Goal: Task Accomplishment & Management: Manage account settings

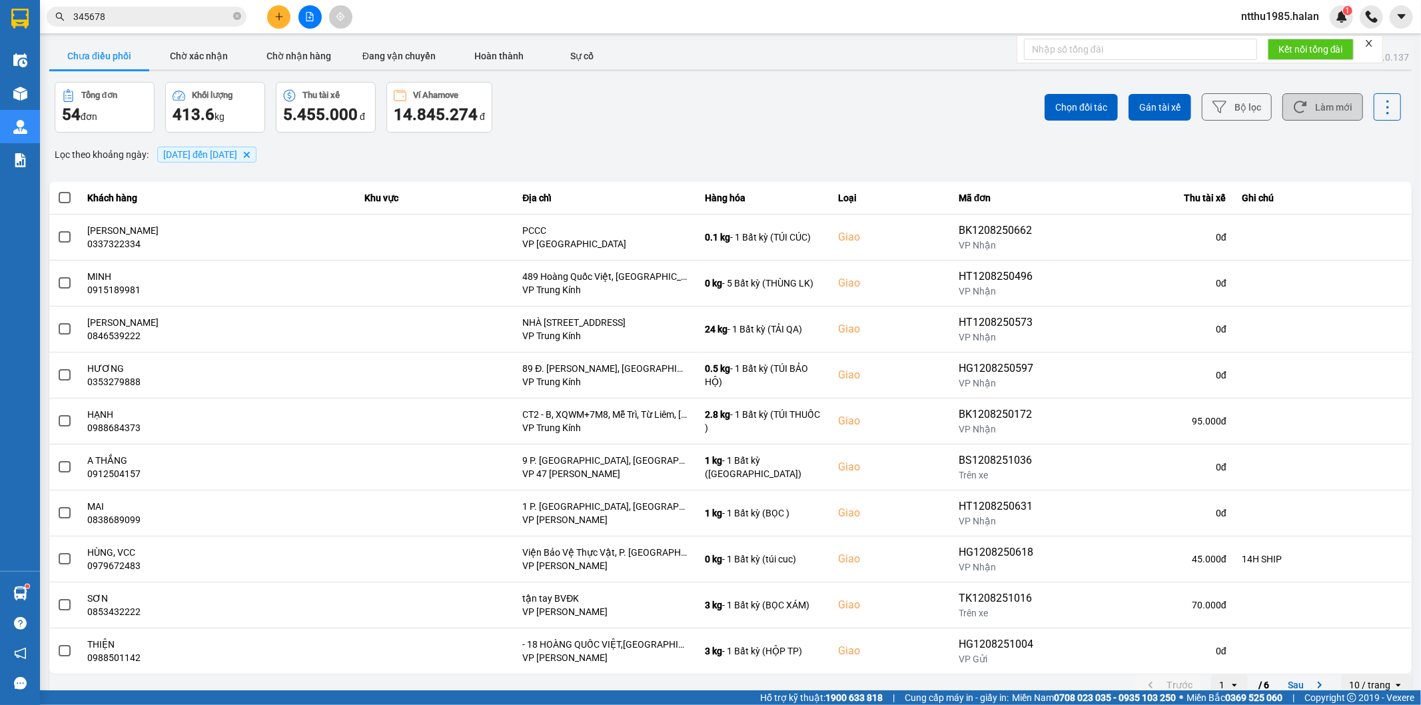
click at [1309, 105] on button "Làm mới" at bounding box center [1323, 106] width 81 height 27
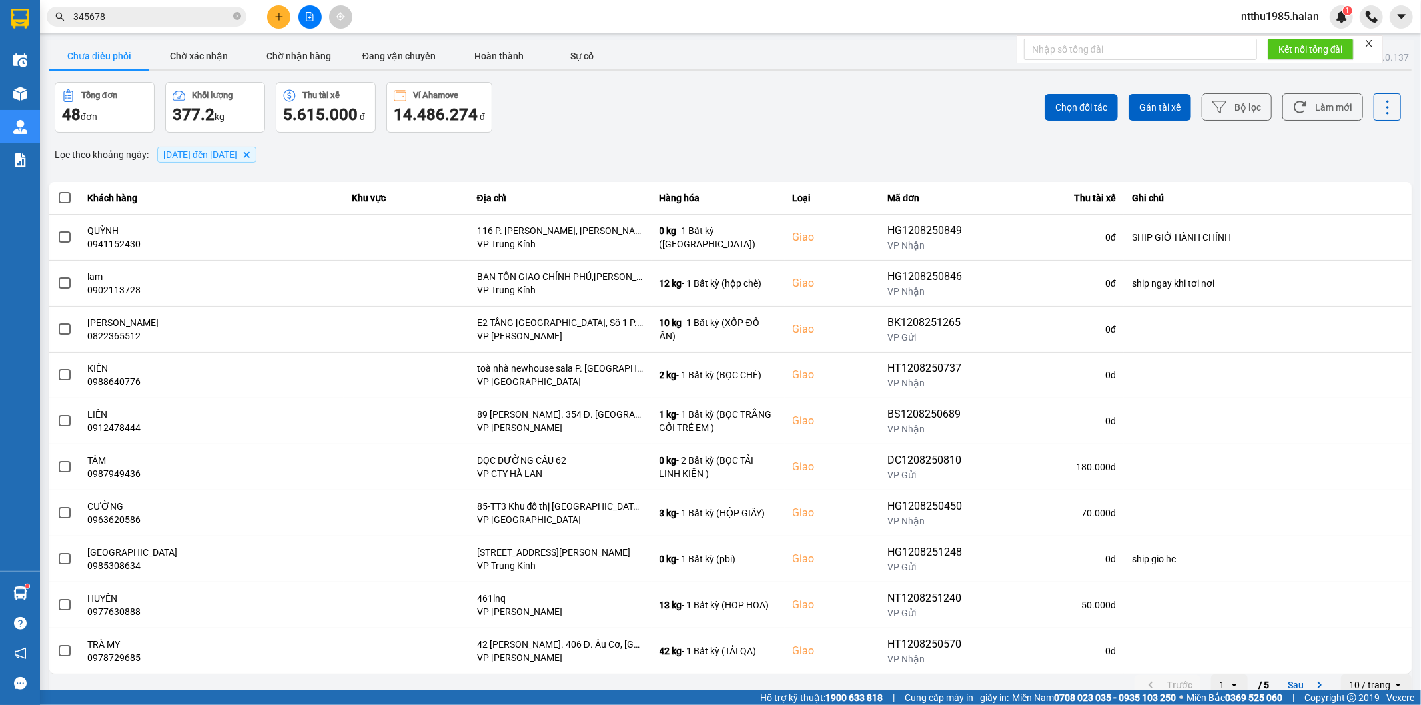
click at [140, 21] on input "345678" at bounding box center [151, 16] width 157 height 15
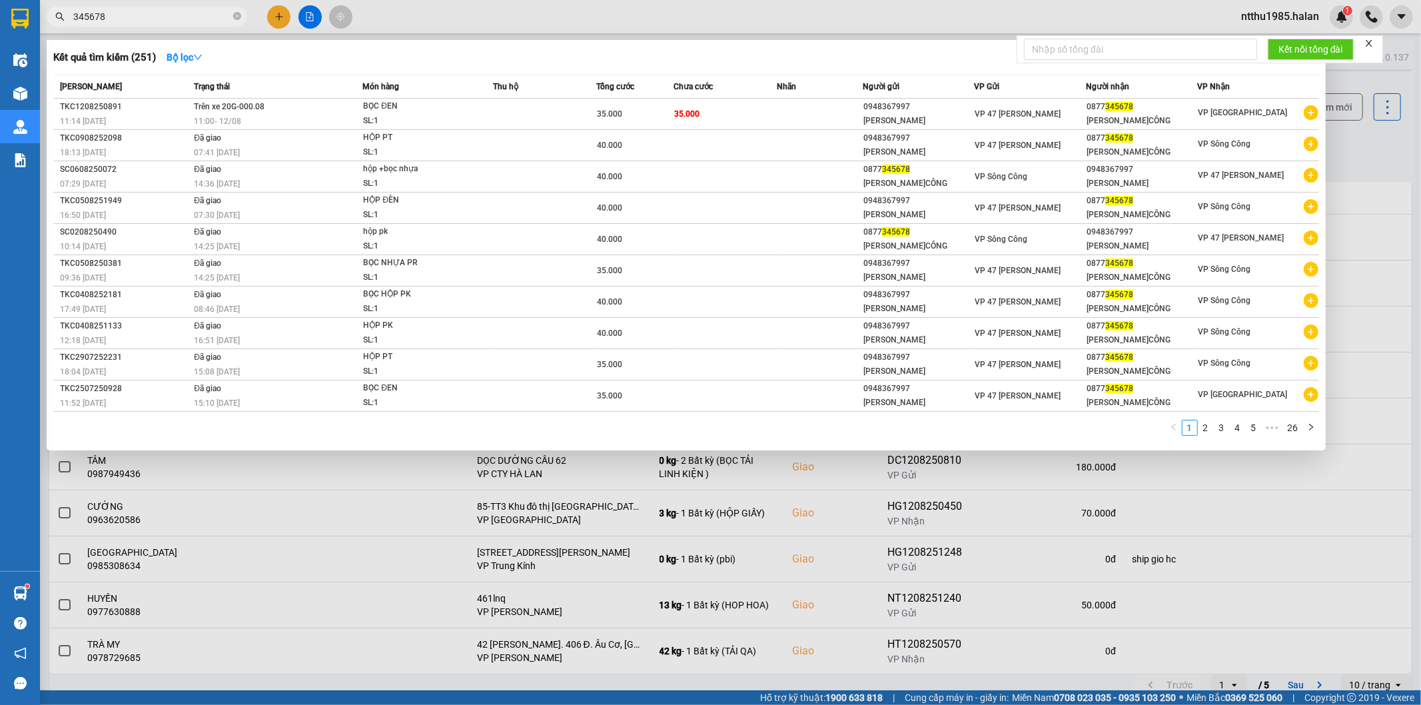
click at [140, 21] on input "345678" at bounding box center [151, 16] width 157 height 15
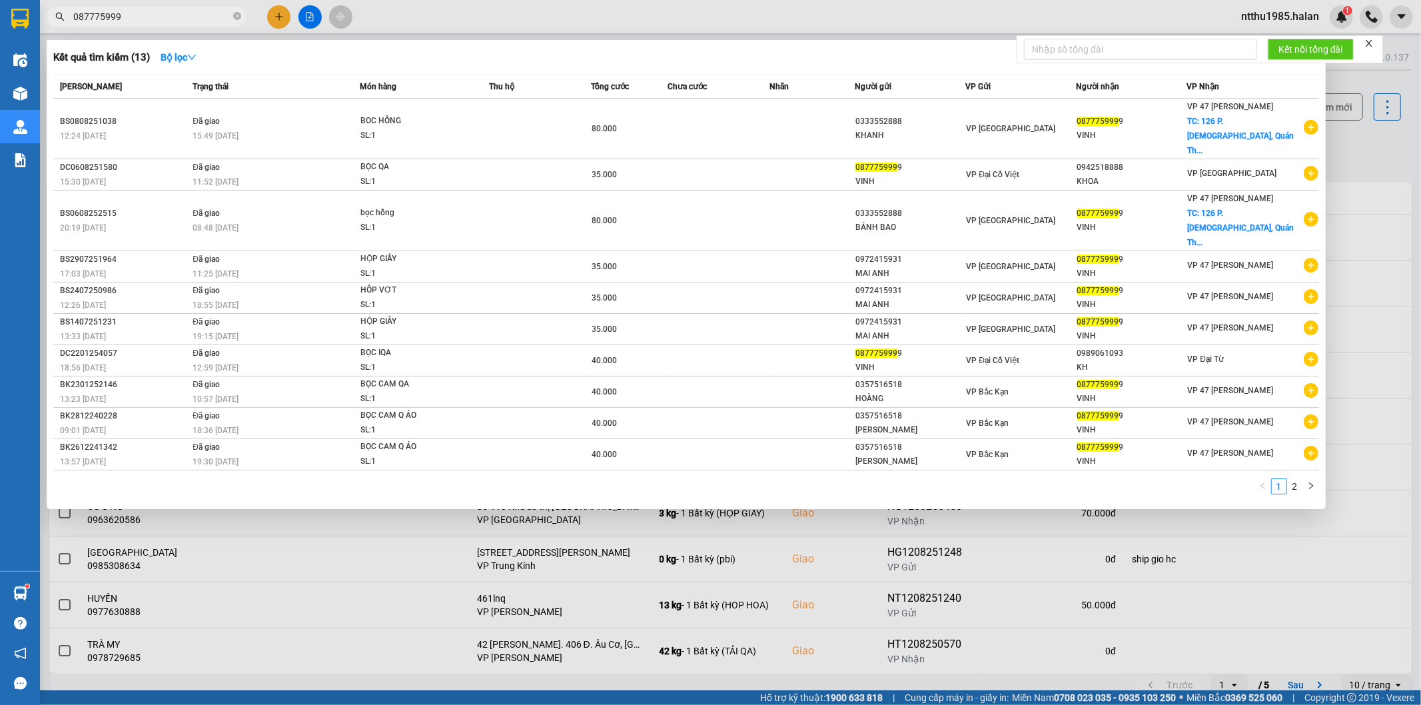
click at [145, 20] on input "087775999" at bounding box center [151, 16] width 157 height 15
type input "087775999"
drag, startPoint x: 1371, startPoint y: 151, endPoint x: 1363, endPoint y: 145, distance: 10.4
click at [1369, 151] on div at bounding box center [710, 352] width 1421 height 705
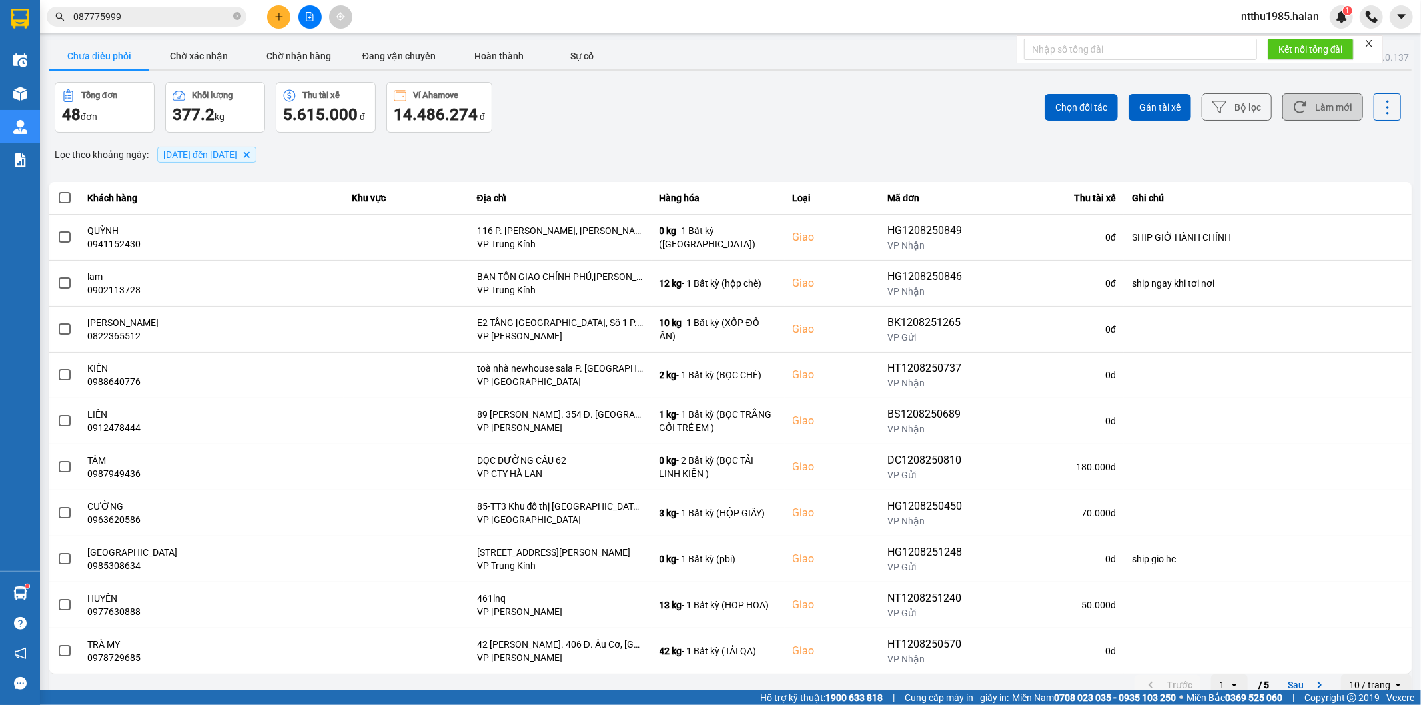
click at [1328, 108] on button "Làm mới" at bounding box center [1323, 106] width 81 height 27
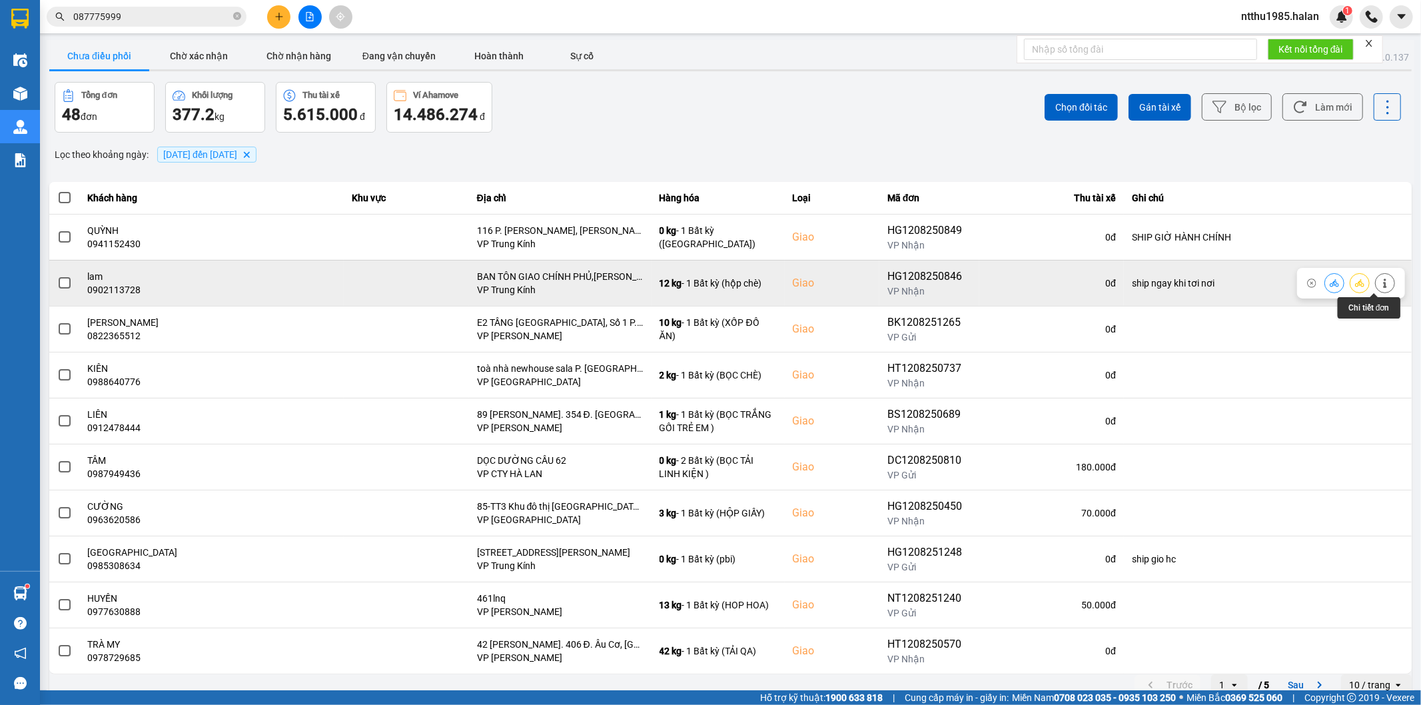
click at [1381, 284] on icon at bounding box center [1385, 283] width 9 height 9
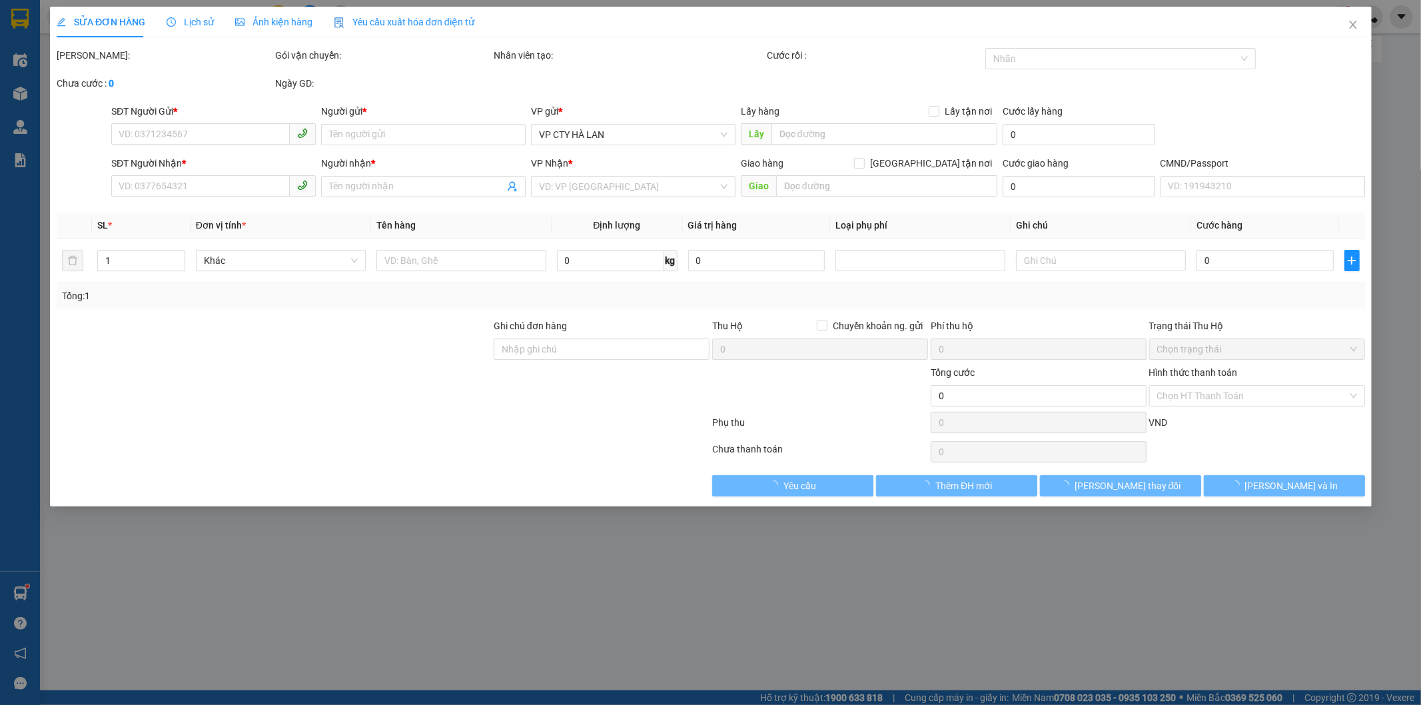
type input "0365316255"
type input "AN CHÈ"
type input "0902113728"
type input "lam"
checkbox input "true"
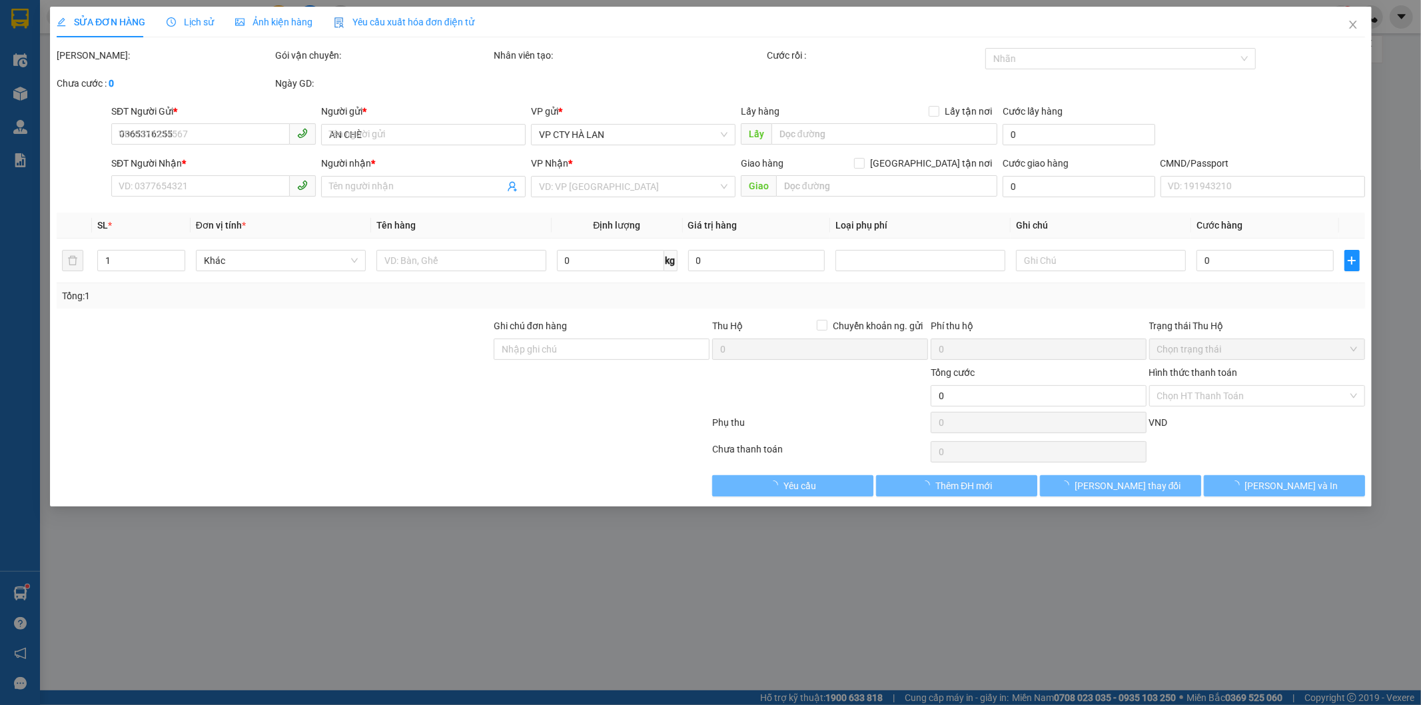
type input "BAN TÔN GIAO CHÍNH PHỦ,ĐƯỜNG DƯƠNG ĐÌNH NGHỆ,YEENHOAF,CẦU GIẤY,HN"
type input "ship ngay khi tơi nơi"
type input "95.000"
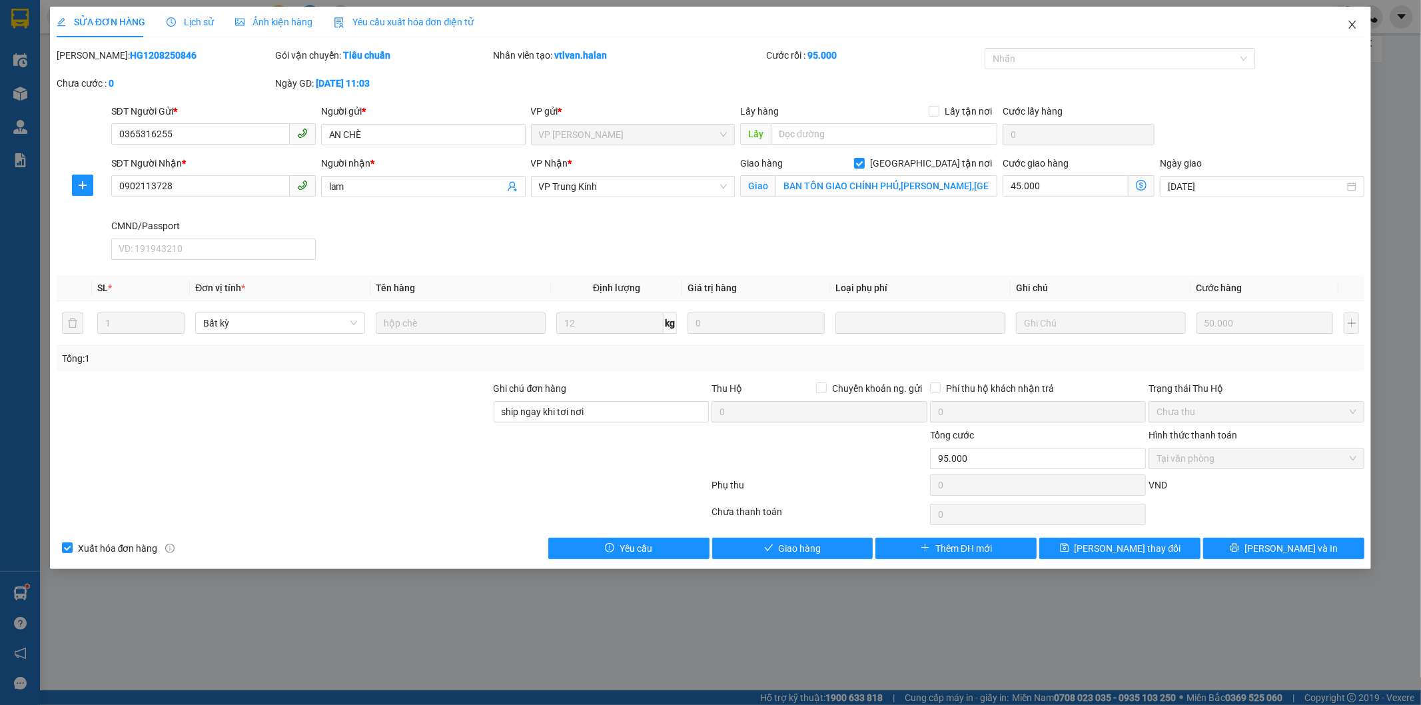
click at [1351, 23] on icon "close" at bounding box center [1352, 25] width 7 height 8
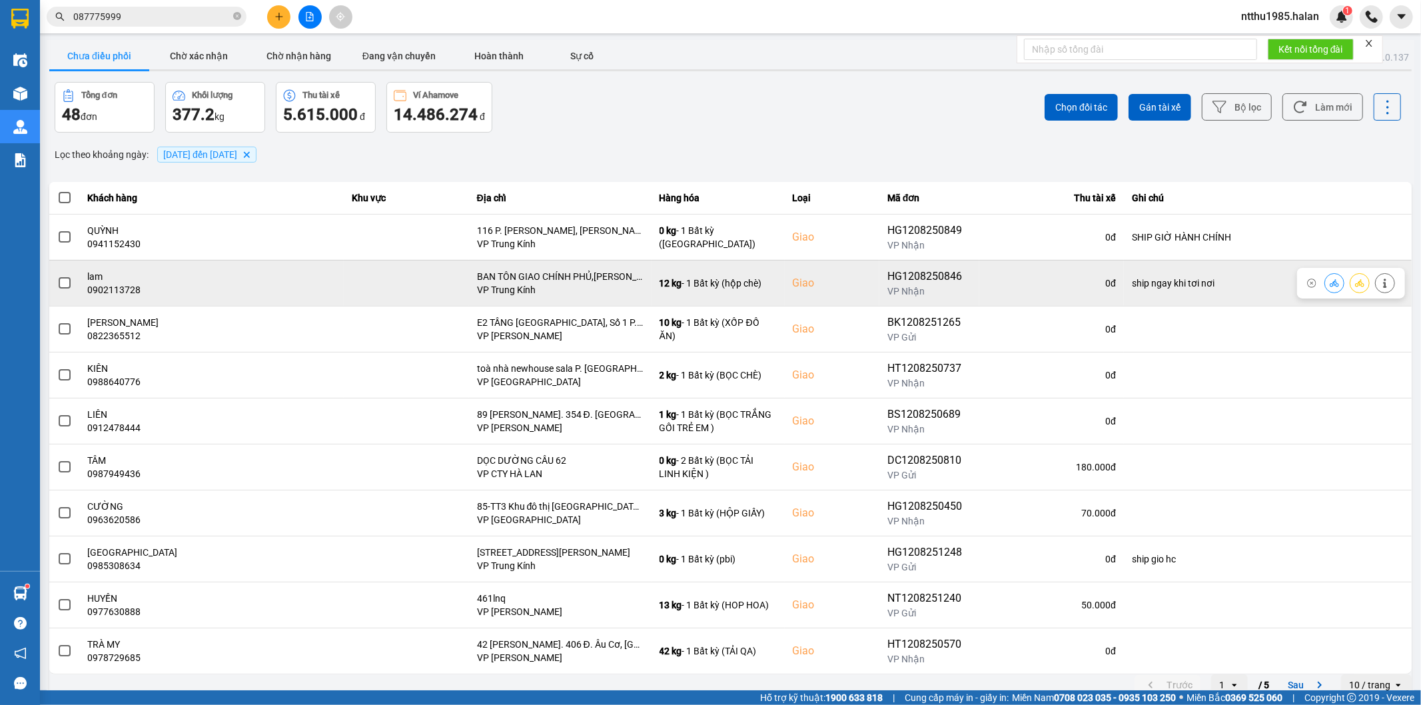
click at [63, 285] on span at bounding box center [65, 283] width 12 height 12
click at [57, 276] on input "checkbox" at bounding box center [57, 276] width 0 height 0
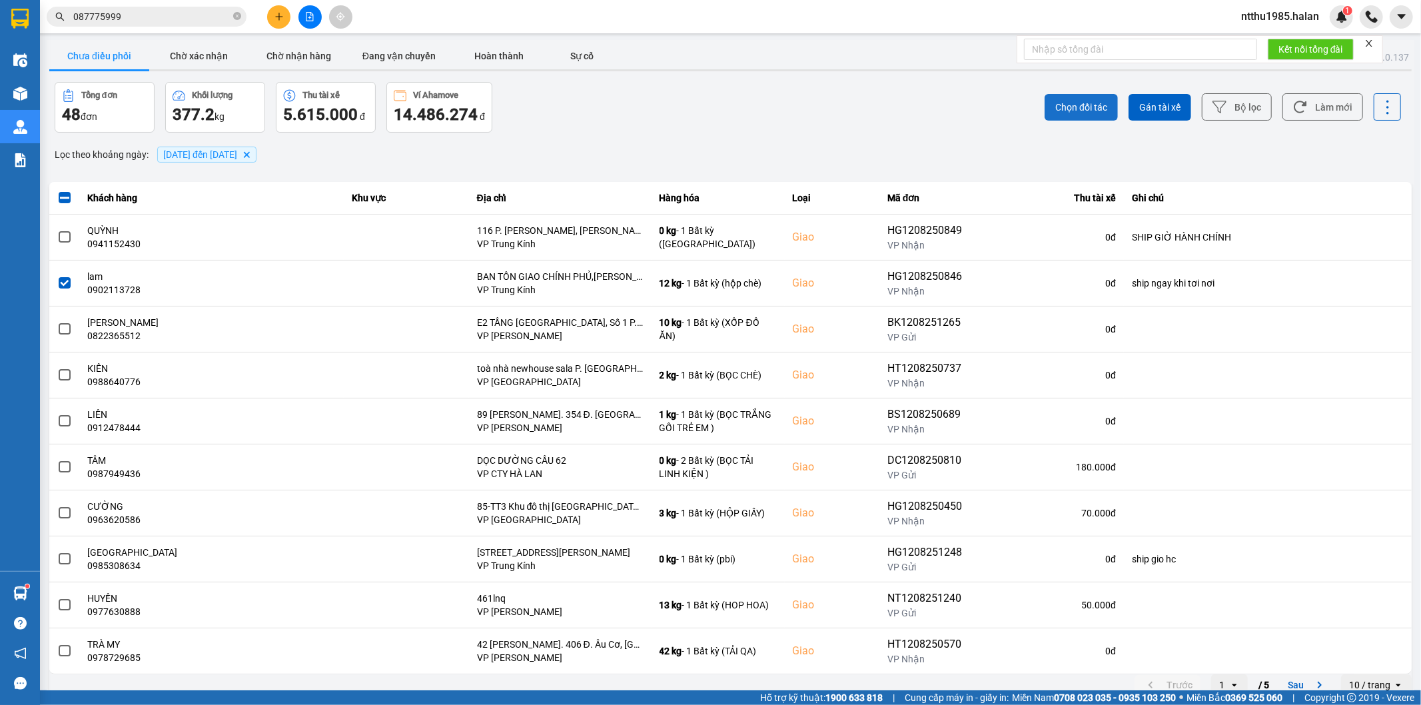
click at [1073, 107] on span "Chọn đối tác" at bounding box center [1082, 107] width 52 height 13
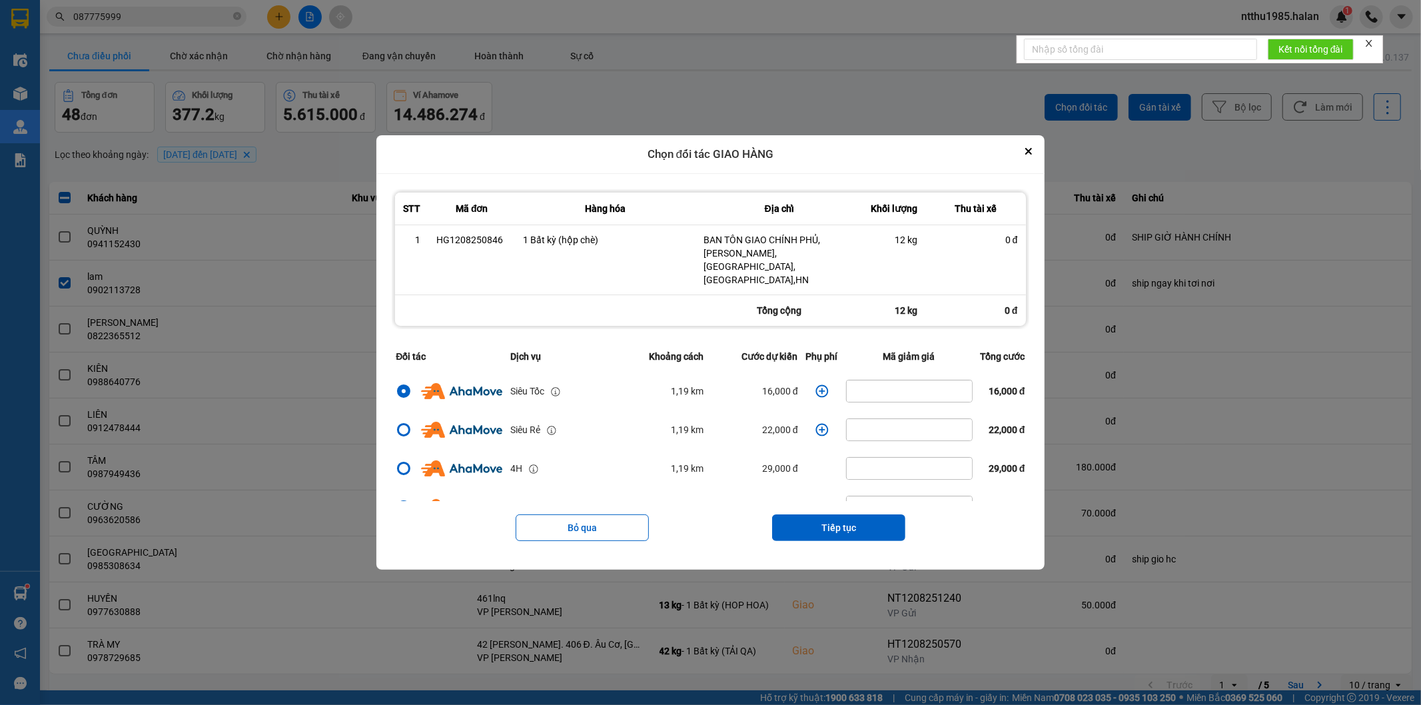
click at [816, 385] on icon "dialog" at bounding box center [822, 391] width 13 height 13
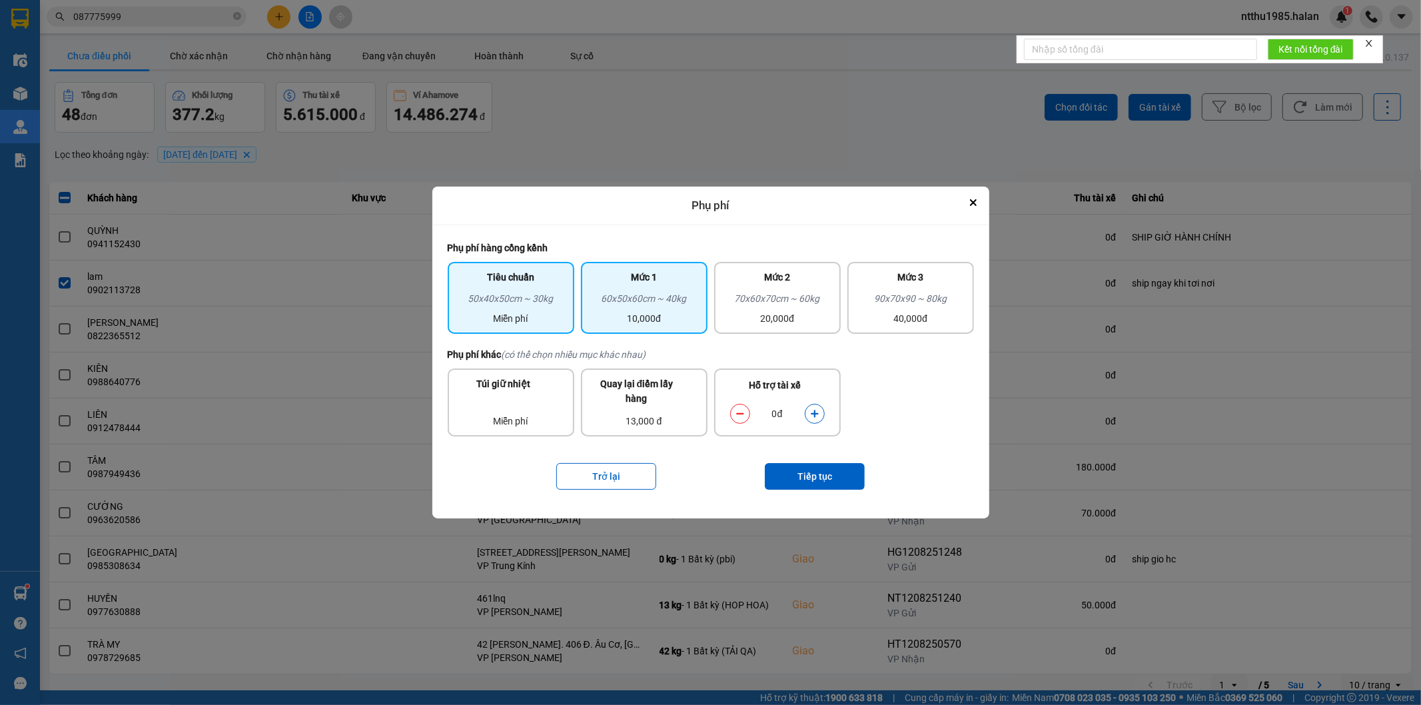
click at [612, 307] on div "60x50x60cm ~ 40kg" at bounding box center [644, 301] width 111 height 20
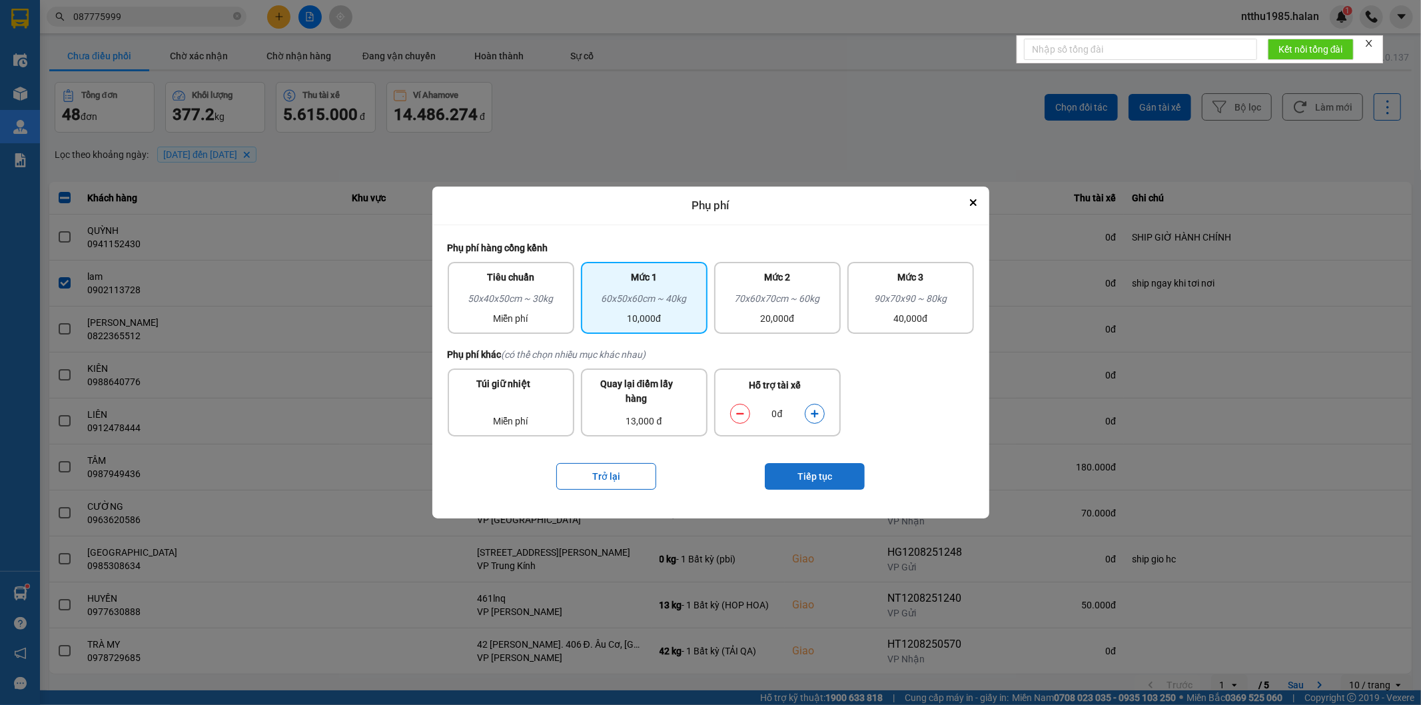
click at [801, 472] on button "Tiếp tục" at bounding box center [815, 476] width 100 height 27
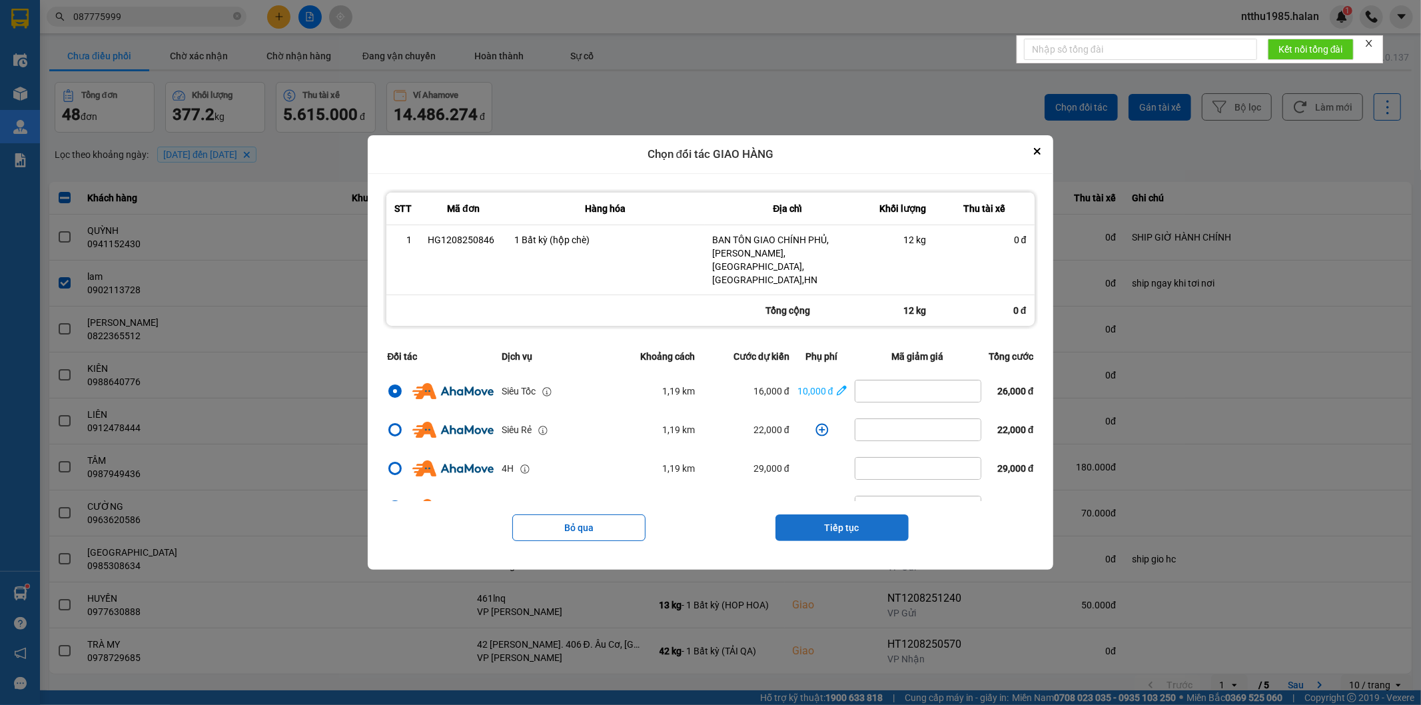
click at [808, 520] on button "Tiếp tục" at bounding box center [842, 527] width 133 height 27
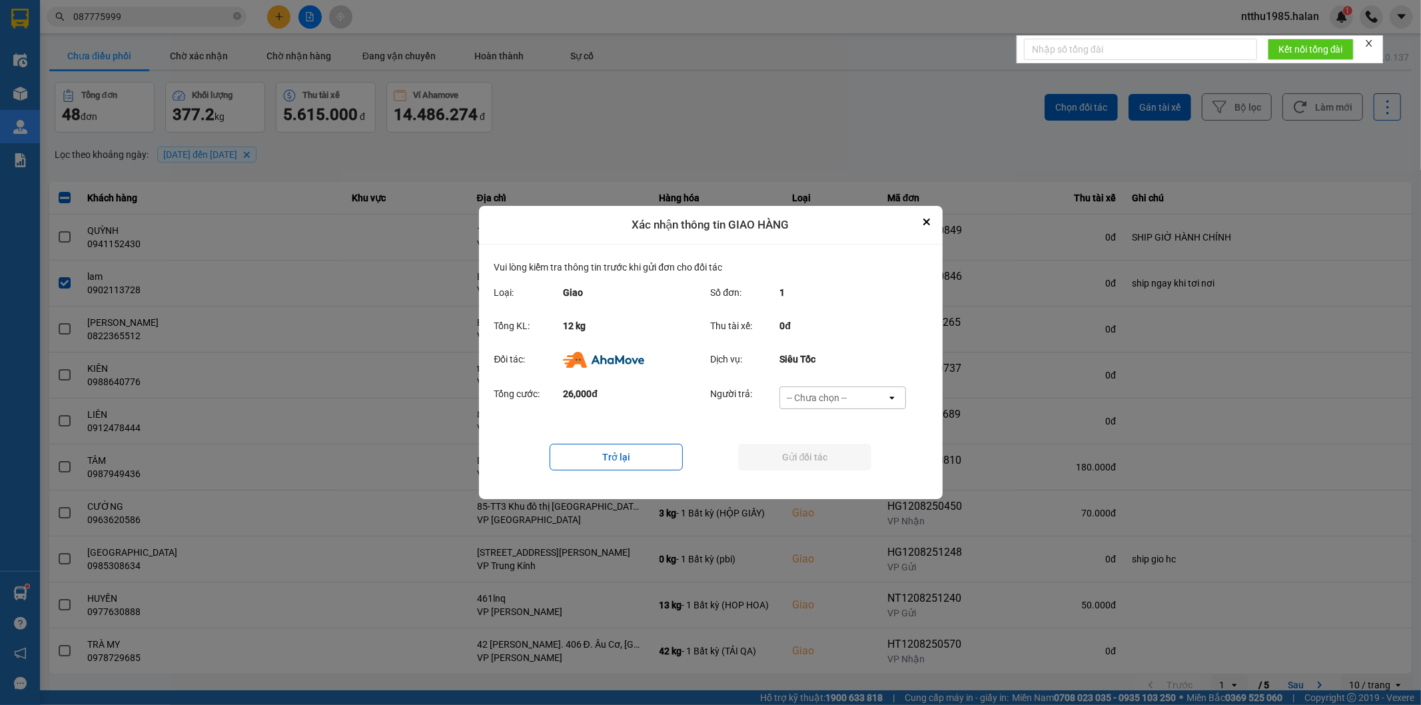
click at [811, 395] on div "-- Chưa chọn --" at bounding box center [817, 397] width 60 height 13
drag, startPoint x: 818, startPoint y: 480, endPoint x: 805, endPoint y: 457, distance: 26.9
click at [818, 480] on span "Ví Ahamove" at bounding box center [817, 474] width 54 height 13
click at [805, 457] on button "Gửi đối tác" at bounding box center [804, 457] width 133 height 27
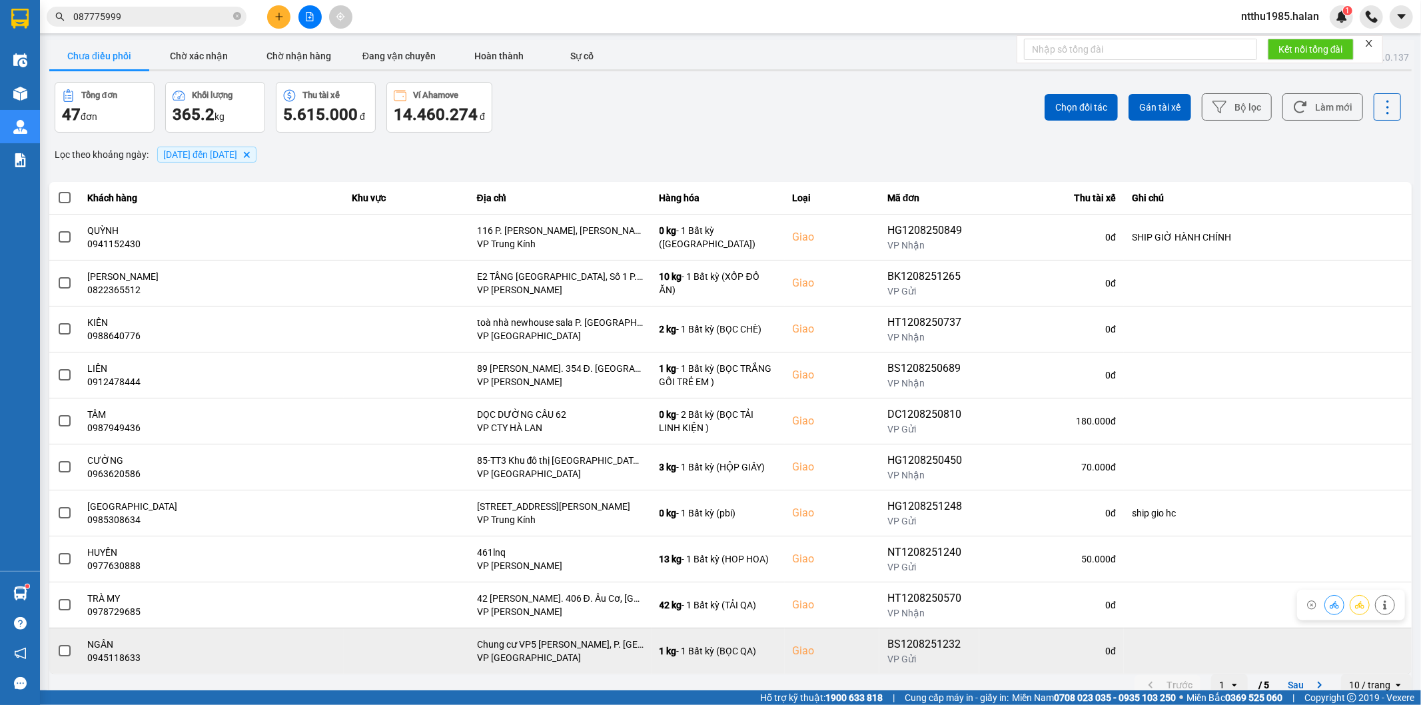
scroll to position [15, 0]
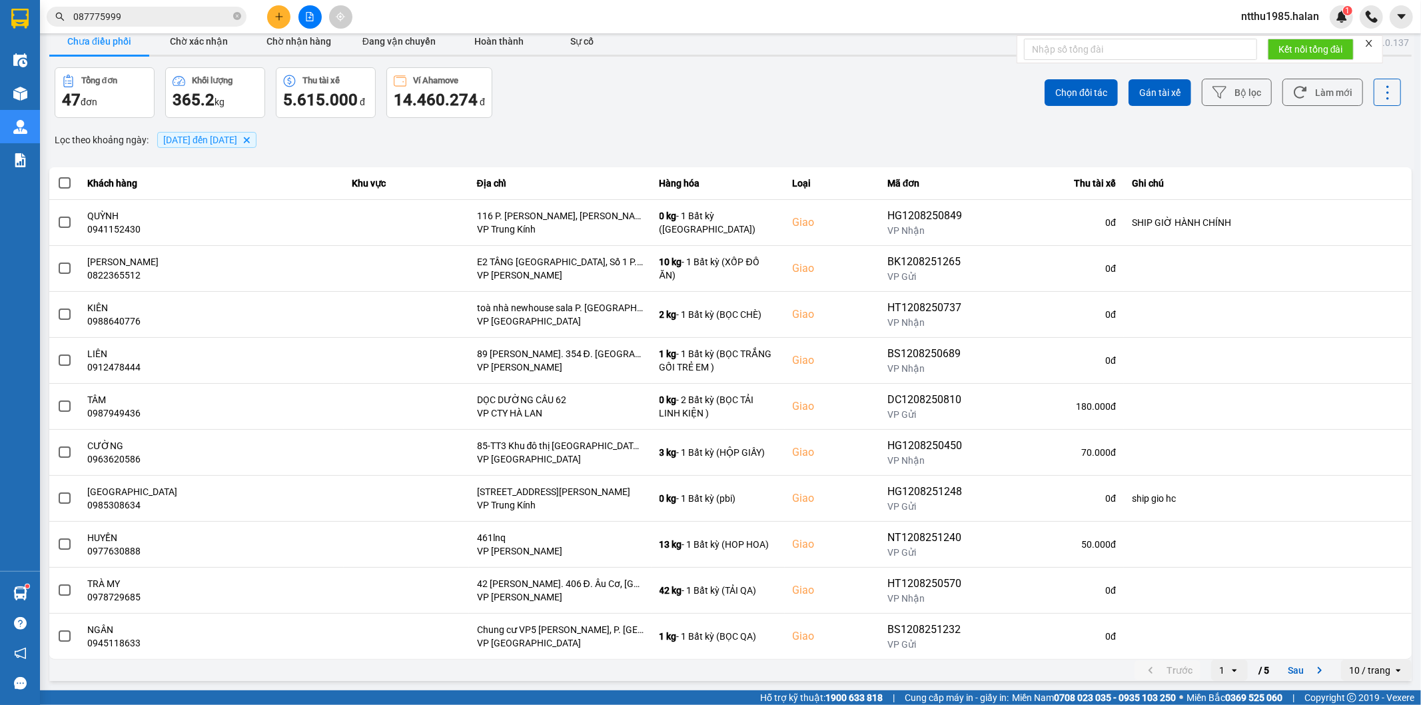
click at [520, 136] on div "Lọc theo khoảng ngày : [DATE] đến [DATE] [GEOGRAPHIC_DATA]" at bounding box center [730, 140] width 1363 height 23
click at [598, 103] on div "Tổng đơn 47 đơn Khối lượng 365.2 kg Thu tài xế 5.615.000 đ Ví Ahamove 14.460.27…" at bounding box center [392, 92] width 674 height 51
click at [1317, 91] on button "Làm mới" at bounding box center [1323, 92] width 81 height 27
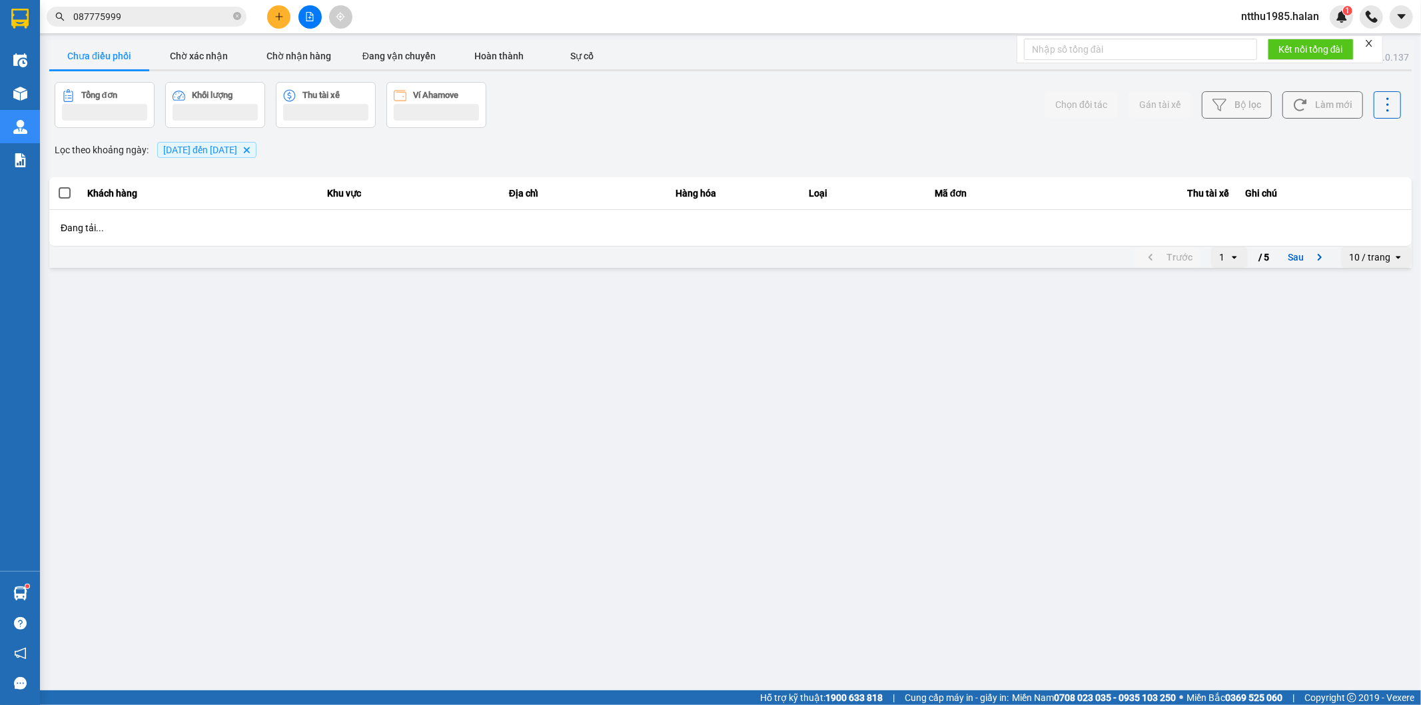
scroll to position [0, 0]
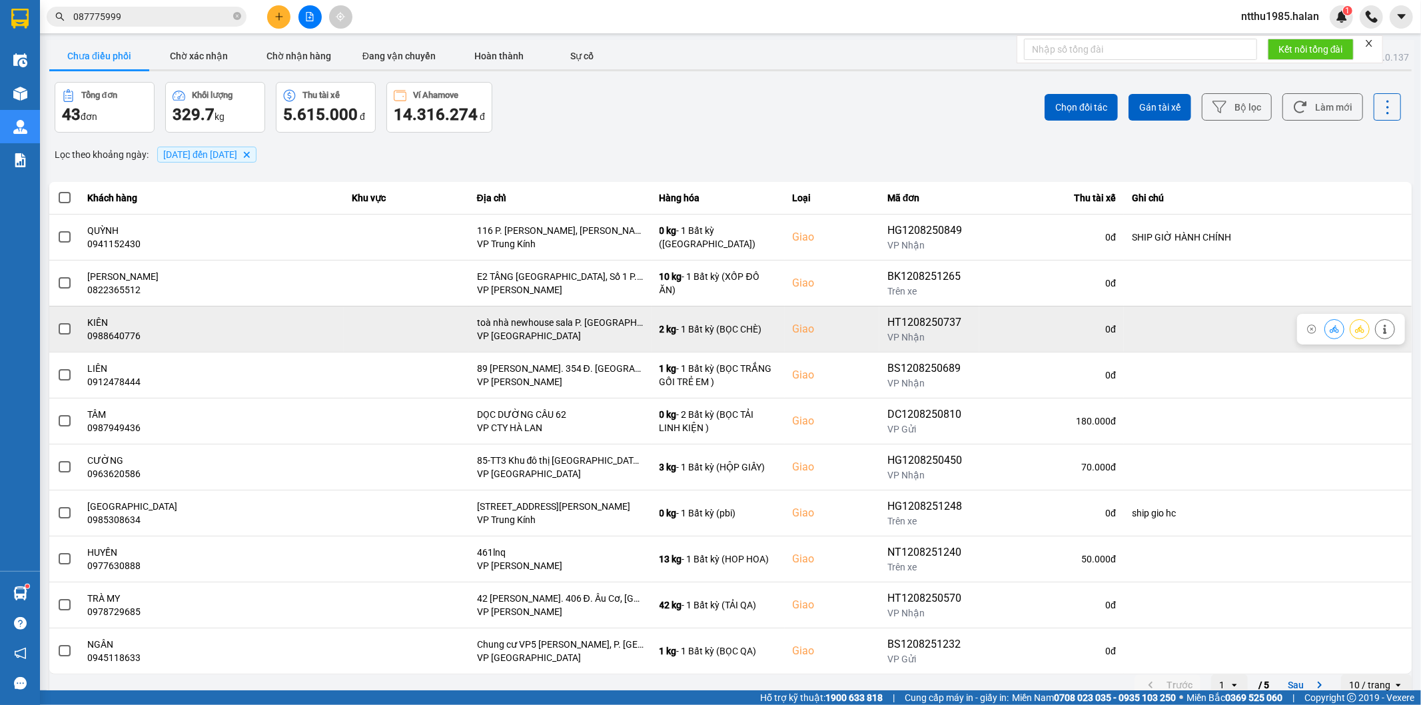
click at [67, 329] on span at bounding box center [65, 329] width 12 height 12
click at [57, 322] on input "checkbox" at bounding box center [57, 322] width 0 height 0
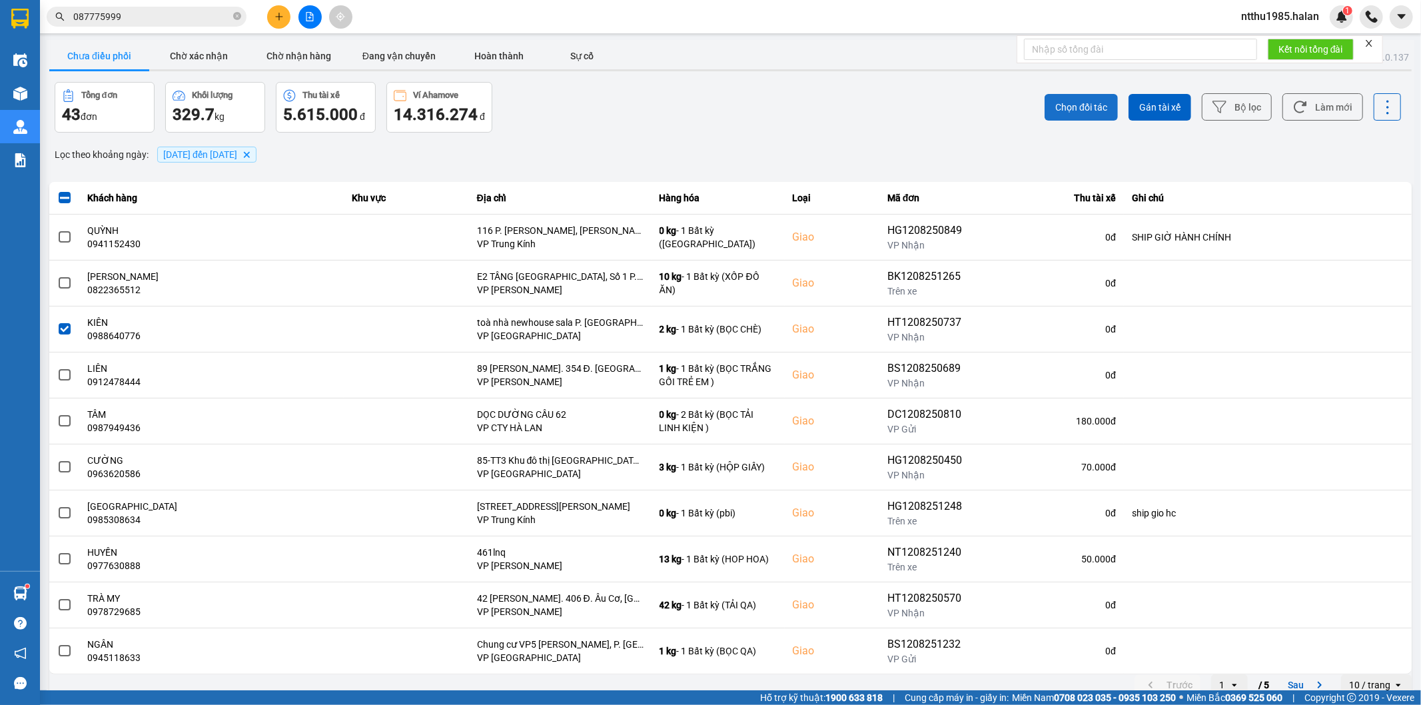
click at [1058, 105] on span "Chọn đối tác" at bounding box center [1082, 107] width 52 height 13
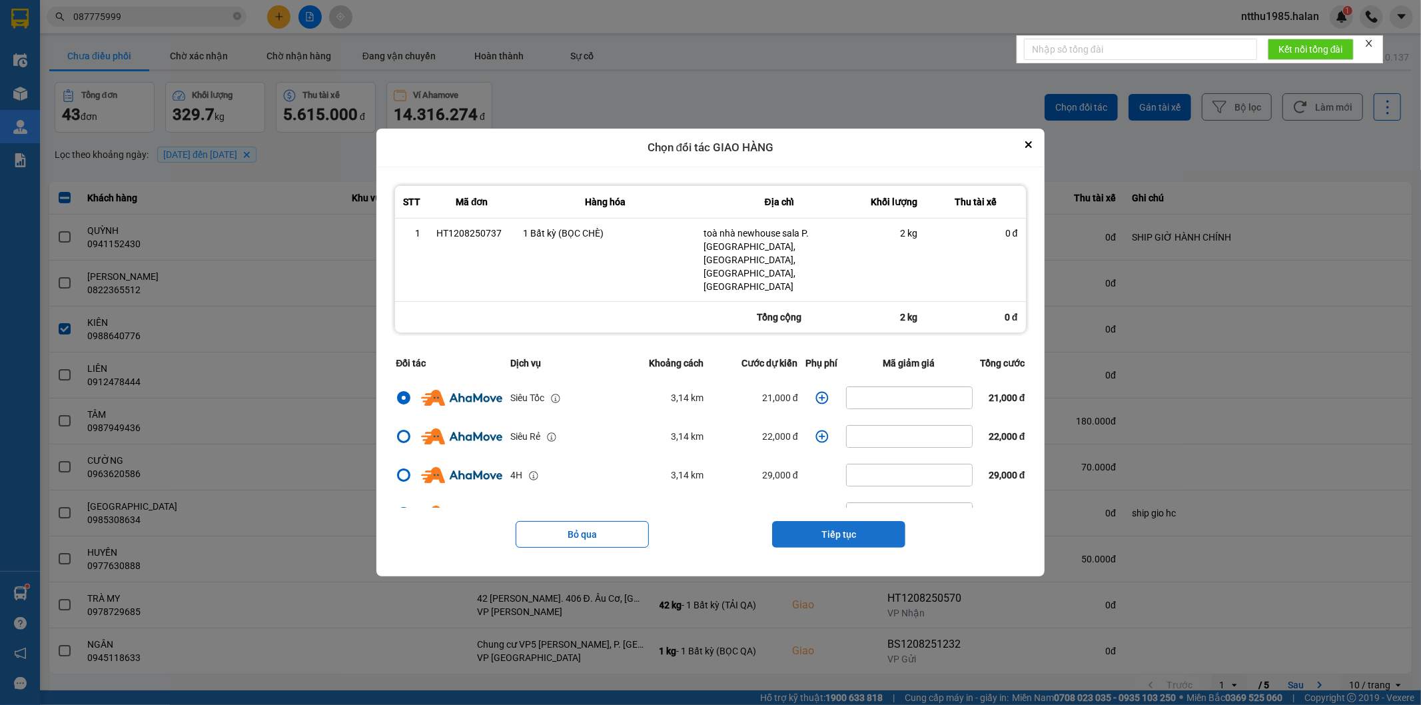
click at [843, 521] on button "Tiếp tục" at bounding box center [838, 534] width 133 height 27
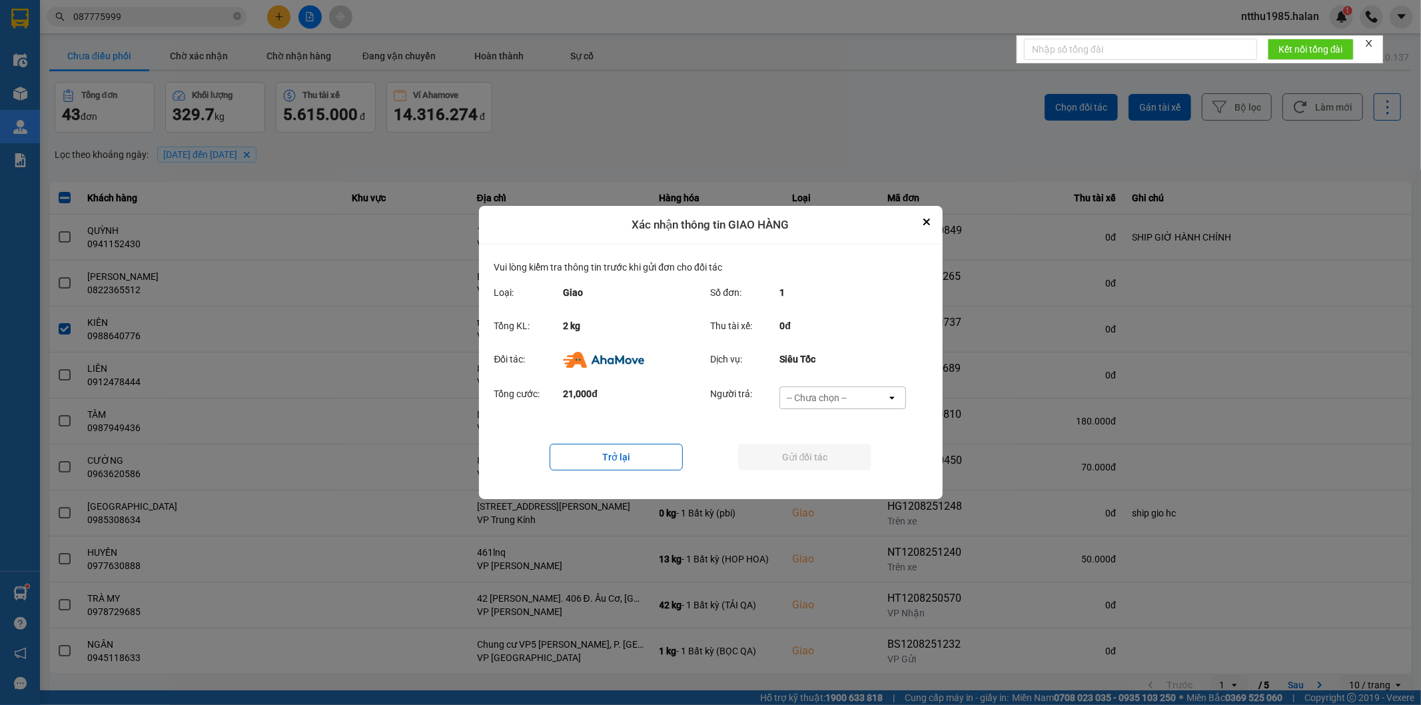
click at [847, 395] on div "-- Chưa chọn --" at bounding box center [817, 397] width 60 height 13
click at [829, 476] on span "Ví Ahamove" at bounding box center [817, 474] width 54 height 13
drag, startPoint x: 824, startPoint y: 453, endPoint x: 853, endPoint y: 405, distance: 55.9
click at [824, 452] on button "Gửi đối tác" at bounding box center [804, 457] width 133 height 27
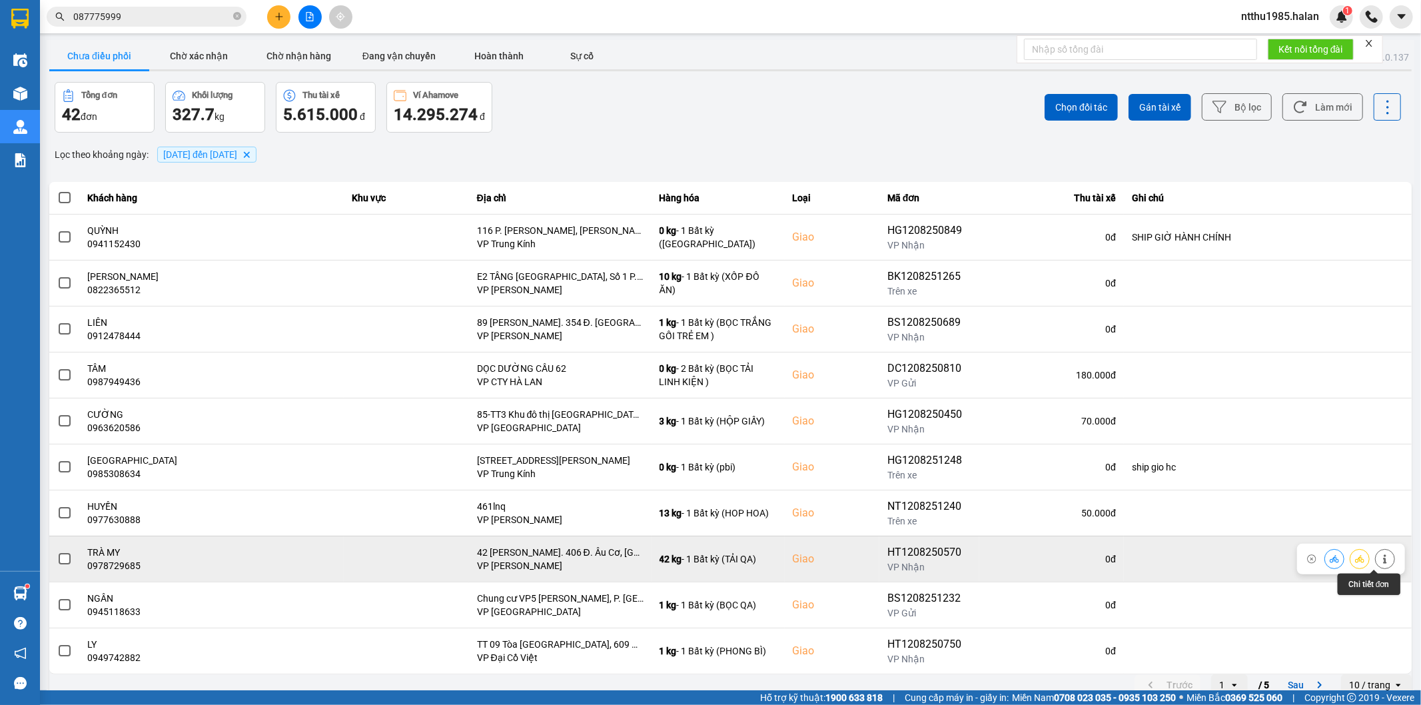
click at [1376, 554] on button at bounding box center [1385, 558] width 19 height 23
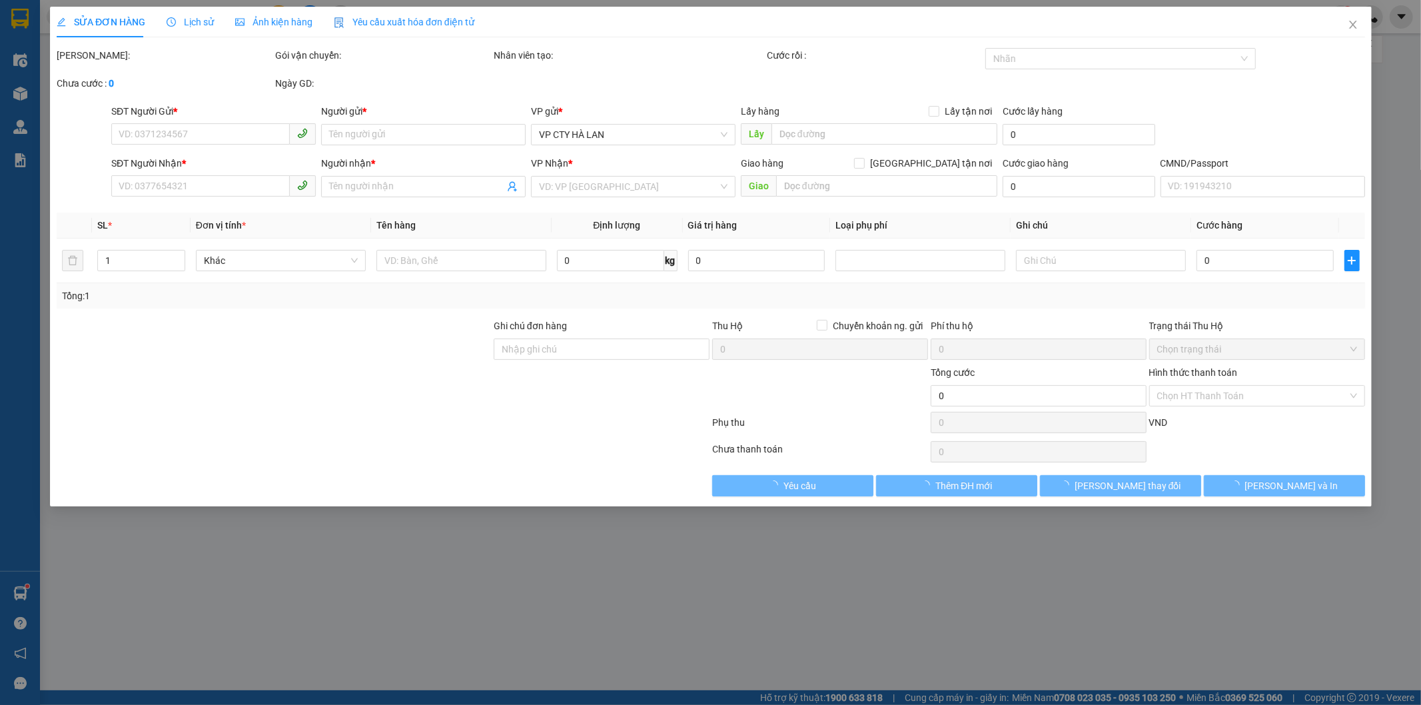
type input "0963029580"
type input "LINH"
type input "0978729685"
type input "TRÀ MY"
checkbox input "true"
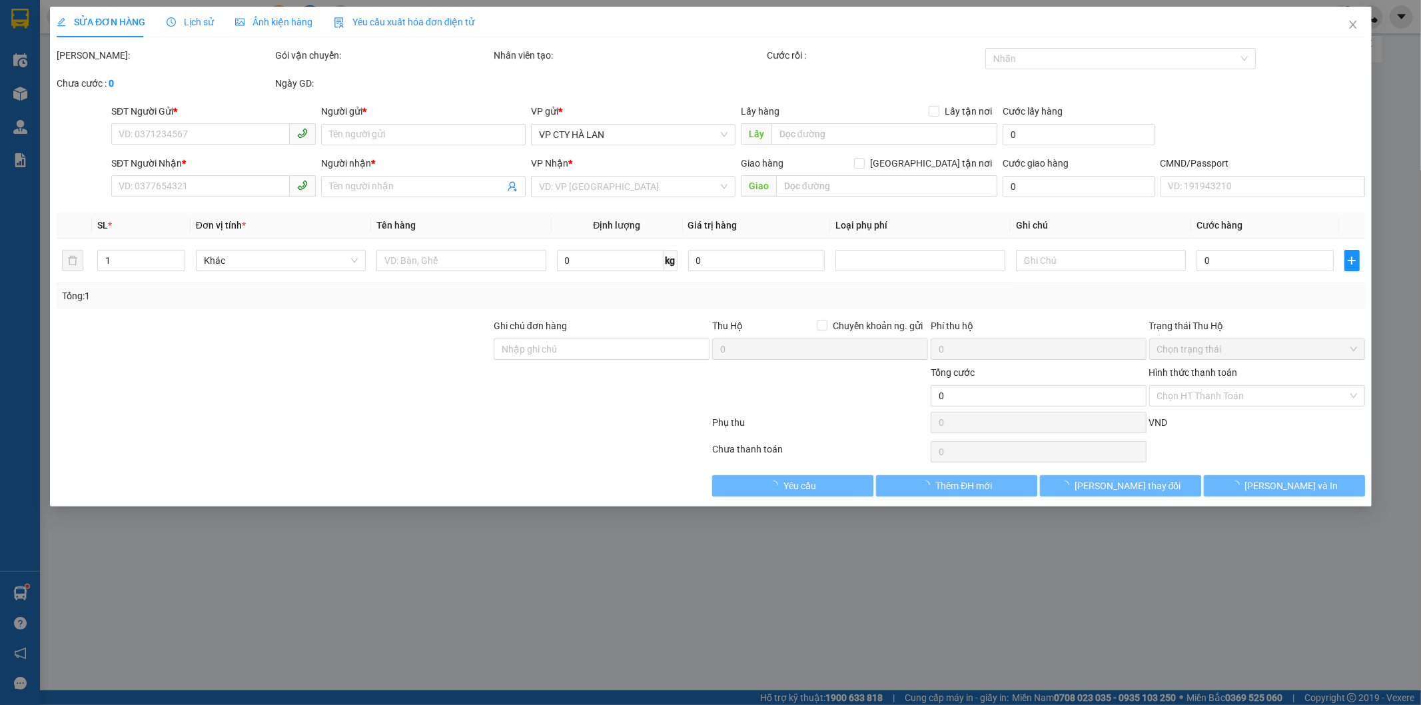
type input "42 Ng. 406 Đ. Âu Cơ, Nhật Tân, Tây Hồ, Hà Nội, Việt Nam"
type input "140.000"
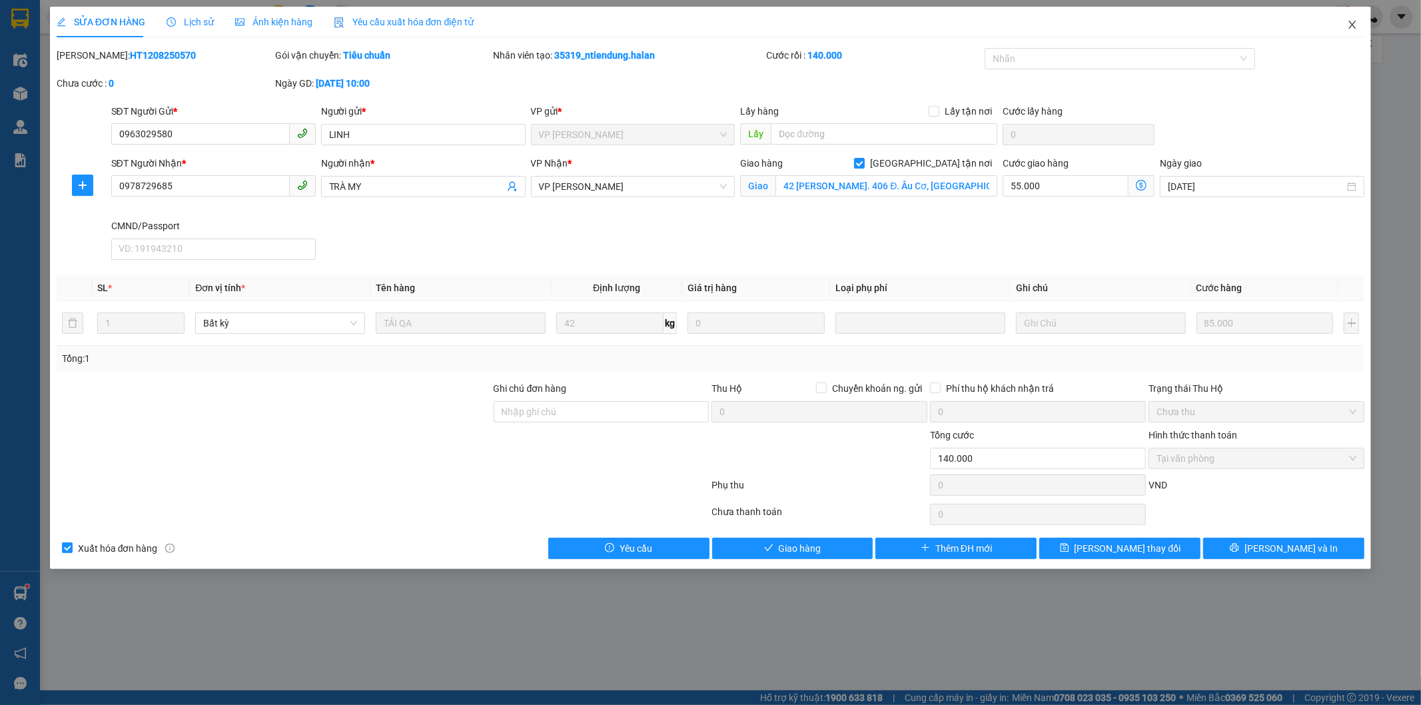
click at [1349, 23] on icon "close" at bounding box center [1352, 24] width 11 height 11
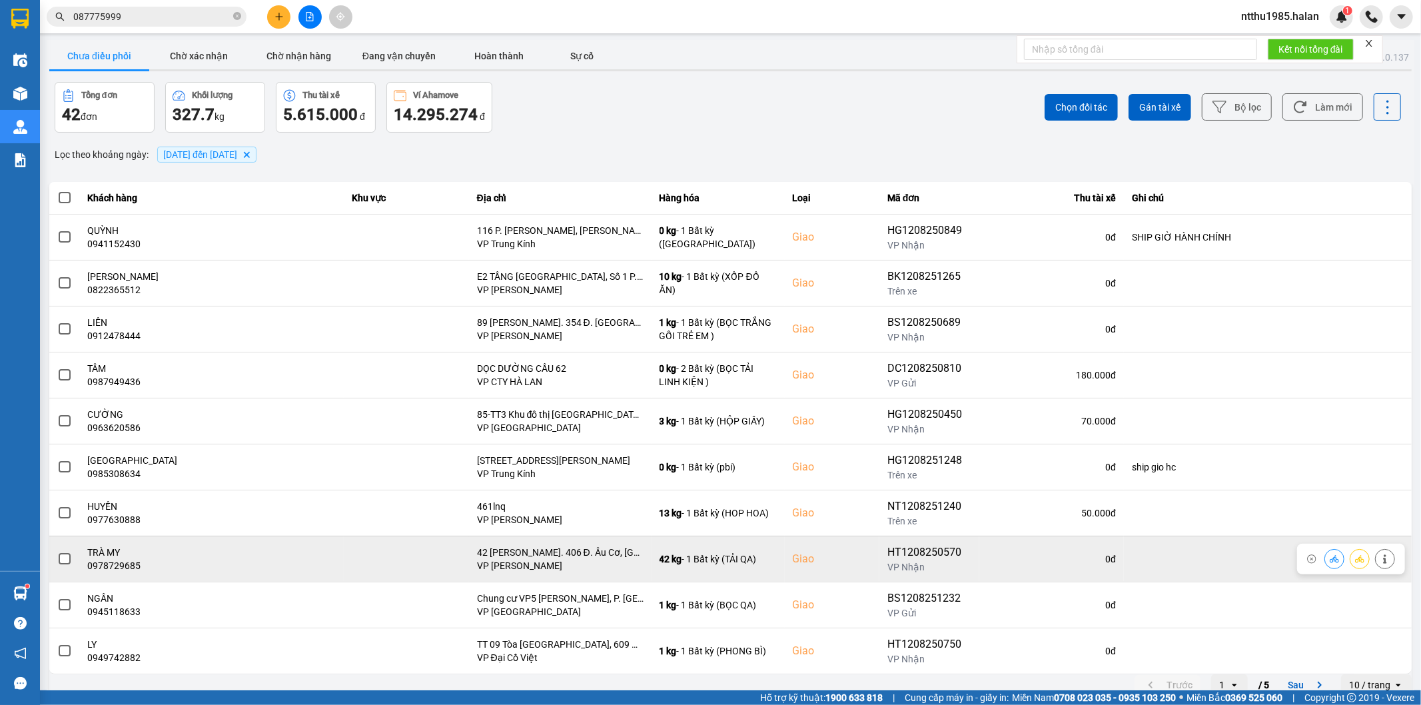
click at [65, 562] on span at bounding box center [65, 559] width 12 height 12
click at [57, 552] on input "checkbox" at bounding box center [57, 552] width 0 height 0
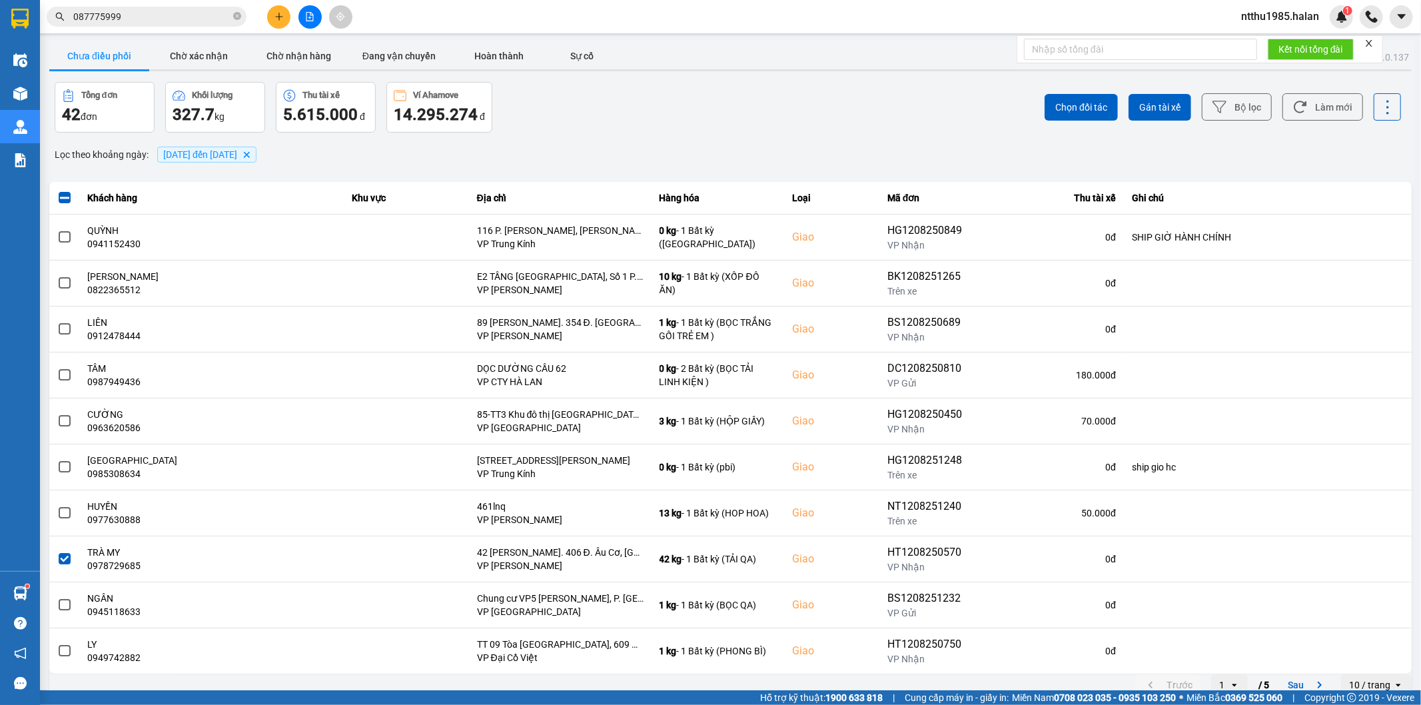
drag, startPoint x: 1068, startPoint y: 107, endPoint x: 1078, endPoint y: 127, distance: 21.8
click at [1069, 108] on span "Chọn đối tác" at bounding box center [1082, 107] width 52 height 13
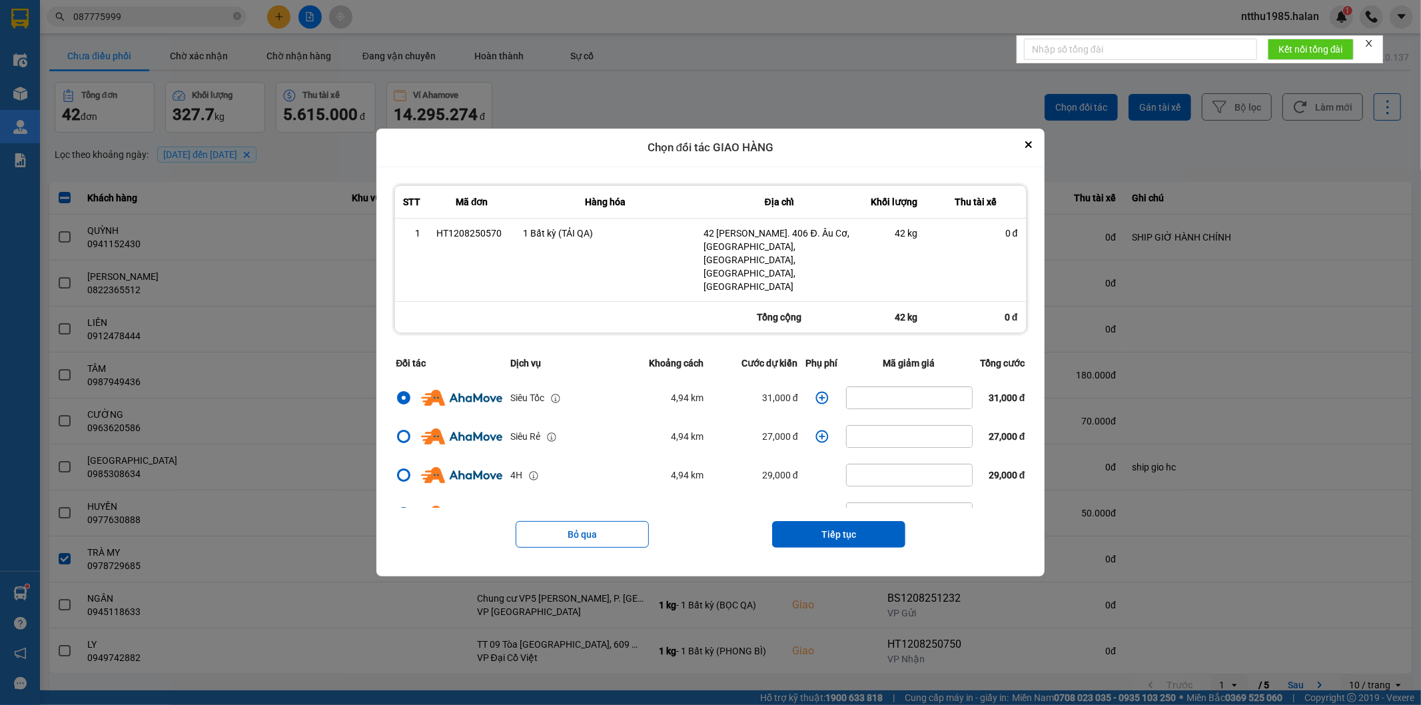
click at [816, 391] on icon "dialog" at bounding box center [822, 397] width 13 height 13
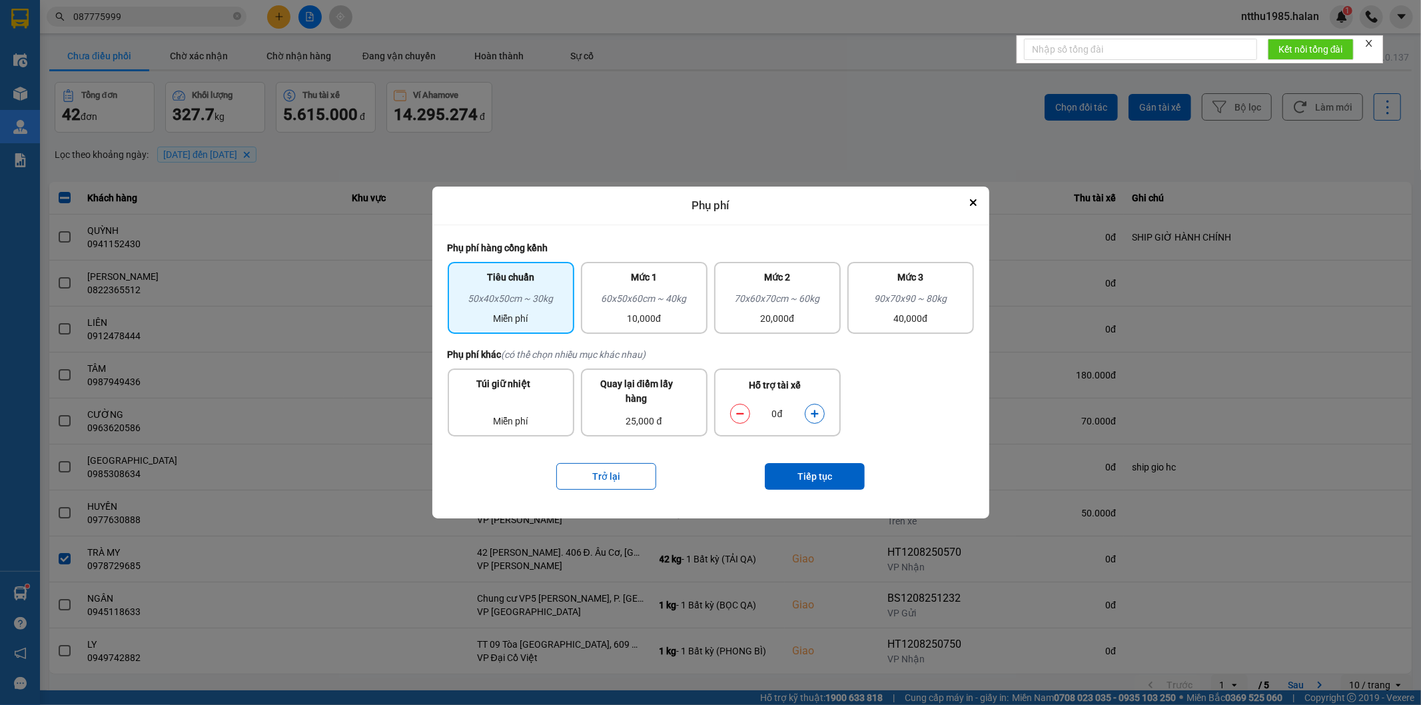
drag, startPoint x: 640, startPoint y: 295, endPoint x: 758, endPoint y: 354, distance: 131.7
click at [663, 311] on div "60x50x60cm ~ 40kg 10,000đ" at bounding box center [644, 308] width 111 height 35
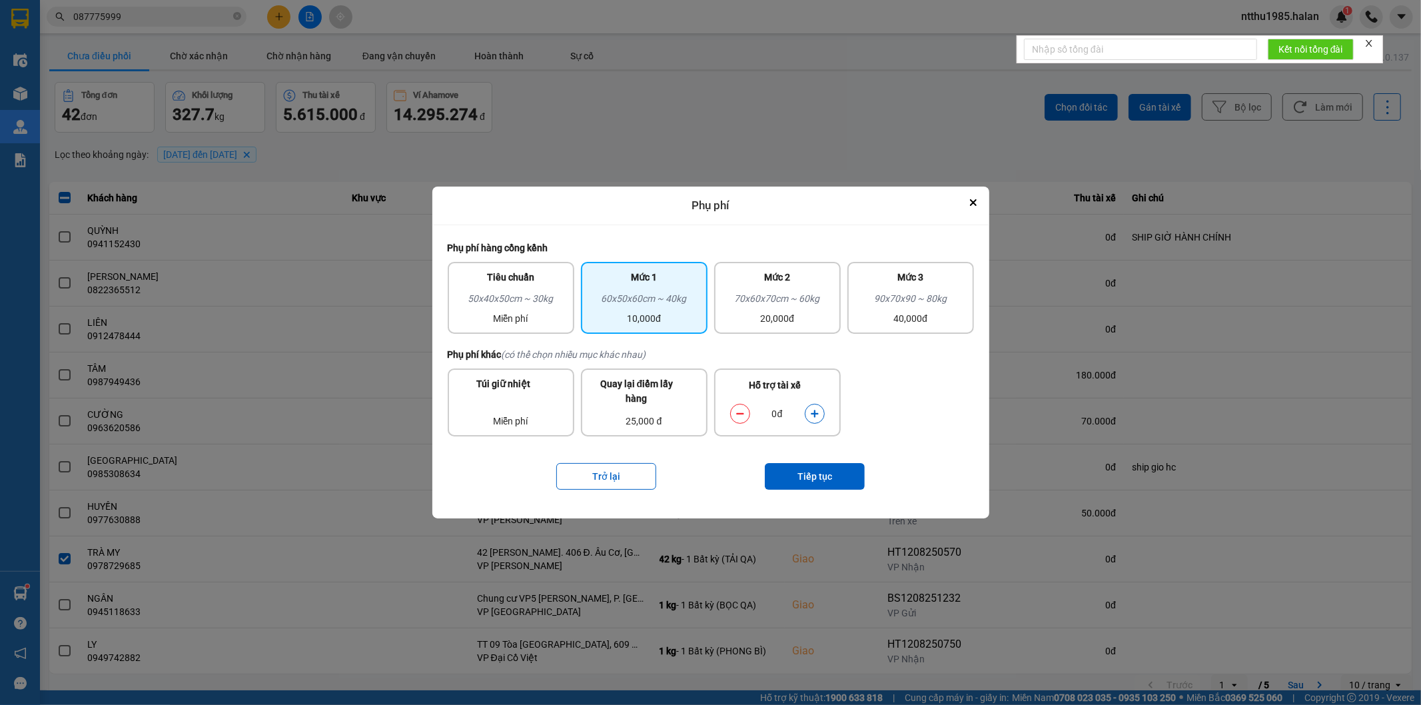
drag, startPoint x: 818, startPoint y: 416, endPoint x: 822, endPoint y: 457, distance: 41.5
click at [818, 416] on icon "dialog" at bounding box center [814, 413] width 9 height 9
click at [805, 476] on button "Tiếp tục" at bounding box center [815, 476] width 100 height 27
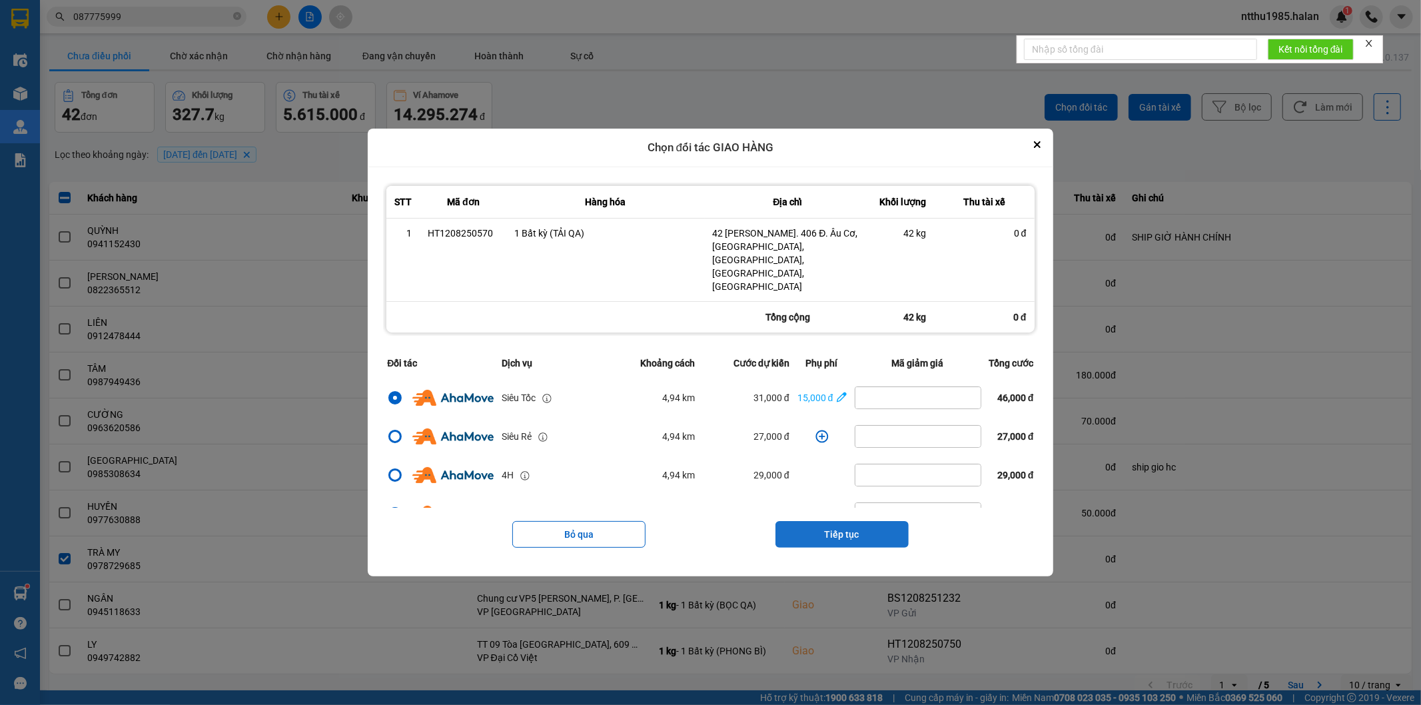
click at [815, 521] on button "Tiếp tục" at bounding box center [842, 534] width 133 height 27
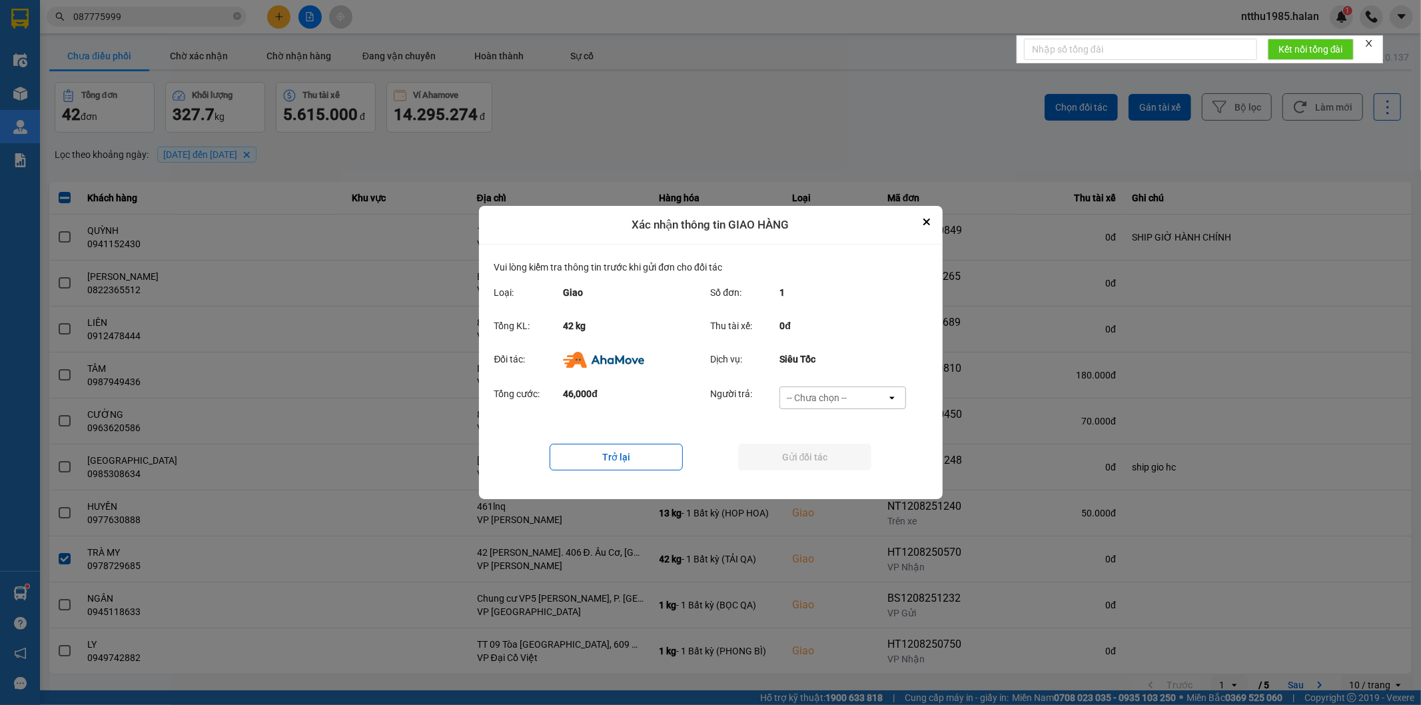
click at [834, 394] on div "-- Chưa chọn --" at bounding box center [817, 397] width 60 height 13
click at [831, 478] on span "Ví Ahamove" at bounding box center [817, 474] width 54 height 13
click at [828, 464] on button "Gửi đối tác" at bounding box center [804, 457] width 133 height 27
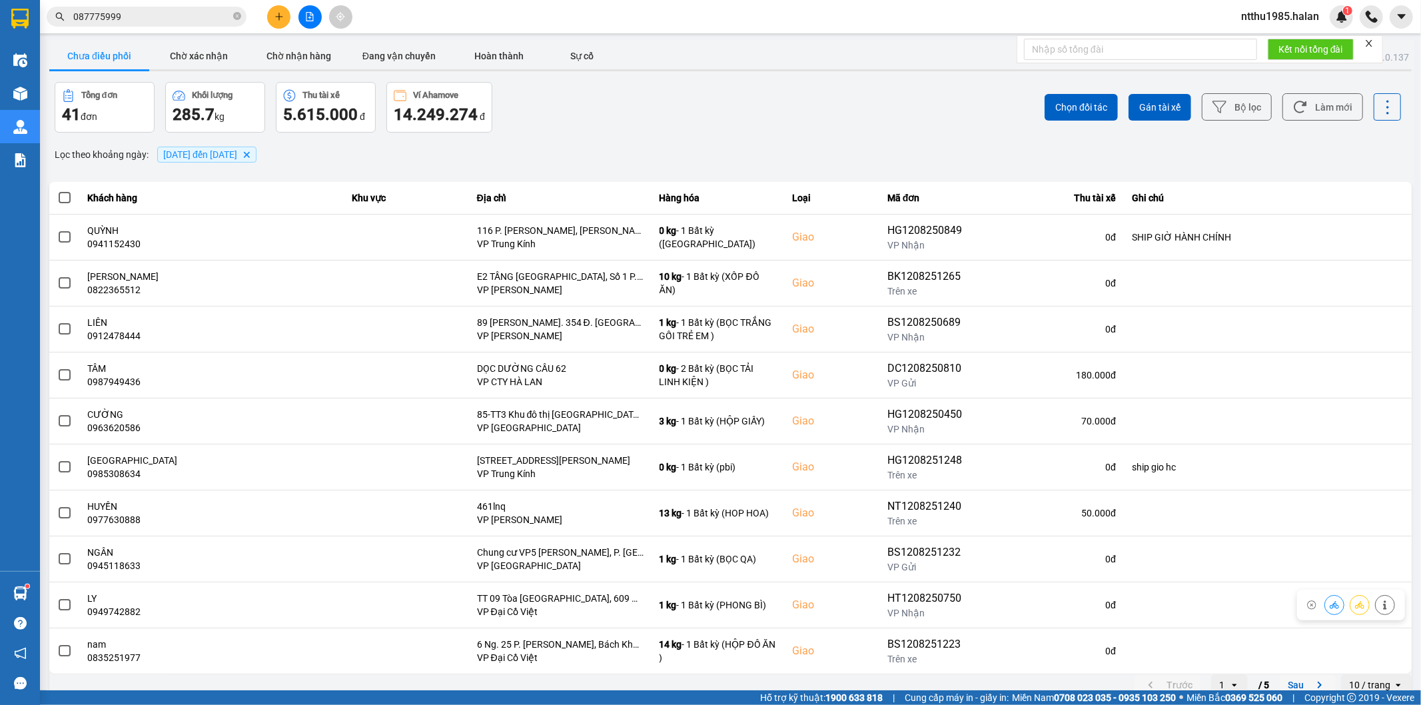
scroll to position [15, 0]
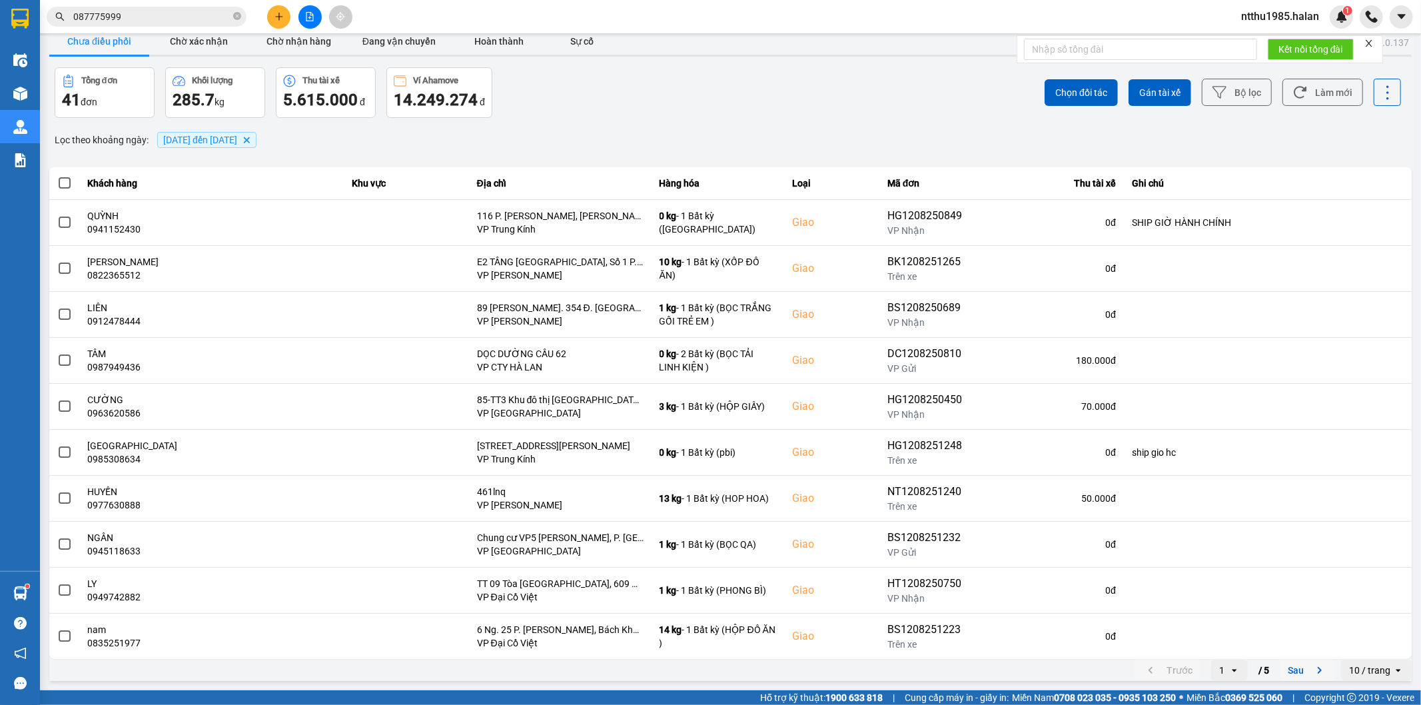
click at [1290, 670] on button "Sau" at bounding box center [1308, 670] width 56 height 20
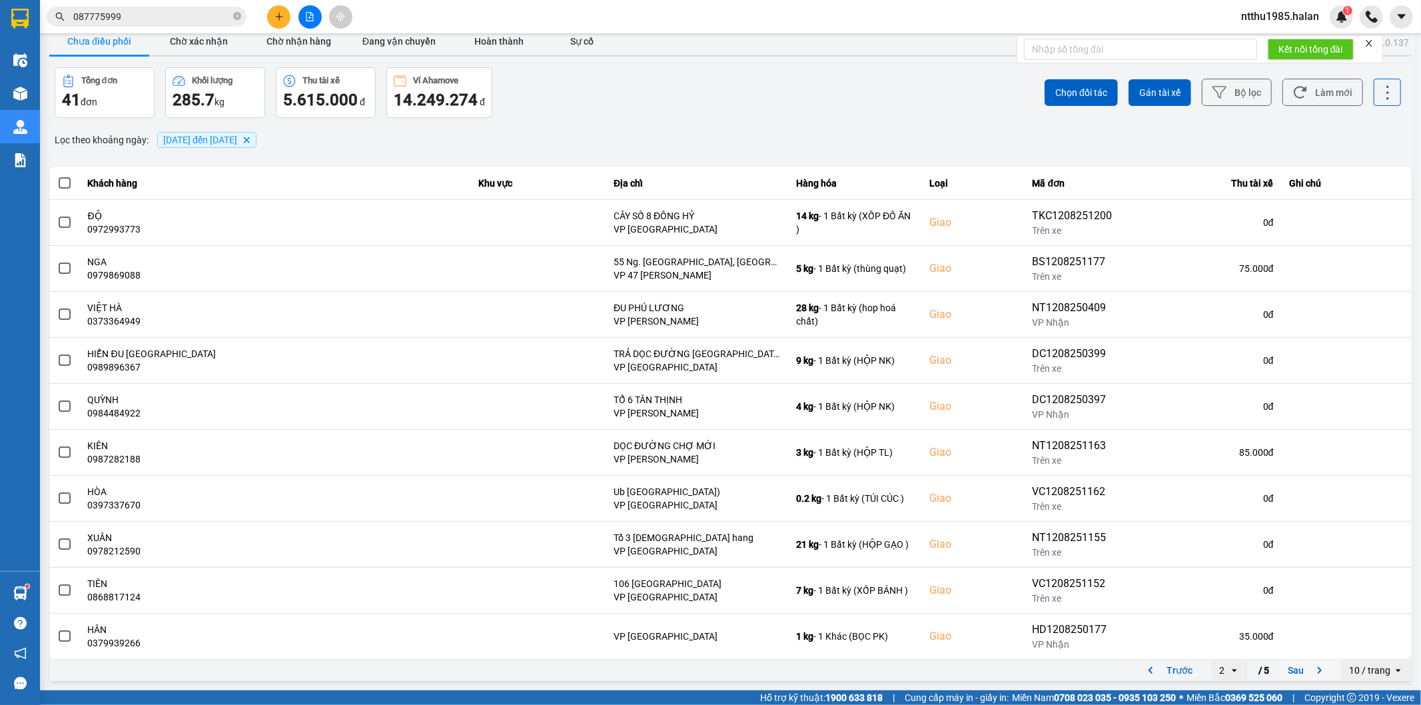
click at [1287, 669] on button "Sau" at bounding box center [1308, 670] width 56 height 20
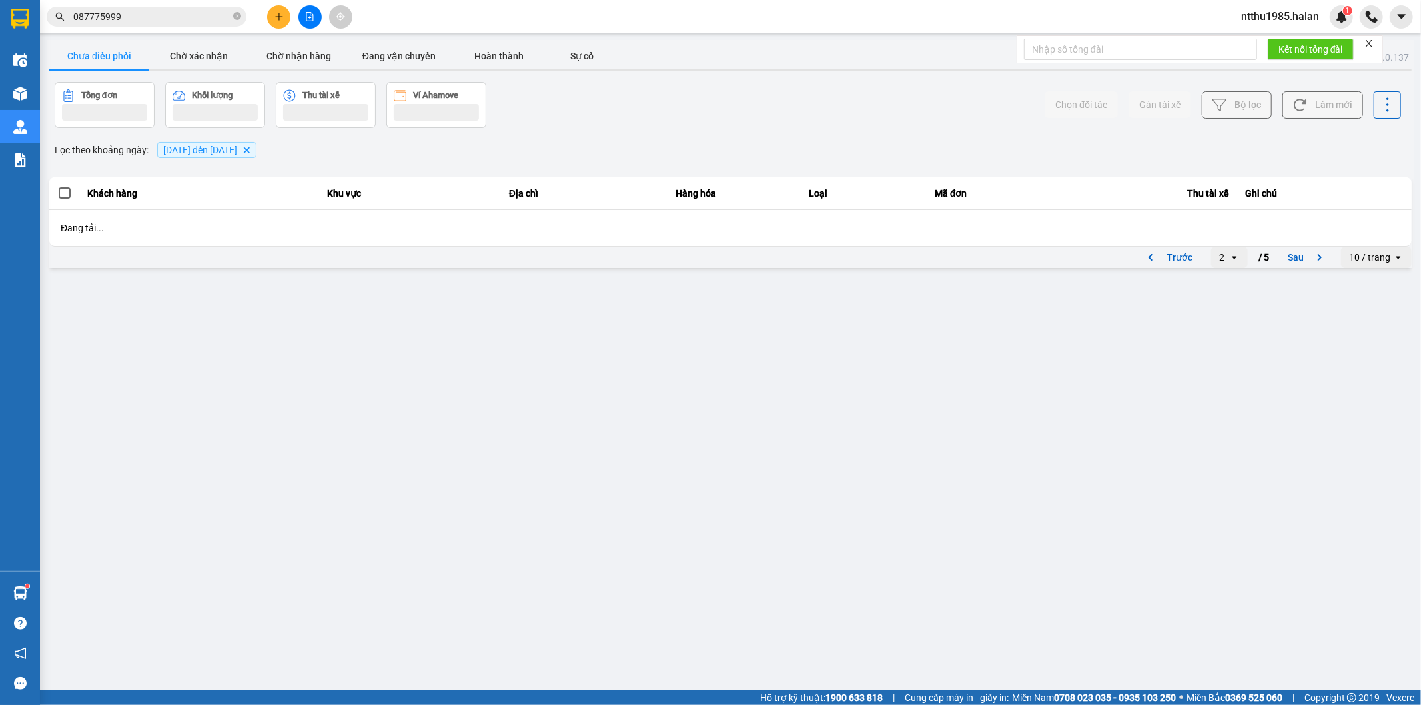
scroll to position [0, 0]
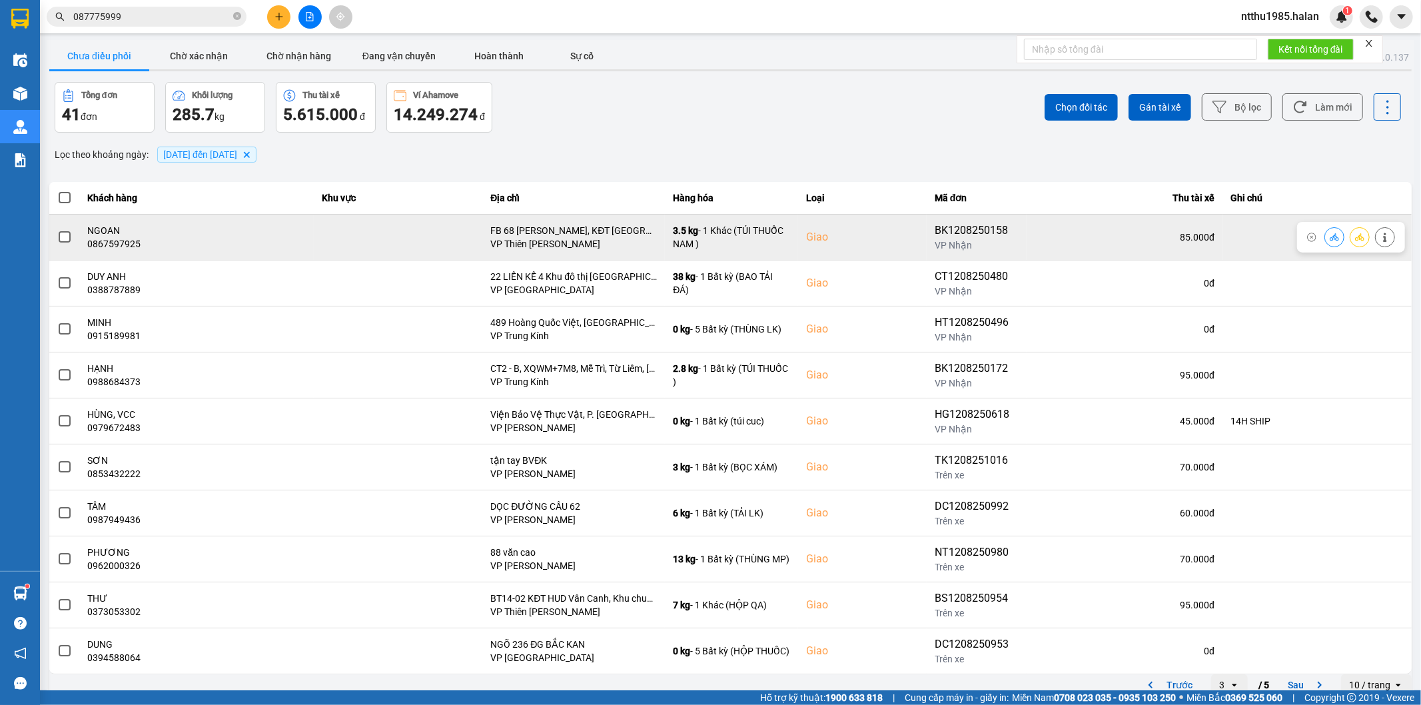
click at [67, 239] on span at bounding box center [65, 237] width 12 height 12
click at [57, 230] on input "checkbox" at bounding box center [57, 230] width 0 height 0
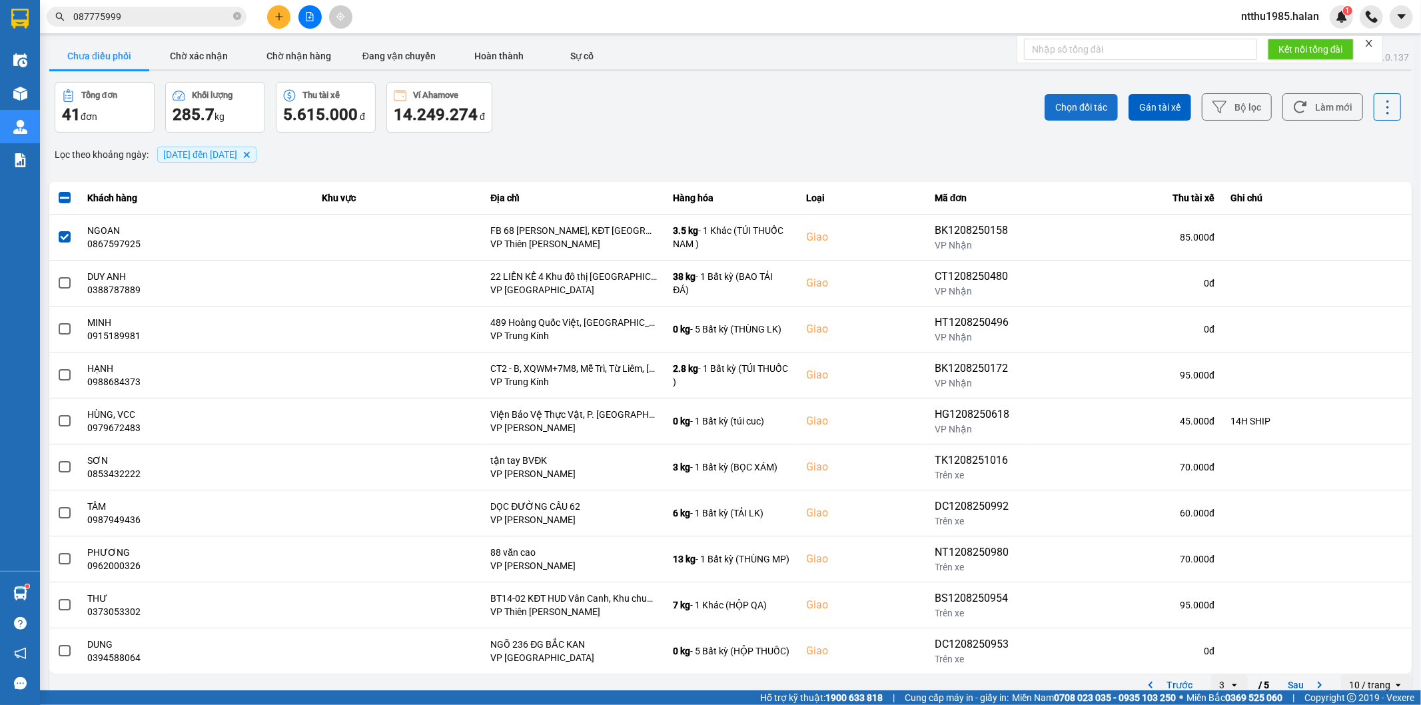
click at [1066, 107] on span "Chọn đối tác" at bounding box center [1082, 107] width 52 height 13
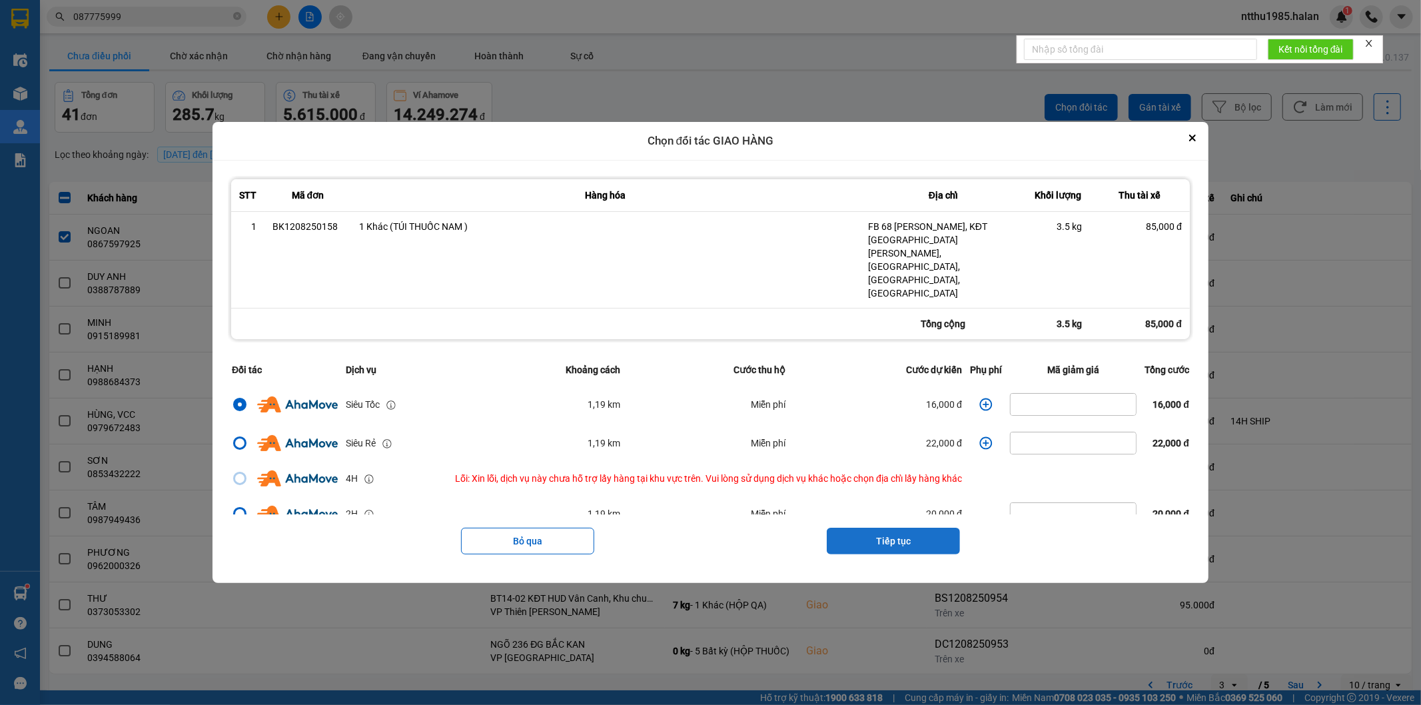
click at [870, 528] on button "Tiếp tục" at bounding box center [893, 541] width 133 height 27
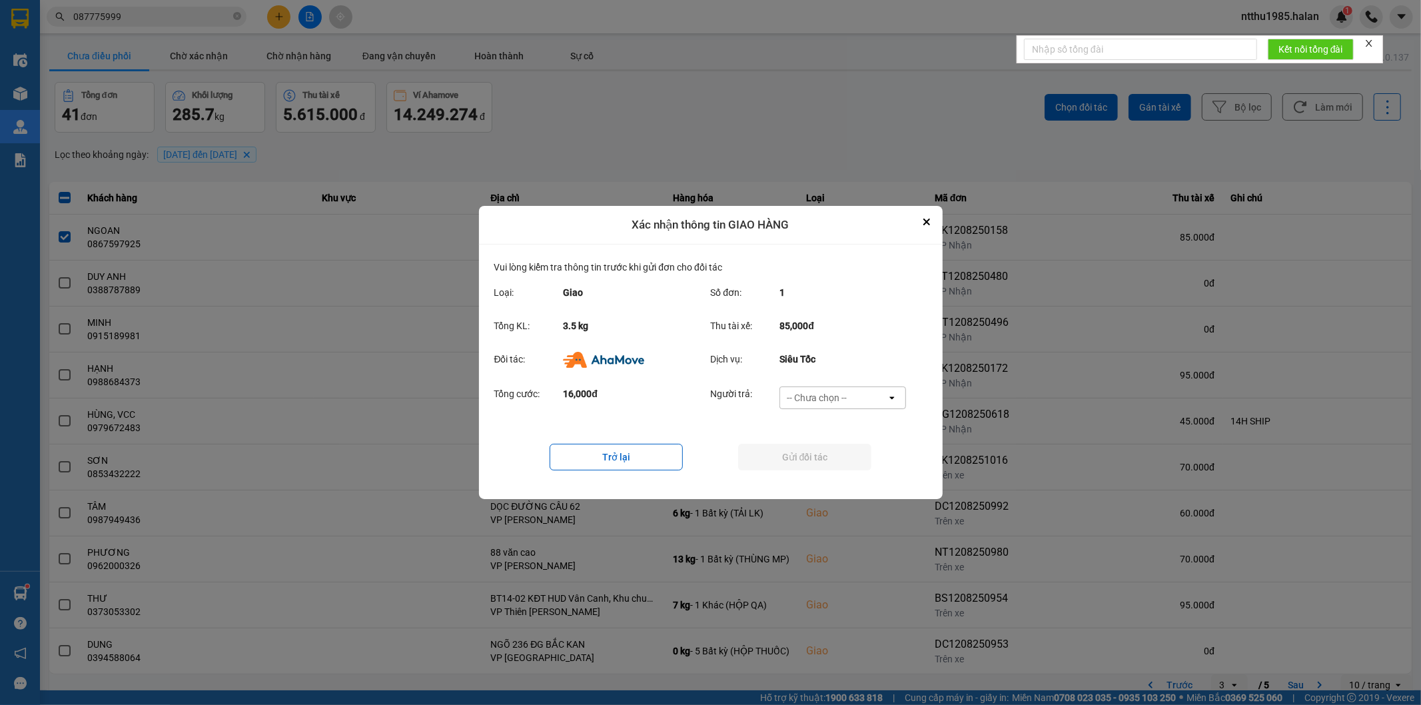
click at [848, 397] on div "-- Chưa chọn --" at bounding box center [833, 397] width 107 height 21
click at [817, 476] on span "Ví Ahamove" at bounding box center [817, 474] width 54 height 13
click at [811, 458] on button "Gửi đối tác" at bounding box center [804, 457] width 133 height 27
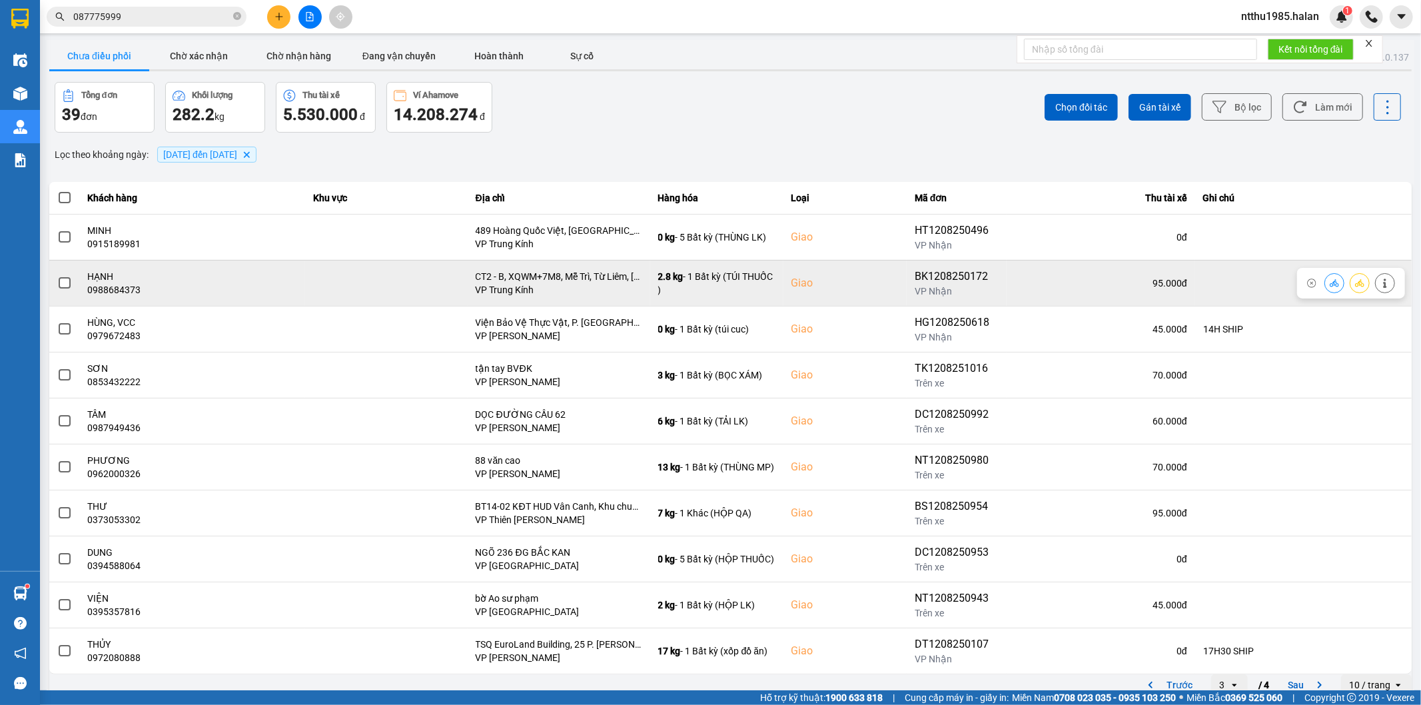
click at [65, 282] on span at bounding box center [65, 283] width 12 height 12
click at [57, 276] on input "checkbox" at bounding box center [57, 276] width 0 height 0
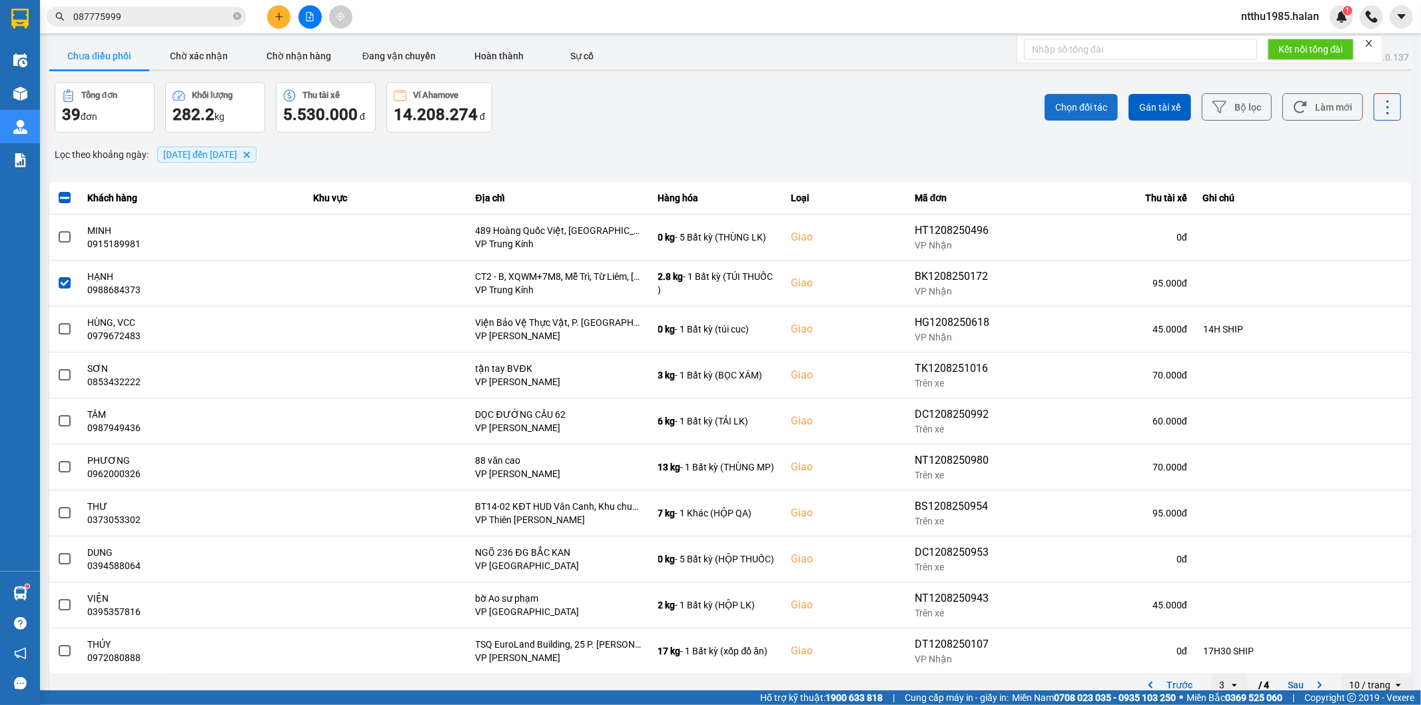
click at [1067, 105] on span "Chọn đối tác" at bounding box center [1082, 107] width 52 height 13
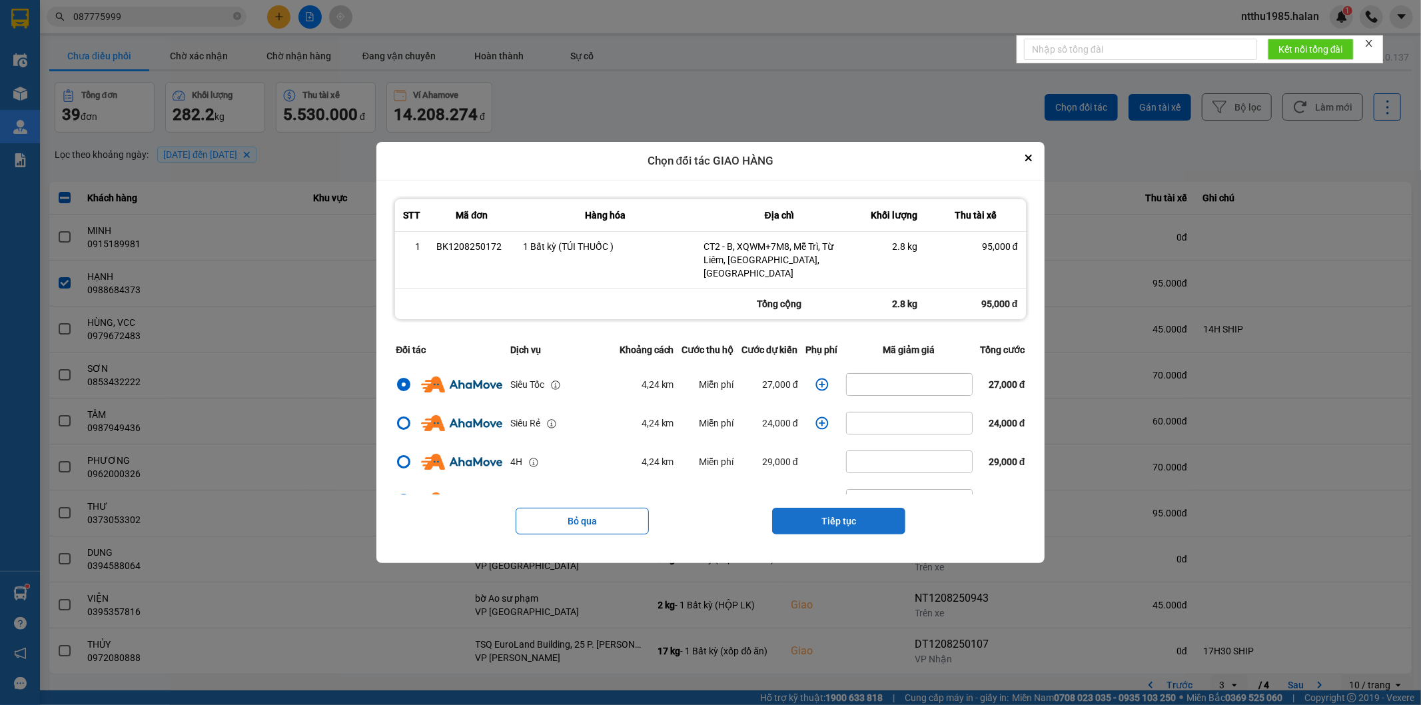
drag, startPoint x: 844, startPoint y: 518, endPoint x: 848, endPoint y: 488, distance: 31.0
click at [844, 518] on button "Tiếp tục" at bounding box center [838, 521] width 133 height 27
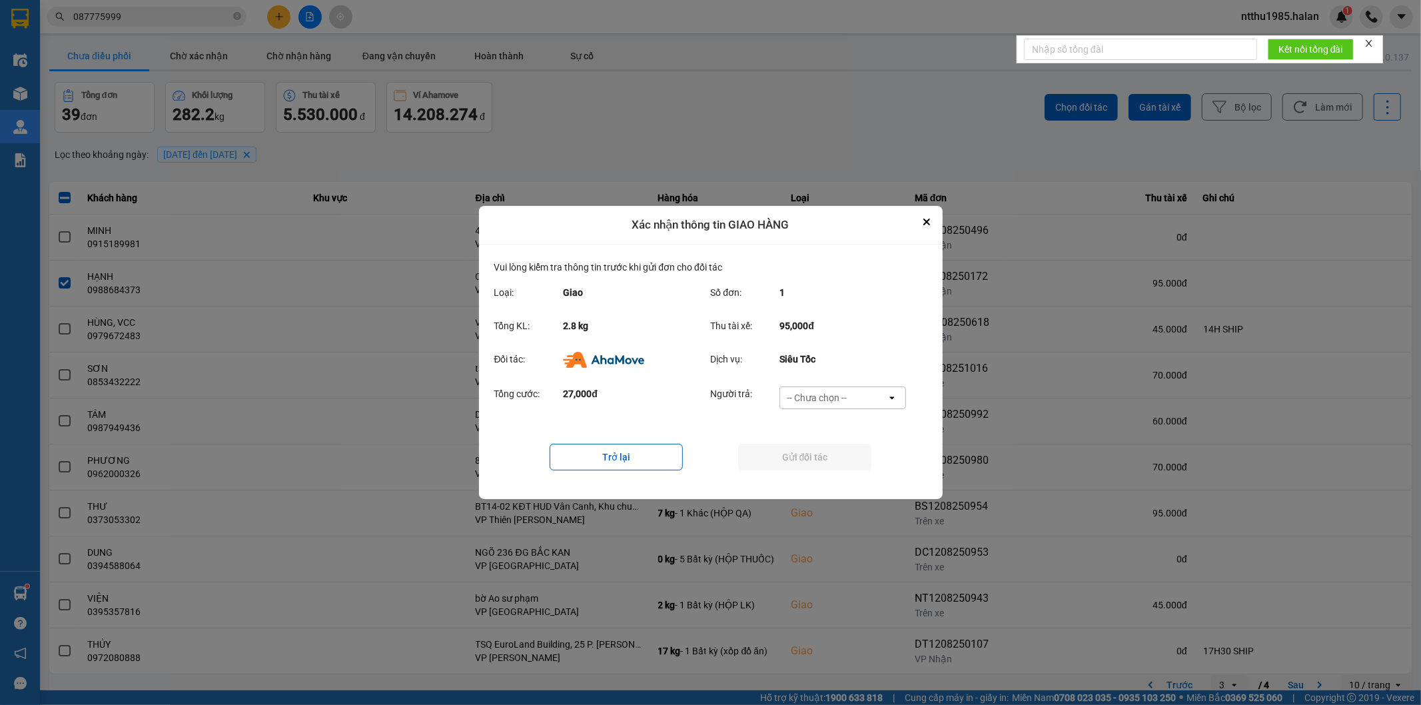
click at [848, 397] on div "-- Chưa chọn --" at bounding box center [833, 397] width 107 height 21
click at [830, 476] on span "Ví Ahamove" at bounding box center [817, 474] width 54 height 13
click at [827, 458] on button "Gửi đối tác" at bounding box center [804, 457] width 133 height 27
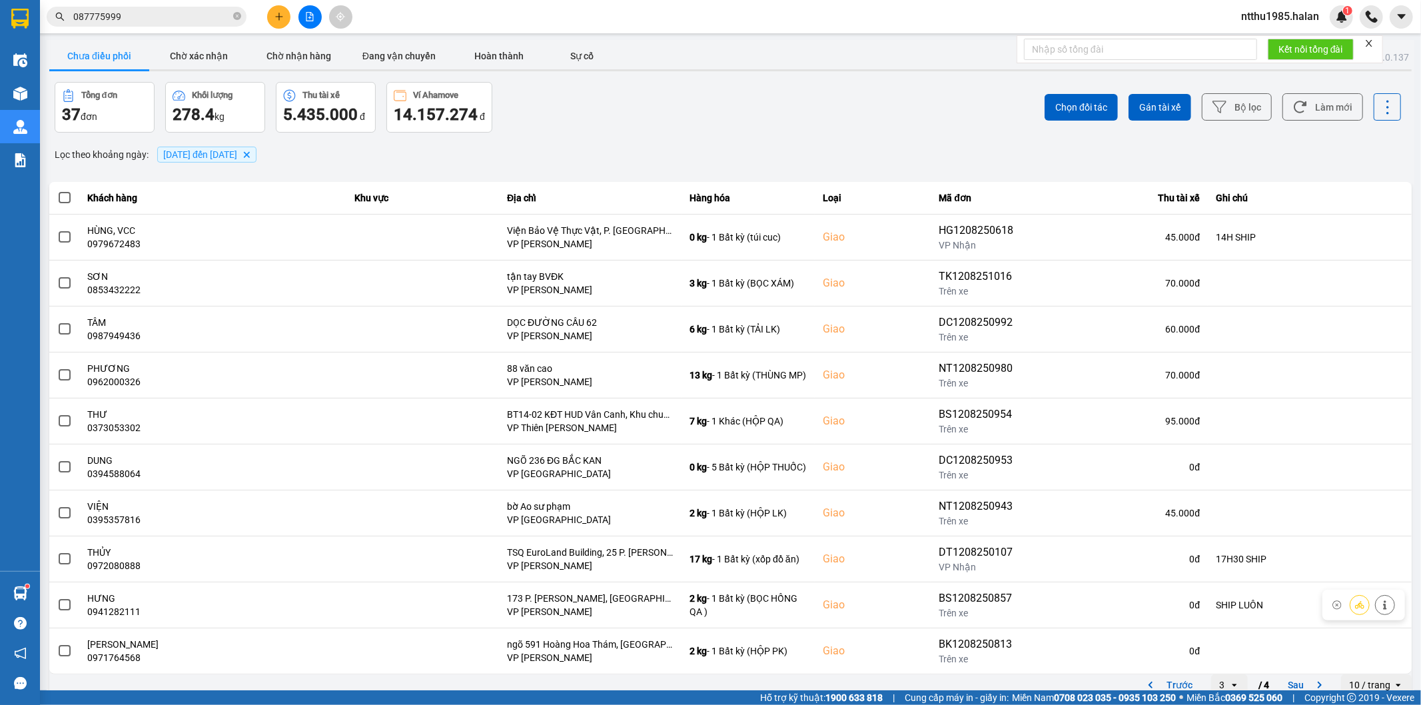
scroll to position [15, 0]
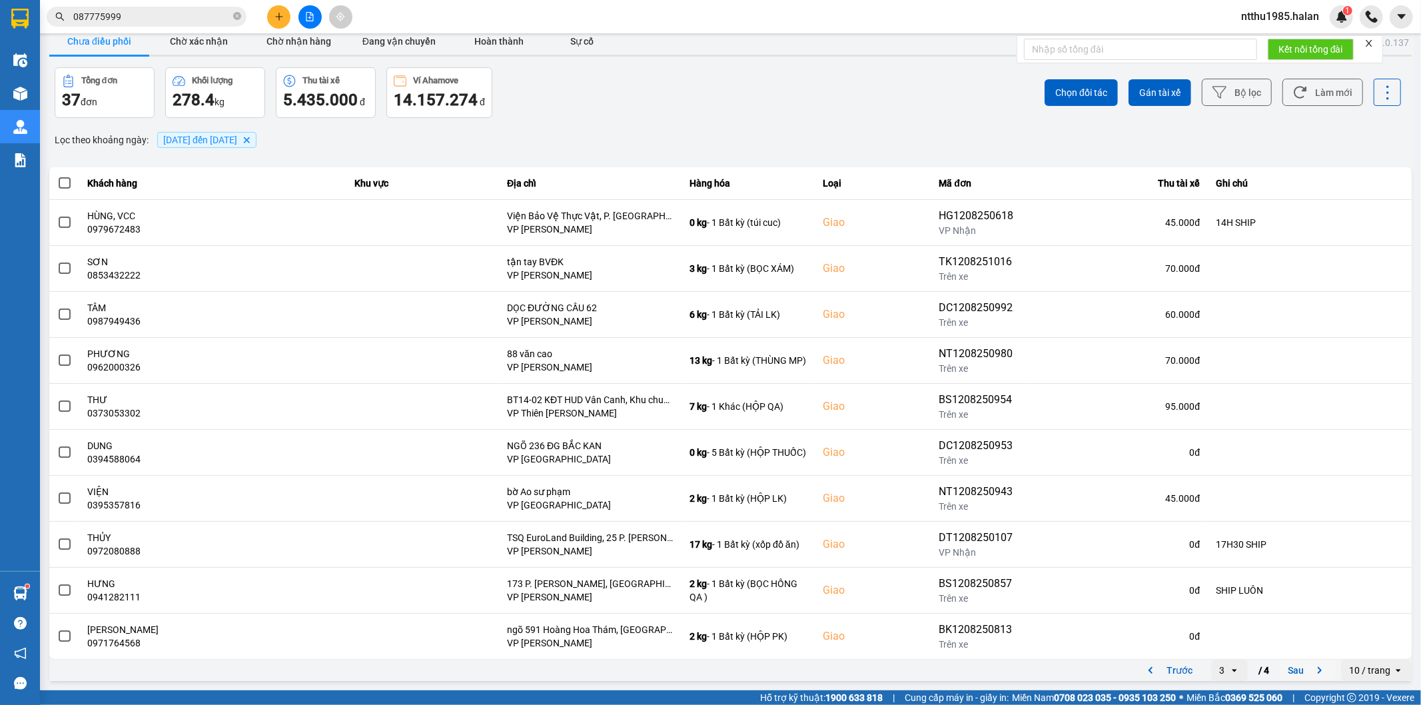
click at [1287, 673] on button "Sau" at bounding box center [1308, 670] width 56 height 20
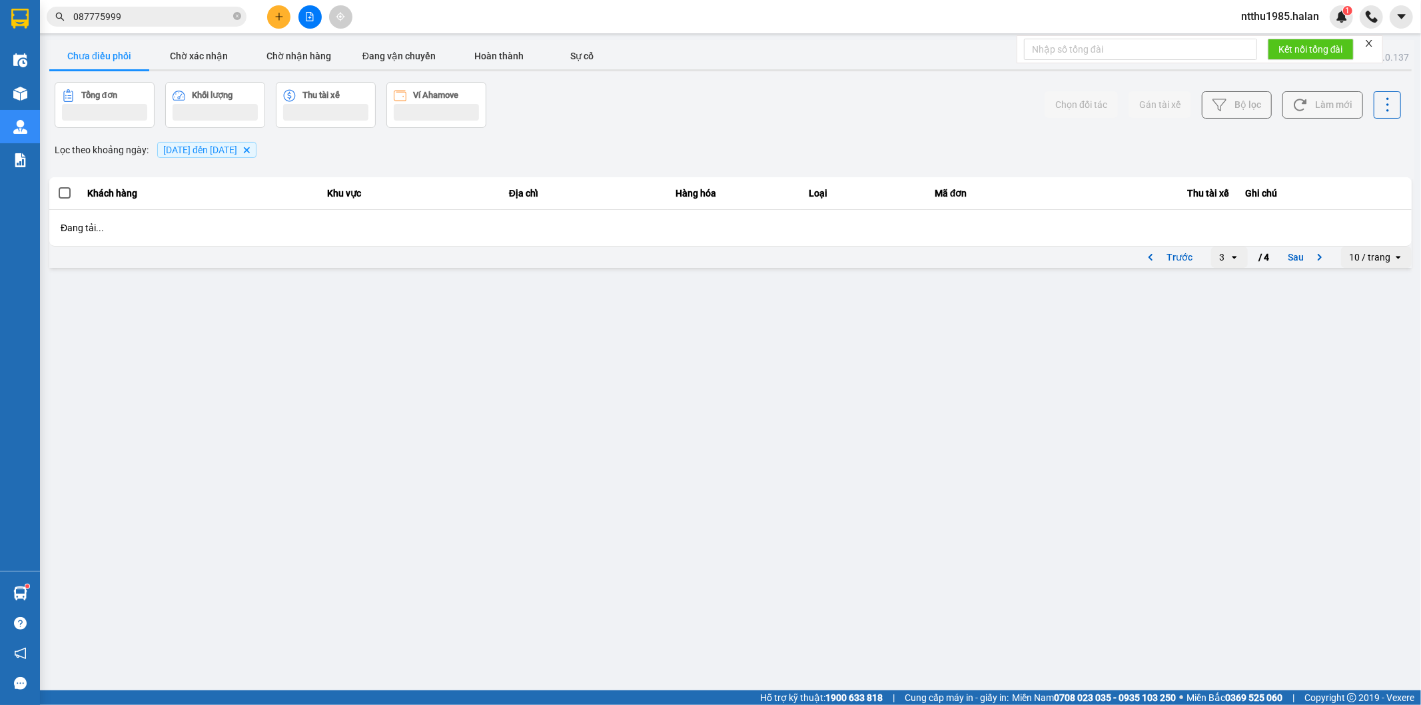
scroll to position [0, 0]
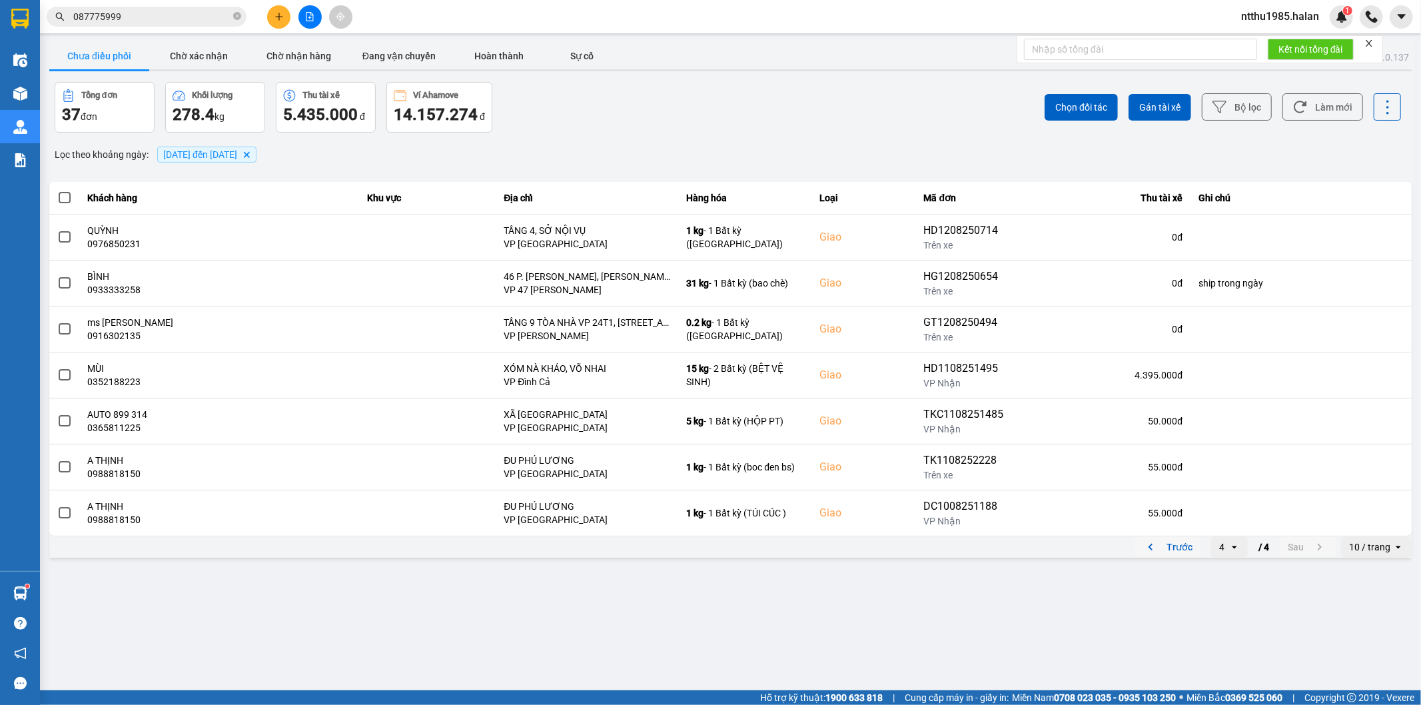
click at [1180, 543] on button "Trước" at bounding box center [1168, 547] width 66 height 20
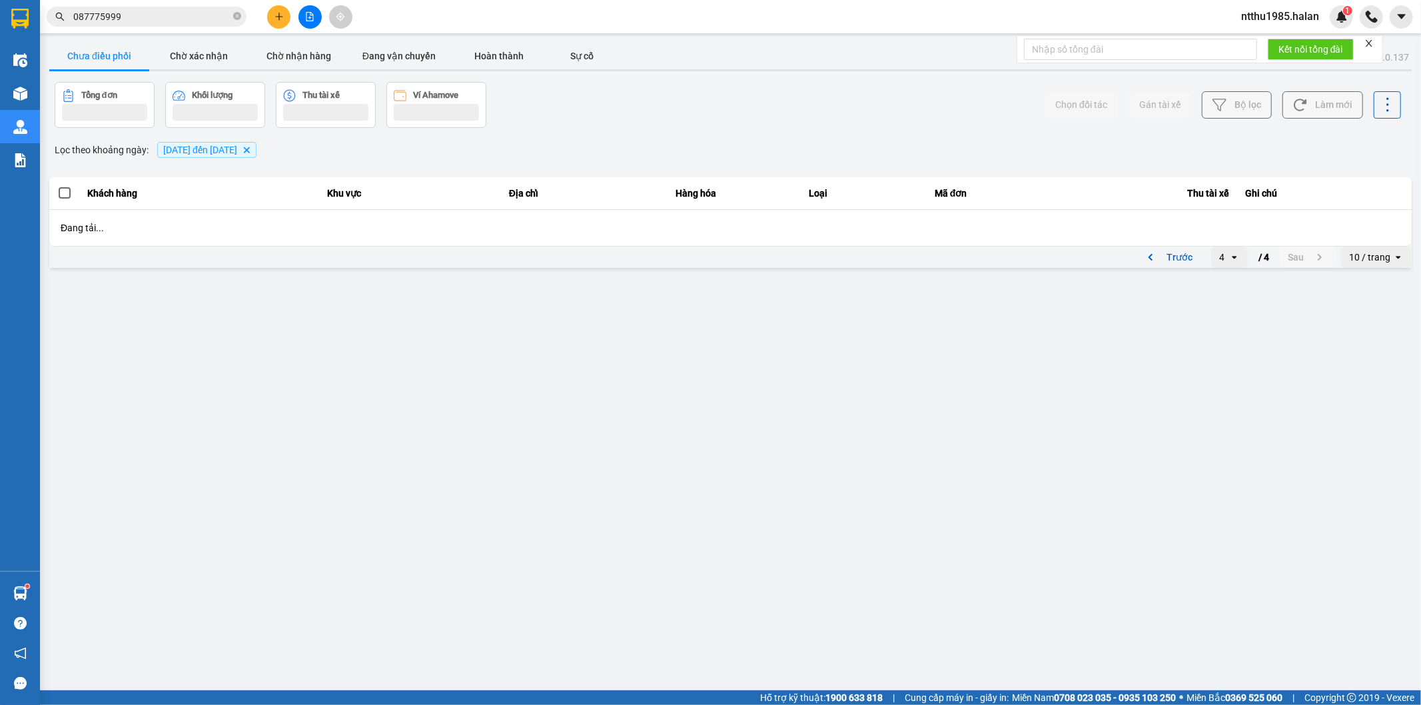
scroll to position [15, 0]
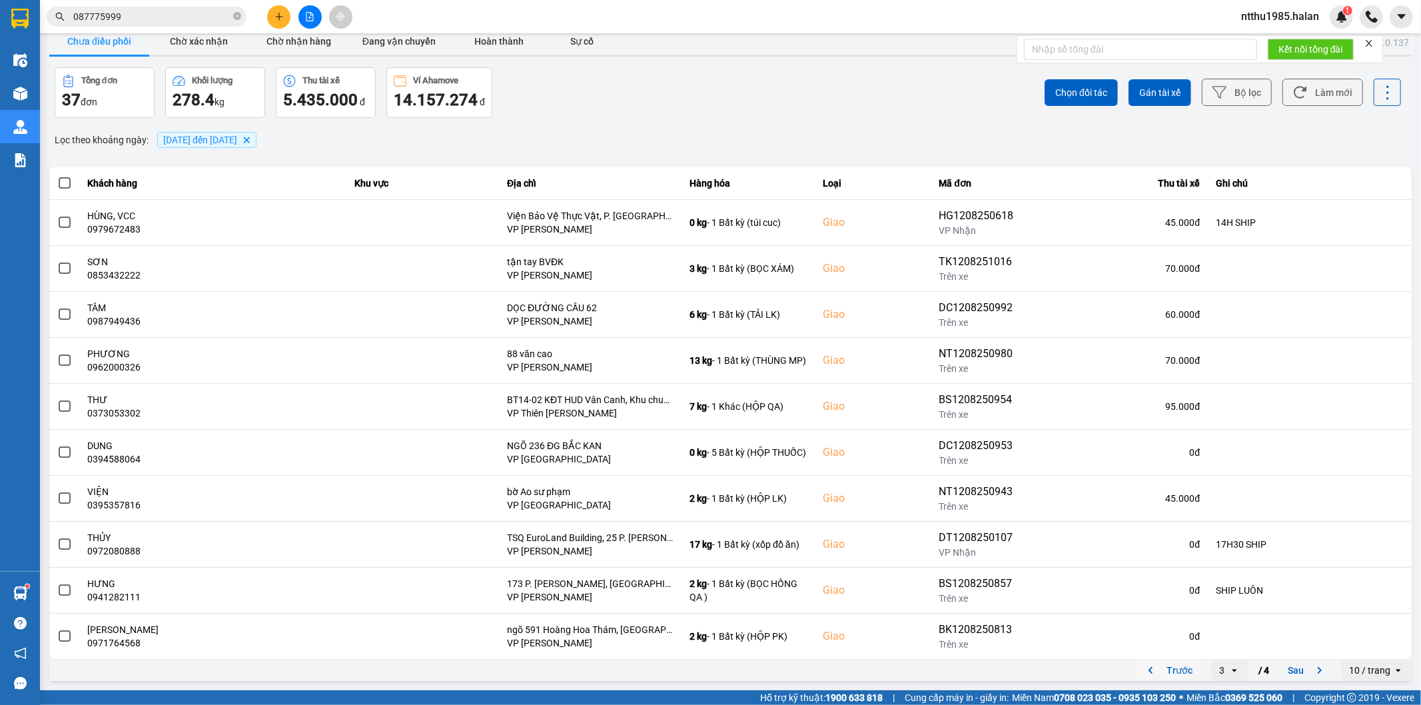
click at [1173, 660] on button "Trước" at bounding box center [1168, 670] width 66 height 20
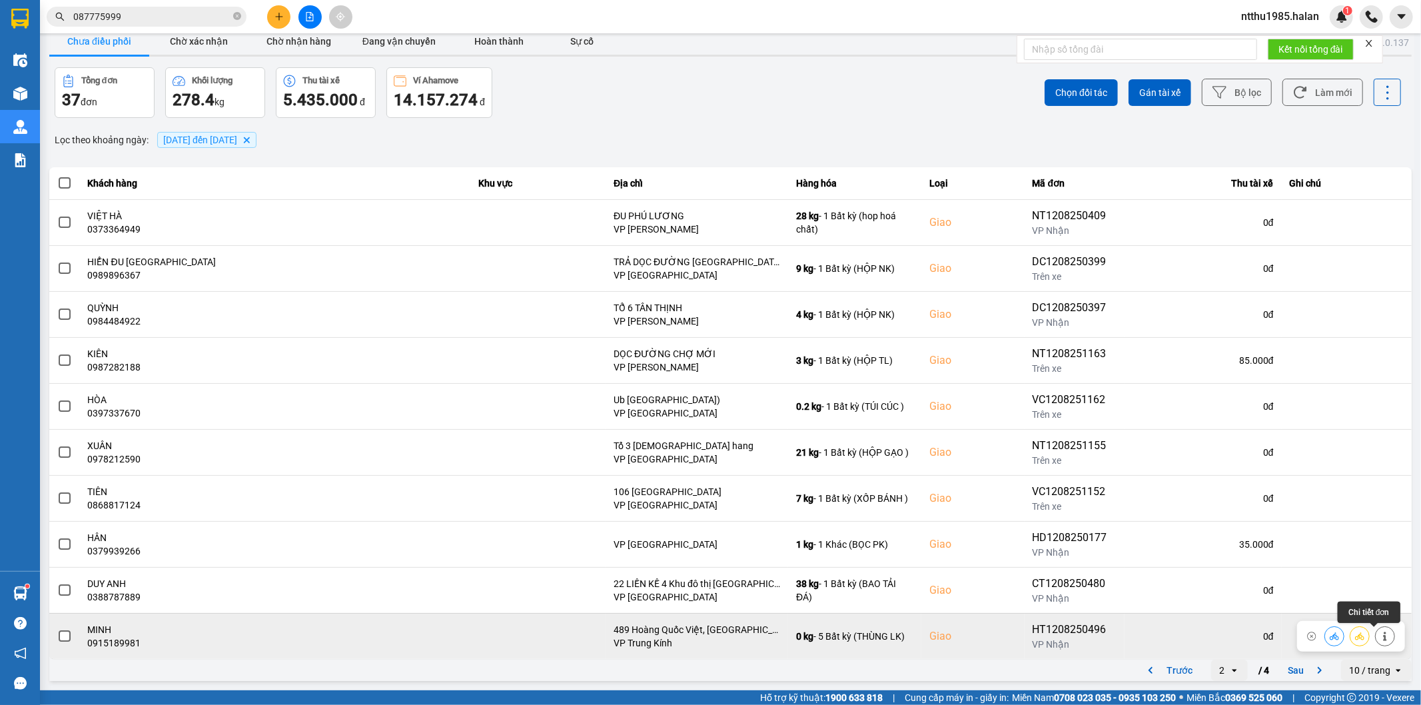
click at [1380, 643] on button at bounding box center [1385, 635] width 19 height 23
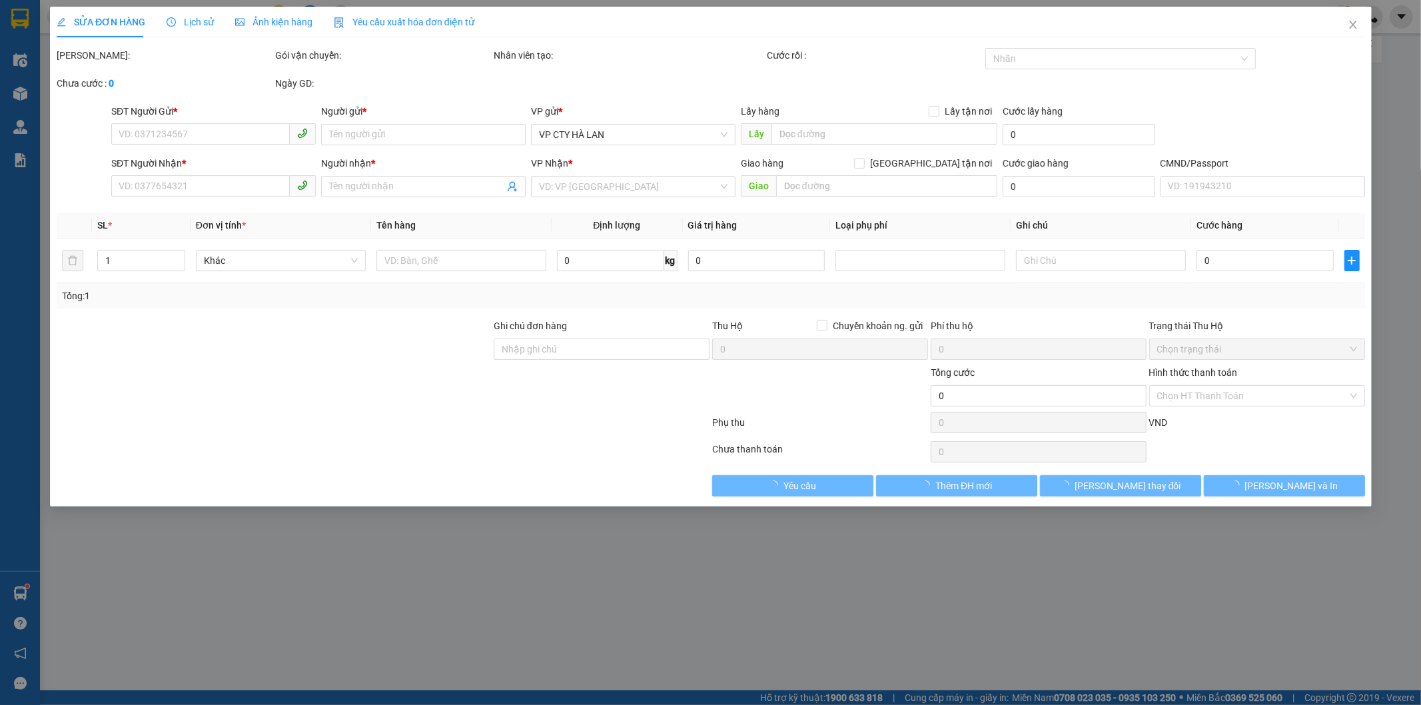
type input "0854521307"
type input "KHÁCH"
checkbox input "true"
type input "134 HVT"
type input "50.000"
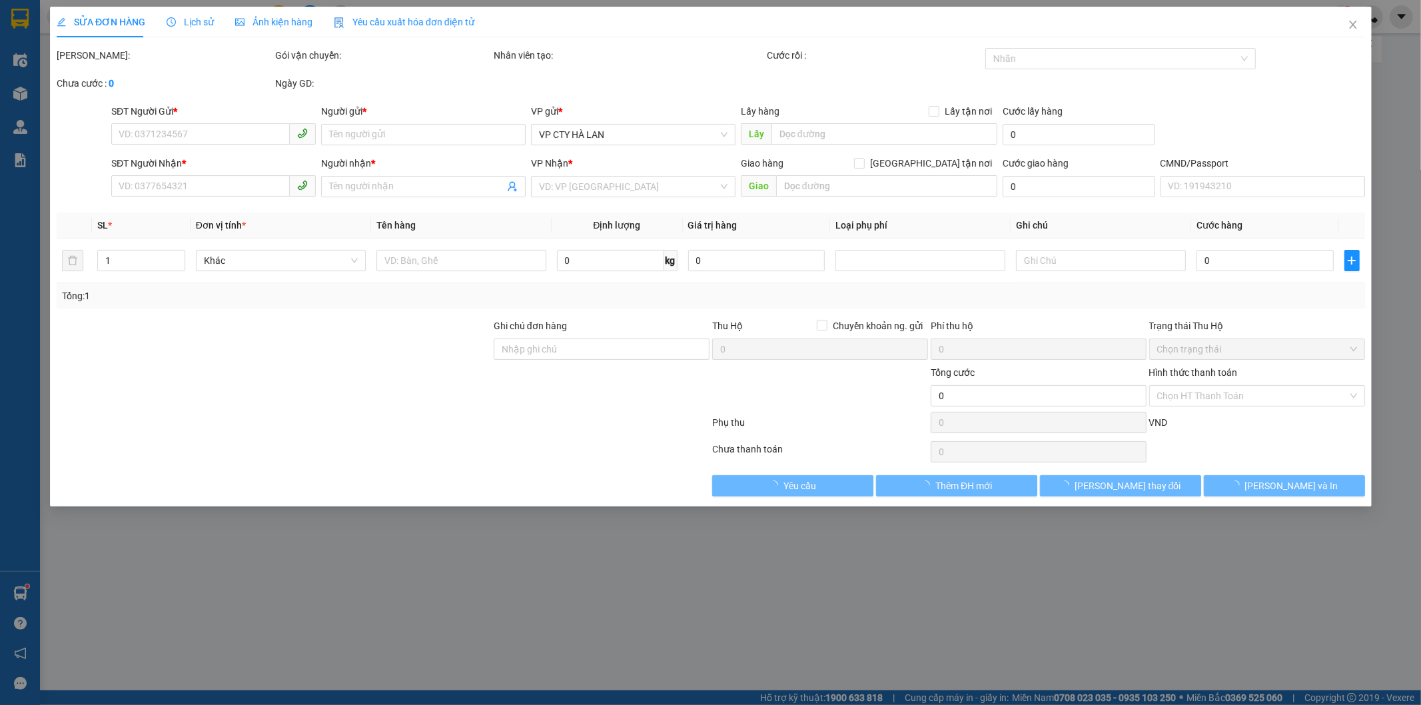
type input "0915189981"
type input "MINH"
checkbox input "true"
type input "489 Hoàng Quốc Việt, Cổ Nhuế, Cầu Giấy, Hà Nội 100000, Vietnam ( NGÁNG + DÂY )"
type input "270.000"
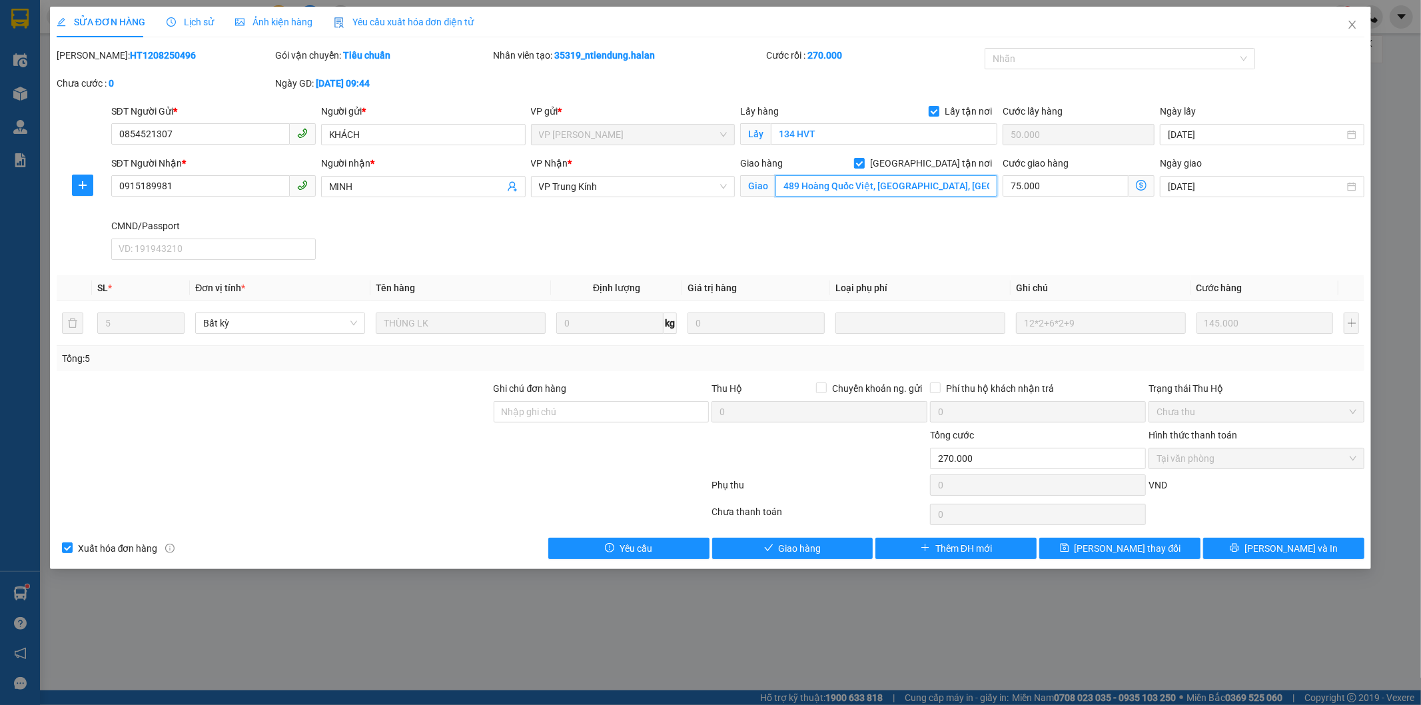
click at [778, 184] on input "489 Hoàng Quốc Việt, Cổ Nhuế, Cầu Giấy, Hà Nội 100000, Vietnam ( NGÁNG + DÂY )" at bounding box center [887, 185] width 222 height 21
type input "(ngáng+dây) 489 Hoàng Quốc Việt, Cổ Nhuế, Cầu Giấy, Hà Nội 100000, Vietnam ( NG…"
click at [1131, 550] on span "[PERSON_NAME] thay đổi" at bounding box center [1128, 548] width 107 height 15
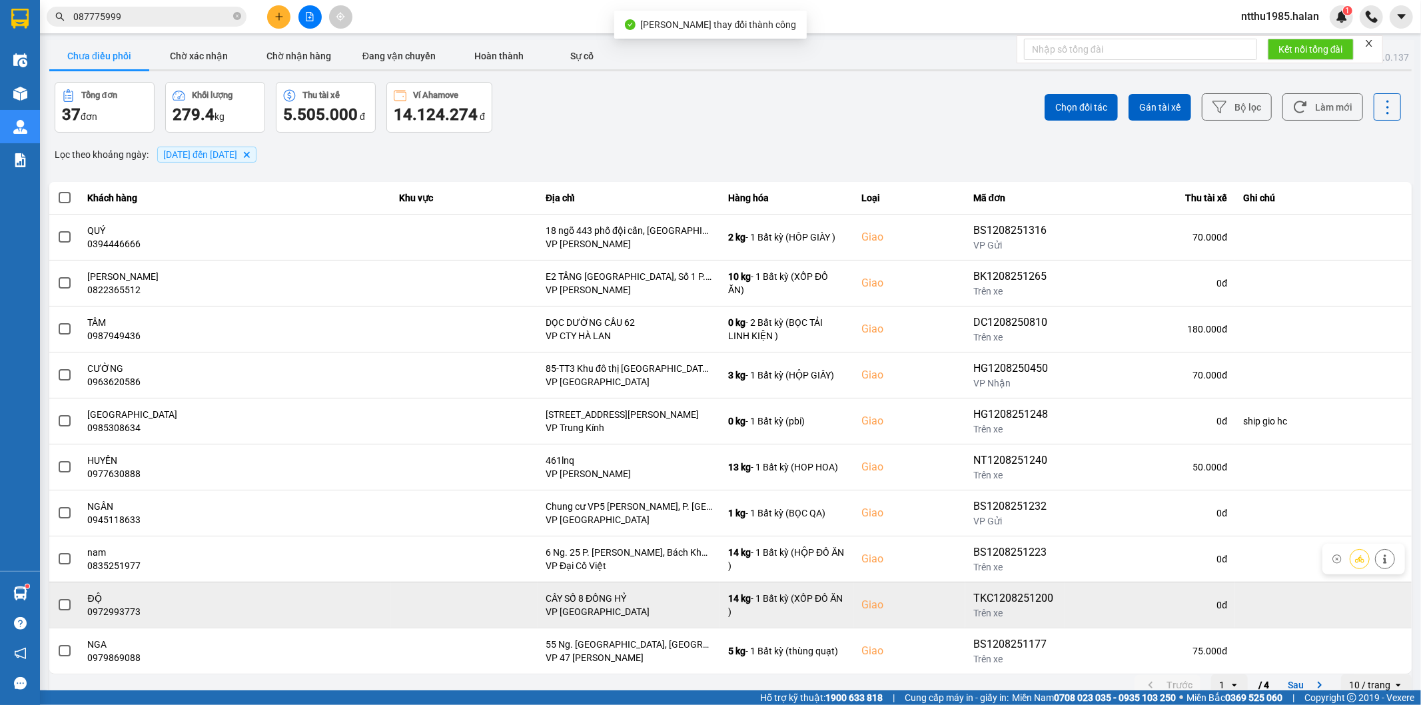
scroll to position [15, 0]
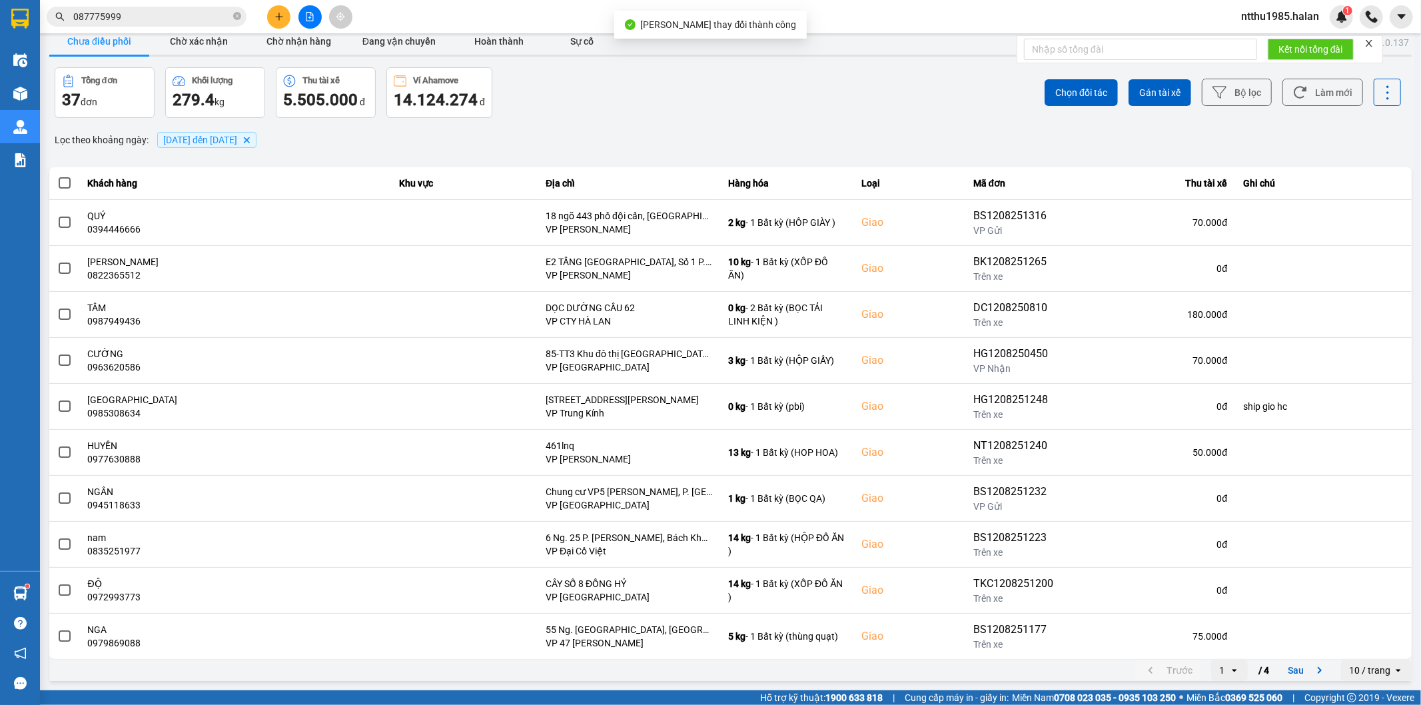
drag, startPoint x: 1293, startPoint y: 675, endPoint x: 1293, endPoint y: 647, distance: 28.0
click at [1293, 674] on button "Sau" at bounding box center [1308, 670] width 56 height 20
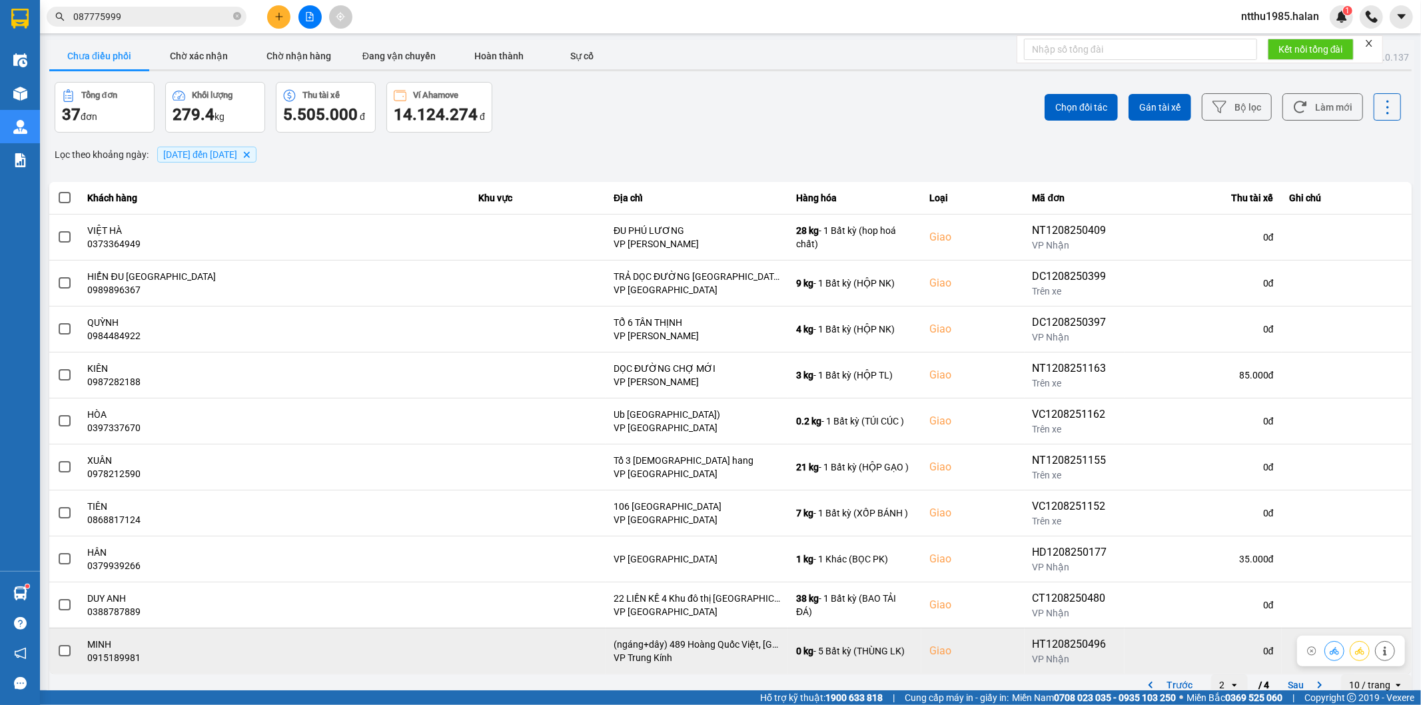
click at [65, 652] on span at bounding box center [65, 651] width 12 height 12
click at [57, 644] on input "checkbox" at bounding box center [57, 644] width 0 height 0
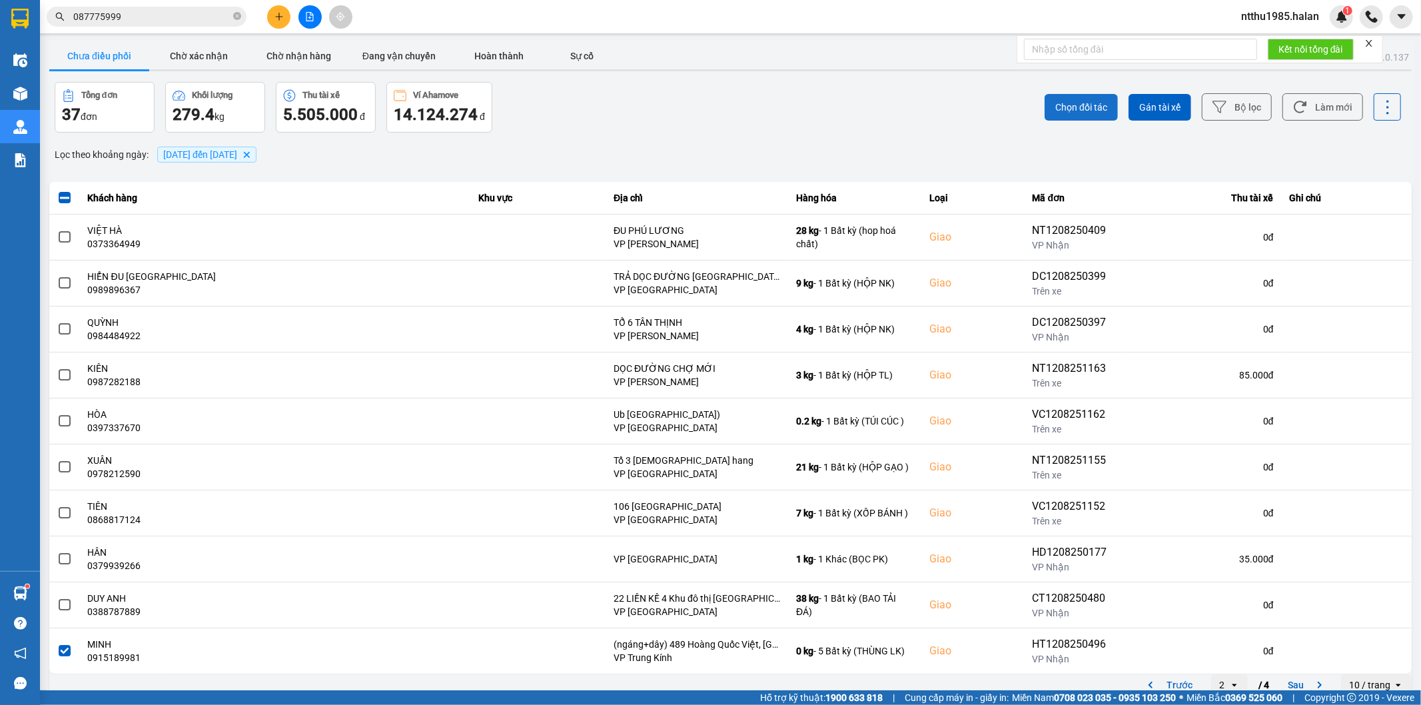
click at [1062, 104] on span "Chọn đối tác" at bounding box center [1082, 107] width 52 height 13
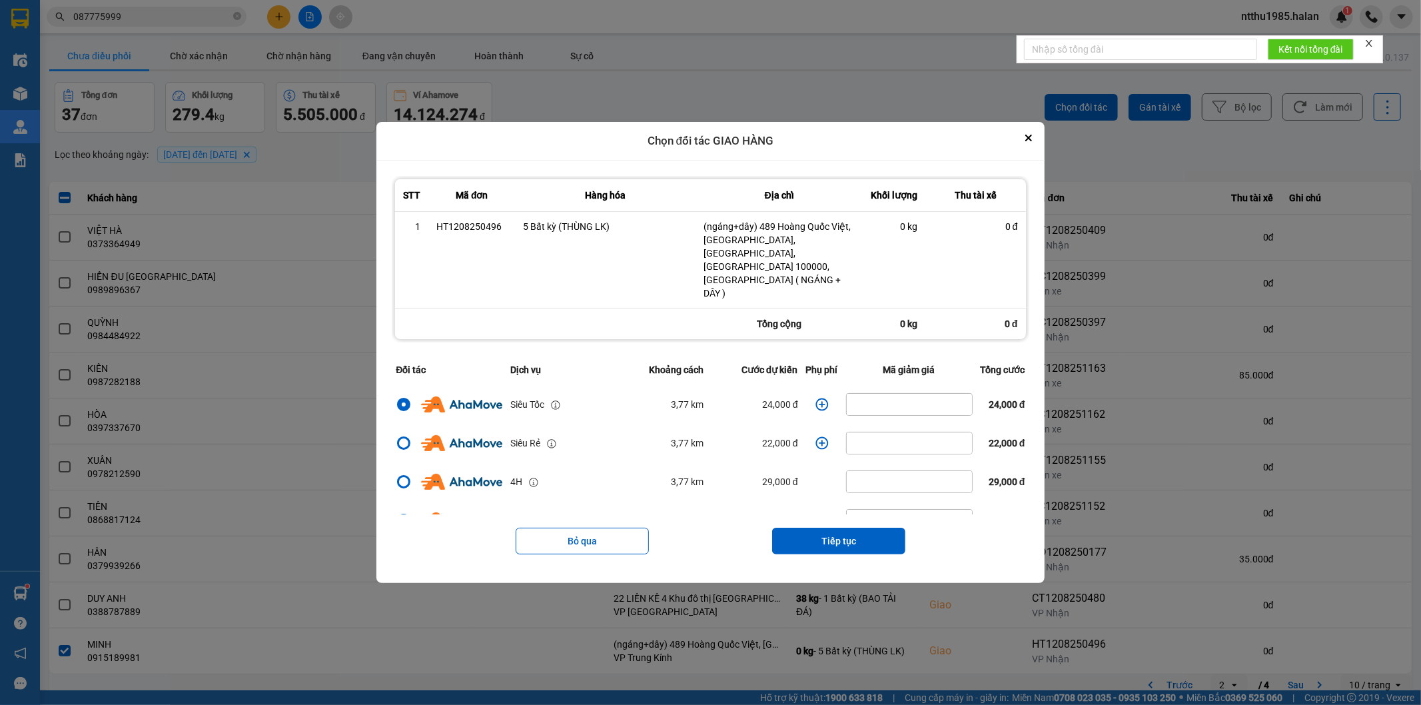
click at [816, 398] on icon "dialog" at bounding box center [822, 404] width 13 height 13
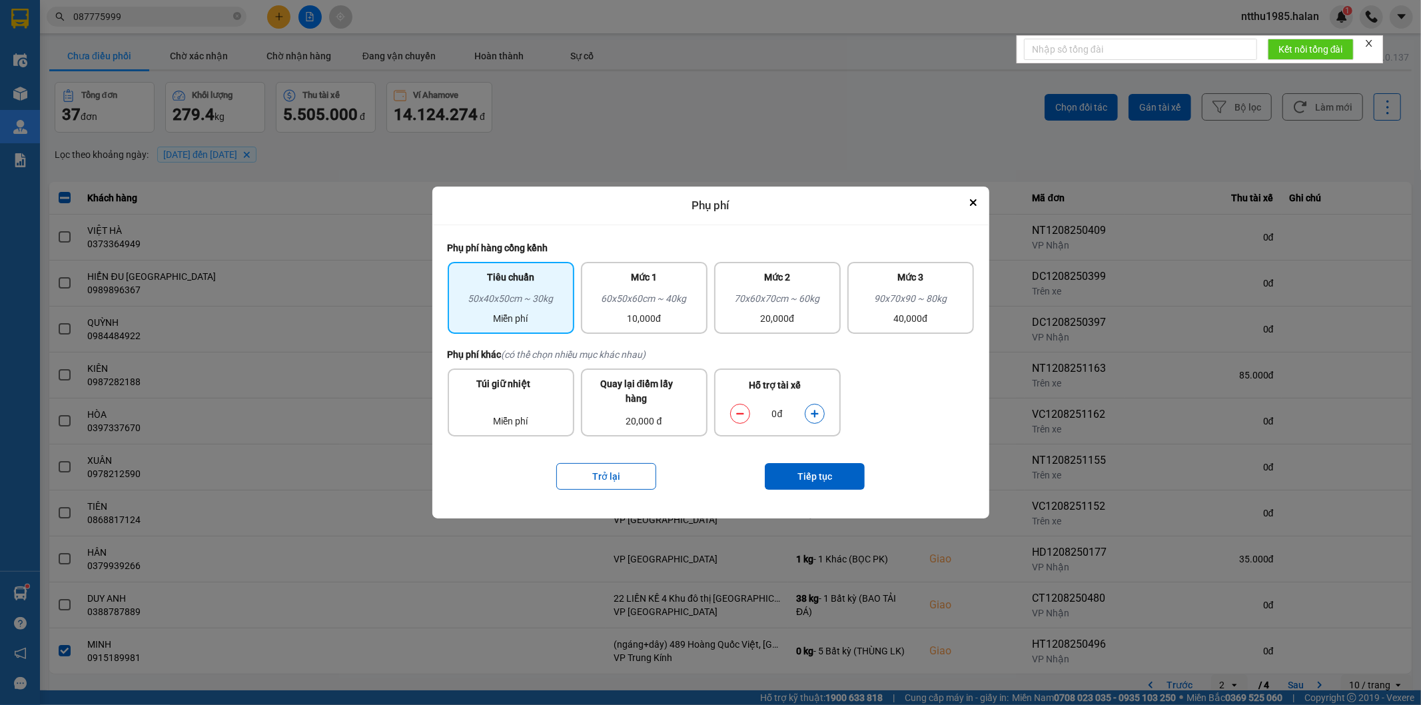
drag, startPoint x: 907, startPoint y: 292, endPoint x: 824, endPoint y: 422, distance: 154.9
click at [908, 295] on div "90x70x90 ~ 80kg" at bounding box center [911, 301] width 111 height 20
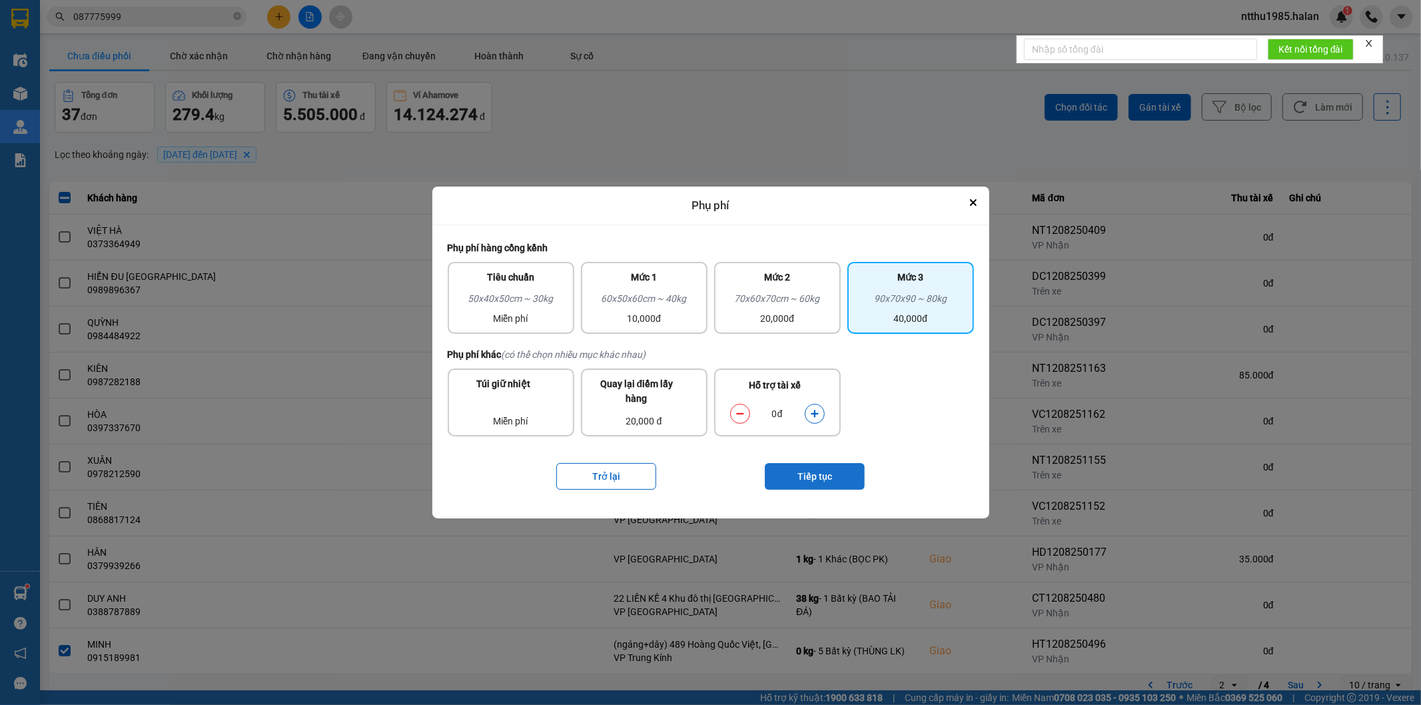
click at [813, 478] on button "Tiếp tục" at bounding box center [815, 476] width 100 height 27
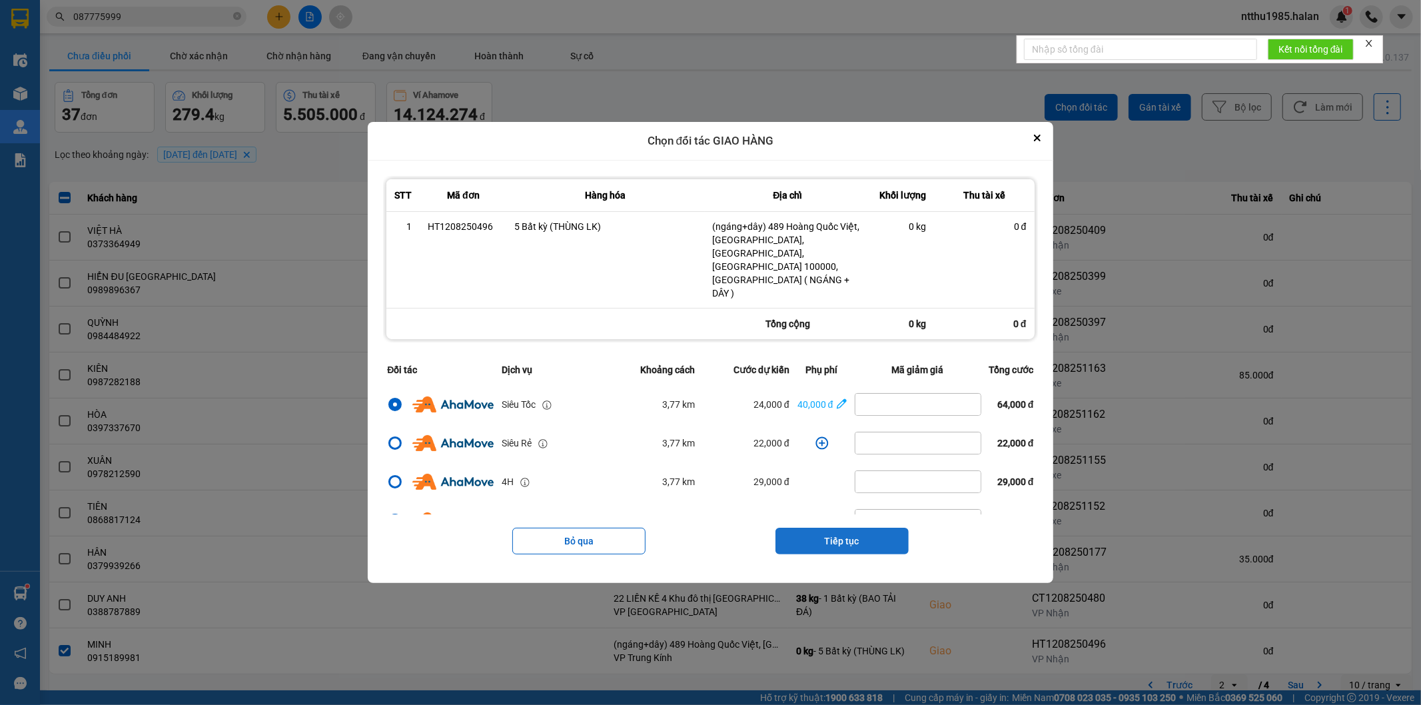
click at [816, 528] on button "Tiếp tục" at bounding box center [842, 541] width 133 height 27
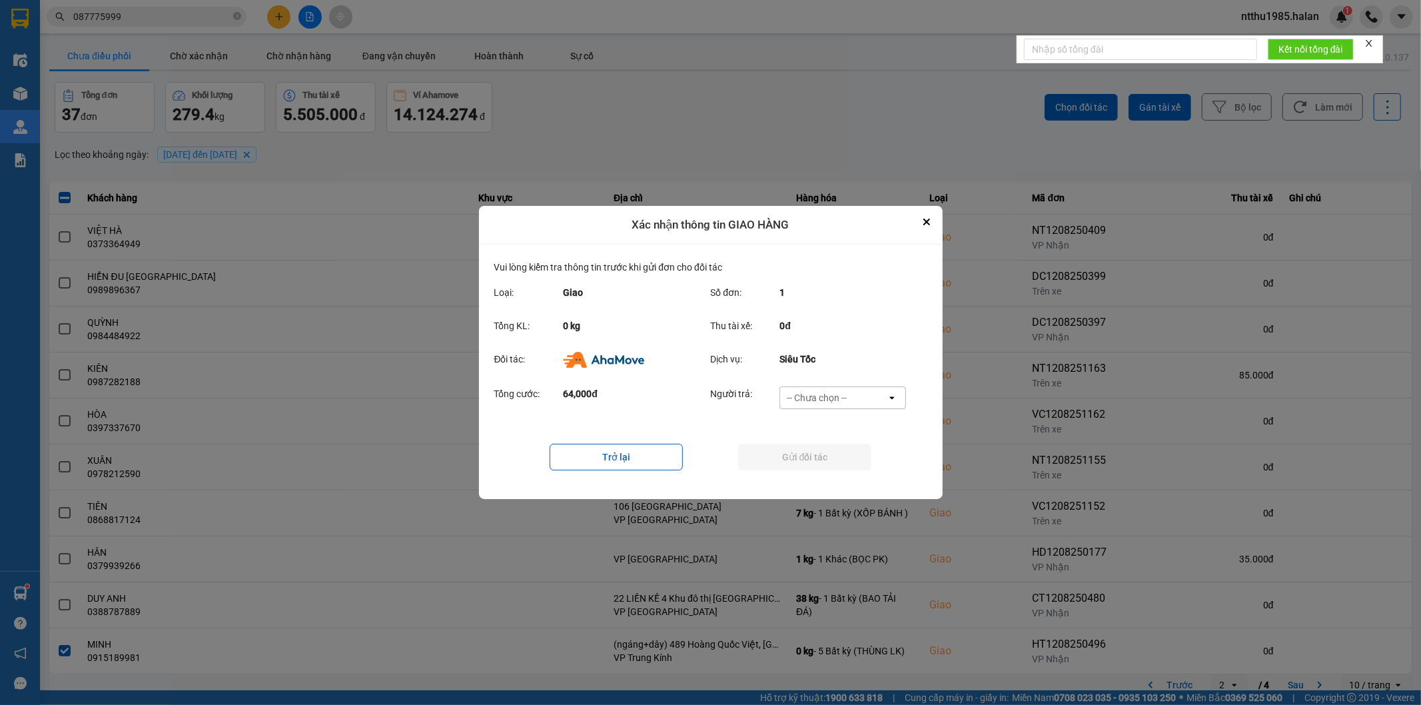
click at [805, 395] on div "-- Chưa chọn --" at bounding box center [817, 397] width 60 height 13
click at [813, 473] on span "Ví Ahamove" at bounding box center [817, 474] width 54 height 13
click at [803, 460] on button "Gửi đối tác" at bounding box center [804, 457] width 133 height 27
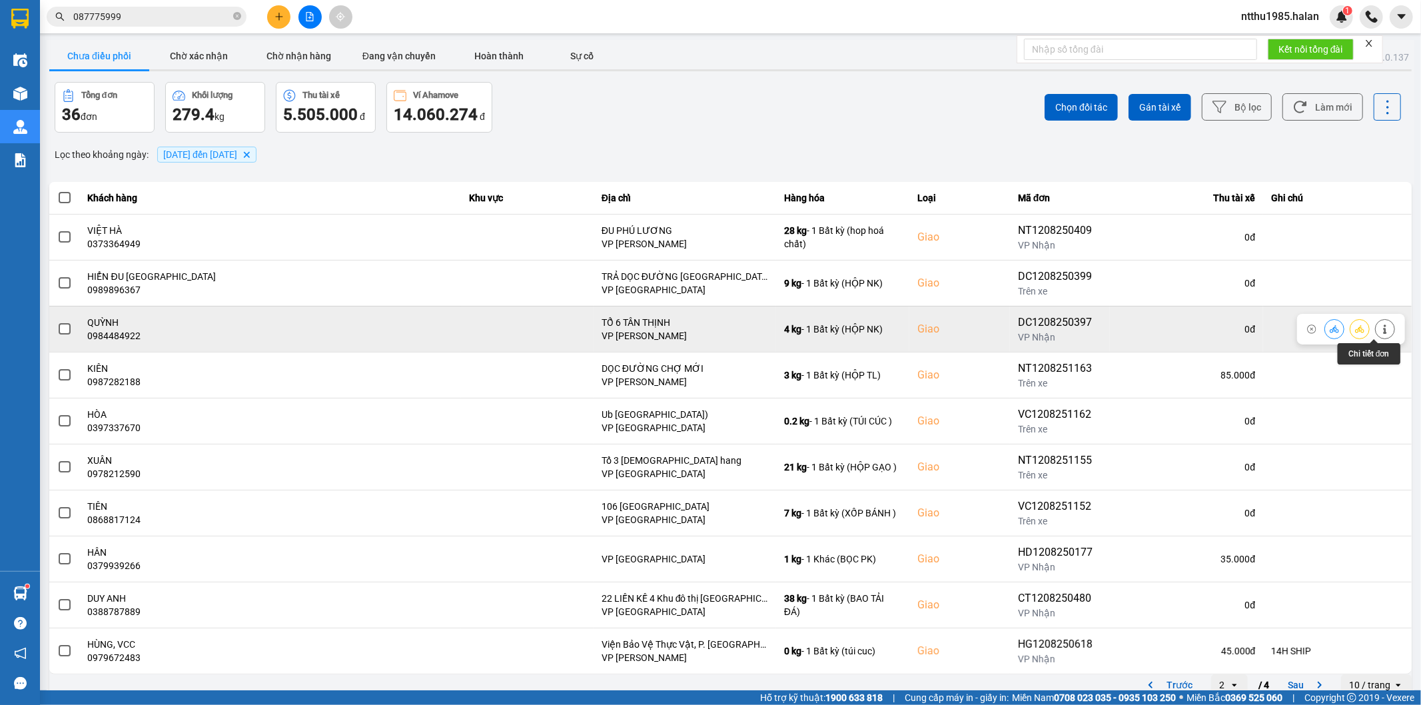
click at [1381, 328] on icon at bounding box center [1385, 329] width 9 height 9
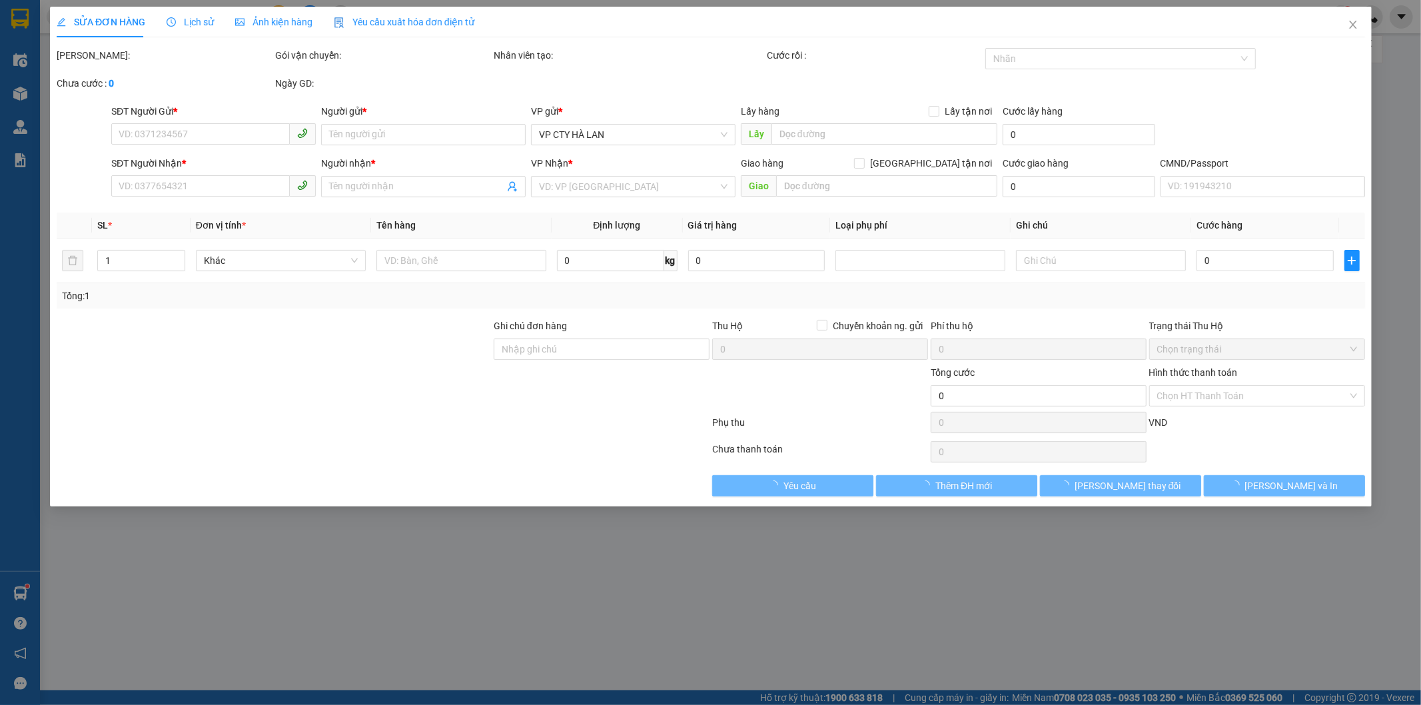
type input "0389605334"
type input "LABO LIÊM"
type input "0984484922"
type input "QUỲNH"
checkbox input "true"
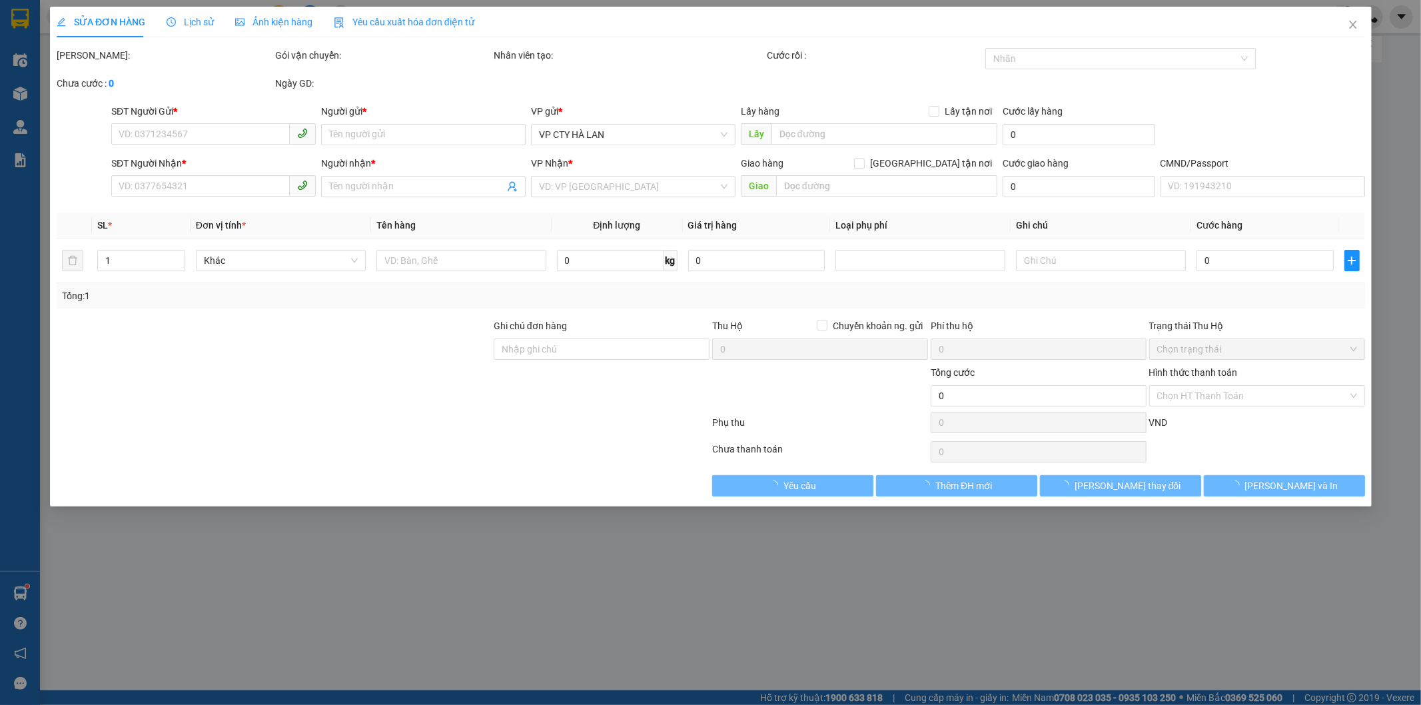
type input "TỔ 6 TÂN THỊNH"
type input "60.000"
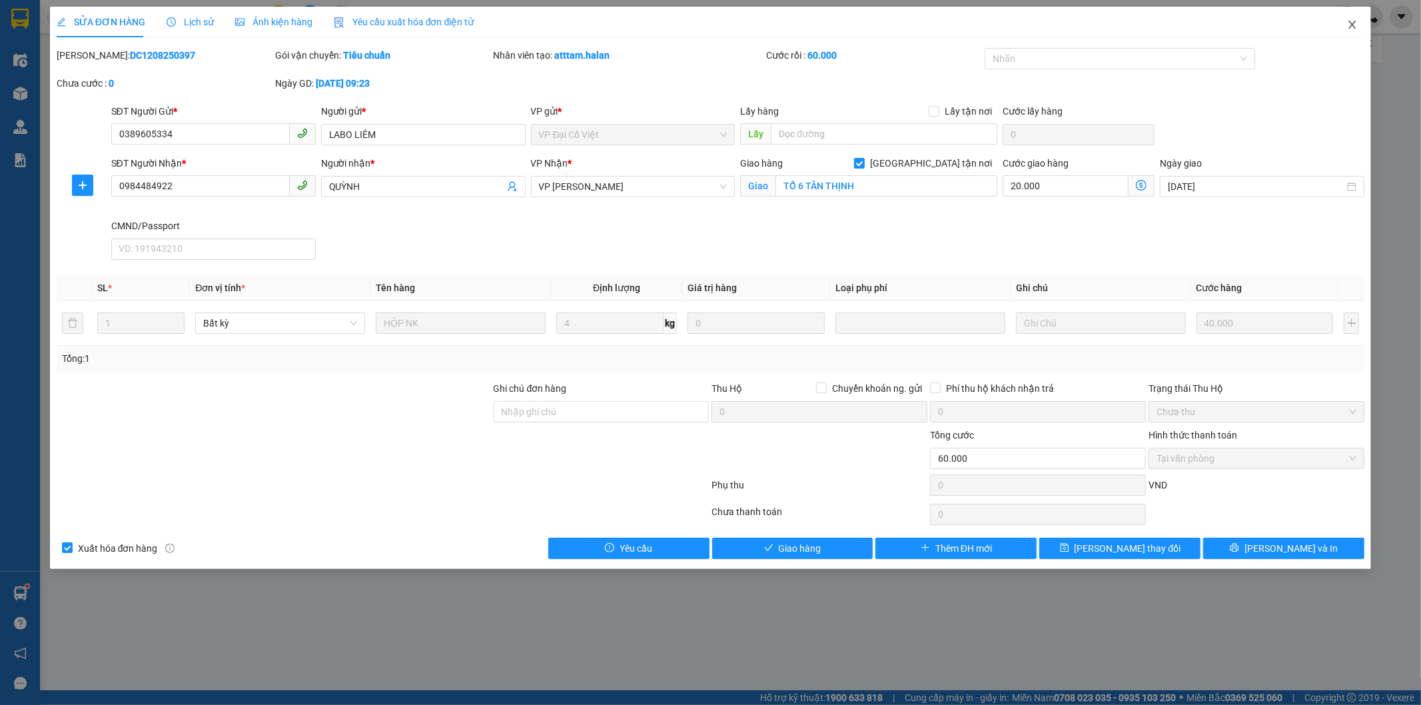
click at [1354, 25] on icon "close" at bounding box center [1352, 24] width 11 height 11
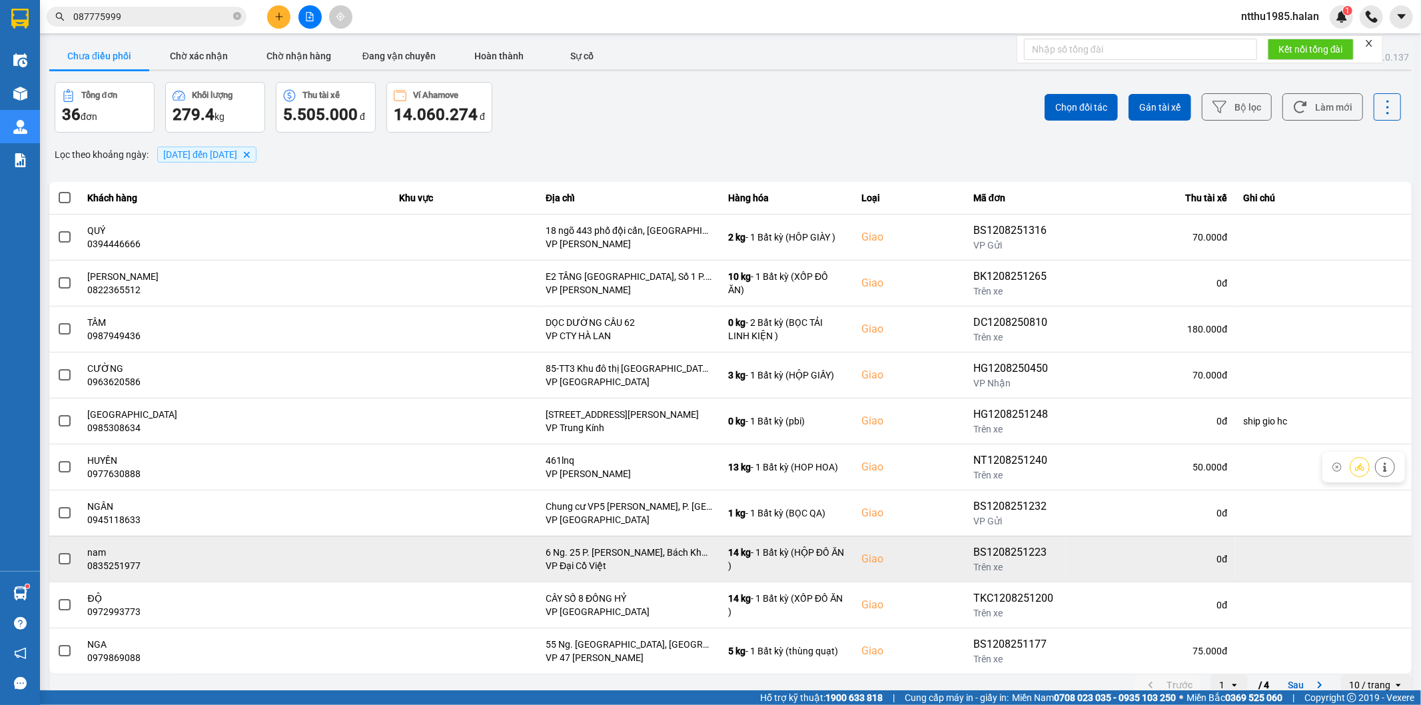
scroll to position [15, 0]
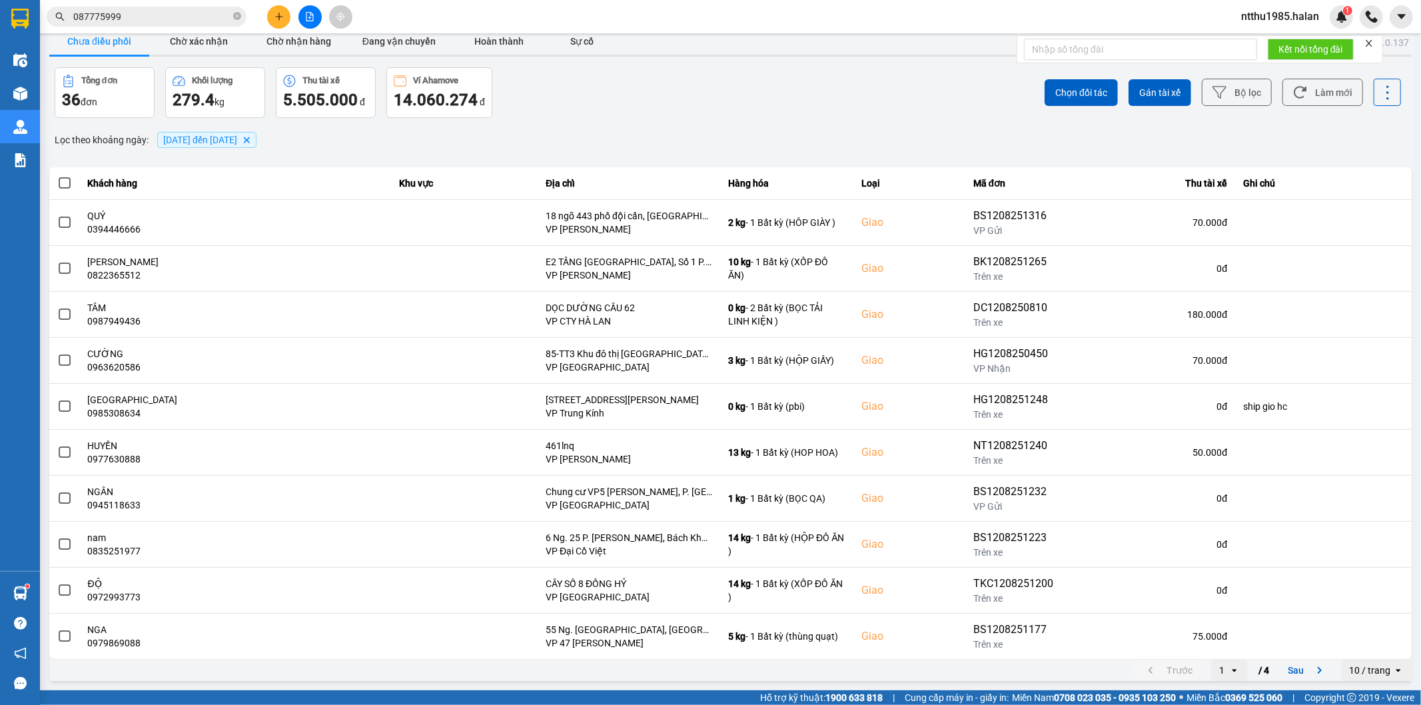
drag, startPoint x: 1285, startPoint y: 671, endPoint x: 1255, endPoint y: 615, distance: 63.2
click at [1286, 668] on button "Sau" at bounding box center [1308, 670] width 56 height 20
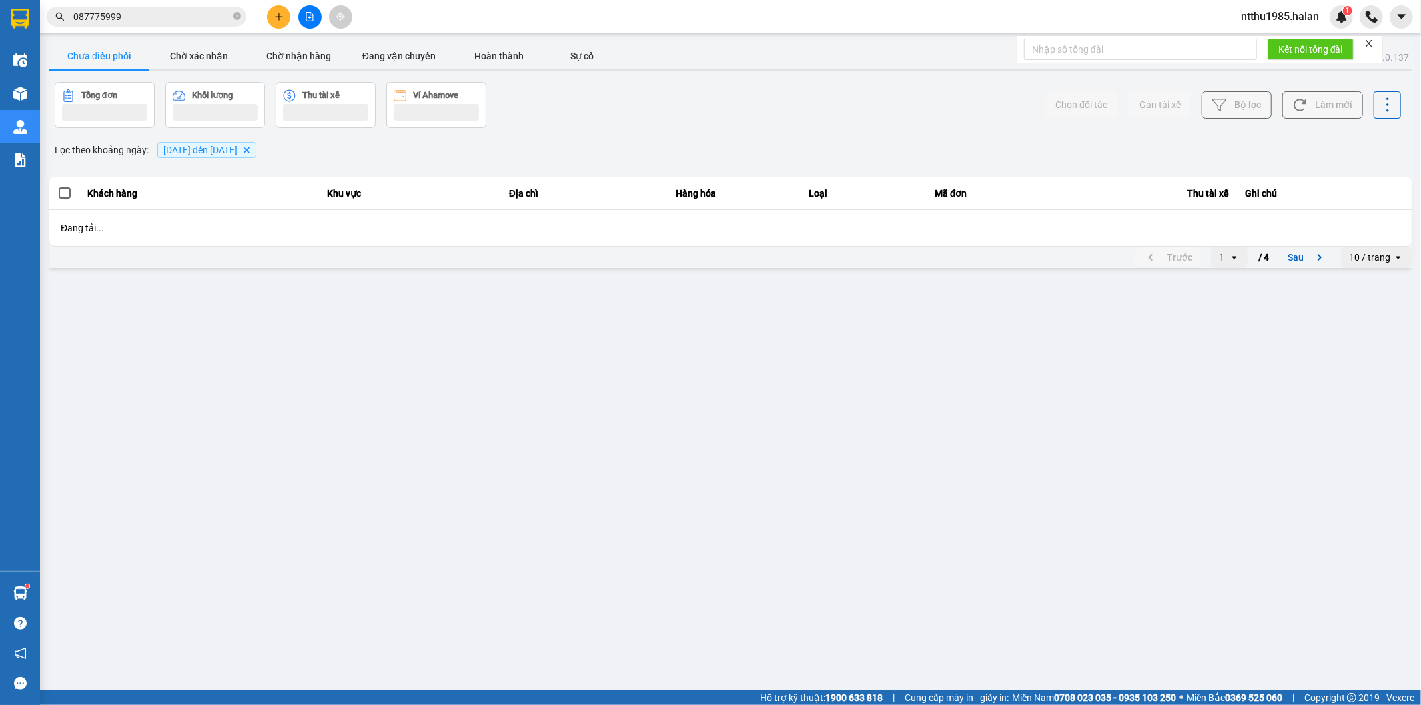
scroll to position [0, 0]
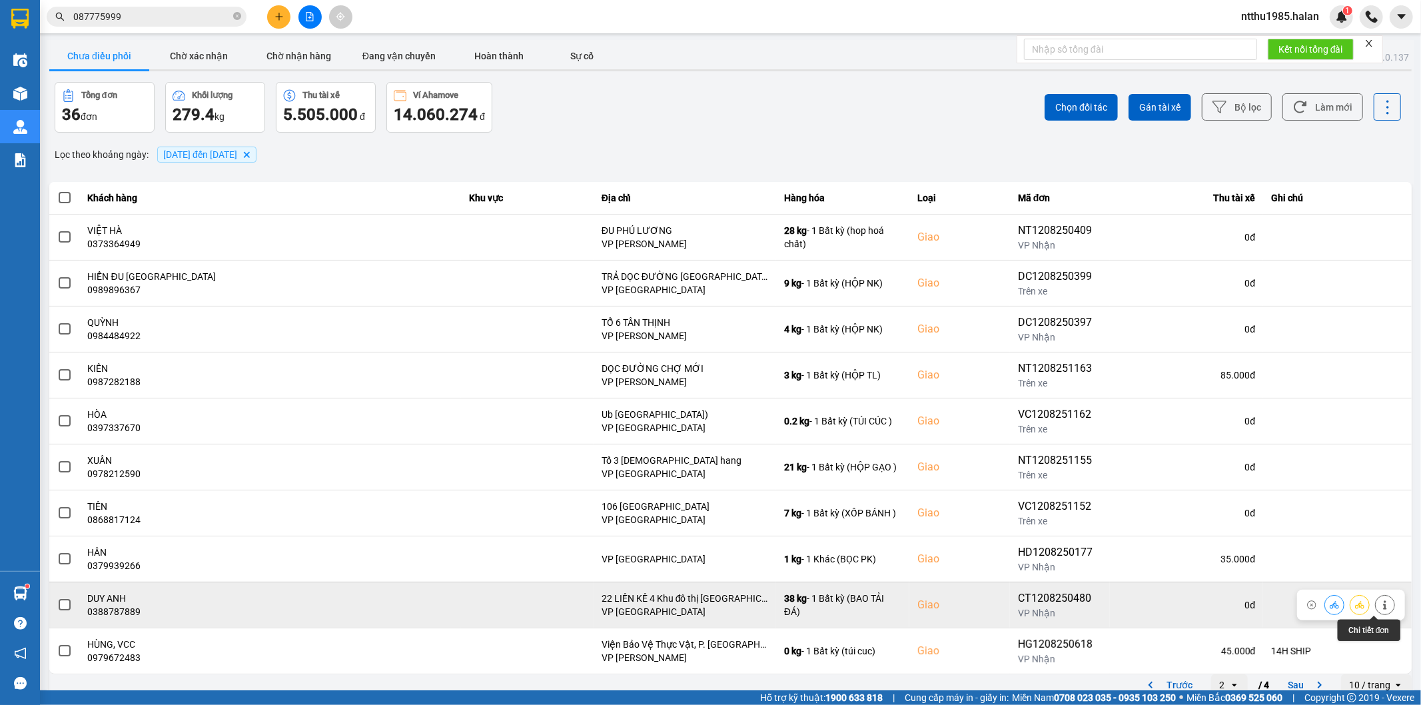
click at [1381, 609] on button at bounding box center [1385, 604] width 19 height 23
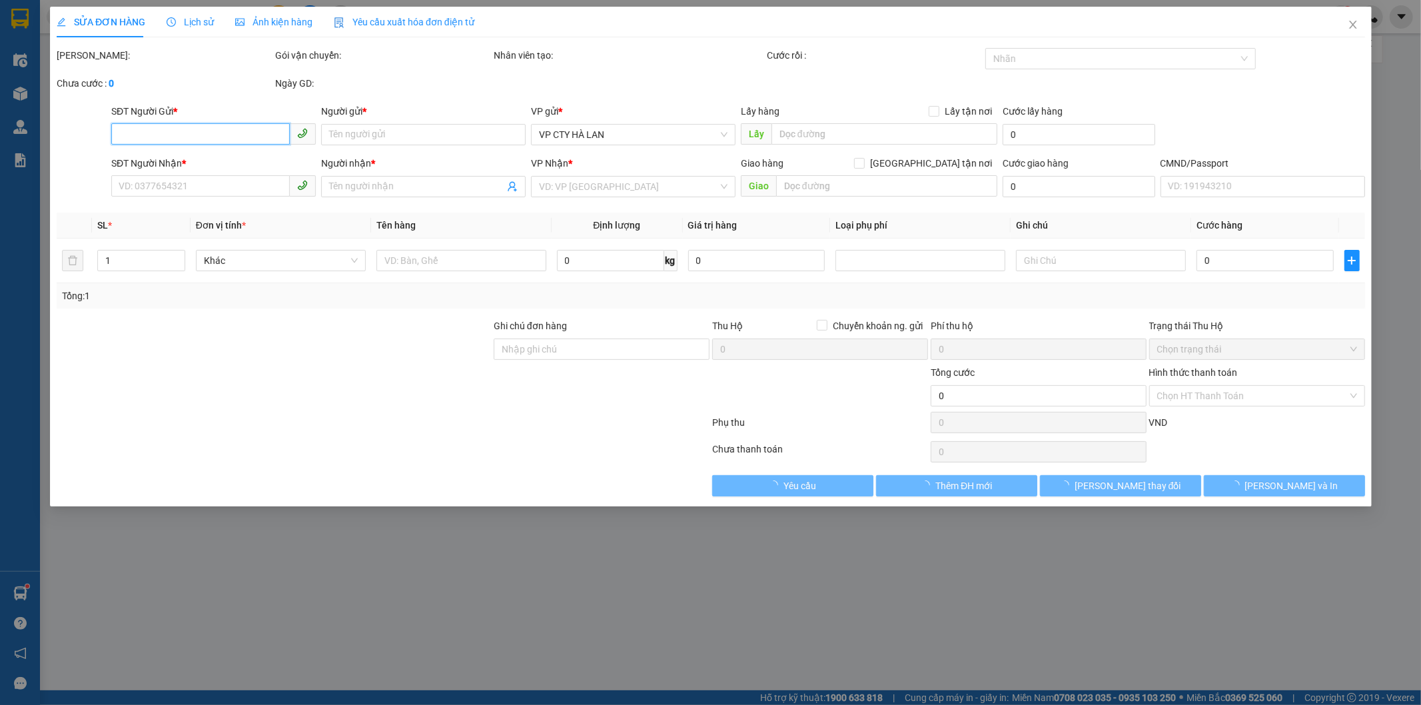
type input "0975804261"
type input "THANH"
type input "0388787889"
type input "DUY ANH"
checkbox input "true"
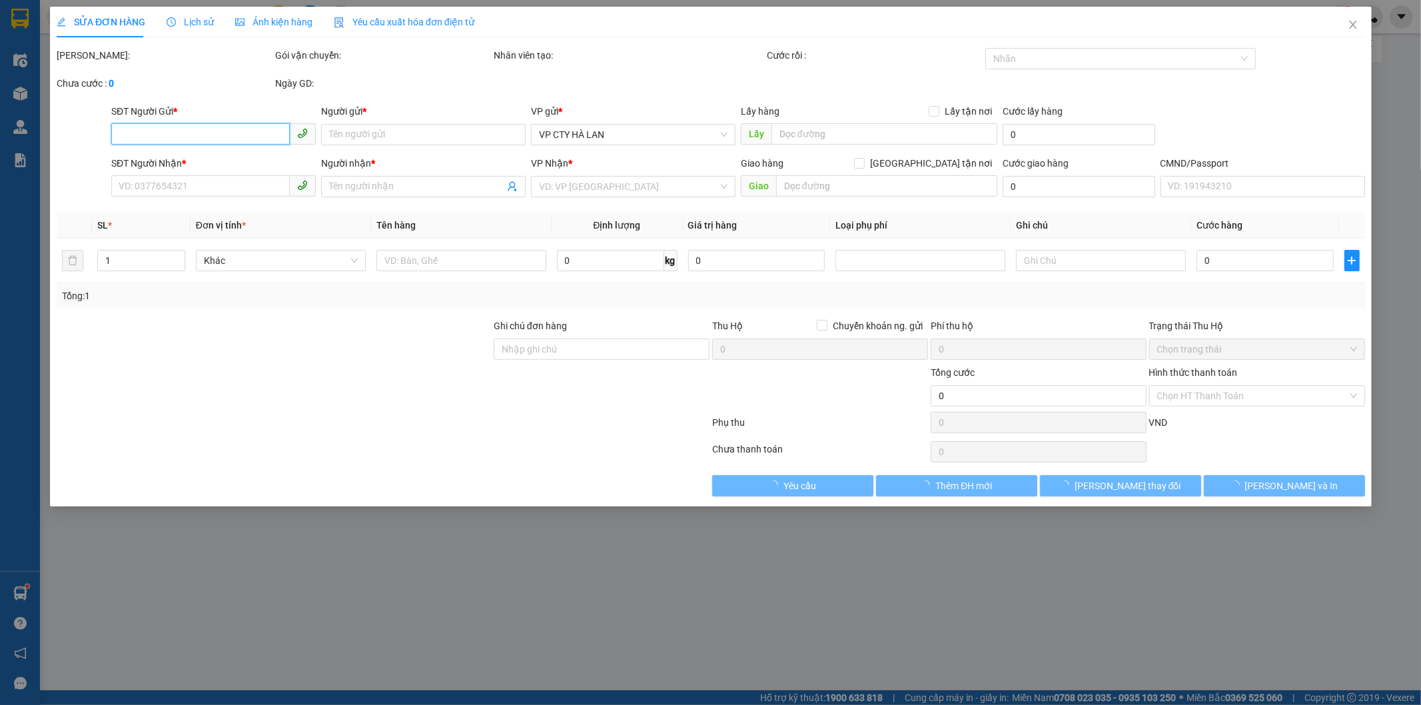
type input "22 LIỀN KỀ 4 Khu đô thị Đại Thanh, Tả Thanh Oai, Thanh Trì, Hà Nội, Việt Nam"
type input "125.000"
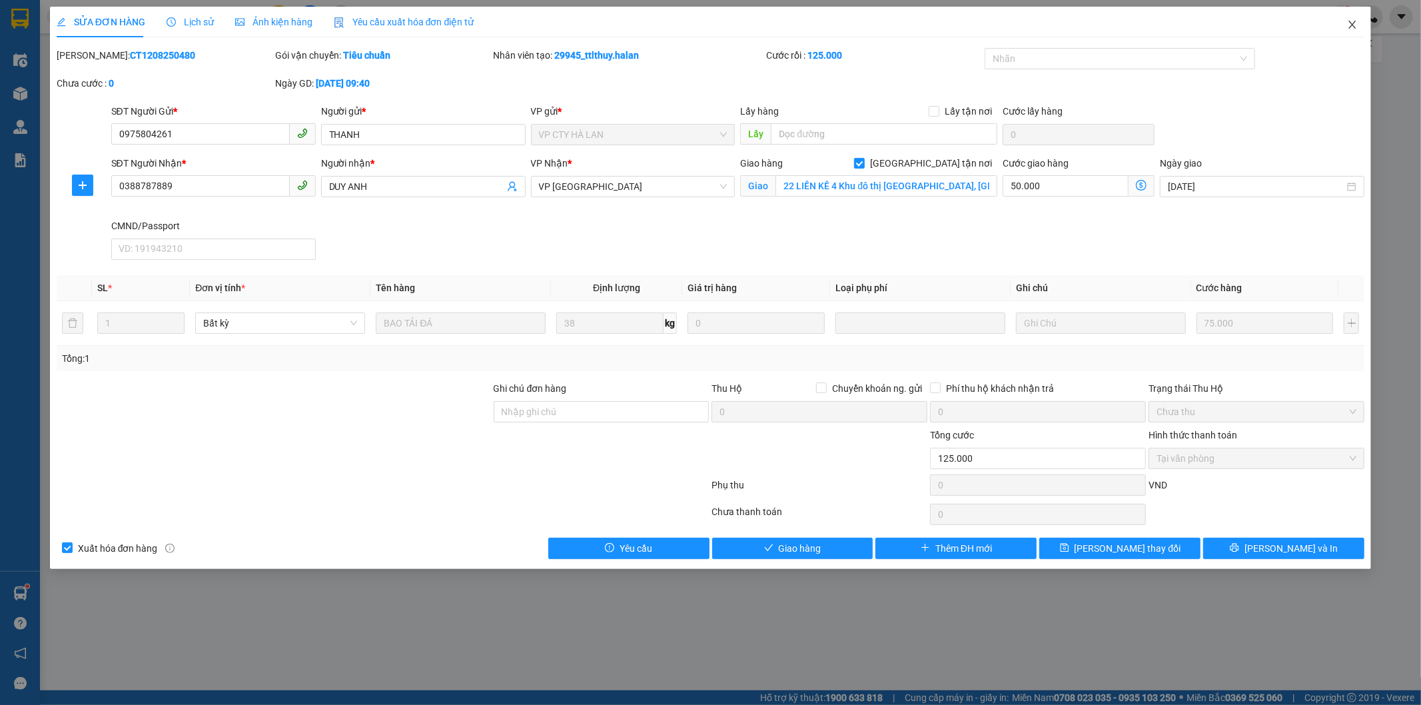
click at [1353, 21] on icon "close" at bounding box center [1352, 24] width 11 height 11
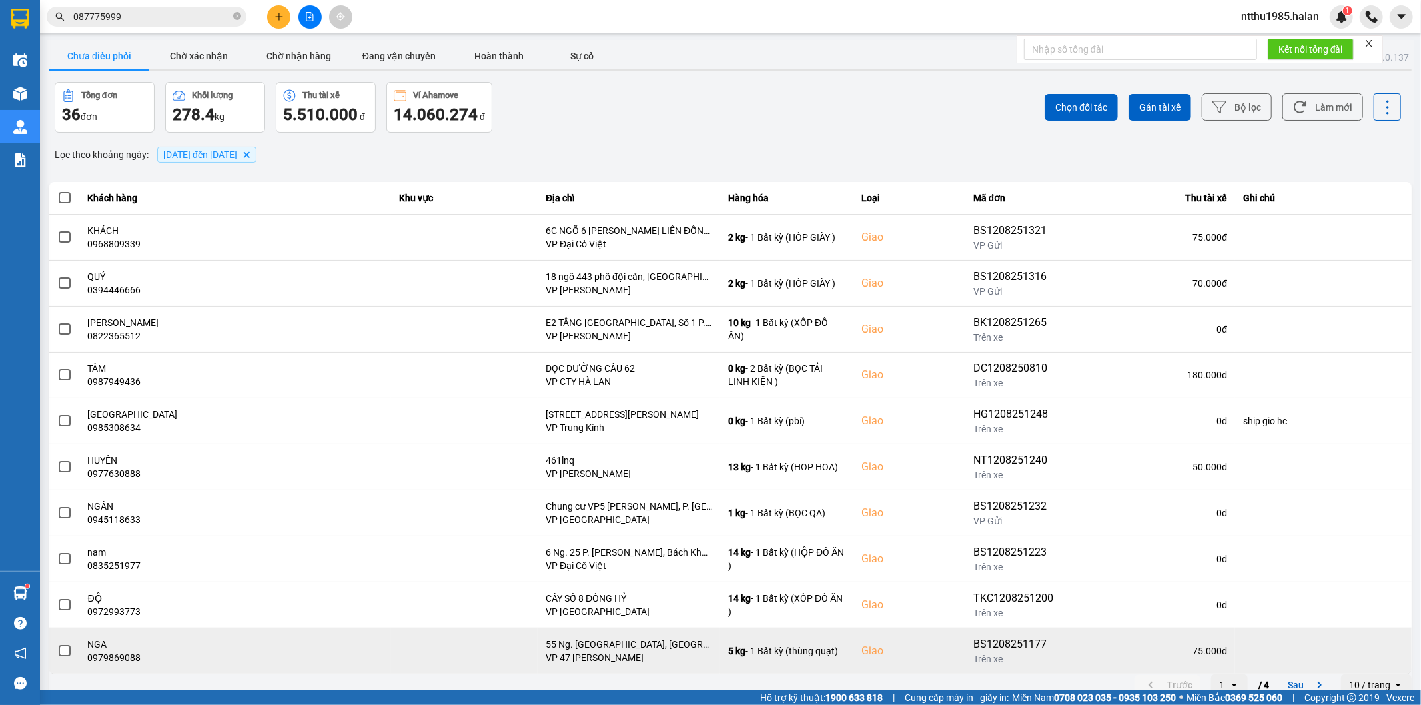
scroll to position [15, 0]
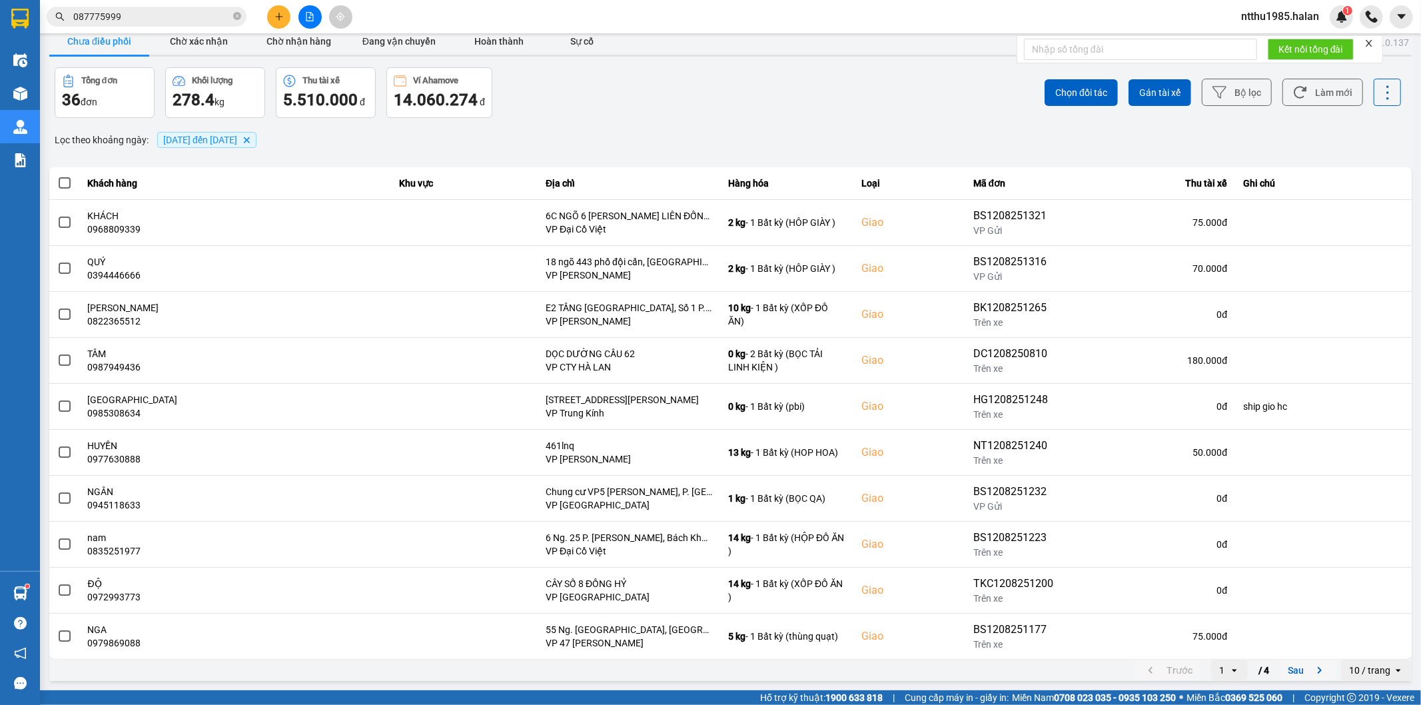
click at [1291, 674] on button "Sau" at bounding box center [1308, 670] width 56 height 20
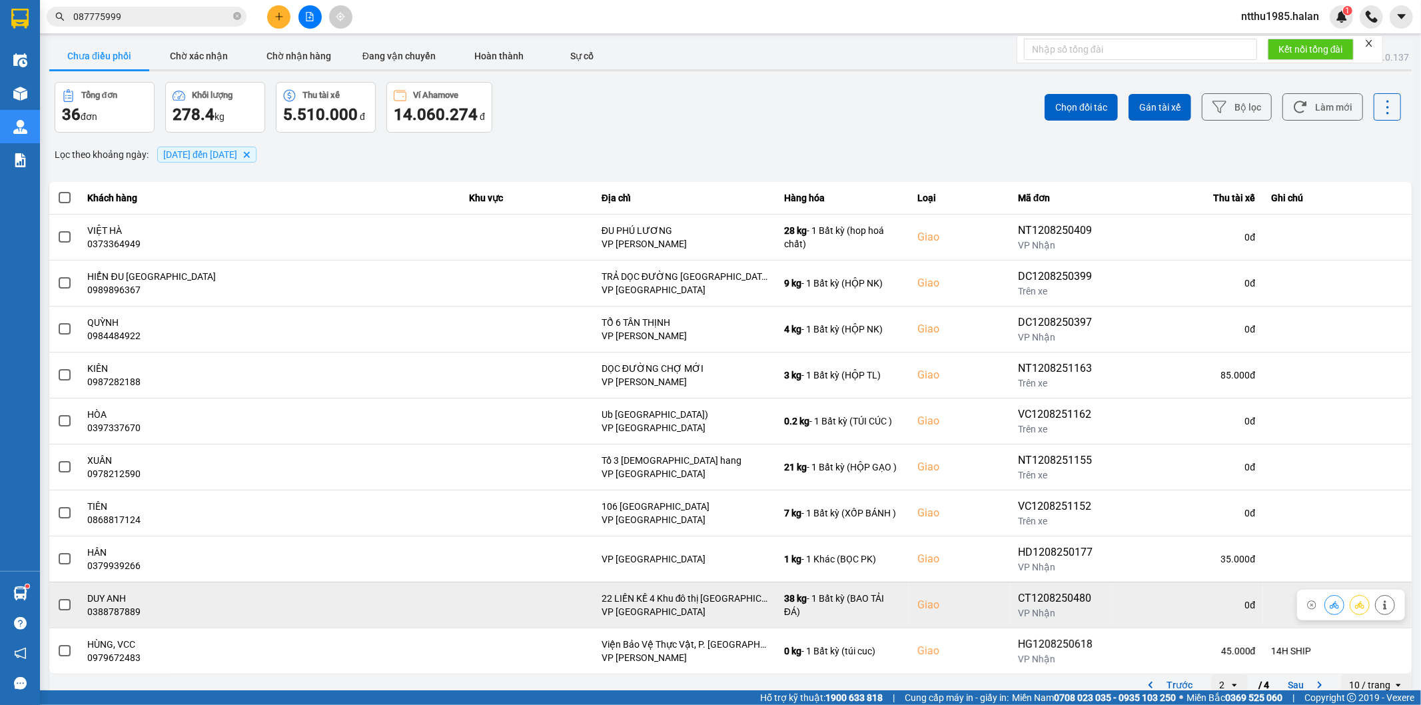
click at [64, 608] on span at bounding box center [65, 605] width 12 height 12
click at [57, 598] on input "checkbox" at bounding box center [57, 598] width 0 height 0
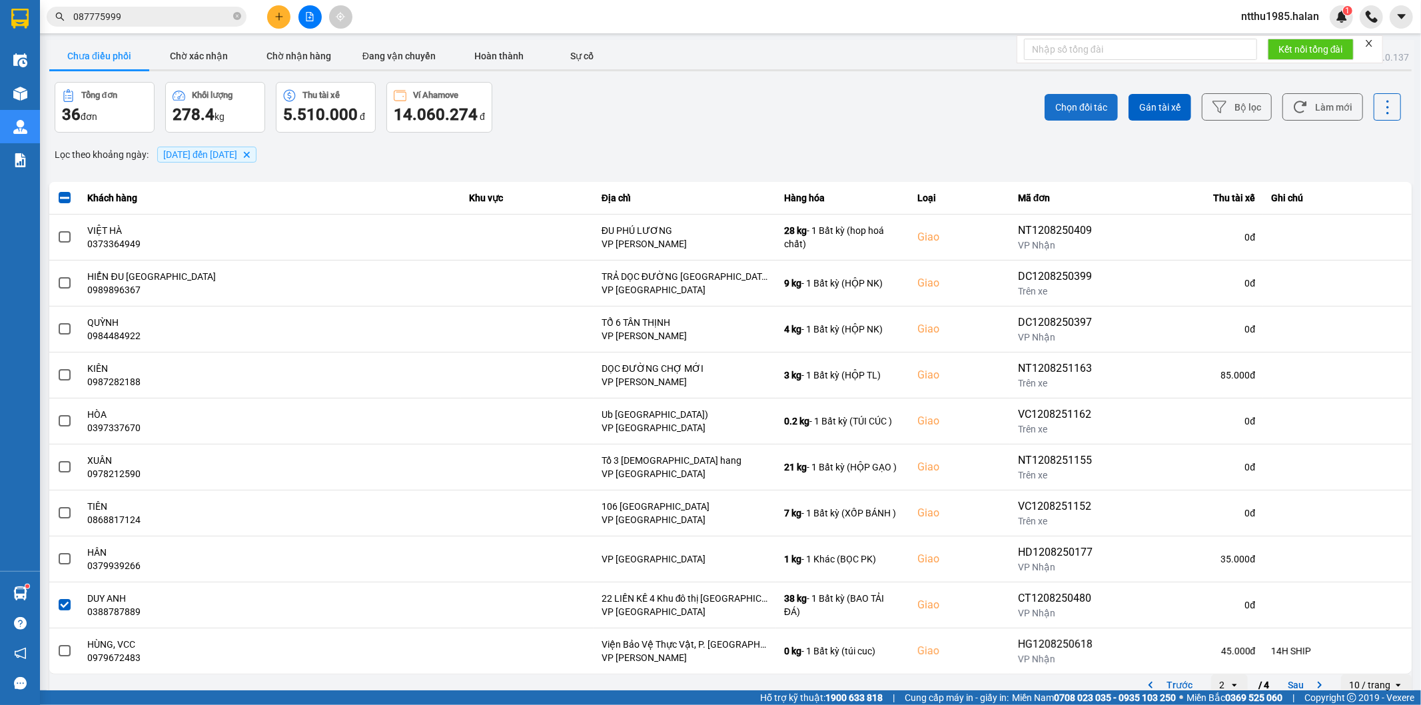
click at [1056, 107] on span "Chọn đối tác" at bounding box center [1082, 107] width 52 height 13
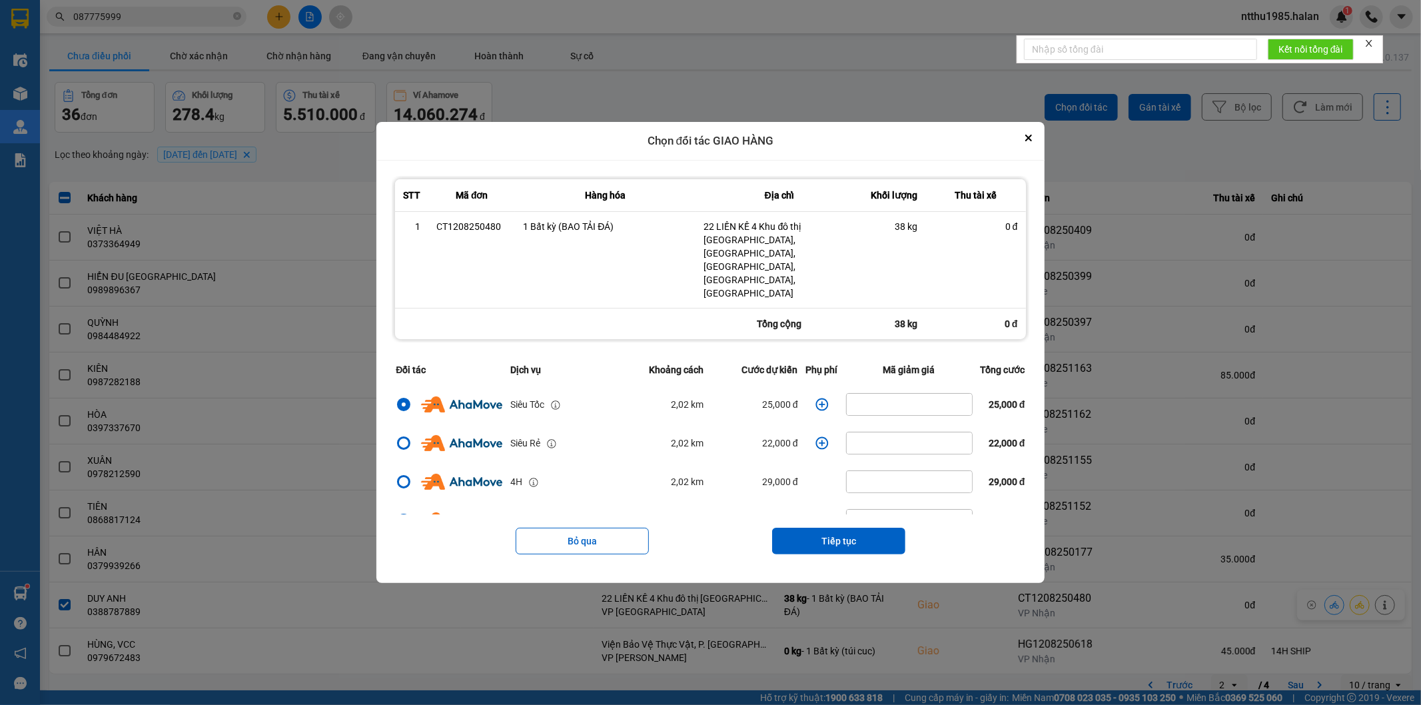
click at [816, 398] on icon "dialog" at bounding box center [822, 404] width 13 height 13
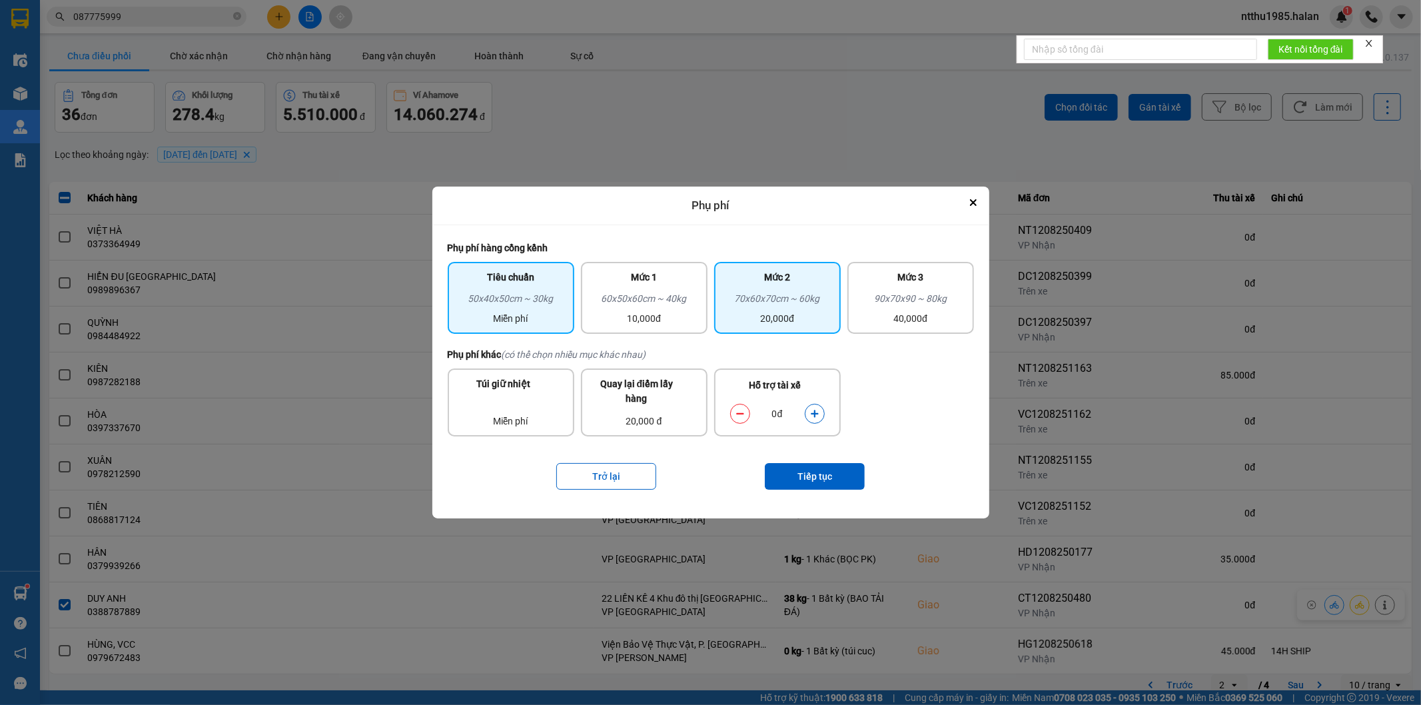
click at [798, 309] on div "70x60x70cm ~ 60kg" at bounding box center [777, 301] width 111 height 20
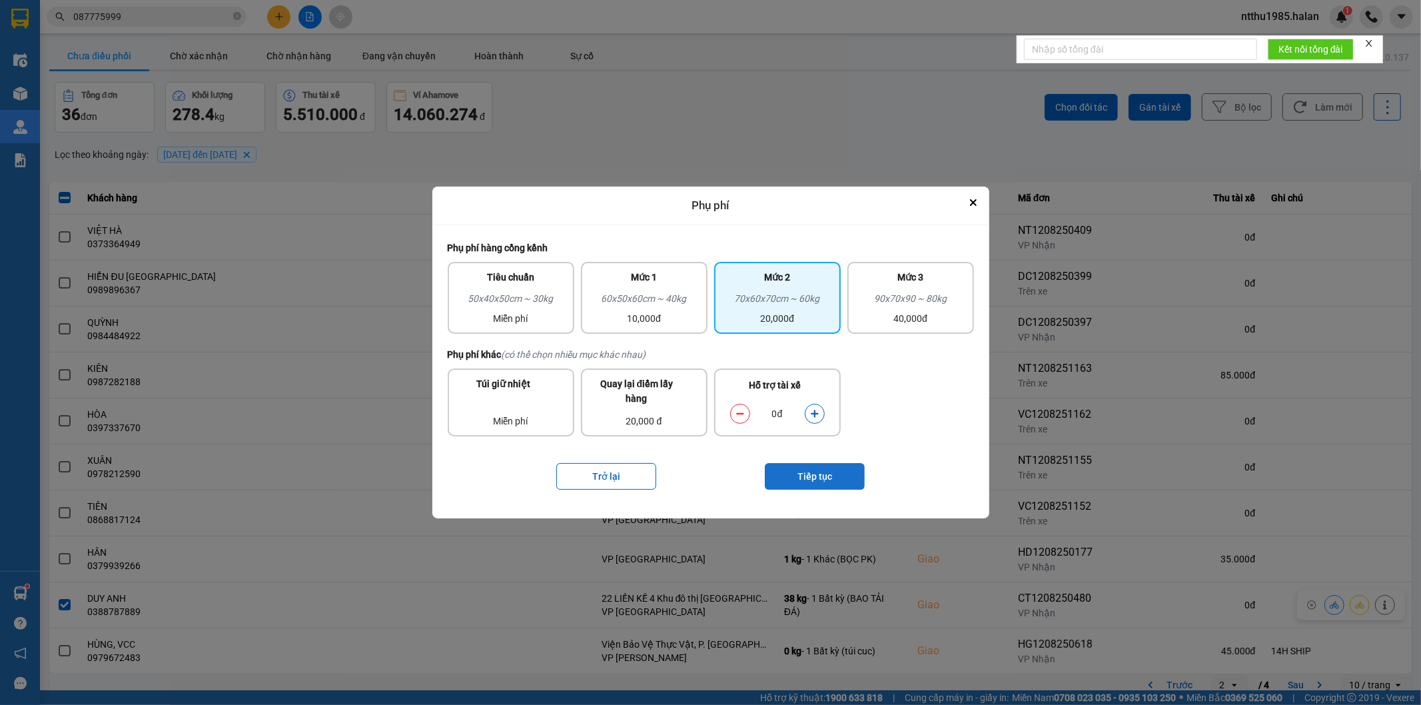
click at [828, 478] on button "Tiếp tục" at bounding box center [815, 476] width 100 height 27
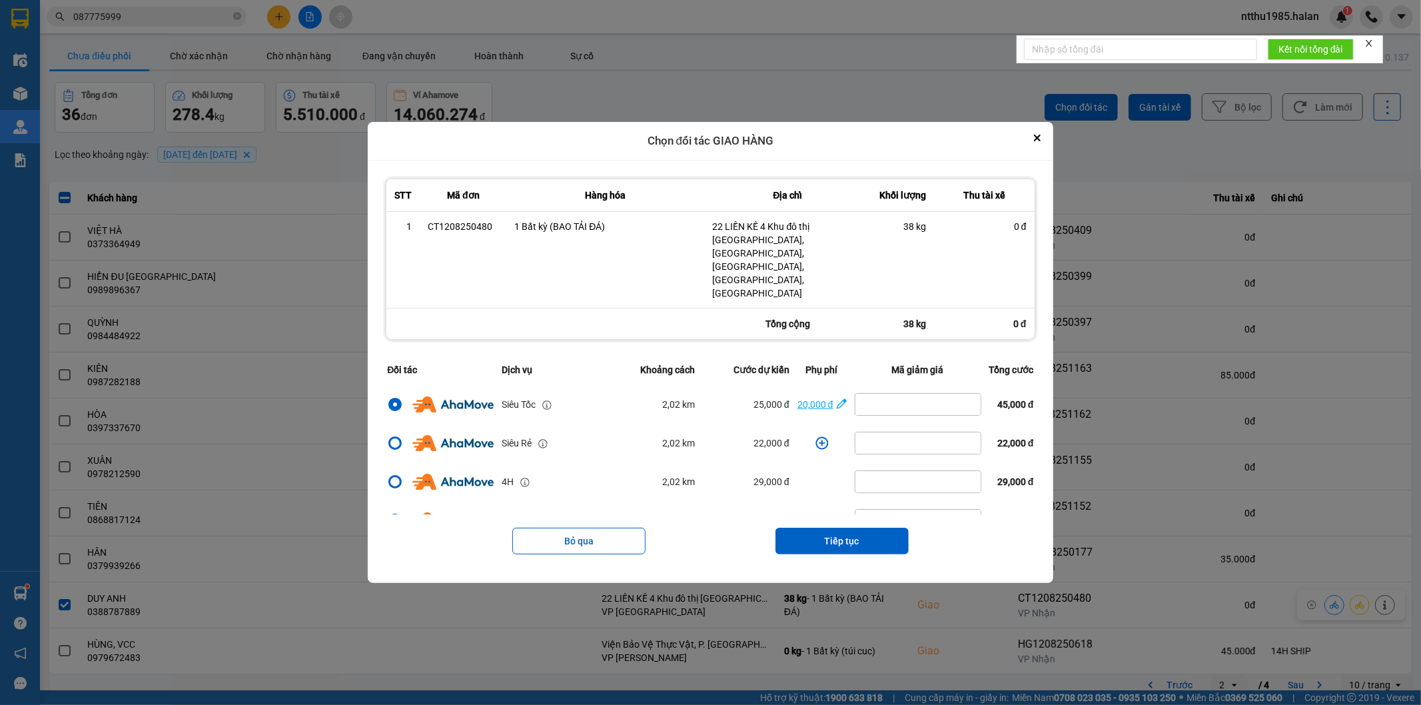
click at [801, 397] on div "20,000 đ" at bounding box center [816, 404] width 36 height 15
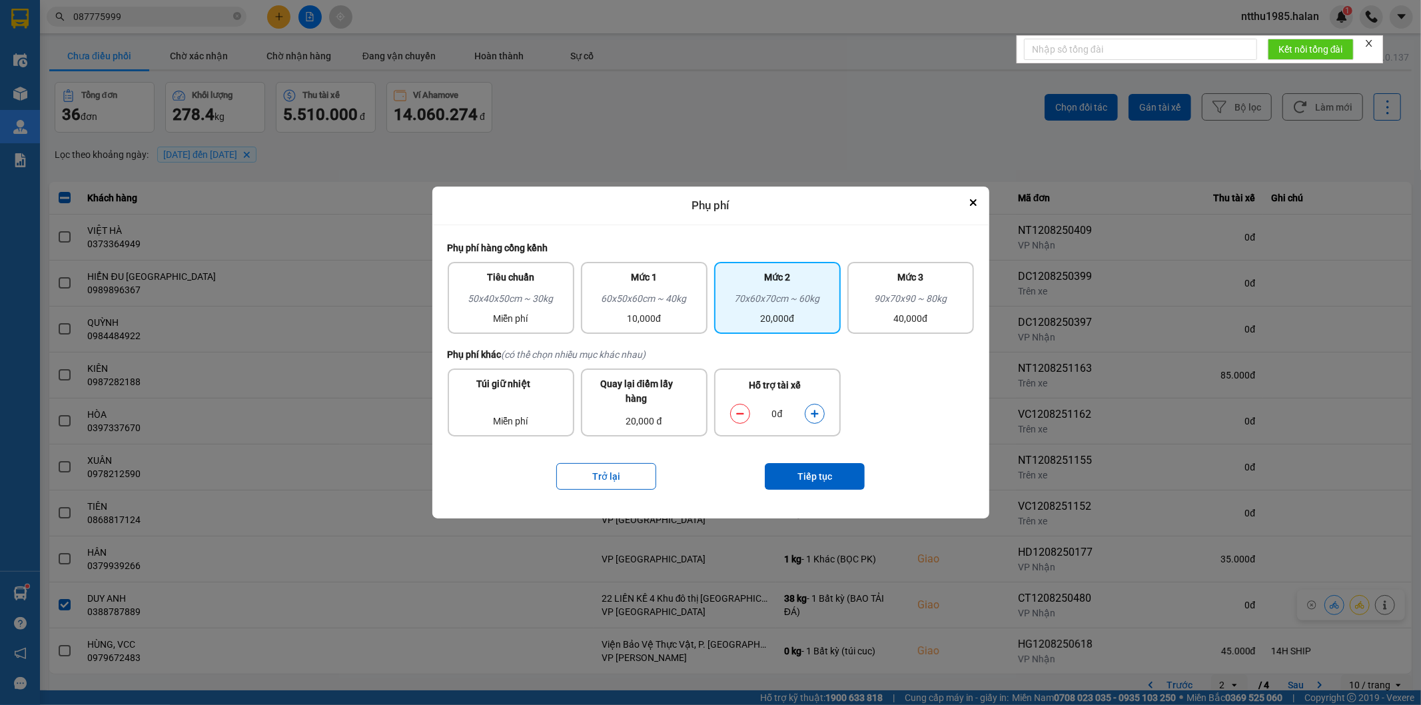
drag, startPoint x: 636, startPoint y: 299, endPoint x: 755, endPoint y: 387, distance: 148.2
click at [635, 301] on div "60x50x60cm ~ 40kg" at bounding box center [644, 301] width 111 height 20
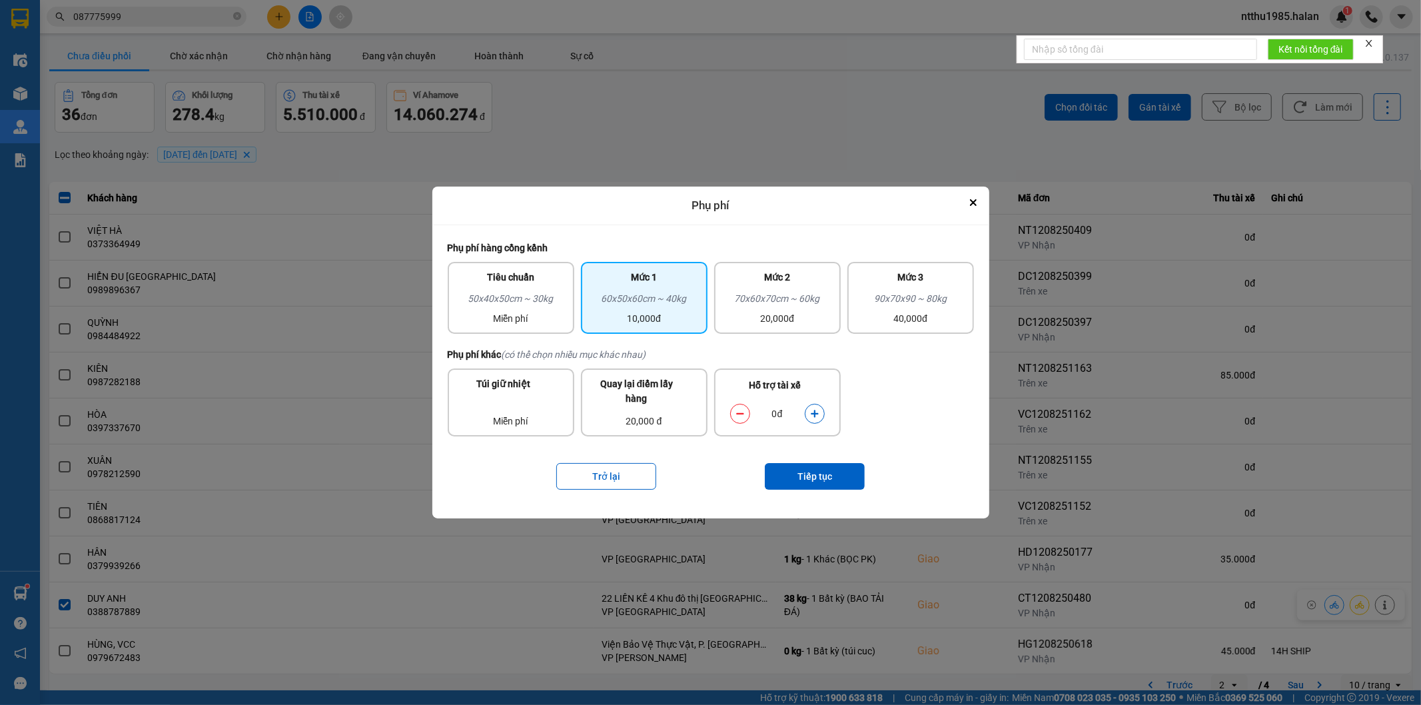
click at [817, 415] on icon "dialog" at bounding box center [814, 413] width 9 height 9
click at [826, 478] on button "Tiếp tục" at bounding box center [815, 476] width 100 height 27
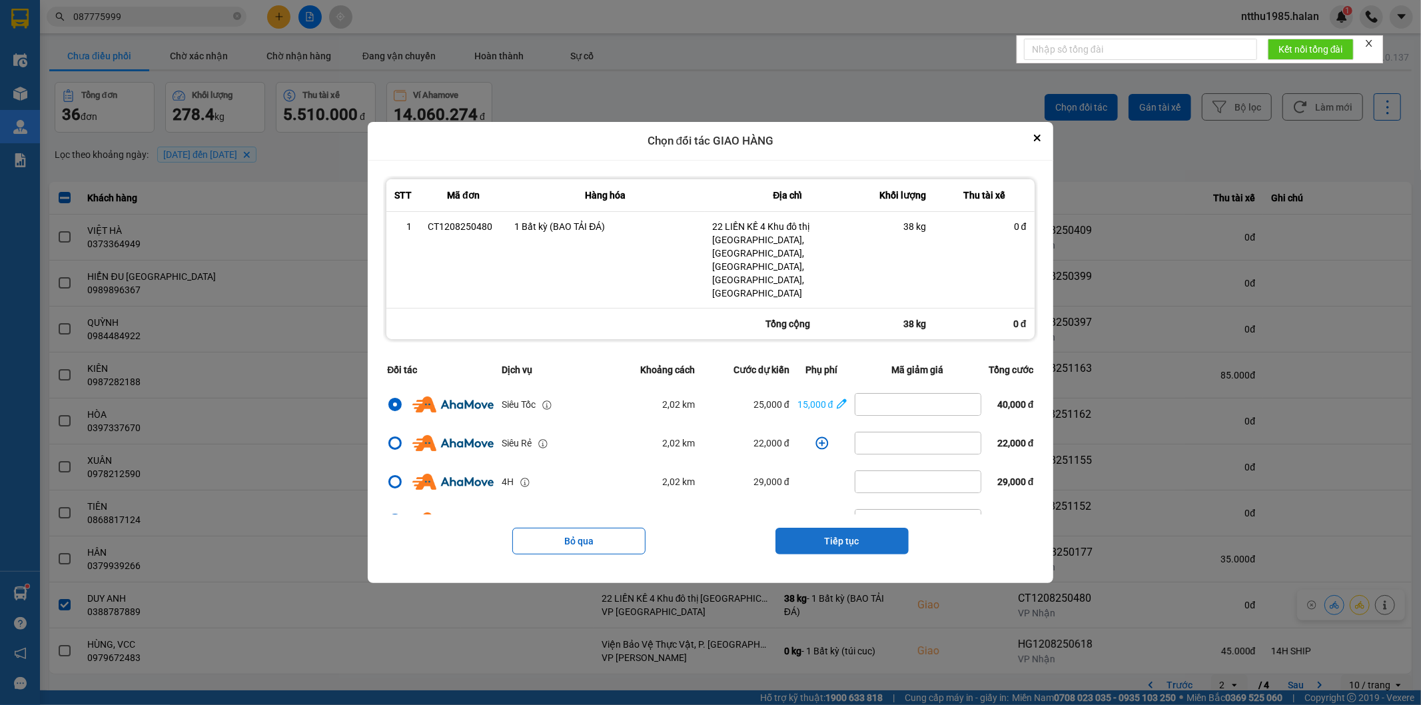
click at [840, 528] on button "Tiếp tục" at bounding box center [842, 541] width 133 height 27
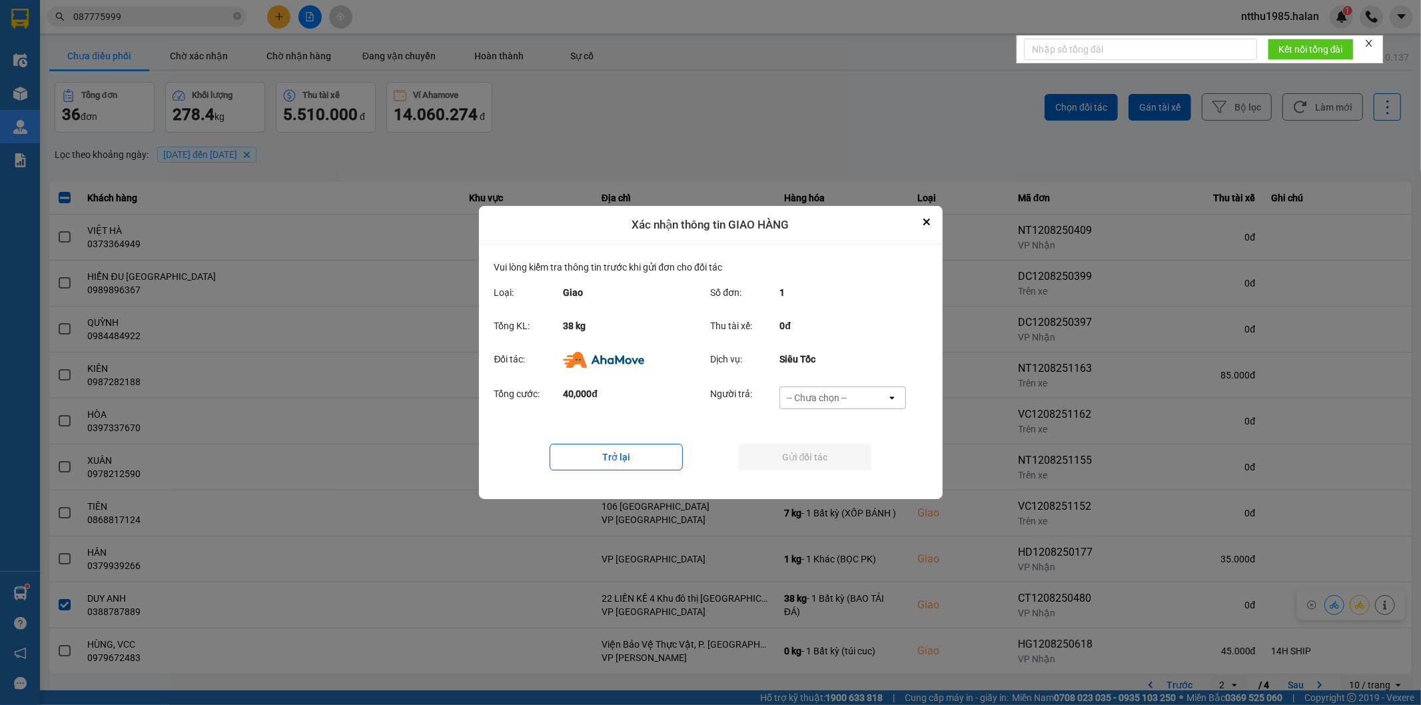
click at [836, 398] on div "-- Chưa chọn --" at bounding box center [817, 397] width 60 height 13
click at [836, 474] on span "Ví Ahamove" at bounding box center [817, 474] width 54 height 13
click at [831, 464] on button "Gửi đối tác" at bounding box center [804, 457] width 133 height 27
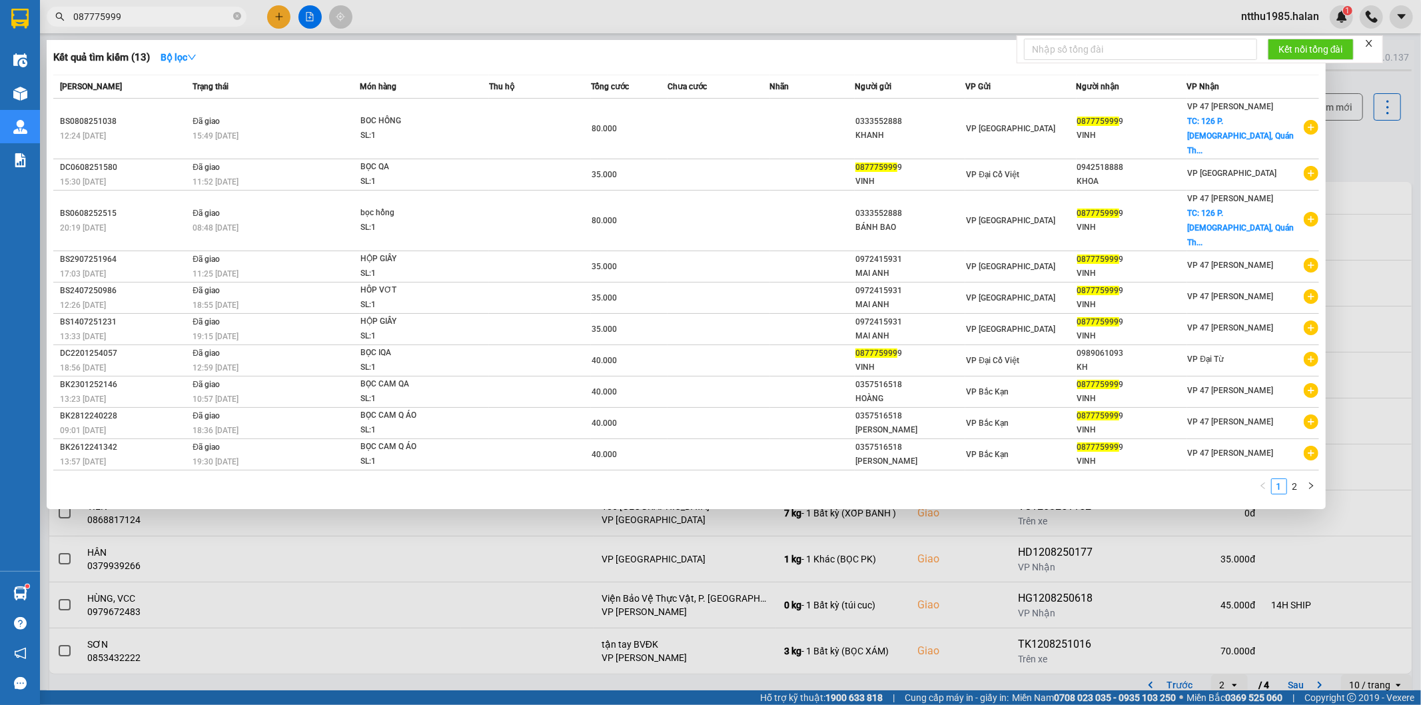
click at [169, 19] on input "087775999" at bounding box center [151, 16] width 157 height 15
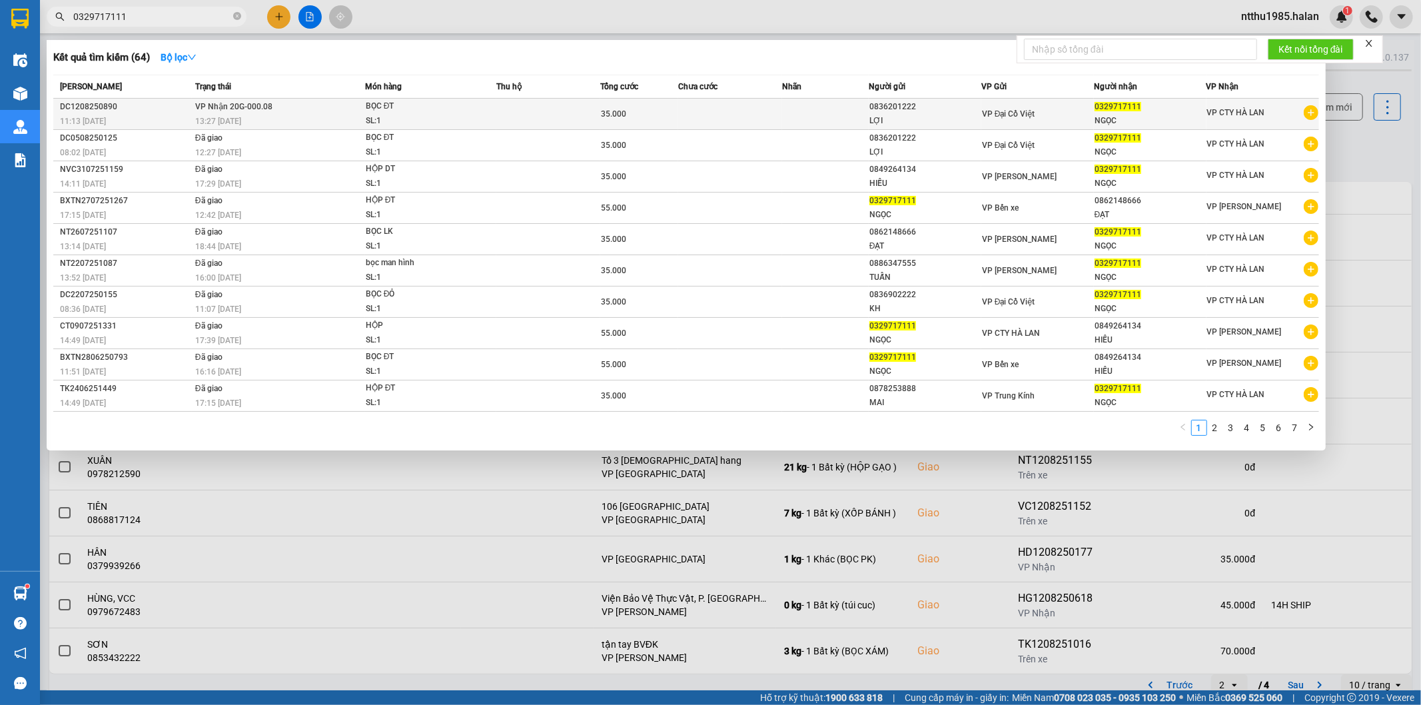
type input "0329717111"
click at [570, 117] on td at bounding box center [548, 114] width 104 height 31
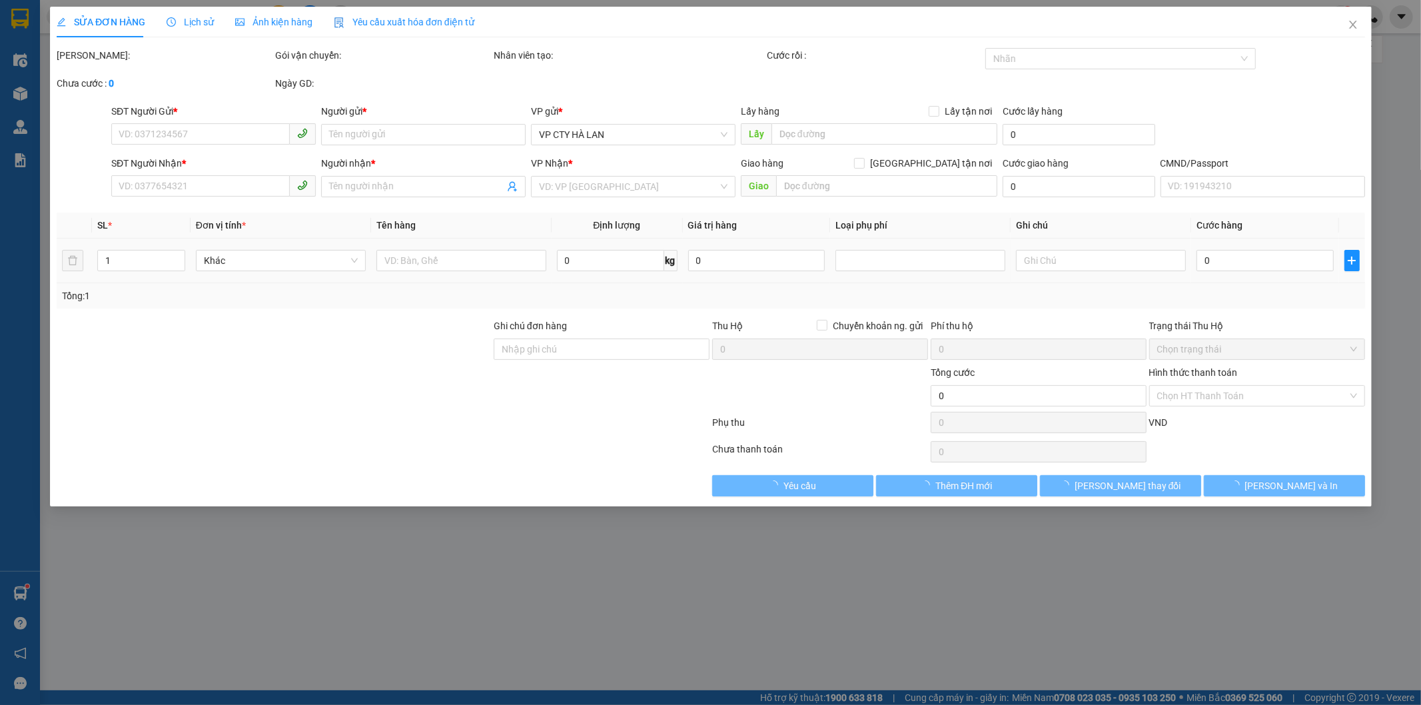
type input "0836201222"
type input "LỢI"
type input "0329717111"
type input "NGỌC"
type input "35.000"
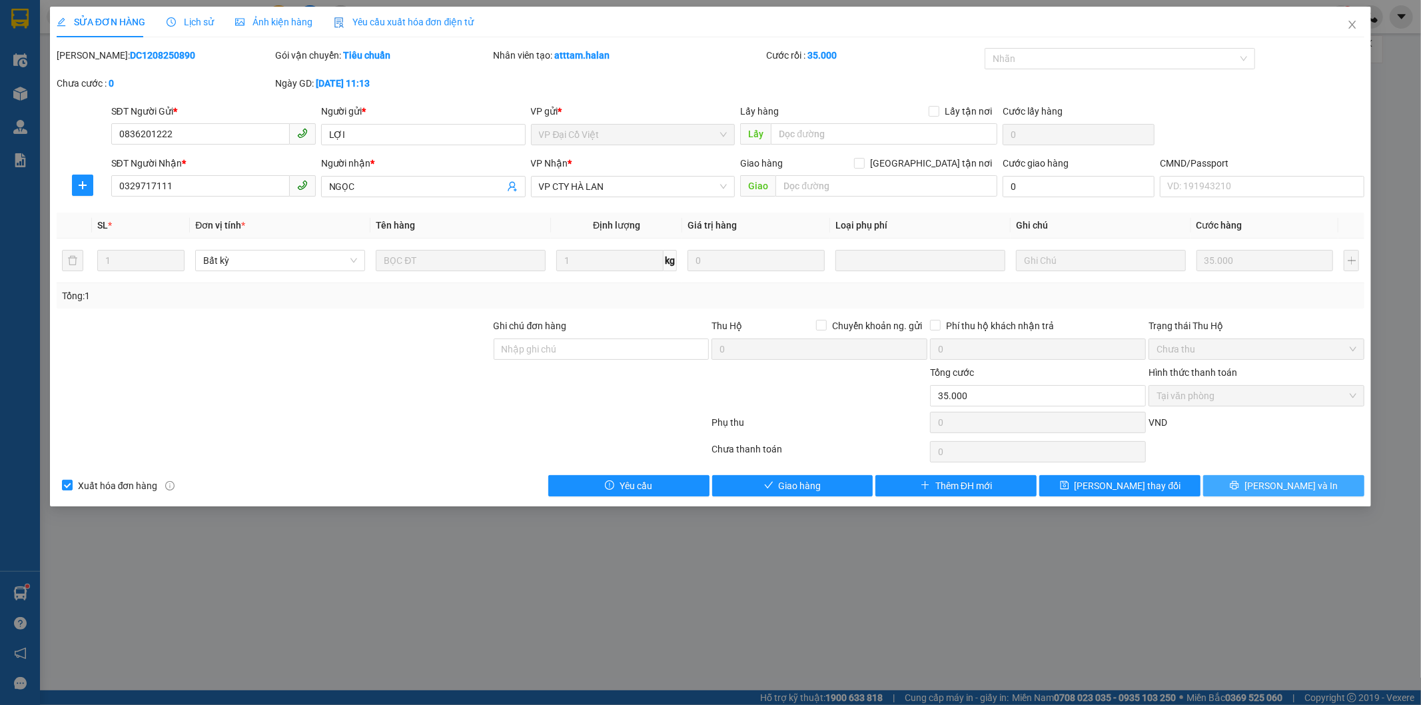
click at [1239, 488] on icon "printer" at bounding box center [1234, 484] width 9 height 9
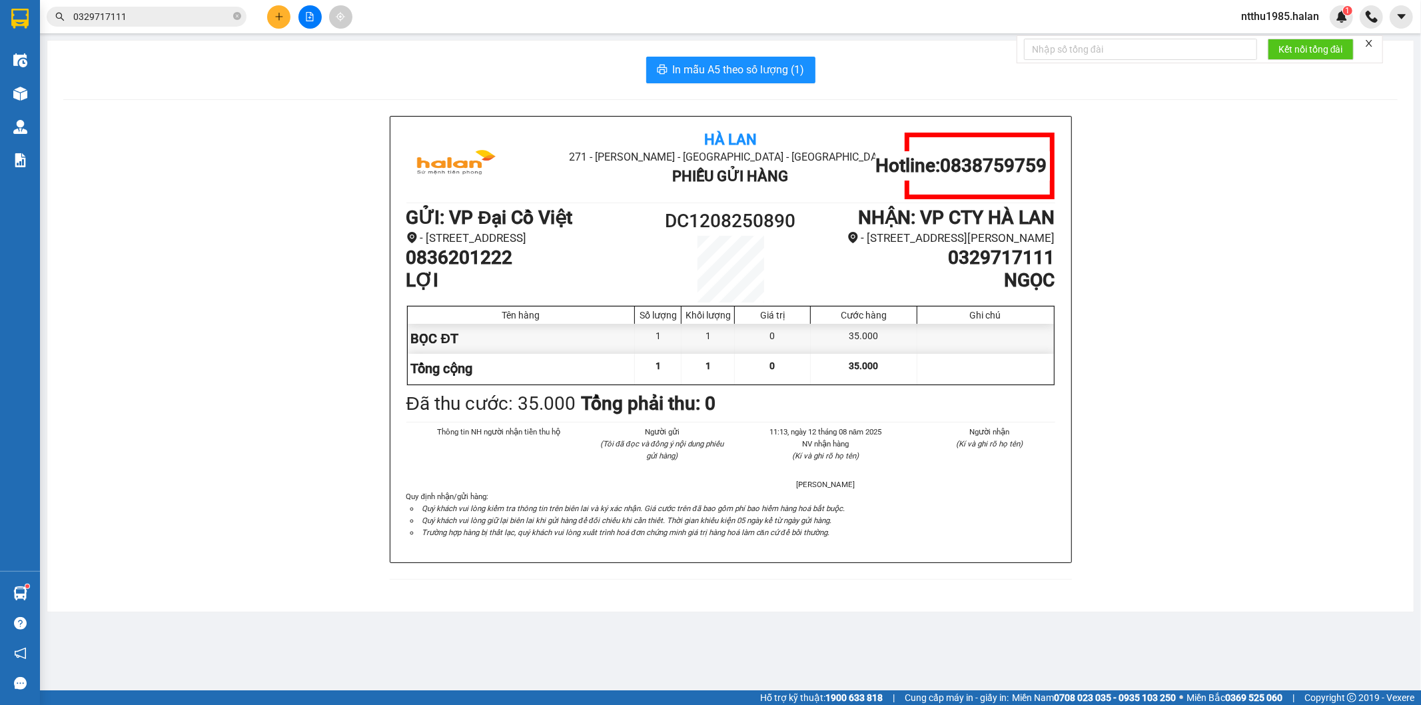
click at [267, 189] on div "Hà Lan 271 - Dương Tự Minh - Phường Tân Long - Thái Nguyên Phiếu Gửi Hàng Hotli…" at bounding box center [730, 356] width 1335 height 480
click at [229, 274] on div "Hà Lan 271 - Dương Tự Minh - Phường Tân Long - Thái Nguyên Phiếu Gửi Hàng Hotli…" at bounding box center [730, 356] width 1335 height 480
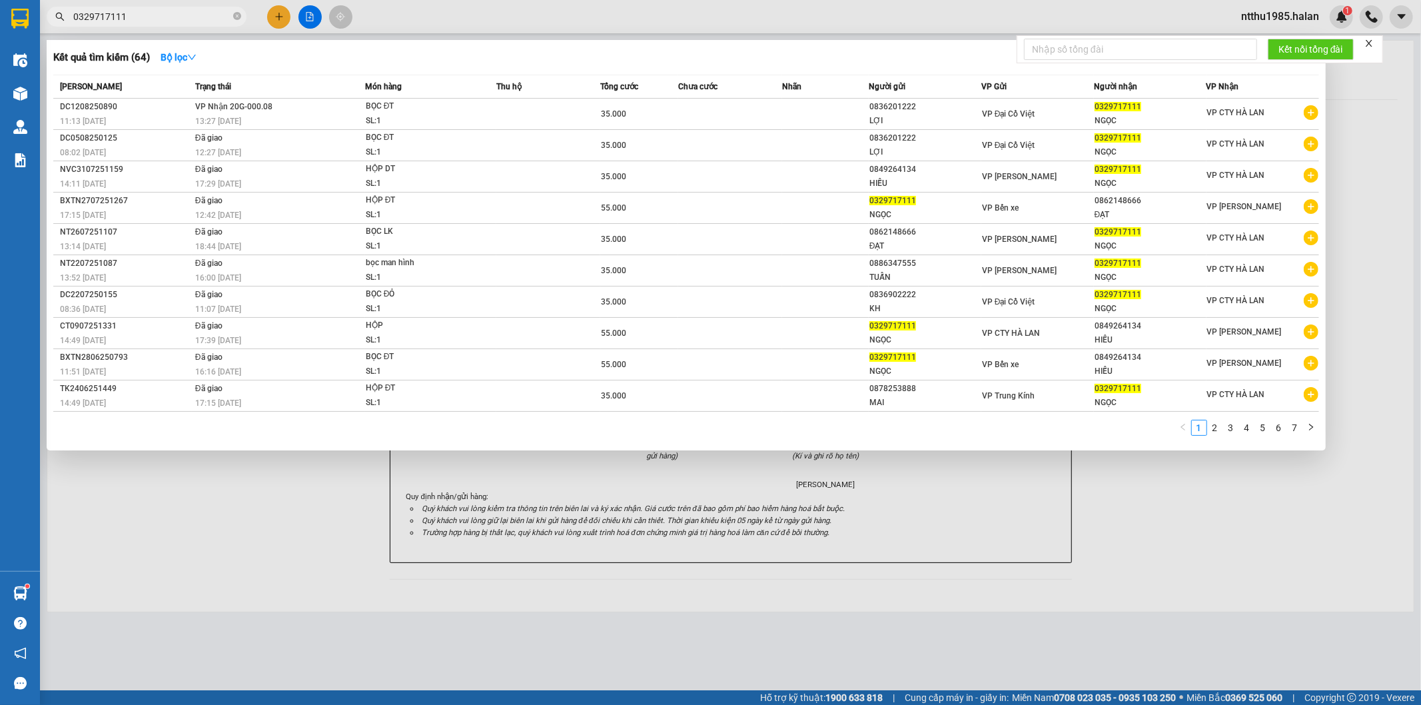
click at [157, 17] on input "0329717111" at bounding box center [151, 16] width 157 height 15
click at [156, 17] on input "0329717111" at bounding box center [151, 16] width 157 height 15
drag, startPoint x: 159, startPoint y: 15, endPoint x: 177, endPoint y: 14, distance: 18.0
click at [163, 15] on input "0329717111" at bounding box center [151, 16] width 157 height 15
click at [184, 23] on input "0329717111" at bounding box center [151, 16] width 157 height 15
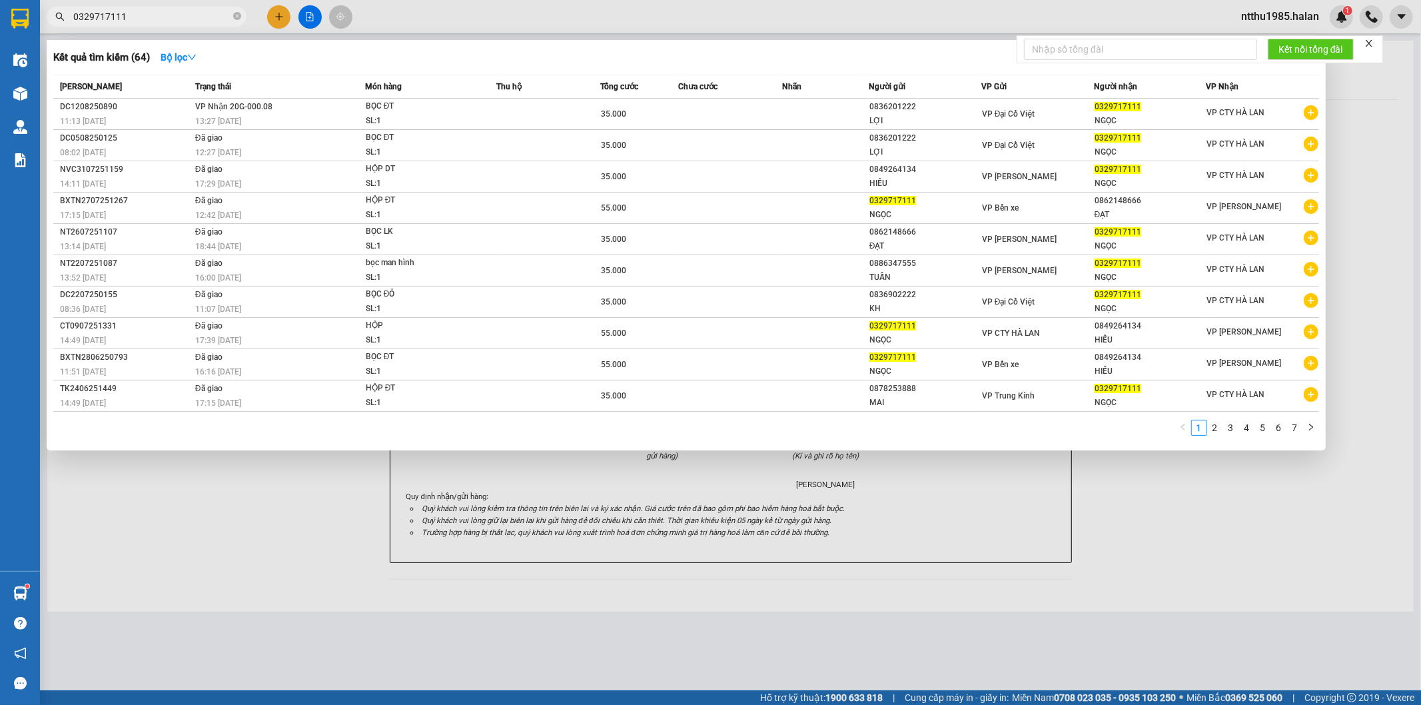
click at [184, 23] on input "0329717111" at bounding box center [151, 16] width 157 height 15
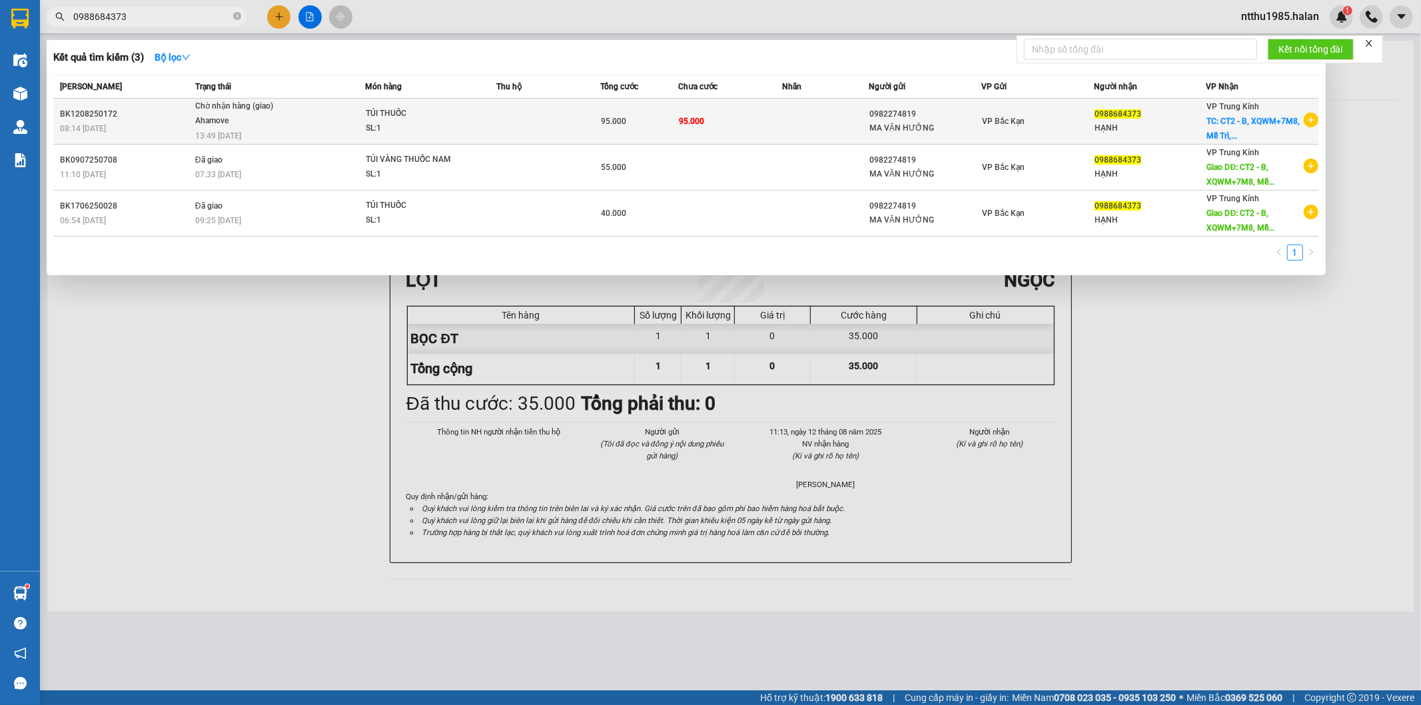
type input "0988684373"
click at [947, 125] on div "MA VĂN HƯỞNG" at bounding box center [925, 128] width 111 height 14
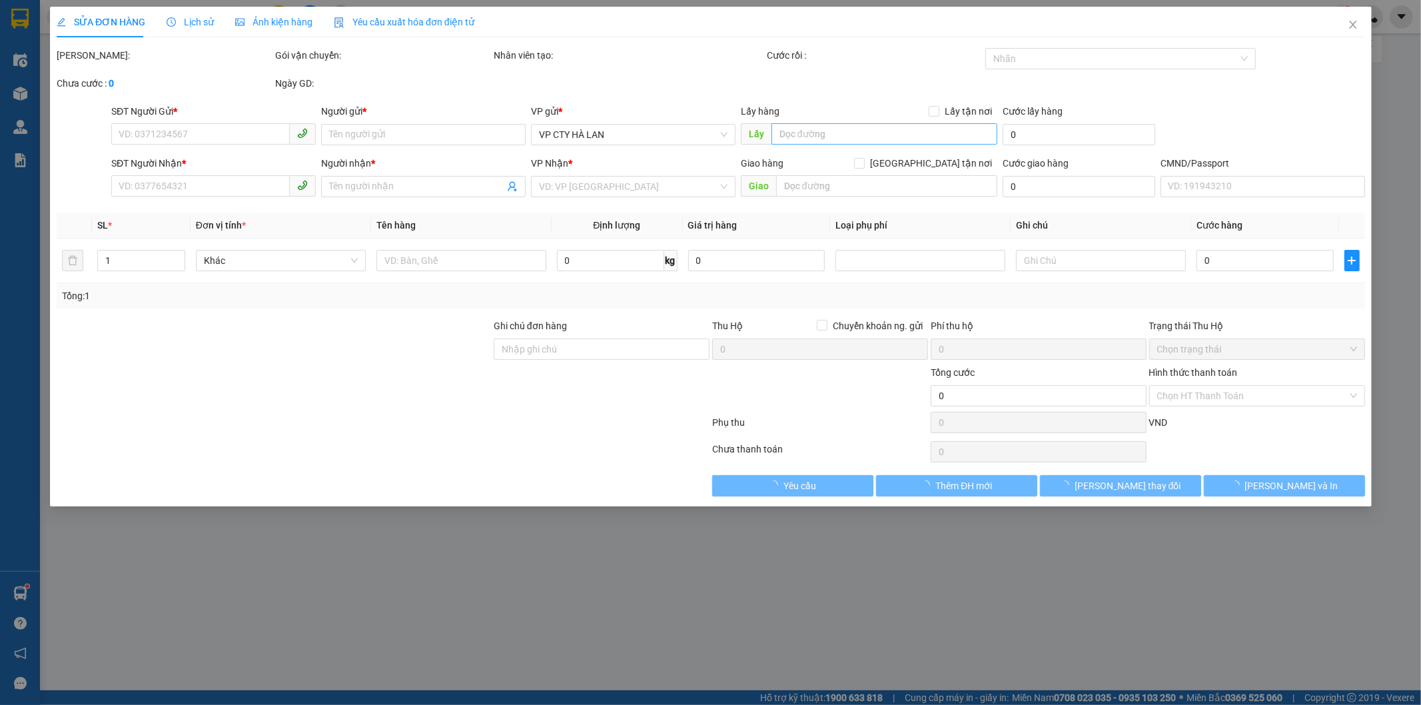
type input "0982274819"
type input "MA VĂN HƯỞNG"
type input "0988684373"
type input "HẠNH"
checkbox input "true"
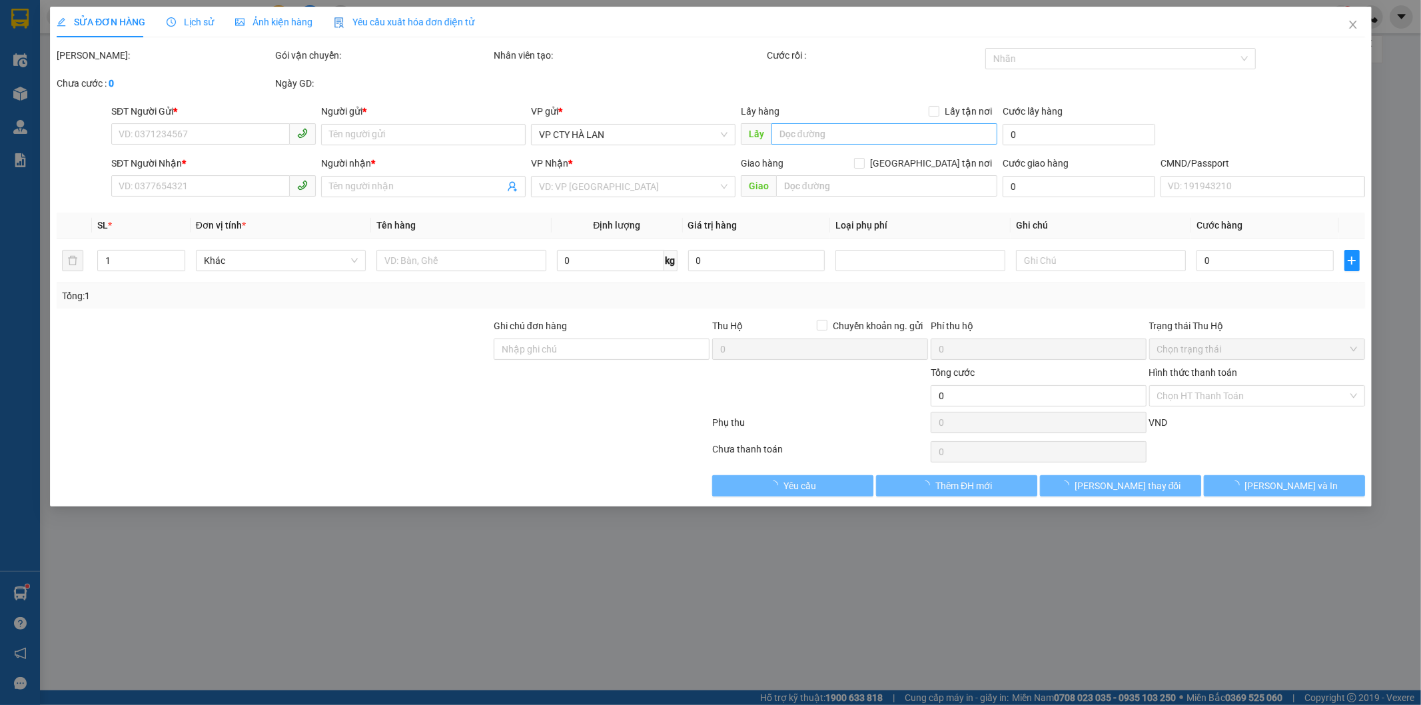
type input "CT2 - B, XQWM+7M8, Mễ Trì, Từ Liêm, Hà Nội, Việt Nam"
type input "95.000"
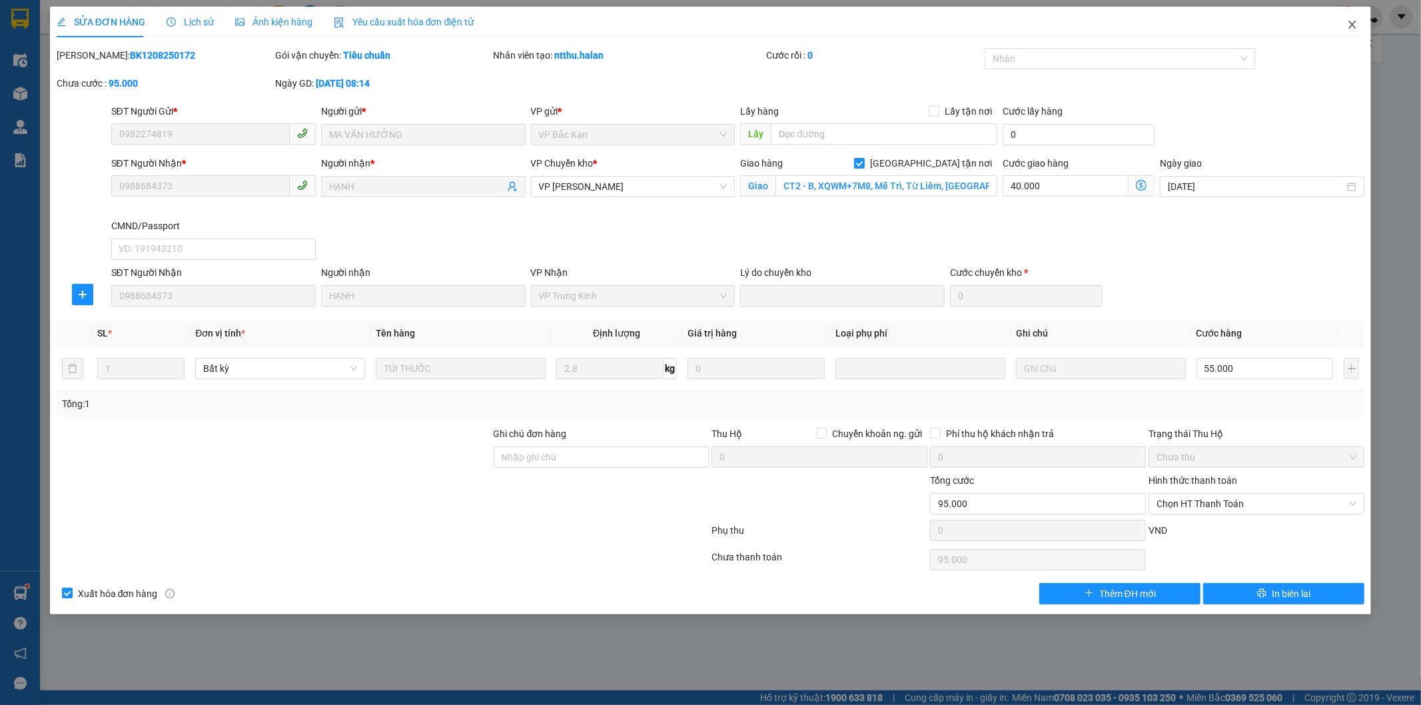
click at [1355, 22] on icon "close" at bounding box center [1352, 25] width 7 height 8
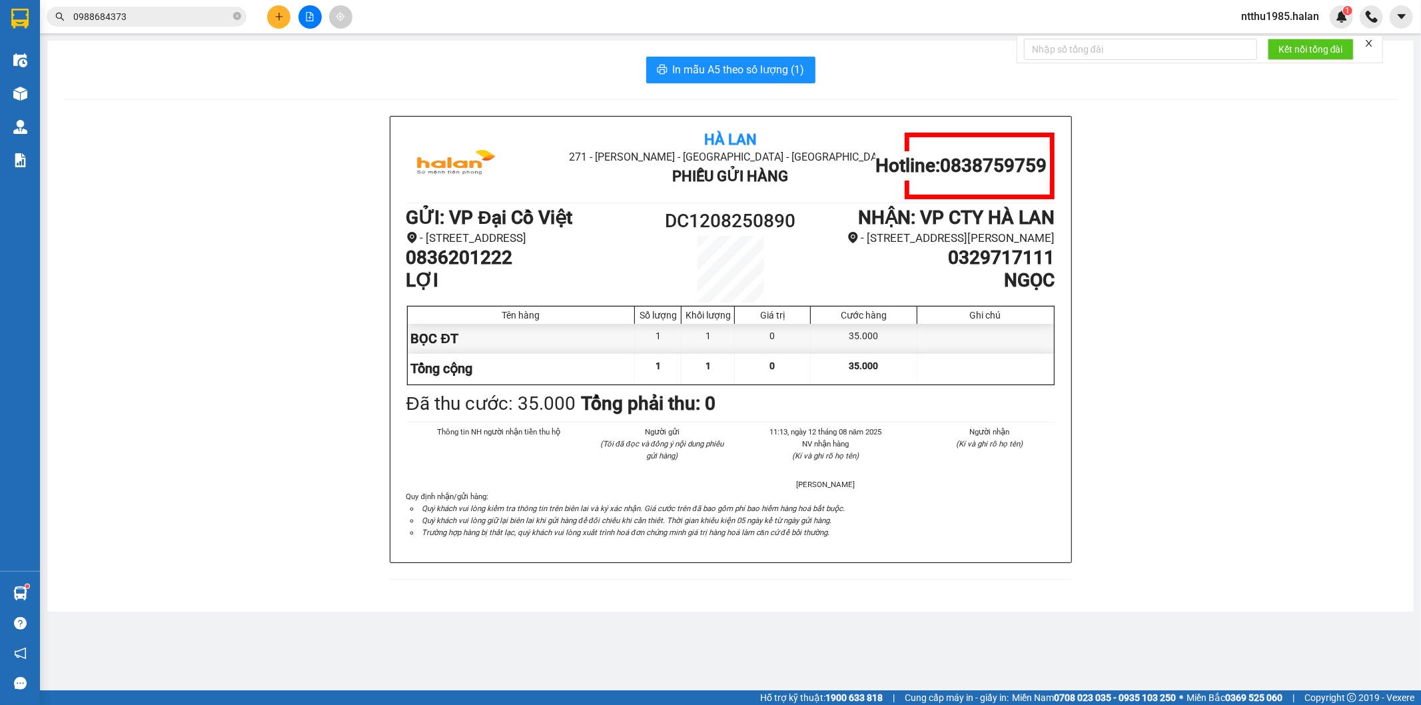
click at [91, 195] on div "Hà Lan 271 - Dương Tự Minh - Phường Tân Long - Thái Nguyên Phiếu Gửi Hàng Hotli…" at bounding box center [730, 356] width 1335 height 480
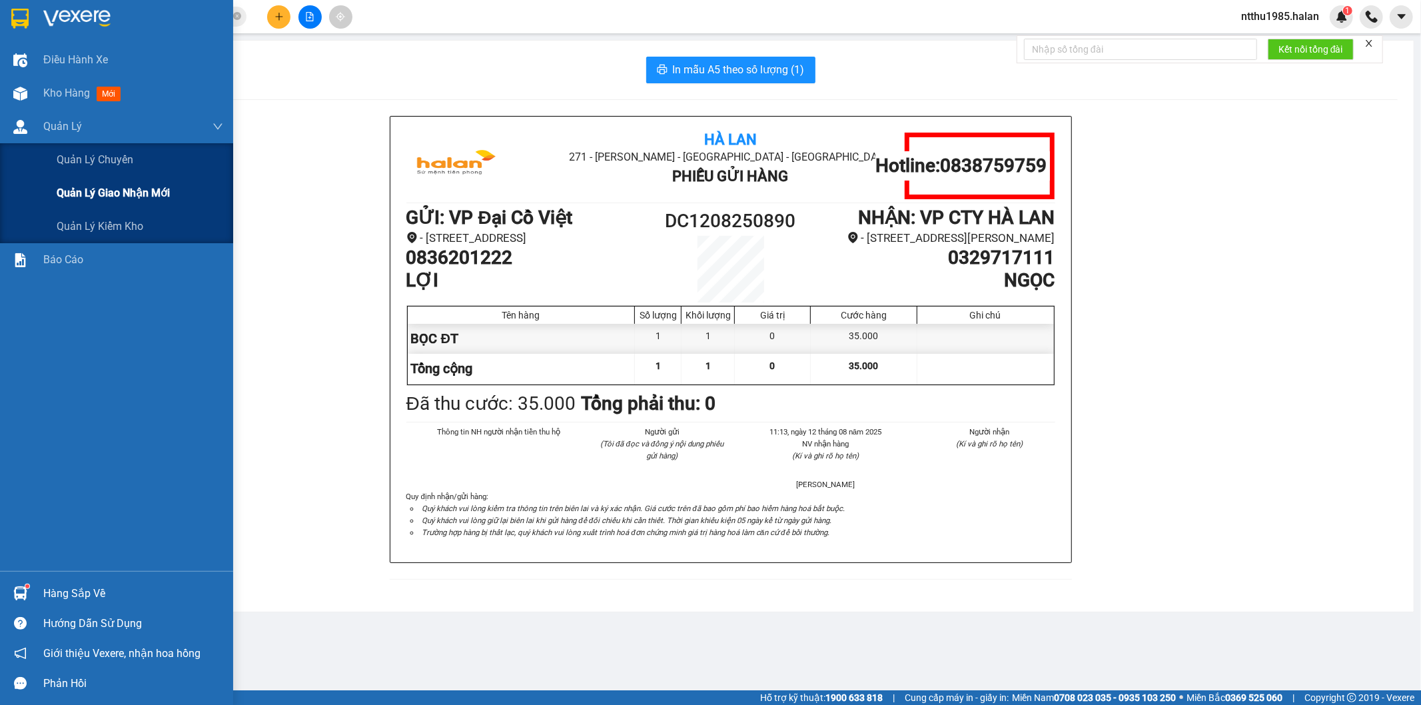
drag, startPoint x: 76, startPoint y: 199, endPoint x: 76, endPoint y: 181, distance: 17.3
click at [76, 194] on span "Quản lý giao nhận mới" at bounding box center [113, 193] width 113 height 17
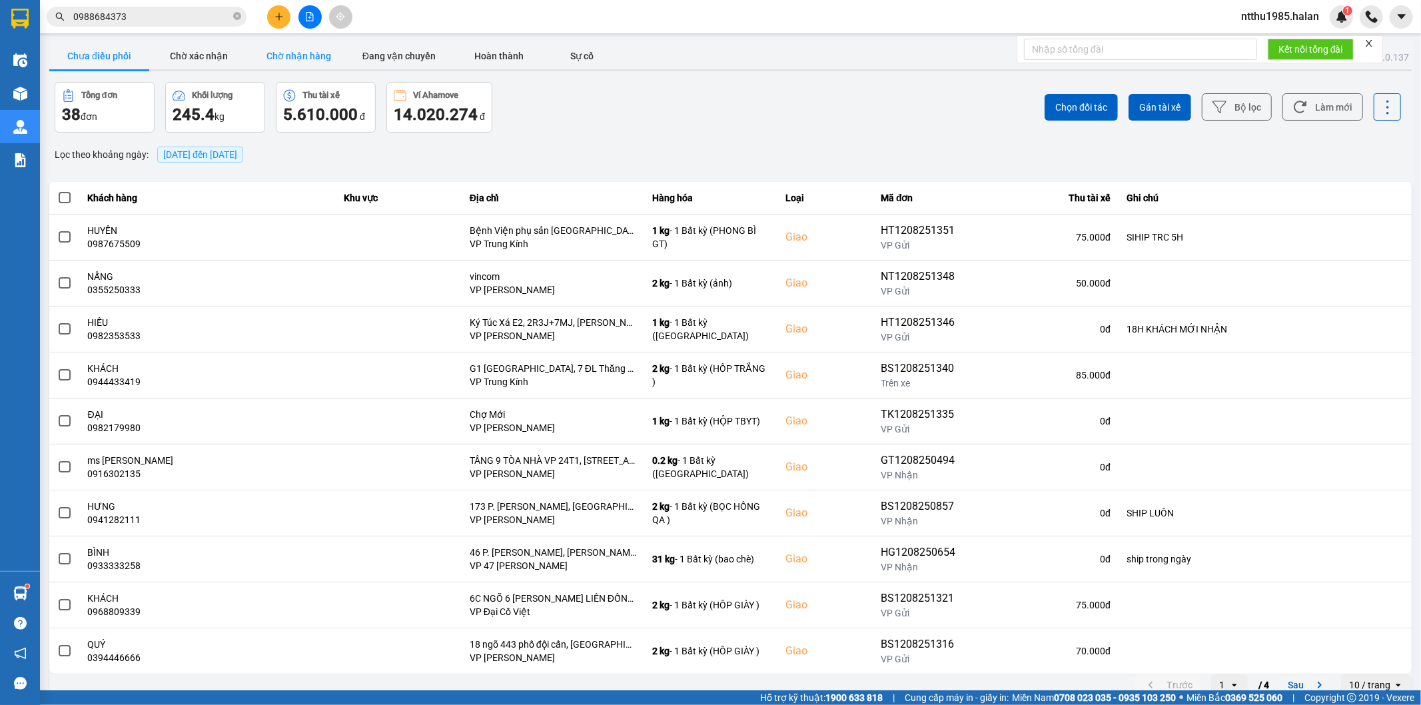
click at [285, 59] on button "Chờ nhận hàng" at bounding box center [299, 56] width 100 height 27
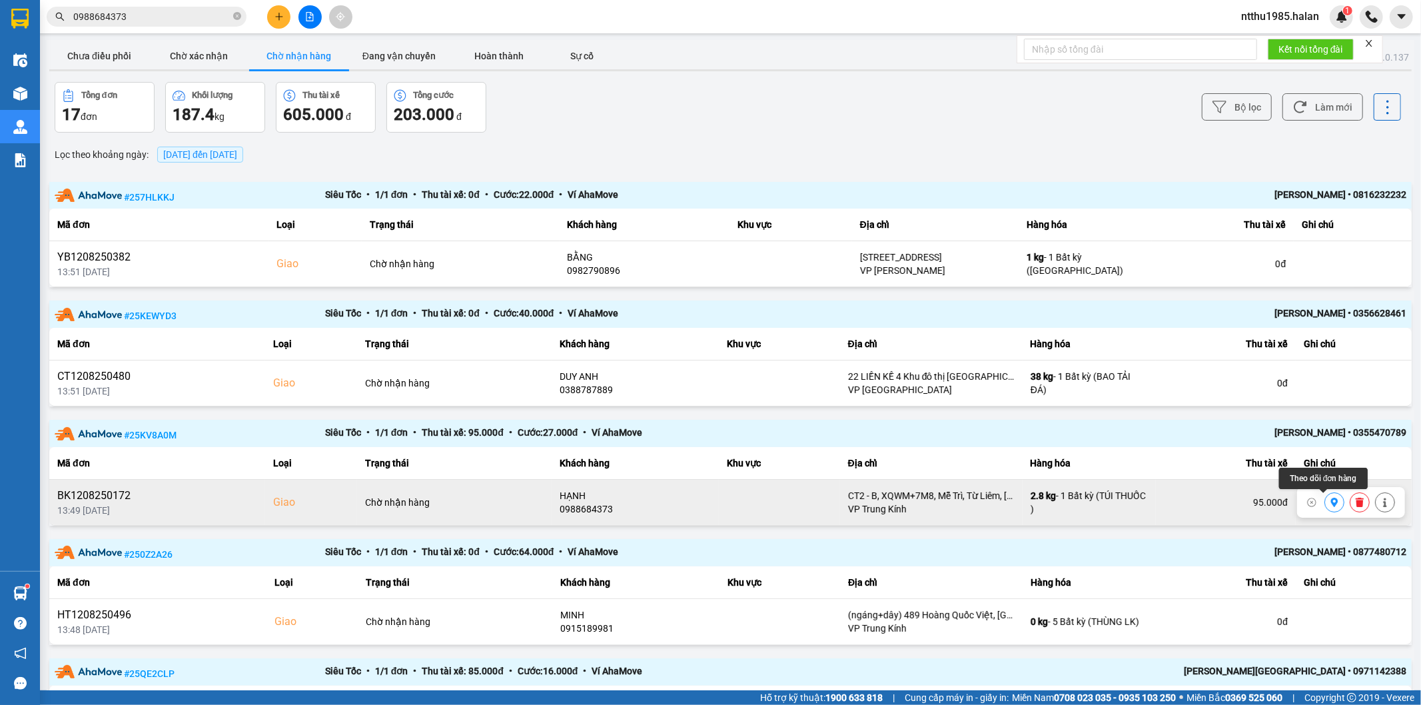
click at [1331, 502] on icon at bounding box center [1334, 502] width 7 height 9
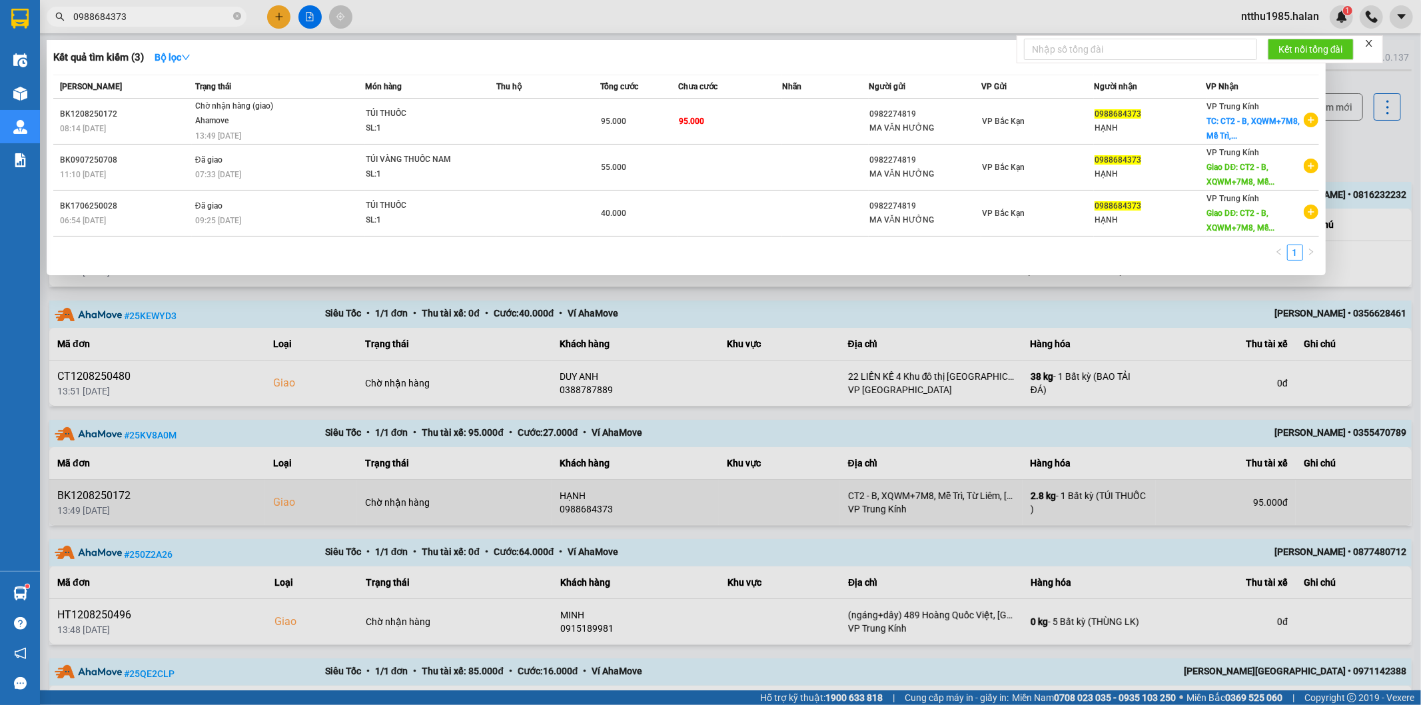
click at [147, 13] on input "0988684373" at bounding box center [151, 16] width 157 height 15
click at [1351, 150] on div at bounding box center [710, 352] width 1421 height 705
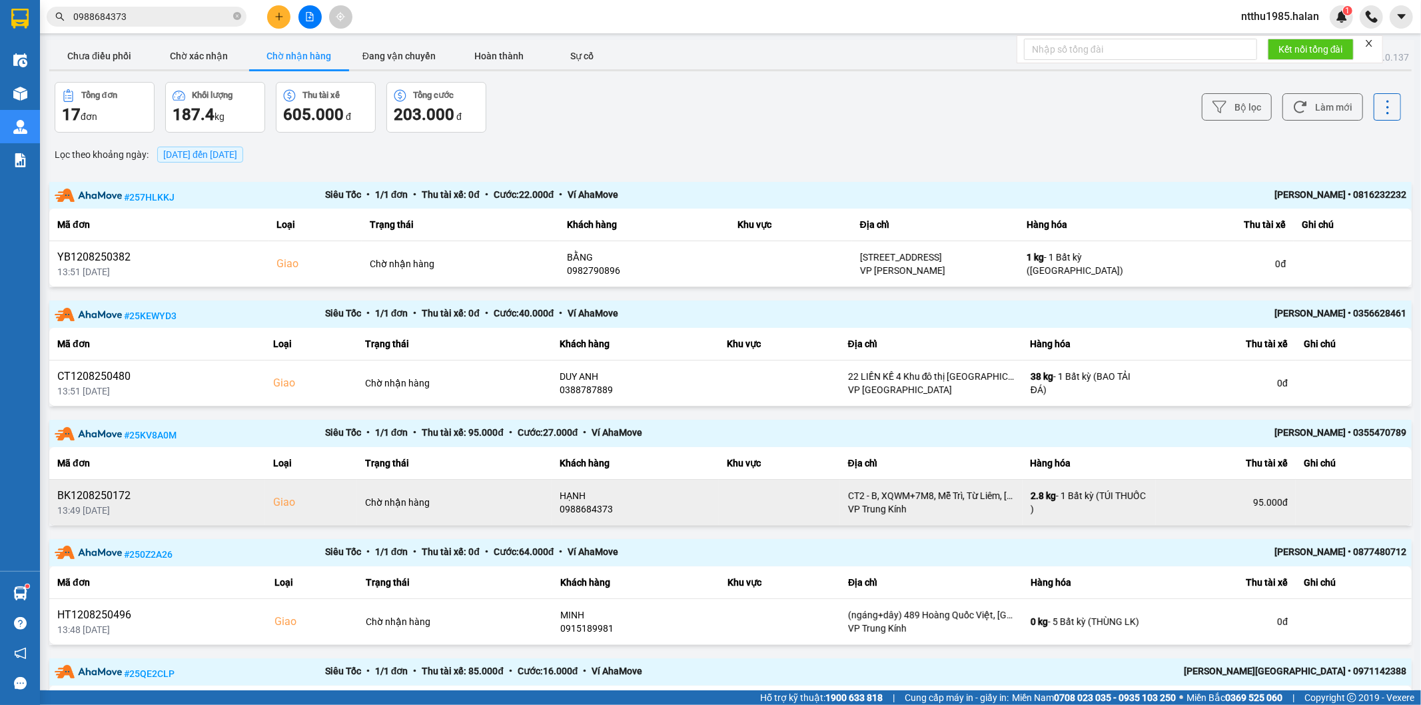
drag, startPoint x: 1317, startPoint y: 107, endPoint x: 624, endPoint y: 76, distance: 693.7
click at [1303, 102] on button "Làm mới" at bounding box center [1323, 106] width 81 height 27
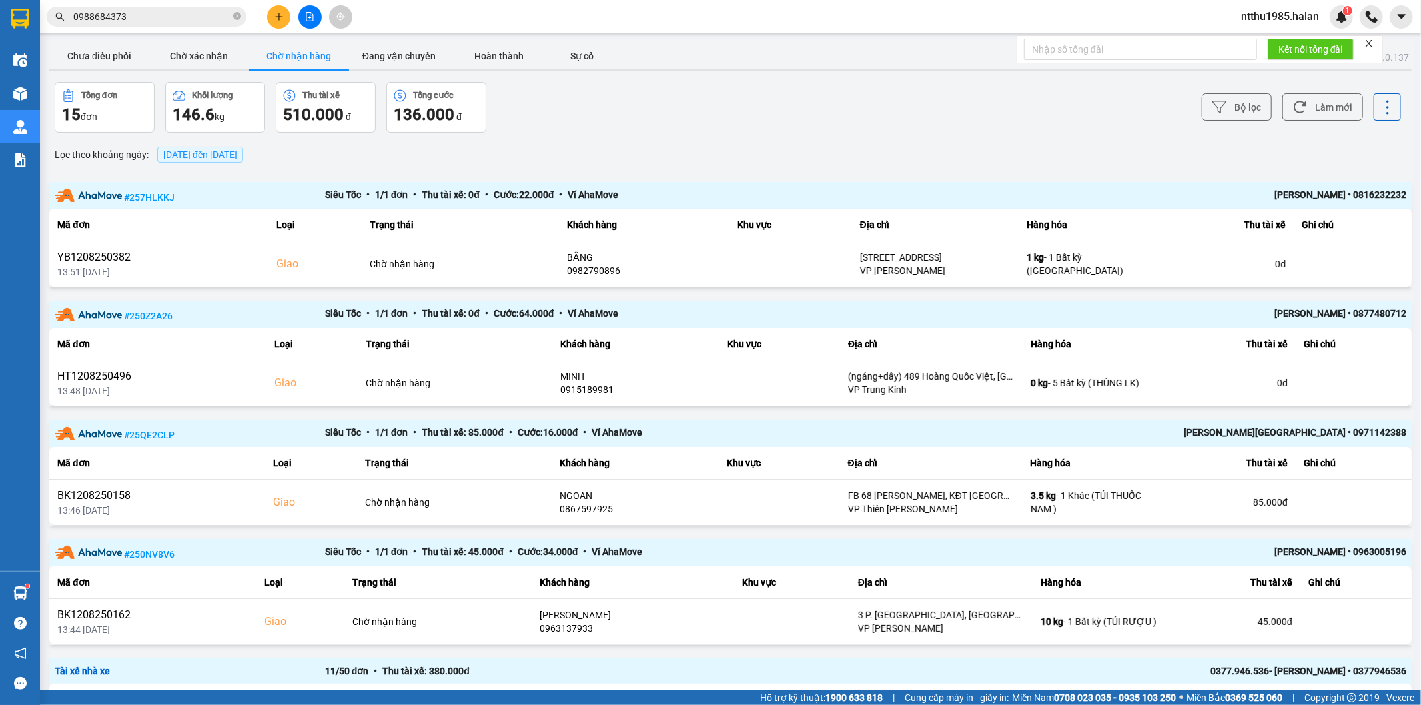
click at [162, 19] on input "0988684373" at bounding box center [151, 16] width 157 height 15
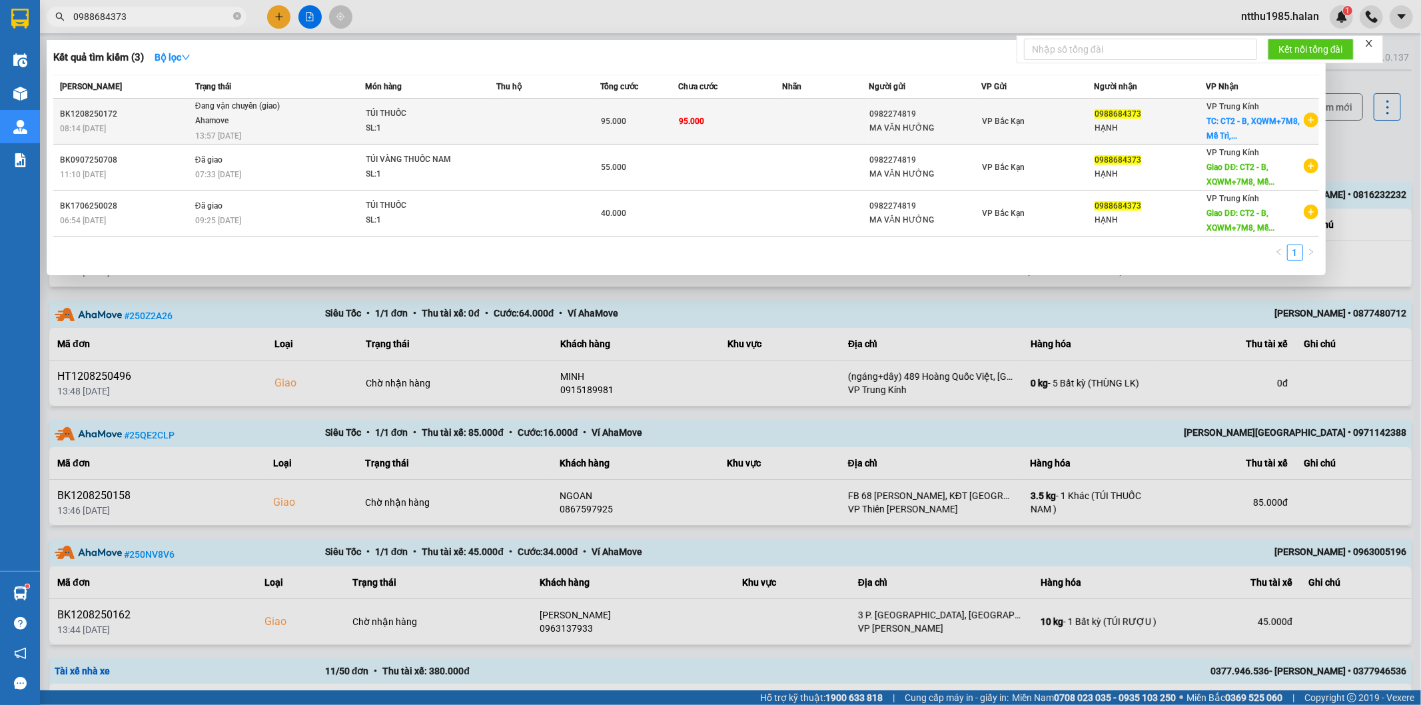
click at [523, 117] on td at bounding box center [548, 122] width 104 height 46
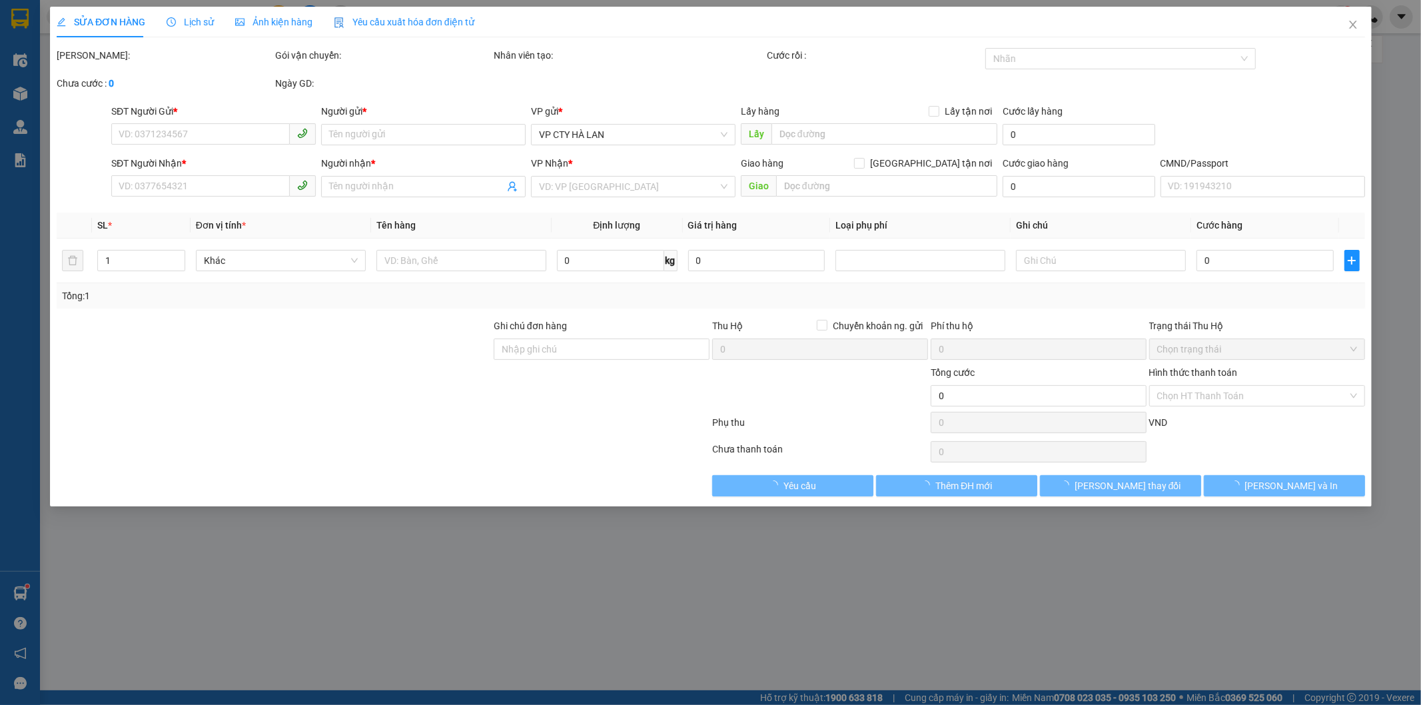
type input "0982274819"
type input "MA VĂN HƯỞNG"
type input "0988684373"
type input "HẠNH"
checkbox input "true"
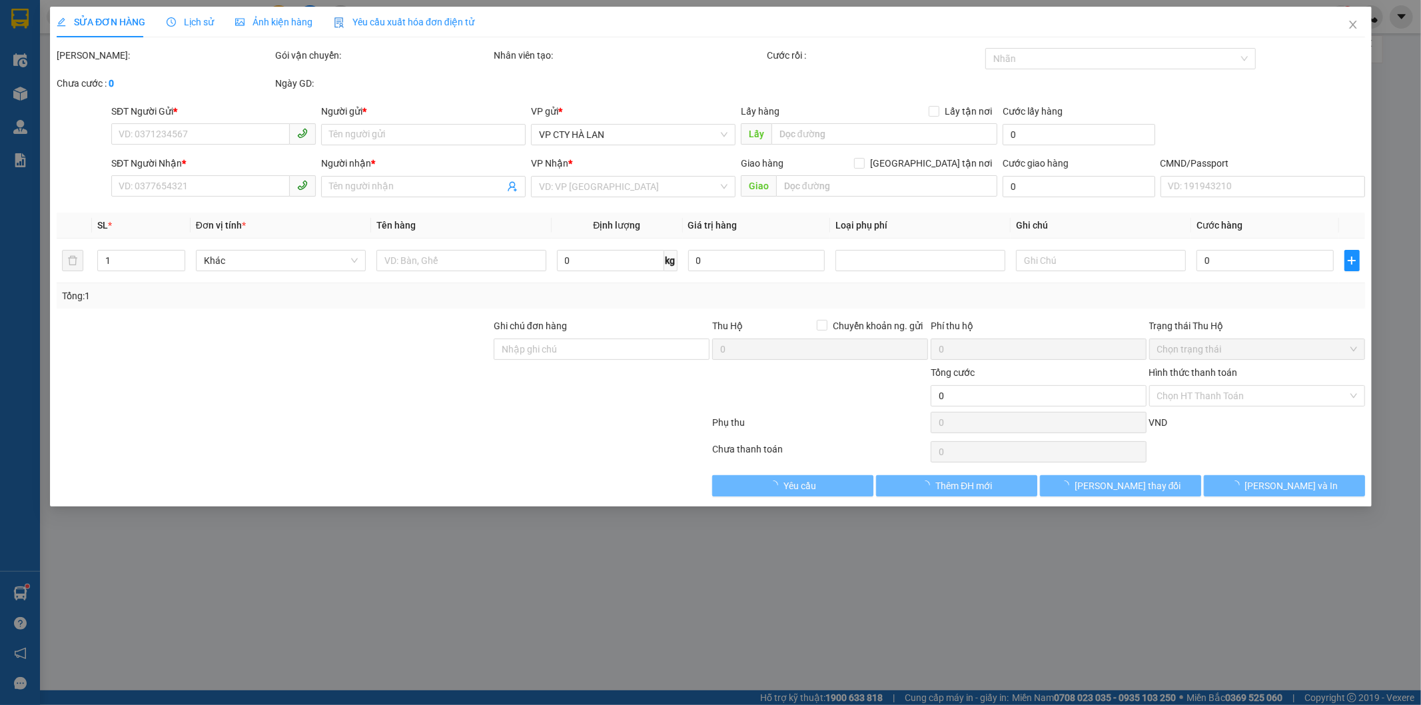
type input "CT2 - B, XQWM+7M8, Mễ Trì, Từ Liêm, Hà Nội, Việt Nam"
type input "95.000"
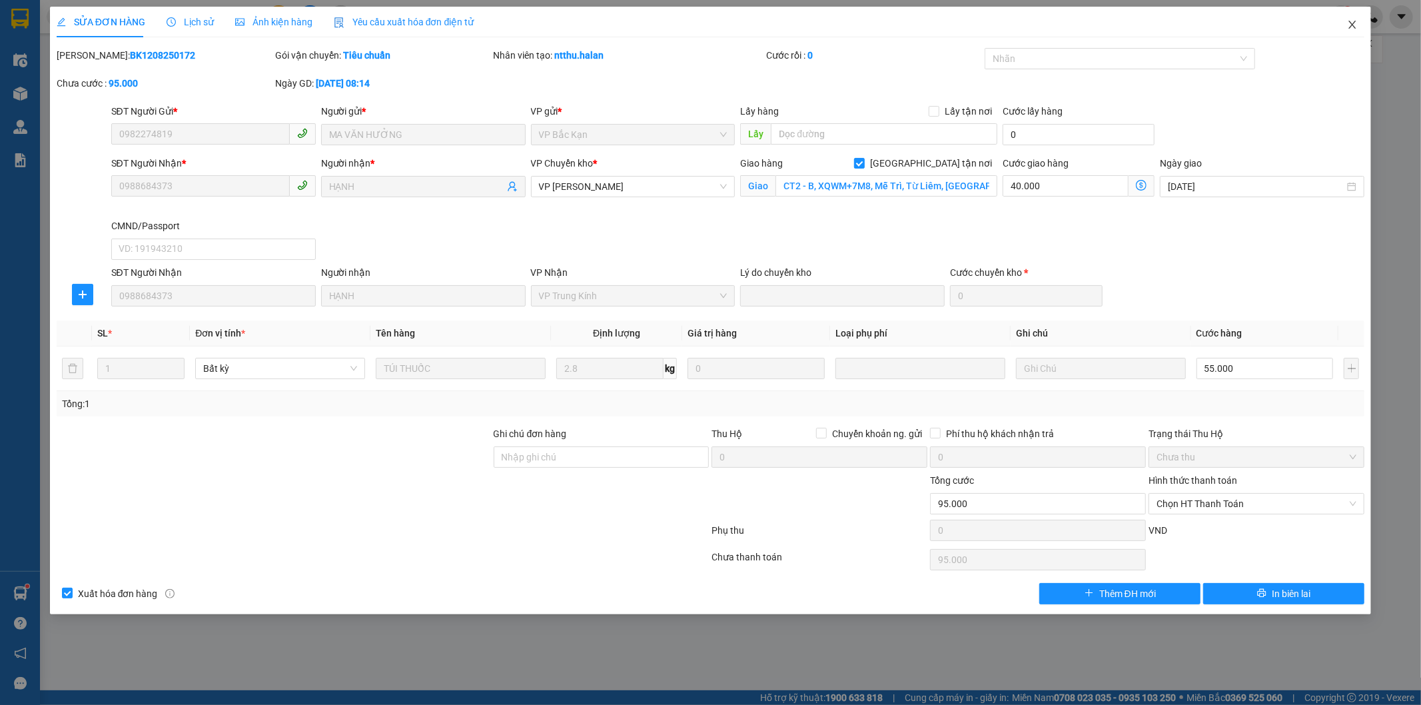
click at [1351, 21] on icon "close" at bounding box center [1352, 24] width 11 height 11
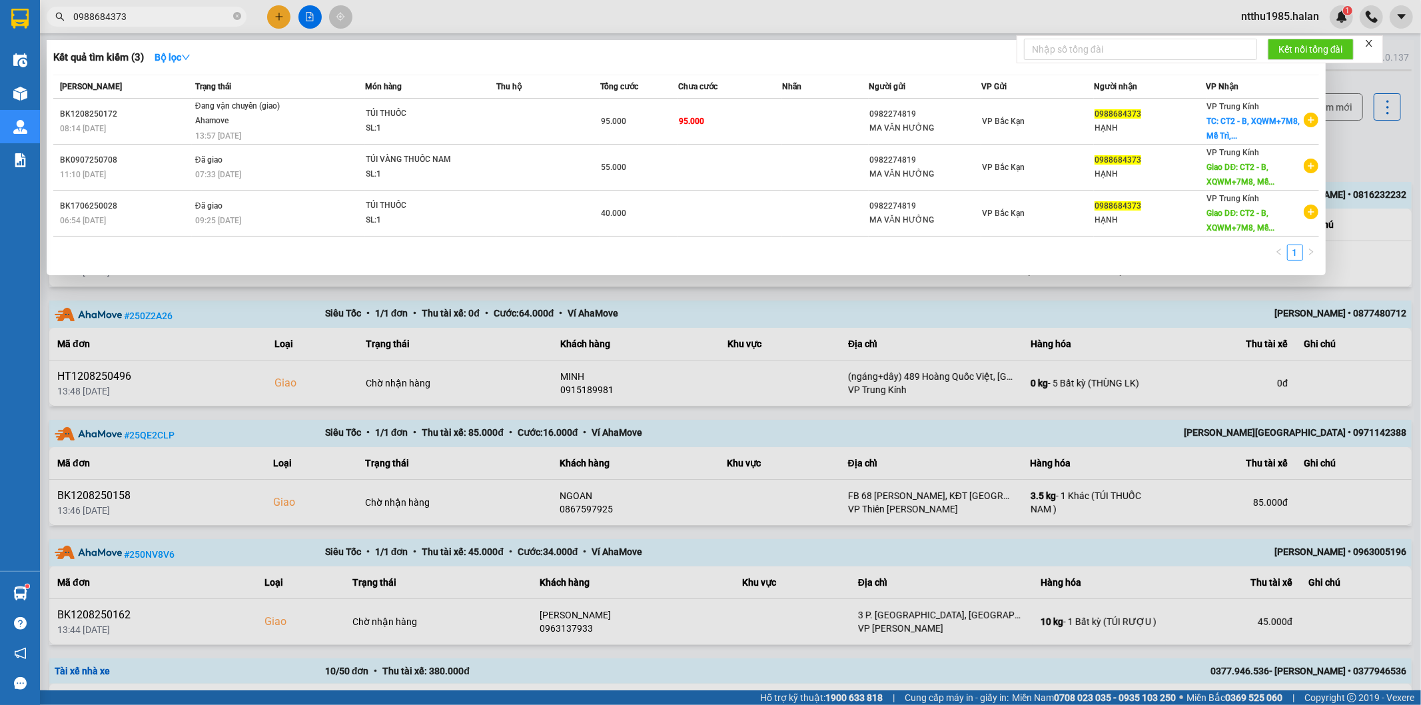
drag, startPoint x: 127, startPoint y: 21, endPoint x: 580, endPoint y: 94, distance: 458.4
click at [128, 21] on input "0988684373" at bounding box center [151, 16] width 157 height 15
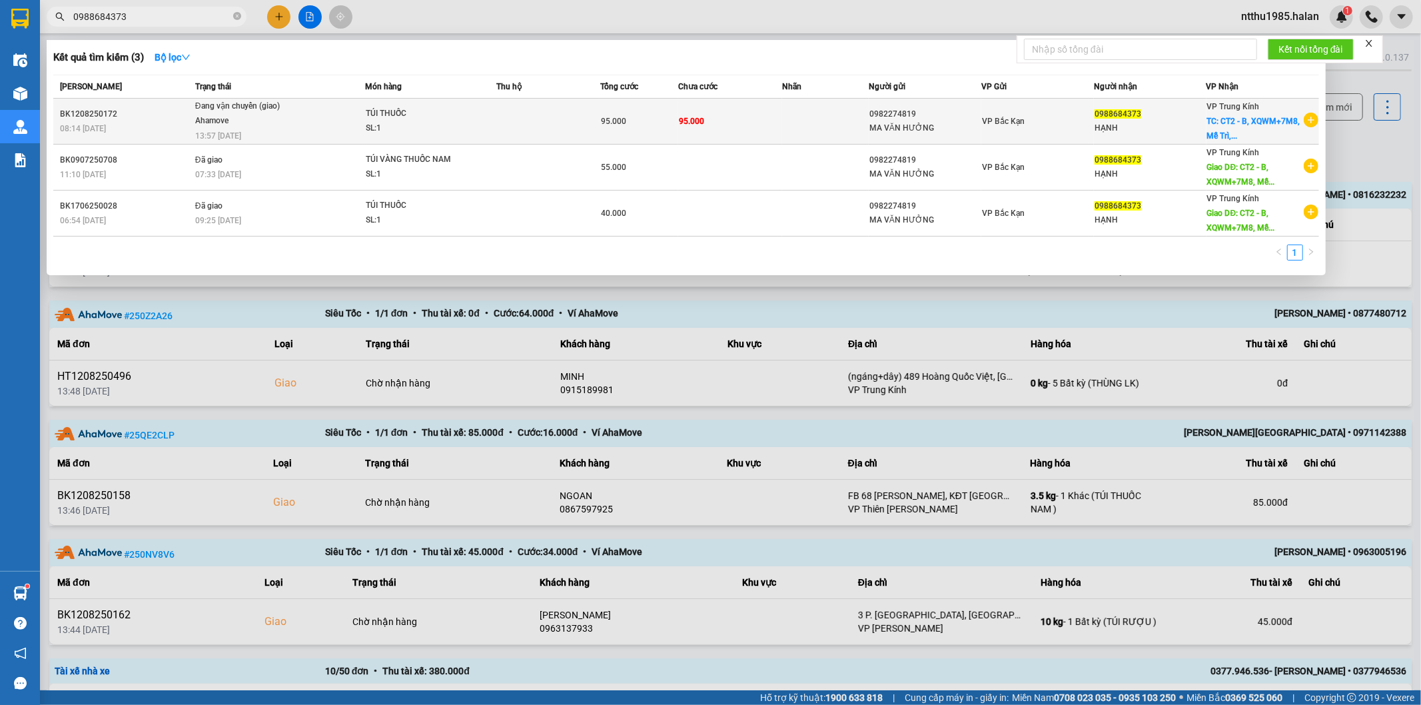
click at [821, 123] on td at bounding box center [825, 122] width 87 height 46
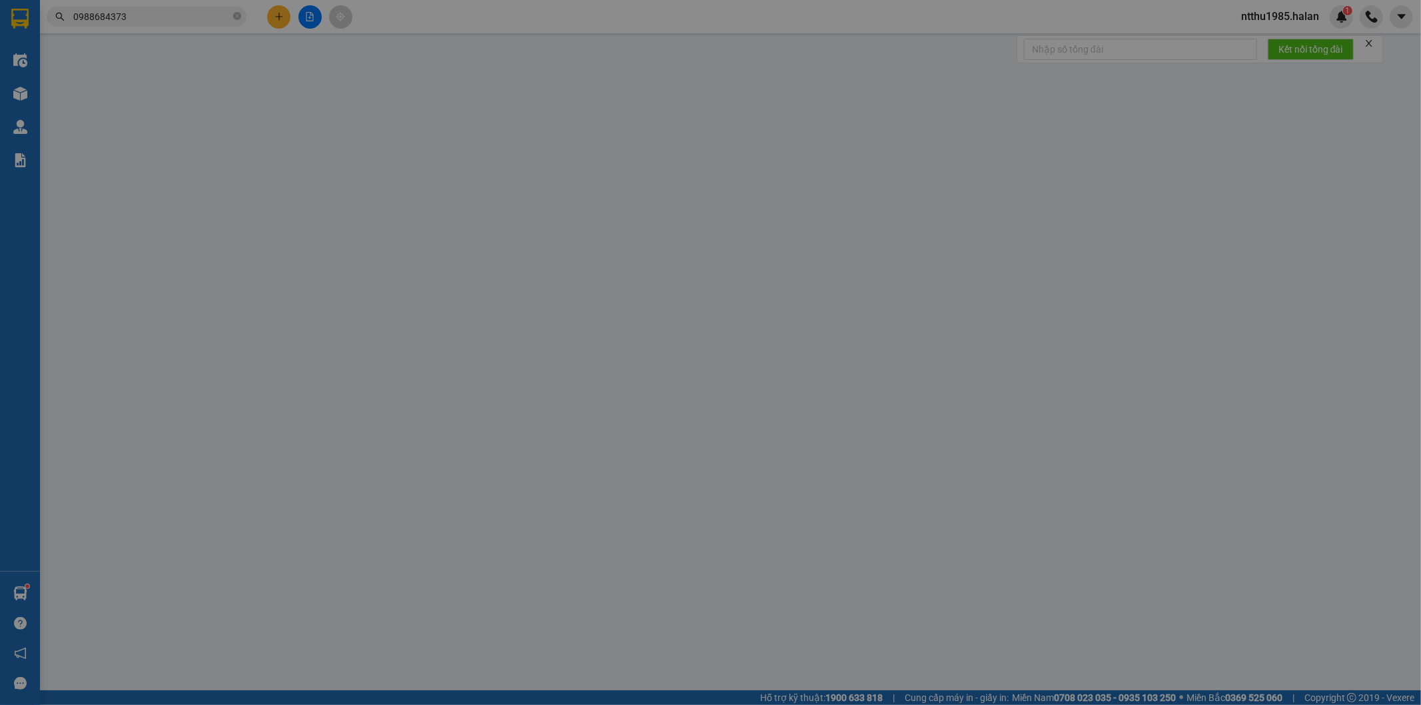
type input "0982274819"
type input "MA VĂN HƯỞNG"
type input "0988684373"
type input "HẠNH"
checkbox input "true"
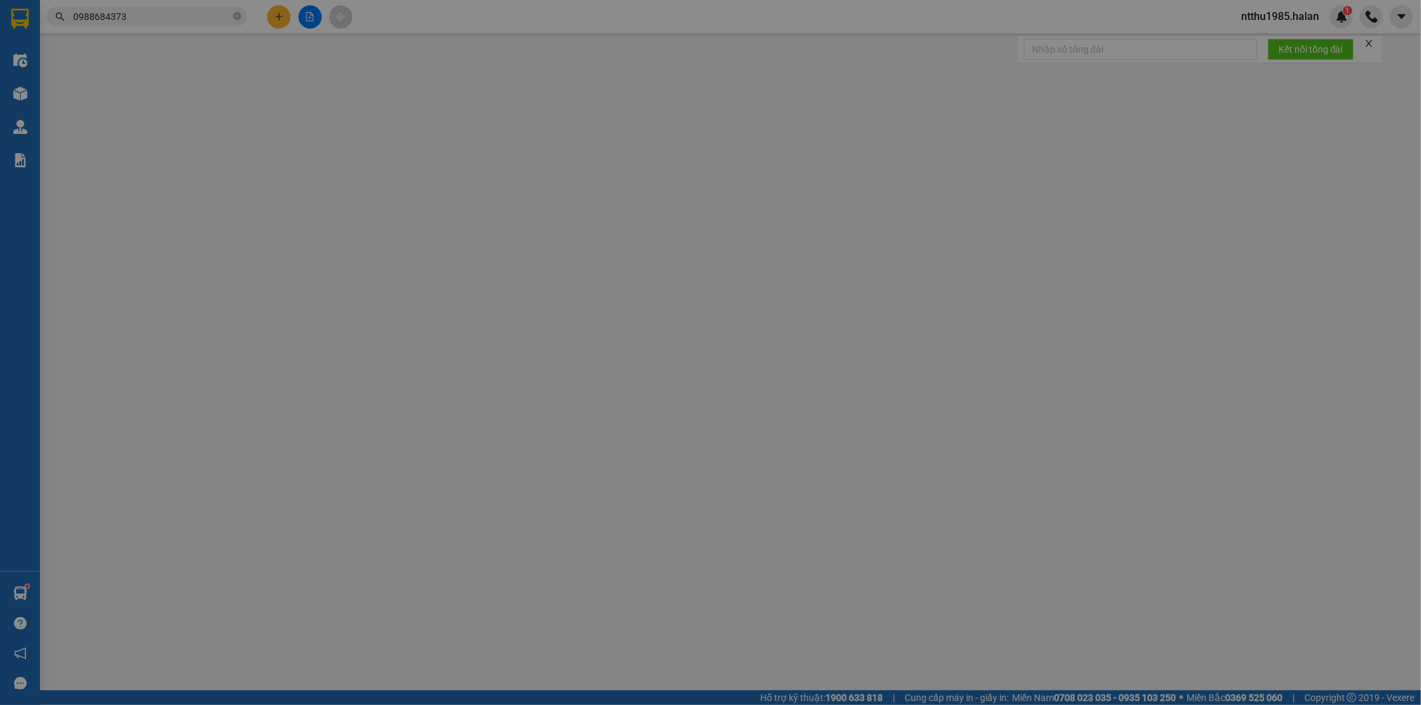
type input "CT2 - B, XQWM+7M8, Mễ Trì, Từ Liêm, Hà Nội, Việt Nam"
type input "95.000"
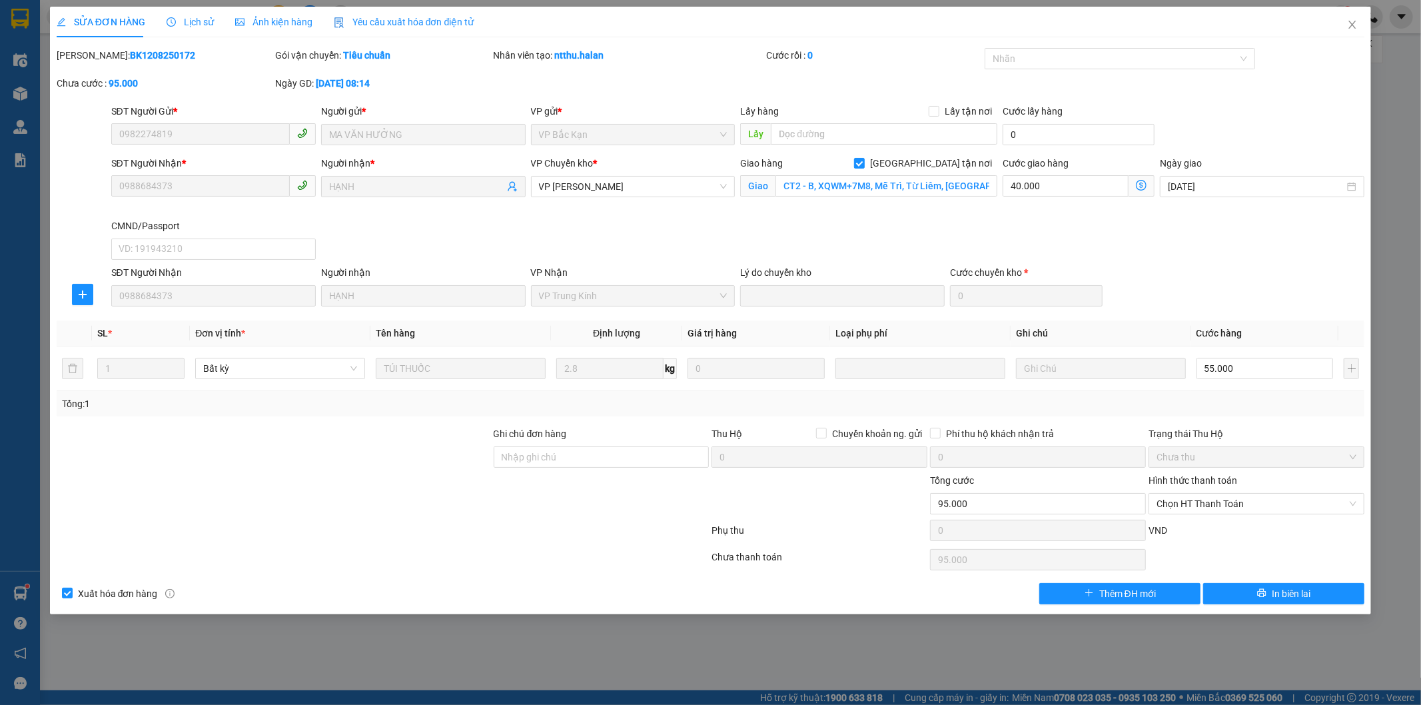
drag, startPoint x: 642, startPoint y: 183, endPoint x: 655, endPoint y: 114, distance: 70.5
click at [643, 158] on div "VP Chuyển kho * VP Hoàng Gia" at bounding box center [633, 179] width 205 height 47
click at [675, 185] on span "VP [PERSON_NAME]" at bounding box center [633, 187] width 189 height 20
type input "trung"
drag, startPoint x: 622, startPoint y: 221, endPoint x: 656, endPoint y: 221, distance: 33.3
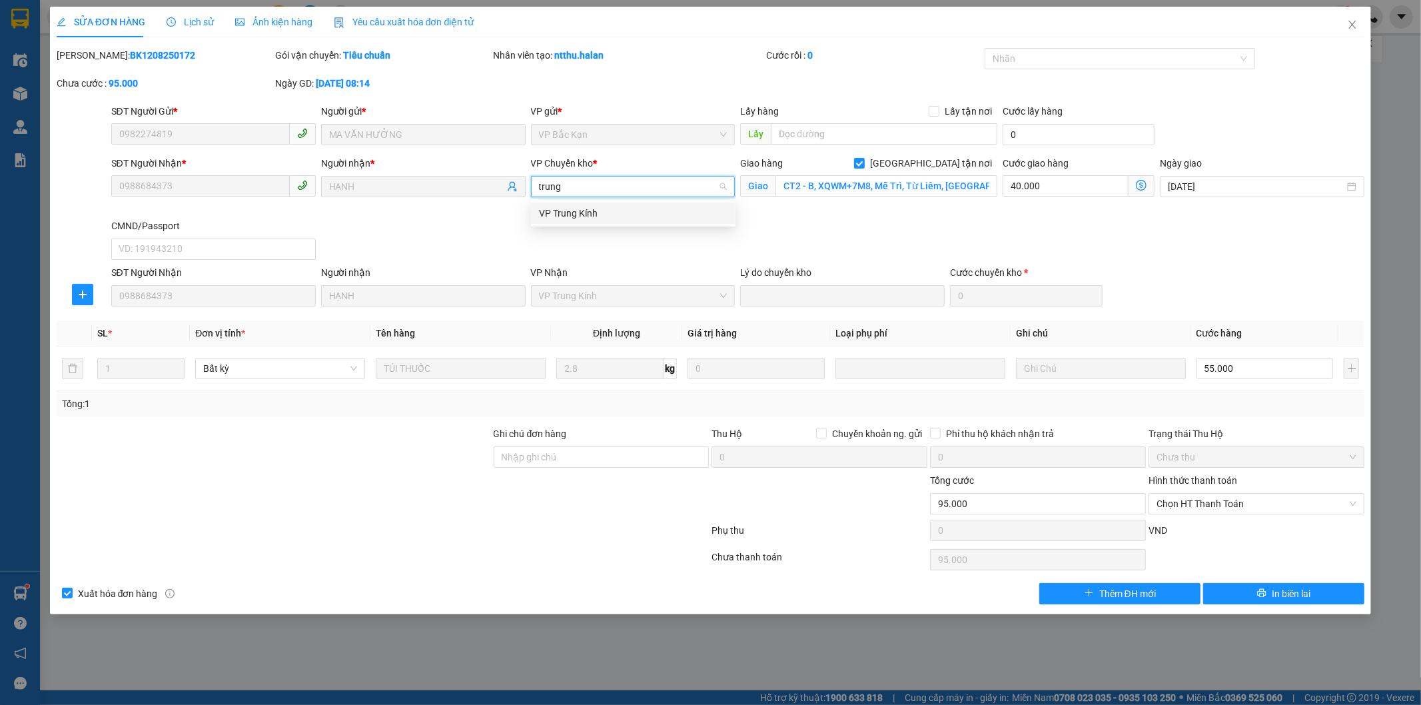
click at [623, 220] on div "VP Trung Kính" at bounding box center [633, 213] width 205 height 21
click at [1143, 185] on icon "dollar-circle" at bounding box center [1141, 185] width 11 height 11
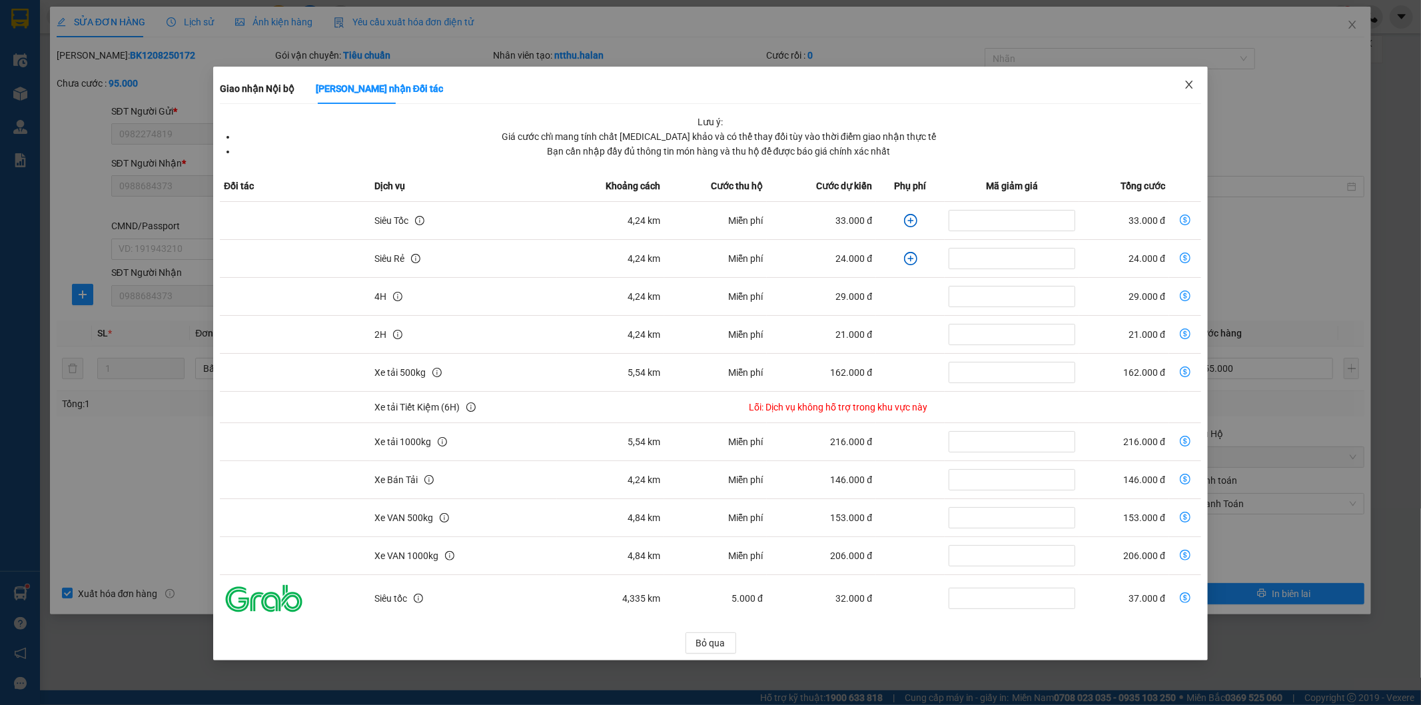
click at [1190, 83] on icon "close" at bounding box center [1189, 84] width 11 height 11
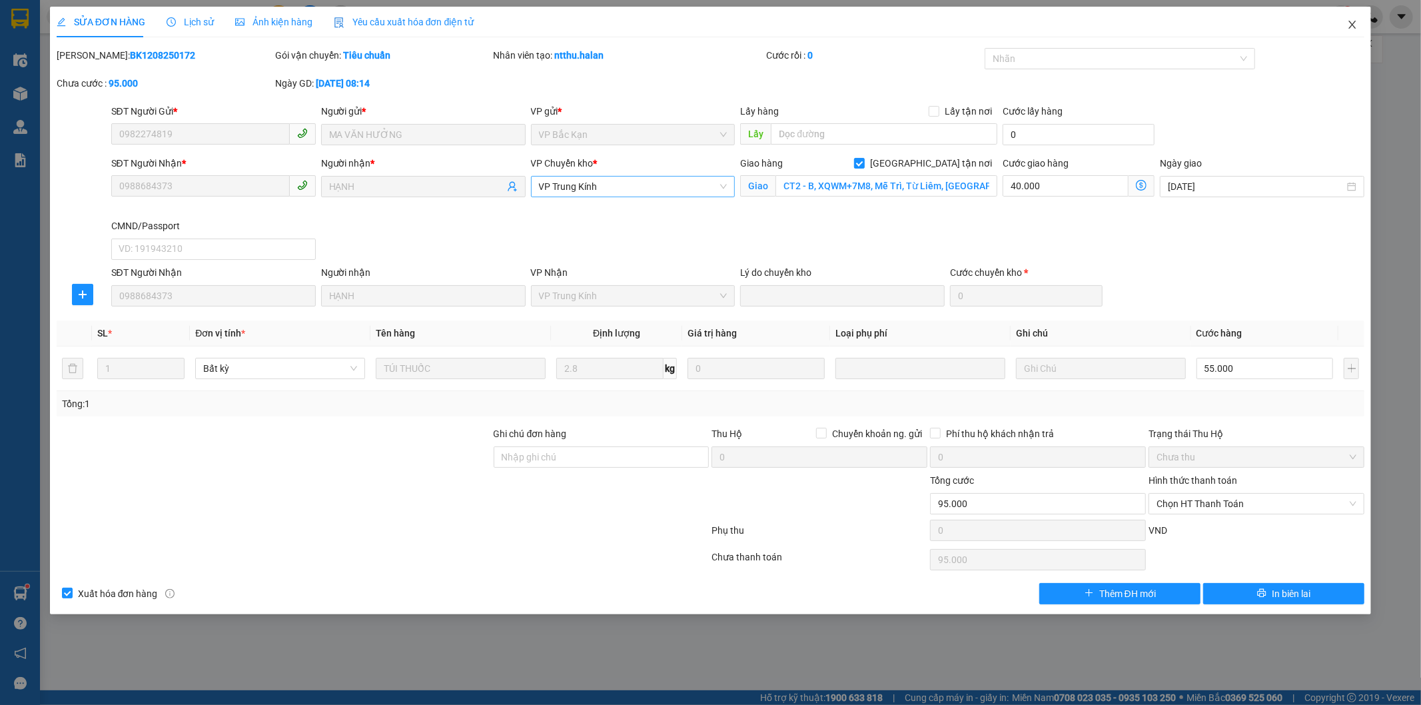
click at [1356, 29] on icon "close" at bounding box center [1352, 25] width 7 height 8
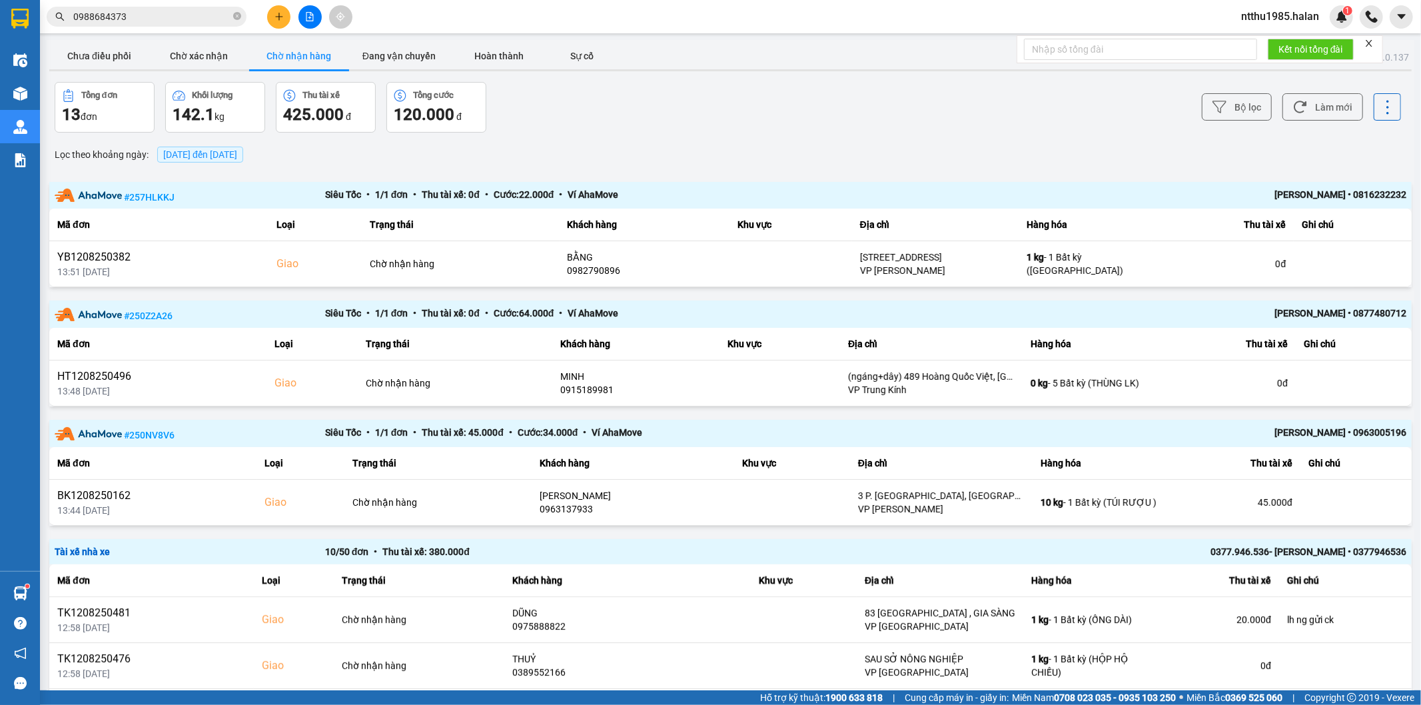
click at [184, 7] on span "0988684373" at bounding box center [147, 17] width 200 height 20
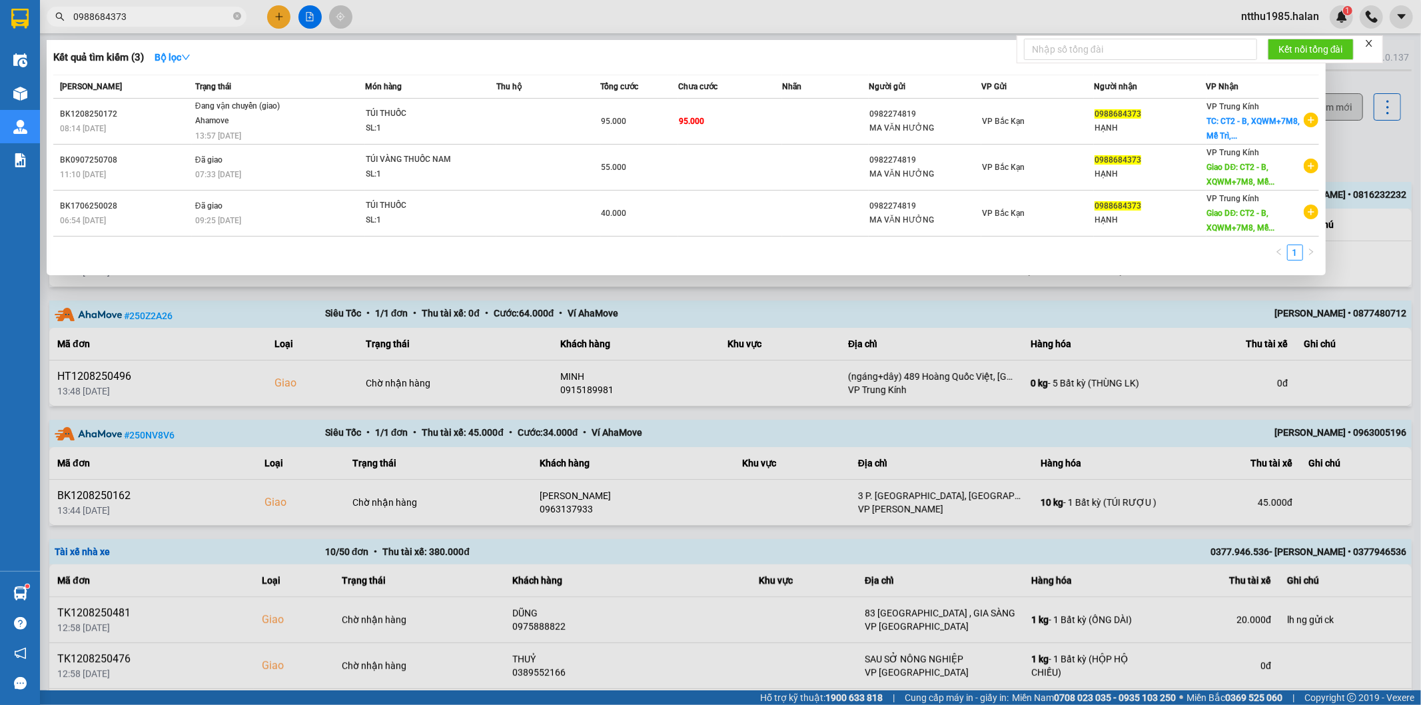
drag, startPoint x: 1367, startPoint y: 158, endPoint x: 1339, endPoint y: 110, distance: 55.2
click at [1367, 151] on div at bounding box center [710, 352] width 1421 height 705
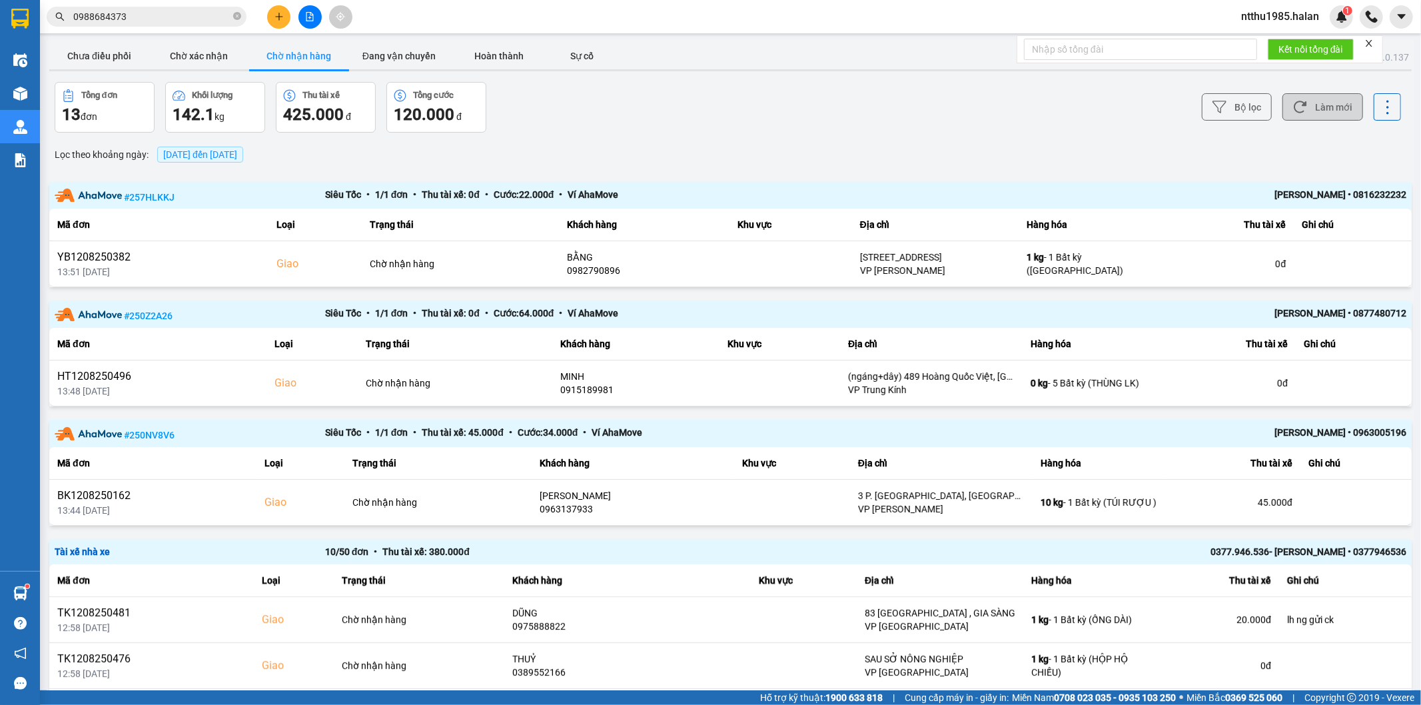
click at [1337, 109] on button "Làm mới" at bounding box center [1323, 106] width 81 height 27
click at [105, 51] on button "Chưa điều phối" at bounding box center [99, 56] width 100 height 27
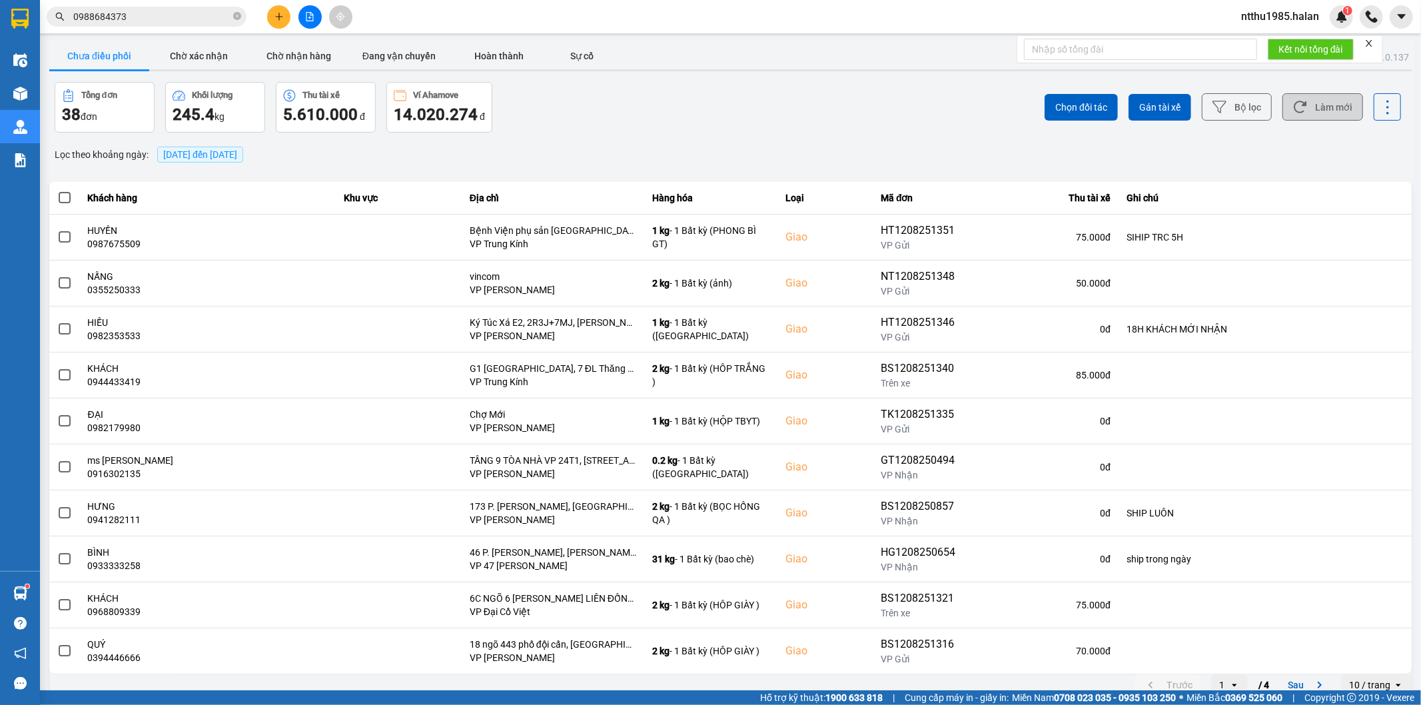
click at [1307, 105] on button "Làm mới" at bounding box center [1323, 106] width 81 height 27
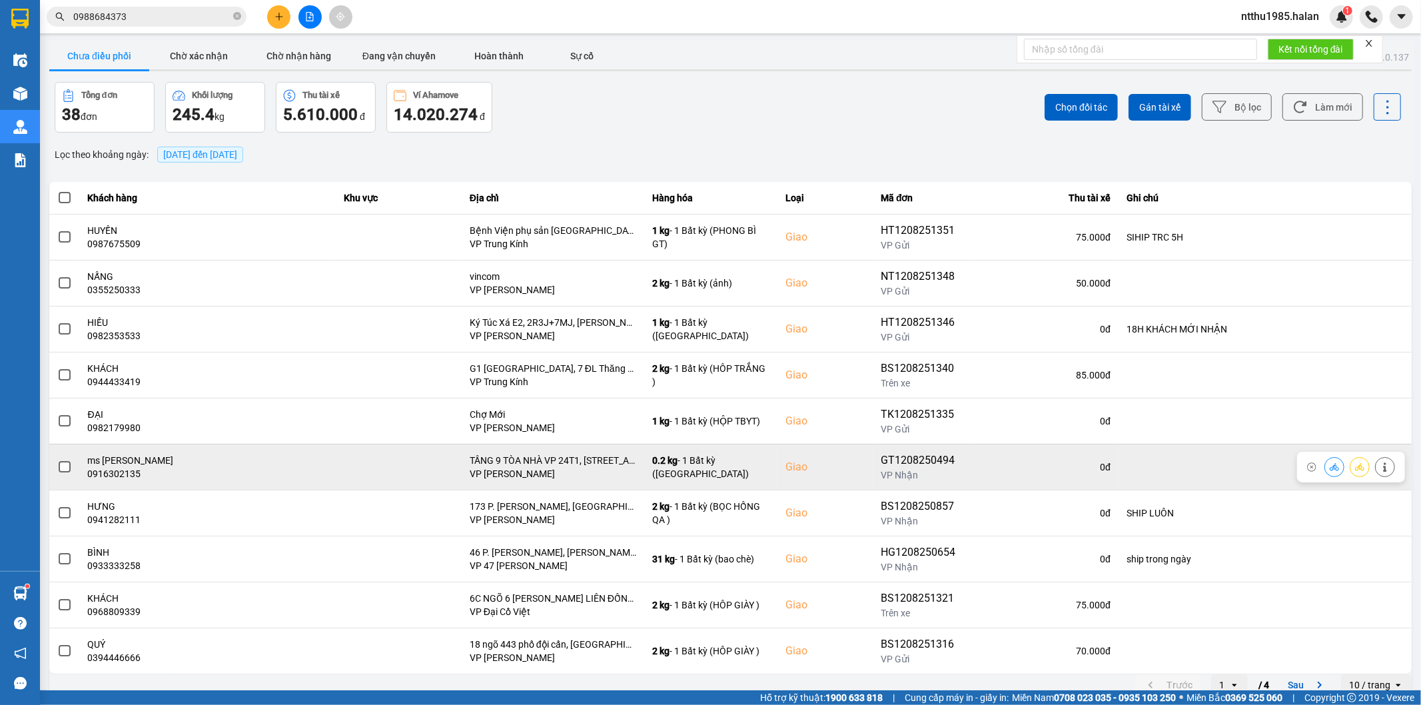
click at [67, 466] on span at bounding box center [65, 467] width 12 height 12
click at [57, 460] on input "checkbox" at bounding box center [57, 460] width 0 height 0
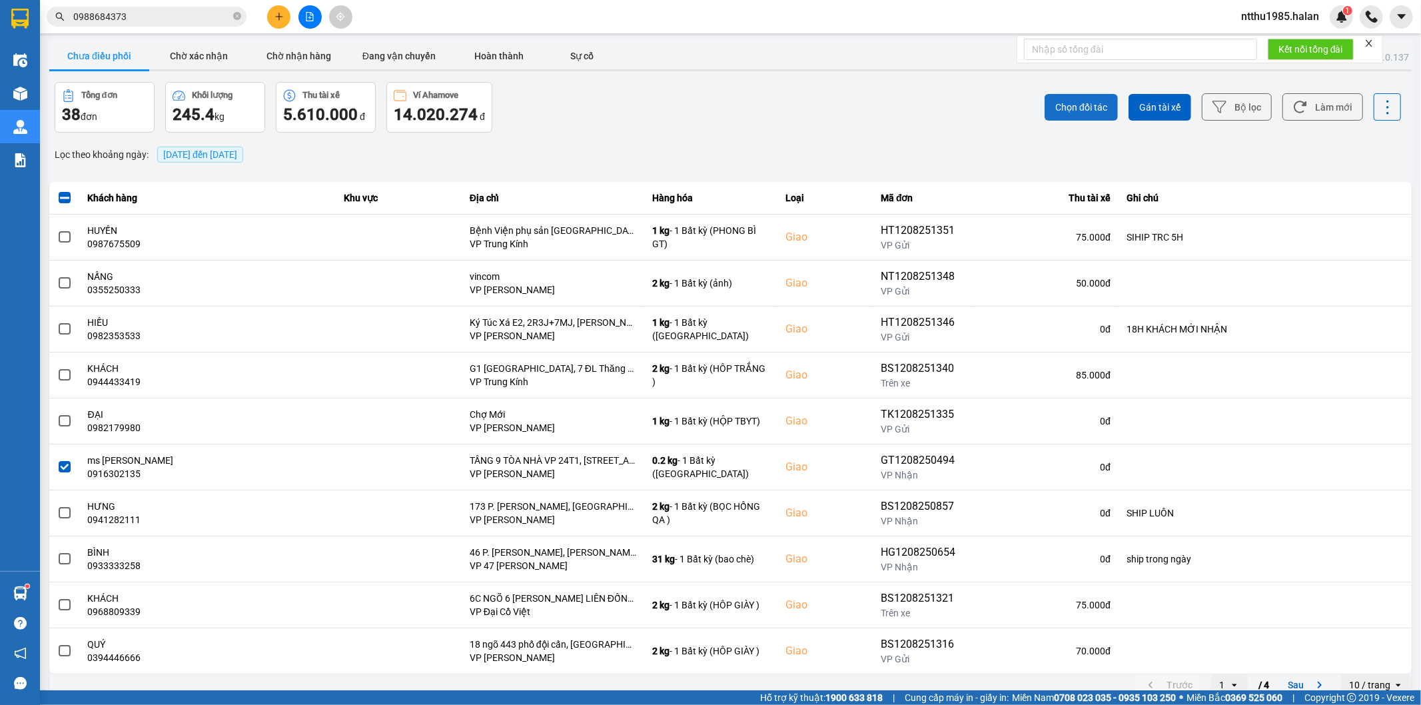
click at [1067, 105] on span "Chọn đối tác" at bounding box center [1082, 107] width 52 height 13
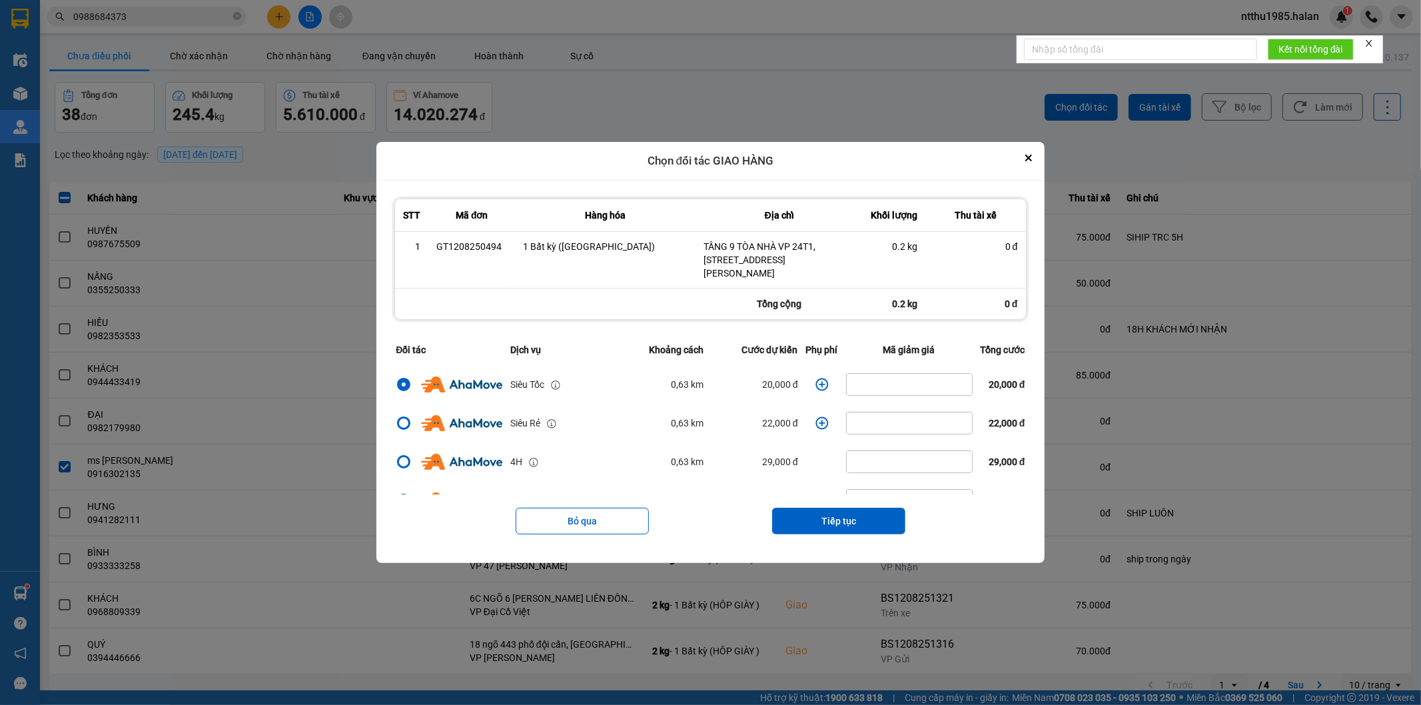
drag, startPoint x: 818, startPoint y: 522, endPoint x: 824, endPoint y: 490, distance: 33.2
click at [820, 514] on button "Tiếp tục" at bounding box center [838, 521] width 133 height 27
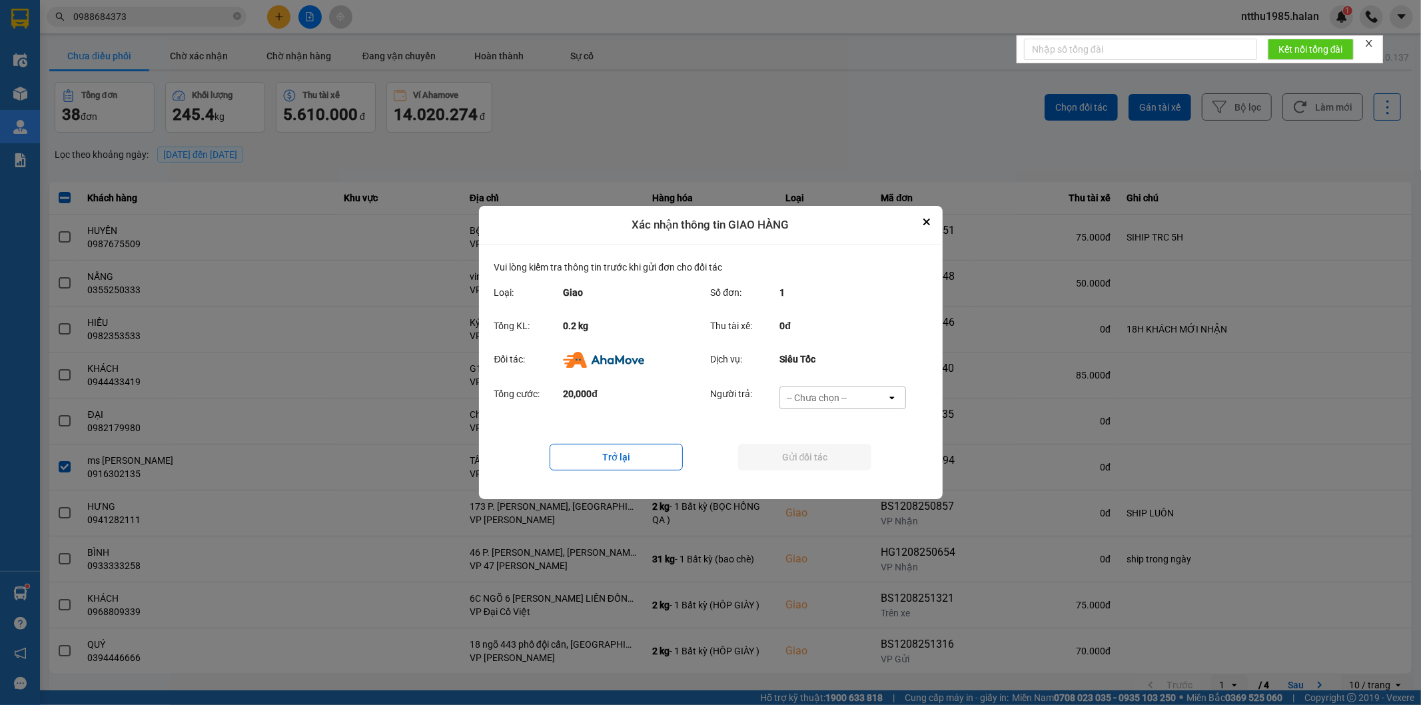
click at [816, 394] on div "-- Chưa chọn --" at bounding box center [817, 397] width 60 height 13
drag, startPoint x: 802, startPoint y: 470, endPoint x: 802, endPoint y: 458, distance: 12.0
click at [802, 468] on span "Ví Ahamove" at bounding box center [817, 474] width 54 height 13
click at [802, 456] on button "Gửi đối tác" at bounding box center [804, 457] width 133 height 27
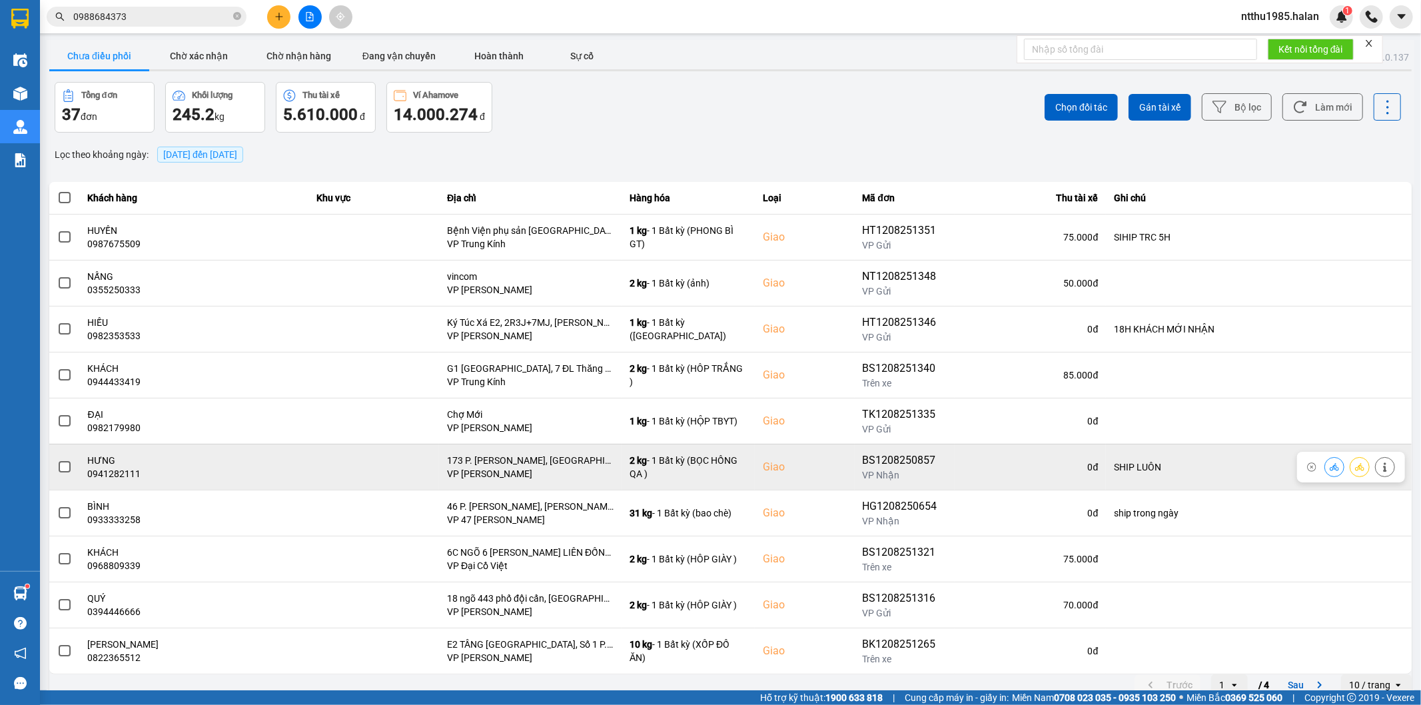
click at [59, 466] on span at bounding box center [65, 467] width 12 height 12
click at [57, 460] on input "checkbox" at bounding box center [57, 460] width 0 height 0
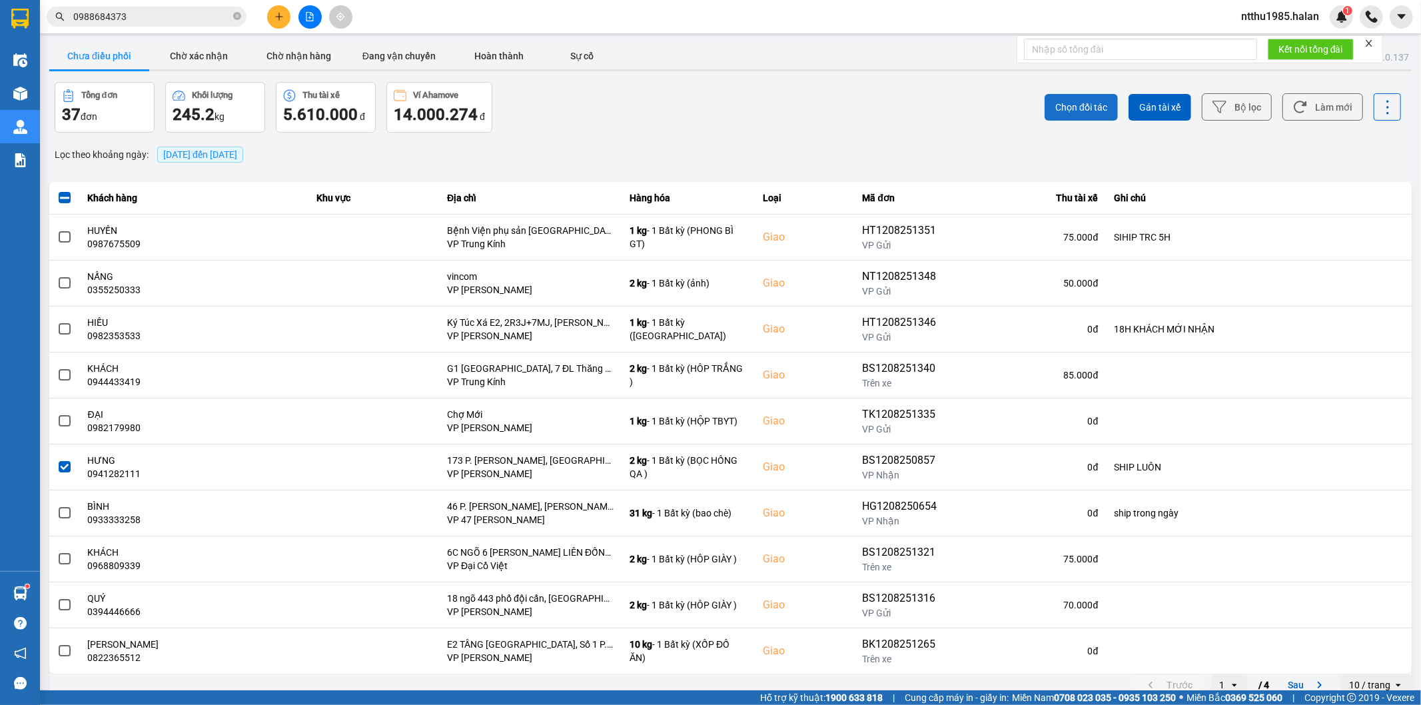
click at [1063, 111] on span "Chọn đối tác" at bounding box center [1082, 107] width 52 height 13
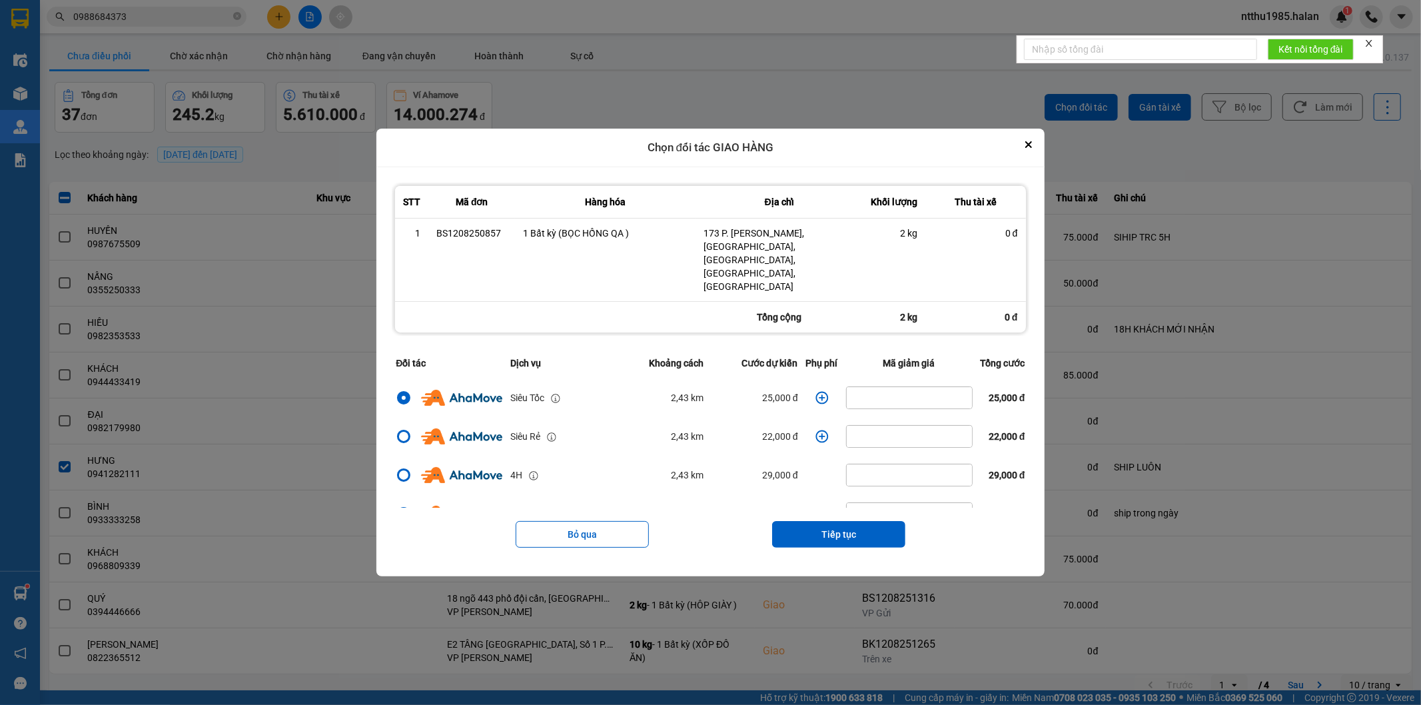
drag, startPoint x: 844, startPoint y: 520, endPoint x: 844, endPoint y: 484, distance: 35.3
click at [844, 521] on button "Tiếp tục" at bounding box center [838, 534] width 133 height 27
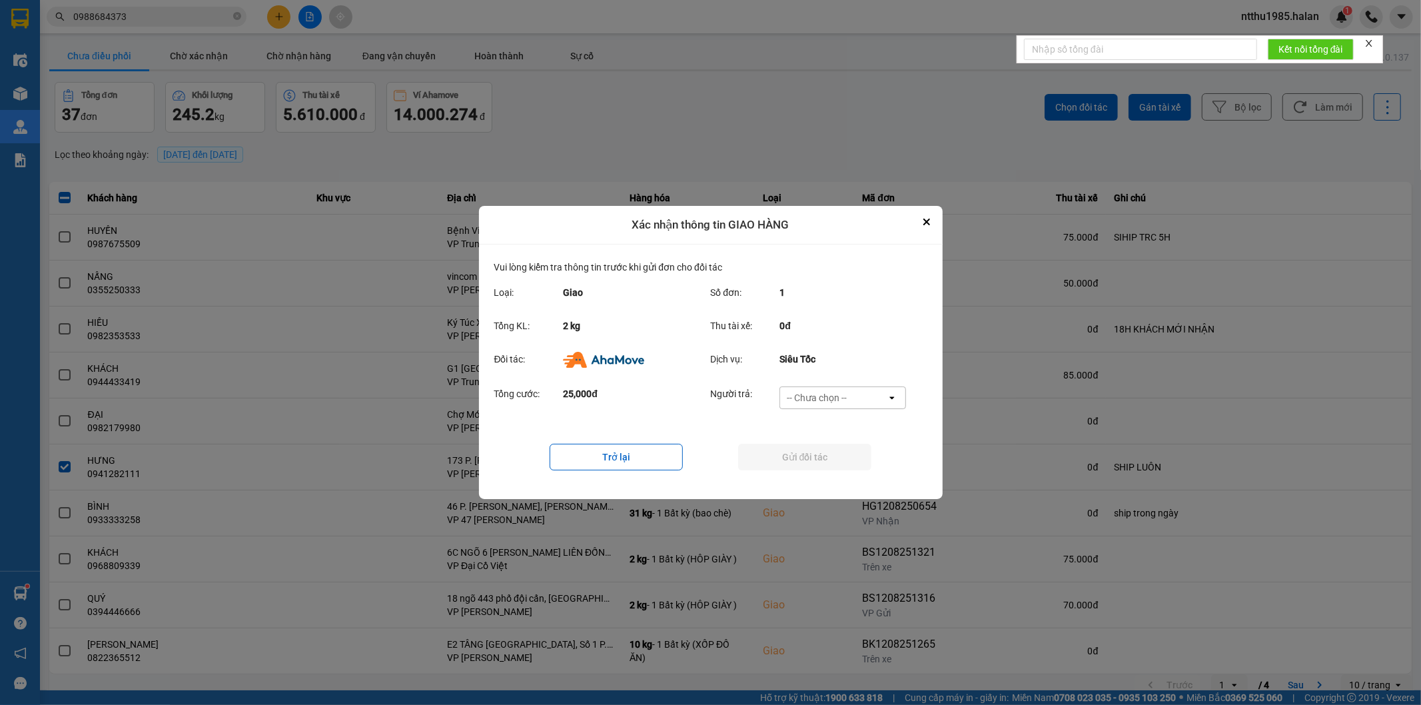
click at [842, 391] on div "-- Chưa chọn --" at bounding box center [817, 397] width 60 height 13
click at [834, 474] on span "Ví Ahamove" at bounding box center [817, 474] width 54 height 13
click at [826, 462] on button "Gửi đối tác" at bounding box center [804, 457] width 133 height 27
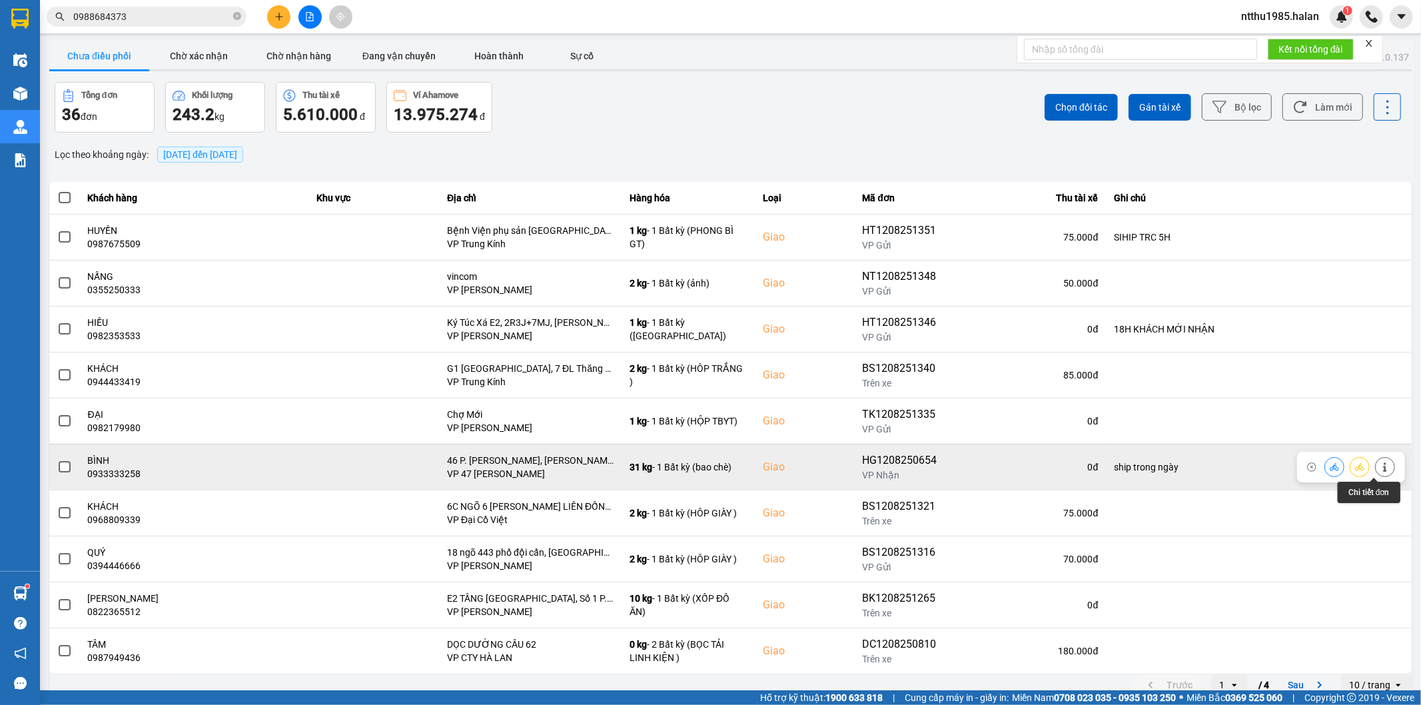
click at [1381, 468] on icon at bounding box center [1385, 466] width 9 height 9
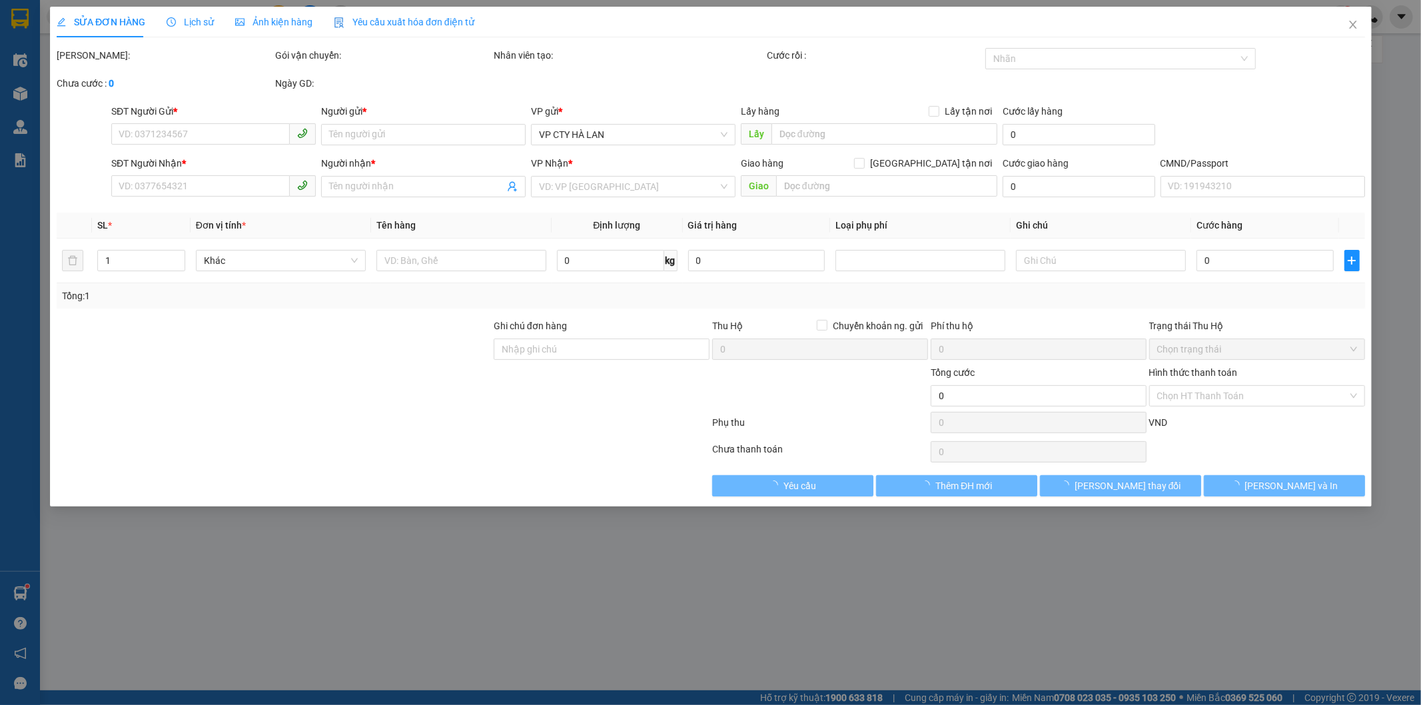
type input "0915644519"
type input "thắng"
type input "0933333258"
type input "BÌNH"
checkbox input "true"
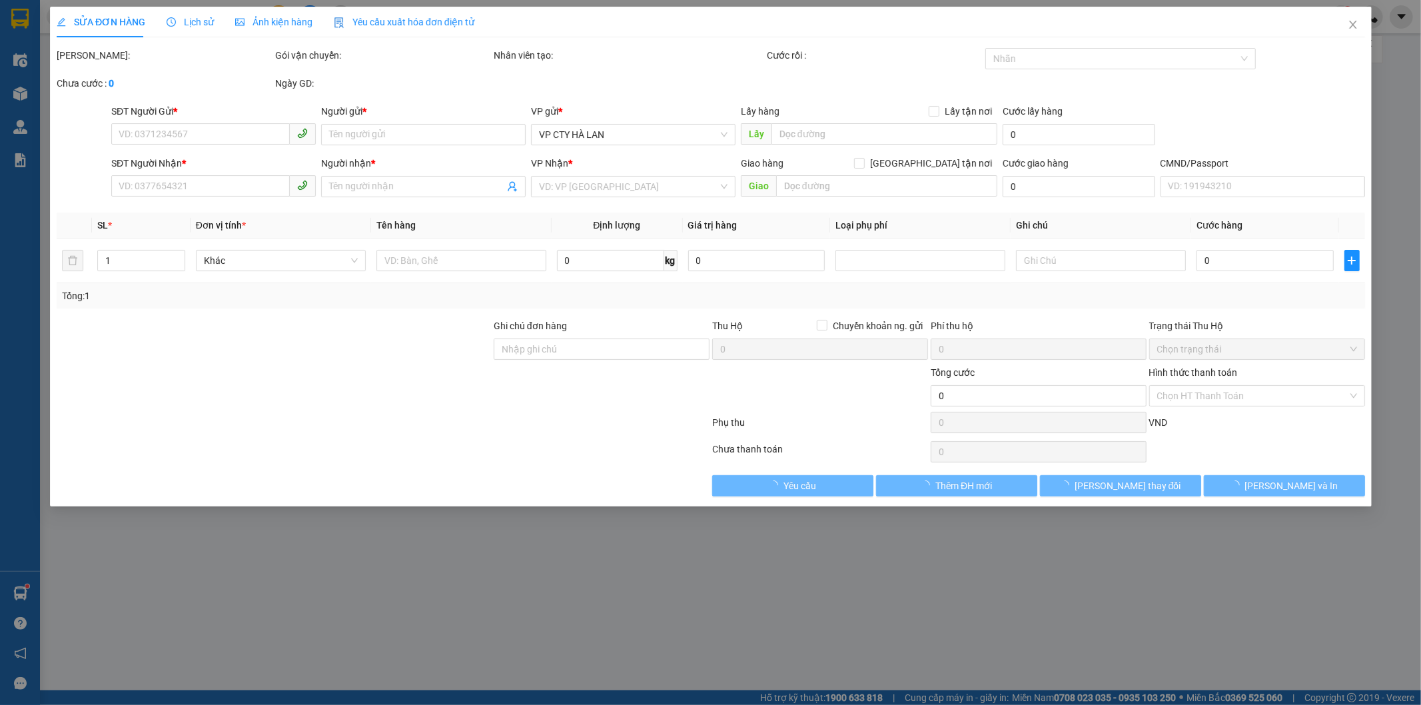
type input "46 P. Tăng Bạt Hổ, Phạm Đình Hổ, Hai Bà Trưng, Hà Nội 100000, Việt Nam"
type input "ship trong ngày"
type input "135.000"
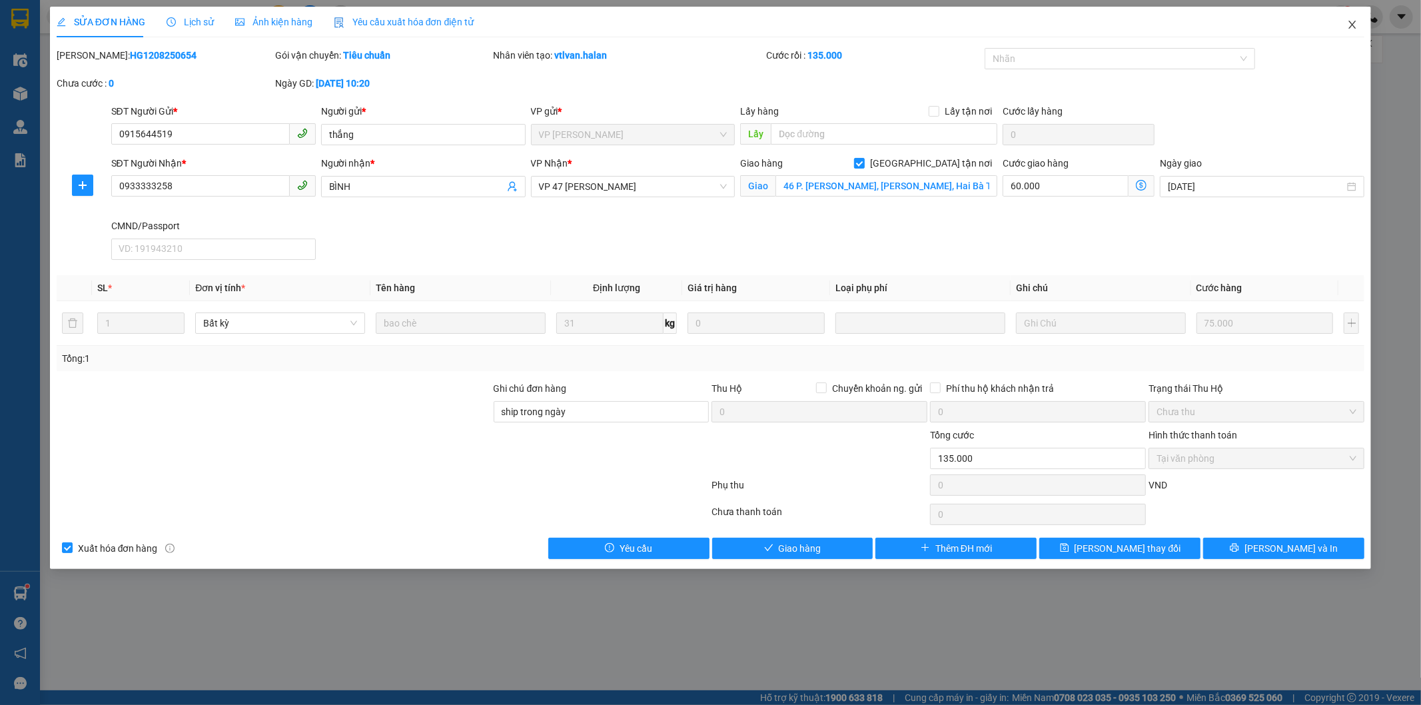
click at [1355, 21] on icon "close" at bounding box center [1352, 24] width 11 height 11
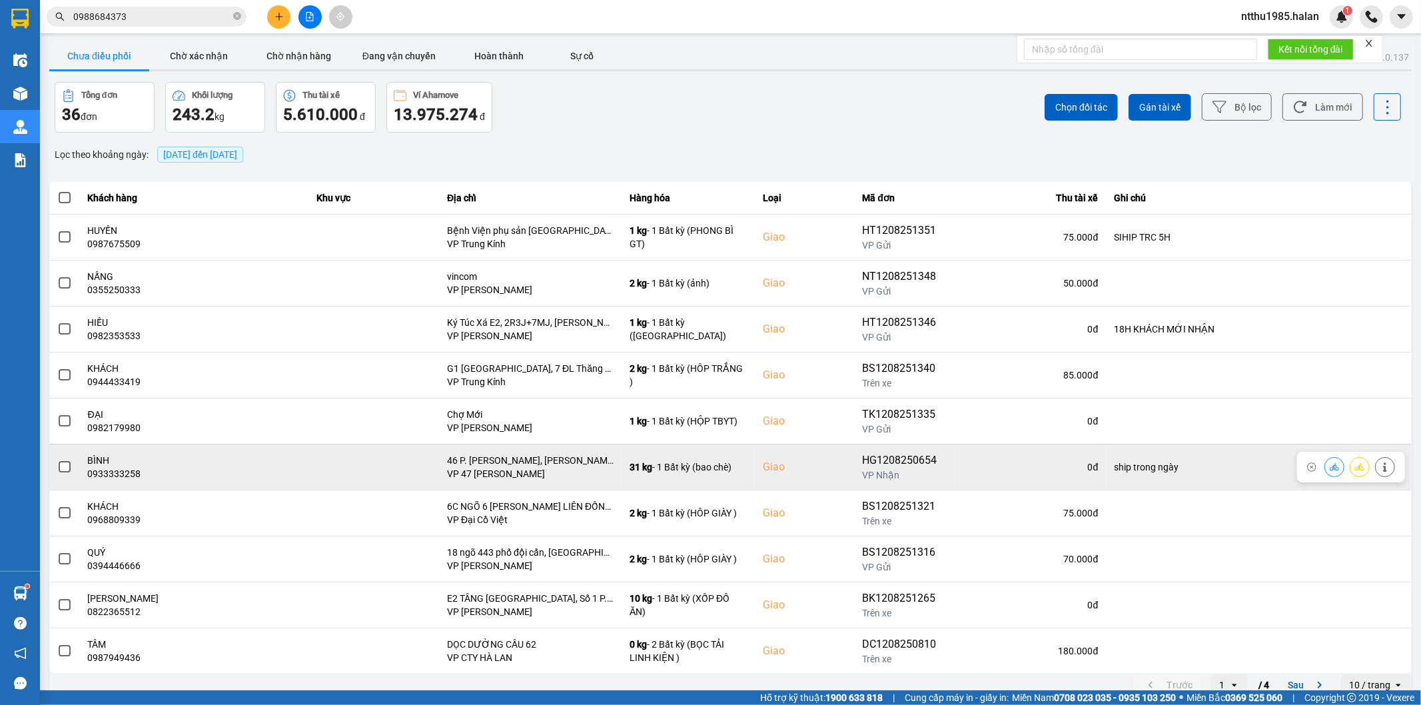
click at [65, 464] on span at bounding box center [65, 467] width 12 height 12
click at [57, 460] on input "checkbox" at bounding box center [57, 460] width 0 height 0
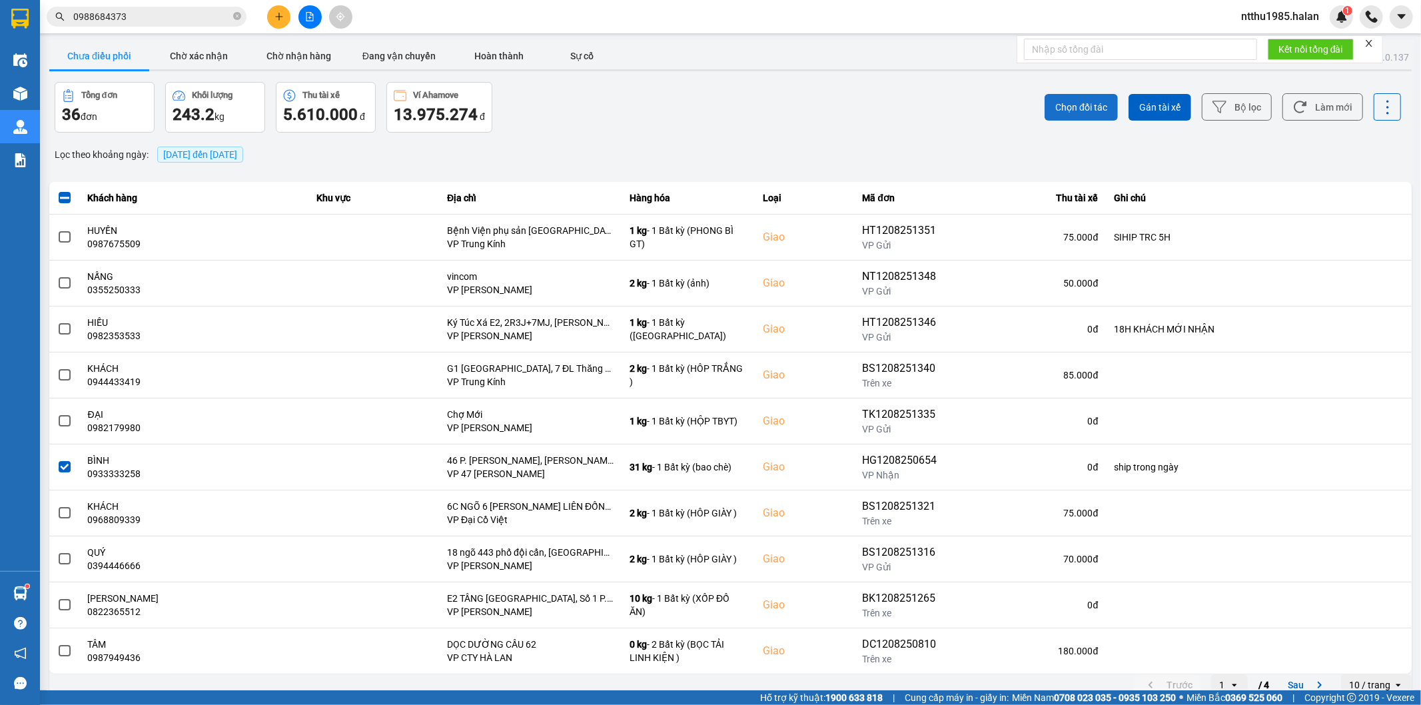
click at [1084, 102] on span "Chọn đối tác" at bounding box center [1082, 107] width 52 height 13
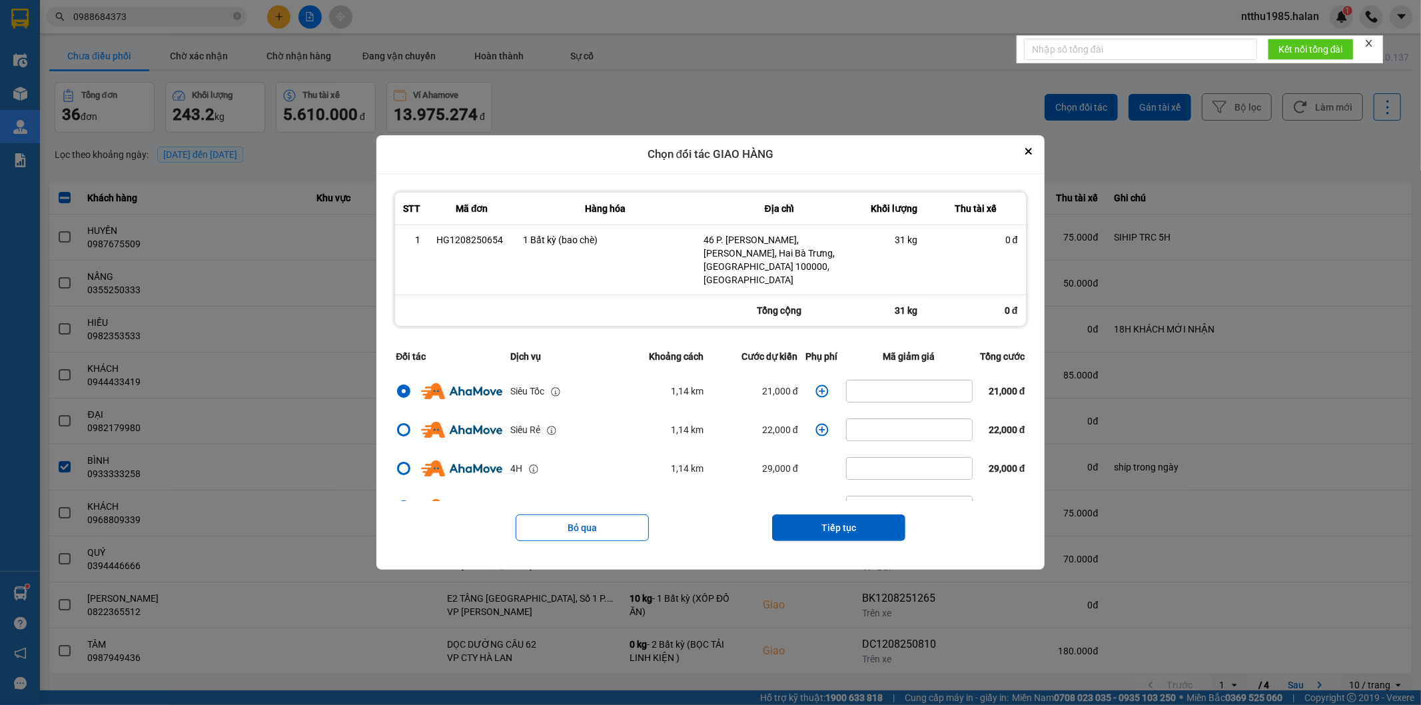
click at [816, 385] on icon "dialog" at bounding box center [822, 391] width 13 height 13
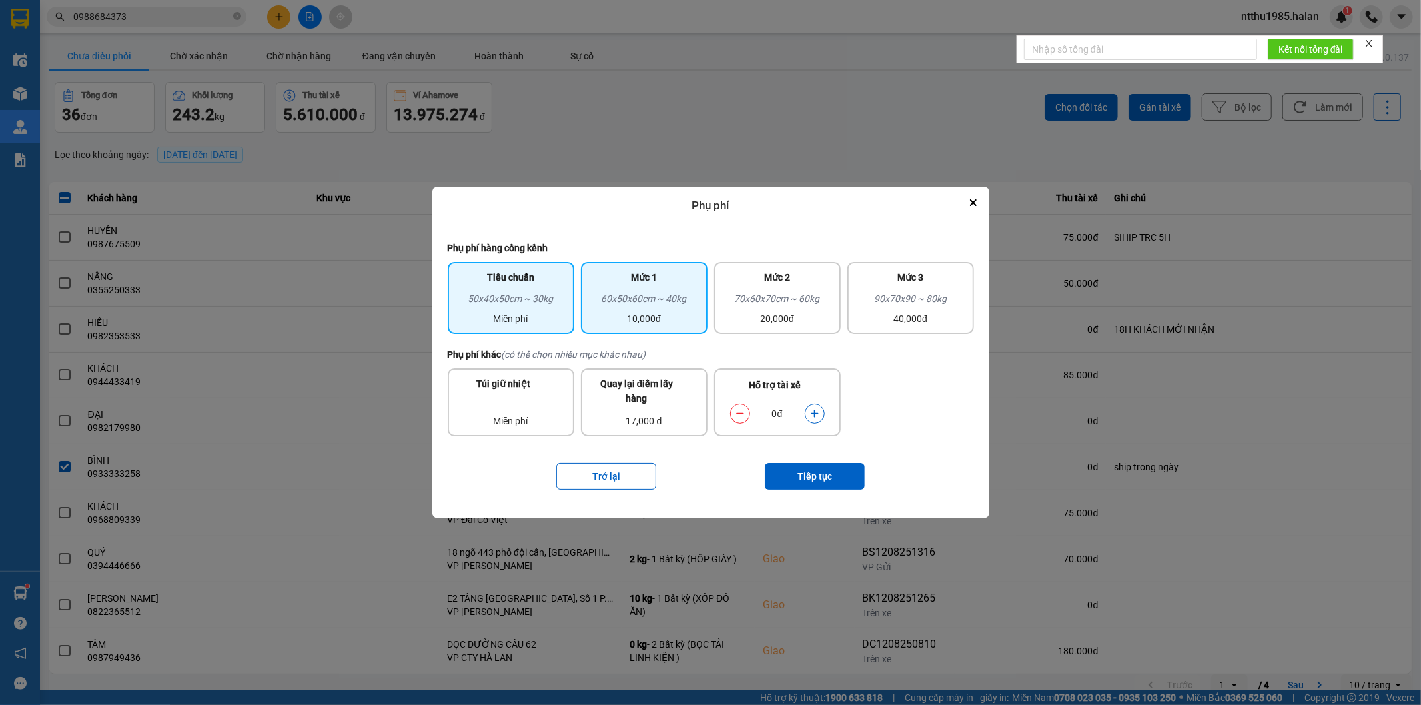
drag, startPoint x: 640, startPoint y: 305, endPoint x: 718, endPoint y: 345, distance: 87.0
click at [640, 307] on div "60x50x60cm ~ 40kg" at bounding box center [644, 301] width 111 height 20
click at [816, 413] on icon "dialog" at bounding box center [814, 413] width 7 height 7
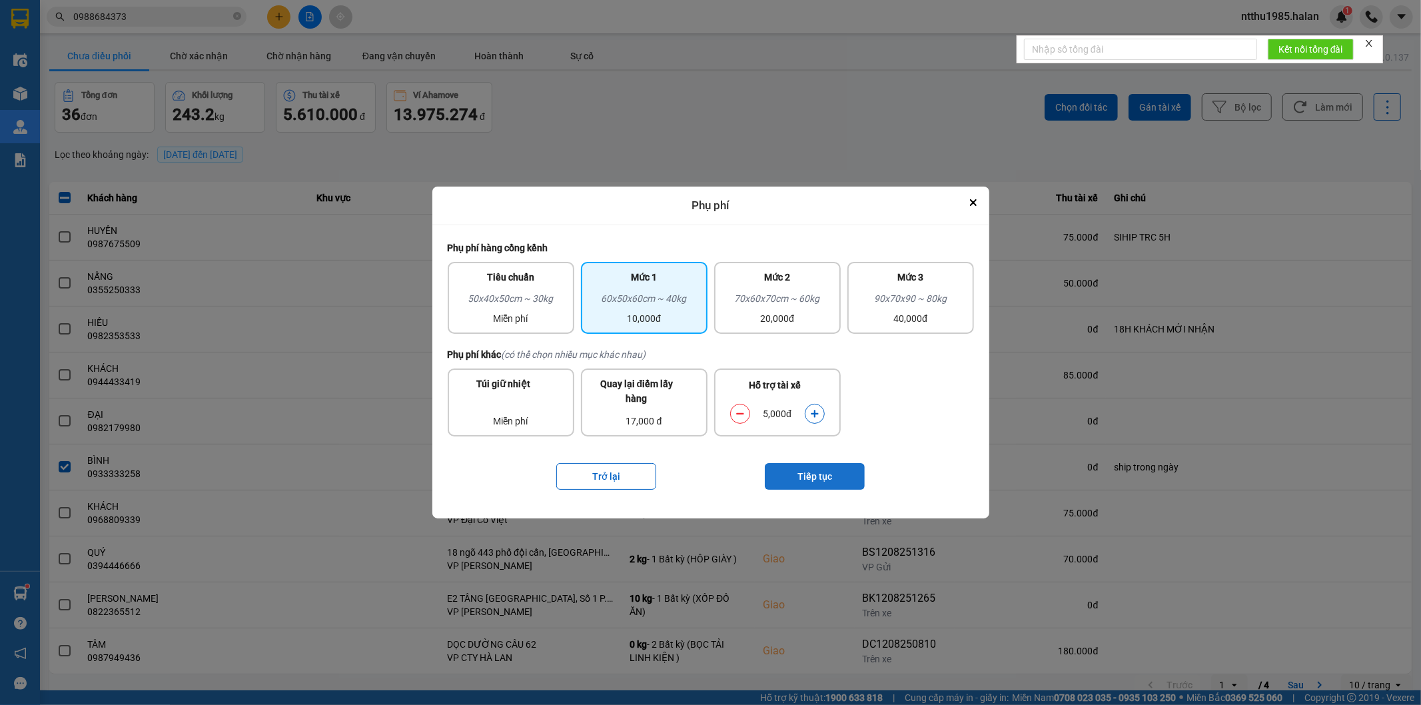
click at [813, 468] on button "Tiếp tục" at bounding box center [815, 476] width 100 height 27
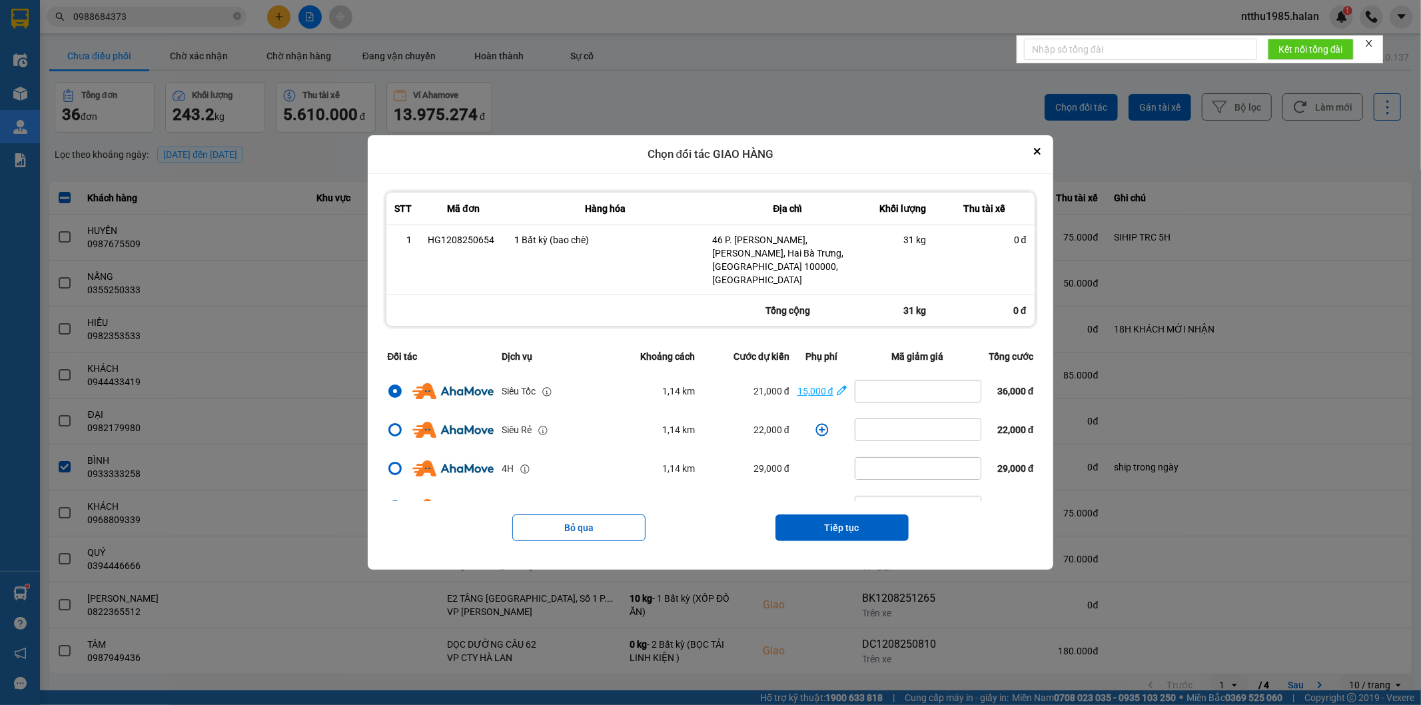
click at [813, 387] on div "15,000 đ" at bounding box center [816, 391] width 36 height 15
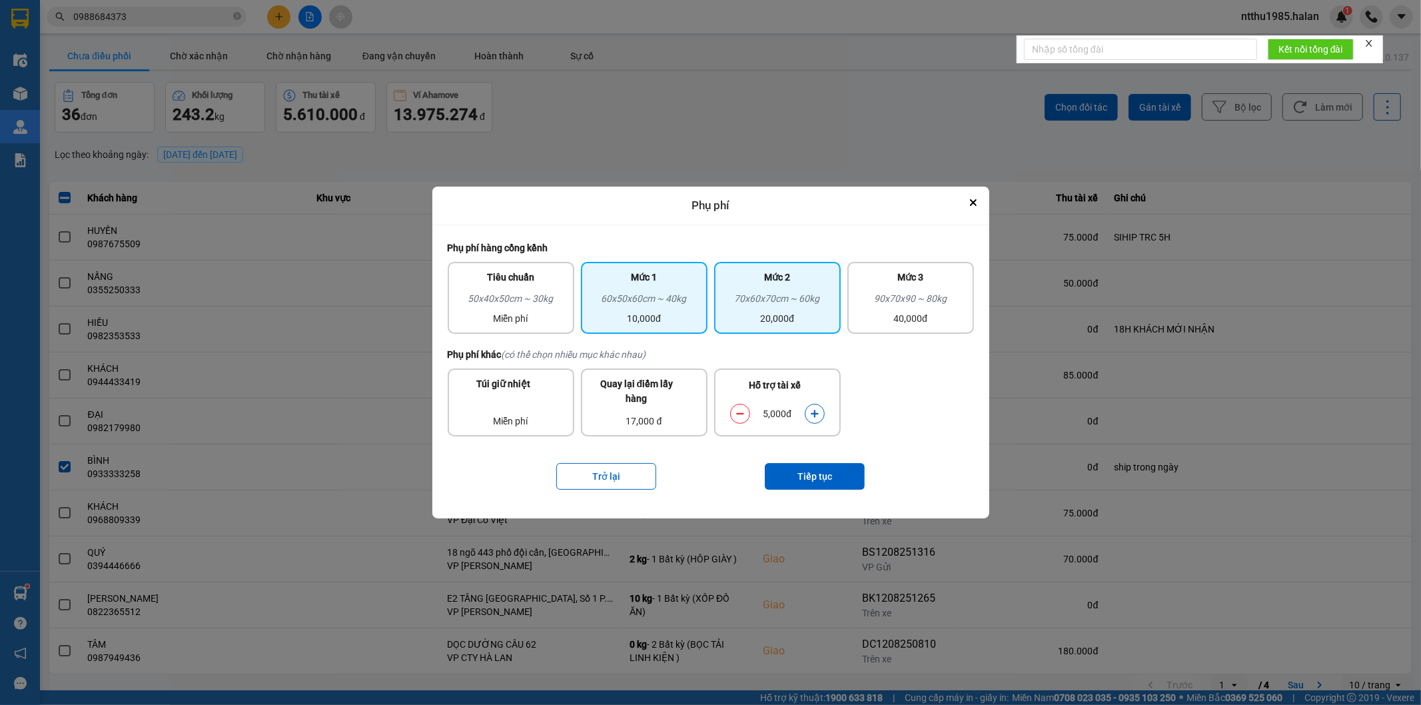
drag, startPoint x: 744, startPoint y: 416, endPoint x: 762, endPoint y: 325, distance: 92.4
click at [744, 408] on button "dialog" at bounding box center [740, 413] width 19 height 23
click at [768, 309] on div "70x60x70cm ~ 60kg" at bounding box center [777, 301] width 111 height 20
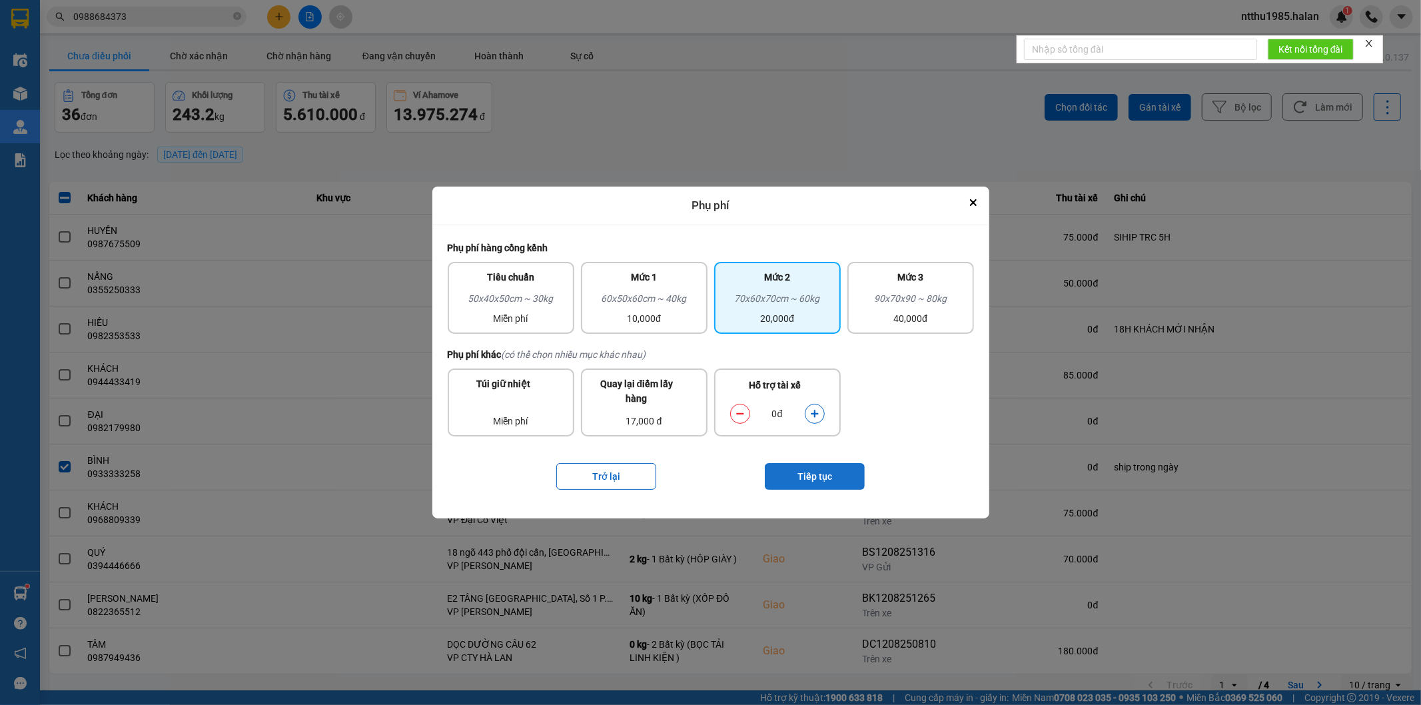
click at [791, 474] on button "Tiếp tục" at bounding box center [815, 476] width 100 height 27
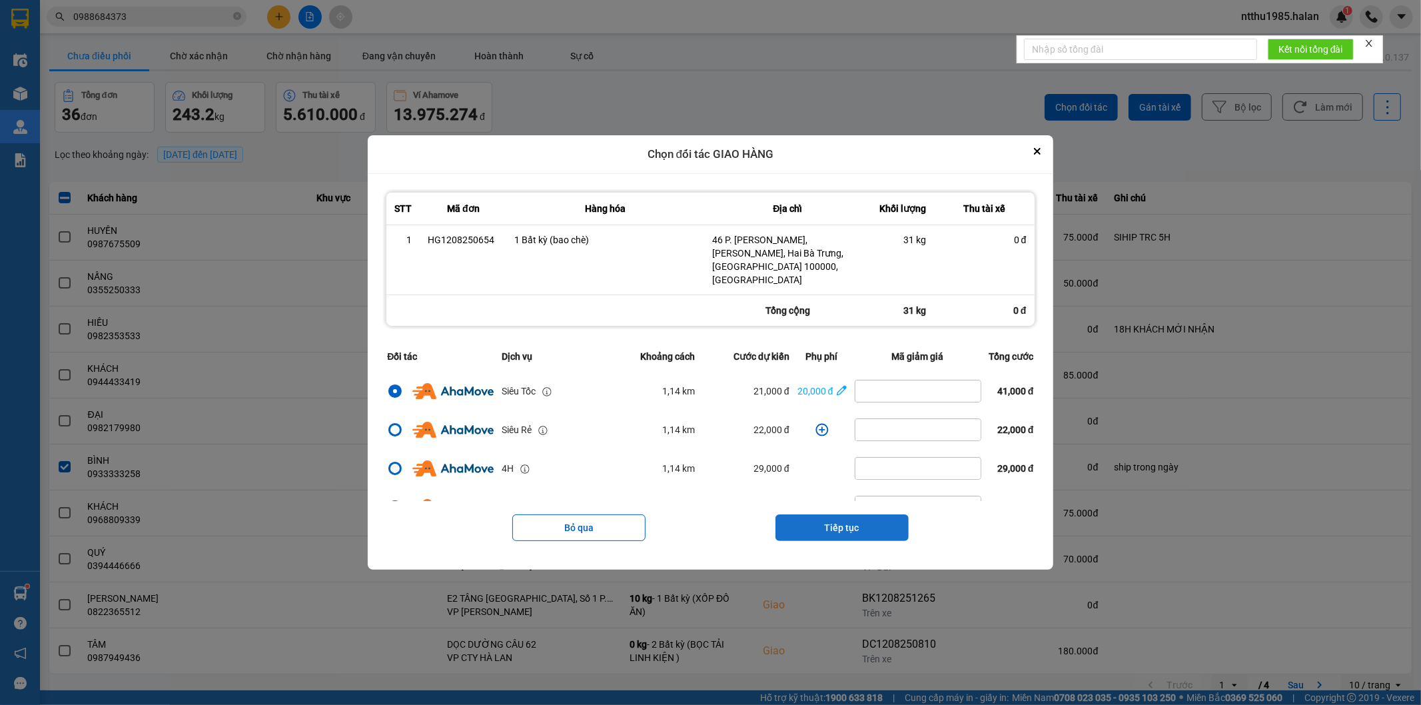
click at [816, 518] on button "Tiếp tục" at bounding box center [842, 527] width 133 height 27
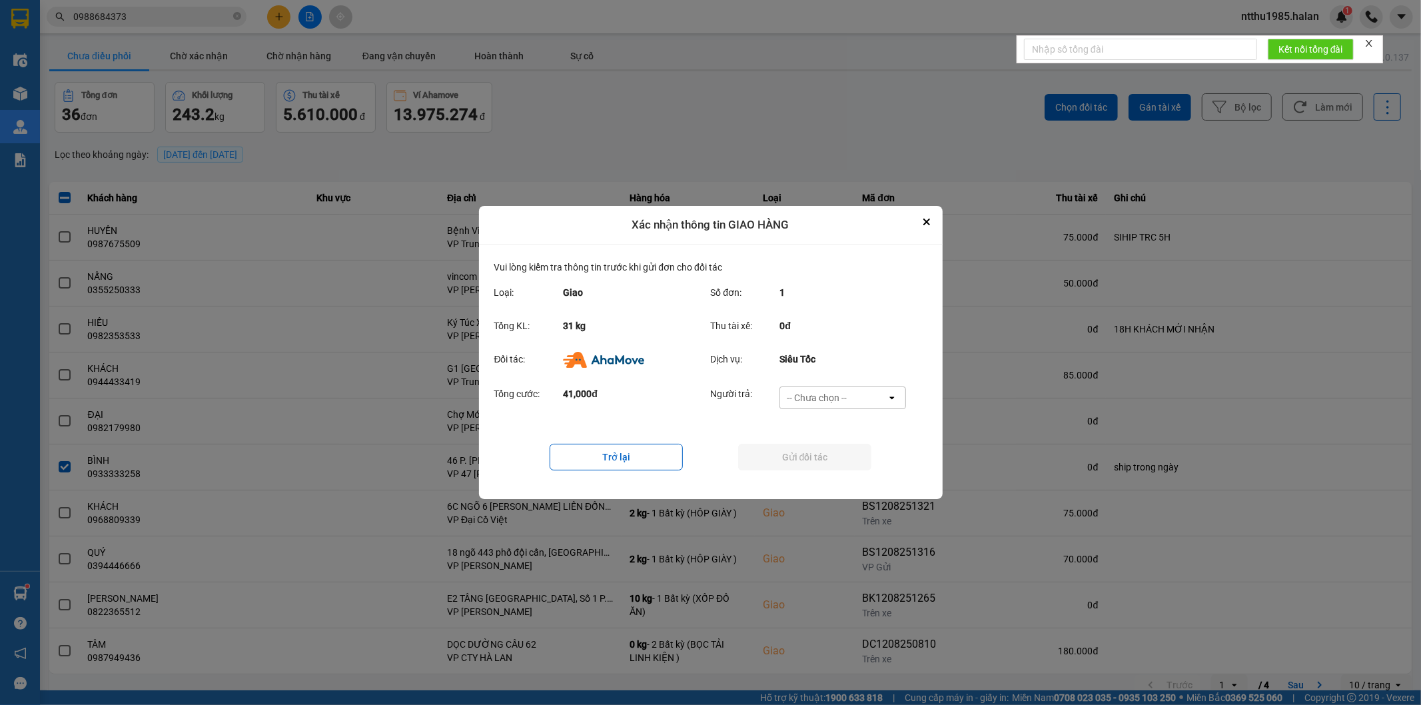
click at [793, 393] on div "-- Chưa chọn --" at bounding box center [817, 397] width 60 height 13
click at [804, 477] on span "Ví Ahamove" at bounding box center [817, 474] width 54 height 13
click at [795, 458] on button "Gửi đối tác" at bounding box center [804, 457] width 133 height 27
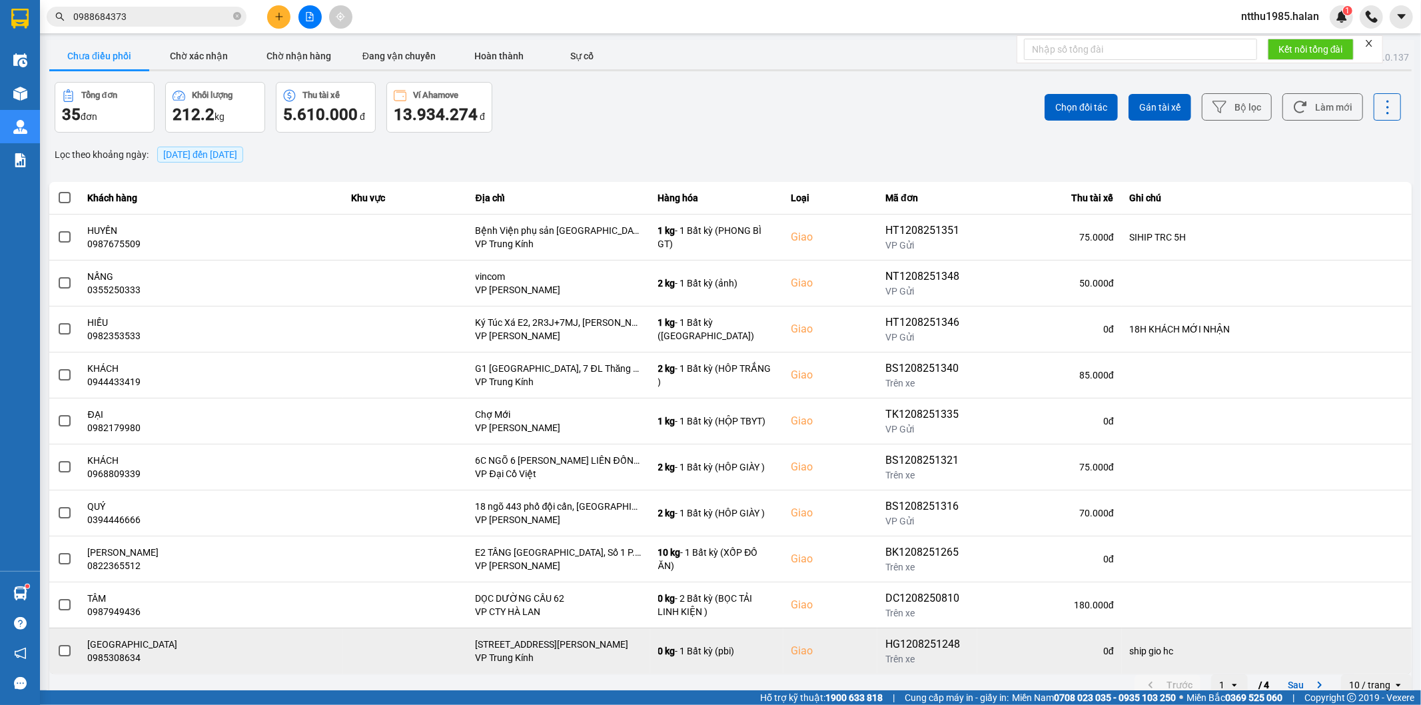
scroll to position [15, 0]
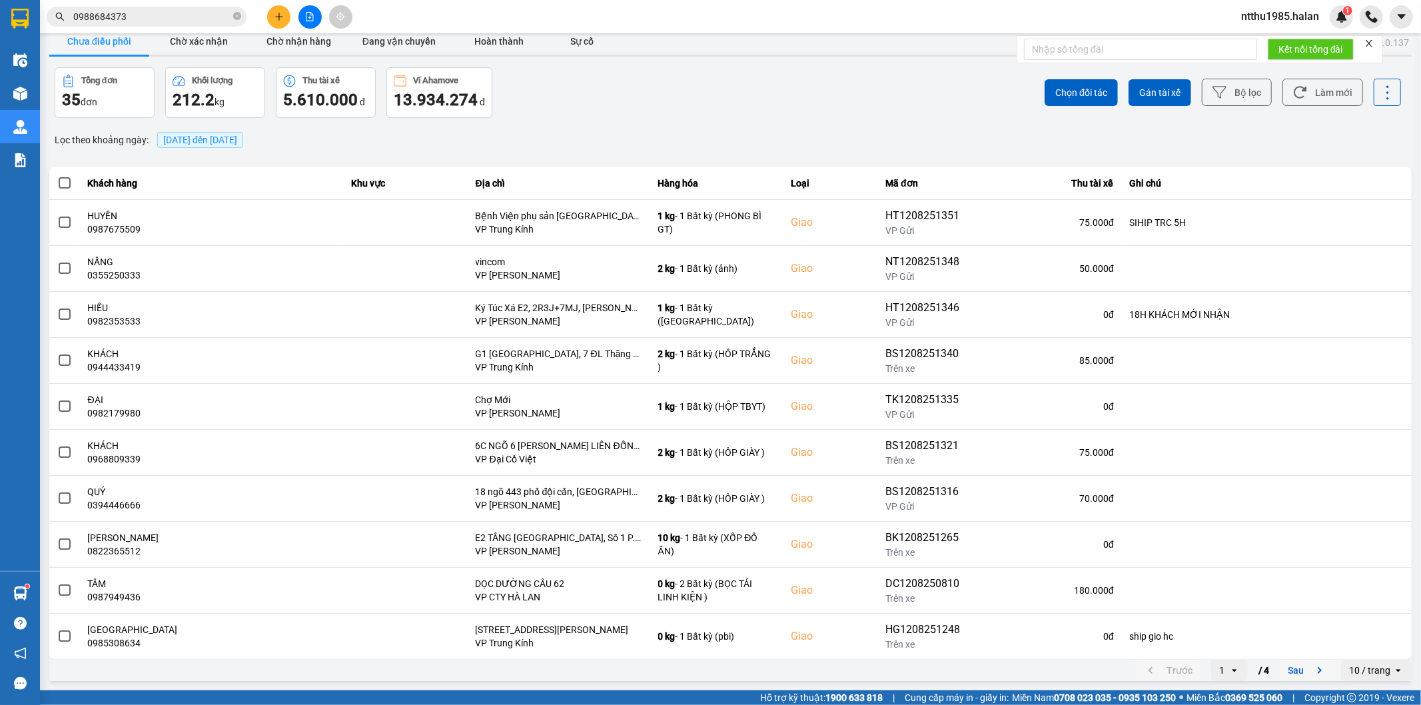
click at [1293, 675] on button "Sau" at bounding box center [1308, 670] width 56 height 20
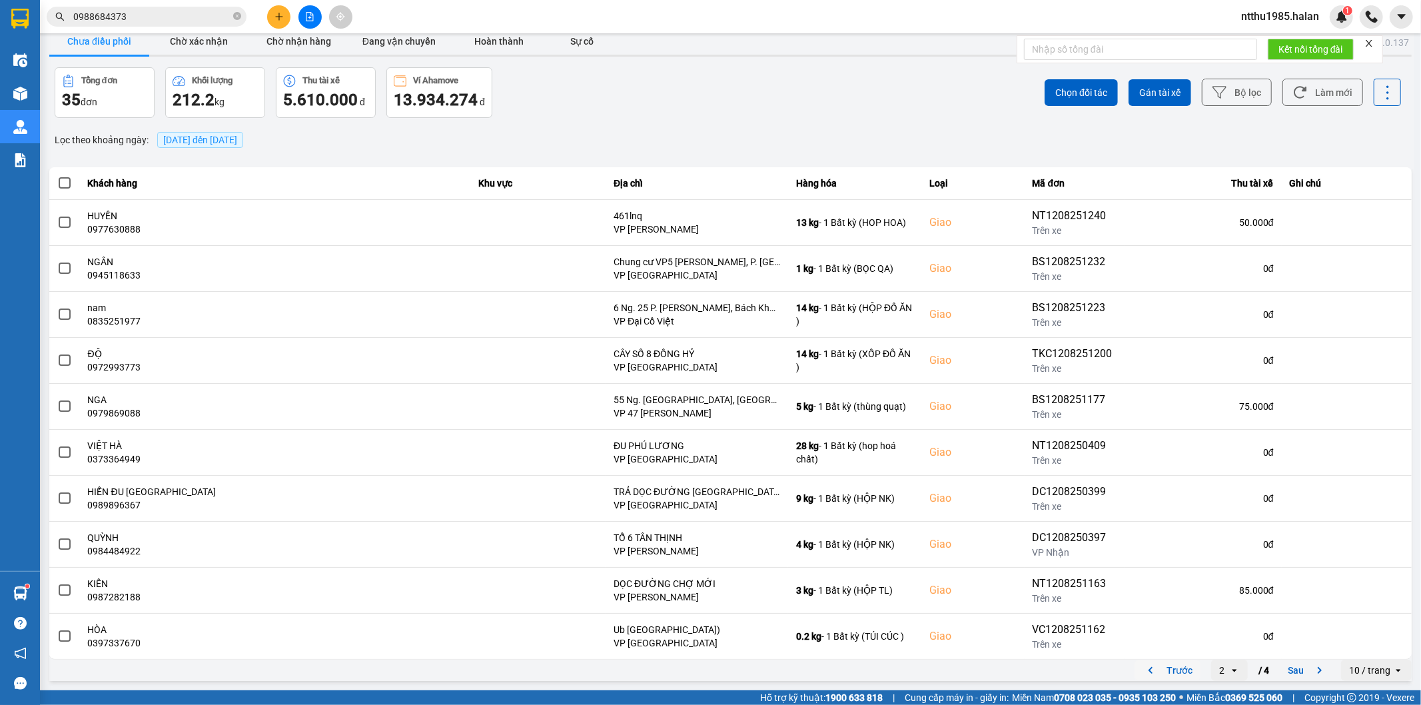
click at [1176, 674] on button "Trước" at bounding box center [1168, 670] width 66 height 20
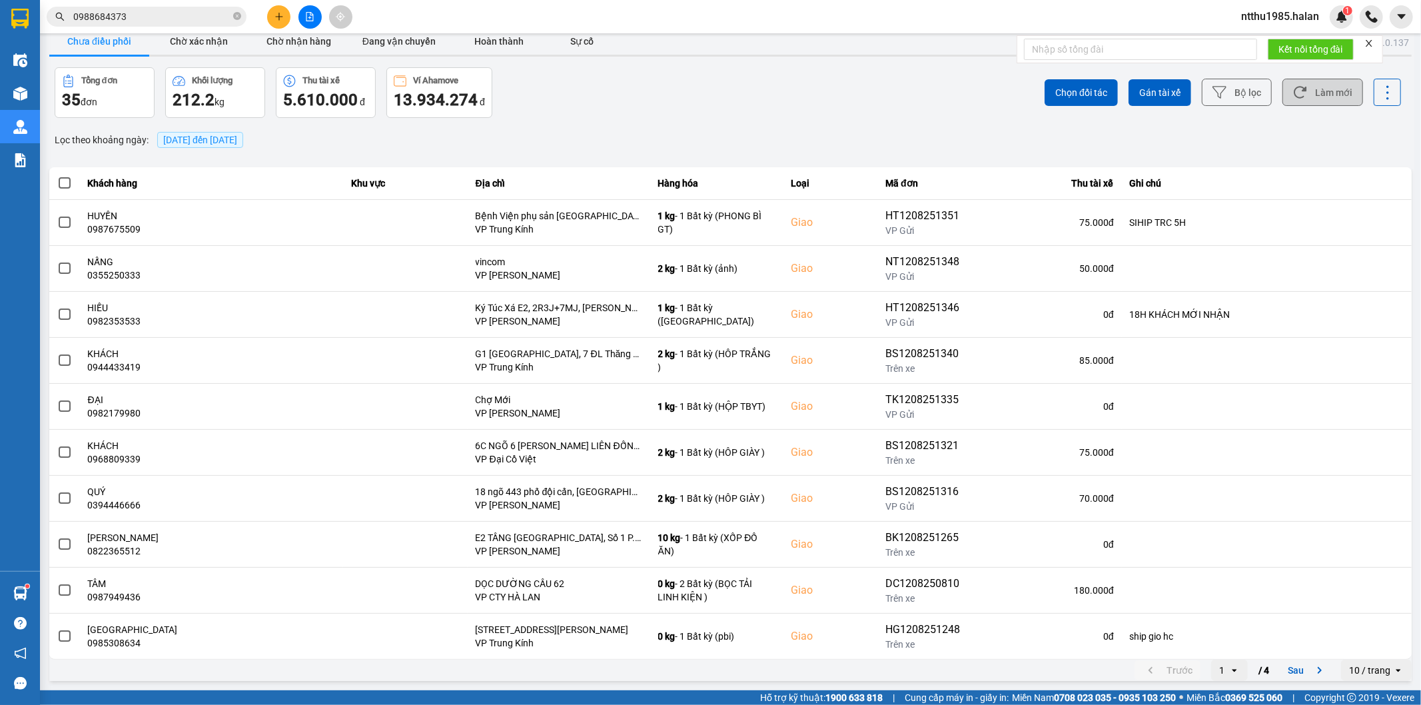
click at [1318, 93] on button "Làm mới" at bounding box center [1323, 92] width 81 height 27
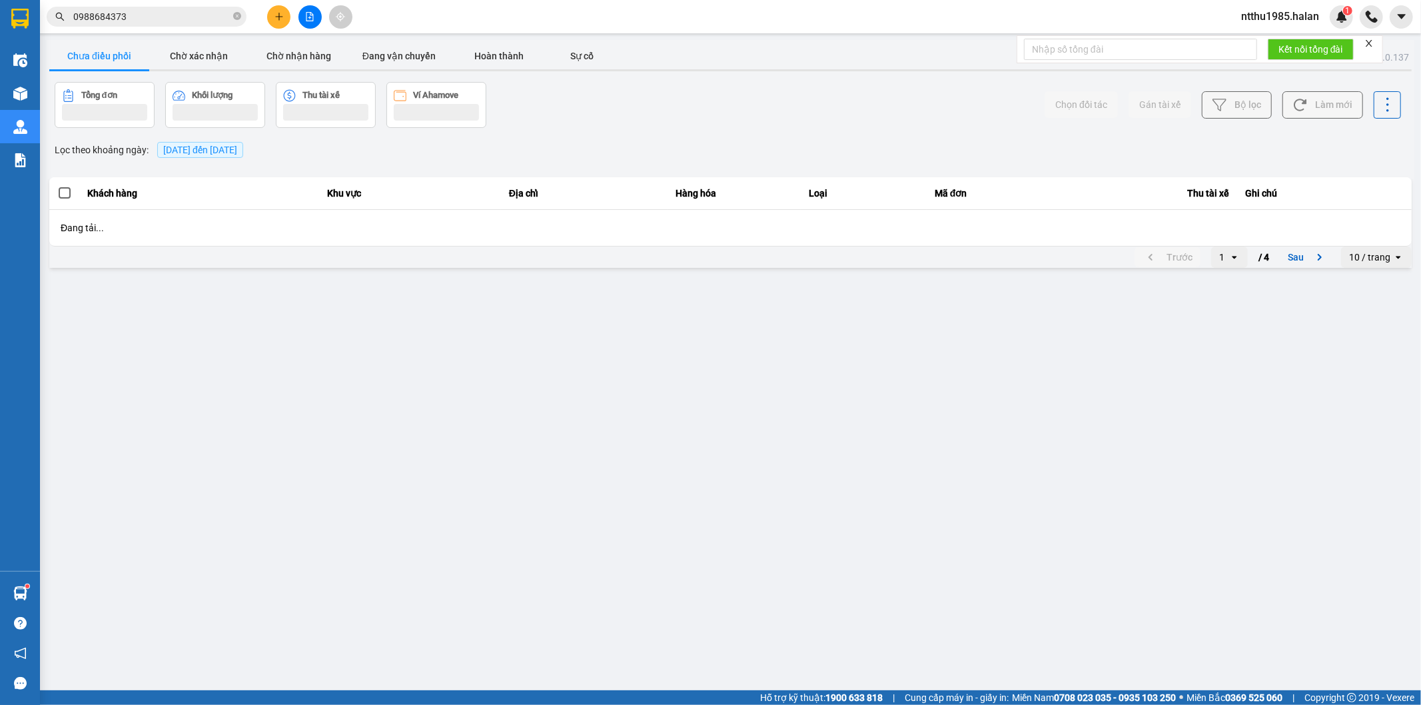
scroll to position [0, 0]
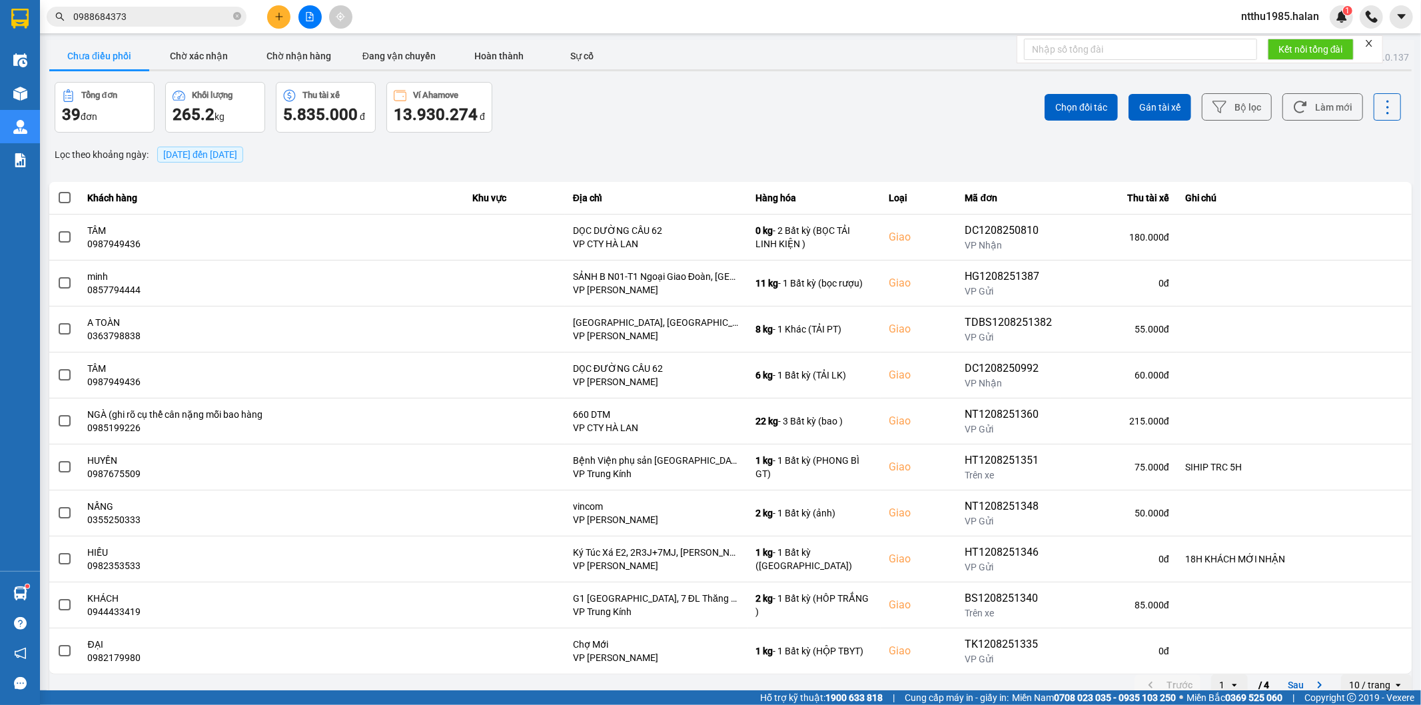
click at [131, 16] on input "0988684373" at bounding box center [151, 16] width 157 height 15
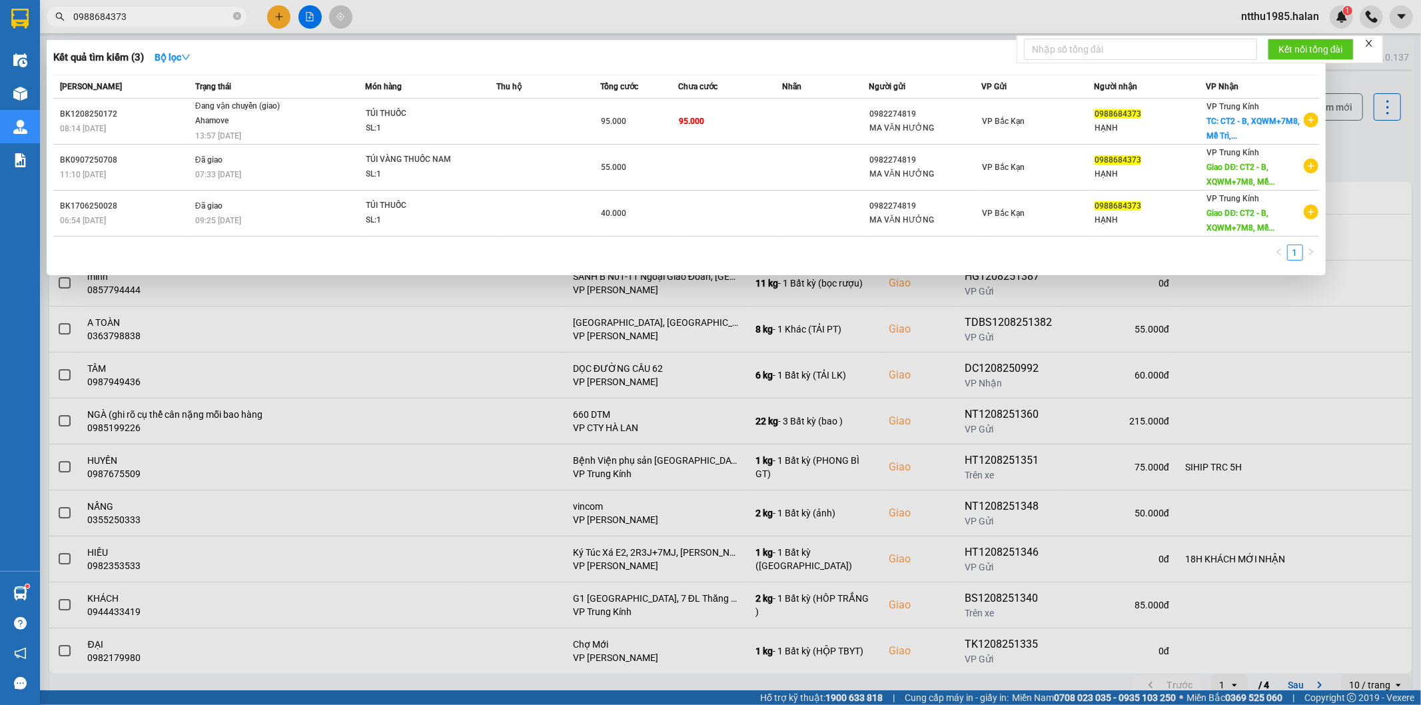
click at [131, 16] on input "0988684373" at bounding box center [151, 16] width 157 height 15
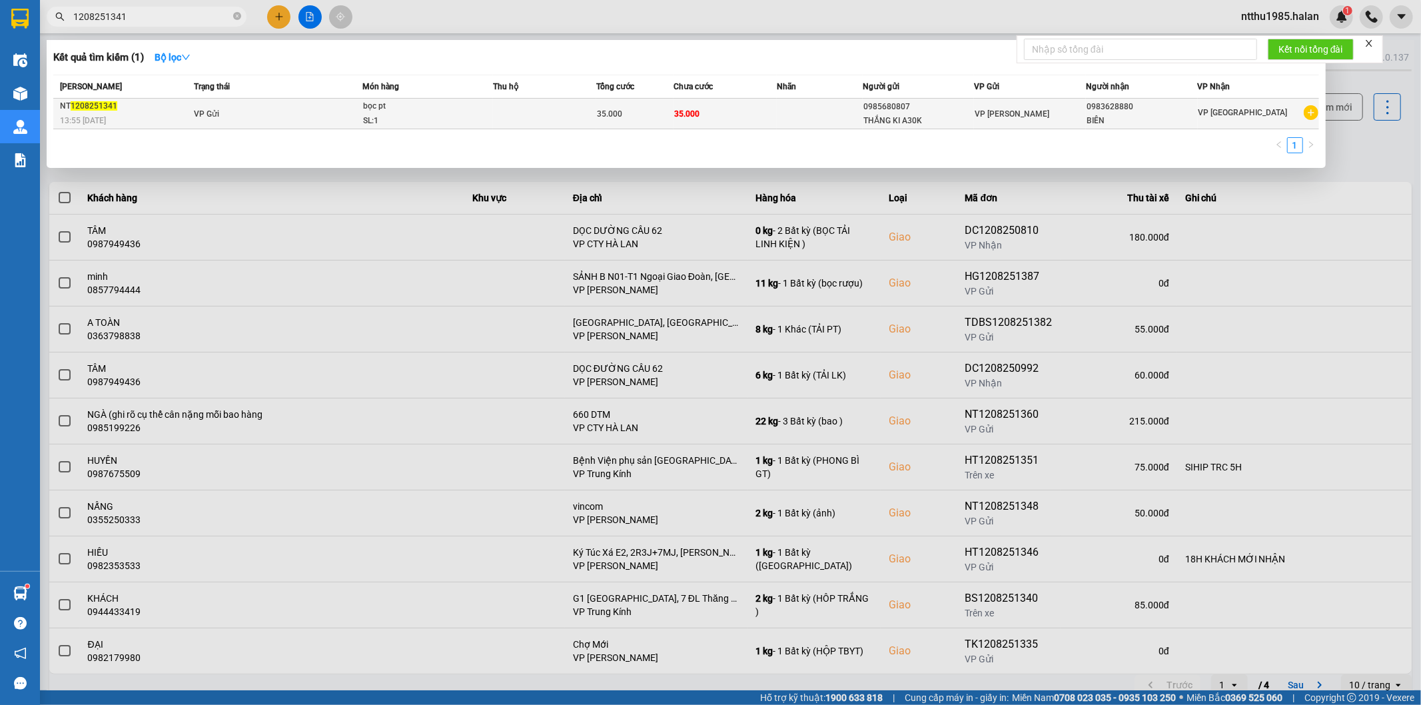
type input "1208251341"
click at [420, 115] on div "SL: 1" at bounding box center [413, 121] width 100 height 15
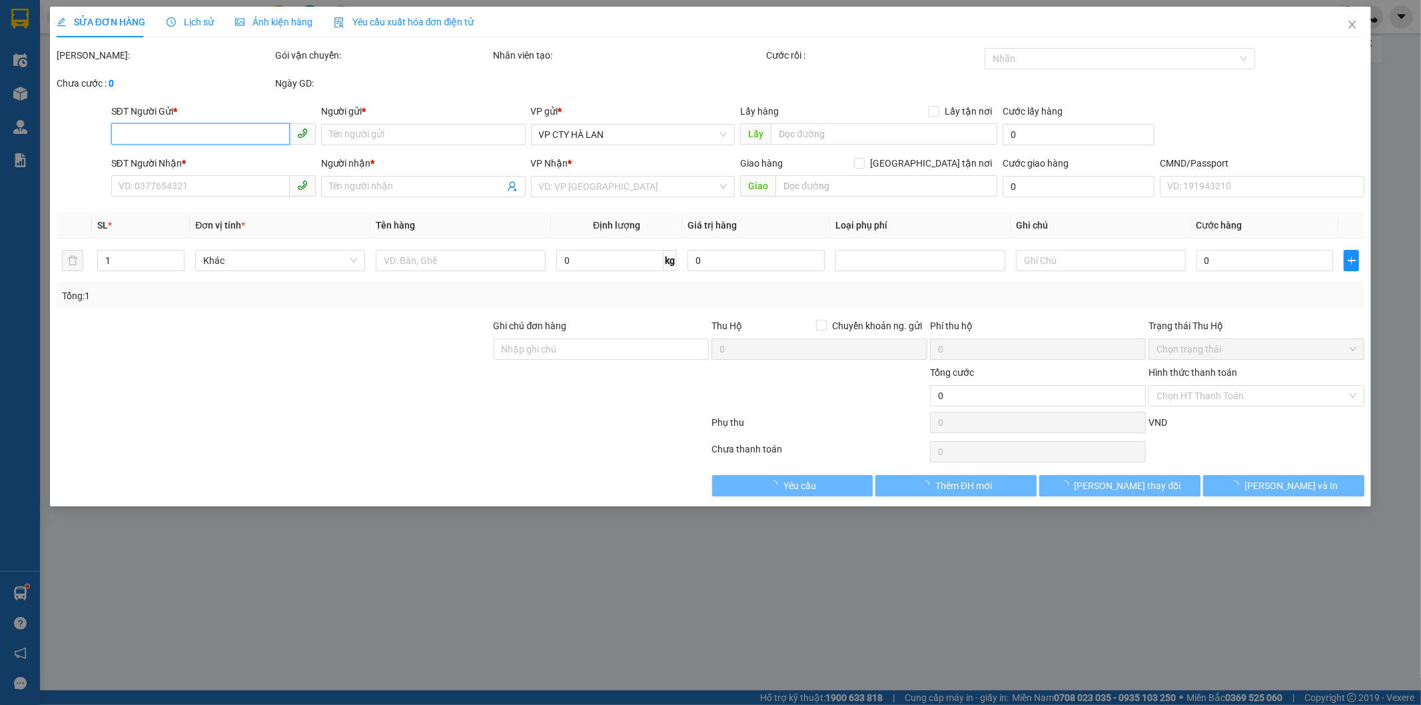
type input "0985680807"
type input "THẮNG KI A30K"
type input "0983628880"
type input "BIÊN"
type input "35.000"
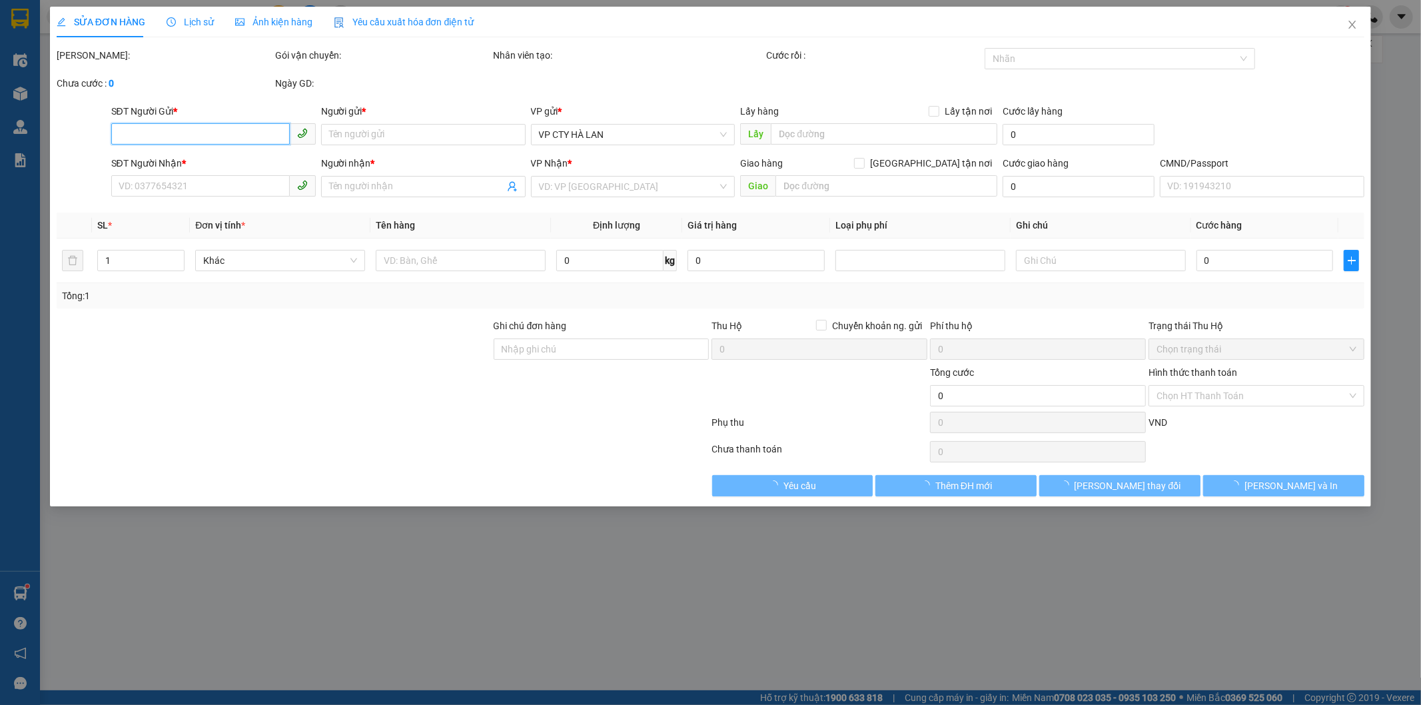
type input "35.000"
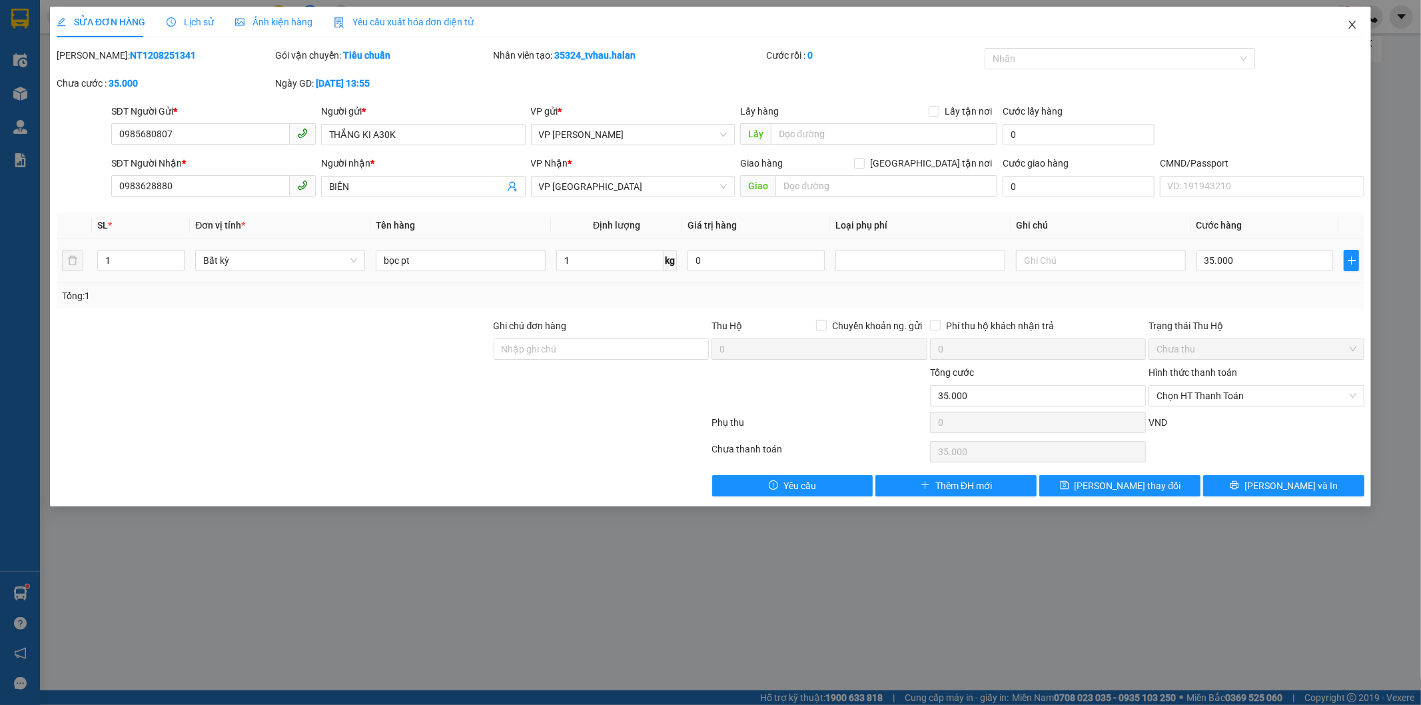
click at [1349, 22] on icon "close" at bounding box center [1352, 24] width 11 height 11
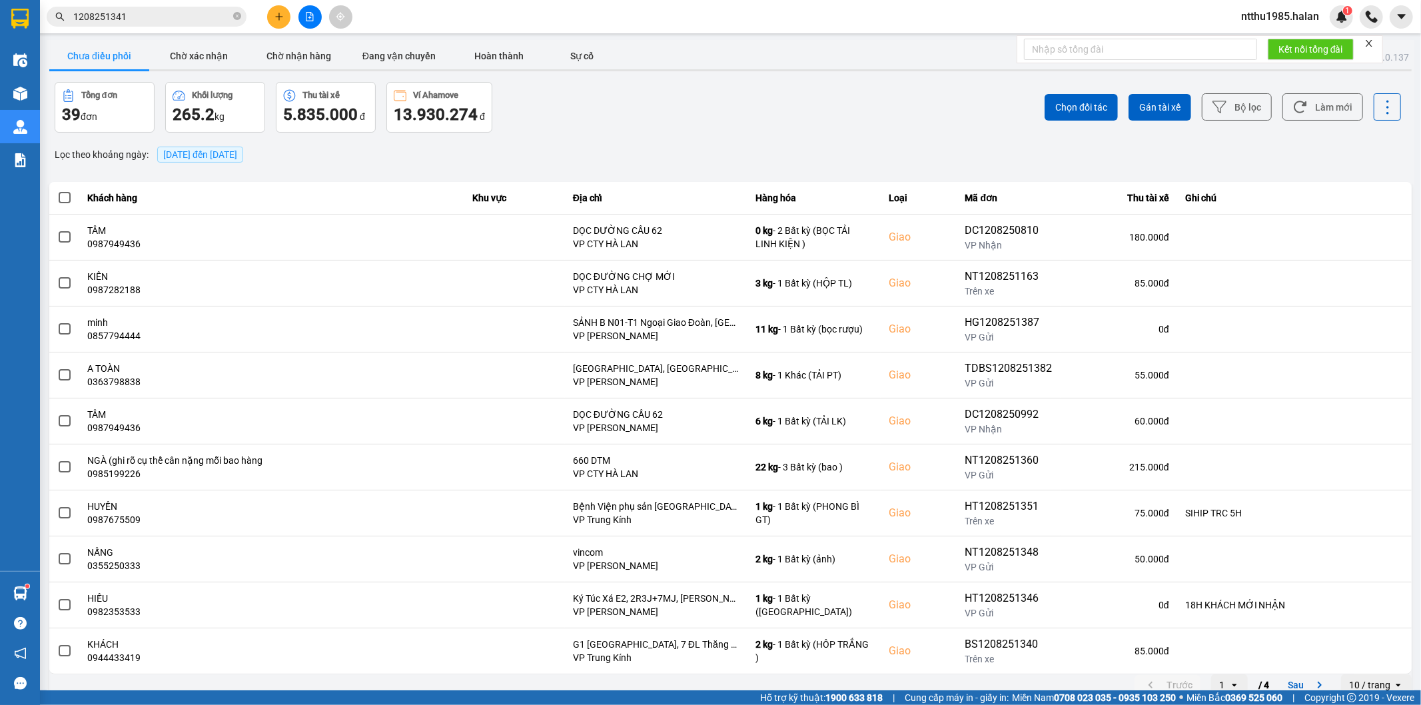
click at [161, 15] on input "1208251341" at bounding box center [151, 16] width 157 height 15
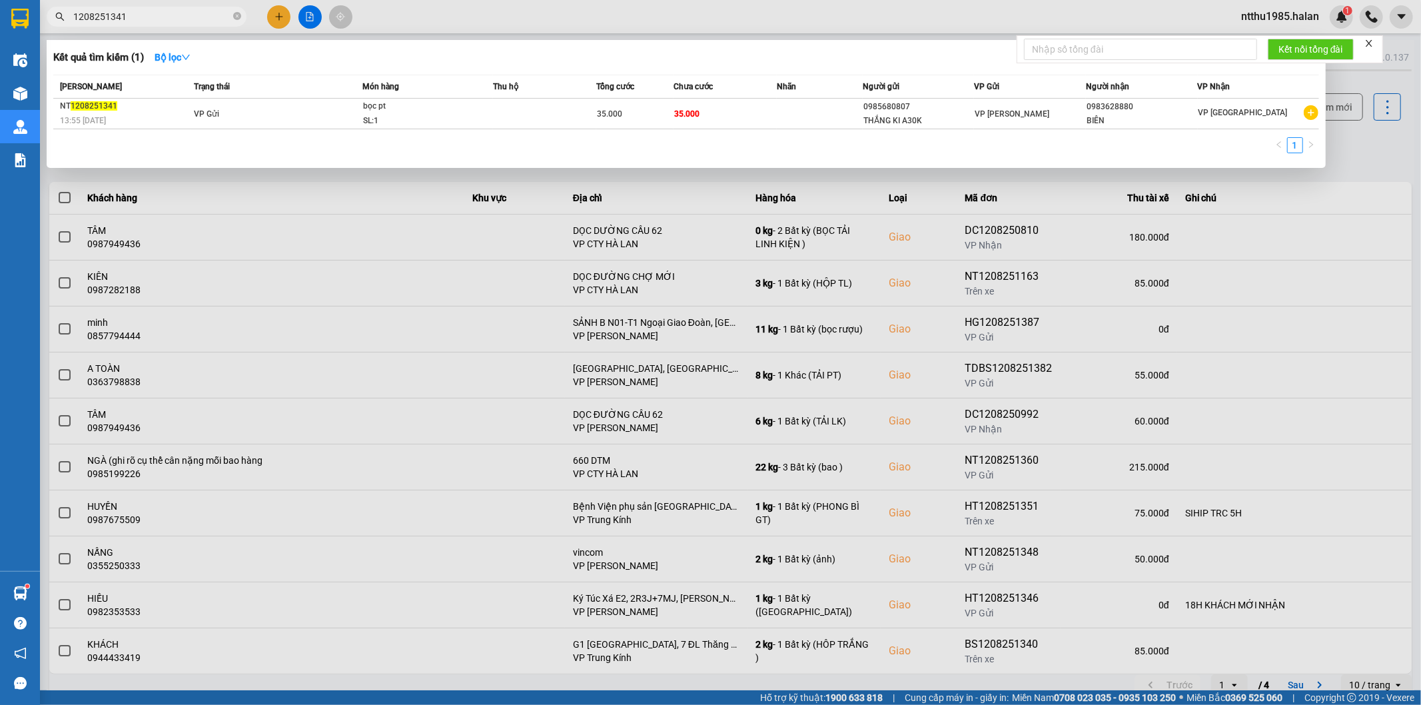
click at [1369, 161] on div at bounding box center [710, 352] width 1421 height 705
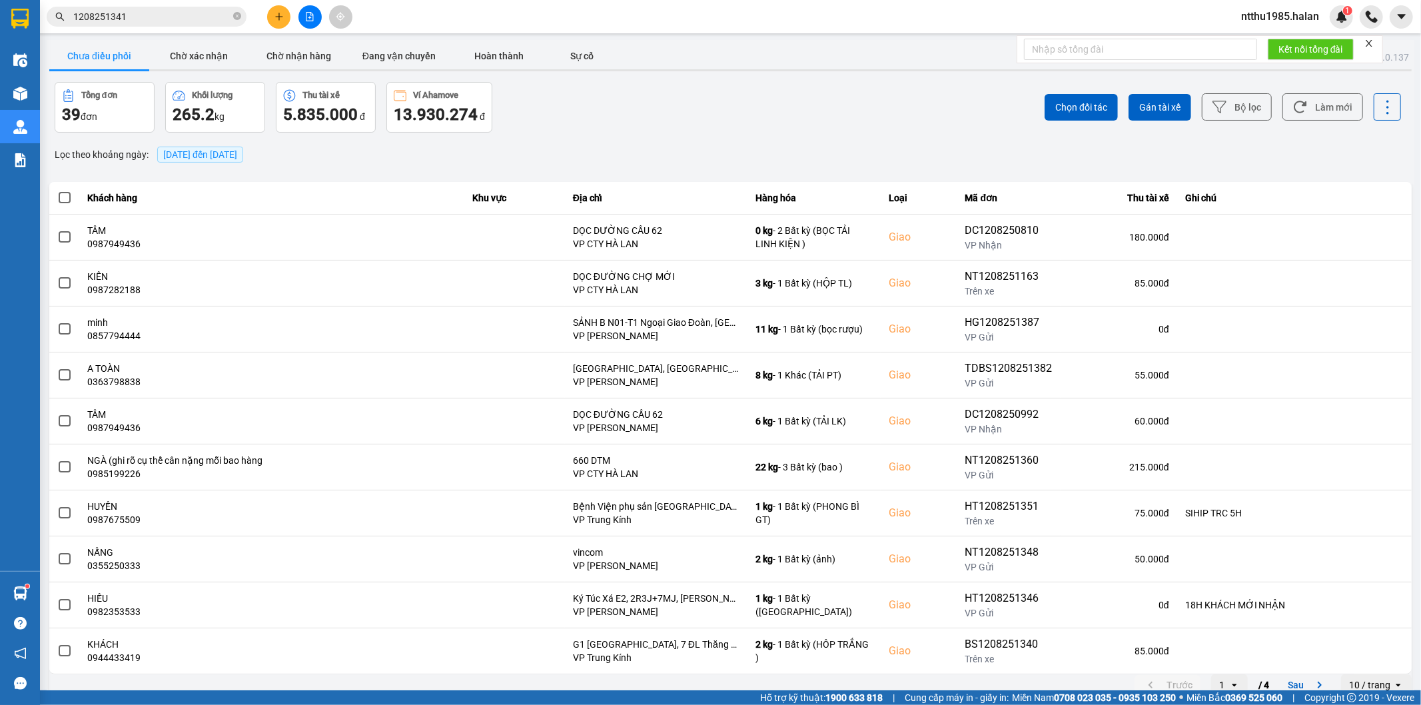
click at [145, 22] on input "1208251341" at bounding box center [151, 16] width 157 height 15
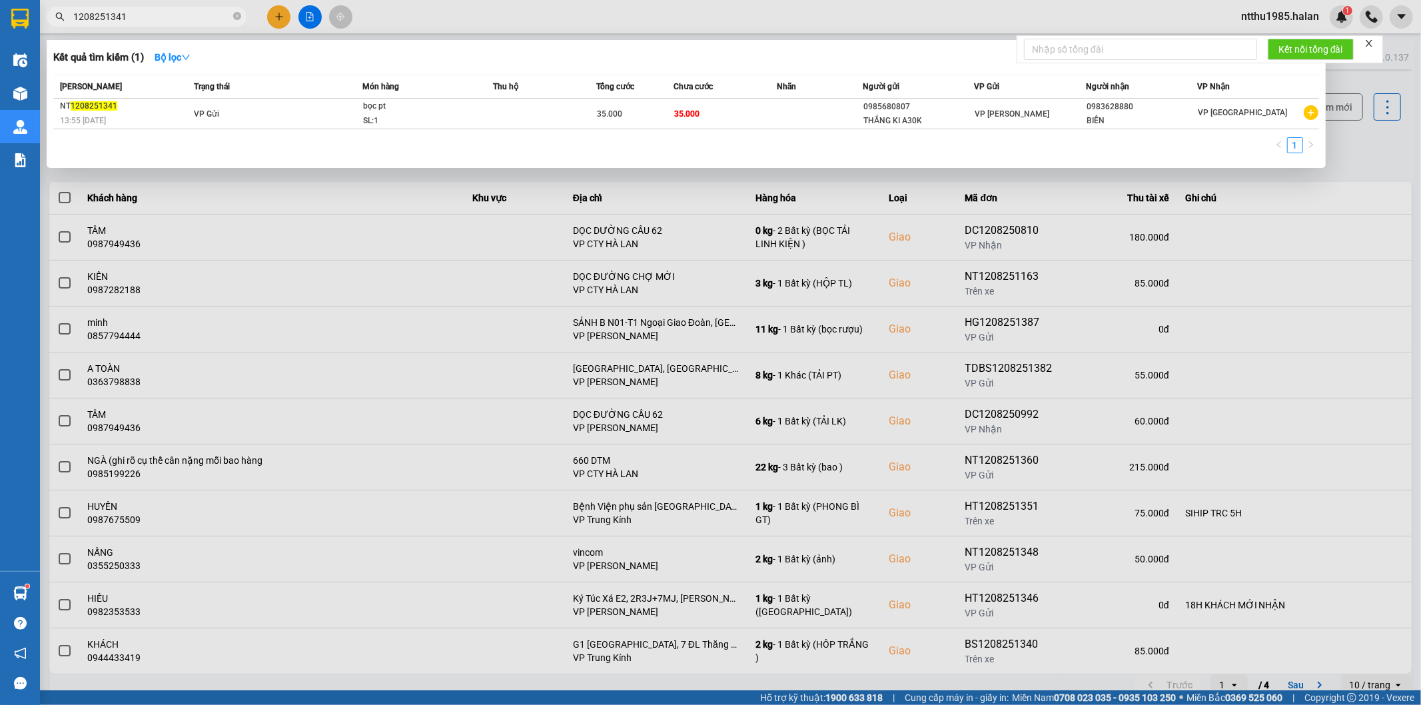
drag, startPoint x: 1373, startPoint y: 139, endPoint x: 1358, endPoint y: 134, distance: 16.0
click at [1369, 140] on div at bounding box center [710, 352] width 1421 height 705
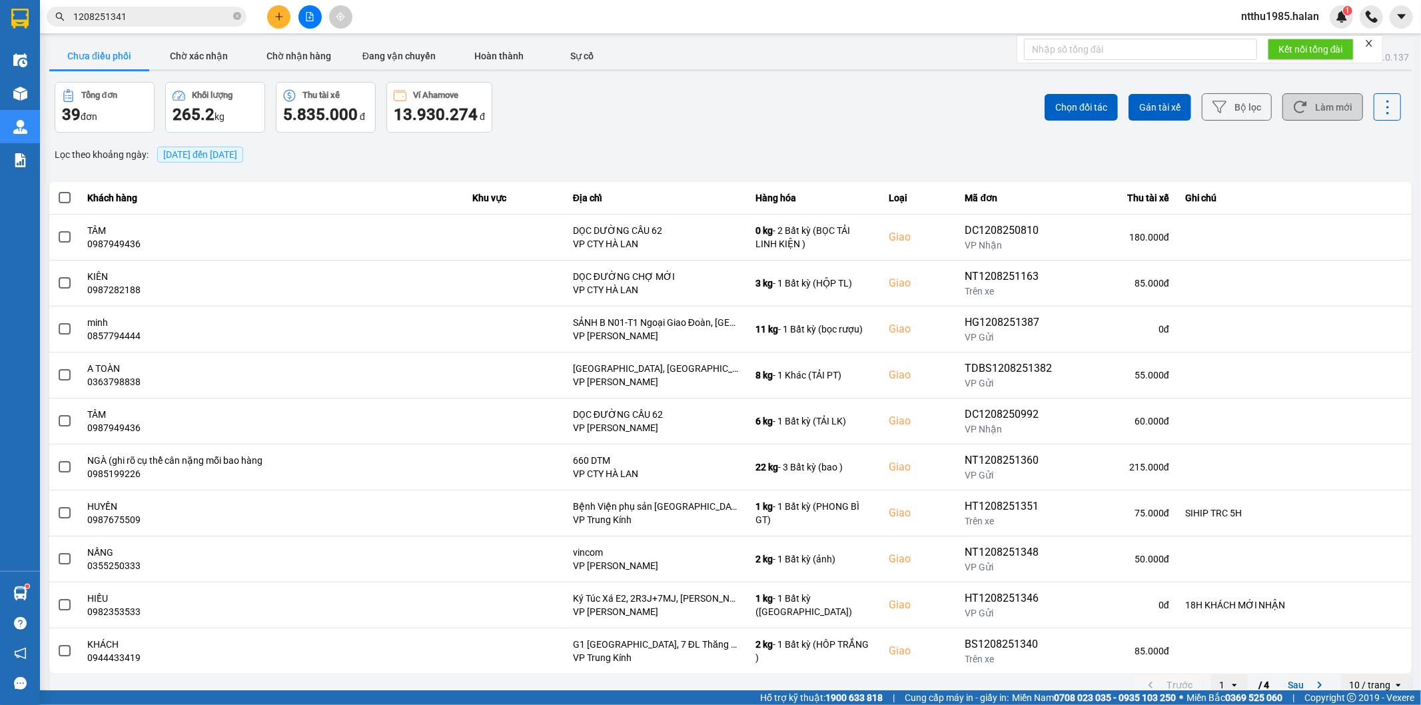
click at [1329, 109] on button "Làm mới" at bounding box center [1323, 106] width 81 height 27
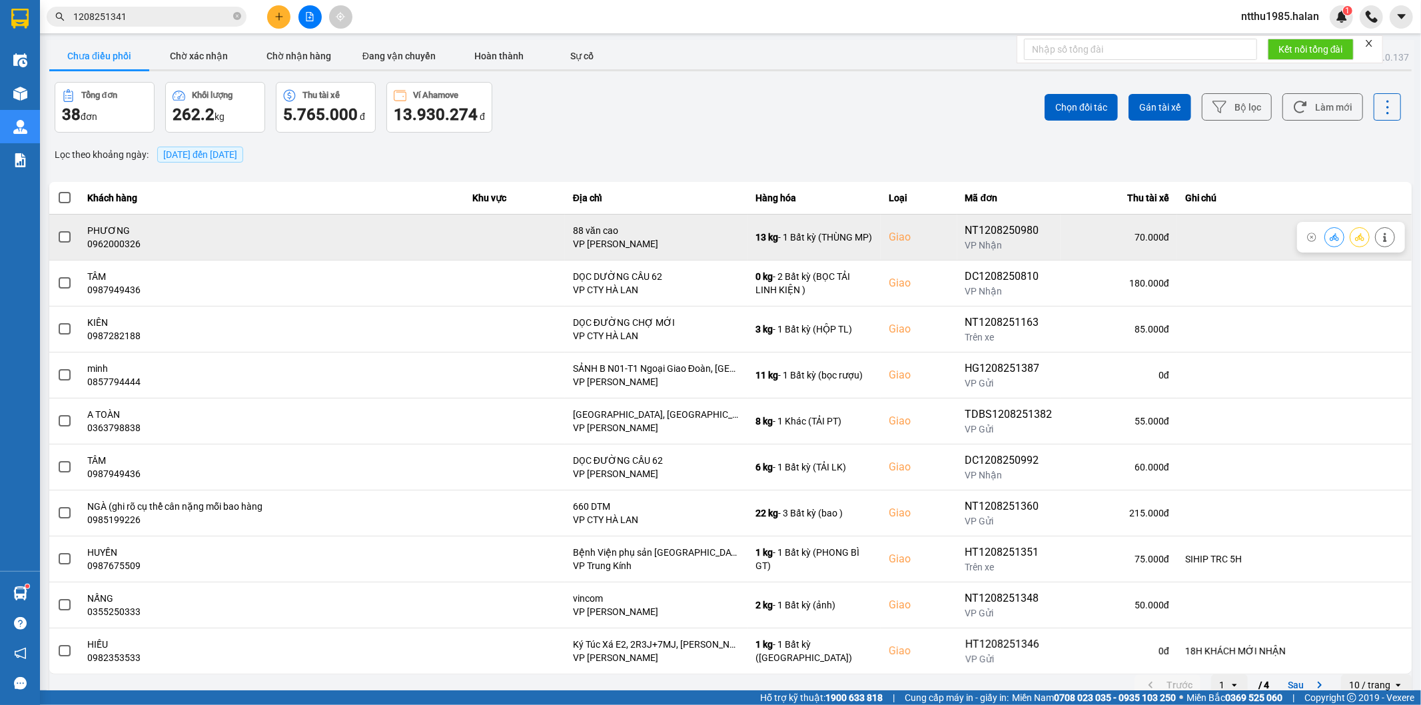
click at [63, 239] on span at bounding box center [65, 237] width 12 height 12
click at [57, 230] on input "checkbox" at bounding box center [57, 230] width 0 height 0
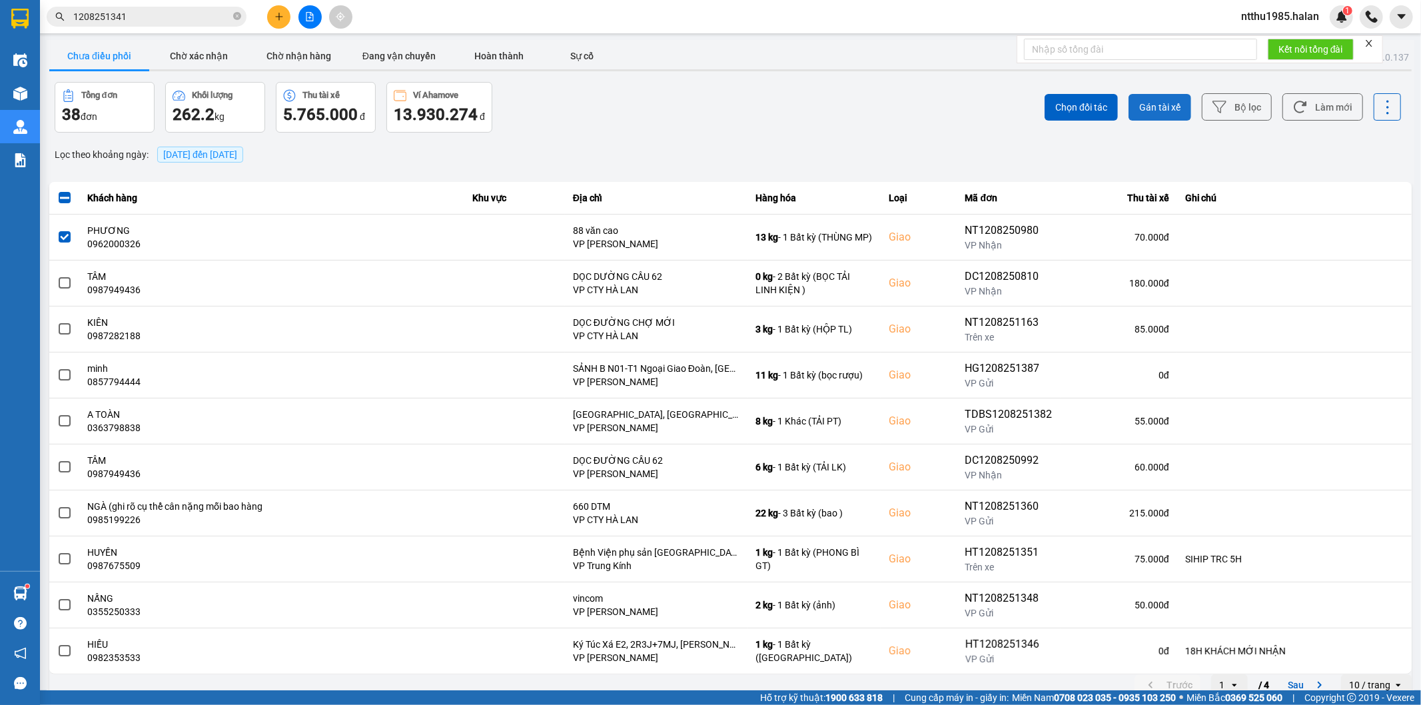
click at [1156, 99] on button "Gán tài xế" at bounding box center [1160, 107] width 63 height 27
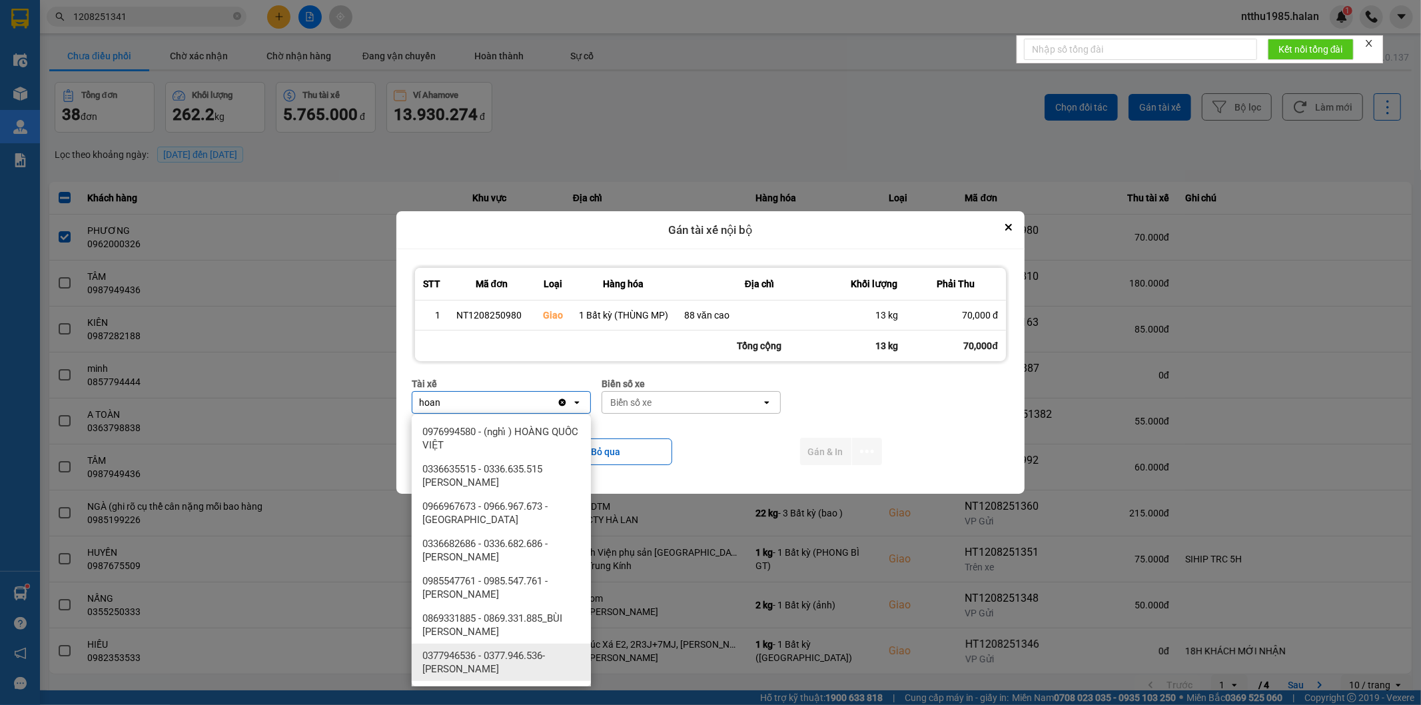
type input "hoan"
click at [538, 657] on span "0377946536 - 0377.946.536- Đào Duy Hoàn" at bounding box center [503, 662] width 163 height 27
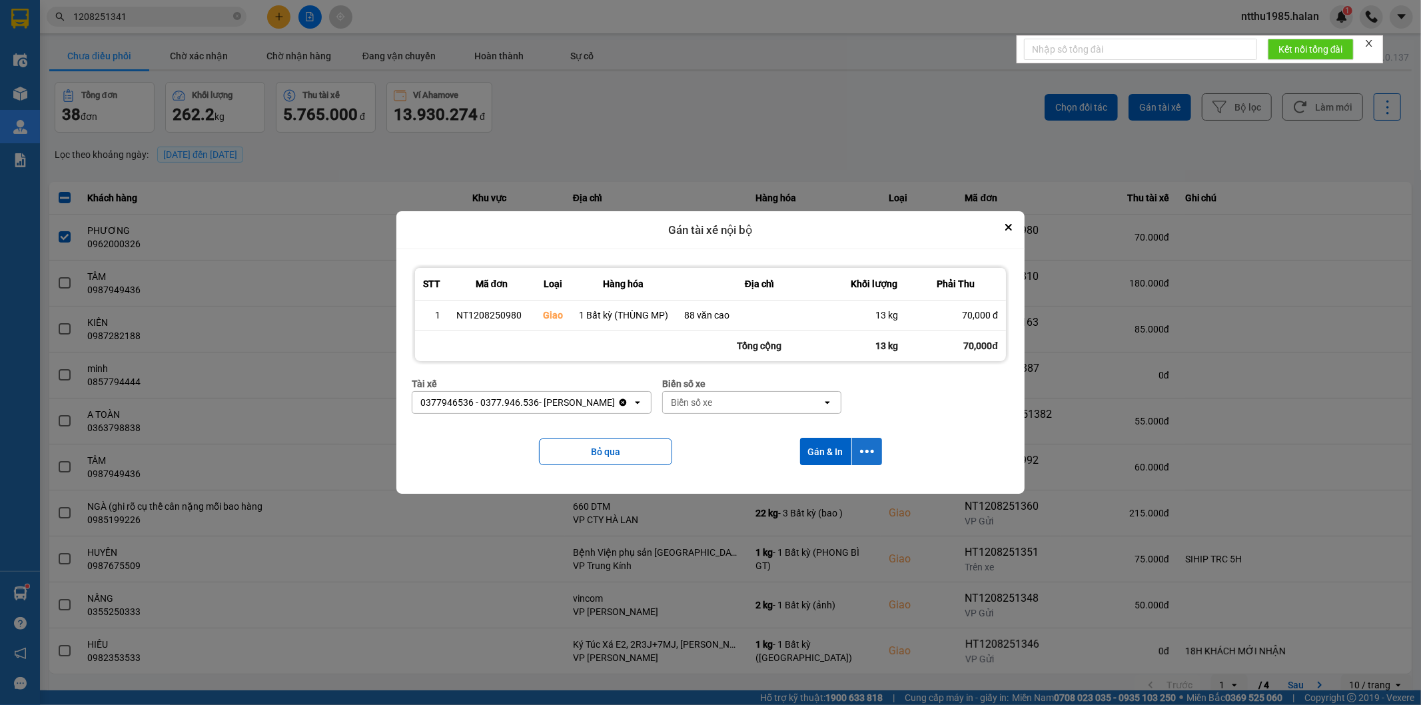
click at [864, 444] on button "dialog" at bounding box center [867, 451] width 30 height 27
click at [829, 493] on span "Chỉ gán tài" at bounding box center [814, 488] width 44 height 13
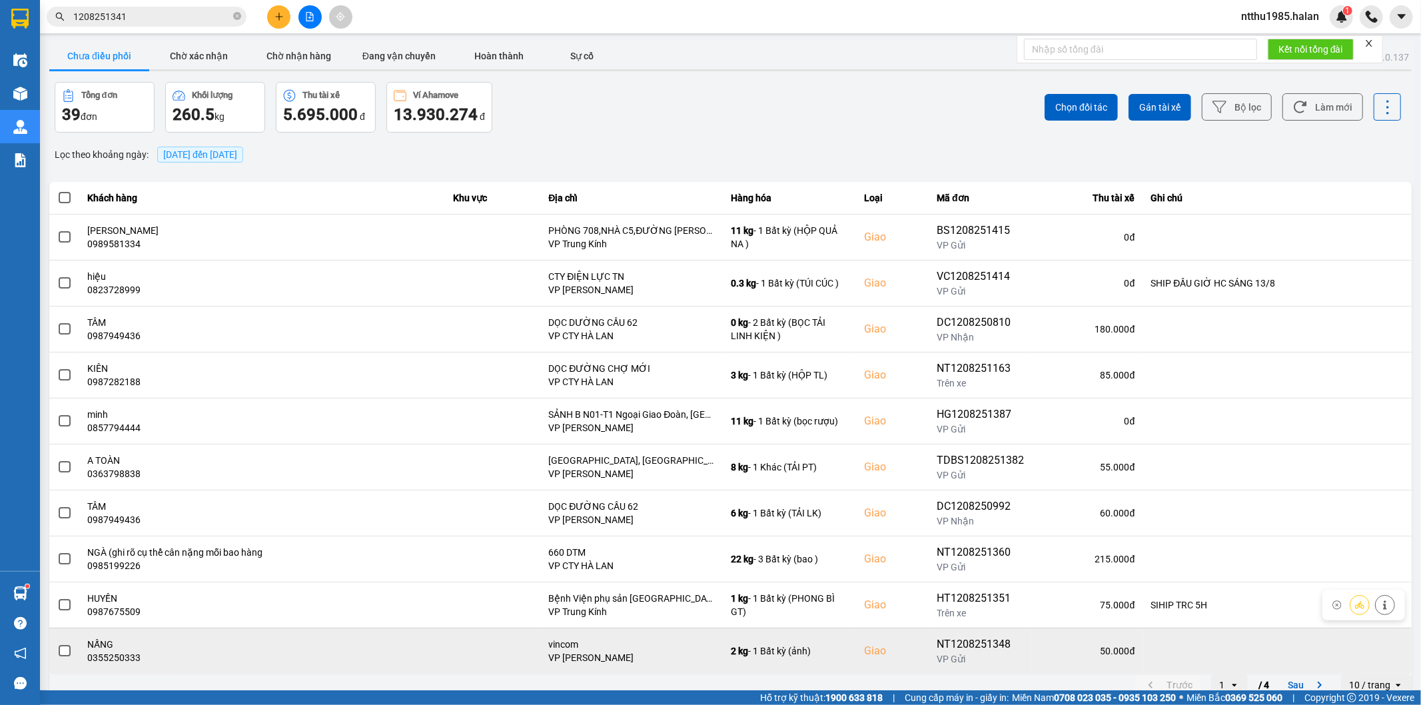
scroll to position [15, 0]
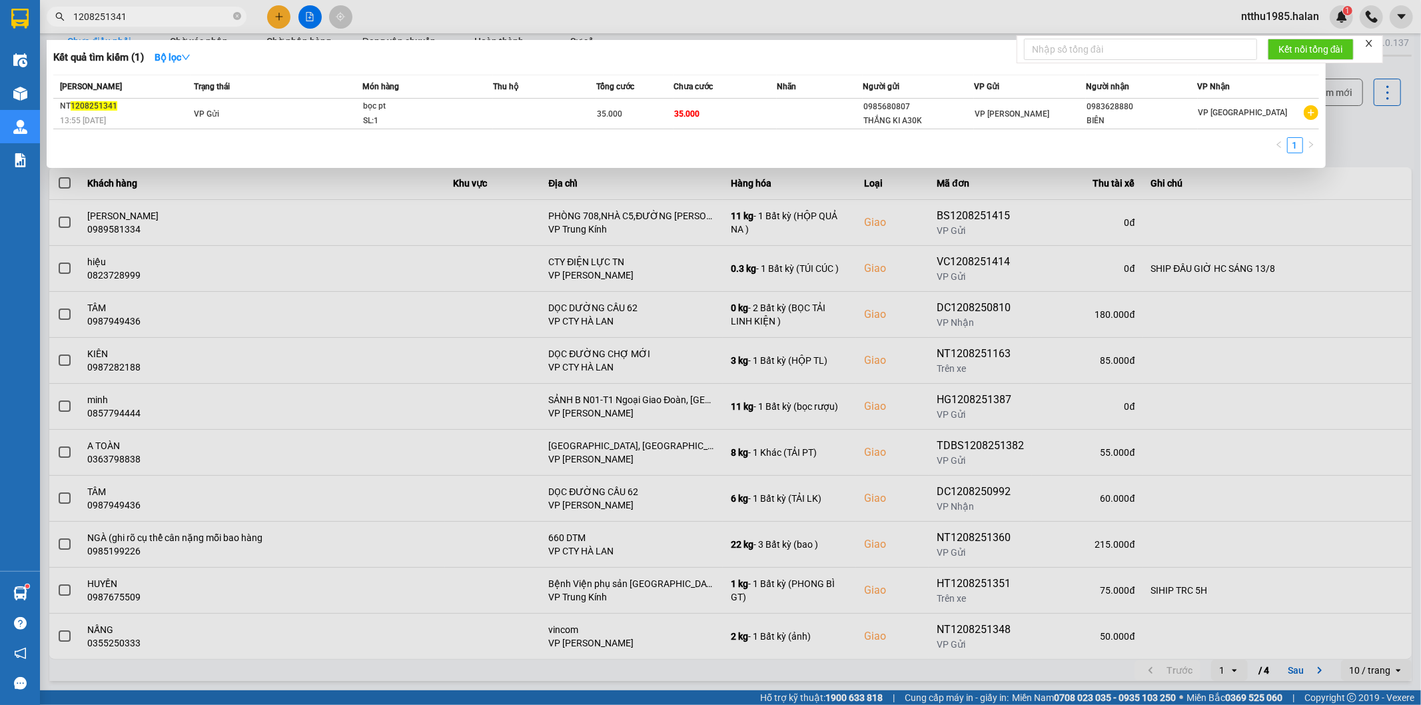
click at [157, 22] on input "1208251341" at bounding box center [151, 16] width 157 height 15
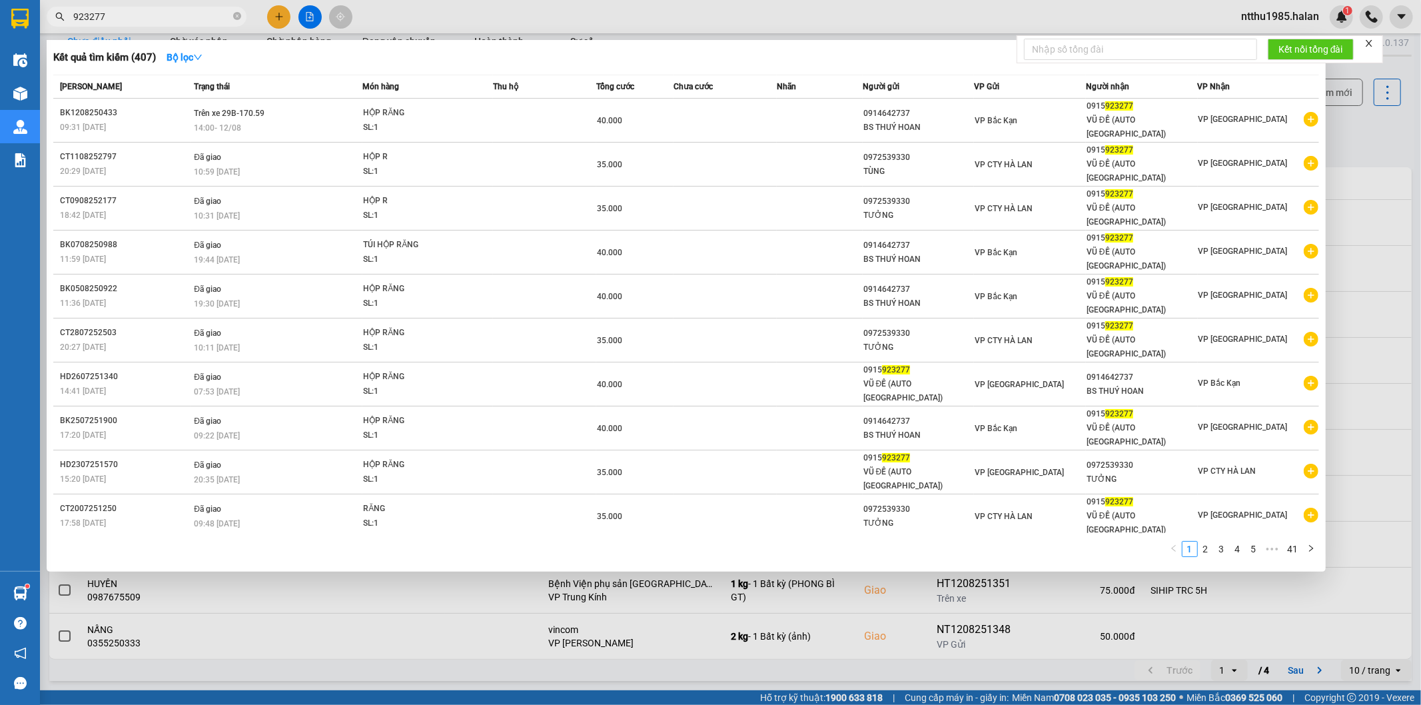
click at [127, 20] on input "923277" at bounding box center [151, 16] width 157 height 15
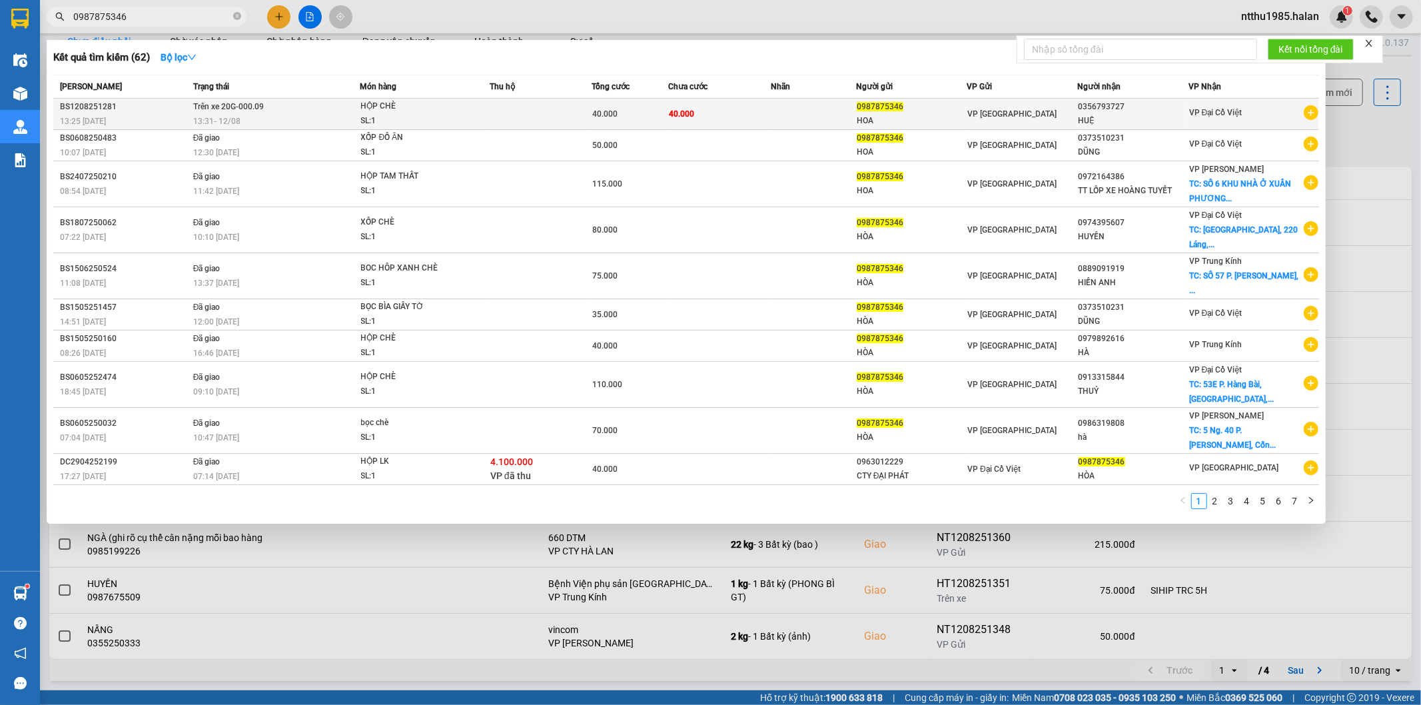
type input "0987875346"
click at [805, 115] on td at bounding box center [813, 114] width 85 height 31
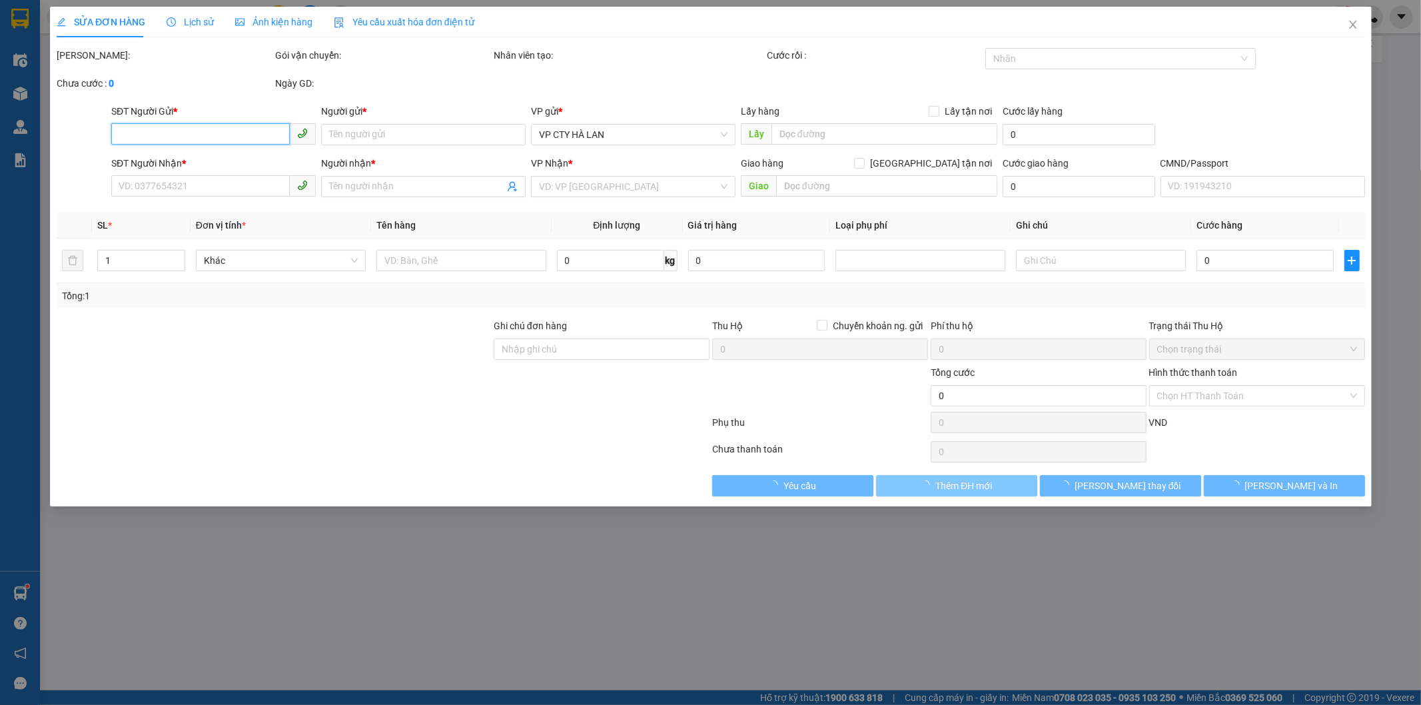
type input "0987875346"
type input "HOA"
type input "0356793727"
type input "HUỆ"
type input "40.000"
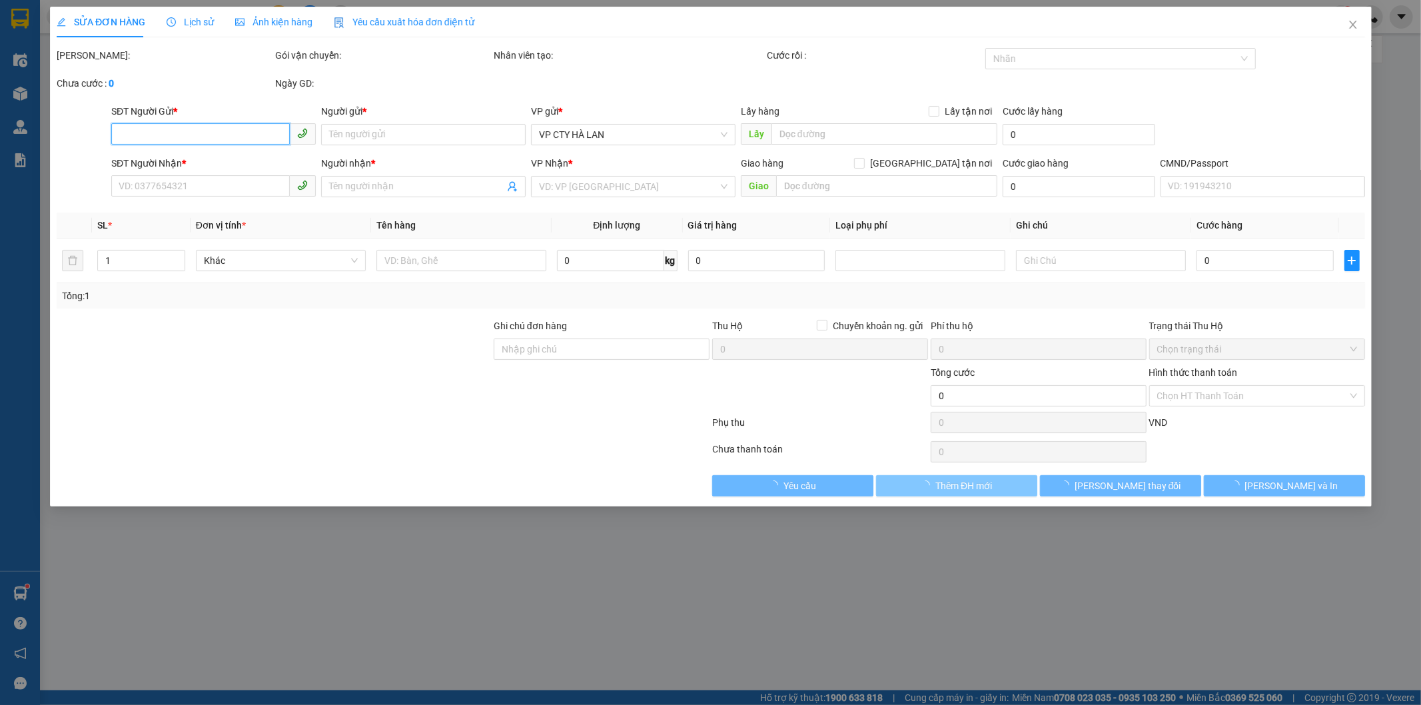
type input "40.000"
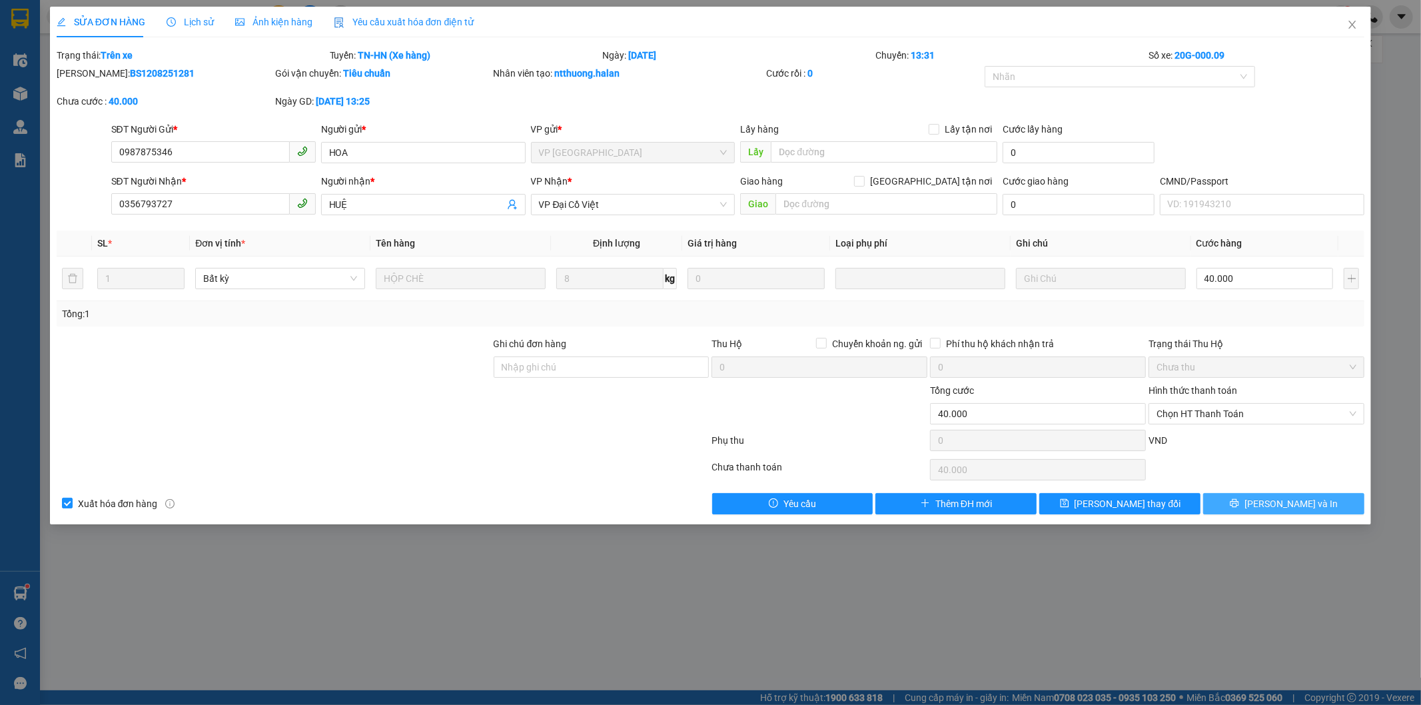
click at [1281, 504] on span "Lưu và In" at bounding box center [1291, 503] width 93 height 15
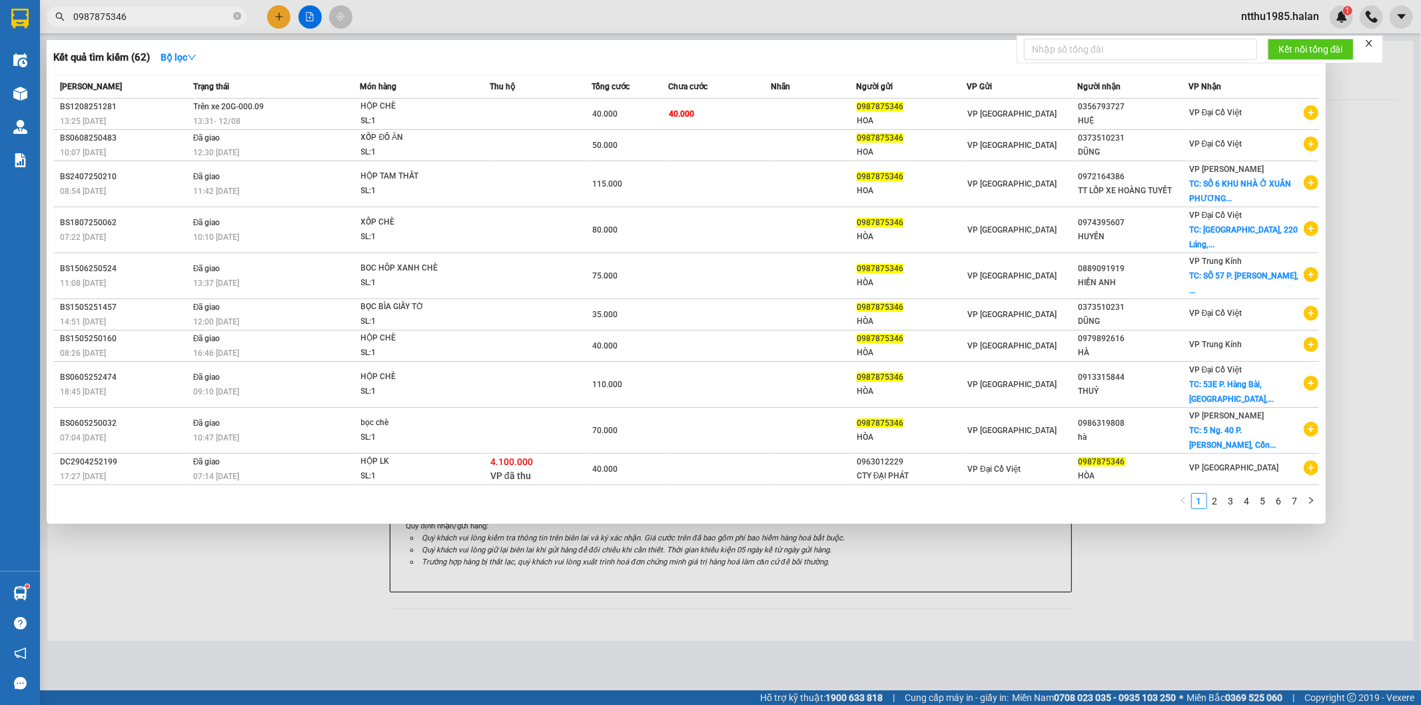
click at [133, 15] on input "0987875346" at bounding box center [151, 16] width 157 height 15
drag, startPoint x: 1042, startPoint y: 614, endPoint x: 1010, endPoint y: 595, distance: 36.5
click at [1042, 613] on div at bounding box center [710, 352] width 1421 height 705
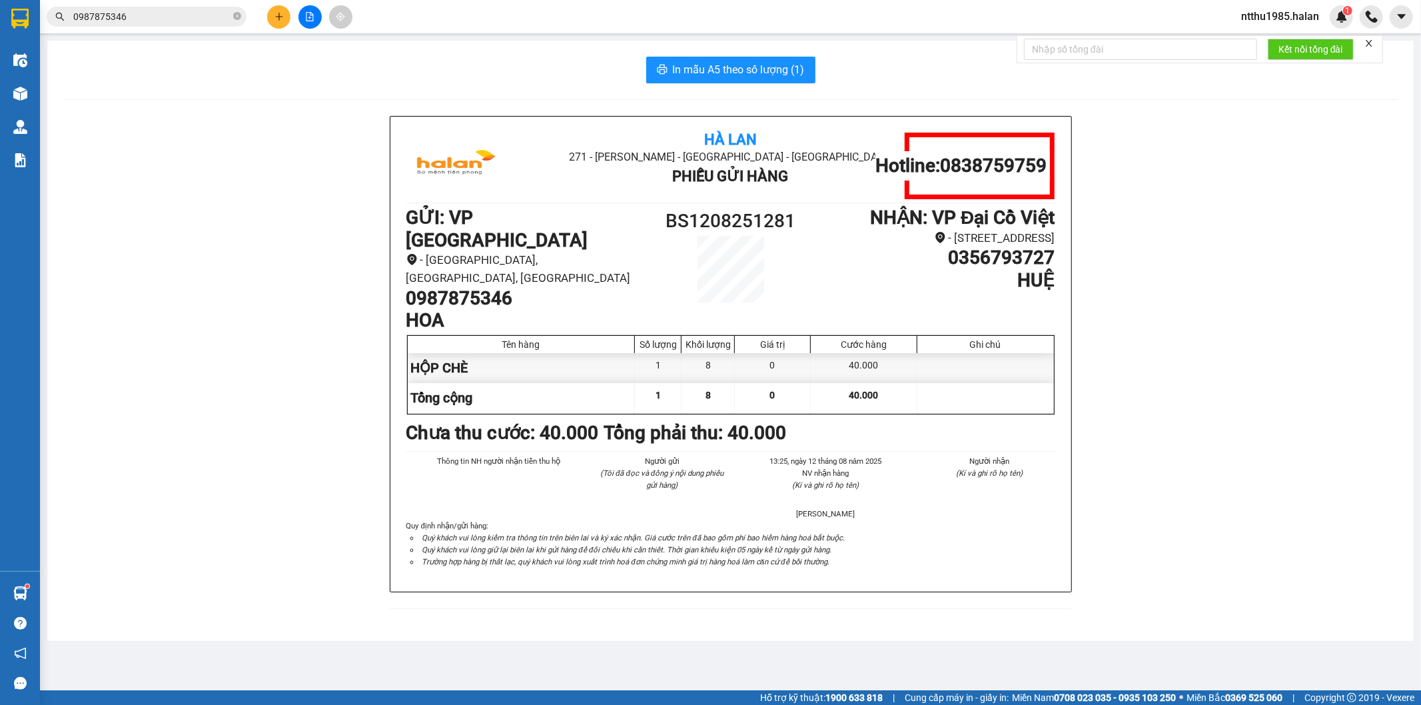
click at [151, 17] on input "0987875346" at bounding box center [151, 16] width 157 height 15
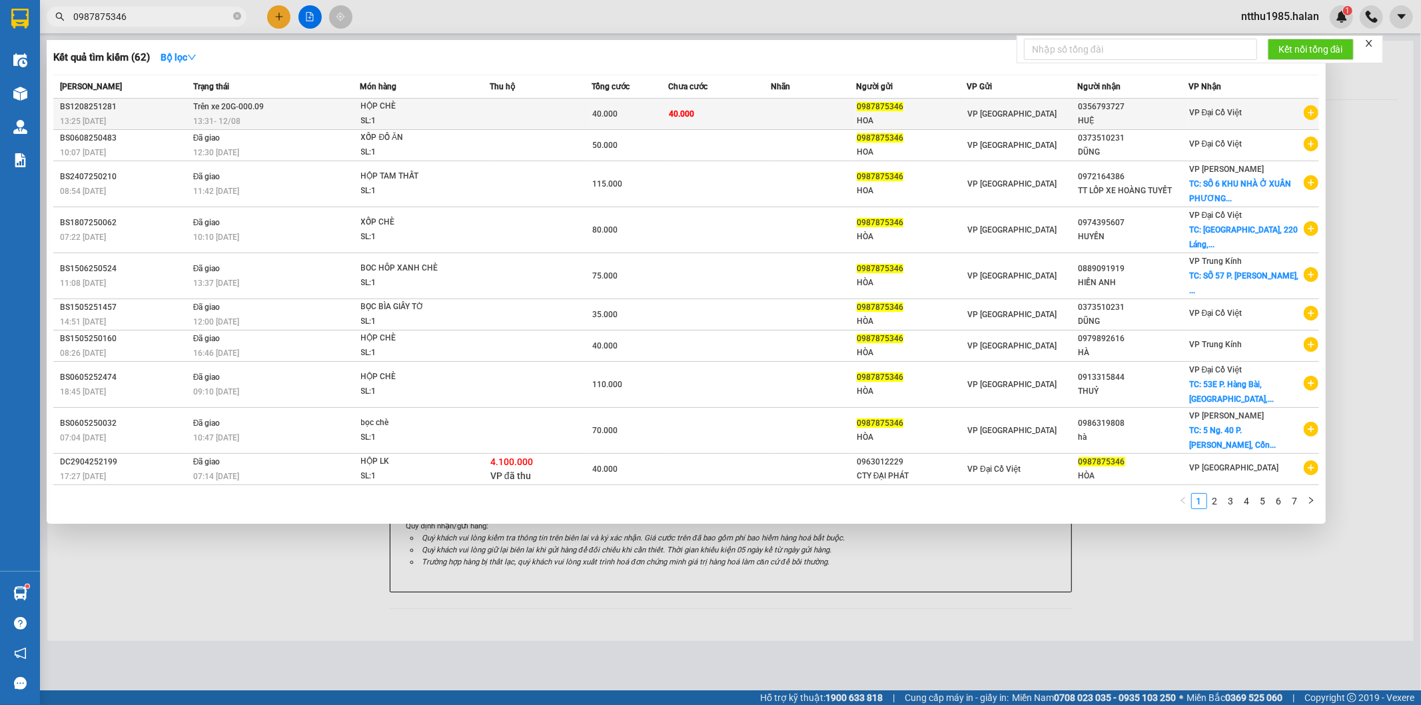
click at [475, 115] on span "HỘP CHÈ SL: 1" at bounding box center [425, 113] width 128 height 29
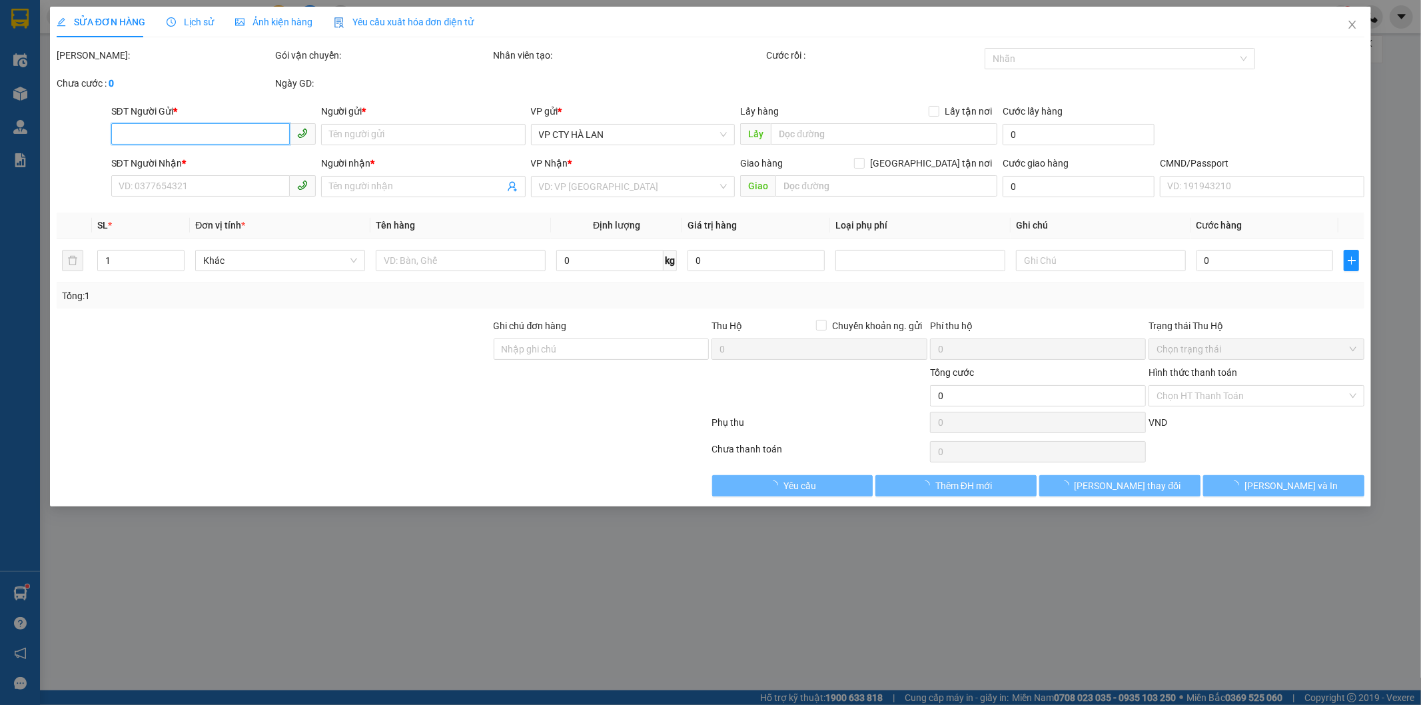
type input "0987875346"
type input "HOA"
type input "0356793727"
type input "HUỆ"
type input "40.000"
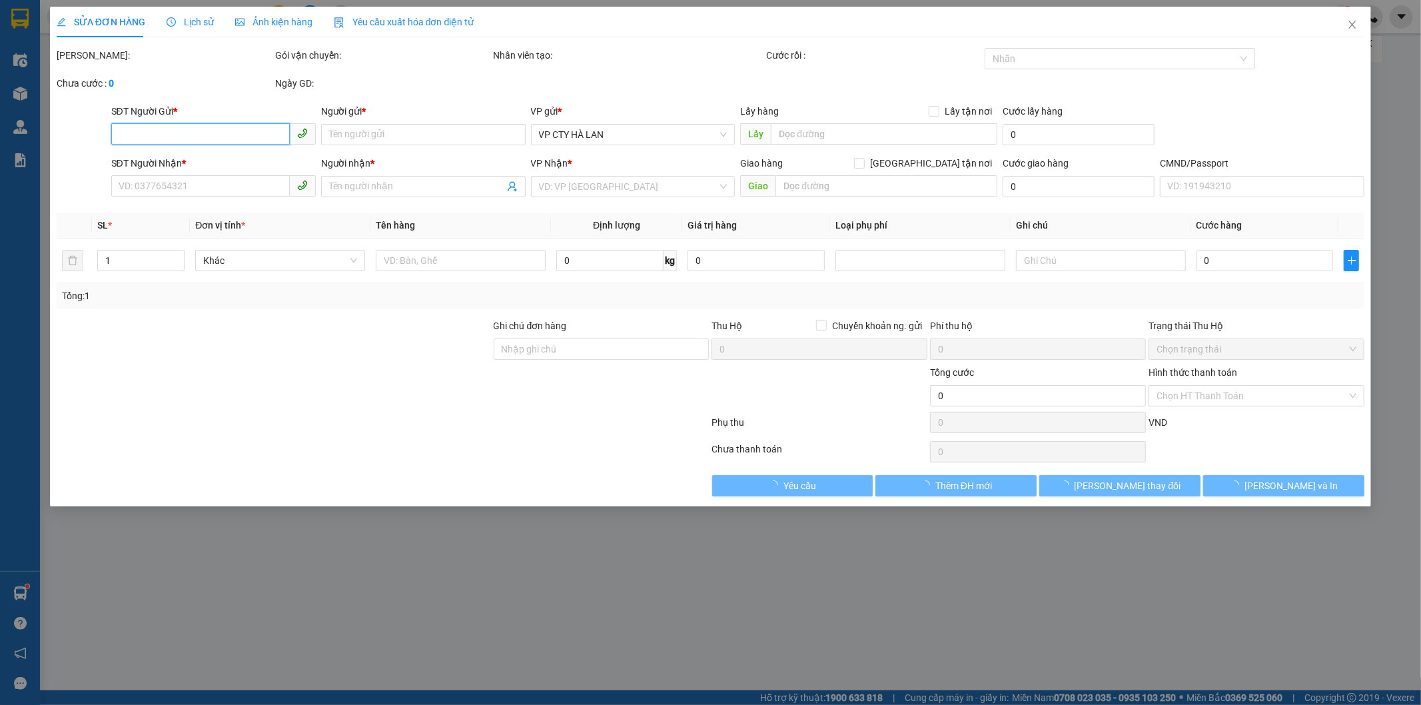
type input "40.000"
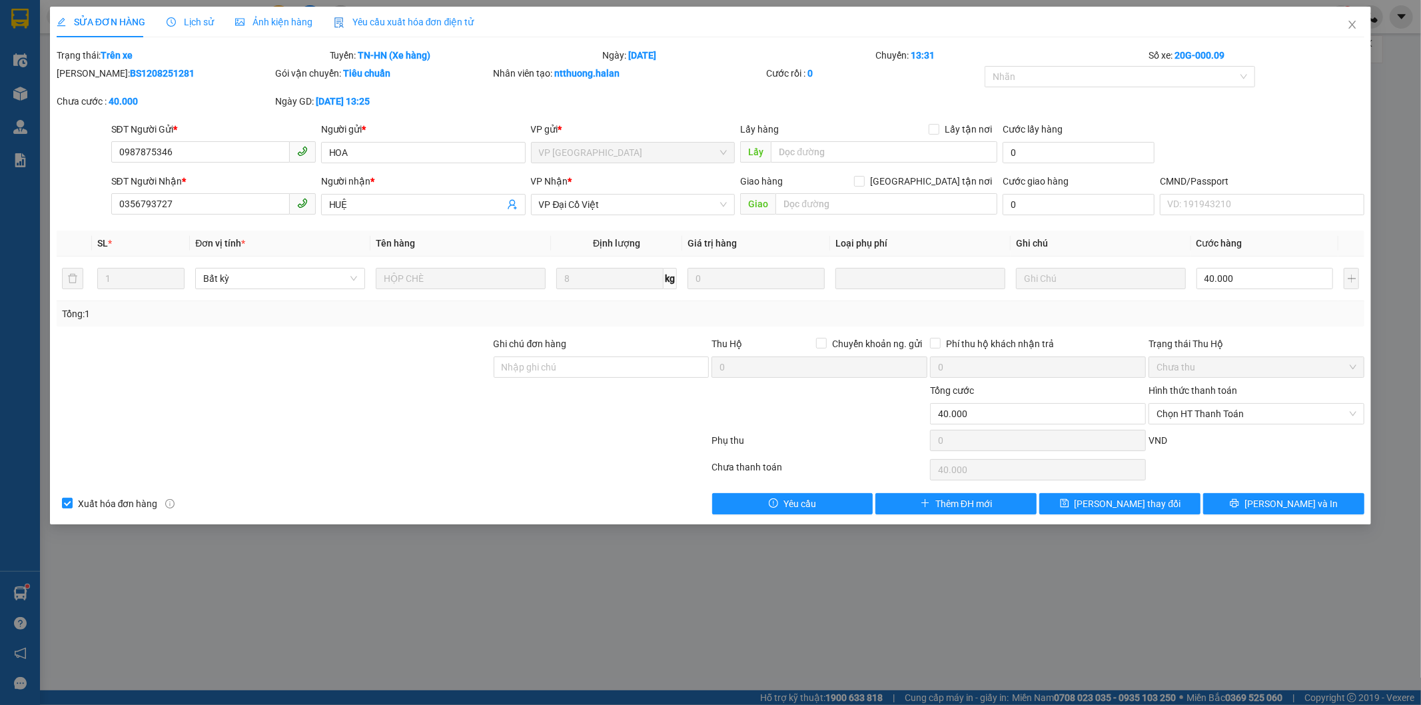
click at [187, 20] on span "Lịch sử" at bounding box center [190, 22] width 47 height 11
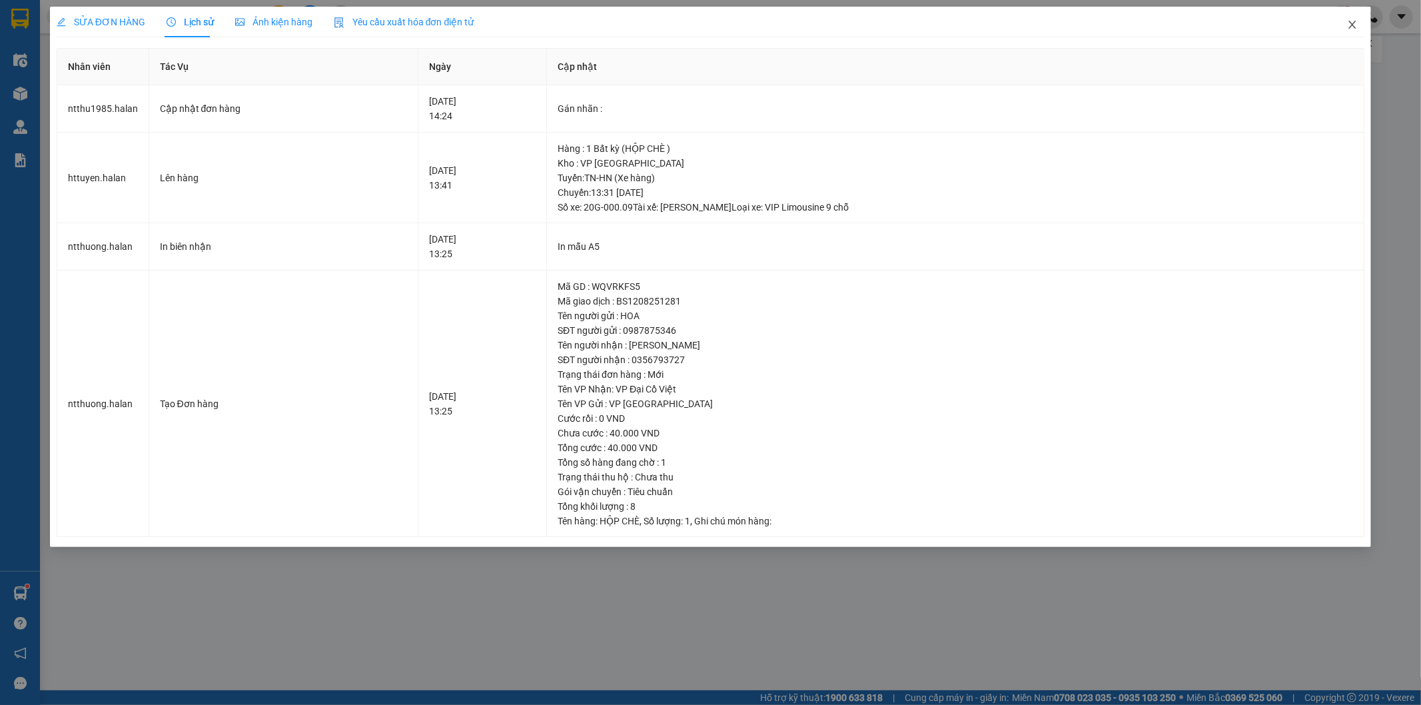
click at [1353, 27] on icon "close" at bounding box center [1352, 25] width 7 height 8
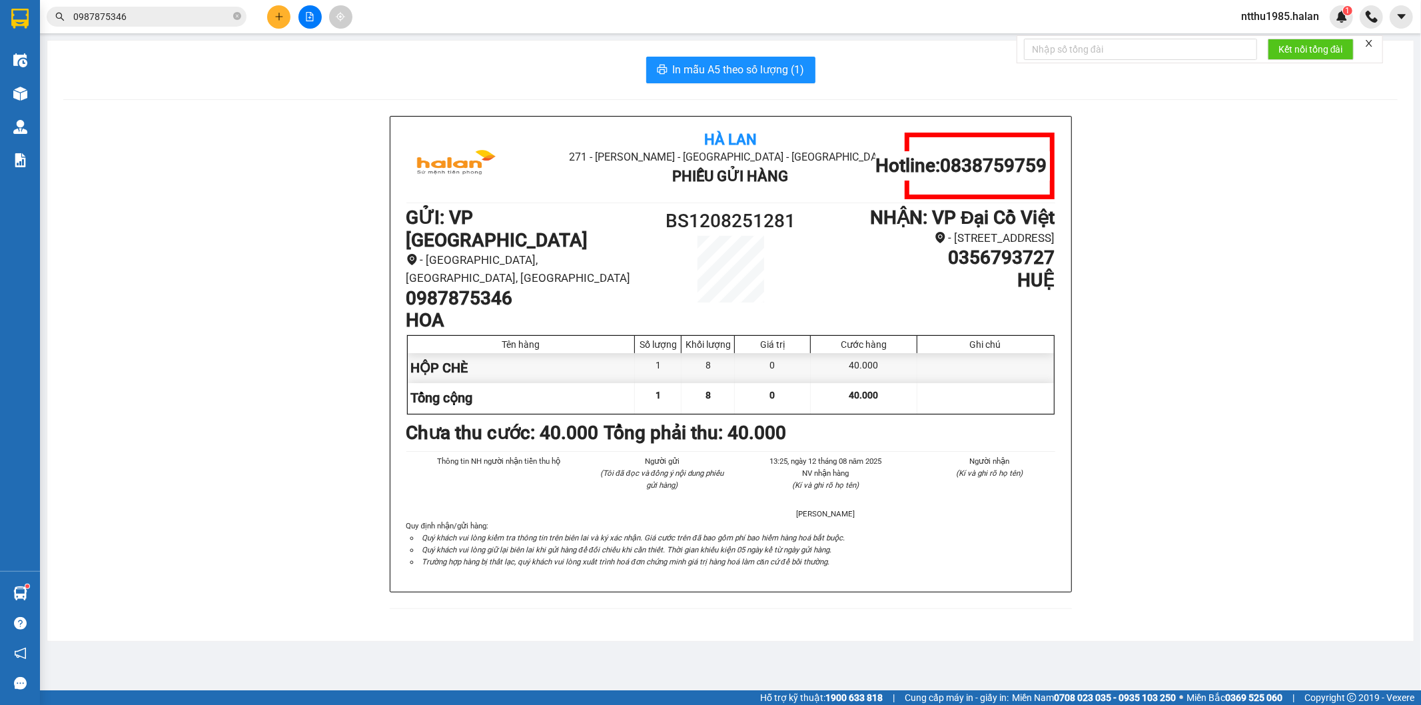
click at [152, 20] on input "0987875346" at bounding box center [151, 16] width 157 height 15
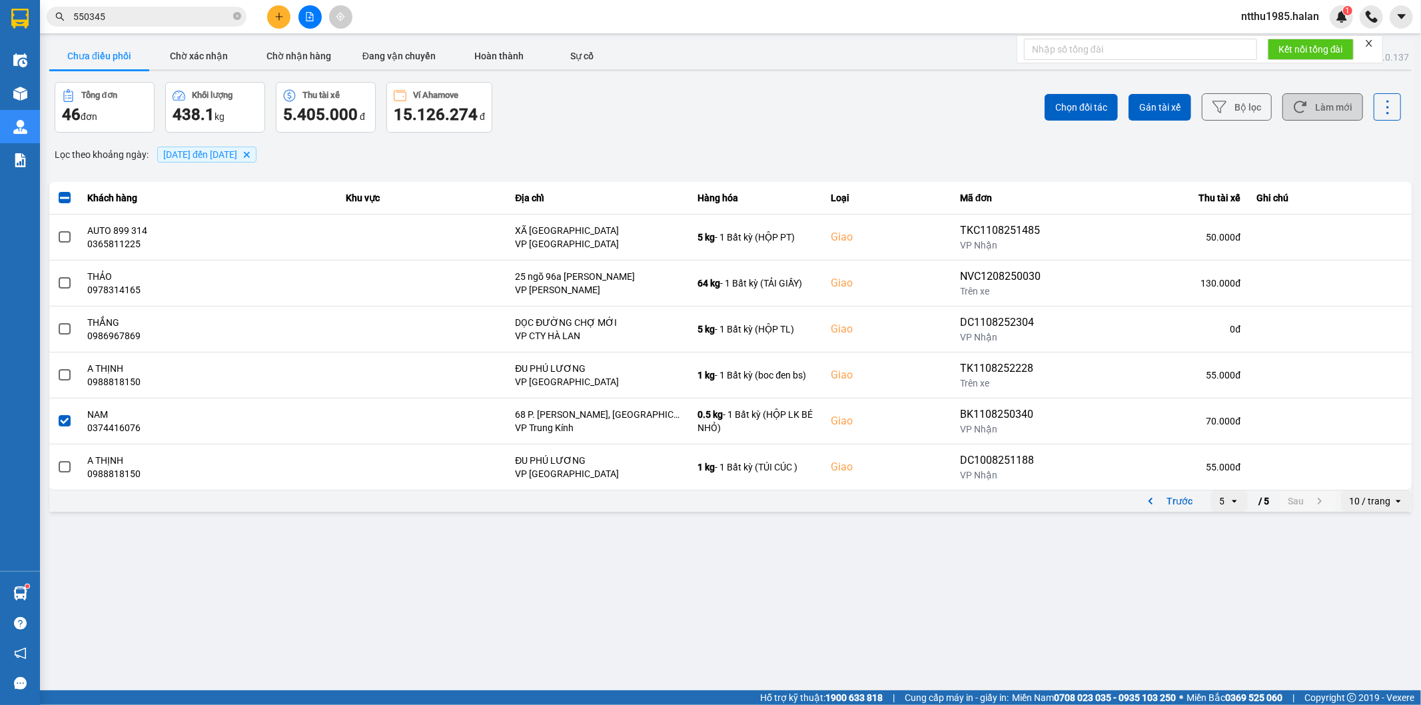
click at [1323, 104] on button "Làm mới" at bounding box center [1323, 106] width 81 height 27
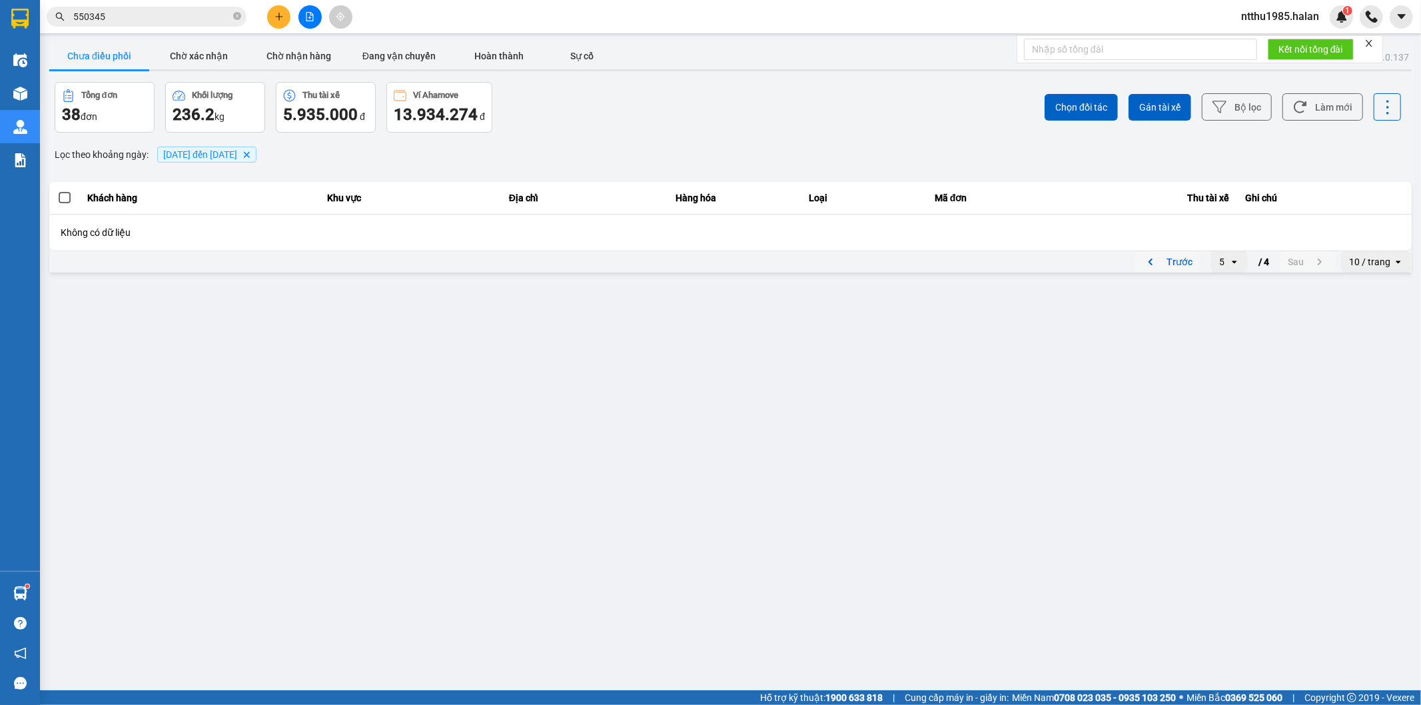
click at [1180, 261] on button "Trước" at bounding box center [1168, 262] width 66 height 20
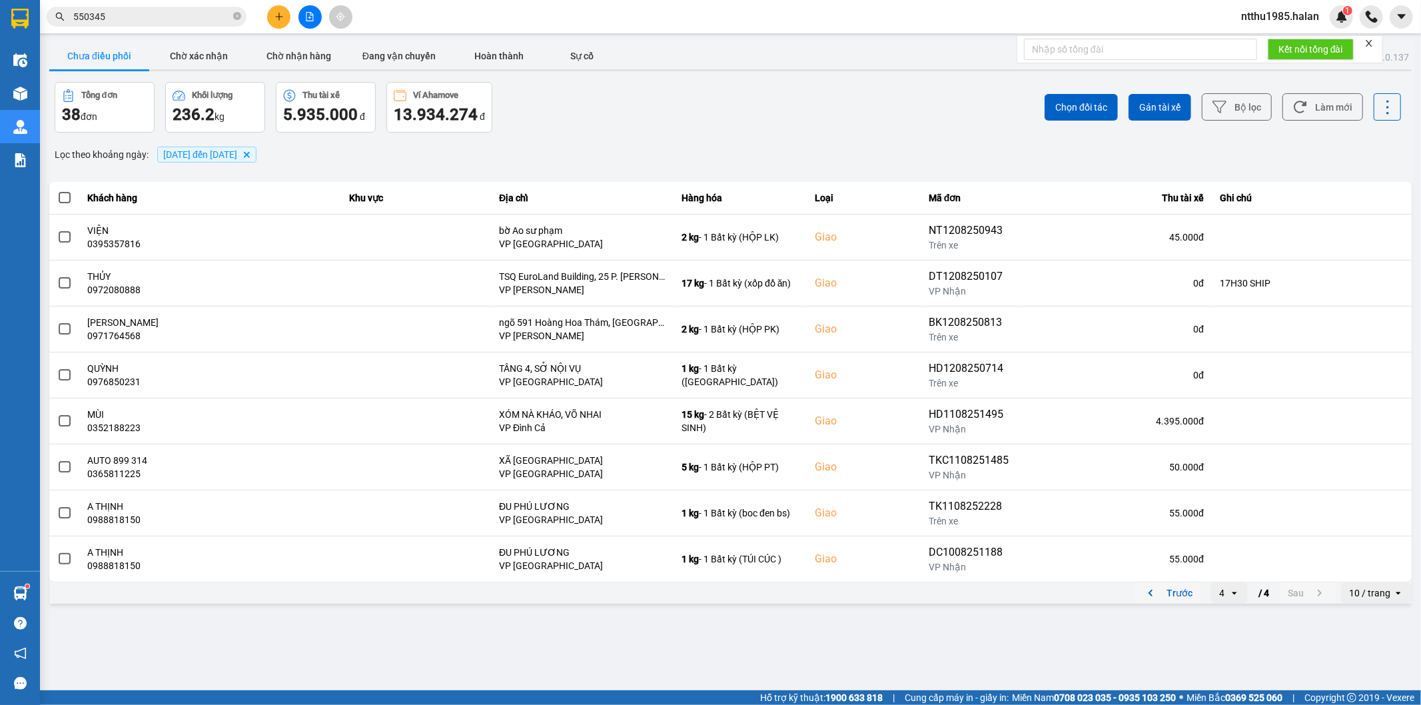
click at [1186, 596] on button "Trước" at bounding box center [1168, 593] width 66 height 20
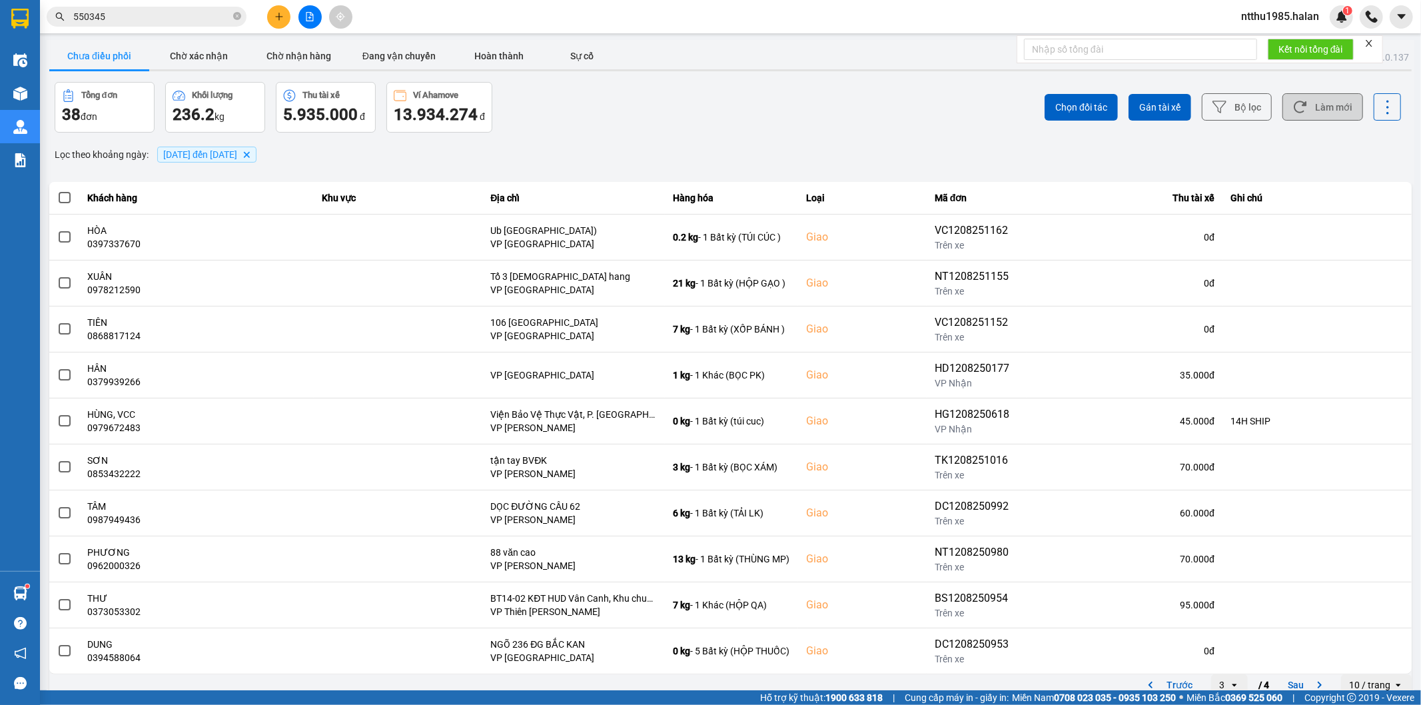
click at [1313, 98] on button "Làm mới" at bounding box center [1323, 106] width 81 height 27
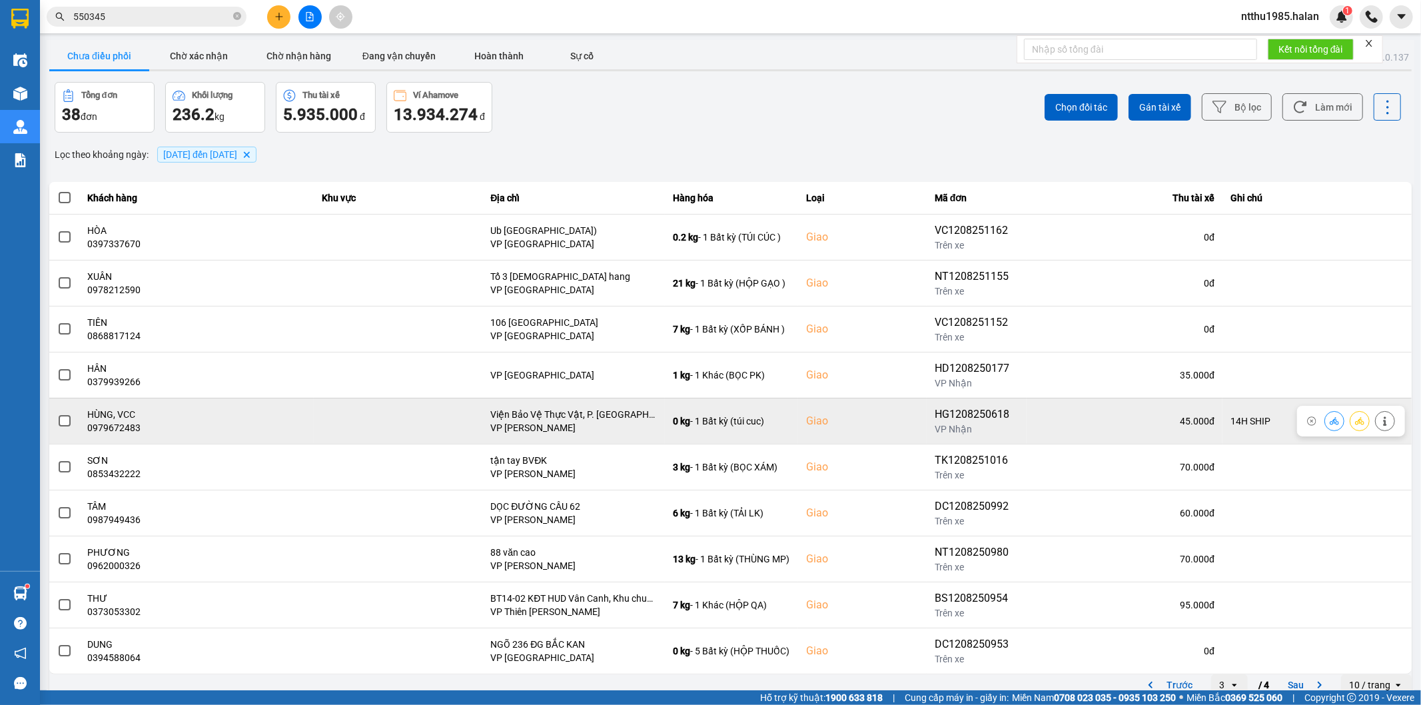
click at [67, 418] on span at bounding box center [65, 421] width 12 height 12
click at [57, 414] on input "checkbox" at bounding box center [57, 414] width 0 height 0
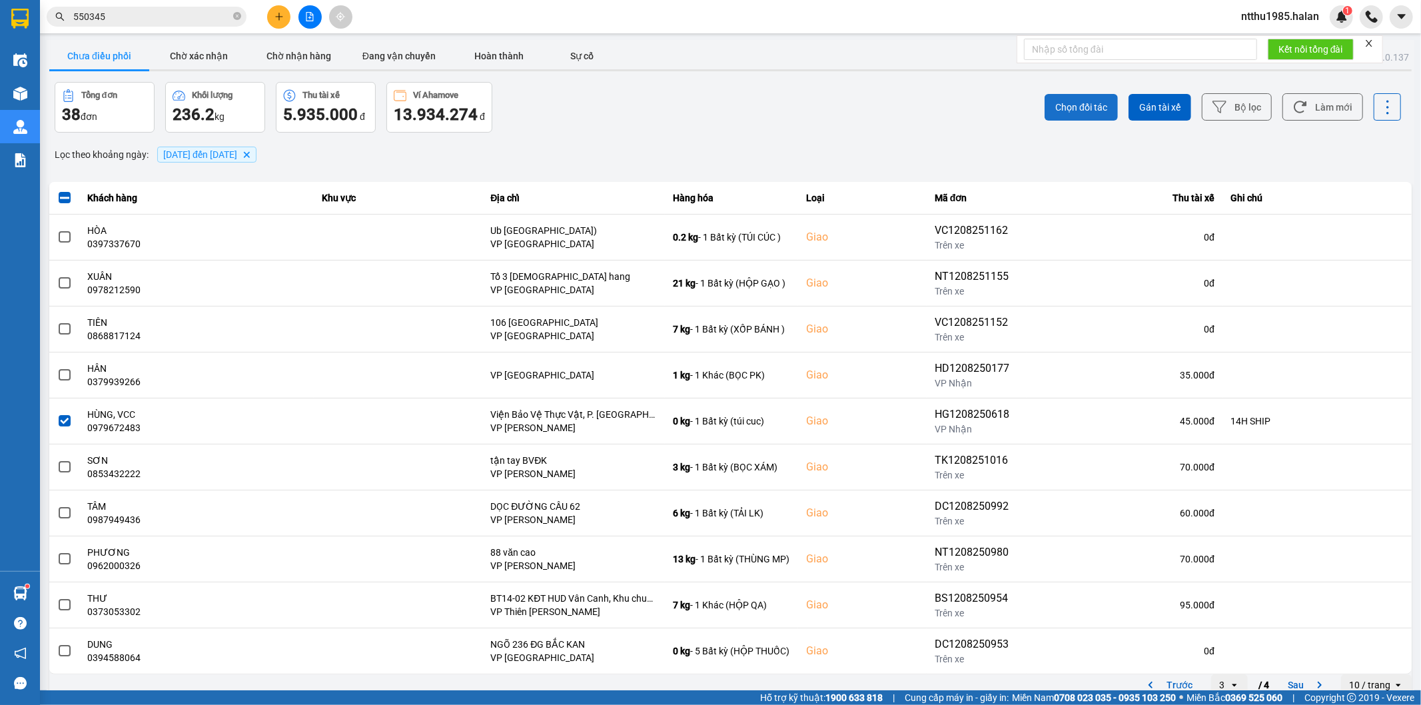
click at [1066, 103] on span "Chọn đối tác" at bounding box center [1082, 107] width 52 height 13
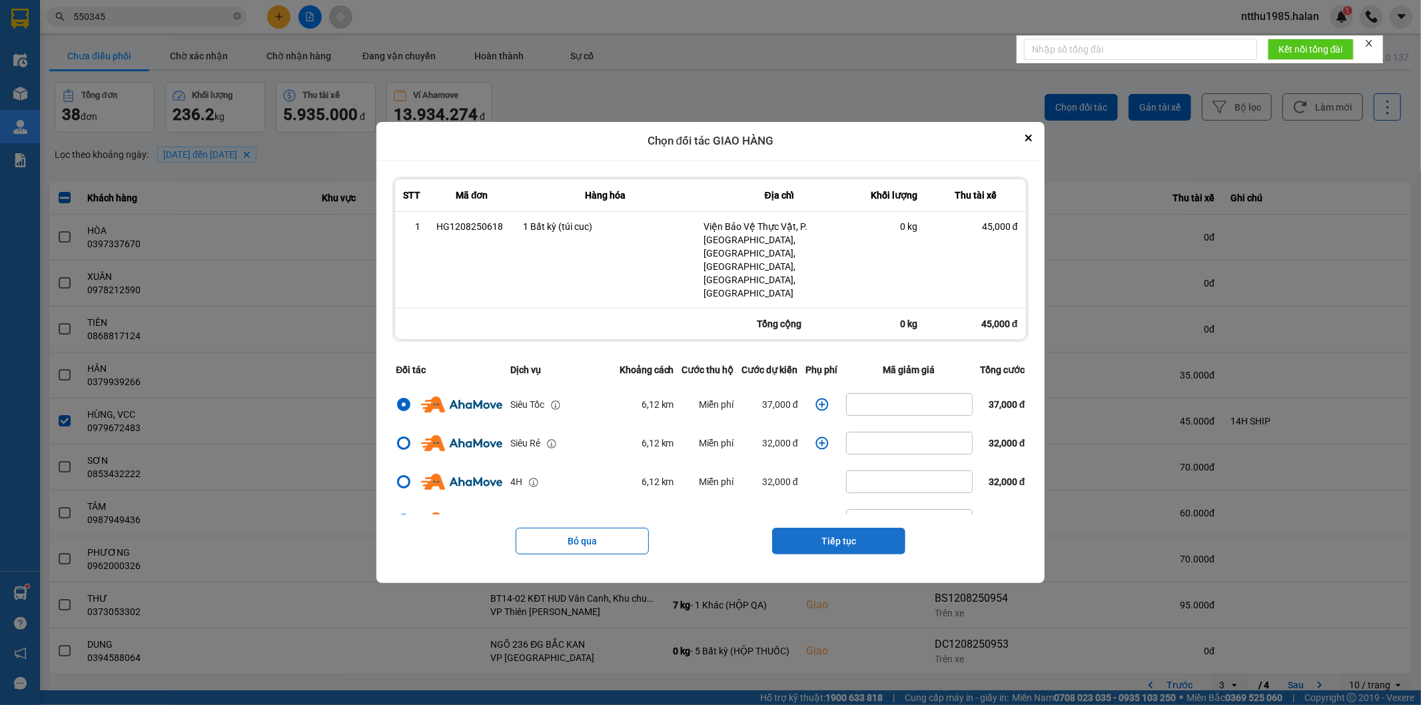
click at [836, 528] on button "Tiếp tục" at bounding box center [838, 541] width 133 height 27
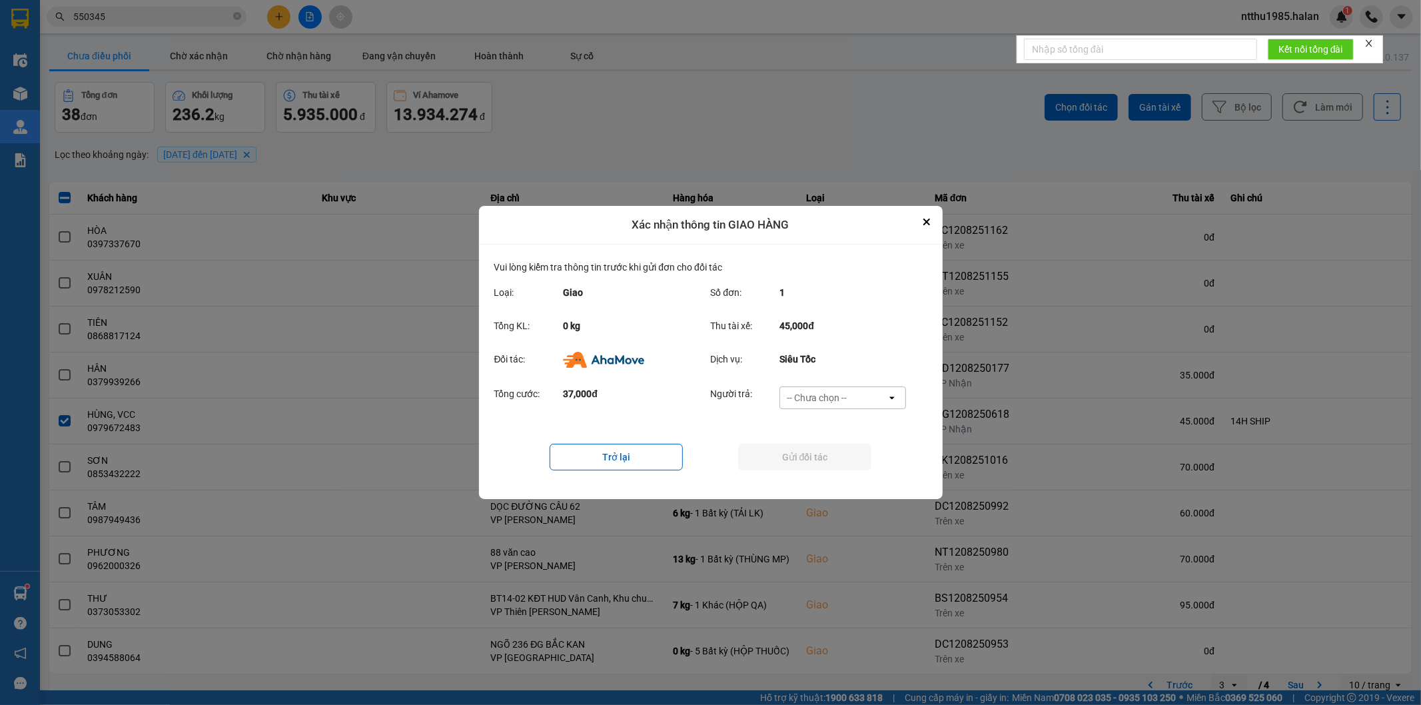
click at [828, 398] on div "-- Chưa chọn --" at bounding box center [817, 397] width 60 height 13
click at [824, 473] on span "Ví Ahamove" at bounding box center [817, 474] width 54 height 13
click at [812, 454] on button "Gửi đối tác" at bounding box center [804, 457] width 133 height 27
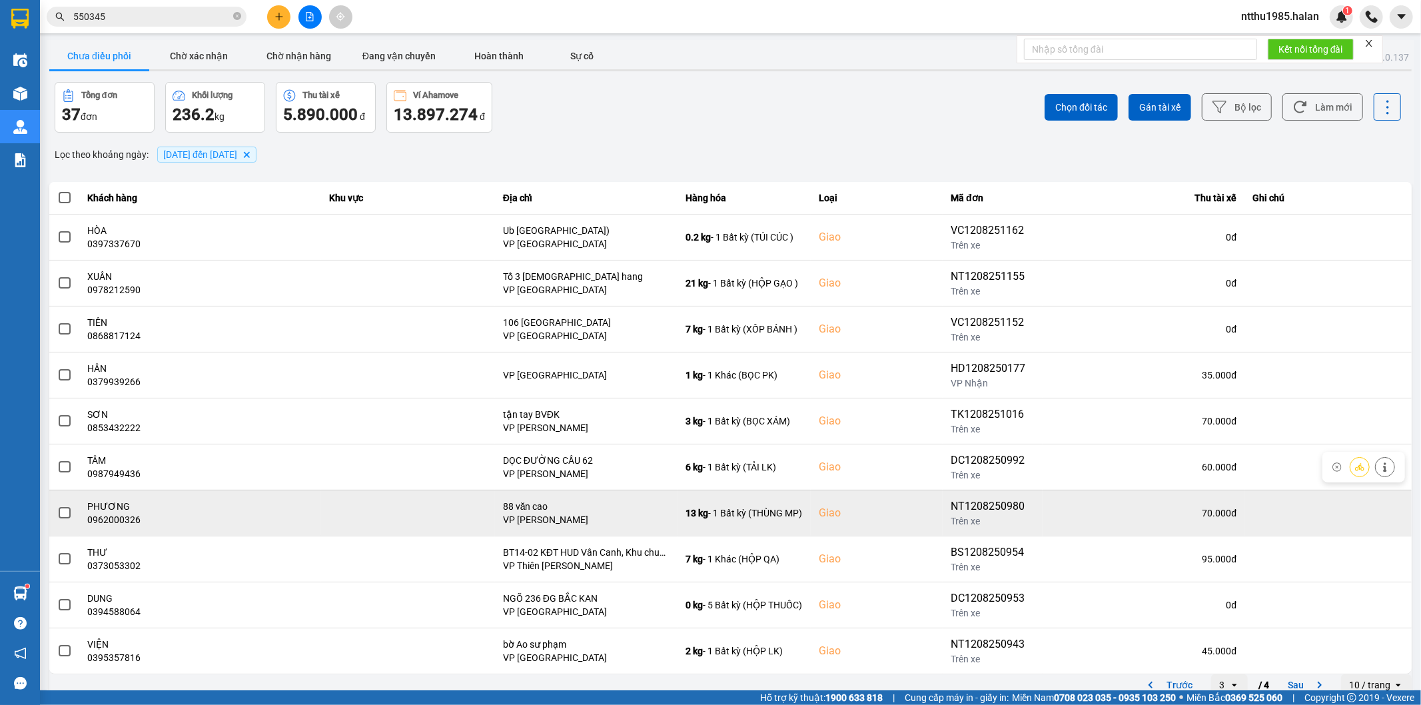
scroll to position [15, 0]
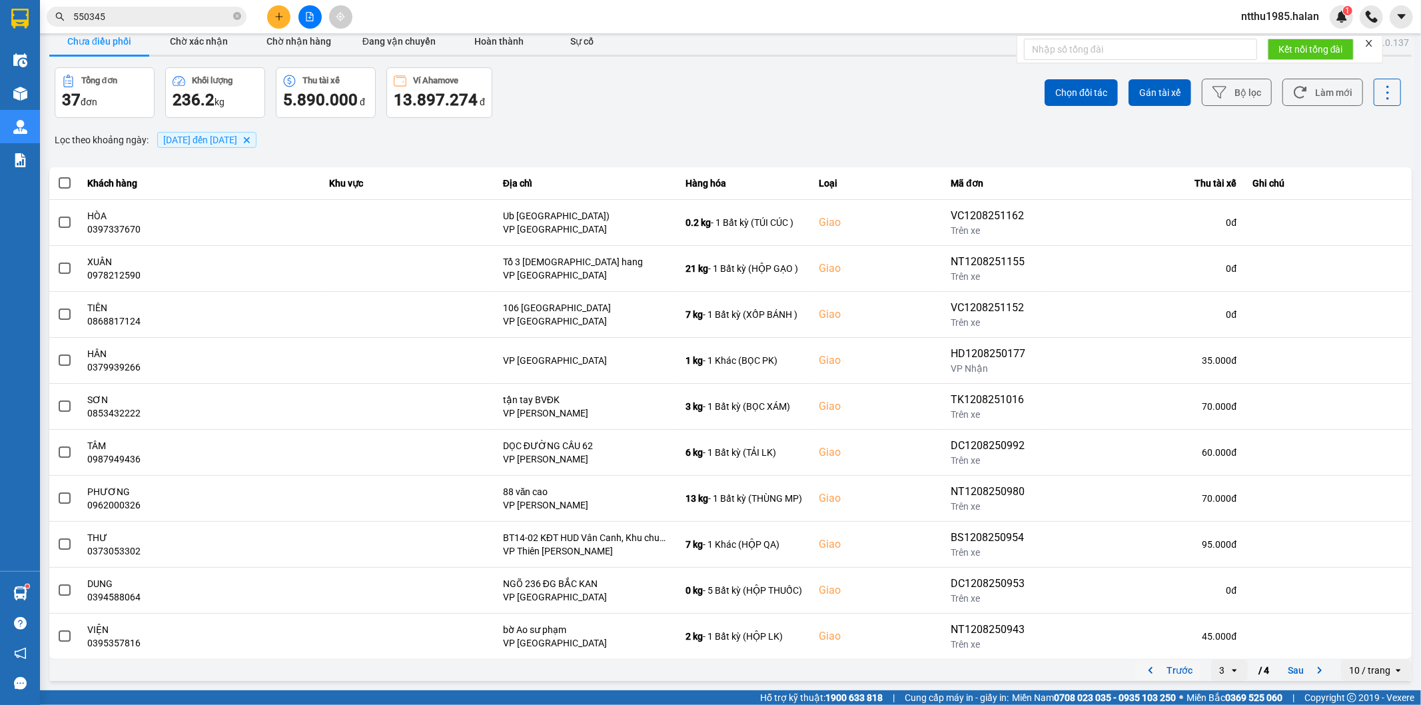
click at [1169, 668] on button "Trước" at bounding box center [1168, 670] width 66 height 20
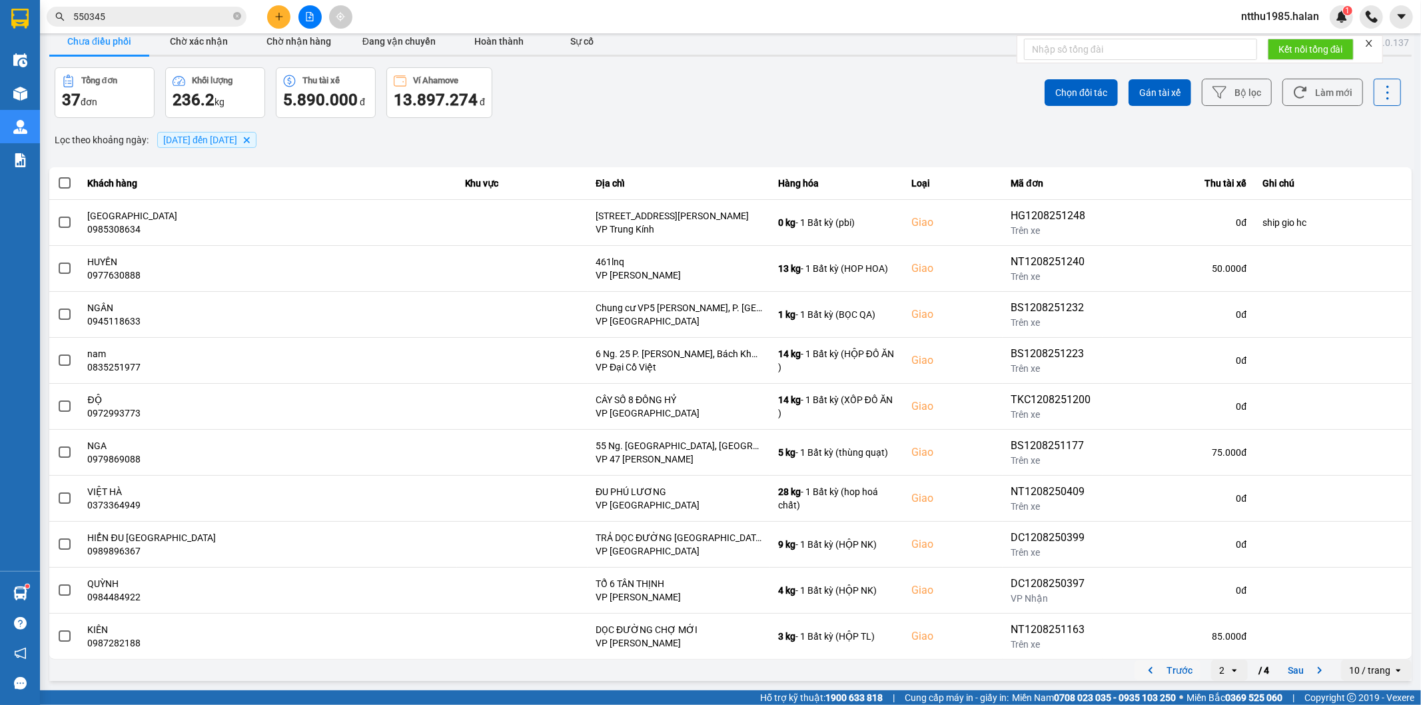
click at [1171, 674] on button "Trước" at bounding box center [1168, 670] width 66 height 20
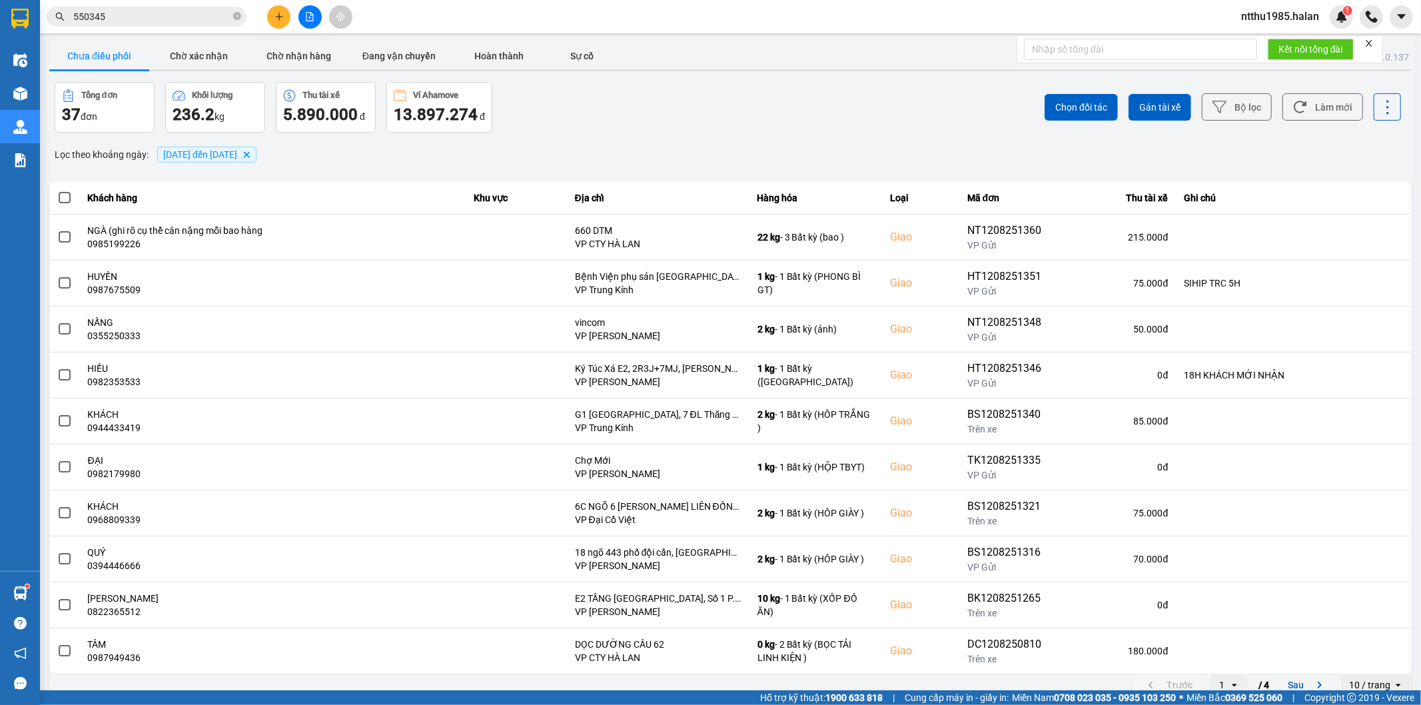
click at [112, 18] on input "550345" at bounding box center [151, 16] width 157 height 15
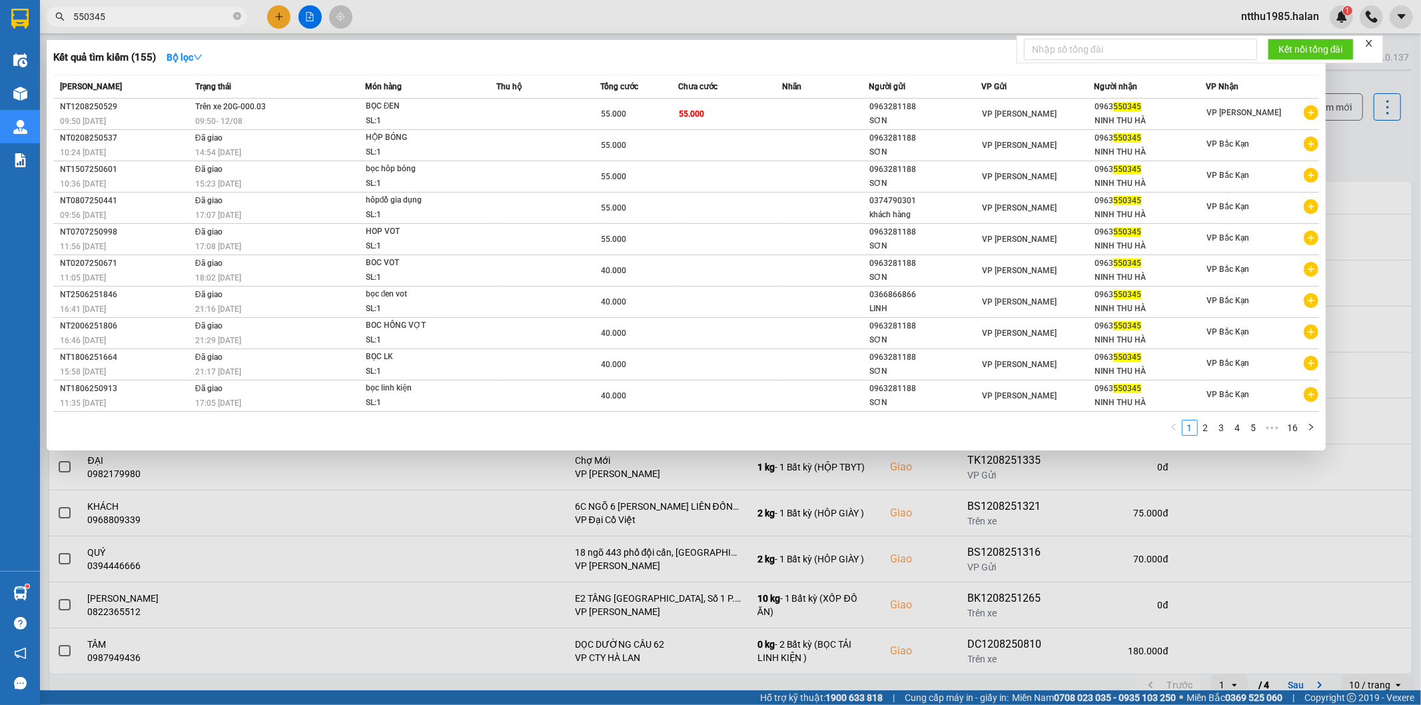
click at [112, 18] on input "550345" at bounding box center [151, 16] width 157 height 15
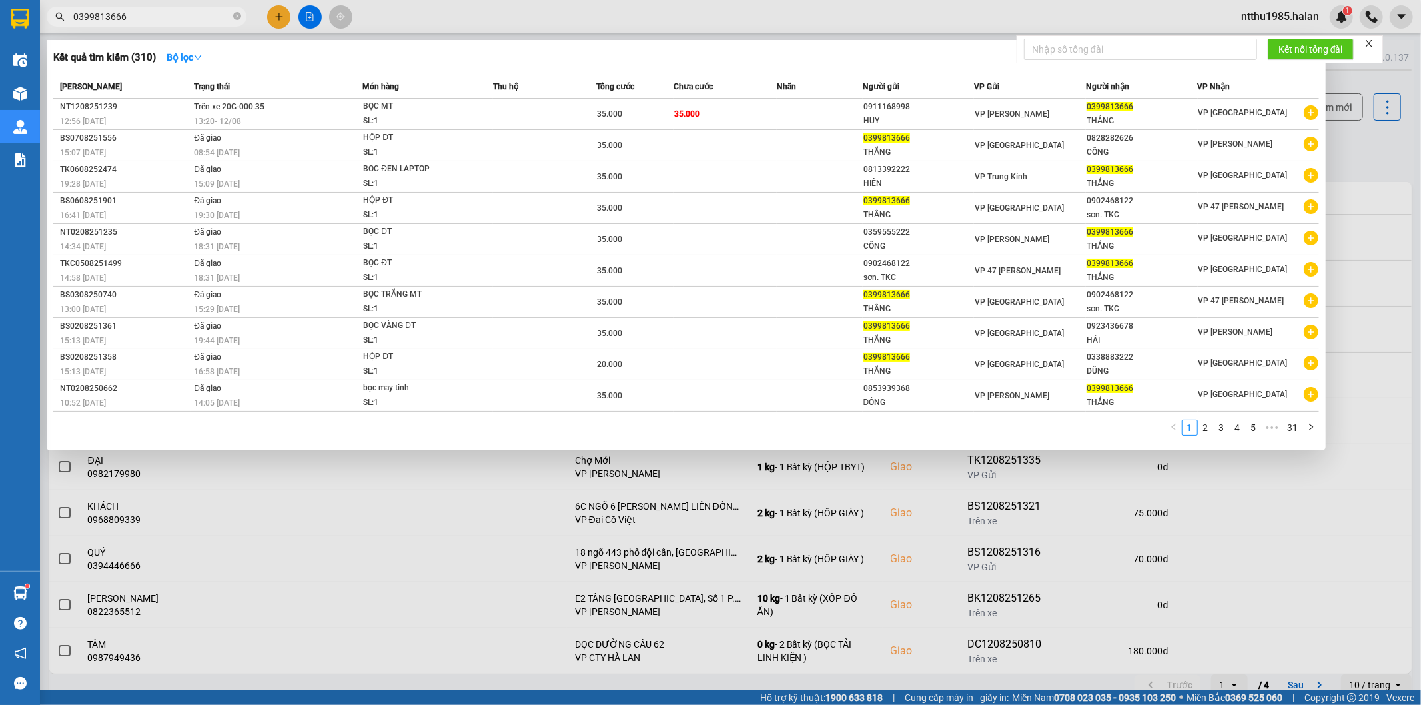
click at [1356, 141] on div at bounding box center [710, 352] width 1421 height 705
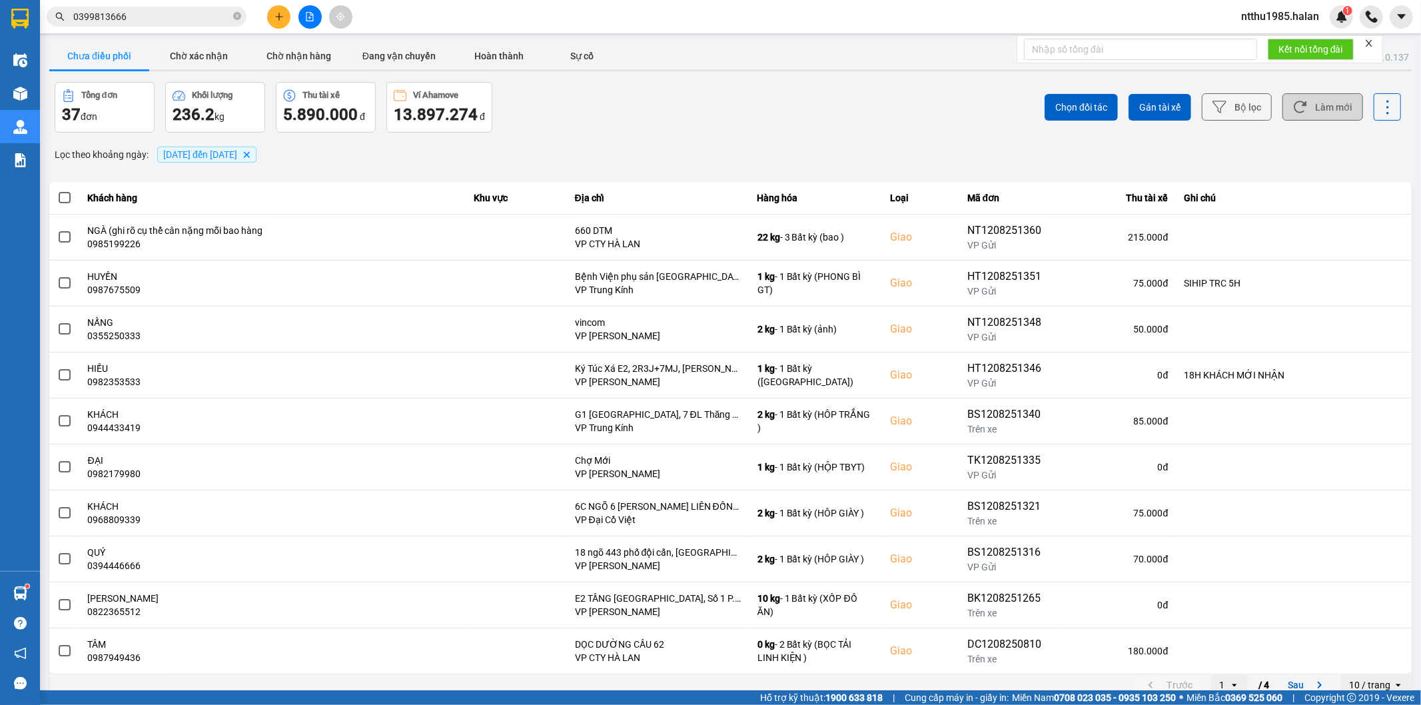
click at [1331, 108] on button "Làm mới" at bounding box center [1323, 106] width 81 height 27
click at [1327, 103] on button "Làm mới" at bounding box center [1323, 106] width 81 height 27
click at [544, 115] on div "Tổng đơn 36 đơn Khối lượng 235.2 kg Thu tài xế 5.890.000 đ Ví Ahamove 13.897.27…" at bounding box center [392, 107] width 674 height 51
click at [285, 54] on button "Chờ nhận hàng" at bounding box center [299, 56] width 100 height 27
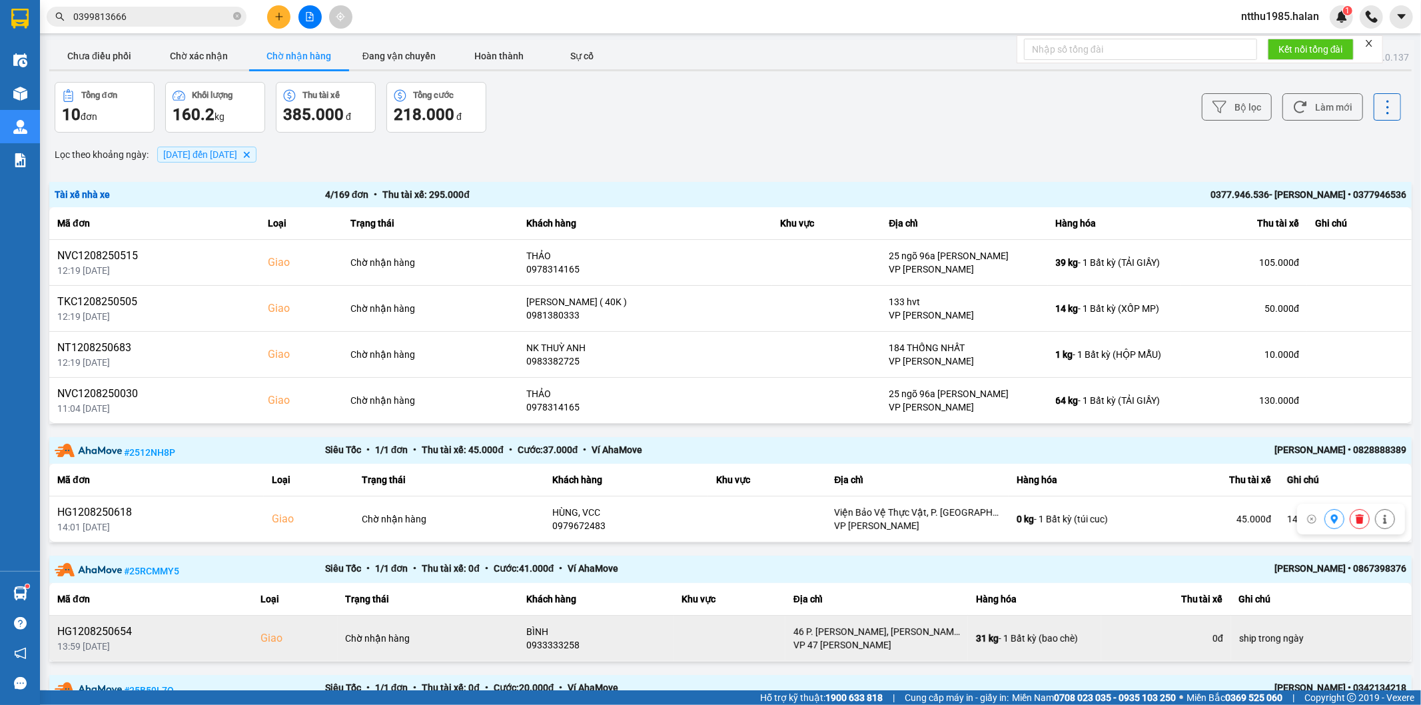
scroll to position [222, 0]
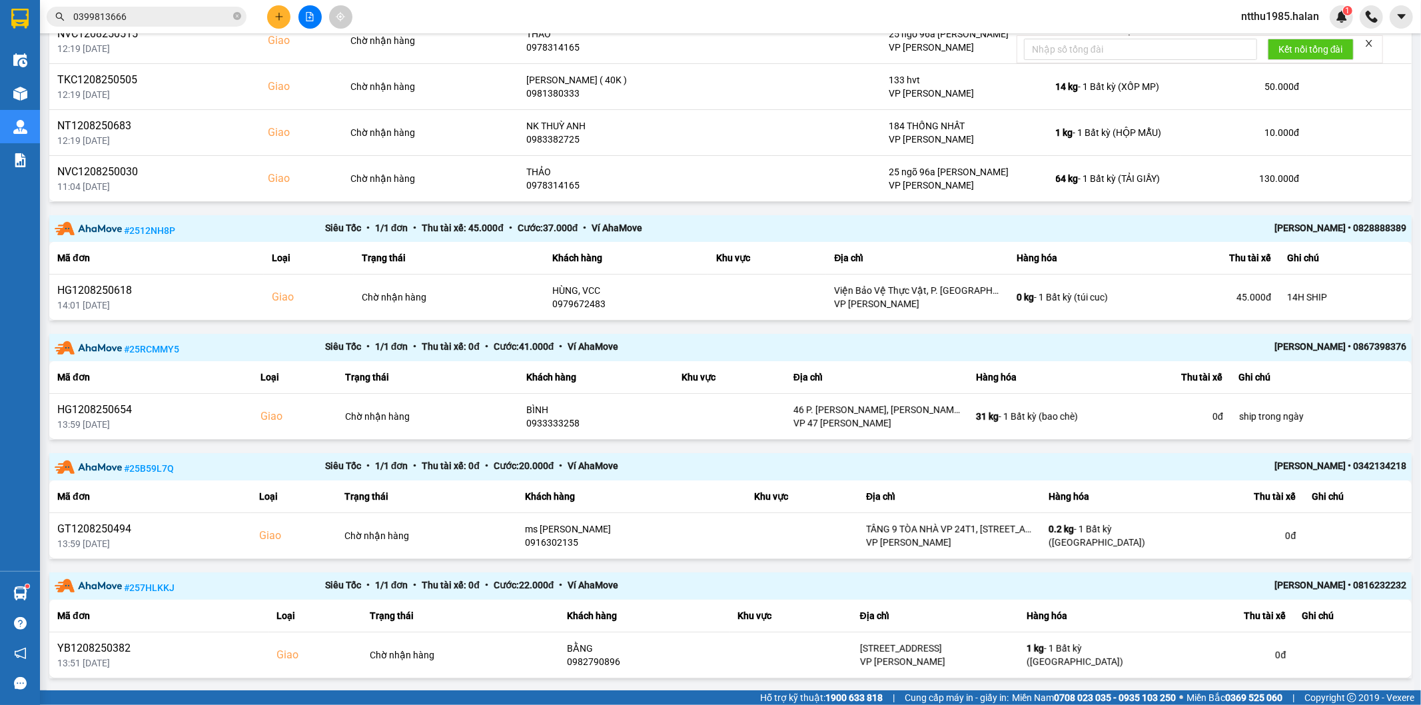
click at [152, 16] on input "0399813666" at bounding box center [151, 16] width 157 height 15
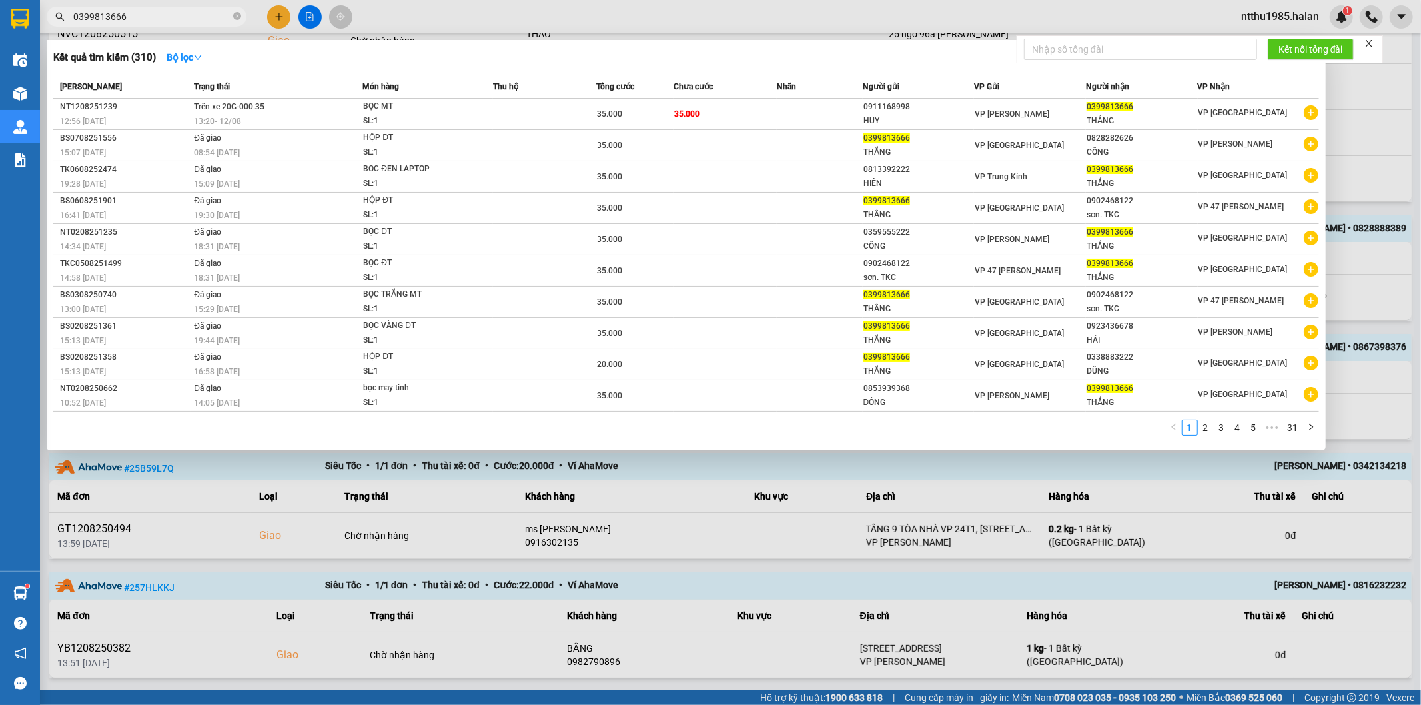
click at [152, 16] on input "0399813666" at bounding box center [151, 16] width 157 height 15
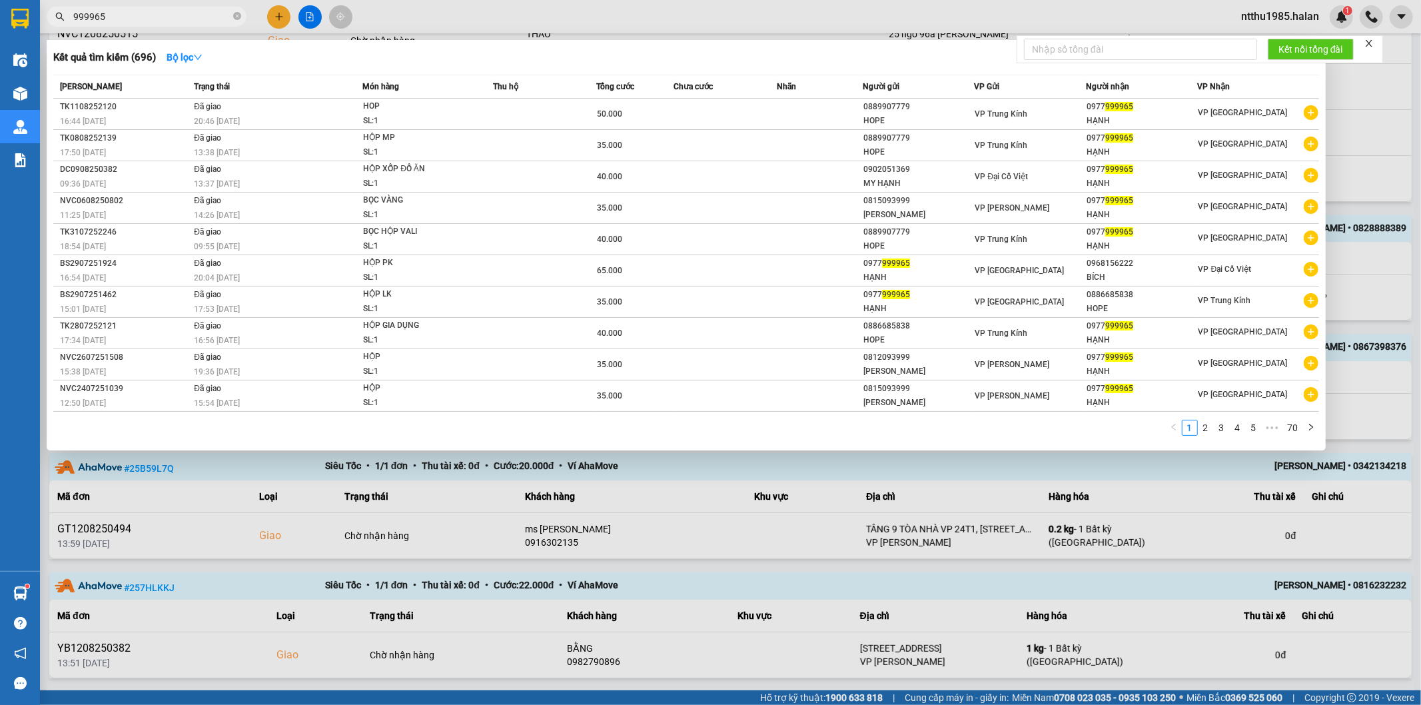
click at [152, 16] on input "999965" at bounding box center [151, 16] width 157 height 15
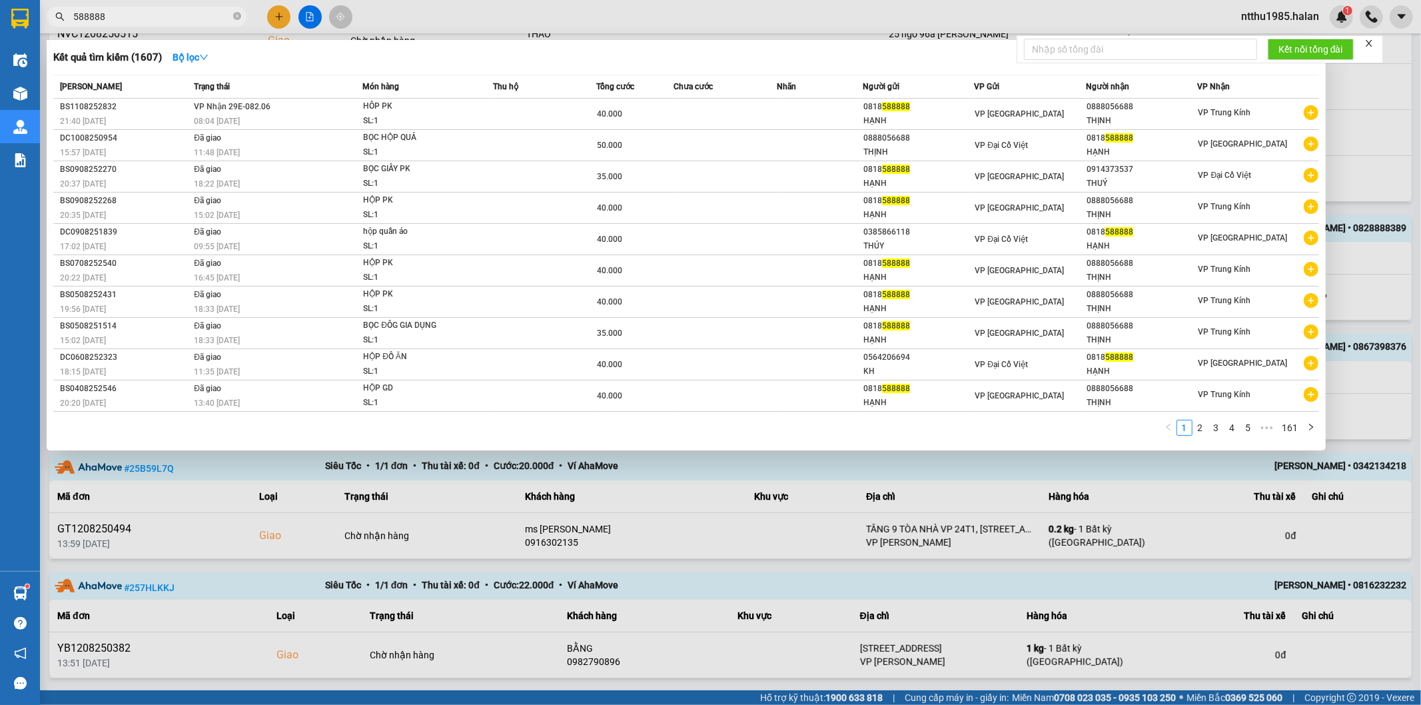
click at [1370, 45] on icon "close" at bounding box center [1369, 43] width 9 height 9
click at [1364, 107] on div at bounding box center [710, 352] width 1421 height 705
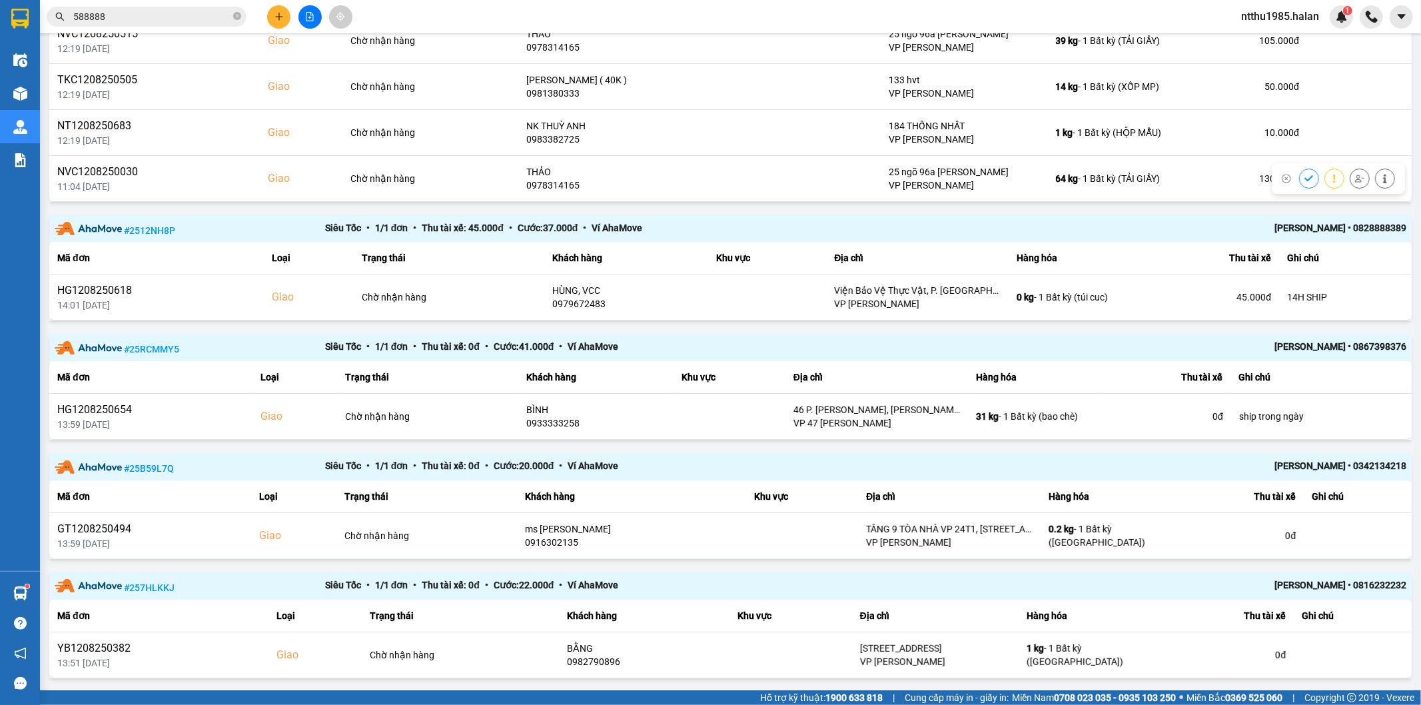
scroll to position [0, 0]
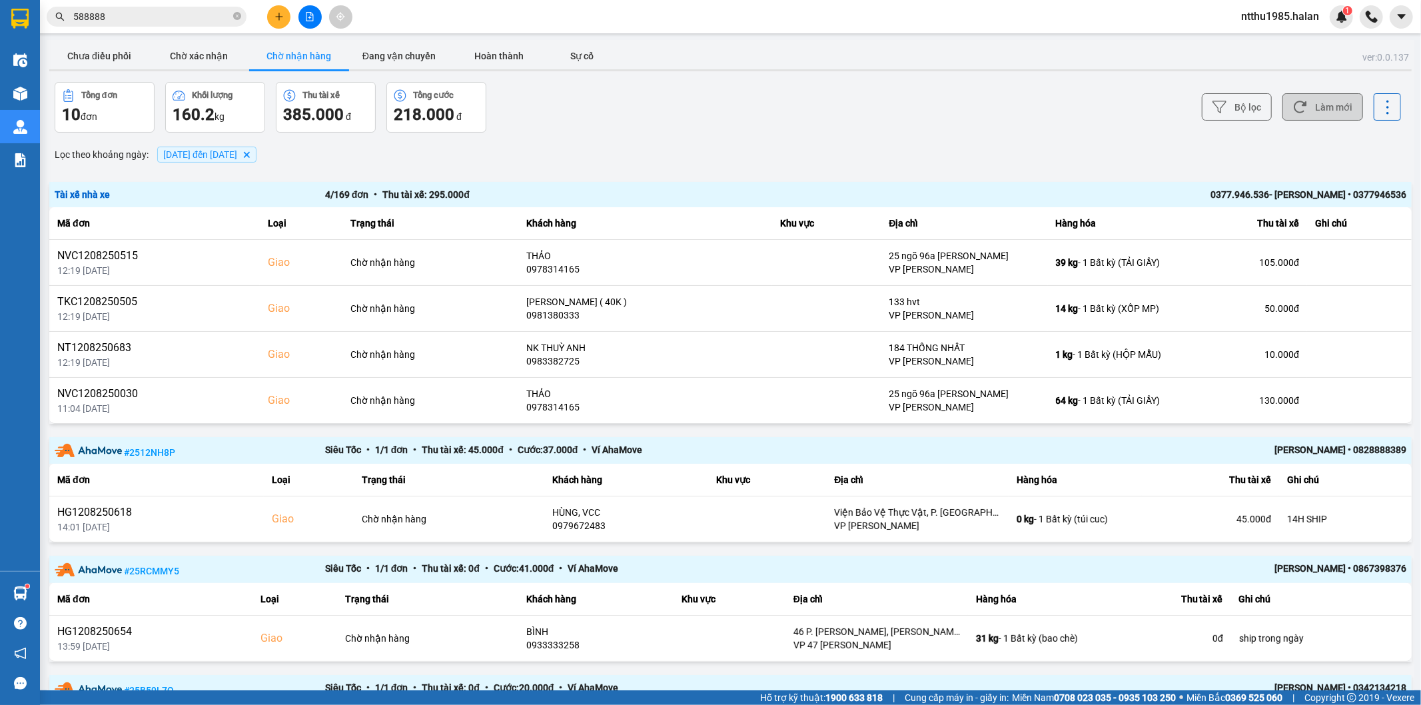
click at [1307, 107] on button "Làm mới" at bounding box center [1323, 106] width 81 height 27
drag, startPoint x: 90, startPoint y: 57, endPoint x: 821, endPoint y: 30, distance: 731.5
click at [90, 56] on button "Chưa điều phối" at bounding box center [99, 56] width 100 height 27
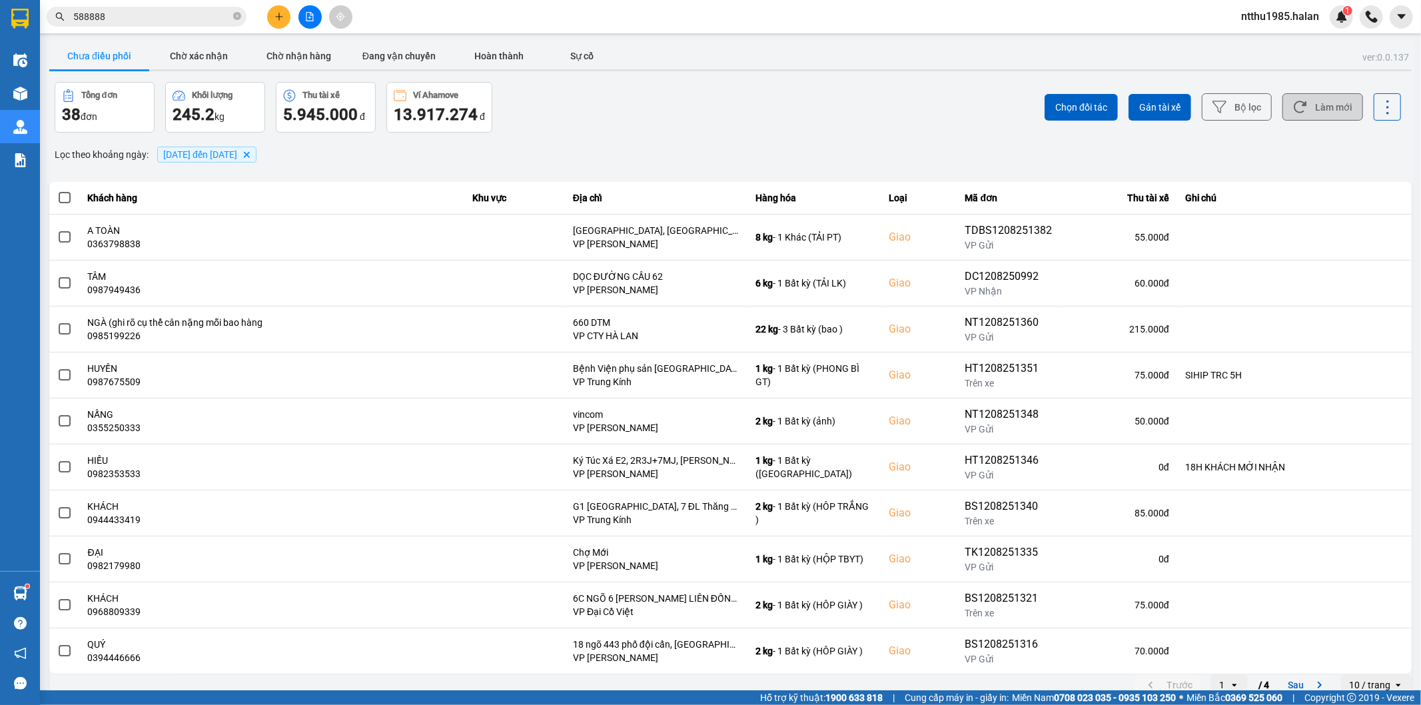
click at [1309, 102] on button "Làm mới" at bounding box center [1323, 106] width 81 height 27
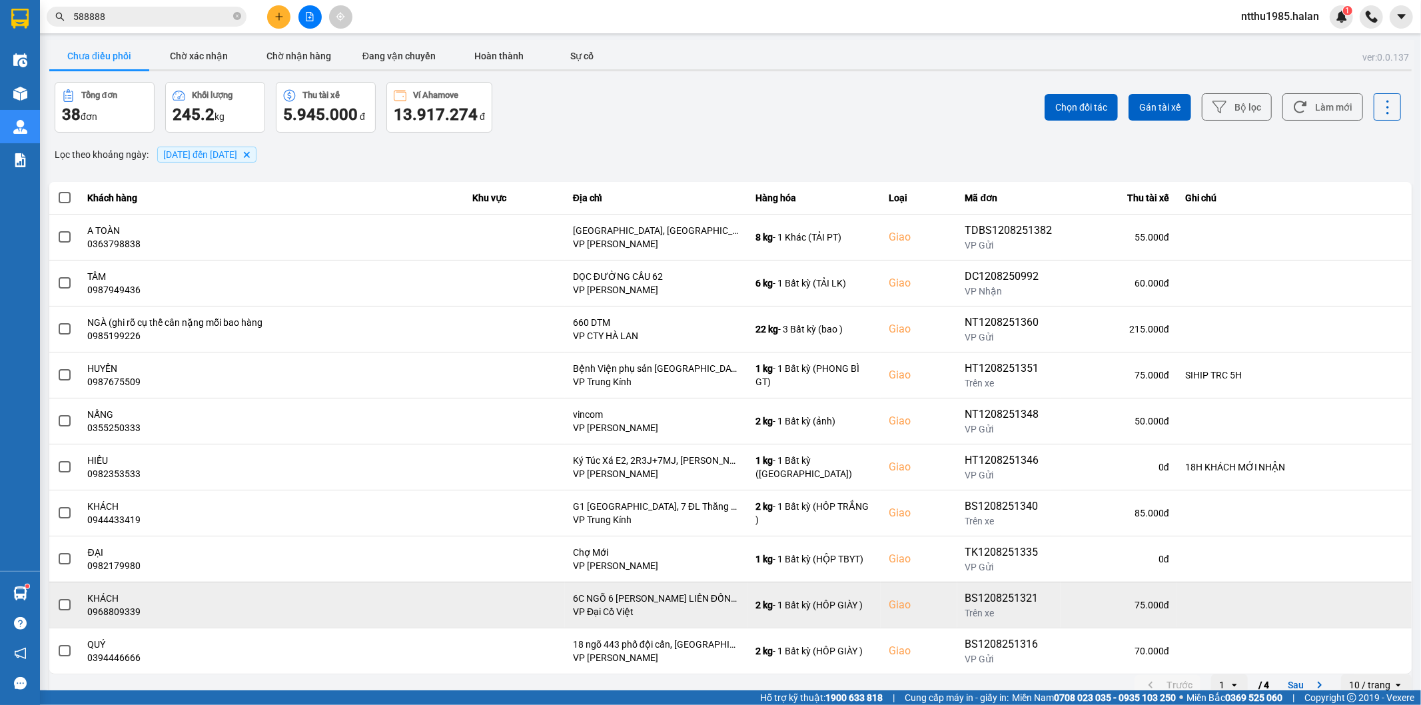
scroll to position [15, 0]
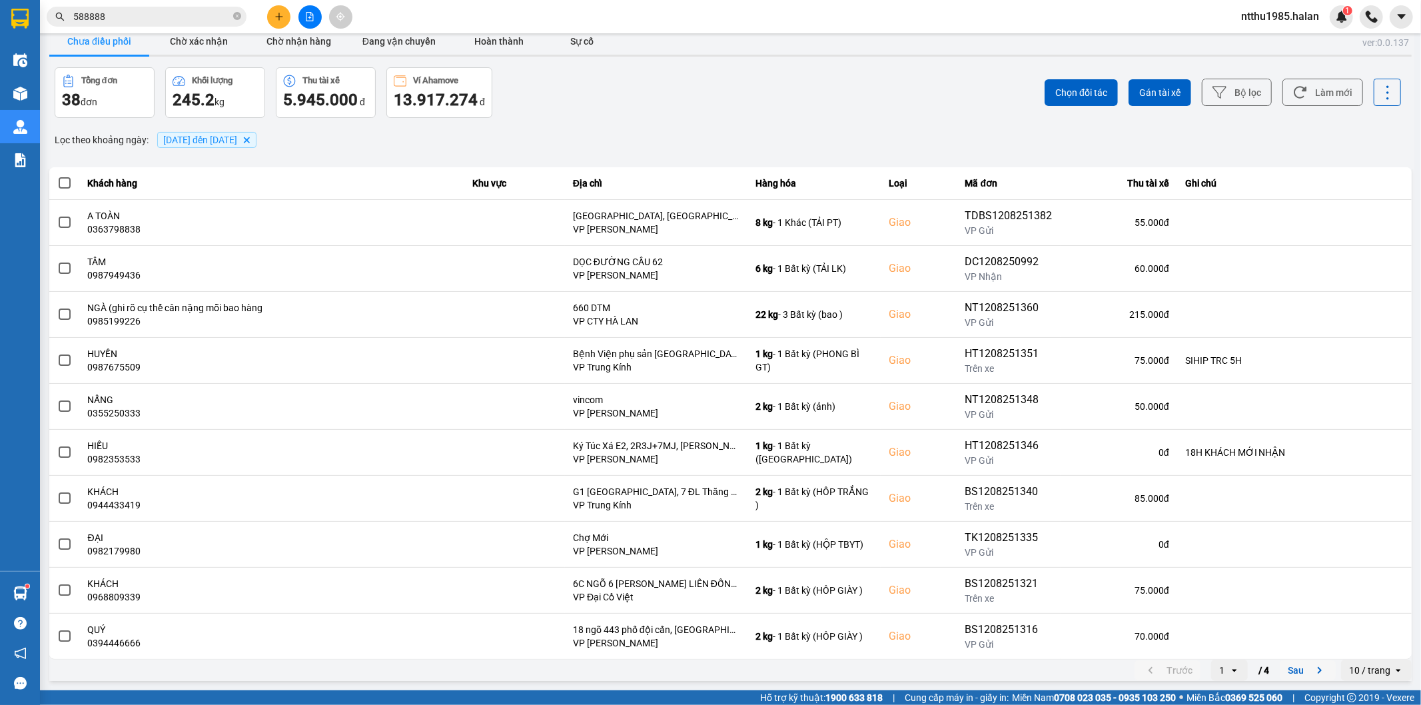
click at [1287, 672] on button "Sau" at bounding box center [1308, 670] width 56 height 20
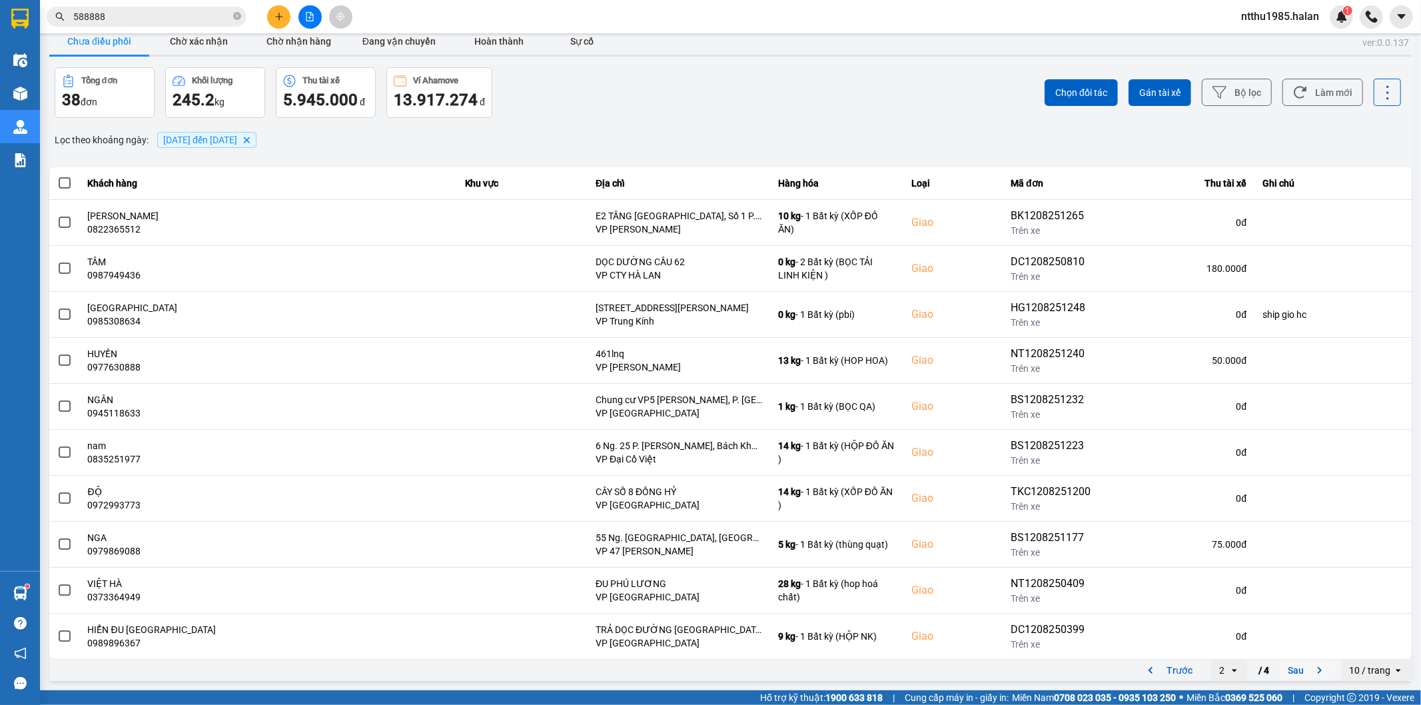
click at [1290, 668] on button "Sau" at bounding box center [1308, 670] width 56 height 20
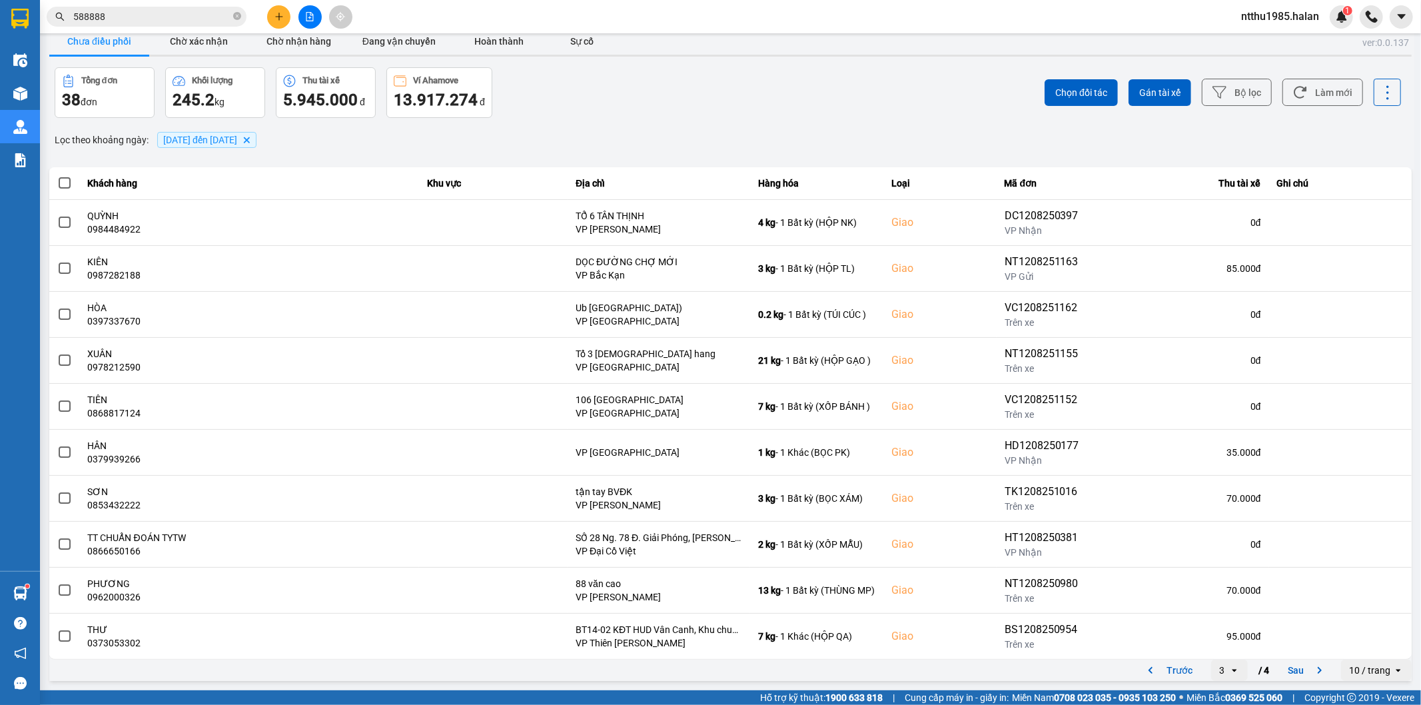
drag, startPoint x: 585, startPoint y: 92, endPoint x: 299, endPoint y: 55, distance: 288.9
click at [550, 89] on div "Tổng đơn 38 đơn Khối lượng 245.2 kg Thu tài xế 5.945.000 đ Ví Ahamove 13.917.27…" at bounding box center [392, 92] width 674 height 51
click at [295, 45] on button "Chờ nhận hàng" at bounding box center [299, 41] width 100 height 27
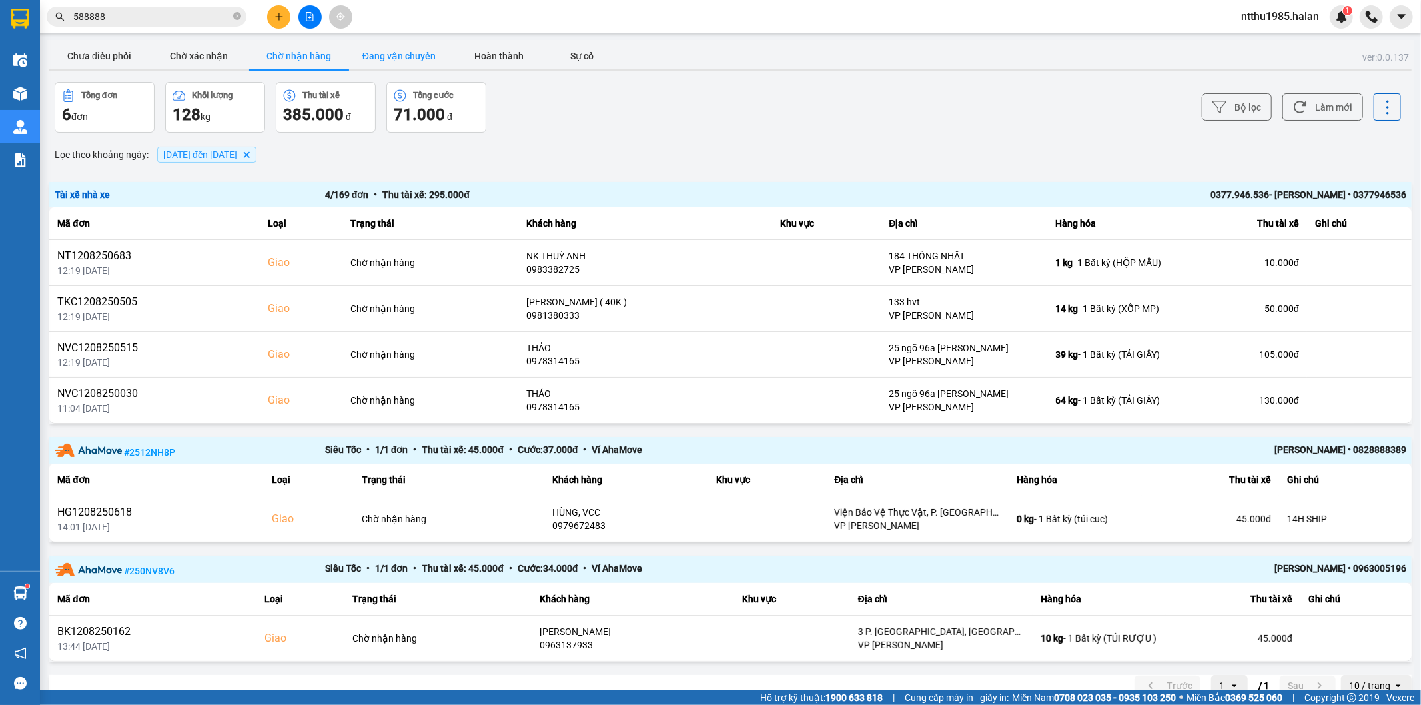
click at [401, 55] on button "Đang vận chuyển" at bounding box center [399, 56] width 100 height 27
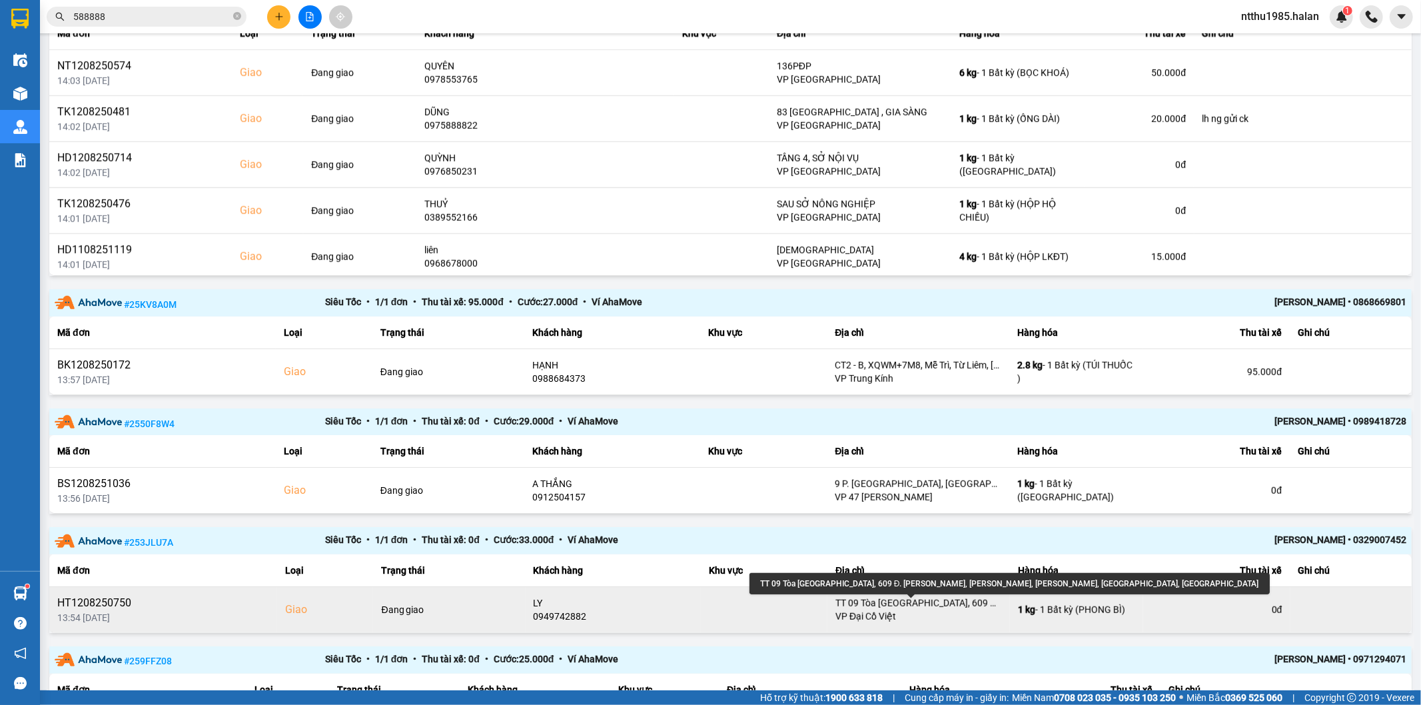
scroll to position [898, 0]
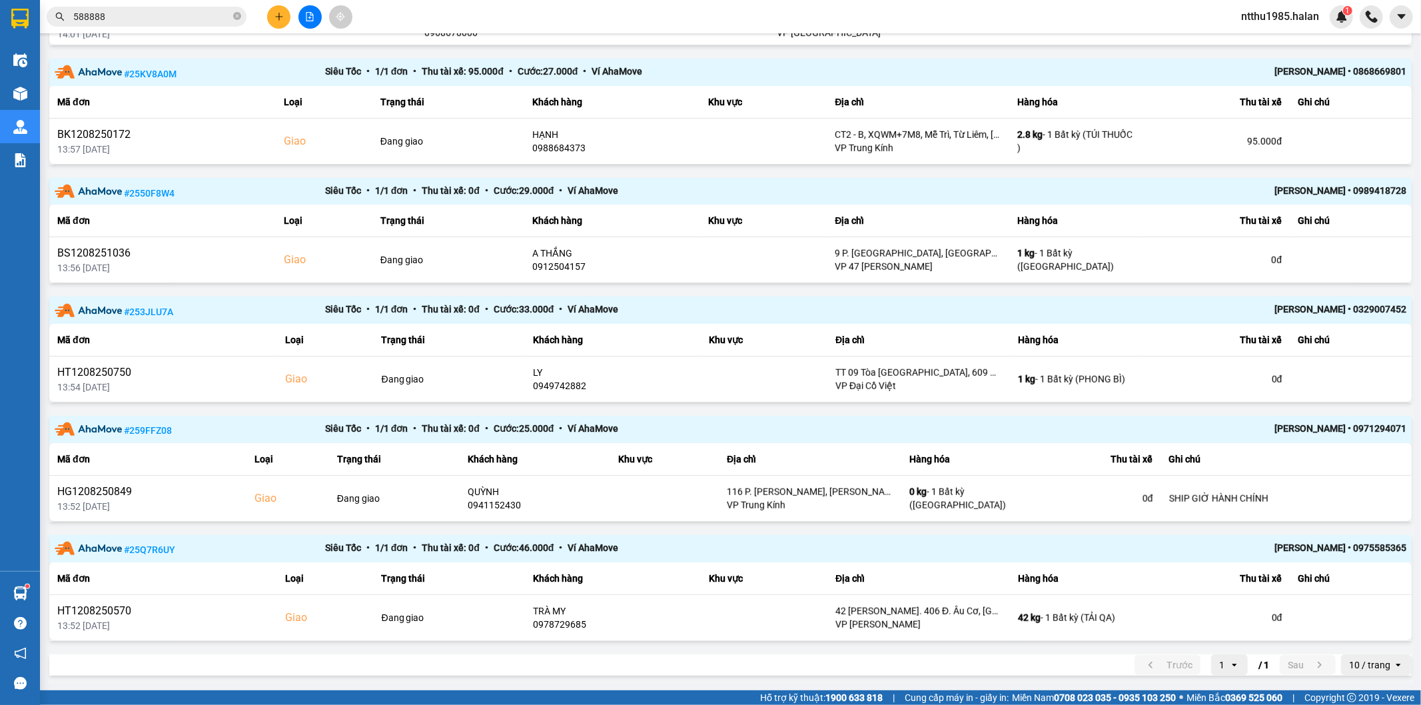
click at [161, 17] on input "588888" at bounding box center [151, 16] width 157 height 15
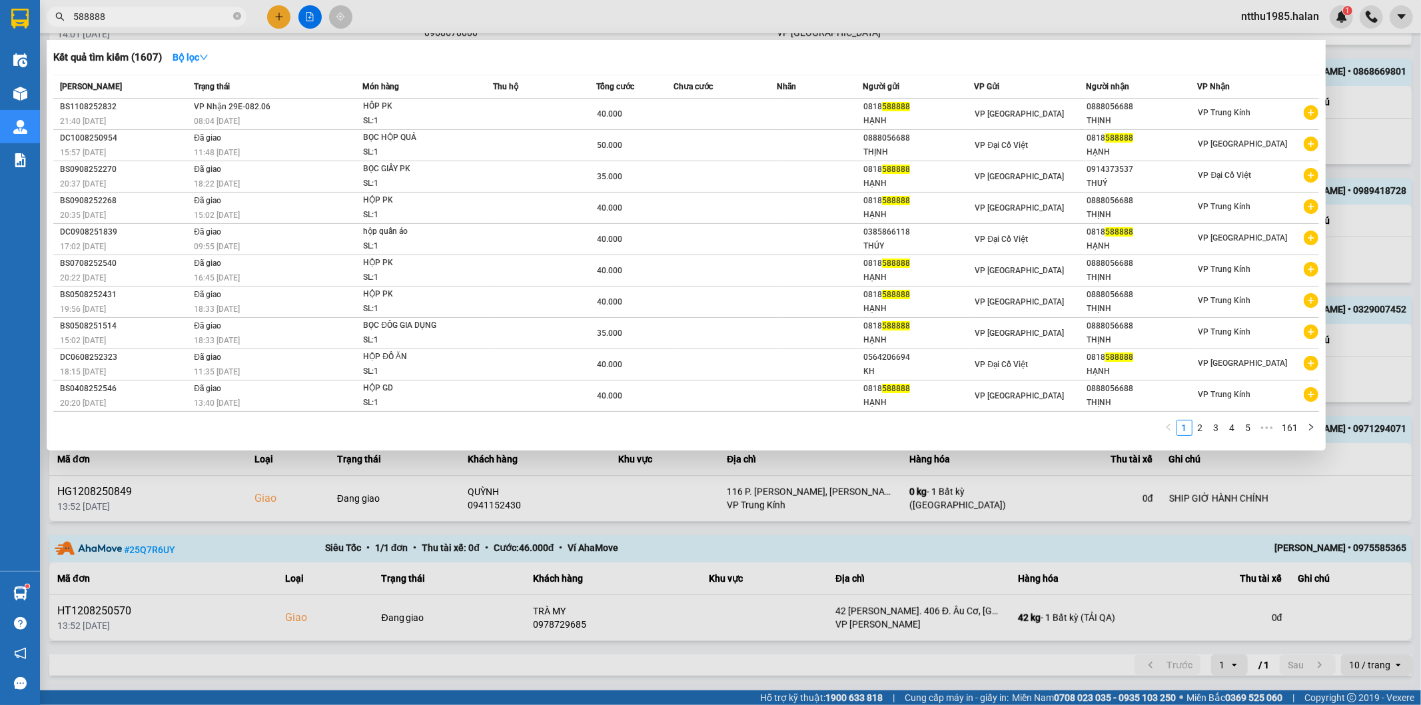
click at [161, 17] on input "588888" at bounding box center [151, 16] width 157 height 15
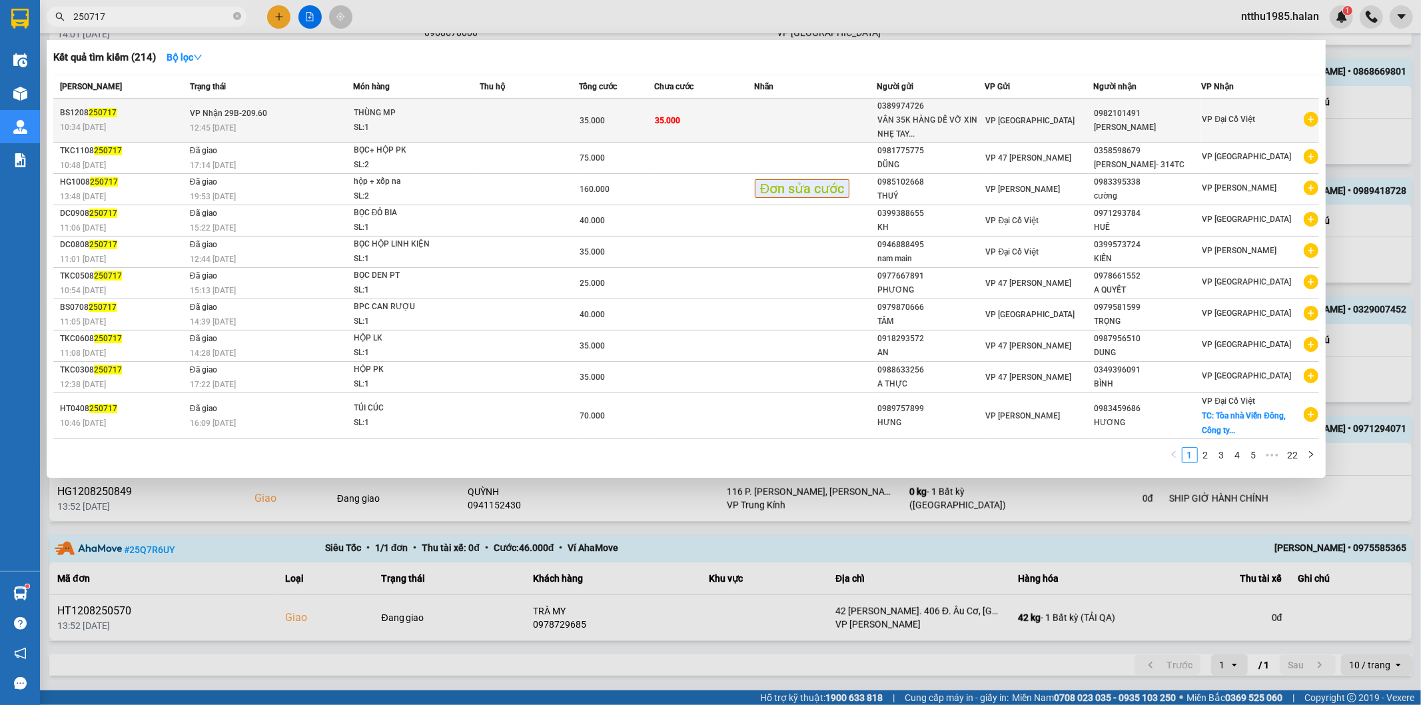
type input "250717"
click at [1003, 117] on span "VP [GEOGRAPHIC_DATA]" at bounding box center [1030, 120] width 89 height 9
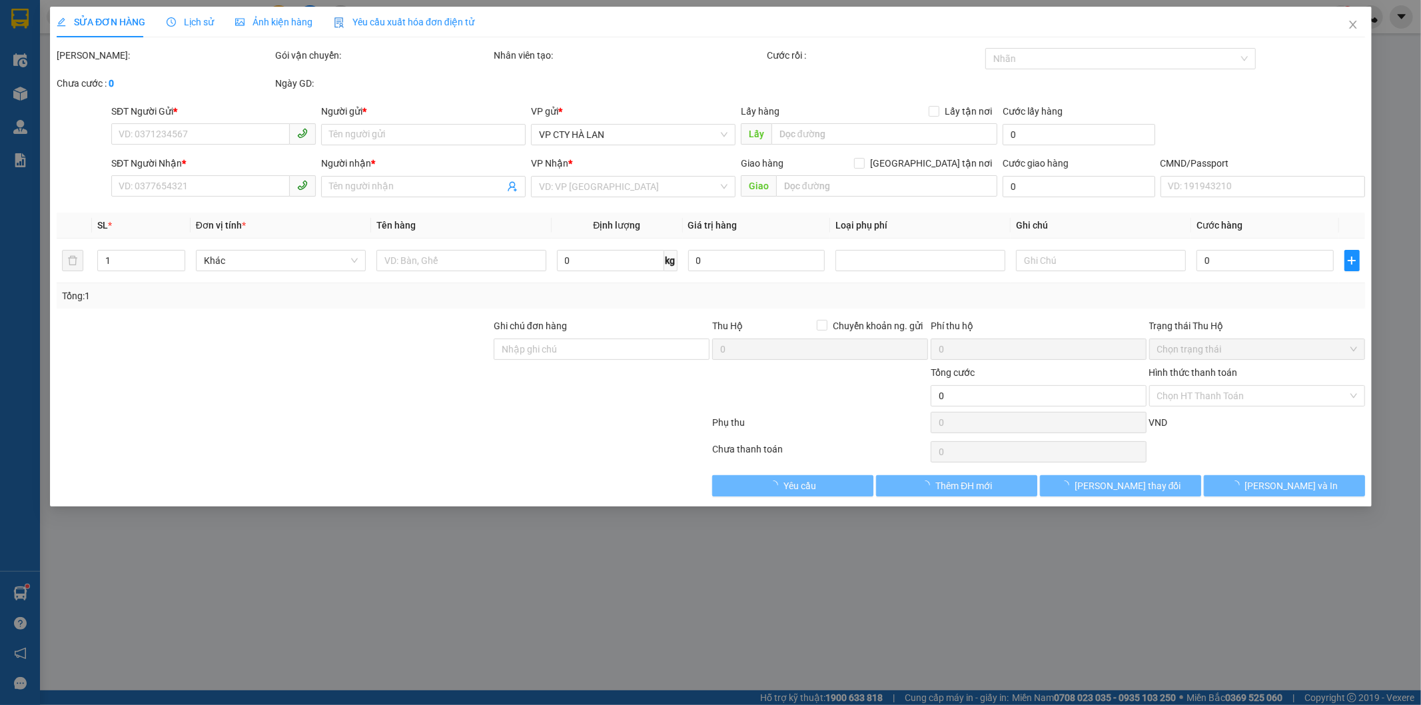
type input "0389974726"
type input "VÂN 35K HÀNG DỄ VỠ XIN NHẸ TAY"
type input "0982101491"
type input "TRANG ĐĂNG"
type input "35.000"
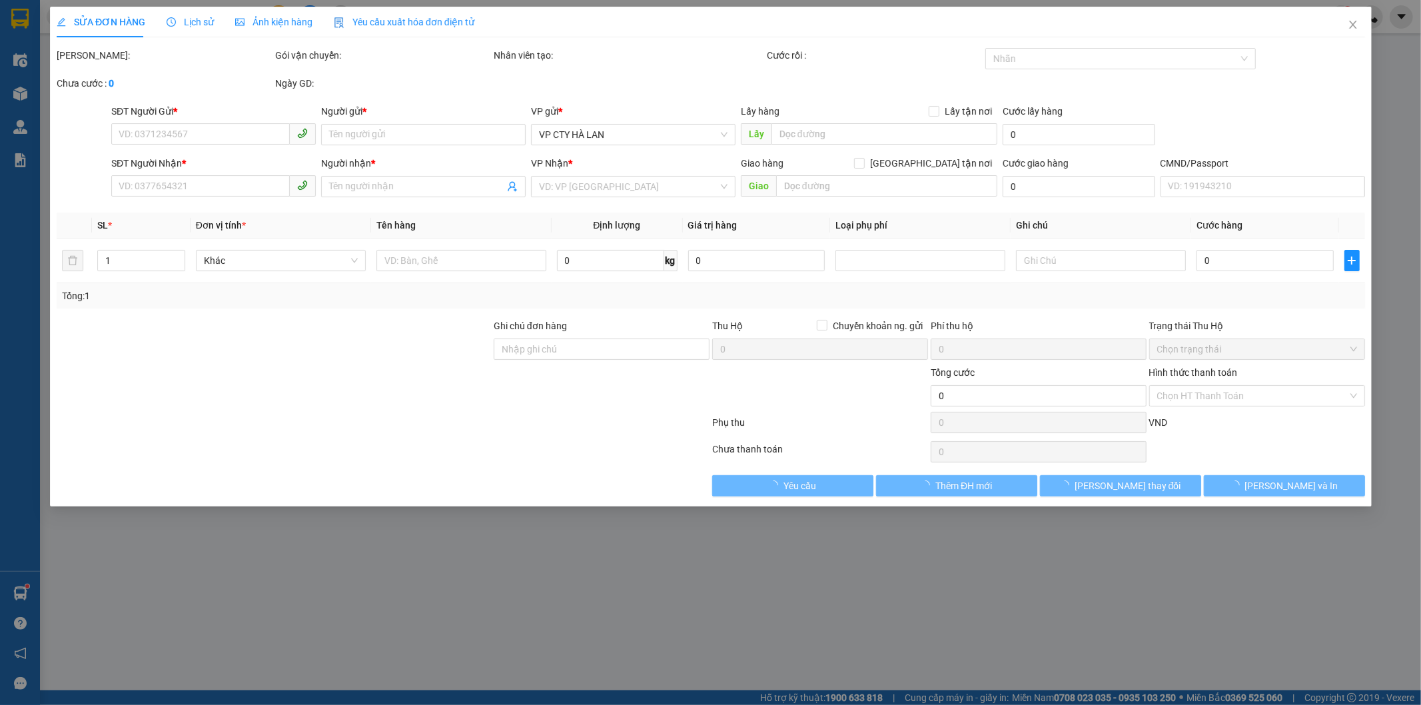
type input "35.000"
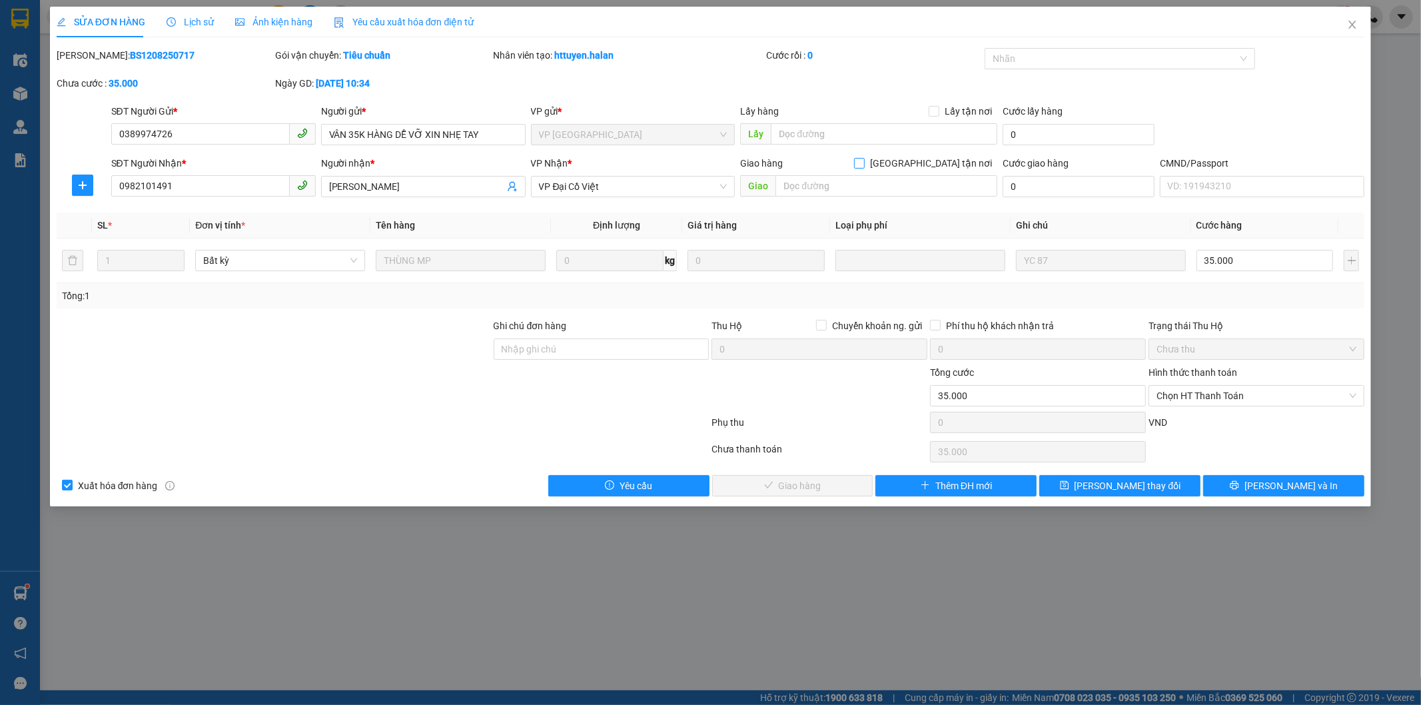
click at [864, 165] on input "[GEOGRAPHIC_DATA] tận nơi" at bounding box center [858, 162] width 9 height 9
checkbox input "true"
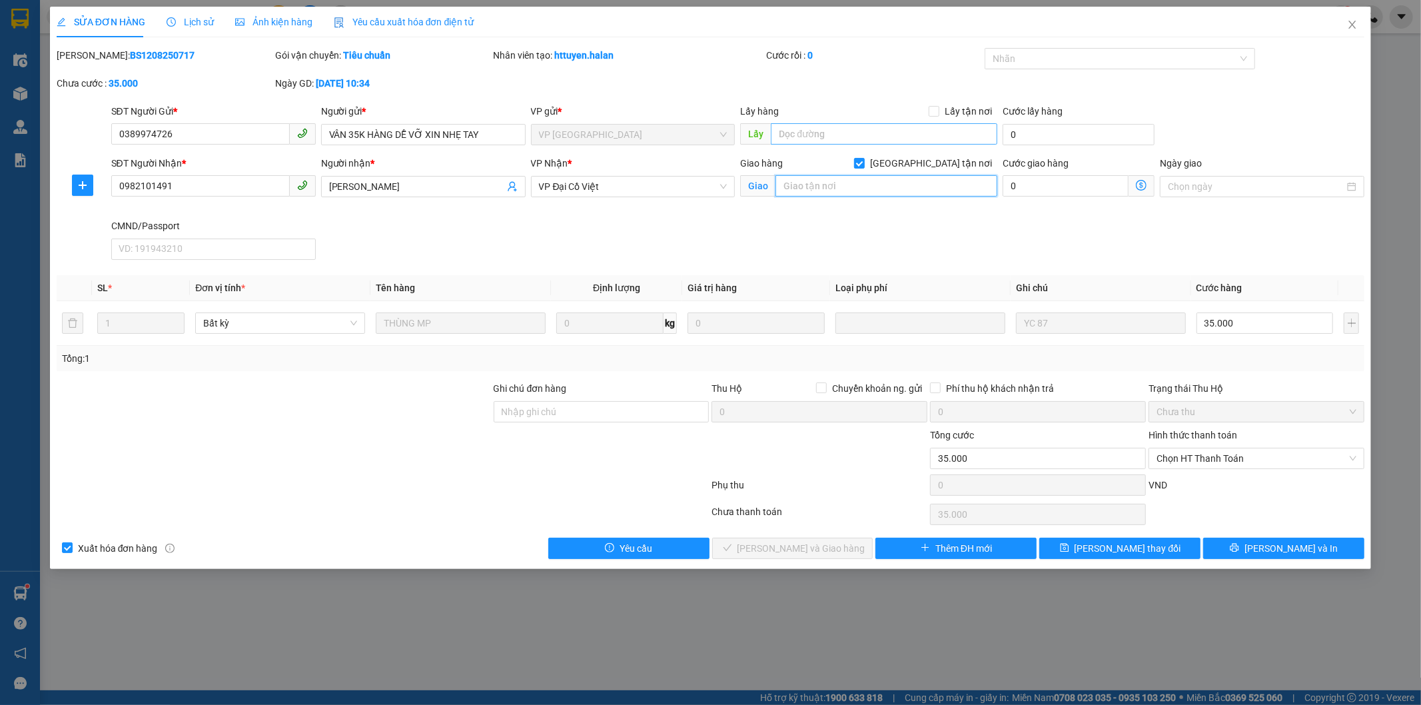
drag, startPoint x: 900, startPoint y: 192, endPoint x: 883, endPoint y: 140, distance: 54.6
click at [888, 149] on form "SĐT Người Gửi * 0389974726 Người gửi * VÂN 35K HÀNG DỄ VỠ XIN NHẸ TAY VP gửi * …" at bounding box center [711, 184] width 1309 height 161
click at [850, 181] on input "59 ngõ 521 trương định" at bounding box center [887, 185] width 222 height 21
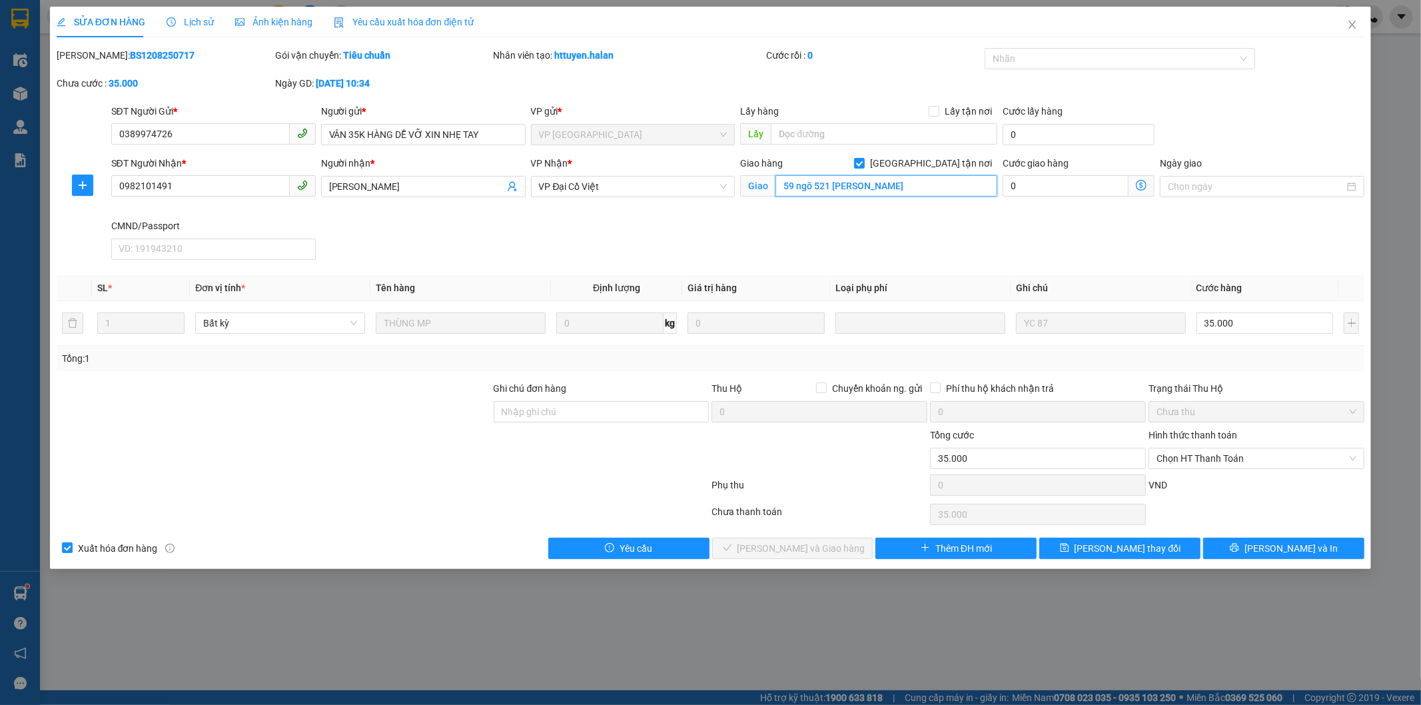
click at [920, 187] on input "59 ngõ 521 trương định" at bounding box center [887, 185] width 222 height 21
paste input "Ng. 521 Đ. Trương Định, Tân Mai, Hoàng Mai, Hà Nội, Việt Nam"
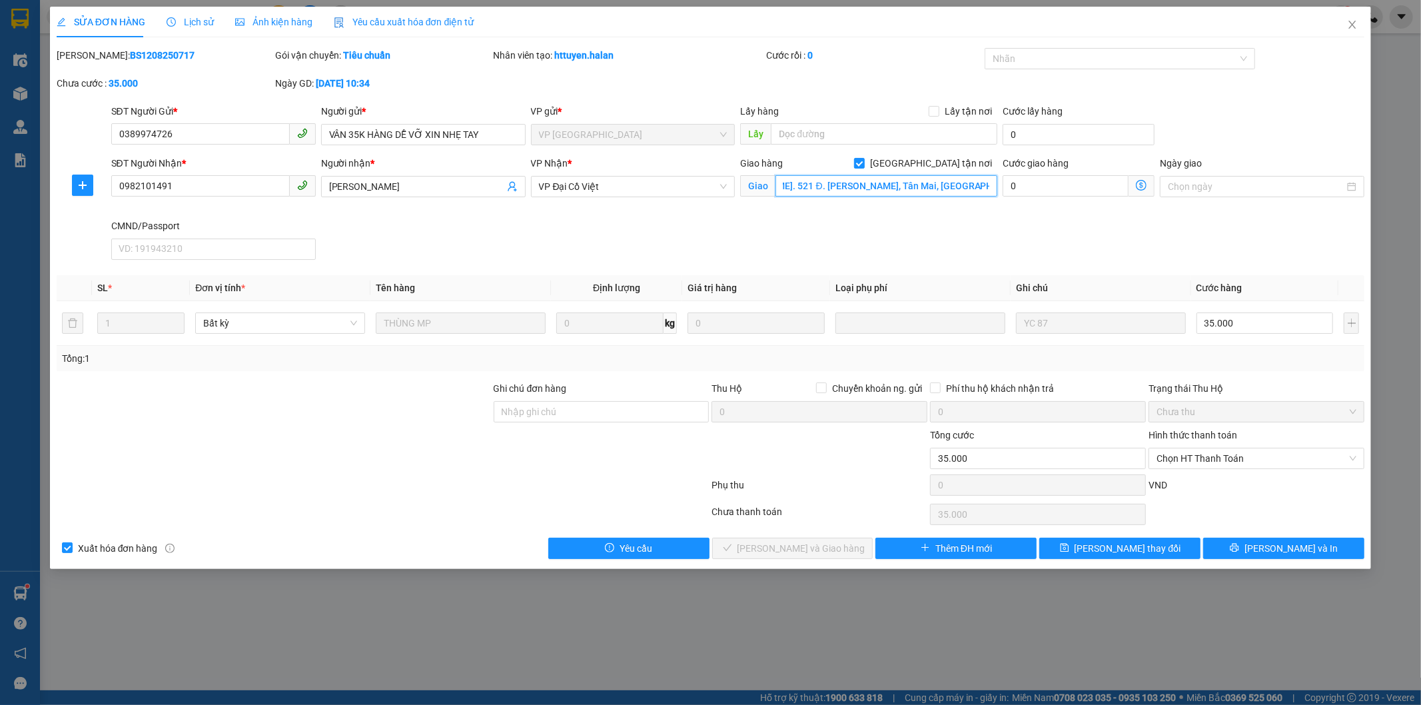
type input "59 Ng. 521 Đ. Trương Định, Tân Mai, Hoàng Mai, Hà Nội, Việt Nam"
click at [1142, 188] on icon "dollar-circle" at bounding box center [1141, 185] width 11 height 11
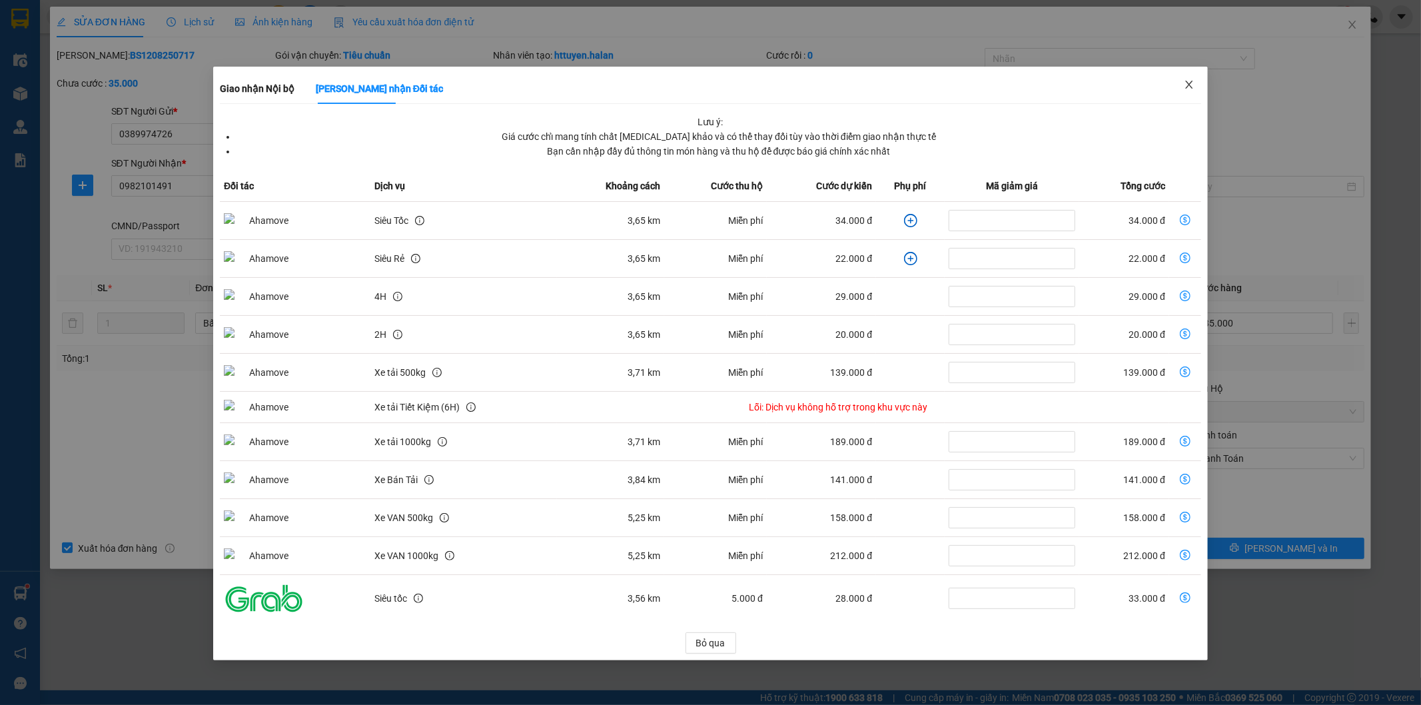
click at [1190, 84] on icon "close" at bounding box center [1189, 84] width 11 height 11
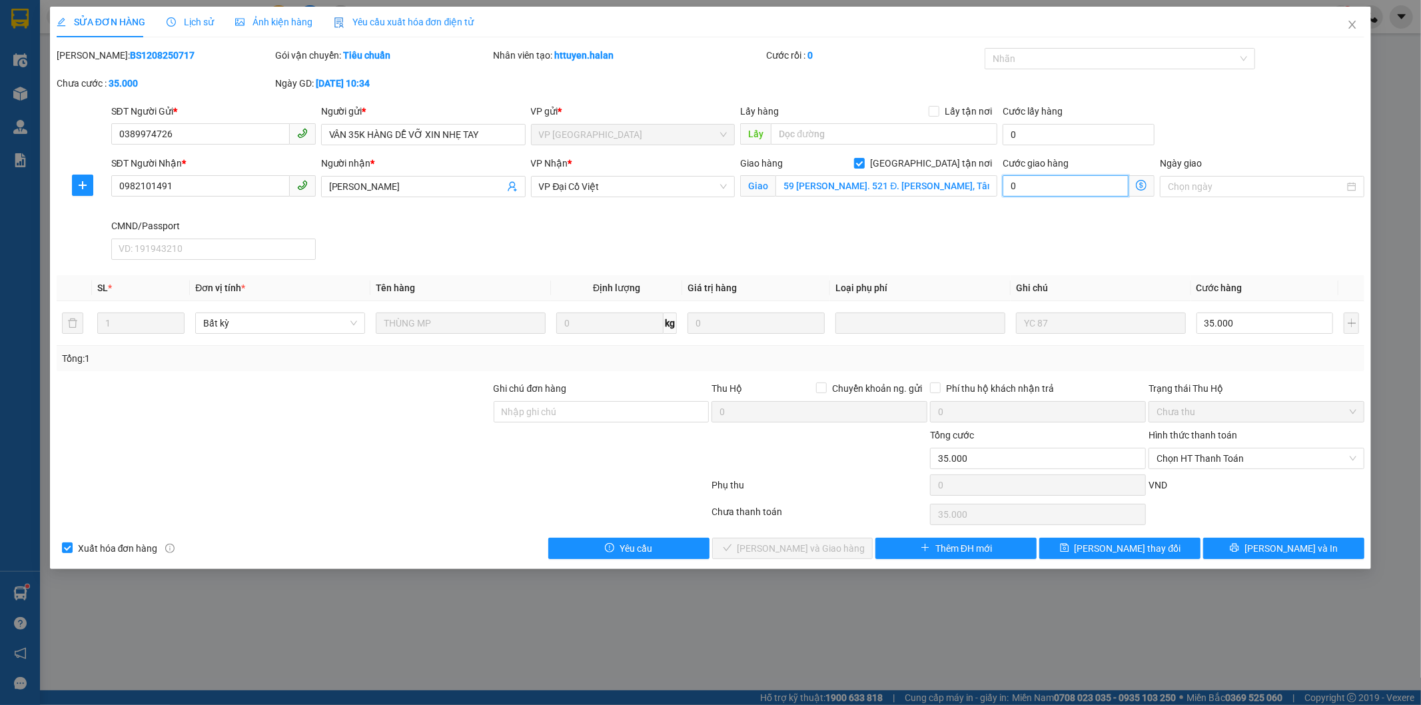
click at [1071, 185] on input "0" at bounding box center [1066, 185] width 126 height 21
type input "35.004"
type input "4"
type input "35.045"
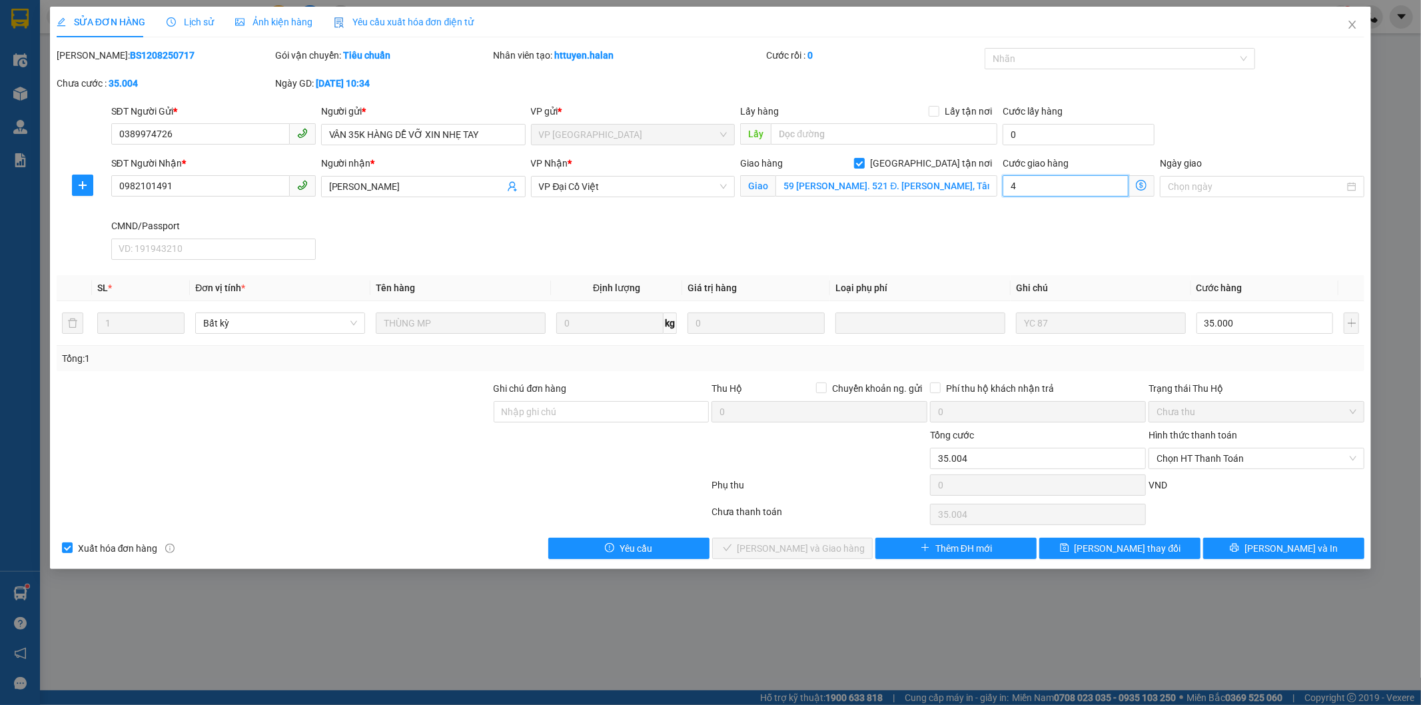
type input "35.045"
type input "45.000"
type input "80.000"
drag, startPoint x: 1123, startPoint y: 550, endPoint x: 1125, endPoint y: 474, distance: 76.0
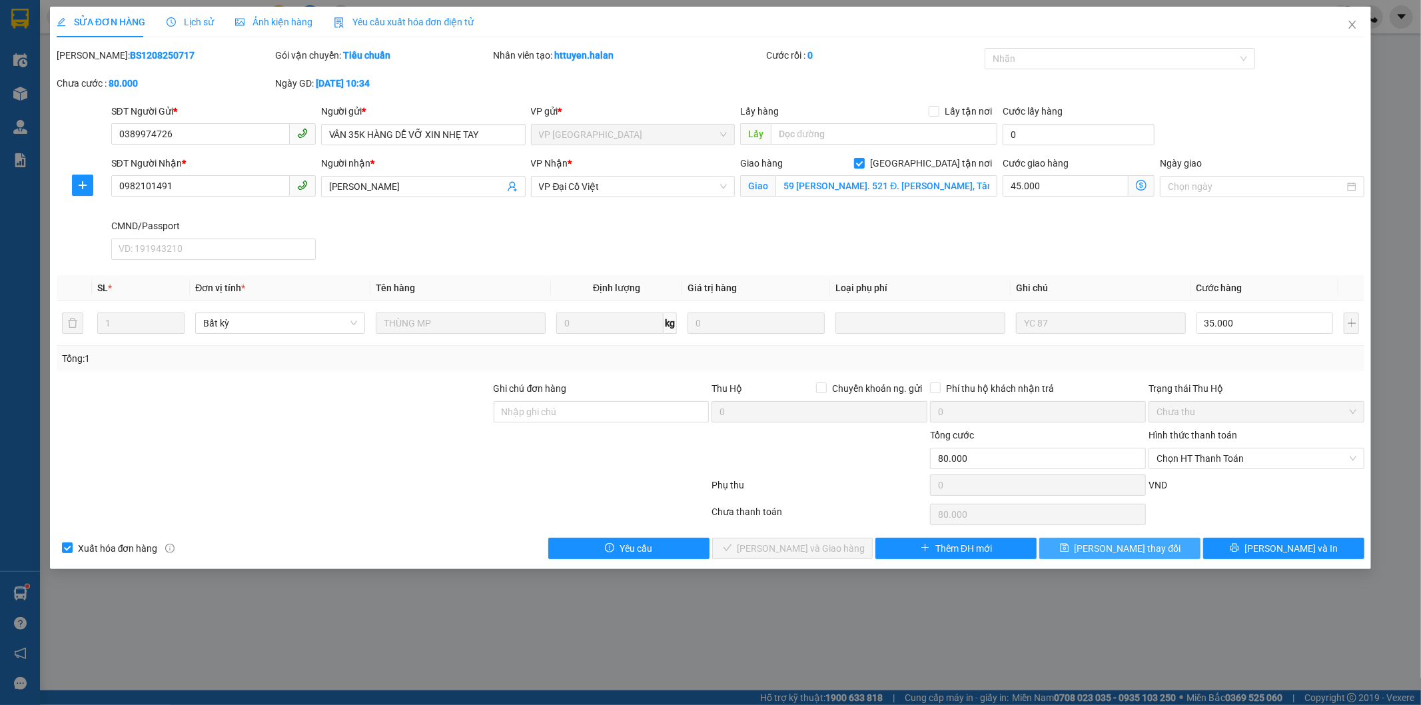
click at [1123, 550] on span "[PERSON_NAME] thay đổi" at bounding box center [1128, 548] width 107 height 15
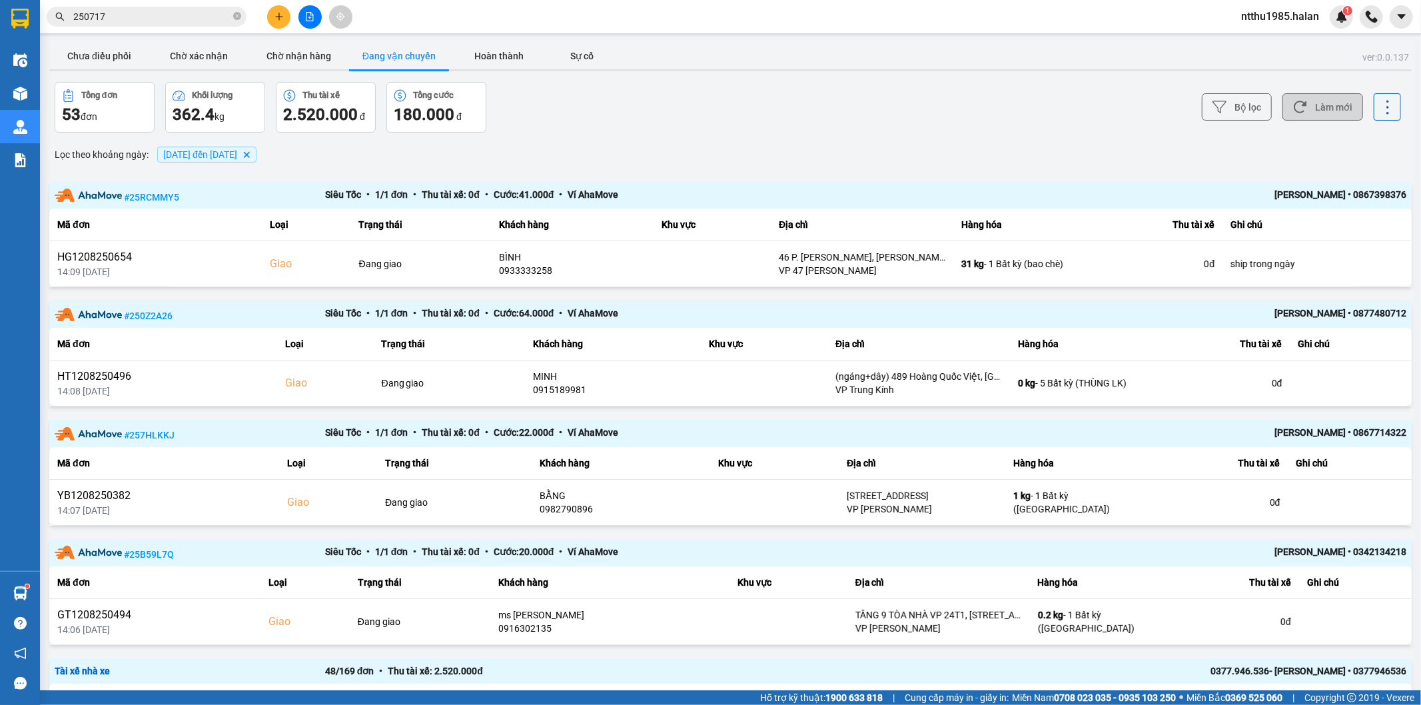
click at [1320, 109] on button "Làm mới" at bounding box center [1323, 106] width 81 height 27
click at [96, 61] on button "Chưa điều phối" at bounding box center [99, 56] width 100 height 27
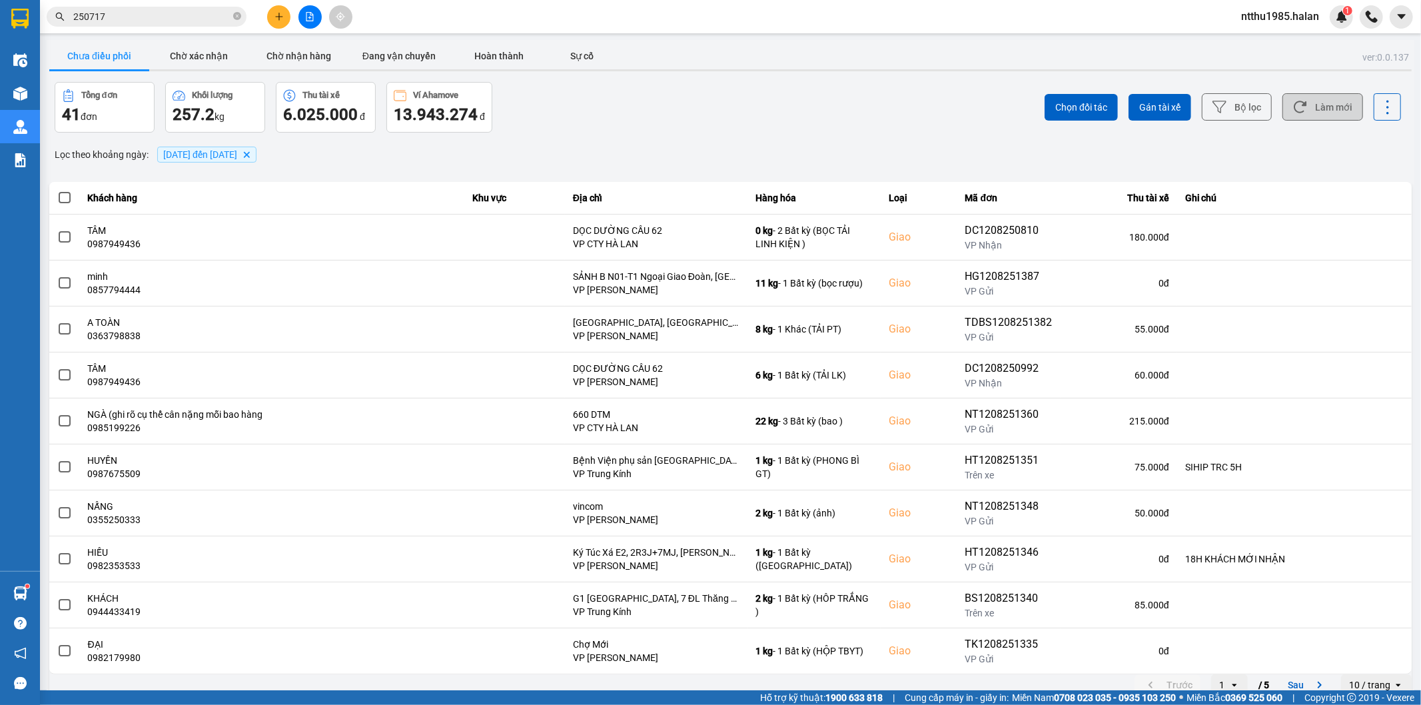
click at [1326, 109] on button "Làm mới" at bounding box center [1323, 106] width 81 height 27
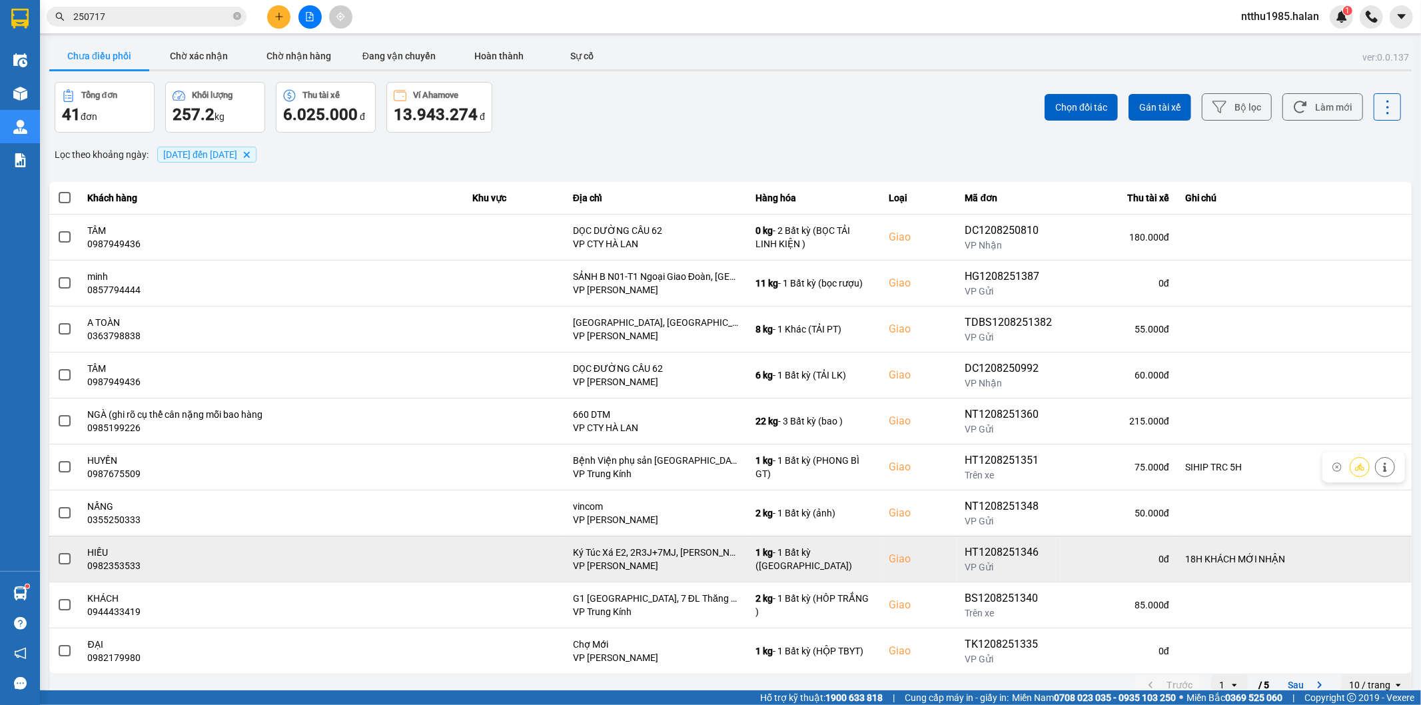
scroll to position [15, 0]
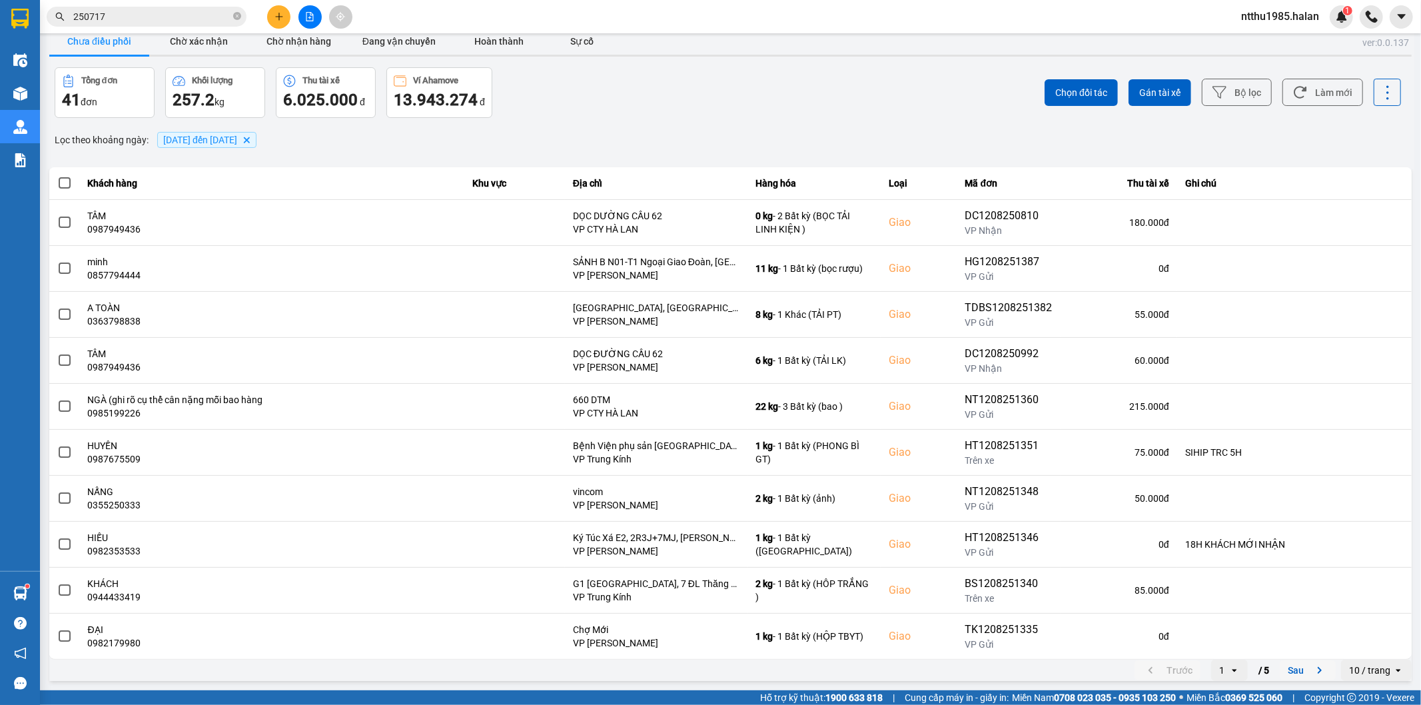
click at [1290, 671] on button "Sau" at bounding box center [1308, 670] width 56 height 20
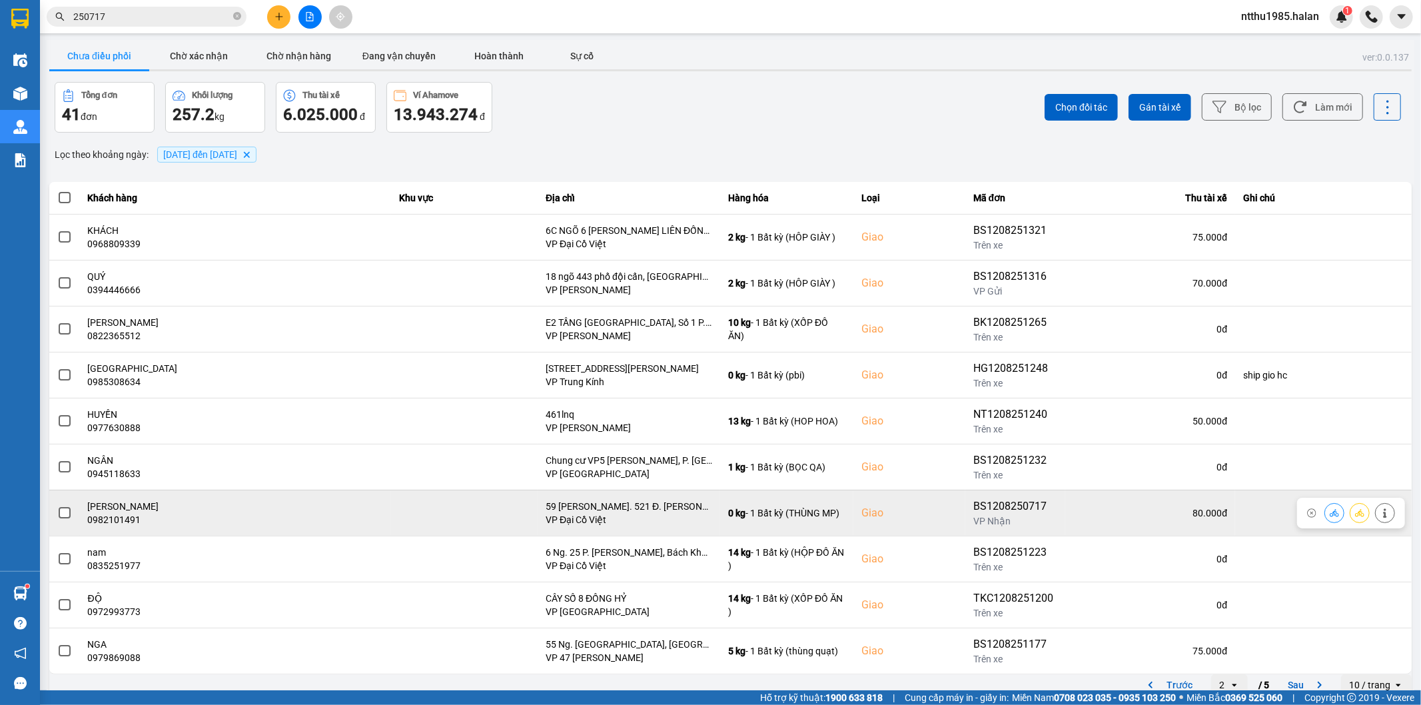
click at [60, 518] on span at bounding box center [65, 513] width 12 height 12
click at [57, 506] on input "checkbox" at bounding box center [57, 506] width 0 height 0
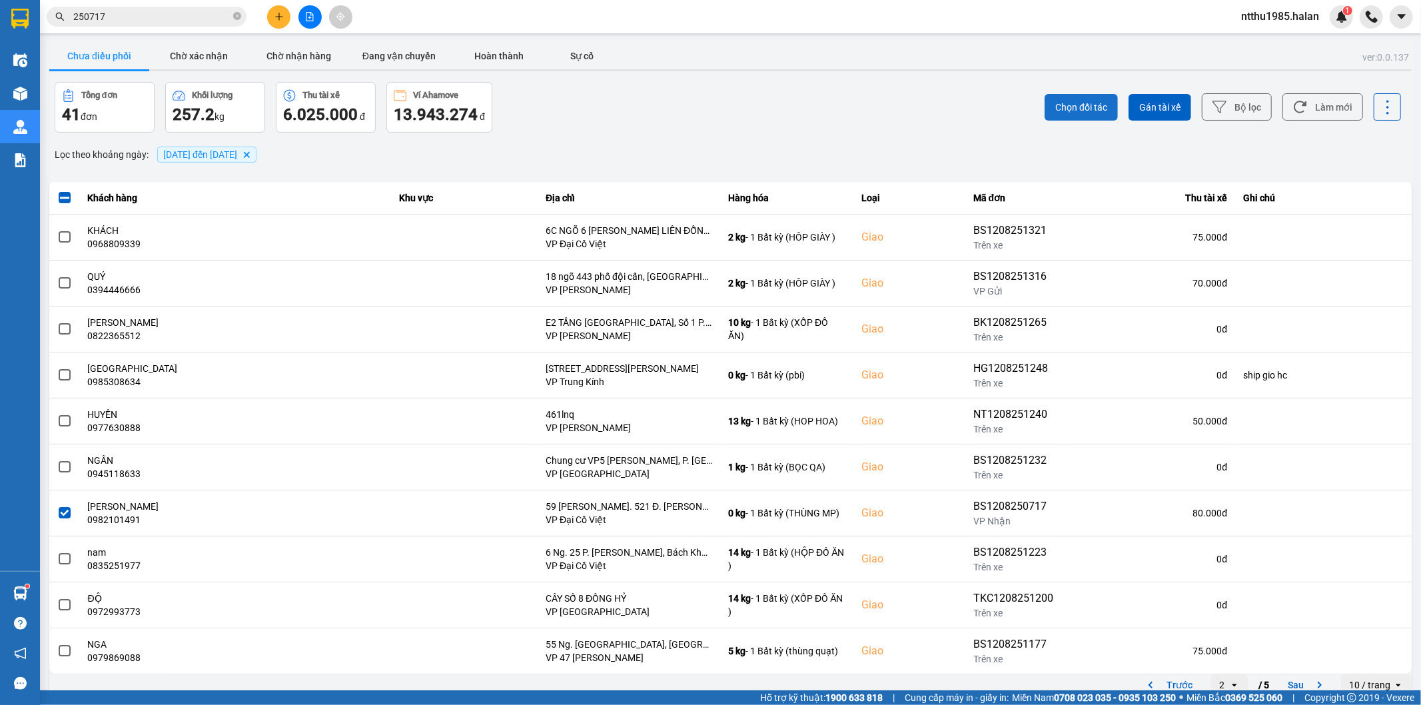
click at [1076, 102] on span "Chọn đối tác" at bounding box center [1082, 107] width 52 height 13
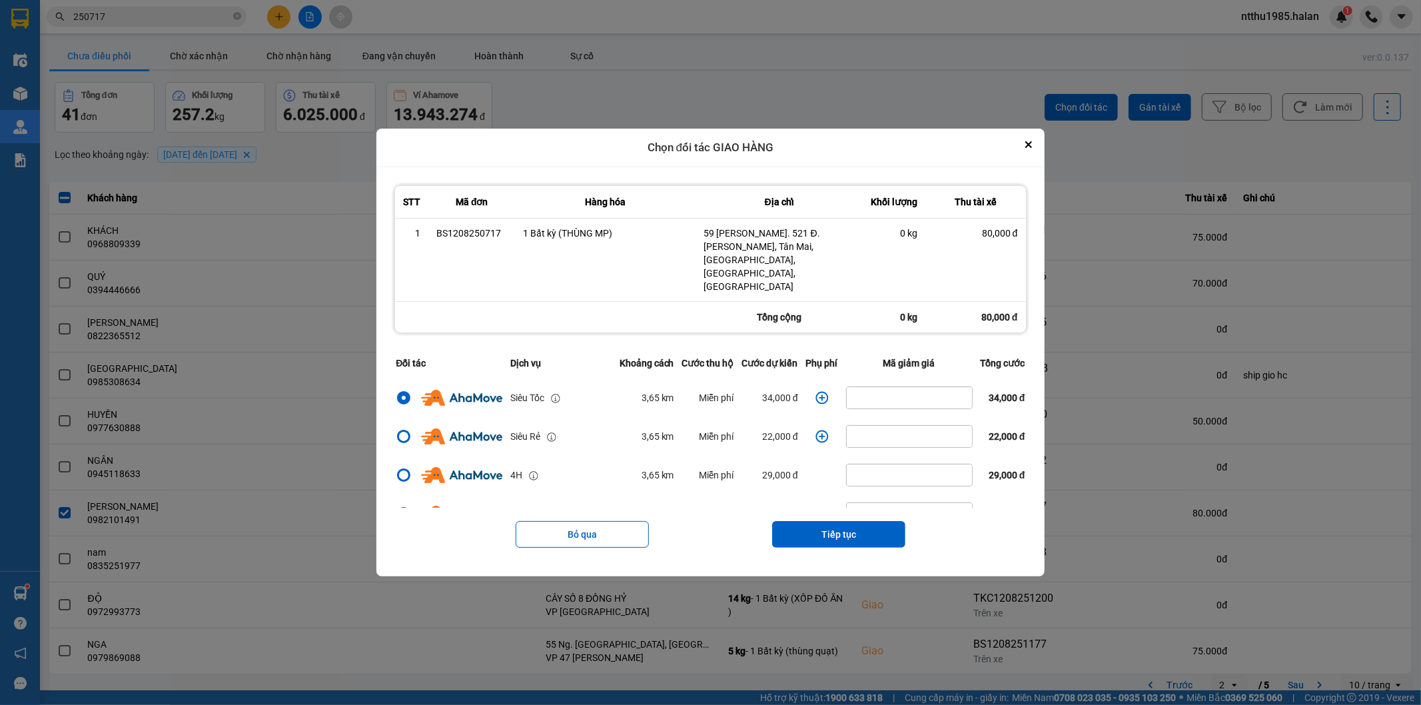
drag, startPoint x: 810, startPoint y: 508, endPoint x: 812, endPoint y: 487, distance: 20.7
click at [812, 521] on button "Tiếp tục" at bounding box center [838, 534] width 133 height 27
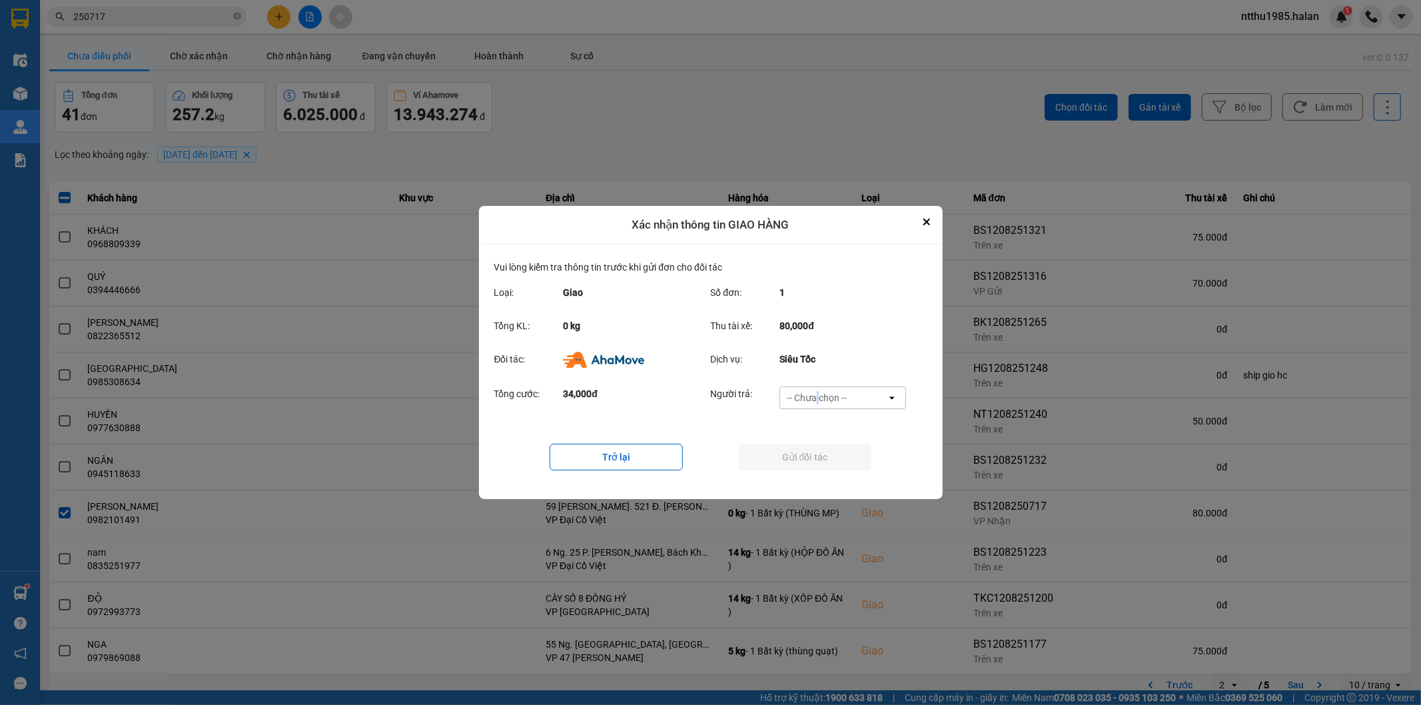
click at [820, 395] on div "-- Chưa chọn --" at bounding box center [817, 397] width 60 height 13
click at [810, 472] on span "Ví Ahamove" at bounding box center [817, 474] width 54 height 13
click at [803, 460] on button "Gửi đối tác" at bounding box center [804, 457] width 133 height 27
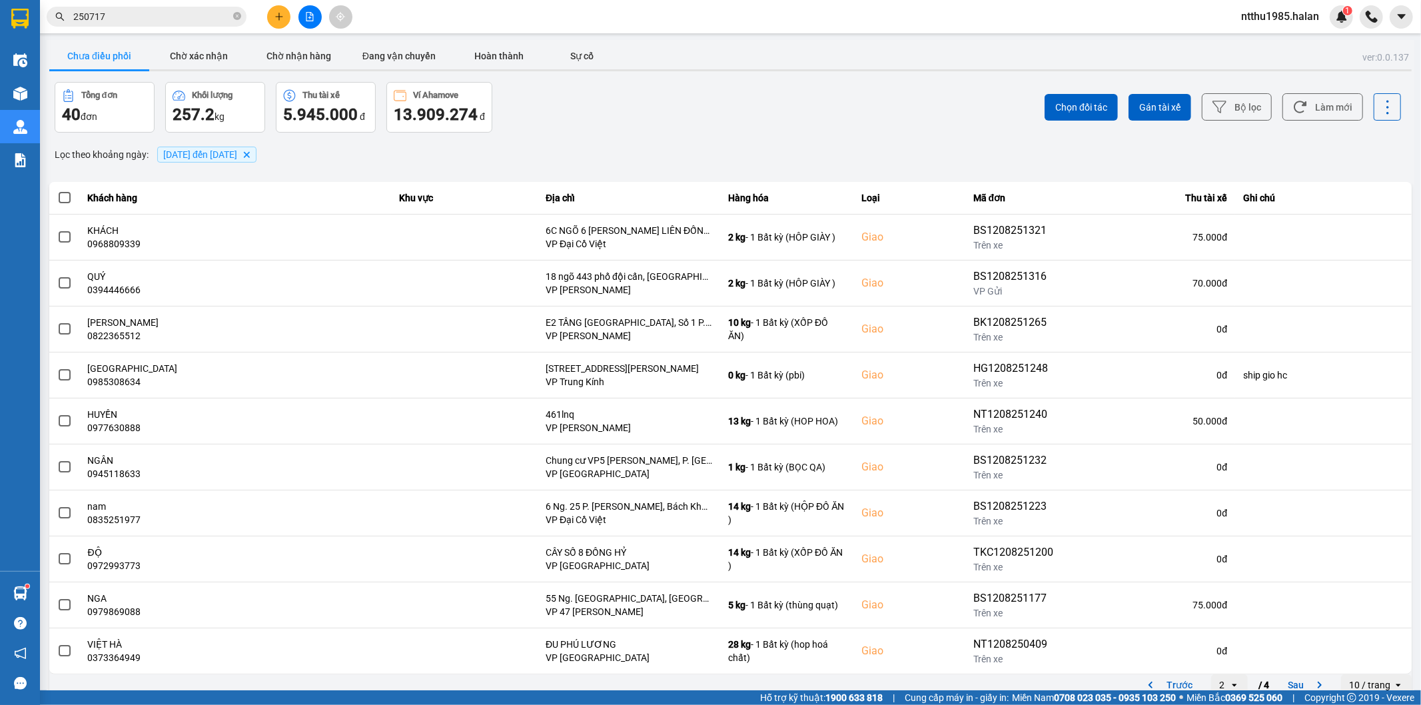
click at [582, 125] on div "Tổng đơn 40 đơn Khối lượng 257.2 kg Thu tài xế 5.945.000 đ Ví Ahamove 13.909.27…" at bounding box center [392, 107] width 674 height 51
click at [1309, 103] on button "Làm mới" at bounding box center [1323, 106] width 81 height 27
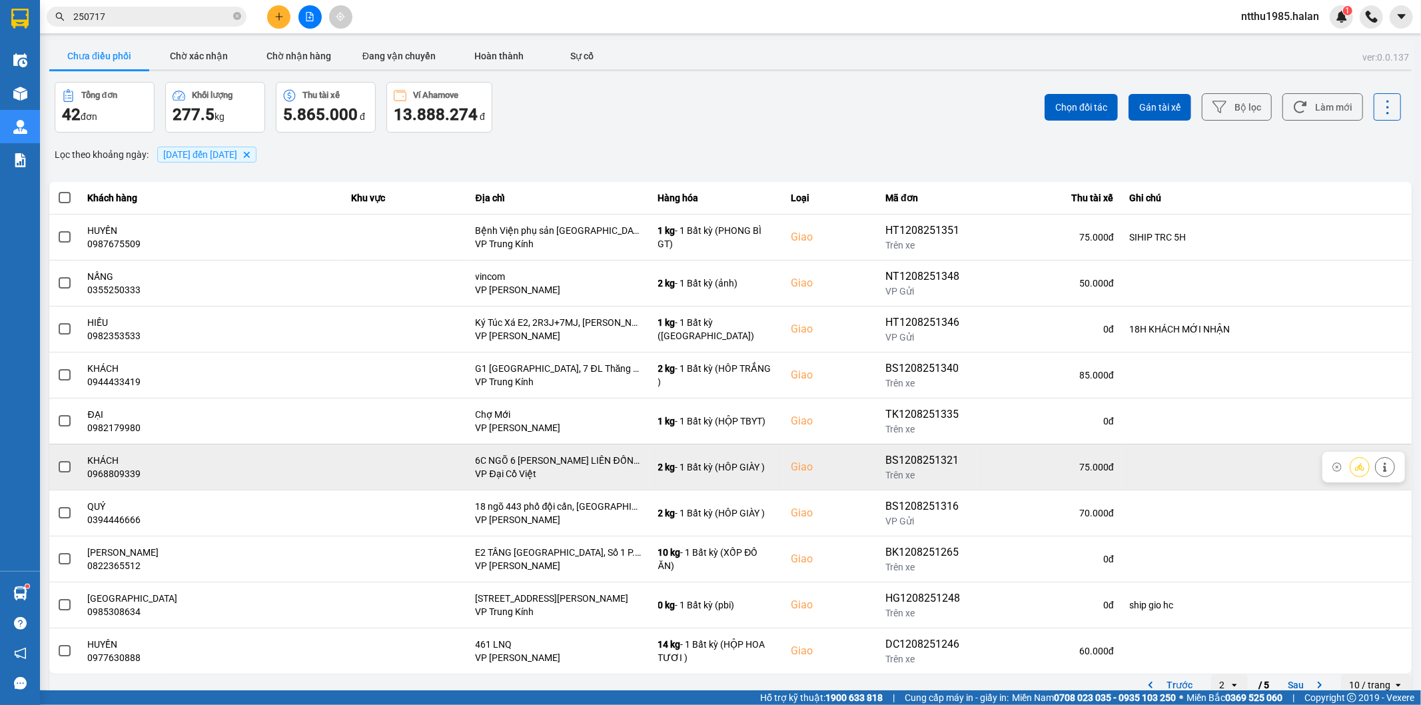
scroll to position [15, 0]
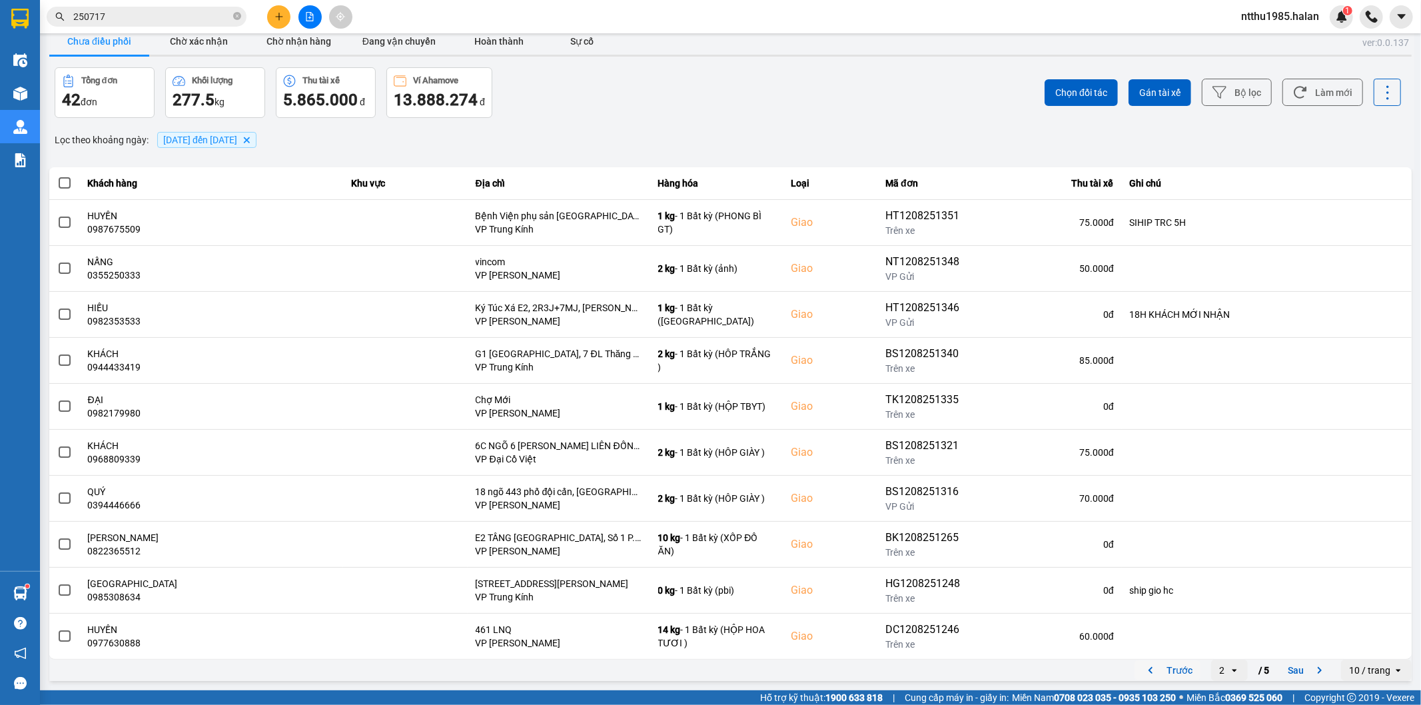
click at [1158, 670] on button "Trước" at bounding box center [1168, 670] width 66 height 20
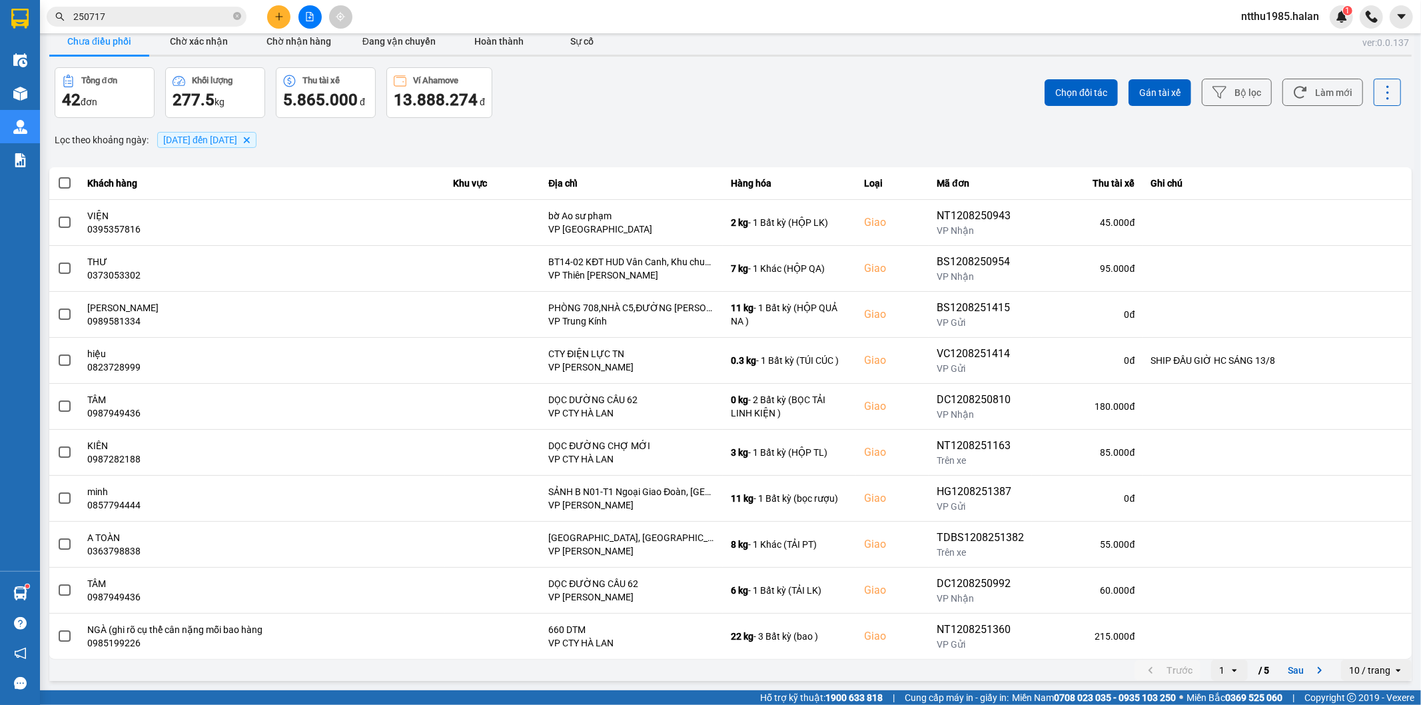
scroll to position [0, 0]
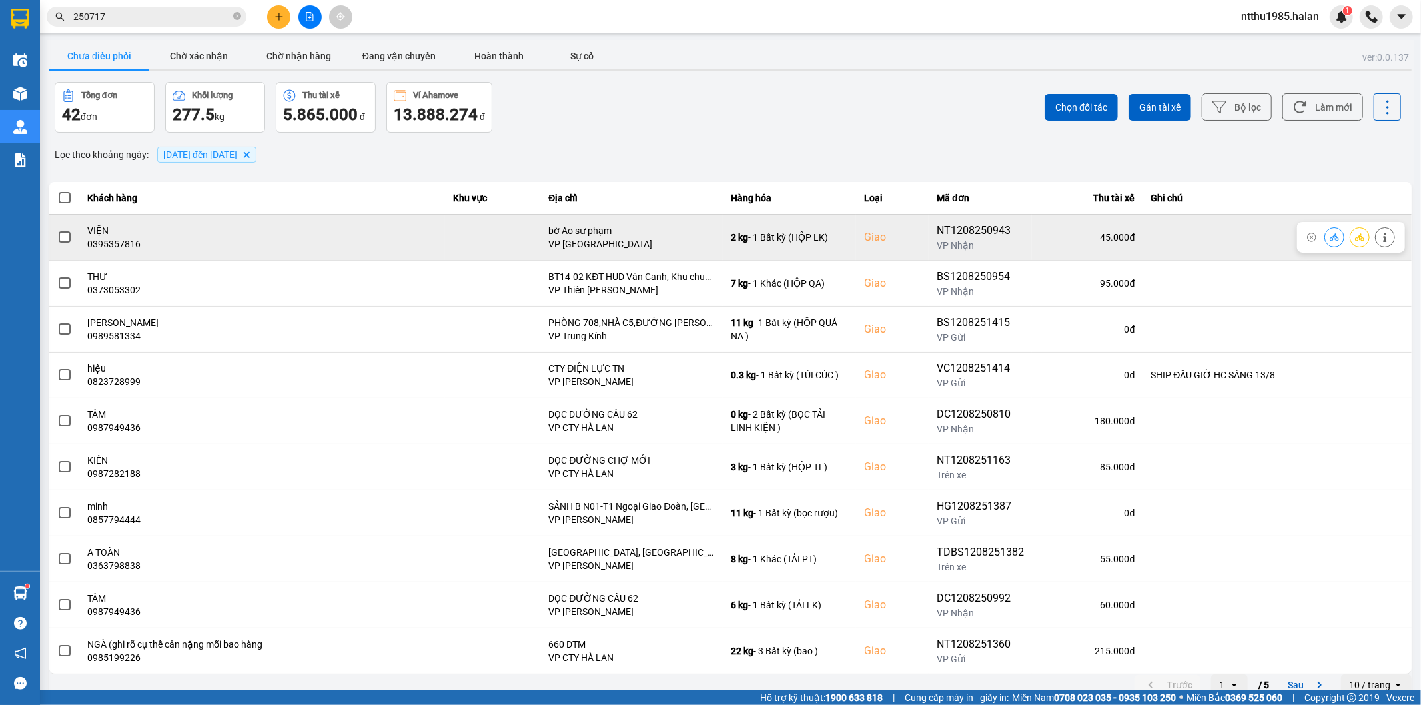
click at [63, 236] on span at bounding box center [65, 237] width 12 height 12
click at [57, 230] on input "checkbox" at bounding box center [57, 230] width 0 height 0
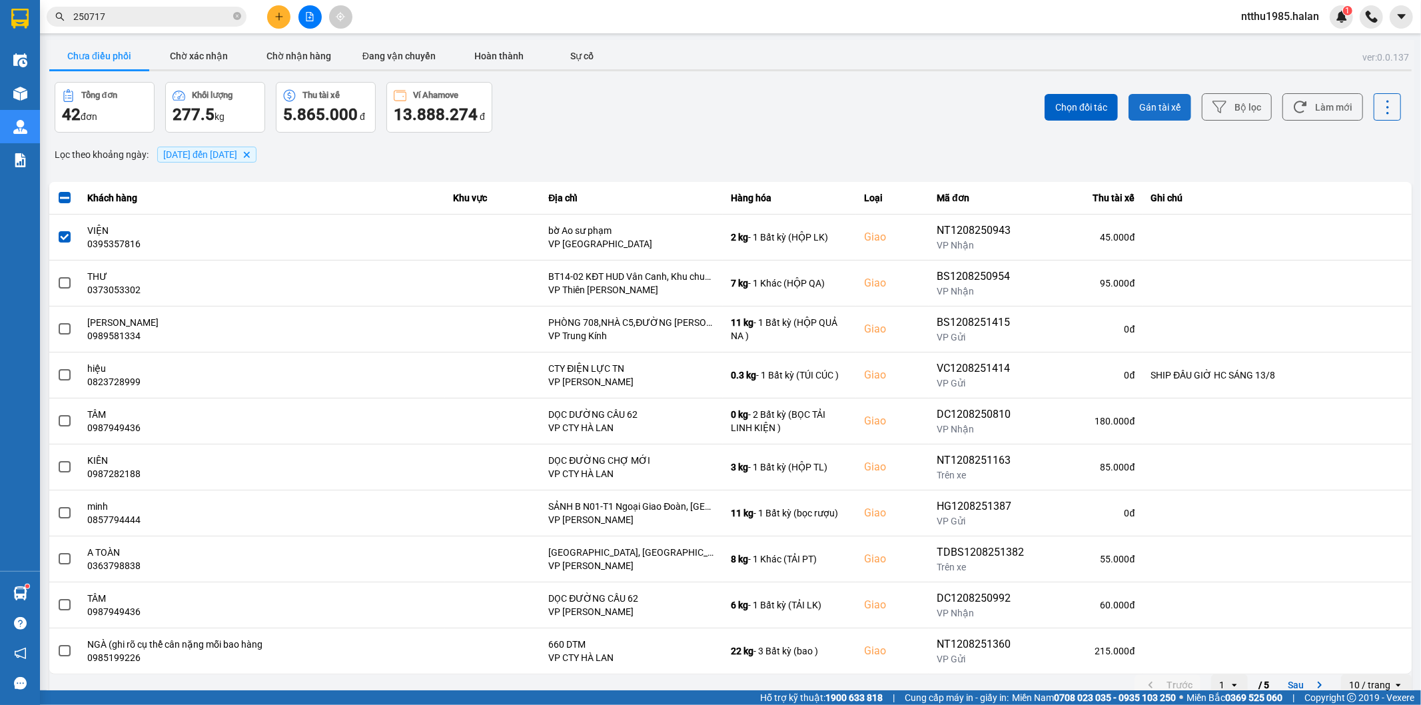
drag, startPoint x: 1146, startPoint y: 107, endPoint x: 1133, endPoint y: 103, distance: 14.1
click at [1140, 103] on span "Gán tài xế" at bounding box center [1160, 107] width 41 height 13
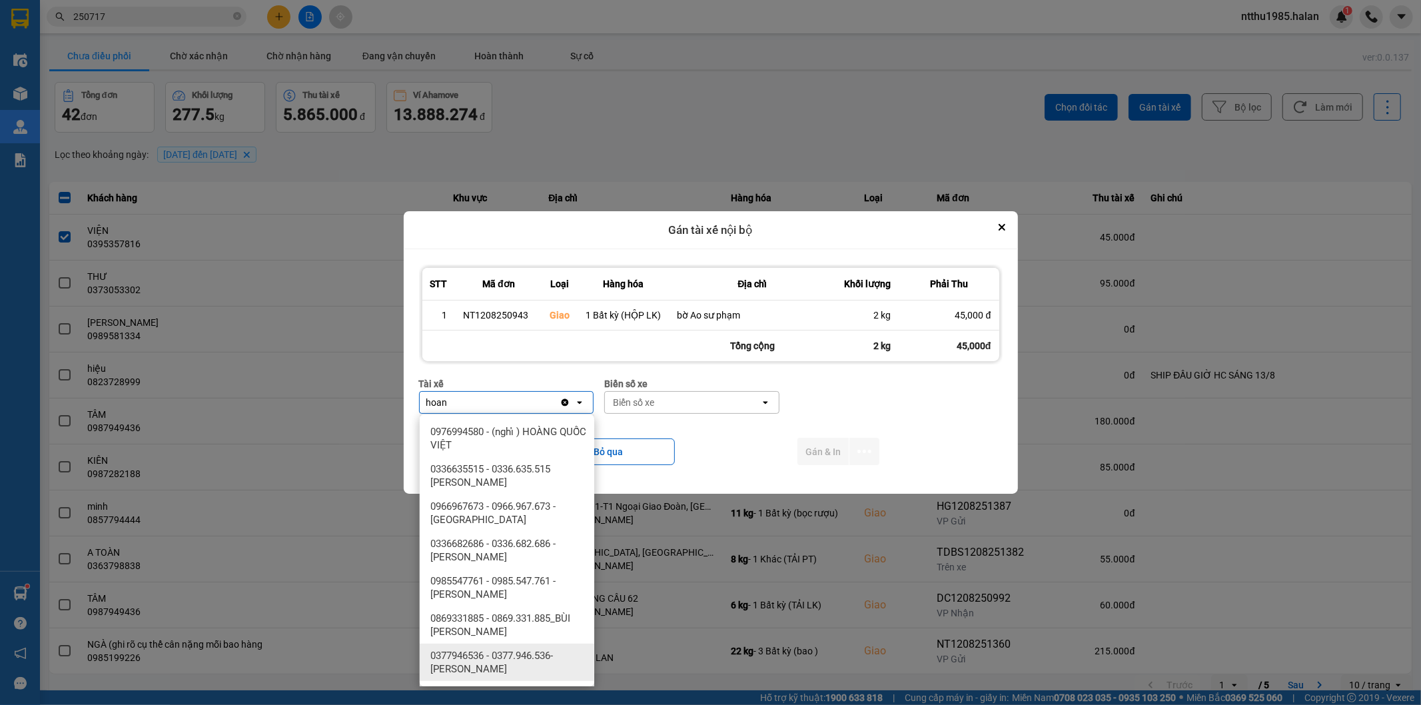
type input "hoan"
click at [557, 655] on span "0377946536 - 0377.946.536- Đào Duy Hoàn" at bounding box center [509, 662] width 159 height 27
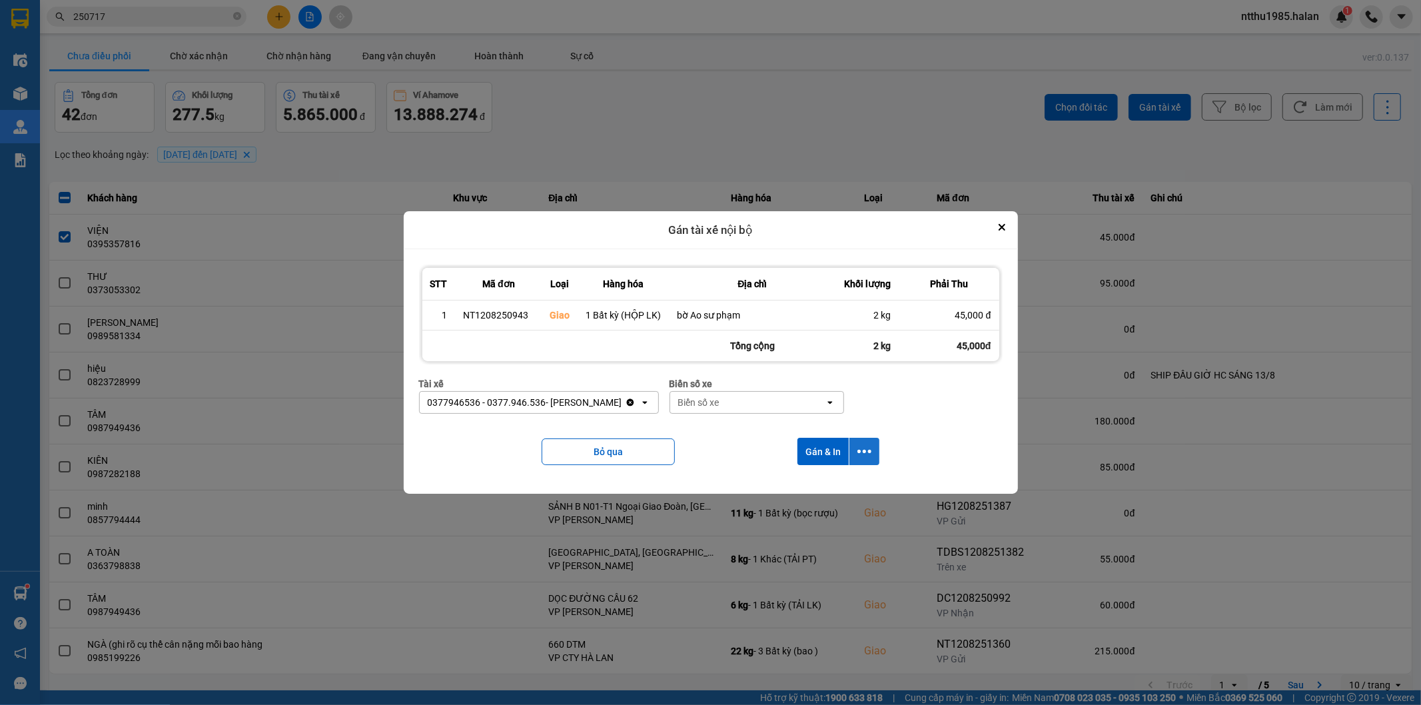
click at [858, 446] on icon "dialog" at bounding box center [865, 451] width 14 height 14
drag, startPoint x: 820, startPoint y: 482, endPoint x: 837, endPoint y: 445, distance: 40.5
click at [820, 482] on span "Chỉ gán tài" at bounding box center [812, 488] width 44 height 13
click at [1004, 225] on icon "Close" at bounding box center [1002, 227] width 7 height 7
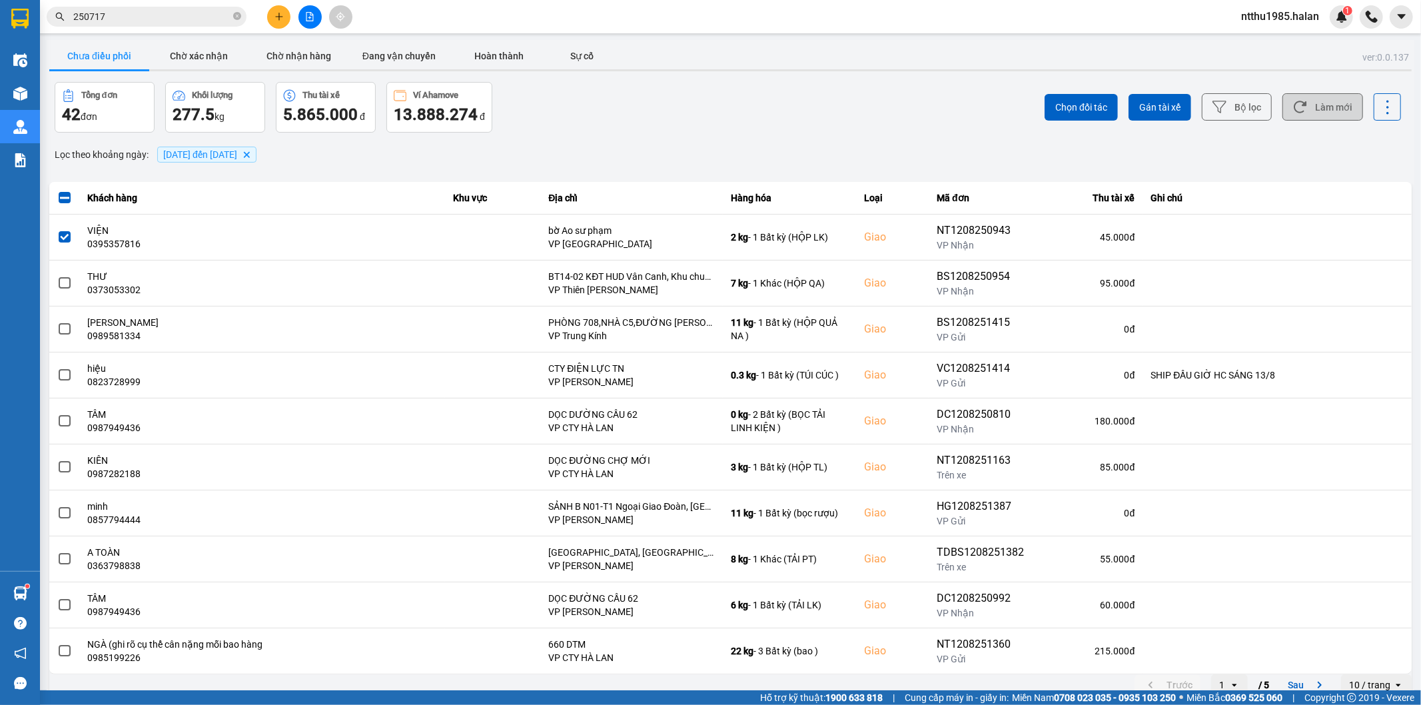
click at [1315, 107] on button "Làm mới" at bounding box center [1323, 106] width 81 height 27
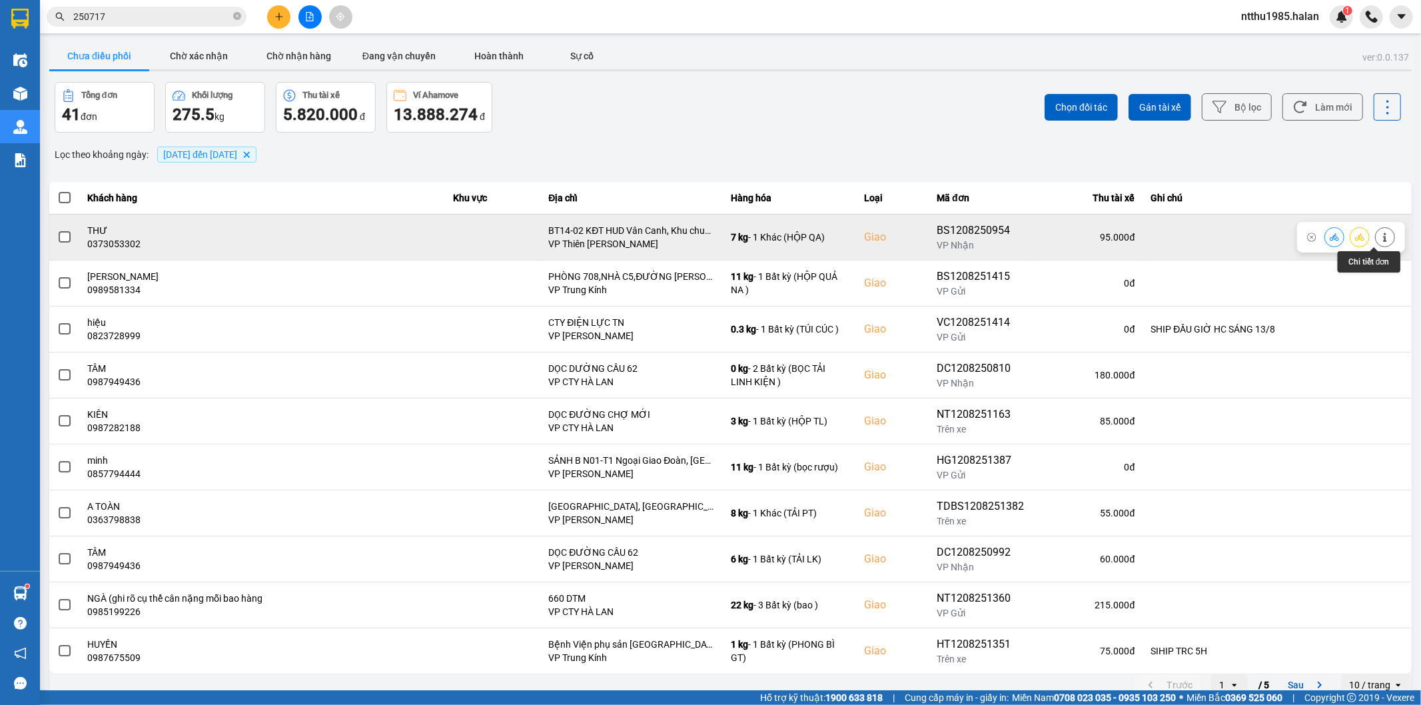
click at [1381, 236] on icon at bounding box center [1385, 237] width 9 height 9
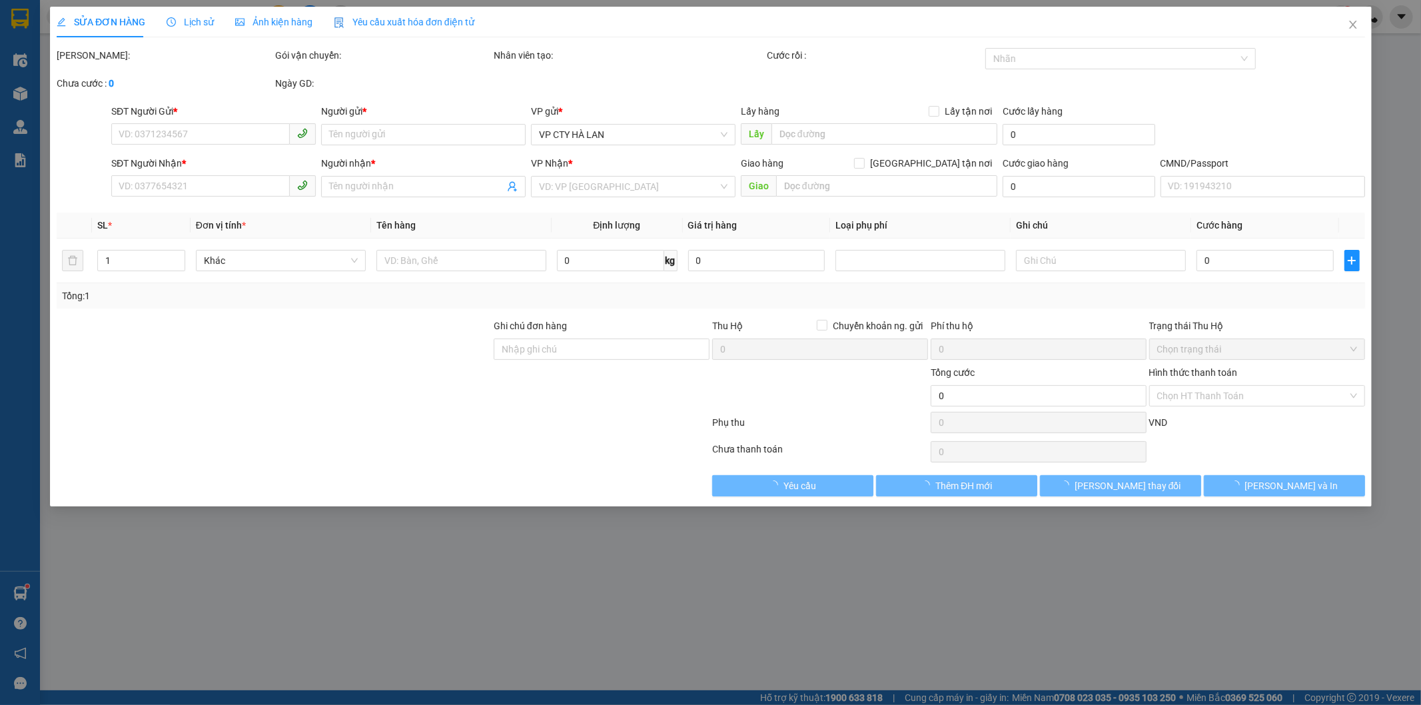
type input "0329961654"
type input "SƠN NHUNG"
type input "0373053302"
type input "THƯ"
checkbox input "true"
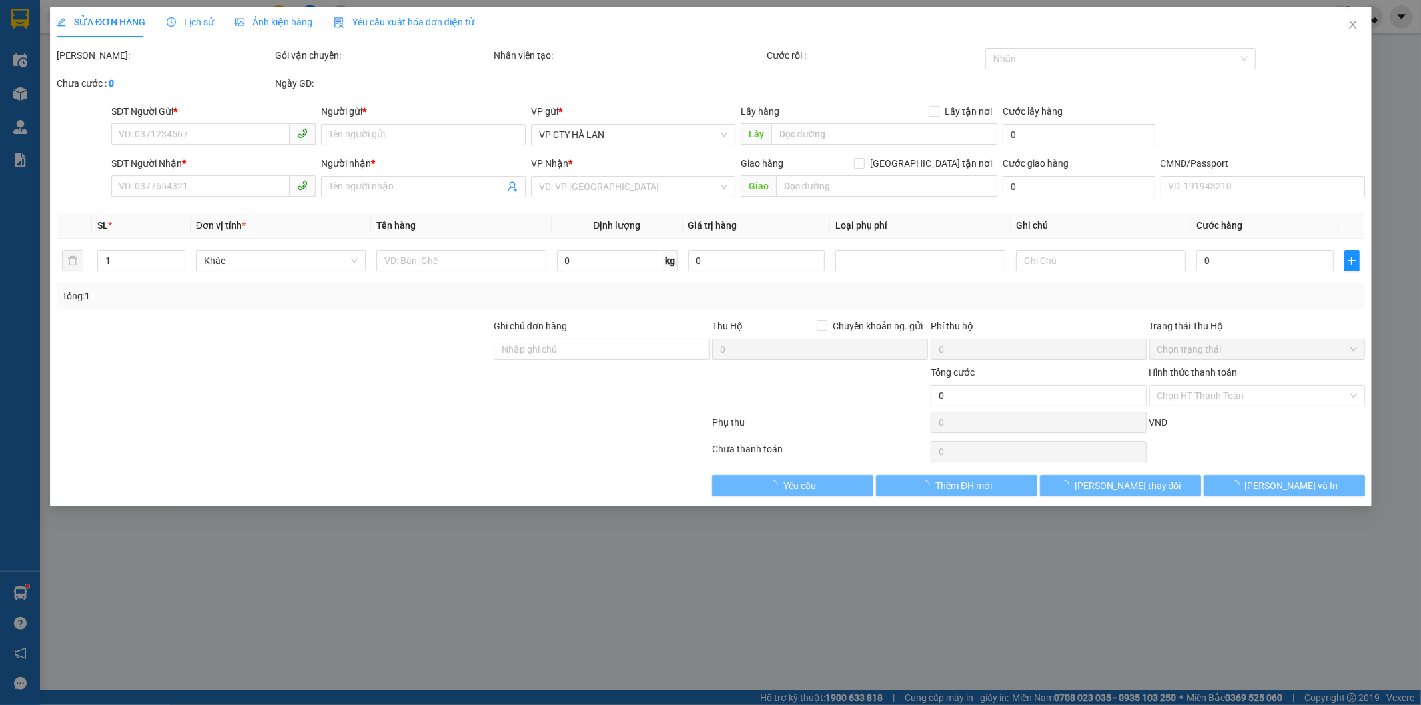
type input "BT14-02 KĐT HUD Vân Canh, Khu chung cư CT Number One, Vân Canh, Hoài Đức, Hà Nộ…"
type input "95.000"
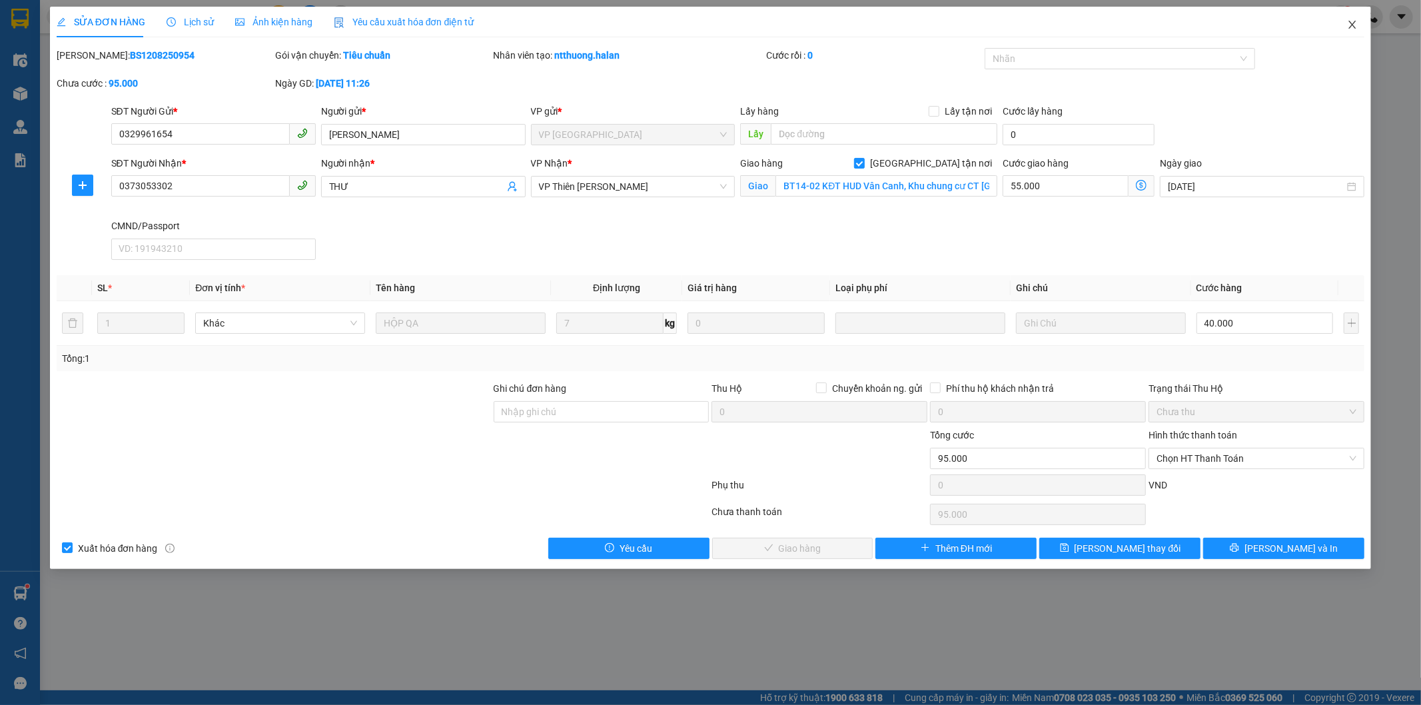
click at [1354, 23] on icon "close" at bounding box center [1352, 24] width 11 height 11
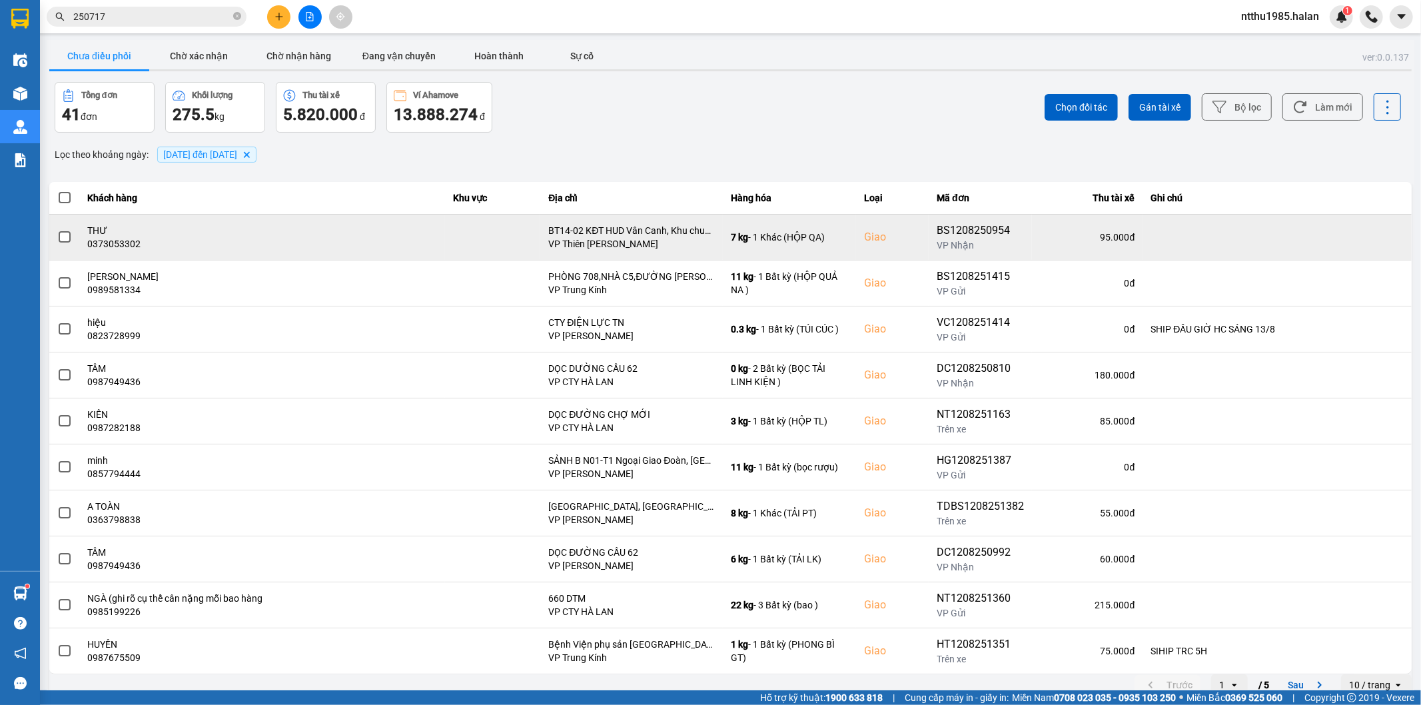
click at [62, 239] on span at bounding box center [65, 237] width 12 height 12
click at [57, 230] on input "checkbox" at bounding box center [57, 230] width 0 height 0
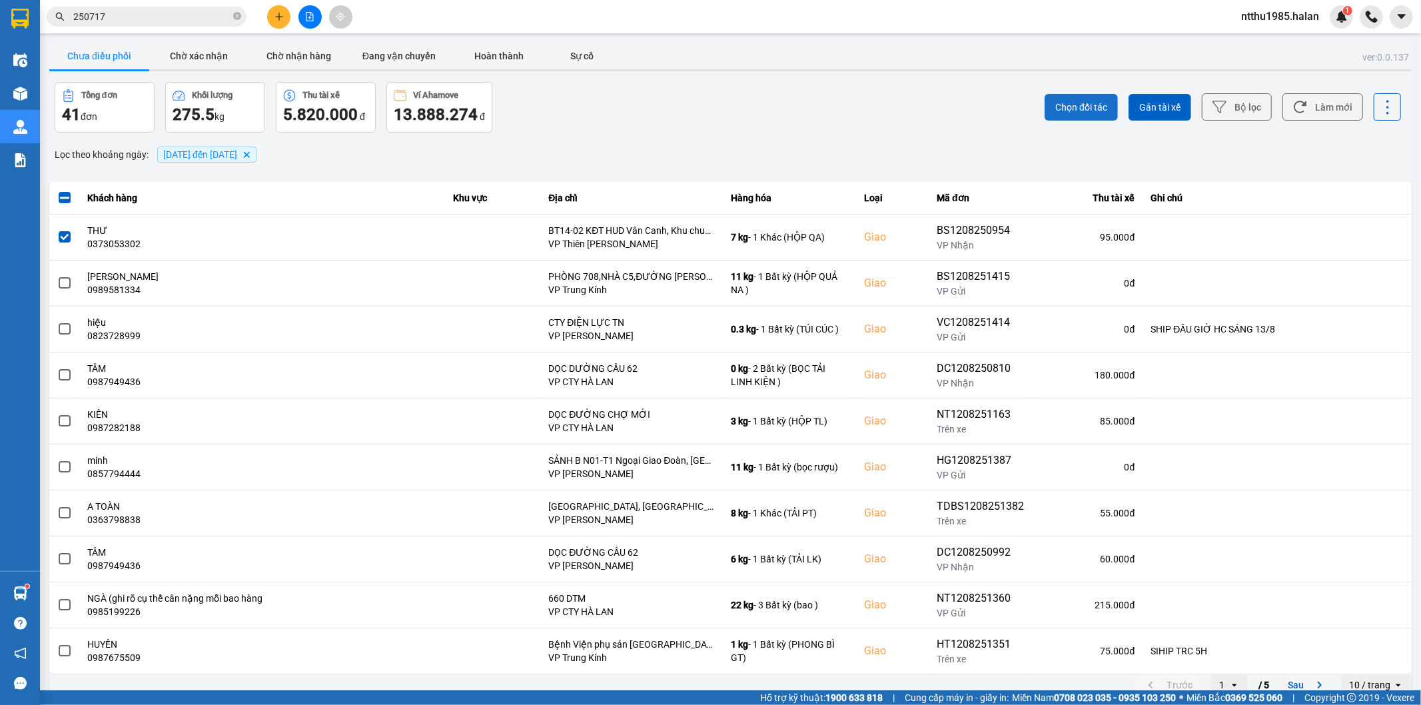
click at [1061, 101] on span "Chọn đối tác" at bounding box center [1082, 107] width 52 height 13
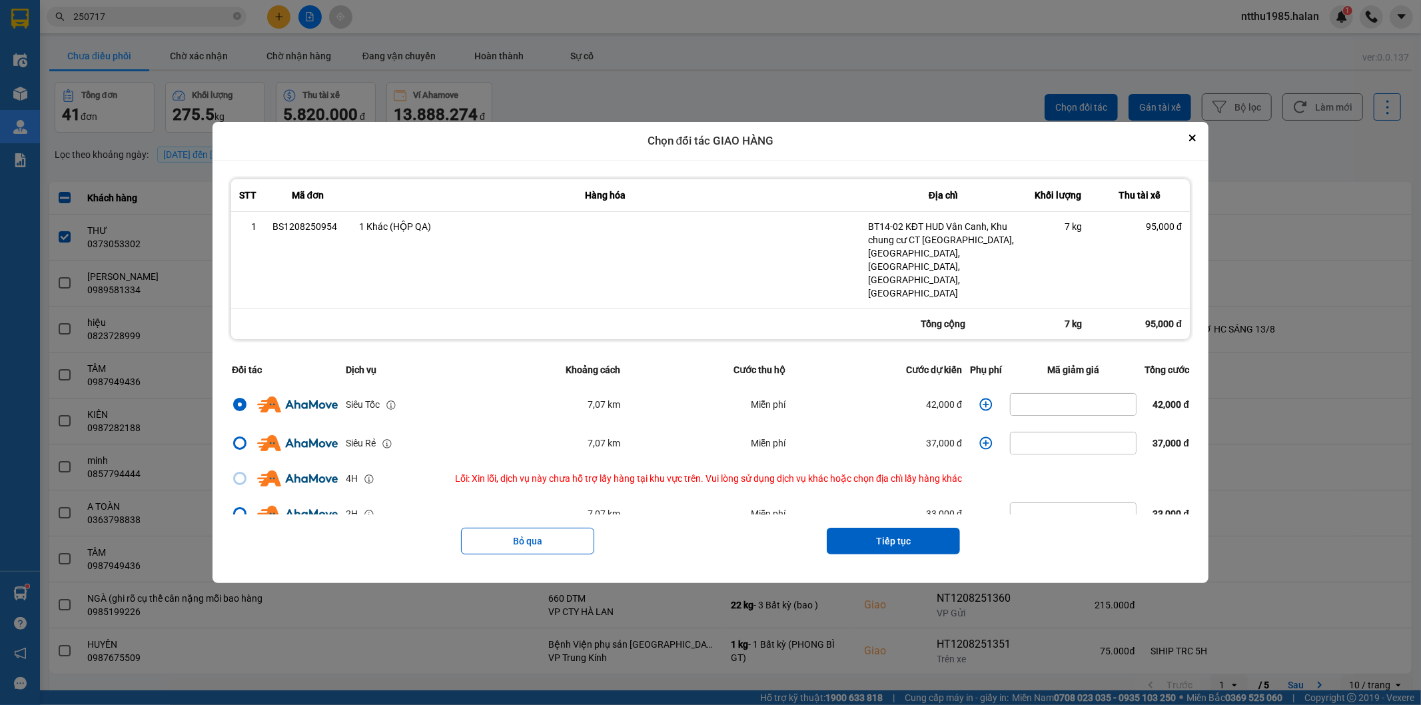
drag, startPoint x: 892, startPoint y: 524, endPoint x: 913, endPoint y: 495, distance: 35.7
click at [894, 528] on button "Tiếp tục" at bounding box center [893, 541] width 133 height 27
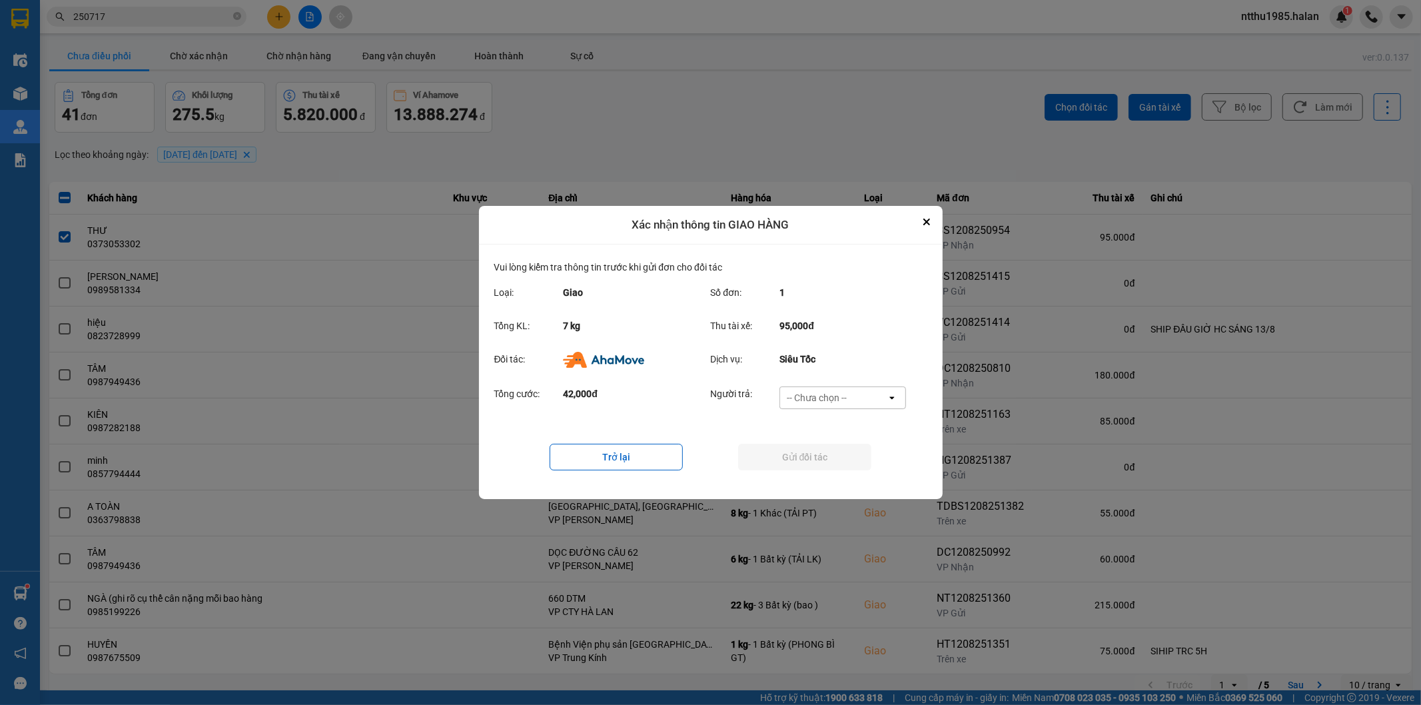
click at [869, 393] on div "-- Chưa chọn --" at bounding box center [833, 397] width 107 height 21
click at [826, 471] on span "Ví Ahamove" at bounding box center [817, 474] width 54 height 13
click at [826, 460] on button "Gửi đối tác" at bounding box center [804, 457] width 133 height 27
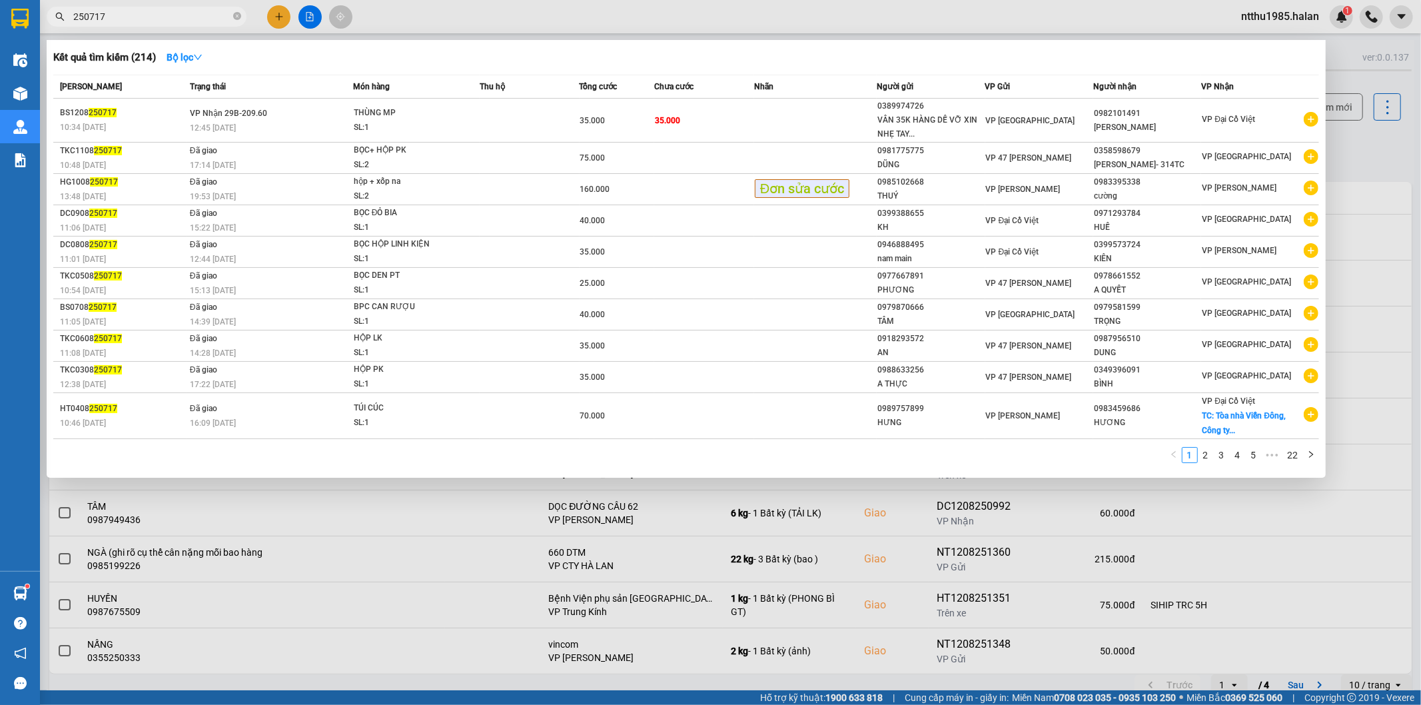
click at [142, 11] on input "250717" at bounding box center [151, 16] width 157 height 15
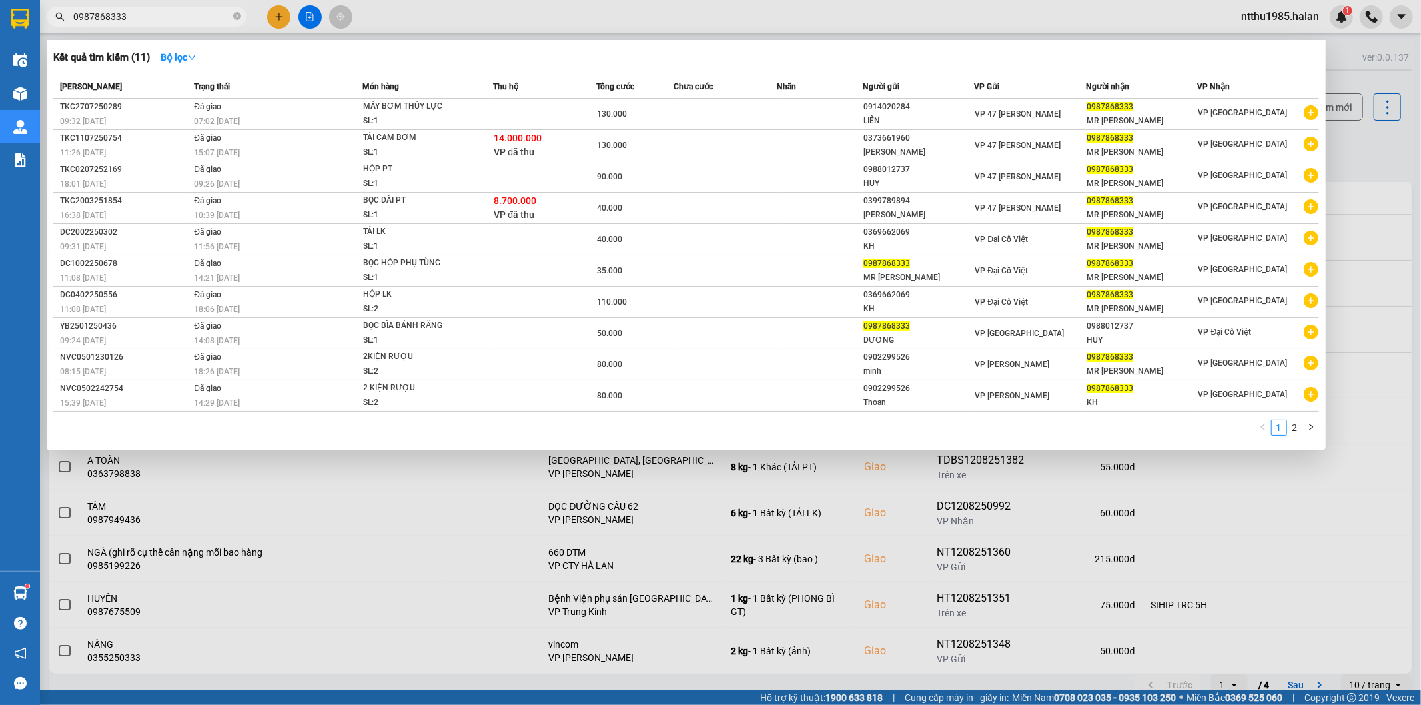
click at [141, 11] on input "0987868333" at bounding box center [151, 16] width 157 height 15
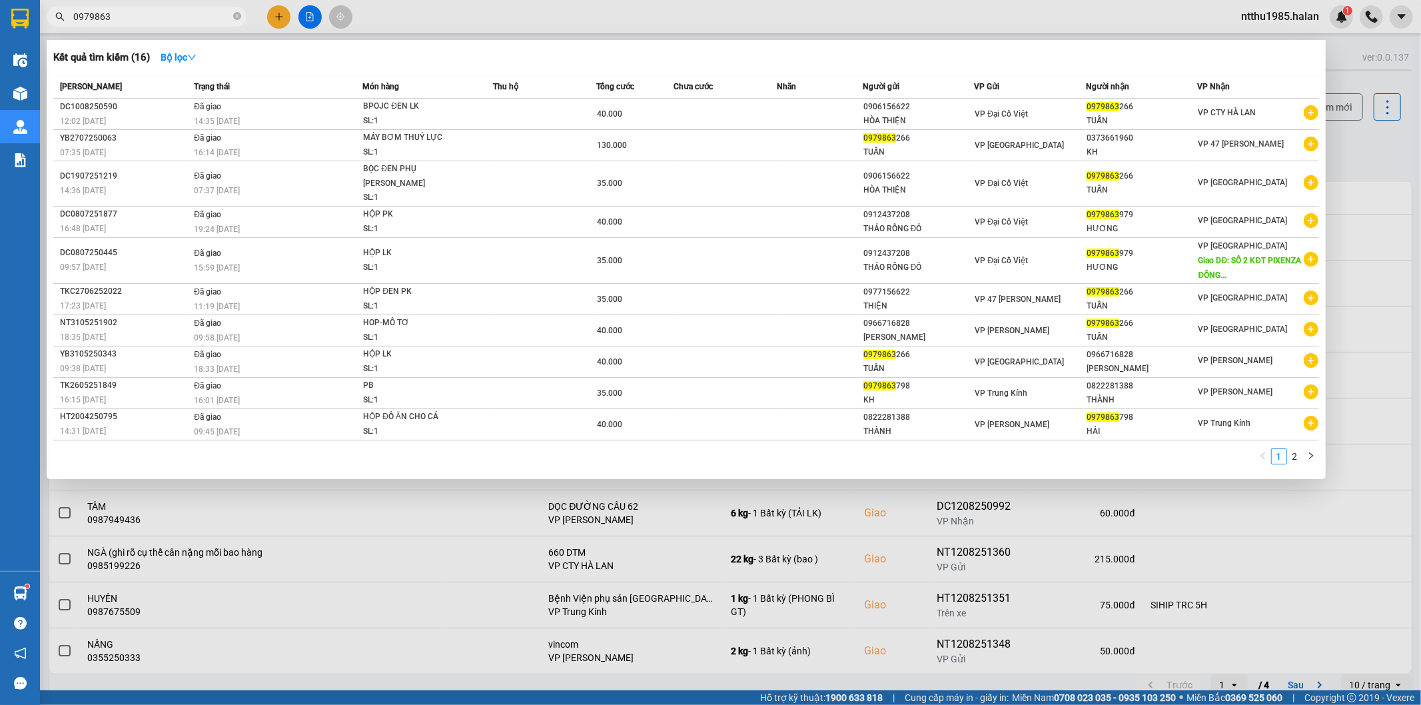
click at [131, 17] on input "0979863" at bounding box center [151, 16] width 157 height 15
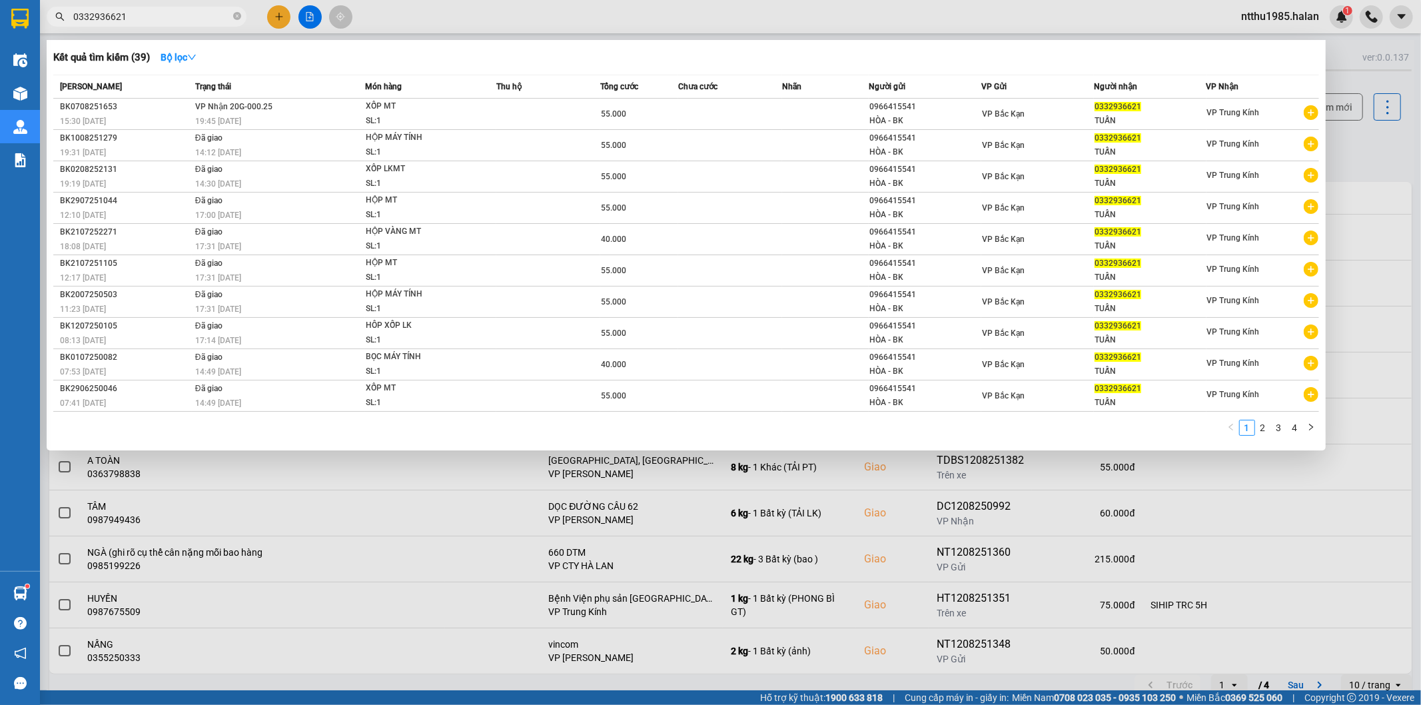
click at [1363, 156] on div at bounding box center [710, 352] width 1421 height 705
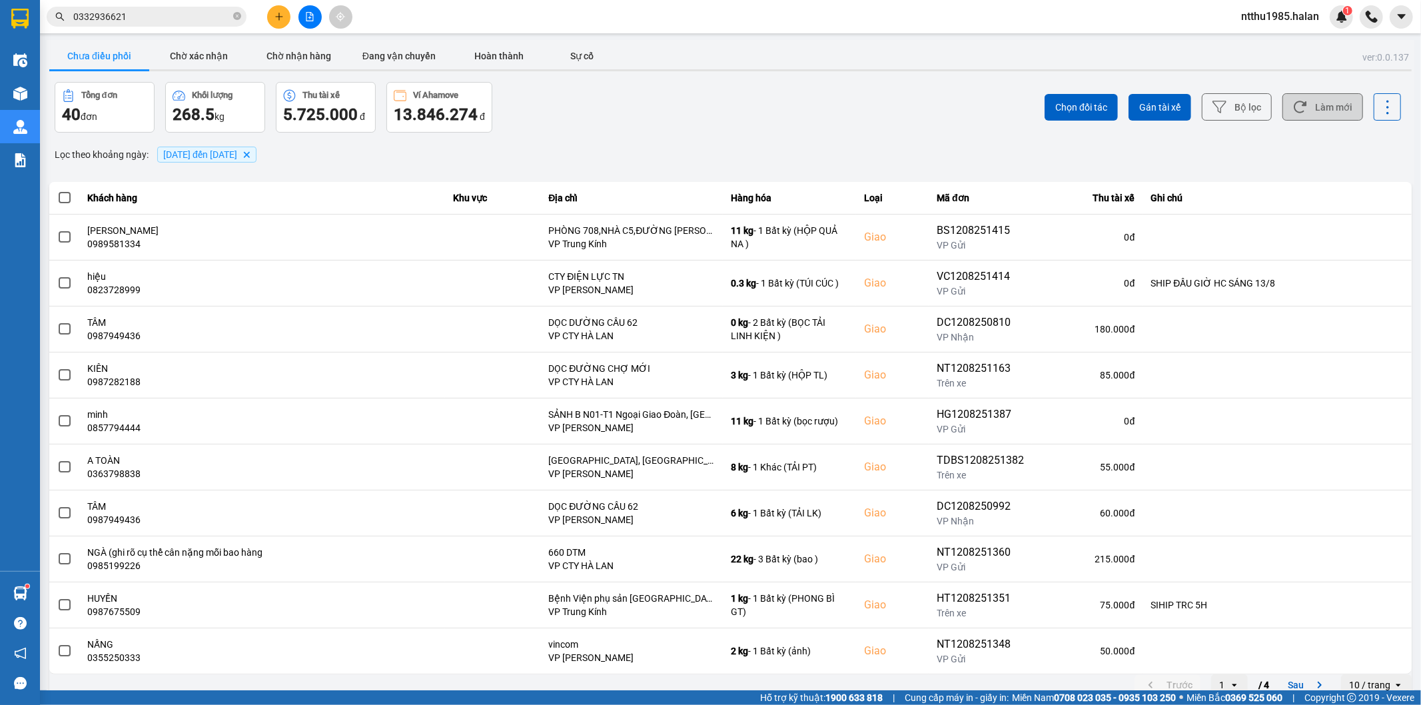
click at [1338, 111] on button "Làm mới" at bounding box center [1323, 106] width 81 height 27
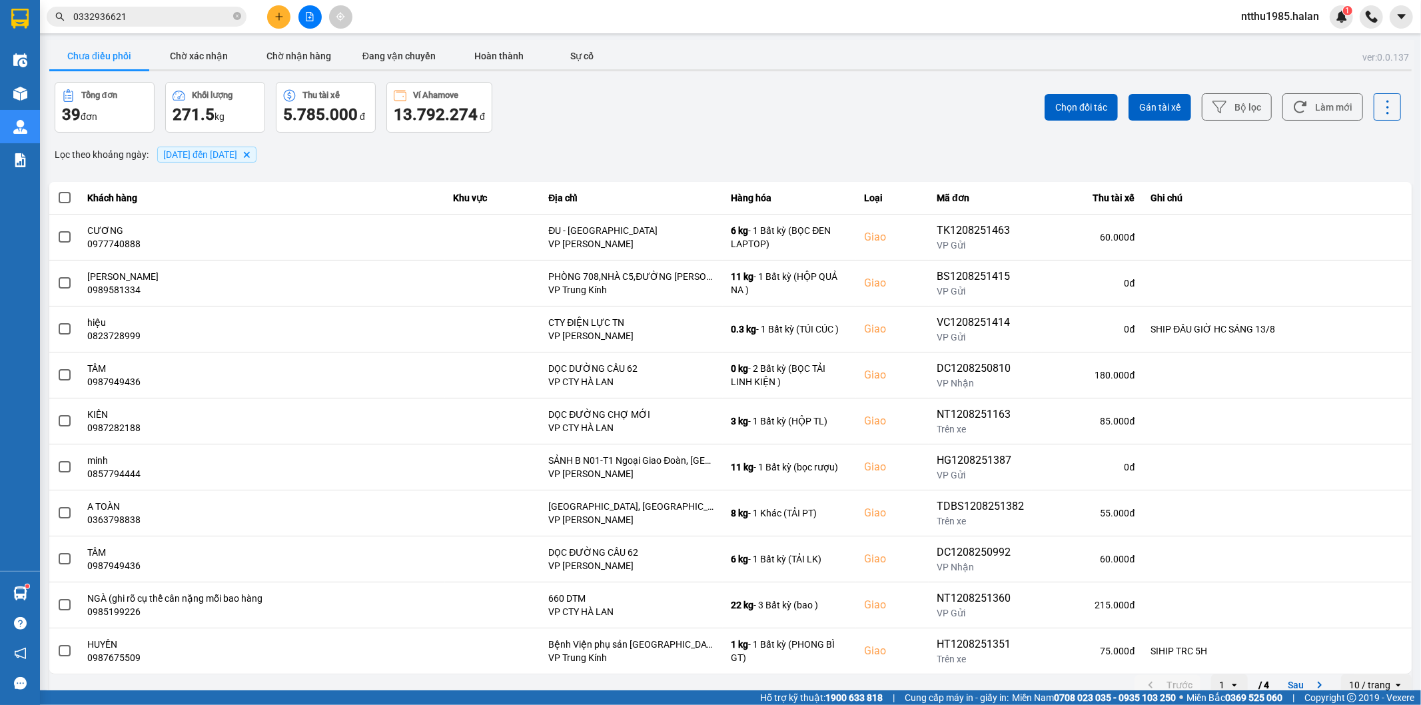
drag, startPoint x: 583, startPoint y: 149, endPoint x: 1007, endPoint y: 101, distance: 426.5
click at [586, 147] on div "Lọc theo khoảng ngày : 09/08/2025 đến 12/08/2025 Delete" at bounding box center [730, 154] width 1363 height 23
drag, startPoint x: 1329, startPoint y: 109, endPoint x: 1290, endPoint y: 109, distance: 39.3
click at [1302, 109] on button "Làm mới" at bounding box center [1323, 106] width 81 height 27
click at [313, 59] on button "Chờ nhận hàng" at bounding box center [299, 56] width 100 height 27
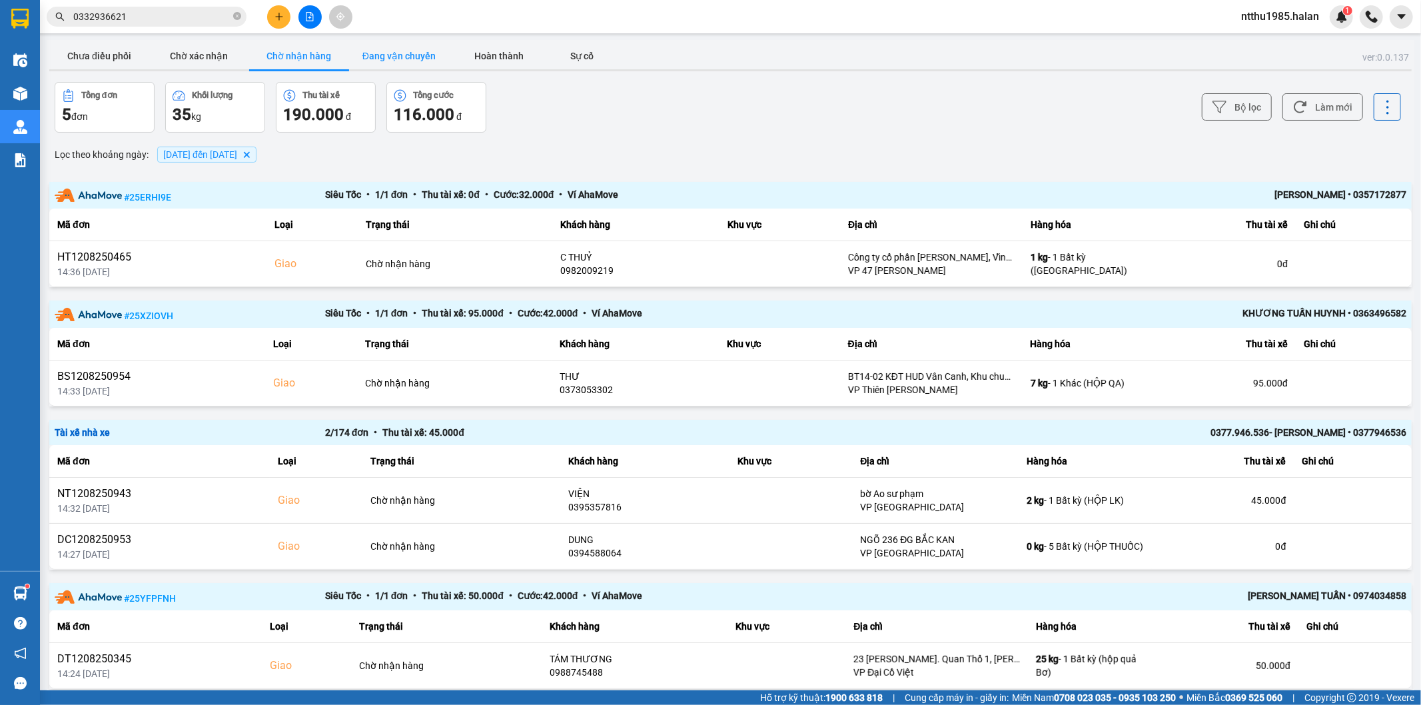
click at [402, 55] on button "Đang vận chuyển" at bounding box center [399, 56] width 100 height 27
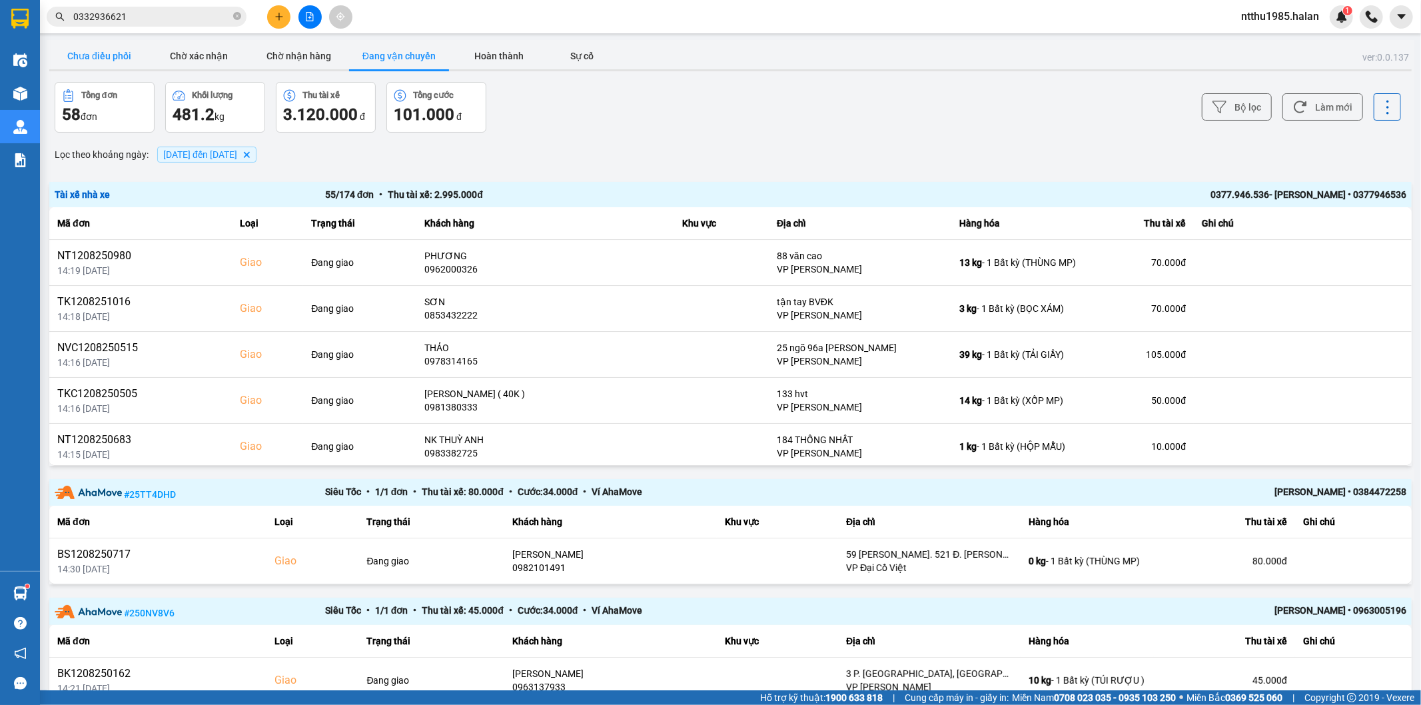
drag, startPoint x: 77, startPoint y: 64, endPoint x: 101, endPoint y: 54, distance: 26.6
click at [79, 62] on button "Chưa điều phối" at bounding box center [99, 56] width 100 height 27
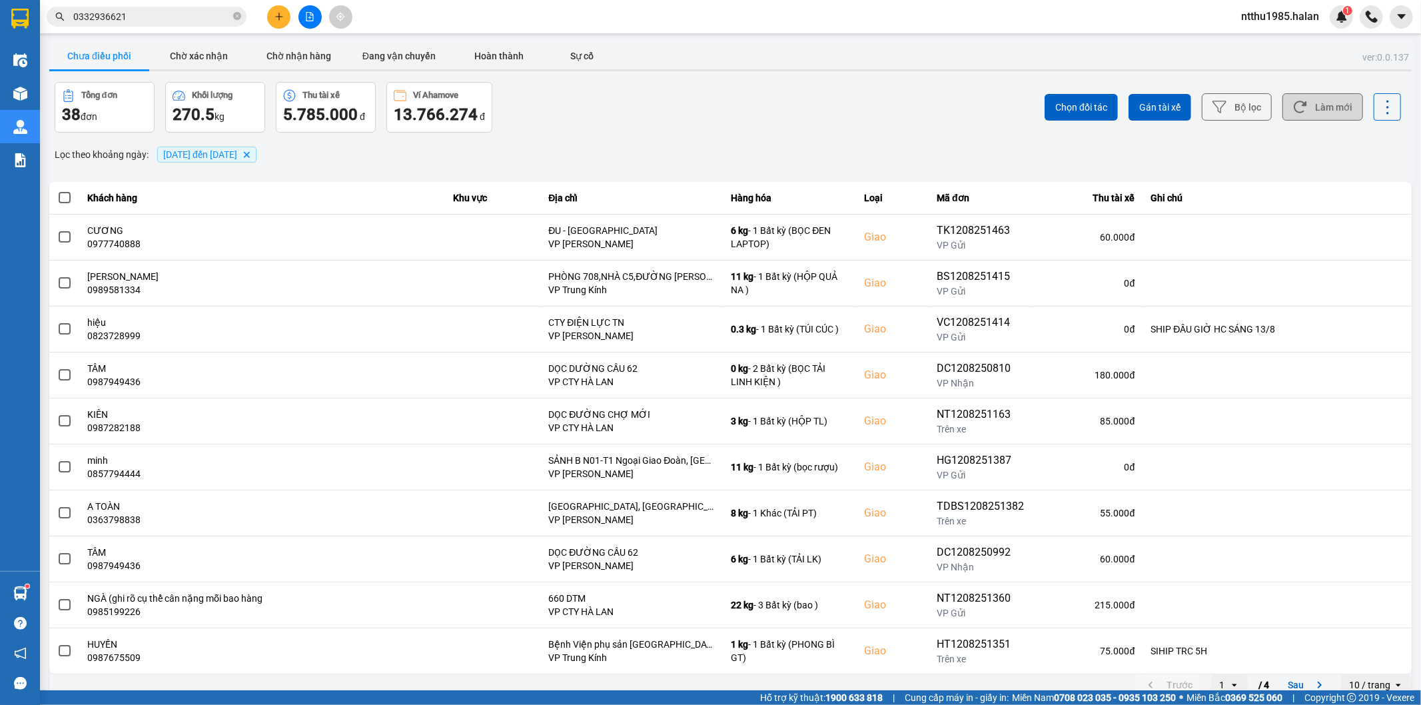
click at [1311, 112] on button "Làm mới" at bounding box center [1323, 106] width 81 height 27
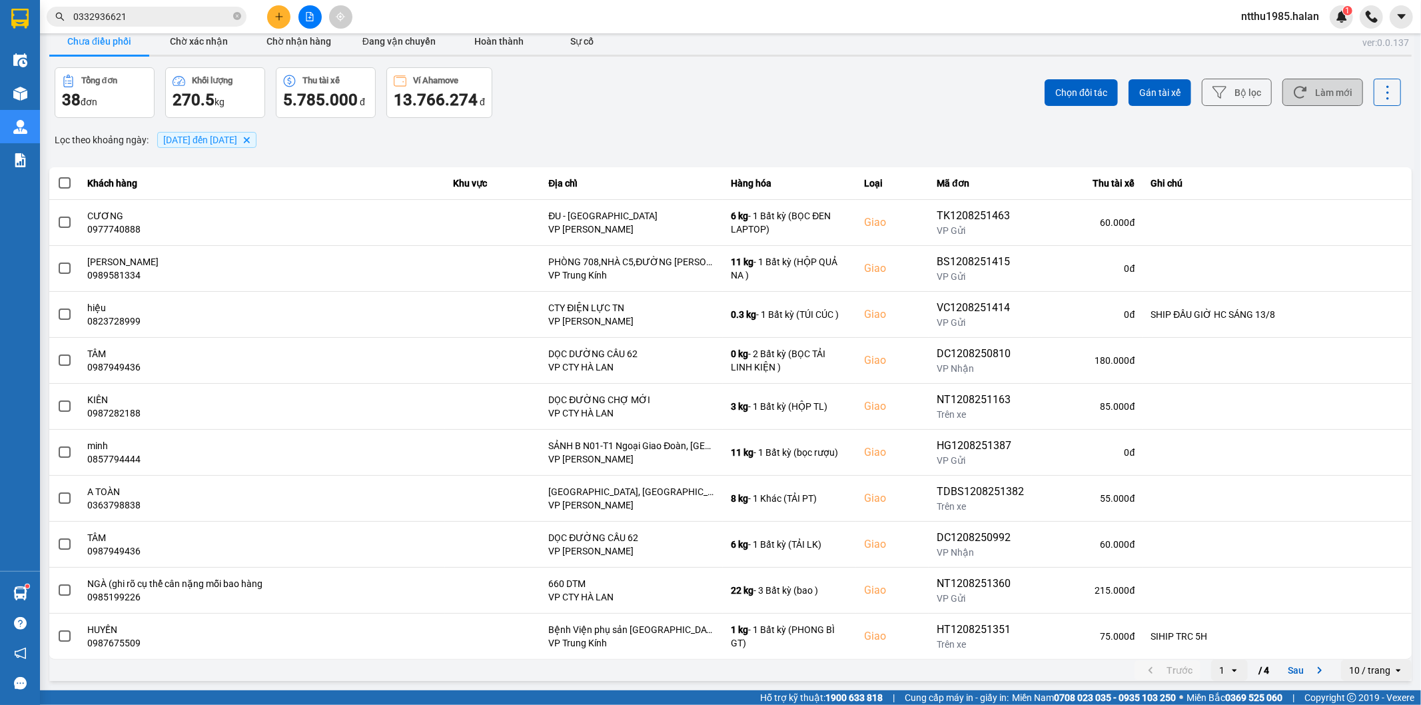
click at [1304, 94] on button "Làm mới" at bounding box center [1323, 92] width 81 height 27
click at [598, 135] on div "Lọc theo khoảng ngày : 09/08/2025 đến 12/08/2025 Delete" at bounding box center [730, 140] width 1363 height 23
click at [1320, 98] on button "Làm mới" at bounding box center [1323, 92] width 81 height 27
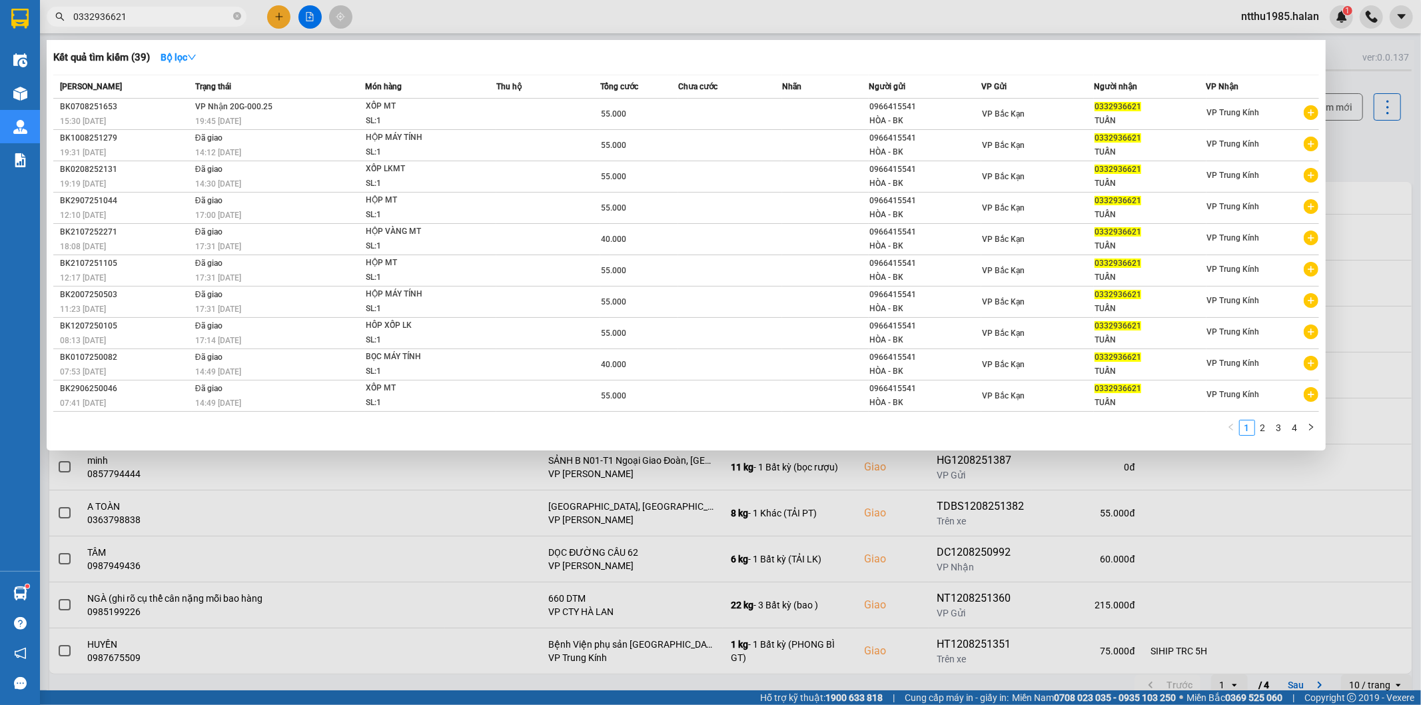
click at [156, 21] on input "0332936621" at bounding box center [151, 16] width 157 height 15
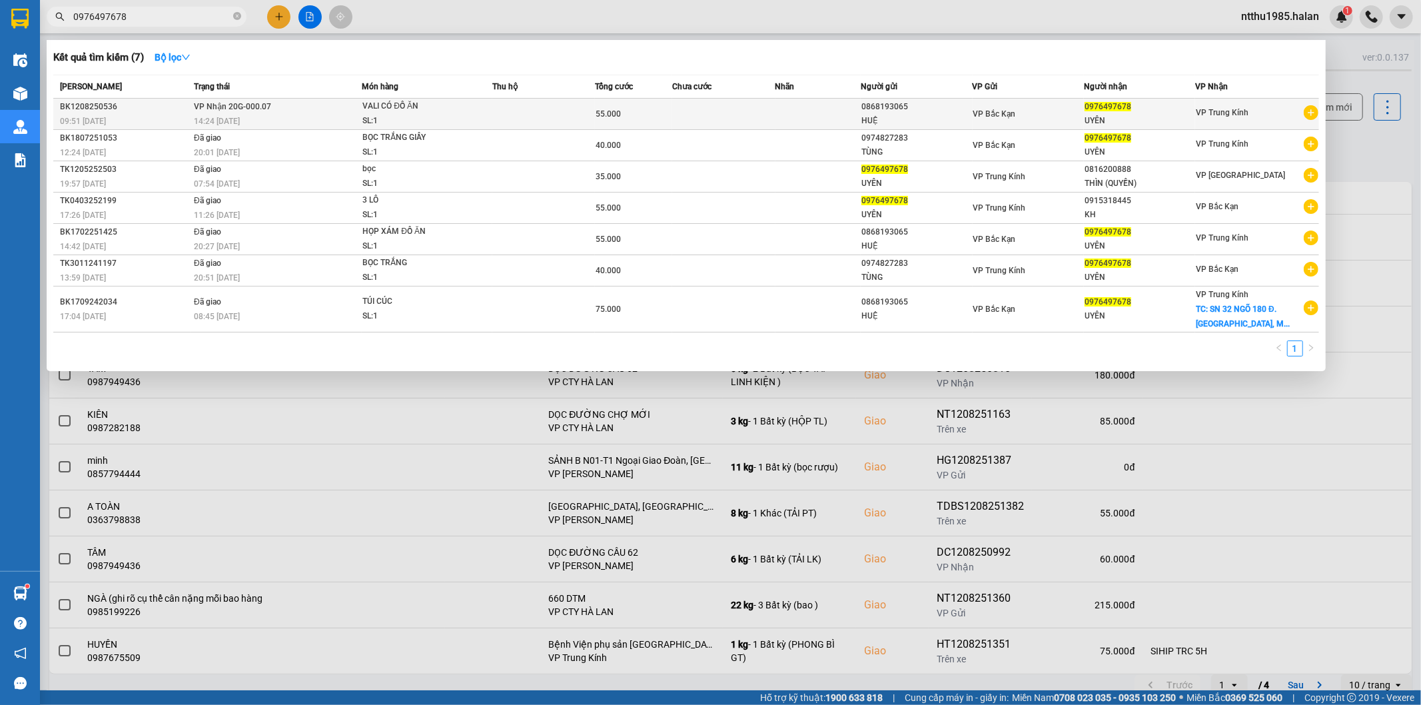
type input "0976497678"
click at [601, 114] on span "55.000" at bounding box center [608, 113] width 25 height 9
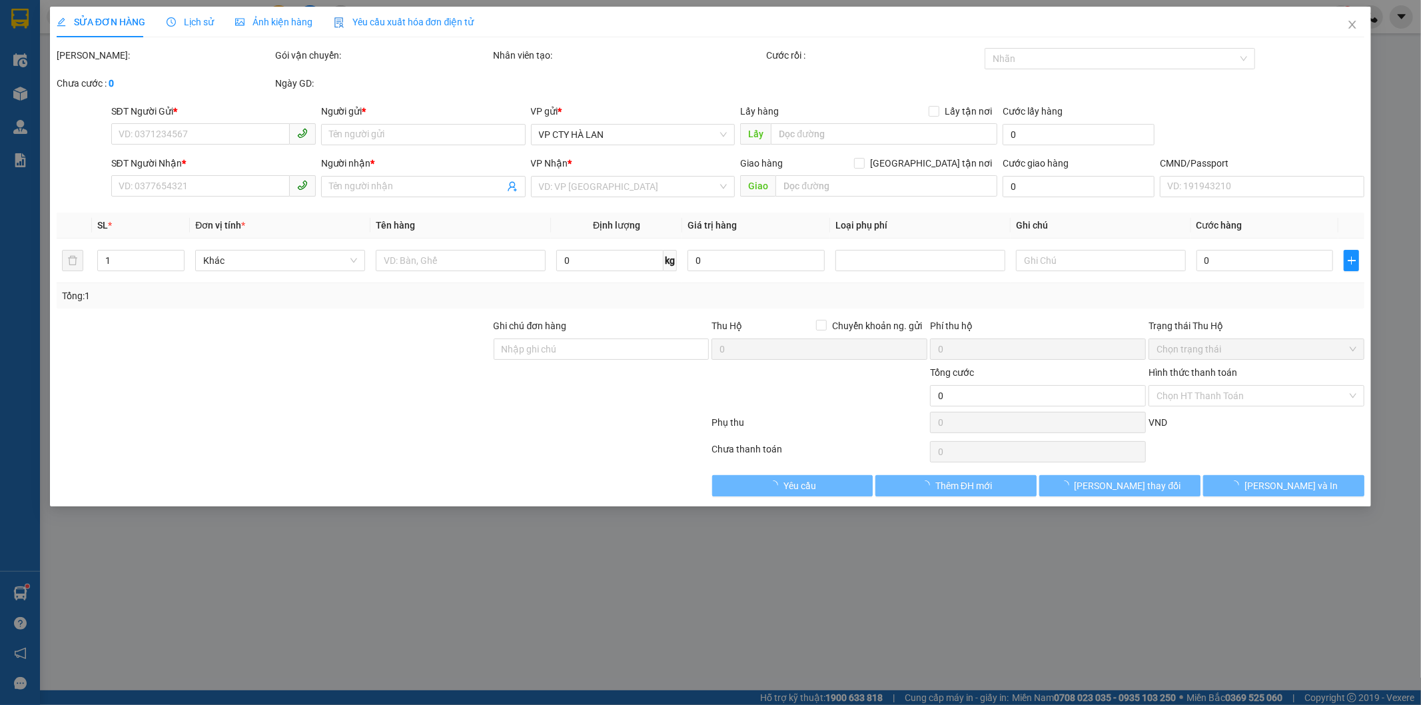
type input "0868193065"
type input "HUỆ"
type input "0976497678"
type input "UYÊN"
type input "55.000"
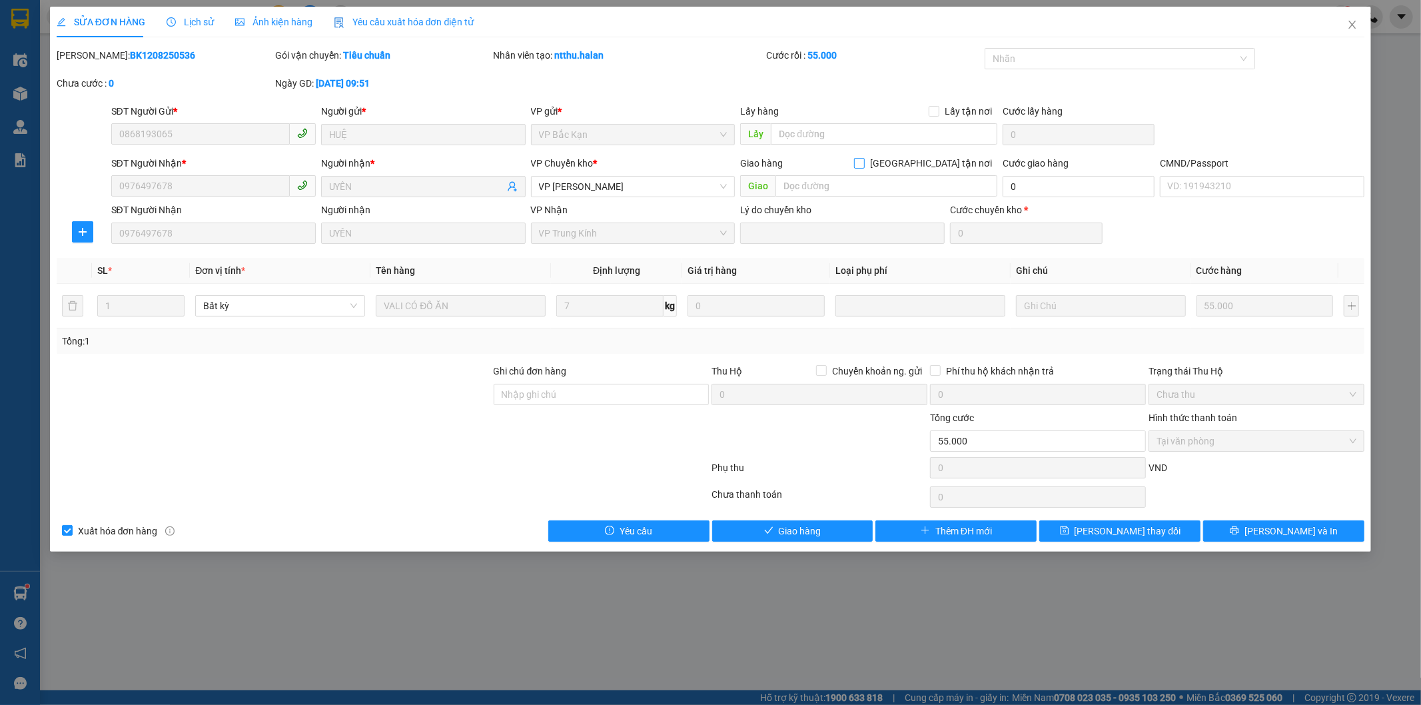
click at [864, 163] on input "[GEOGRAPHIC_DATA] tận nơi" at bounding box center [858, 162] width 9 height 9
checkbox input "true"
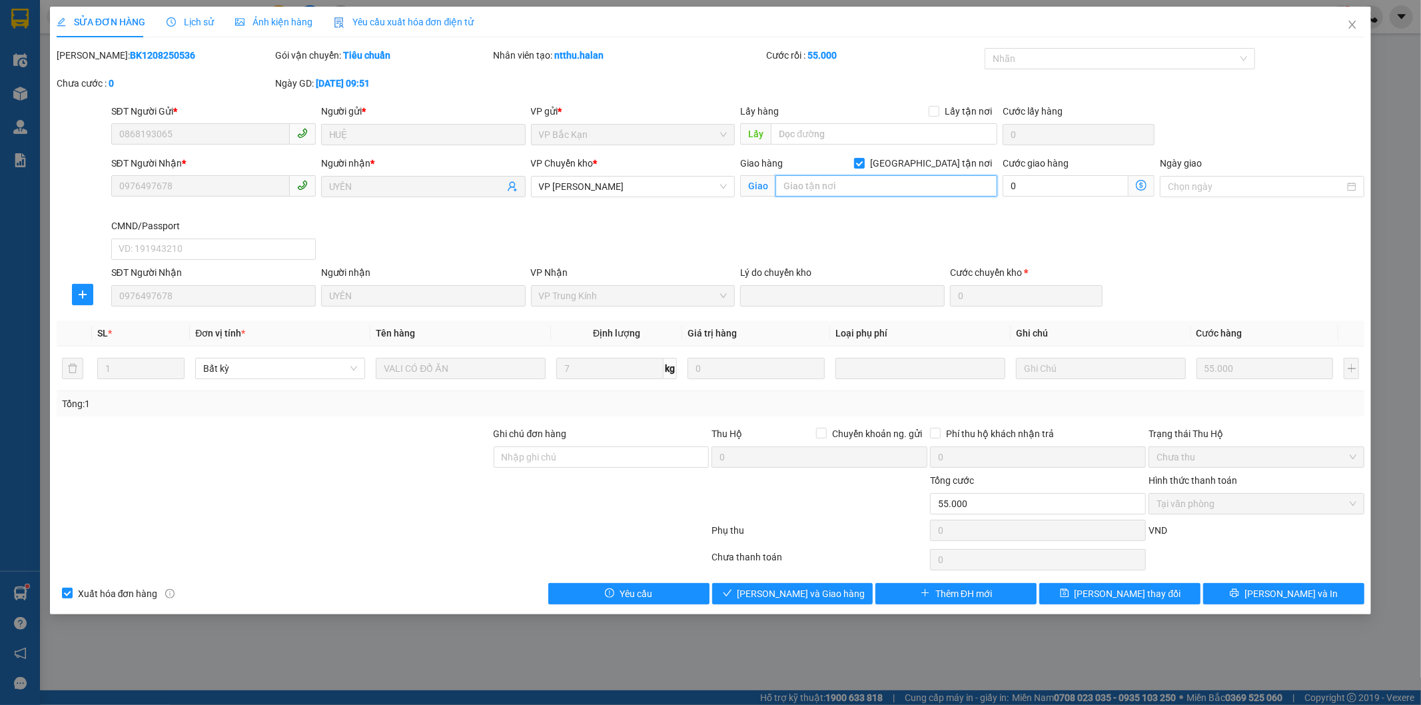
click at [882, 185] on input "text" at bounding box center [887, 185] width 222 height 21
click at [882, 185] on input "32 ngõ 180 phú mỹ" at bounding box center [887, 185] width 222 height 21
click at [944, 191] on input "32 ngõ 180 phú mỹ" at bounding box center [887, 185] width 222 height 21
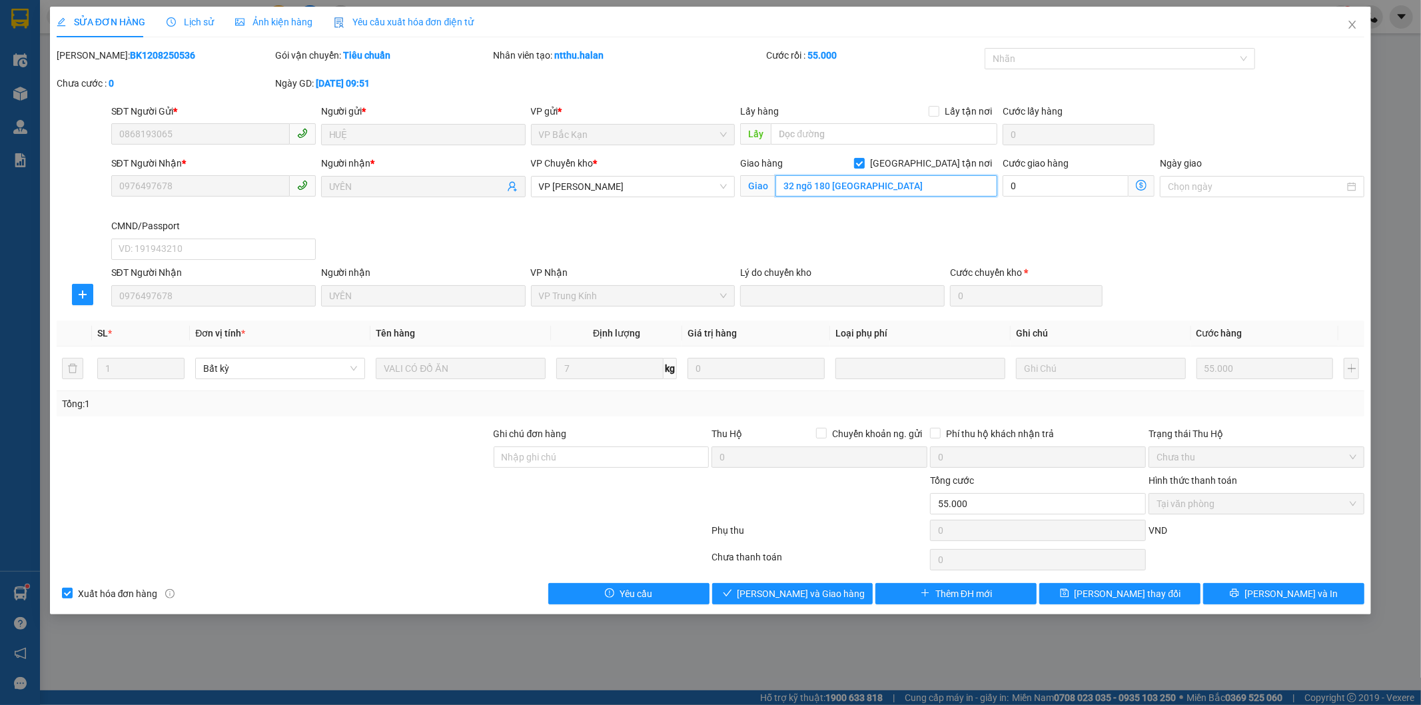
drag, startPoint x: 797, startPoint y: 183, endPoint x: 964, endPoint y: 183, distance: 167.3
click at [964, 183] on input "32 ngõ 180 phú mỹ" at bounding box center [887, 185] width 222 height 21
paste input "Ng. 180 Phú Mỹ, Mỹ Đình 2, Nam Từ Liêm, Hà Nội, Việt Nam"
type input "32 Ng. 180 Phú Mỹ, Mỹ Đình 2, Nam Từ Liêm, Hà Nội, Việt Nam"
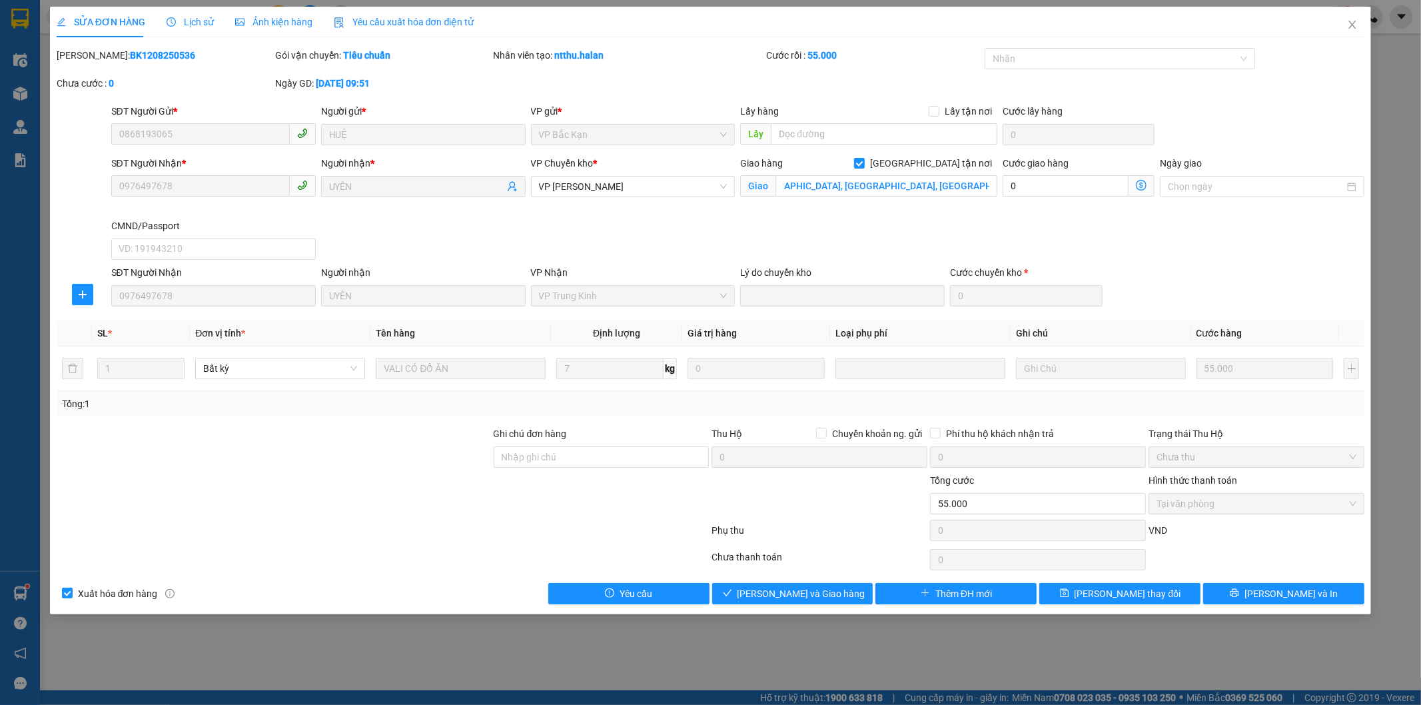
scroll to position [0, 0]
click at [944, 235] on div "SĐT Người Nhận * 0976497678 Người nhận * UYÊN VP Chuyển kho * VP Hoàng Gia Giao…" at bounding box center [738, 210] width 1259 height 109
click at [605, 181] on span "VP [PERSON_NAME]" at bounding box center [633, 187] width 189 height 20
type input "trung"
drag, startPoint x: 565, startPoint y: 208, endPoint x: 782, endPoint y: 177, distance: 218.8
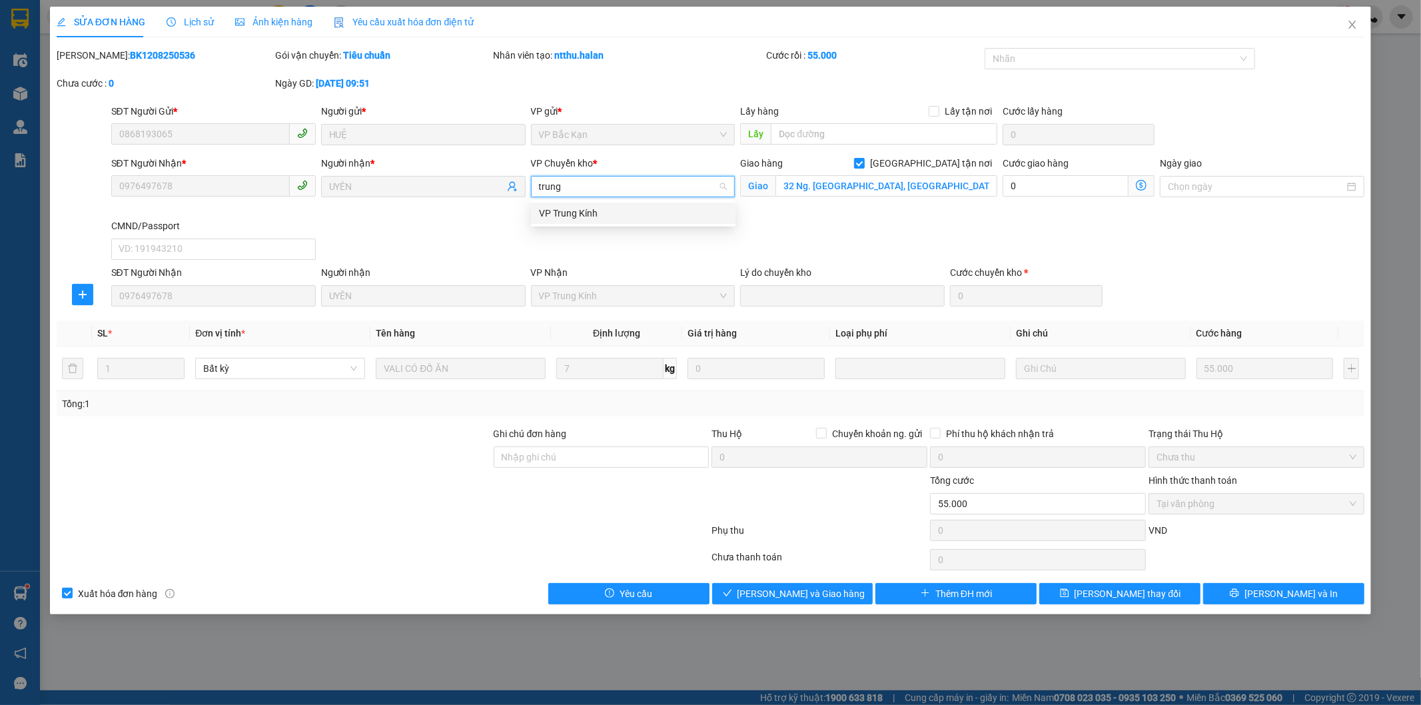
click at [568, 208] on div "VP Trung Kính" at bounding box center [633, 213] width 189 height 15
click at [1142, 185] on icon "dollar-circle" at bounding box center [1141, 185] width 11 height 11
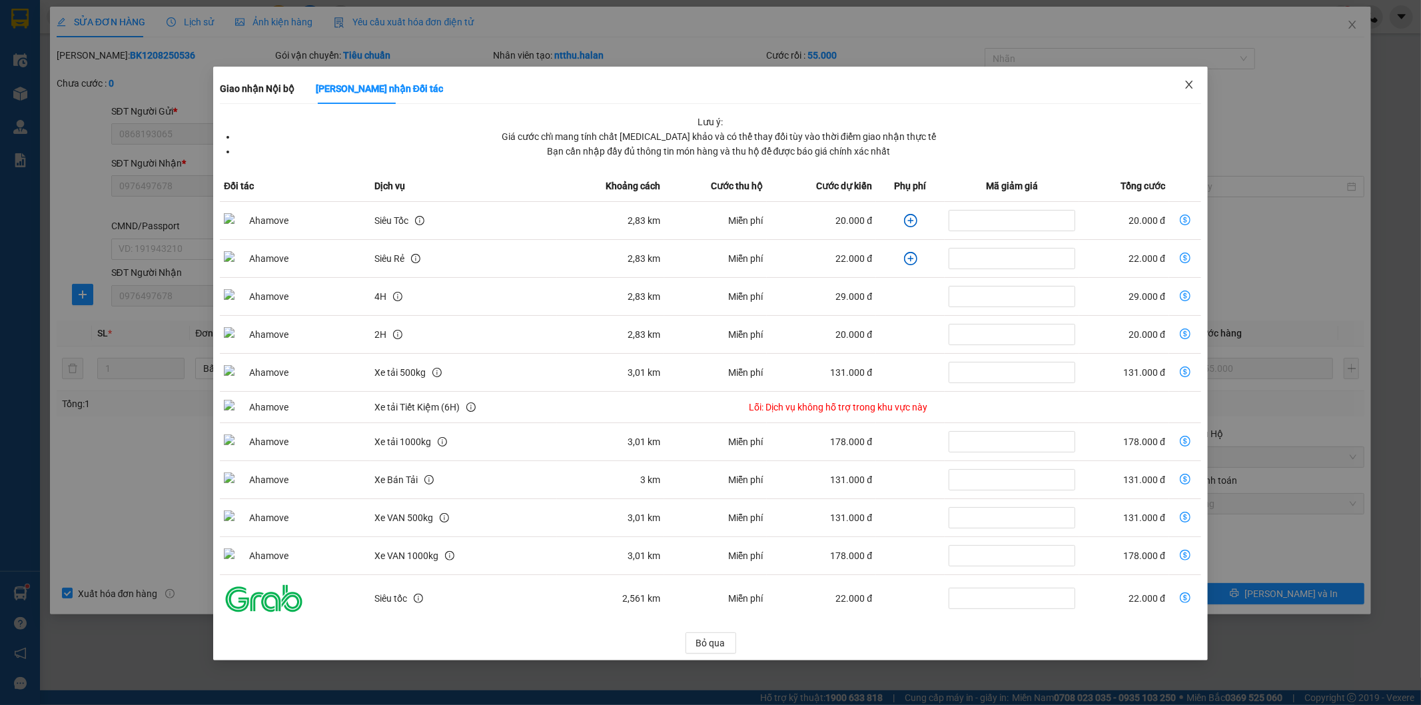
click at [1194, 83] on icon "close" at bounding box center [1189, 84] width 11 height 11
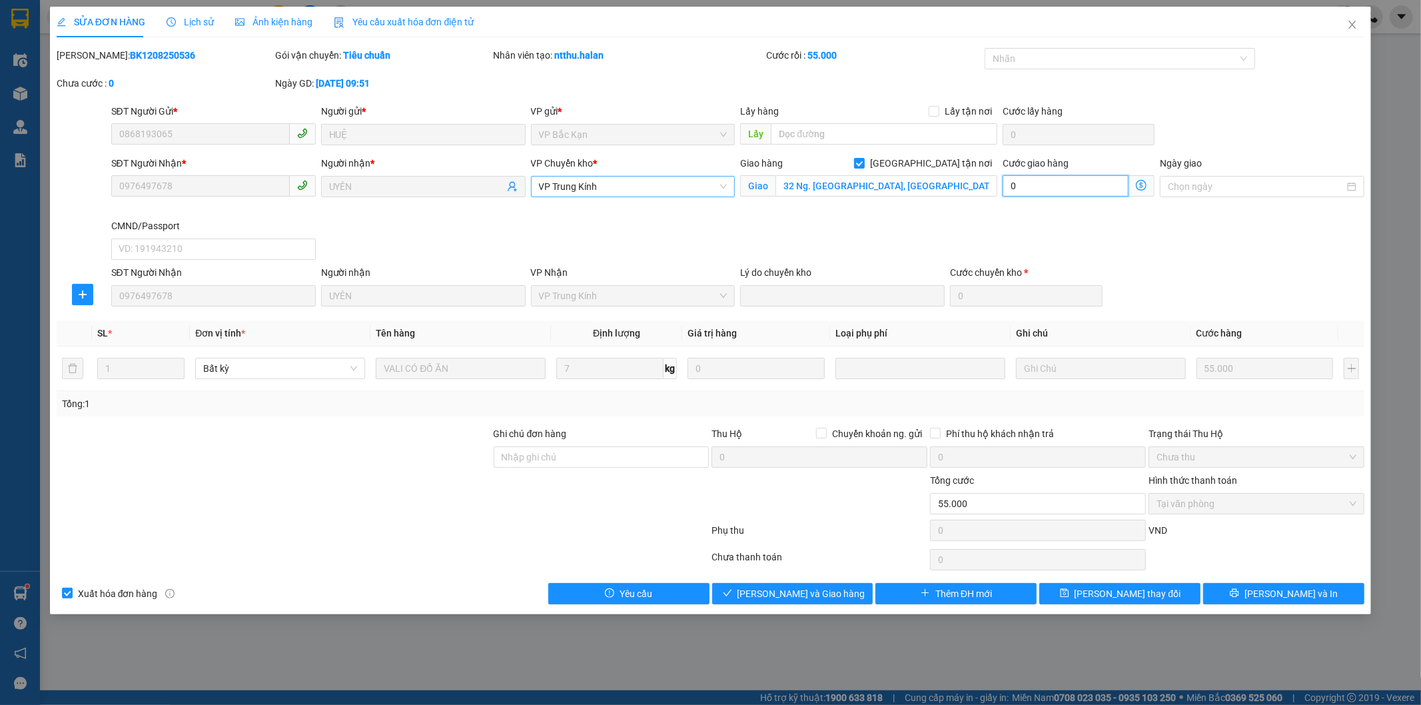
click at [1076, 182] on input "0" at bounding box center [1066, 185] width 126 height 21
type input "3"
type input "55.003"
type input "3"
type input "55.030"
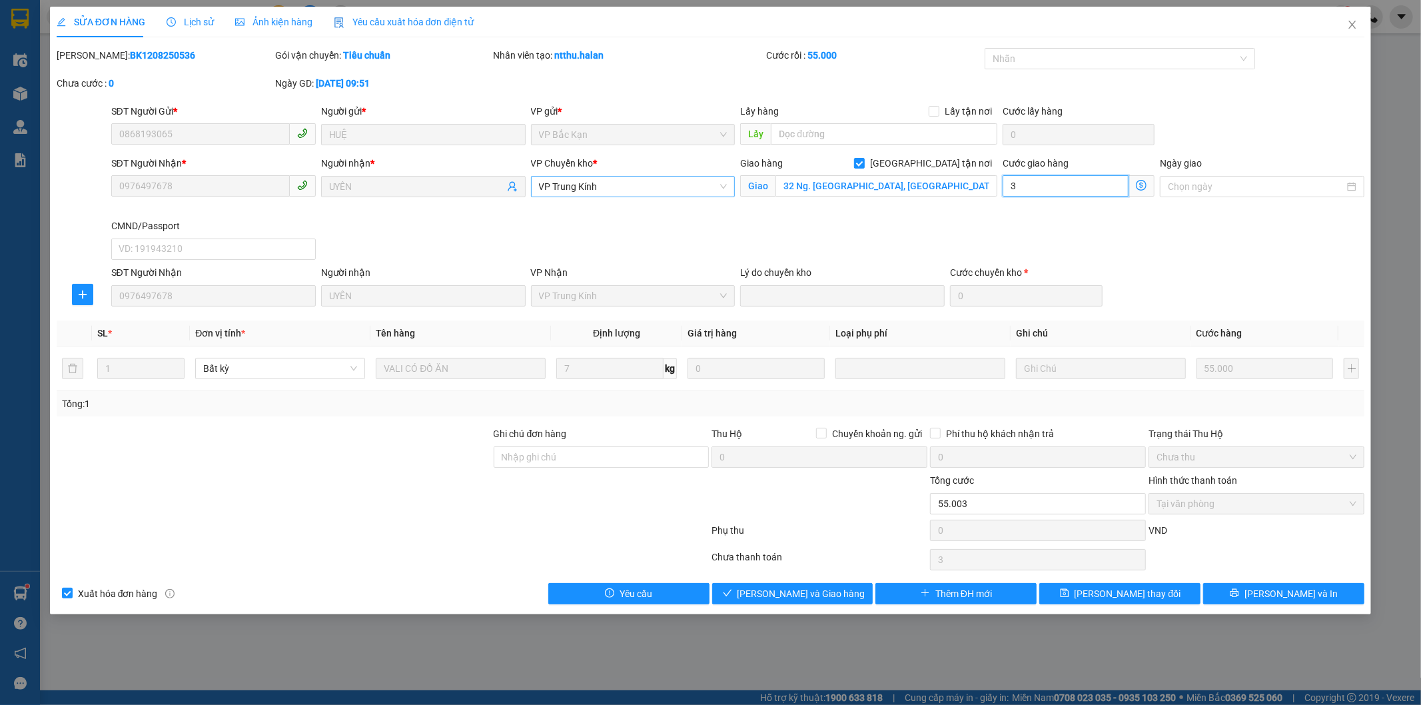
type input "30"
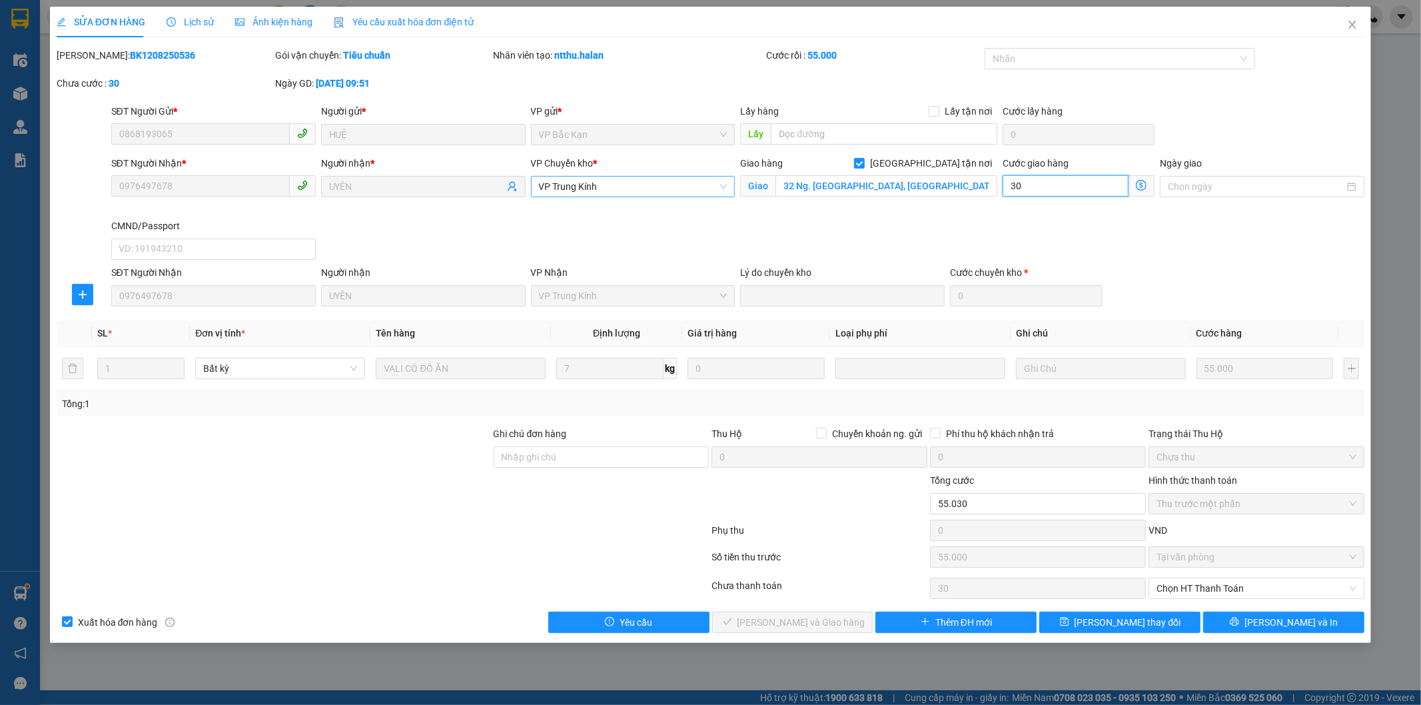
type input "30.000"
type input "85.000"
type input "30.000"
click at [1082, 615] on button "[PERSON_NAME] thay đổi" at bounding box center [1120, 622] width 161 height 21
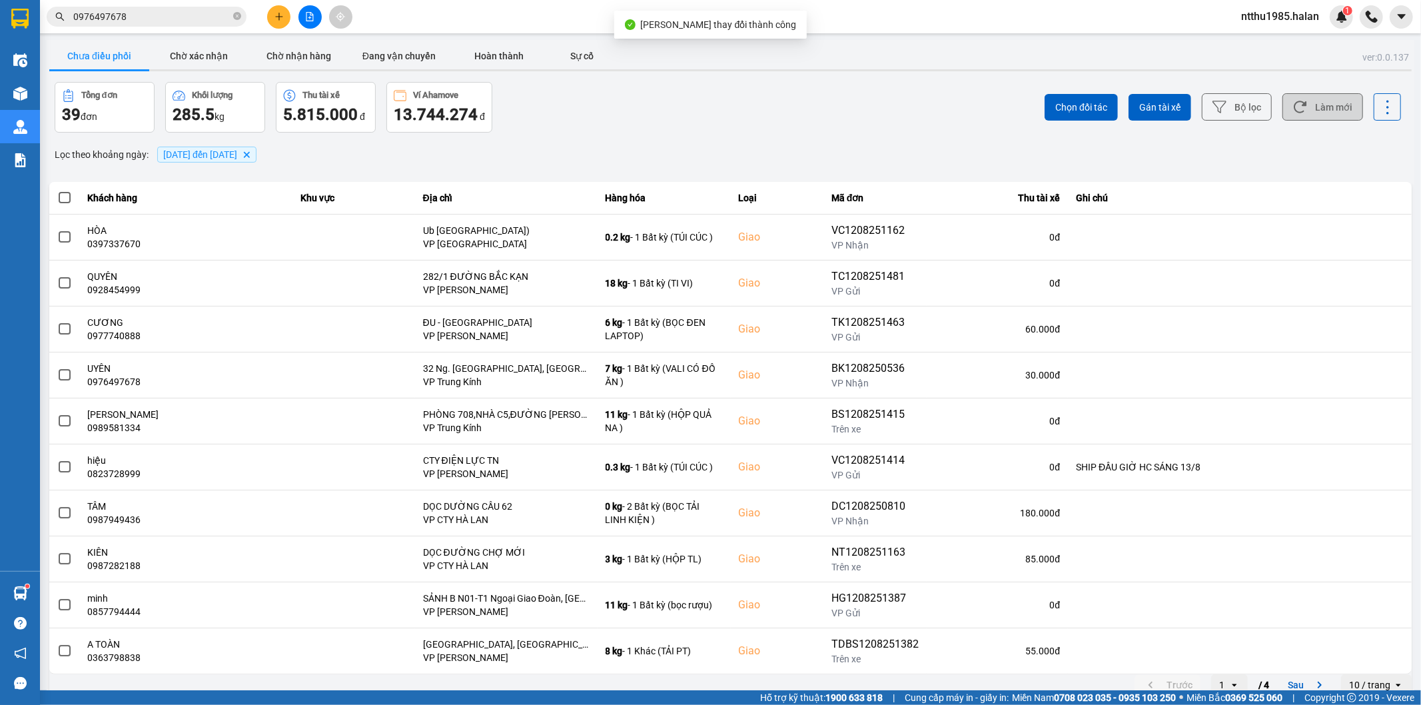
drag, startPoint x: 1307, startPoint y: 111, endPoint x: 1355, endPoint y: 61, distance: 69.8
click at [1307, 111] on button "Làm mới" at bounding box center [1323, 106] width 81 height 27
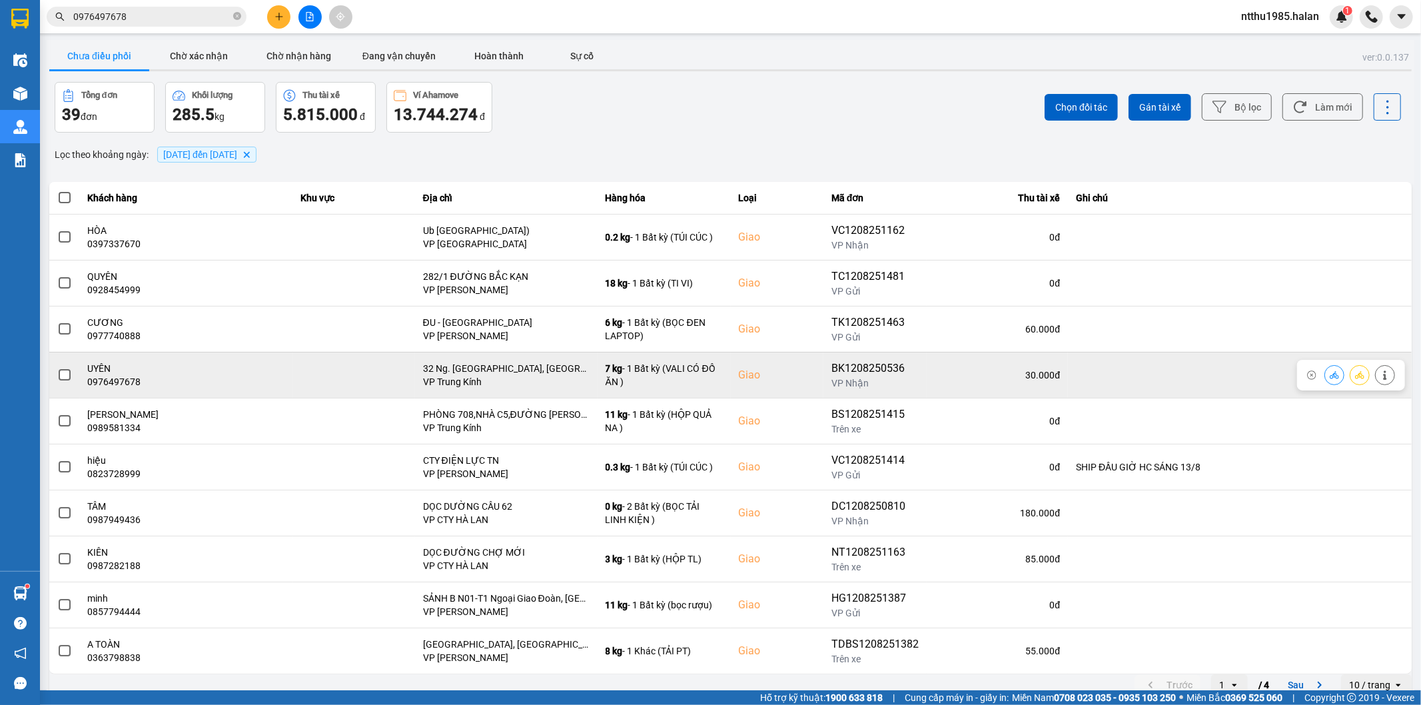
click at [60, 376] on span at bounding box center [65, 375] width 12 height 12
click at [57, 368] on input "checkbox" at bounding box center [57, 368] width 0 height 0
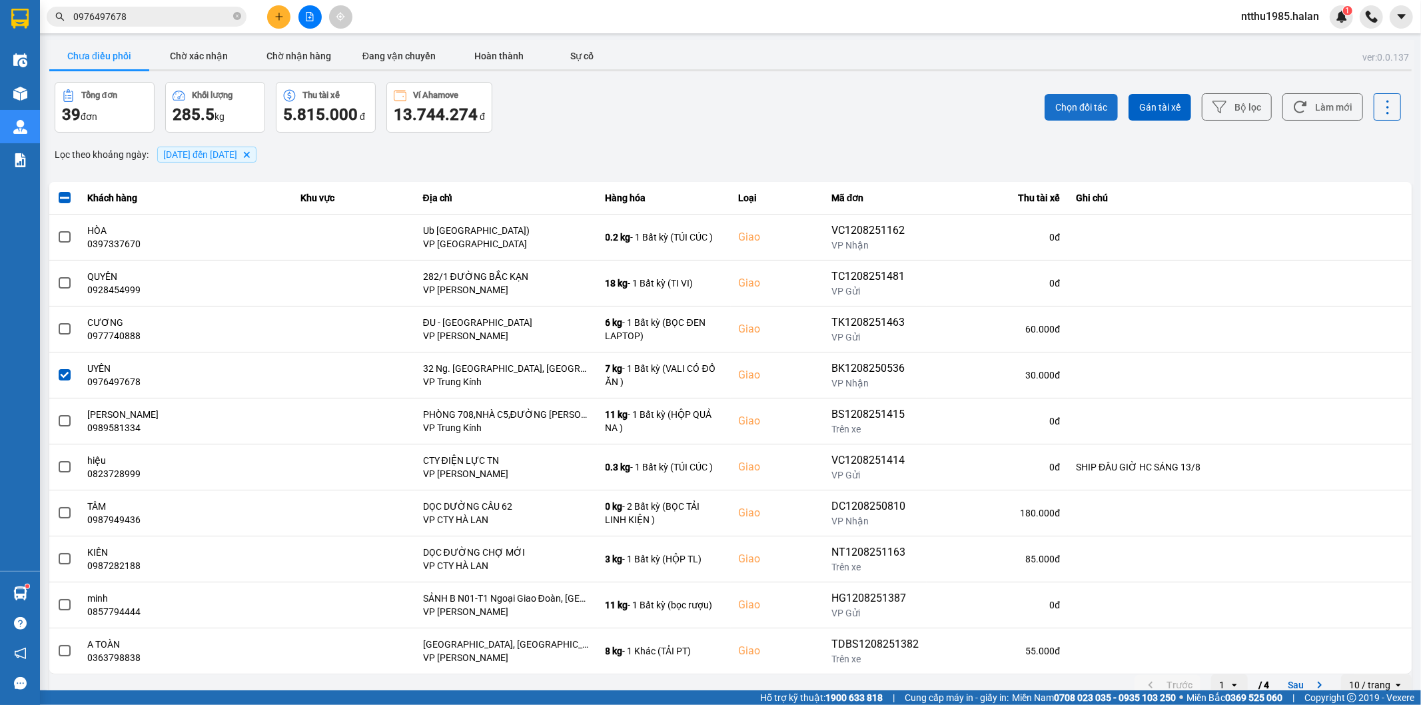
click at [1063, 104] on span "Chọn đối tác" at bounding box center [1082, 107] width 52 height 13
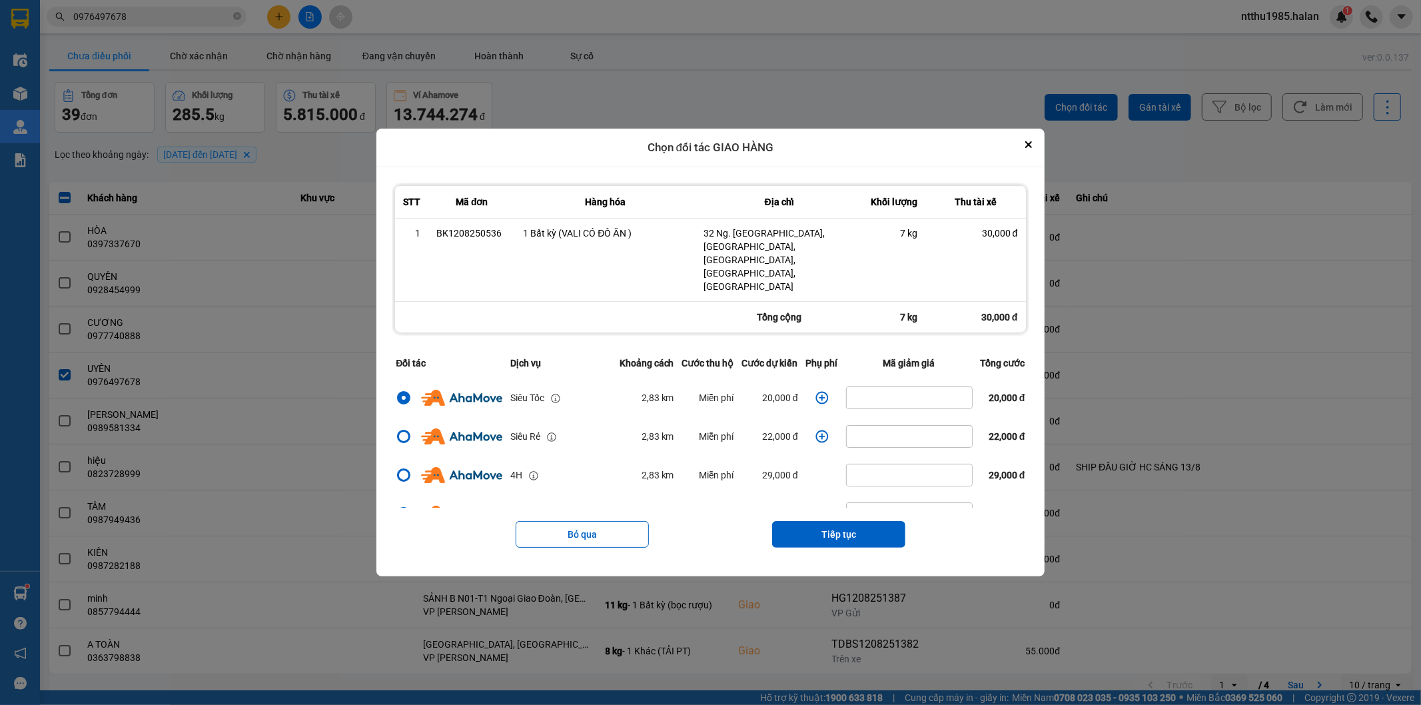
click at [836, 521] on button "Tiếp tục" at bounding box center [838, 534] width 133 height 27
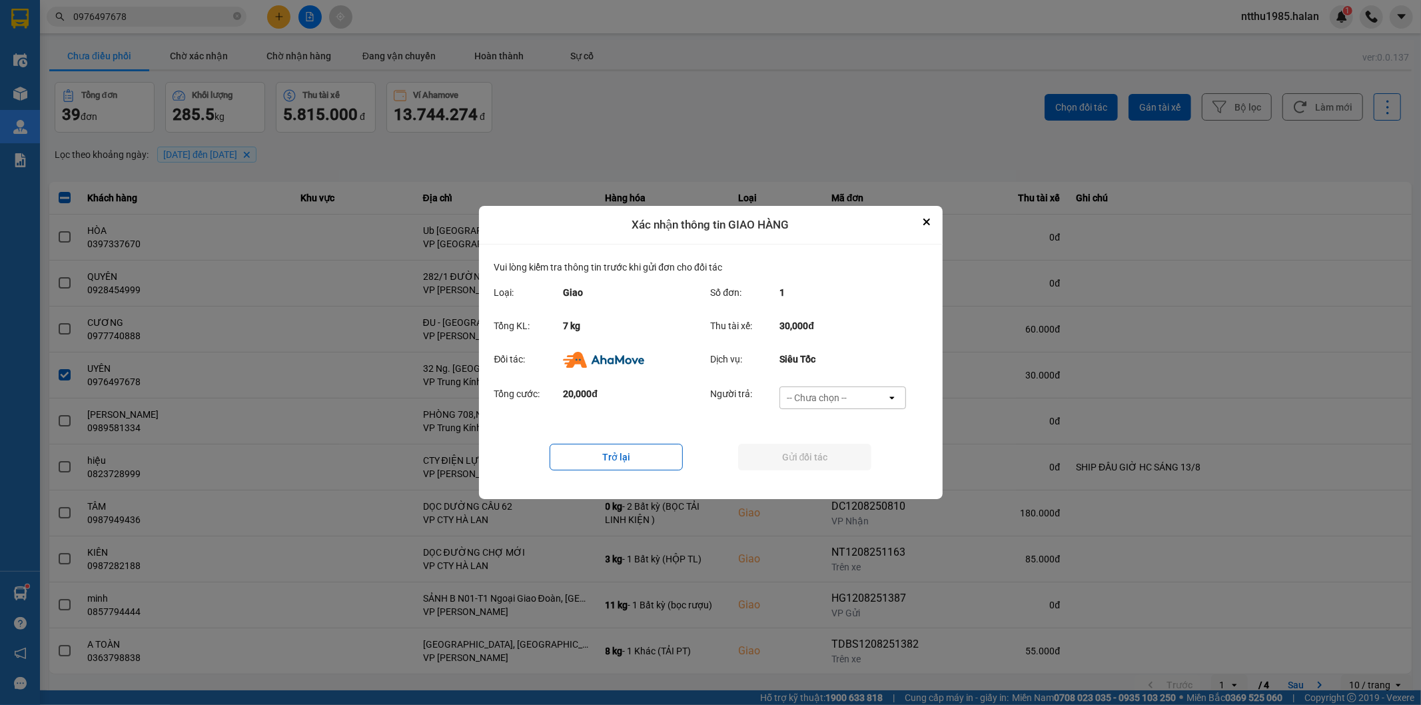
click at [818, 397] on div "-- Chưa chọn --" at bounding box center [817, 397] width 60 height 13
click at [820, 480] on span "Ví Ahamove" at bounding box center [817, 474] width 54 height 13
click at [813, 457] on button "Gửi đối tác" at bounding box center [804, 457] width 133 height 27
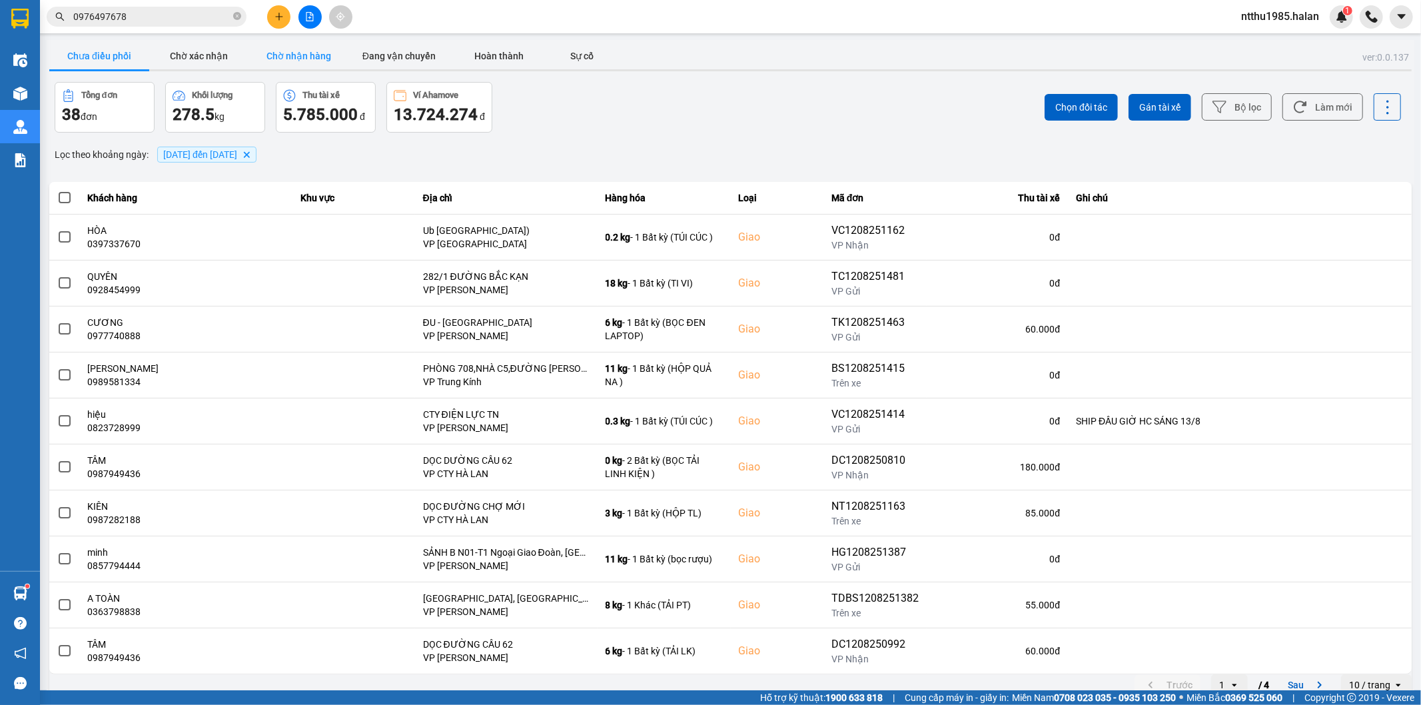
click at [303, 62] on button "Chờ nhận hàng" at bounding box center [299, 56] width 100 height 27
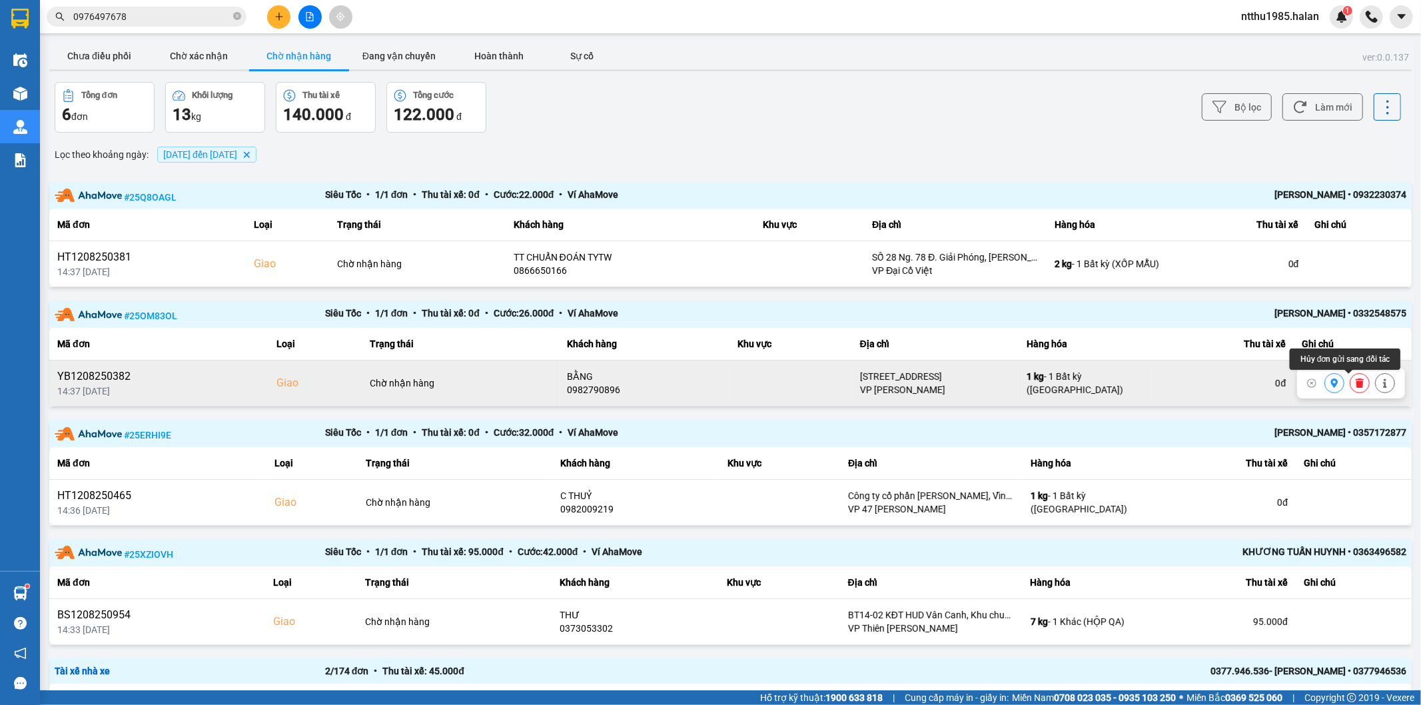
click at [1356, 383] on icon at bounding box center [1360, 383] width 8 height 9
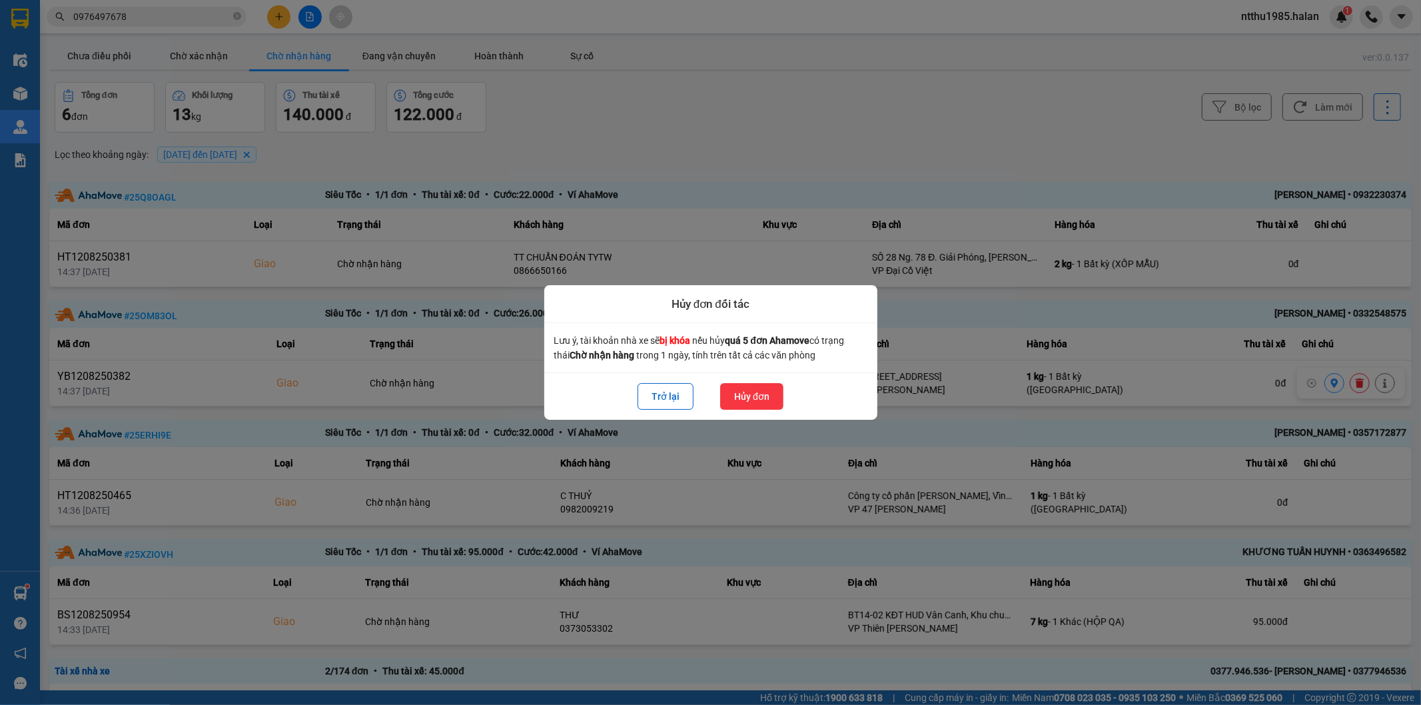
click at [768, 396] on button "Hủy đơn" at bounding box center [751, 396] width 63 height 27
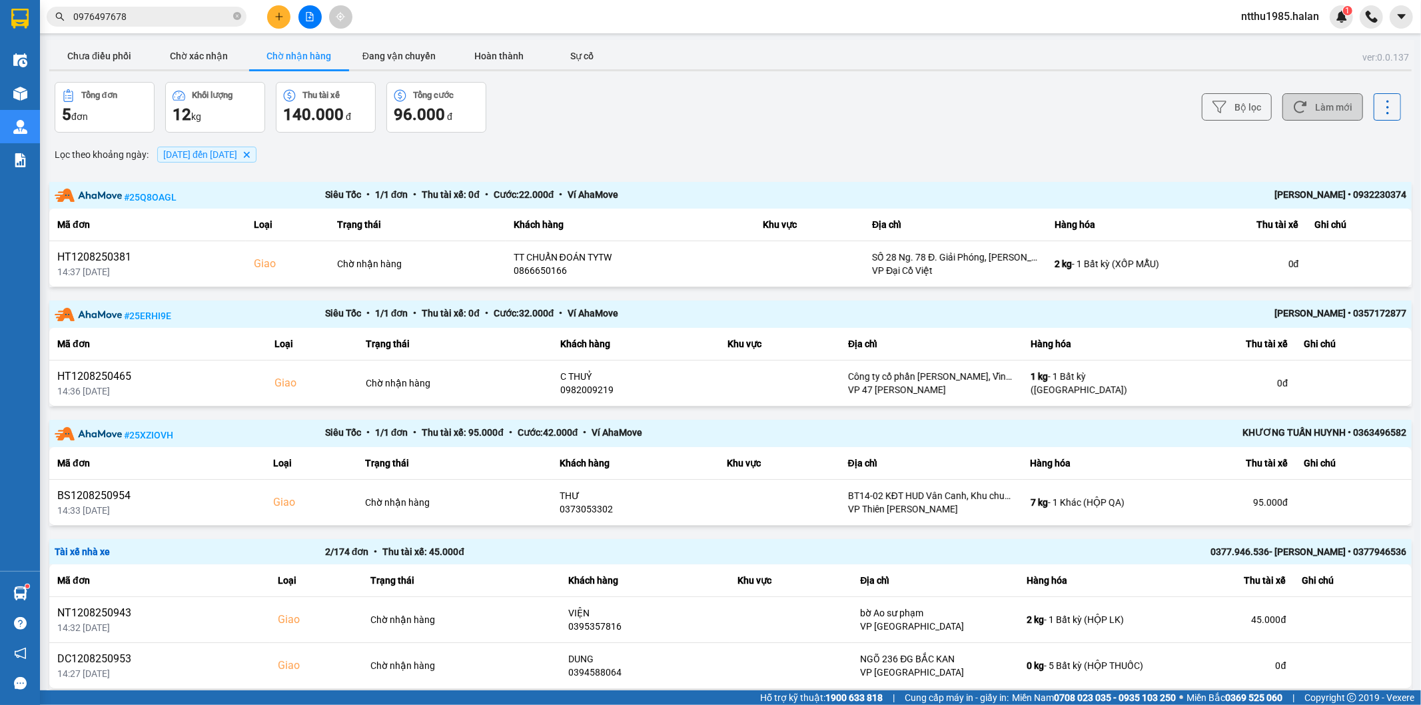
click at [1313, 115] on button "Làm mới" at bounding box center [1323, 106] width 81 height 27
click at [1329, 111] on button "Làm mới" at bounding box center [1323, 106] width 81 height 27
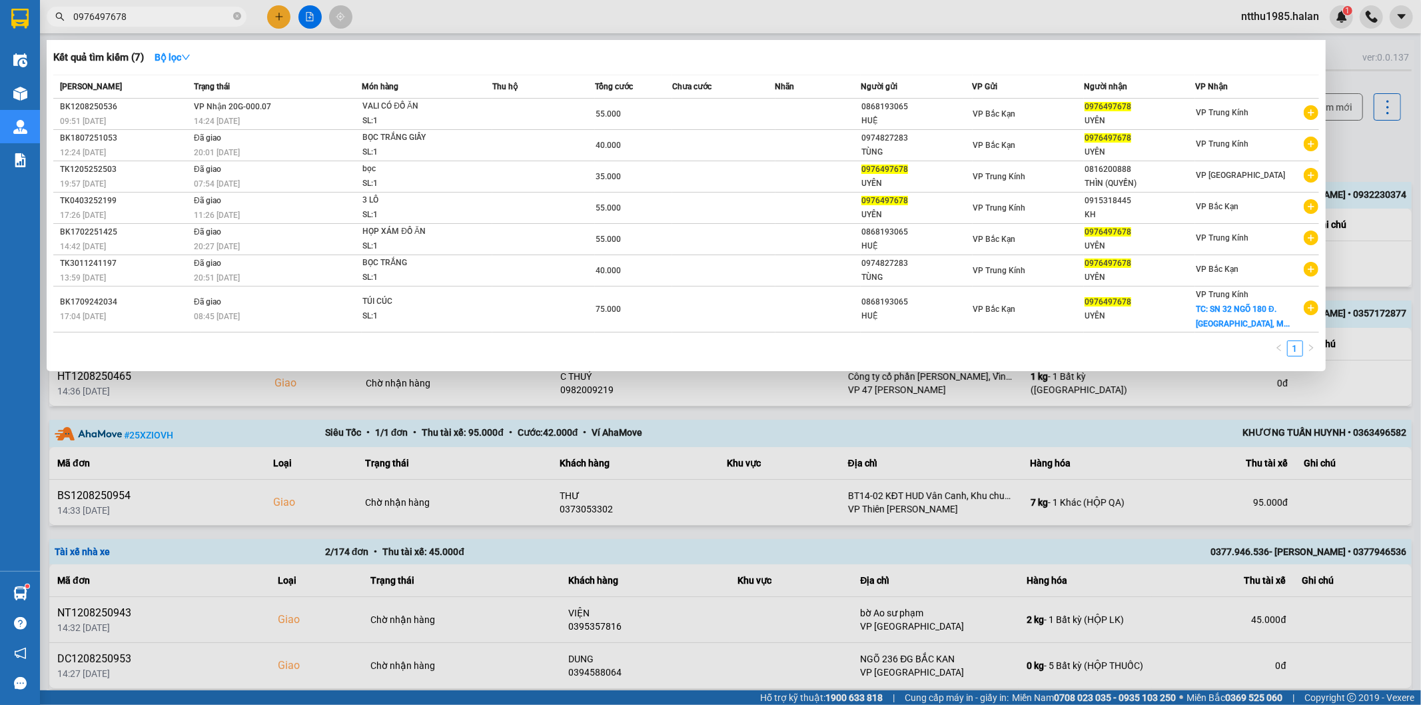
click at [161, 19] on input "0976497678" at bounding box center [151, 16] width 157 height 15
drag, startPoint x: 1361, startPoint y: 157, endPoint x: 1341, endPoint y: 121, distance: 41.7
click at [1361, 157] on div at bounding box center [710, 352] width 1421 height 705
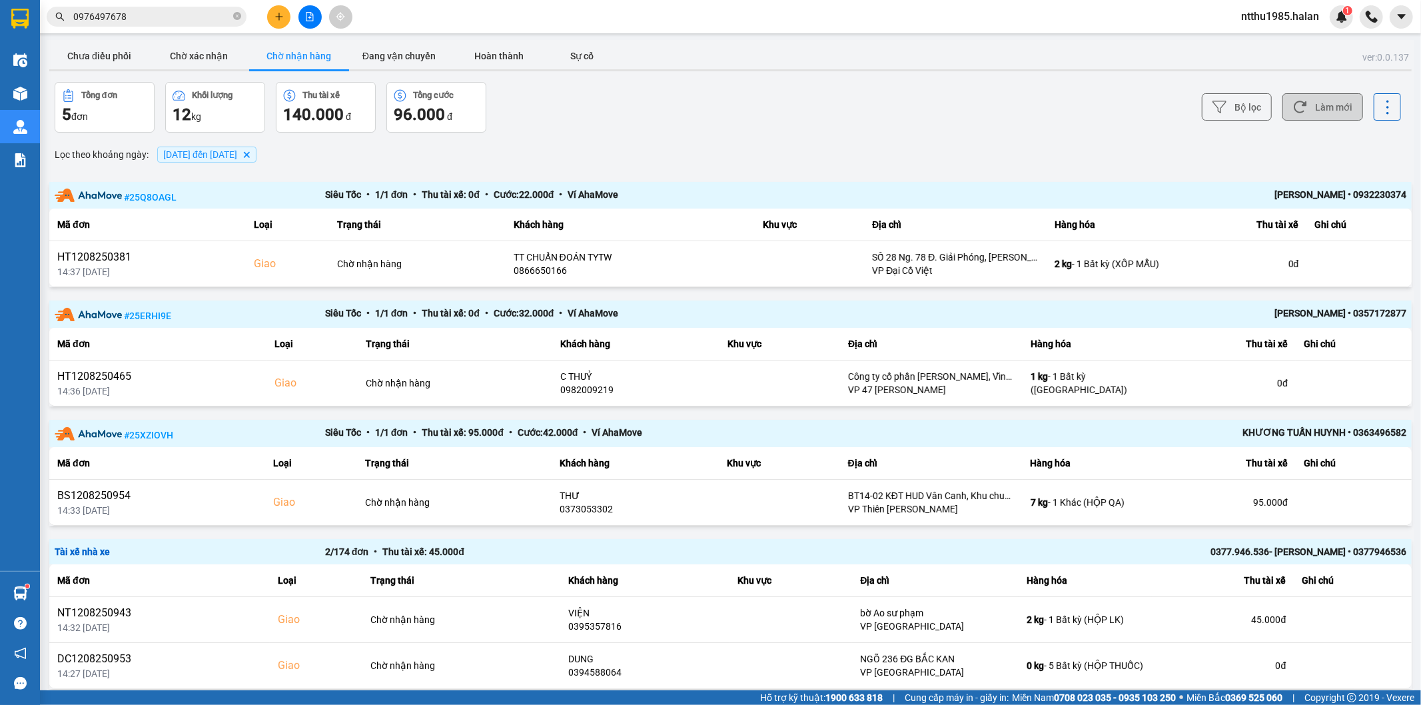
click at [1322, 109] on button "Làm mới" at bounding box center [1323, 106] width 81 height 27
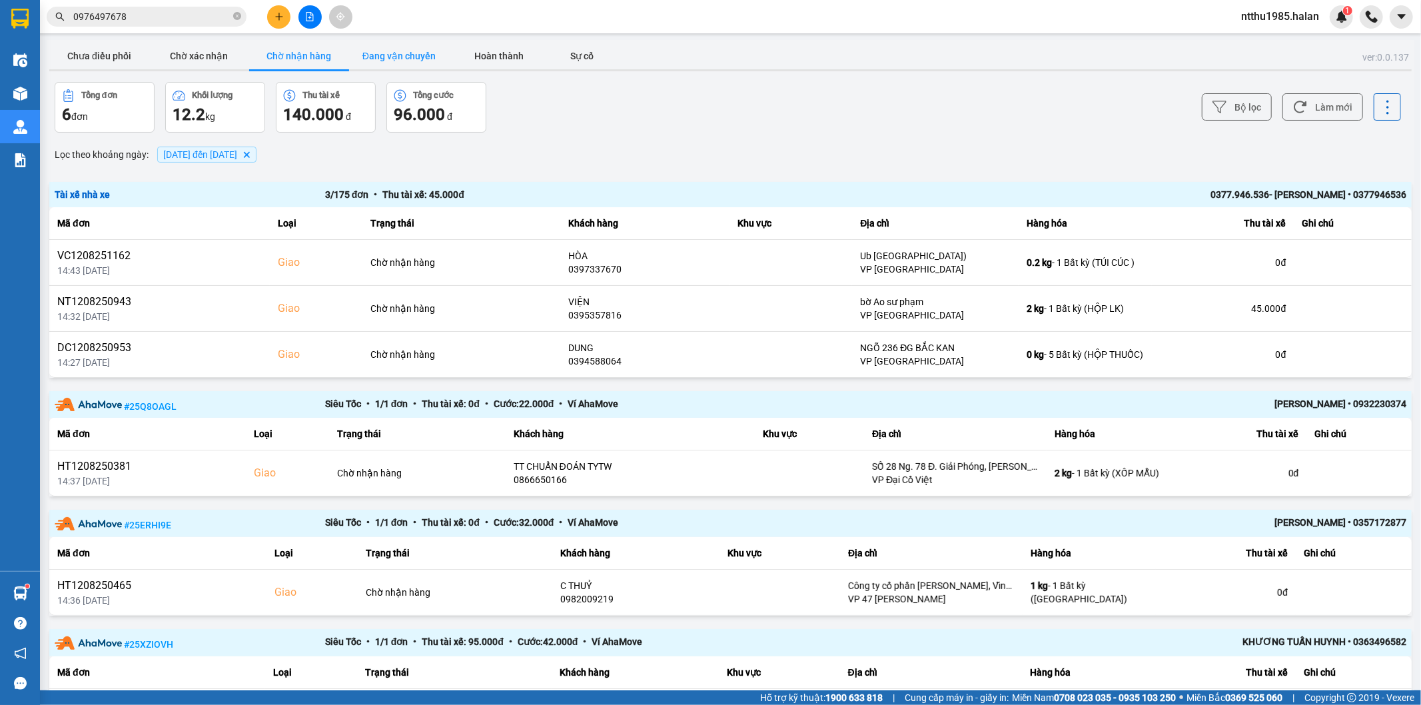
click at [422, 52] on button "Đang vận chuyển" at bounding box center [399, 56] width 100 height 27
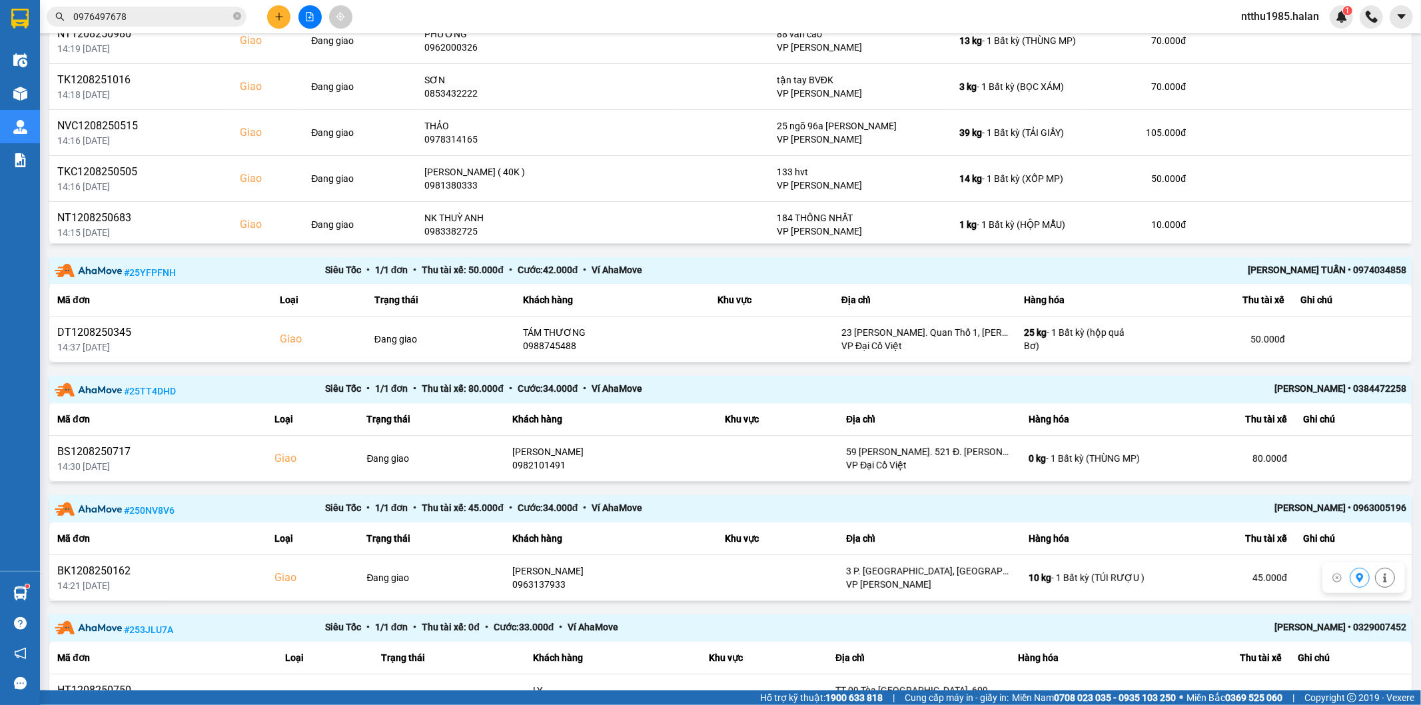
scroll to position [302, 0]
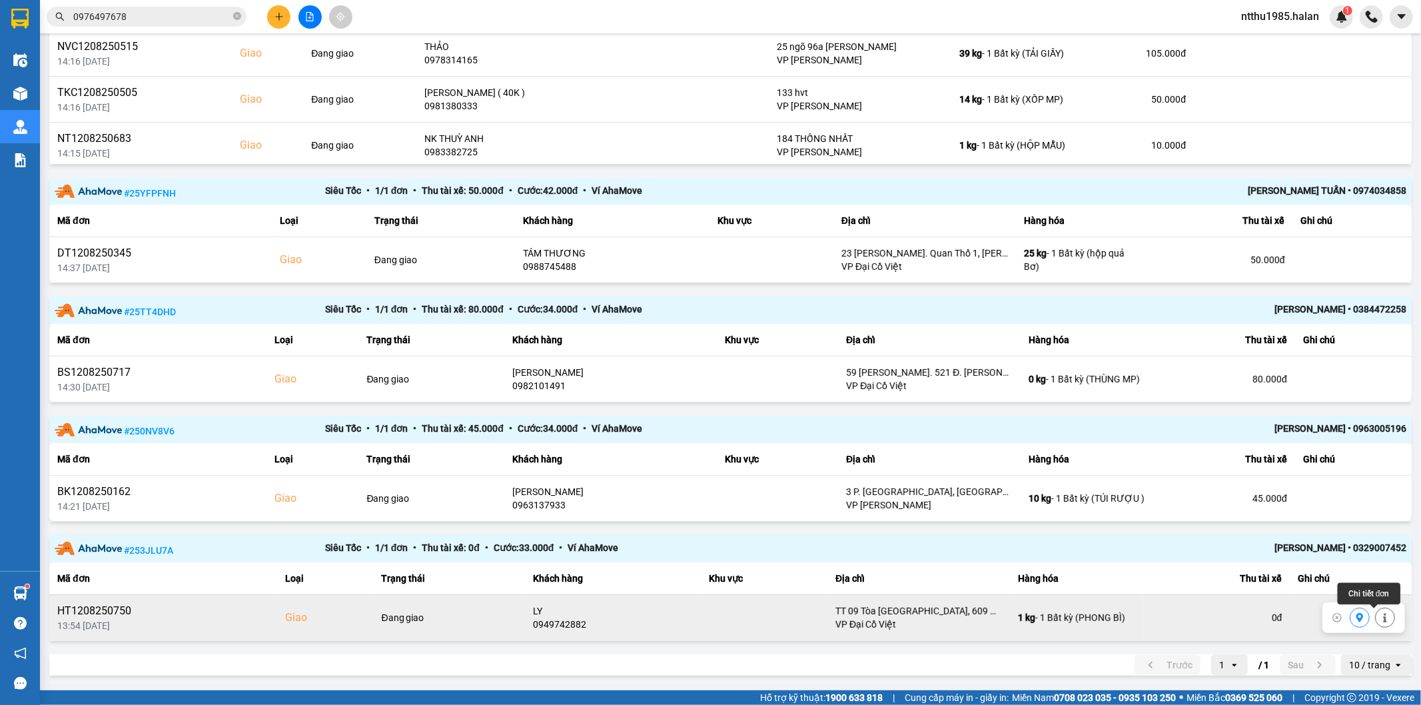
click at [1381, 620] on icon at bounding box center [1385, 617] width 9 height 9
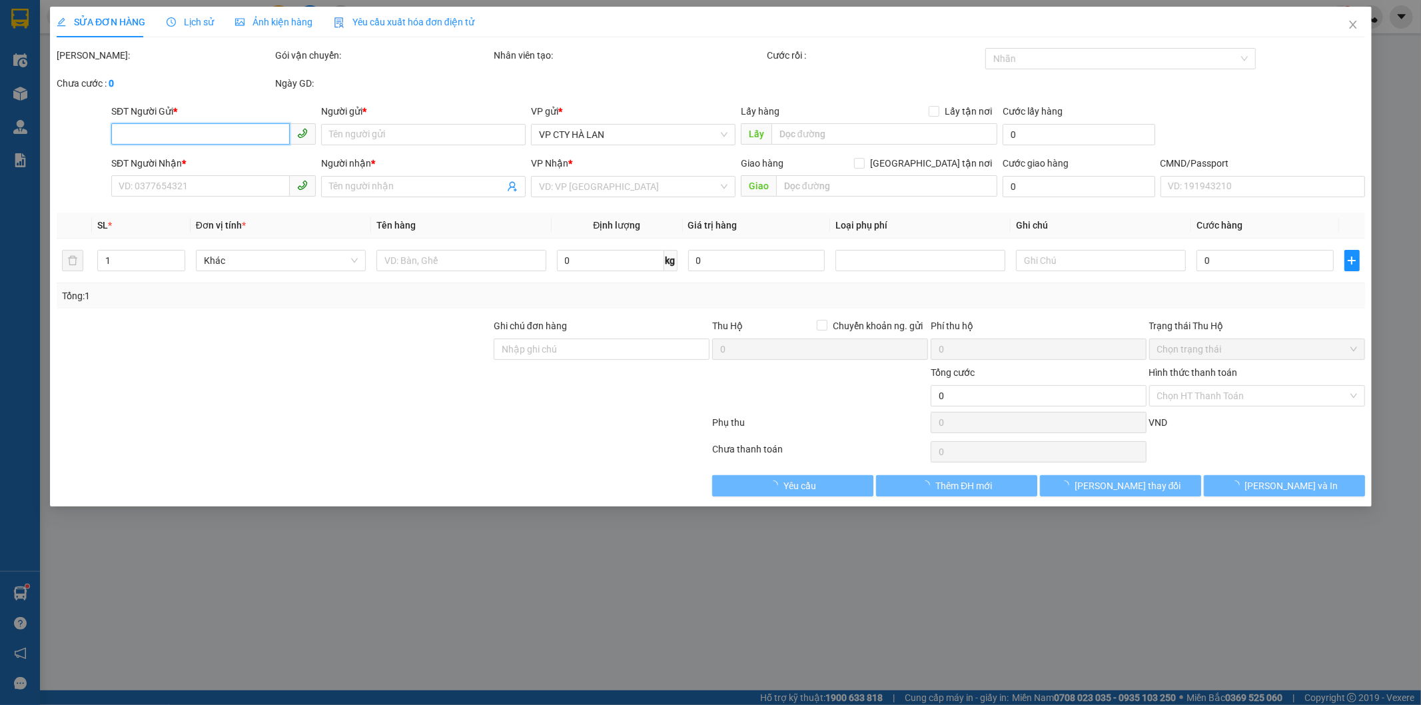
type input "0965535364"
type input "MINH"
type input "0949742882"
type input "LY"
checkbox input "true"
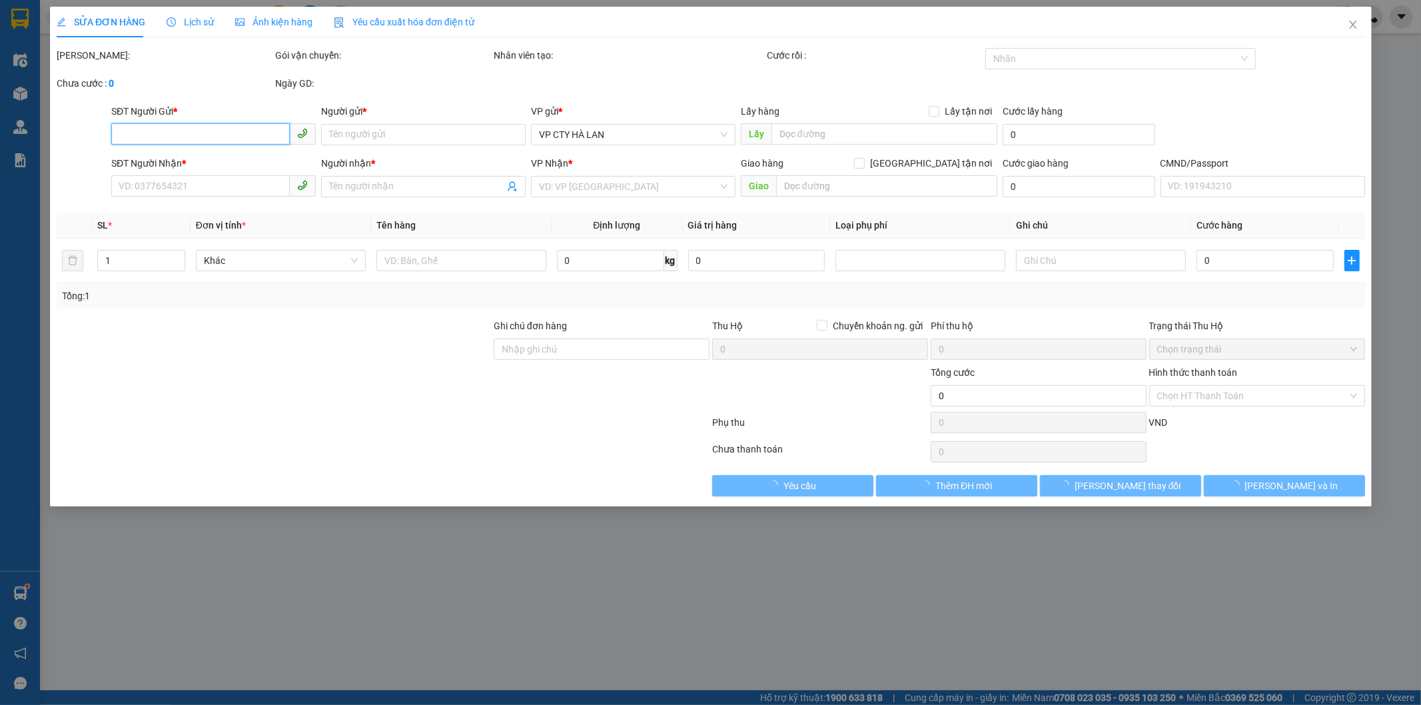
type input "TT 09 Tòa Nhà Nam Đô, 609 Đ. Trương Định, Thịnh Liệt, Hoàng Mai, Hà Nội, Việt N…"
type input "70.000"
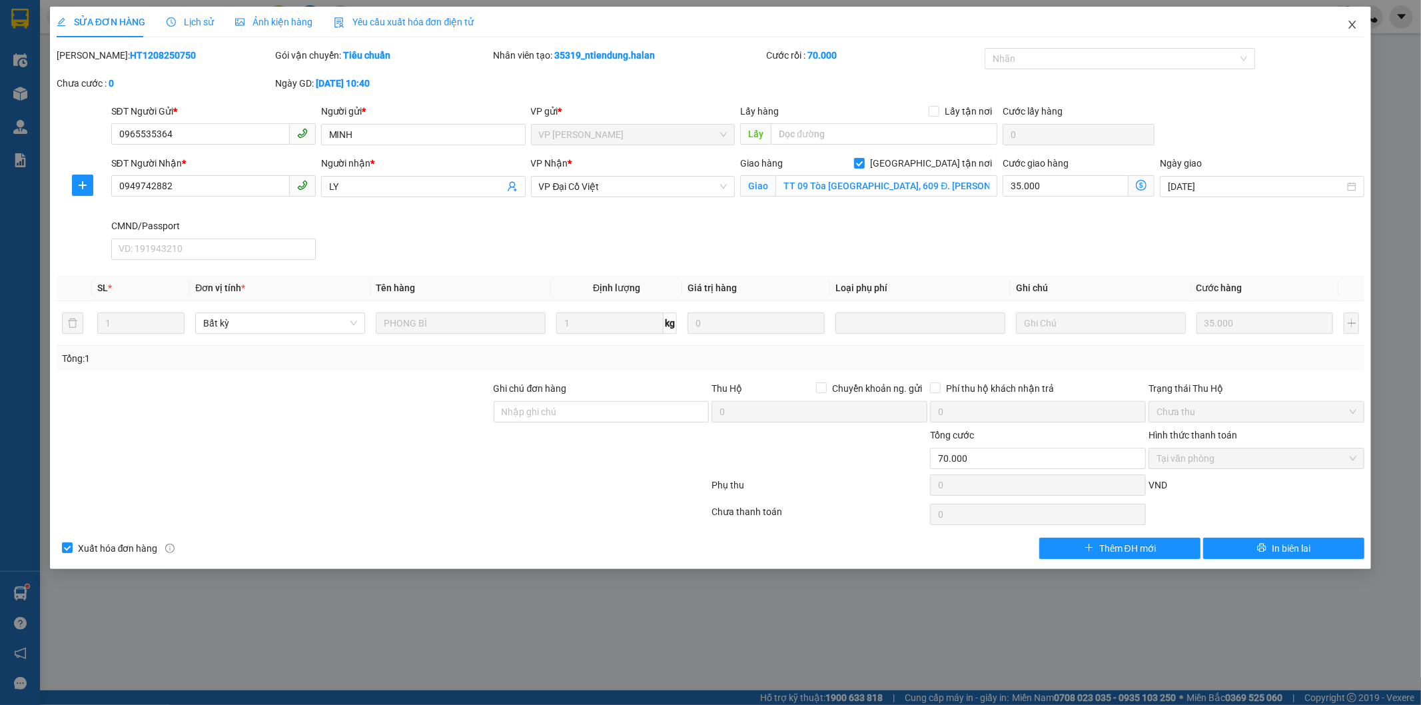
click at [1349, 23] on icon "close" at bounding box center [1352, 24] width 11 height 11
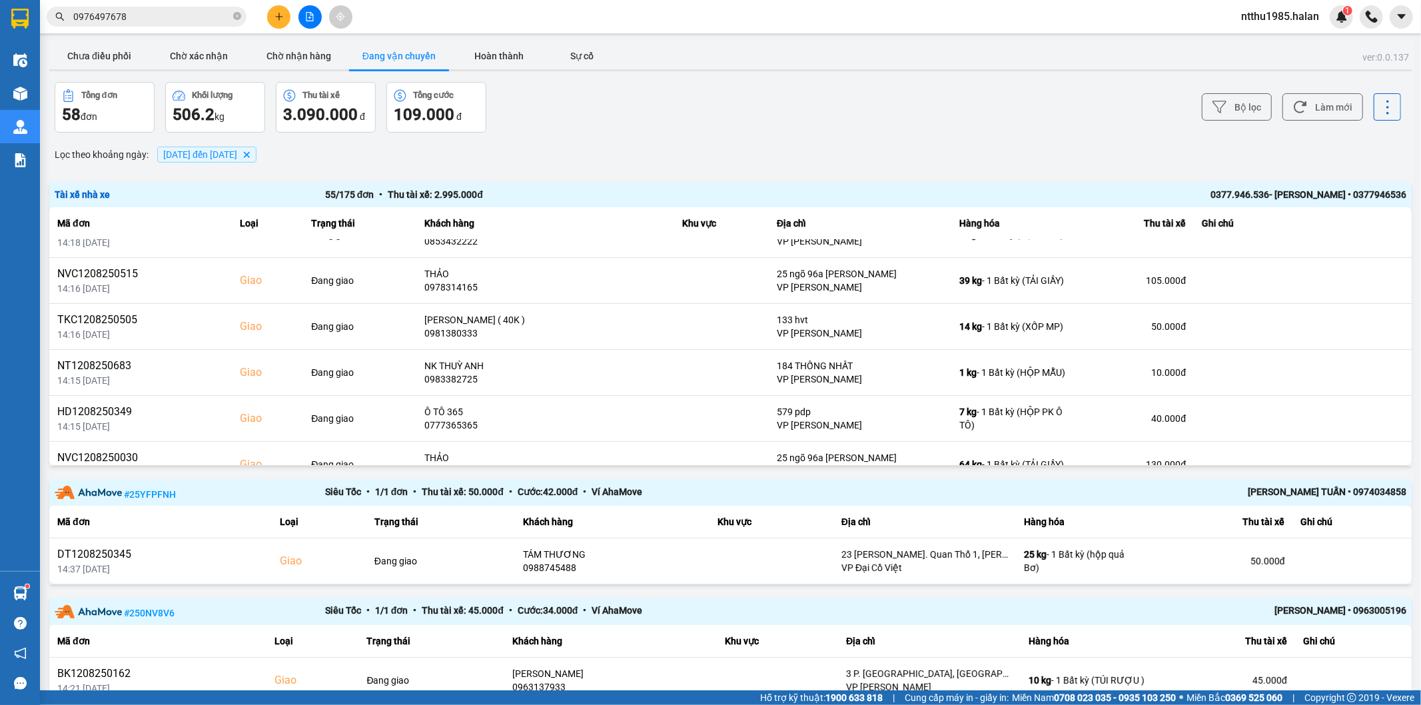
scroll to position [183, 0]
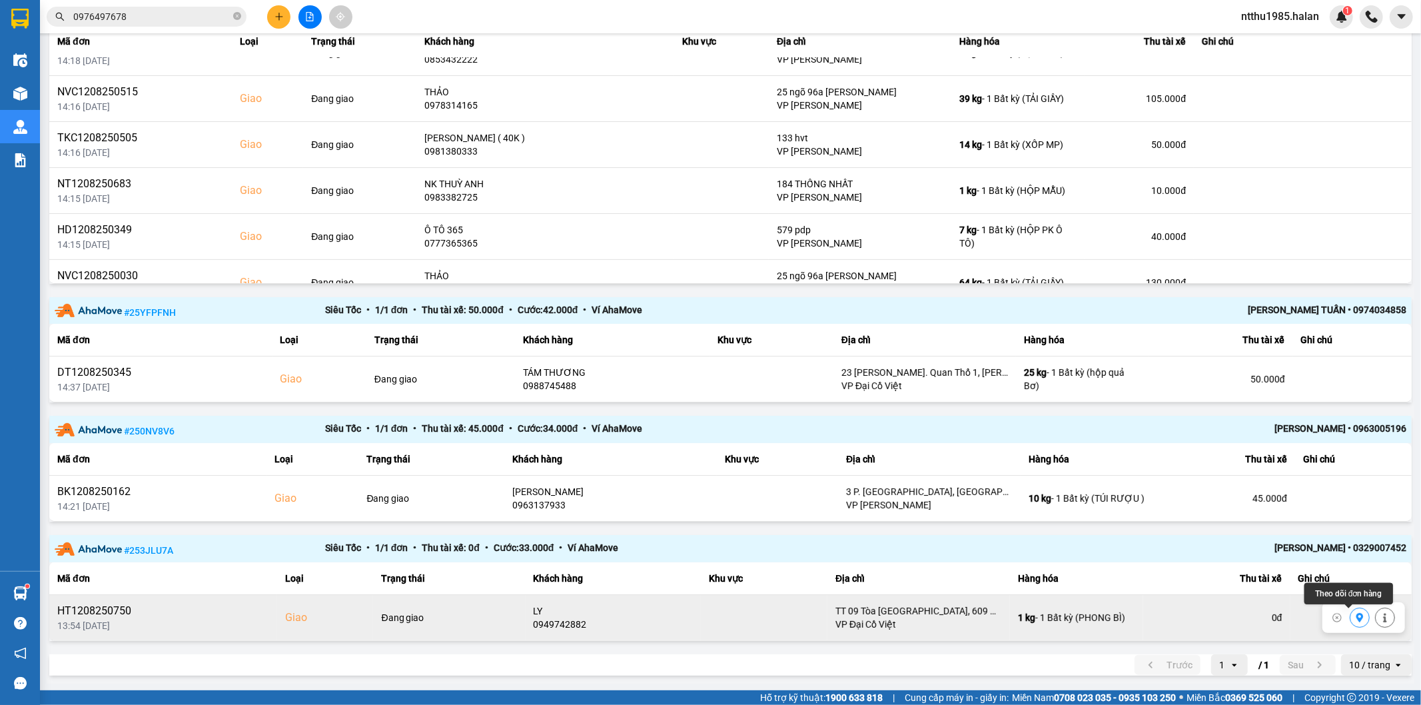
click at [1351, 622] on button at bounding box center [1360, 617] width 19 height 23
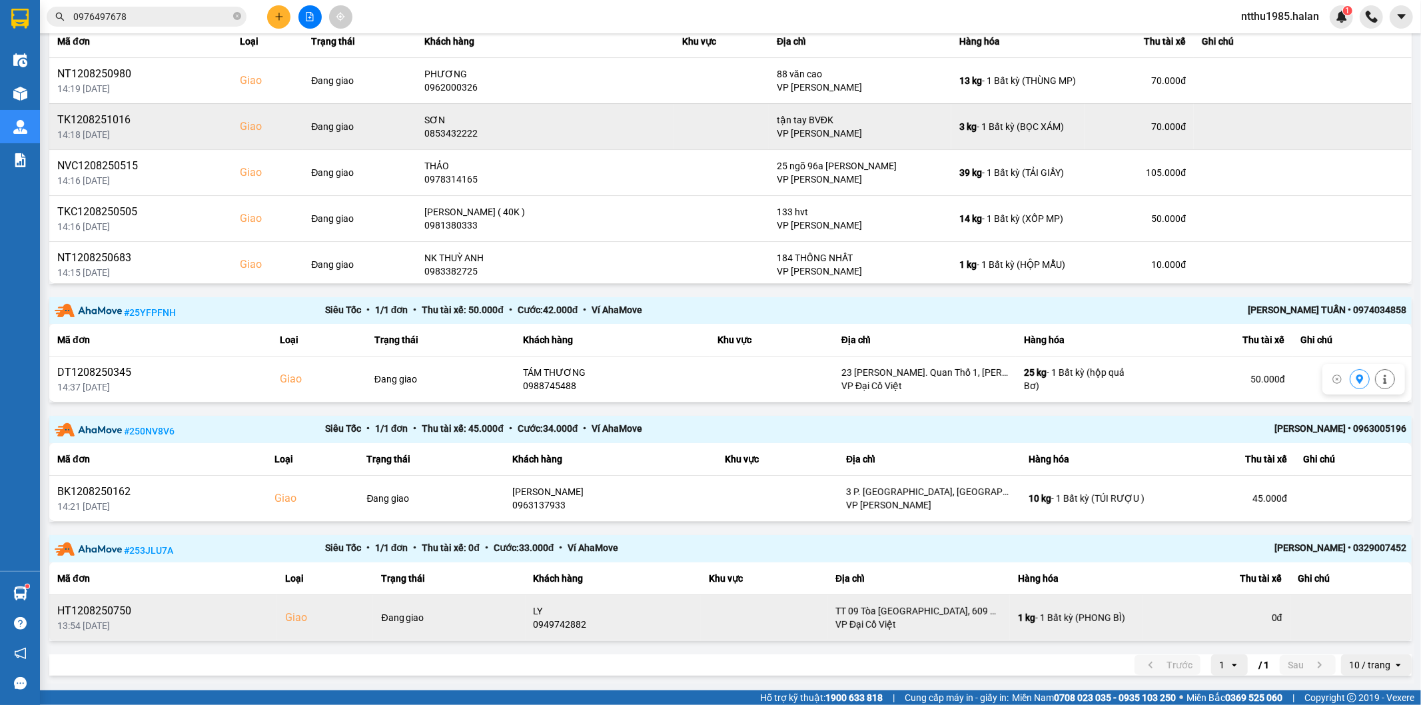
scroll to position [0, 0]
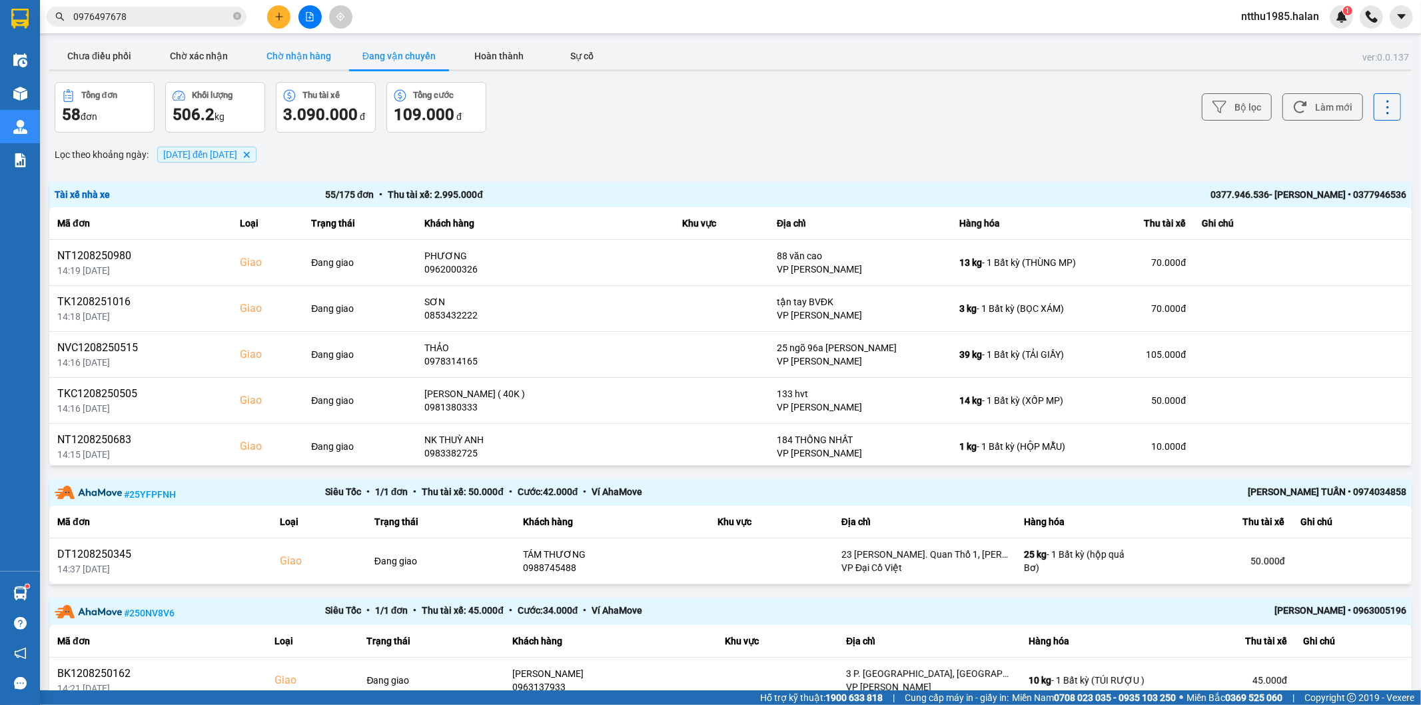
click at [291, 54] on button "Chờ nhận hàng" at bounding box center [299, 56] width 100 height 27
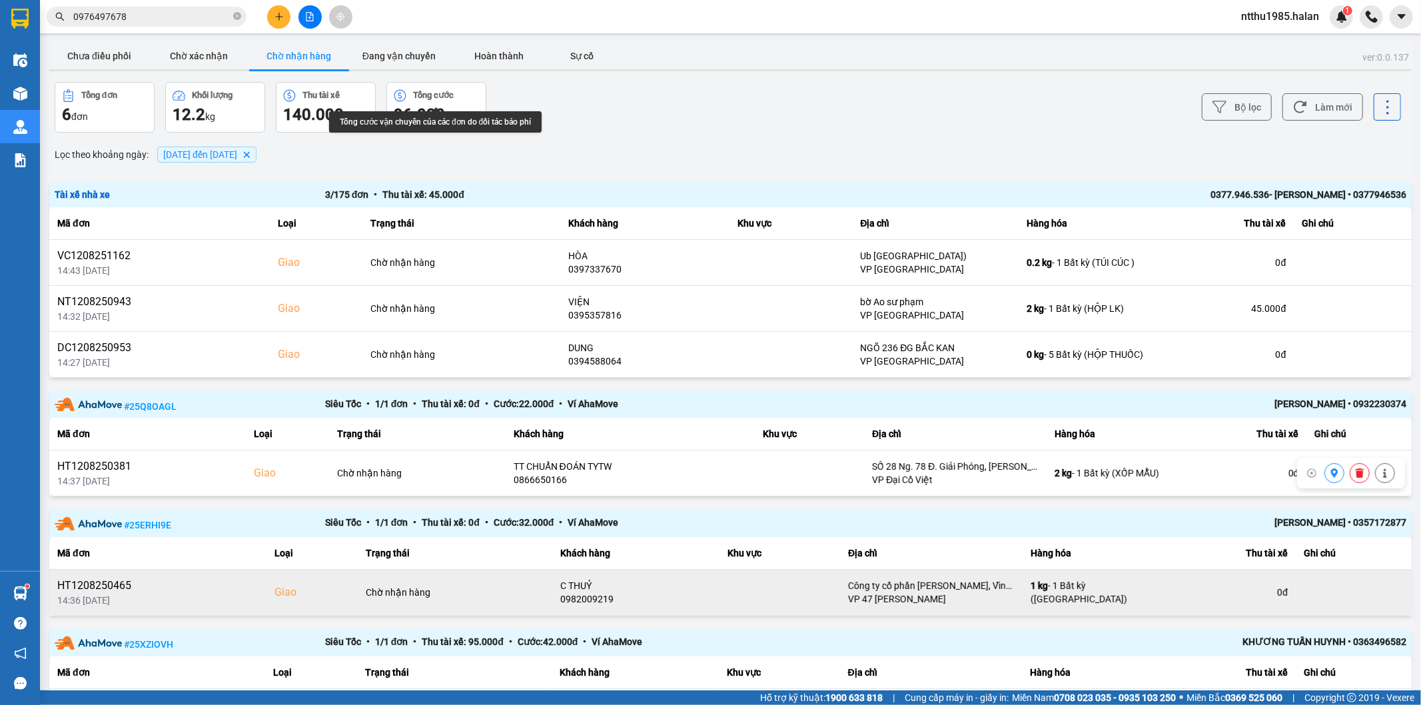
scroll to position [95, 0]
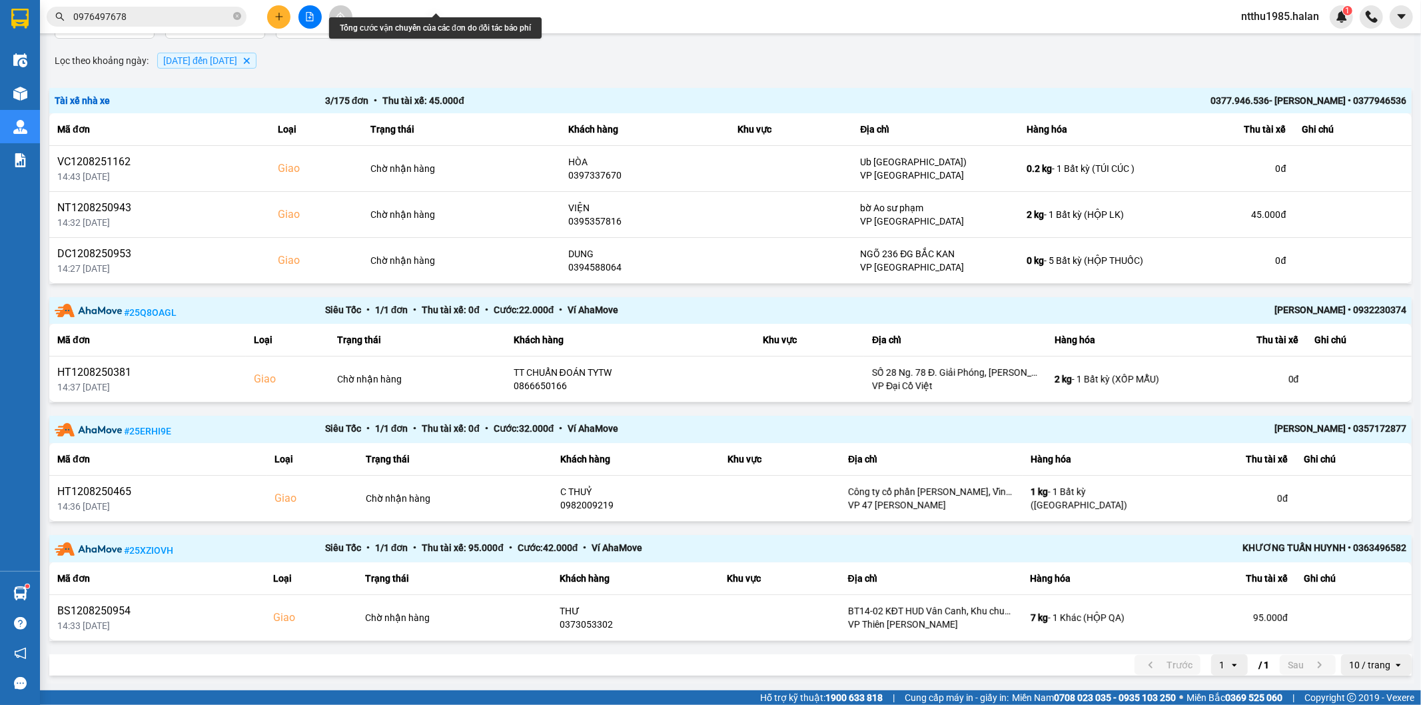
click at [640, 62] on div "Lọc theo khoảng ngày : 09/08/2025 đến 12/08/2025 Delete" at bounding box center [730, 60] width 1363 height 23
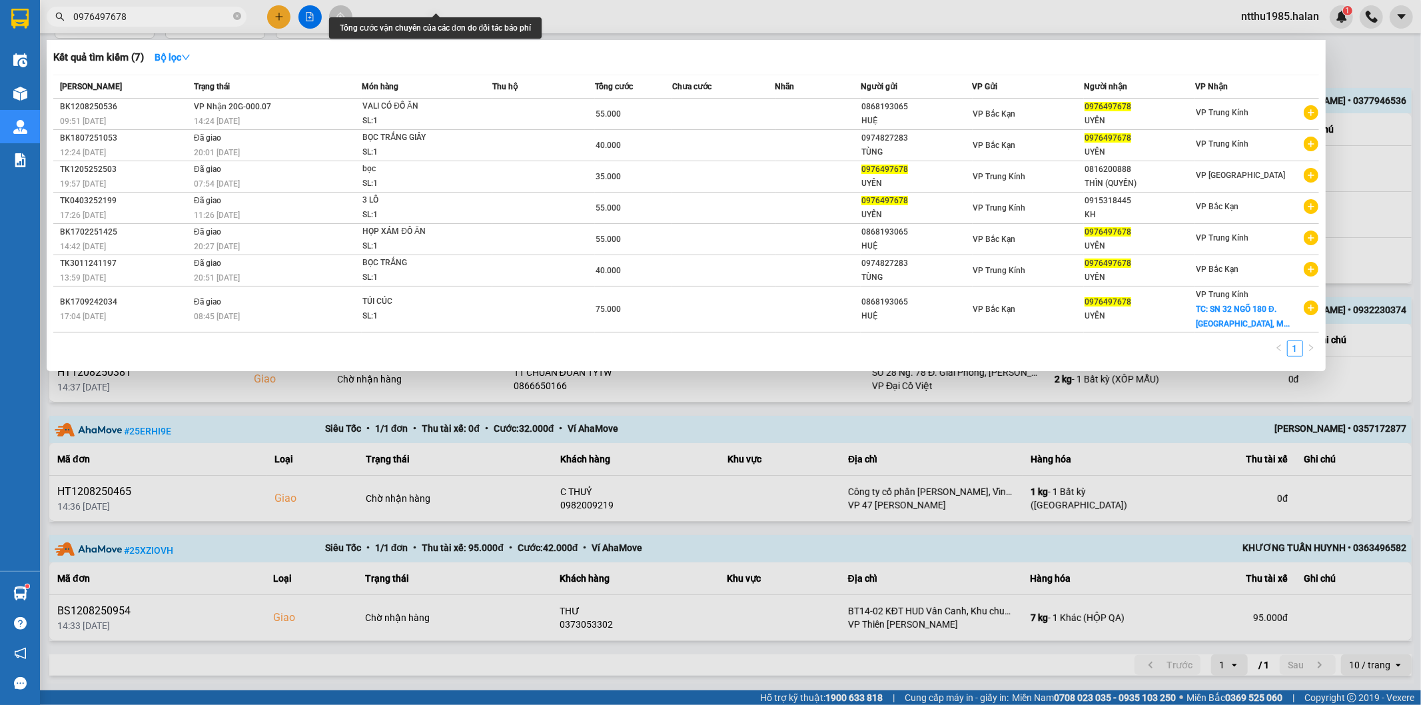
click at [140, 18] on input "0976497678" at bounding box center [151, 16] width 157 height 15
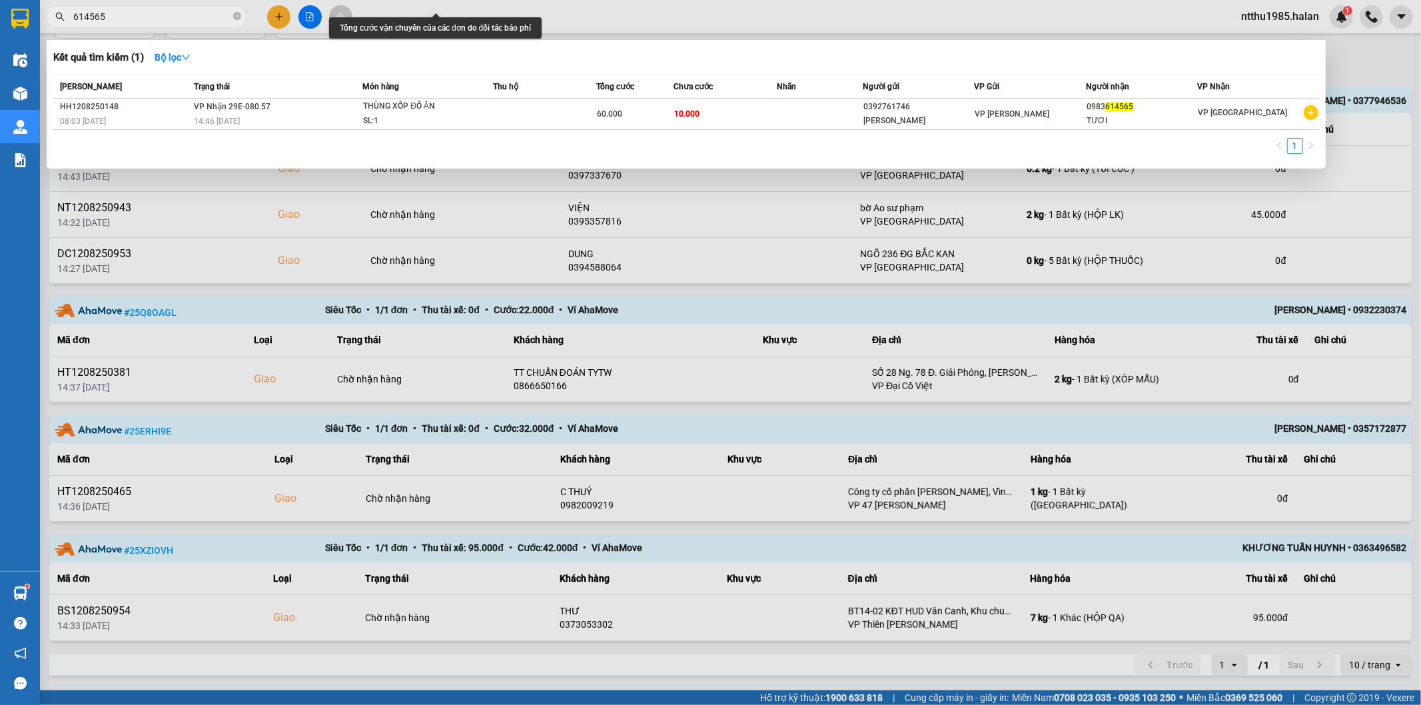
click at [145, 18] on input "614565" at bounding box center [151, 16] width 157 height 15
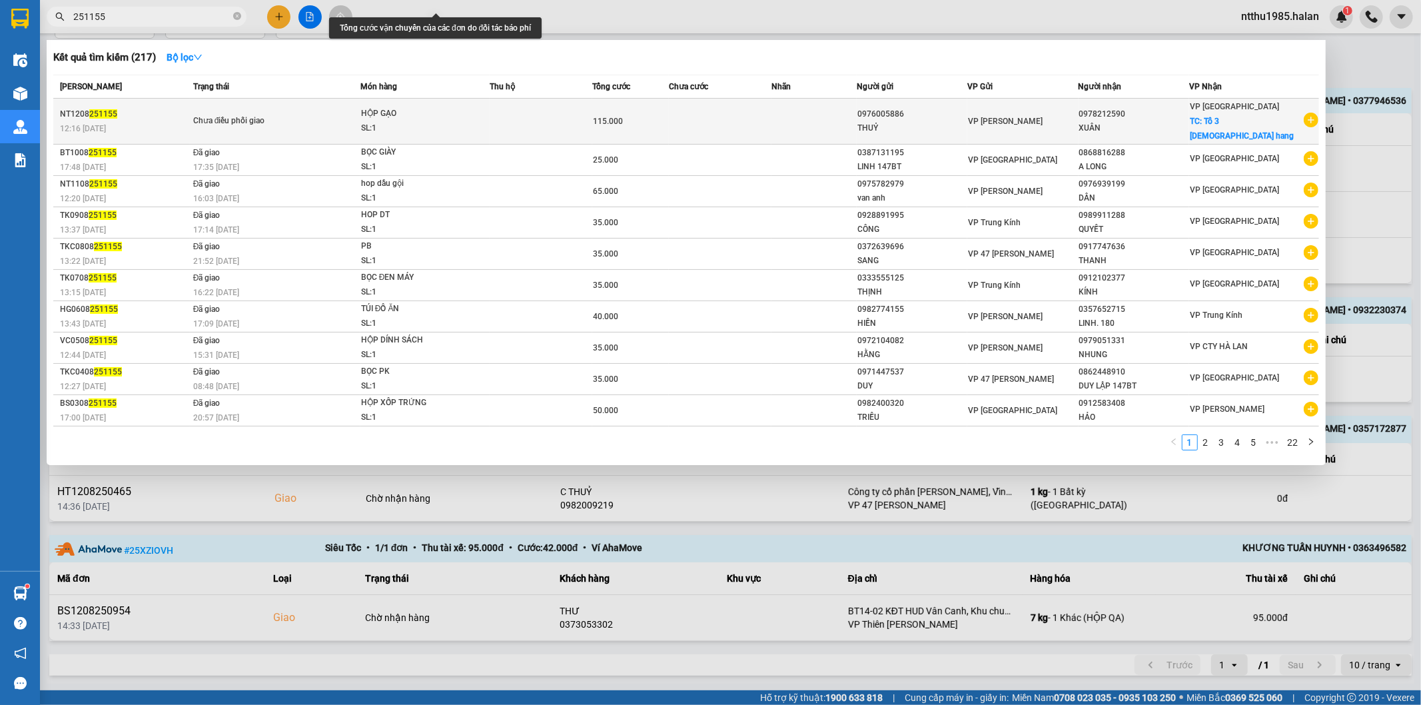
type input "251155"
click at [763, 117] on td at bounding box center [720, 122] width 103 height 46
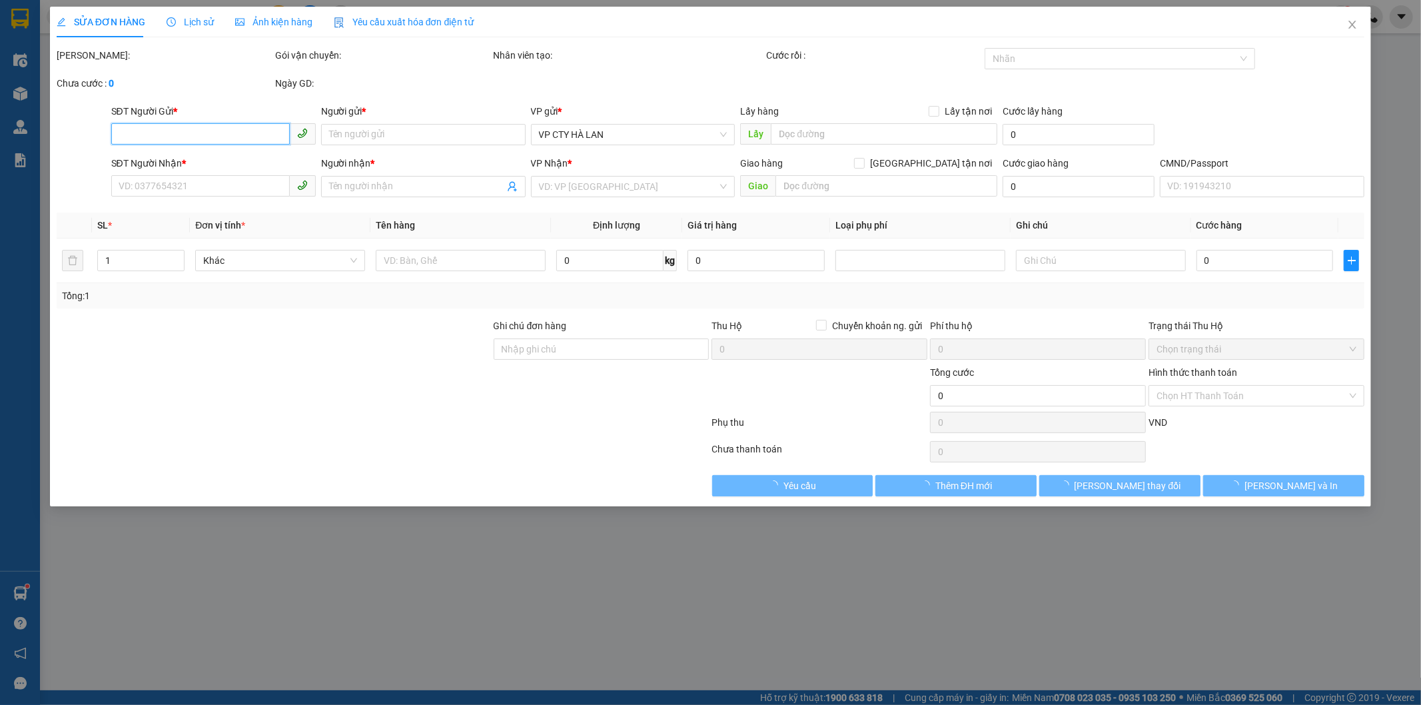
type input "0976005886"
type input "THUỶ"
type input "0978212590"
type input "XUÂN"
checkbox input "true"
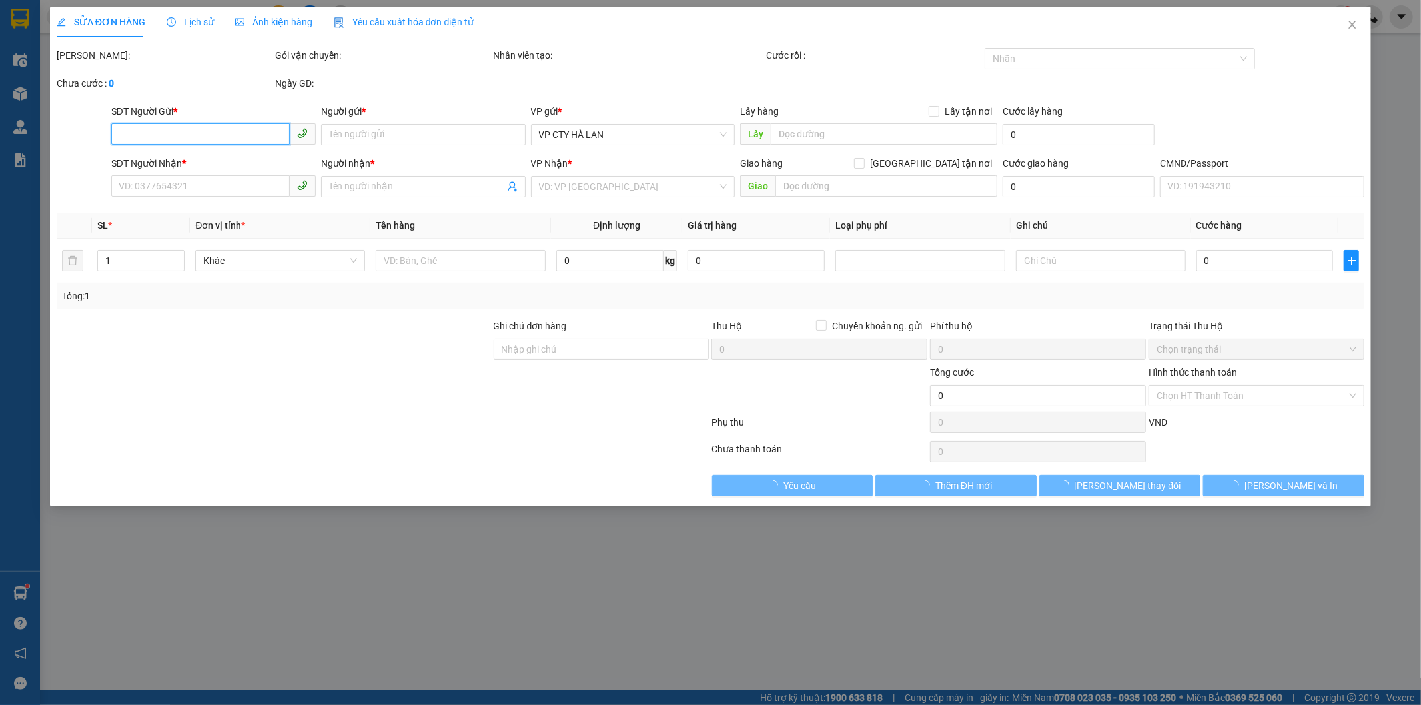
type input "Tổ 3 chùa hang"
type input "115.000"
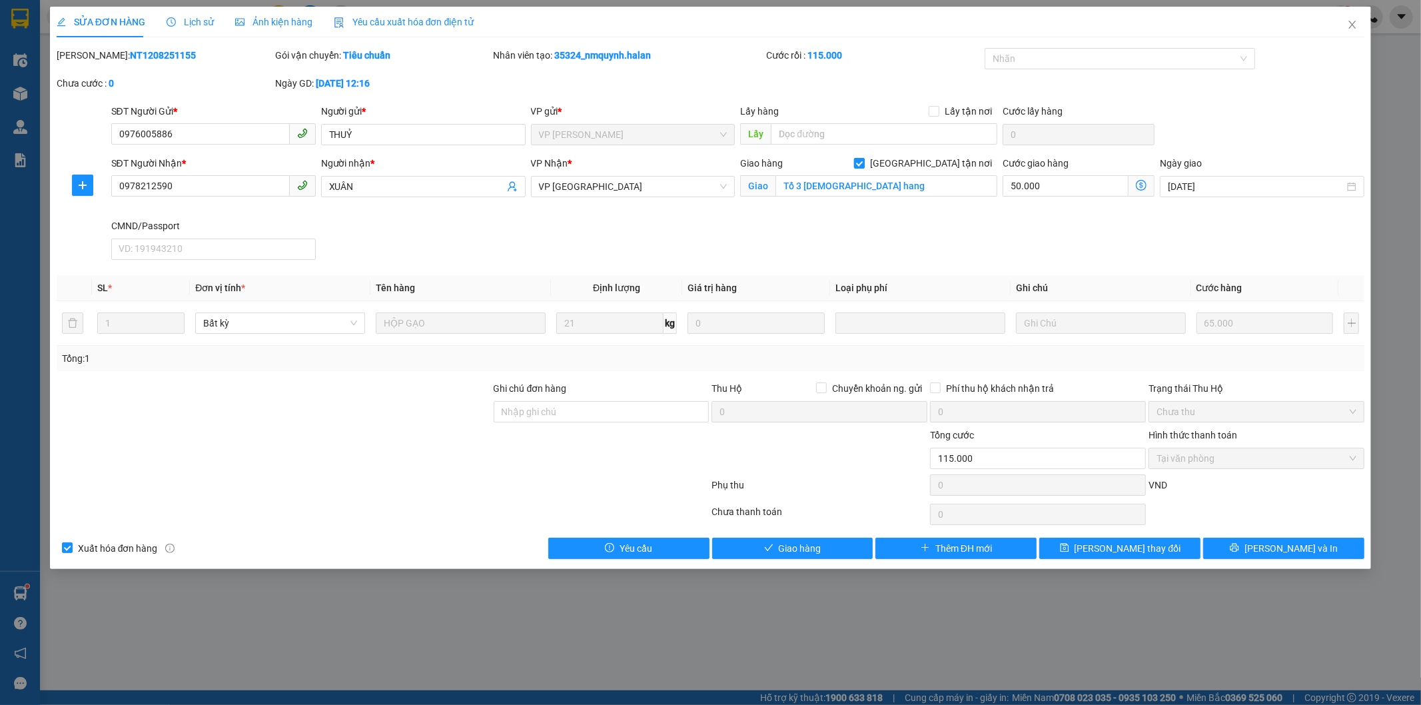
click at [864, 163] on input "Giao tận nơi" at bounding box center [858, 162] width 9 height 9
checkbox input "false"
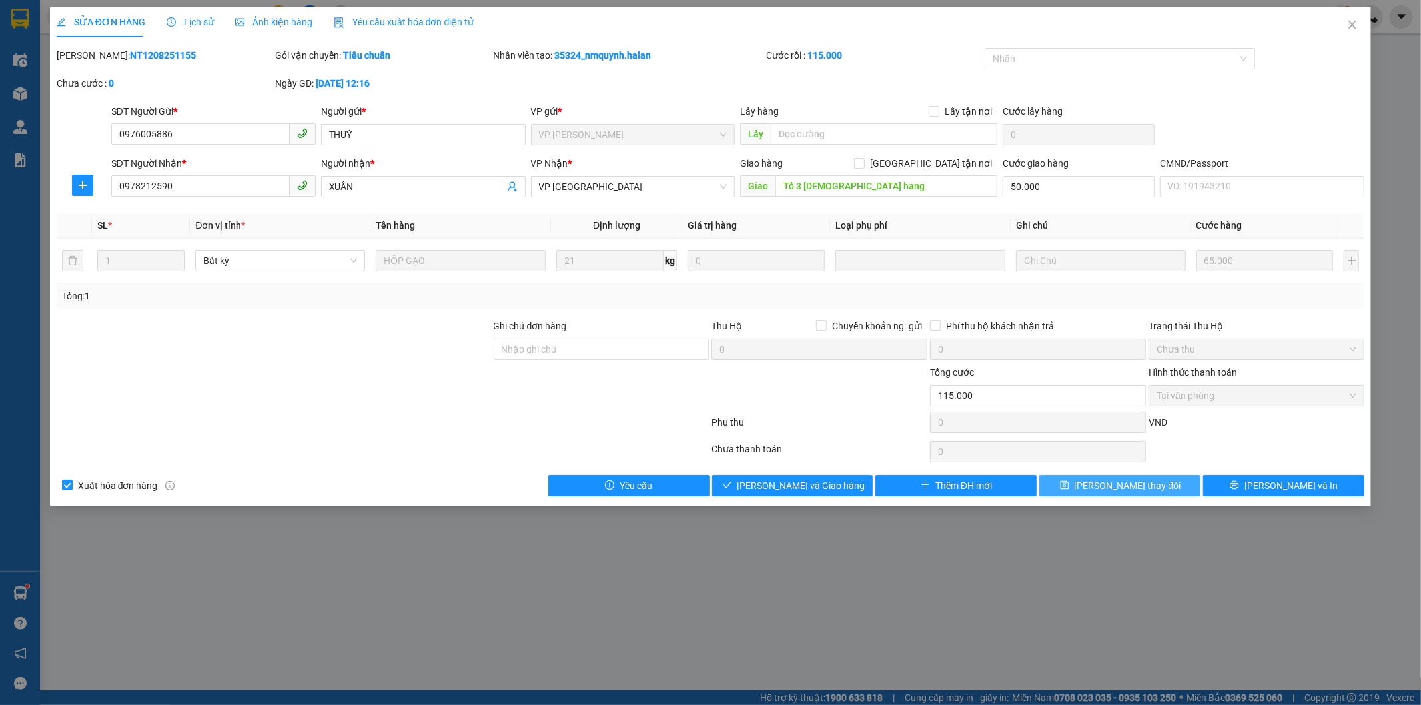
click at [1116, 489] on span "Lưu thay đổi" at bounding box center [1128, 485] width 107 height 15
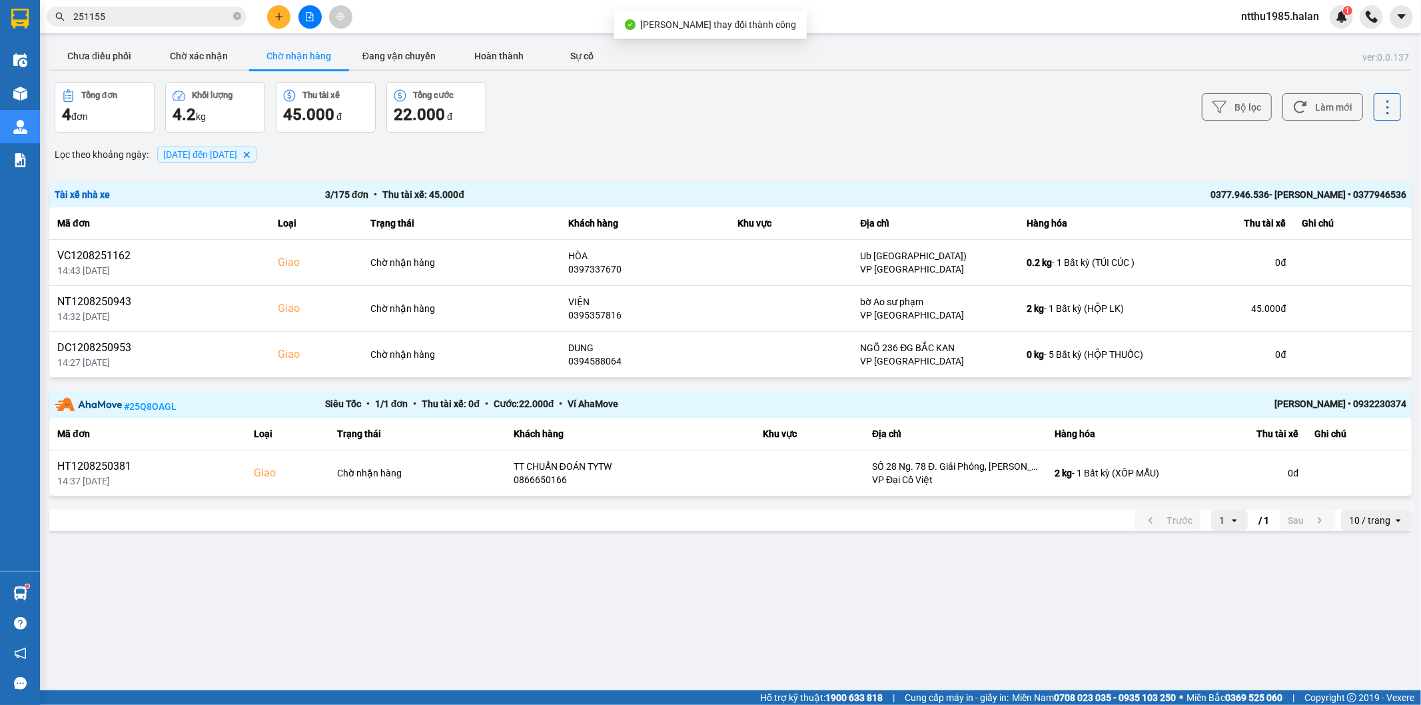
click at [130, 18] on input "251155" at bounding box center [151, 16] width 157 height 15
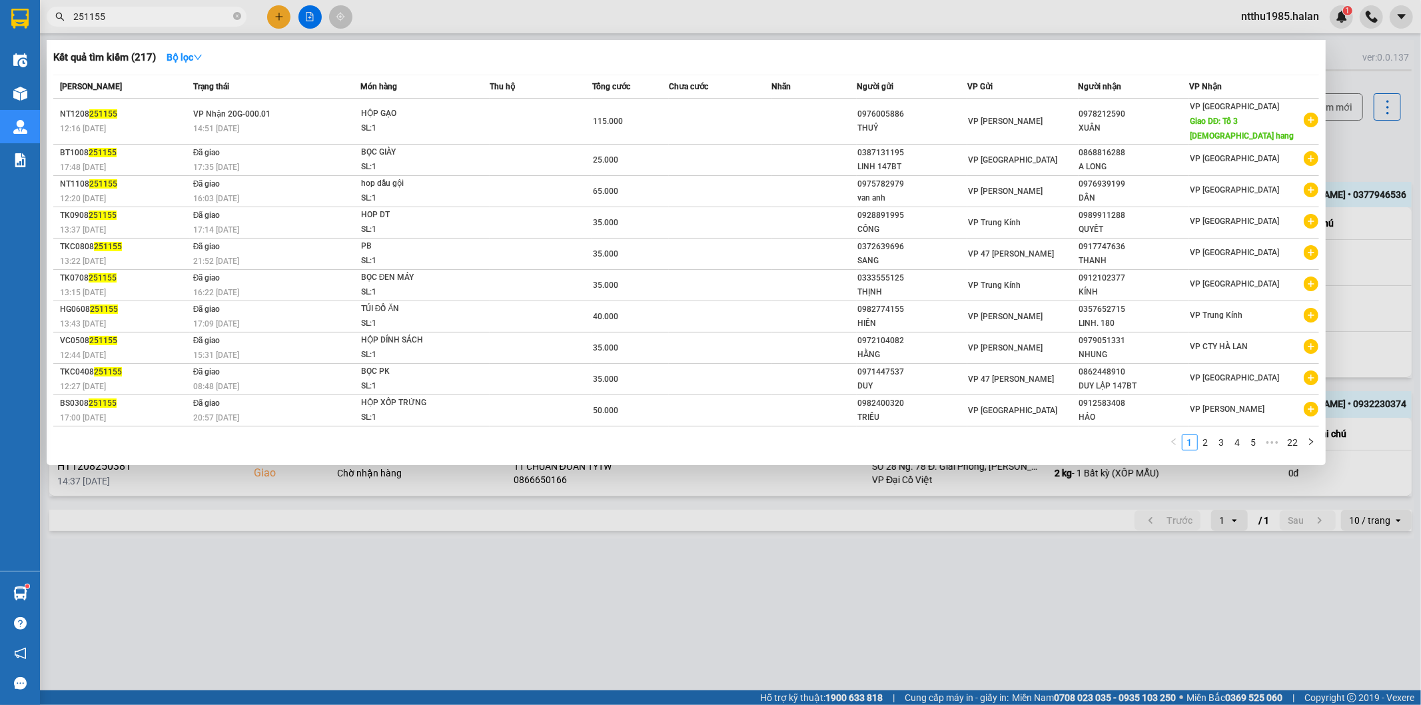
click at [1377, 151] on div at bounding box center [710, 352] width 1421 height 705
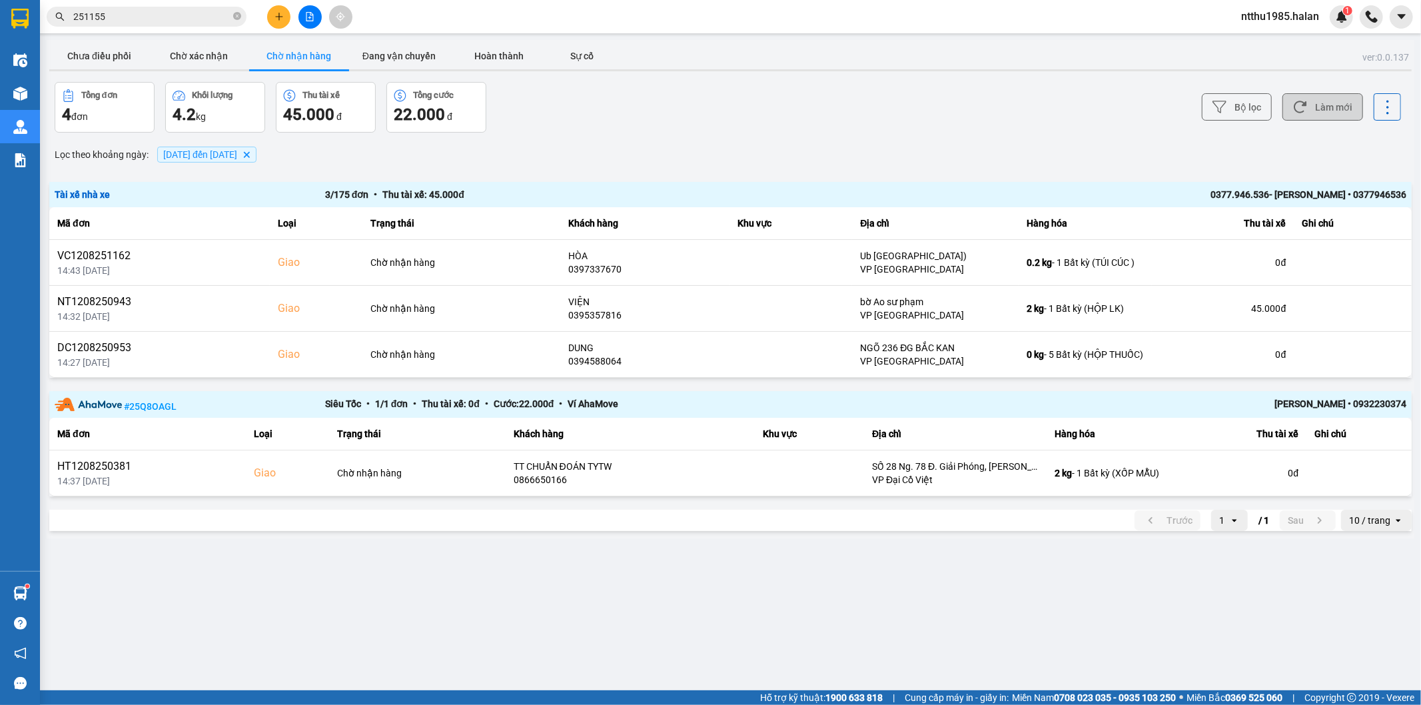
click at [1331, 111] on button "Làm mới" at bounding box center [1323, 106] width 81 height 27
click at [84, 53] on button "Chưa điều phối" at bounding box center [99, 56] width 100 height 27
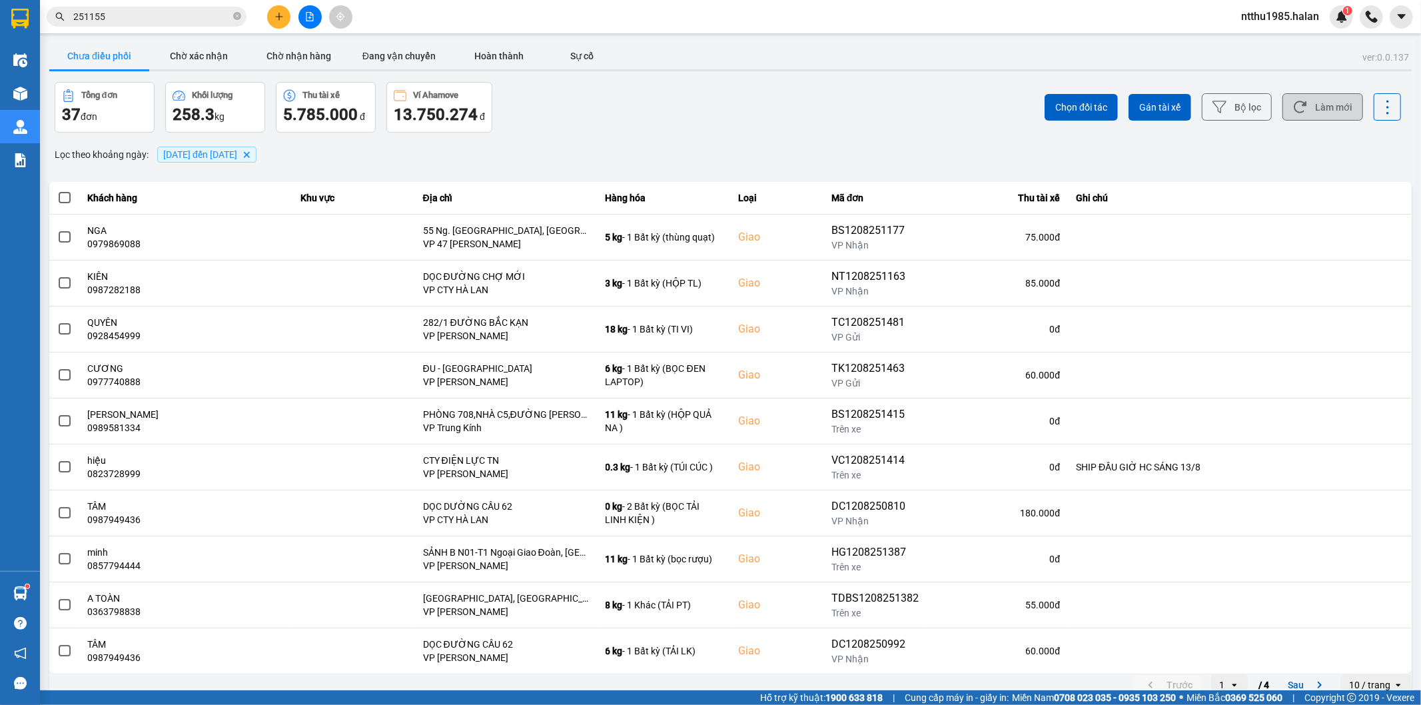
click at [1307, 107] on button "Làm mới" at bounding box center [1323, 106] width 81 height 27
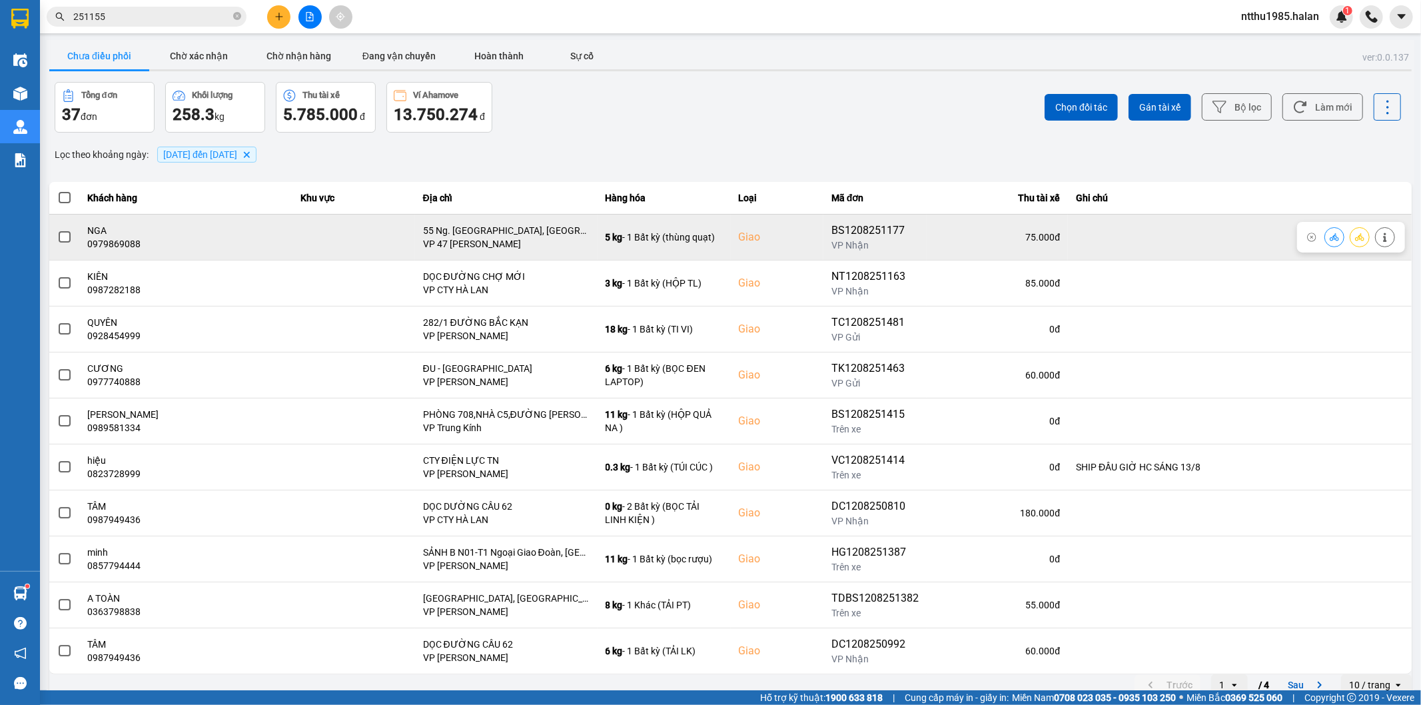
click at [60, 237] on span at bounding box center [65, 237] width 12 height 12
click at [57, 230] on input "checkbox" at bounding box center [57, 230] width 0 height 0
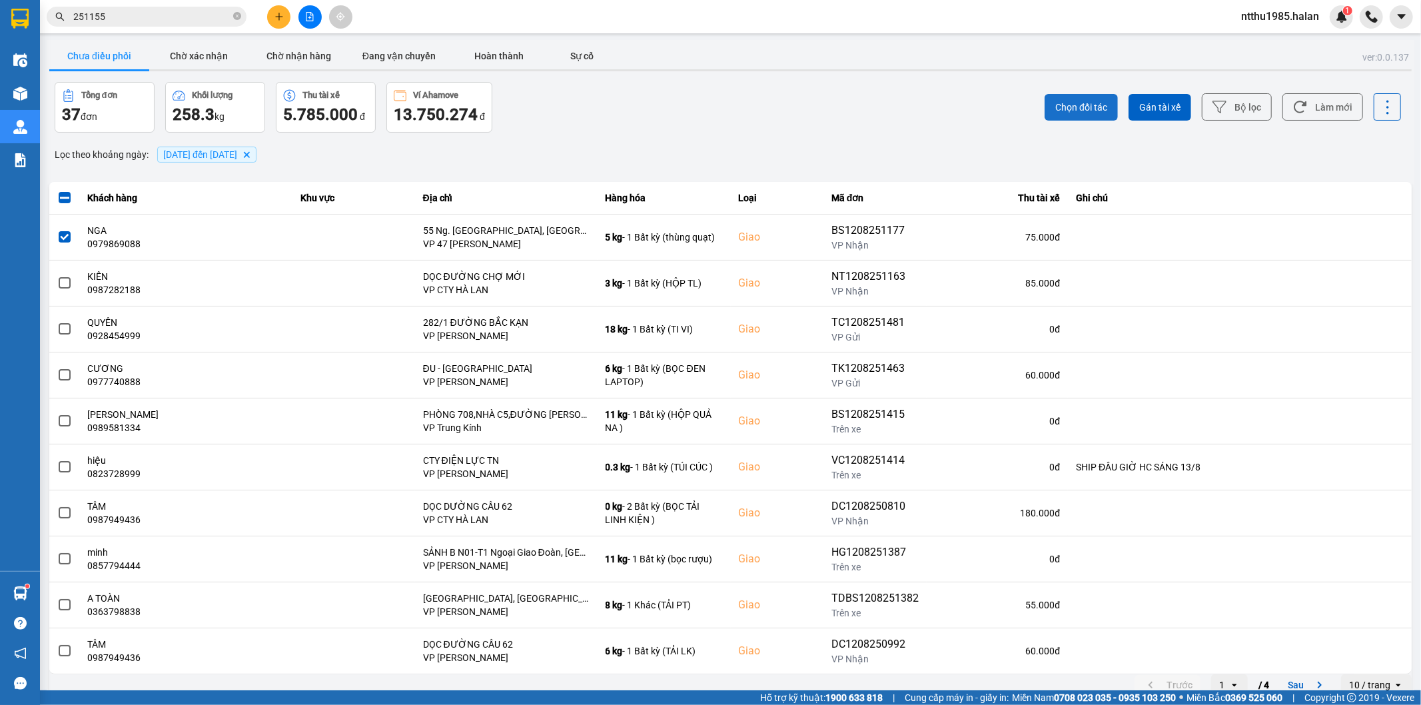
click at [1074, 105] on span "Chọn đối tác" at bounding box center [1082, 107] width 52 height 13
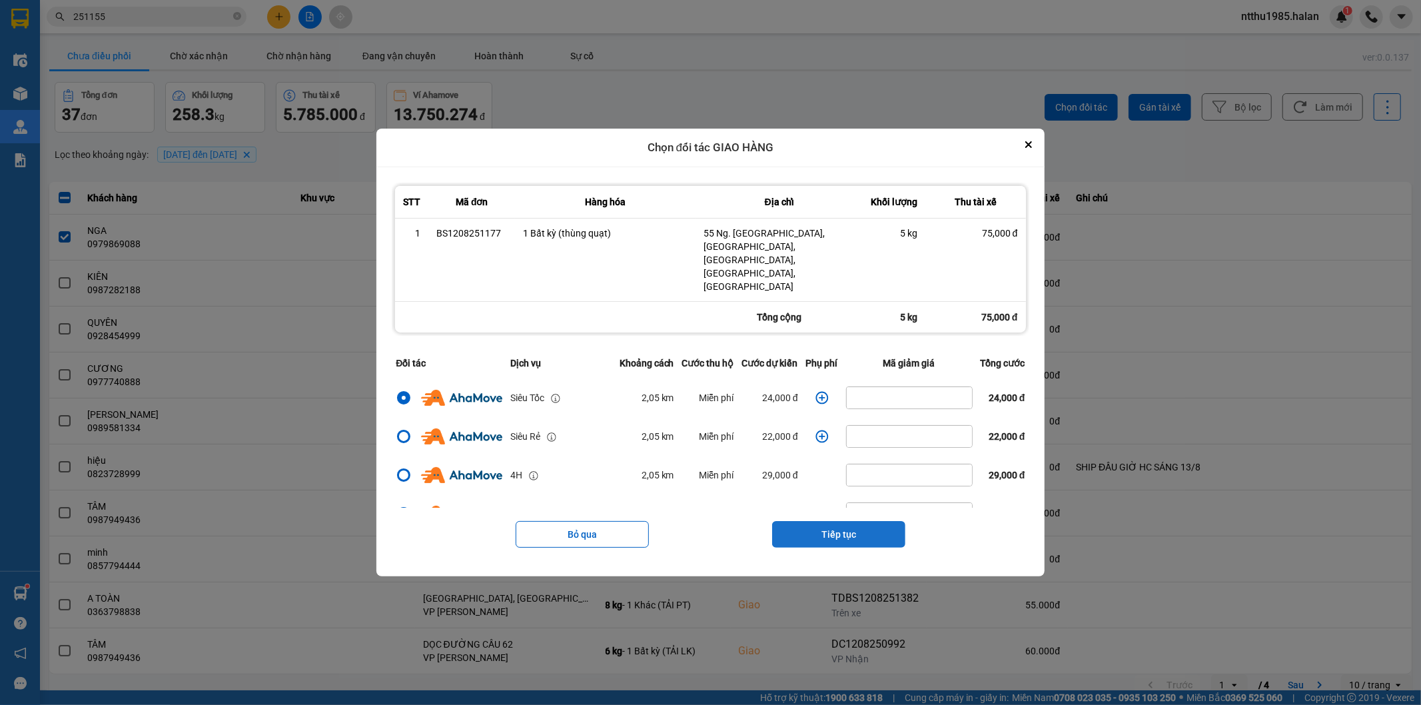
click at [843, 521] on button "Tiếp tục" at bounding box center [838, 534] width 133 height 27
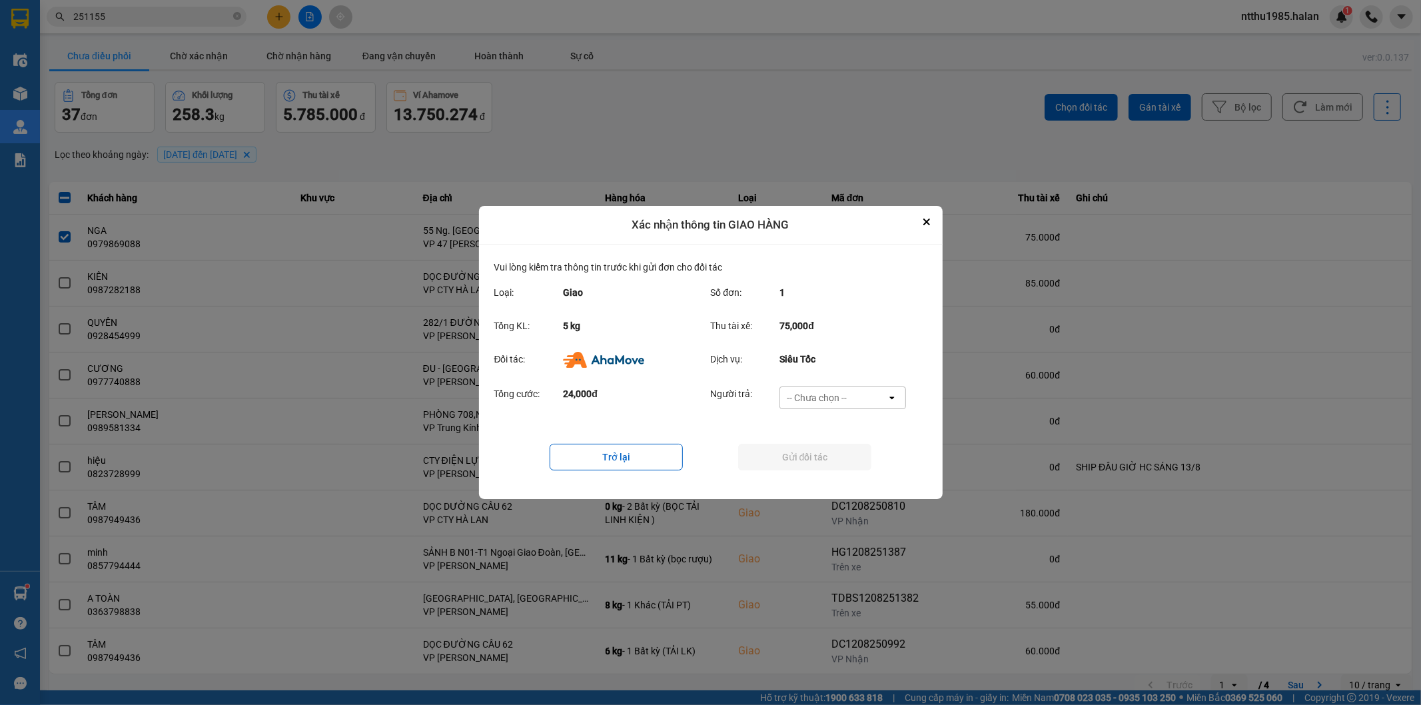
click at [832, 395] on div "-- Chưa chọn --" at bounding box center [817, 397] width 60 height 13
click at [822, 477] on span "Ví Ahamove" at bounding box center [817, 474] width 54 height 13
click at [810, 454] on button "Gửi đối tác" at bounding box center [804, 457] width 133 height 27
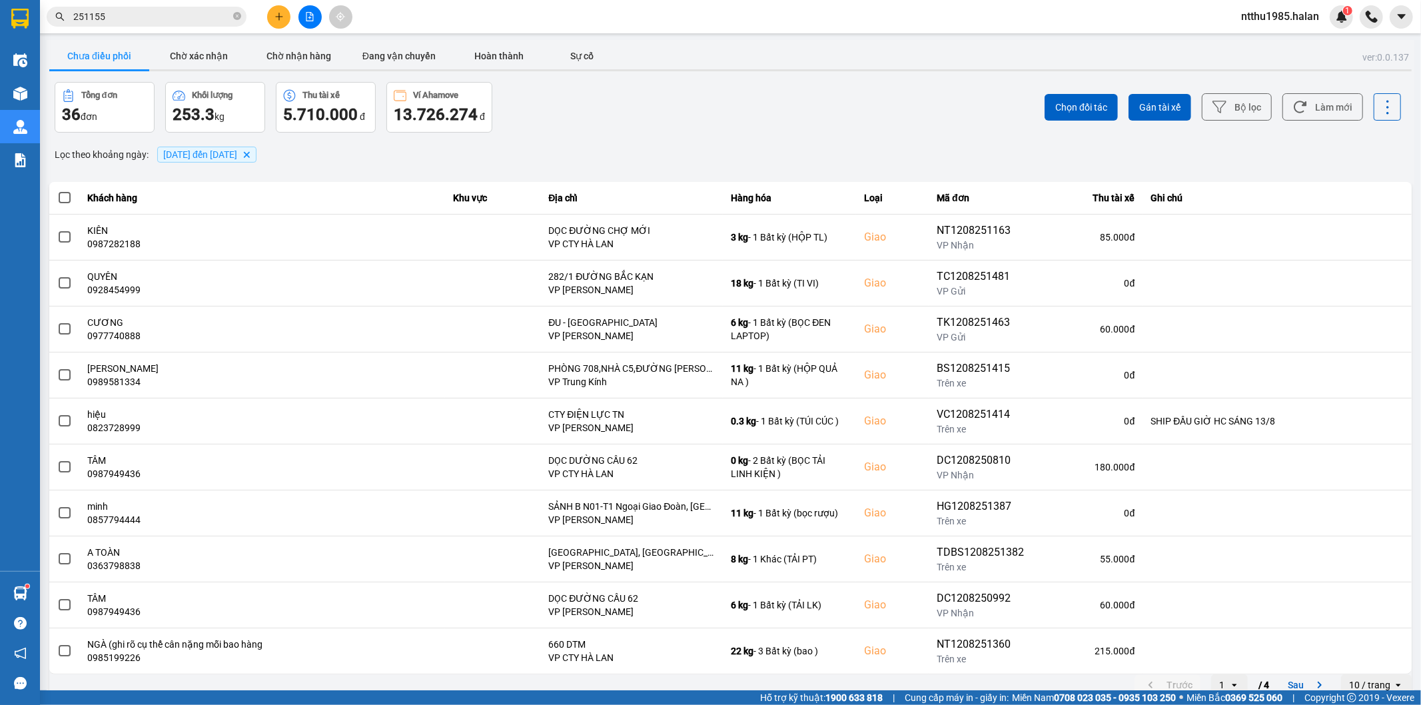
click at [627, 115] on div "Tổng đơn 36 đơn Khối lượng 253.3 kg Thu tài xế 5.710.000 đ Ví Ahamove 13.726.27…" at bounding box center [392, 107] width 674 height 51
click at [1310, 107] on button "Làm mới" at bounding box center [1323, 106] width 81 height 27
click at [618, 137] on div "ver: 0.0.137 Chưa điều phối Chờ xác nhận Chờ nhận hàng Đang vận chuyển Hoàn thà…" at bounding box center [731, 369] width 1368 height 658
click at [1327, 107] on button "Làm mới" at bounding box center [1323, 106] width 81 height 27
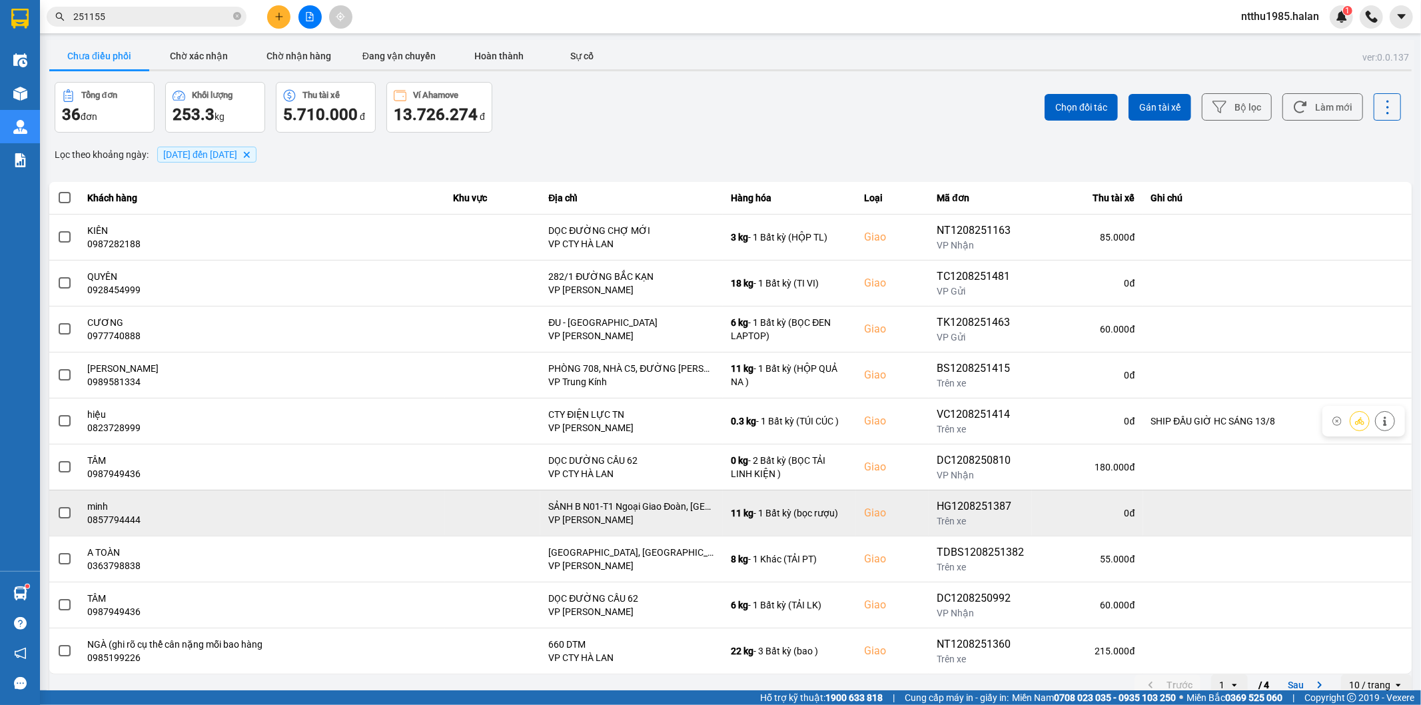
scroll to position [15, 0]
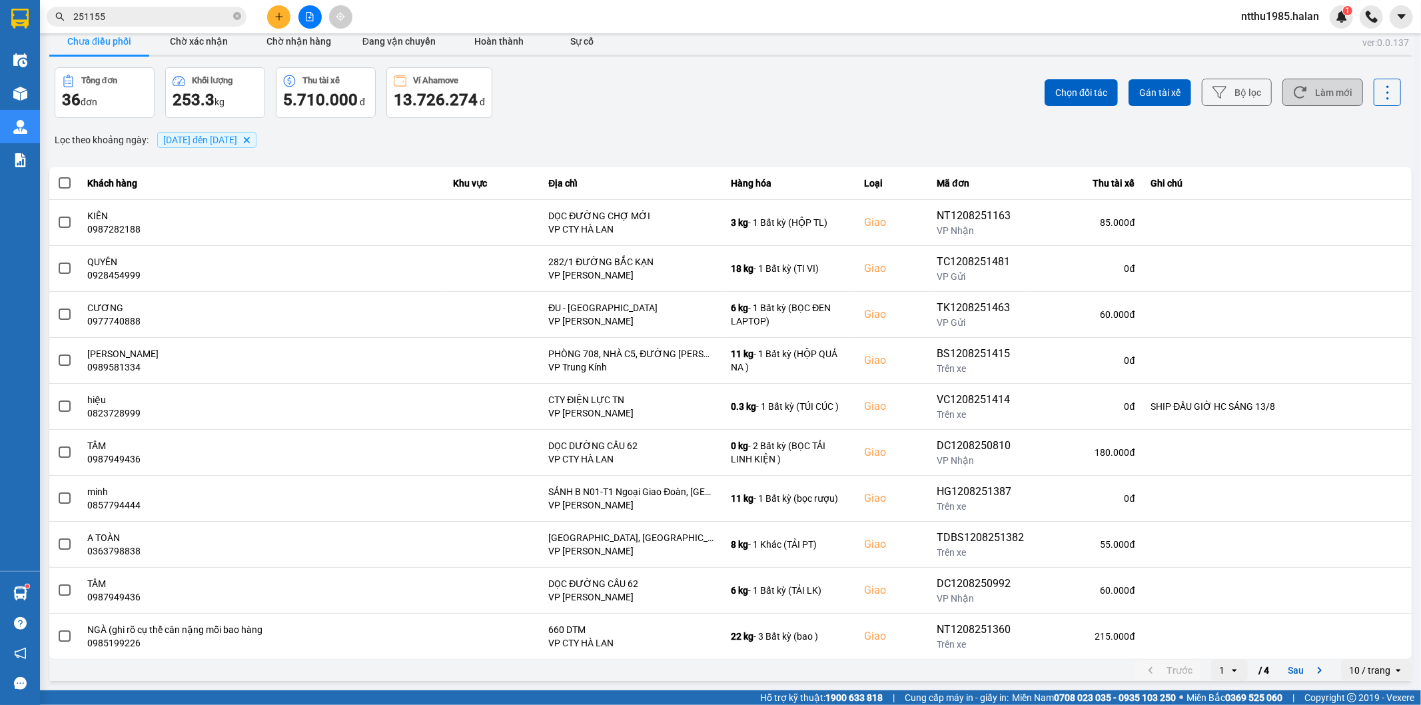
click at [1316, 93] on button "Làm mới" at bounding box center [1323, 92] width 81 height 27
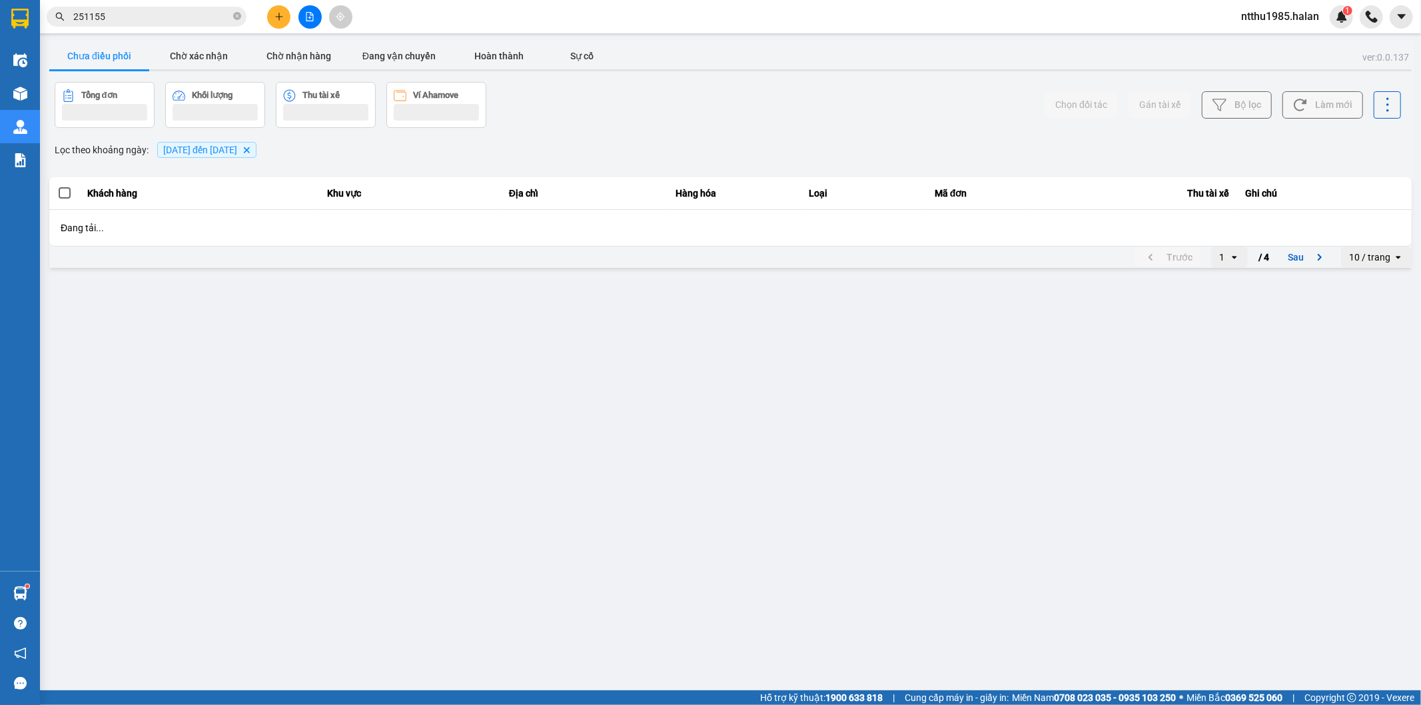
scroll to position [0, 0]
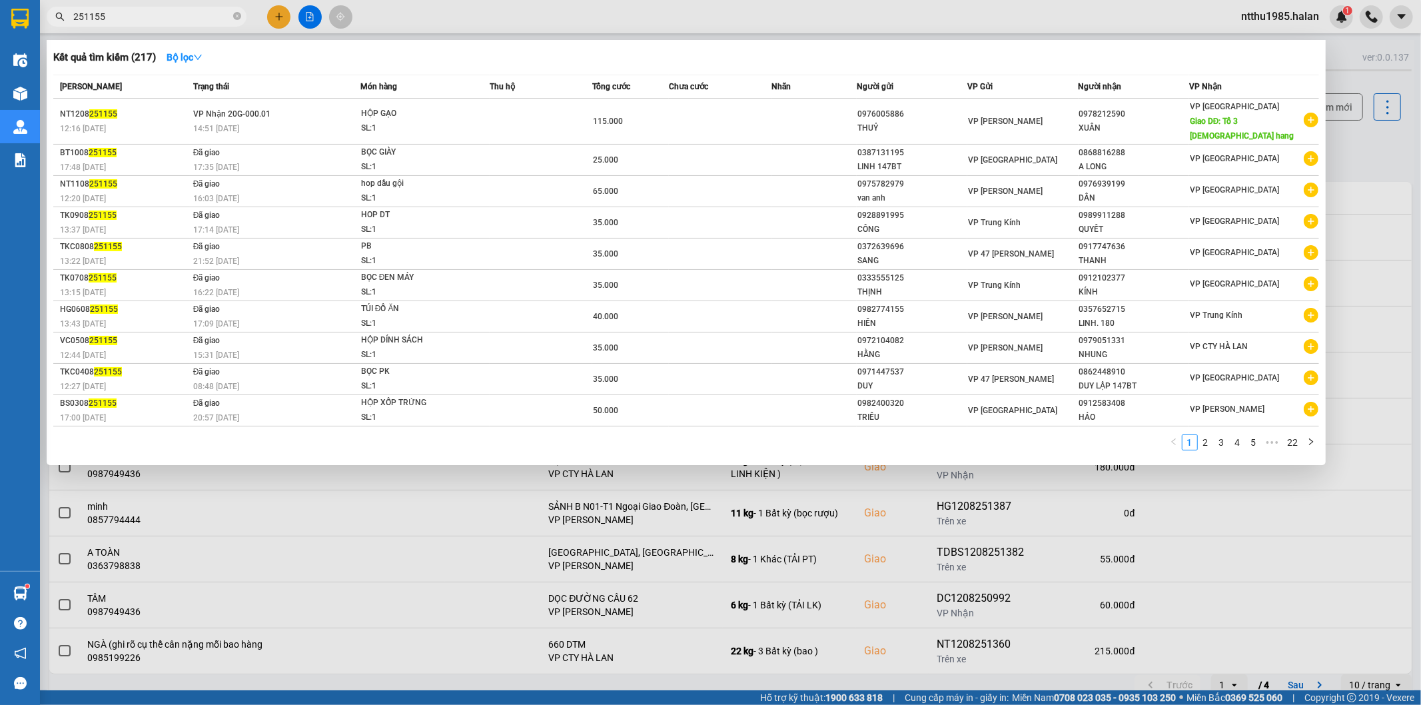
click at [145, 21] on input "251155" at bounding box center [151, 16] width 157 height 15
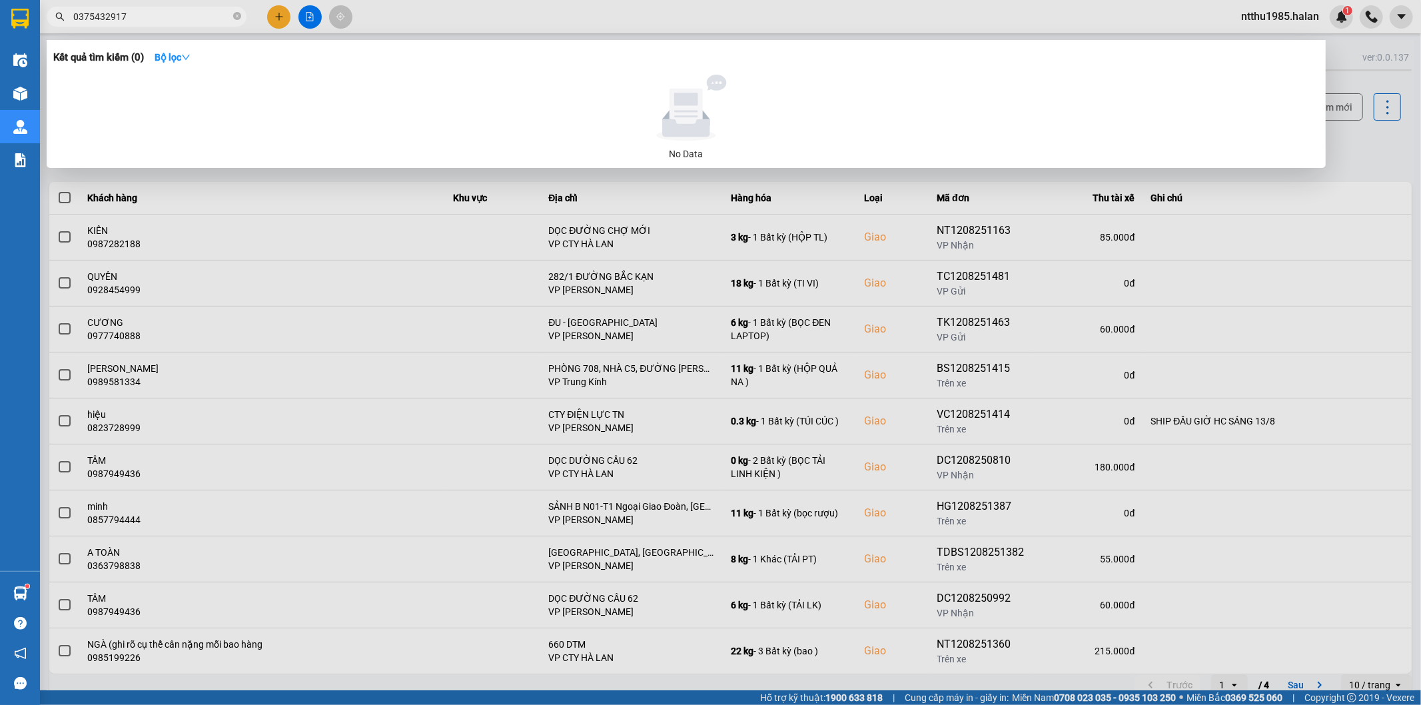
click at [1371, 143] on div at bounding box center [710, 352] width 1421 height 705
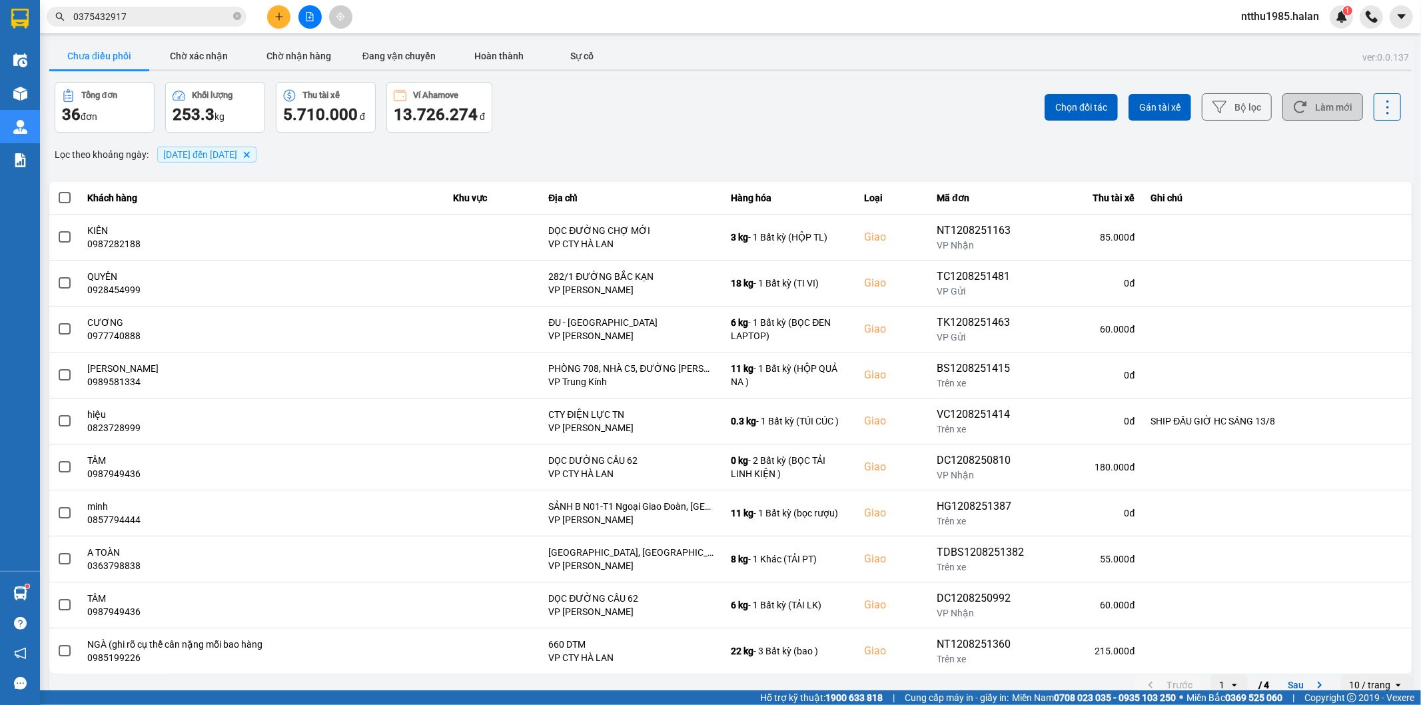
click at [1333, 100] on button "Làm mới" at bounding box center [1323, 106] width 81 height 27
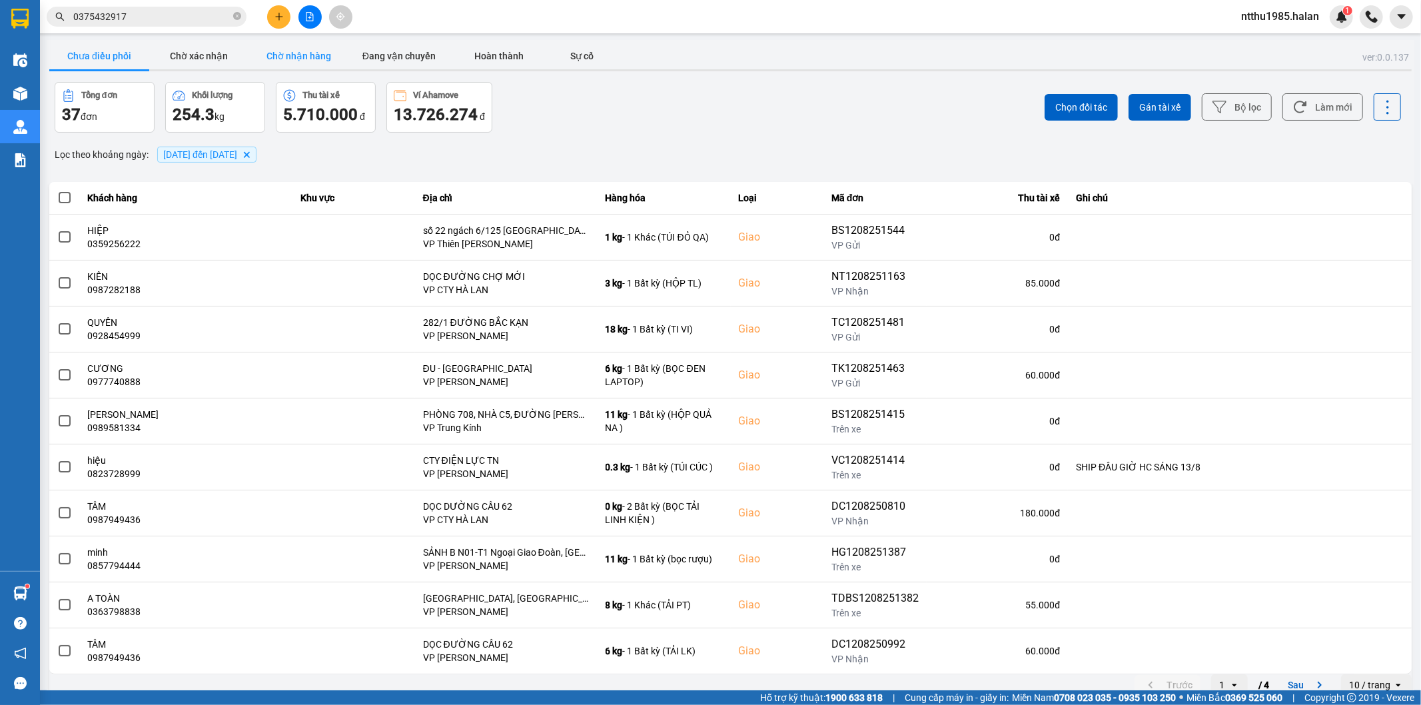
click at [296, 55] on button "Chờ nhận hàng" at bounding box center [299, 56] width 100 height 27
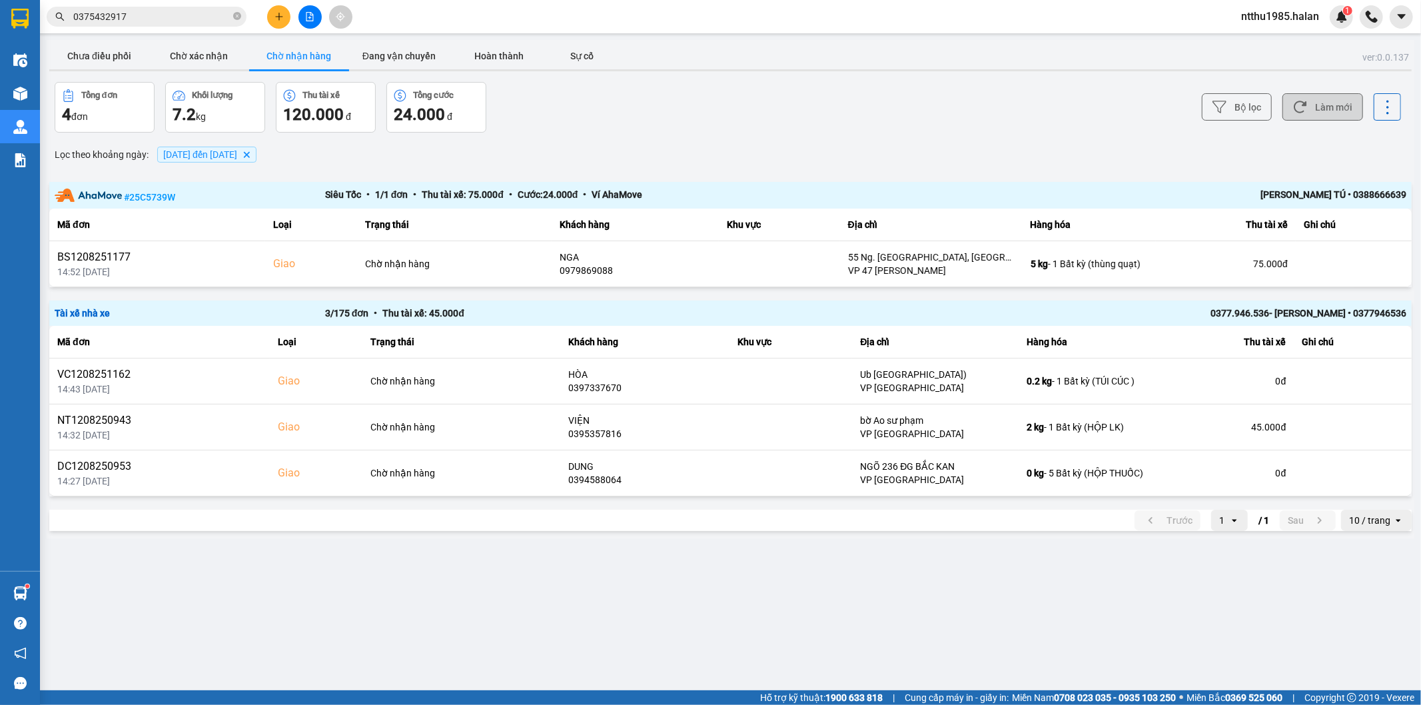
click at [1327, 108] on button "Làm mới" at bounding box center [1323, 106] width 81 height 27
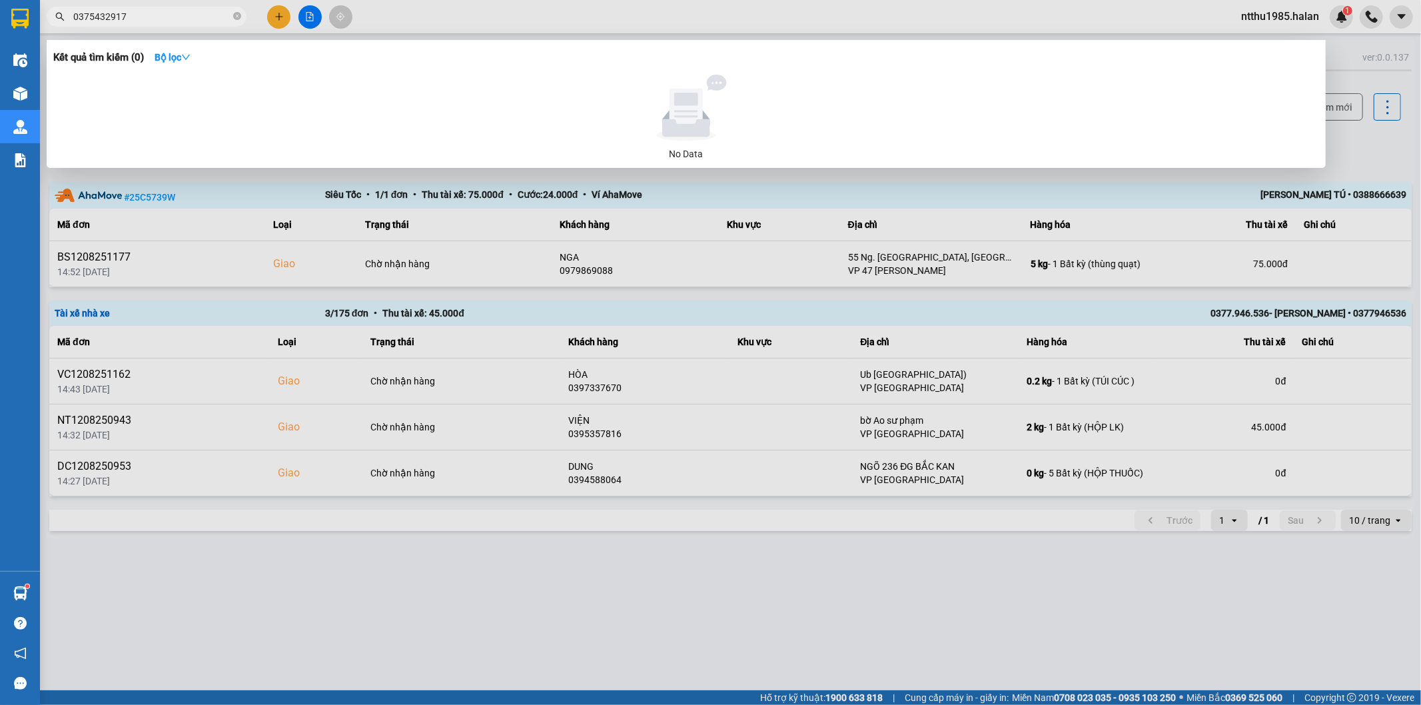
click at [141, 21] on input "0375432917" at bounding box center [151, 16] width 157 height 15
click at [149, 11] on input "0375432917" at bounding box center [151, 16] width 157 height 15
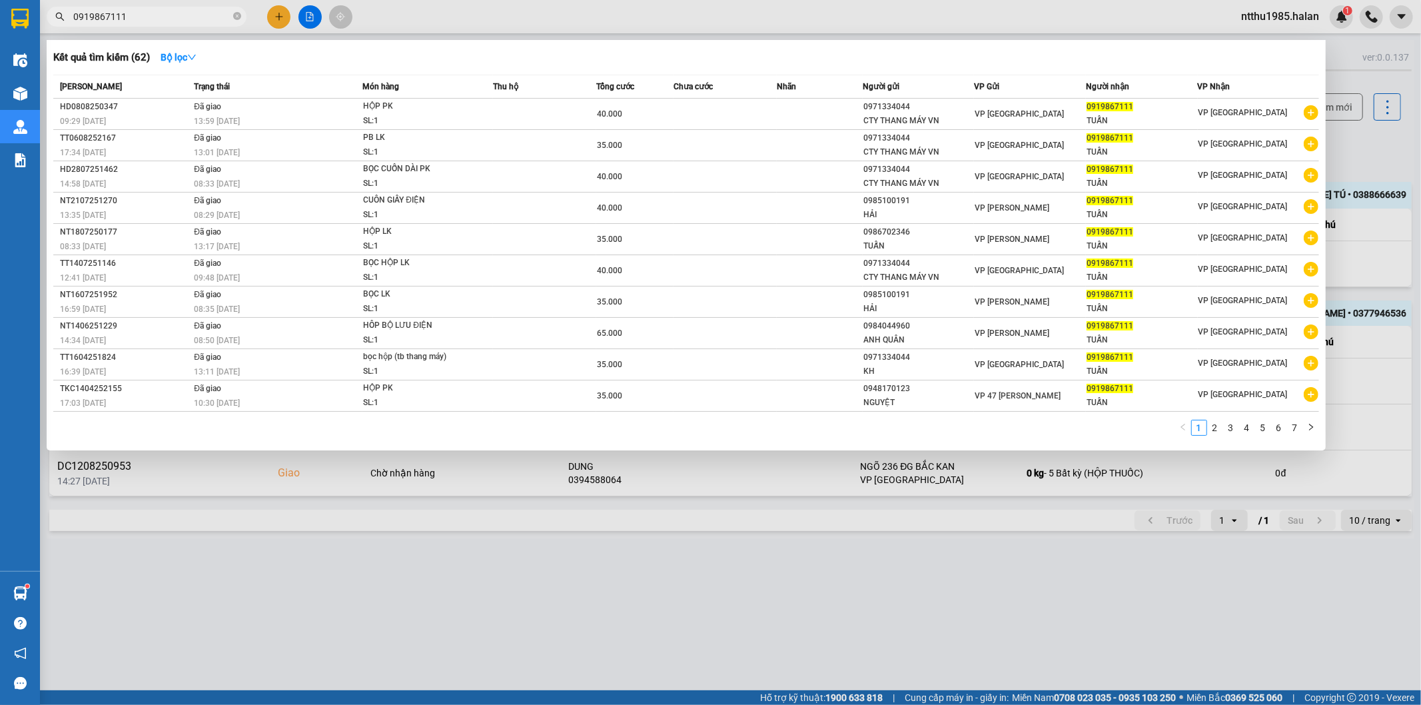
click at [139, 16] on input "0919867111" at bounding box center [151, 16] width 157 height 15
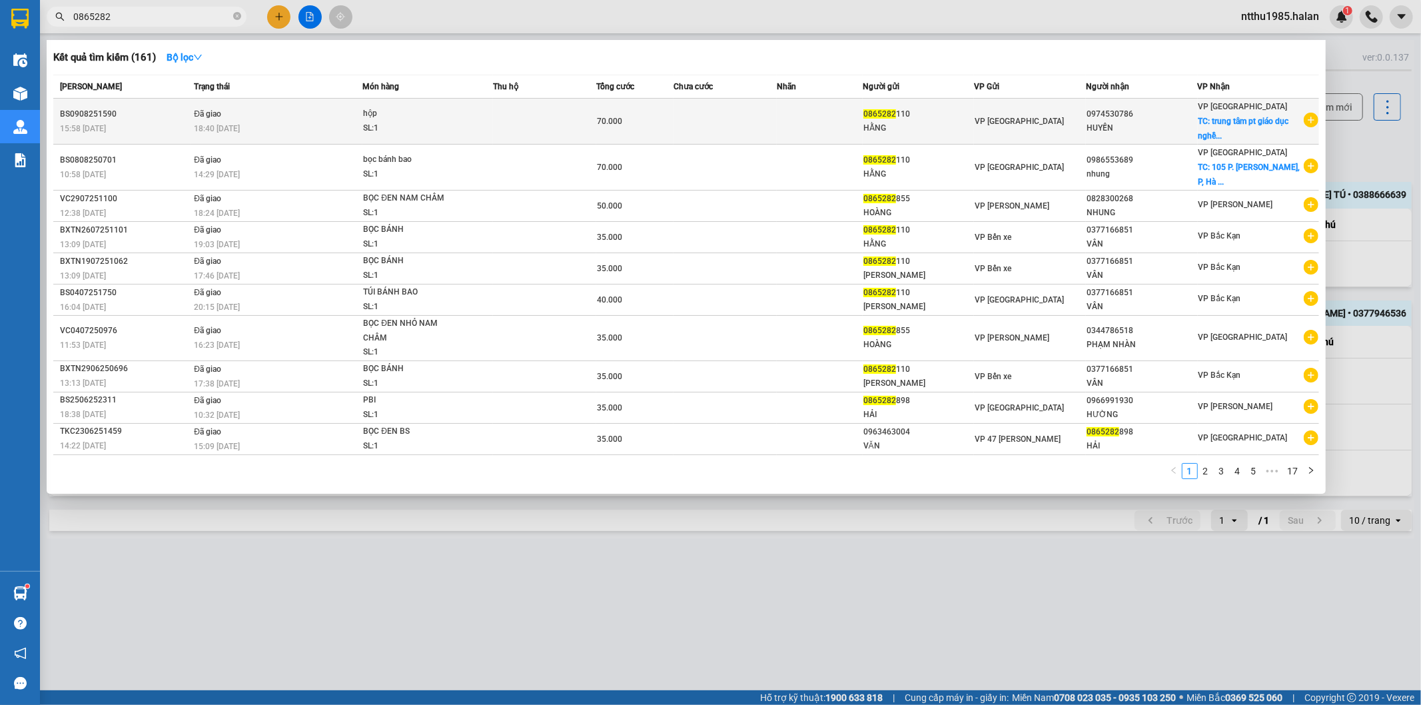
type input "0865282"
click at [907, 121] on div "0865282 110" at bounding box center [919, 114] width 111 height 14
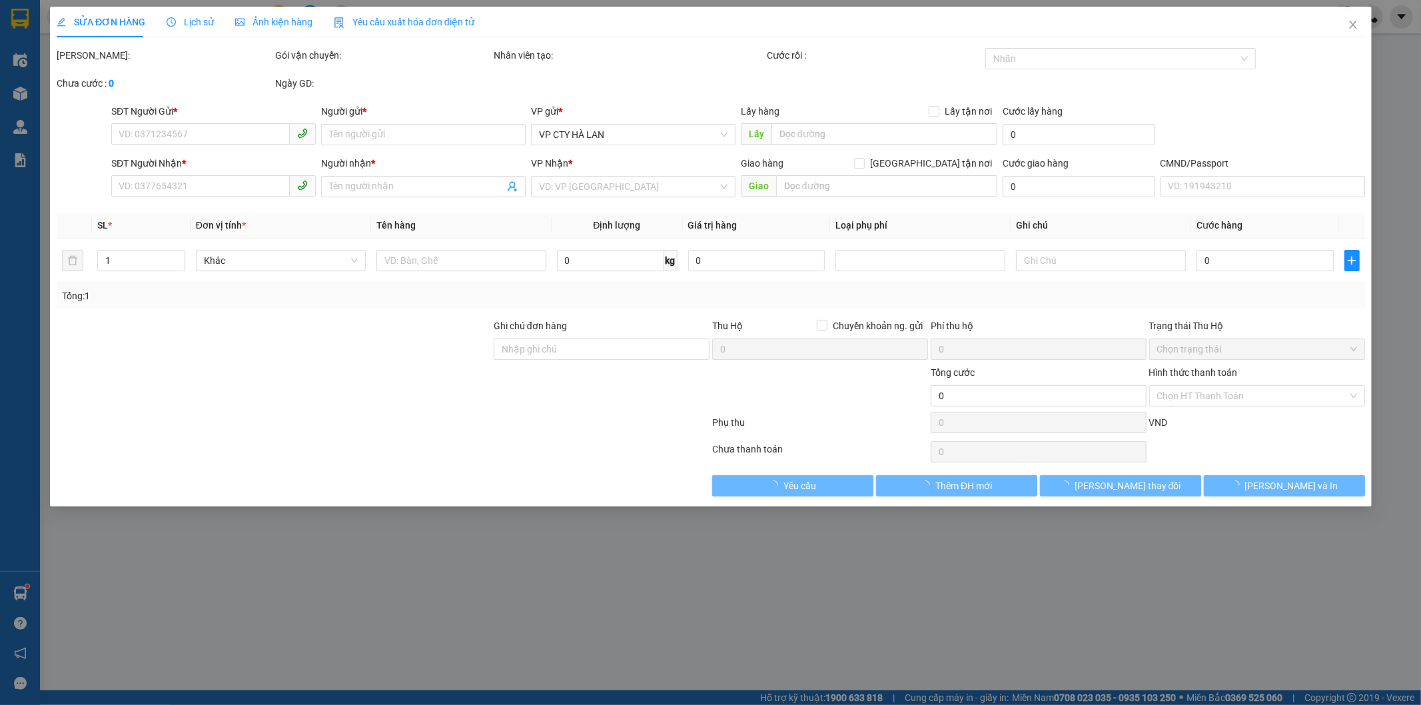
type input "0865282110"
type input "HẰNG"
type input "0974530786"
type input "HUYỀN"
checkbox input "true"
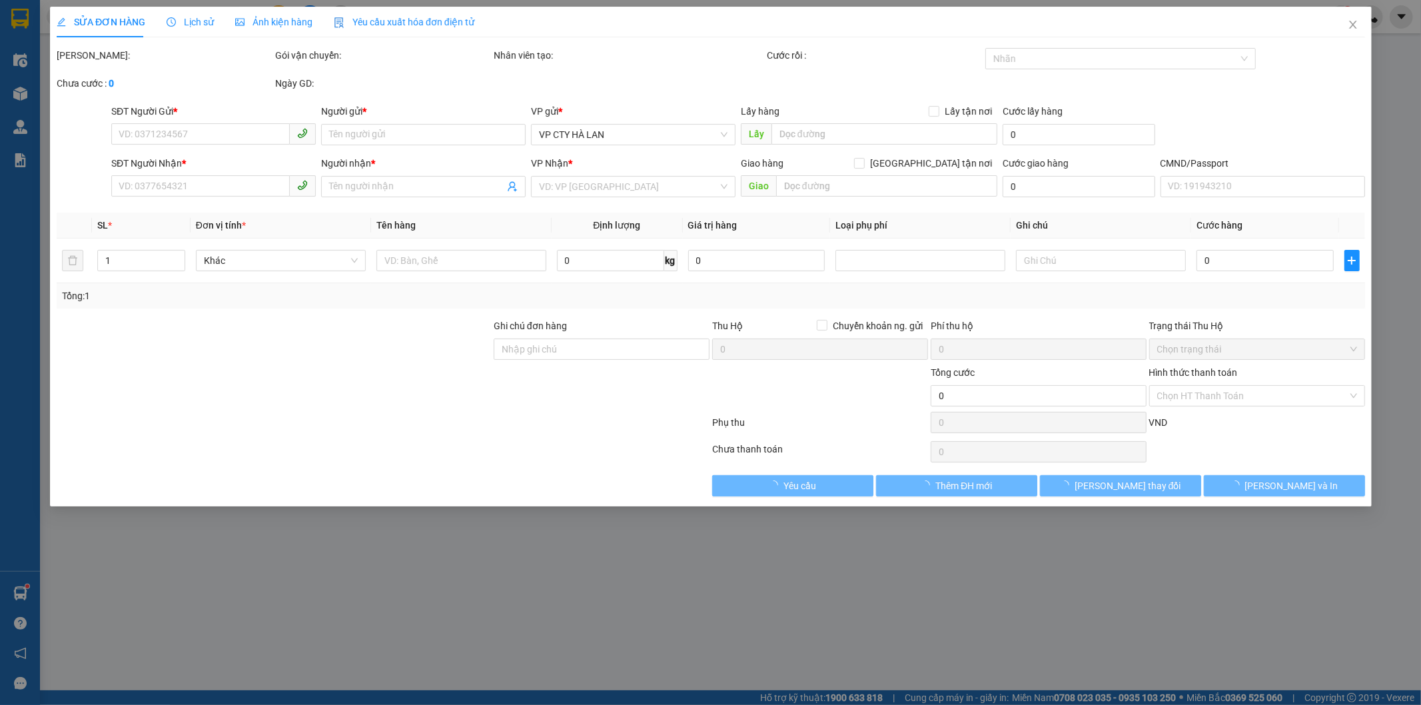
type input "trung tâm pt giáo dục nghề nghiệp phụ nữa, 1 P. Hoàng Văn Thụ, P. Quang Trung, …"
type input "35.000"
type input "70.000"
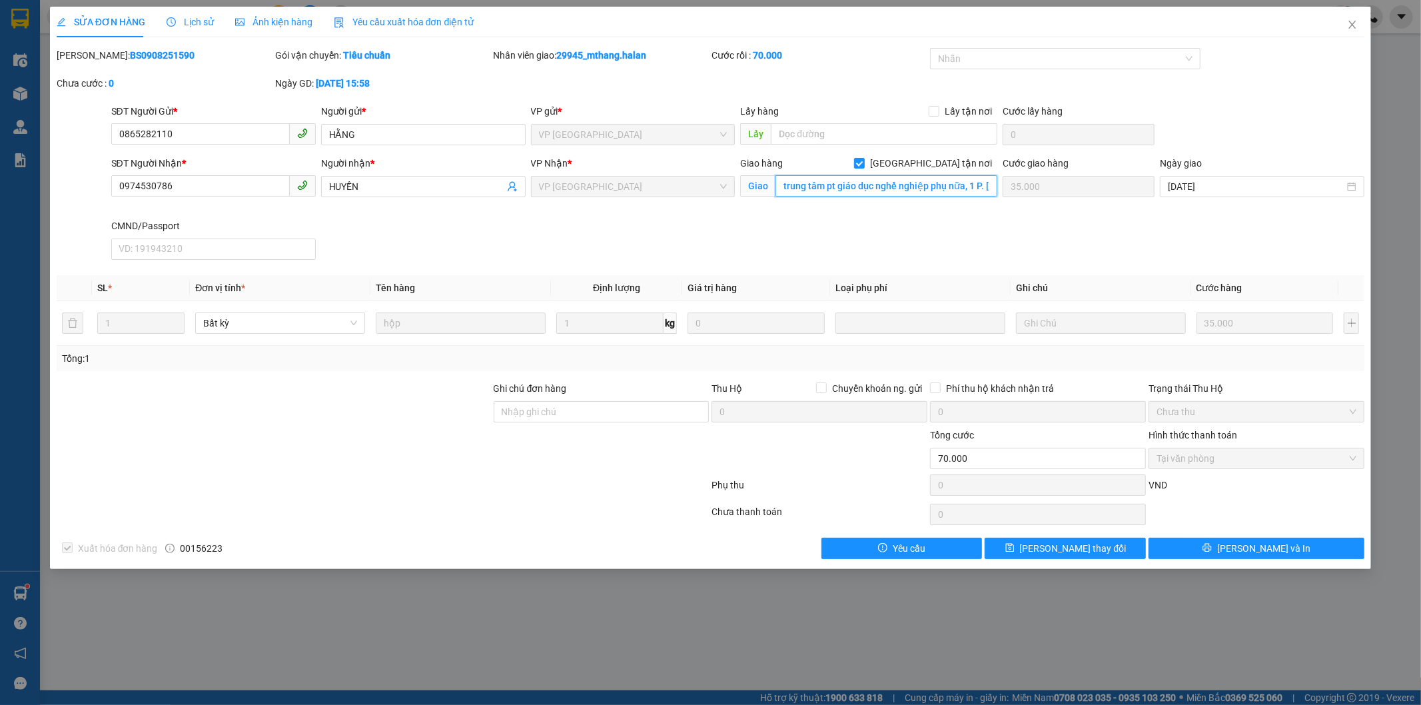
click at [987, 189] on input "trung tâm pt giáo dục nghề nghiệp phụ nữa, 1 P. Hoàng Văn Thụ, P. Quang Trung, …" at bounding box center [887, 185] width 222 height 21
click at [987, 185] on input "trung tâm pt giáo dục nghề nghiệp phụ nữa, 1 P. Hoàng Văn Thụ, P. Quang Trung, …" at bounding box center [887, 185] width 222 height 21
click at [986, 183] on input "trung tâm pt giáo dục nghề nghiệp phụ nữa, 1 P. Hoàng Văn Thụ, P. Quang Trung, …" at bounding box center [887, 185] width 222 height 21
click at [987, 189] on input "trung tâm pt giáo dục nghề nghiệp phụ nữa, 1 P. Hoàng Văn Thụ, P. Quang Trung, …" at bounding box center [887, 185] width 222 height 21
drag, startPoint x: 1355, startPoint y: 25, endPoint x: 1353, endPoint y: 18, distance: 6.8
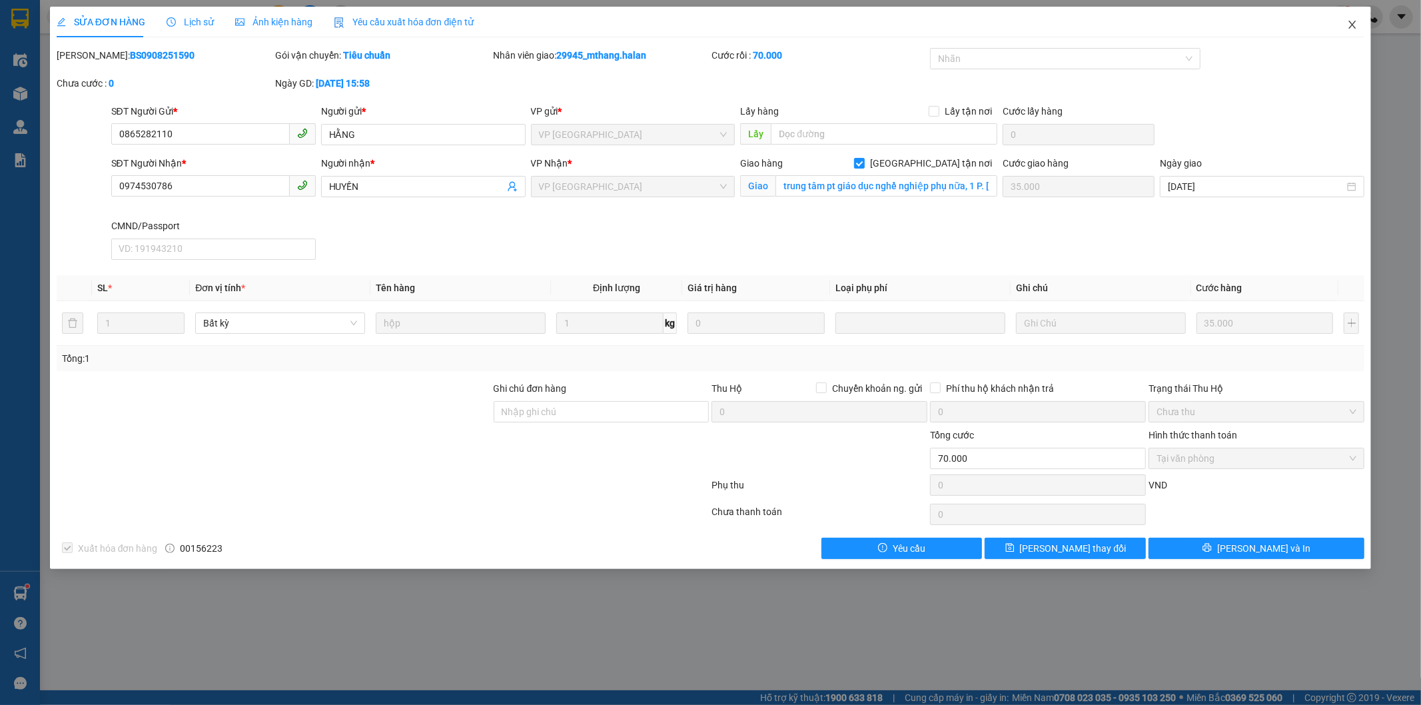
click at [1354, 24] on icon "close" at bounding box center [1352, 24] width 11 height 11
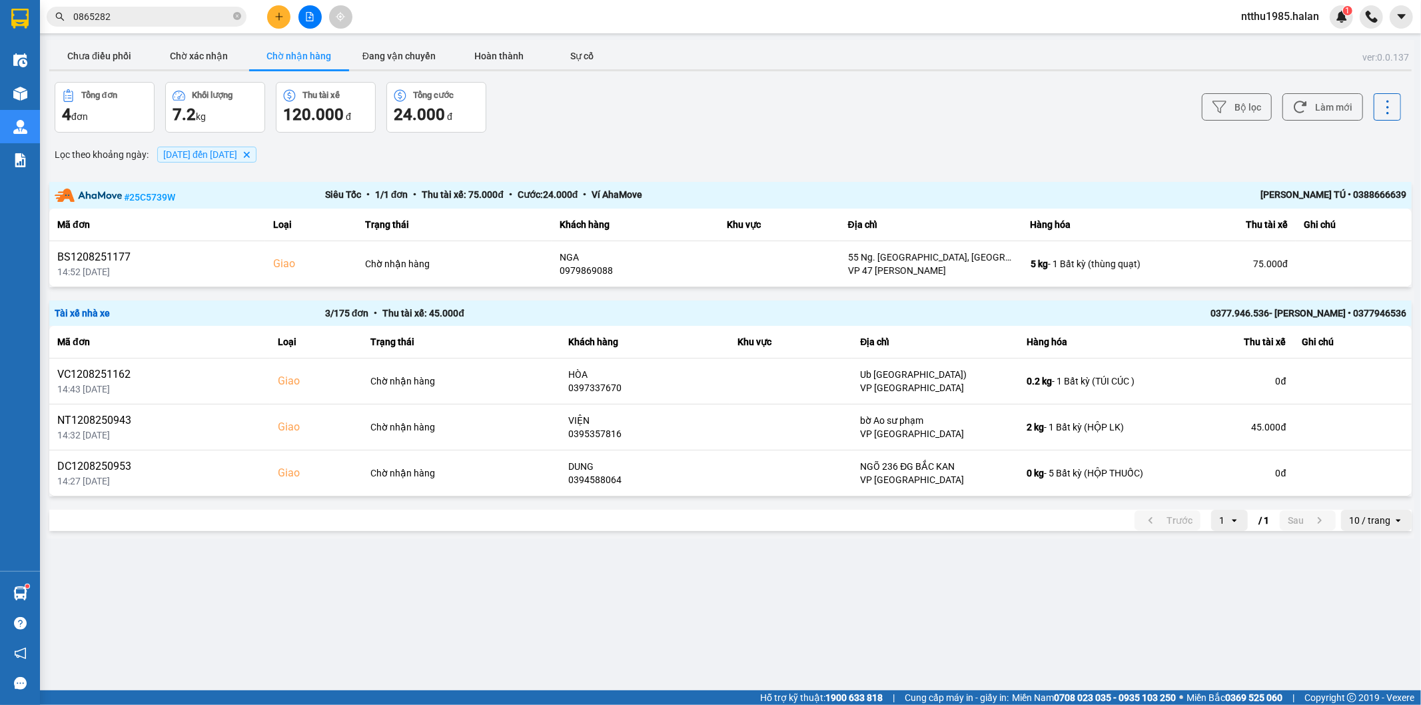
click at [141, 17] on input "0865282" at bounding box center [151, 16] width 157 height 15
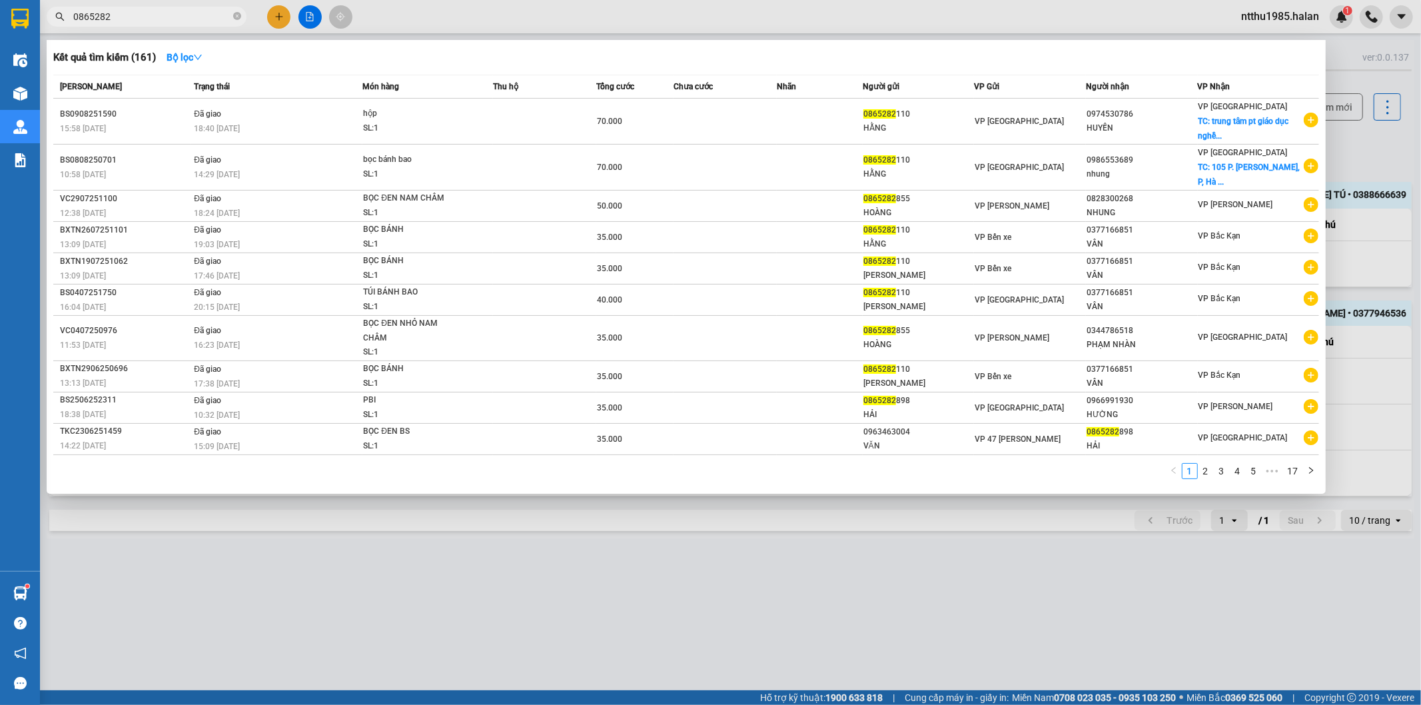
click at [1362, 122] on div at bounding box center [710, 352] width 1421 height 705
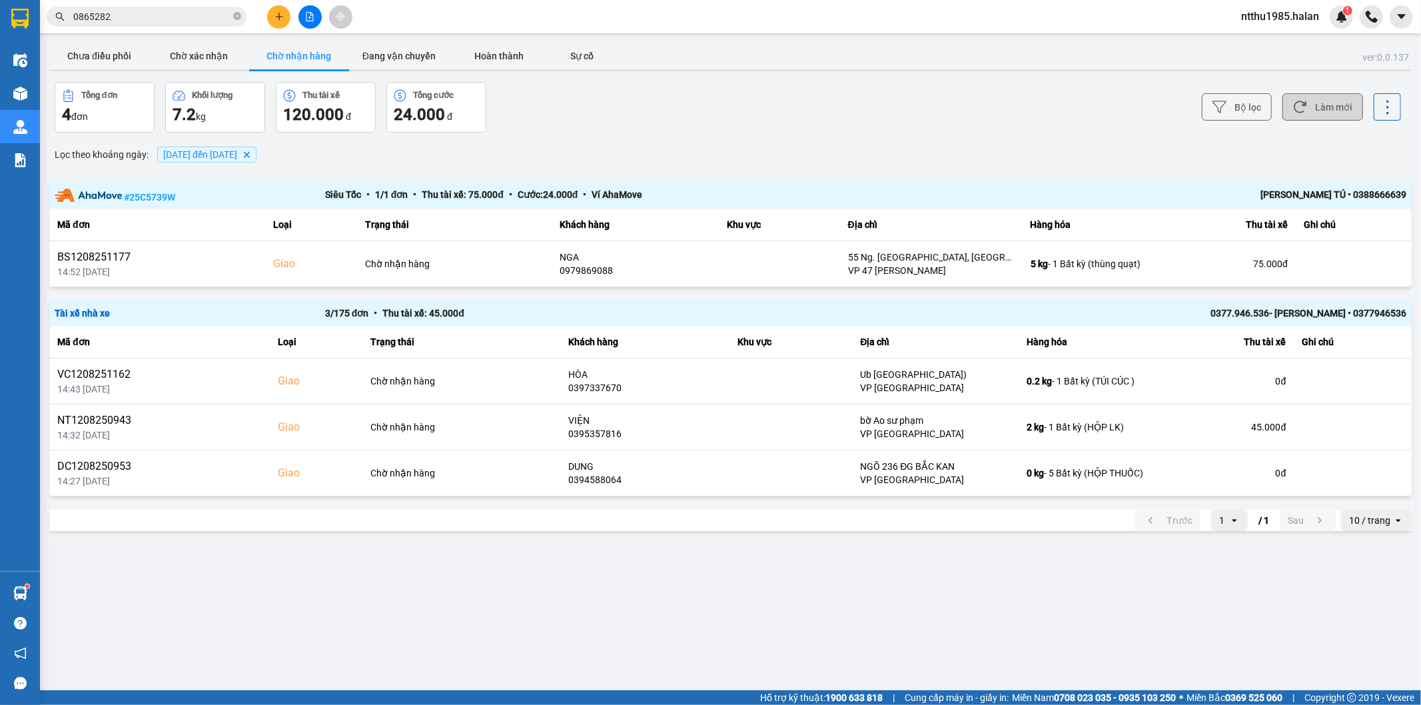
click at [1335, 105] on button "Làm mới" at bounding box center [1323, 106] width 81 height 27
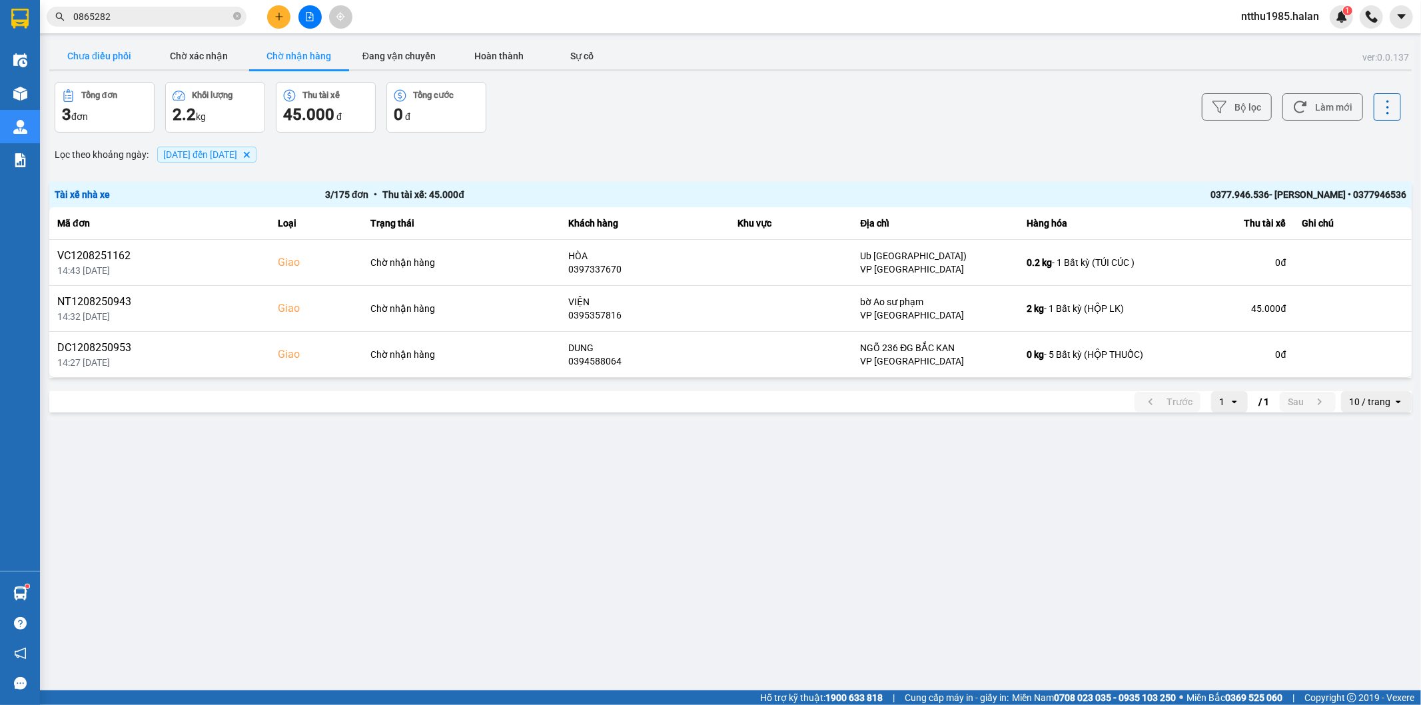
click at [114, 52] on button "Chưa điều phối" at bounding box center [99, 56] width 100 height 27
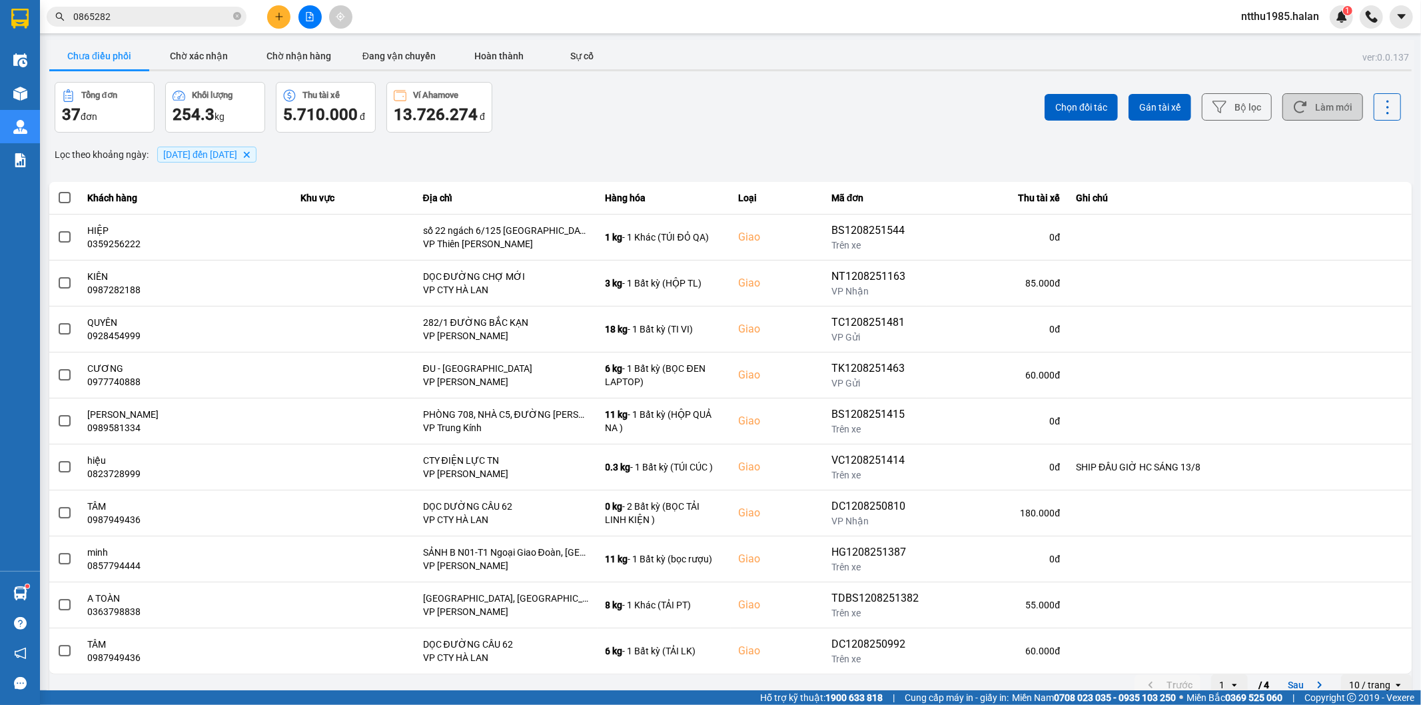
click at [1335, 105] on button "Làm mới" at bounding box center [1323, 106] width 81 height 27
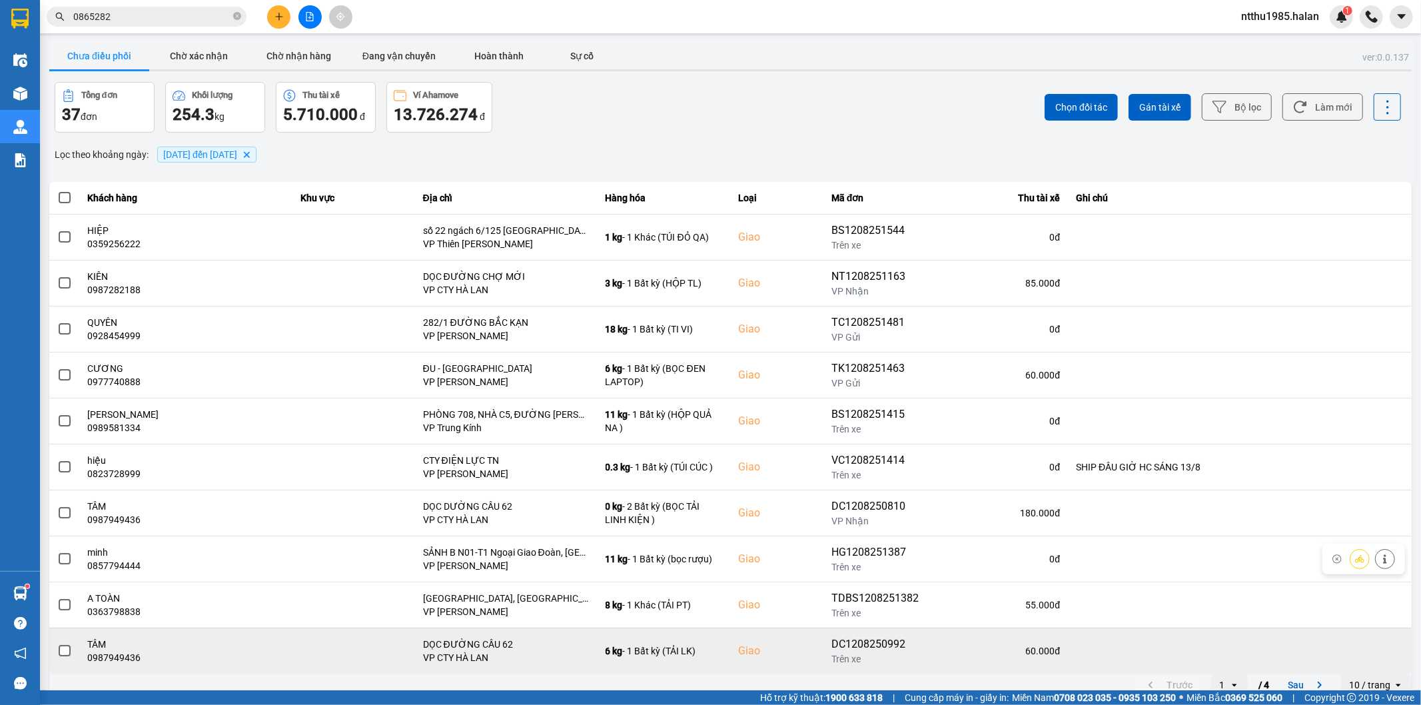
scroll to position [15, 0]
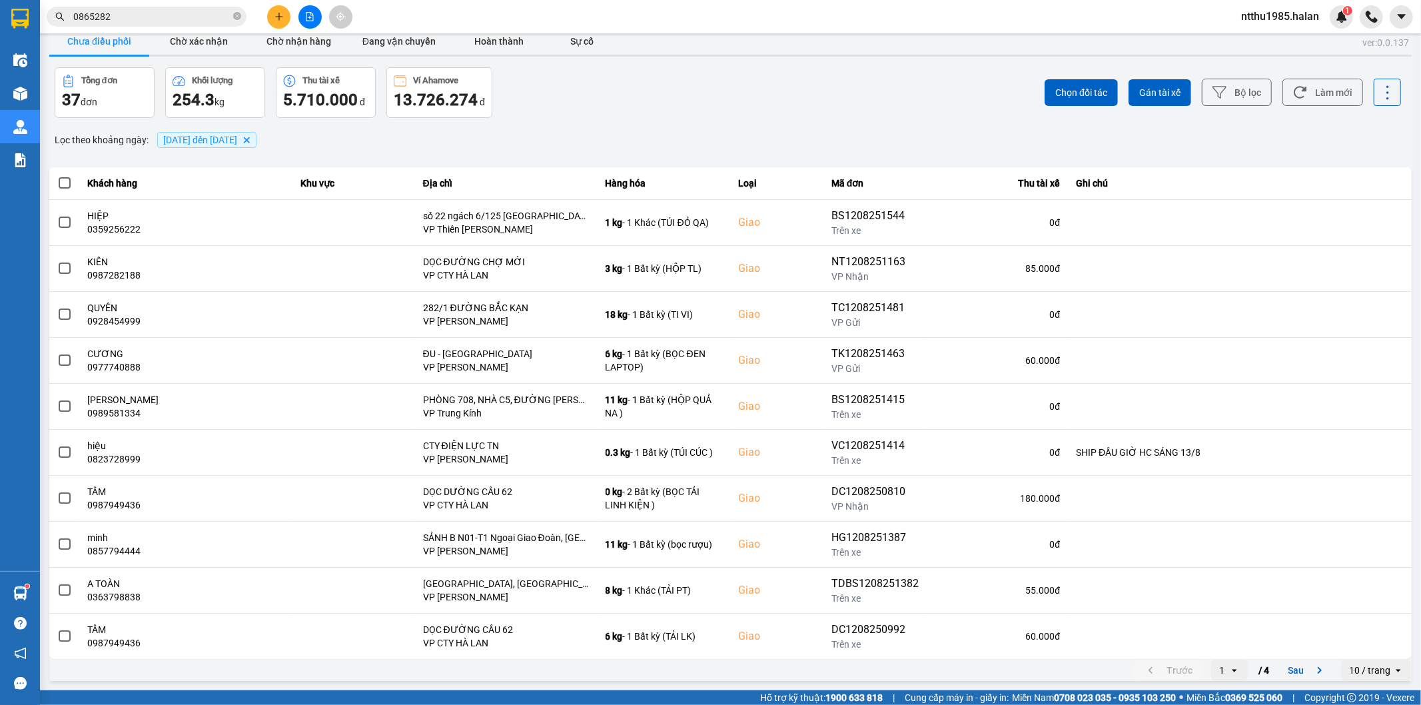
click at [175, 18] on input "0865282" at bounding box center [151, 16] width 157 height 15
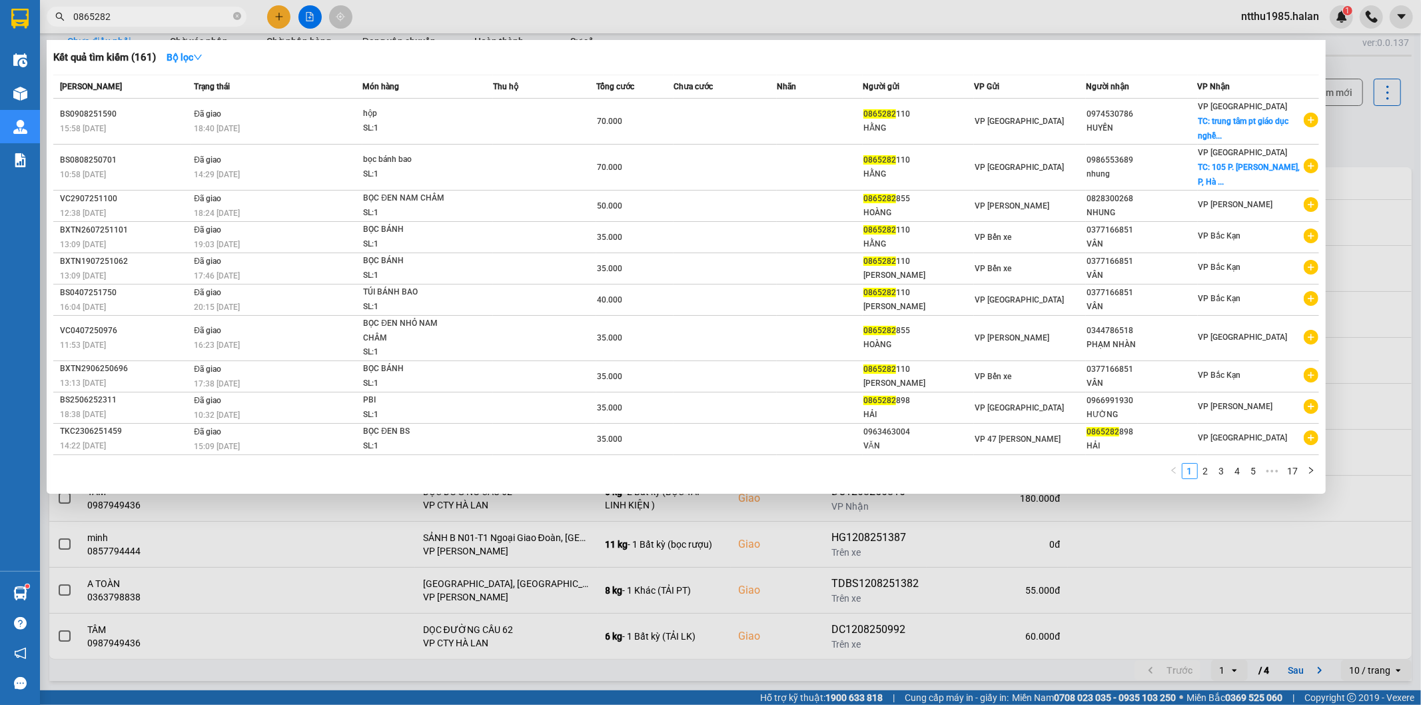
click at [175, 18] on input "0865282" at bounding box center [151, 16] width 157 height 15
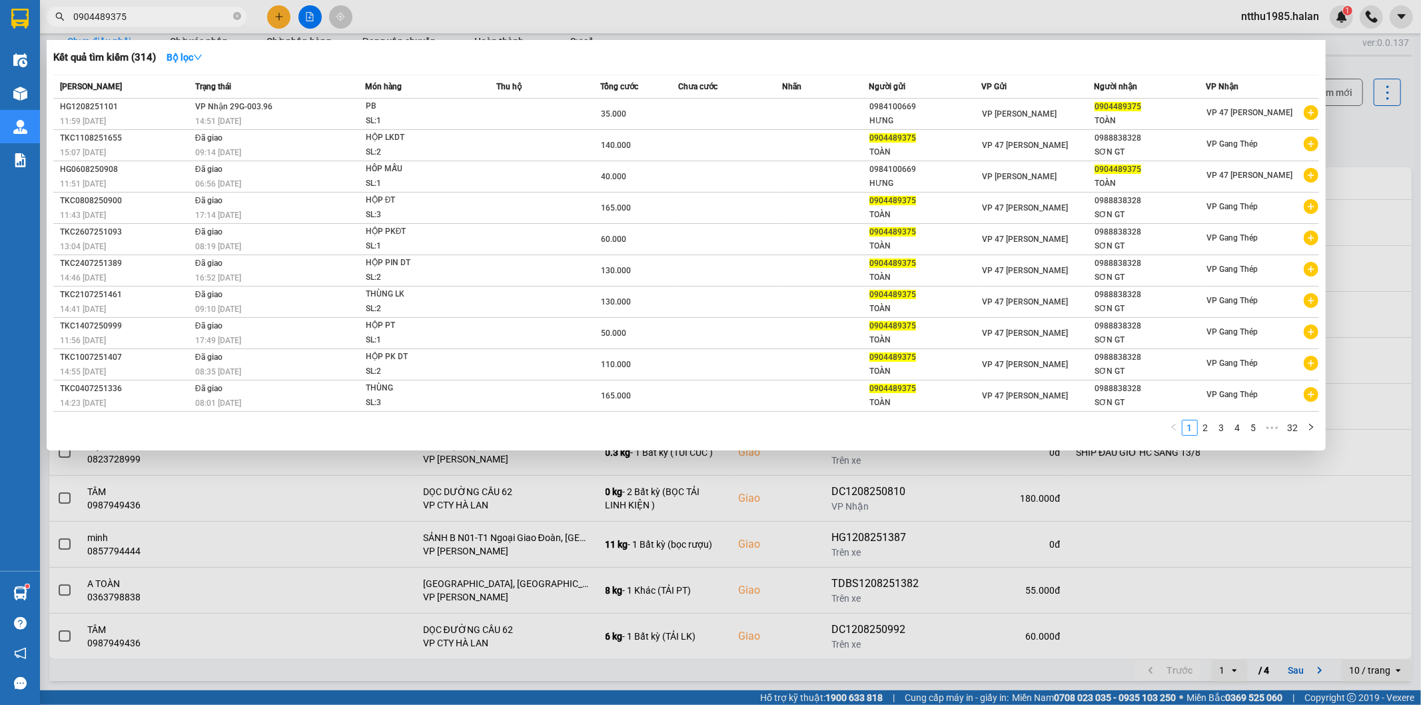
click at [135, 18] on input "0904489375" at bounding box center [151, 16] width 157 height 15
click at [151, 13] on input "0904489375" at bounding box center [151, 16] width 157 height 15
click at [155, 15] on input "0904489375" at bounding box center [151, 16] width 157 height 15
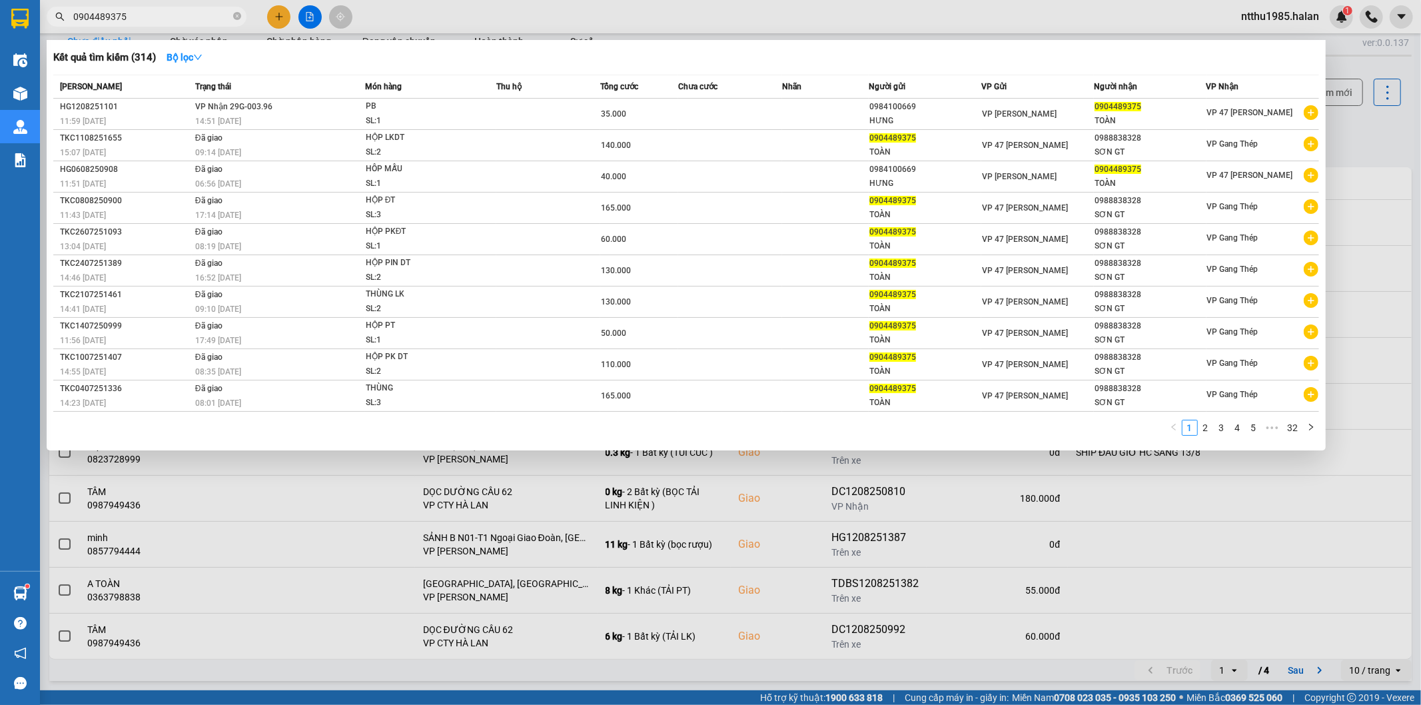
click at [155, 15] on input "0904489375" at bounding box center [151, 16] width 157 height 15
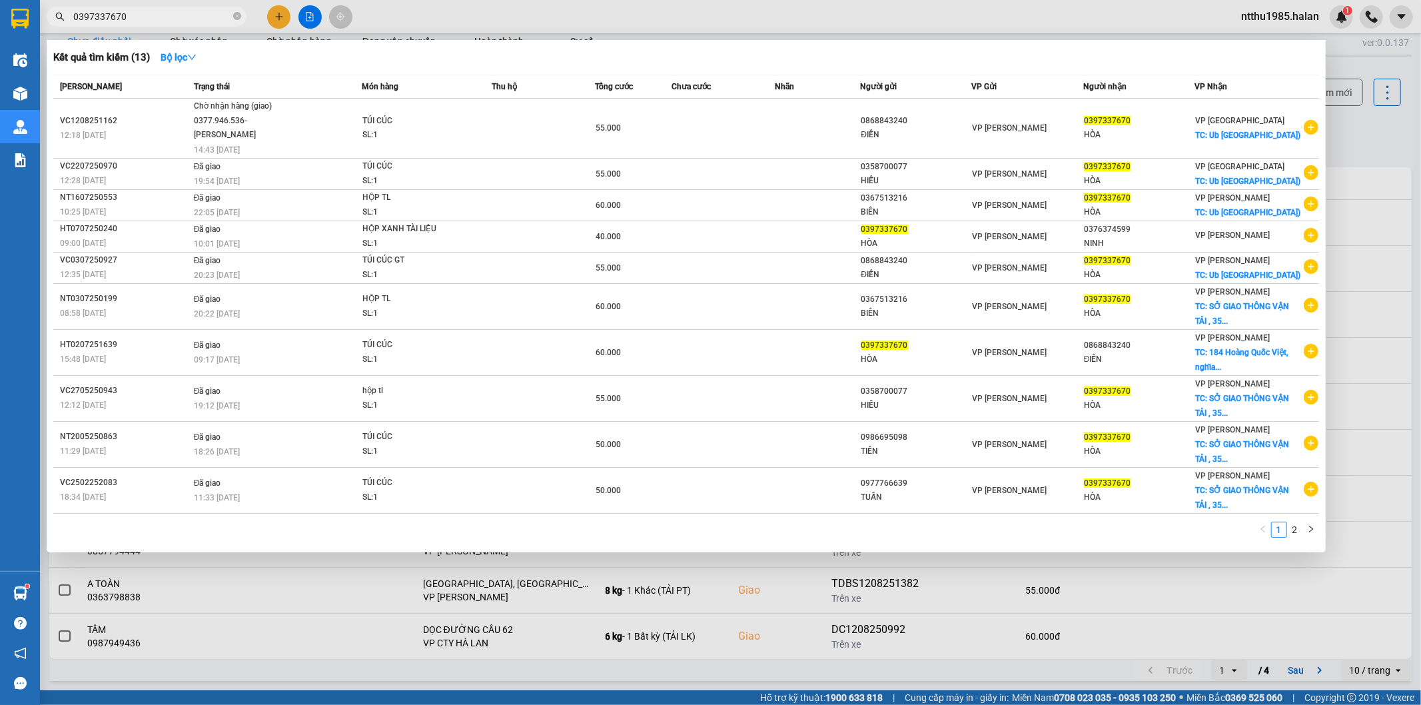
click at [1358, 125] on div at bounding box center [710, 352] width 1421 height 705
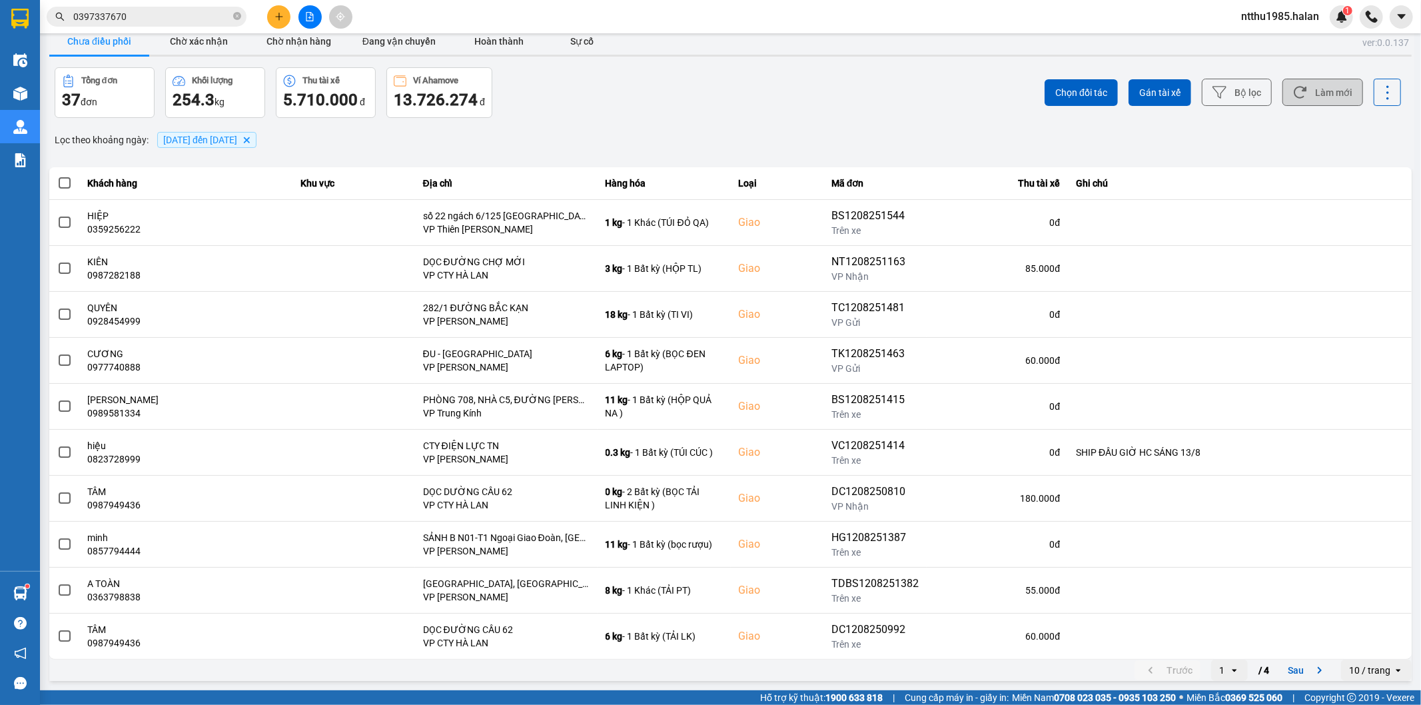
click at [1321, 88] on button "Làm mới" at bounding box center [1323, 92] width 81 height 27
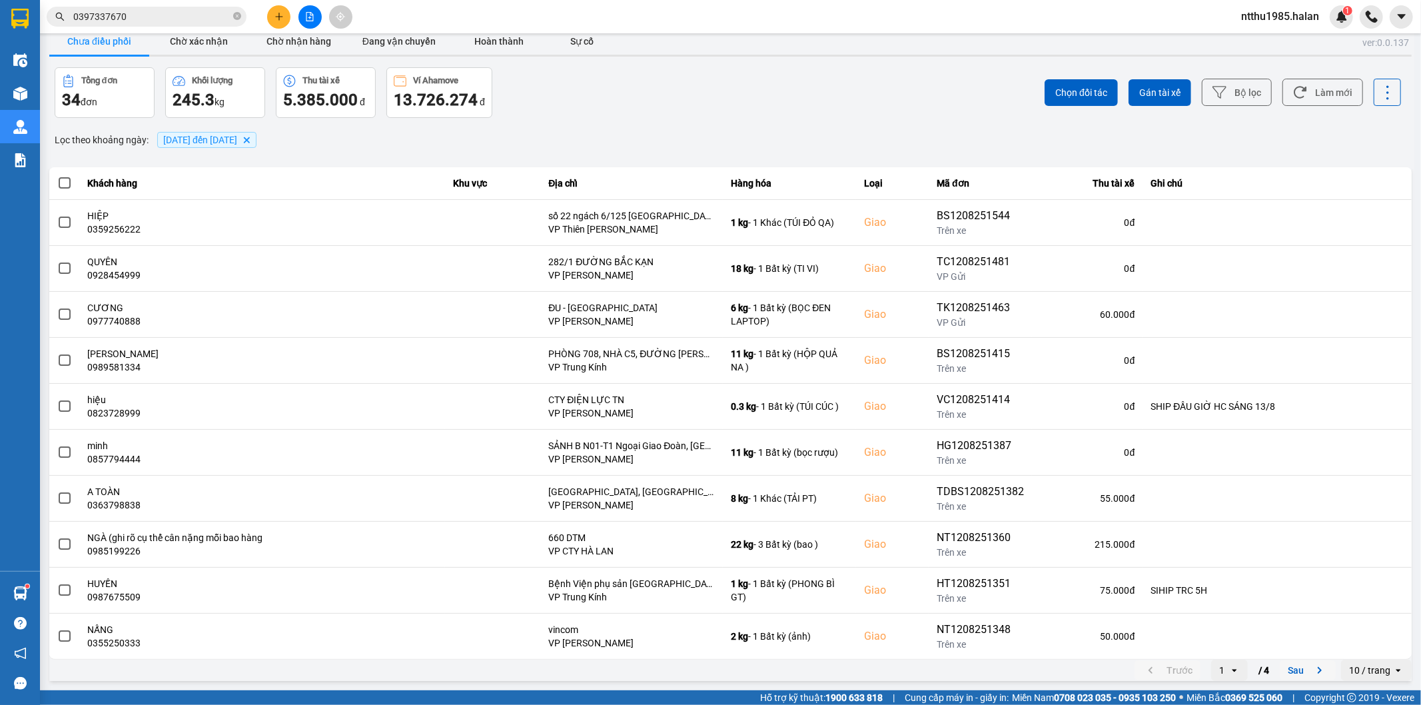
click at [1285, 671] on button "Sau" at bounding box center [1308, 670] width 56 height 20
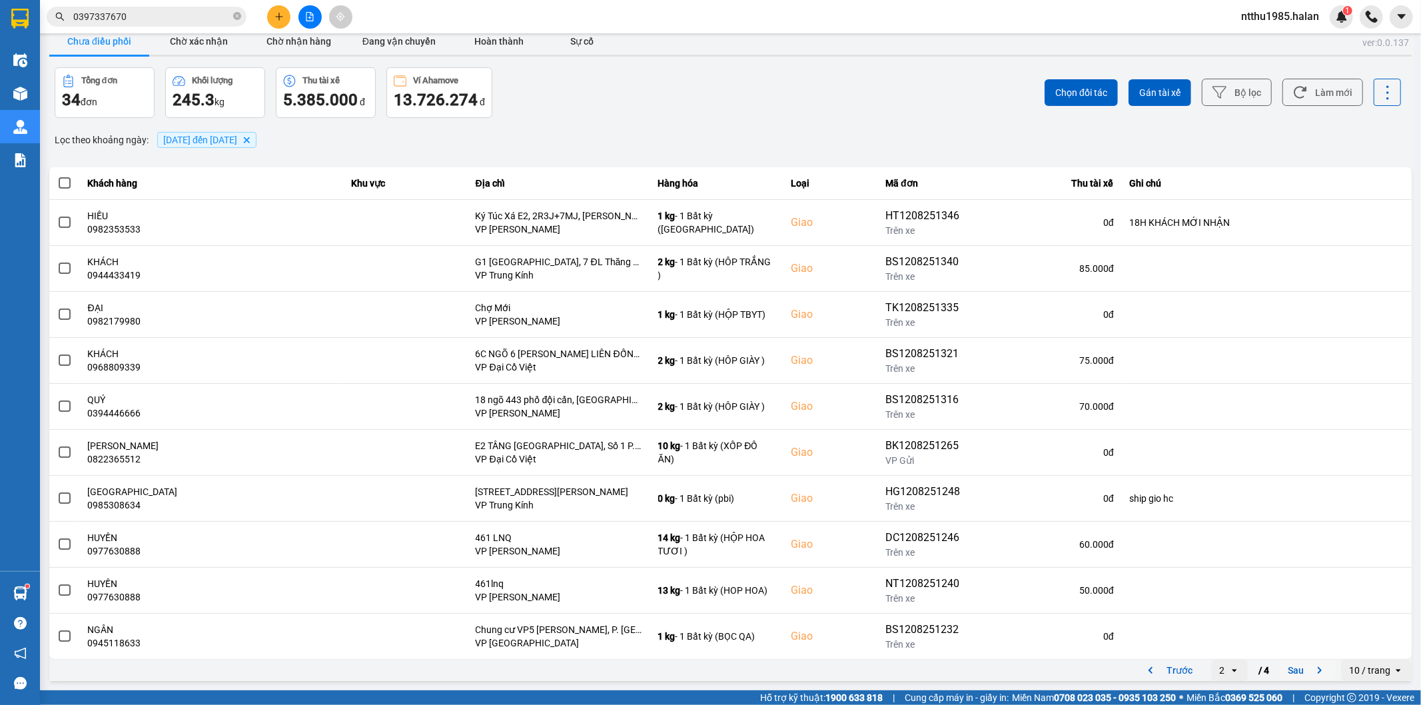
click at [1280, 674] on button "Sau" at bounding box center [1308, 670] width 56 height 20
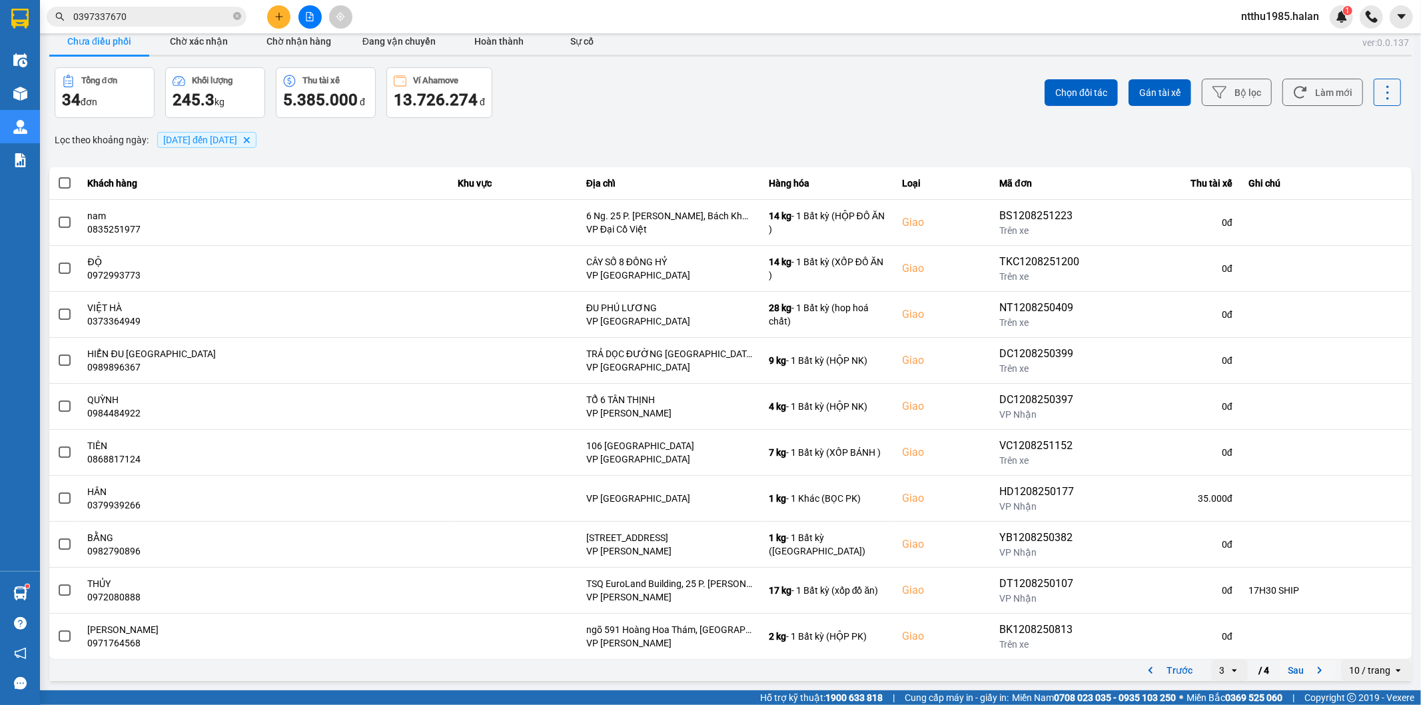
click at [1294, 668] on button "Sau" at bounding box center [1308, 670] width 56 height 20
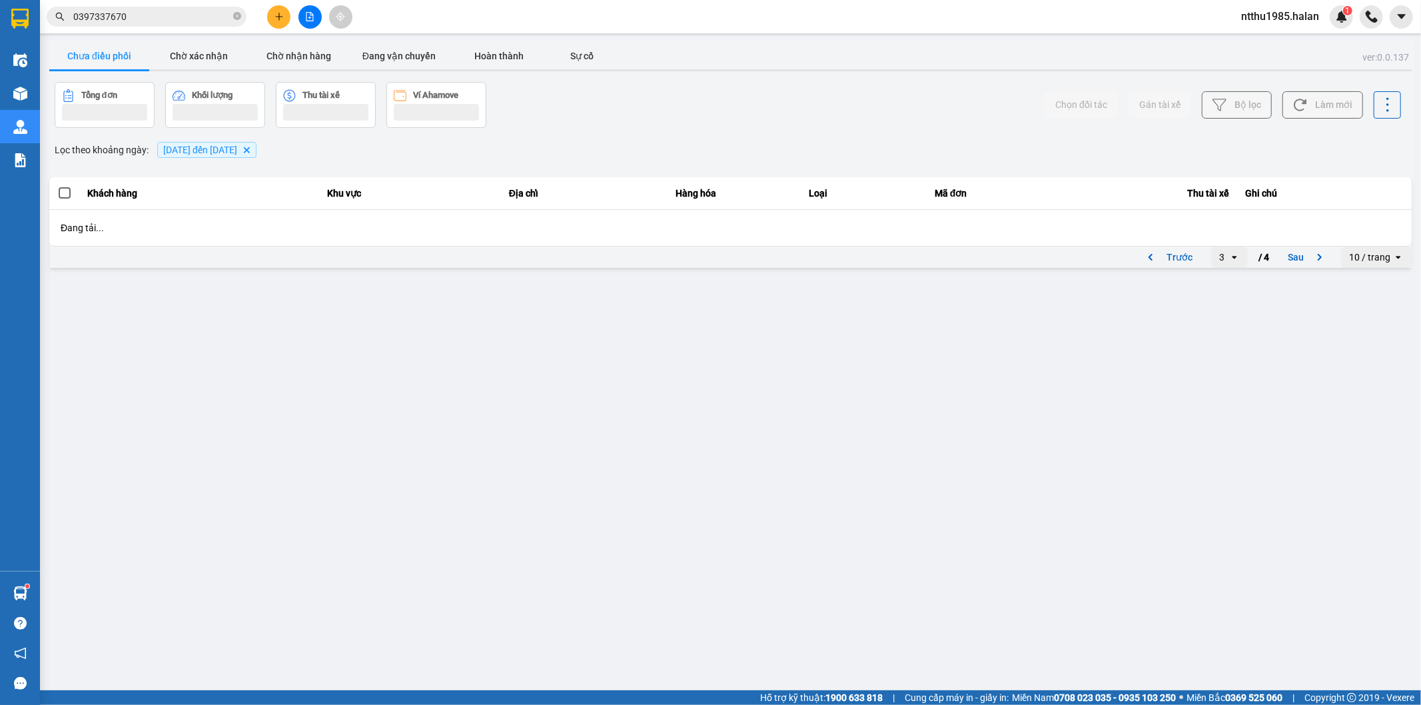
scroll to position [0, 0]
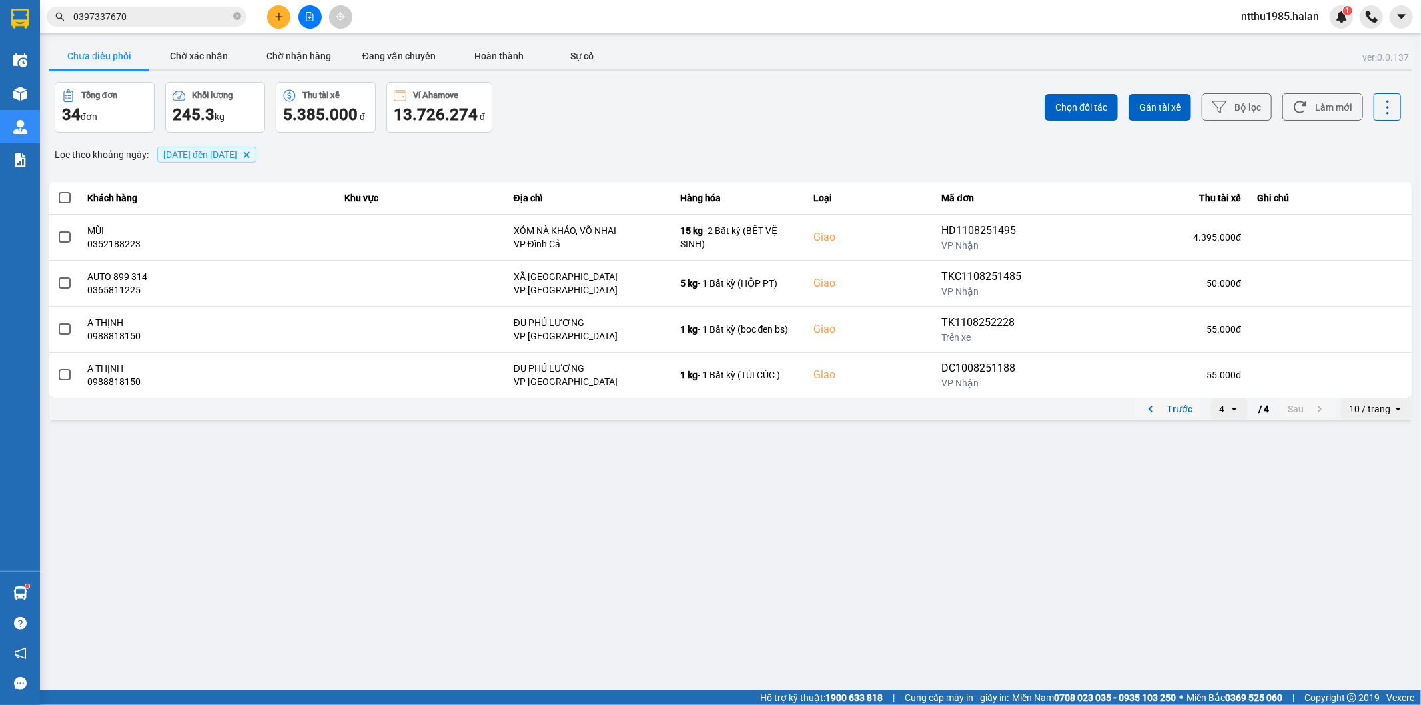
click at [1181, 410] on button "Trước" at bounding box center [1168, 409] width 66 height 20
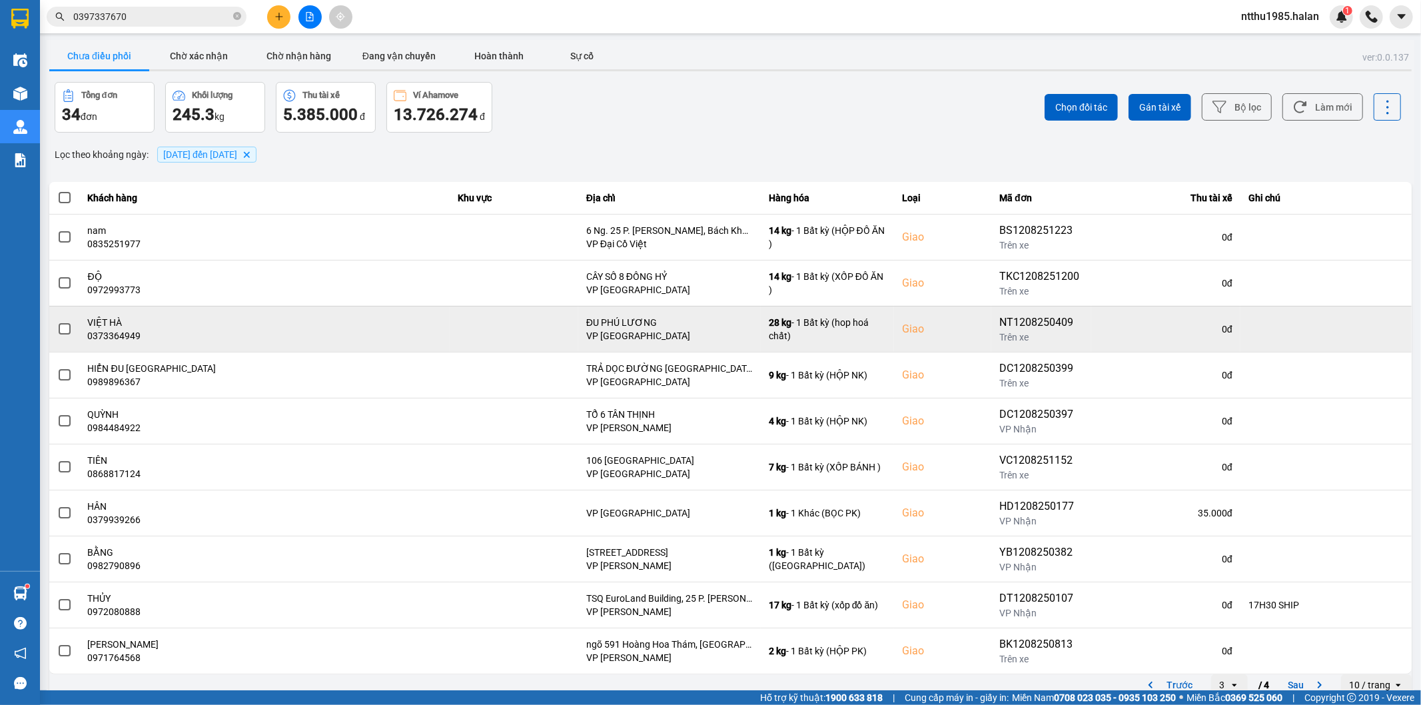
scroll to position [15, 0]
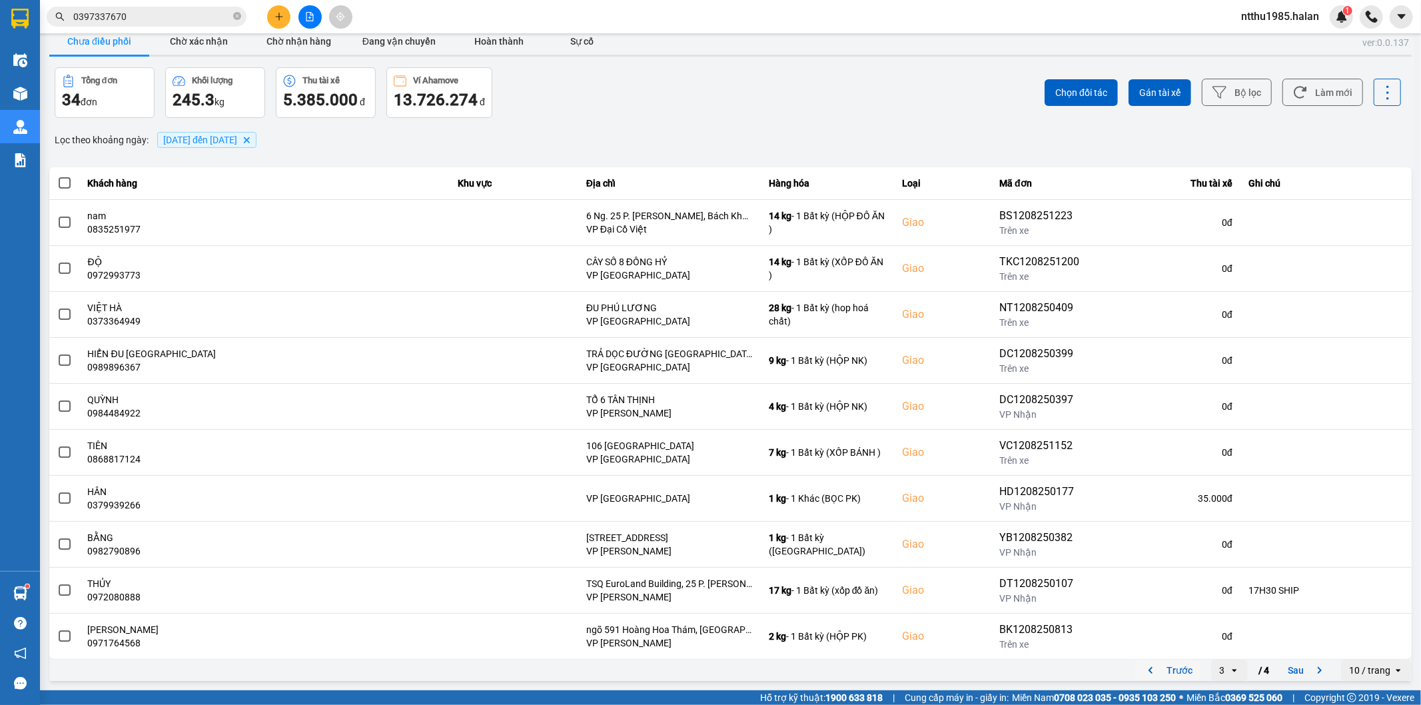
click at [1170, 667] on button "Trước" at bounding box center [1168, 670] width 66 height 20
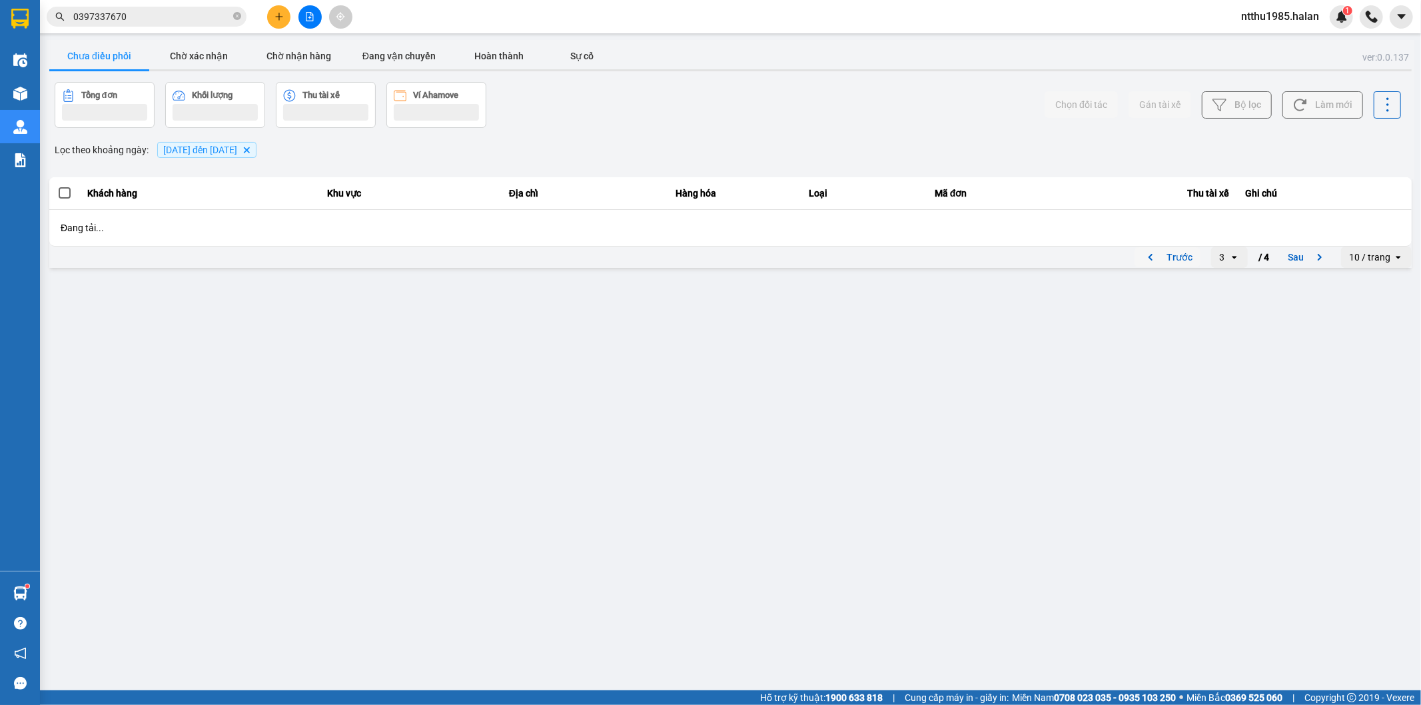
scroll to position [0, 0]
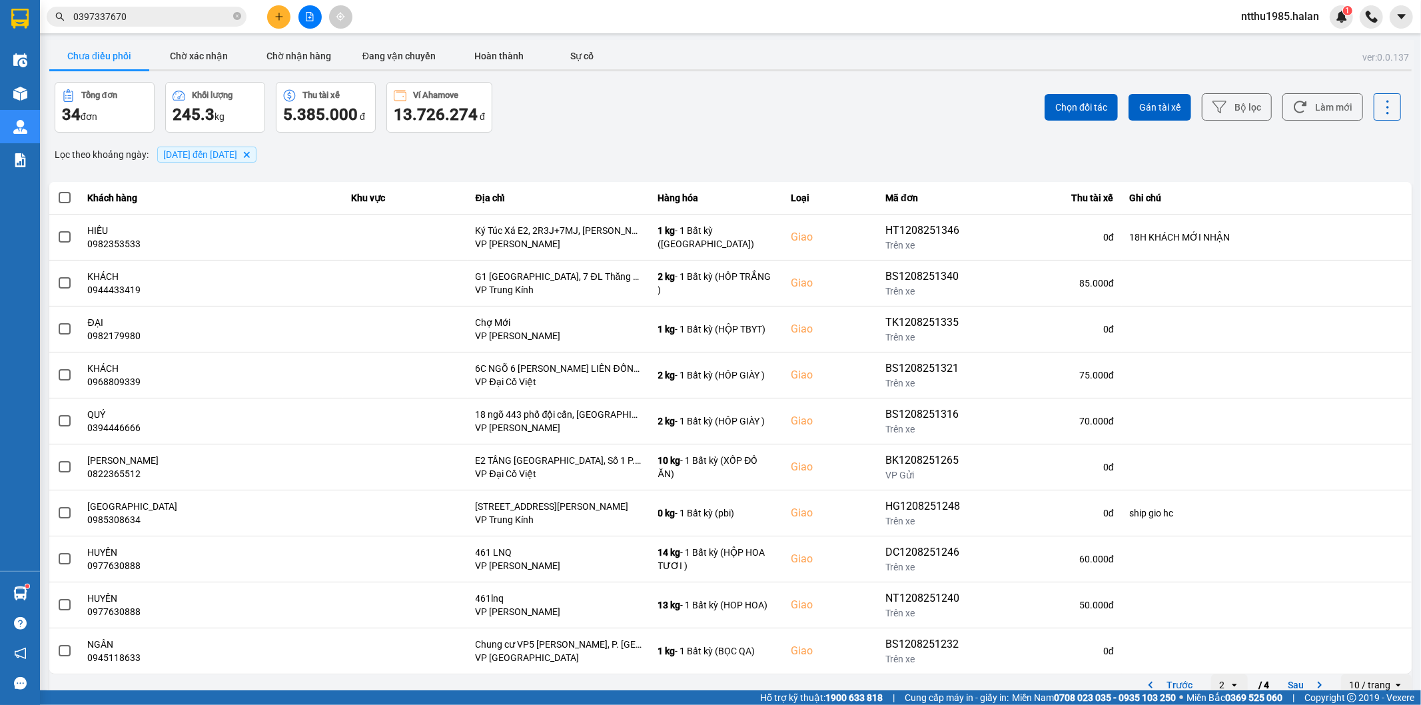
drag, startPoint x: 604, startPoint y: 129, endPoint x: 1086, endPoint y: 89, distance: 484.1
click at [610, 124] on div "Tổng đơn 34 đơn Khối lượng 245.3 kg Thu tài xế 5.385.000 đ Ví Ahamove 13.726.27…" at bounding box center [392, 107] width 674 height 51
click at [1315, 107] on button "Làm mới" at bounding box center [1323, 106] width 81 height 27
click at [161, 19] on input "0397337670" at bounding box center [151, 16] width 157 height 15
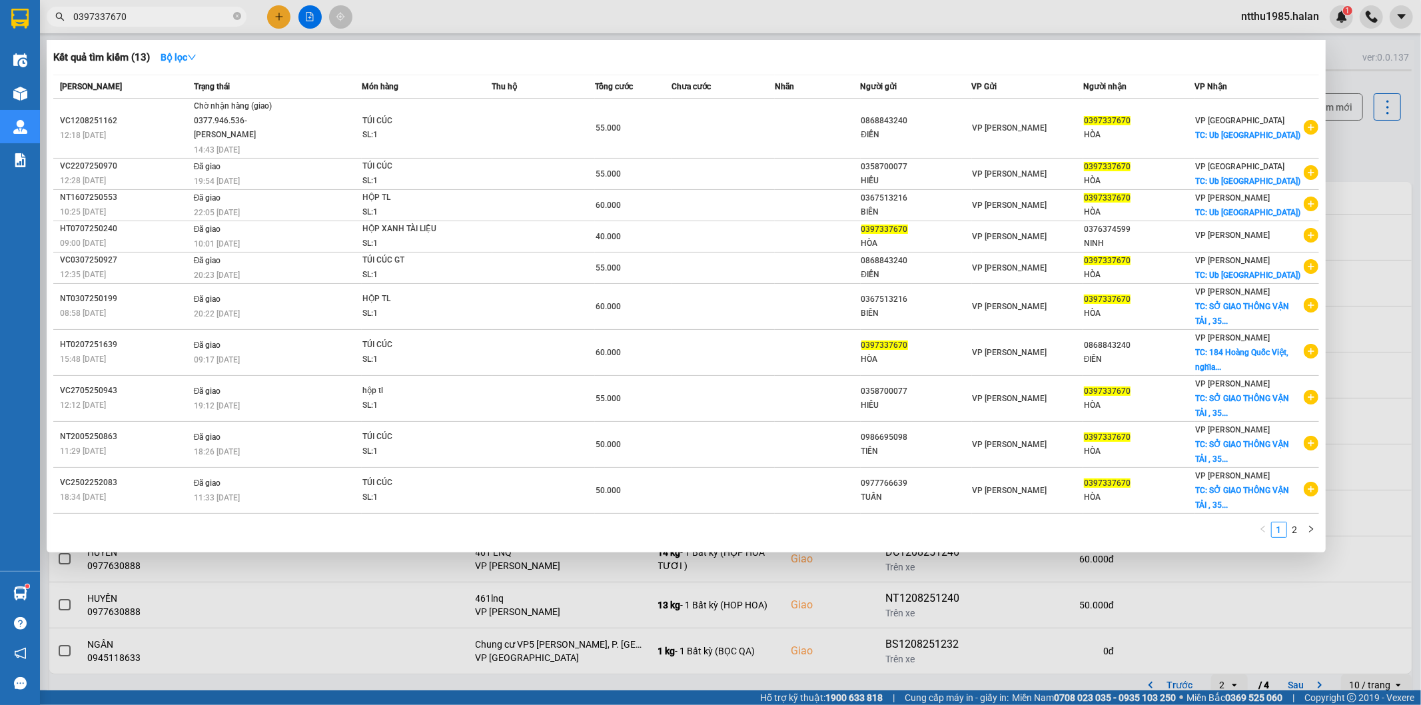
click at [161, 19] on input "0397337670" at bounding box center [151, 16] width 157 height 15
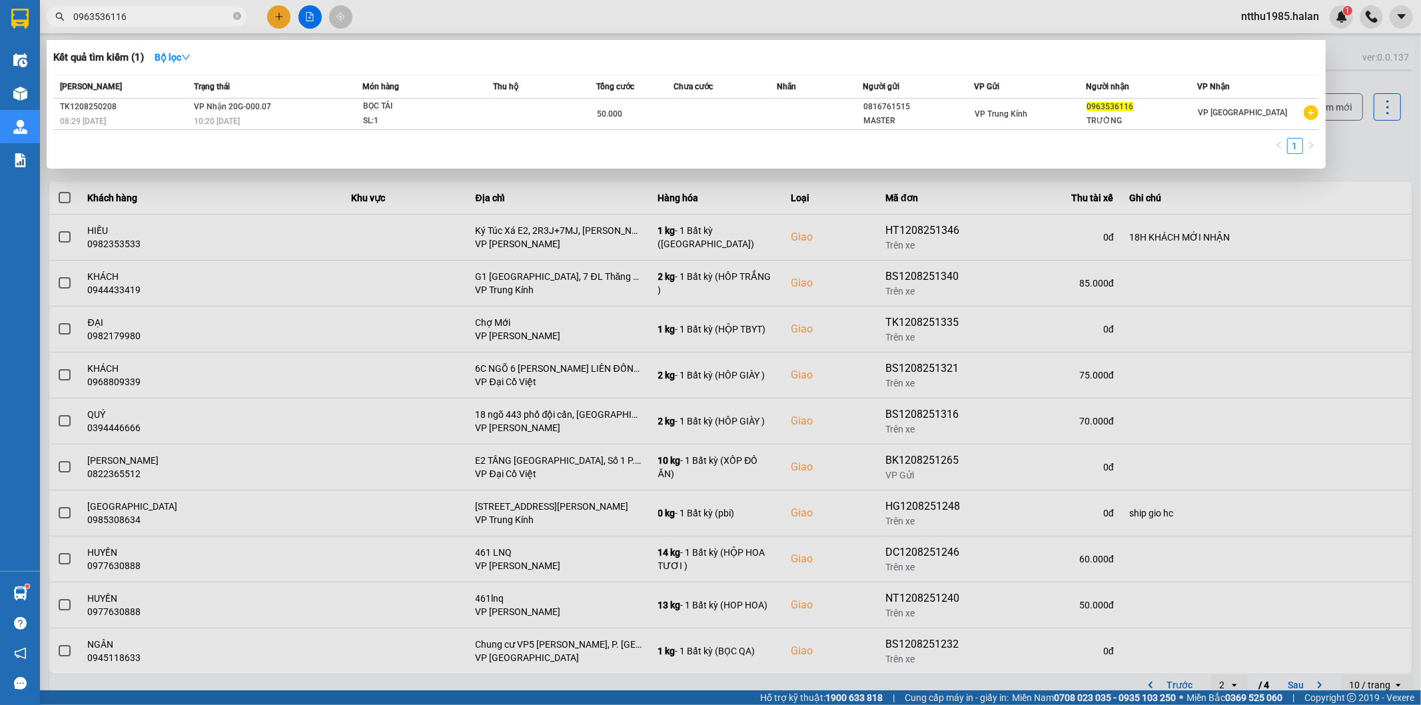
click at [175, 19] on input "0963536116" at bounding box center [151, 16] width 157 height 15
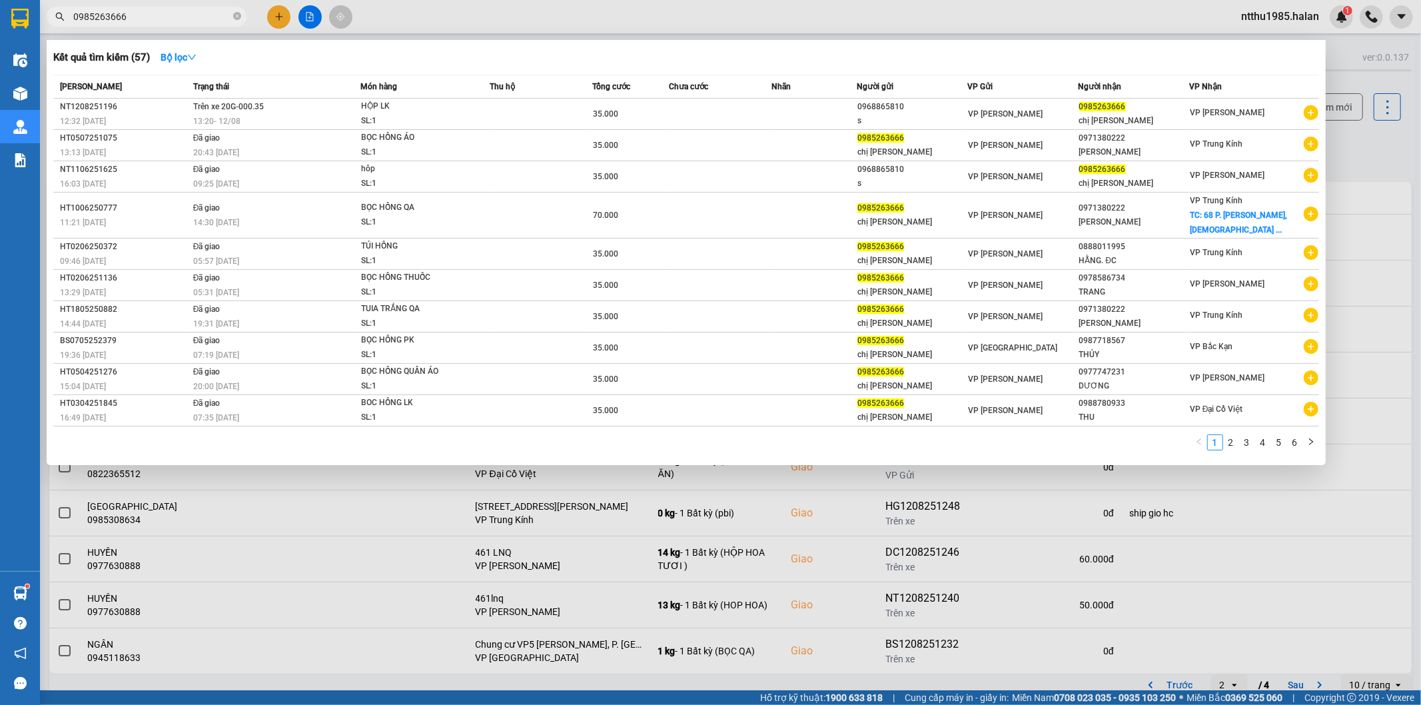
click at [1359, 142] on div at bounding box center [710, 352] width 1421 height 705
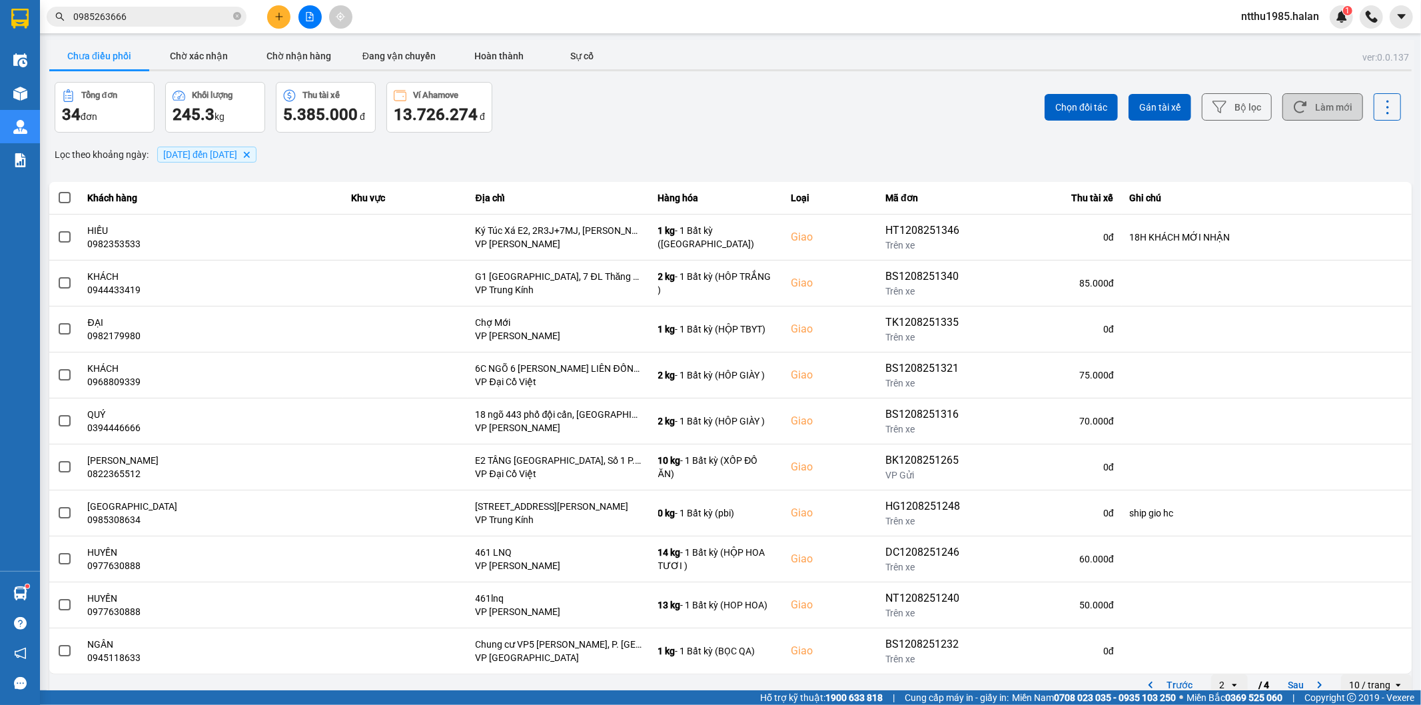
click at [1323, 105] on button "Làm mới" at bounding box center [1323, 106] width 81 height 27
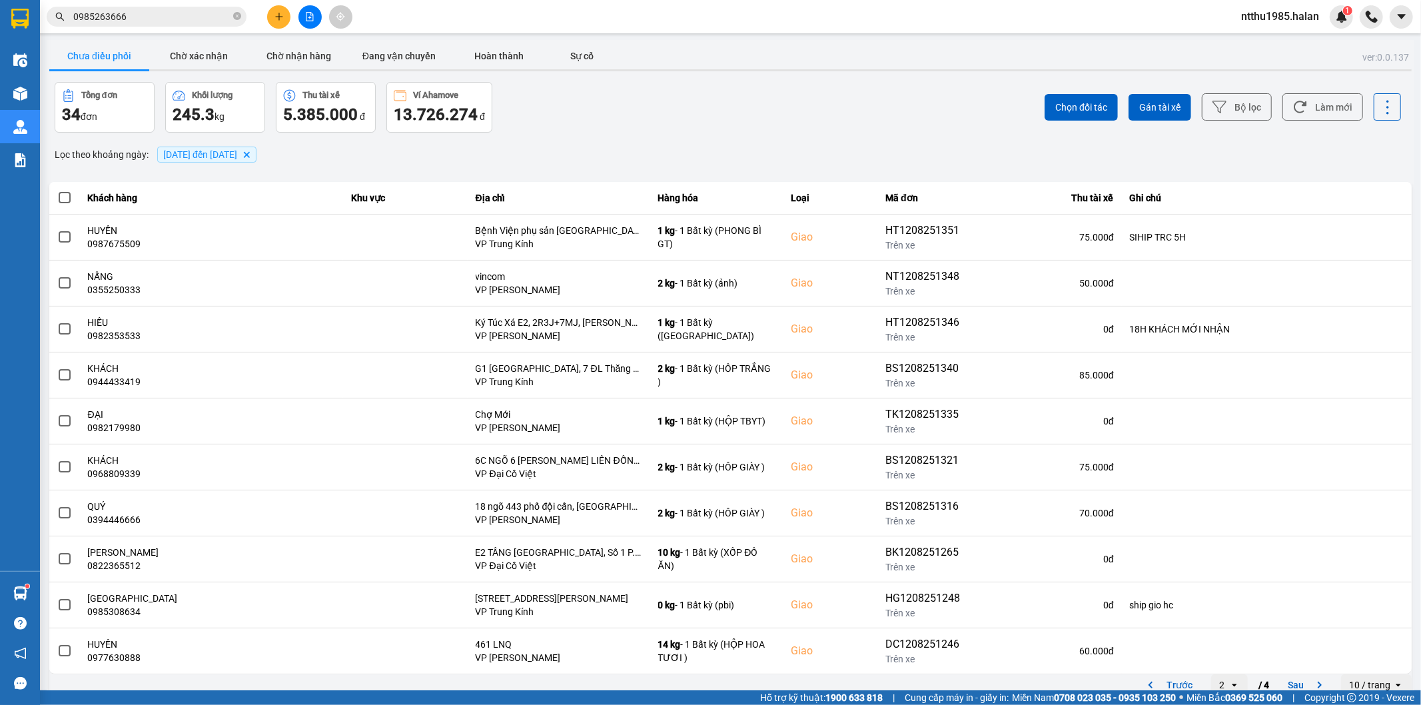
click at [584, 107] on div "Tổng đơn 34 đơn Khối lượng 245.3 kg Thu tài xế 5.385.000 đ Ví Ahamove 13.726.27…" at bounding box center [392, 107] width 674 height 51
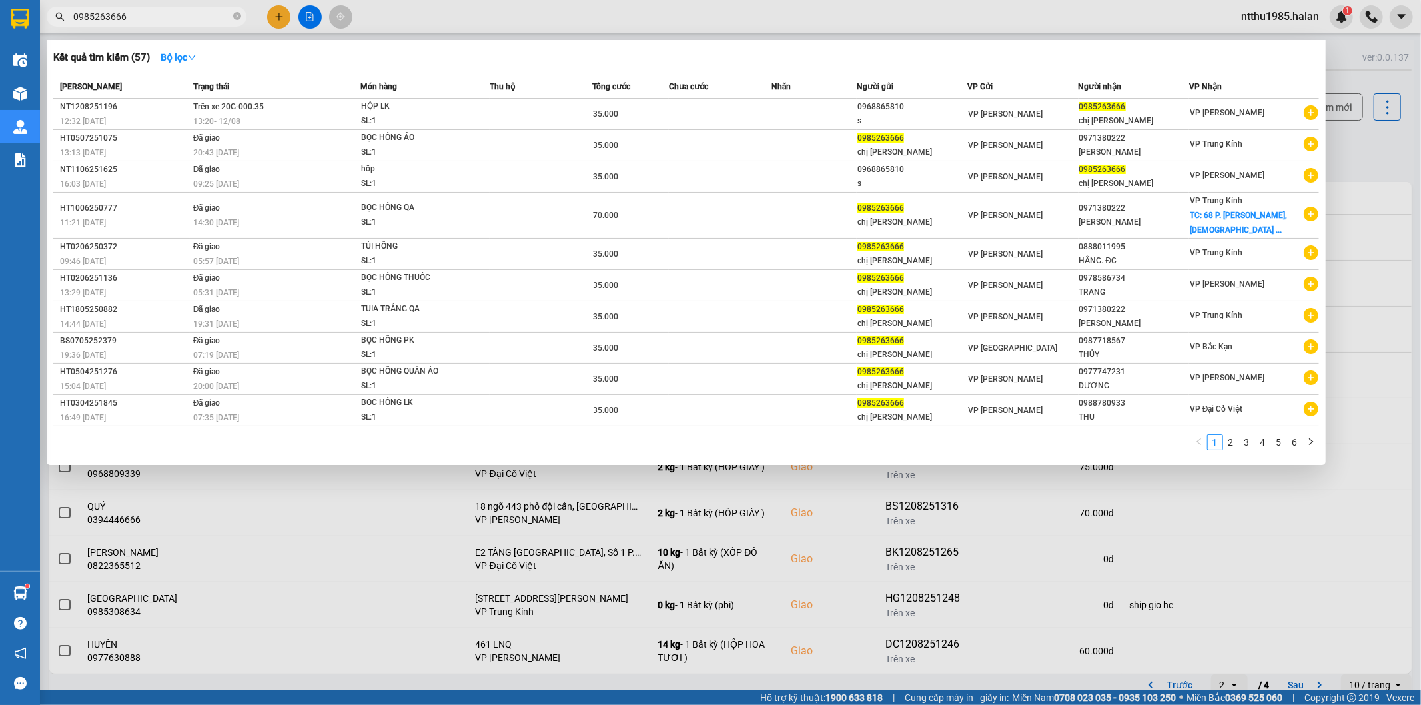
click at [155, 21] on input "0985263666" at bounding box center [151, 16] width 157 height 15
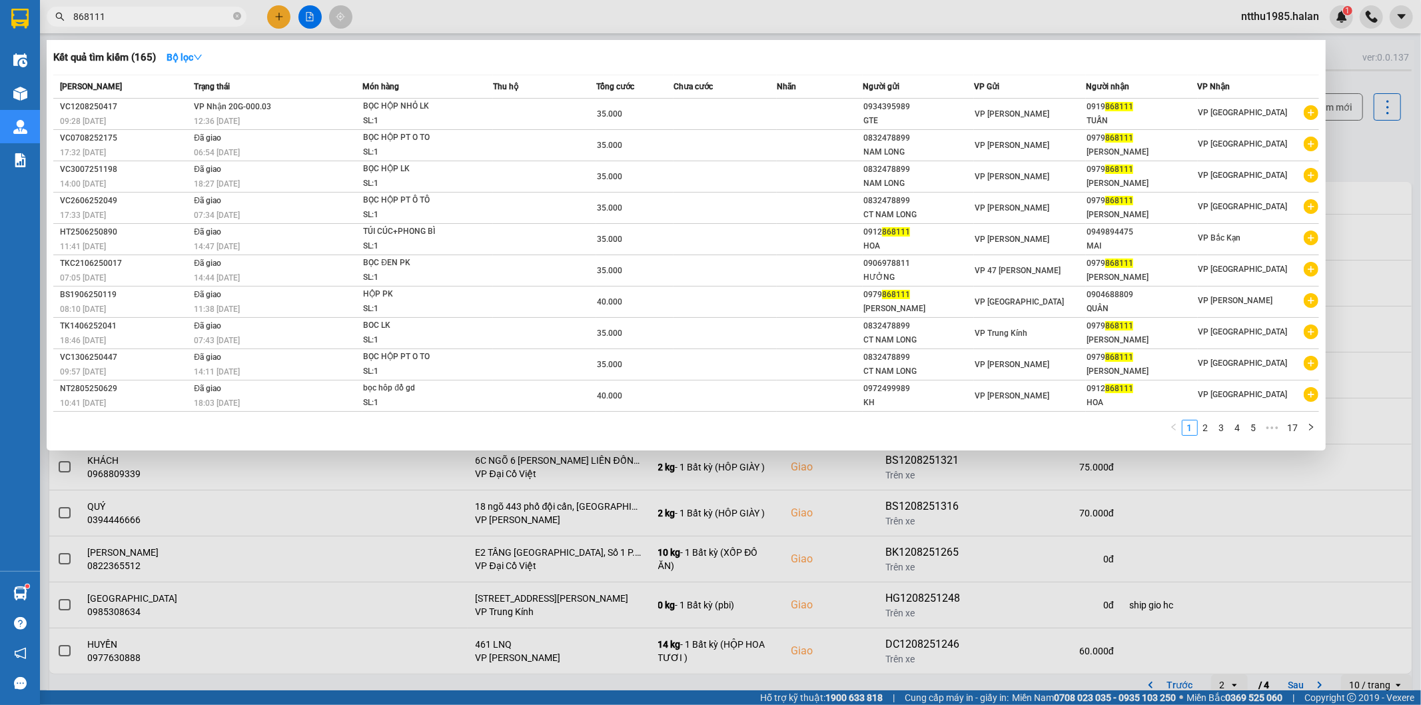
click at [177, 19] on input "868111" at bounding box center [151, 16] width 157 height 15
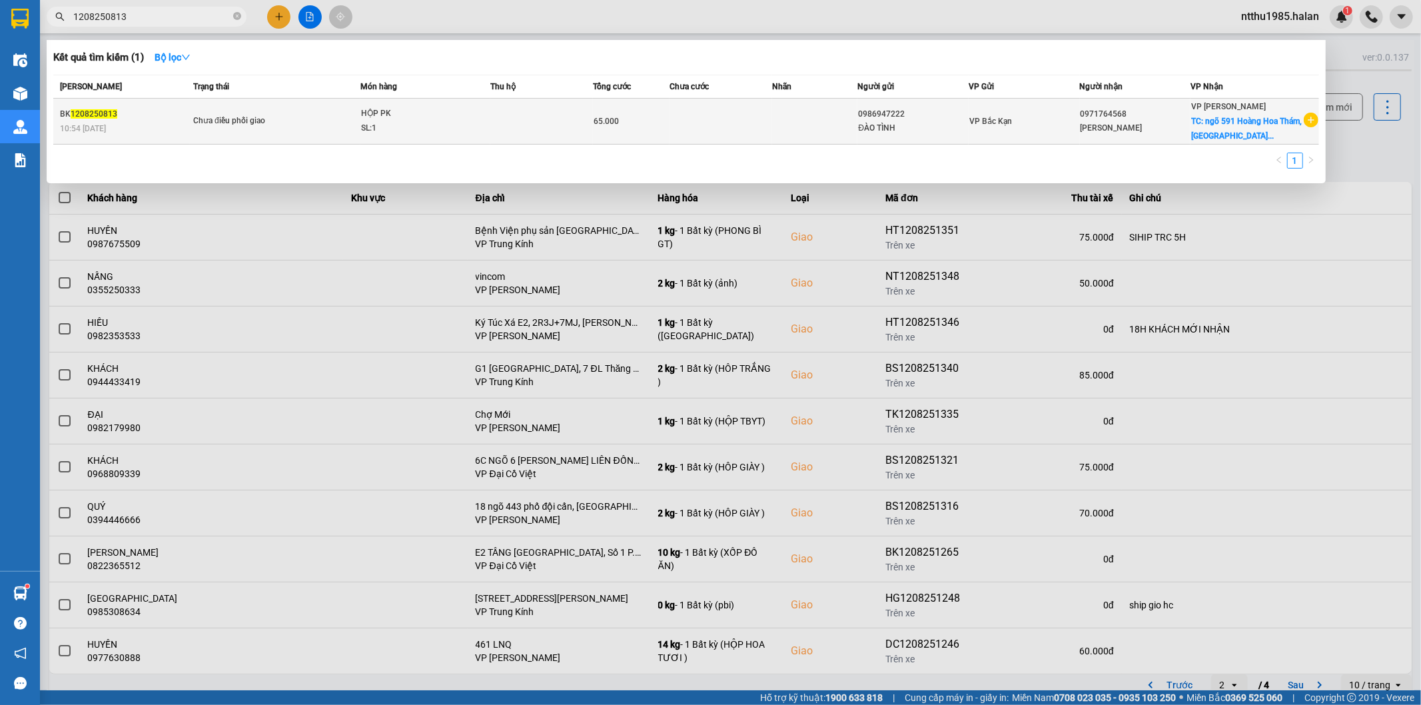
type input "1208250813"
click at [1047, 121] on div "VP Bắc Kạn" at bounding box center [1025, 121] width 110 height 15
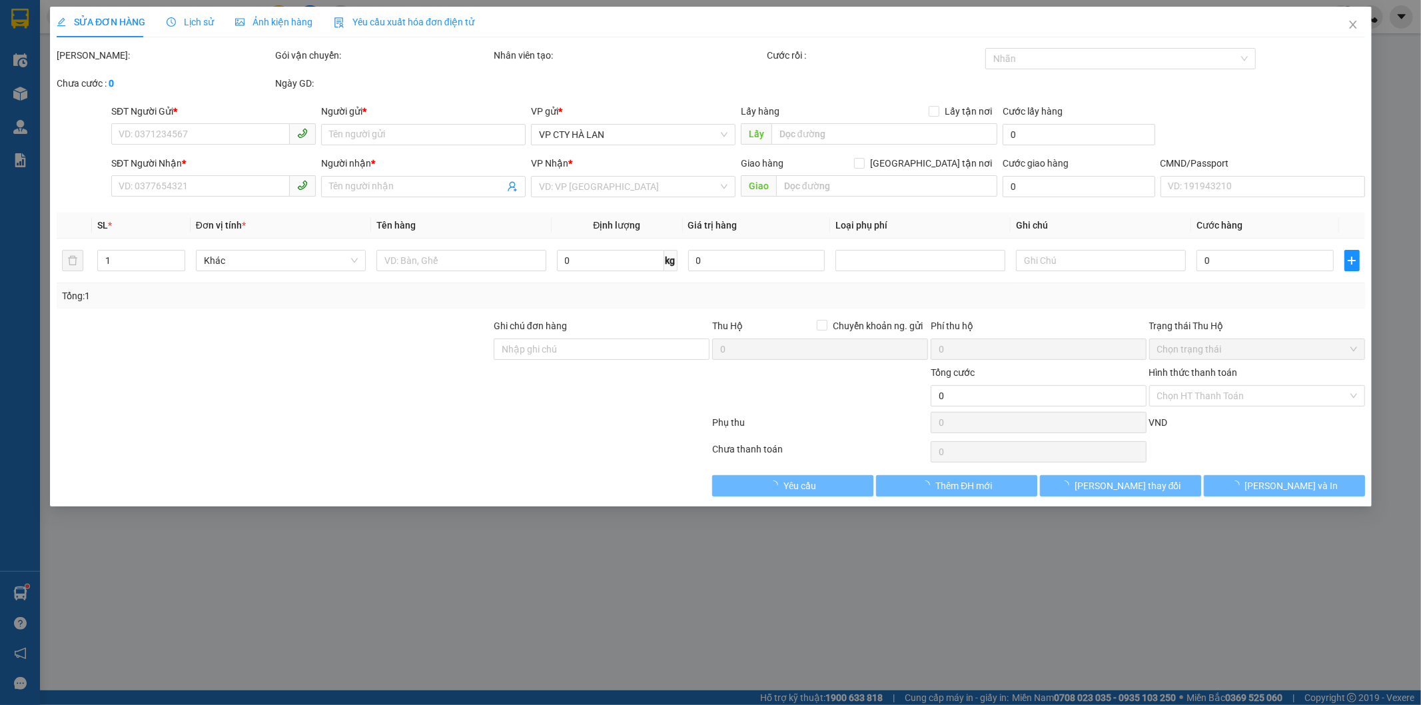
type input "0986947222"
type input "ĐÀO TÌNH"
type input "0971764568"
type input "PHẠM THU TRANG"
checkbox input "true"
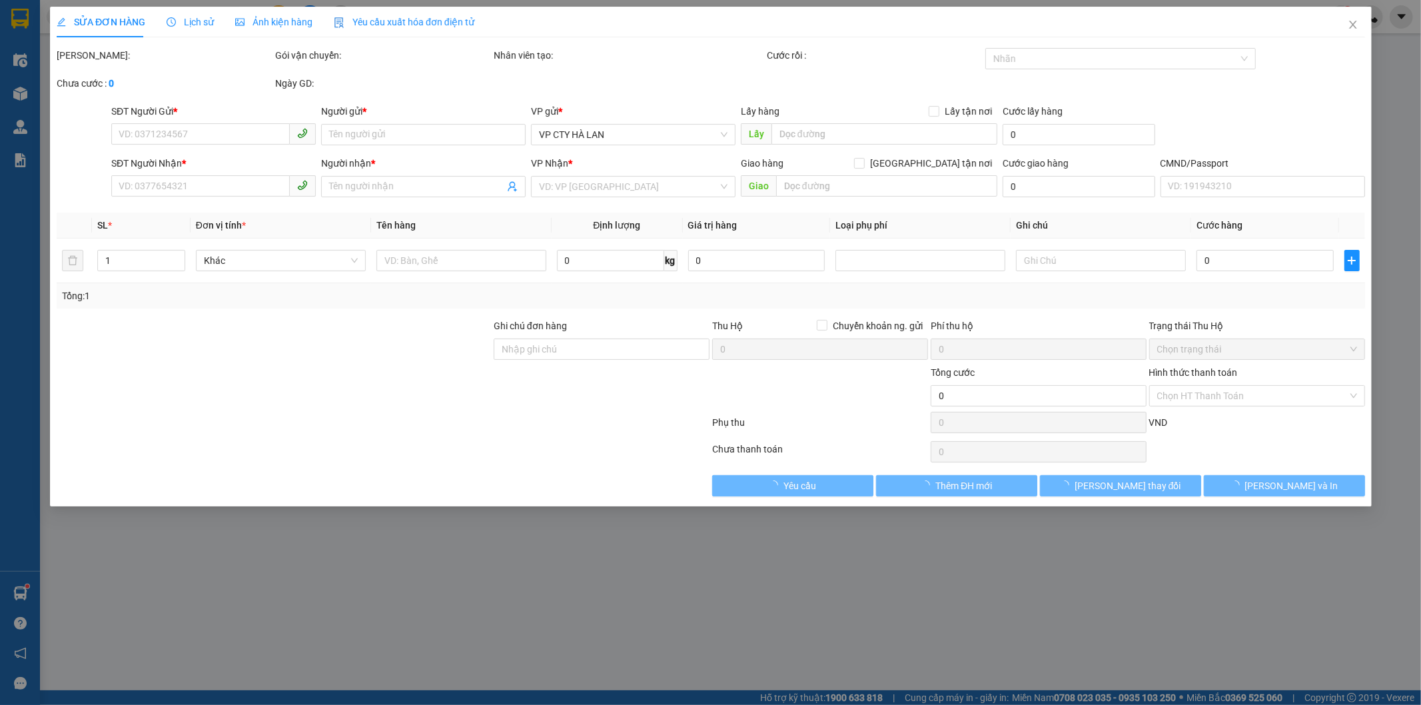
type input "ngõ 591 Hoàng Hoa Thám, Hà Nội, Việt Nam"
type input "65.000"
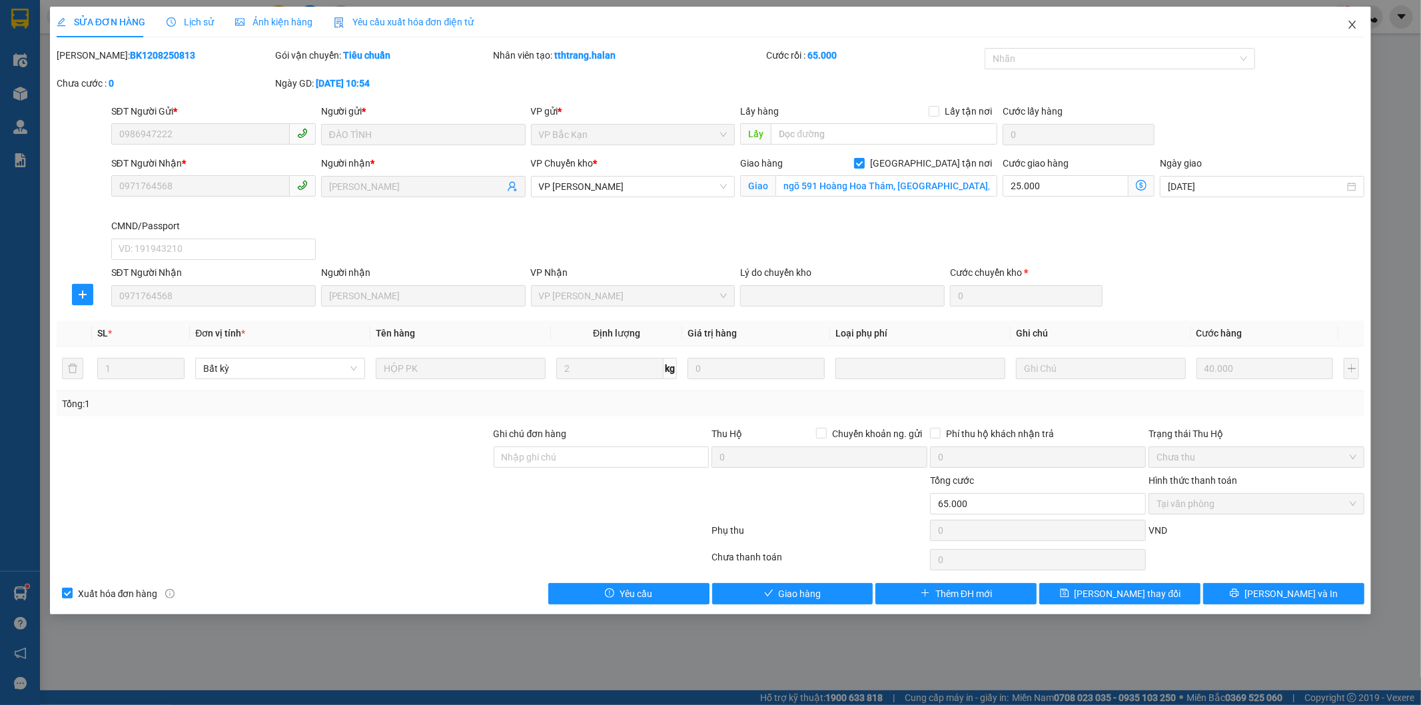
click at [1353, 25] on icon "close" at bounding box center [1352, 25] width 7 height 8
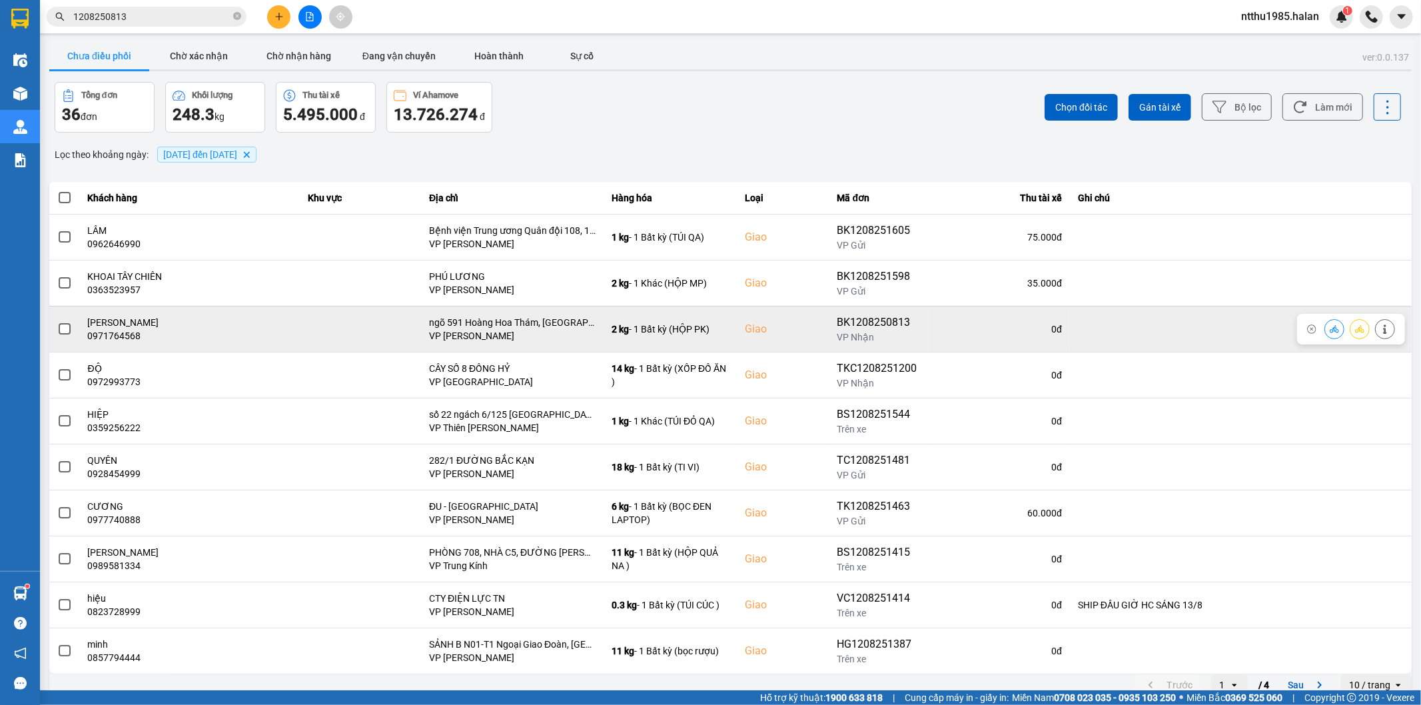
click at [64, 331] on span at bounding box center [65, 329] width 12 height 12
click at [57, 322] on input "checkbox" at bounding box center [57, 322] width 0 height 0
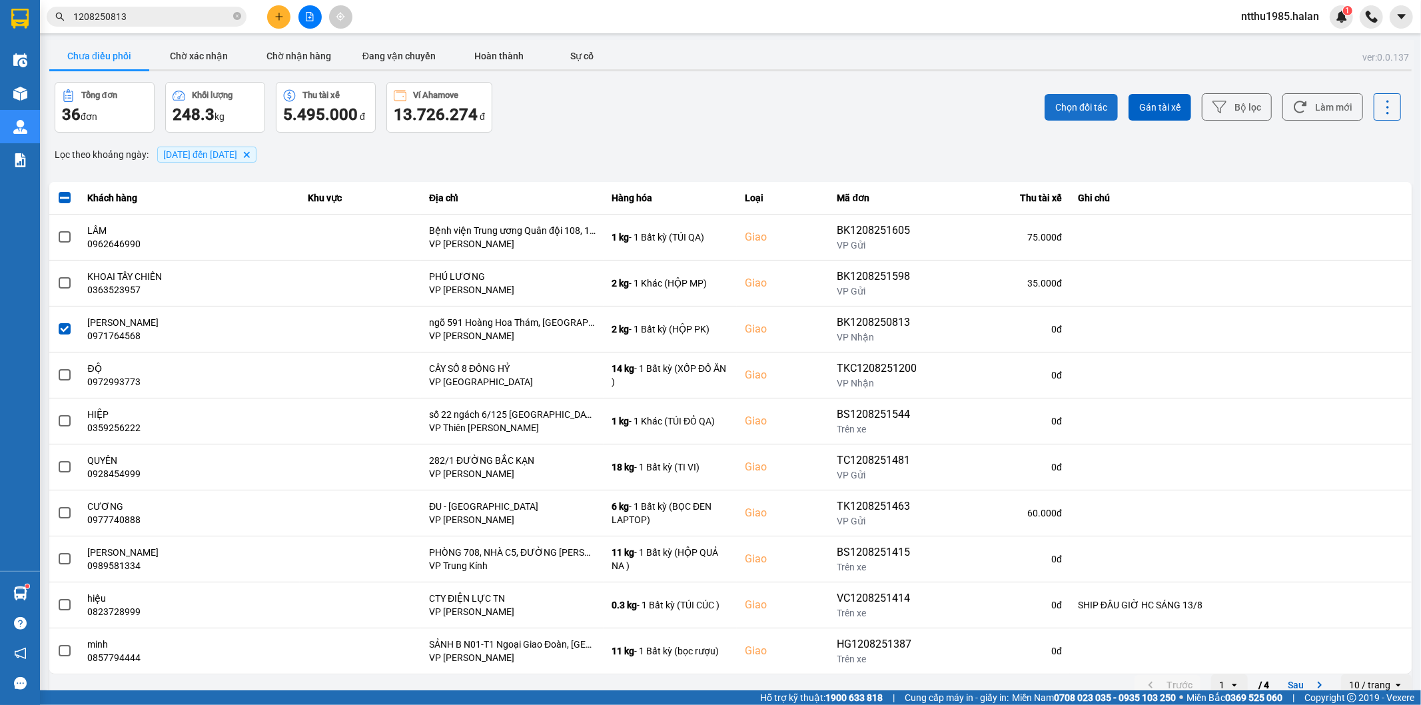
click at [1072, 107] on span "Chọn đối tác" at bounding box center [1082, 107] width 52 height 13
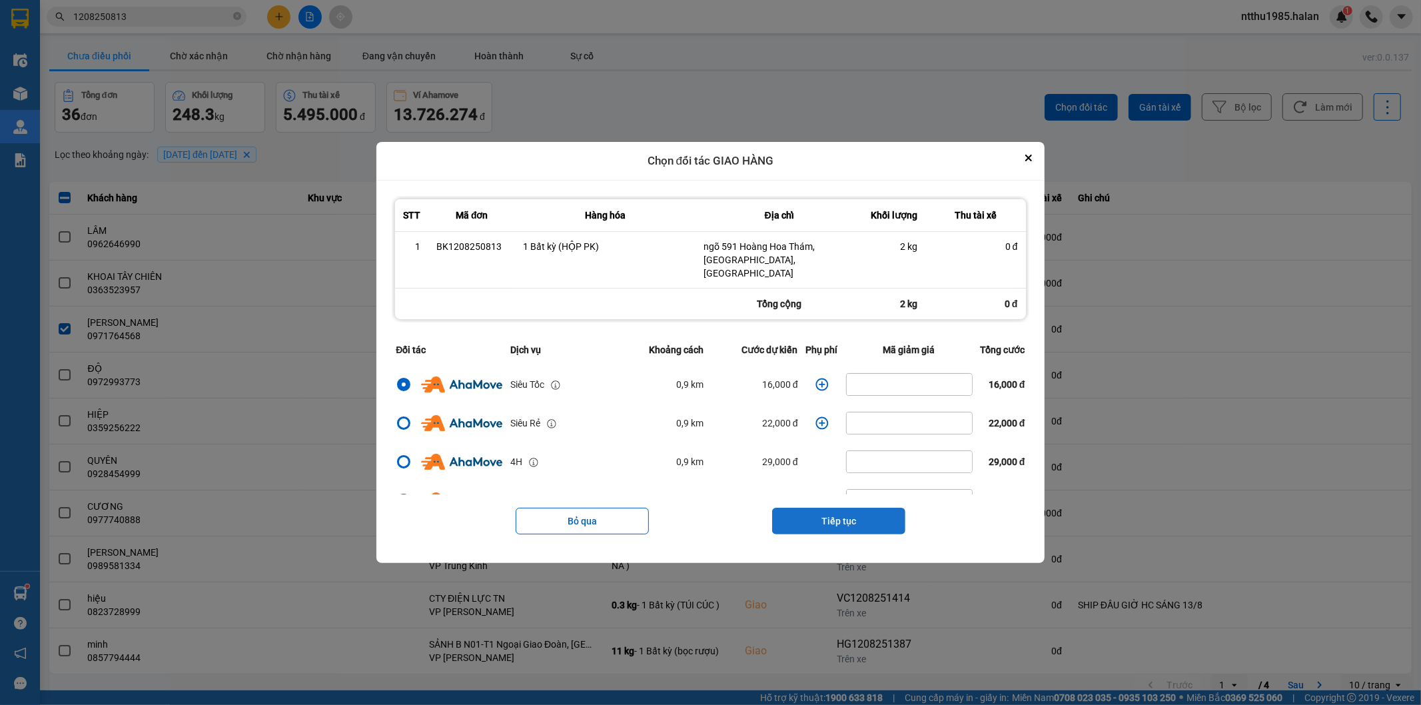
click at [816, 509] on button "Tiếp tục" at bounding box center [838, 521] width 133 height 27
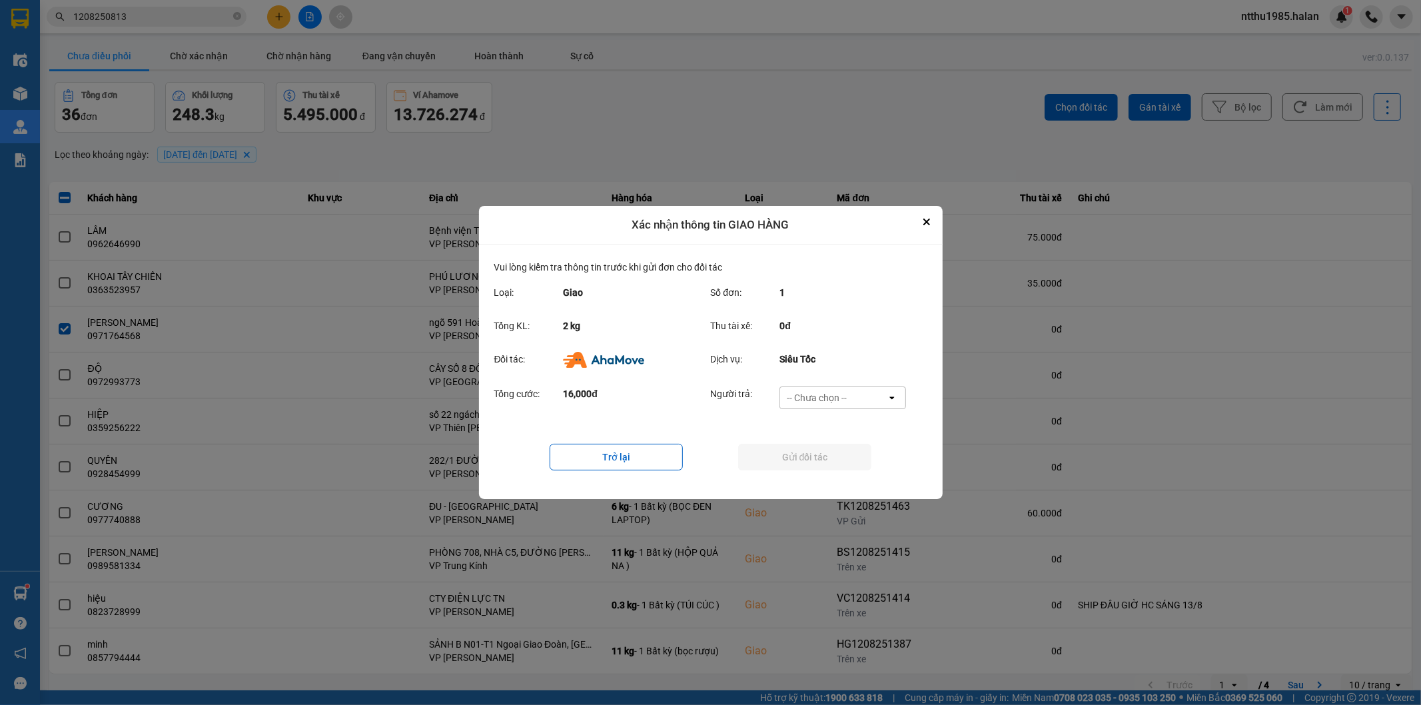
click at [813, 399] on div "-- Chưa chọn --" at bounding box center [817, 397] width 60 height 13
click at [814, 470] on span "Ví Ahamove" at bounding box center [817, 474] width 54 height 13
click at [806, 458] on button "Gửi đối tác" at bounding box center [804, 457] width 133 height 27
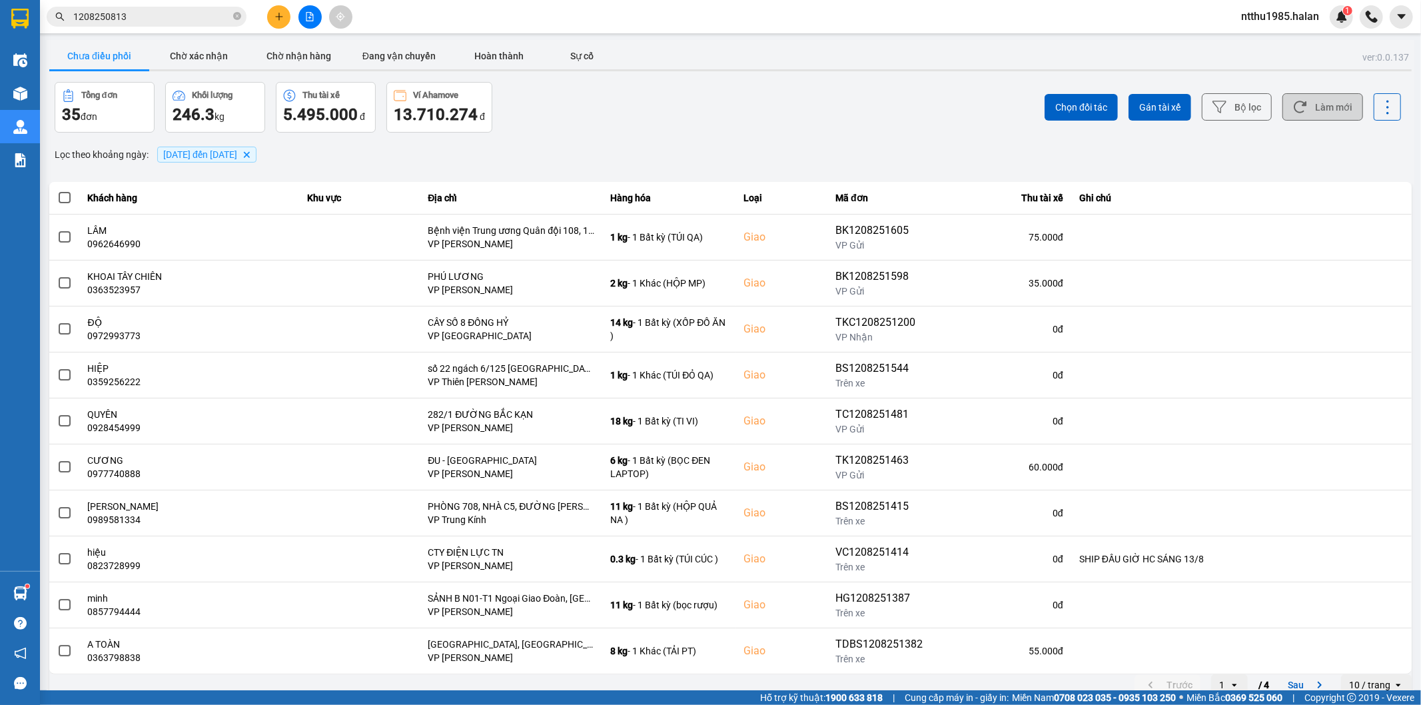
click at [1319, 113] on button "Làm mới" at bounding box center [1323, 106] width 81 height 27
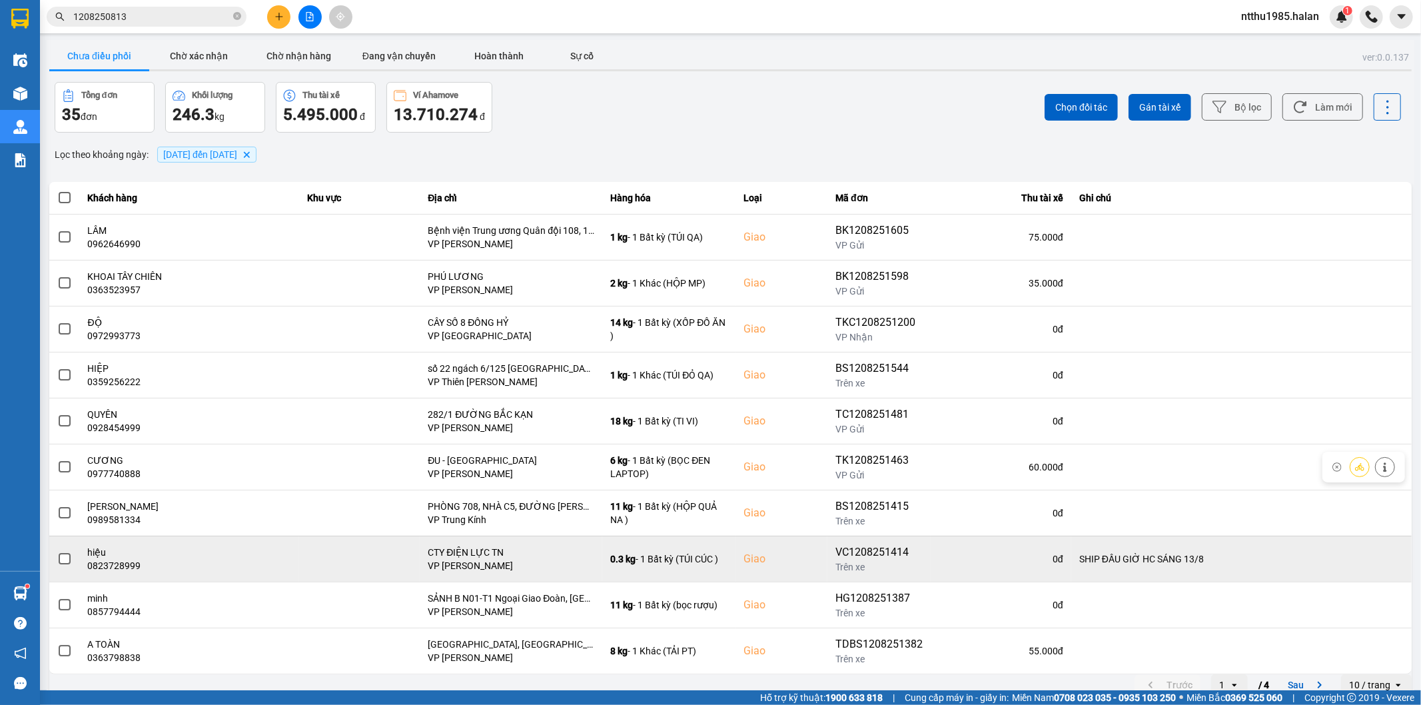
scroll to position [15, 0]
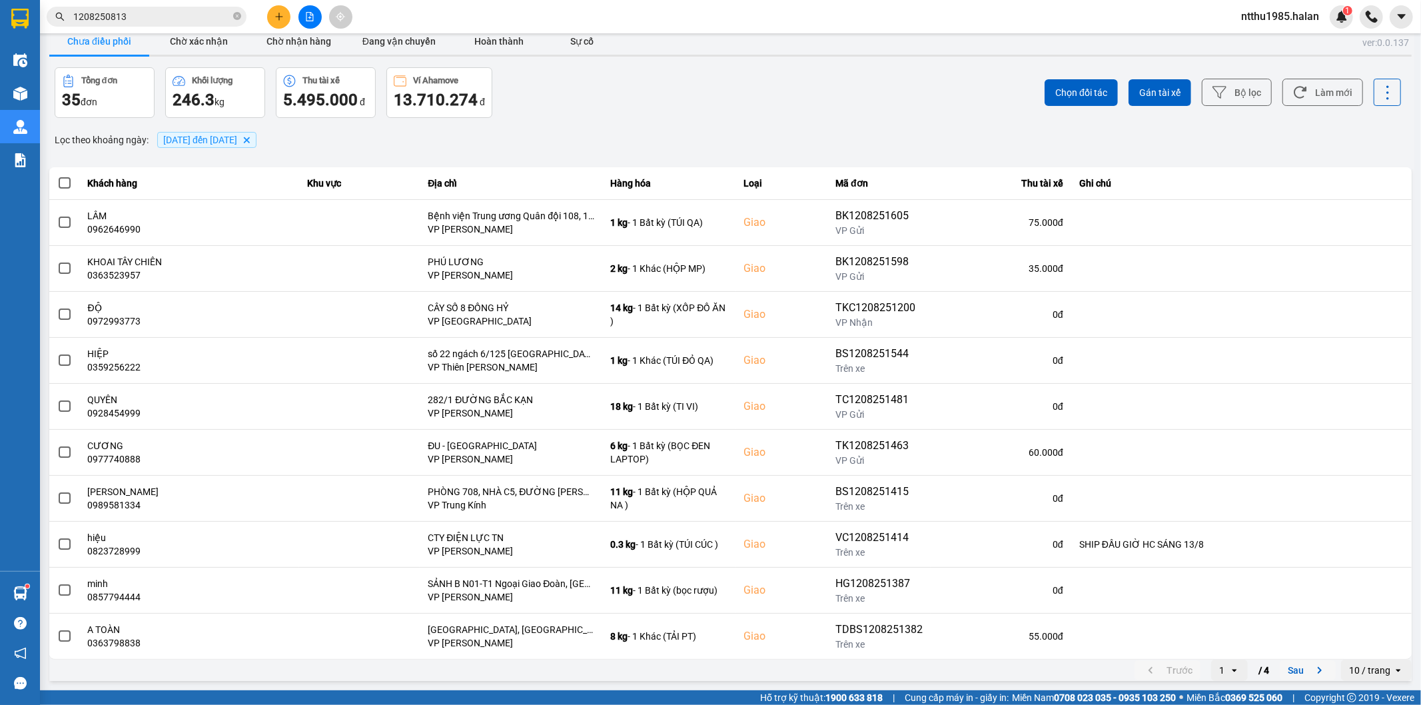
click at [1286, 669] on button "Sau" at bounding box center [1308, 670] width 56 height 20
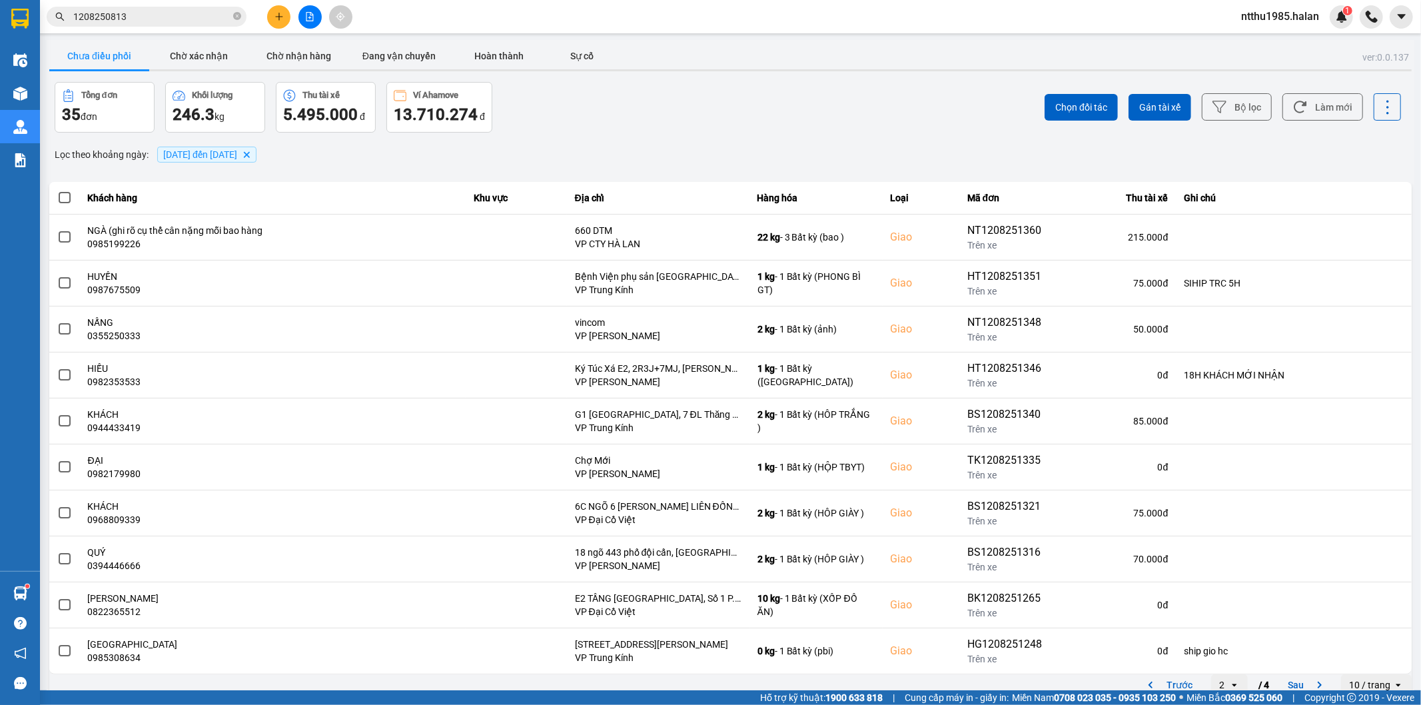
click at [147, 19] on input "1208250813" at bounding box center [151, 16] width 157 height 15
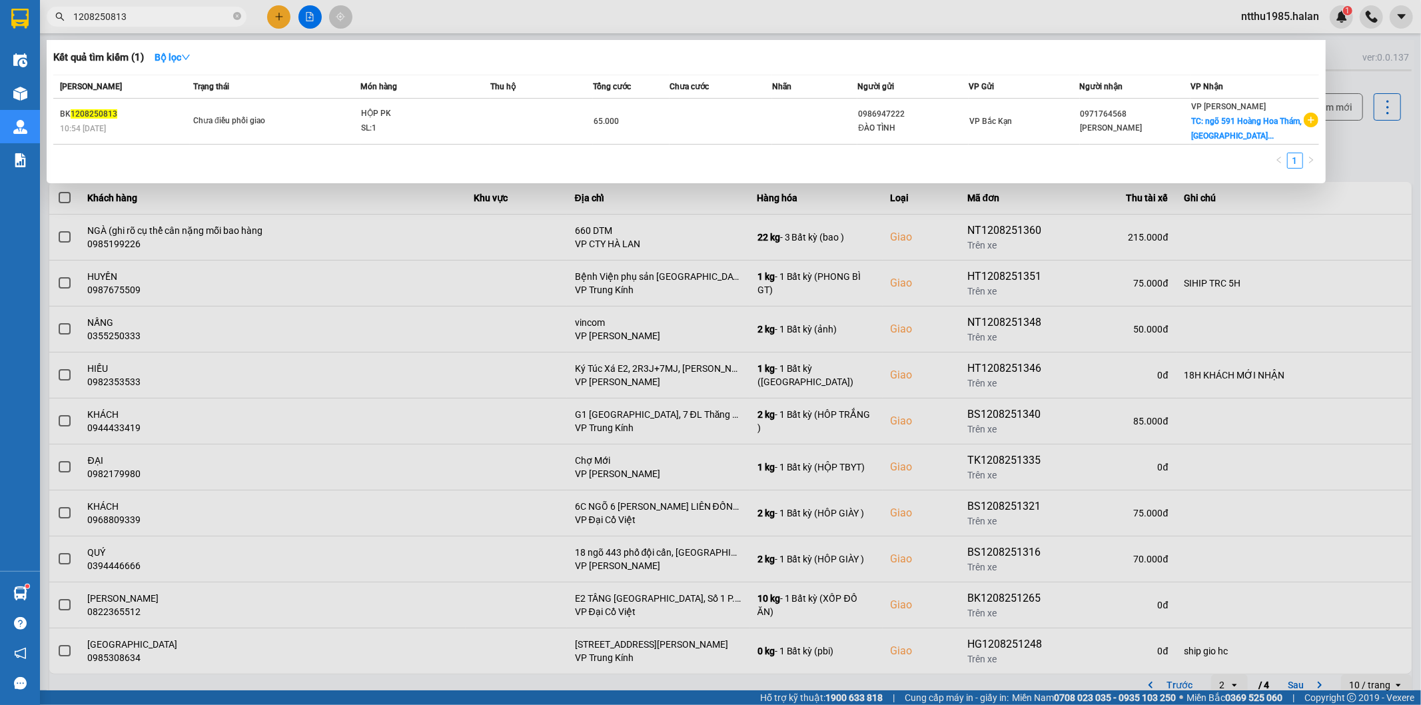
click at [147, 19] on input "1208250813" at bounding box center [151, 16] width 157 height 15
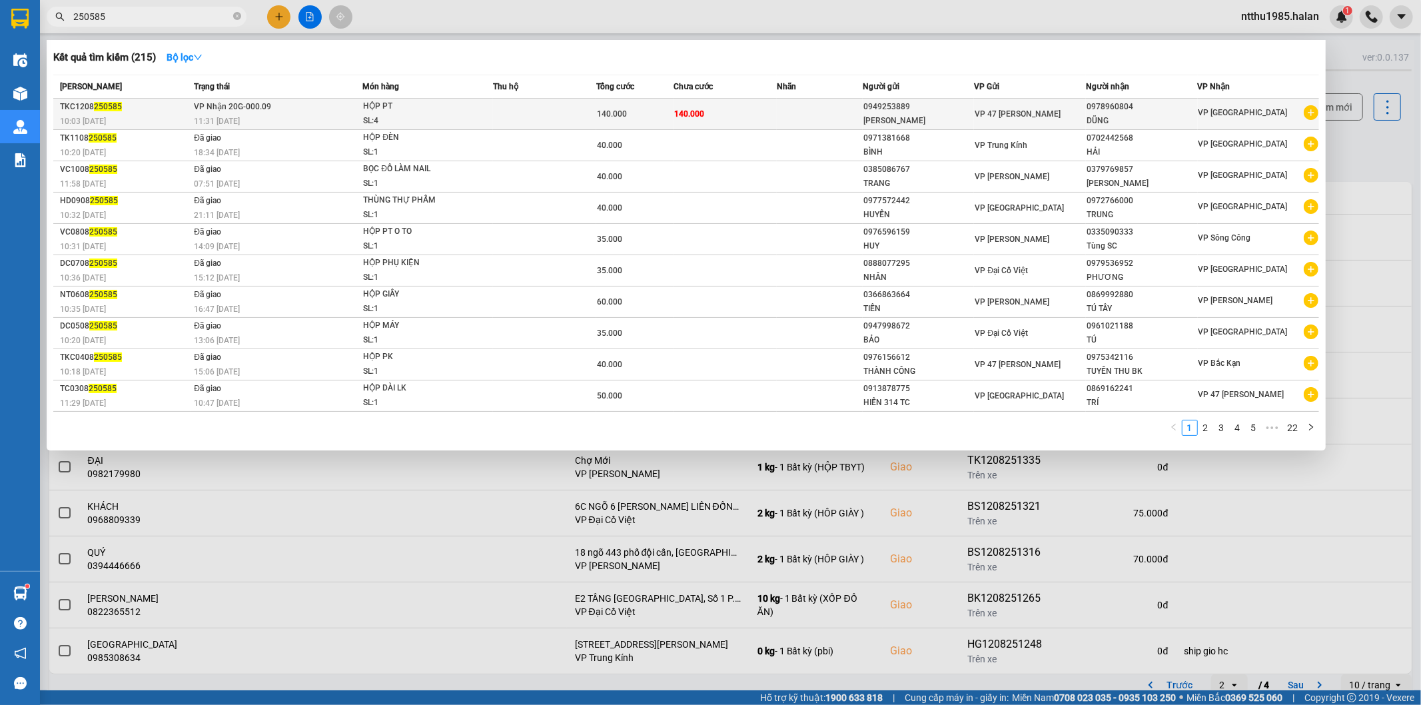
type input "250585"
click at [470, 118] on span "HỘP PT SL: 4" at bounding box center [427, 113] width 129 height 29
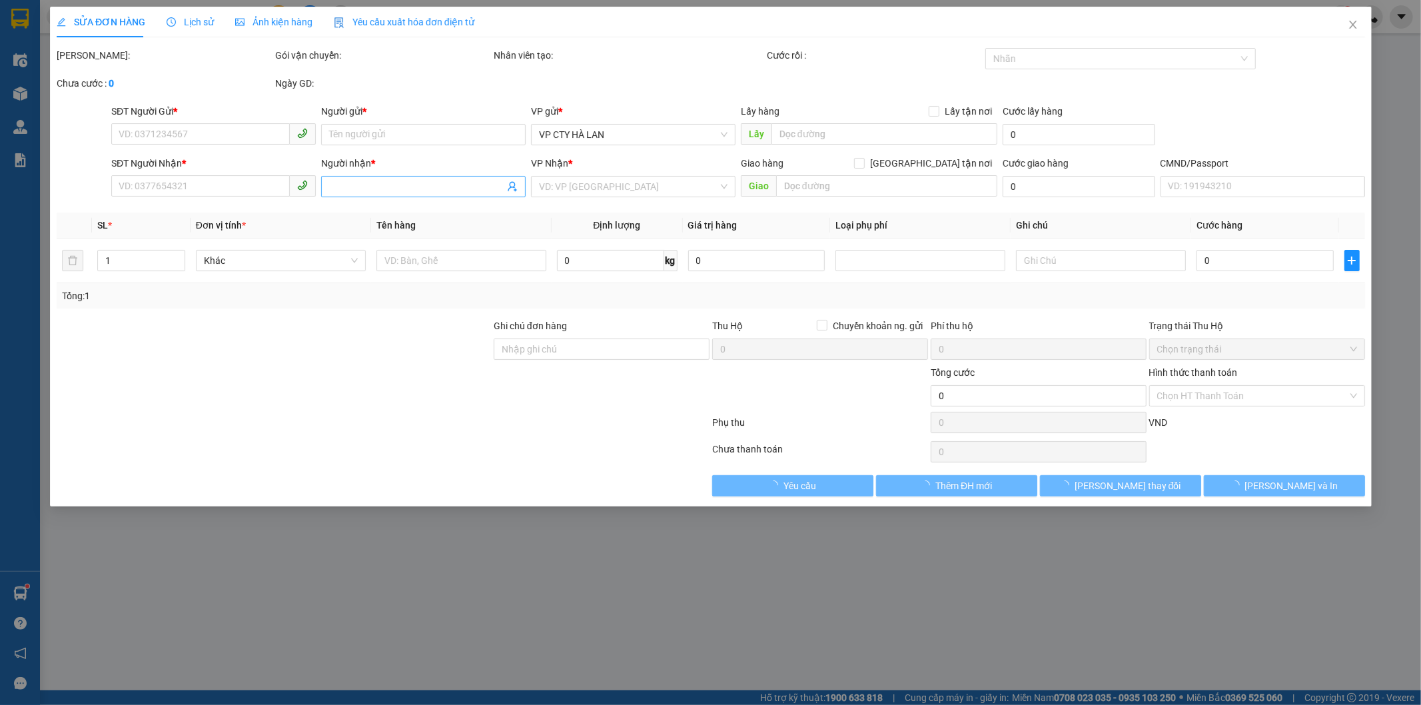
type input "0949253889"
type input "PHẠM VĂN"
type input "0978960804"
type input "DŨNG"
type input "140.000"
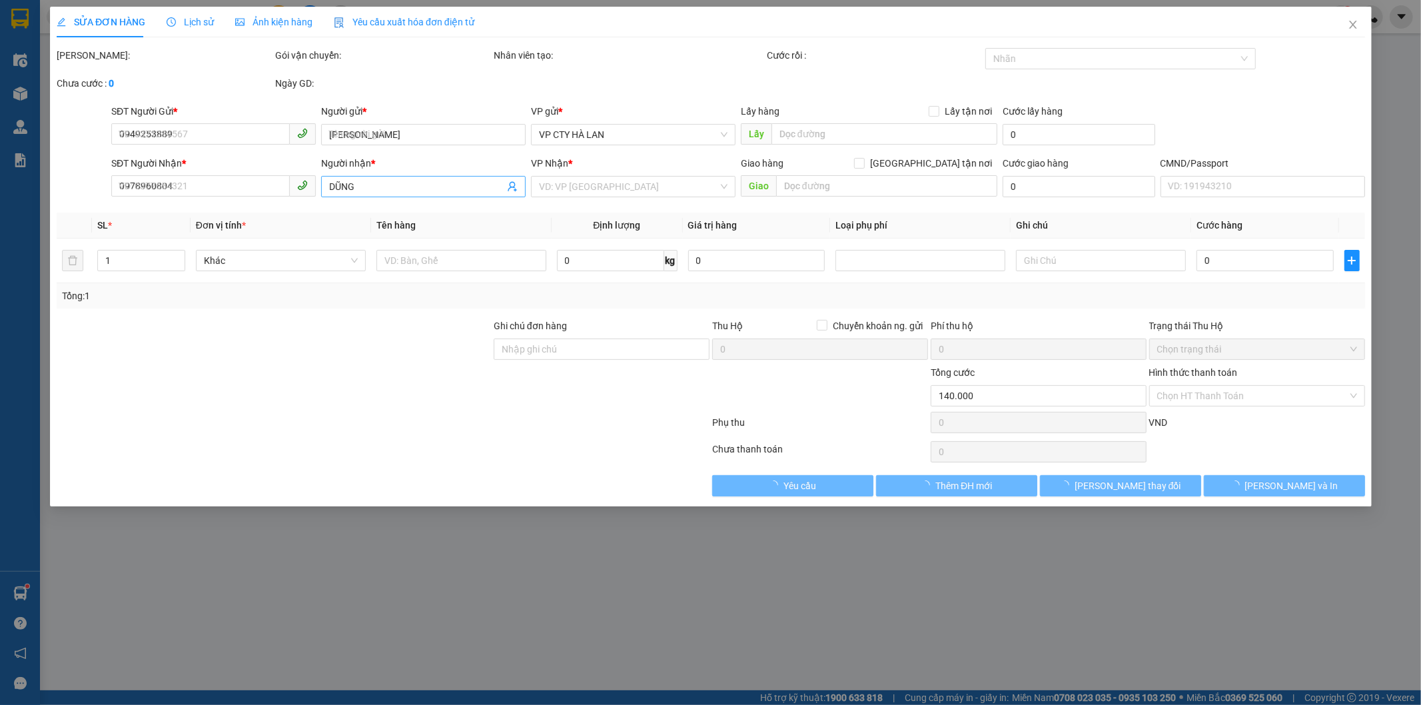
type input "140.000"
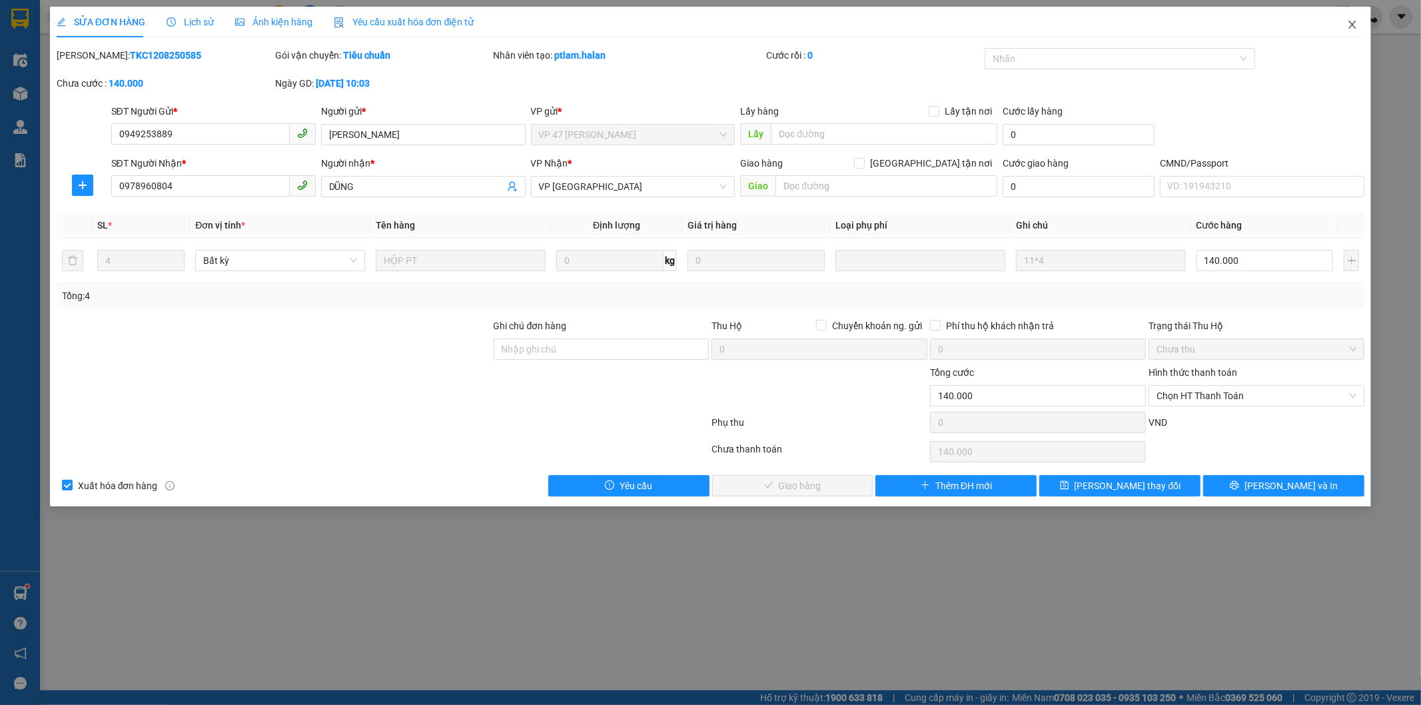
click at [1350, 28] on icon "close" at bounding box center [1352, 25] width 7 height 8
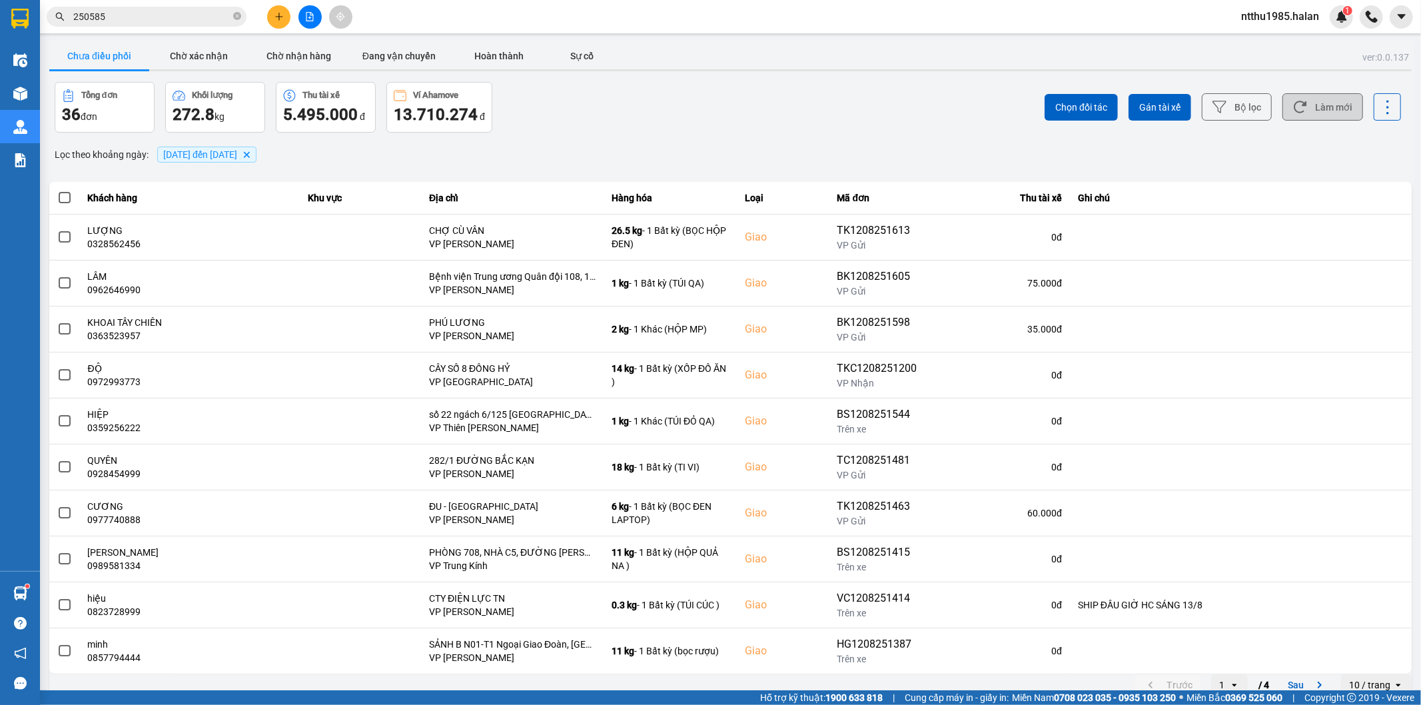
click at [1335, 111] on button "Làm mới" at bounding box center [1323, 106] width 81 height 27
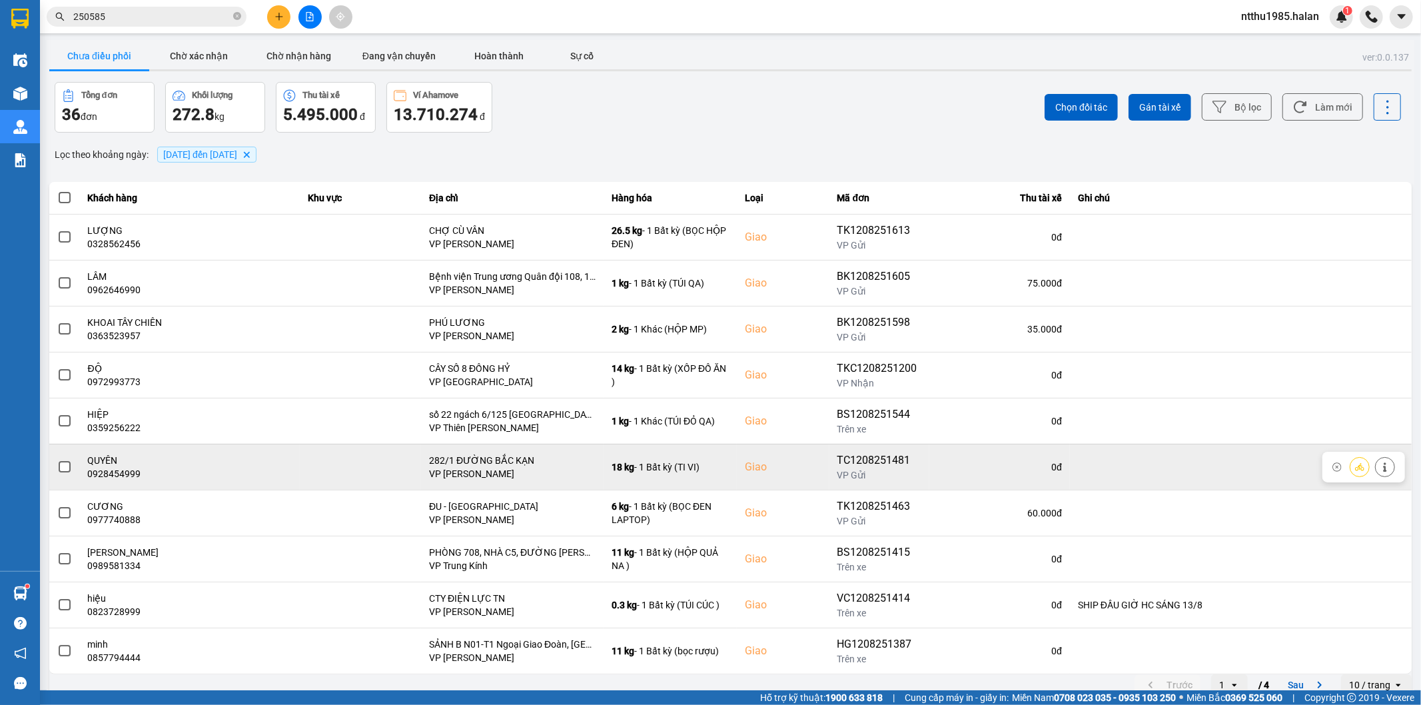
scroll to position [15, 0]
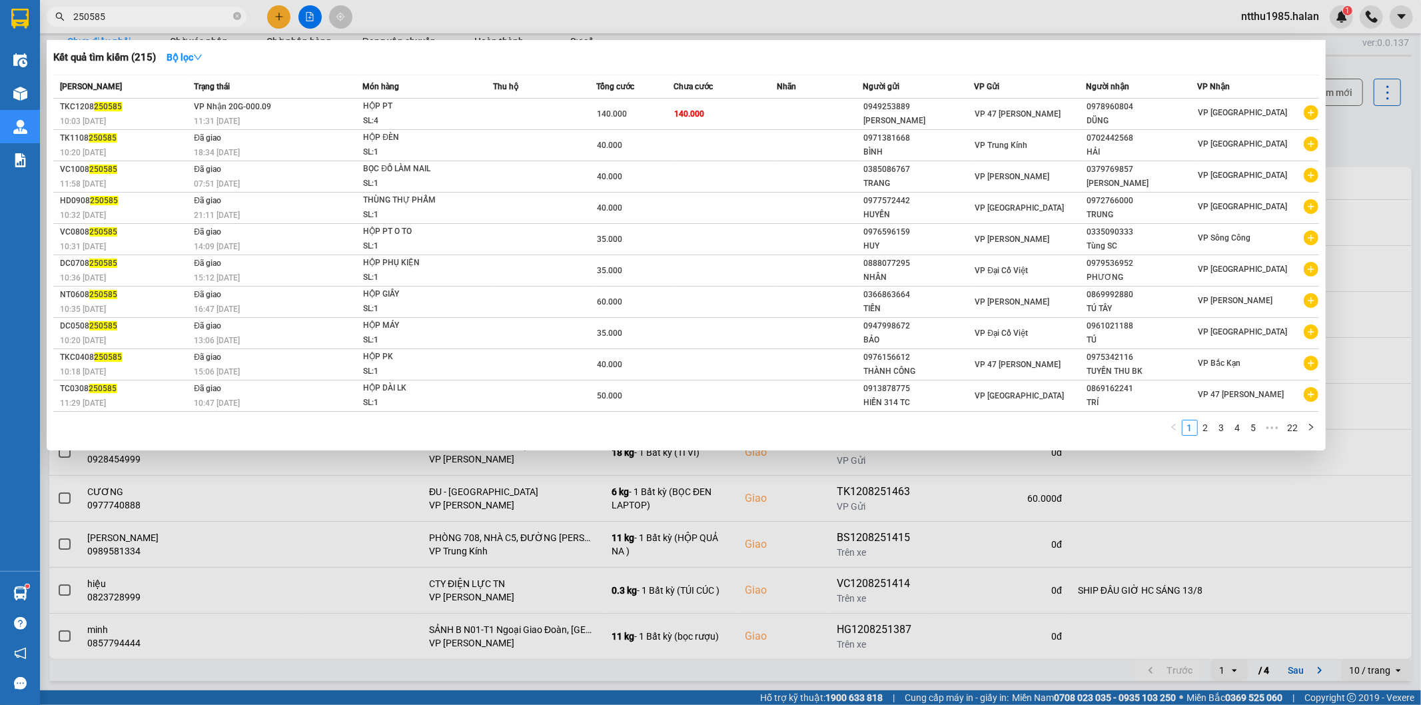
click at [163, 16] on input "250585" at bounding box center [151, 16] width 157 height 15
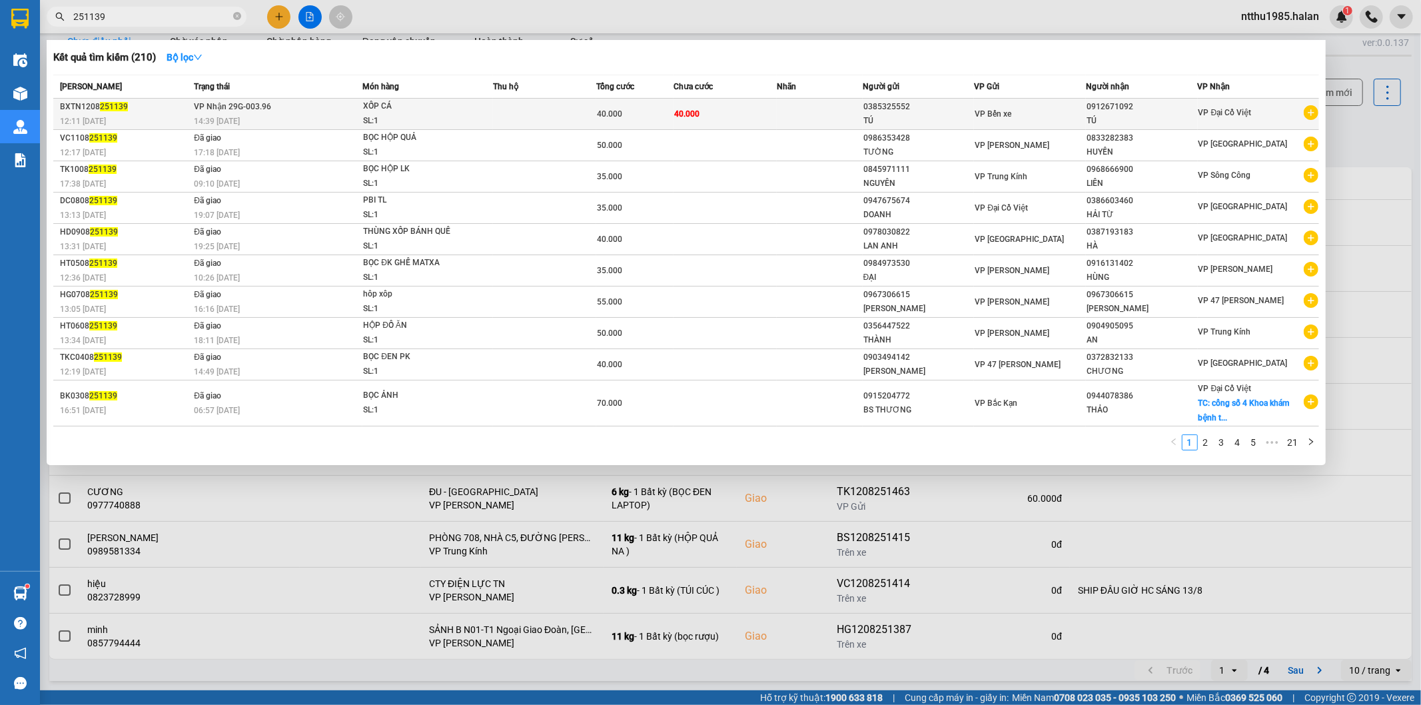
type input "251139"
click at [944, 117] on div "TÚ" at bounding box center [919, 121] width 111 height 14
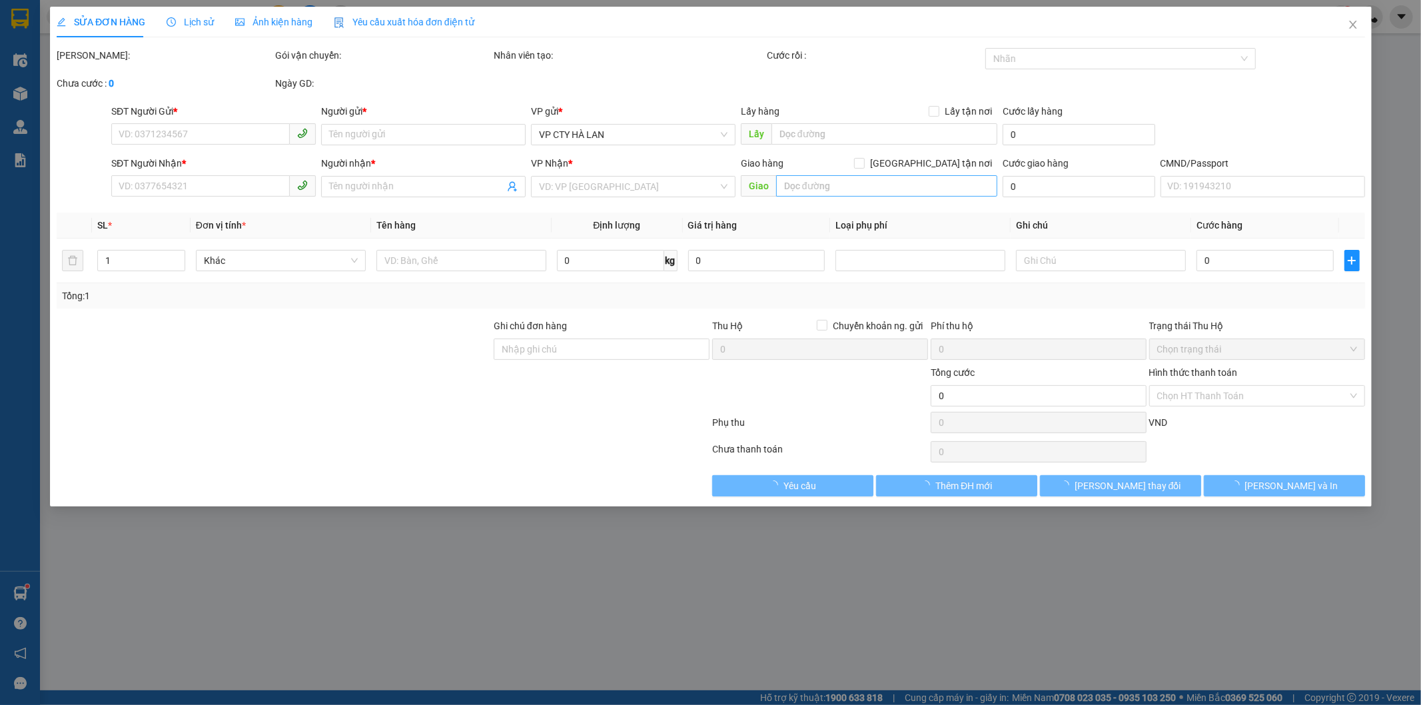
type input "0385325552"
type input "TÚ"
type input "0912671092"
type input "TÚ"
type input "40.000"
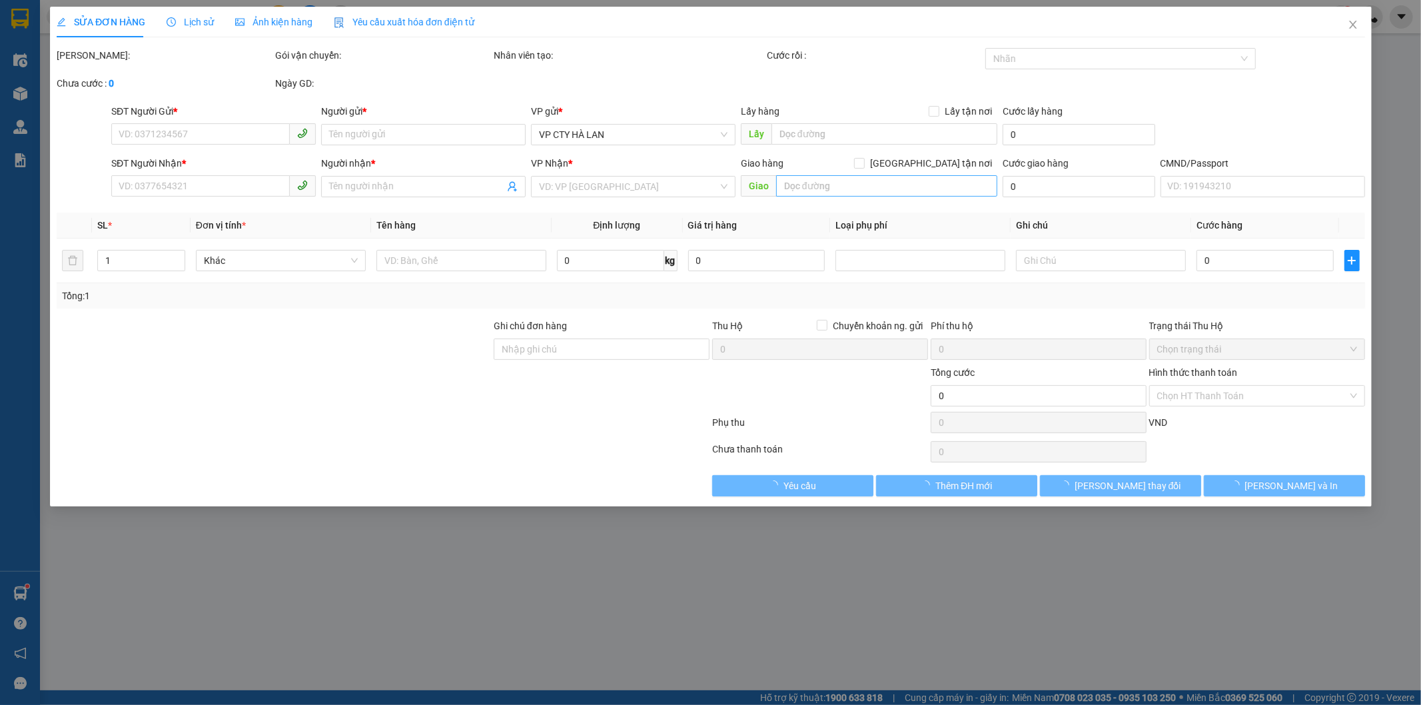
type input "40.000"
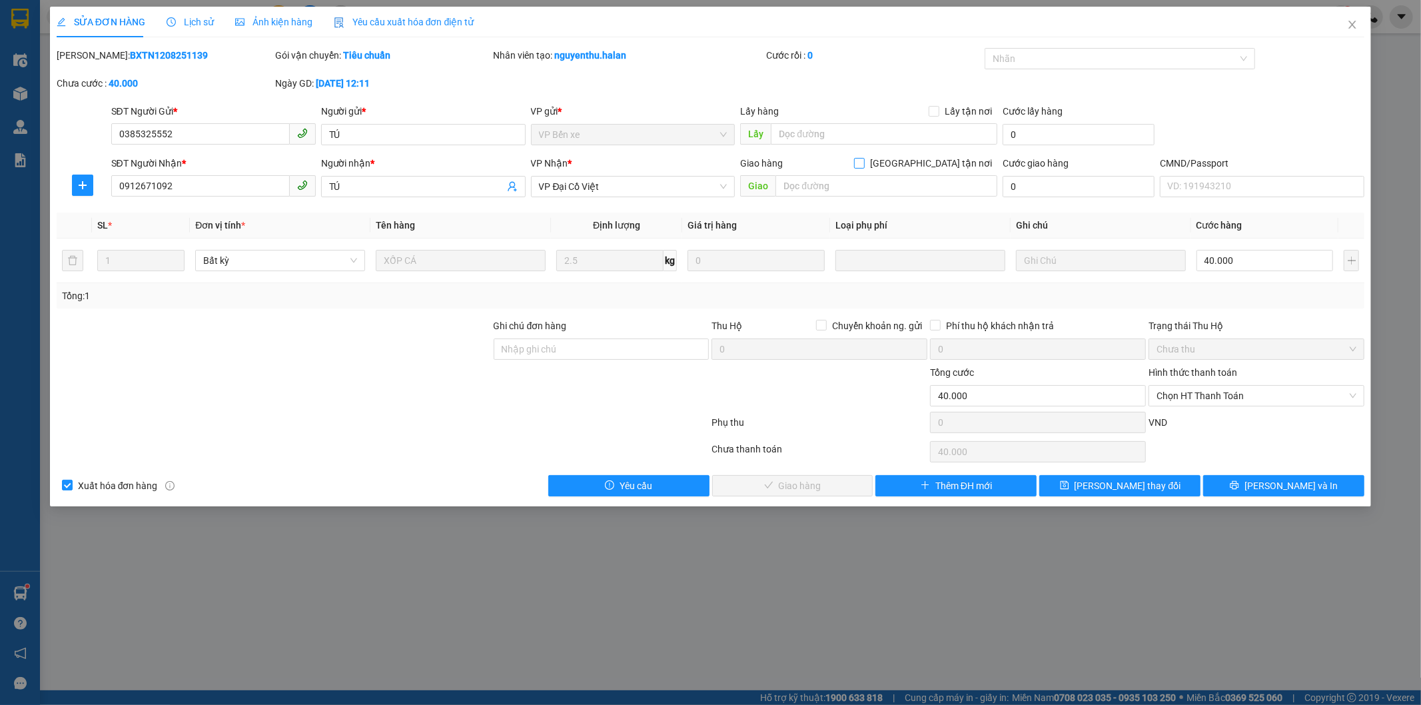
click at [864, 165] on input "Giao tận nơi" at bounding box center [858, 162] width 9 height 9
checkbox input "true"
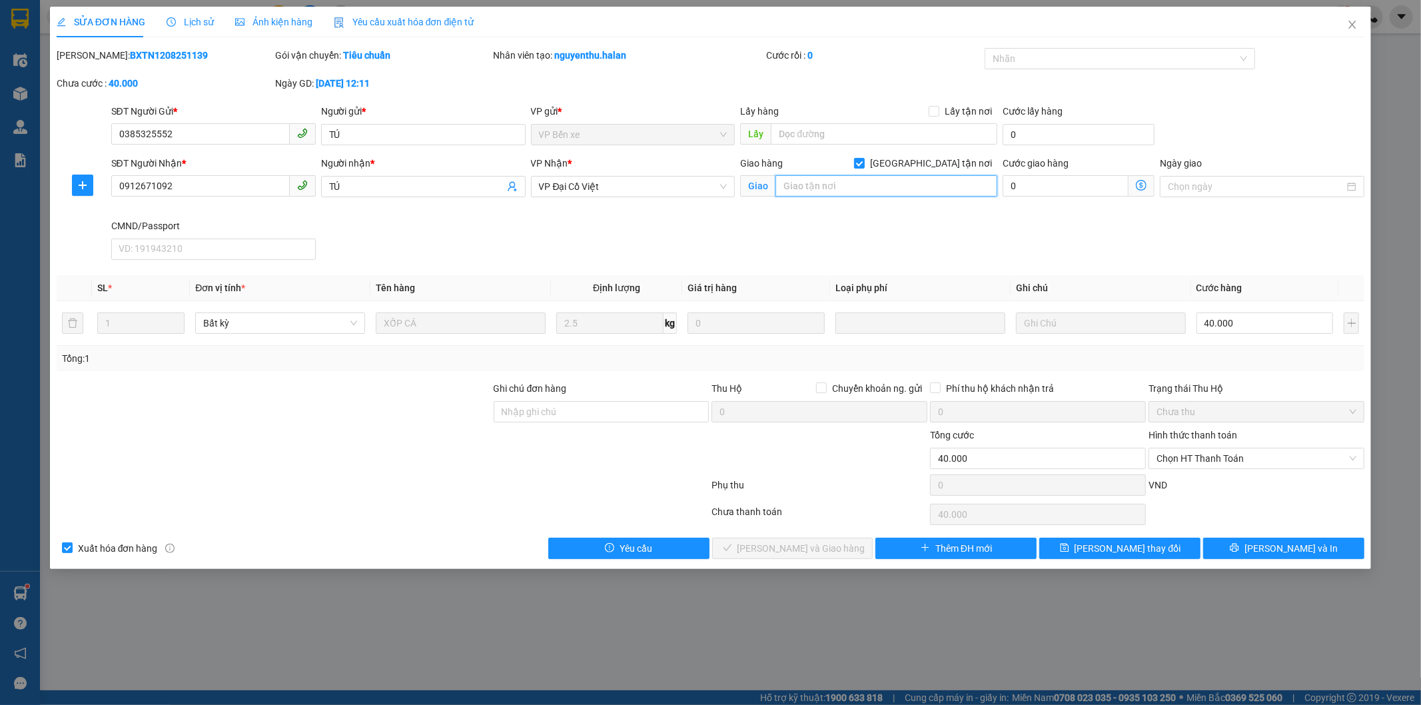
click at [916, 189] on input "text" at bounding box center [887, 185] width 222 height 21
click at [844, 187] on input "82 lò đúc" at bounding box center [887, 185] width 222 height 21
click at [843, 178] on input "82 lò đúc" at bounding box center [887, 185] width 222 height 21
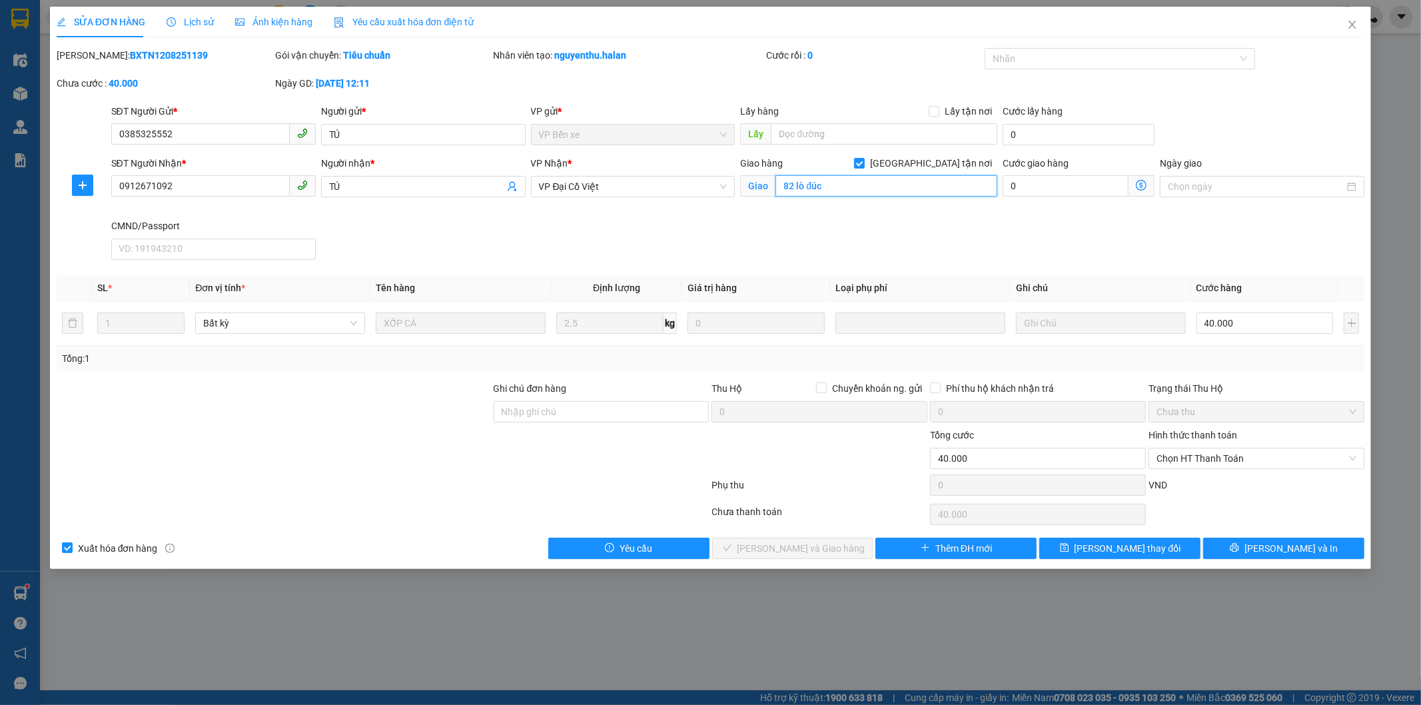
click at [843, 178] on input "82 lò đúc" at bounding box center [887, 185] width 222 height 21
paste input "P. Lò Đúc, Phạm Đình Hổ, Hai Bà Trưng, Hà Nội, Việt Nam"
type input "82 P. Lò Đúc, Phạm Đình Hổ, Hai Bà Trưng, Hà Nội, Việt Nam"
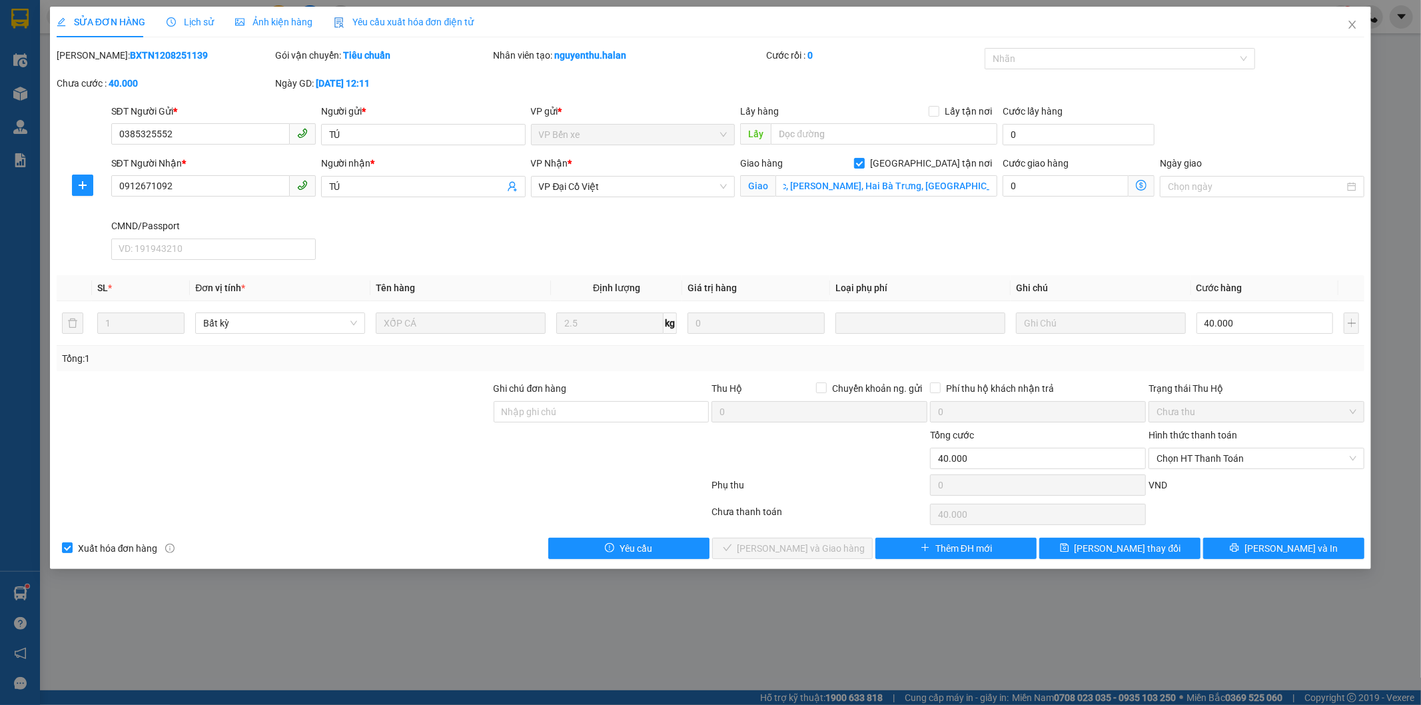
scroll to position [0, 0]
click at [1137, 182] on icon "dollar-circle" at bounding box center [1141, 185] width 11 height 11
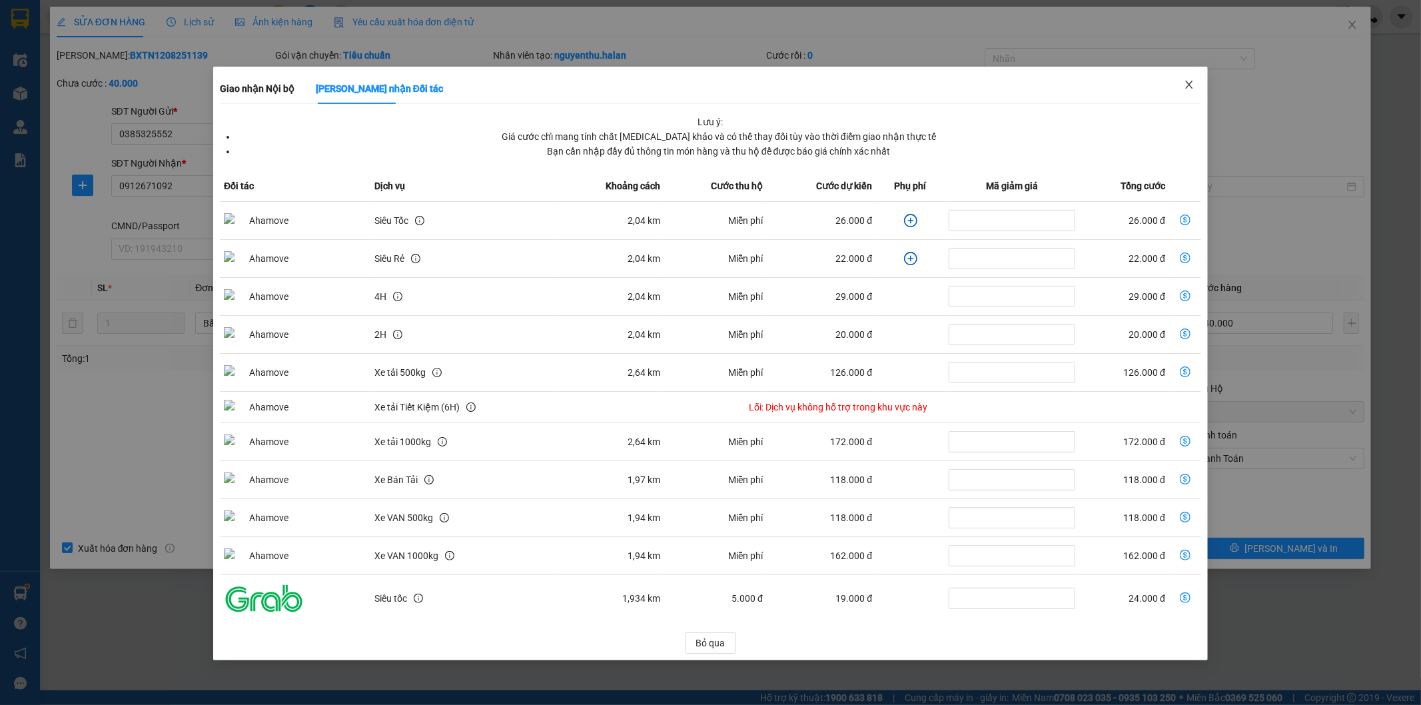
click at [1190, 84] on icon "close" at bounding box center [1189, 85] width 7 height 8
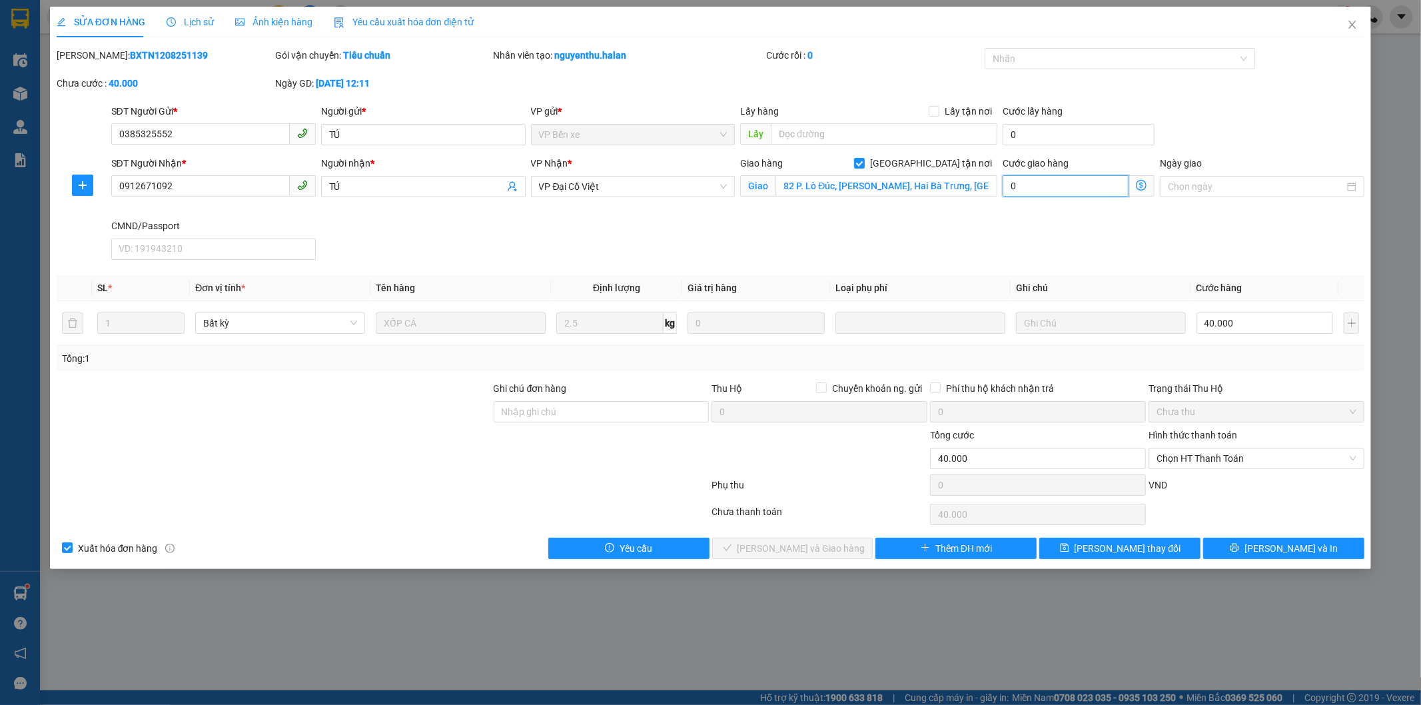
click at [1087, 189] on input "0" at bounding box center [1066, 185] width 126 height 21
type input "4"
type input "40.004"
type input "40.040"
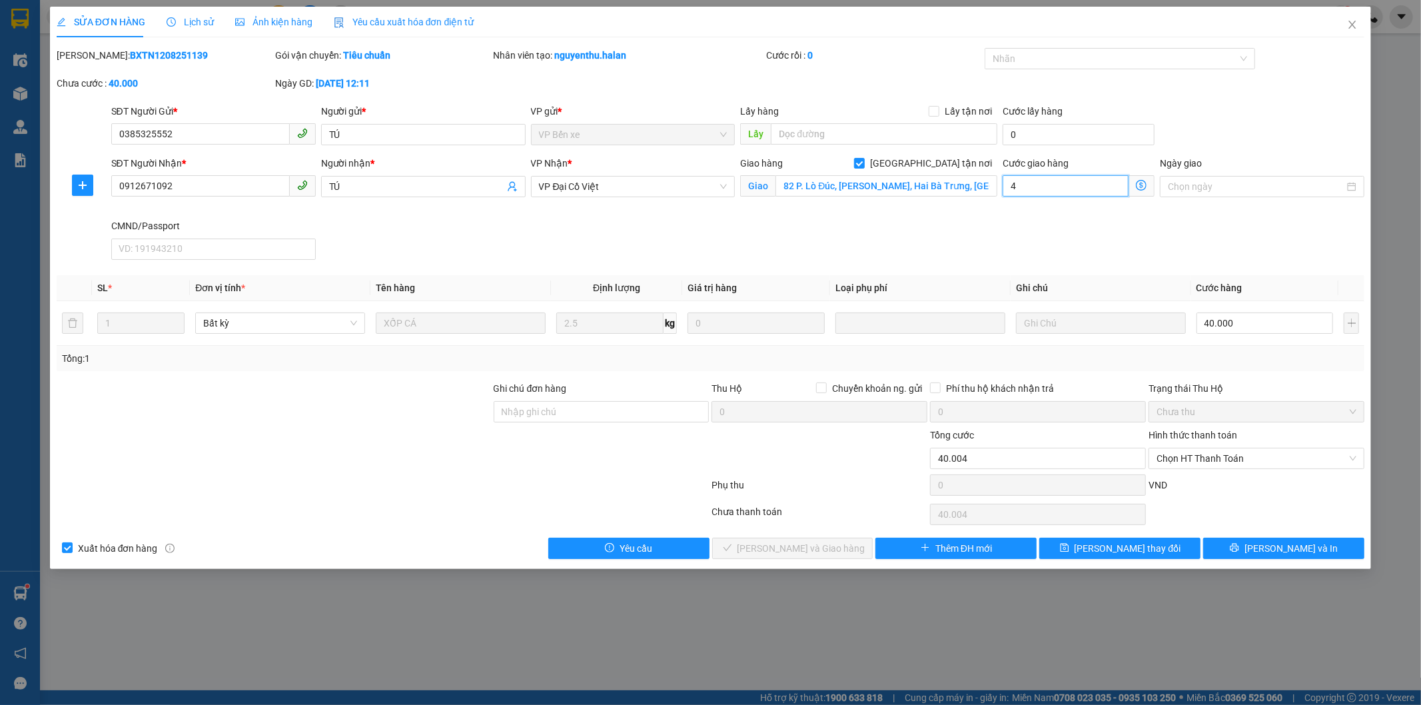
type input "40.040"
type input "40.000"
type input "80.000"
click at [1128, 552] on span "Lưu thay đổi" at bounding box center [1128, 548] width 107 height 15
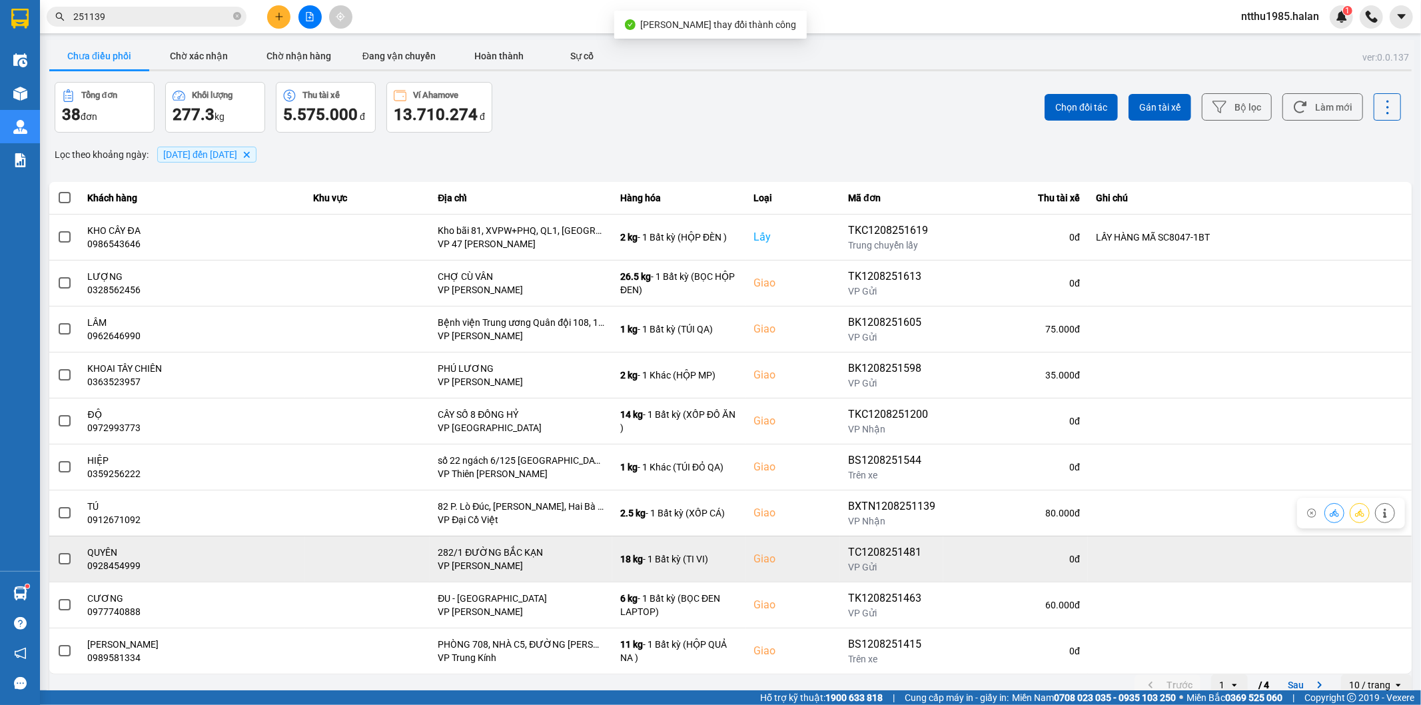
scroll to position [15, 0]
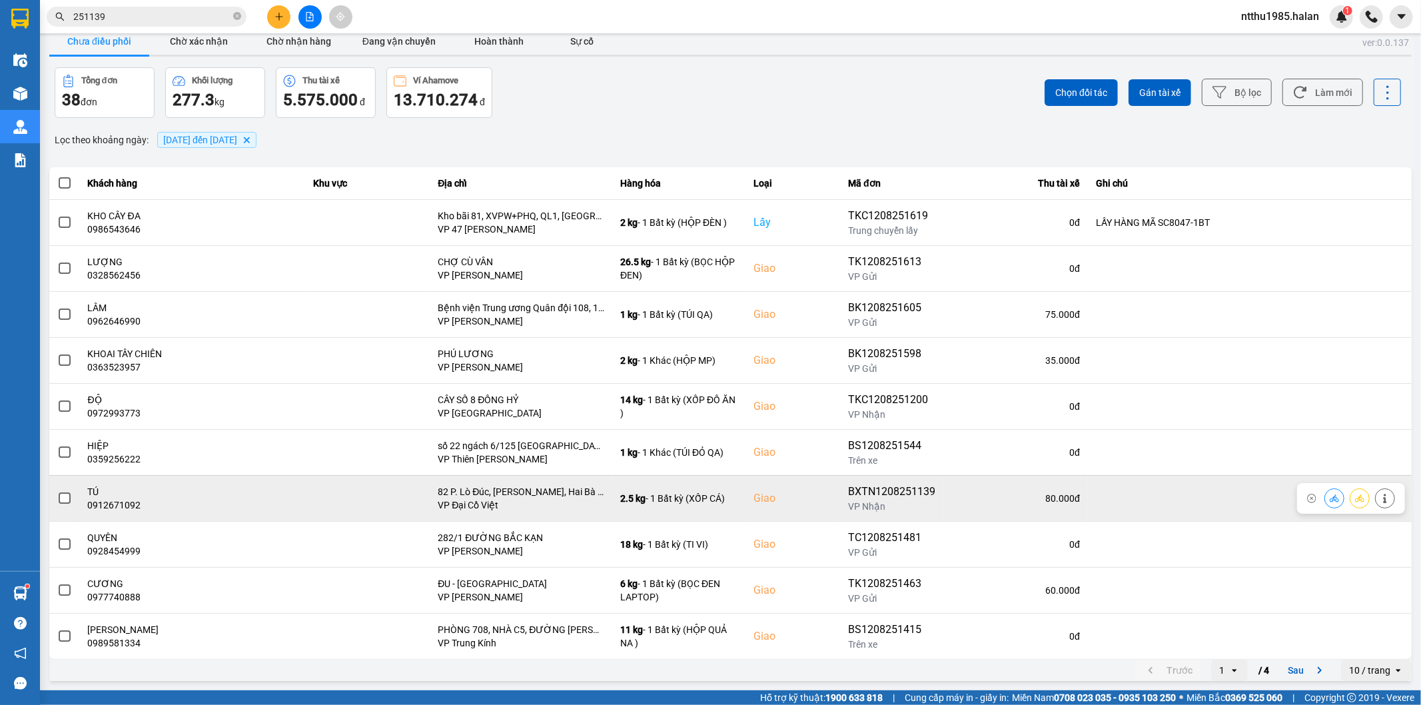
click at [61, 504] on label at bounding box center [64, 498] width 15 height 15
click at [57, 491] on input "checkbox" at bounding box center [57, 491] width 0 height 0
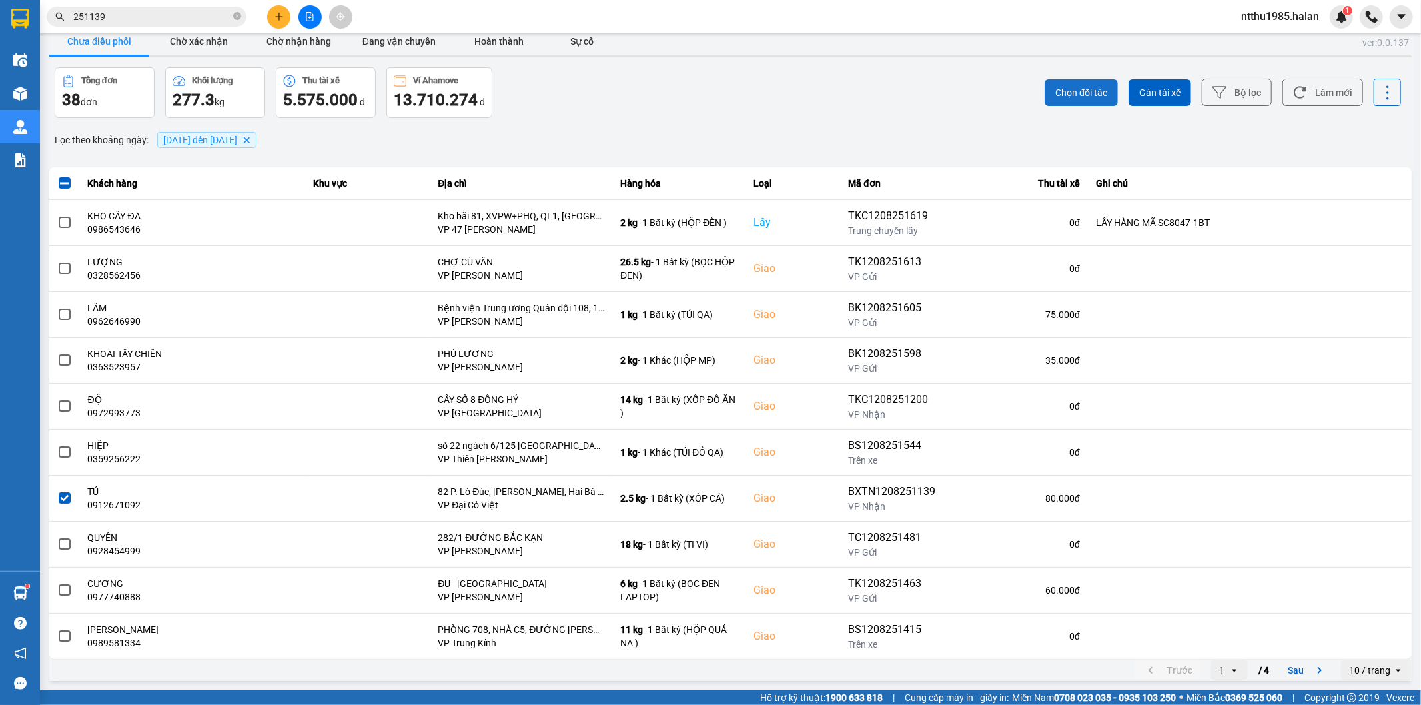
click at [1062, 91] on span "Chọn đối tác" at bounding box center [1082, 92] width 52 height 13
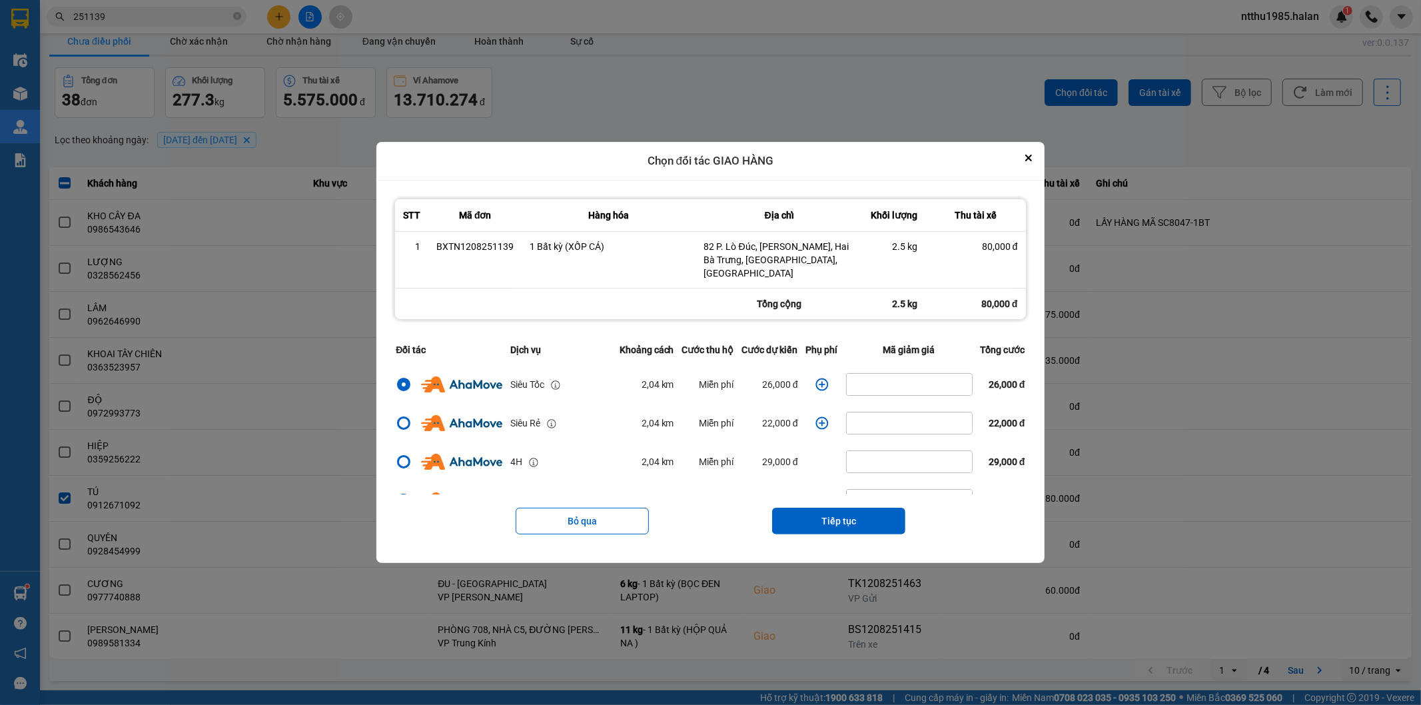
click at [816, 378] on icon "dialog" at bounding box center [822, 384] width 13 height 13
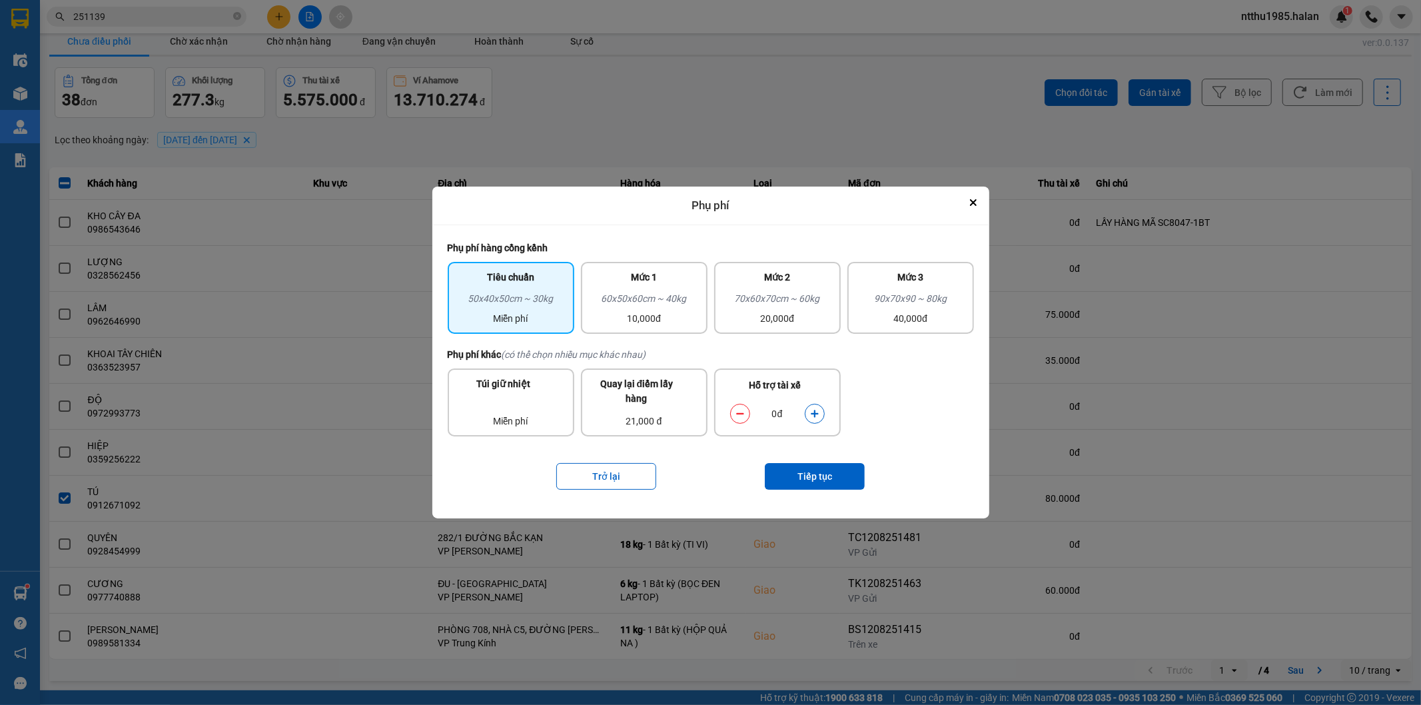
click at [815, 412] on icon "dialog" at bounding box center [814, 413] width 7 height 7
click at [811, 468] on button "Tiếp tục" at bounding box center [815, 476] width 100 height 27
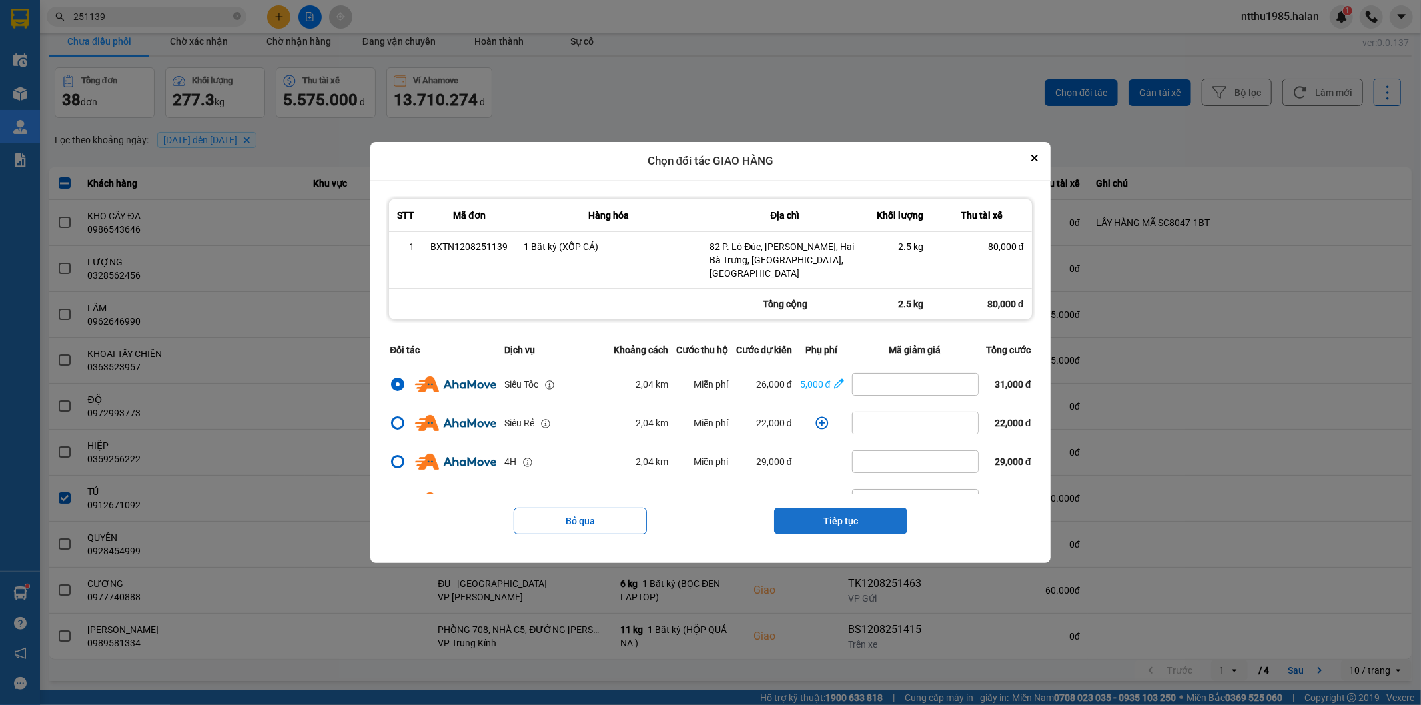
click at [818, 516] on button "Tiếp tục" at bounding box center [840, 521] width 133 height 27
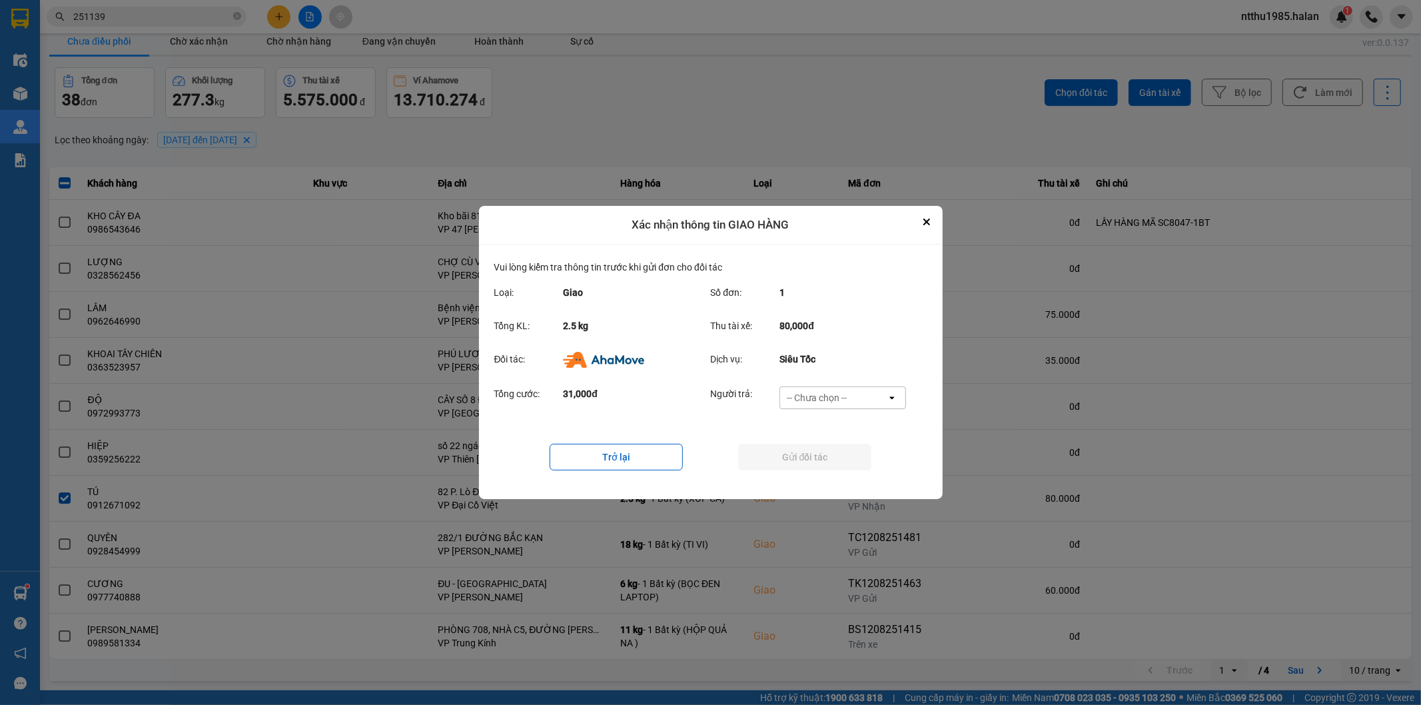
click at [848, 395] on div "-- Chưa chọn --" at bounding box center [833, 397] width 107 height 21
click at [818, 483] on div "Ví Ahamove" at bounding box center [843, 475] width 127 height 24
click at [818, 464] on button "Gửi đối tác" at bounding box center [804, 457] width 133 height 27
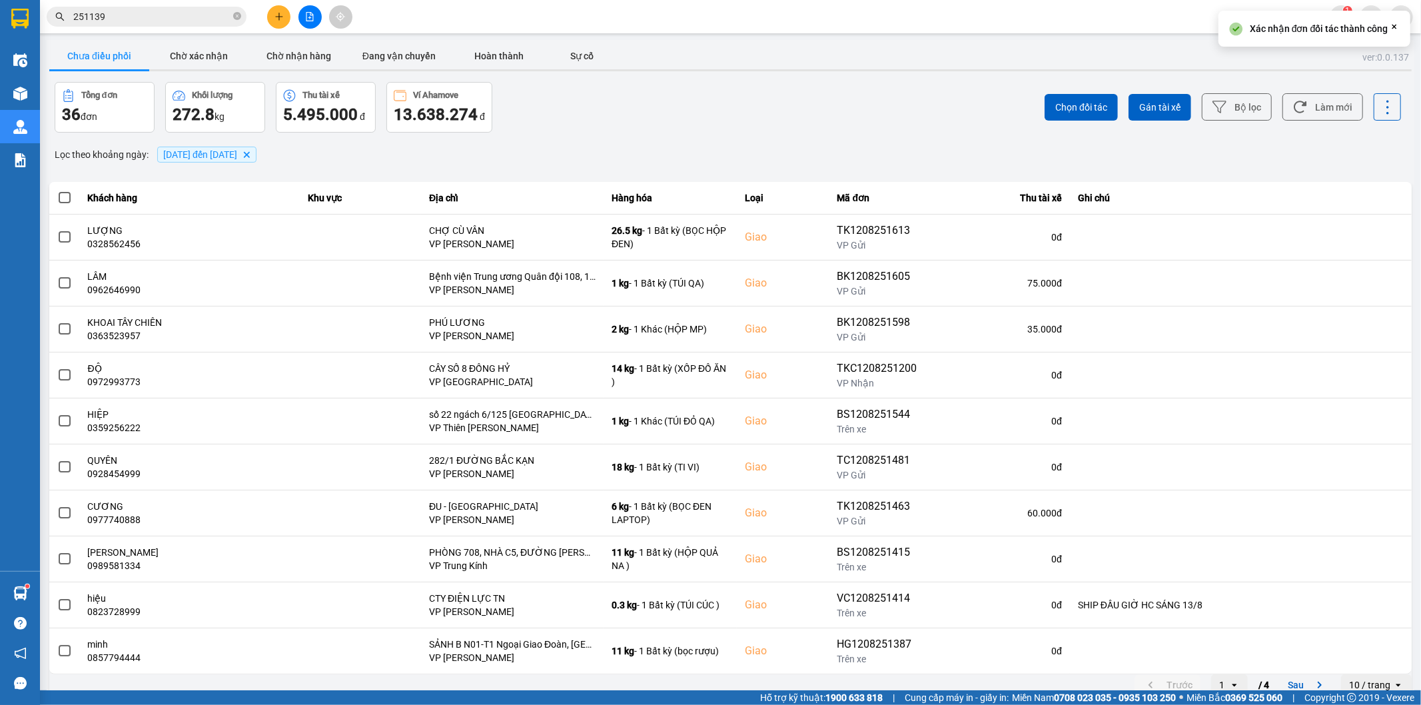
click at [129, 16] on input "251139" at bounding box center [151, 16] width 157 height 15
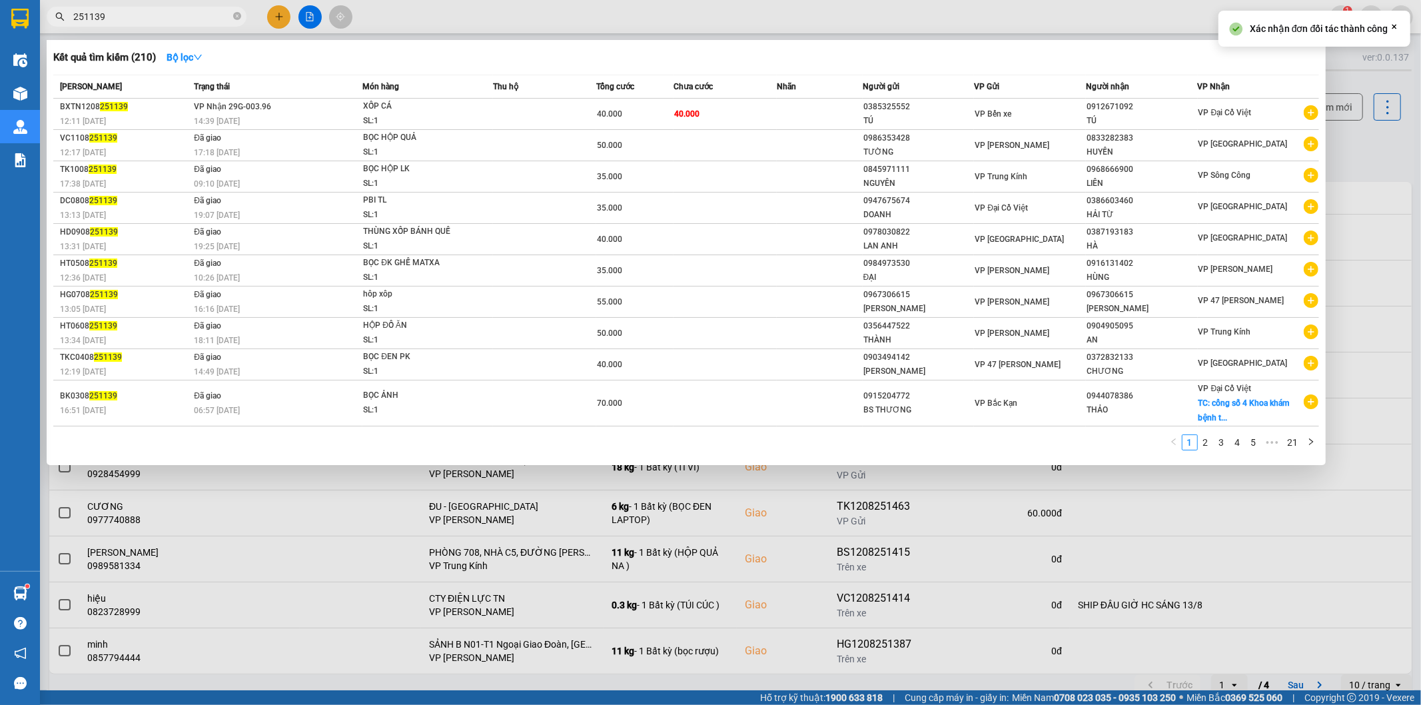
click at [129, 16] on input "251139" at bounding box center [151, 16] width 157 height 15
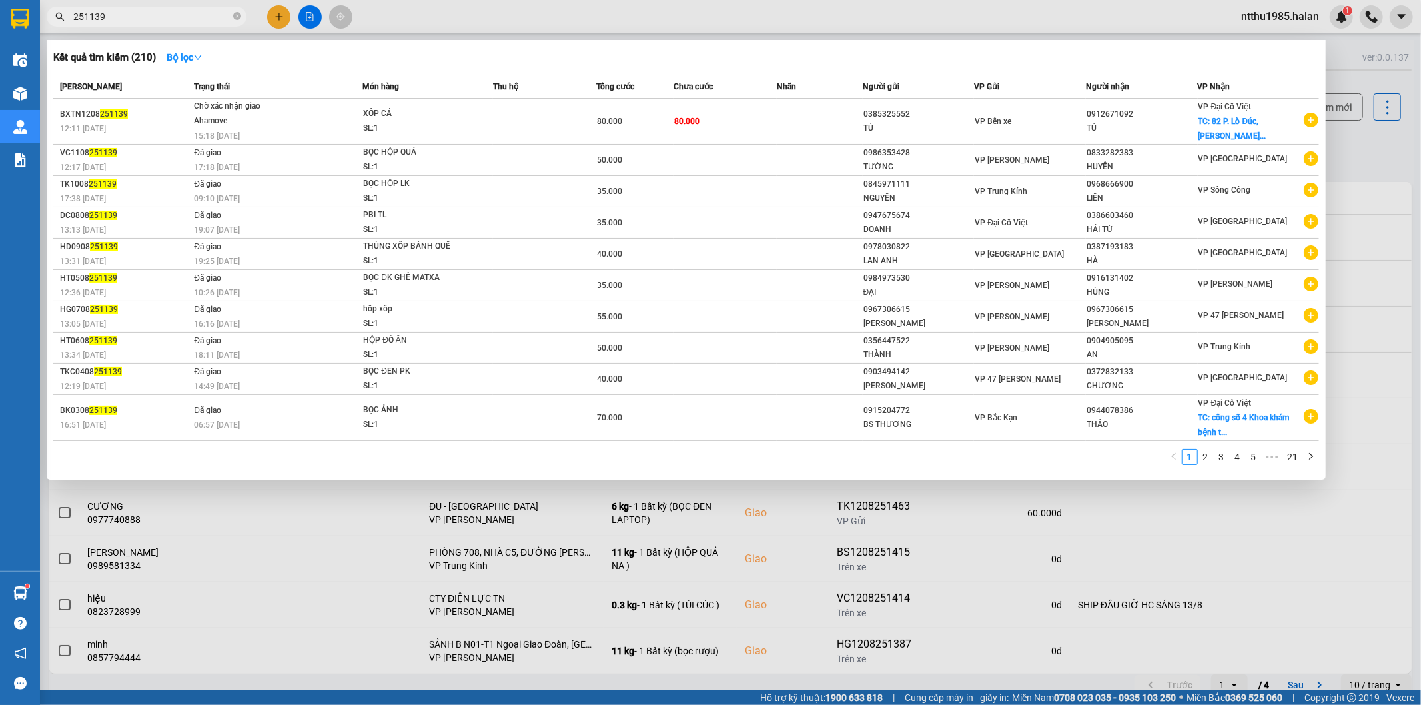
click at [1356, 149] on div at bounding box center [710, 352] width 1421 height 705
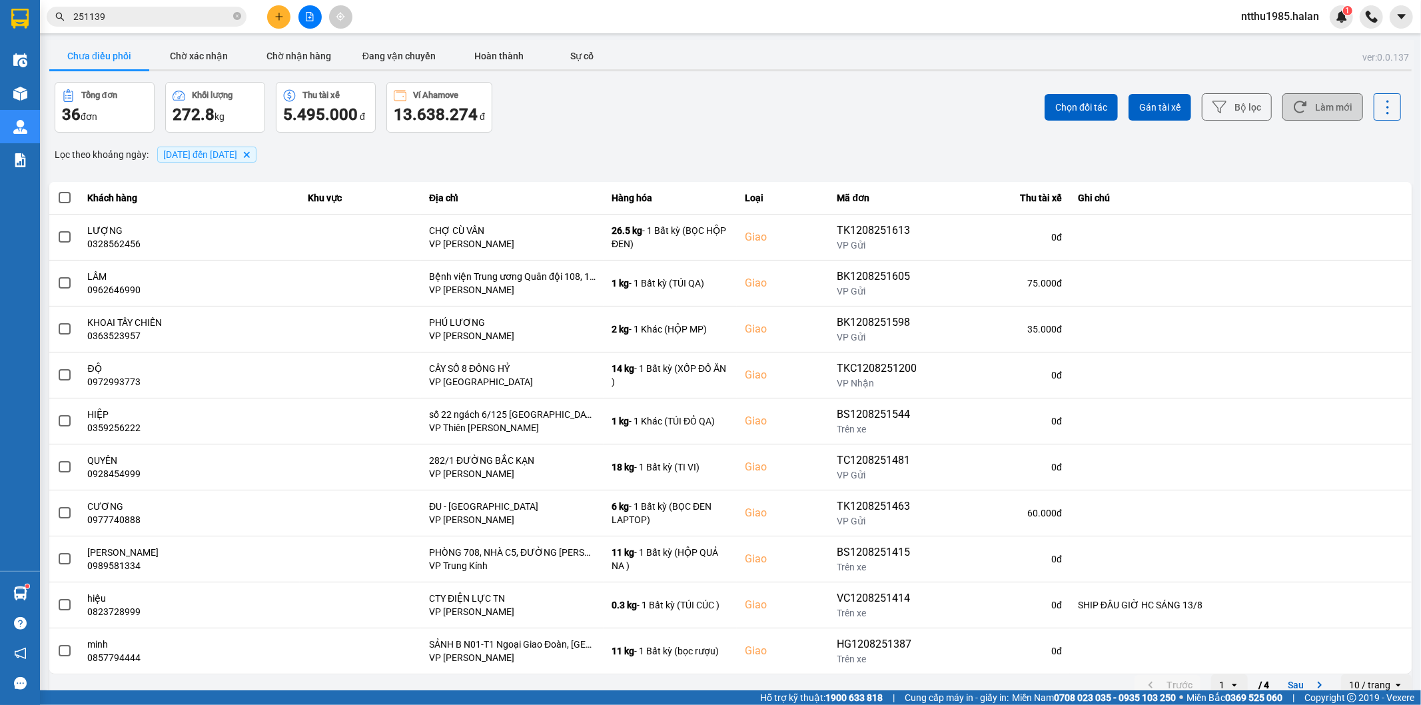
click at [1323, 107] on button "Làm mới" at bounding box center [1323, 106] width 81 height 27
click at [1309, 111] on button "Làm mới" at bounding box center [1323, 106] width 81 height 27
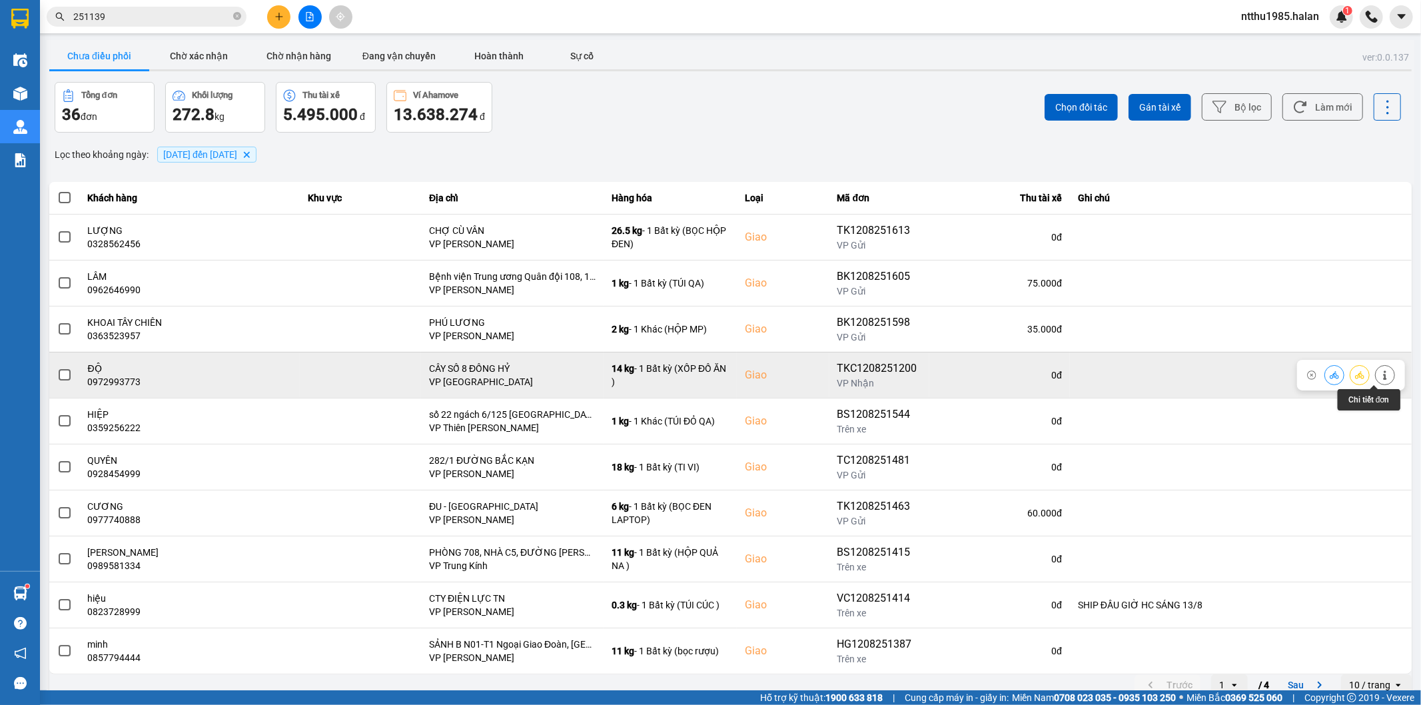
click at [1381, 377] on icon at bounding box center [1385, 375] width 9 height 9
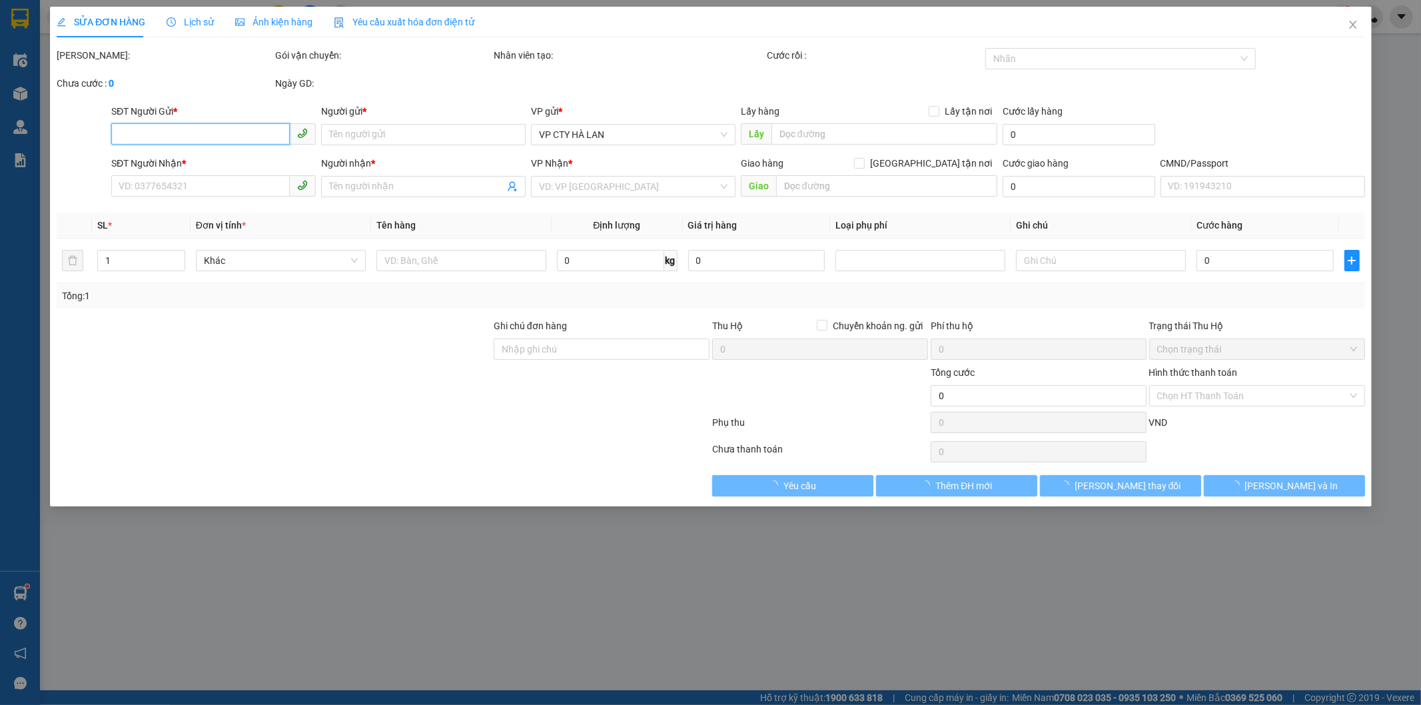
type input "0912223966"
type input "HÀ"
type input "0972993773"
type input "ĐỘ"
checkbox input "true"
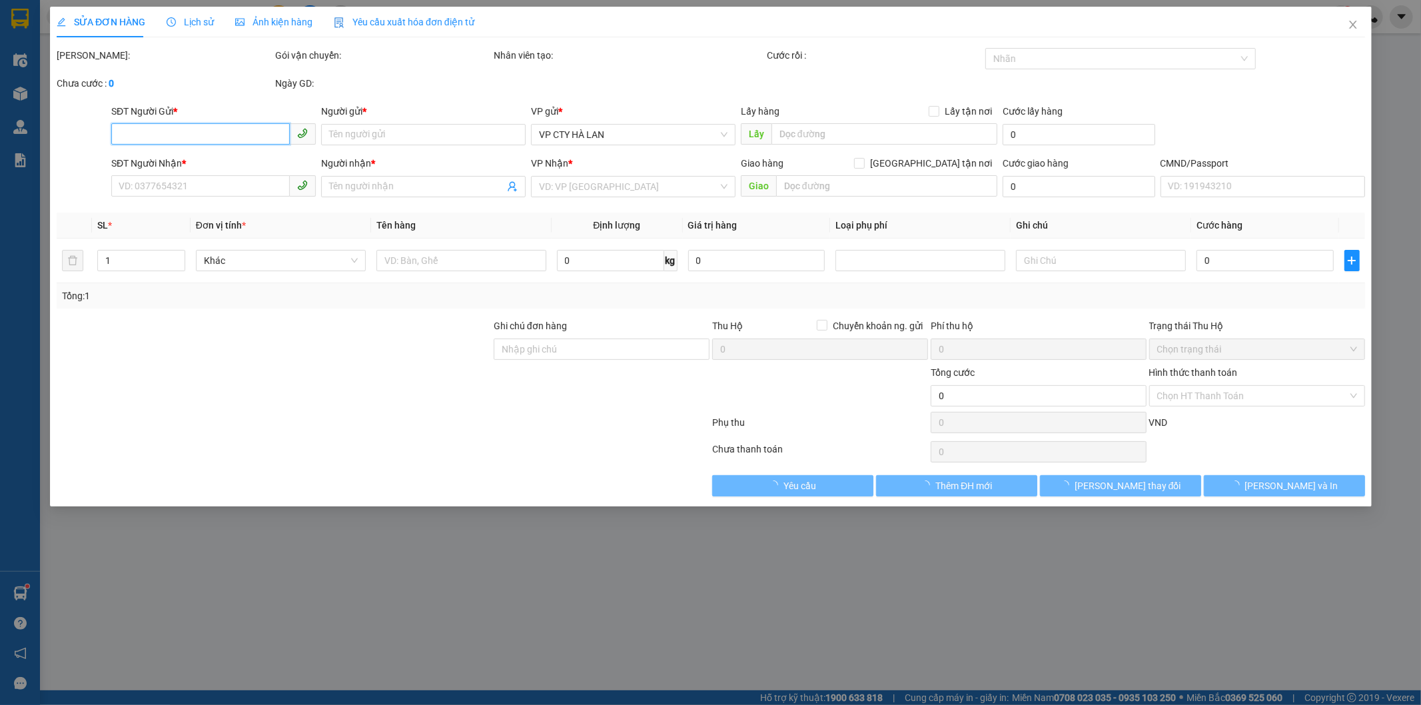
type input "CÂY SỐ 8 ĐỒNG HỶ"
type input "90.000"
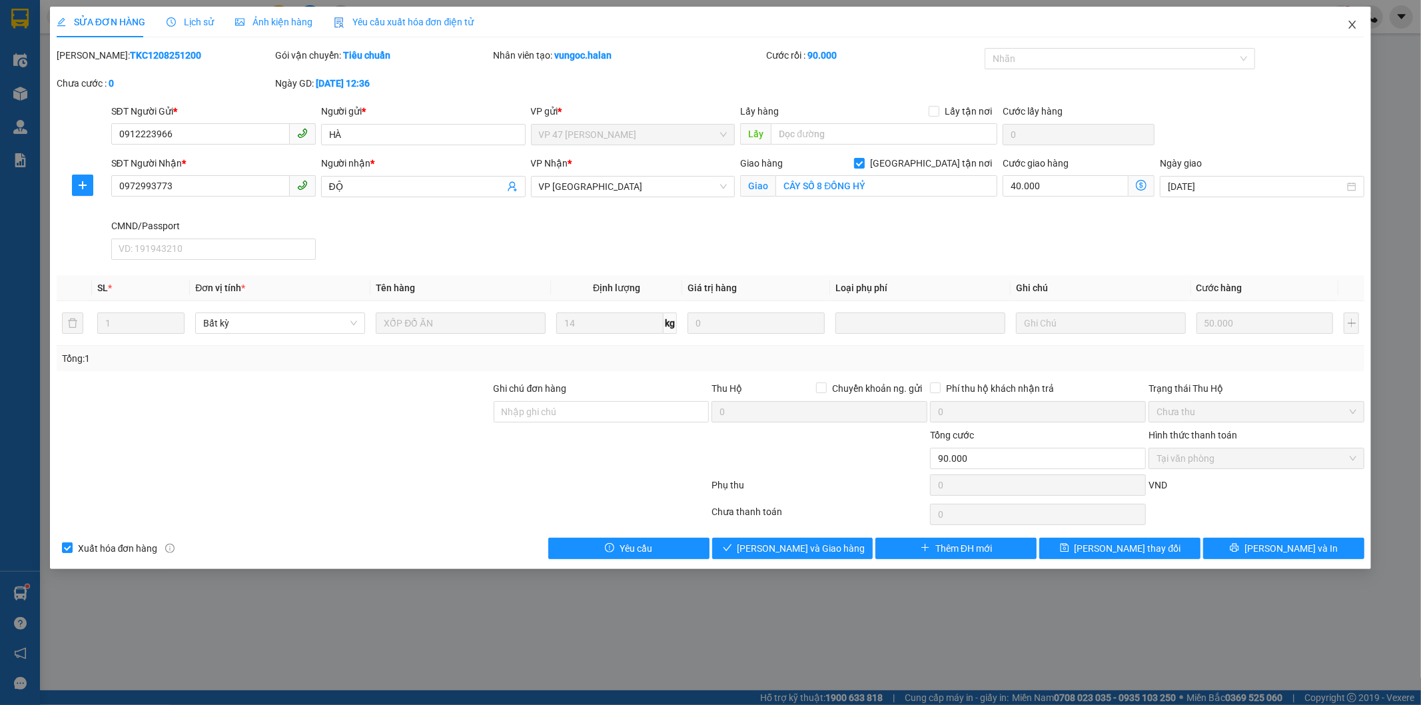
click at [1351, 22] on icon "close" at bounding box center [1352, 24] width 11 height 11
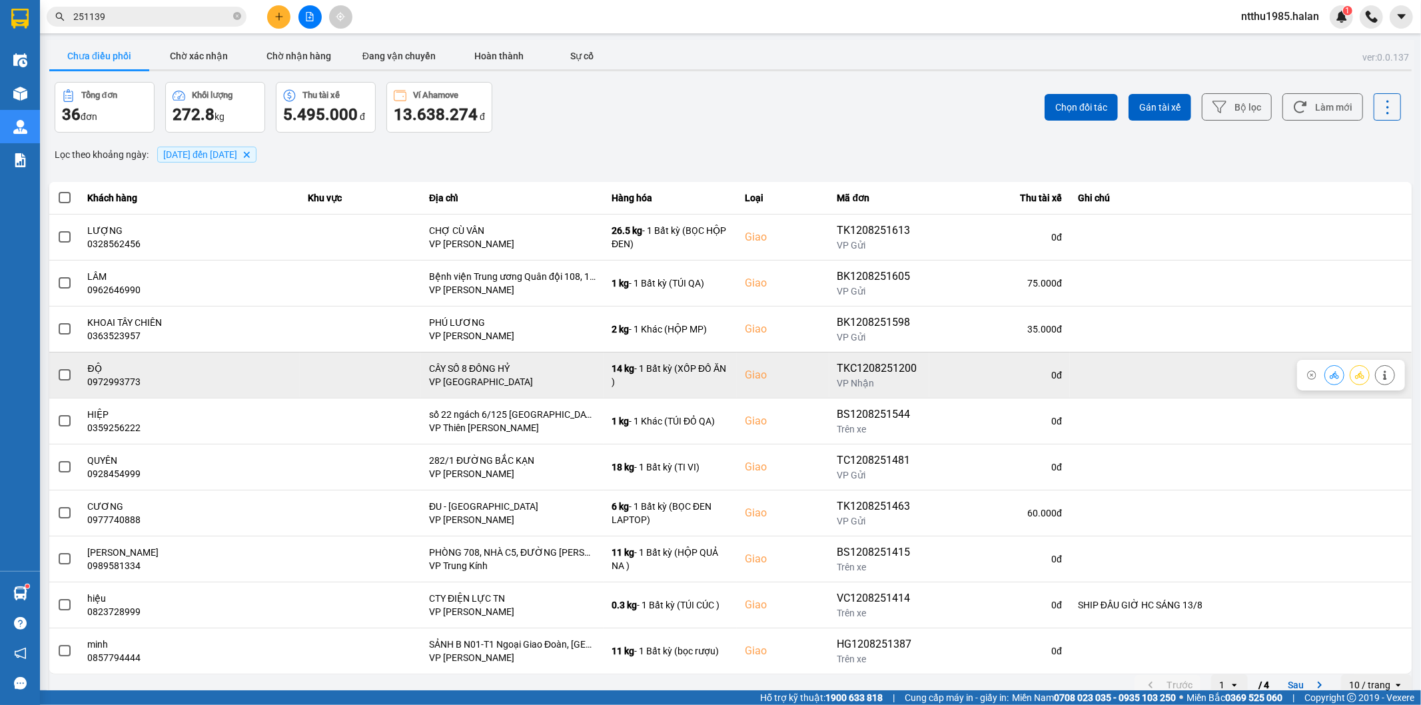
drag, startPoint x: 61, startPoint y: 375, endPoint x: 76, endPoint y: 361, distance: 19.8
click at [76, 361] on td at bounding box center [64, 375] width 31 height 46
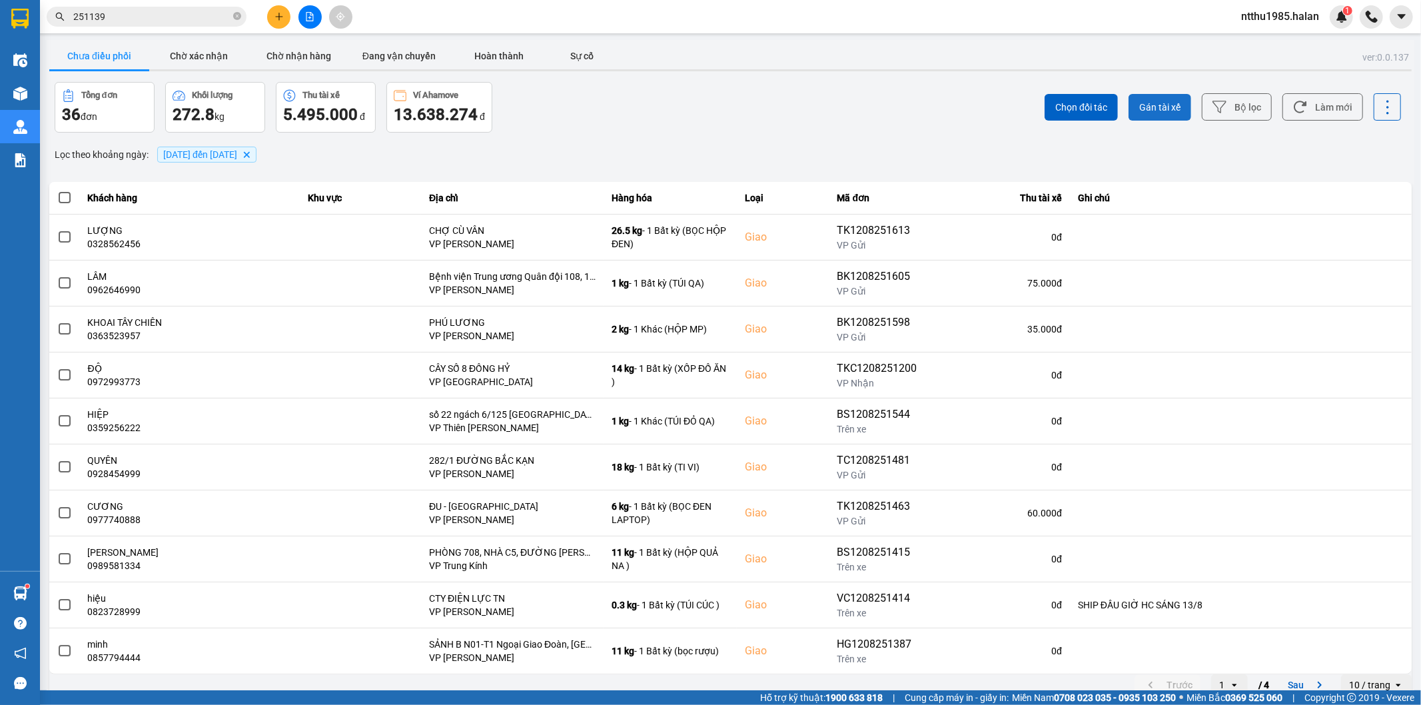
click at [1152, 103] on span "Gán tài xế" at bounding box center [1160, 107] width 41 height 13
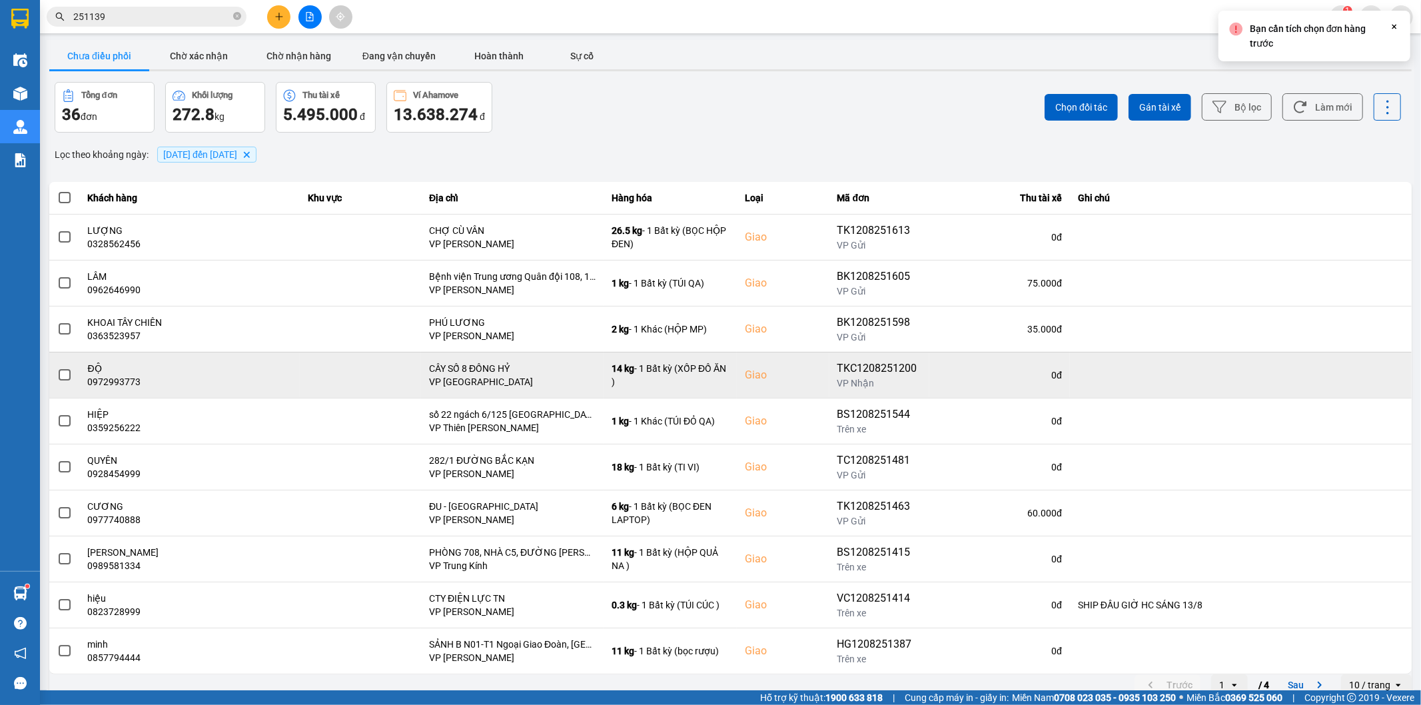
click at [65, 374] on span at bounding box center [65, 375] width 12 height 12
click at [57, 368] on input "checkbox" at bounding box center [57, 368] width 0 height 0
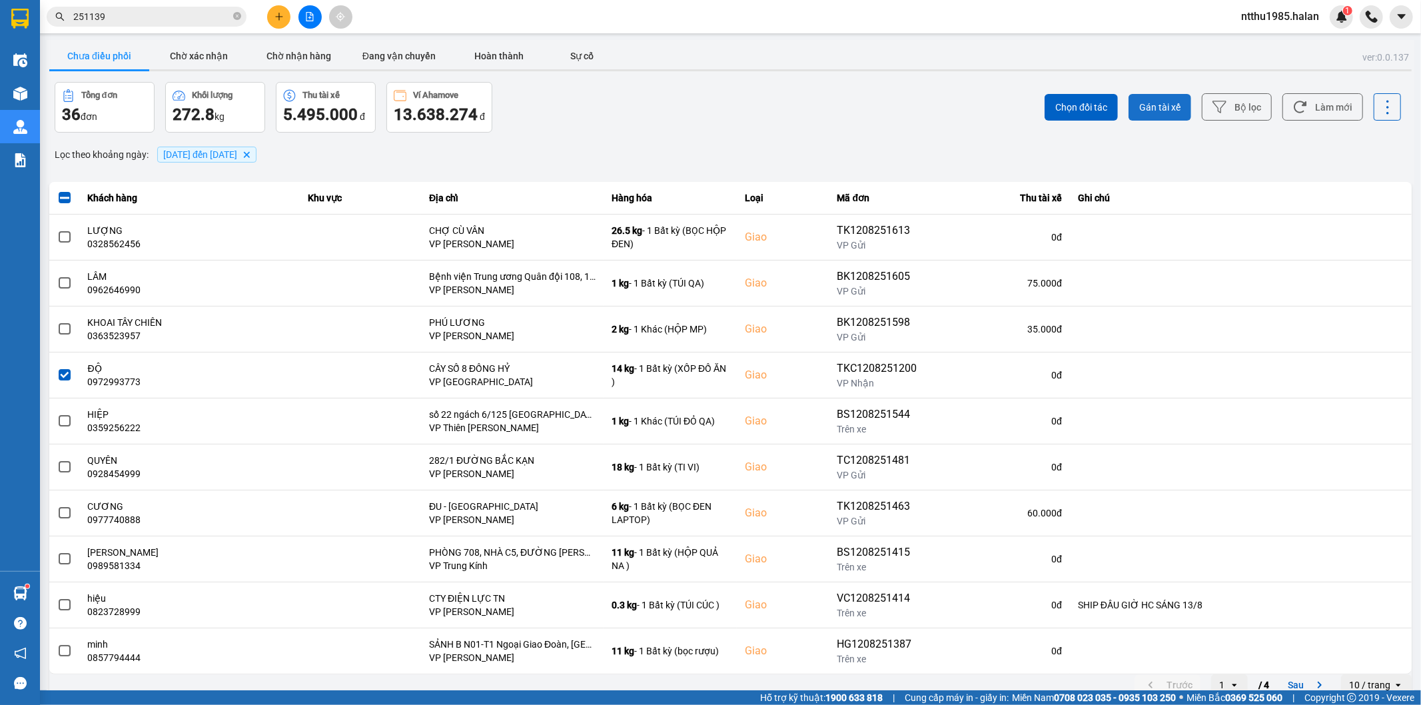
click at [1160, 105] on span "Gán tài xế" at bounding box center [1160, 107] width 41 height 13
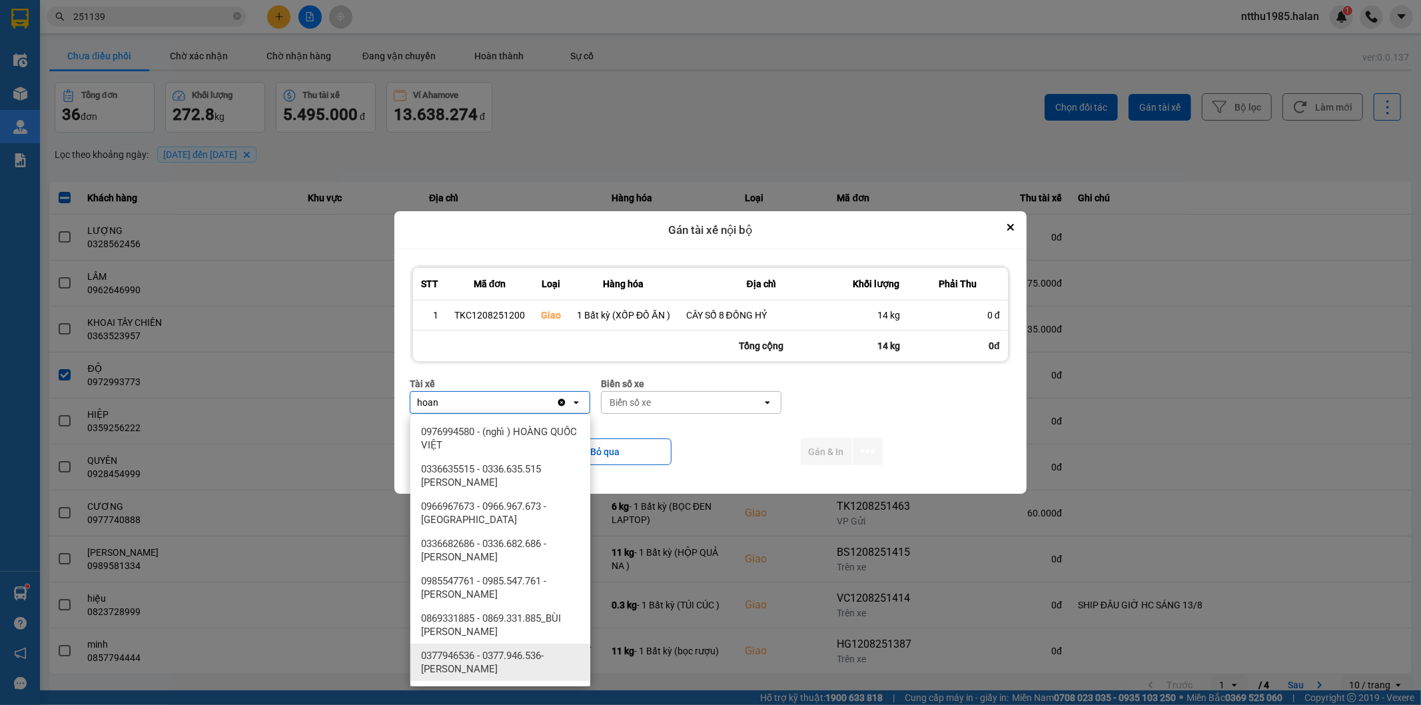
type input "hoan"
click at [500, 653] on span "0377946536 - 0377.946.536- Đào Duy Hoàn" at bounding box center [503, 662] width 164 height 27
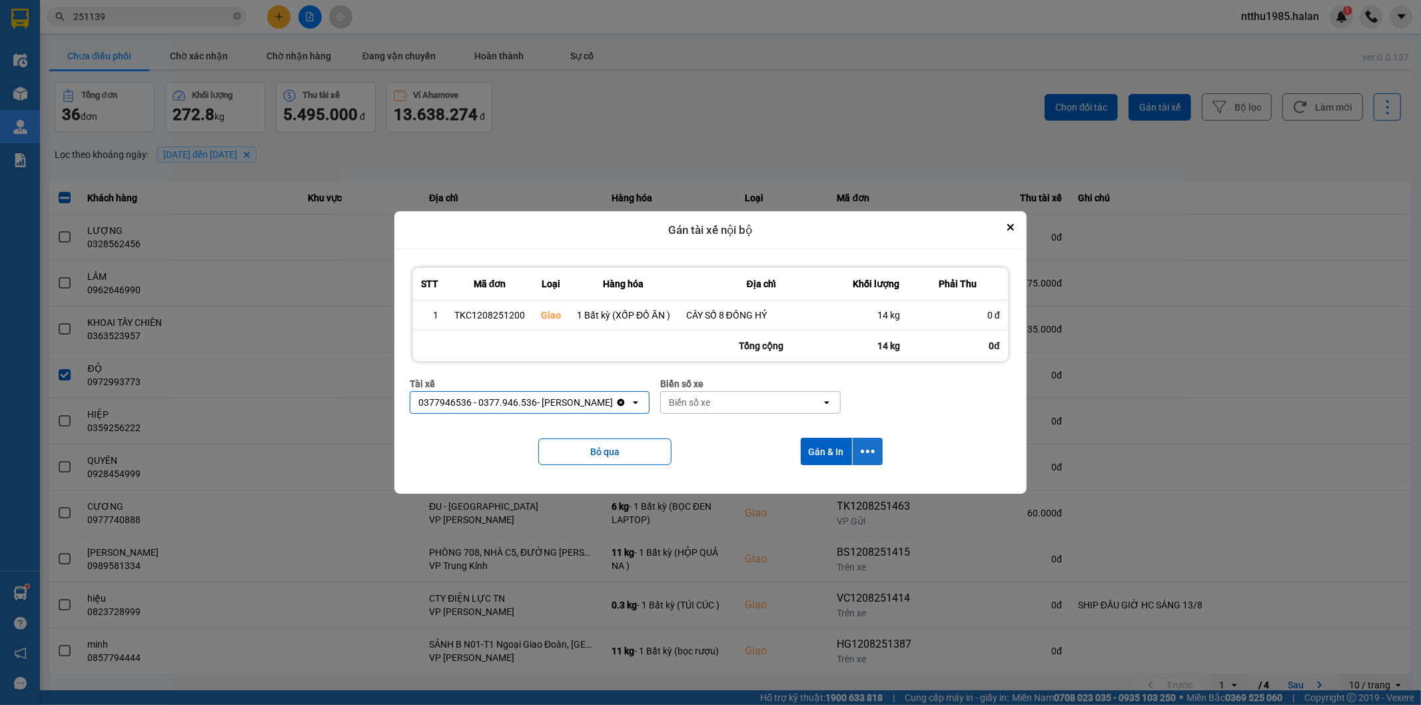
click at [865, 446] on icon "dialog" at bounding box center [868, 451] width 14 height 14
click at [818, 489] on span "Chỉ gán tài" at bounding box center [815, 488] width 44 height 13
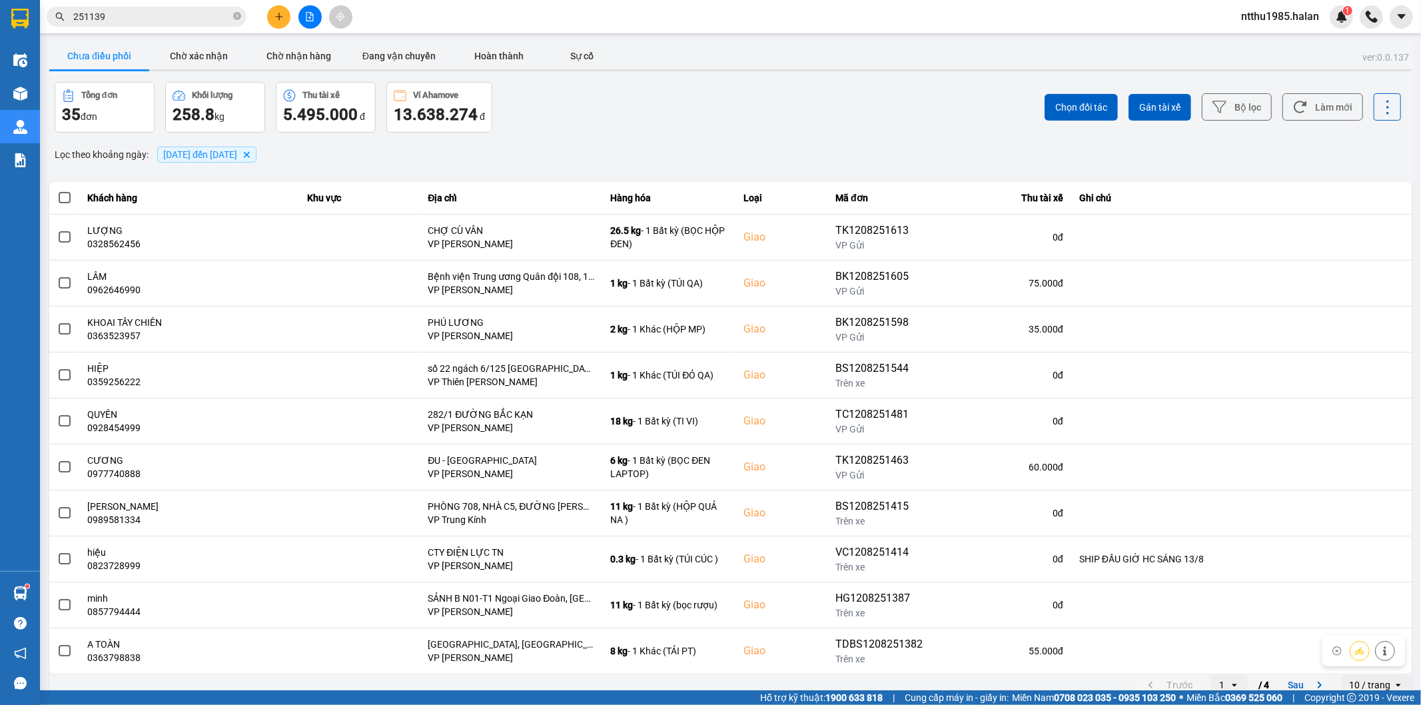
scroll to position [15, 0]
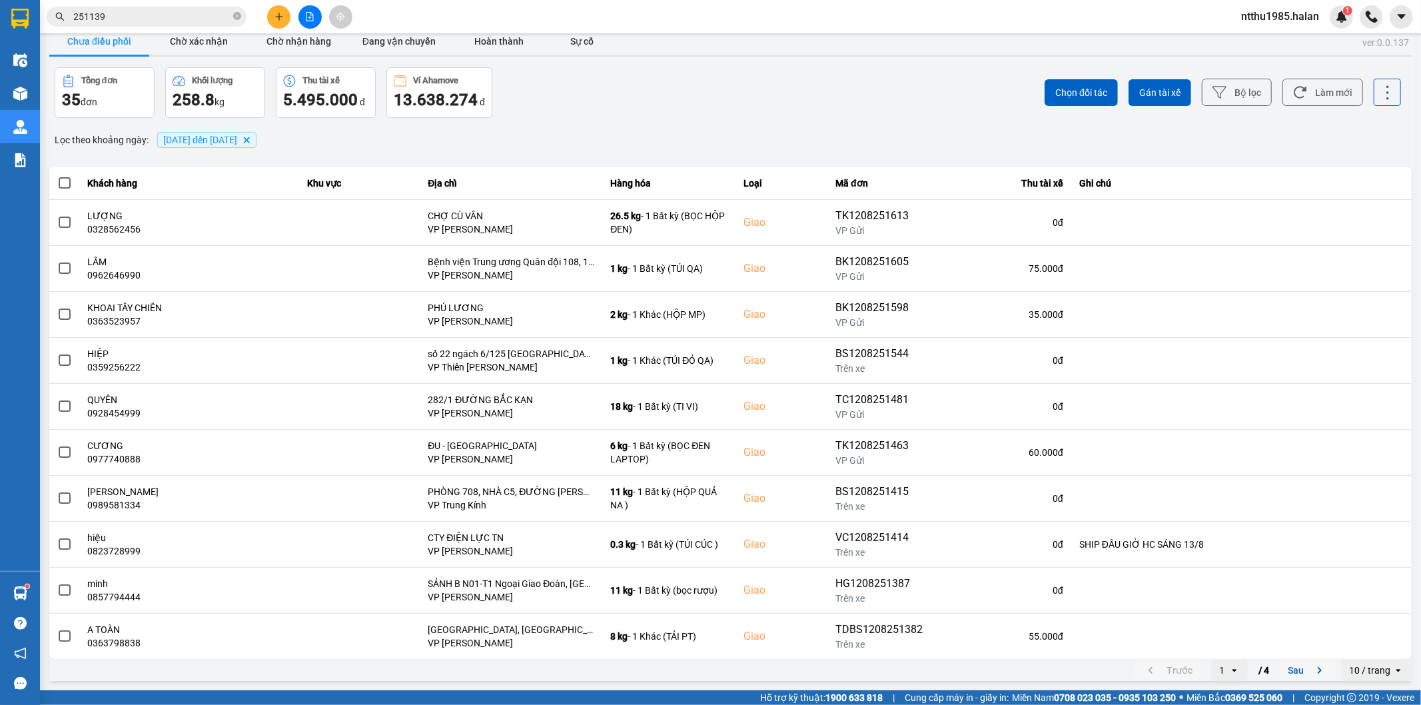
click at [1296, 680] on button "Sau" at bounding box center [1308, 670] width 56 height 20
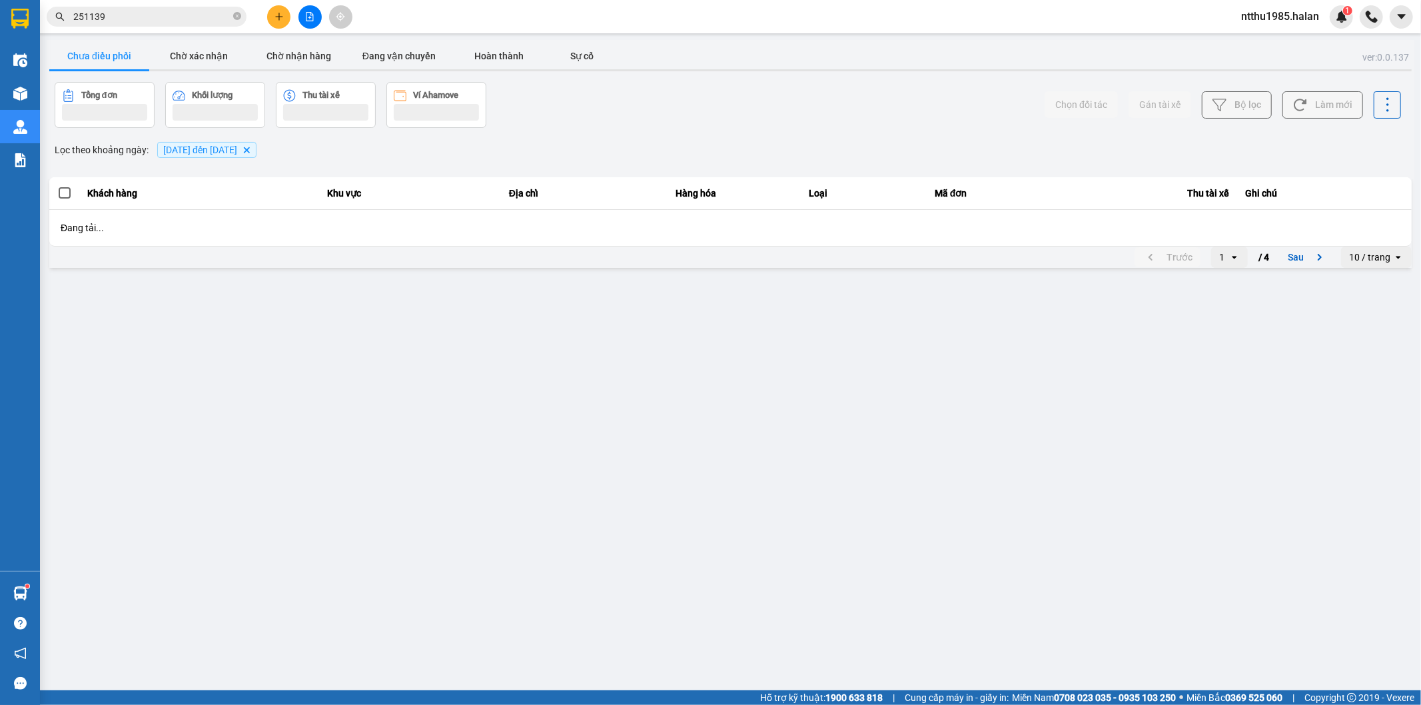
scroll to position [0, 0]
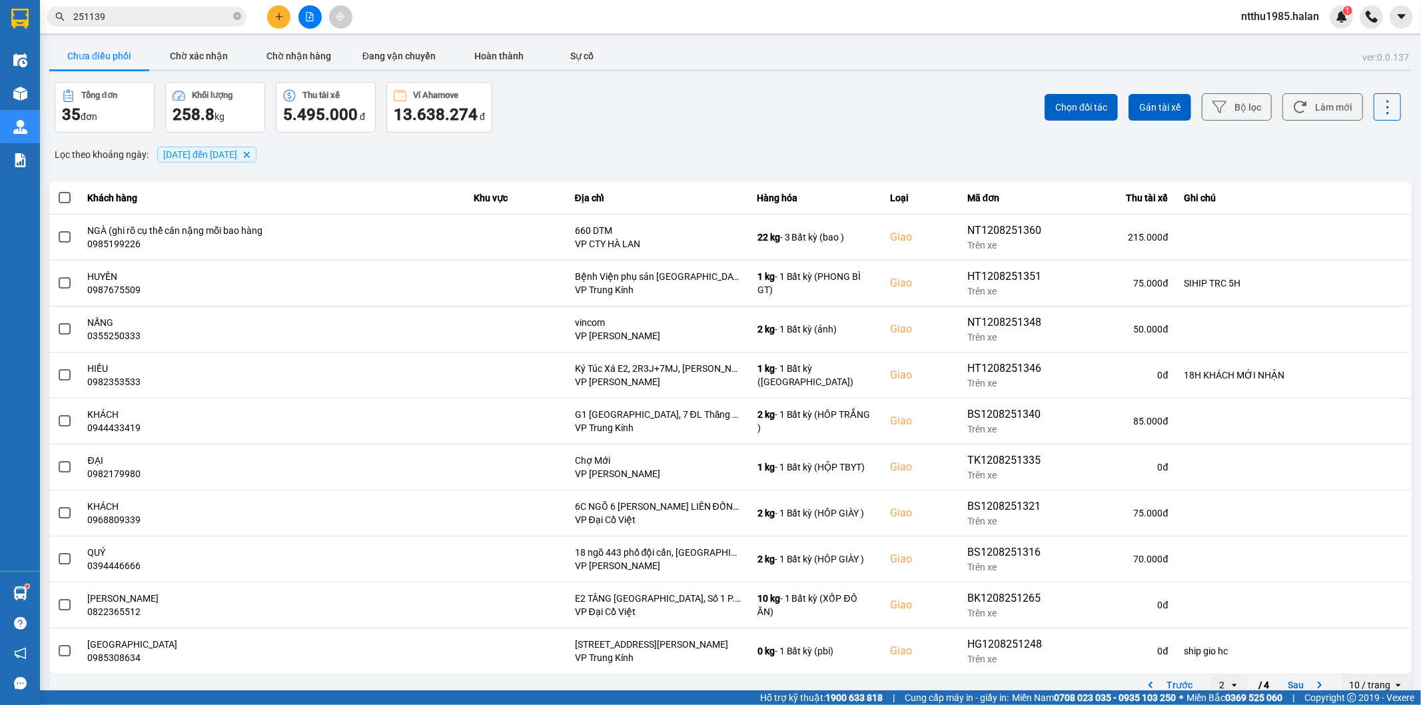
click at [123, 18] on input "251139" at bounding box center [151, 16] width 157 height 15
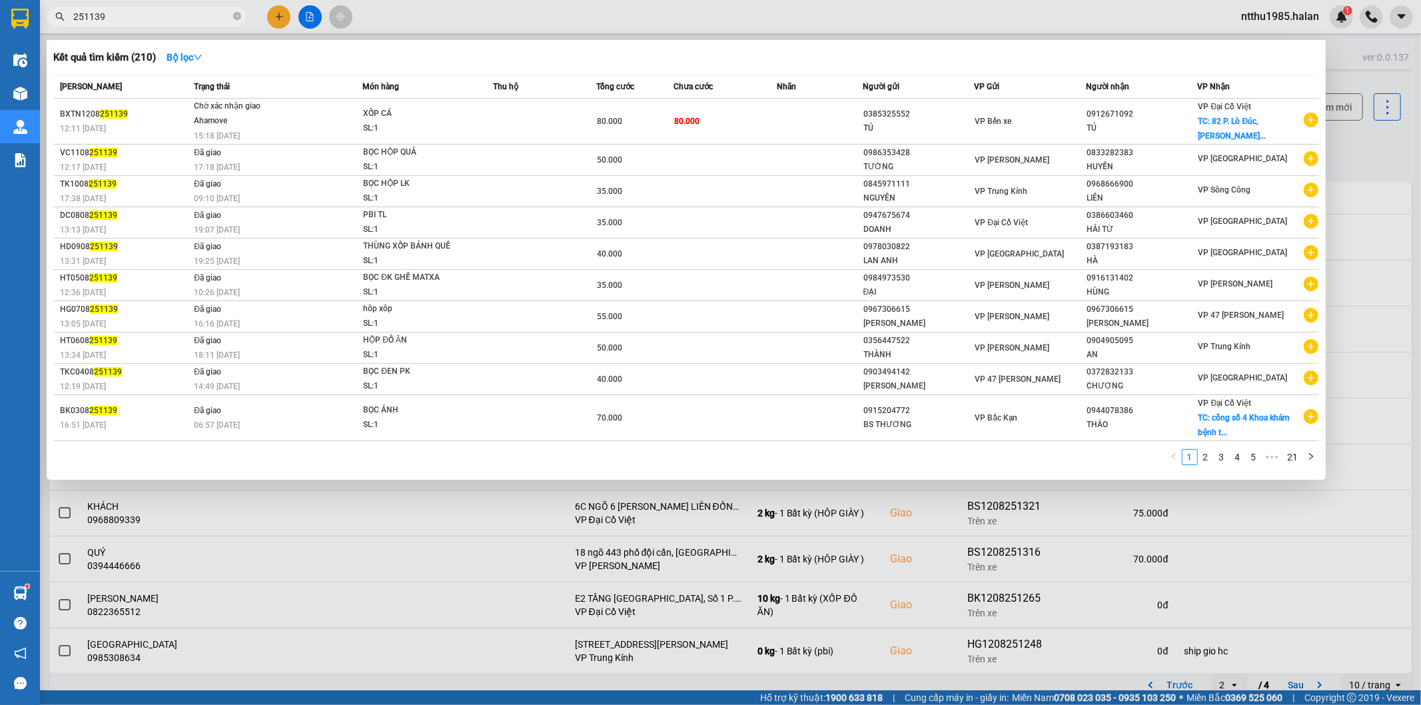
click at [123, 18] on input "251139" at bounding box center [151, 16] width 157 height 15
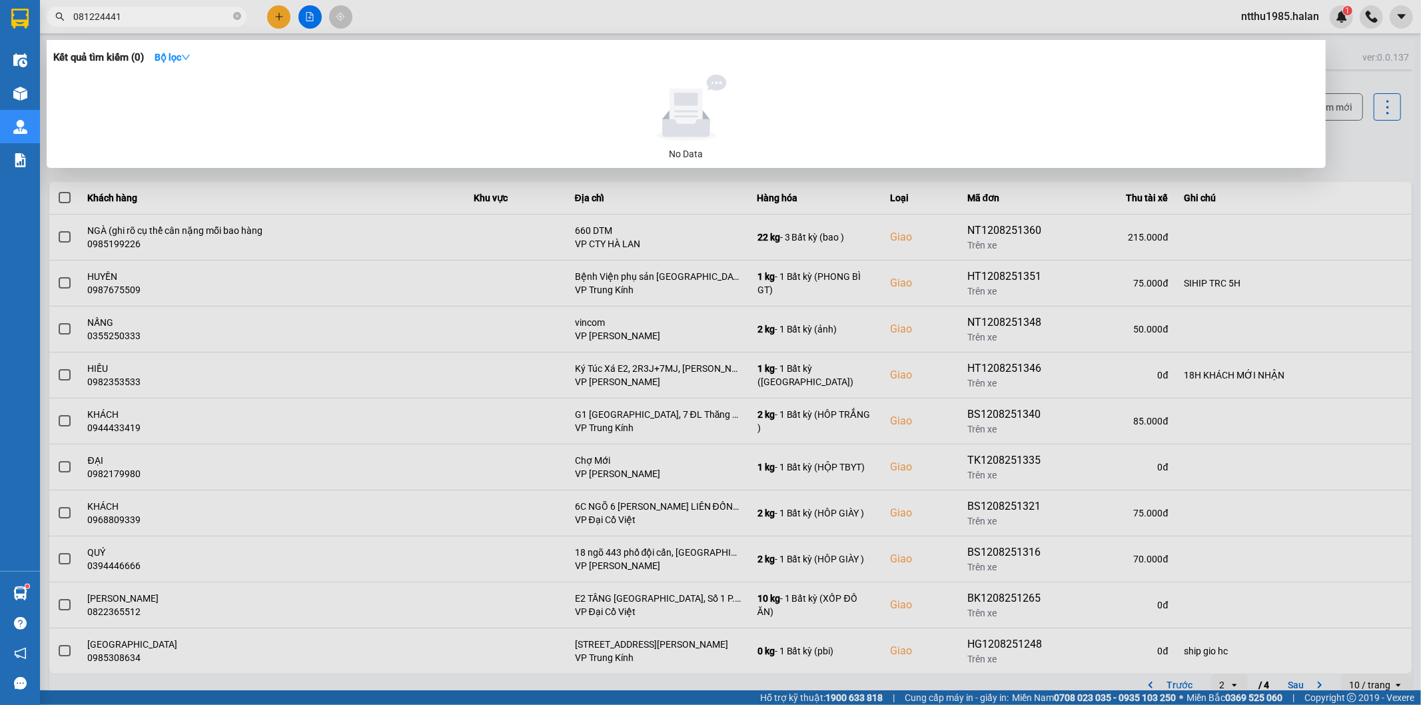
click at [95, 17] on input "081224441" at bounding box center [151, 16] width 157 height 15
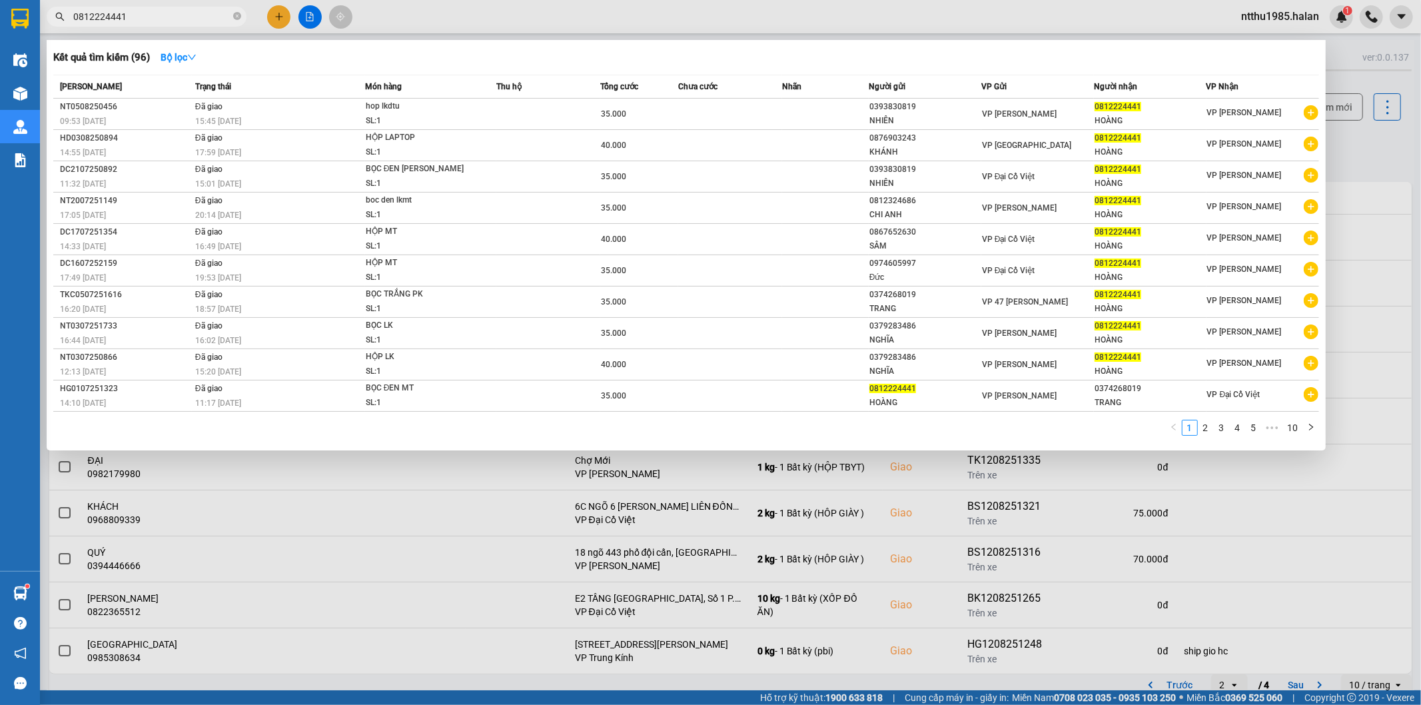
click at [1350, 161] on div at bounding box center [710, 352] width 1421 height 705
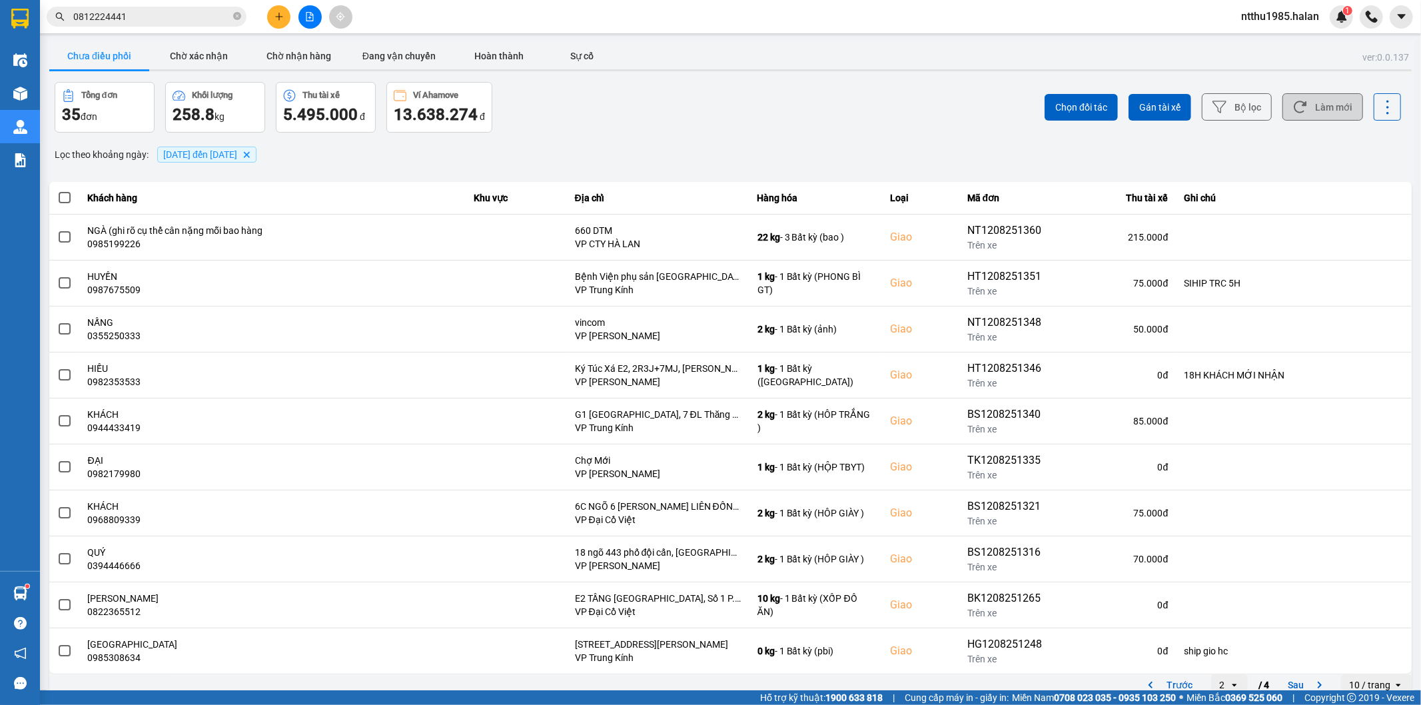
click at [1324, 96] on button "Làm mới" at bounding box center [1323, 106] width 81 height 27
click at [157, 19] on input "0812224441" at bounding box center [151, 16] width 157 height 15
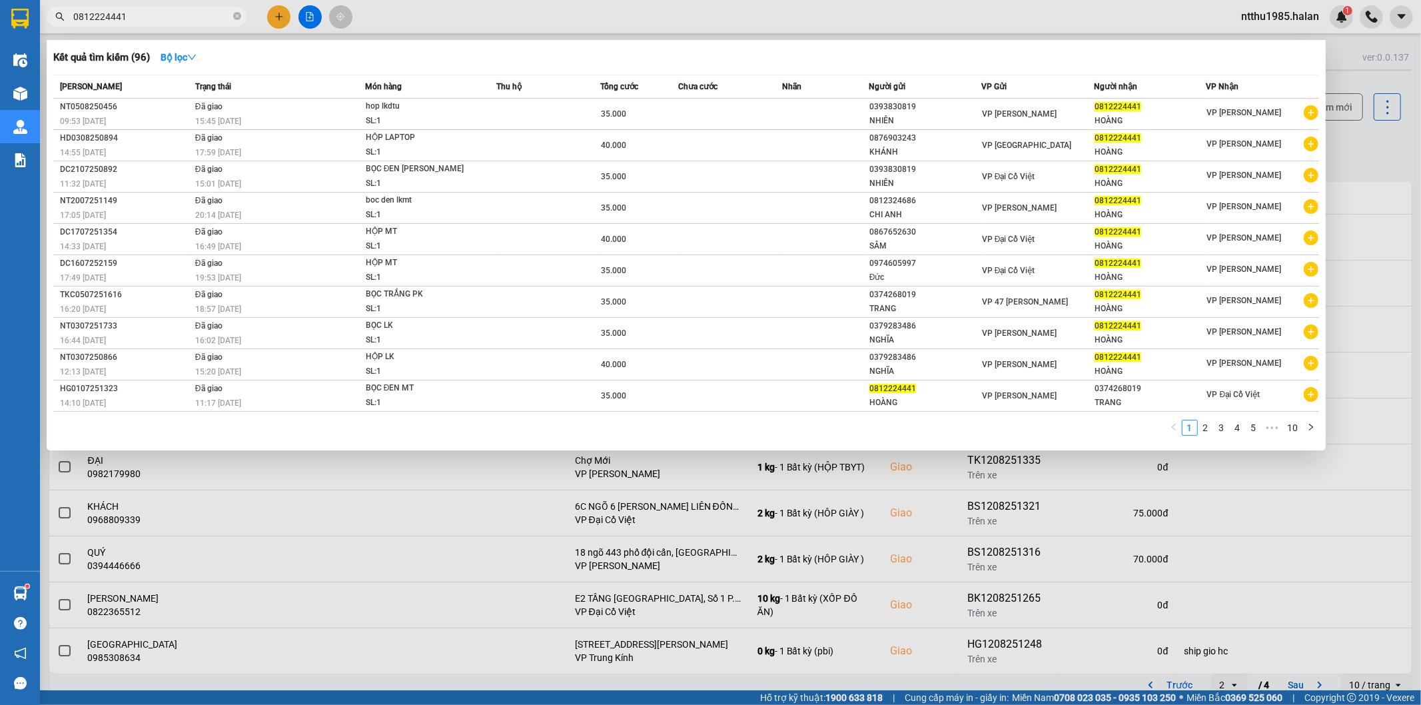
click at [157, 19] on input "0812224441" at bounding box center [151, 16] width 157 height 15
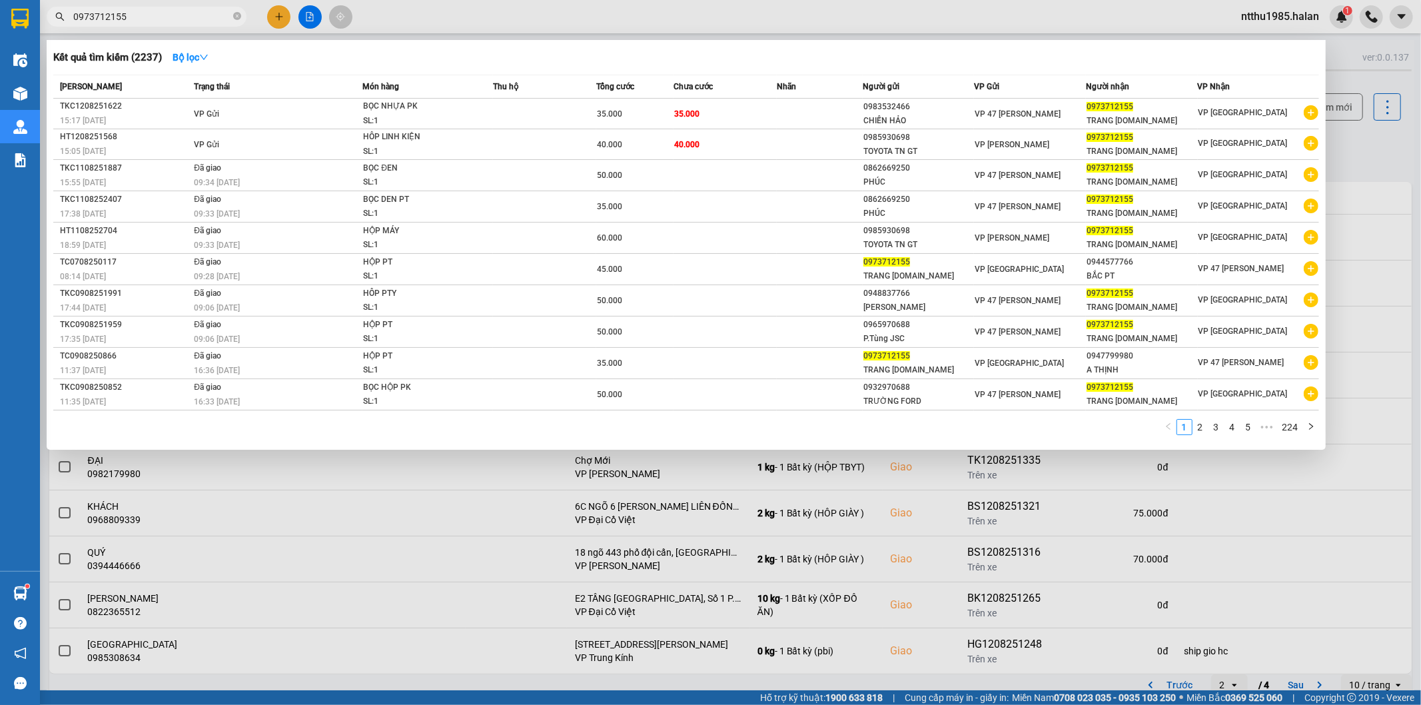
type input "0973712155"
click at [1366, 153] on div at bounding box center [710, 352] width 1421 height 705
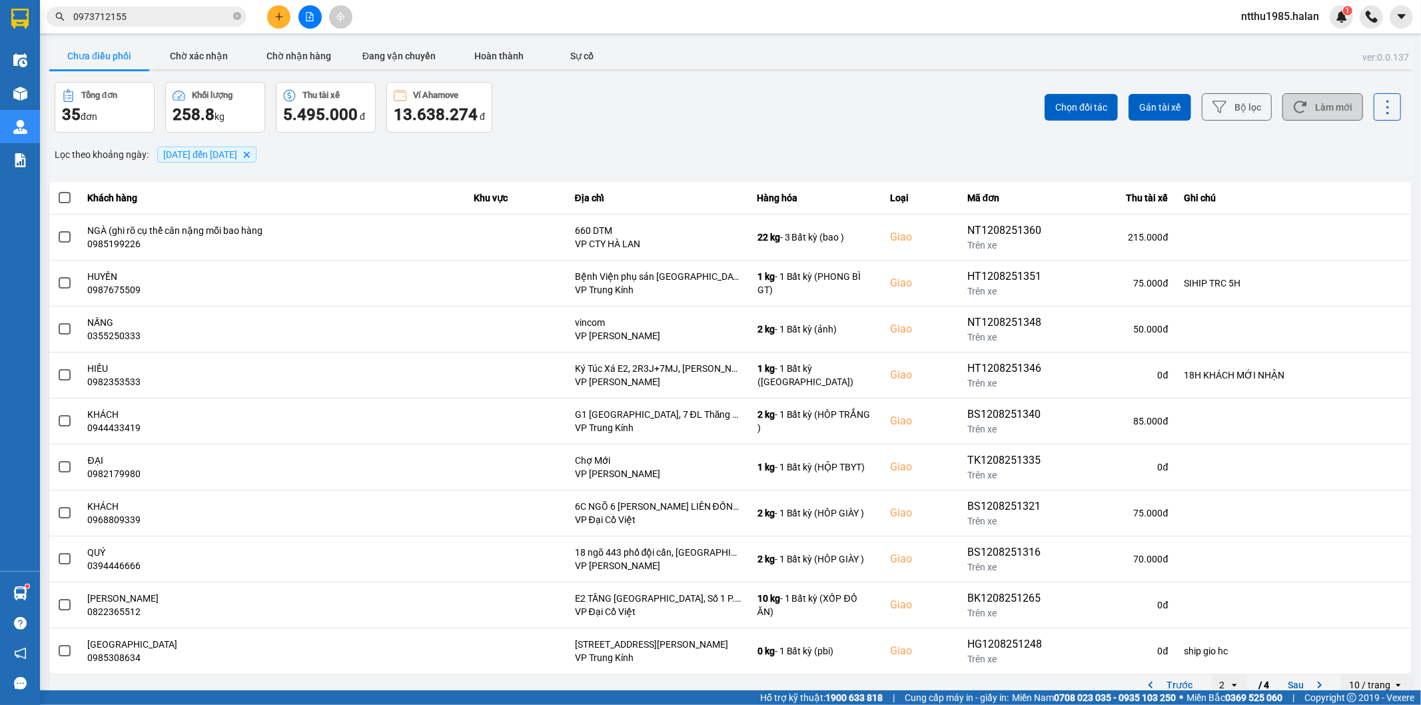
click at [1307, 105] on button "Làm mới" at bounding box center [1323, 106] width 81 height 27
drag, startPoint x: 1317, startPoint y: 102, endPoint x: 1368, endPoint y: 134, distance: 60.5
click at [1317, 103] on button "Làm mới" at bounding box center [1323, 106] width 81 height 27
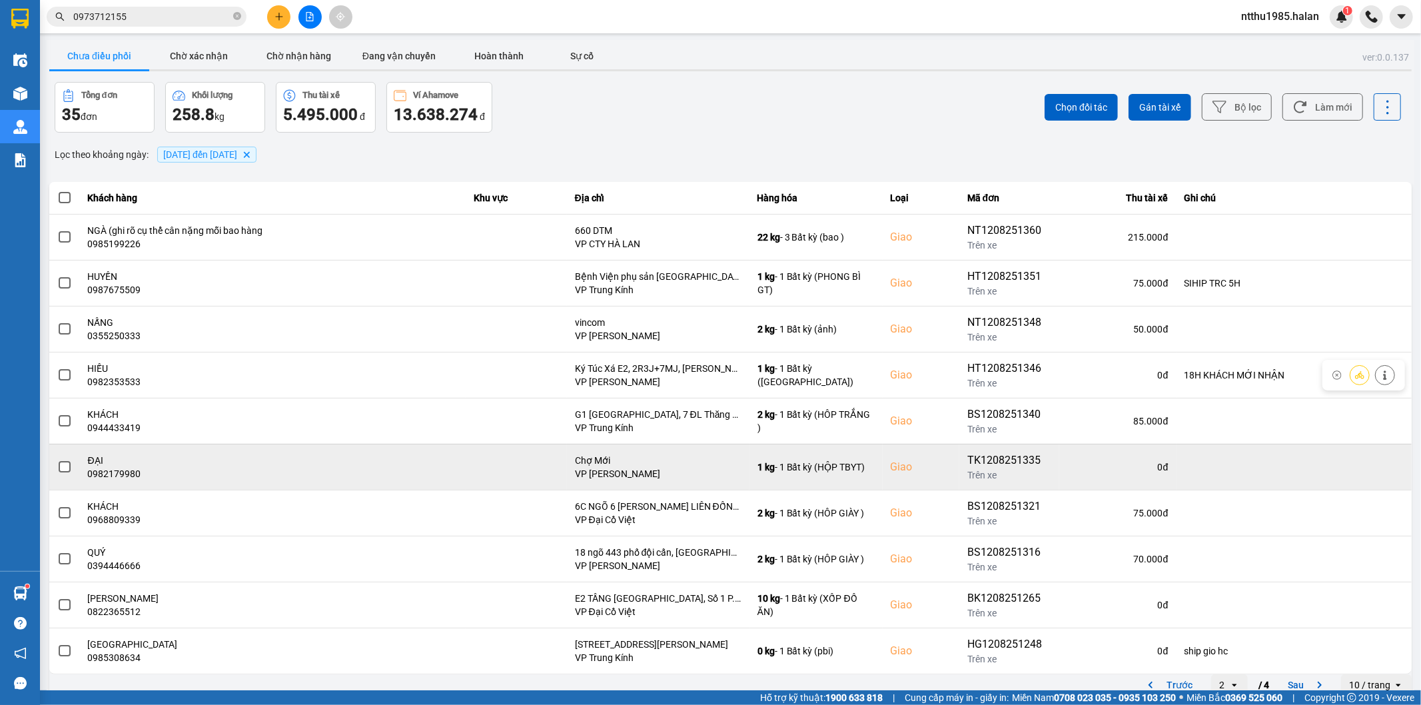
scroll to position [15, 0]
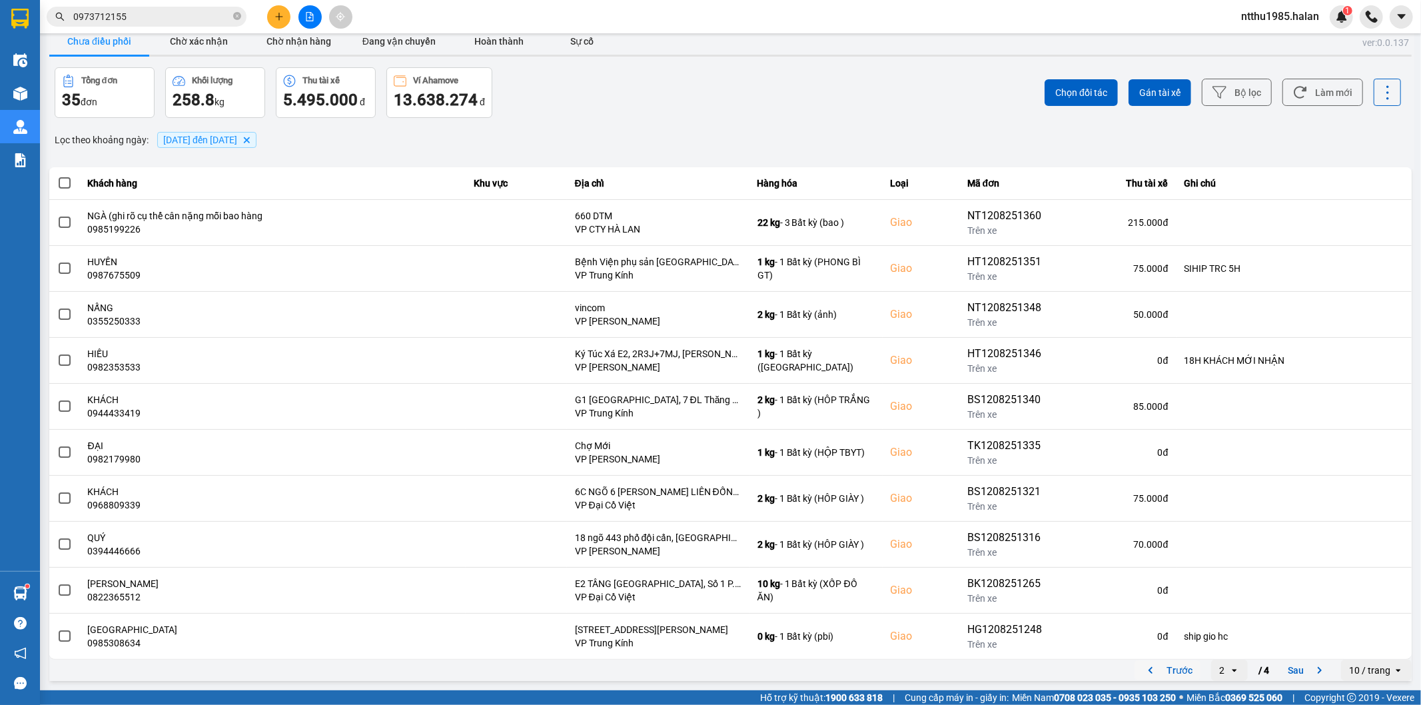
click at [1167, 671] on button "Trước" at bounding box center [1168, 670] width 66 height 20
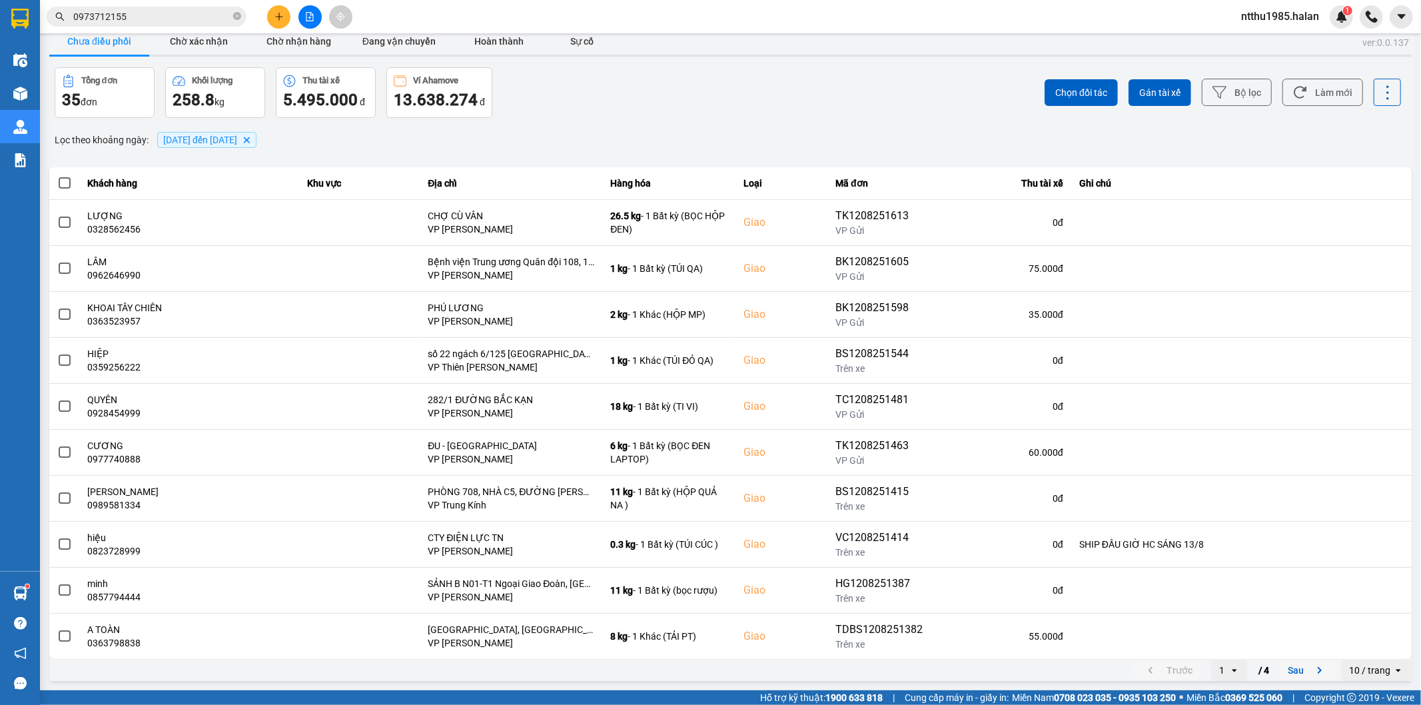
click at [1294, 675] on button "Sau" at bounding box center [1308, 670] width 56 height 20
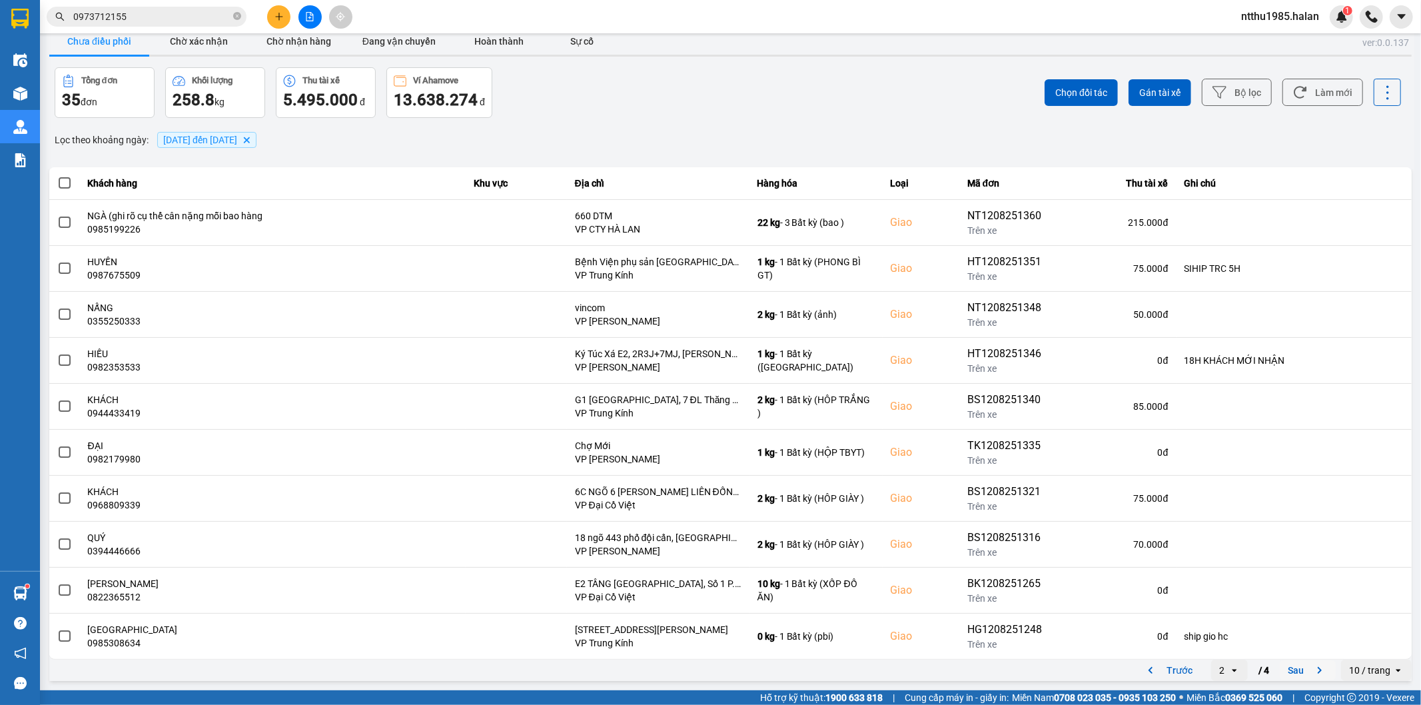
click at [1289, 677] on button "Sau" at bounding box center [1308, 670] width 56 height 20
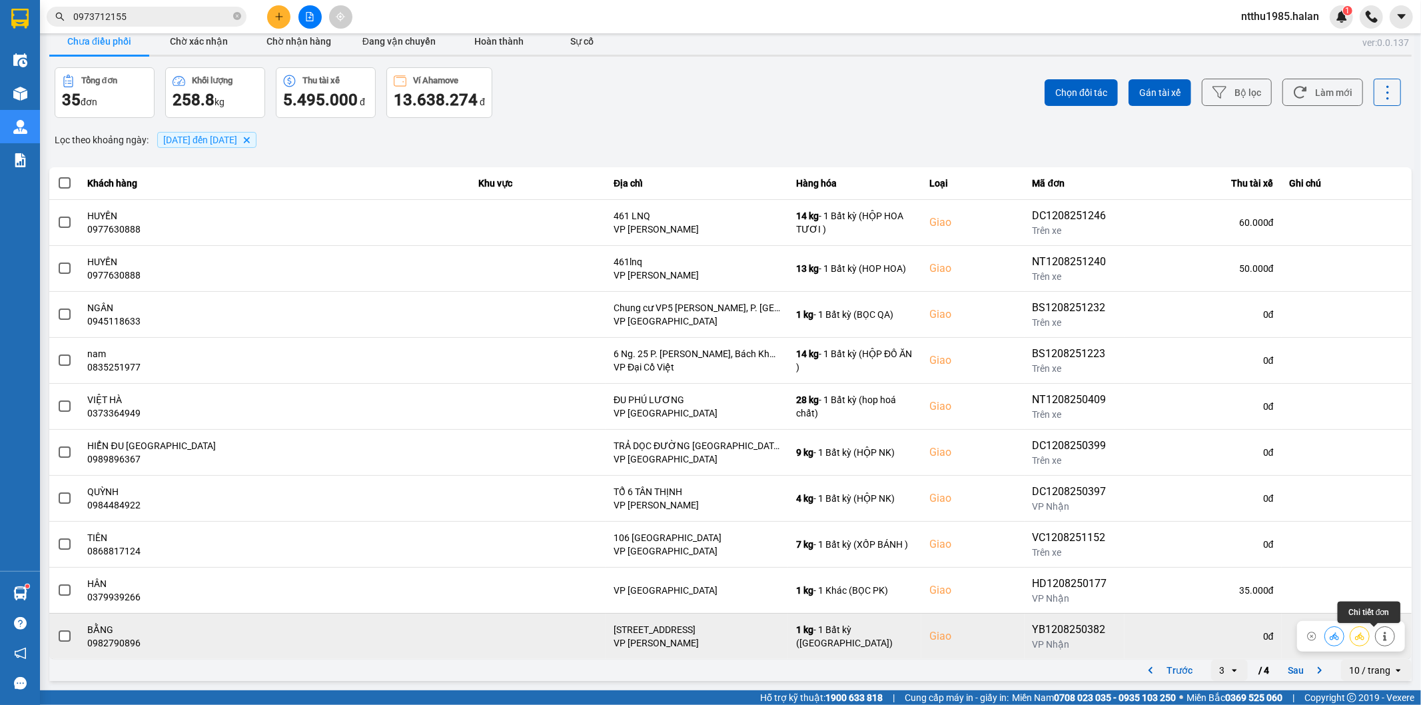
click at [1377, 643] on button at bounding box center [1385, 635] width 19 height 23
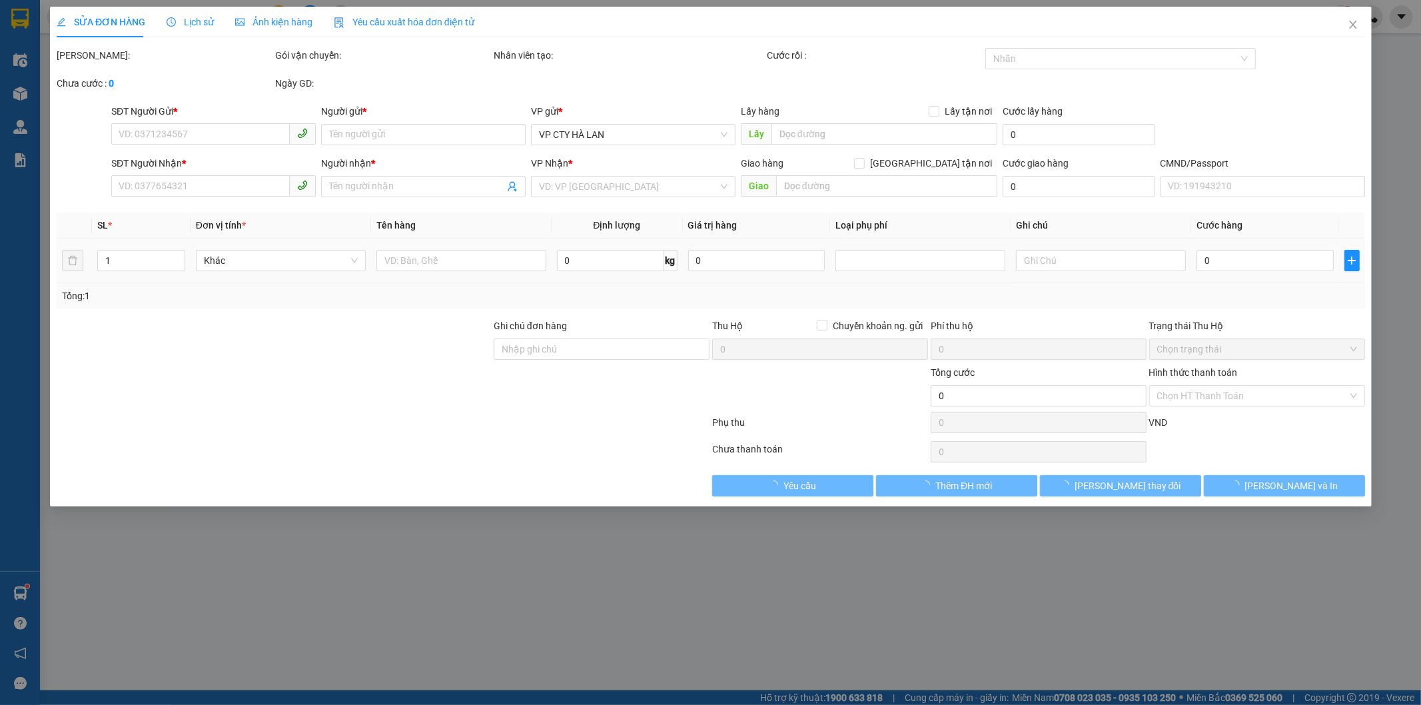
type input "0984737492"
type input "LINH"
type input "0982790896"
type input "BẰNG"
checkbox input "true"
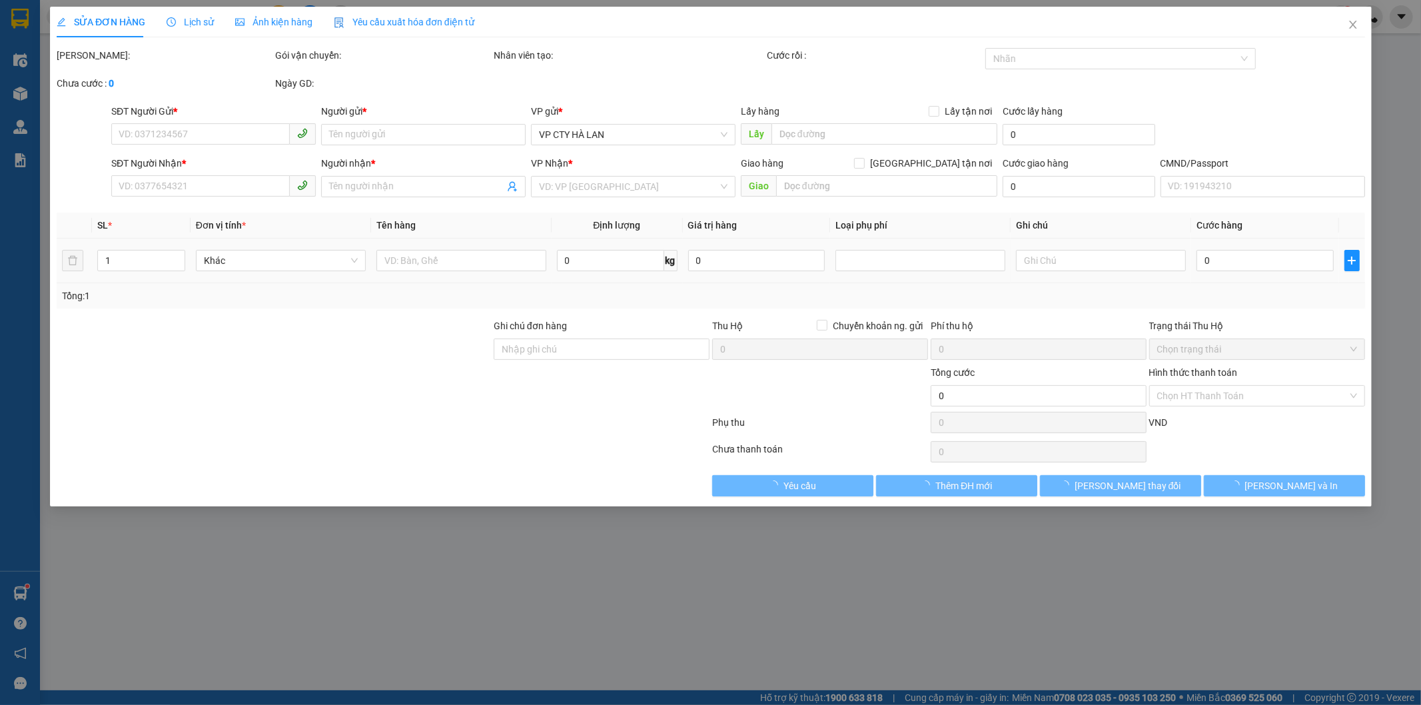
type input "SỐ 44 TRIỀU KHÚC, PHƯỜNG THANH XUÂN NAM, QUẬN THANH XUÂN, HÀ NỘI"
type input "70.000"
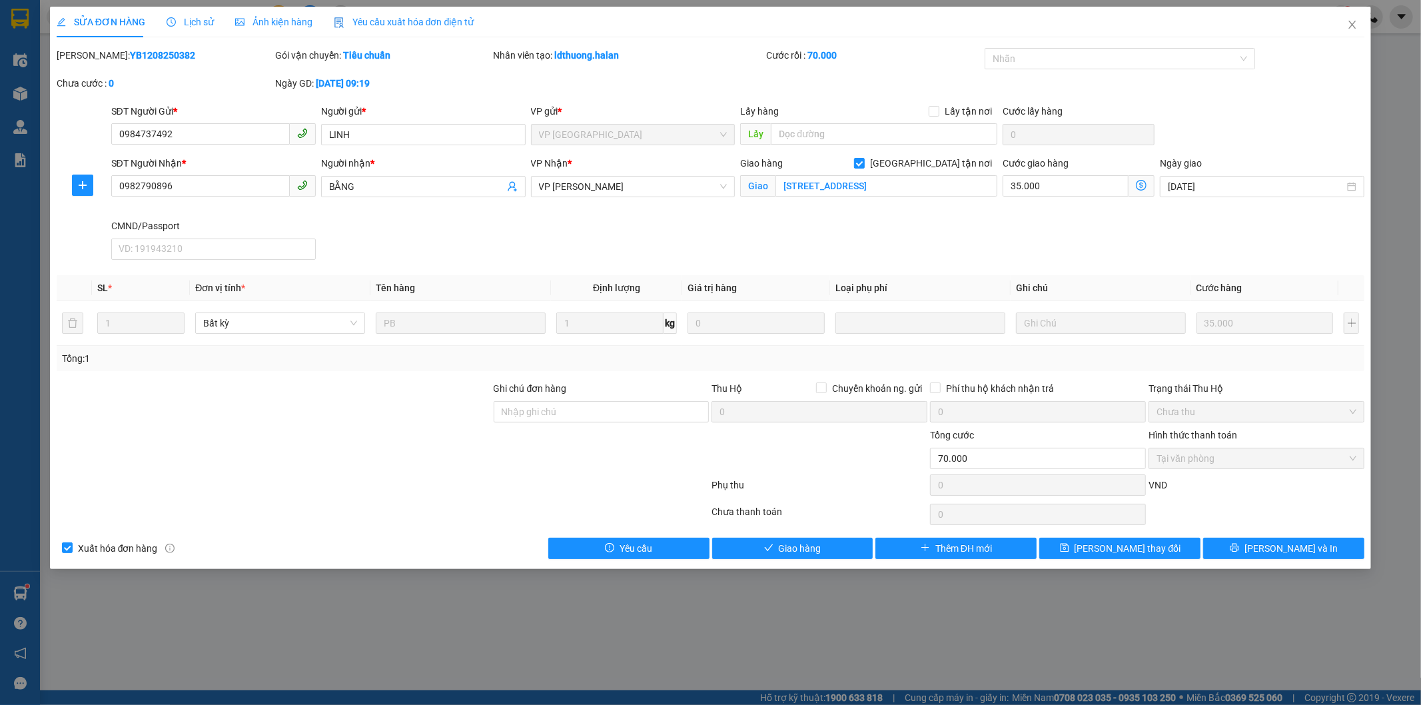
click at [203, 18] on span "Lịch sử" at bounding box center [190, 22] width 47 height 11
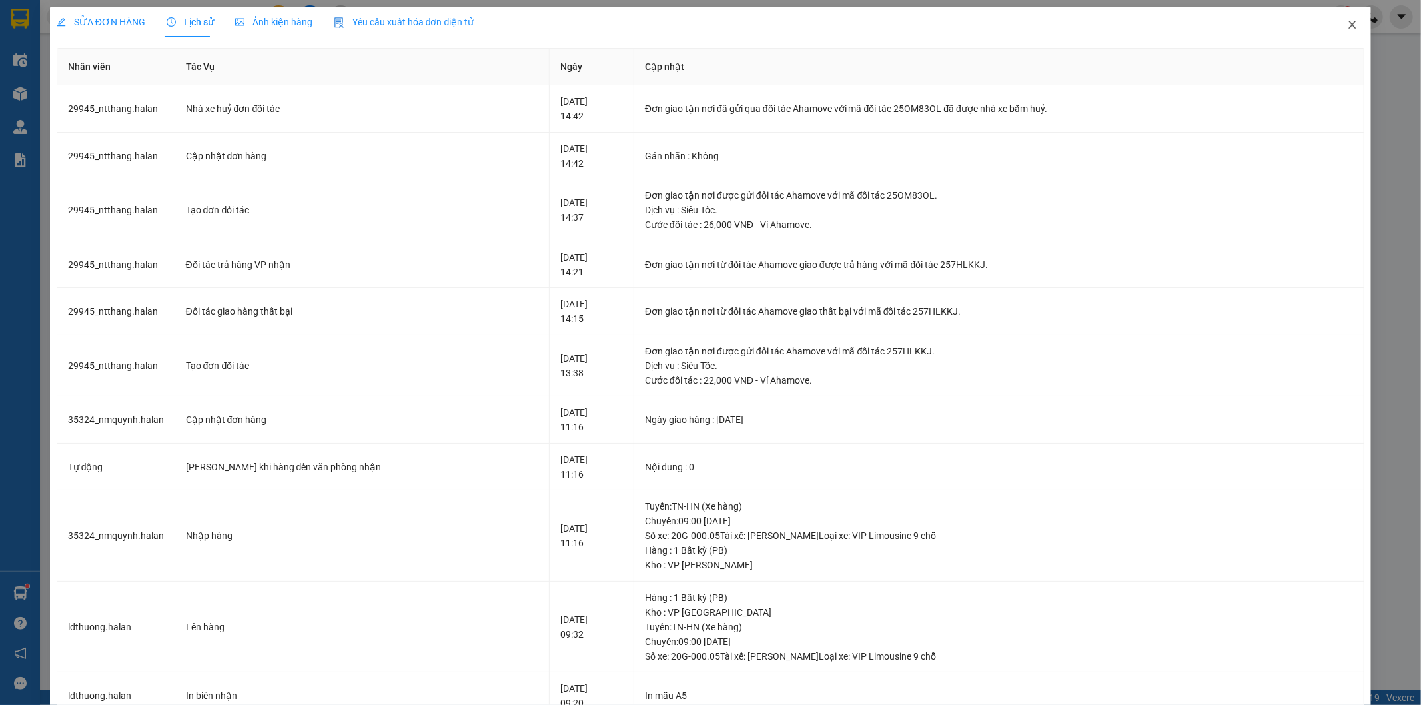
click at [1347, 25] on icon "close" at bounding box center [1352, 24] width 11 height 11
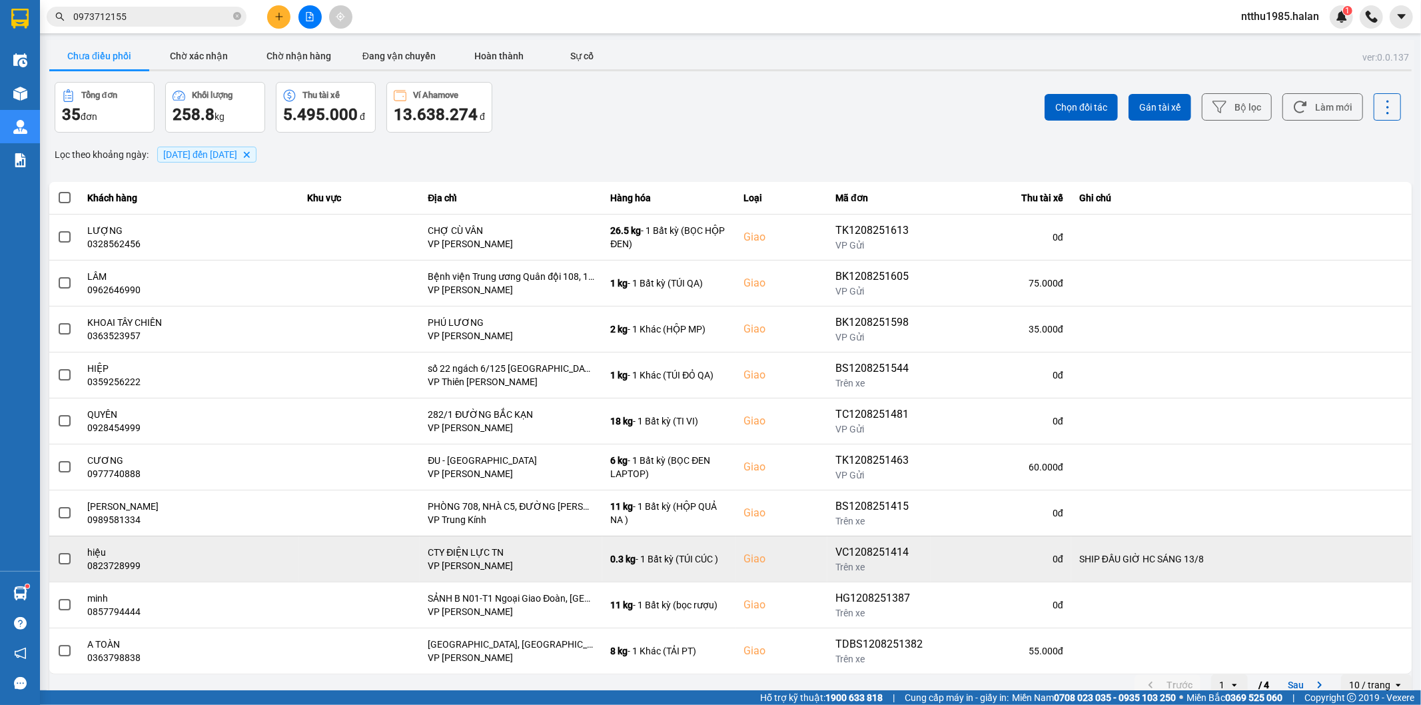
scroll to position [15, 0]
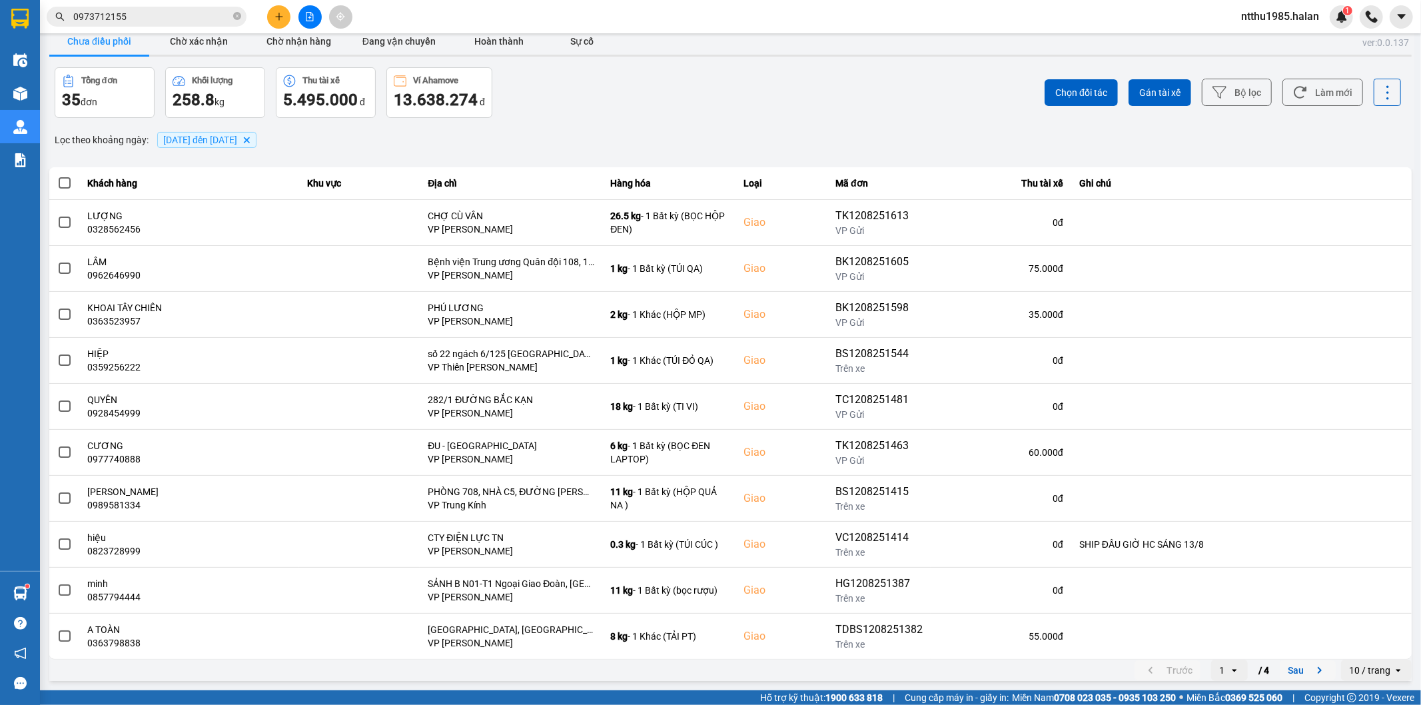
click at [1289, 675] on button "Sau" at bounding box center [1308, 670] width 56 height 20
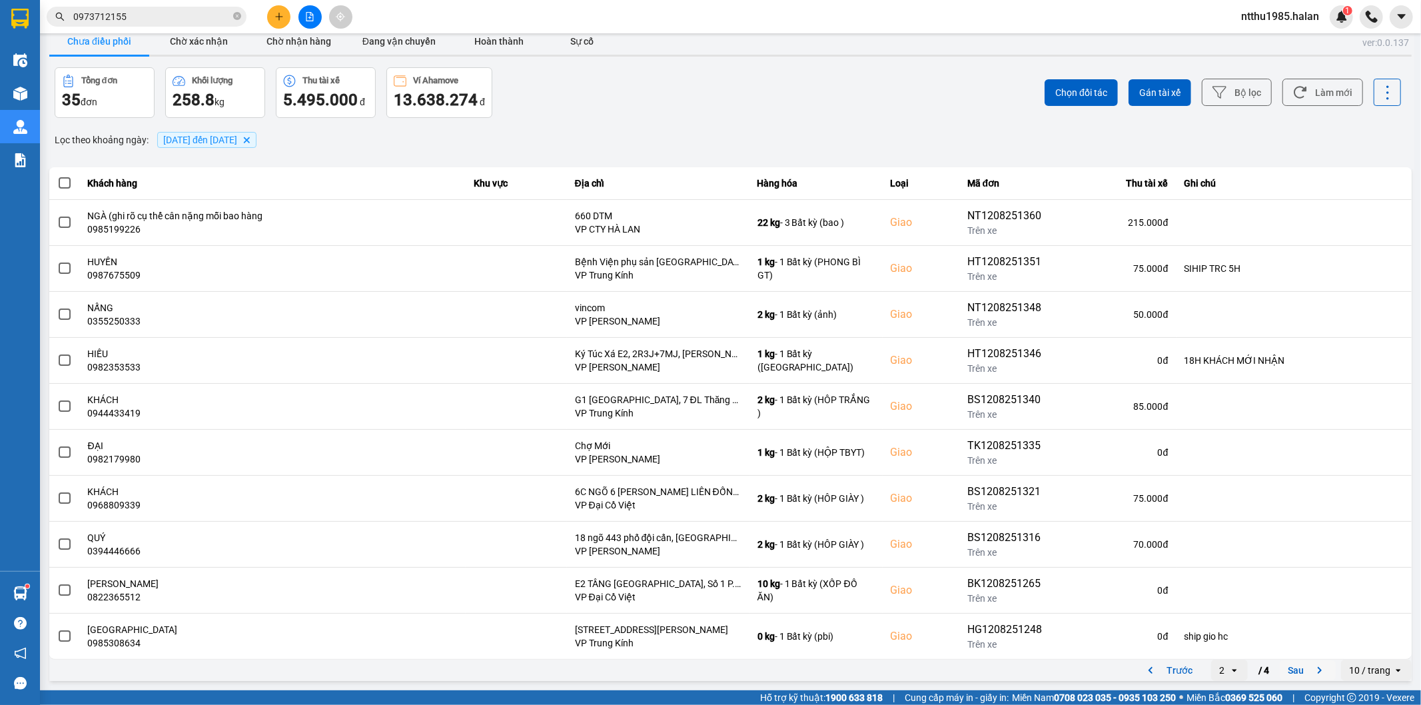
click at [1282, 672] on button "Sau" at bounding box center [1308, 670] width 56 height 20
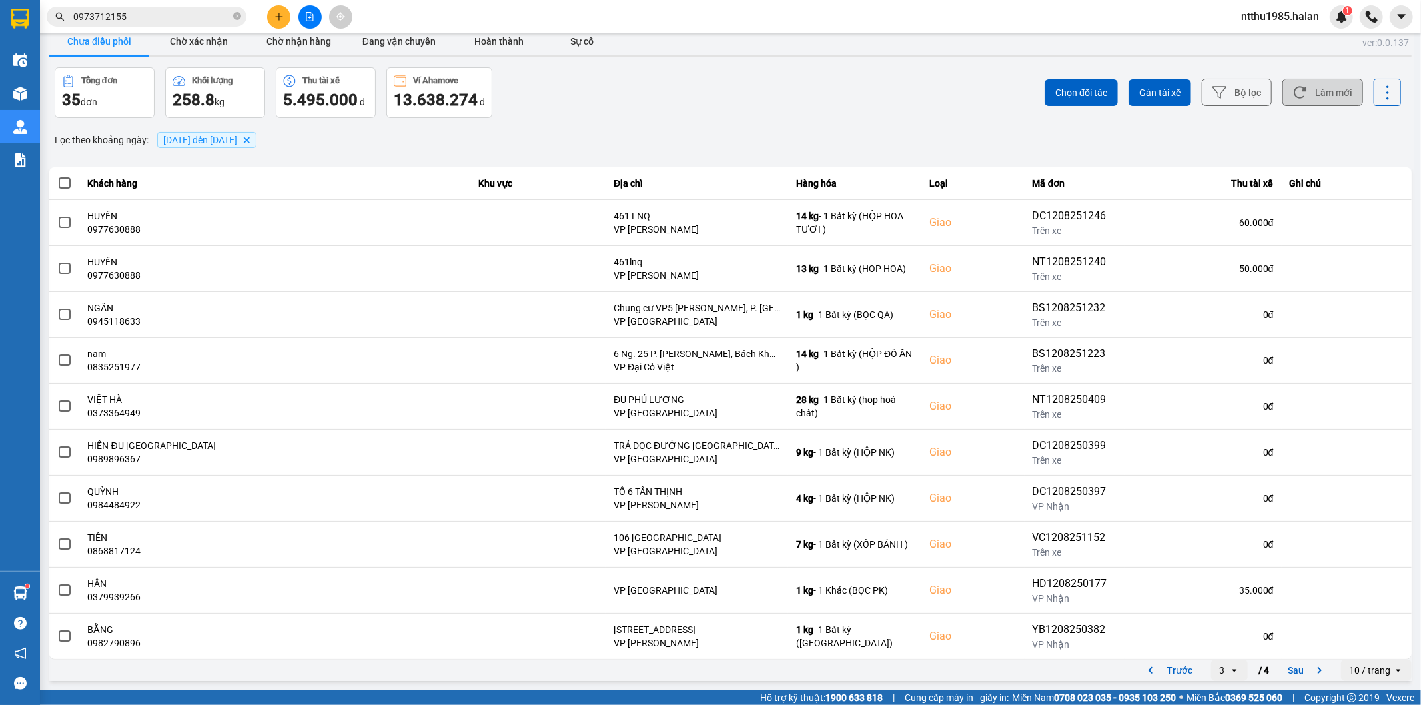
click at [1311, 90] on button "Làm mới" at bounding box center [1323, 92] width 81 height 27
click at [1331, 90] on button "Làm mới" at bounding box center [1323, 92] width 81 height 27
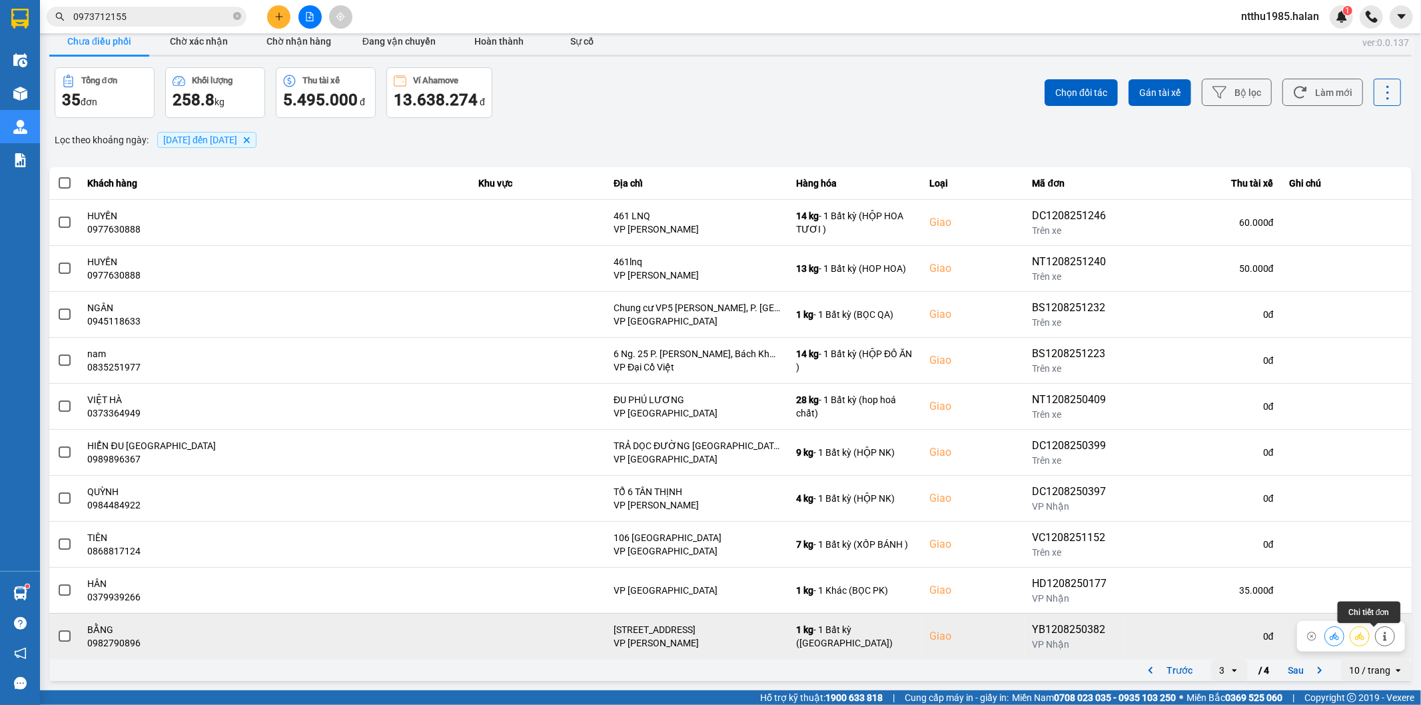
click at [1381, 638] on icon at bounding box center [1385, 636] width 9 height 9
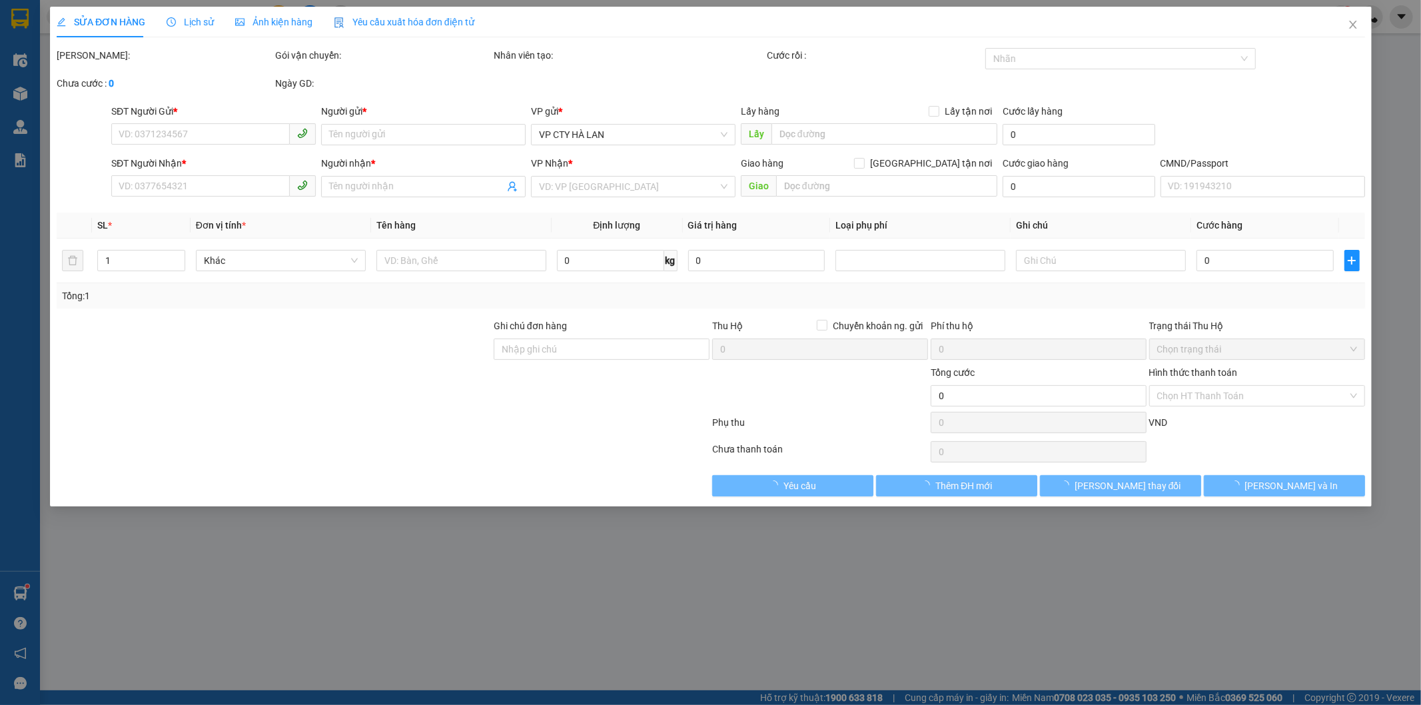
type input "0984737492"
type input "LINH"
type input "0982790896"
type input "BẰNG"
checkbox input "true"
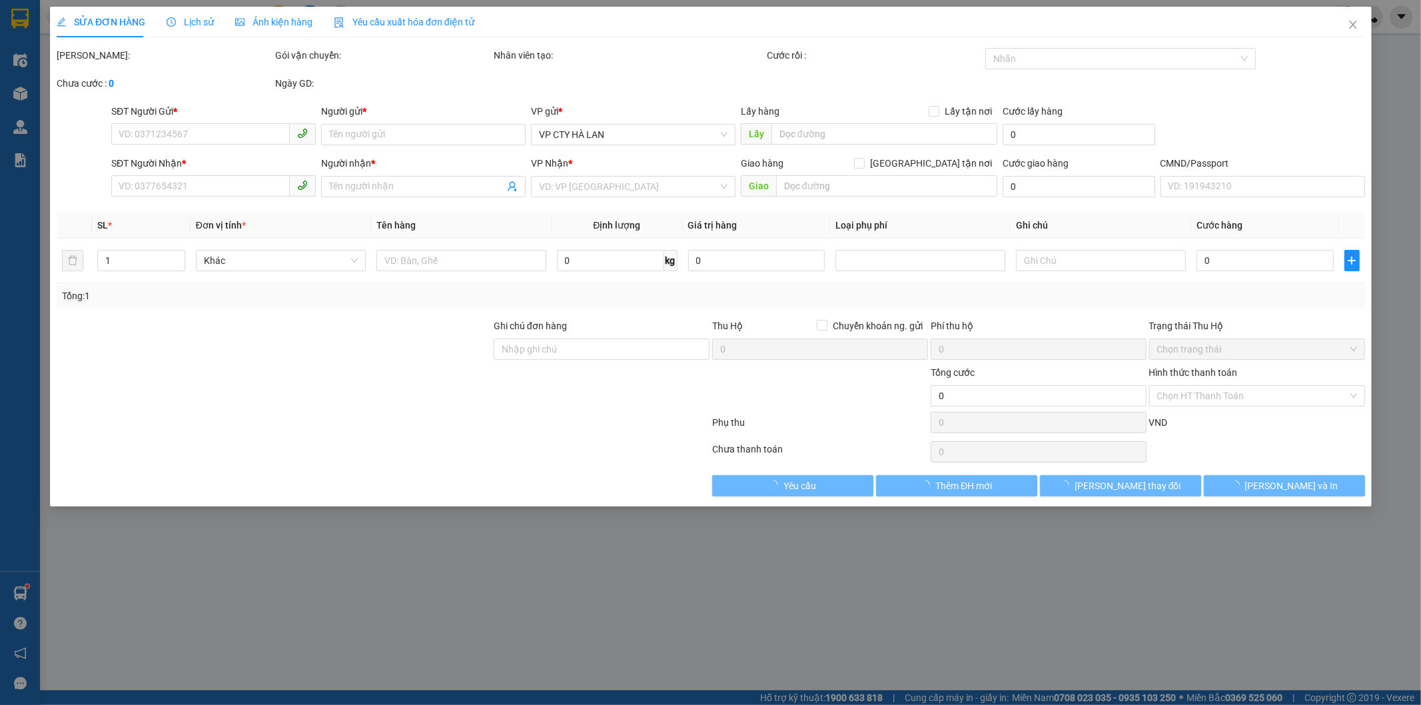
type input "SỐ 44 TRIỀU KHÚC, PHƯỜNG THANH XUÂN NAM, QUẬN THANH XUÂN, HÀ NỘI"
type input "70.000"
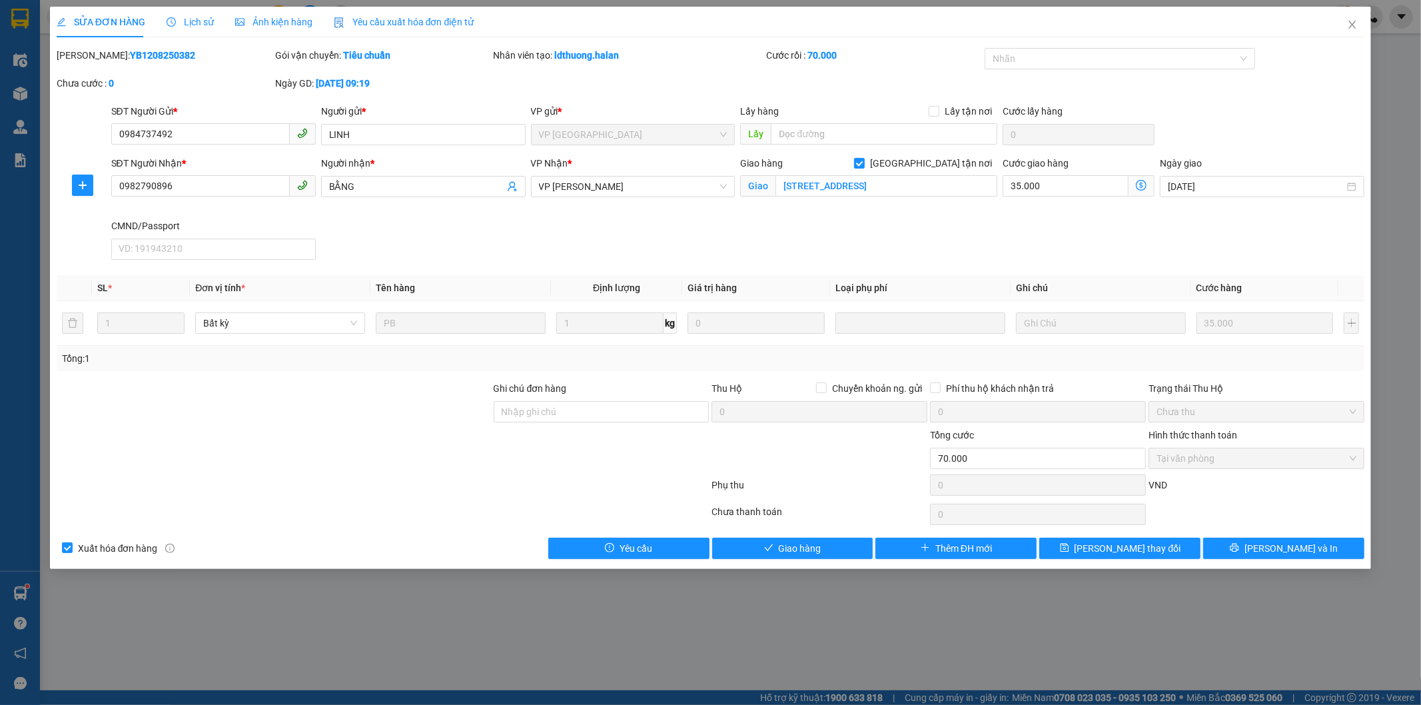
click at [187, 21] on span "Lịch sử" at bounding box center [190, 22] width 47 height 11
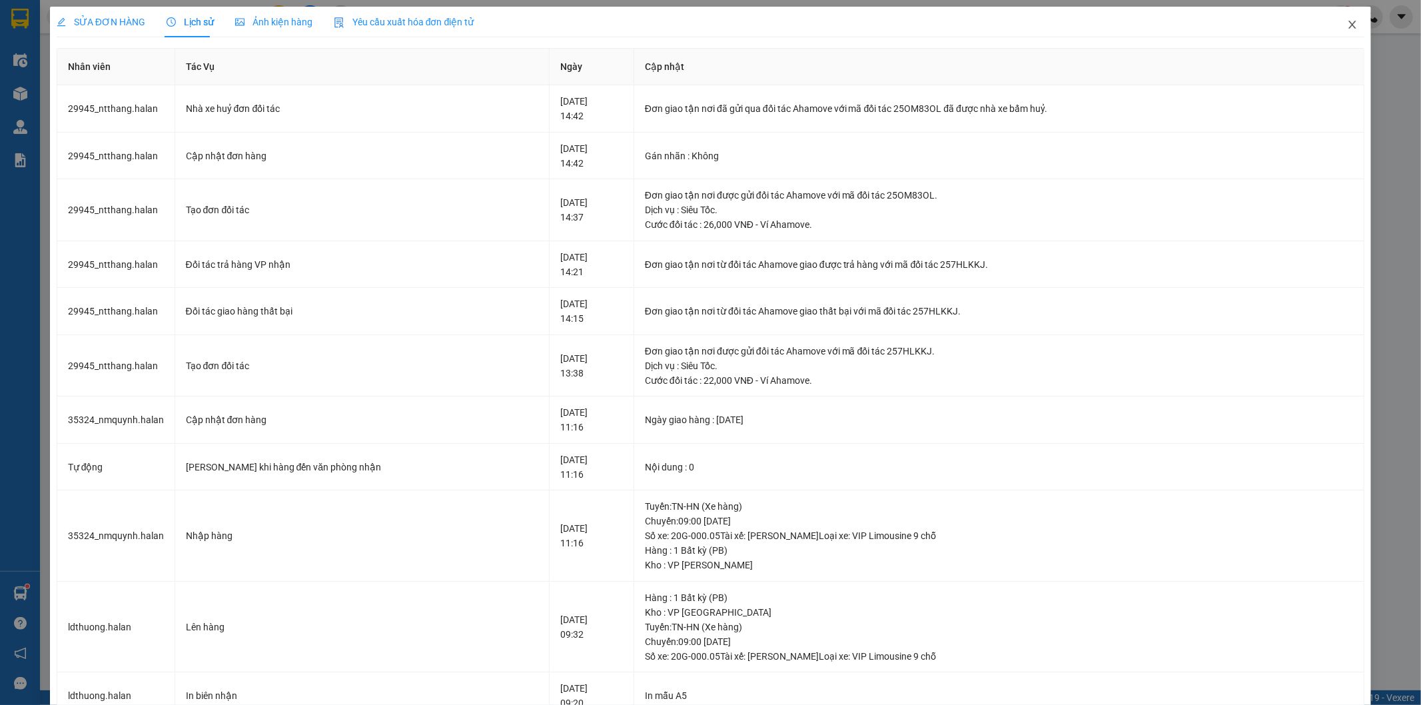
click at [1347, 25] on icon "close" at bounding box center [1352, 24] width 11 height 11
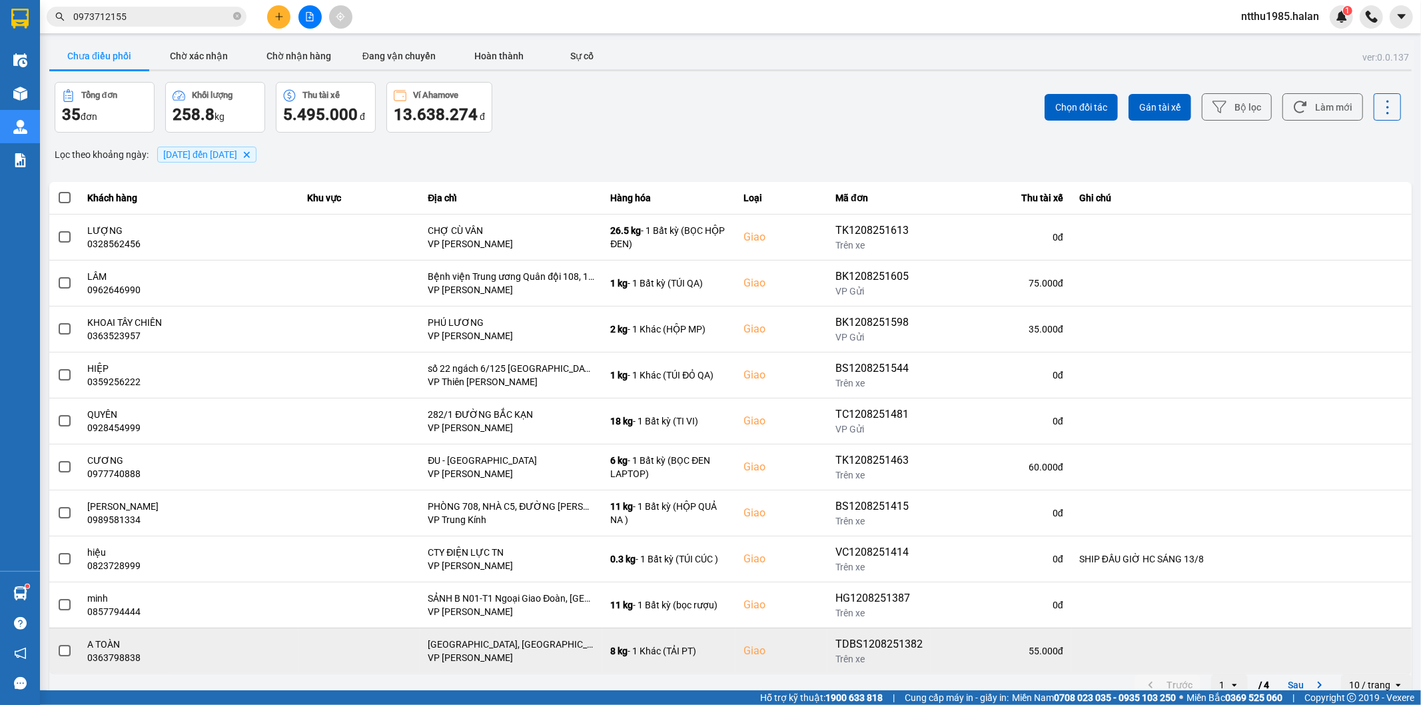
scroll to position [15, 0]
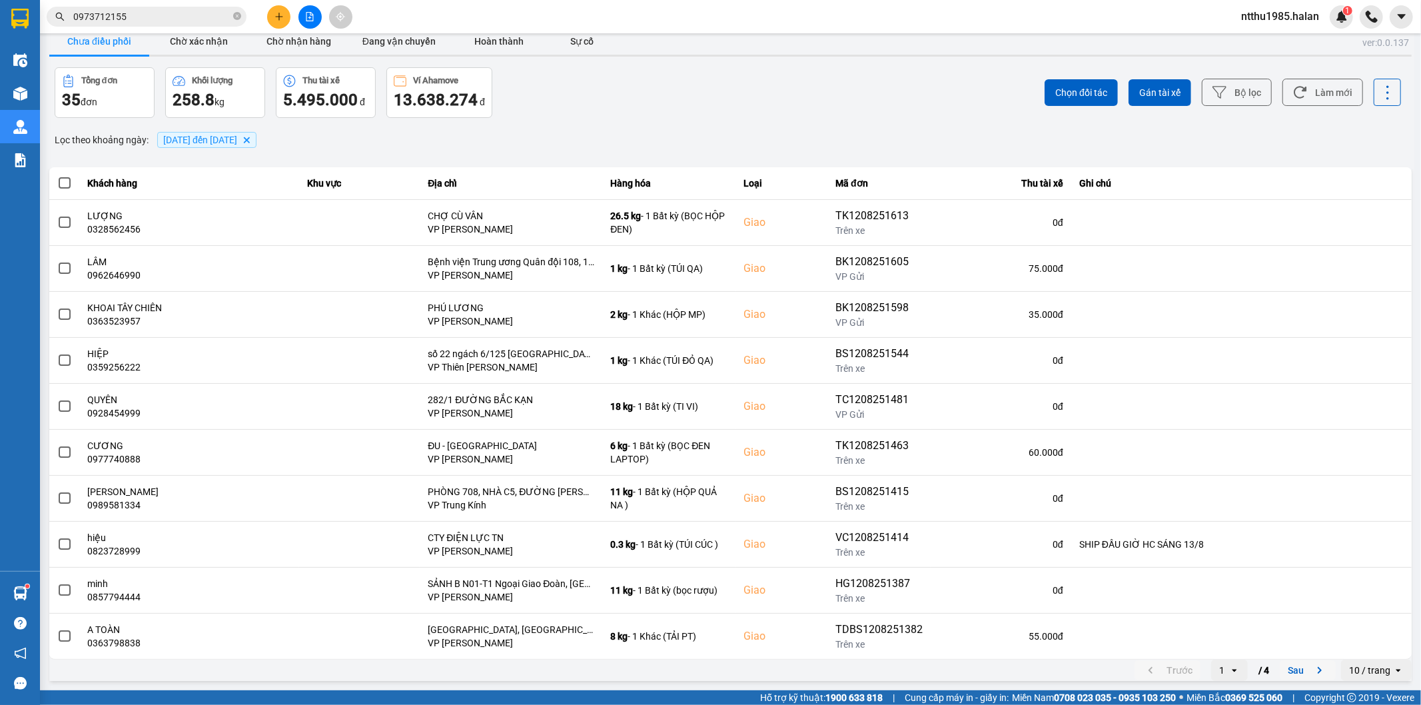
click at [1290, 672] on button "Sau" at bounding box center [1308, 670] width 56 height 20
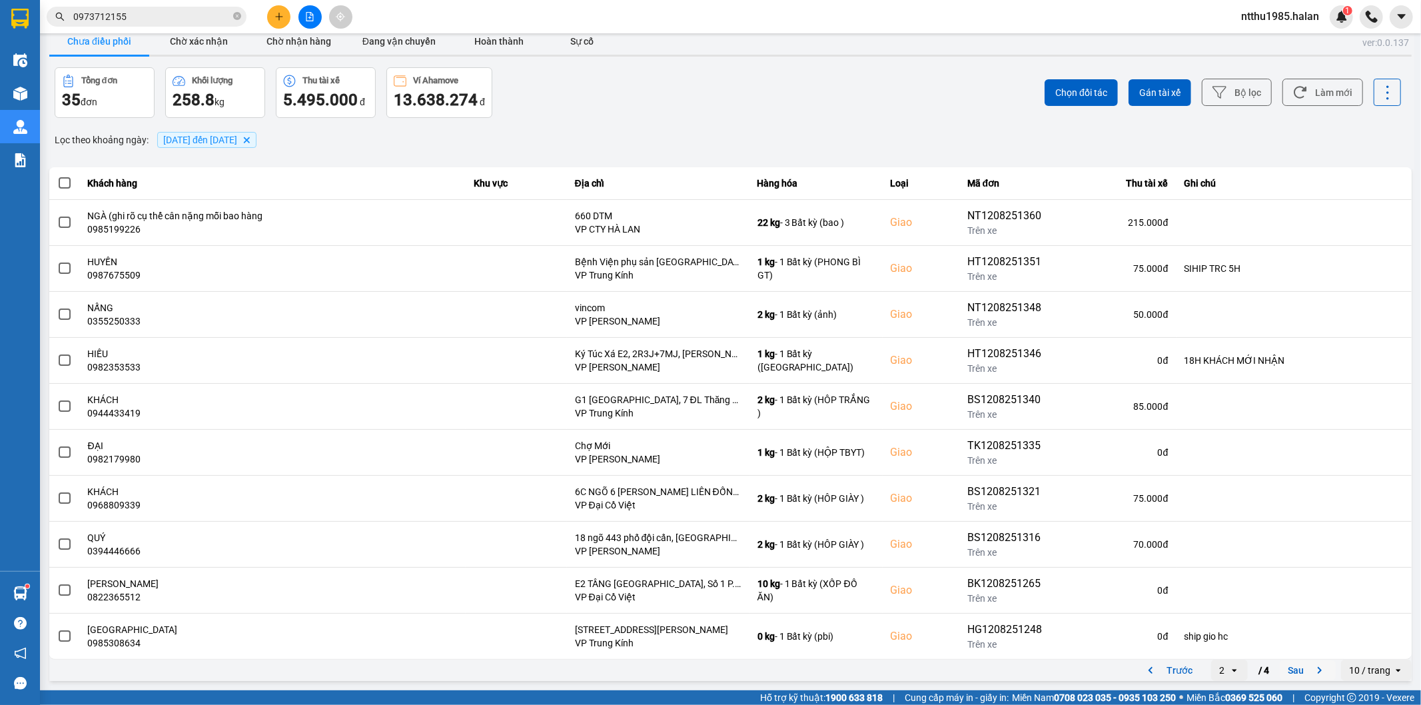
click at [1290, 672] on button "Sau" at bounding box center [1308, 670] width 56 height 20
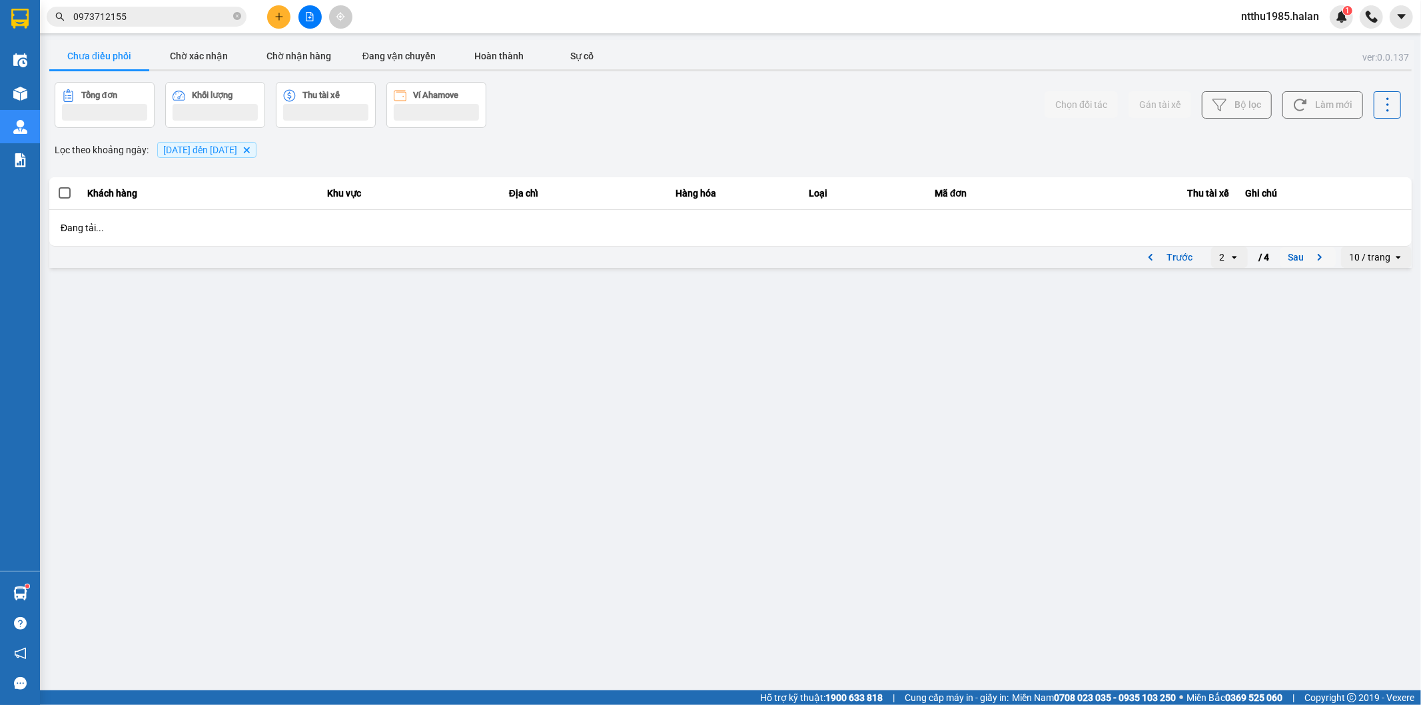
scroll to position [0, 0]
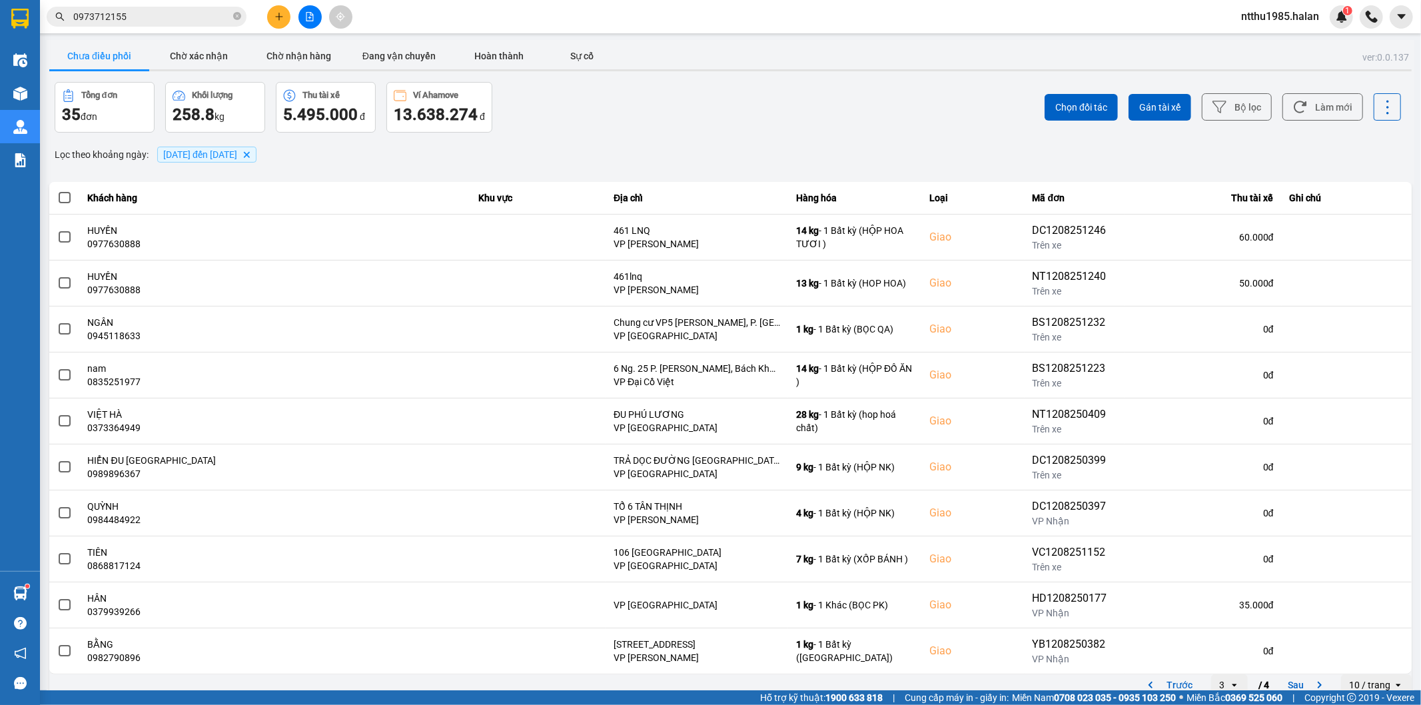
click at [144, 18] on input "0973712155" at bounding box center [151, 16] width 157 height 15
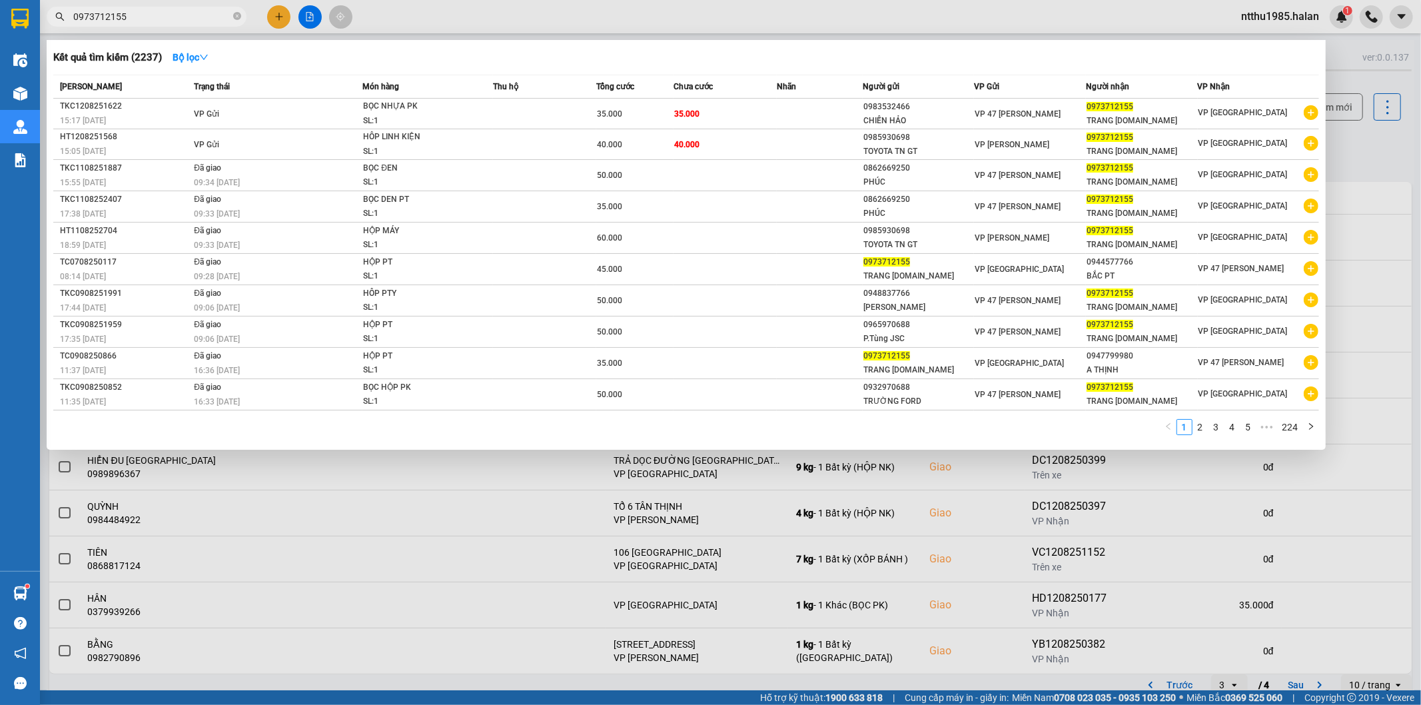
click at [144, 18] on input "0973712155" at bounding box center [151, 16] width 157 height 15
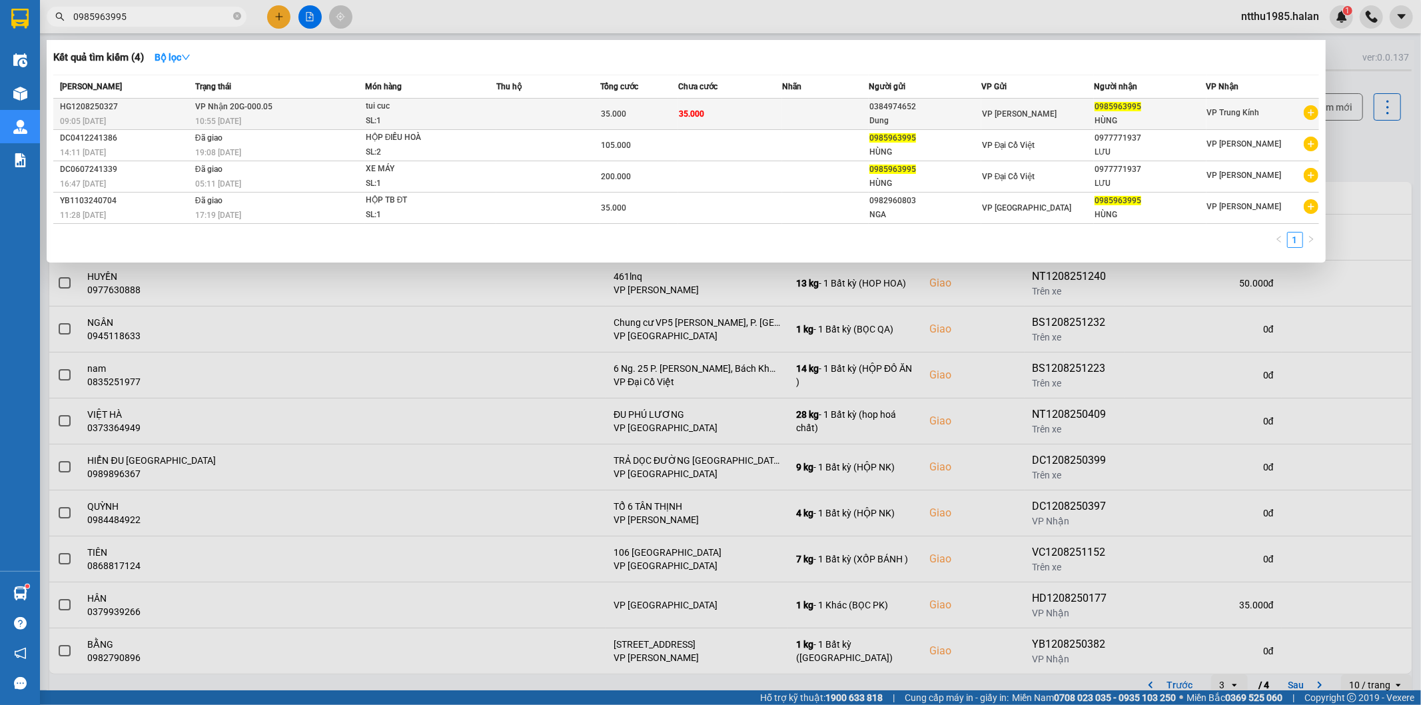
type input "0985963995"
click at [1084, 119] on div "VP [PERSON_NAME]" at bounding box center [1037, 114] width 111 height 15
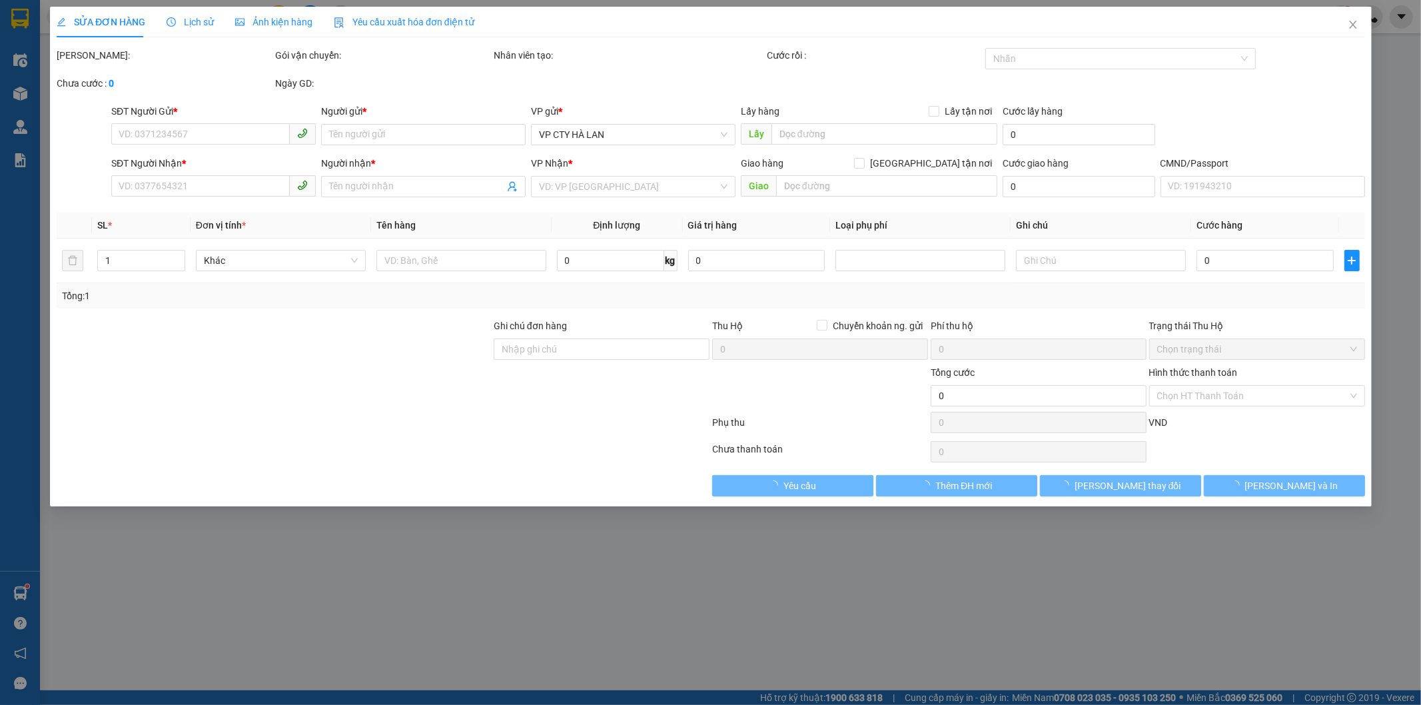
type input "0384974652"
type input "Dung"
type input "0985963995"
type input "HÙNG"
type input "35.000"
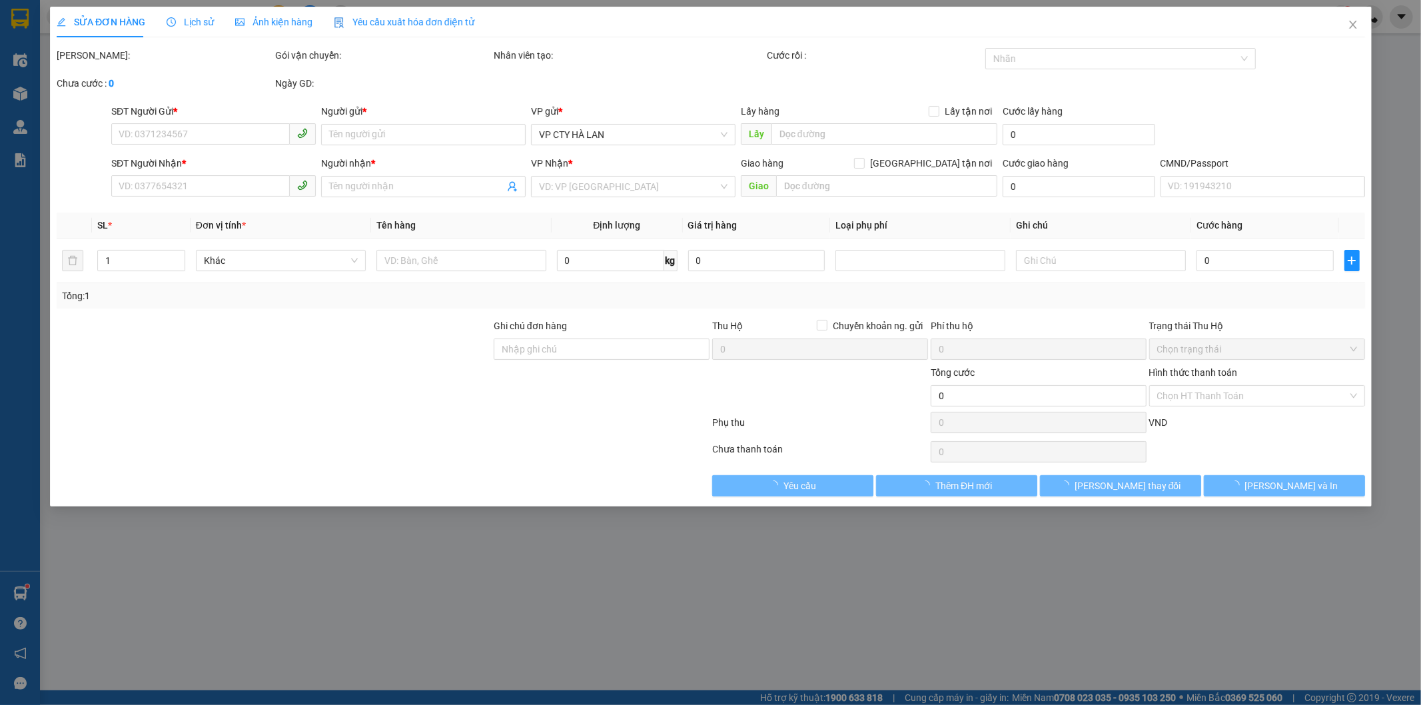
type input "35.000"
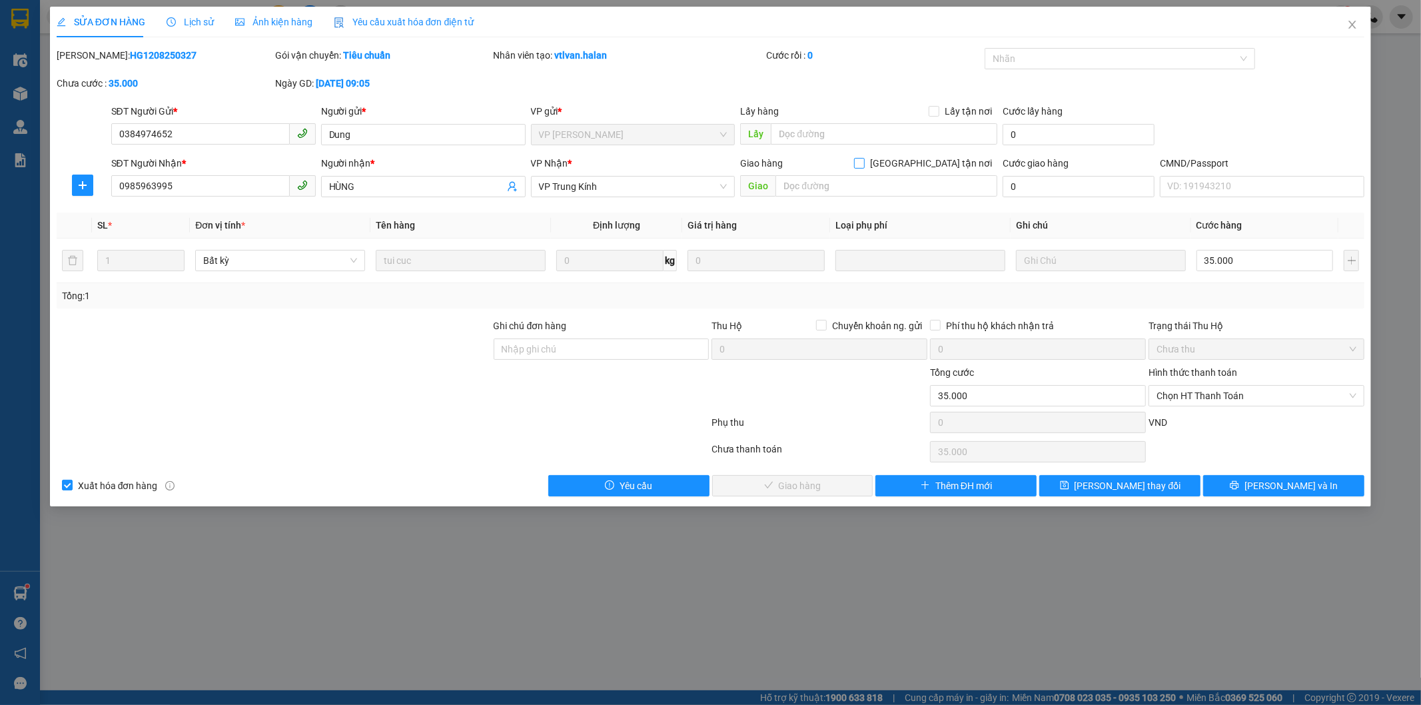
click at [864, 165] on input "Giao tận nơi" at bounding box center [858, 162] width 9 height 9
checkbox input "true"
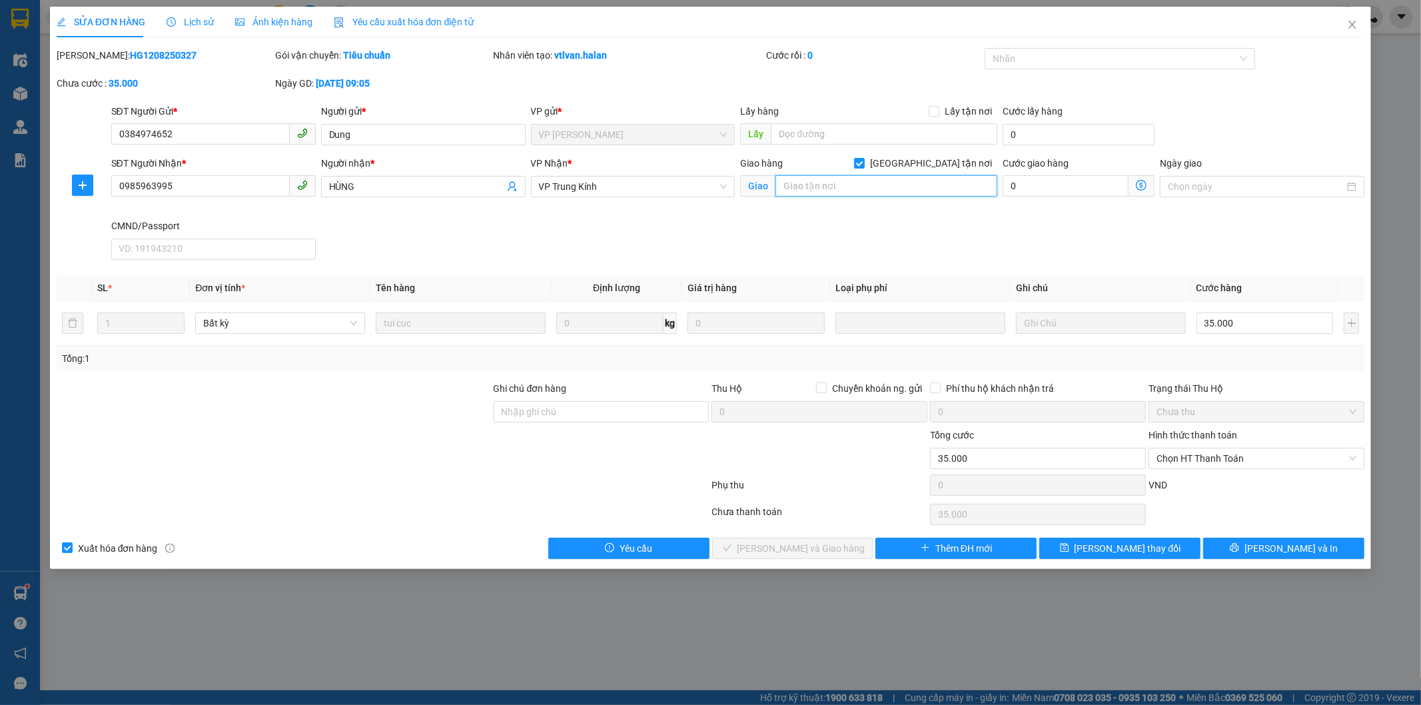
click at [874, 189] on input "text" at bounding box center [887, 185] width 222 height 21
click at [909, 188] on input "lô a2 cn9 cụm công nghiệp từ liêm" at bounding box center [887, 185] width 222 height 21
click at [908, 190] on input "lô a2 cn9 cụm công nghiệp từ liêm" at bounding box center [887, 185] width 222 height 21
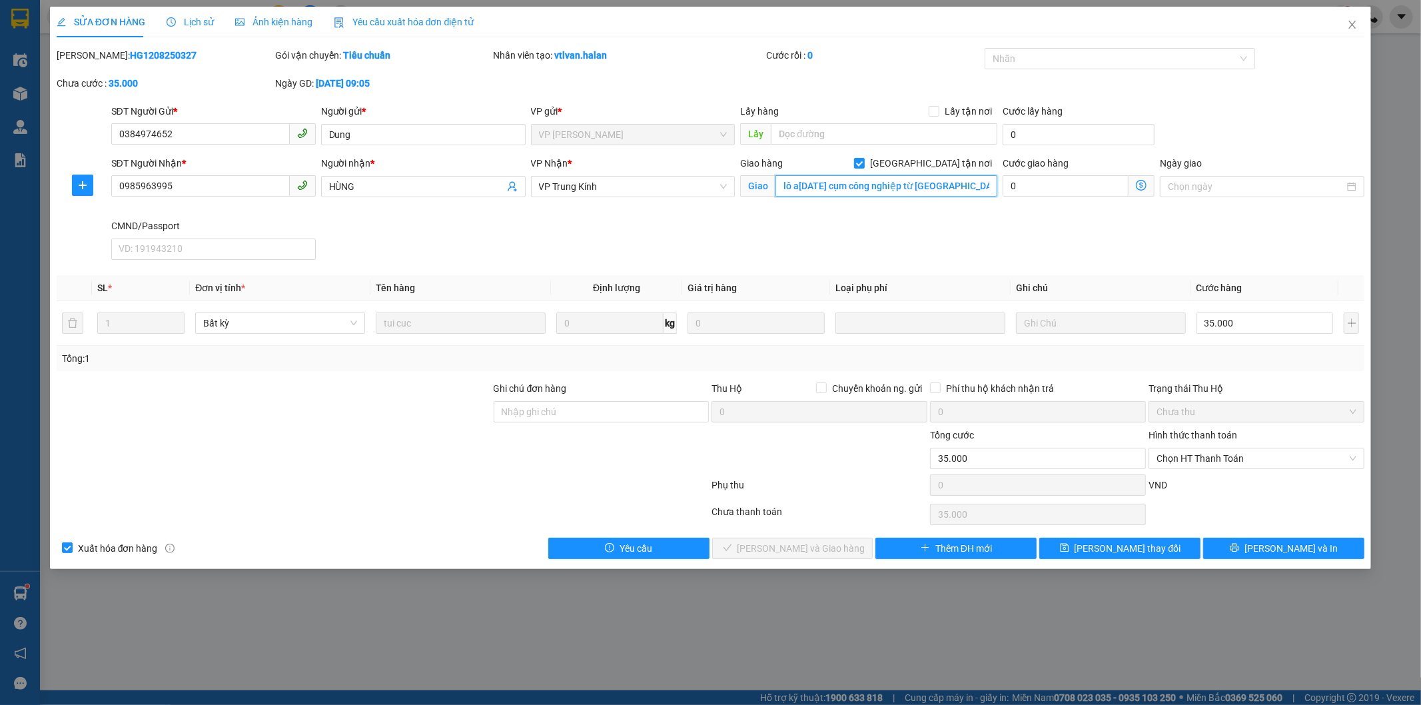
click at [908, 190] on input "lô a2 cn9 cụm công nghiệp từ liêm" at bounding box center [887, 185] width 222 height 21
click at [861, 187] on input "lô a2 cn9 cụm công nghiệp từ liêm" at bounding box center [887, 185] width 222 height 21
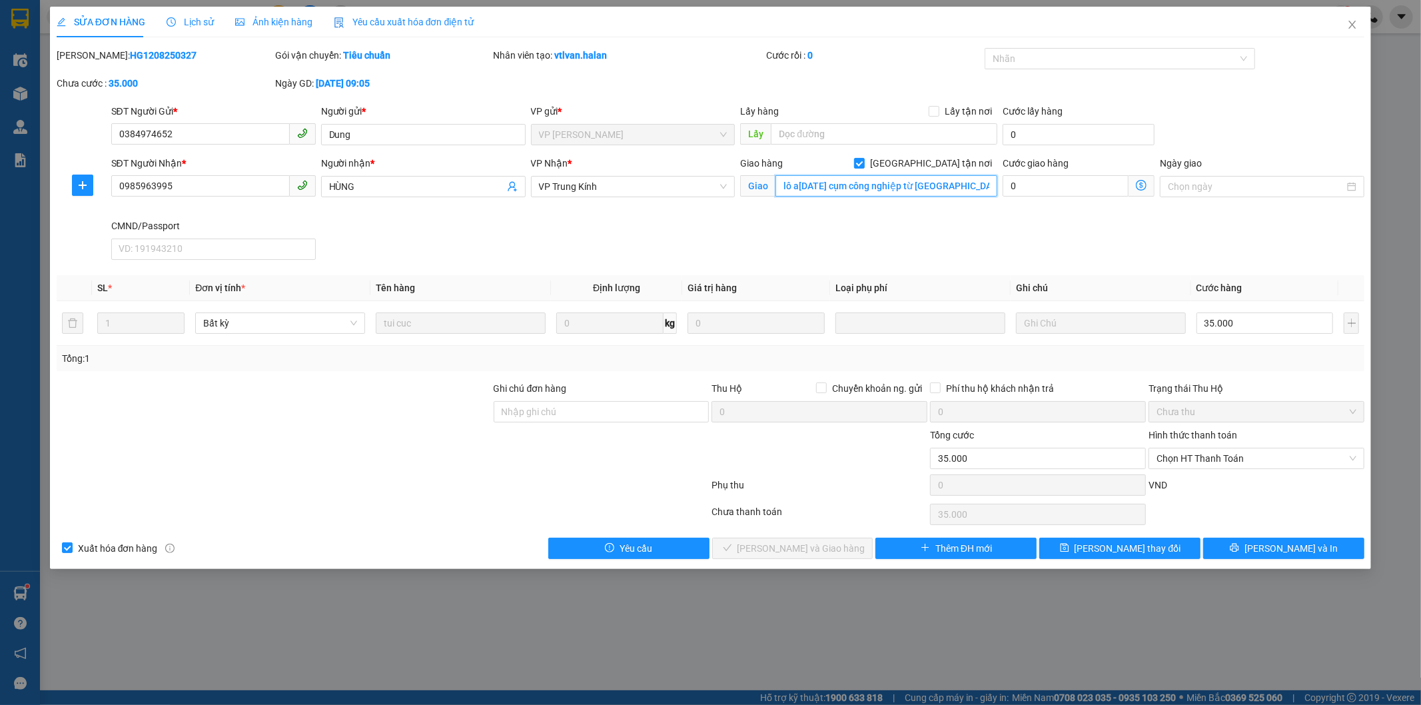
paste input "Trường đại học Công nghệ Đông Á, Toà nhà Đại học Công nghệ Đông Á, P. Trịnh Văn…"
type input "Trường đại học Công nghệ Đông Á, Toà nhà Đại học Công nghệ Đông Á, P. Trịnh Văn…"
click at [1136, 183] on icon "dollar-circle" at bounding box center [1141, 185] width 11 height 11
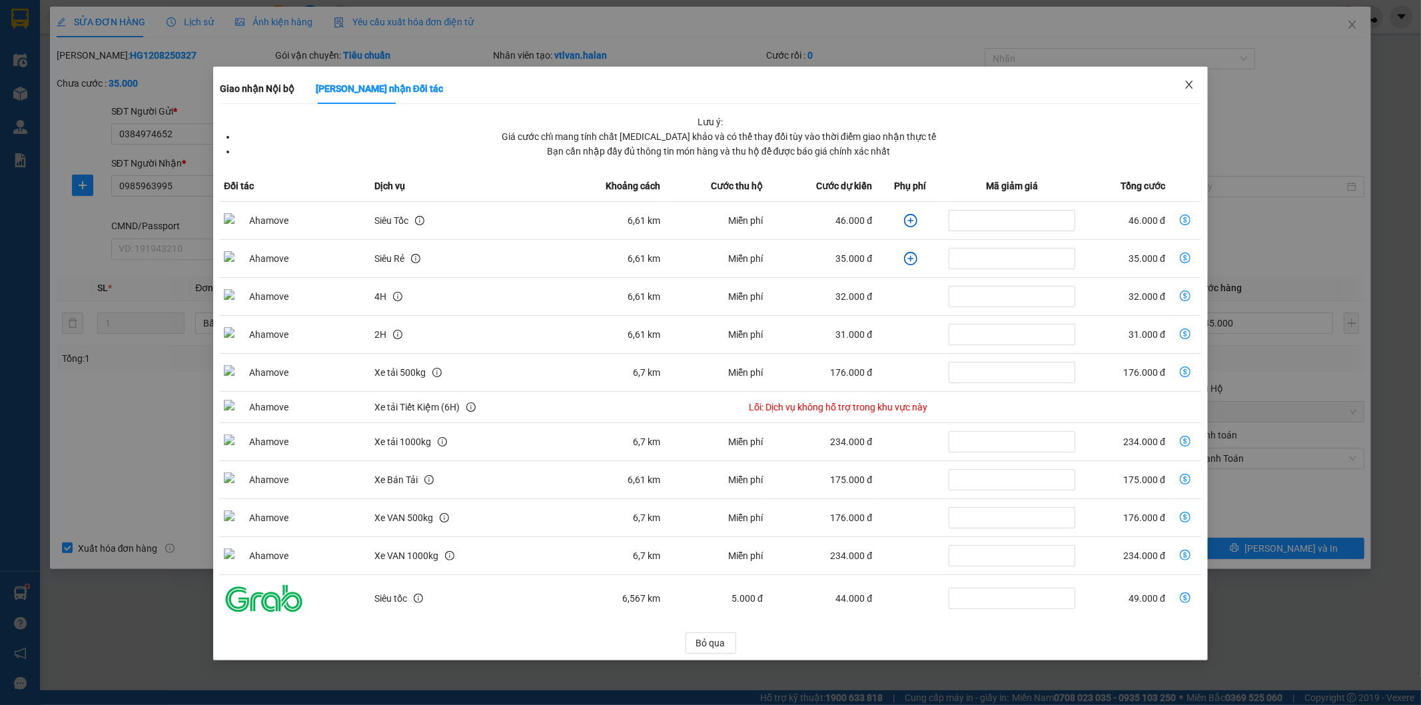
click at [1189, 84] on icon "close" at bounding box center [1189, 85] width 7 height 8
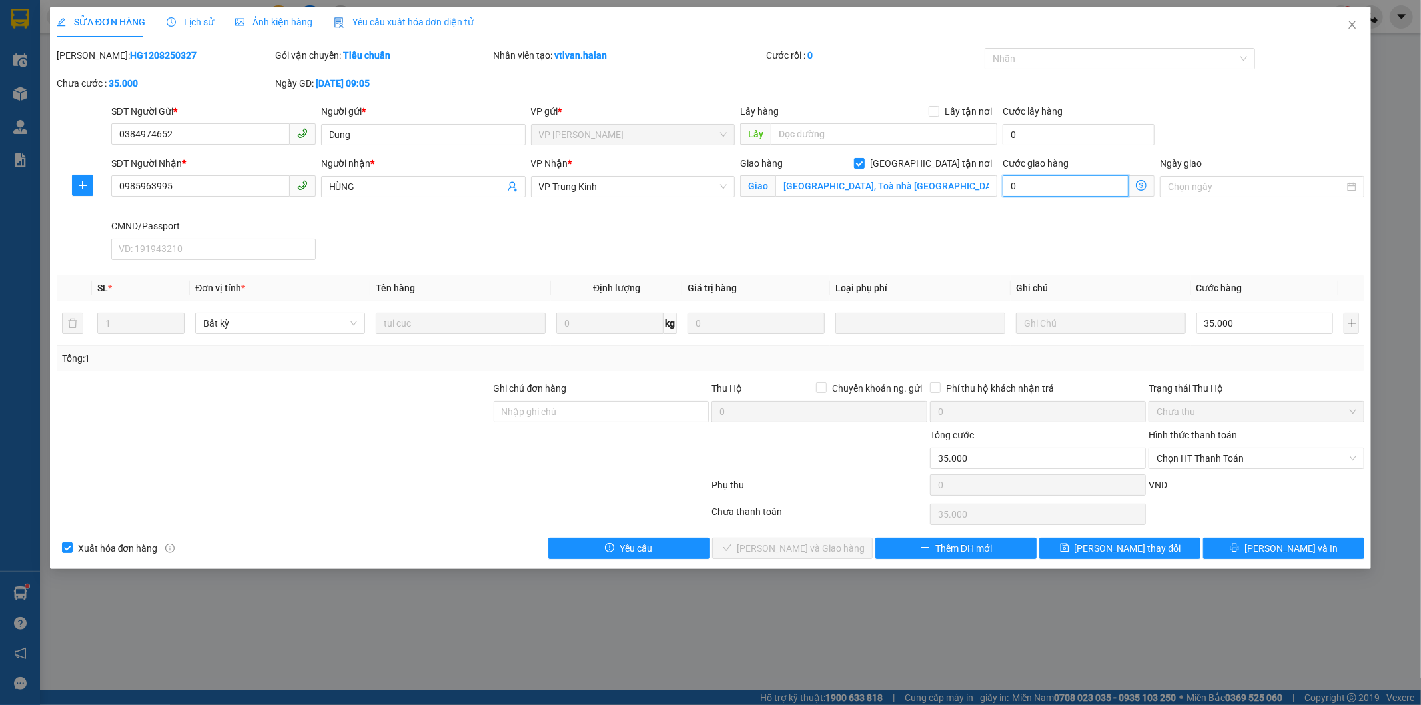
click at [1056, 187] on input "0" at bounding box center [1066, 185] width 126 height 21
type input "5"
type input "35.005"
type input "35.055"
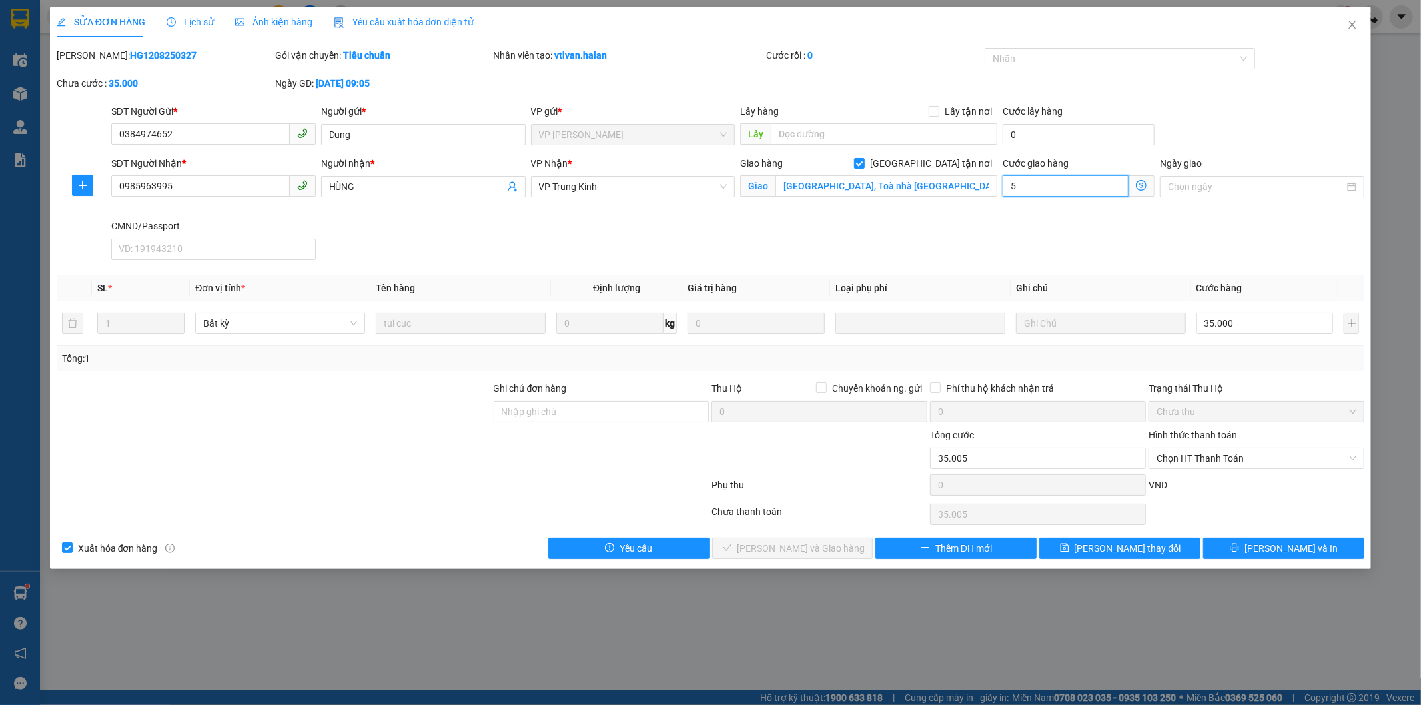
type input "35.055"
type input "50.000"
type input "85.000"
click at [1029, 194] on input "50.000" at bounding box center [1066, 185] width 126 height 21
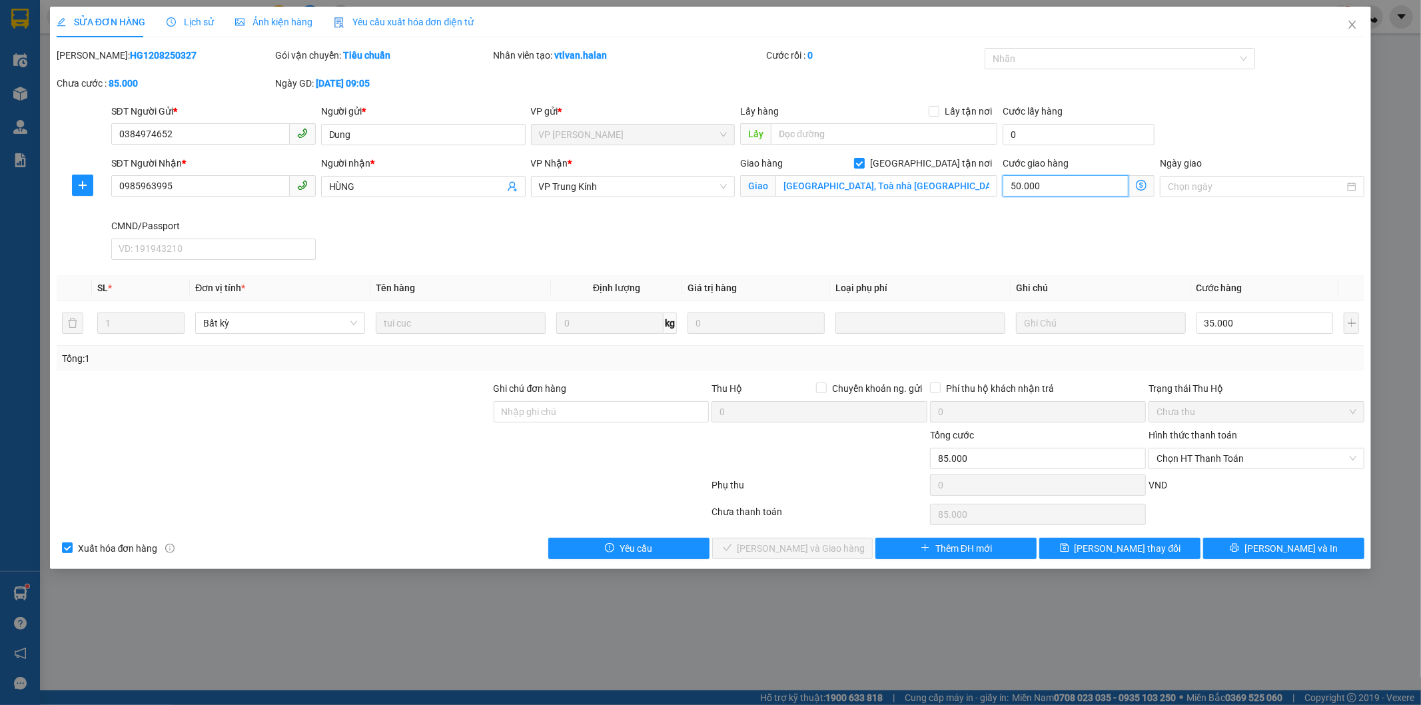
click at [1029, 194] on input "50.000" at bounding box center [1066, 185] width 126 height 21
type input "35.005"
type input "5"
type input "35.055"
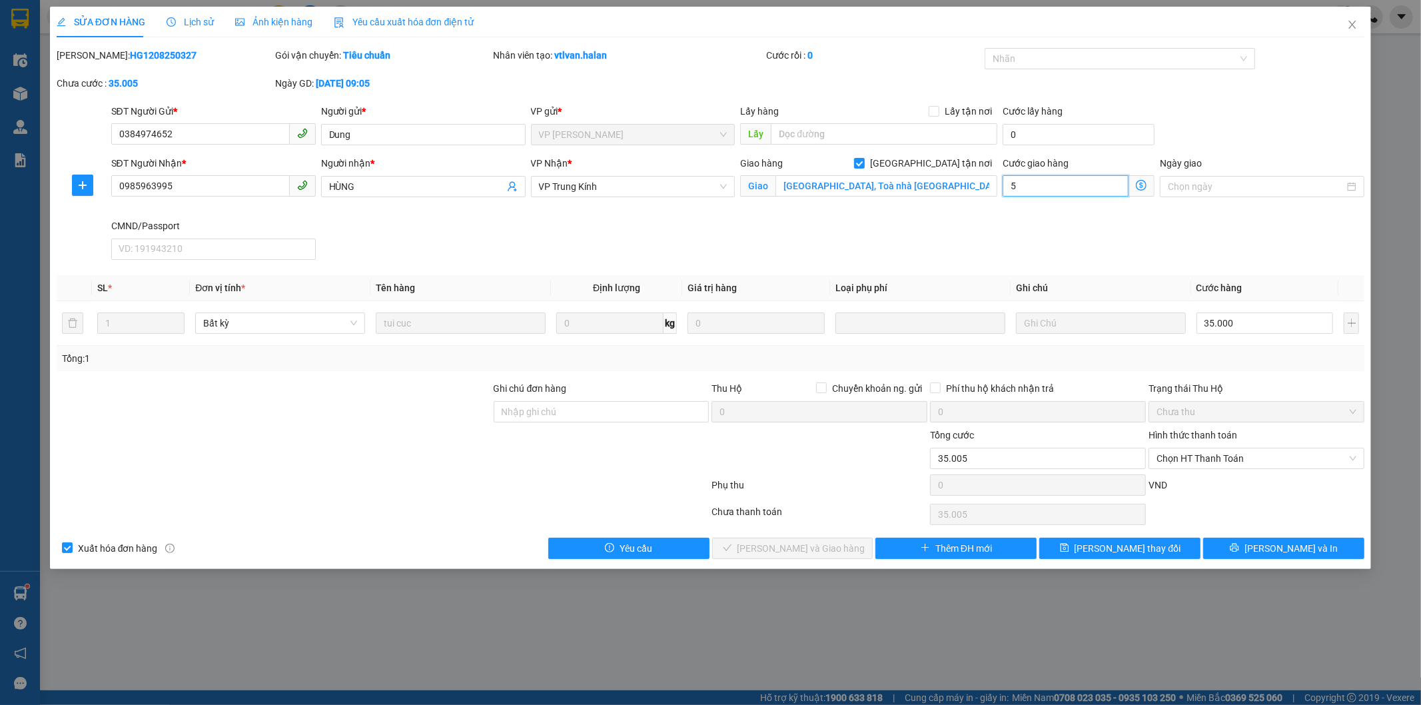
type input "35.055"
type input "55.000"
type input "90.000"
click at [1069, 552] on icon "save" at bounding box center [1064, 548] width 9 height 9
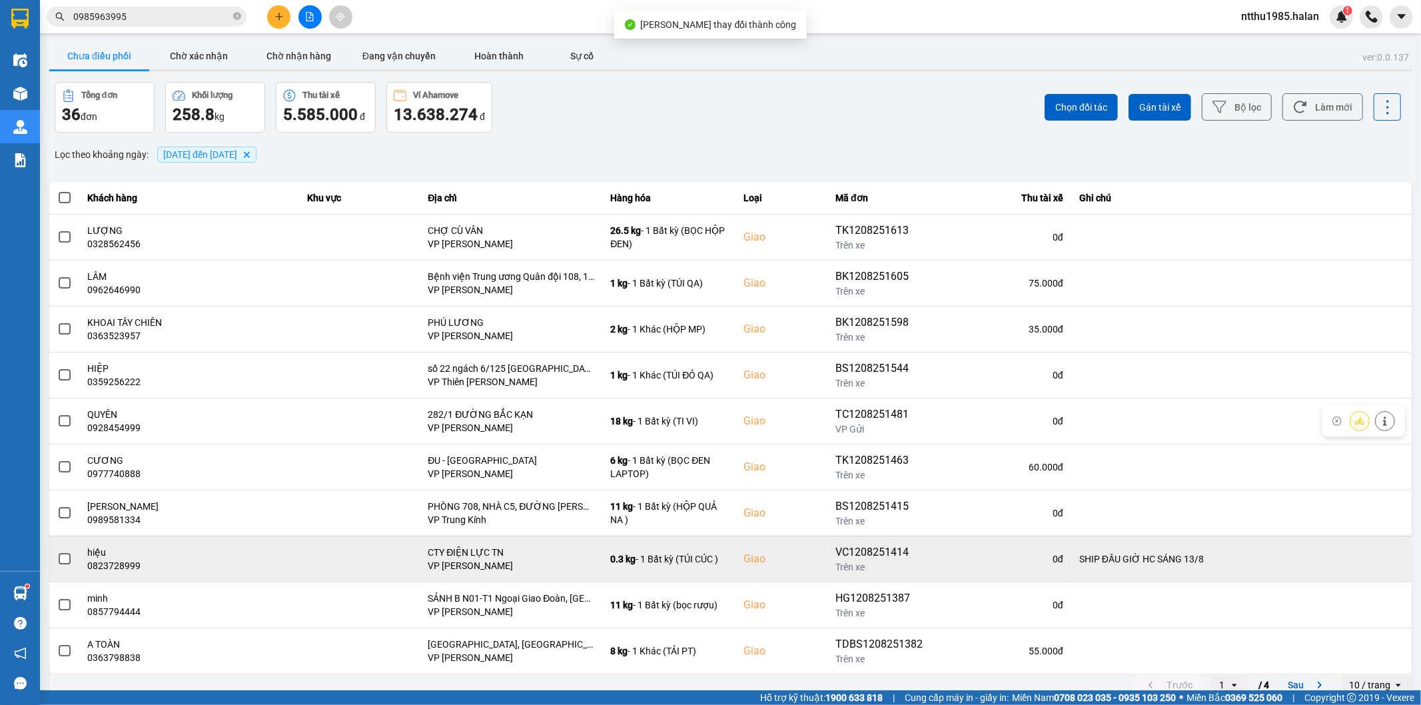
scroll to position [15, 0]
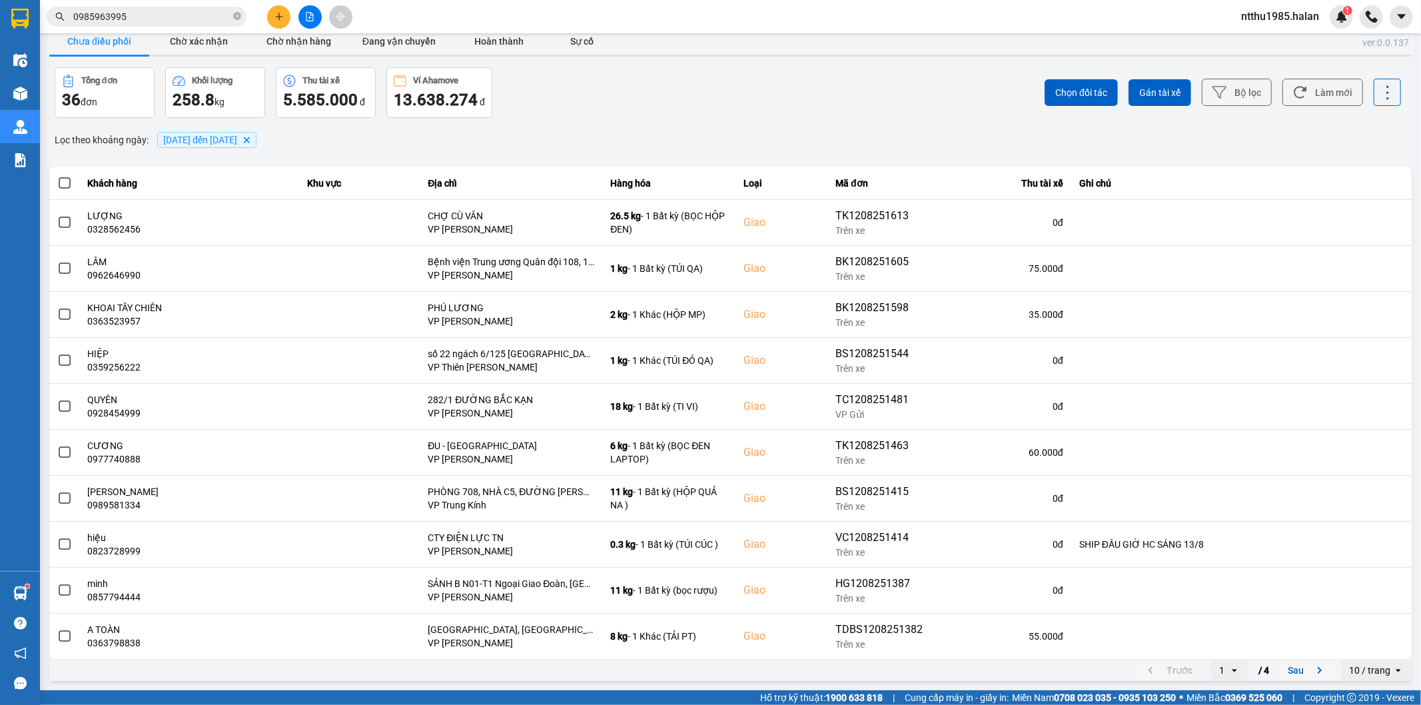
click at [1289, 671] on button "Sau" at bounding box center [1308, 670] width 56 height 20
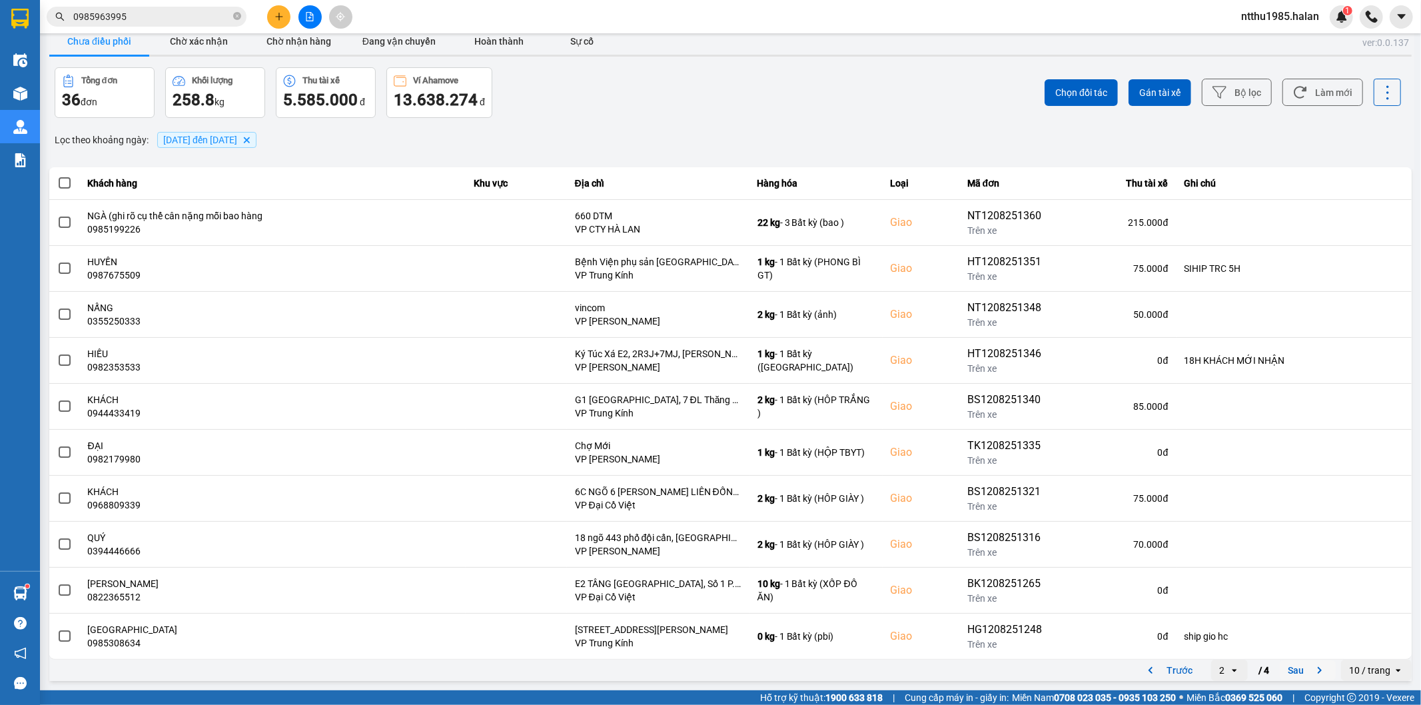
click at [1298, 668] on button "Sau" at bounding box center [1308, 670] width 56 height 20
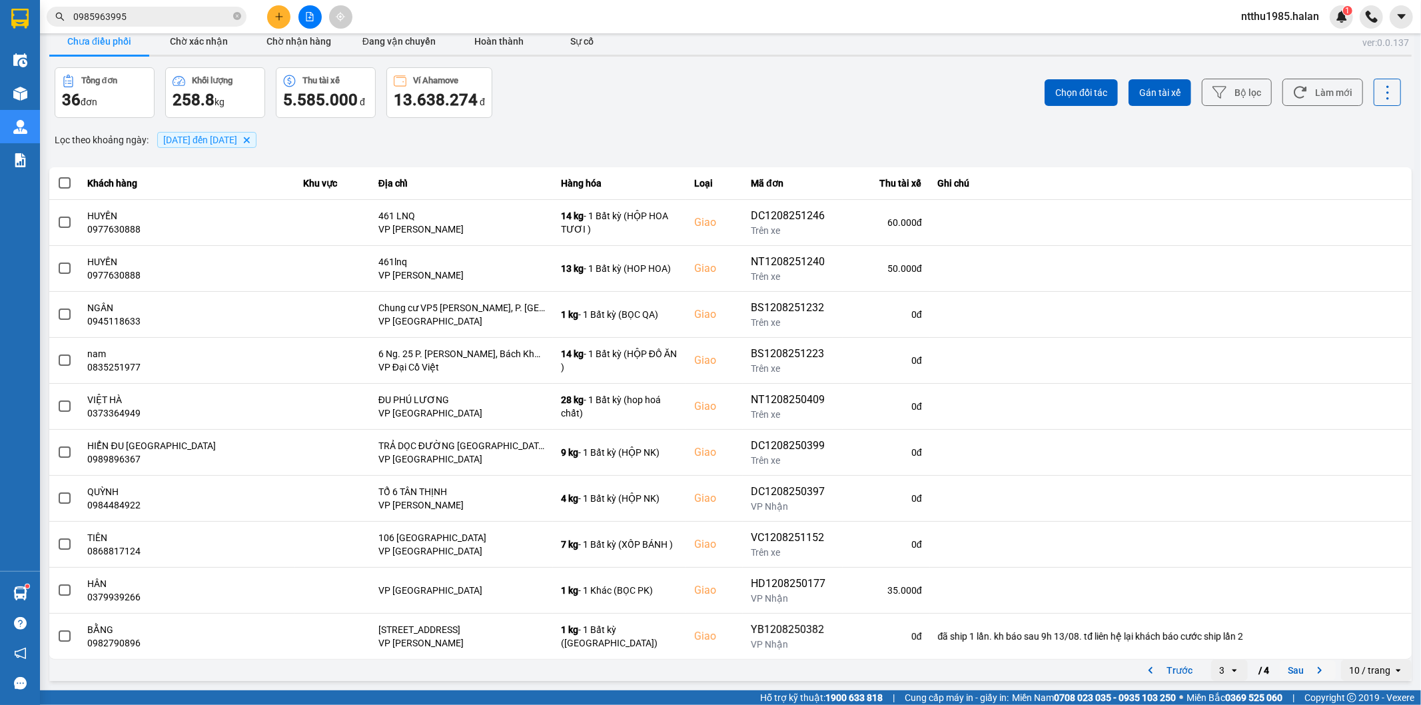
click at [1289, 670] on button "Sau" at bounding box center [1308, 670] width 56 height 20
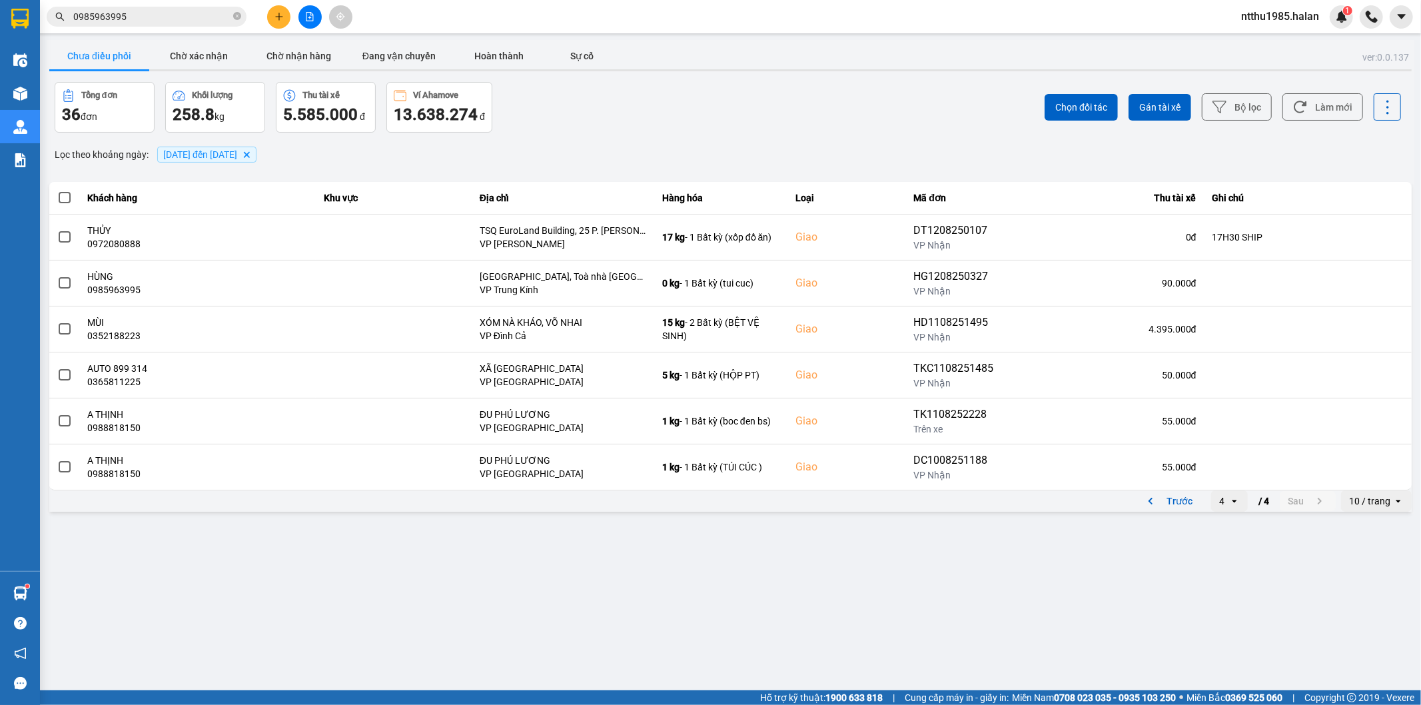
scroll to position [0, 0]
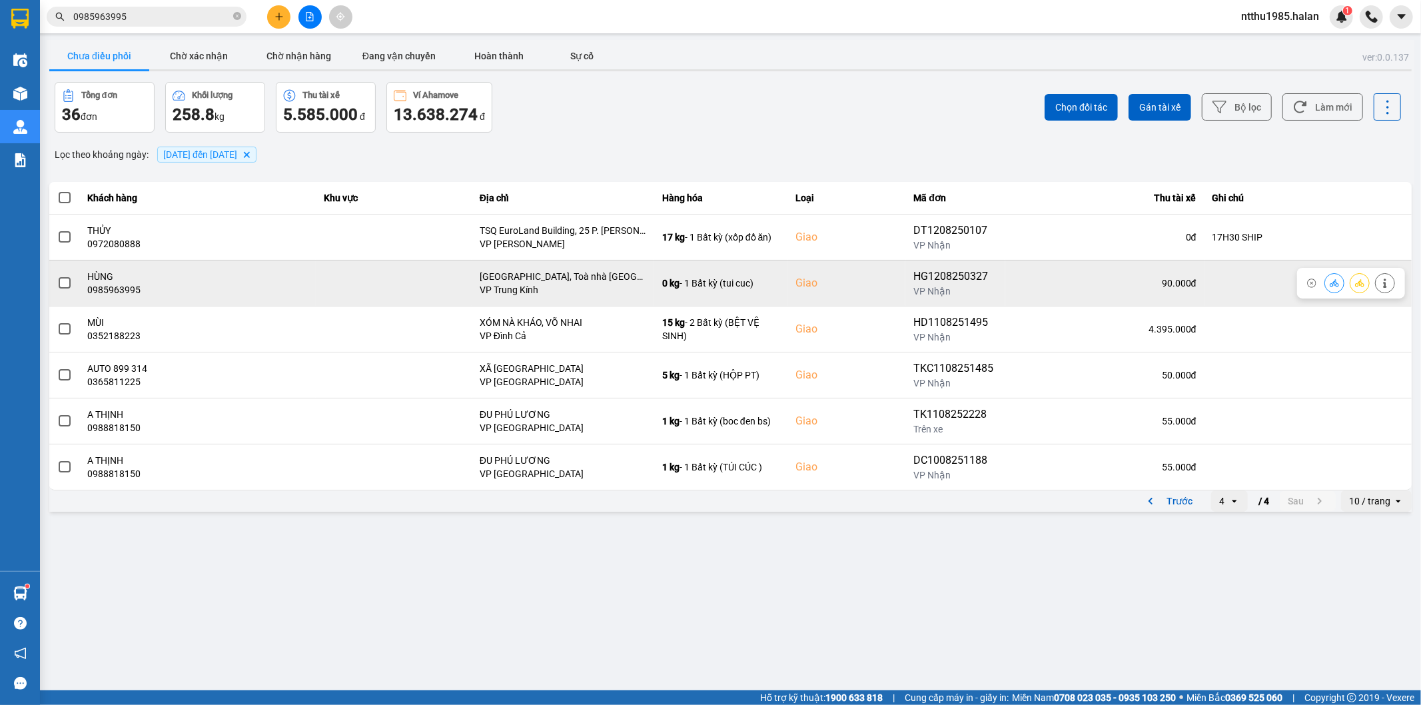
click at [61, 284] on span at bounding box center [65, 283] width 12 height 12
click at [57, 276] on input "checkbox" at bounding box center [57, 276] width 0 height 0
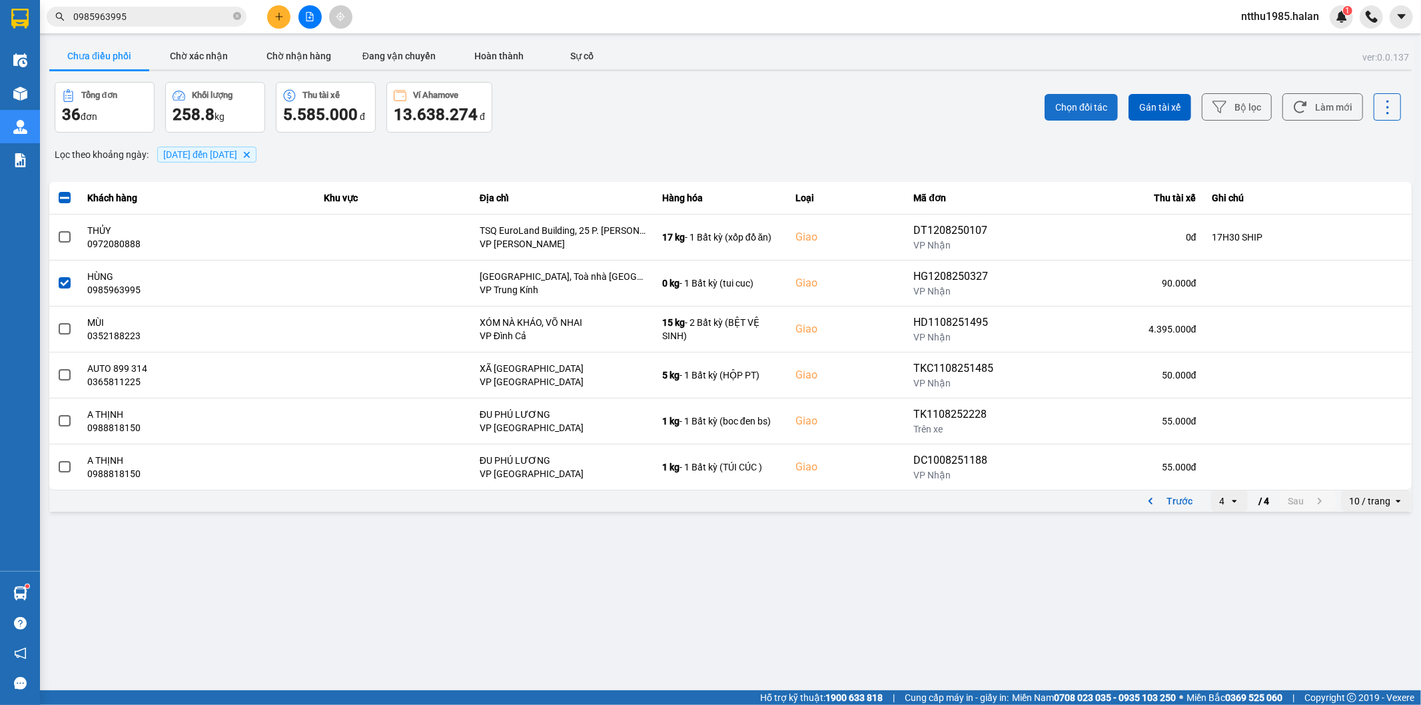
click at [1068, 101] on span "Chọn đối tác" at bounding box center [1082, 107] width 52 height 13
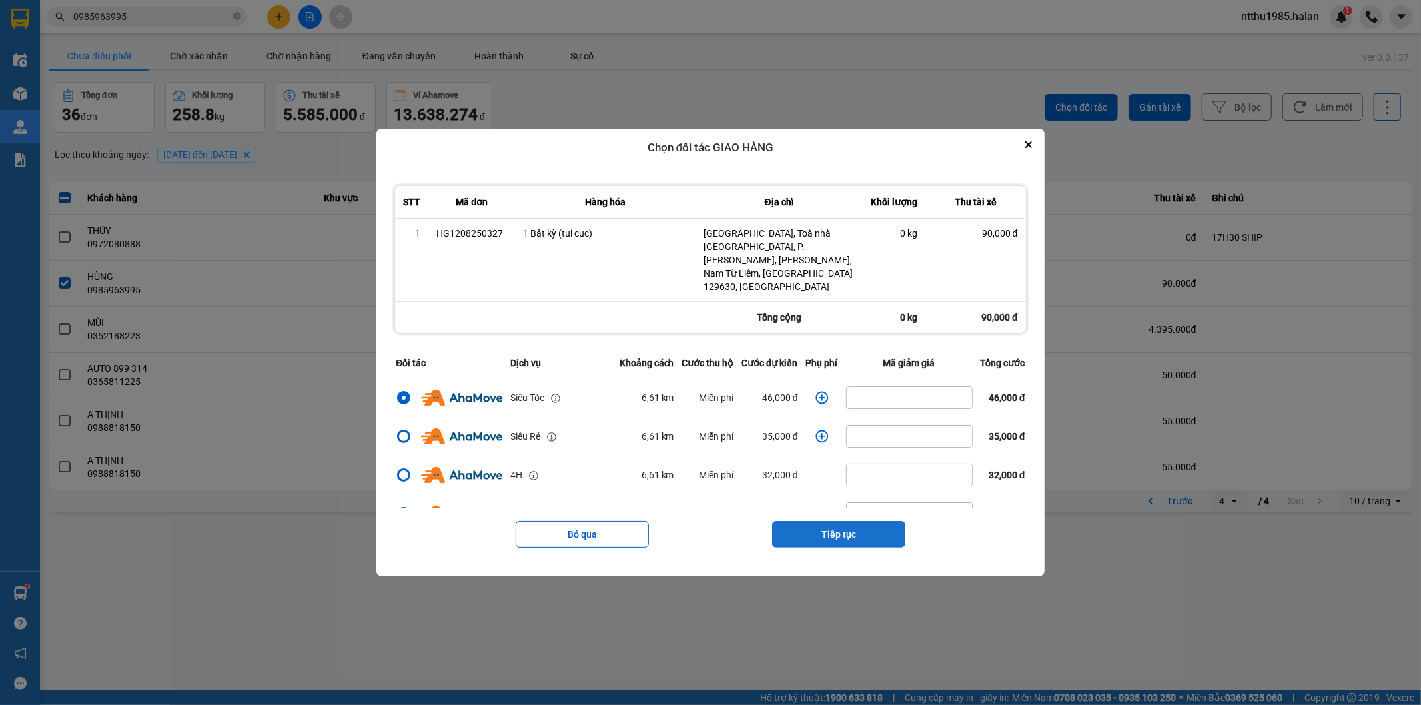
drag, startPoint x: 815, startPoint y: 522, endPoint x: 818, endPoint y: 485, distance: 36.8
click at [815, 521] on button "Tiếp tục" at bounding box center [838, 534] width 133 height 27
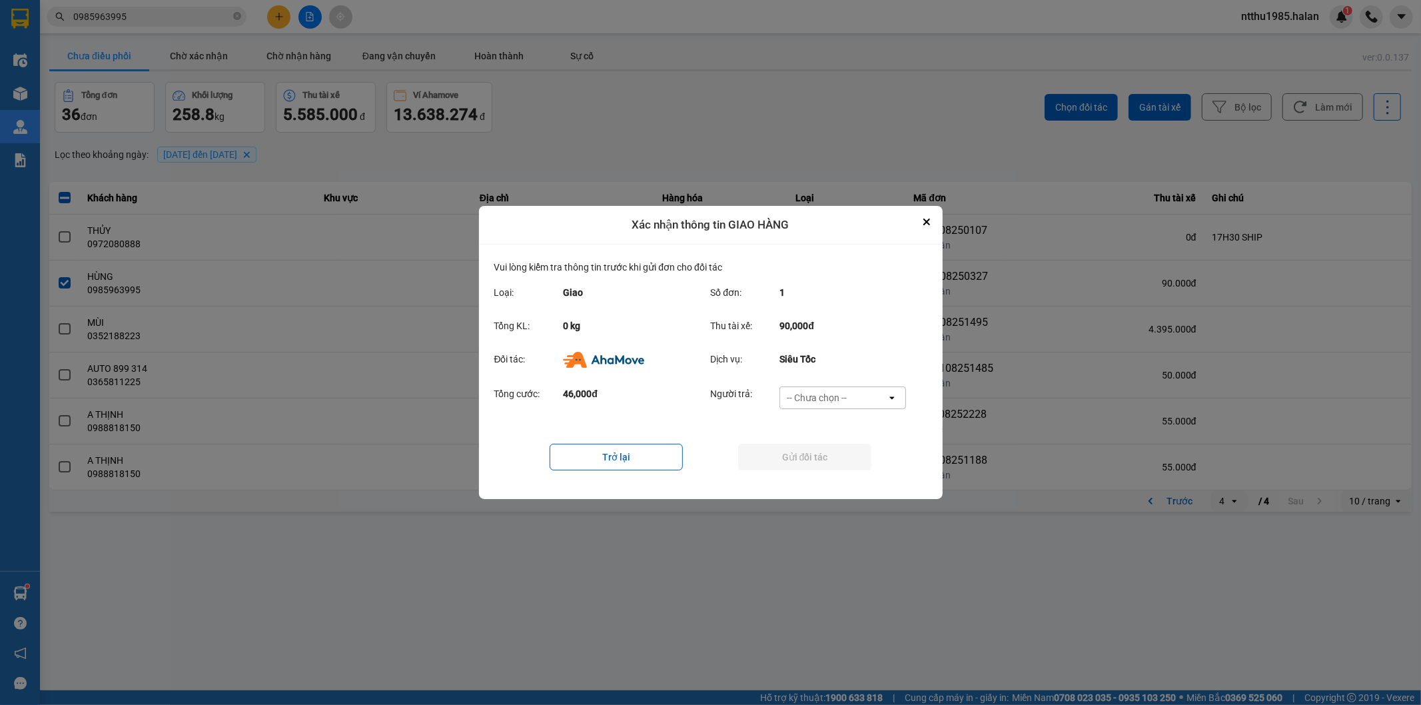
click at [816, 391] on div "-- Chưa chọn --" at bounding box center [817, 397] width 60 height 13
click at [814, 476] on span "Ví Ahamove" at bounding box center [817, 474] width 54 height 13
click at [813, 458] on button "Gửi đối tác" at bounding box center [804, 457] width 133 height 27
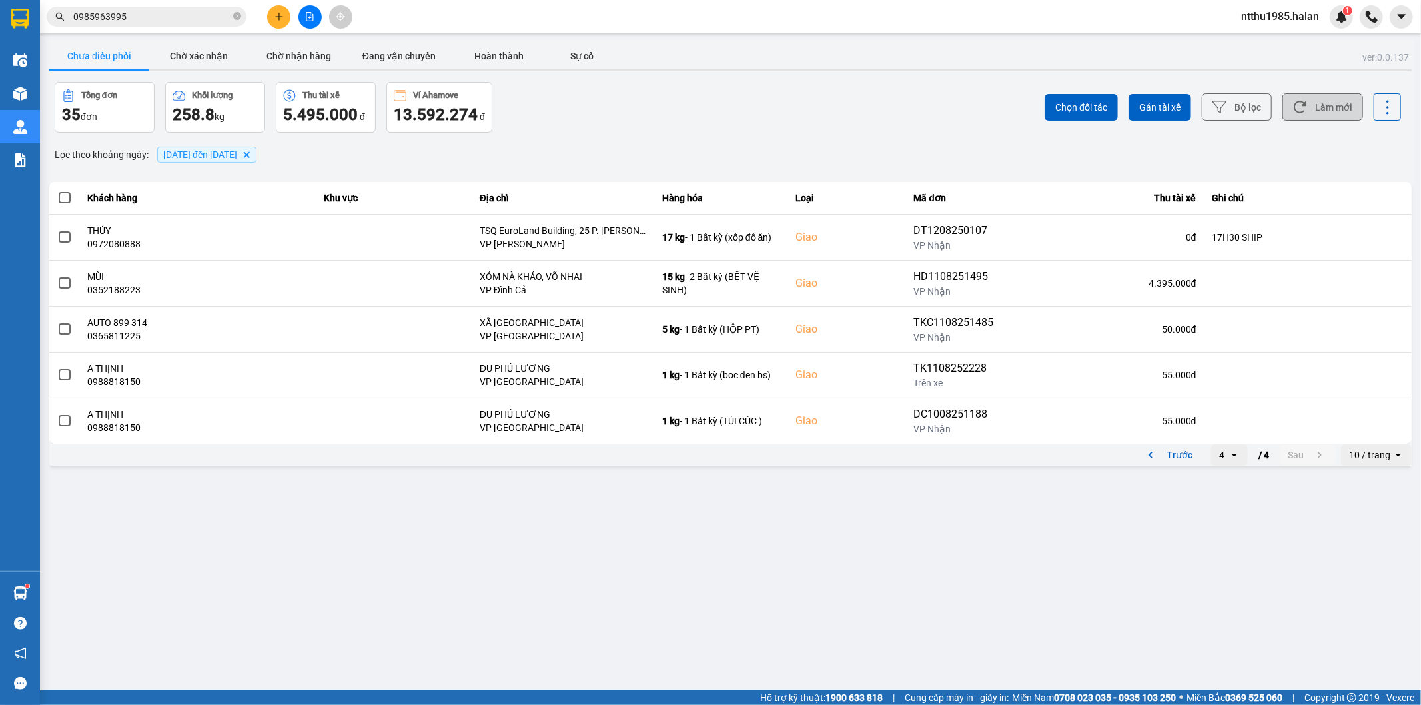
click at [1329, 110] on button "Làm mới" at bounding box center [1323, 106] width 81 height 27
click at [1186, 455] on button "Trước" at bounding box center [1168, 455] width 66 height 20
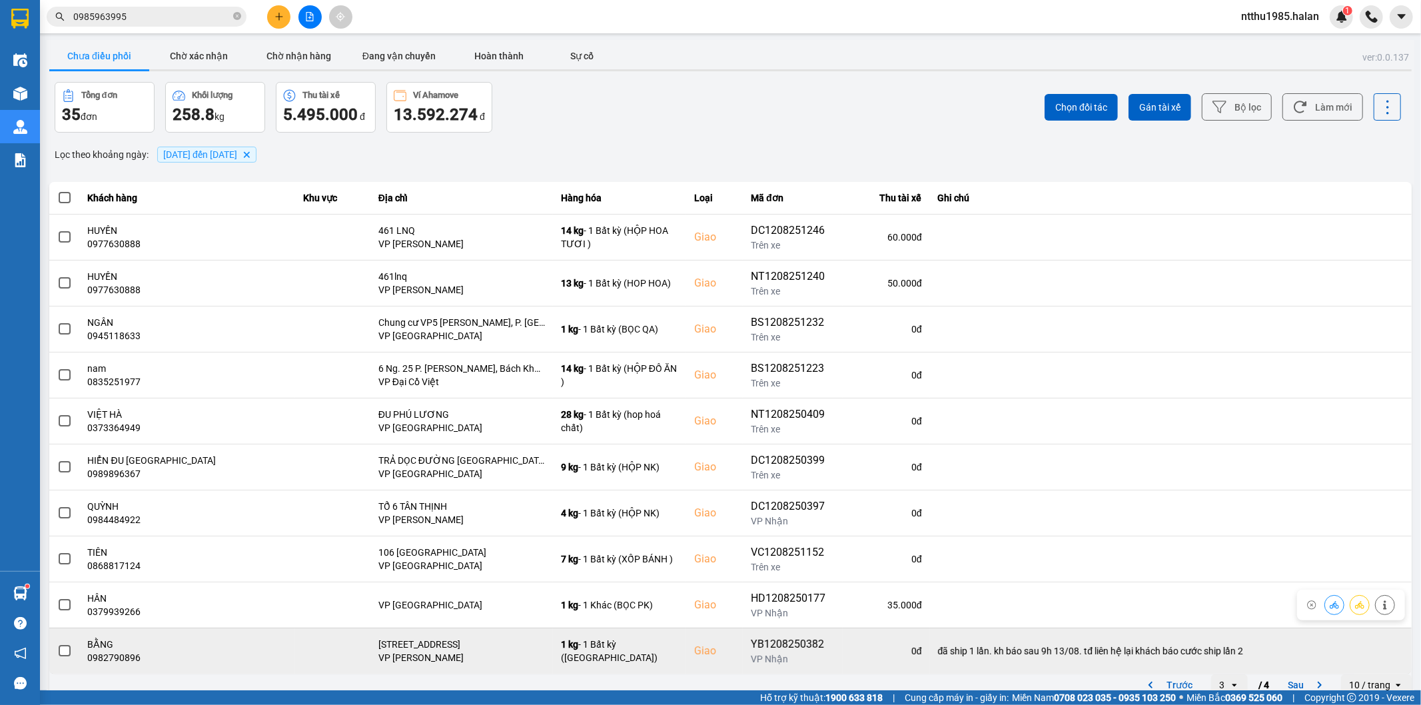
scroll to position [15, 0]
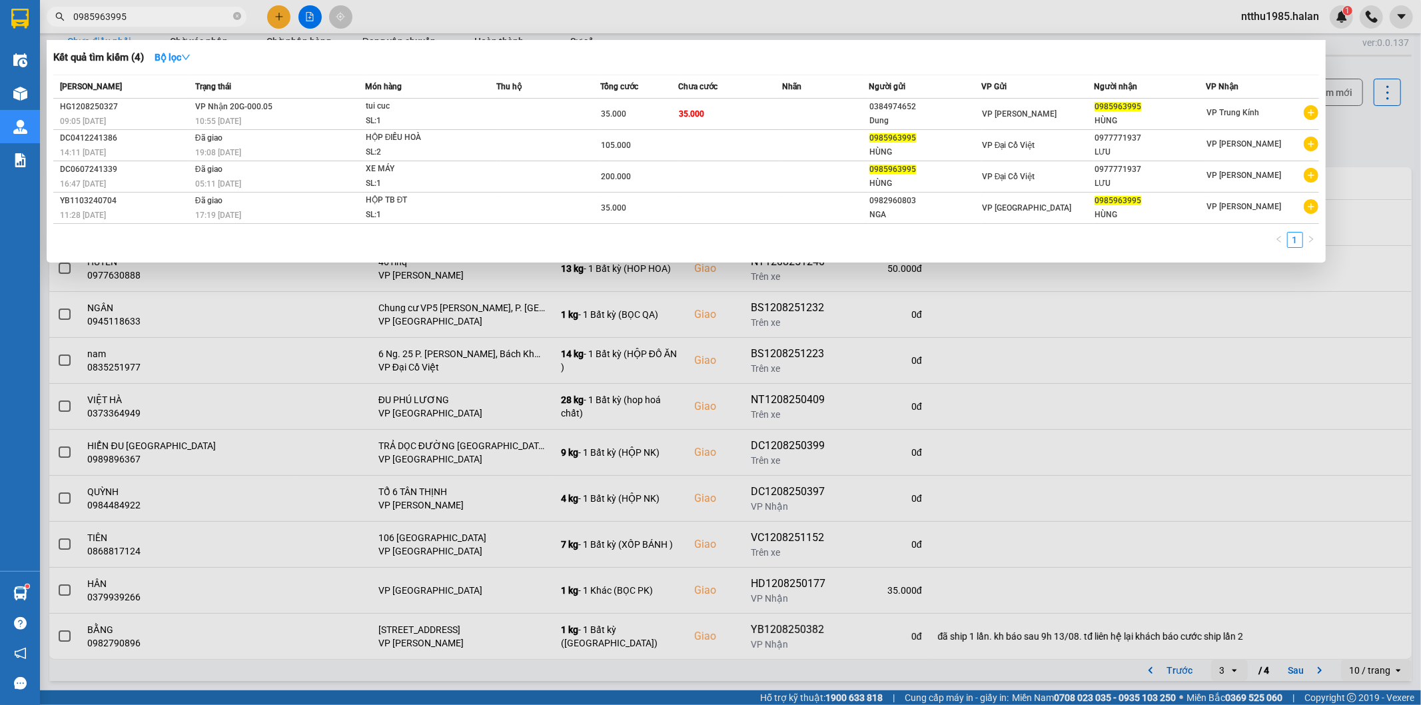
click at [132, 15] on input "0985963995" at bounding box center [151, 16] width 157 height 15
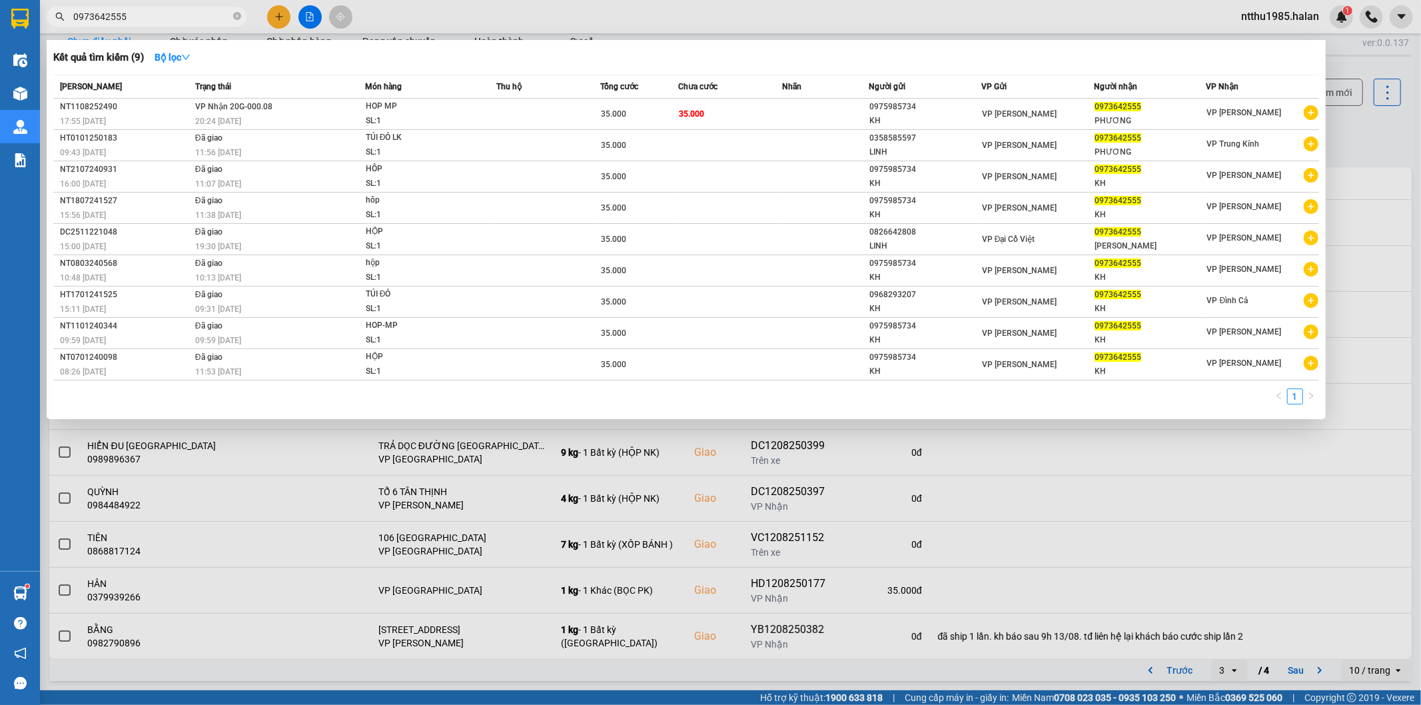
click at [157, 19] on input "0973642555" at bounding box center [151, 16] width 157 height 15
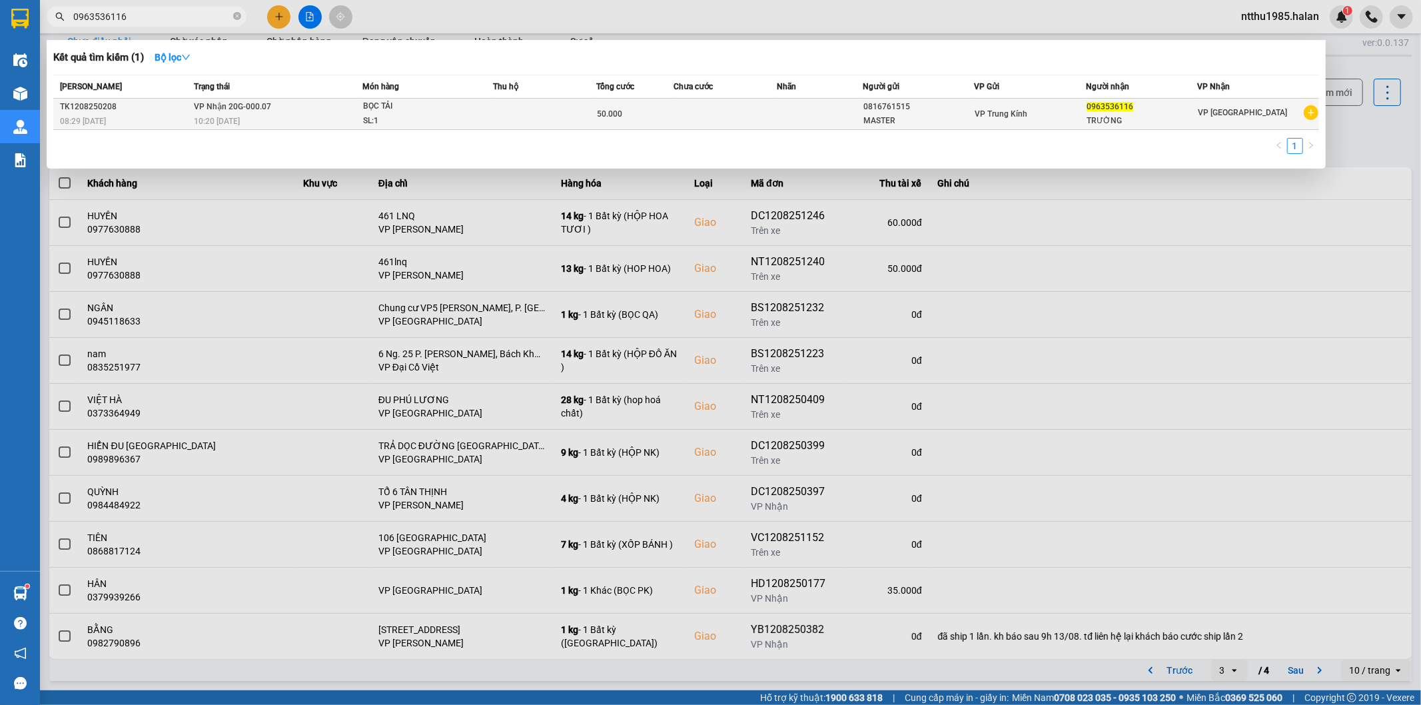
type input "0963536116"
click at [460, 118] on div "SL: 1" at bounding box center [413, 121] width 100 height 15
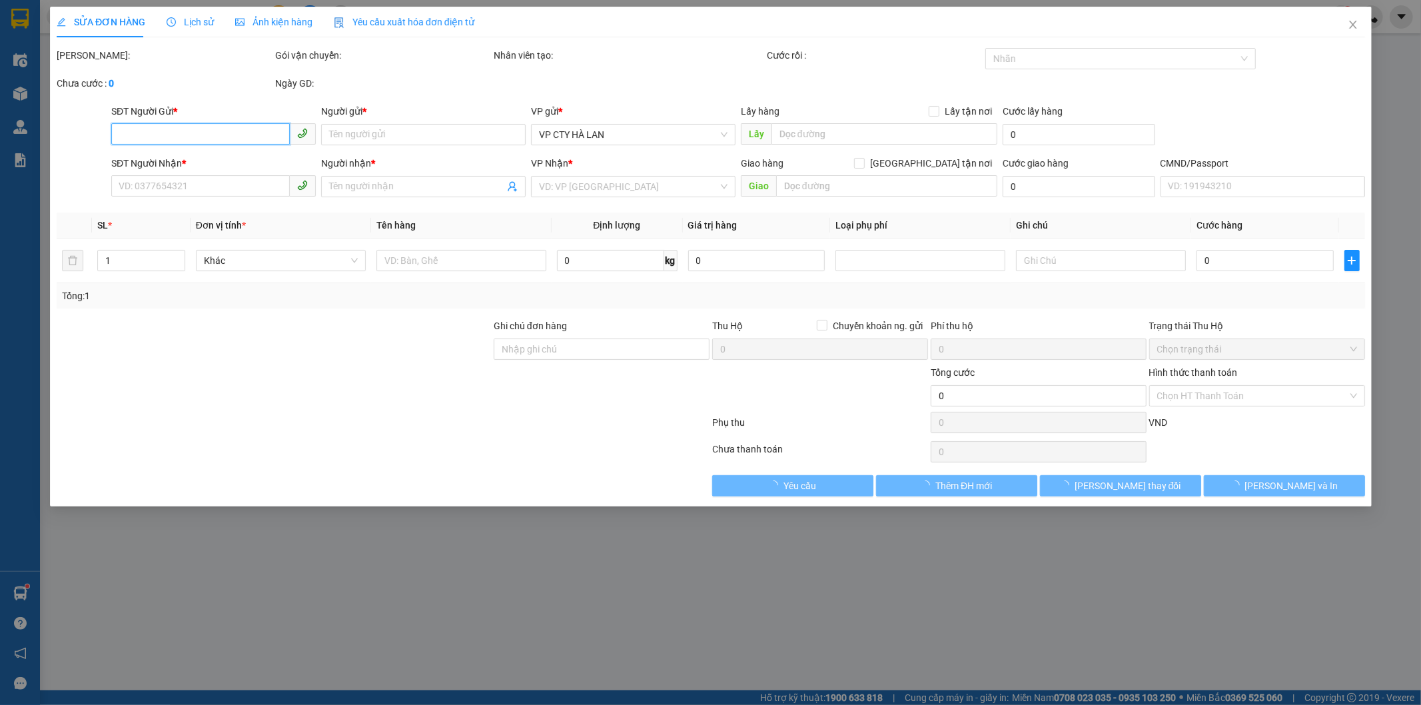
type input "0816761515"
type input "MASTER"
type input "0963536116"
type input "TRƯỜNG"
type input "50.000"
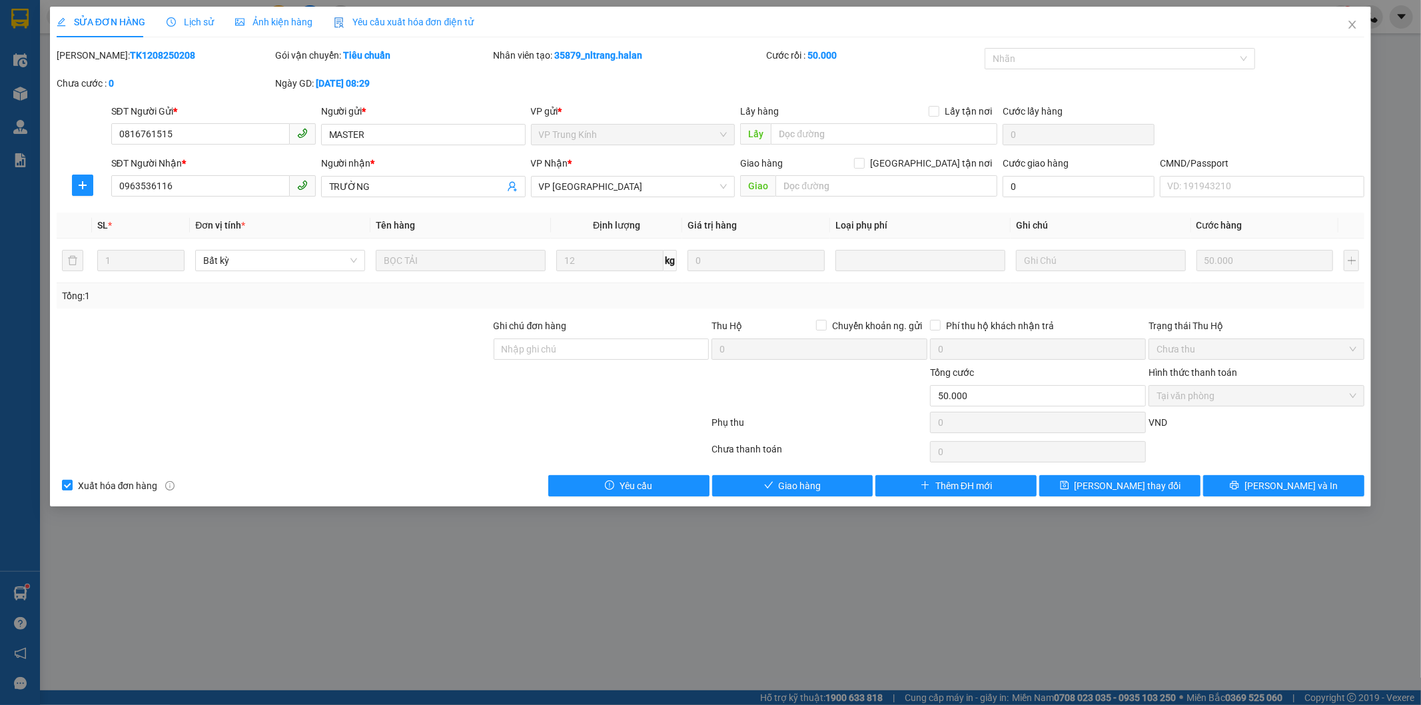
click at [185, 25] on span "Lịch sử" at bounding box center [190, 22] width 47 height 11
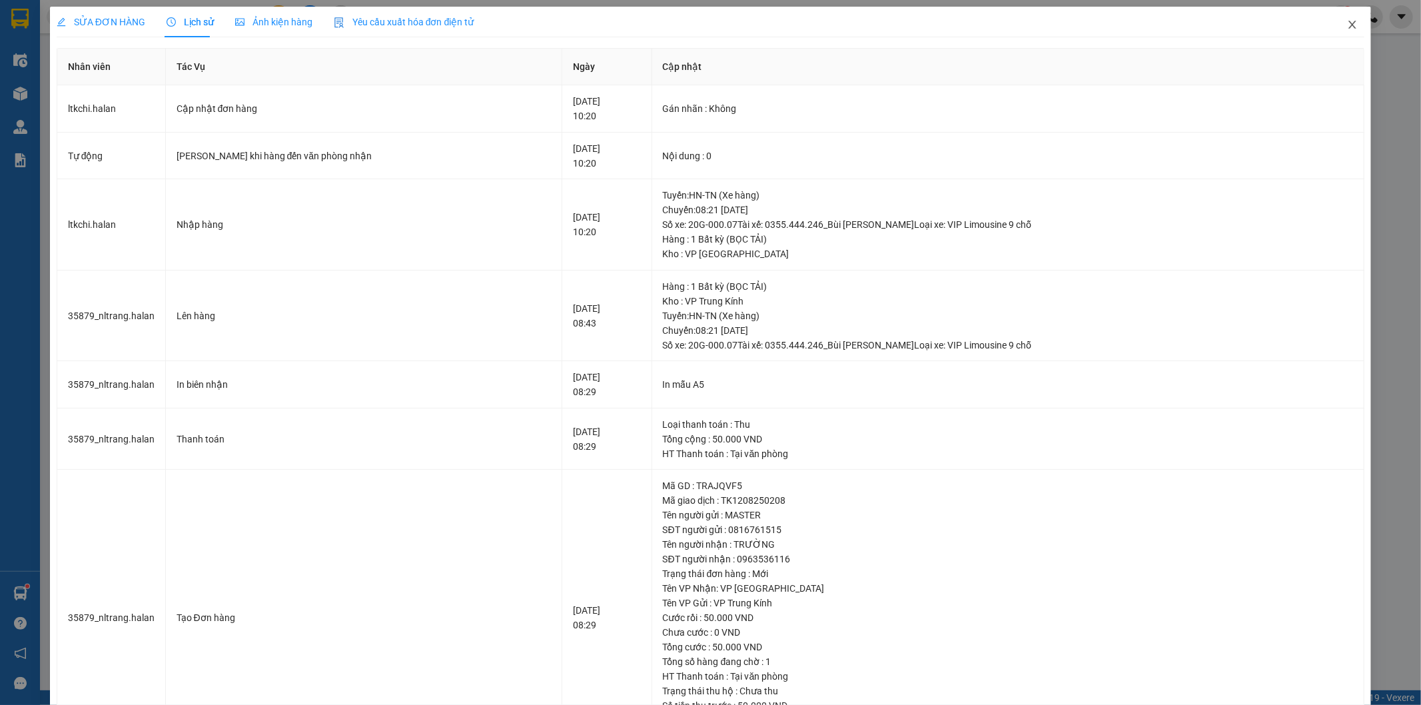
click at [1347, 21] on icon "close" at bounding box center [1352, 24] width 11 height 11
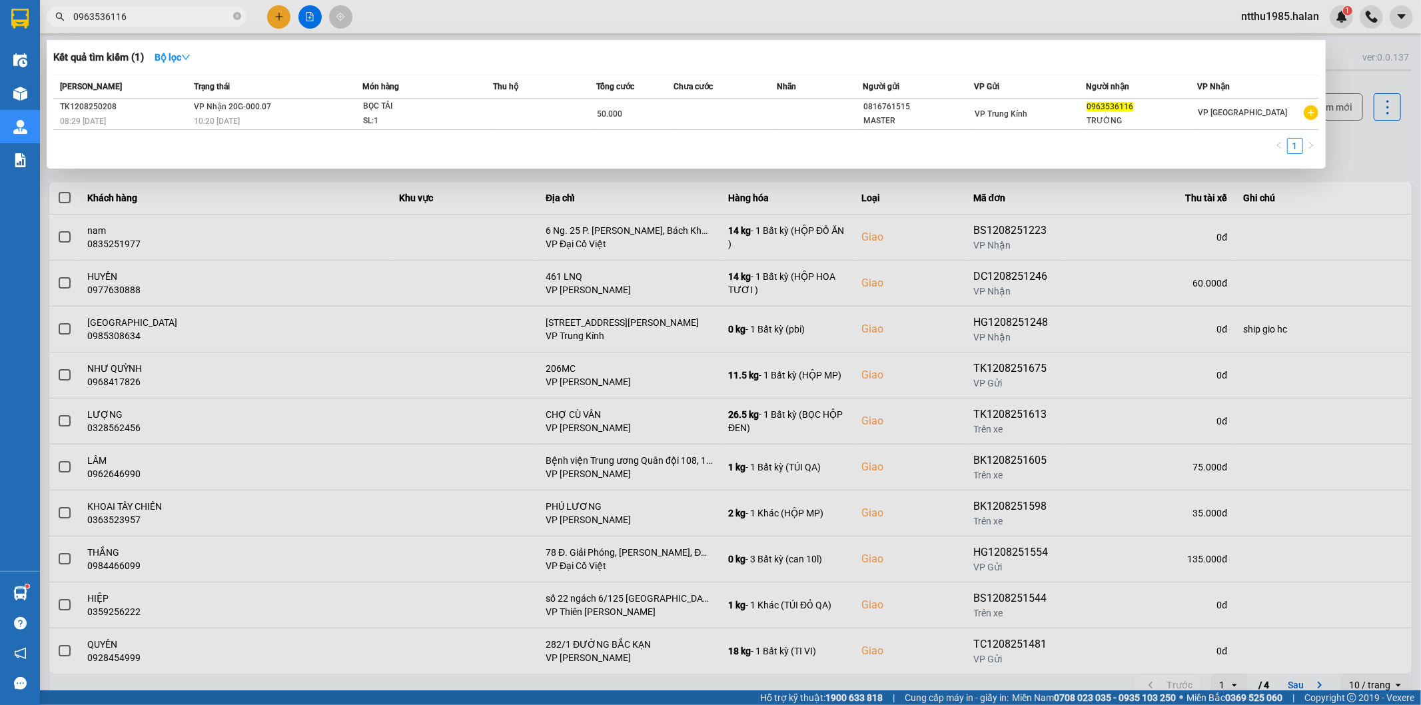
click at [159, 20] on input "0963536116" at bounding box center [151, 16] width 157 height 15
click at [182, 17] on input "0963536116" at bounding box center [151, 16] width 157 height 15
click at [181, 17] on input "0963536116" at bounding box center [151, 16] width 157 height 15
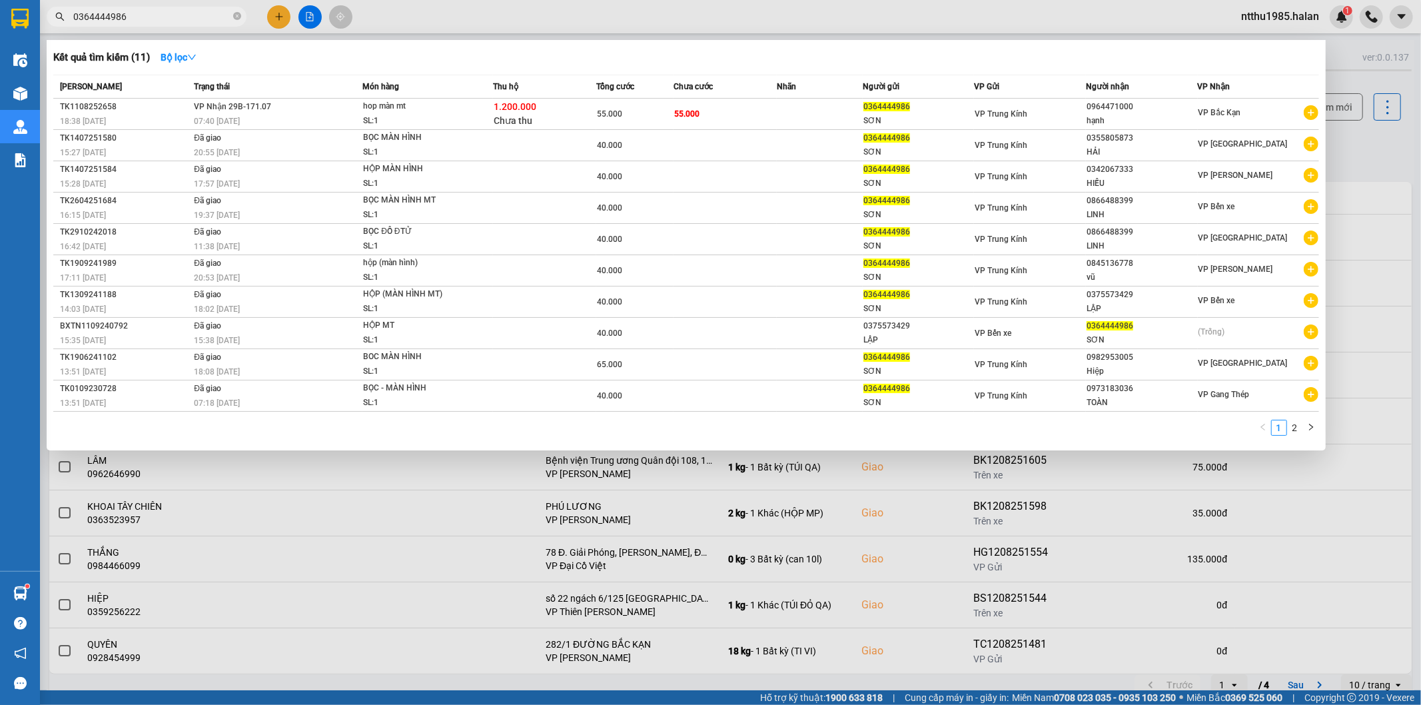
type input "0364444986"
drag, startPoint x: 1360, startPoint y: 161, endPoint x: 1357, endPoint y: 154, distance: 7.2
click at [1357, 158] on div at bounding box center [710, 352] width 1421 height 705
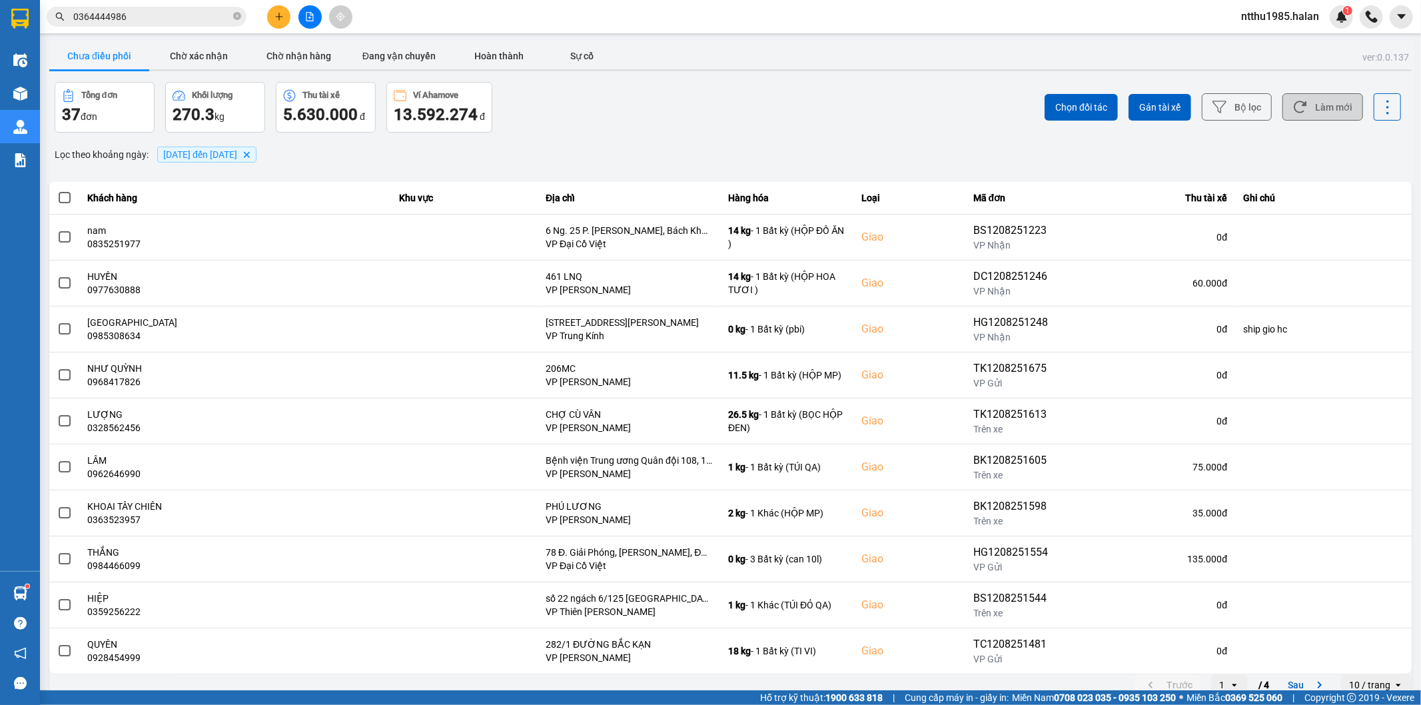
click at [1334, 107] on button "Làm mới" at bounding box center [1323, 106] width 81 height 27
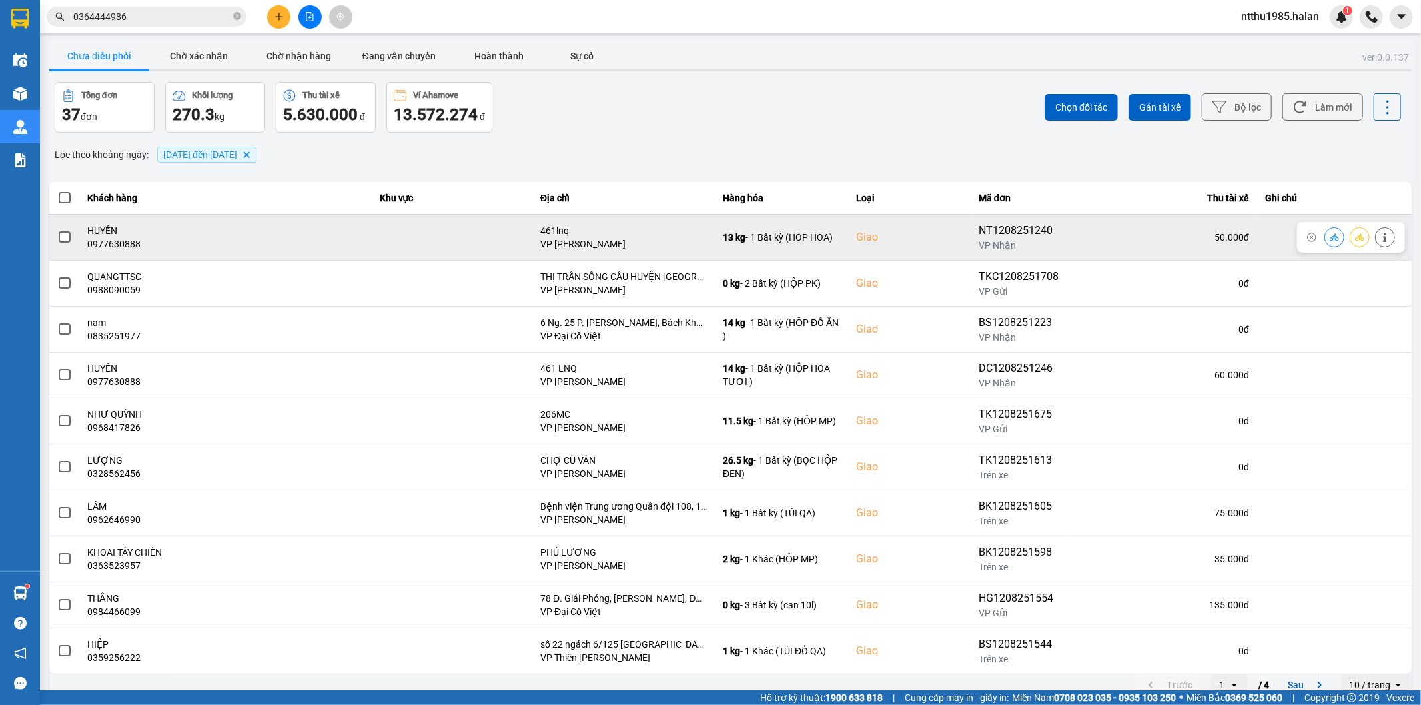
click at [59, 234] on span at bounding box center [65, 237] width 12 height 12
click at [57, 230] on input "checkbox" at bounding box center [57, 230] width 0 height 0
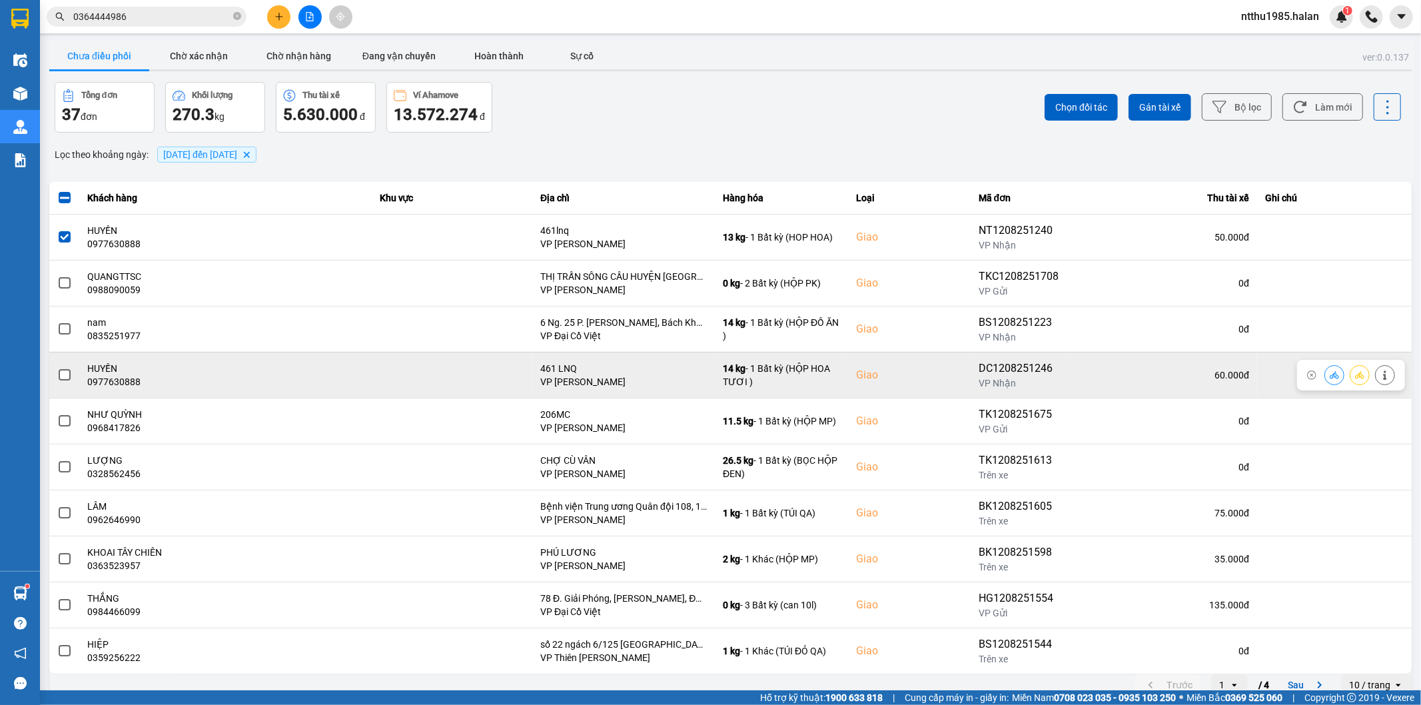
click at [65, 375] on span at bounding box center [65, 375] width 12 height 12
click at [57, 368] on input "checkbox" at bounding box center [57, 368] width 0 height 0
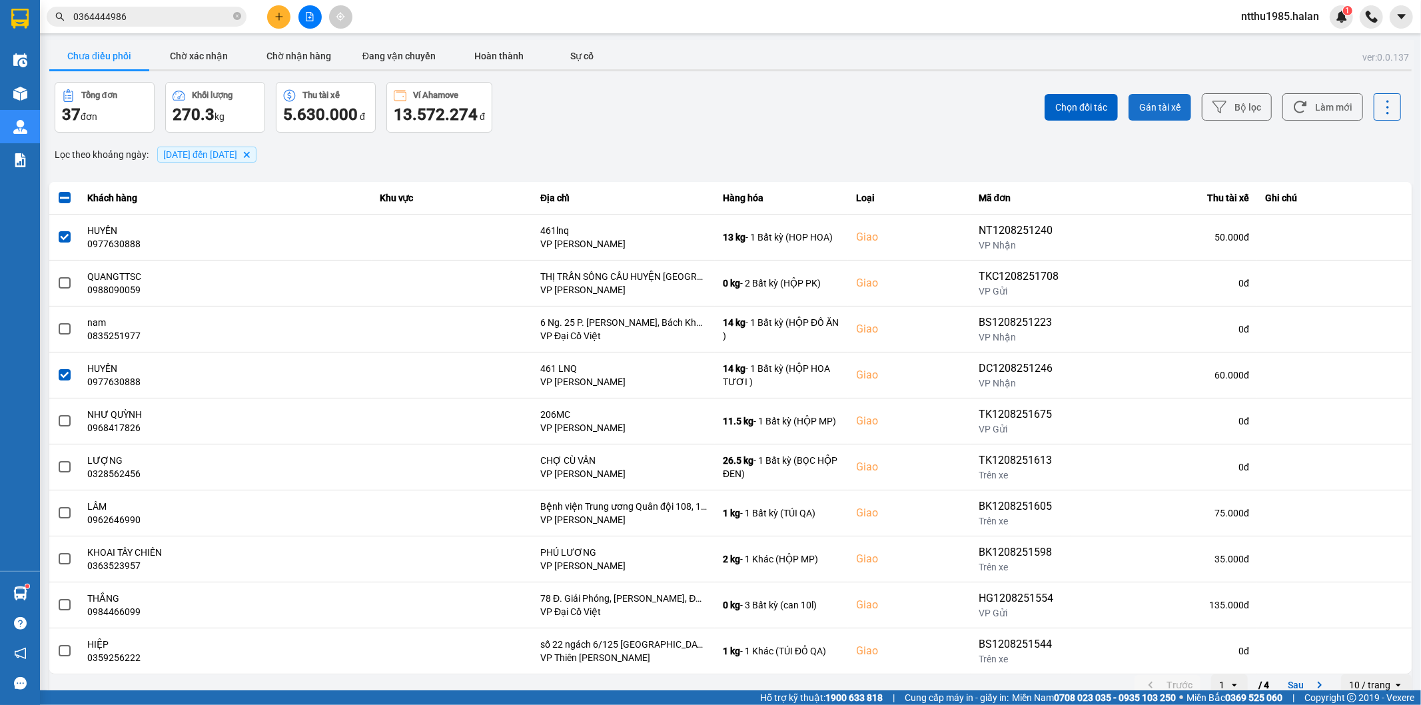
click at [1143, 105] on span "Gán tài xế" at bounding box center [1160, 107] width 41 height 13
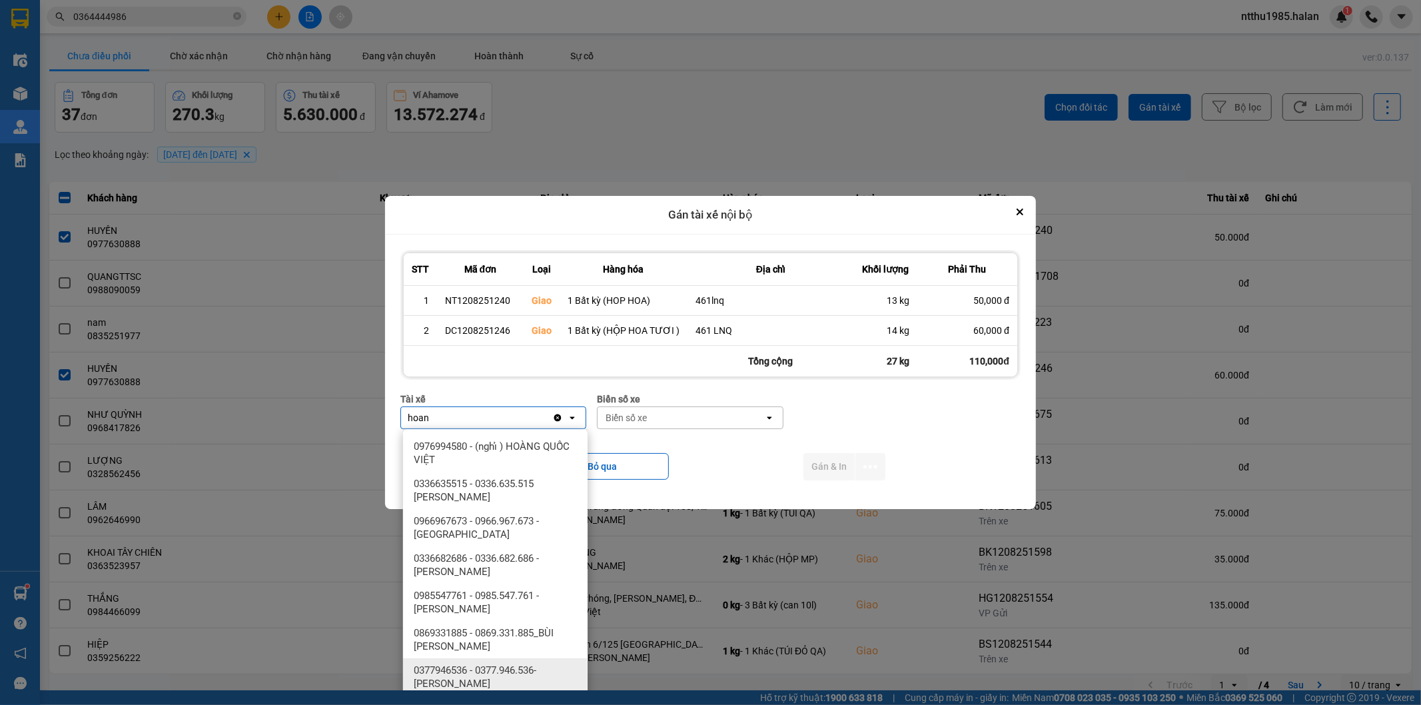
type input "hoan"
click at [502, 671] on span "0377946536 - 0377.946.536- Đào Duy Hoàn" at bounding box center [498, 677] width 169 height 27
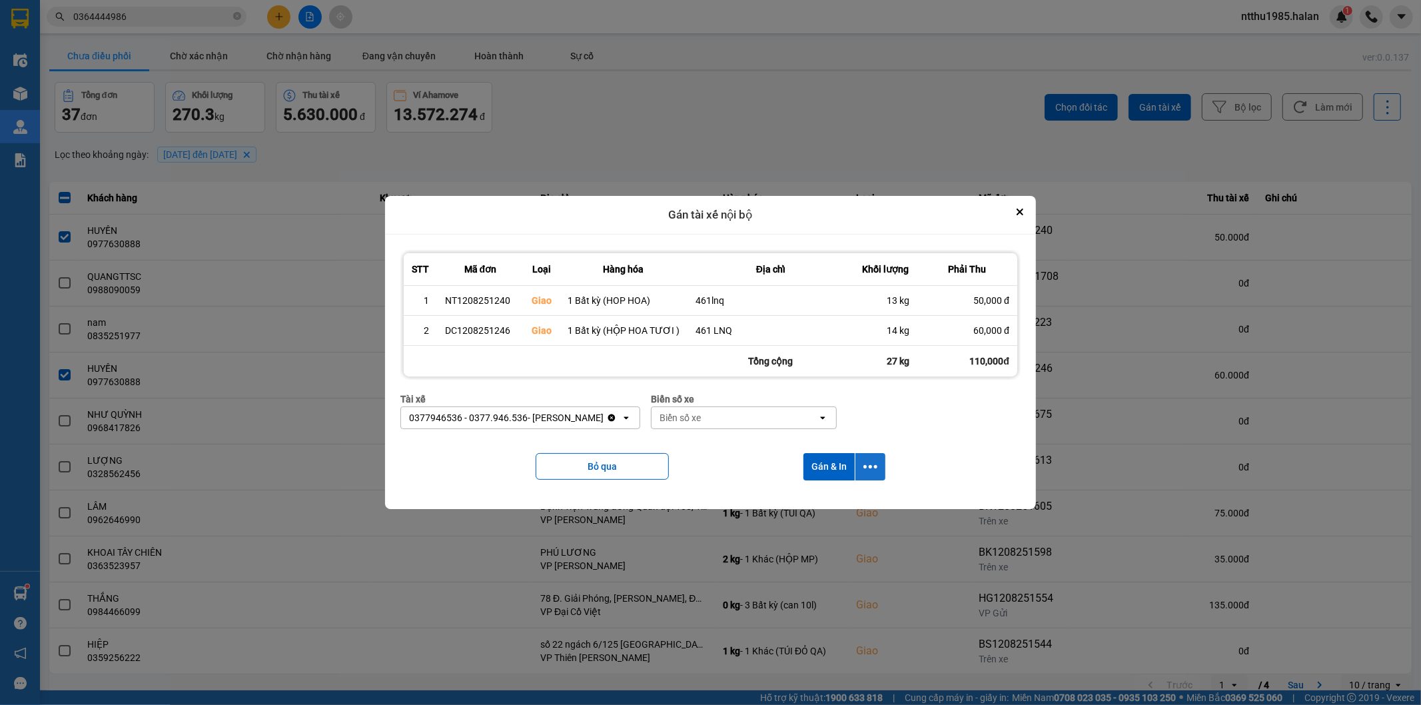
click at [876, 464] on icon "dialog" at bounding box center [871, 467] width 14 height 14
click at [803, 498] on span "Chỉ gán tài" at bounding box center [817, 502] width 44 height 13
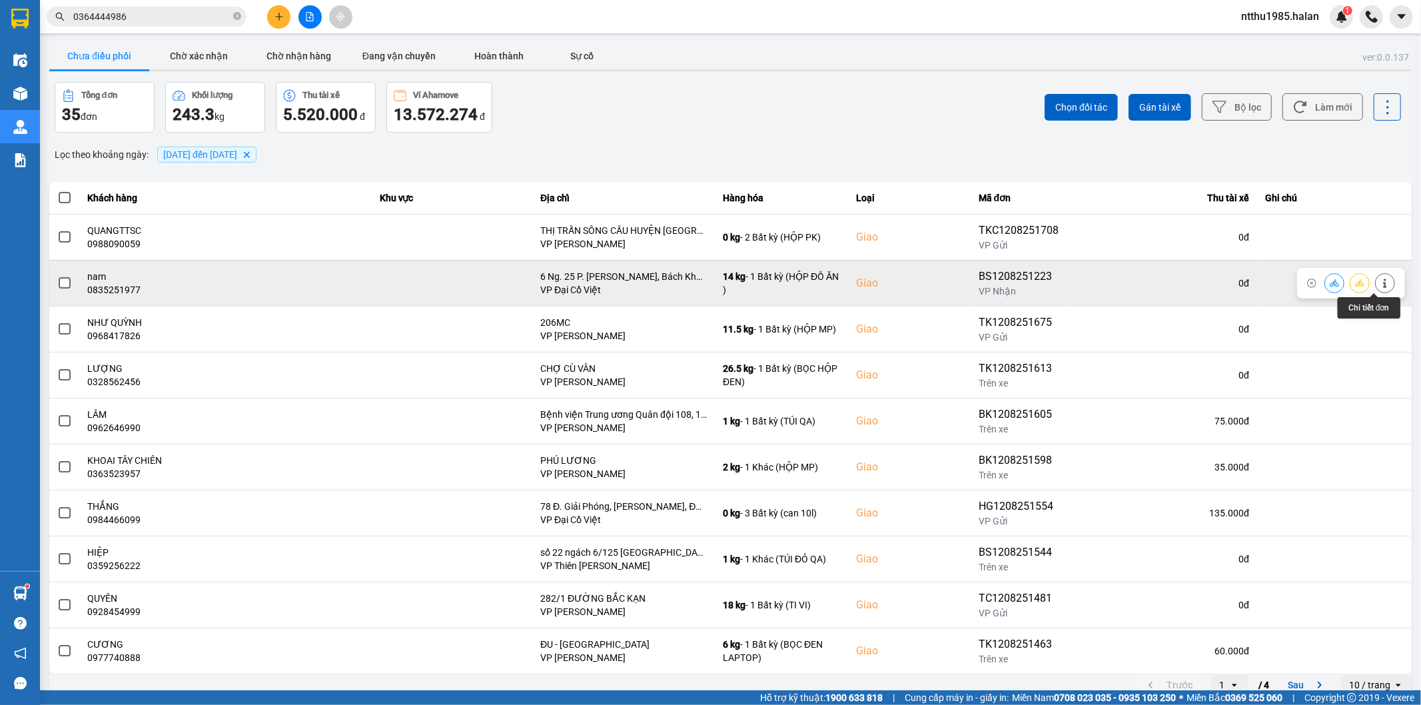
click at [1381, 281] on icon at bounding box center [1385, 283] width 9 height 9
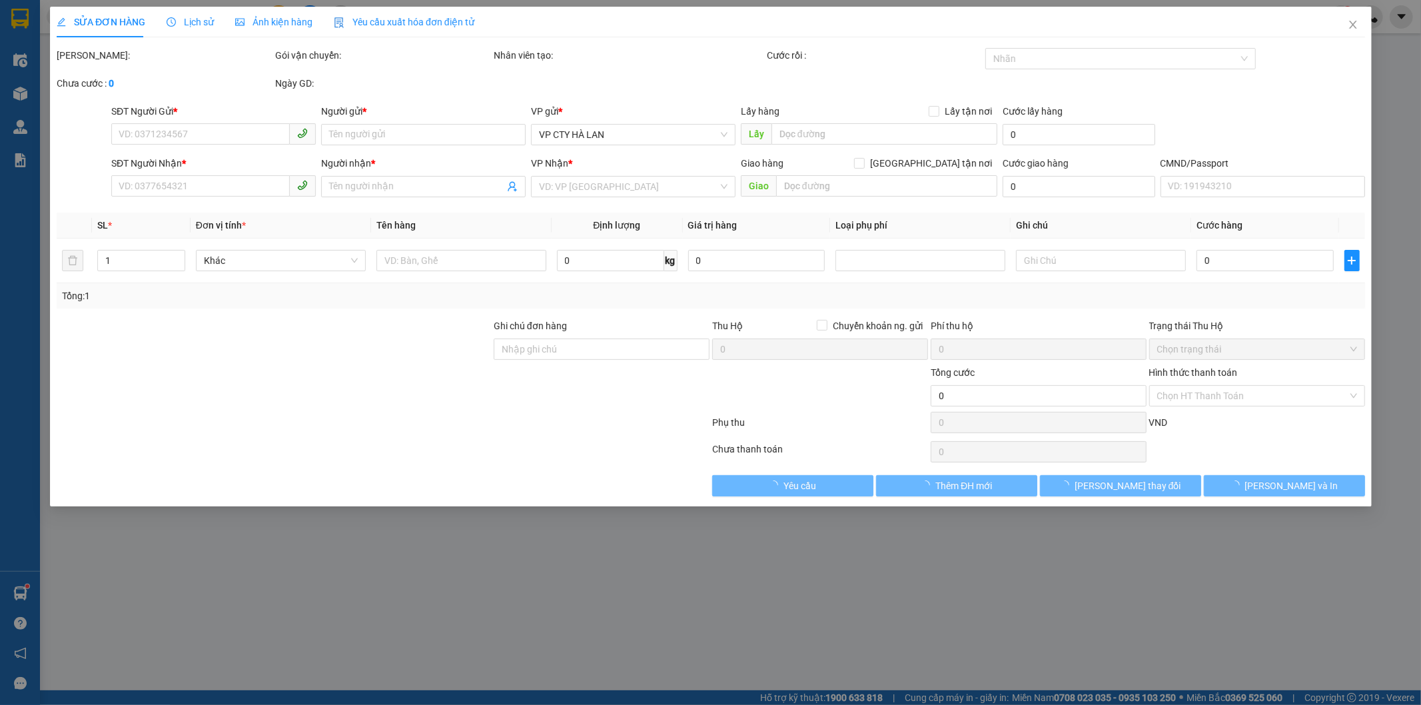
type input "0586203888"
type input "THẮNG"
type input "0835251977"
type input "nam"
checkbox input "true"
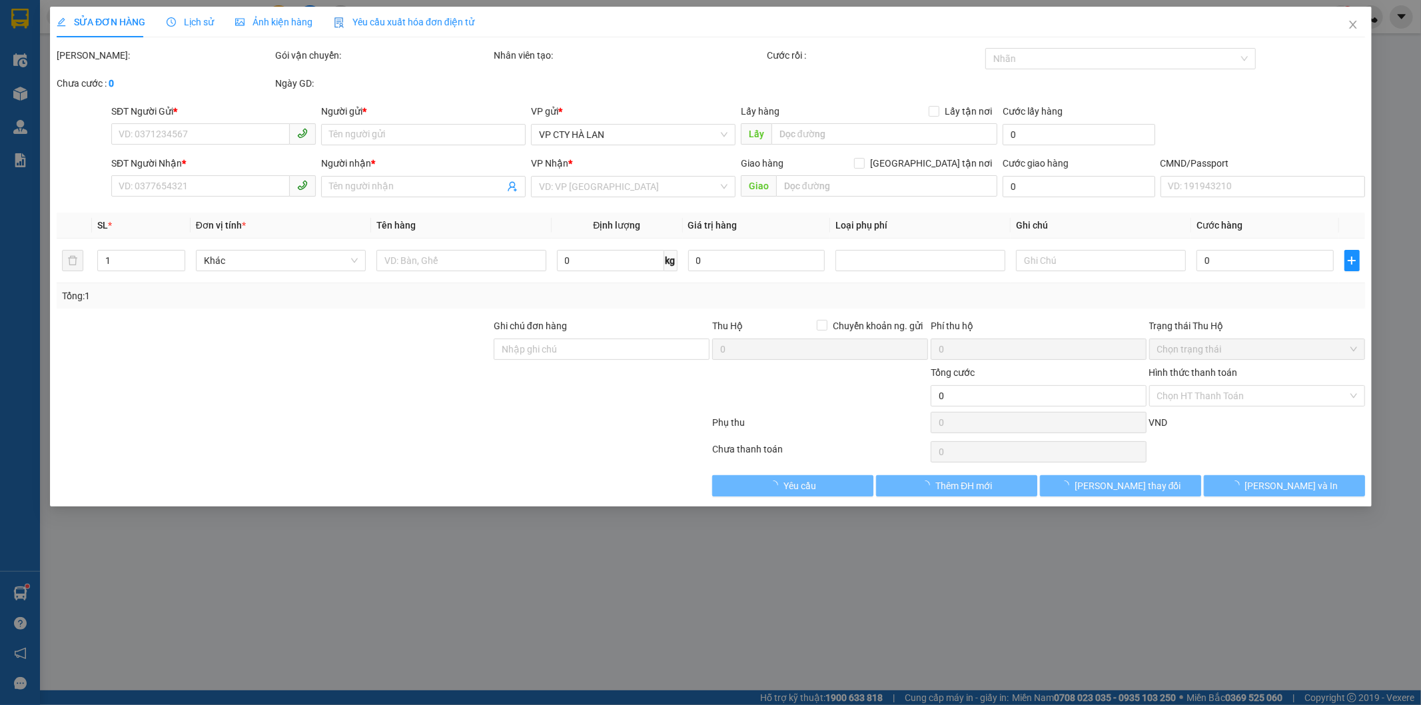
type input "6 Ng. 25 P. Tạ Quang Bửu, Bách Khoa, Hai Bà Trưng, Hà Nội, Việt Nam"
type input "90.000"
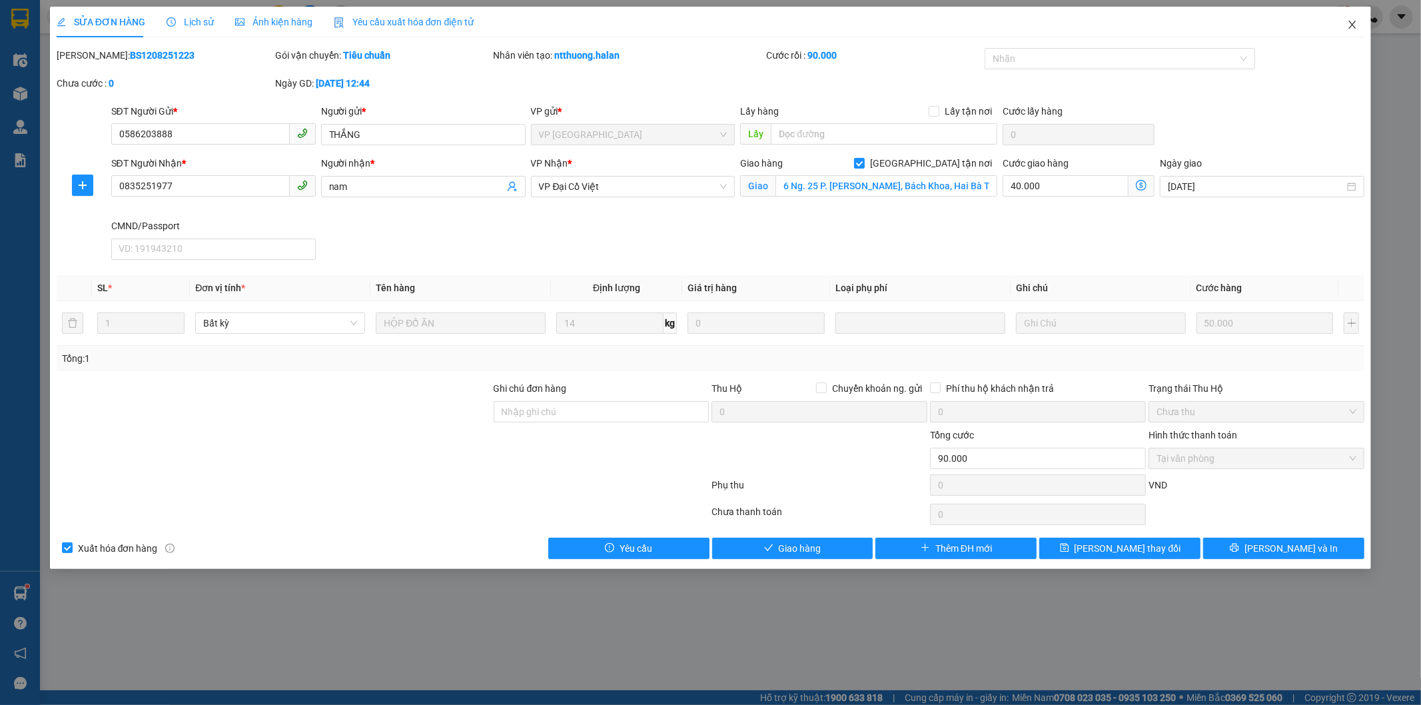
click at [1353, 28] on icon "close" at bounding box center [1352, 24] width 11 height 11
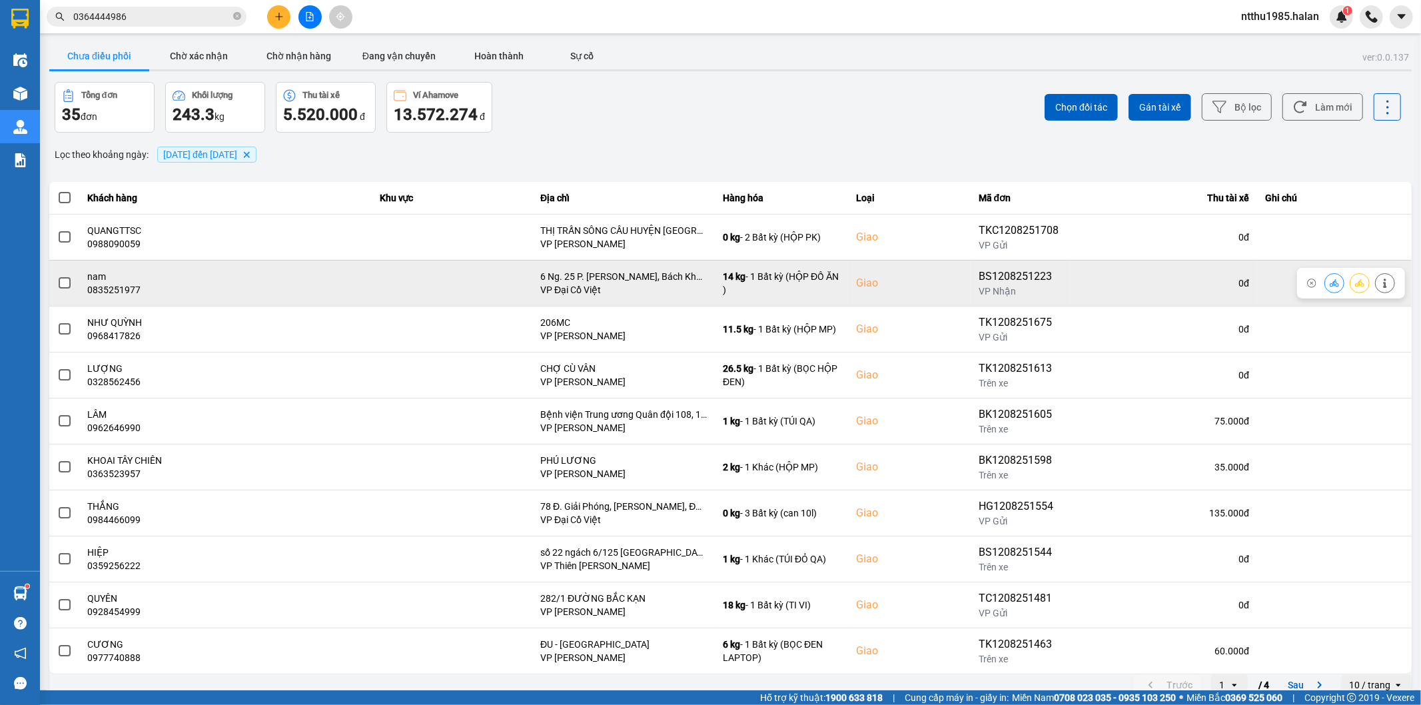
click at [60, 285] on span at bounding box center [65, 283] width 12 height 12
click at [57, 276] on input "checkbox" at bounding box center [57, 276] width 0 height 0
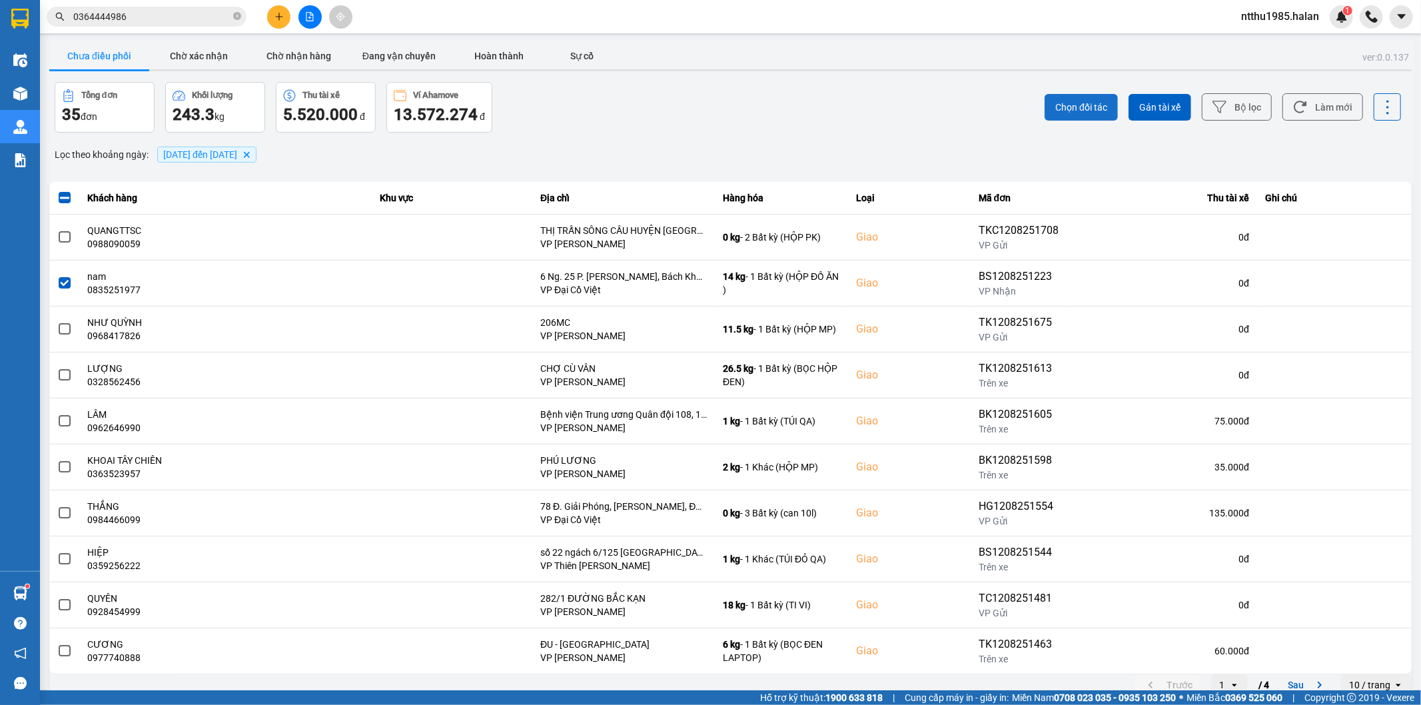
click at [1077, 103] on span "Chọn đối tác" at bounding box center [1082, 107] width 52 height 13
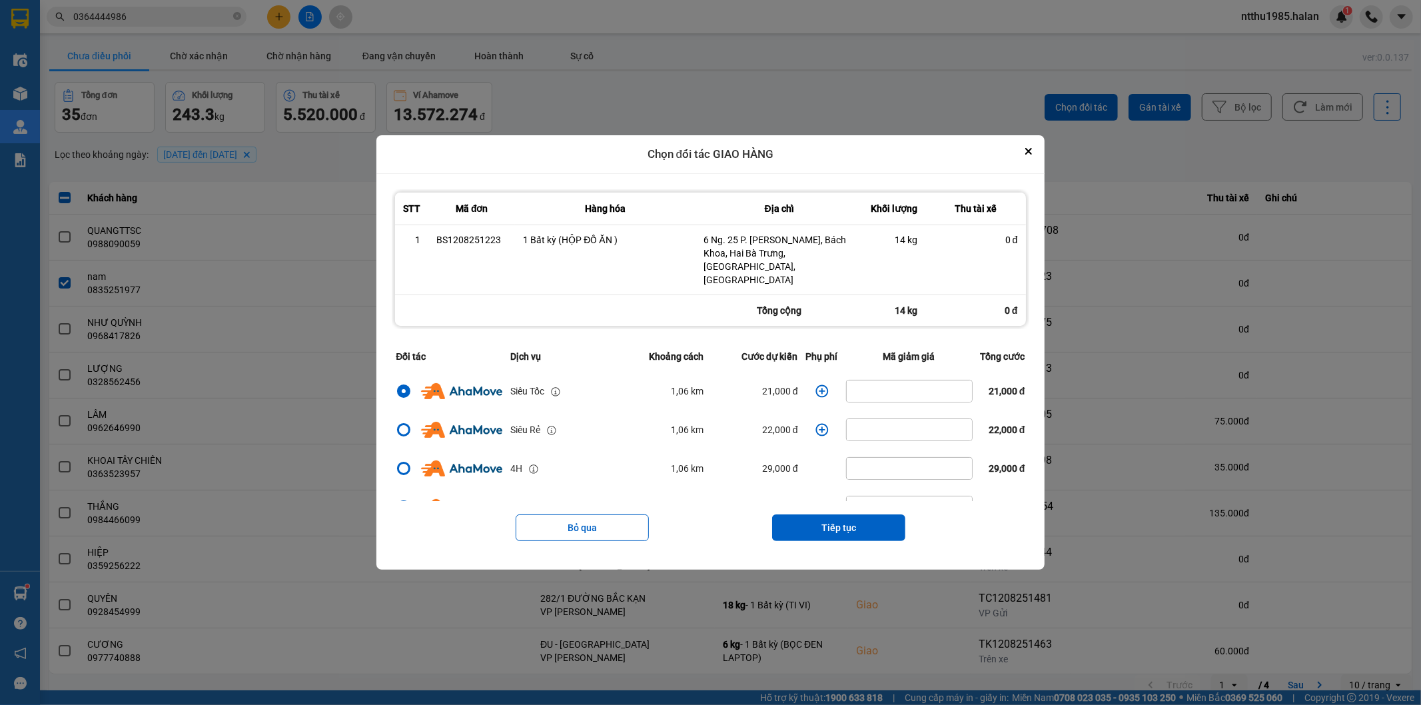
click at [808, 384] on td "dialog" at bounding box center [822, 391] width 40 height 39
click at [817, 385] on icon "dialog" at bounding box center [822, 391] width 13 height 13
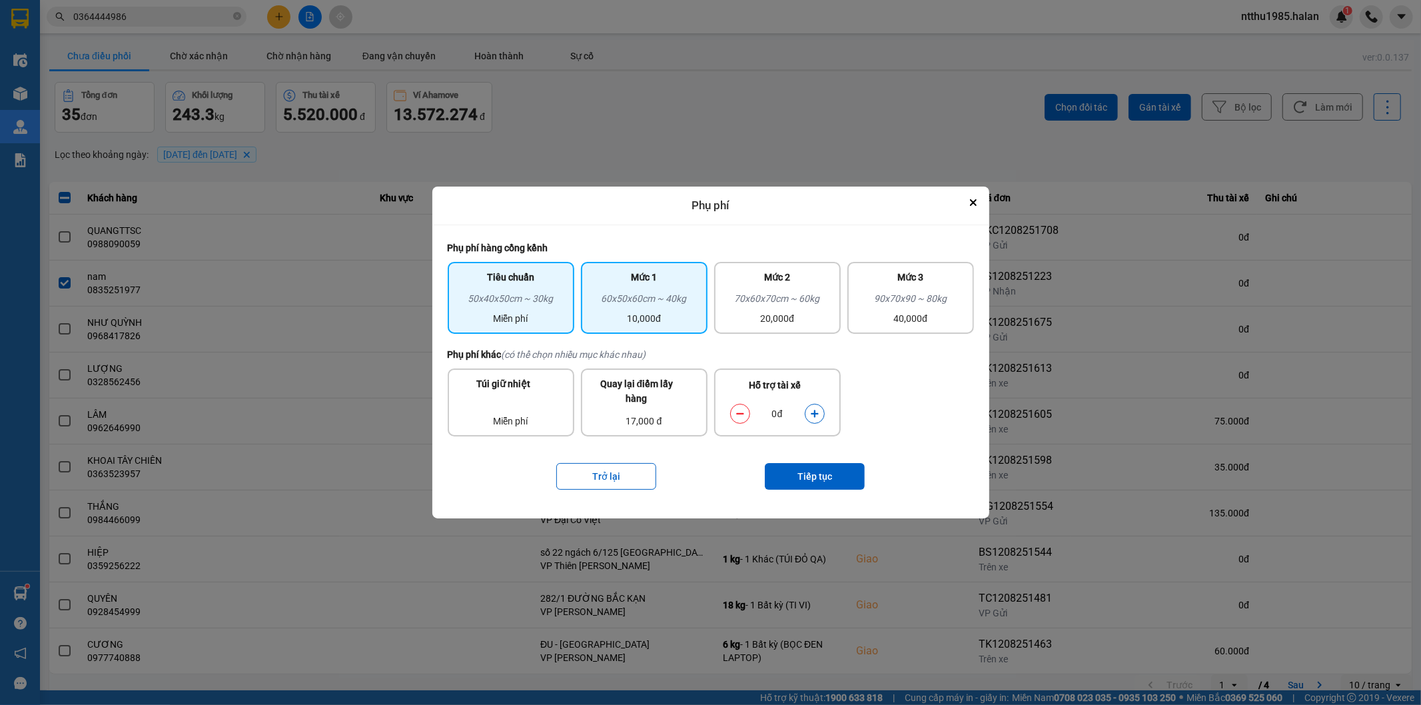
click at [634, 304] on div "60x50x60cm ~ 40kg" at bounding box center [644, 301] width 111 height 20
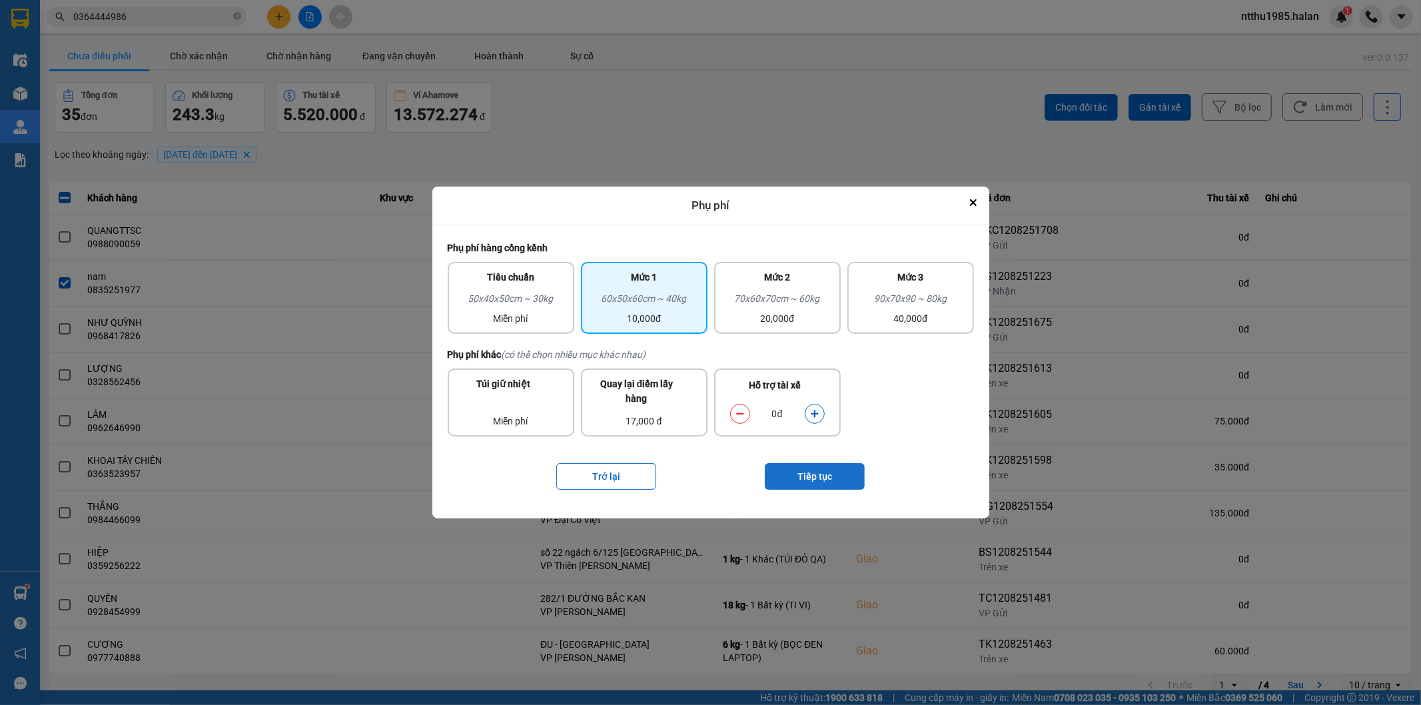
click at [802, 471] on button "Tiếp tục" at bounding box center [815, 476] width 100 height 27
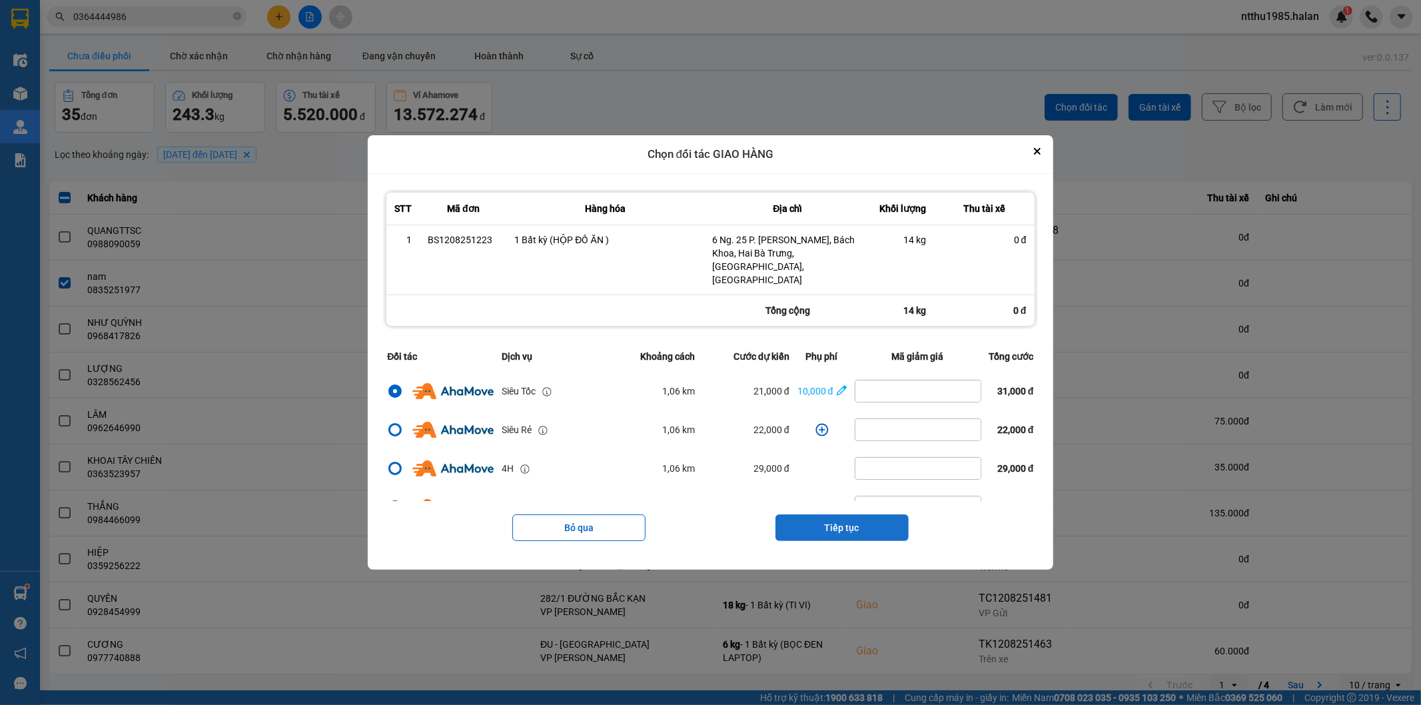
click at [844, 528] on button "Tiếp tục" at bounding box center [842, 527] width 133 height 27
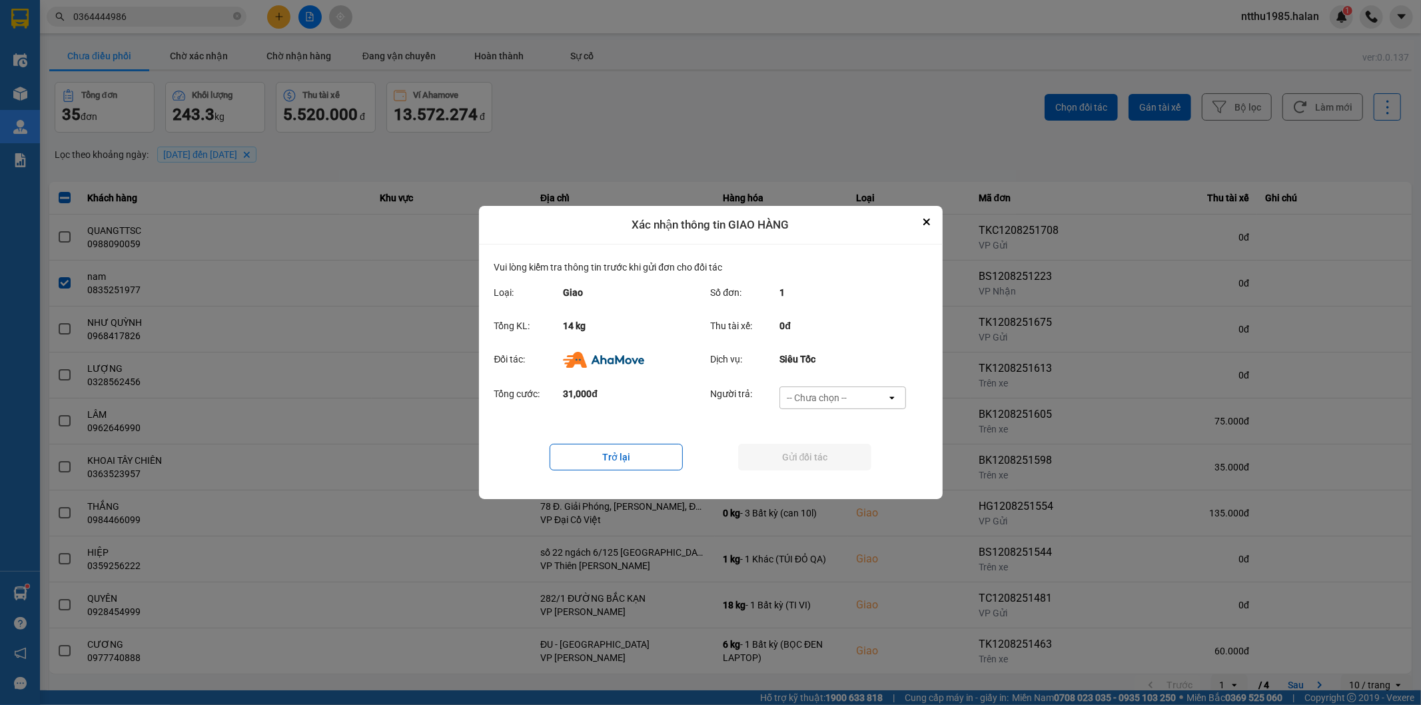
click at [818, 397] on div "-- Chưa chọn --" at bounding box center [817, 397] width 60 height 13
click at [817, 475] on span "Ví Ahamove" at bounding box center [817, 474] width 54 height 13
click at [809, 453] on button "Gửi đối tác" at bounding box center [804, 457] width 133 height 27
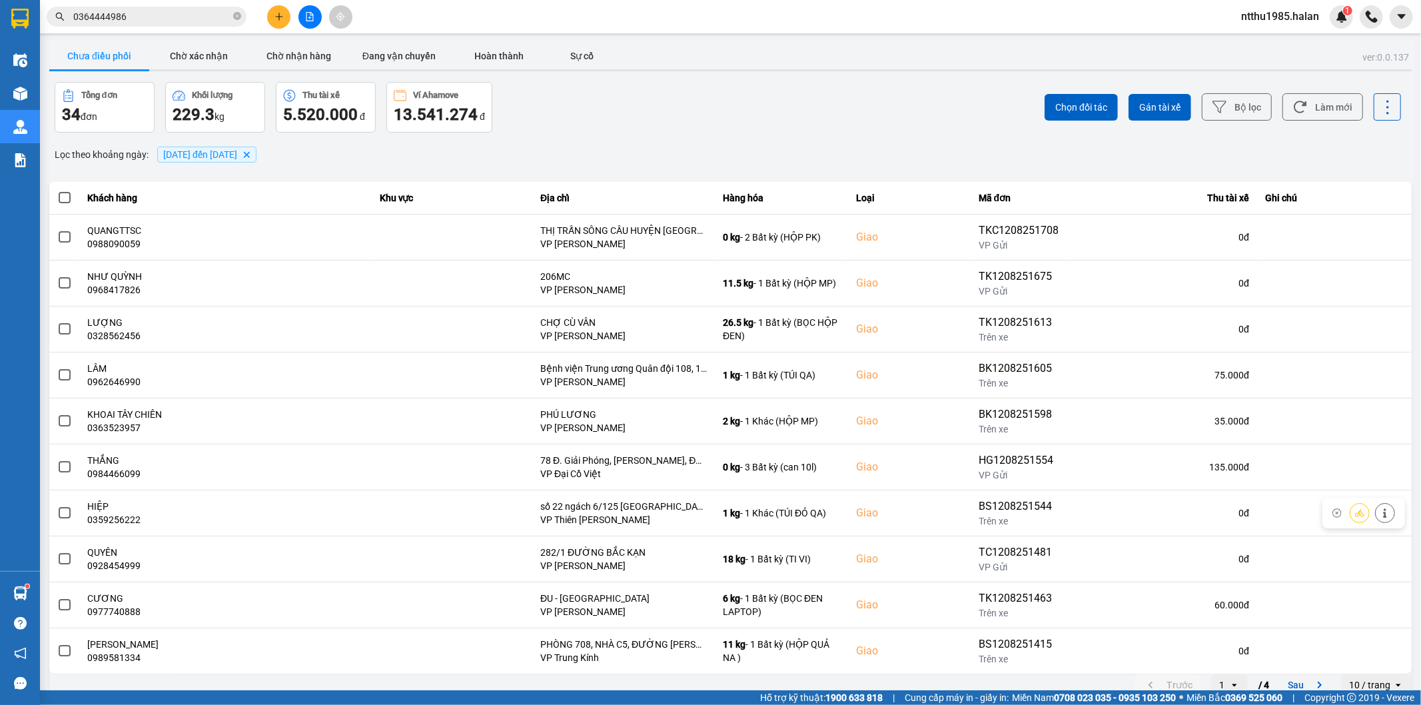
scroll to position [15, 0]
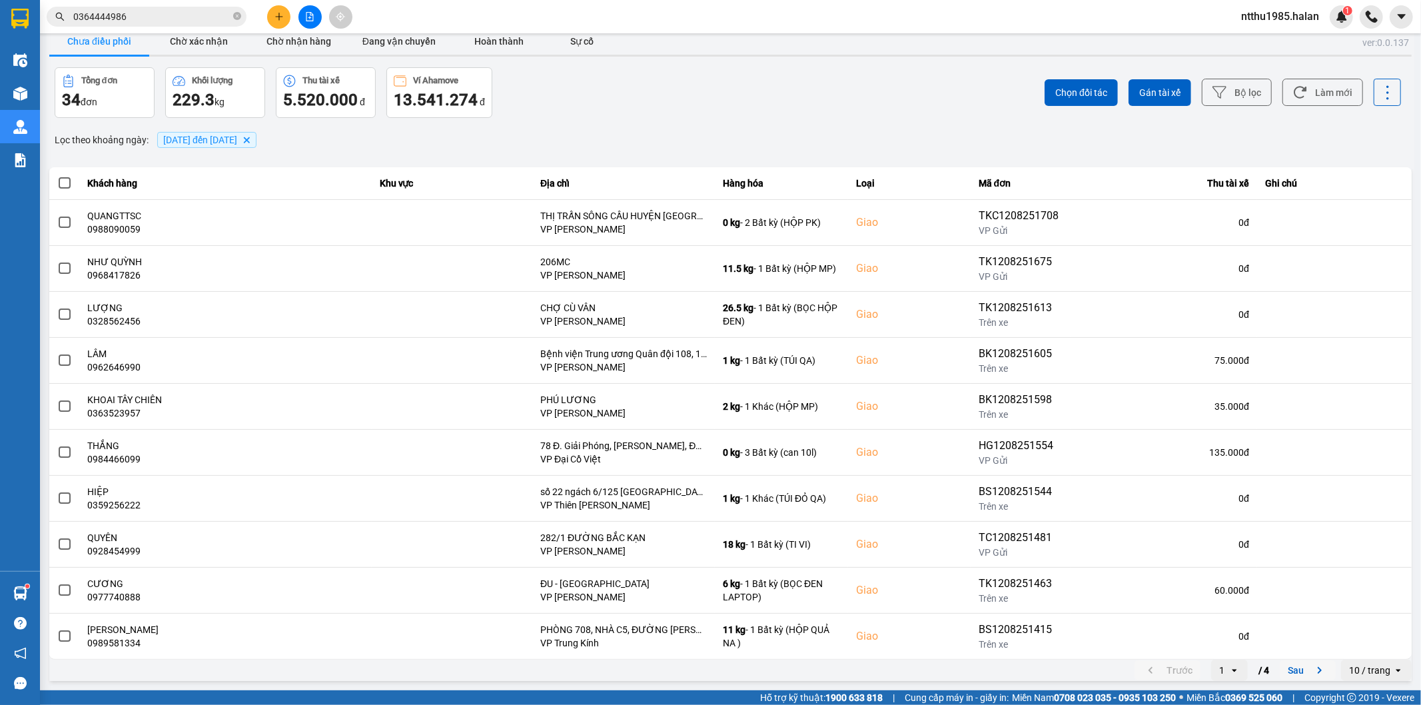
click at [1291, 669] on button "Sau" at bounding box center [1308, 670] width 56 height 20
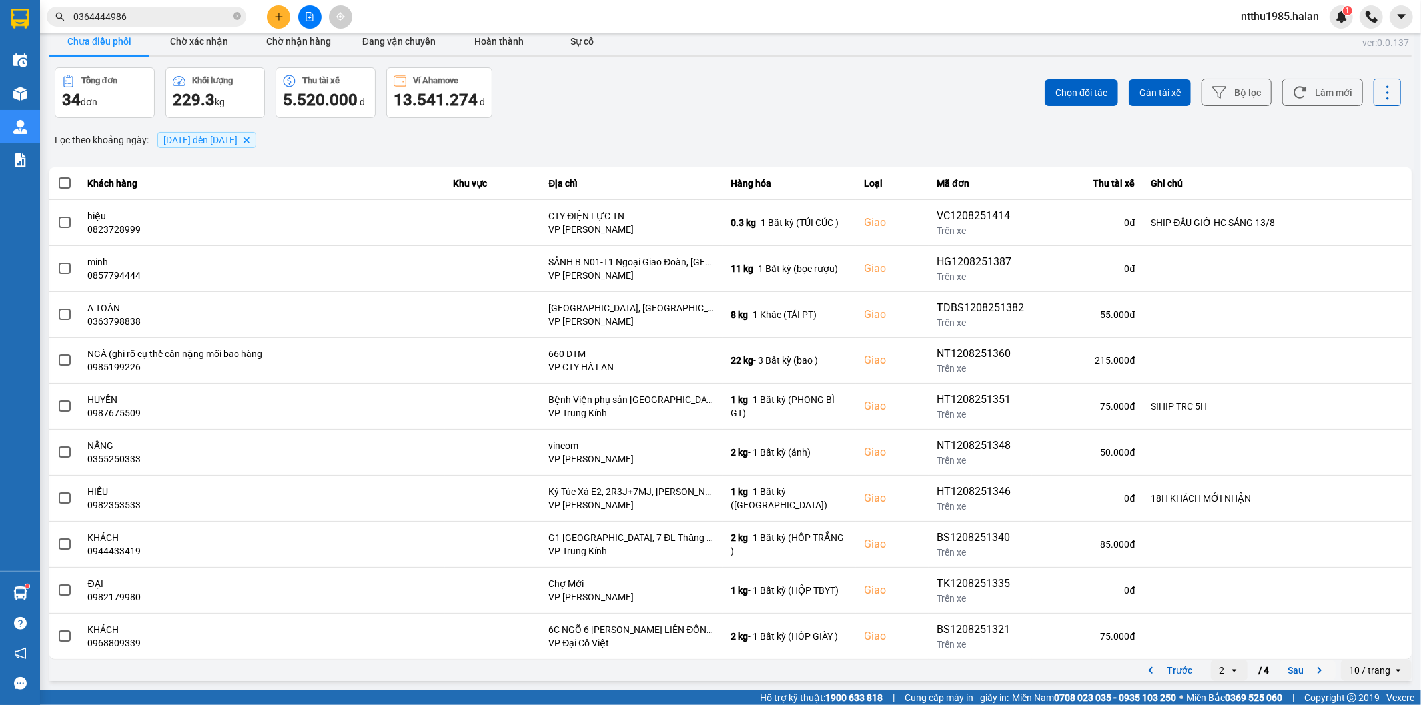
drag, startPoint x: 1278, startPoint y: 665, endPoint x: 1297, endPoint y: 654, distance: 21.5
click at [1280, 666] on button "Sau" at bounding box center [1308, 670] width 56 height 20
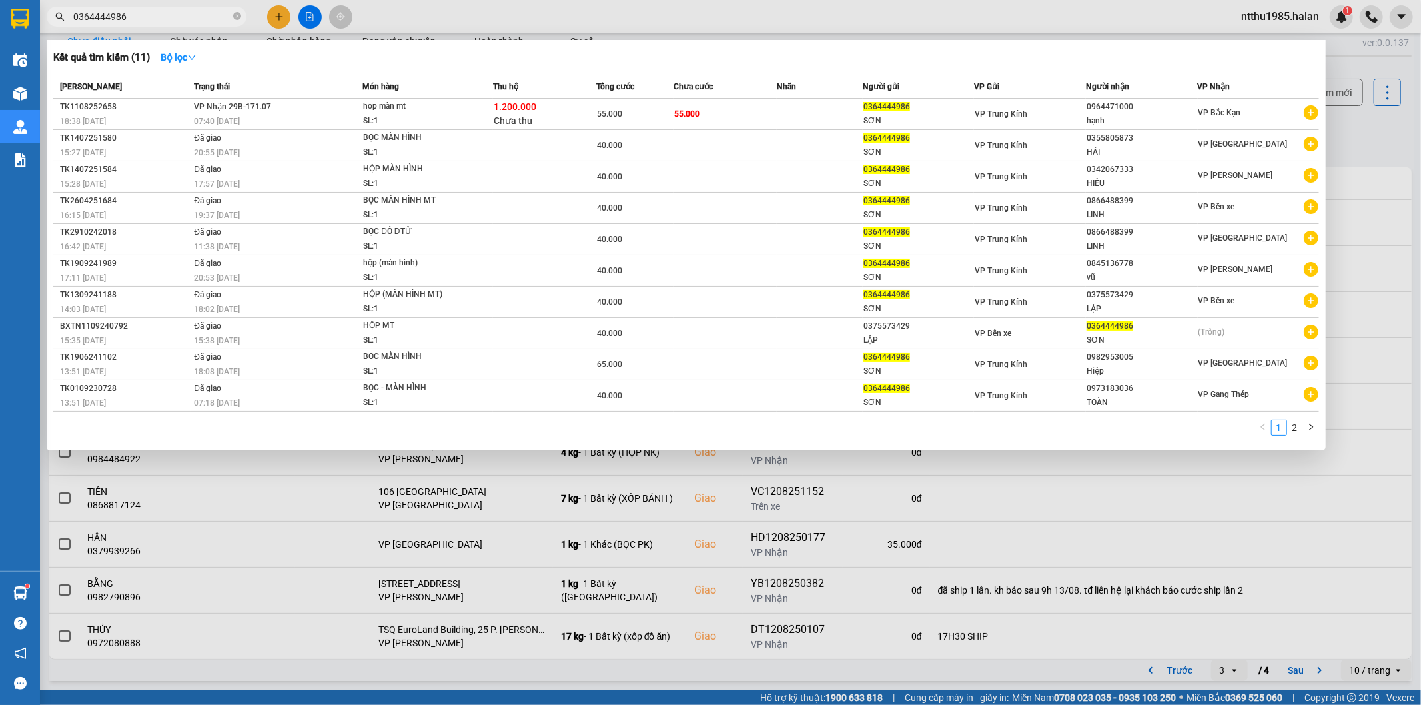
click at [156, 9] on input "0364444986" at bounding box center [151, 16] width 157 height 15
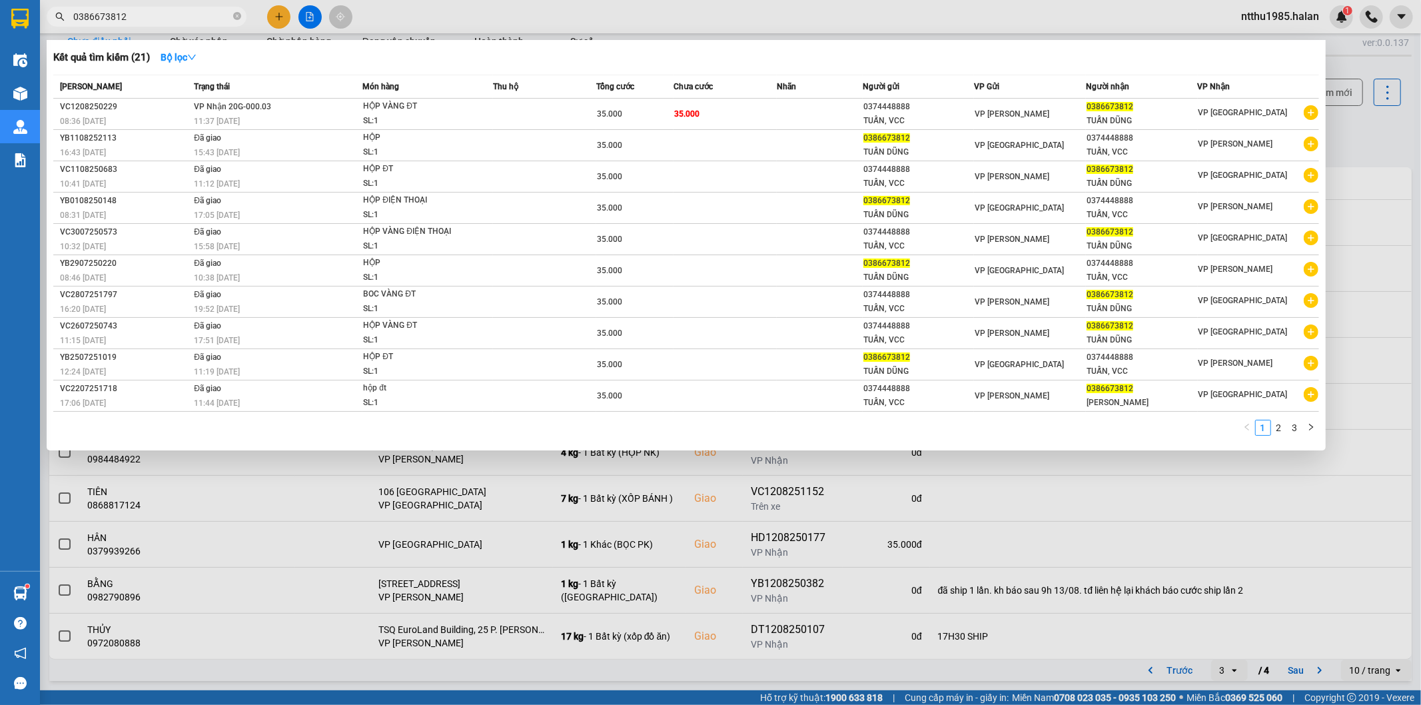
click at [145, 15] on input "0386673812" at bounding box center [151, 16] width 157 height 15
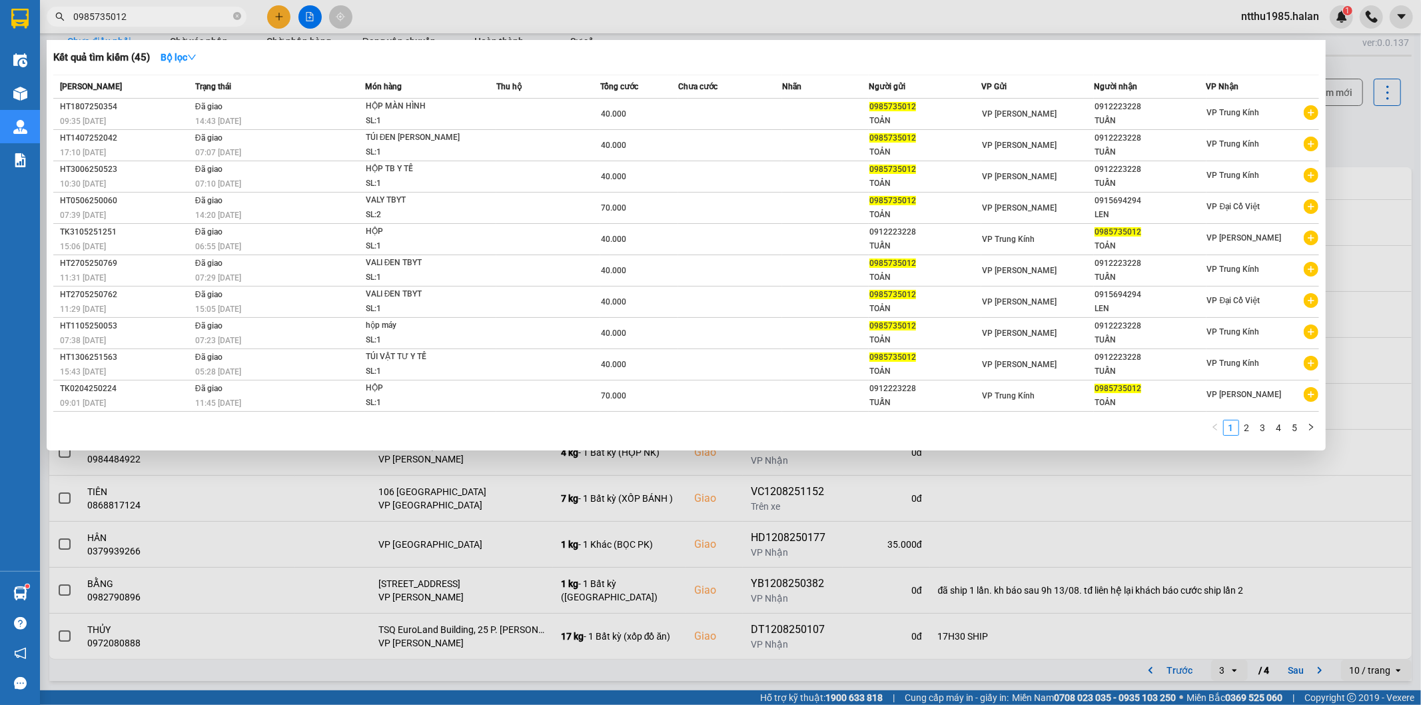
click at [142, 18] on input "0985735012" at bounding box center [151, 16] width 157 height 15
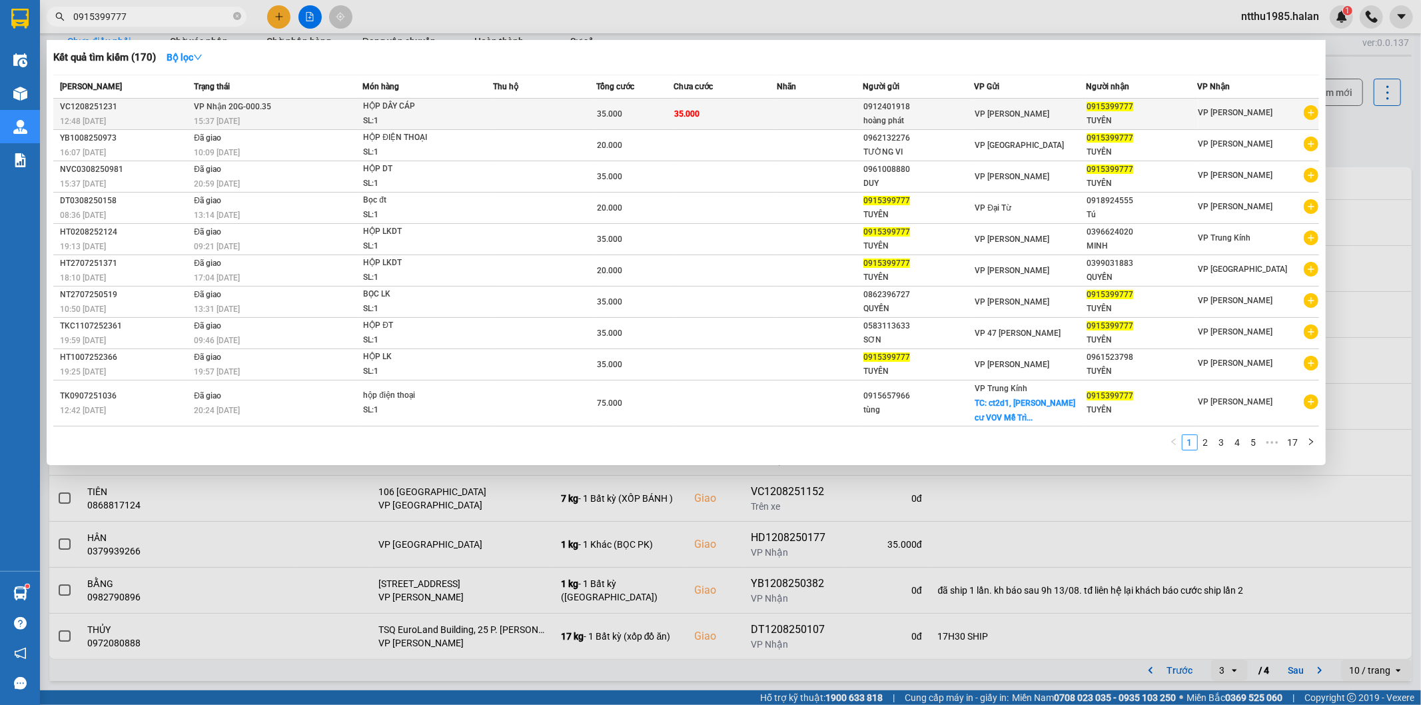
type input "0915399777"
click at [660, 109] on div "35.000" at bounding box center [635, 114] width 76 height 15
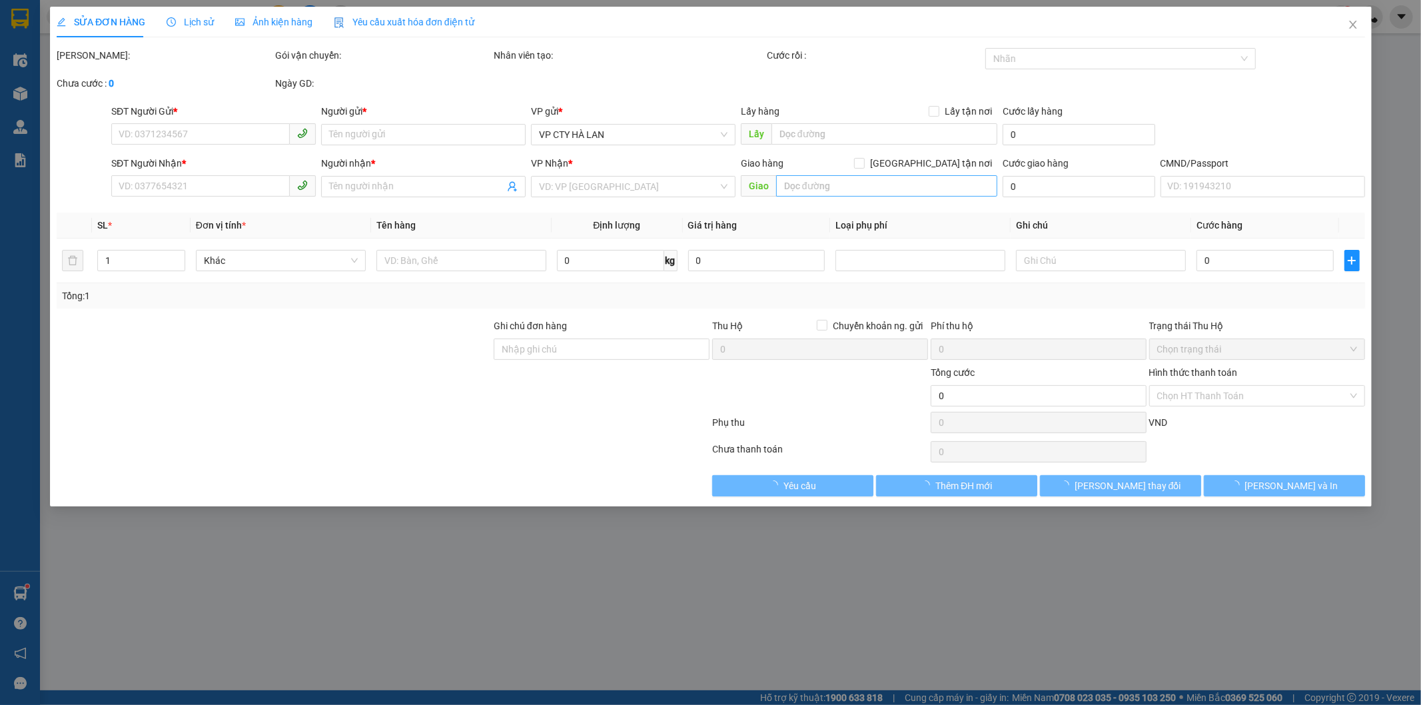
type input "0912401918"
type input "hoàng phát"
type input "0915399777"
type input "TUYÊN"
type input "35.000"
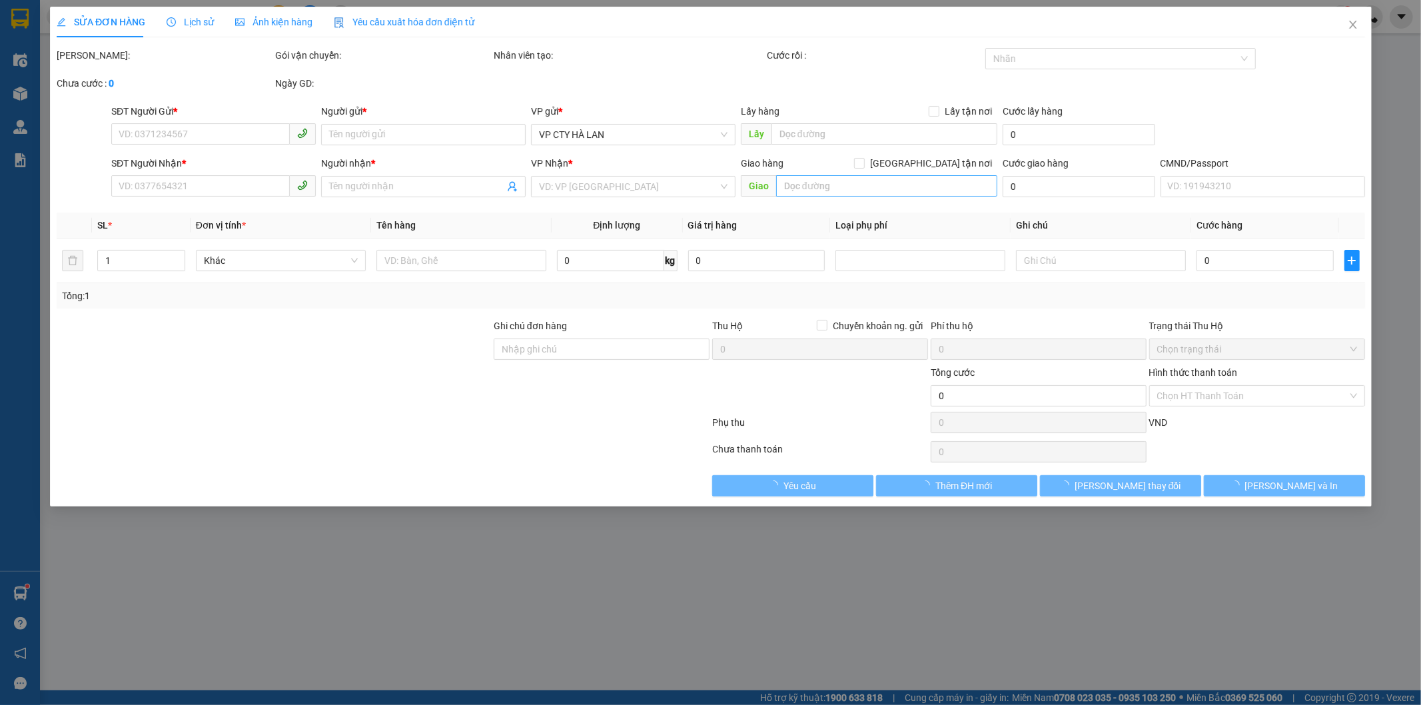
type input "35.000"
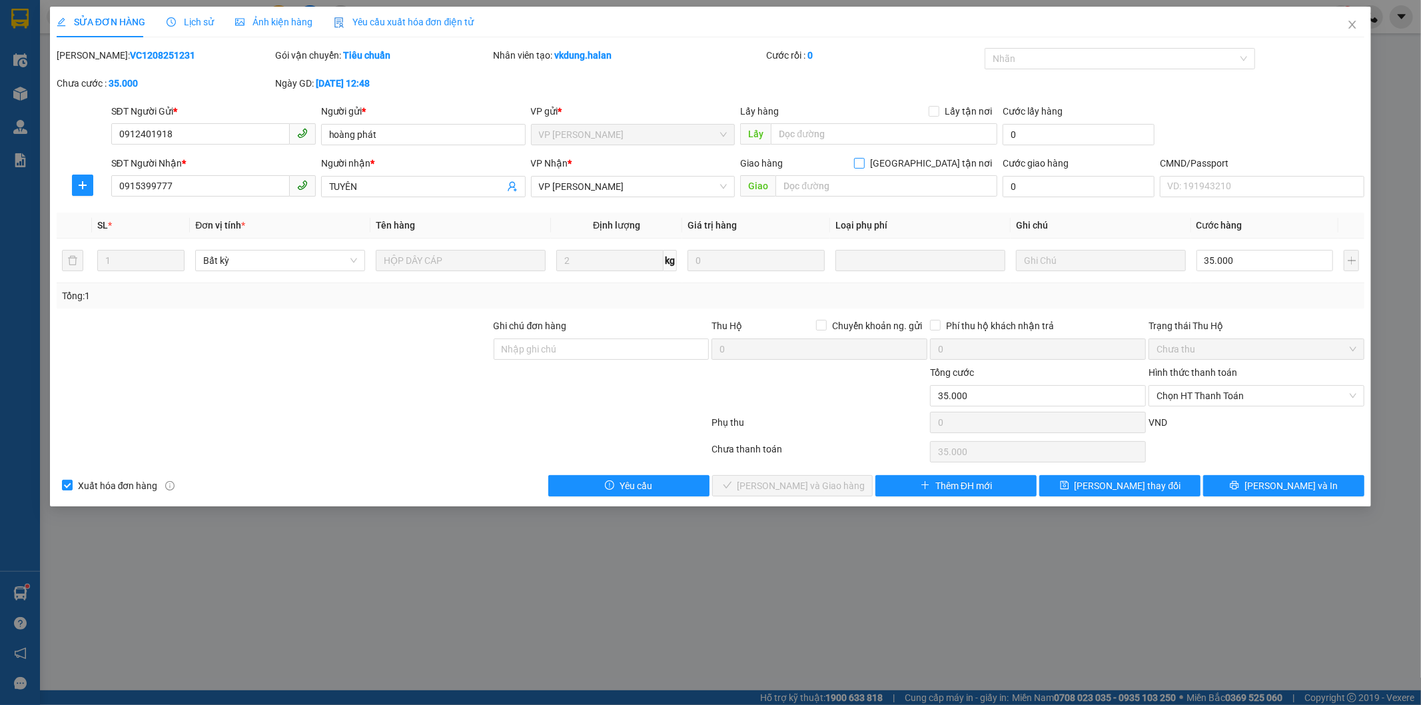
click at [864, 161] on input "Giao tận nơi" at bounding box center [858, 162] width 9 height 9
checkbox input "true"
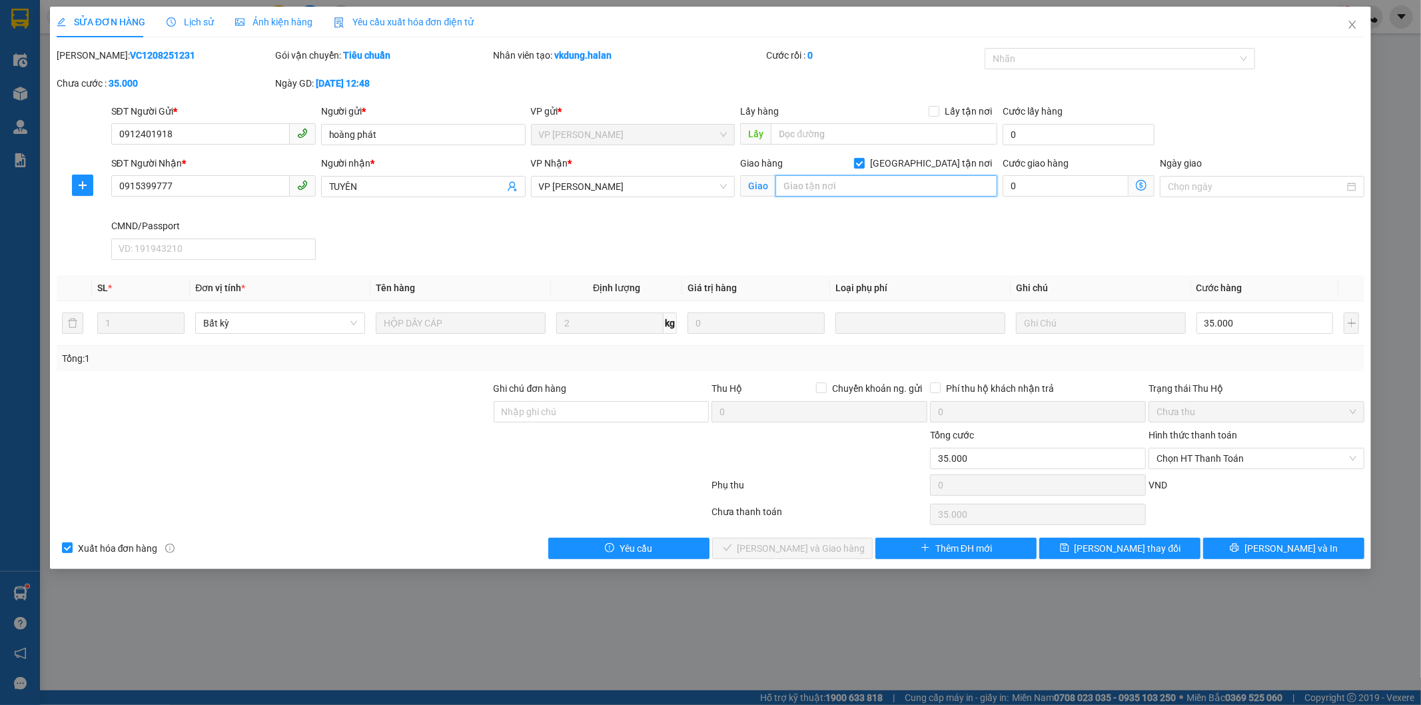
drag, startPoint x: 898, startPoint y: 185, endPoint x: 895, endPoint y: 175, distance: 9.9
click at [898, 185] on input "text" at bounding box center [887, 185] width 222 height 21
type input "sau may plaza"
click at [1065, 185] on input "0" at bounding box center [1066, 185] width 126 height 21
type input "35.001"
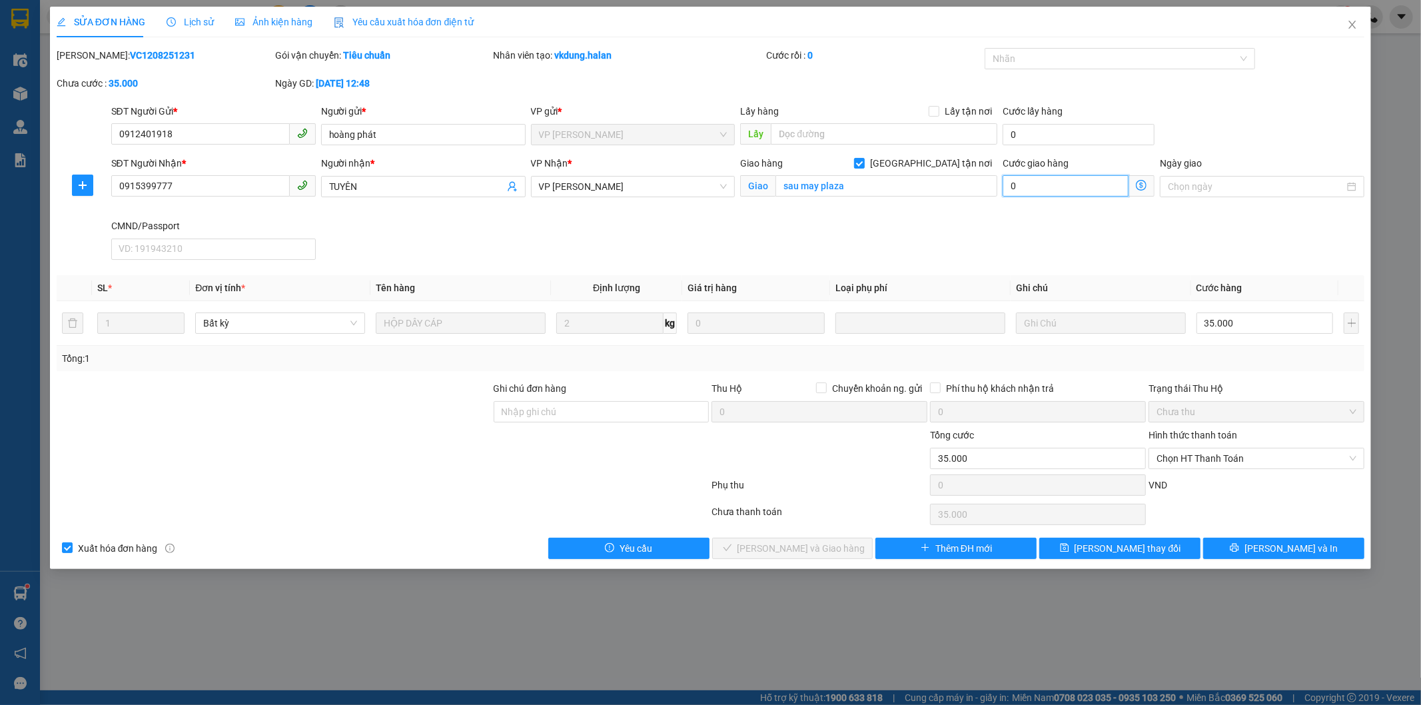
type input "35.001"
type input "15"
type input "35.015"
type input "15.000"
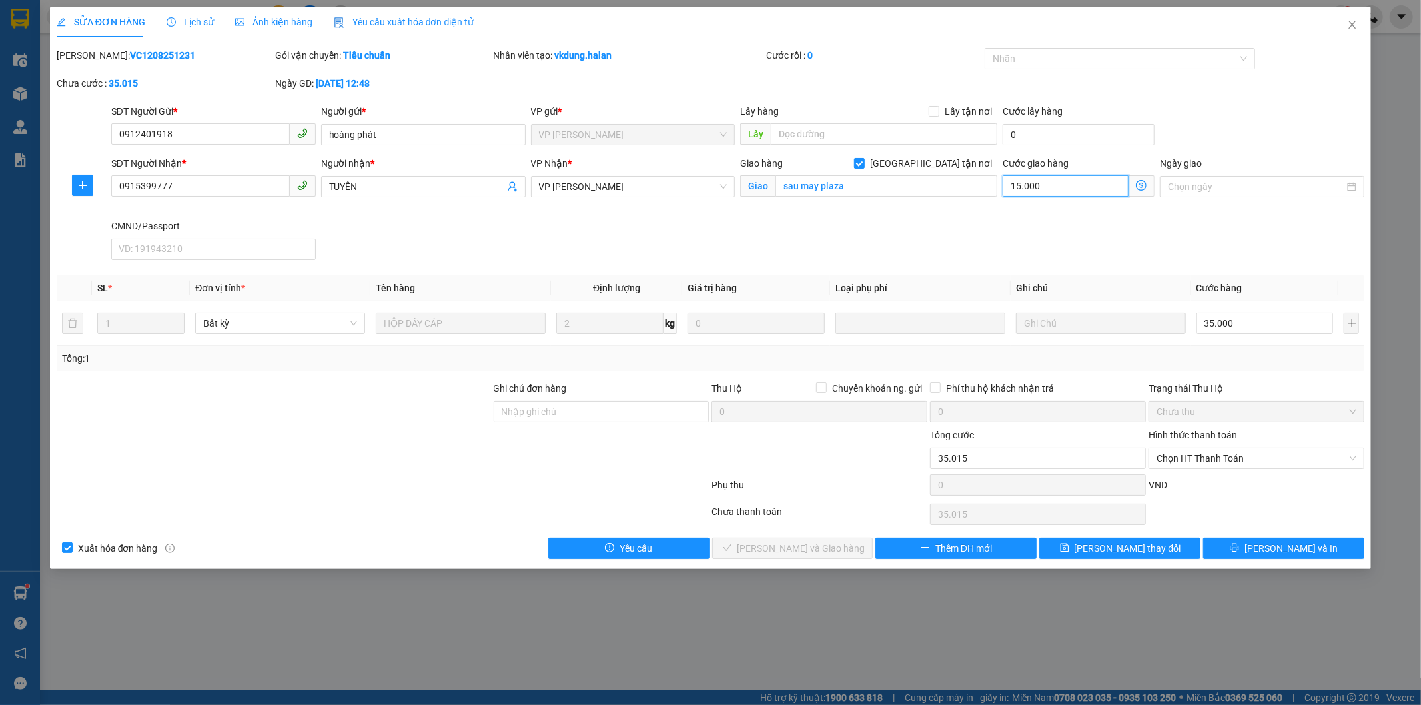
type input "50.000"
click at [1069, 549] on icon "save" at bounding box center [1064, 548] width 9 height 9
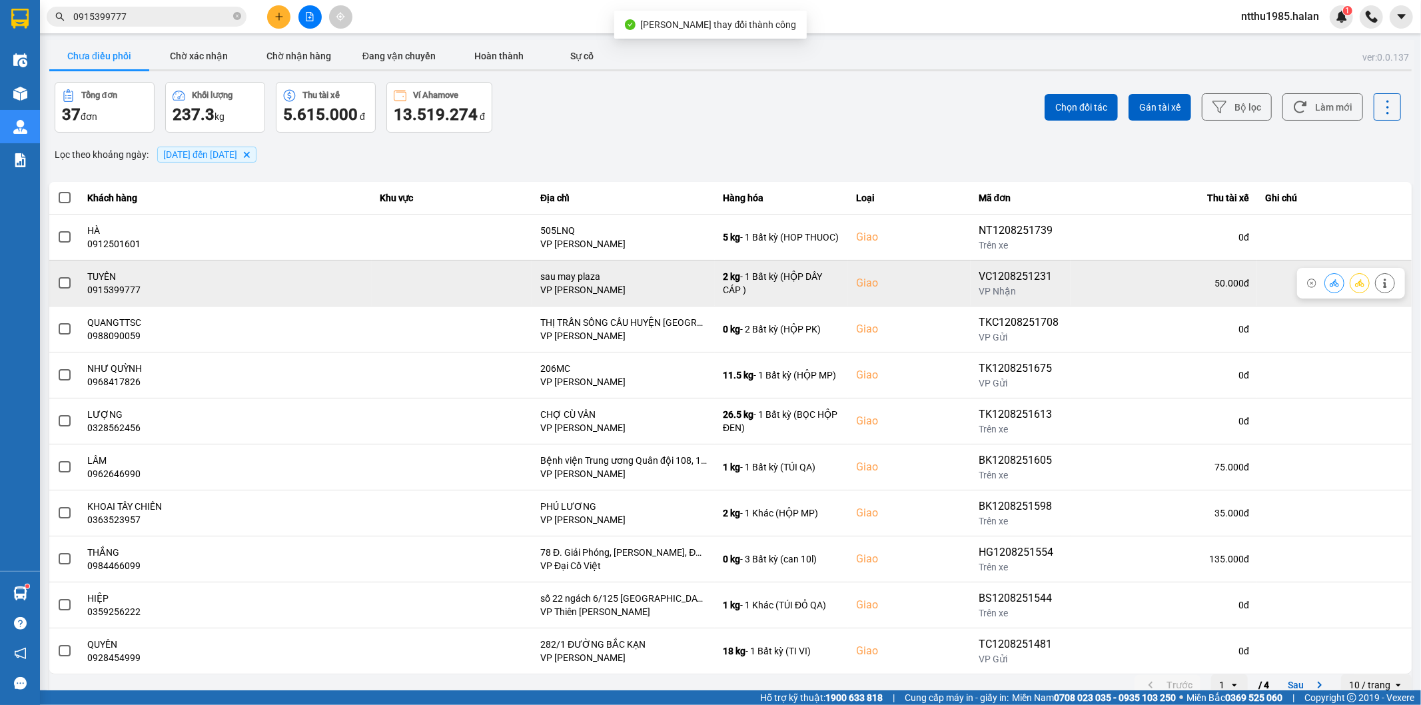
click at [63, 284] on span at bounding box center [65, 283] width 12 height 12
click at [57, 276] on input "checkbox" at bounding box center [57, 276] width 0 height 0
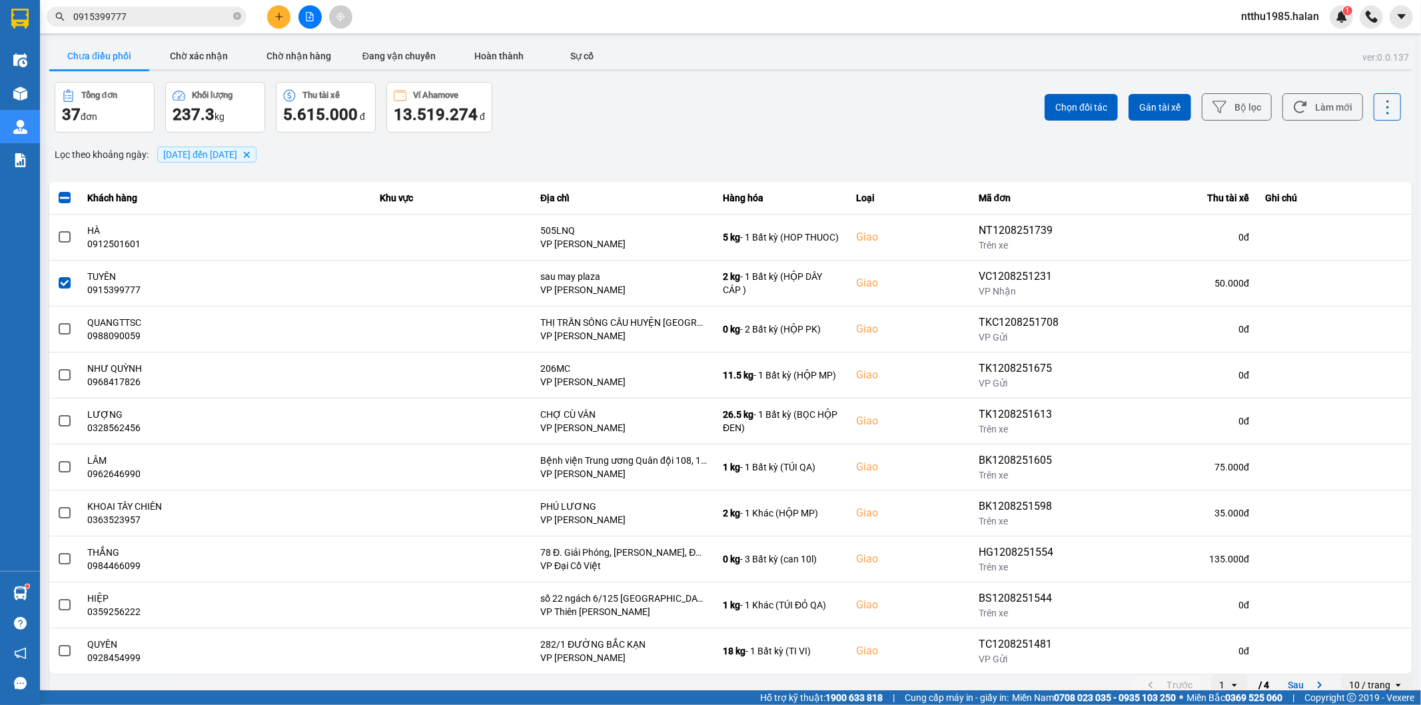
drag, startPoint x: 1149, startPoint y: 109, endPoint x: 1162, endPoint y: 81, distance: 31.3
click at [1160, 85] on div "Chọn đối tác Gán tài xế Bộ lọc Làm mới" at bounding box center [1065, 107] width 674 height 51
click at [1146, 110] on span "Gán tài xế" at bounding box center [1160, 107] width 41 height 13
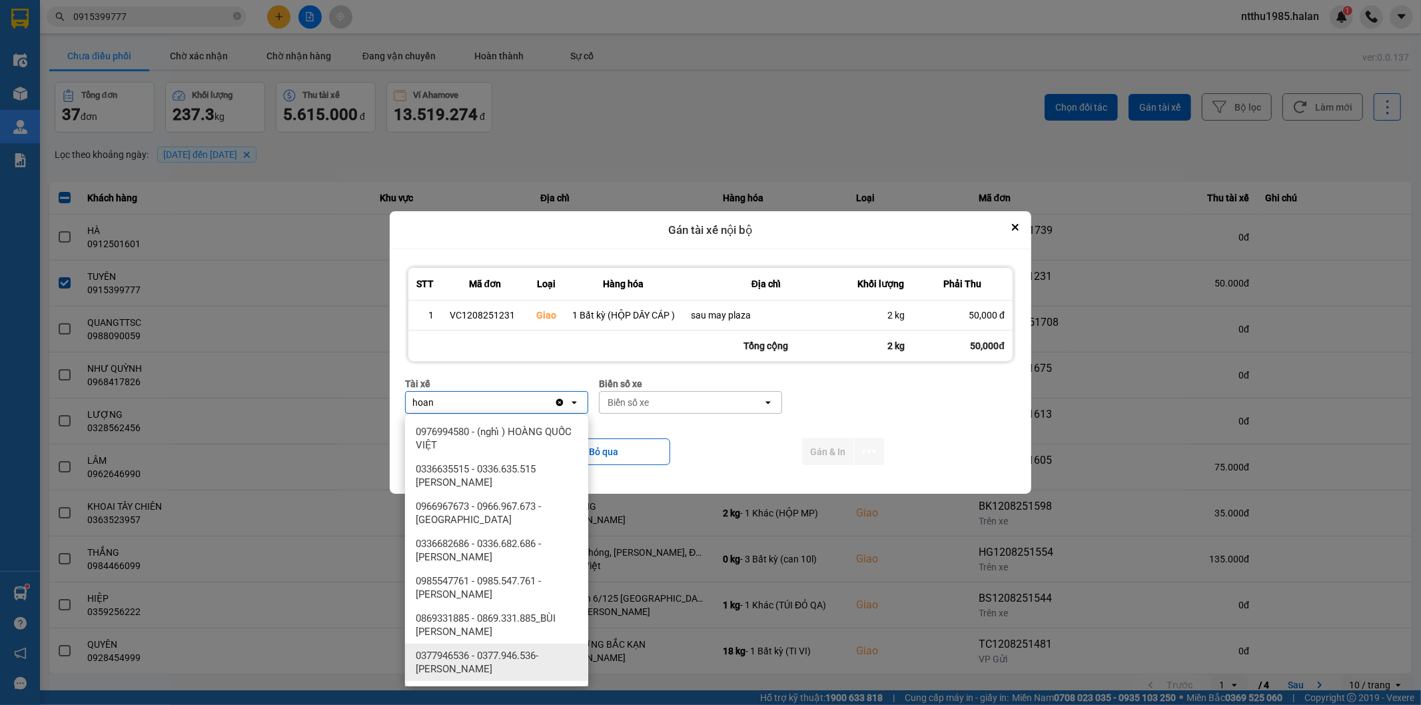
type input "hoan"
click at [488, 662] on span "0377946536 - 0377.946.536- Đào Duy Hoàn" at bounding box center [499, 662] width 167 height 27
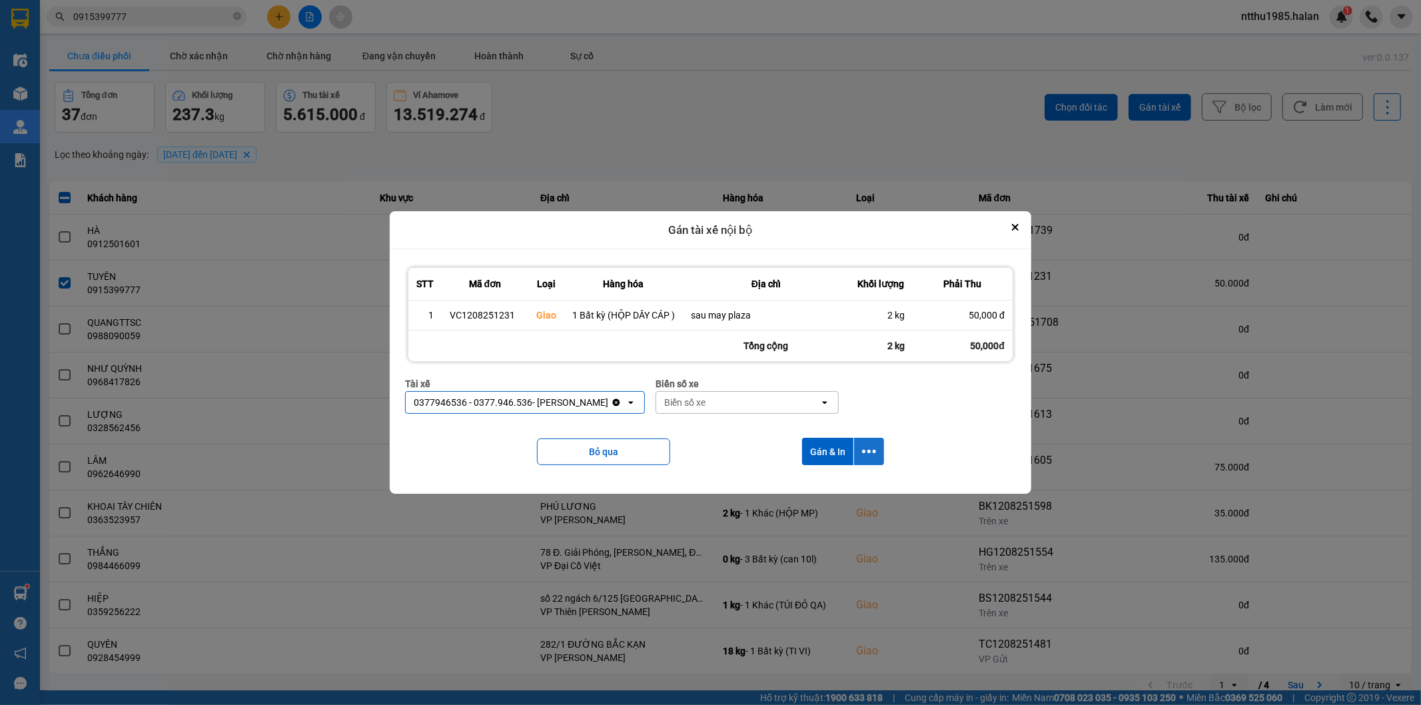
click at [872, 446] on icon "dialog" at bounding box center [869, 451] width 14 height 14
click at [806, 492] on span "Chỉ gán tài" at bounding box center [816, 488] width 44 height 13
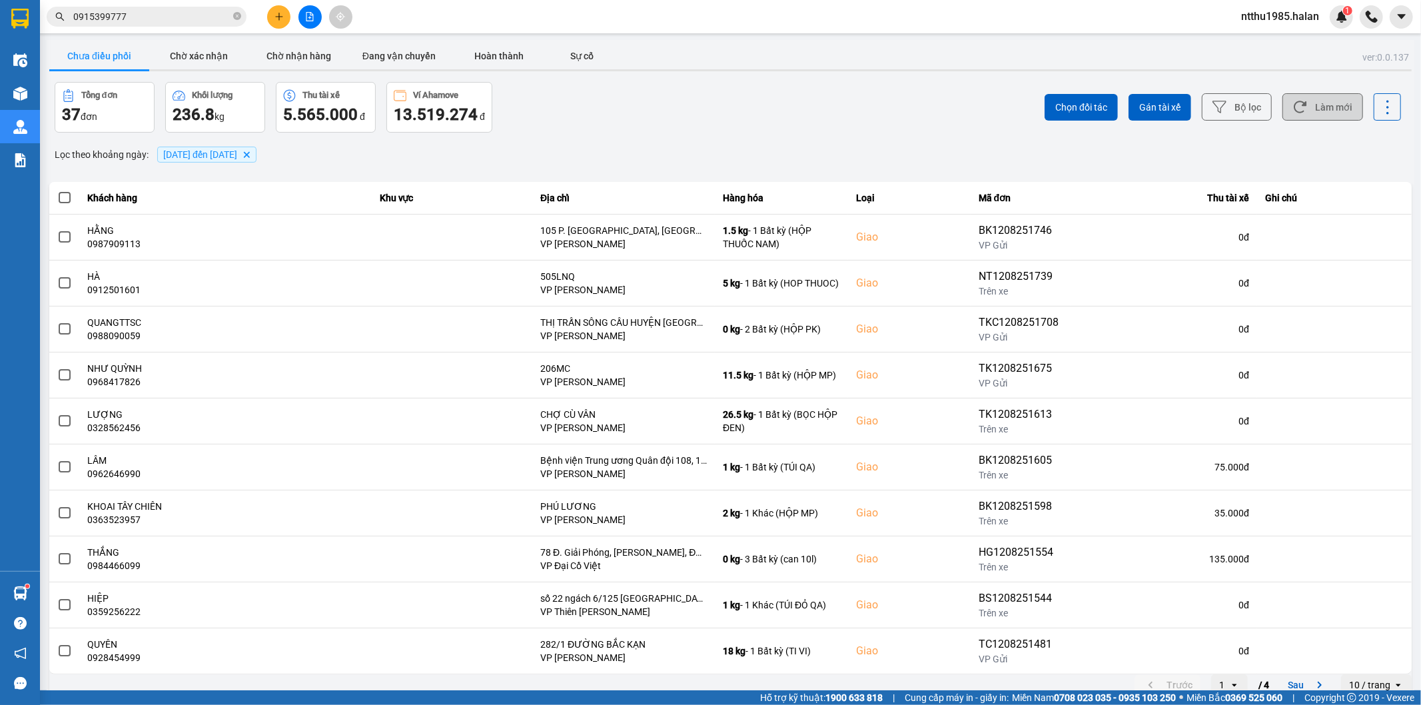
click at [1313, 107] on button "Làm mới" at bounding box center [1323, 106] width 81 height 27
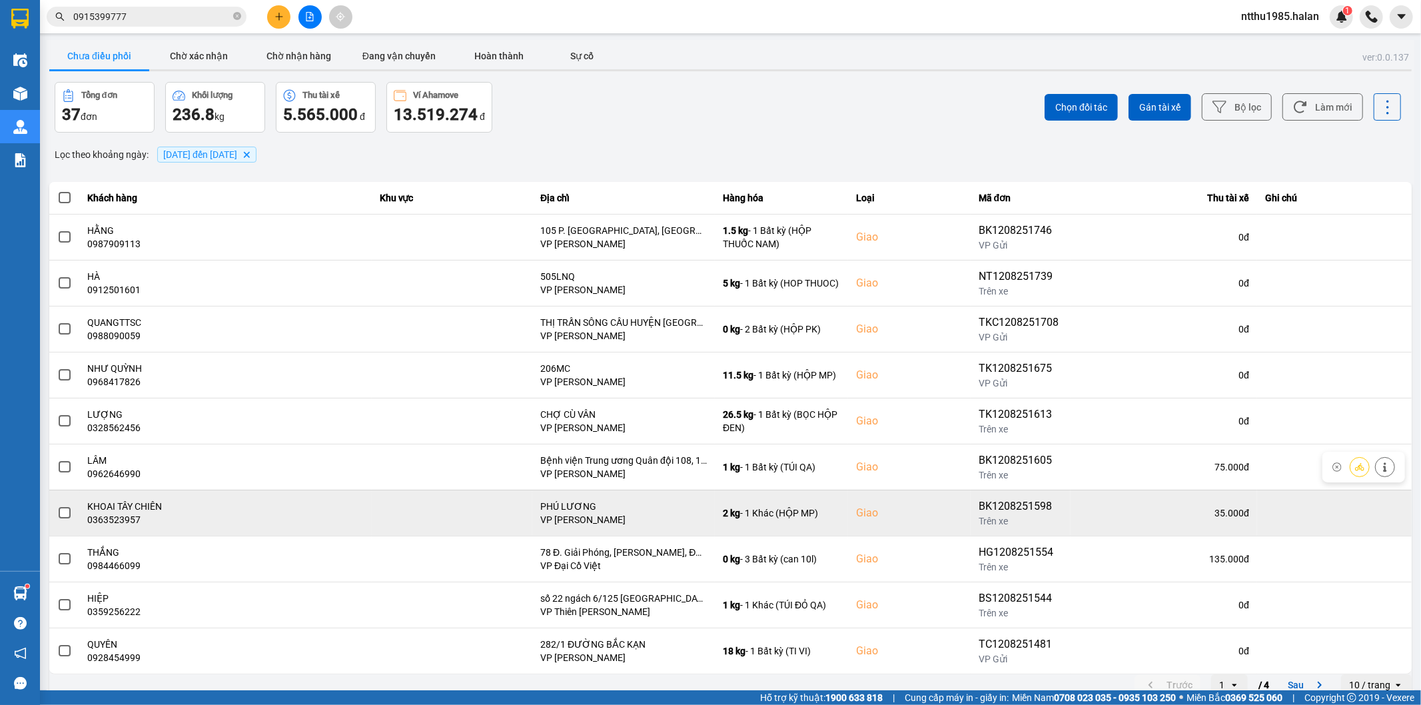
scroll to position [15, 0]
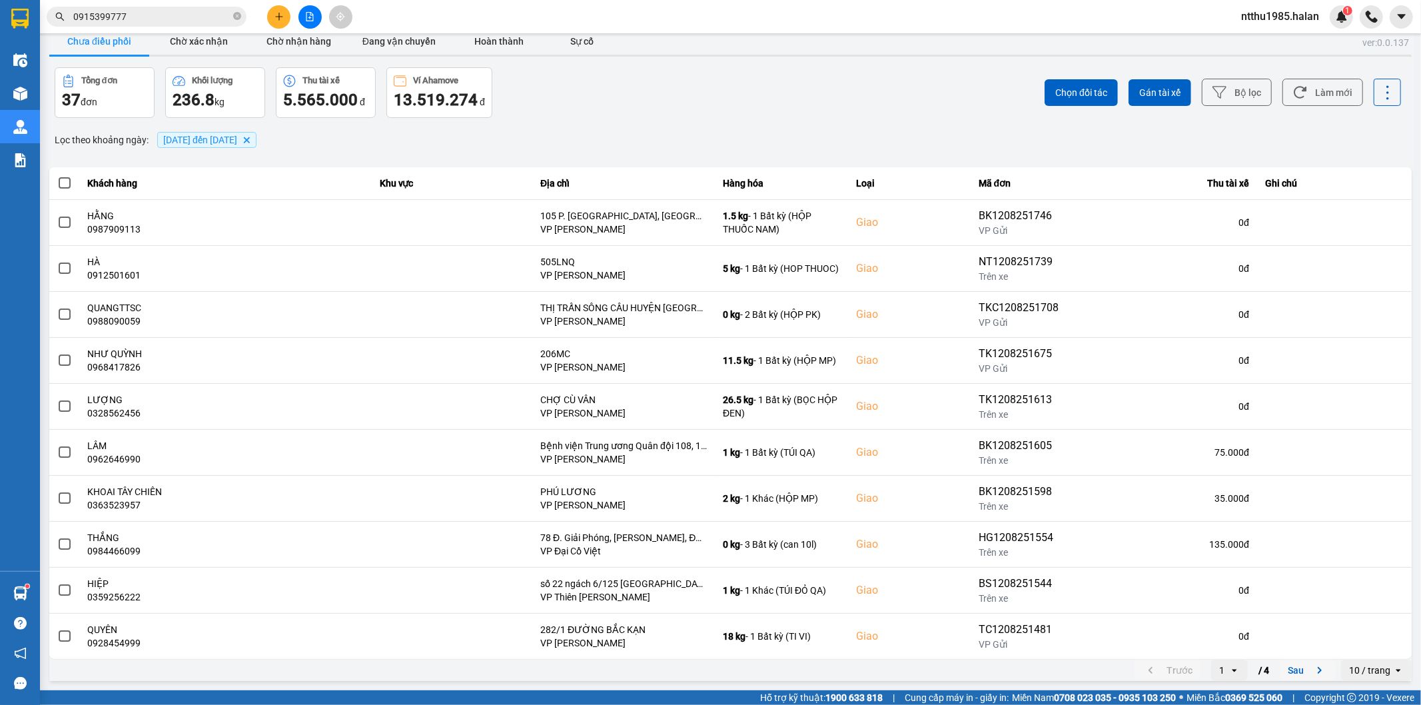
click at [1291, 670] on button "Sau" at bounding box center [1308, 670] width 56 height 20
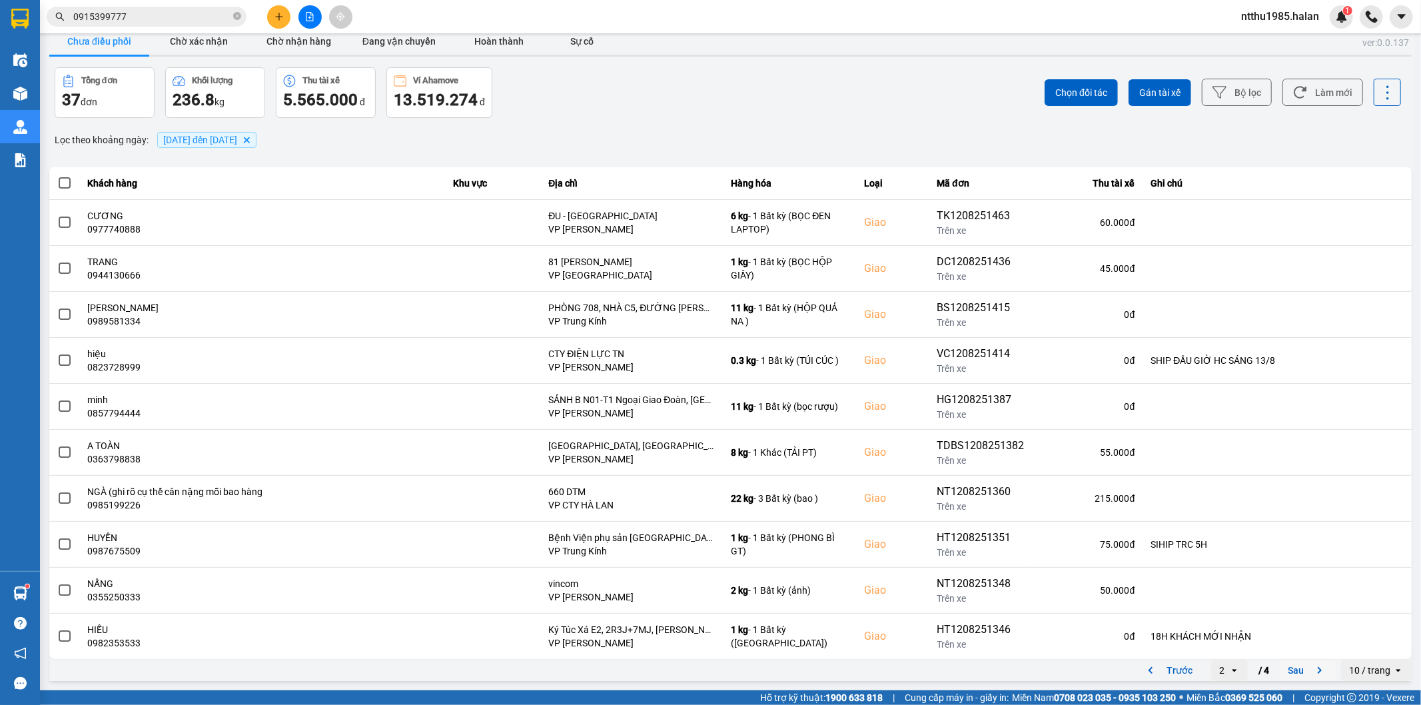
click at [1295, 674] on button "Sau" at bounding box center [1308, 670] width 56 height 20
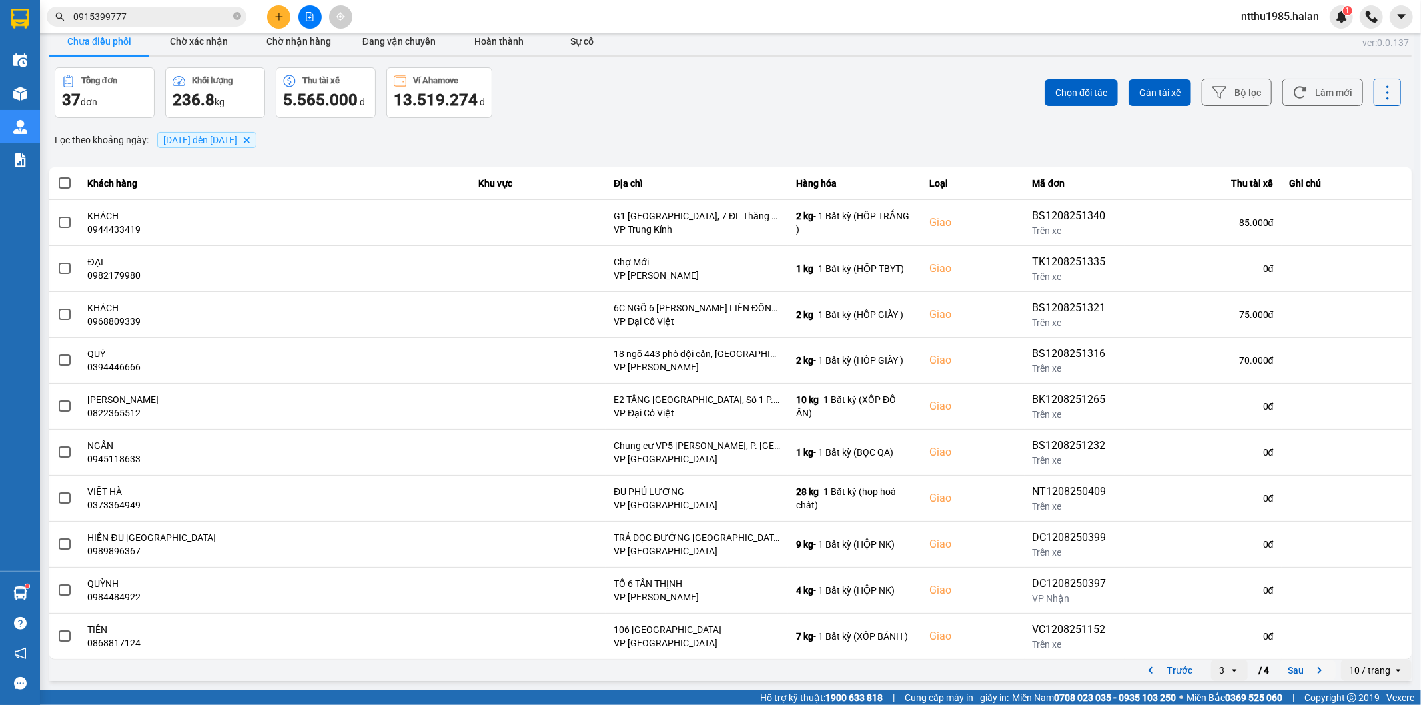
click at [1289, 668] on button "Sau" at bounding box center [1308, 670] width 56 height 20
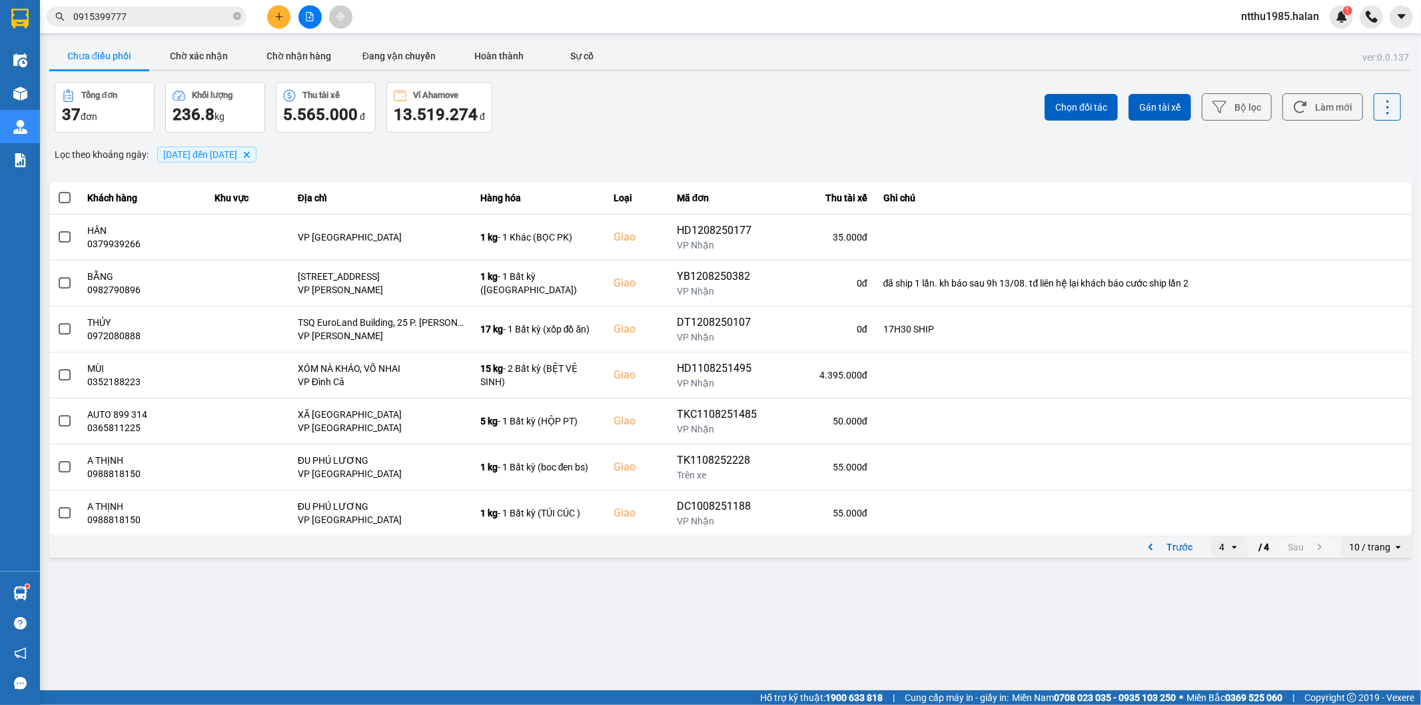
click at [164, 1] on div "Kết quả tìm kiếm ( 170 ) Bộ lọc Mã ĐH Trạng thái Món hàng Thu hộ Tổng cước Chưa…" at bounding box center [710, 16] width 1421 height 33
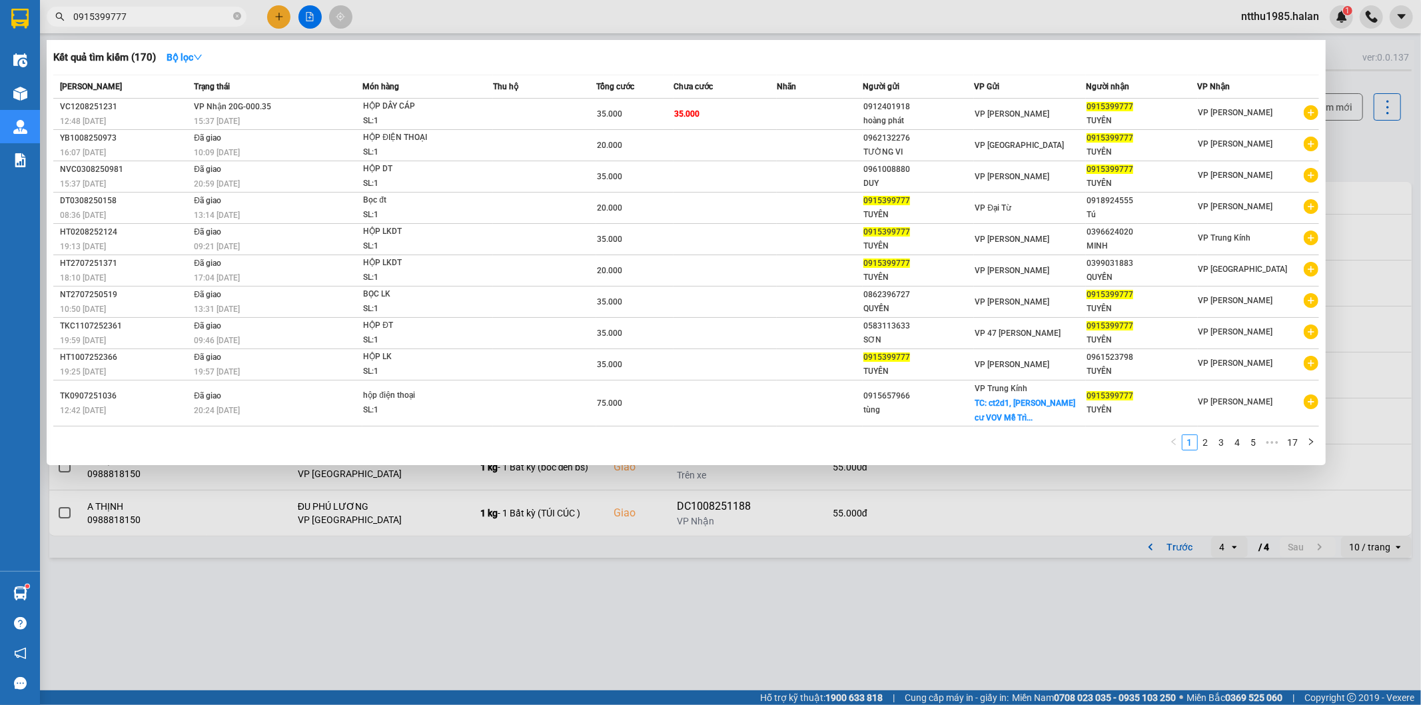
click at [161, 11] on input "0915399777" at bounding box center [151, 16] width 157 height 15
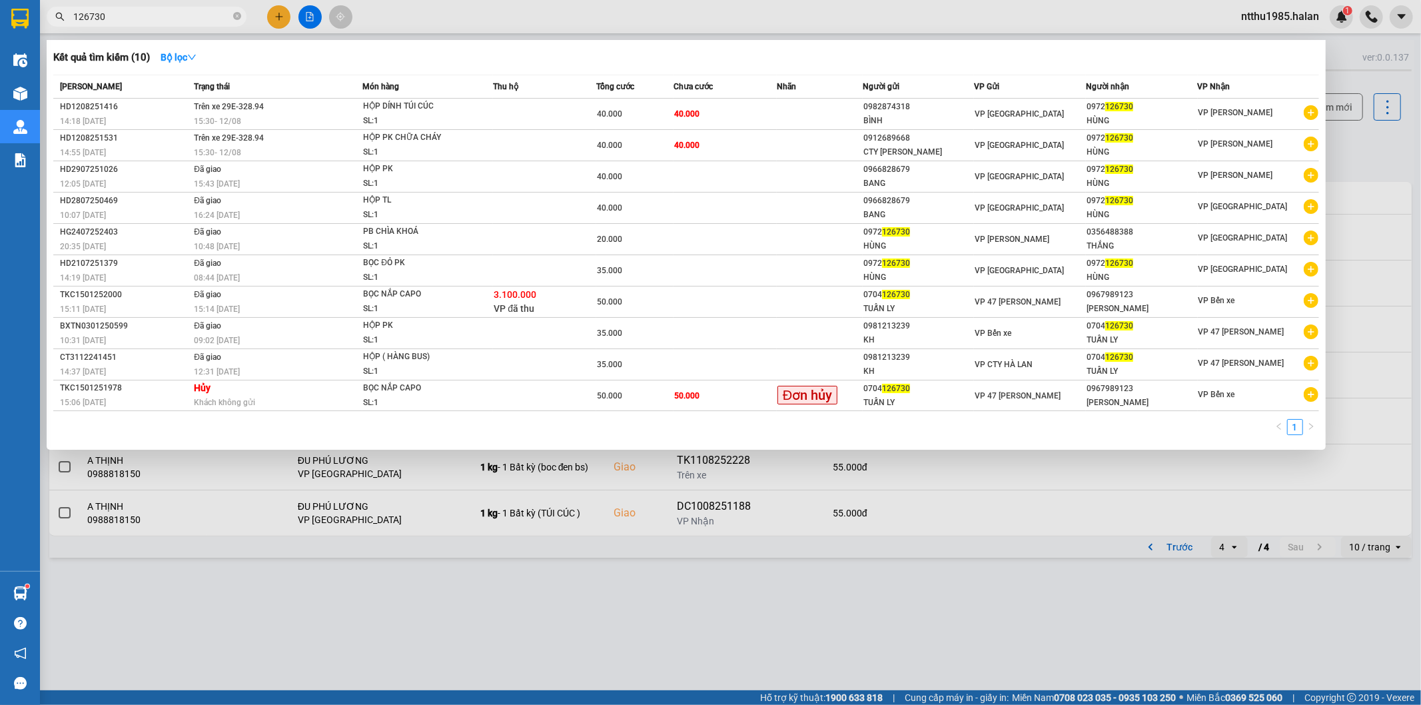
drag, startPoint x: 1383, startPoint y: 155, endPoint x: 1356, endPoint y: 129, distance: 37.2
click at [1375, 144] on div at bounding box center [710, 352] width 1421 height 705
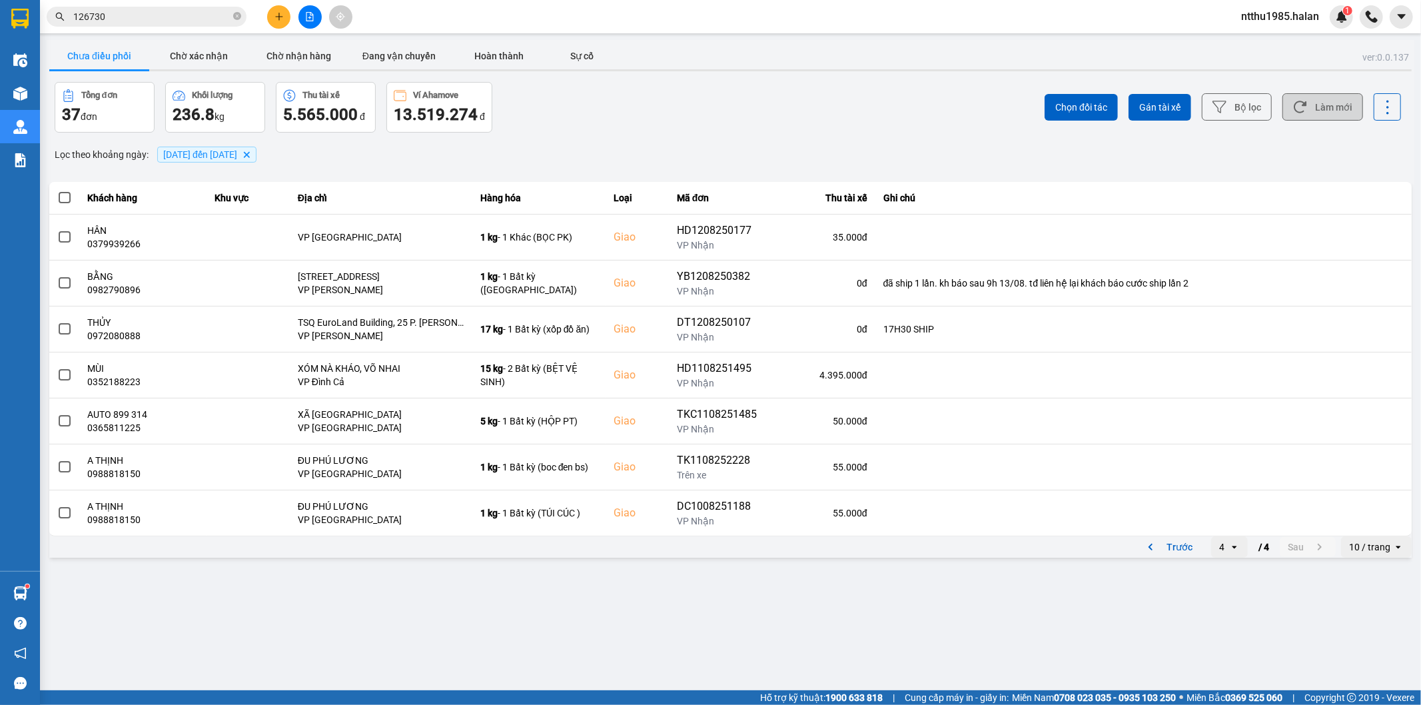
click at [1324, 104] on button "Làm mới" at bounding box center [1323, 106] width 81 height 27
click at [190, 17] on input "126730" at bounding box center [151, 16] width 157 height 15
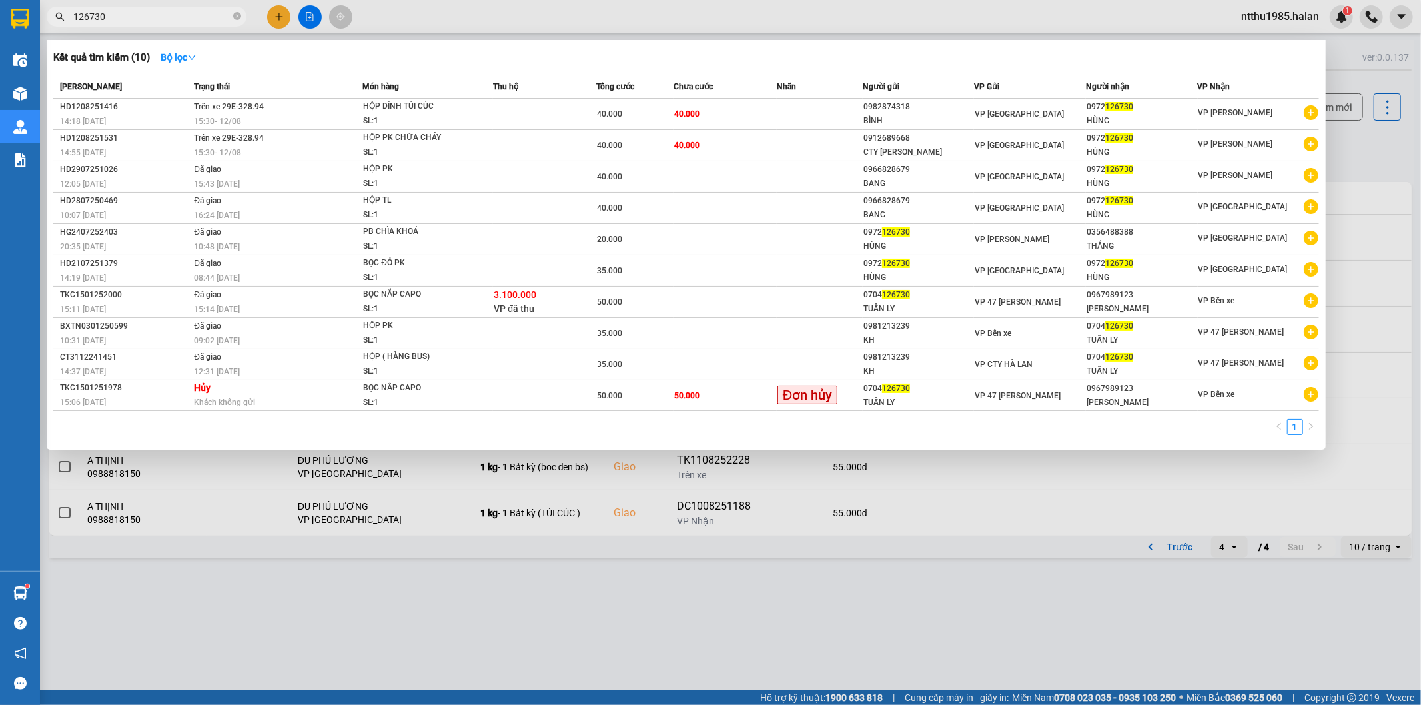
click at [190, 17] on input "126730" at bounding box center [151, 16] width 157 height 15
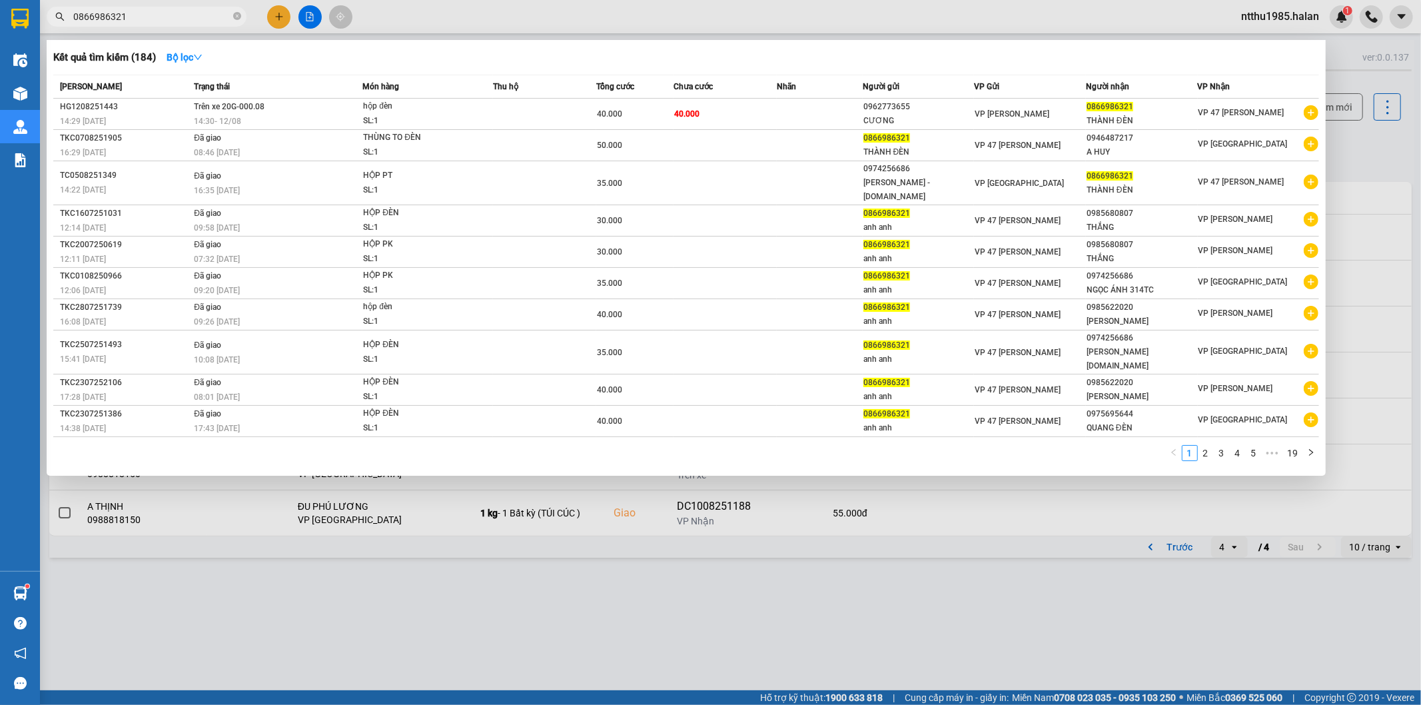
click at [1349, 119] on div at bounding box center [710, 352] width 1421 height 705
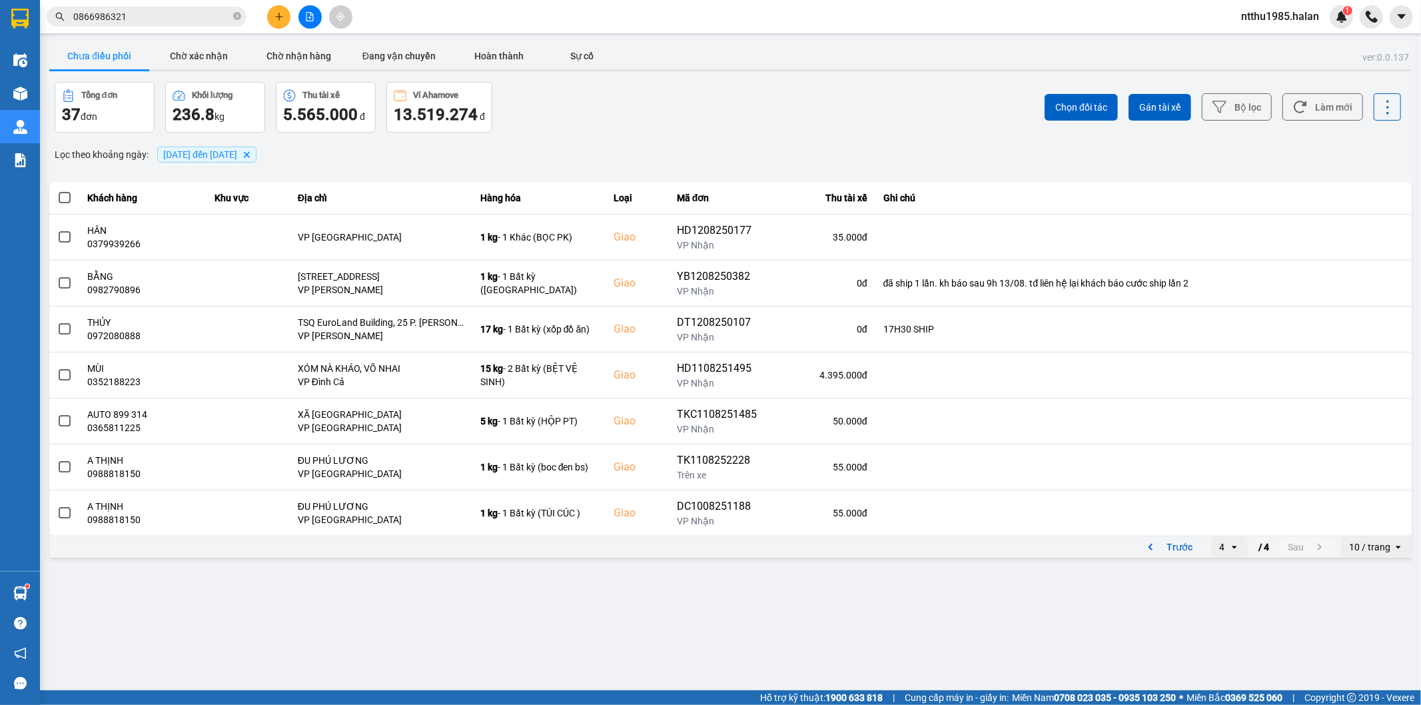
drag, startPoint x: 534, startPoint y: 111, endPoint x: 674, endPoint y: 96, distance: 140.7
click at [561, 111] on div "Tổng đơn 37 đơn Khối lượng 236.8 kg Thu tài xế 5.565.000 đ Ví Ahamove 13.519.27…" at bounding box center [392, 107] width 674 height 51
click at [1335, 108] on button "Làm mới" at bounding box center [1323, 106] width 81 height 27
click at [149, 16] on input "0866986321" at bounding box center [151, 16] width 157 height 15
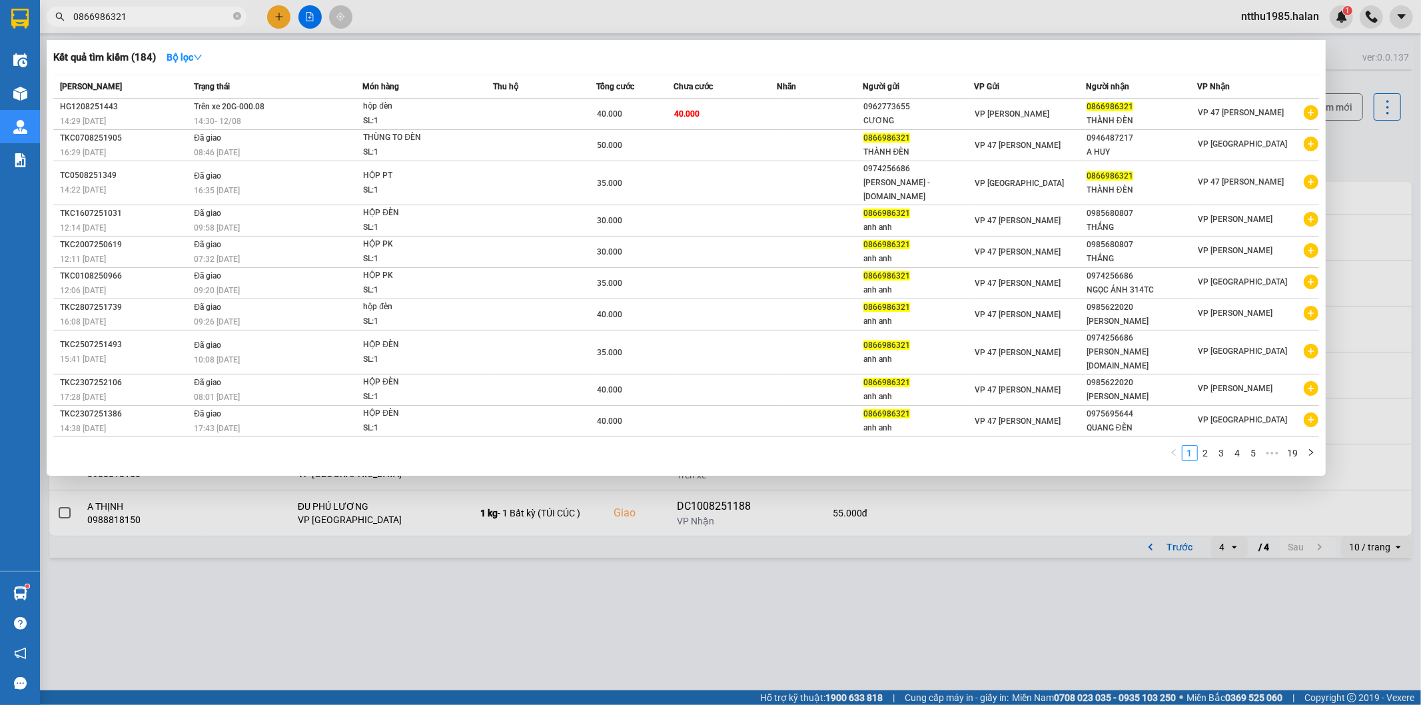
click at [149, 16] on input "0866986321" at bounding box center [151, 16] width 157 height 15
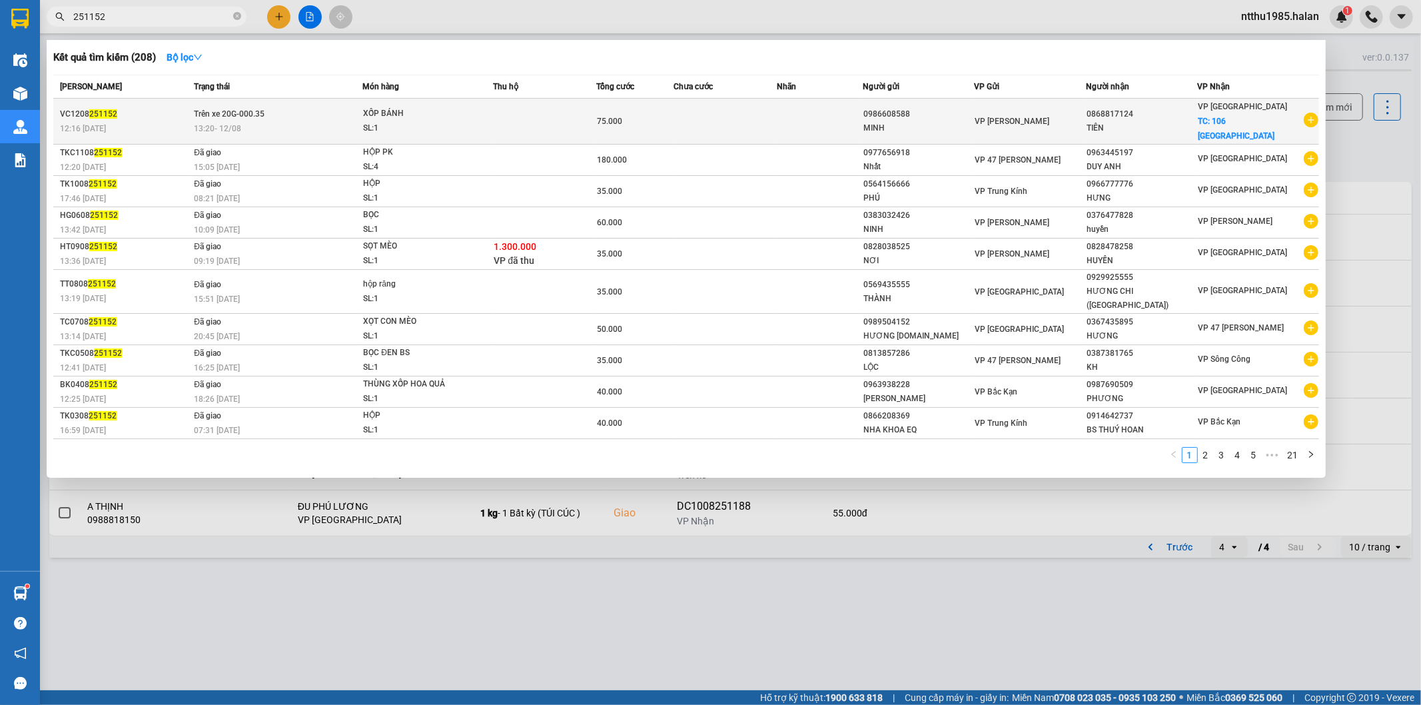
type input "251152"
click at [1209, 114] on div "VP Bắc Sơn TC: 106 BẮC SƠN" at bounding box center [1251, 121] width 104 height 44
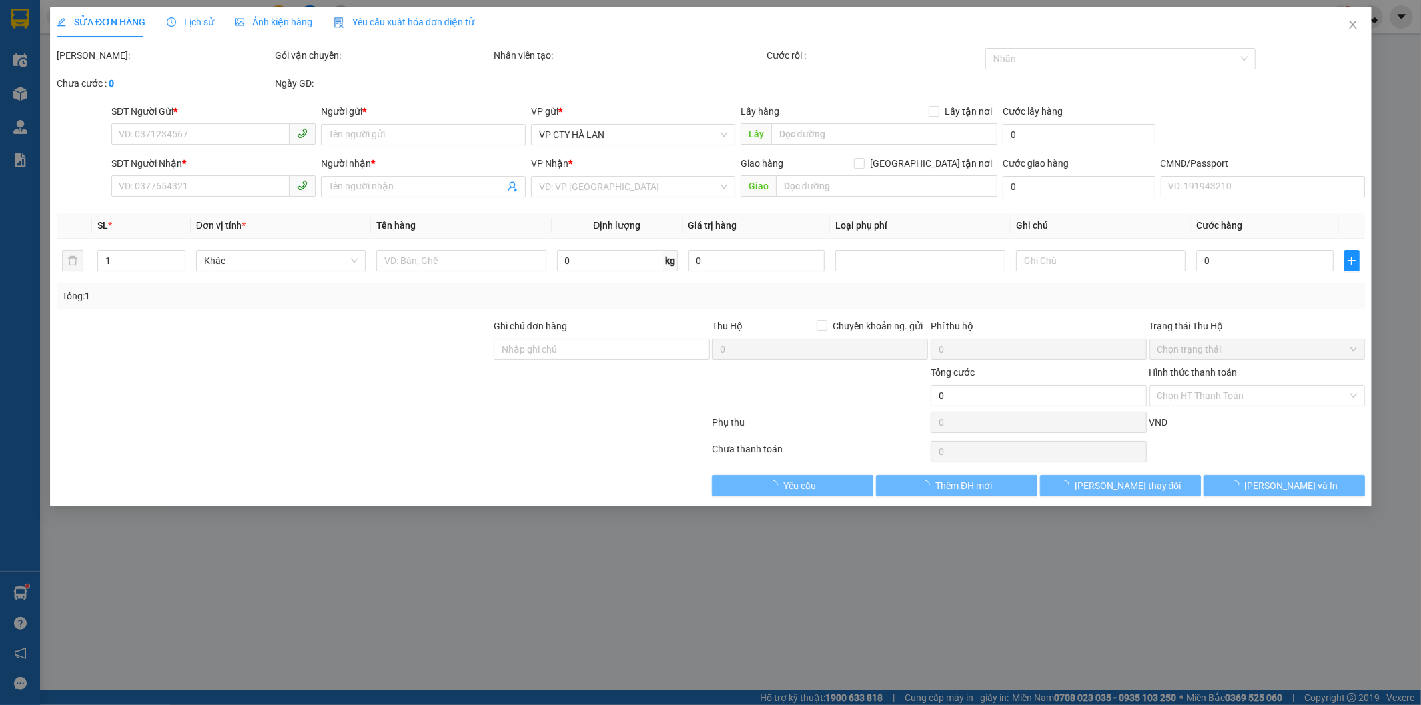
type input "0986608588"
type input "MINH"
type input "0868817124"
type input "TIÊN"
checkbox input "true"
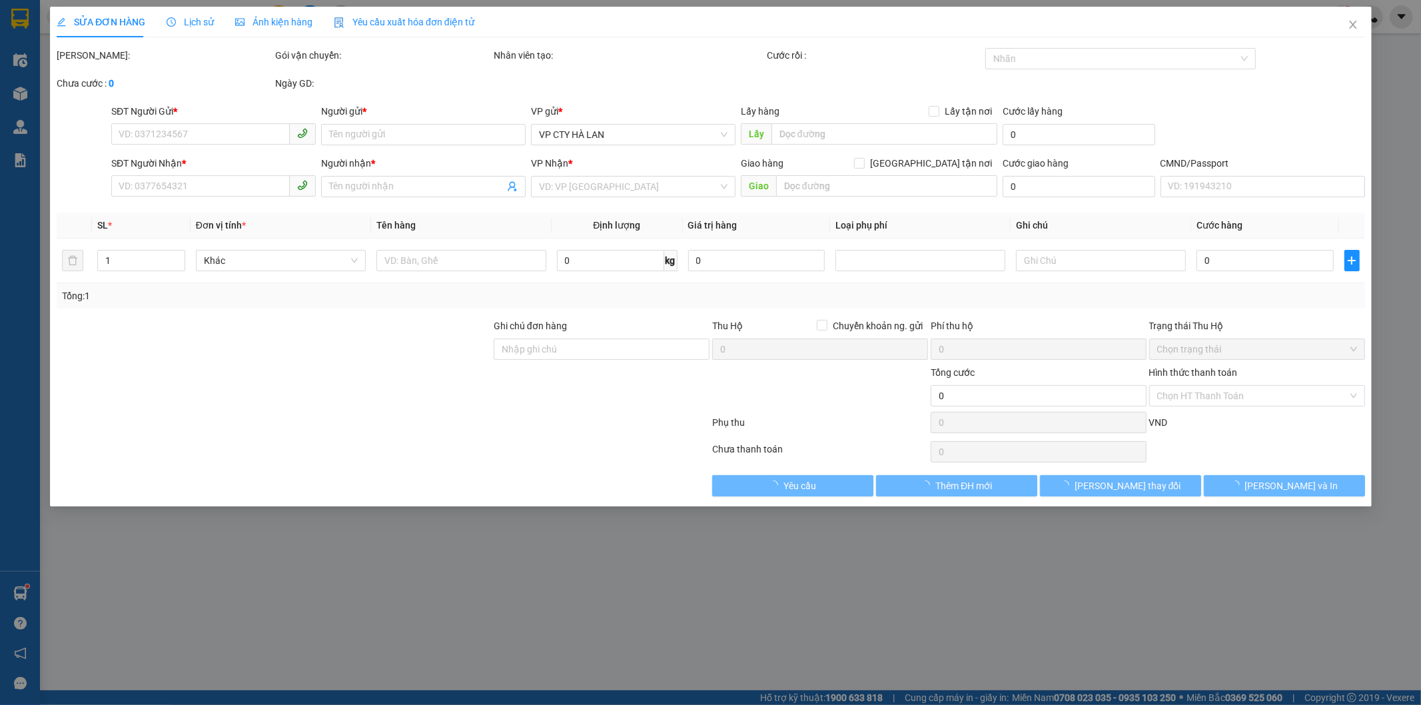
type input "106 BẮC SƠN"
type input "75.000"
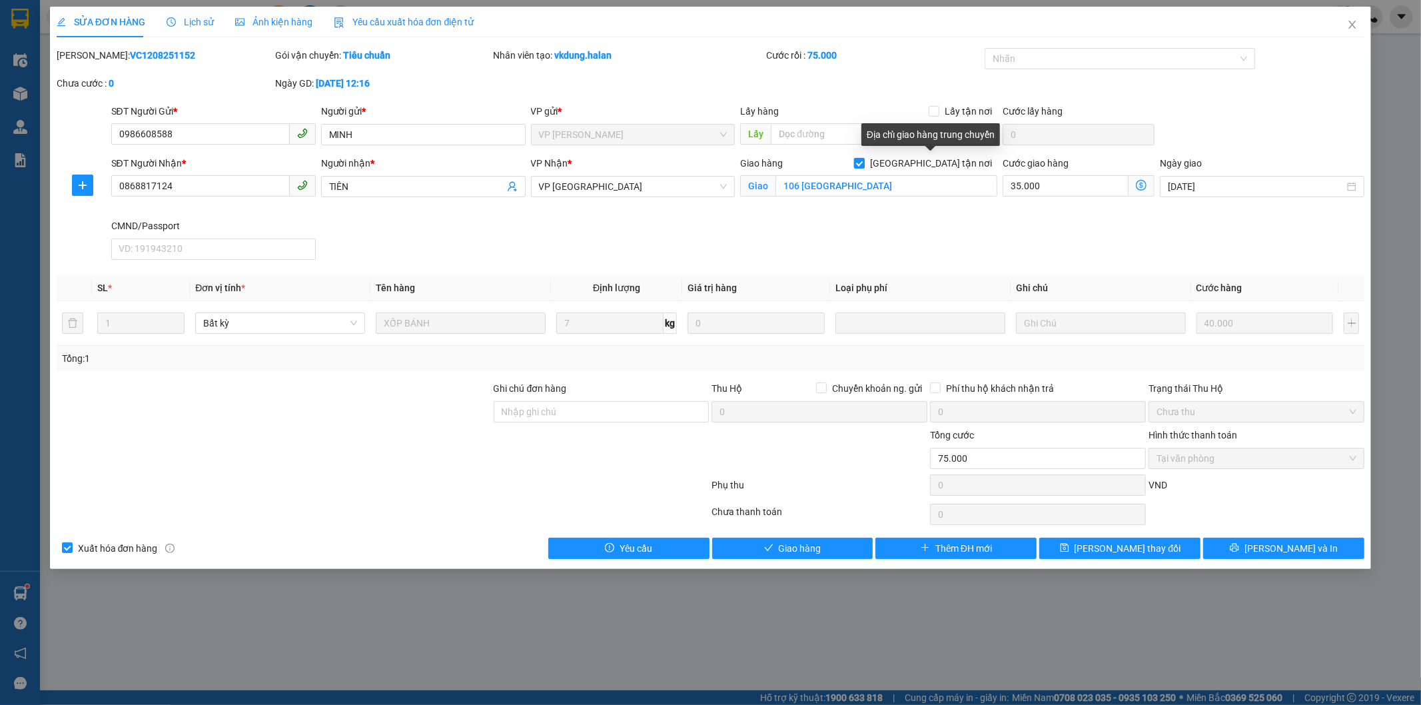
click at [864, 163] on input "Giao tận nơi" at bounding box center [858, 162] width 9 height 9
checkbox input "false"
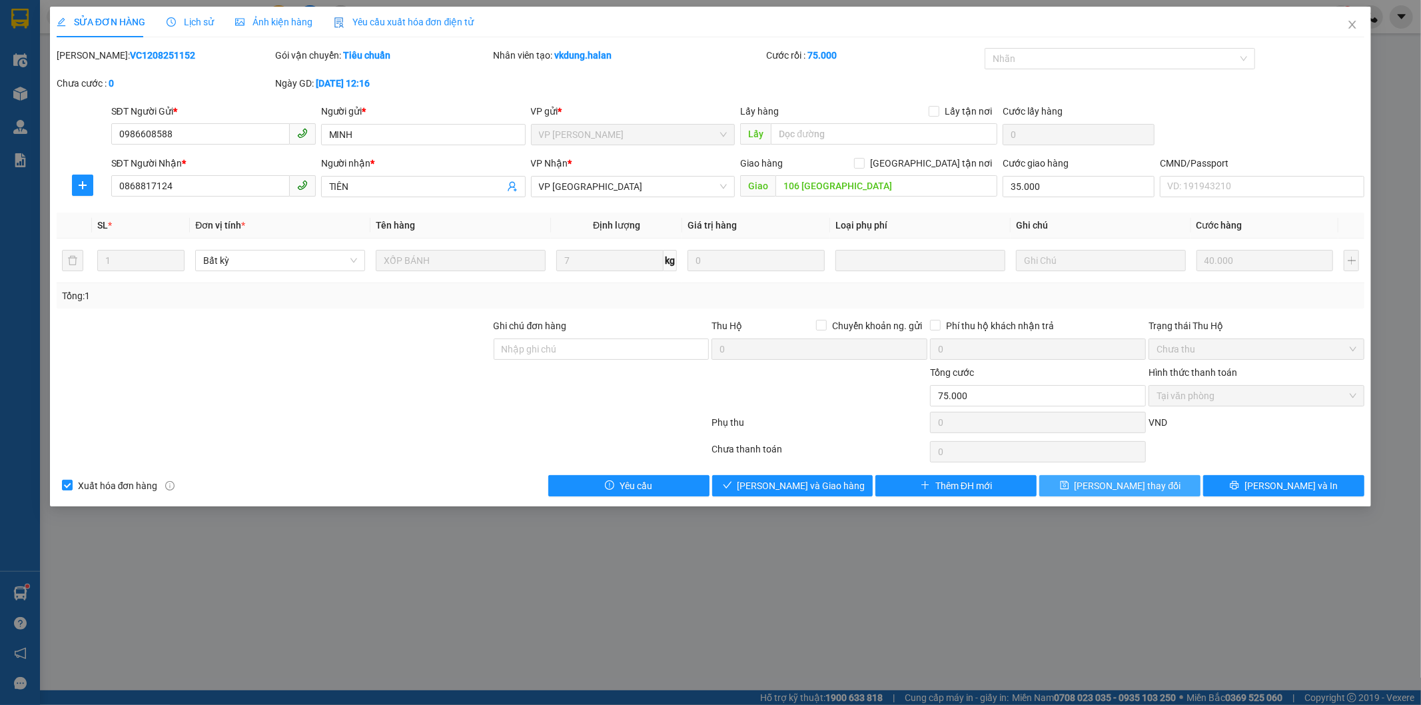
click at [1103, 486] on span "Lưu thay đổi" at bounding box center [1128, 485] width 107 height 15
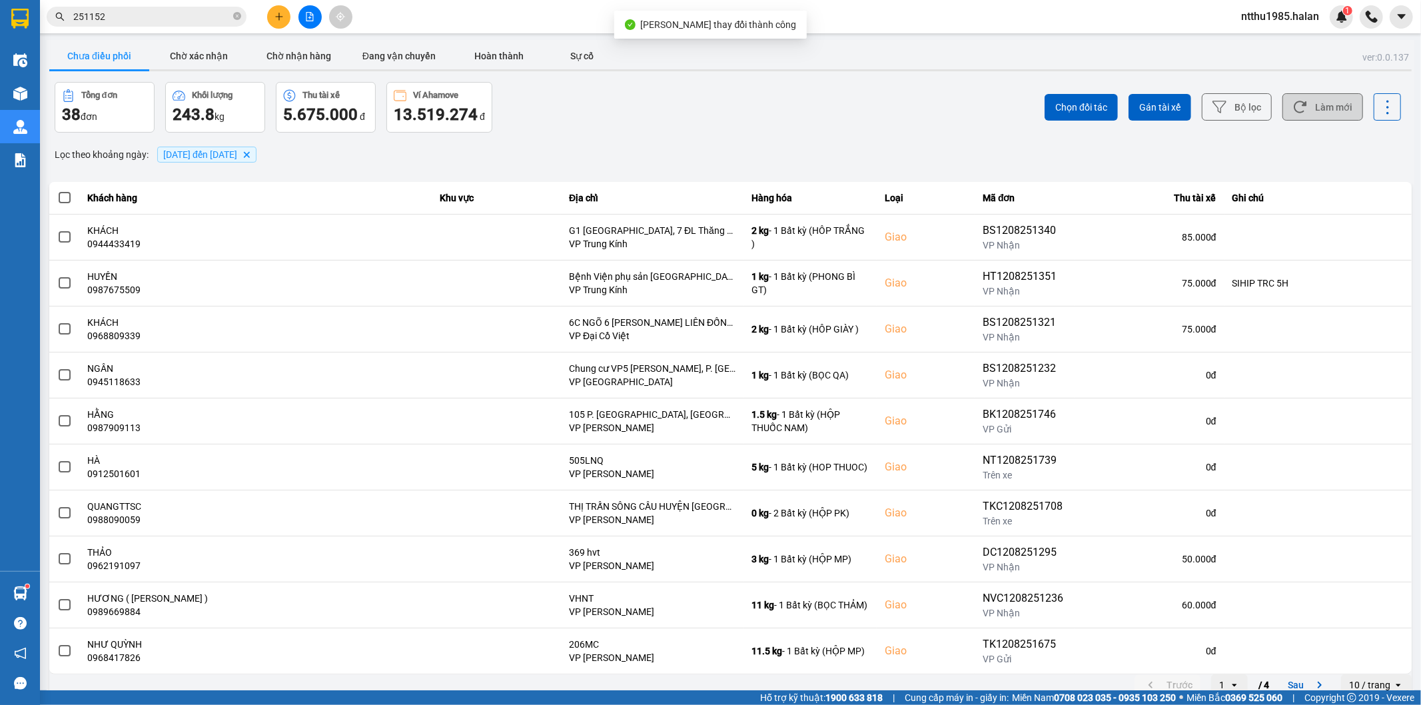
click at [1327, 105] on button "Làm mới" at bounding box center [1323, 106] width 81 height 27
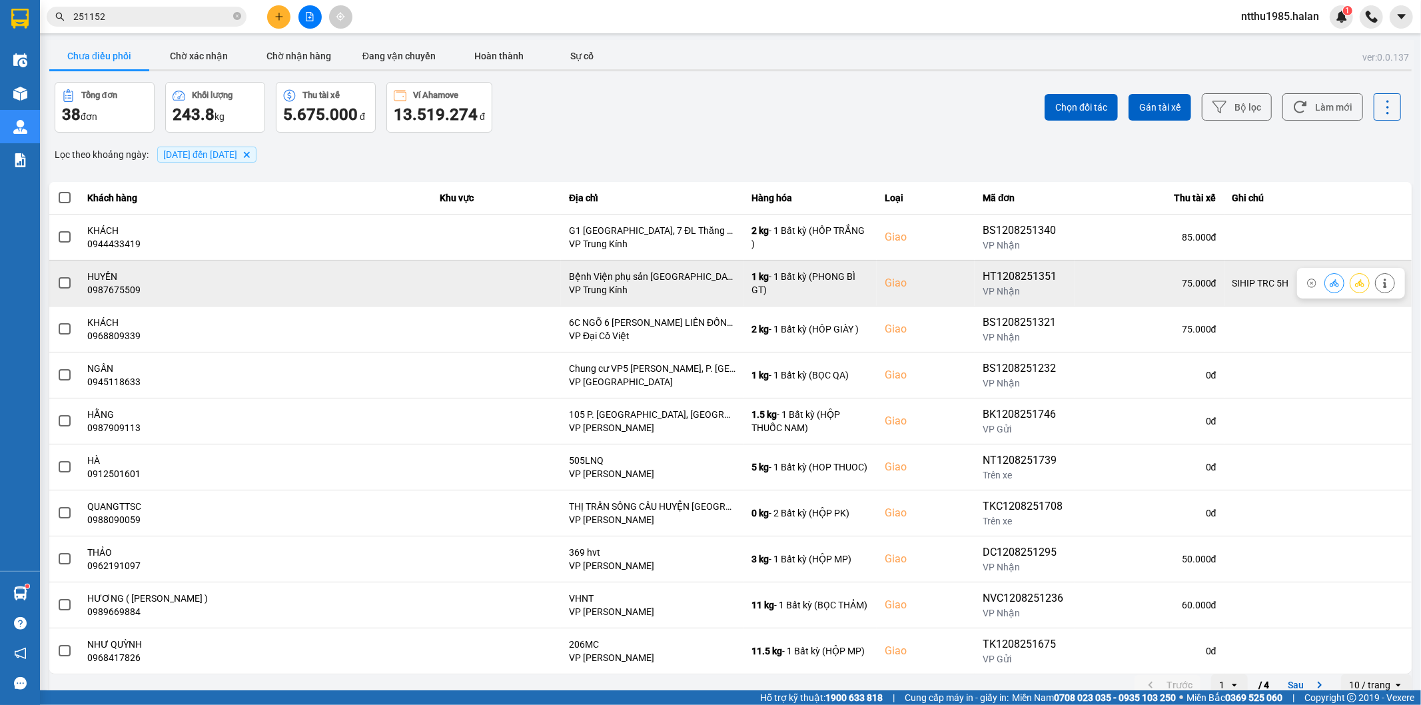
click at [69, 281] on span at bounding box center [65, 283] width 12 height 12
click at [57, 276] on input "checkbox" at bounding box center [57, 276] width 0 height 0
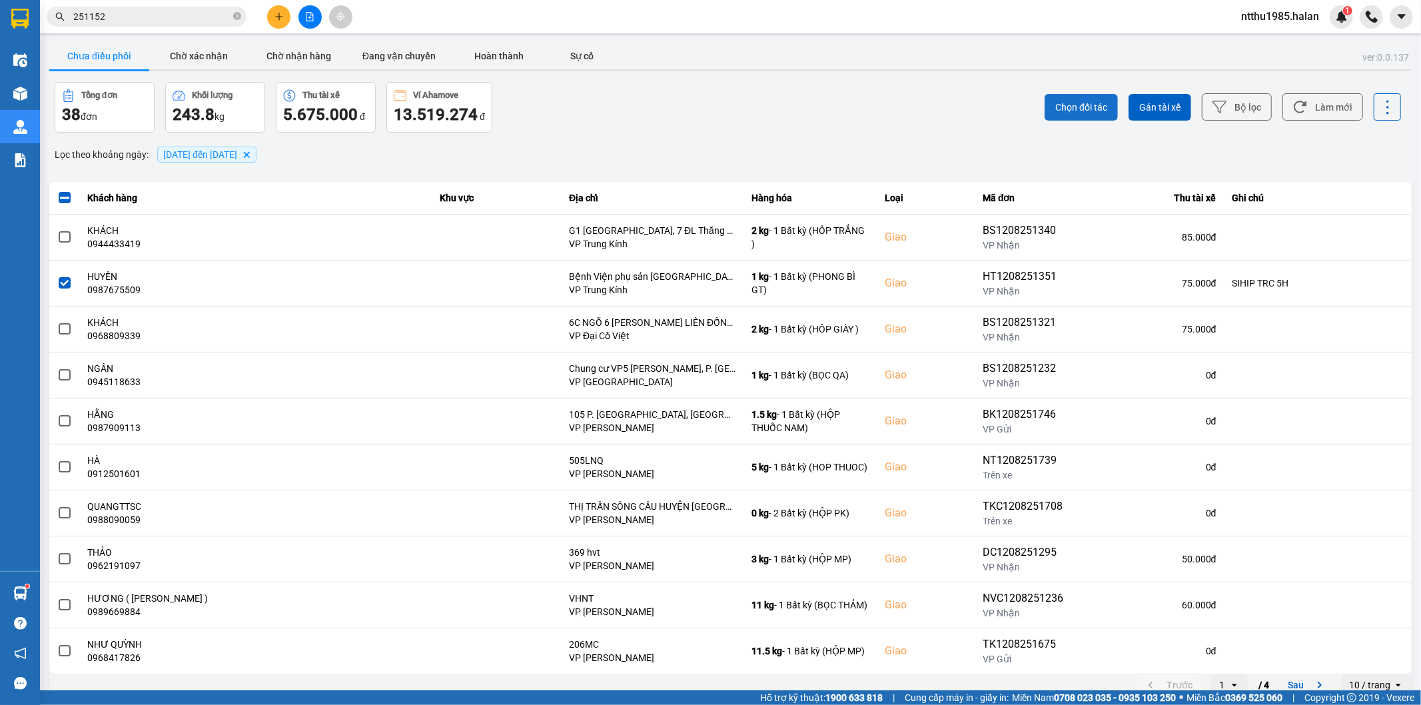
click at [1085, 102] on span "Chọn đối tác" at bounding box center [1082, 107] width 52 height 13
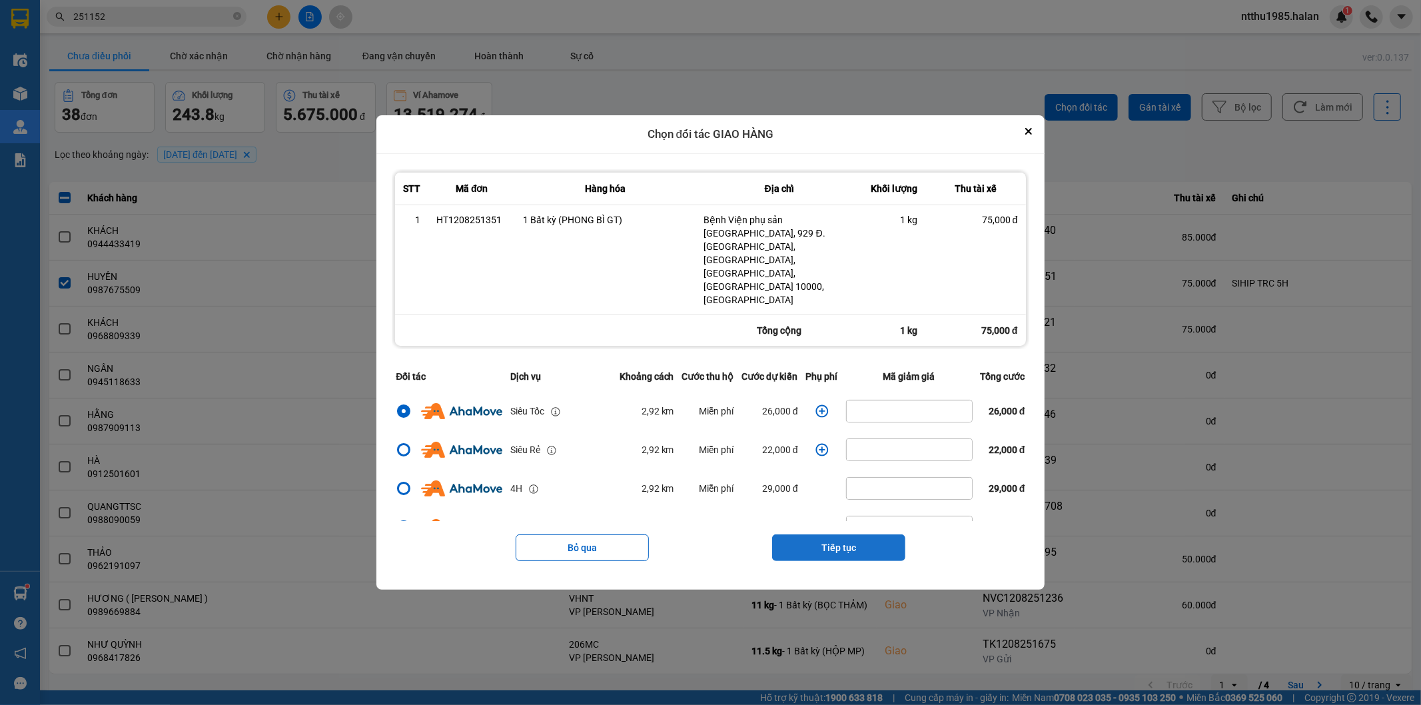
click at [814, 534] on button "Tiếp tục" at bounding box center [838, 547] width 133 height 27
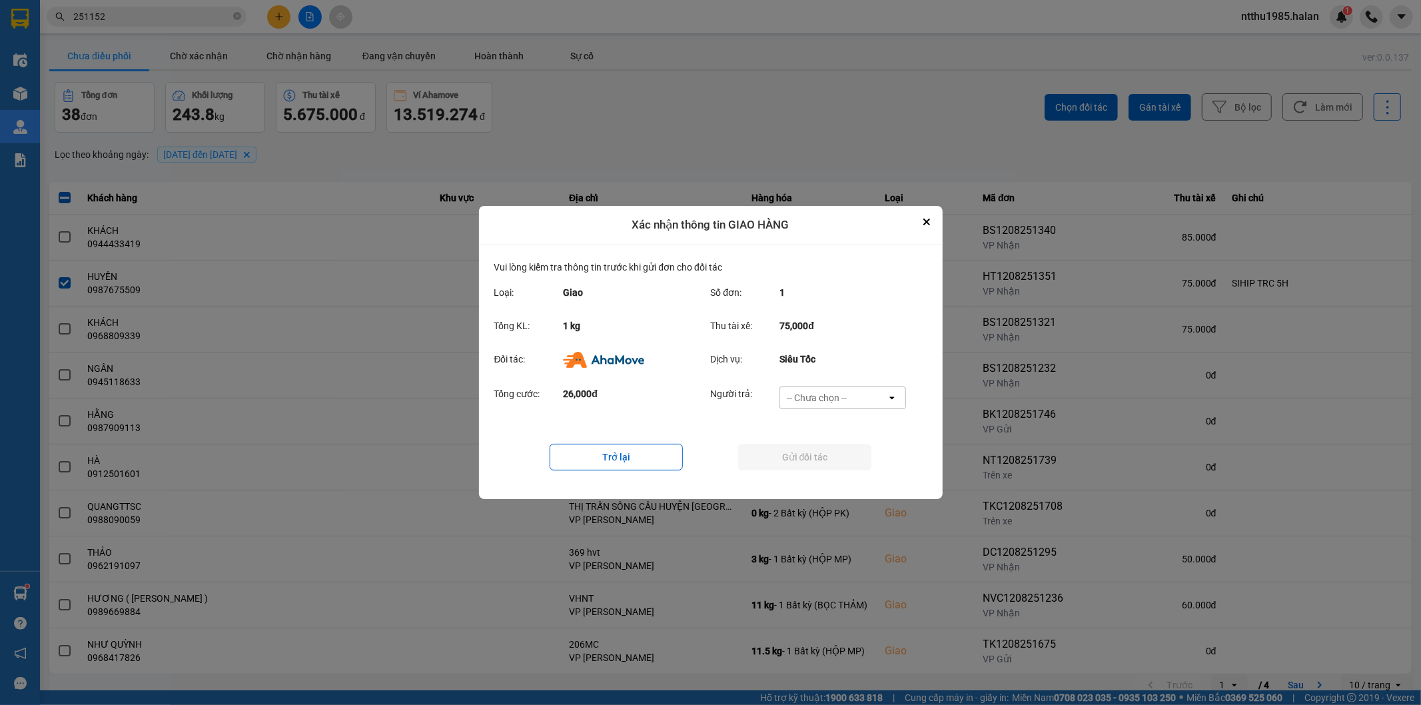
click at [826, 395] on div "-- Chưa chọn --" at bounding box center [817, 397] width 60 height 13
click at [820, 474] on span "Ví Ahamove" at bounding box center [817, 474] width 54 height 13
click at [809, 456] on button "Gửi đối tác" at bounding box center [804, 457] width 133 height 27
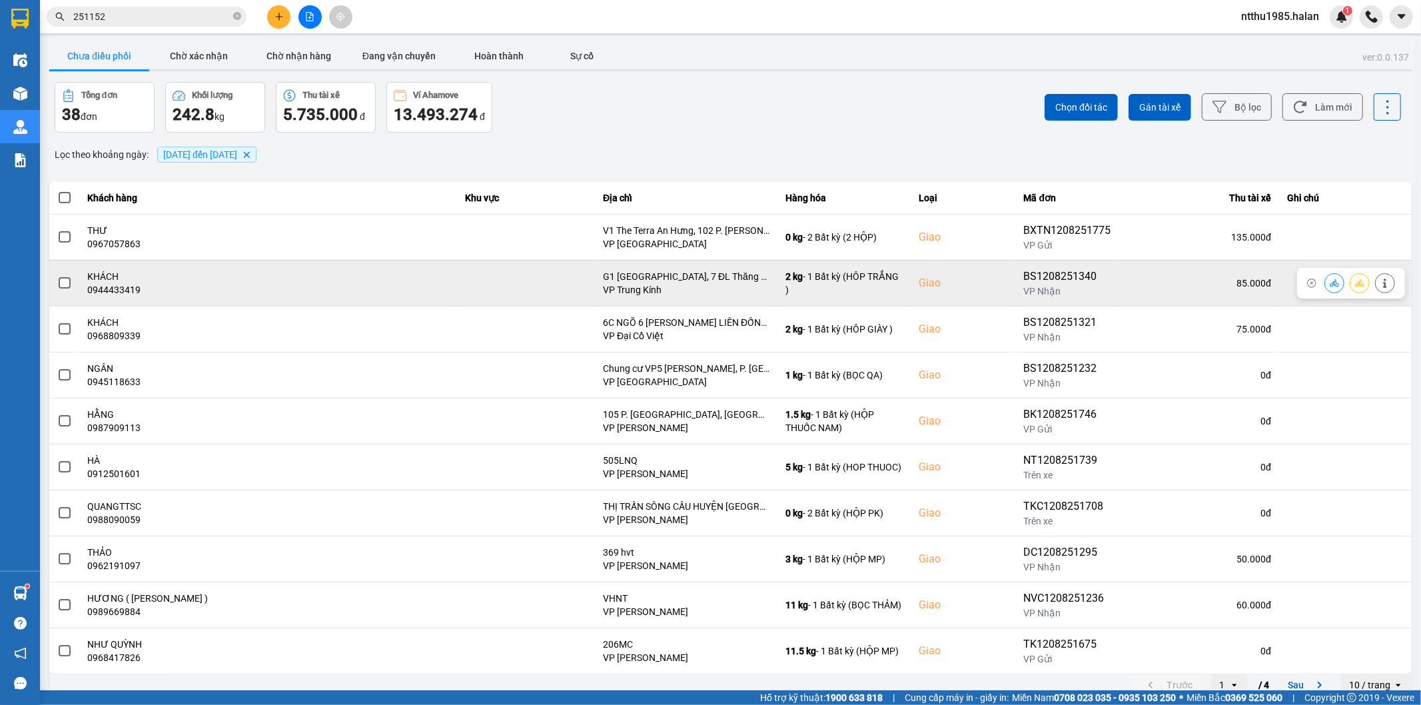
click at [62, 283] on span at bounding box center [65, 283] width 12 height 12
click at [57, 276] on input "checkbox" at bounding box center [57, 276] width 0 height 0
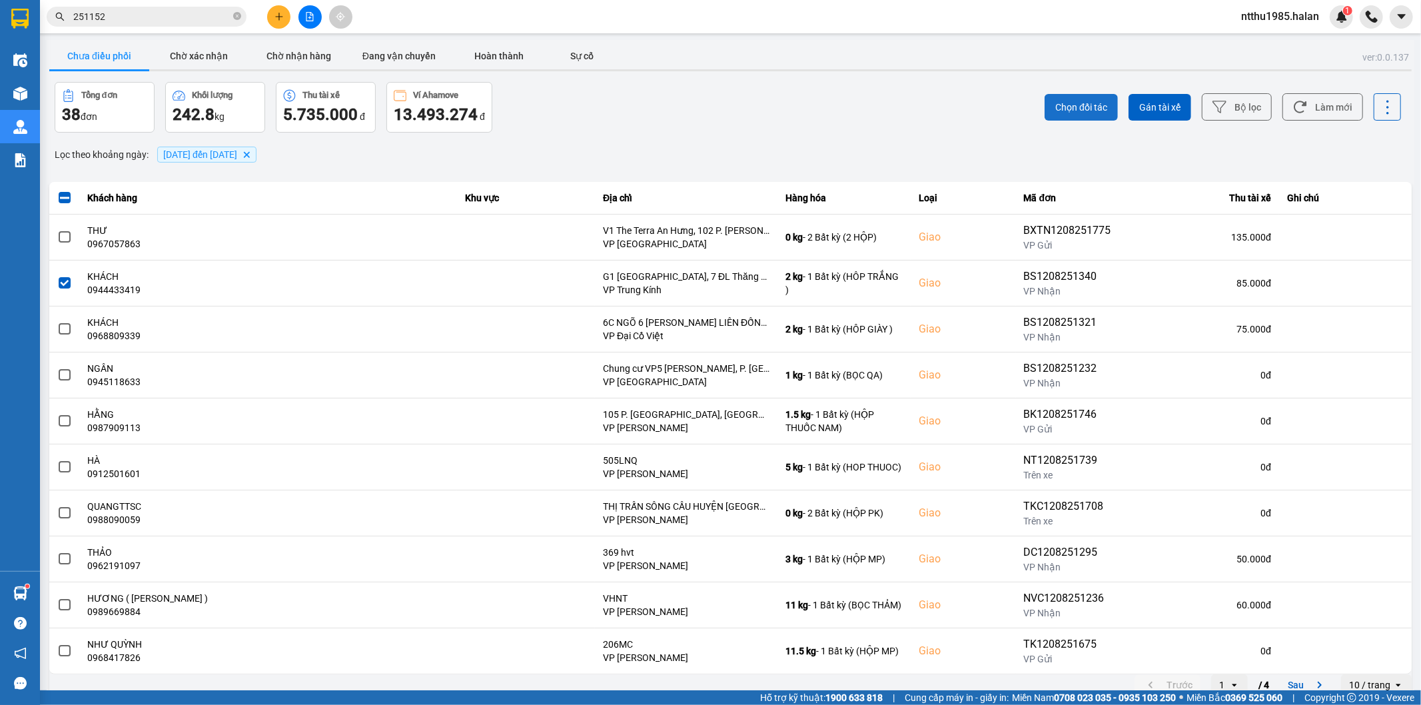
click at [1064, 104] on span "Chọn đối tác" at bounding box center [1082, 107] width 52 height 13
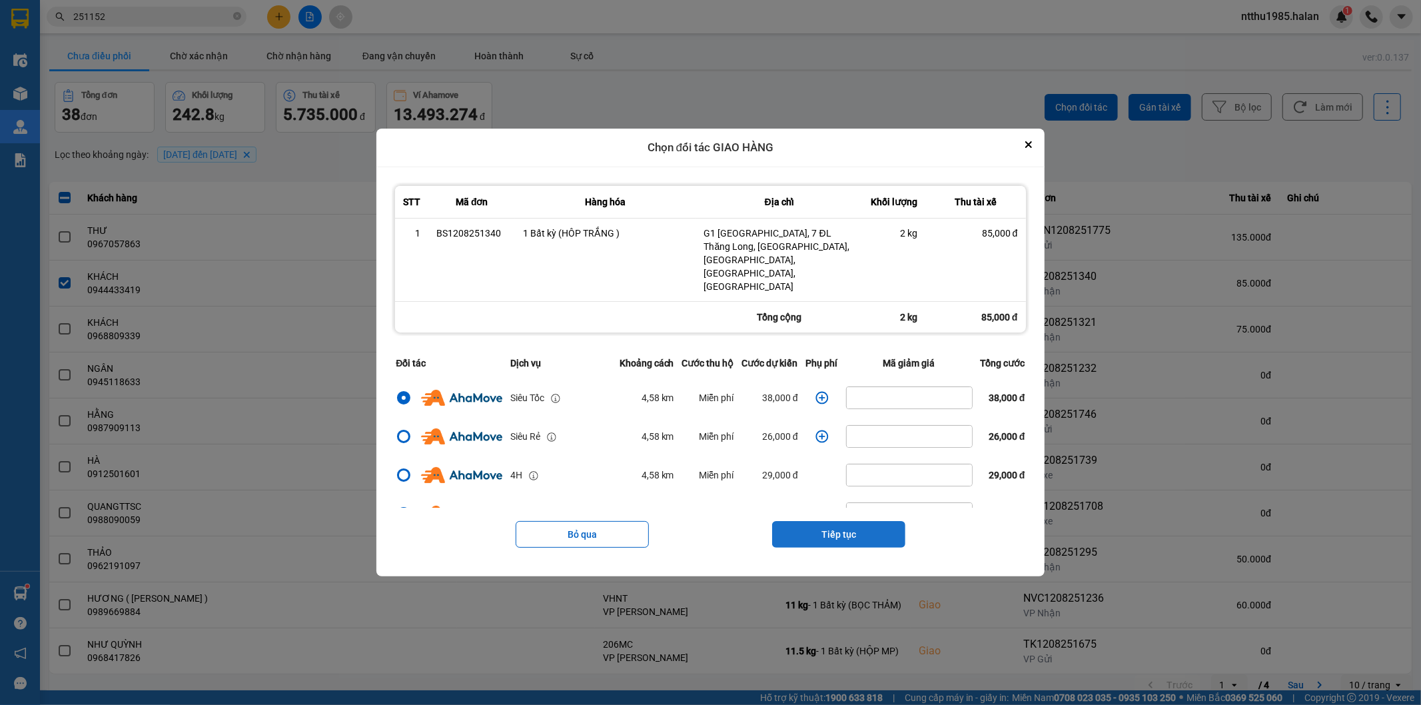
drag, startPoint x: 845, startPoint y: 515, endPoint x: 843, endPoint y: 491, distance: 24.1
click at [844, 521] on button "Tiếp tục" at bounding box center [838, 534] width 133 height 27
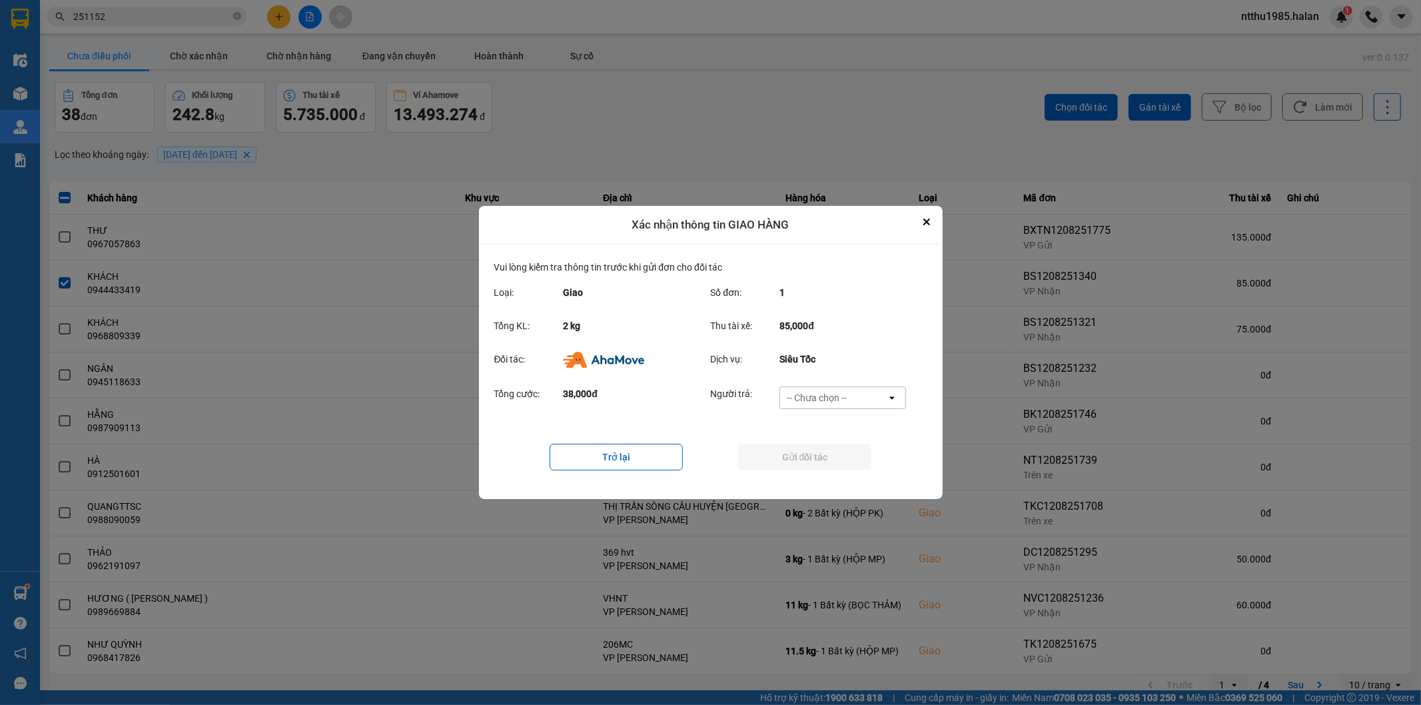
click at [818, 391] on div "-- Chưa chọn --" at bounding box center [817, 397] width 60 height 13
drag, startPoint x: 812, startPoint y: 476, endPoint x: 805, endPoint y: 471, distance: 8.5
click at [811, 477] on span "Ví Ahamove" at bounding box center [817, 474] width 54 height 13
click at [802, 466] on button "Gửi đối tác" at bounding box center [804, 457] width 133 height 27
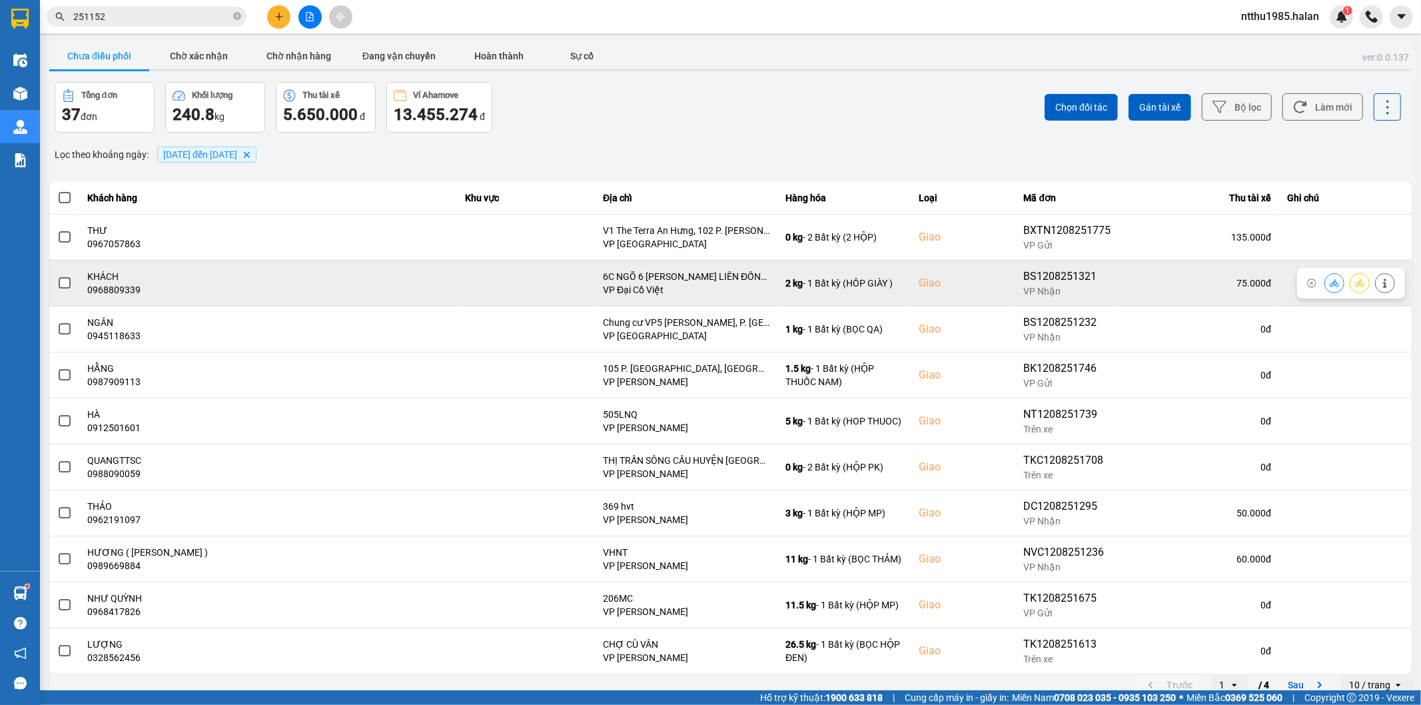
click at [63, 287] on span at bounding box center [65, 283] width 12 height 12
click at [57, 276] on input "checkbox" at bounding box center [57, 276] width 0 height 0
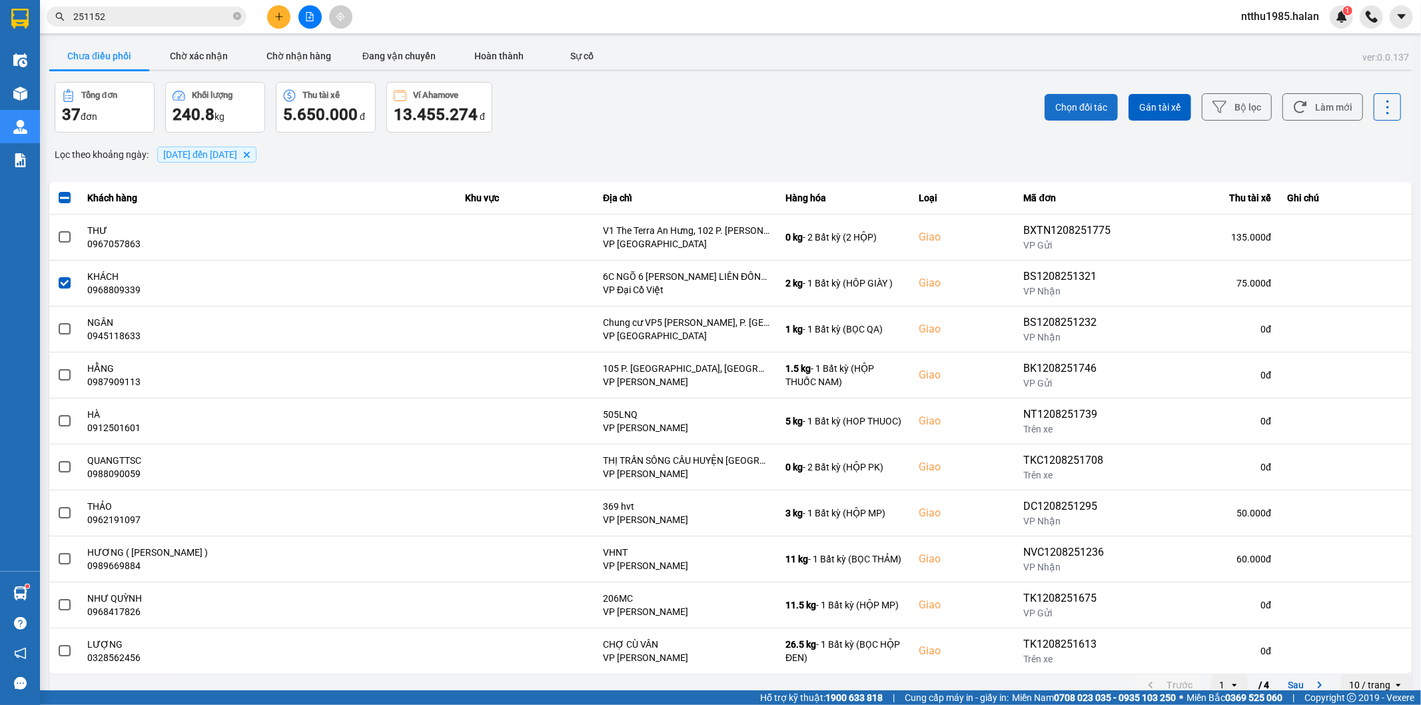
click at [1069, 109] on span "Chọn đối tác" at bounding box center [1082, 107] width 52 height 13
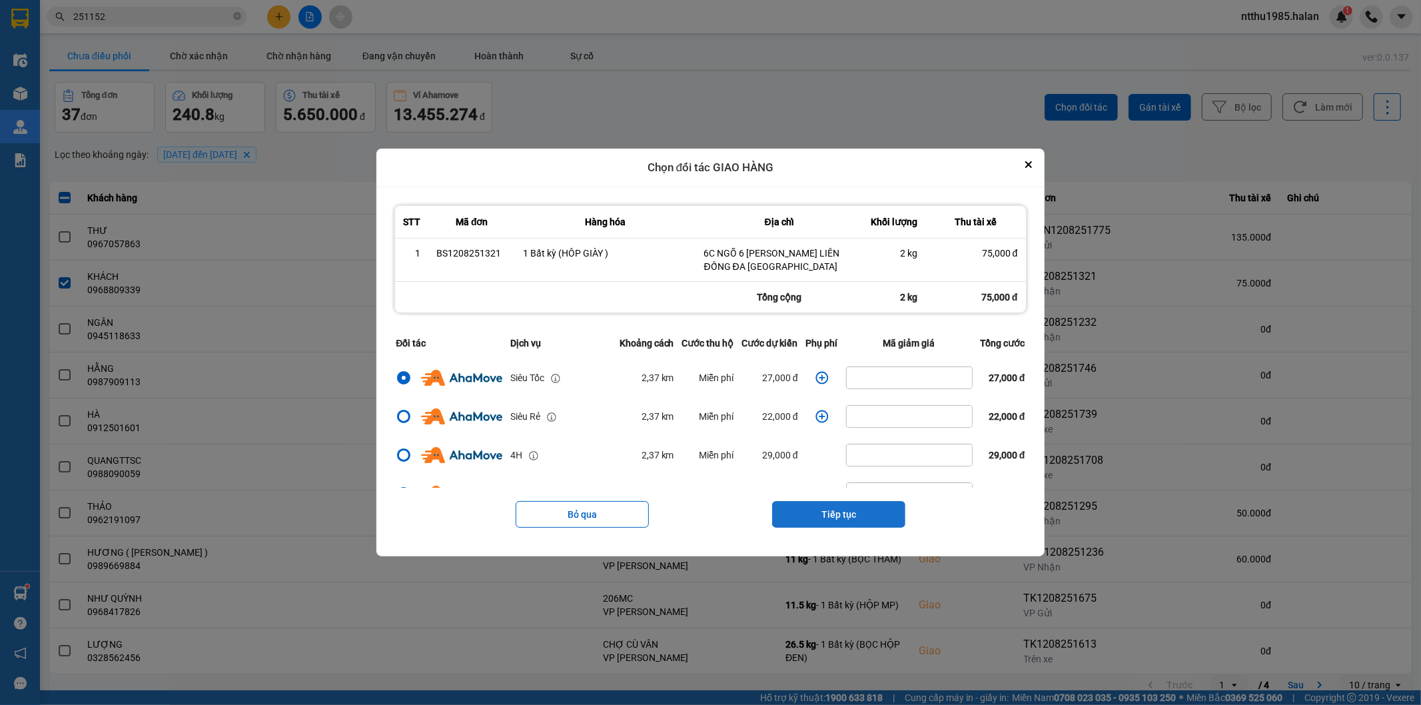
click at [841, 511] on button "Tiếp tục" at bounding box center [838, 514] width 133 height 27
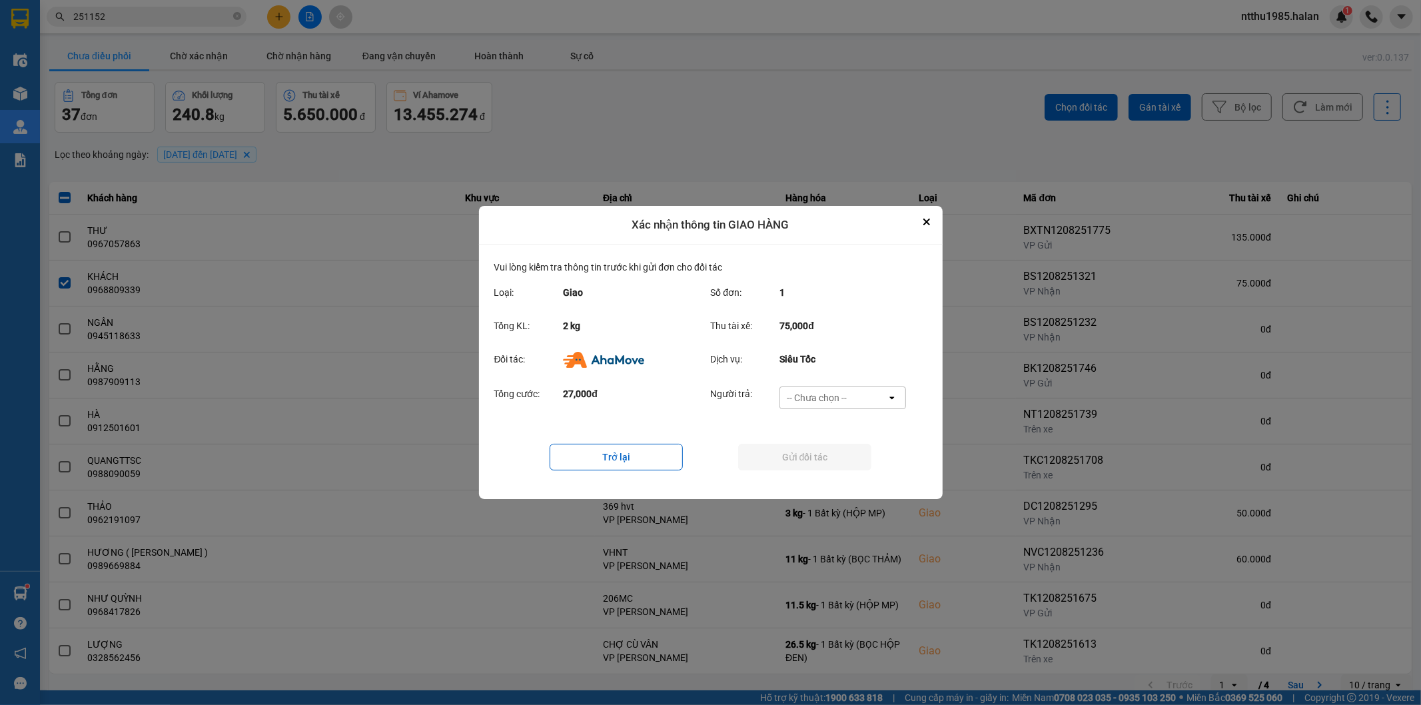
click at [820, 393] on div "-- Chưa chọn --" at bounding box center [817, 397] width 60 height 13
click at [816, 470] on span "Ví Ahamove" at bounding box center [817, 474] width 54 height 13
click at [813, 454] on button "Gửi đối tác" at bounding box center [804, 457] width 133 height 27
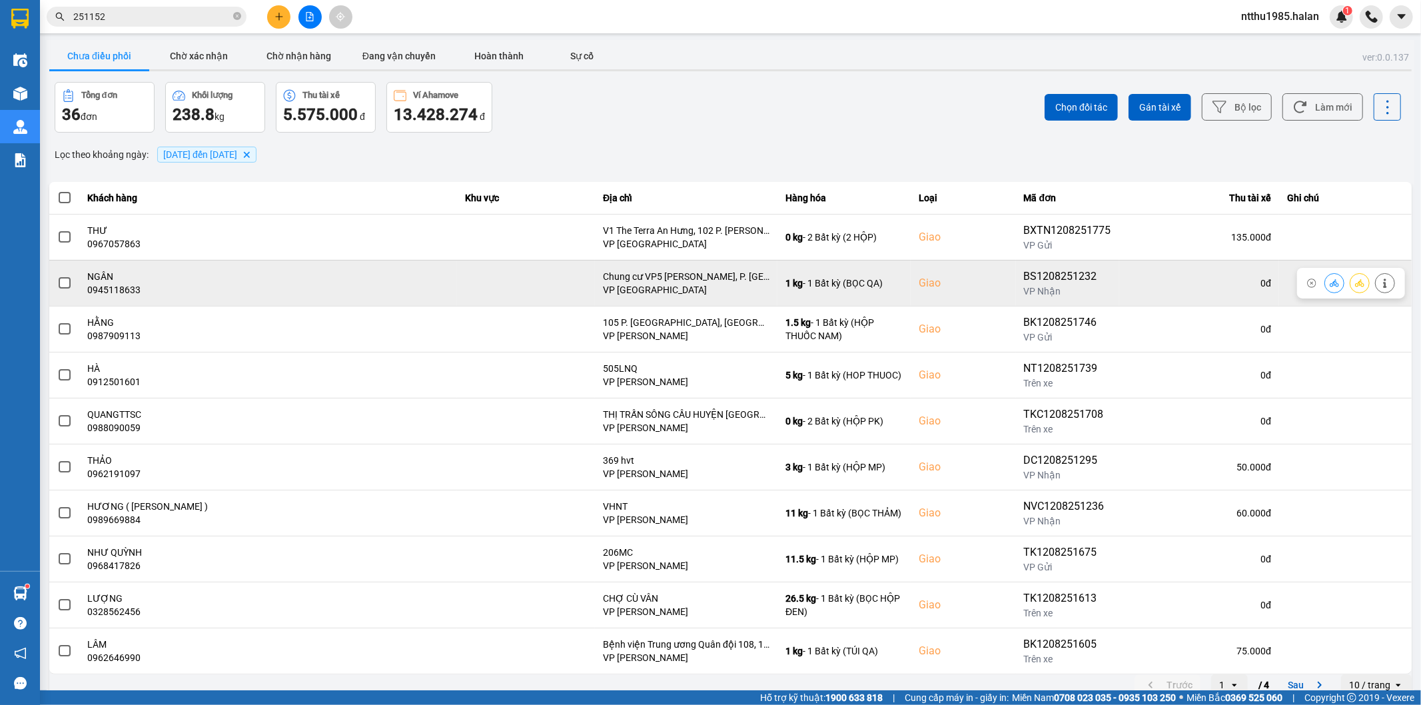
drag, startPoint x: 67, startPoint y: 285, endPoint x: 271, endPoint y: 204, distance: 218.9
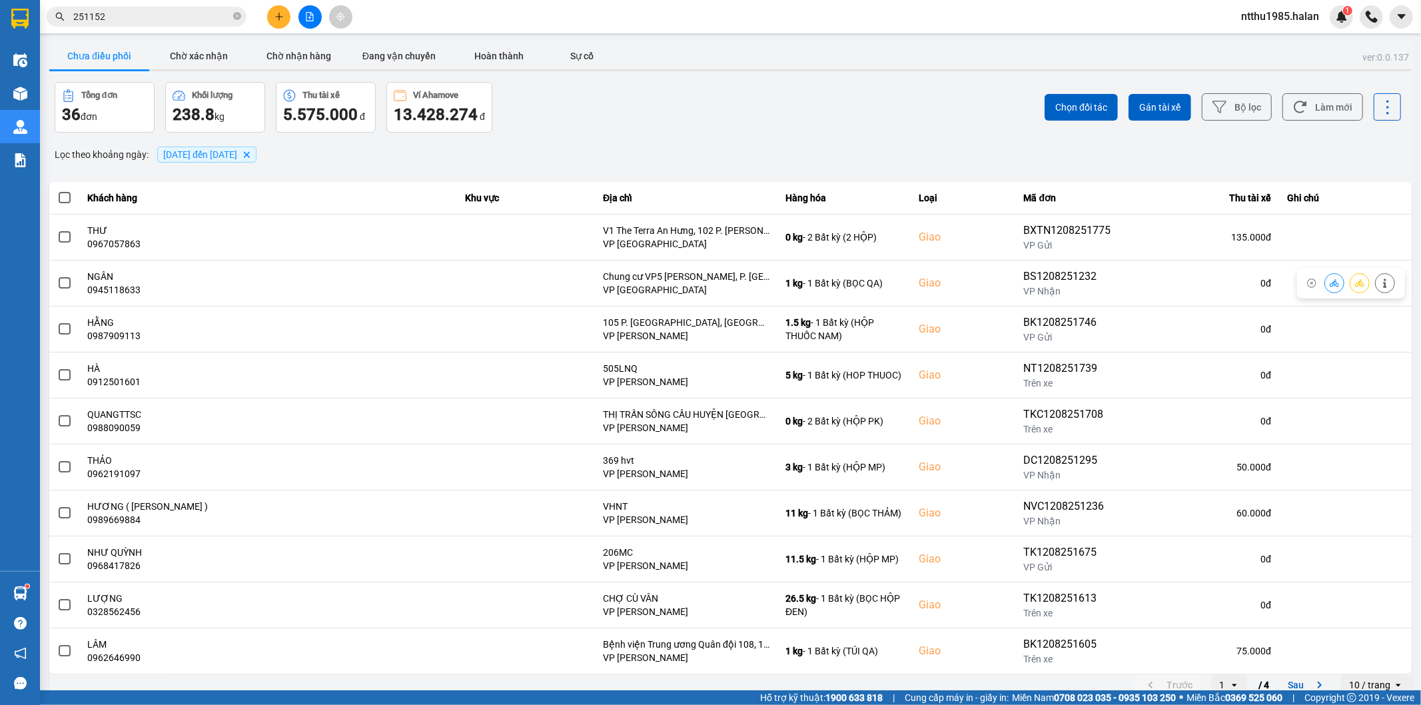
click at [67, 285] on span at bounding box center [65, 283] width 12 height 12
click at [57, 276] on input "checkbox" at bounding box center [57, 276] width 0 height 0
click at [1068, 107] on span "Chọn đối tác" at bounding box center [1082, 107] width 52 height 13
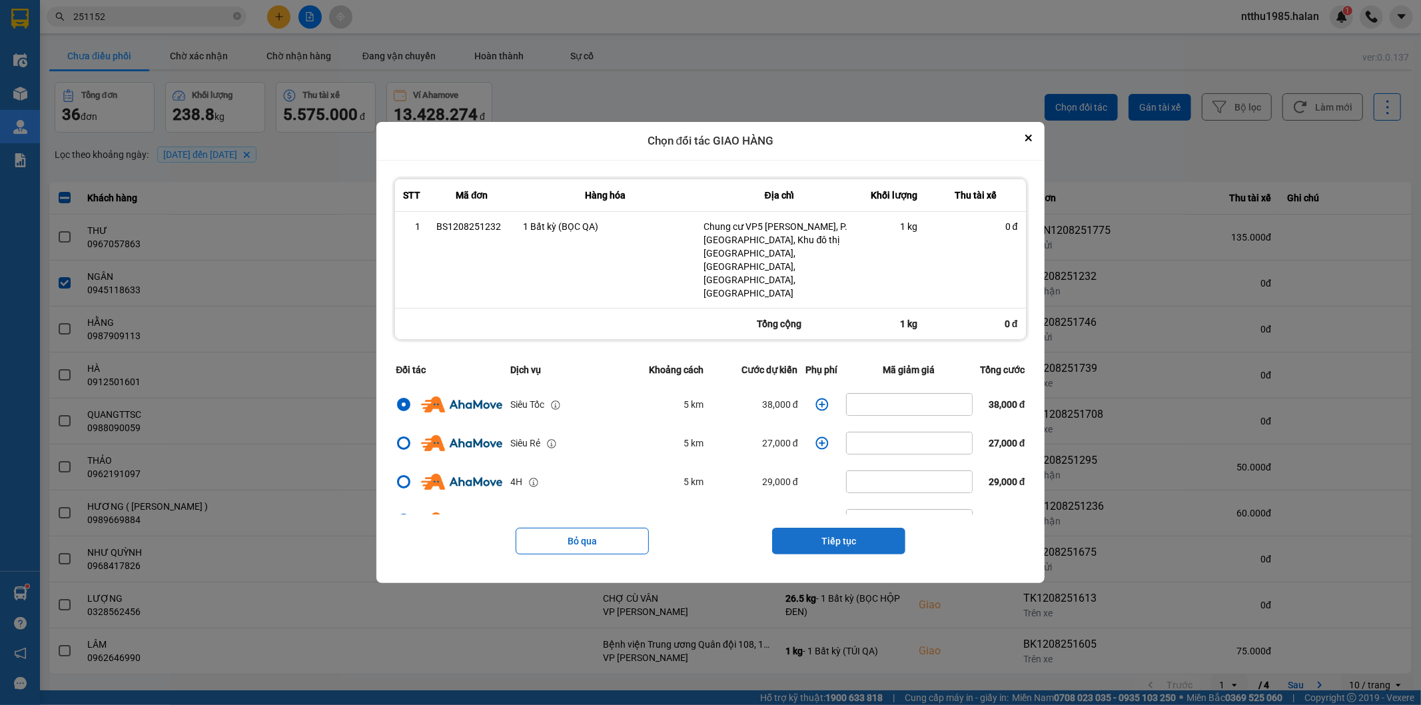
click at [830, 528] on button "Tiếp tục" at bounding box center [838, 541] width 133 height 27
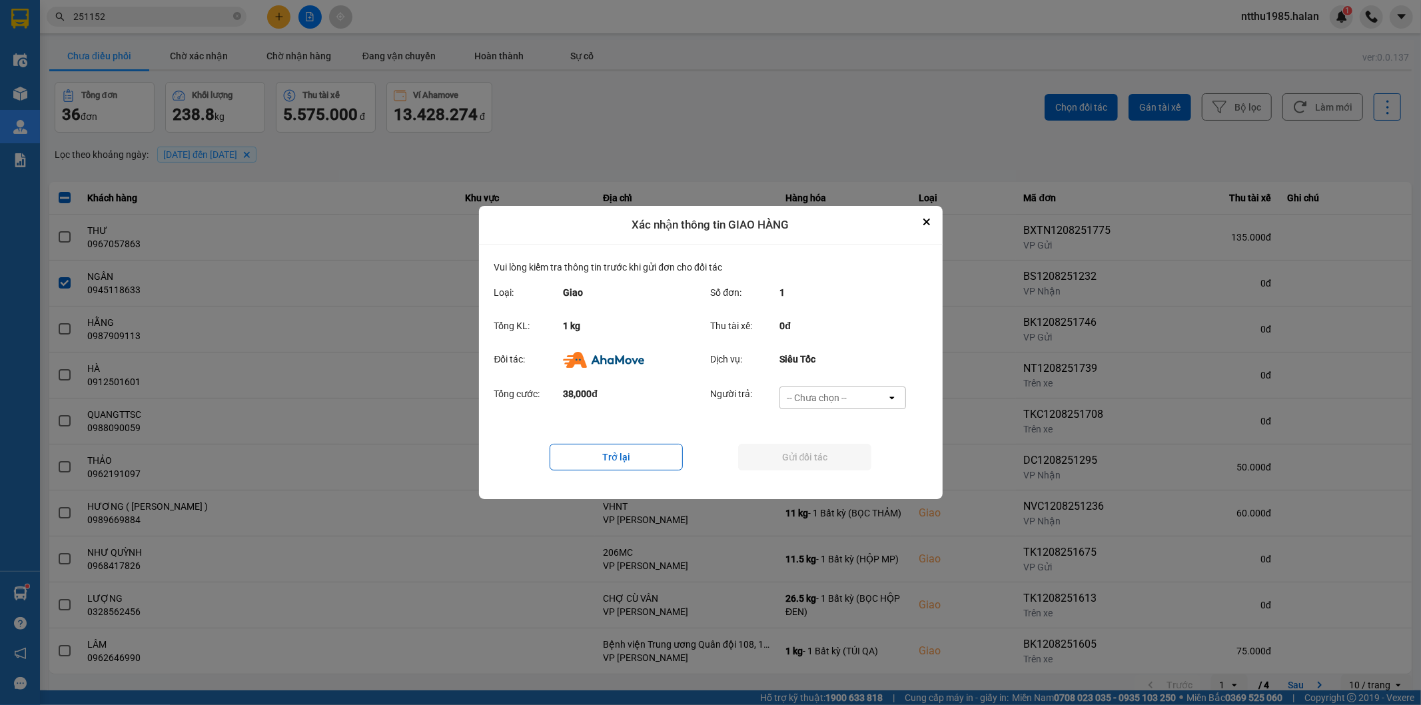
click at [818, 397] on div "-- Chưa chọn --" at bounding box center [817, 397] width 60 height 13
click at [830, 476] on span "Ví Ahamove" at bounding box center [817, 474] width 54 height 13
click at [821, 458] on button "Gửi đối tác" at bounding box center [804, 457] width 133 height 27
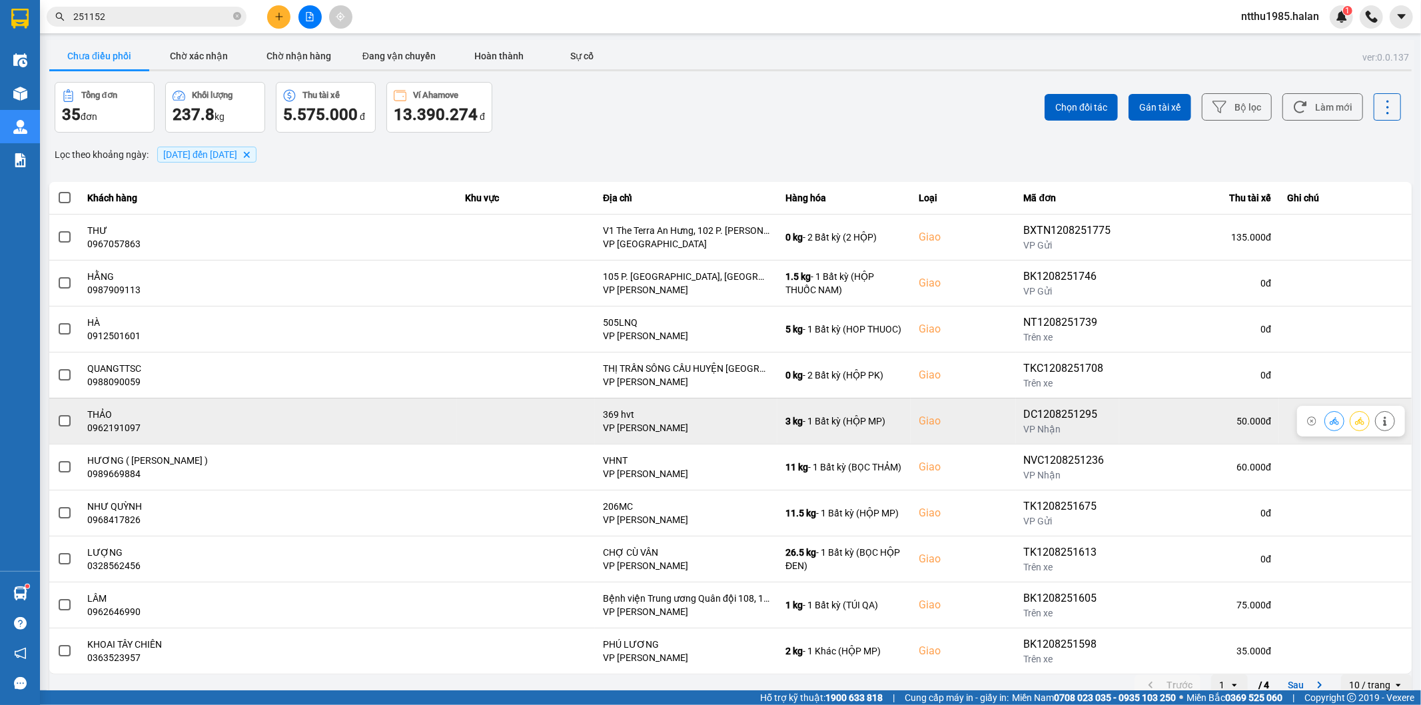
click at [65, 421] on span at bounding box center [65, 421] width 12 height 12
click at [57, 414] on input "checkbox" at bounding box center [57, 414] width 0 height 0
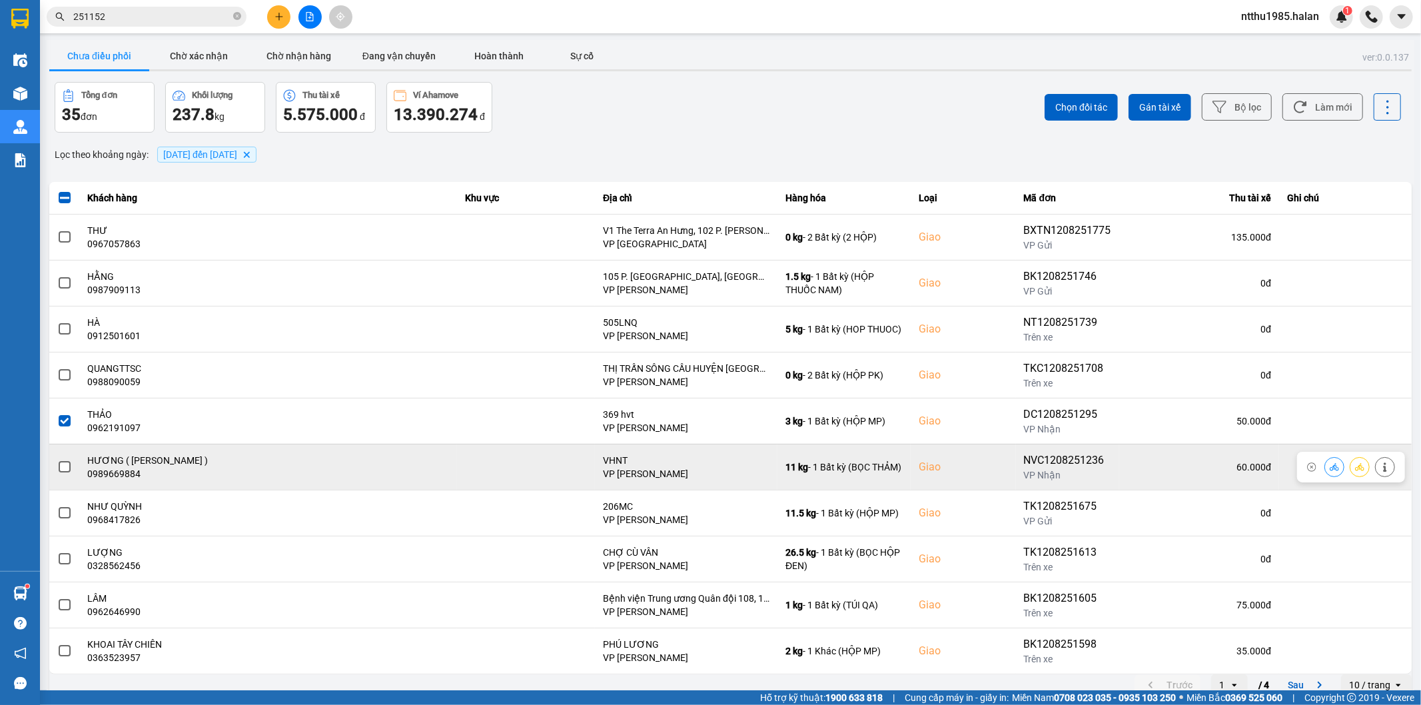
click at [65, 466] on span at bounding box center [65, 467] width 12 height 12
click at [57, 460] on input "checkbox" at bounding box center [57, 460] width 0 height 0
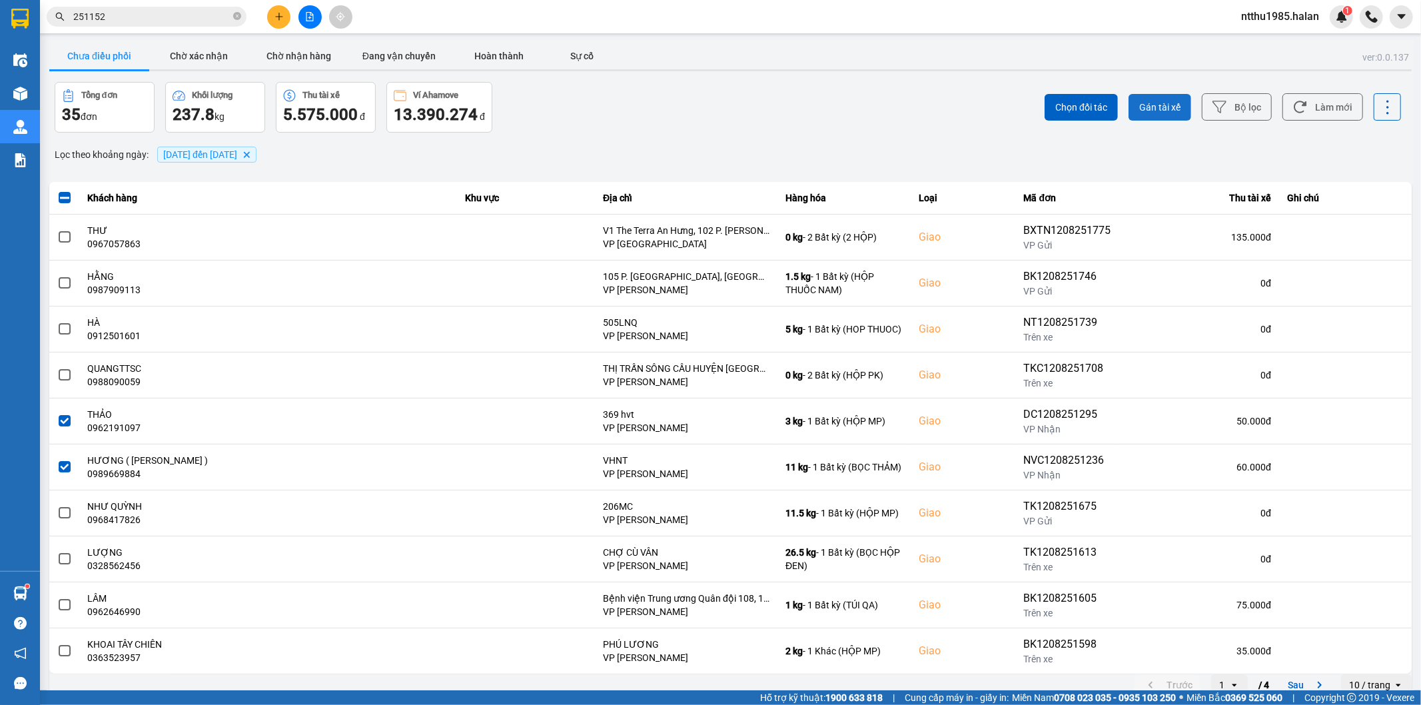
click at [1156, 107] on span "Gán tài xế" at bounding box center [1160, 107] width 41 height 13
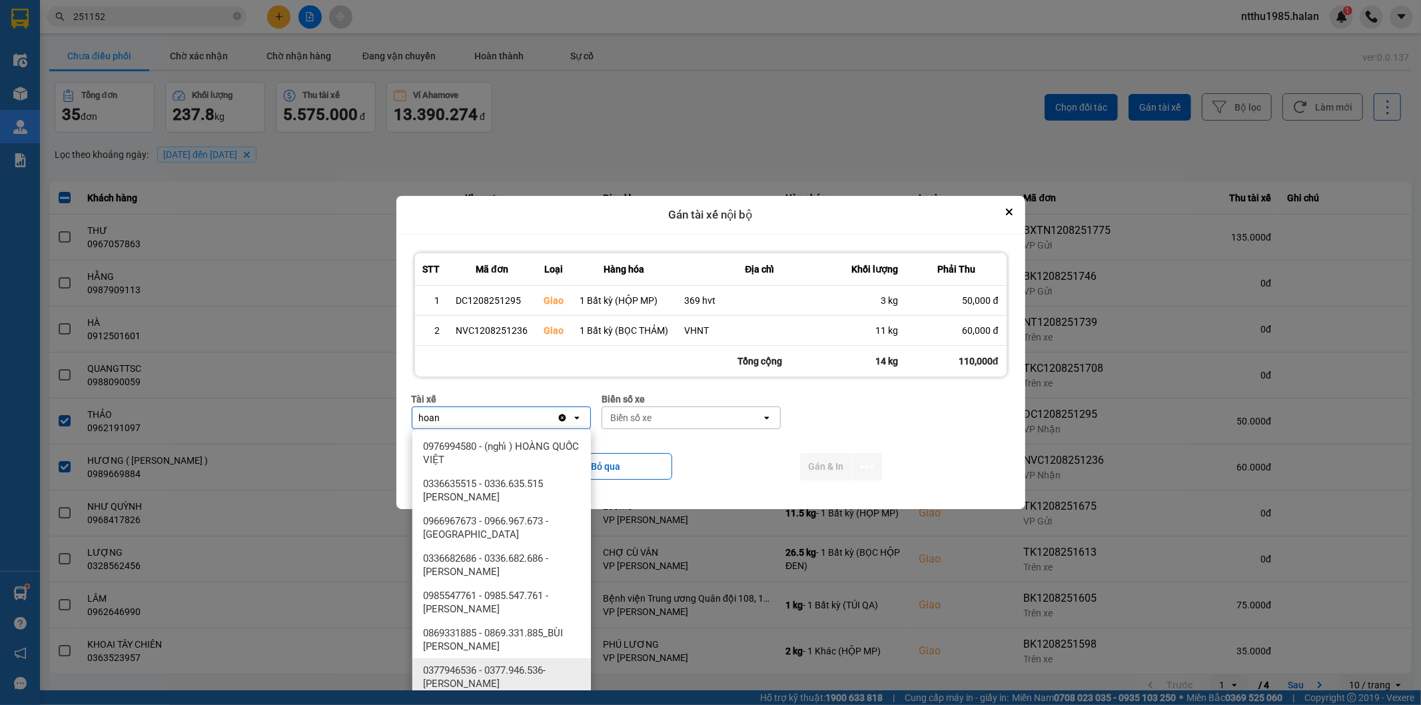
type input "hoan"
click at [535, 669] on span "0377946536 - 0377.946.536- Đào Duy Hoàn" at bounding box center [504, 677] width 163 height 27
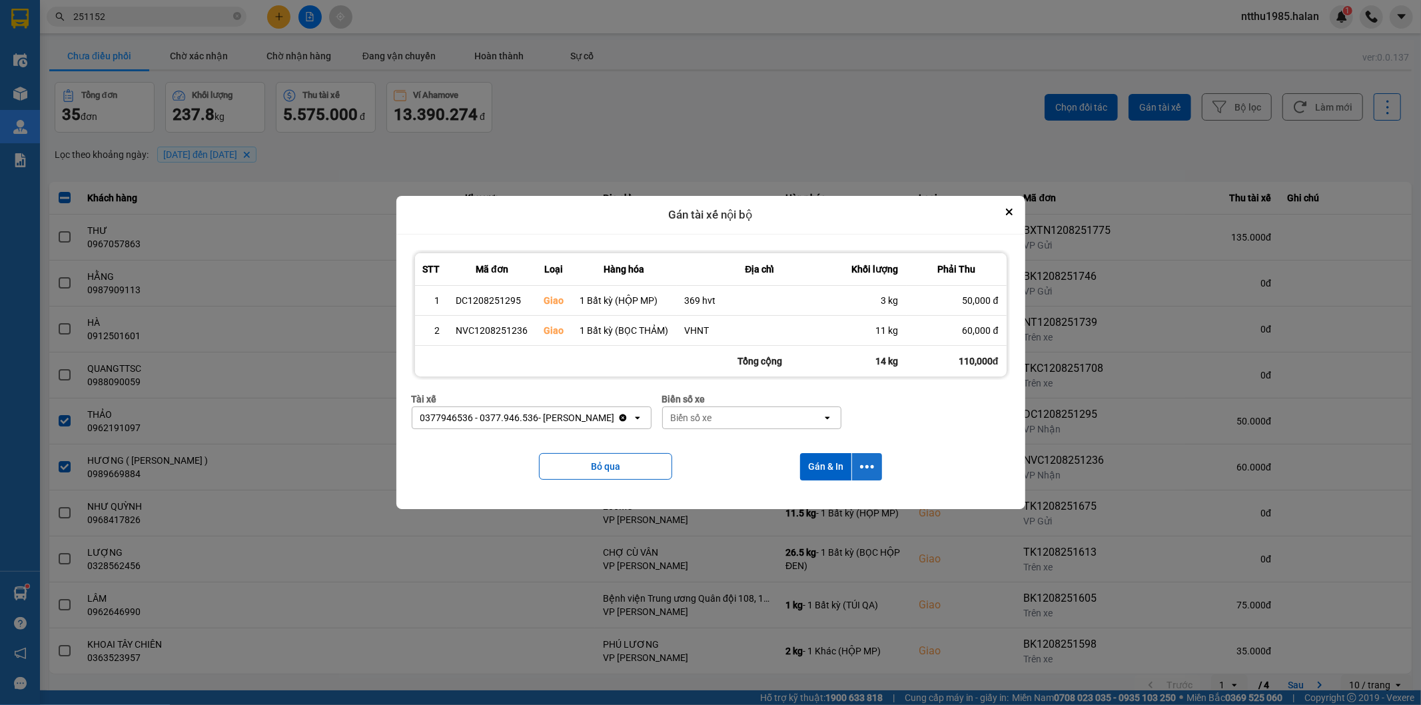
click at [862, 462] on icon "dialog" at bounding box center [867, 467] width 14 height 14
click at [817, 500] on span "Chỉ gán tài" at bounding box center [814, 502] width 44 height 13
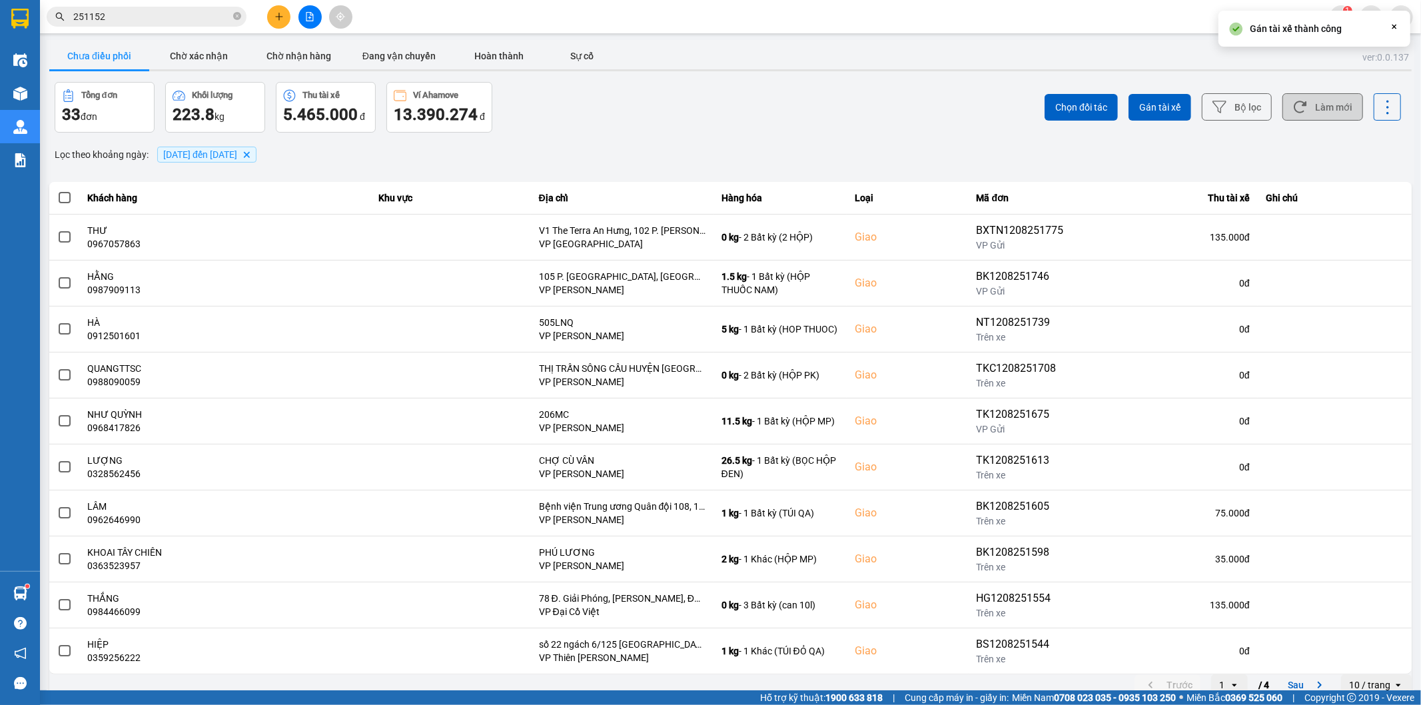
click at [1313, 102] on button "Làm mới" at bounding box center [1323, 106] width 81 height 27
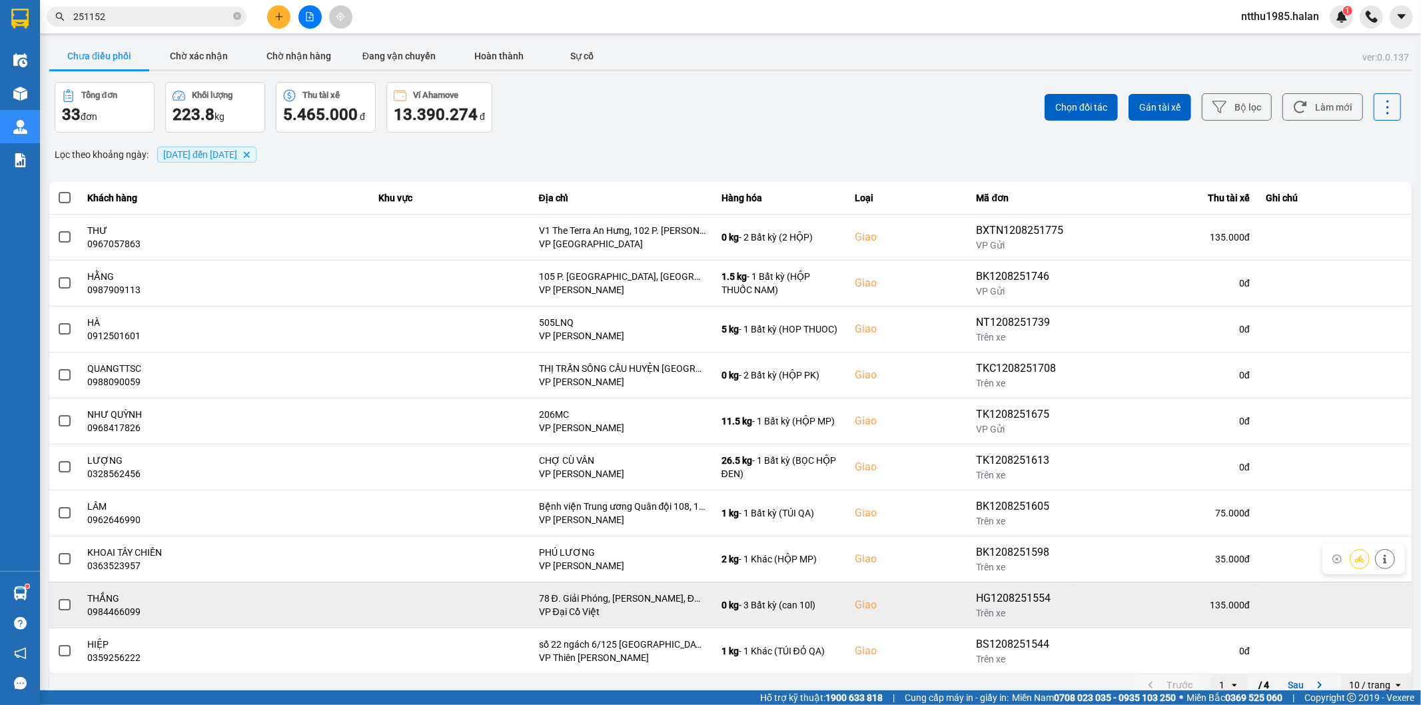
scroll to position [15, 0]
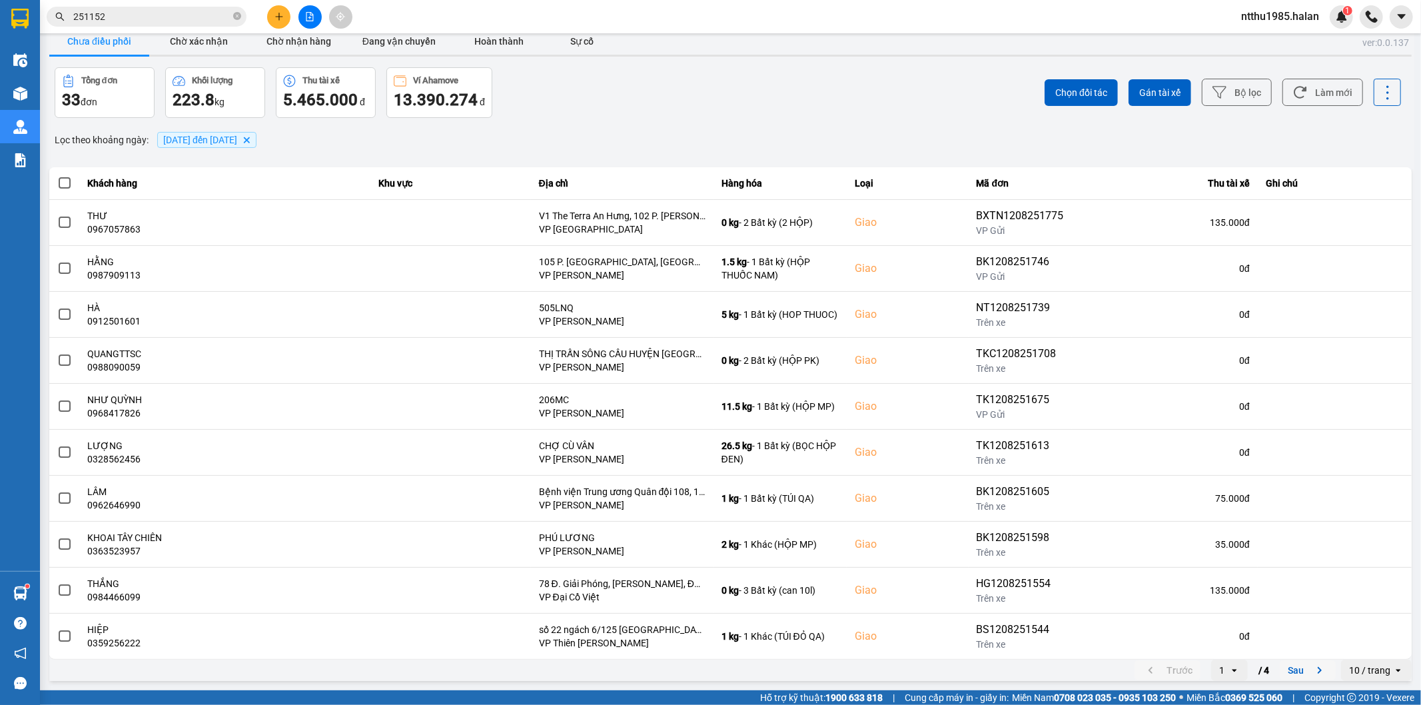
click at [1286, 670] on button "Sau" at bounding box center [1308, 670] width 56 height 20
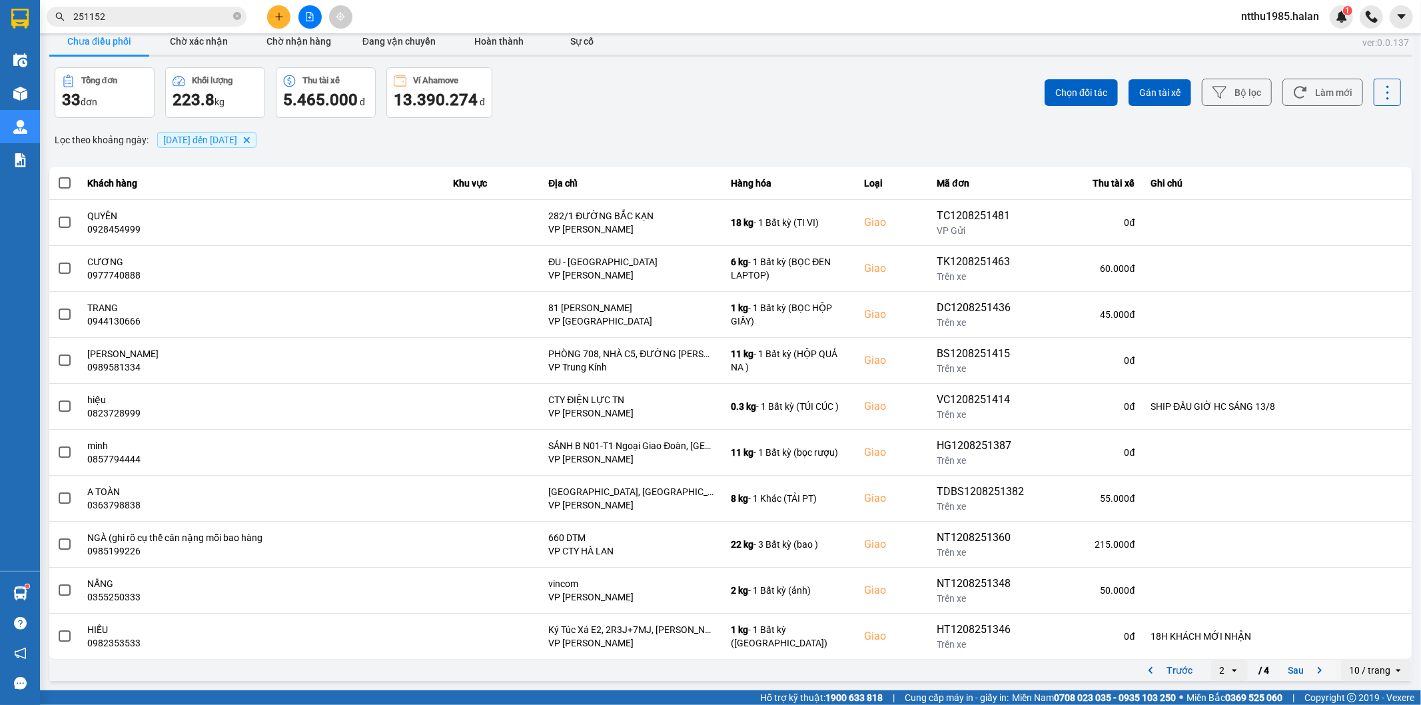
click at [1287, 668] on button "Sau" at bounding box center [1308, 670] width 56 height 20
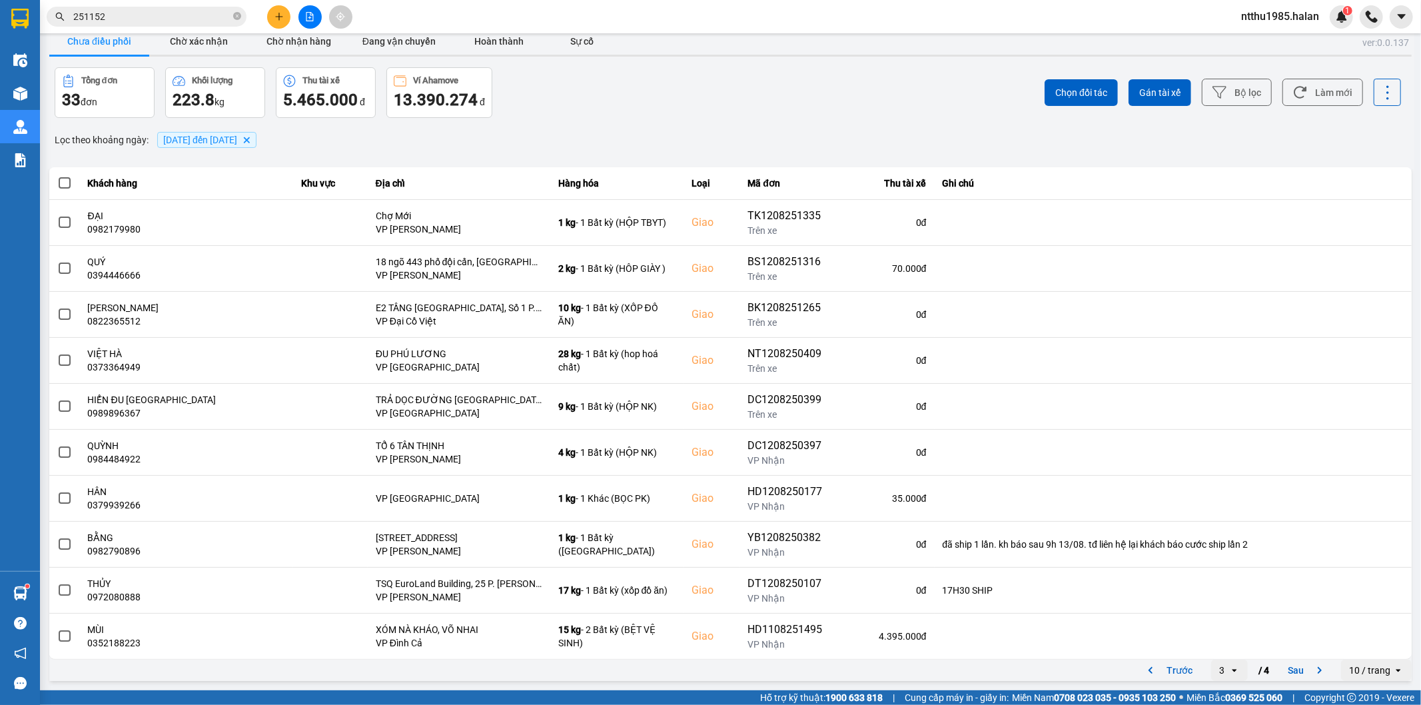
click at [845, 83] on div "Chọn đối tác Gán tài xế Bộ lọc Làm mới" at bounding box center [1065, 92] width 674 height 51
click at [317, 48] on button "Chờ nhận hàng" at bounding box center [299, 41] width 100 height 27
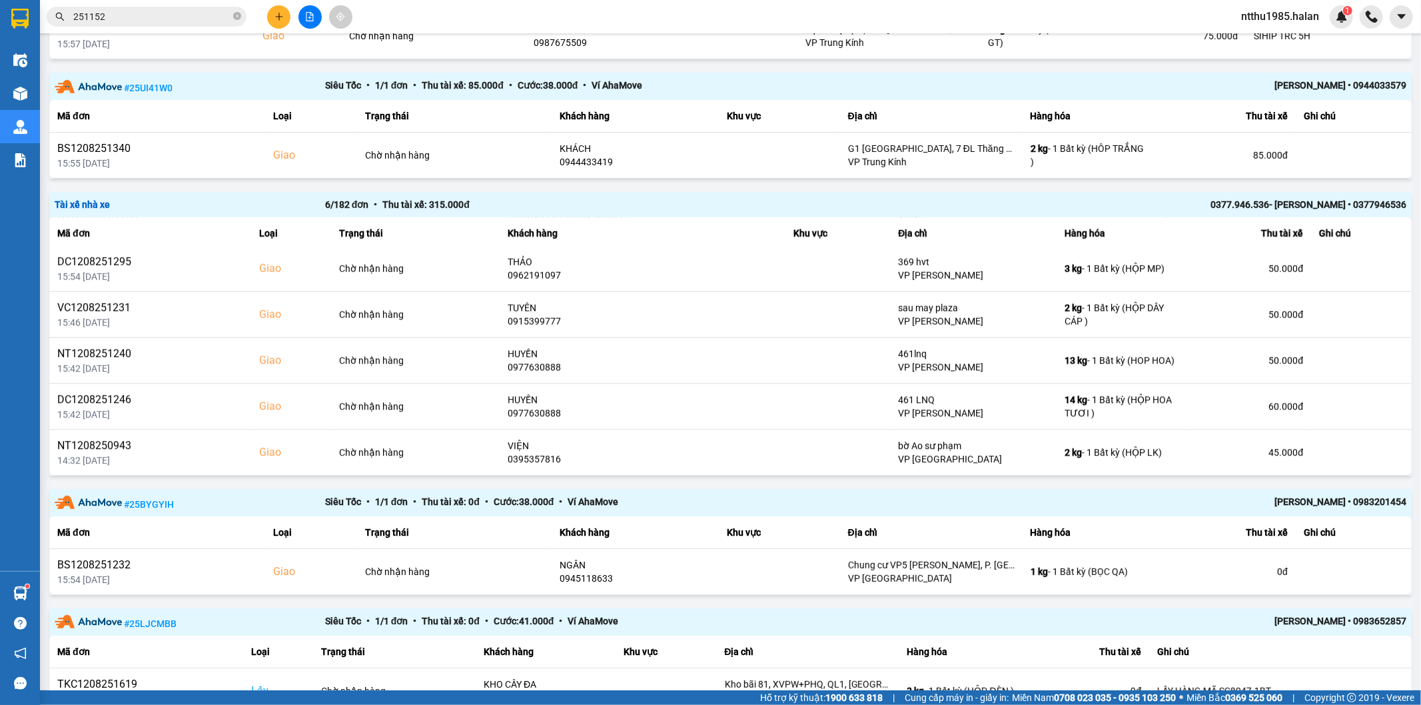
scroll to position [421, 0]
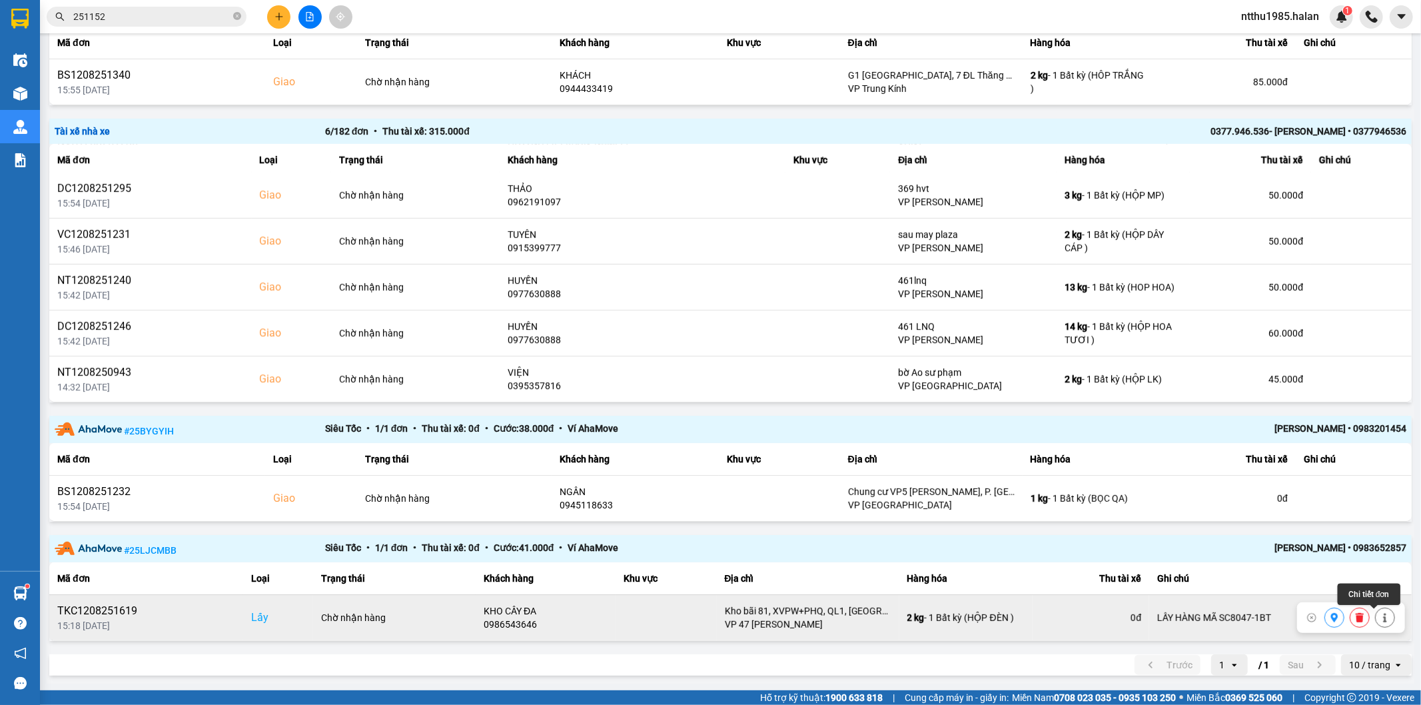
click at [1383, 617] on icon at bounding box center [1384, 617] width 3 height 9
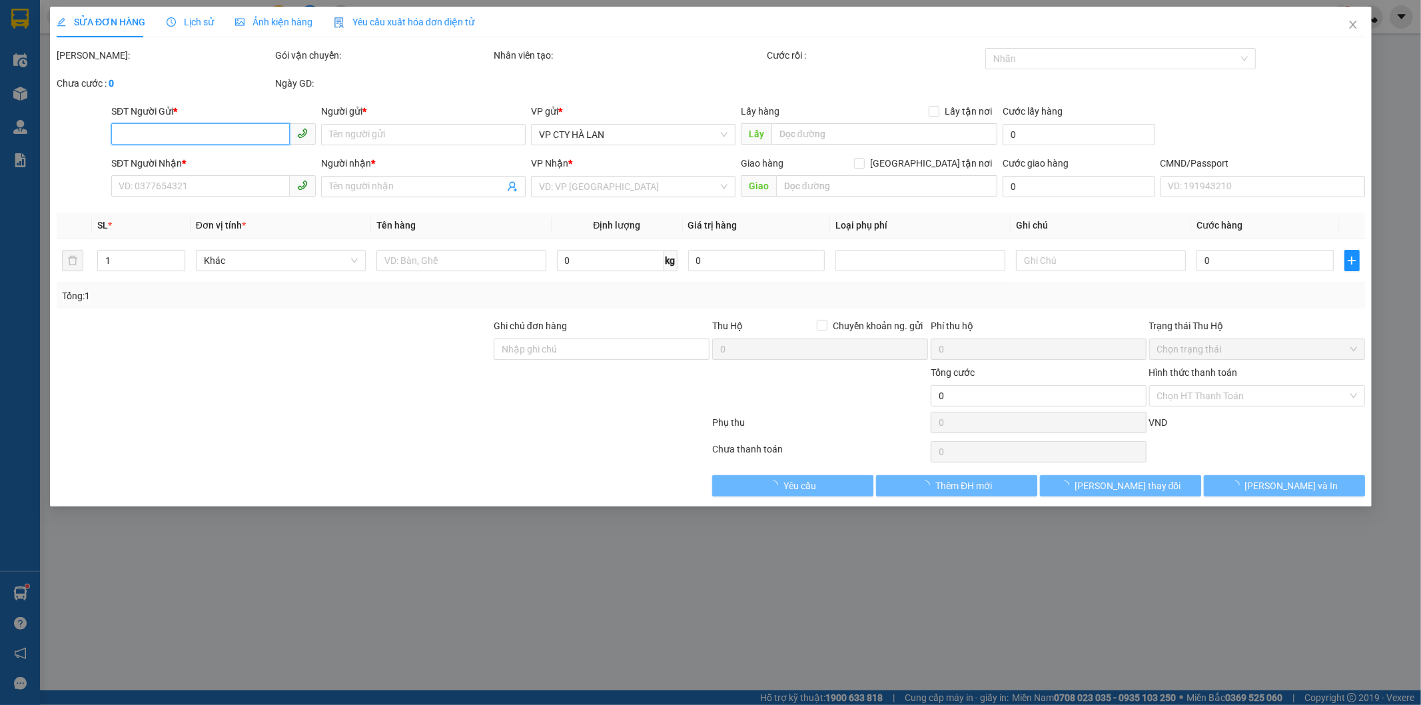
type input "0986543646"
type input "KHO CÂY ĐA"
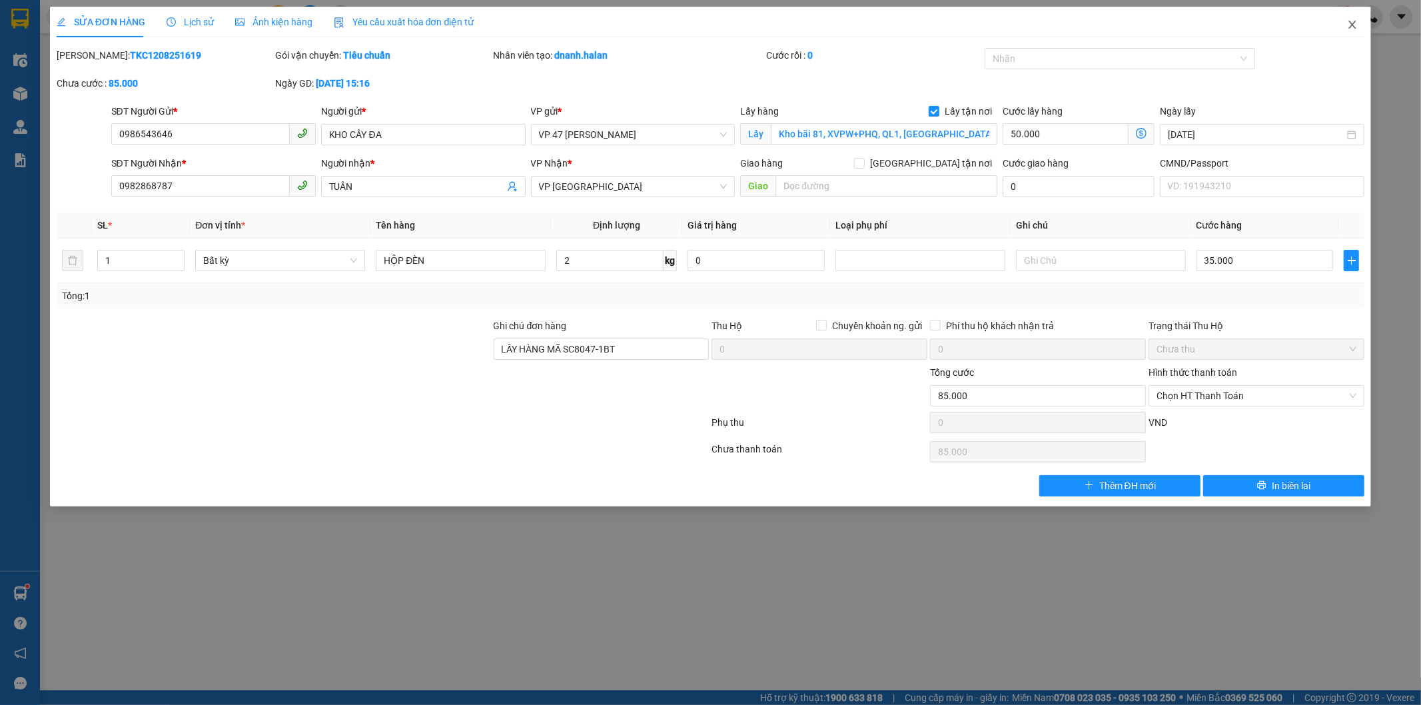
click at [1353, 24] on icon "close" at bounding box center [1352, 25] width 7 height 8
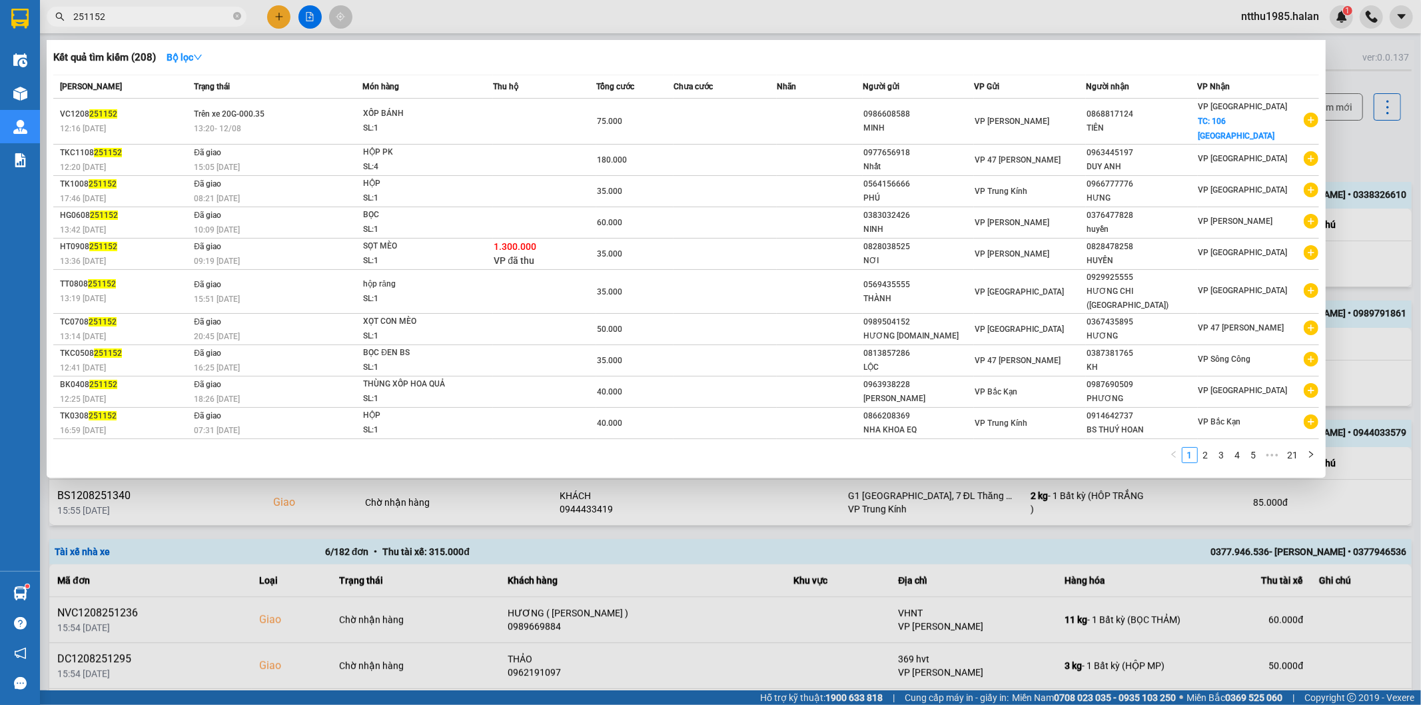
click at [169, 16] on input "251152" at bounding box center [151, 16] width 157 height 15
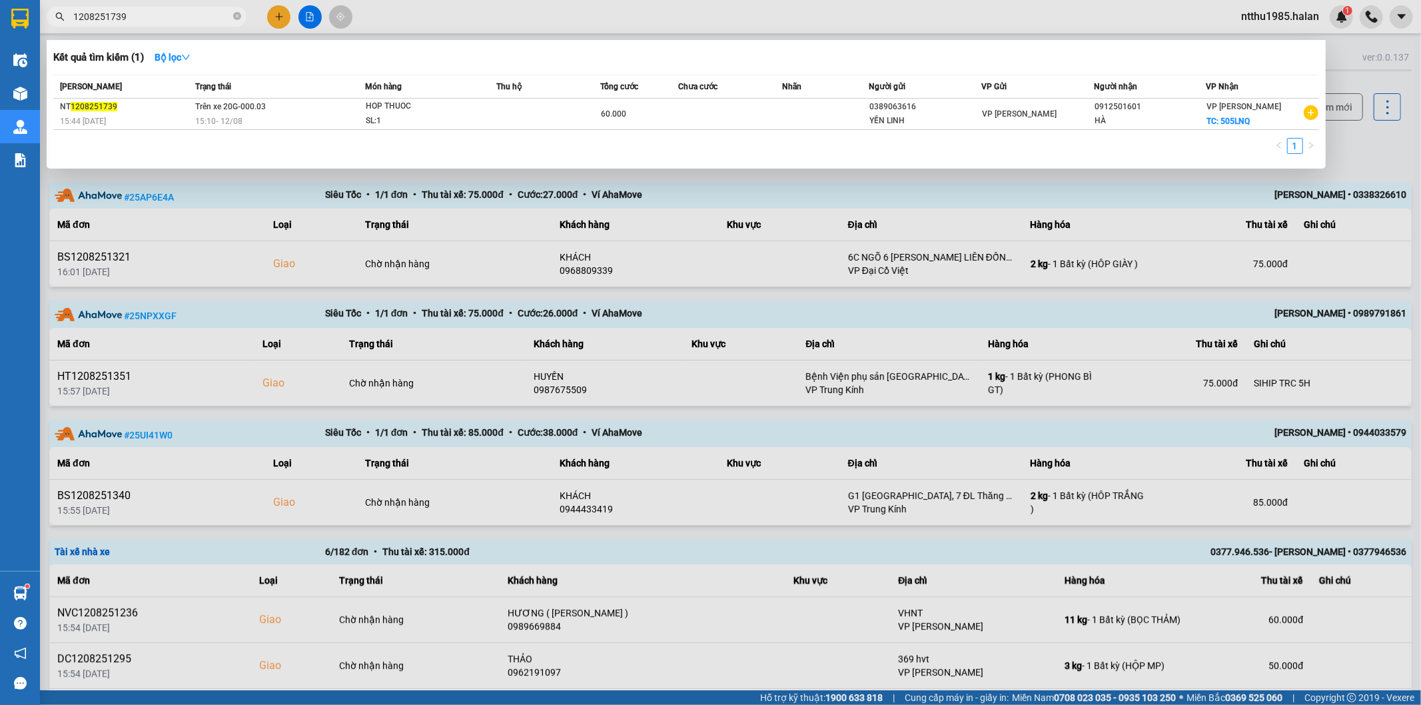
click at [149, 18] on input "1208251739" at bounding box center [151, 16] width 157 height 15
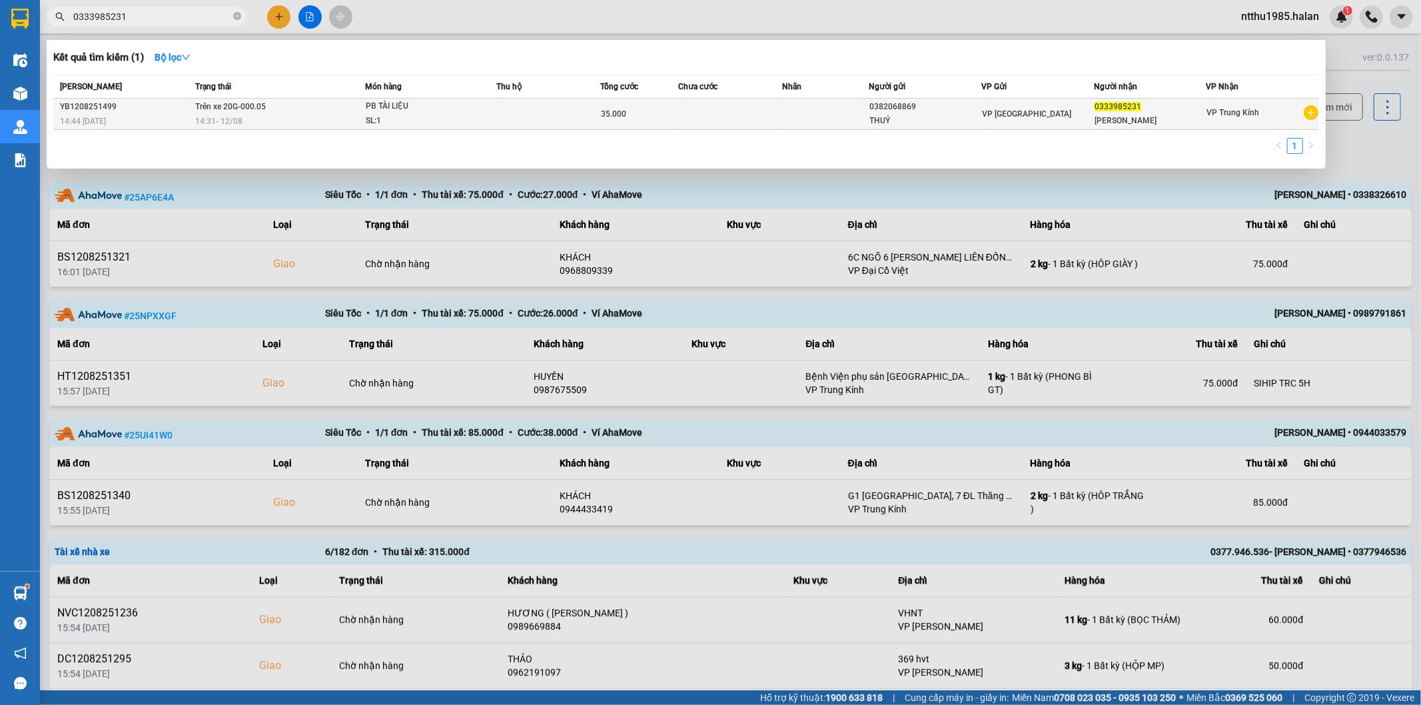
click at [1058, 115] on div "VP Yên Bình" at bounding box center [1037, 114] width 111 height 15
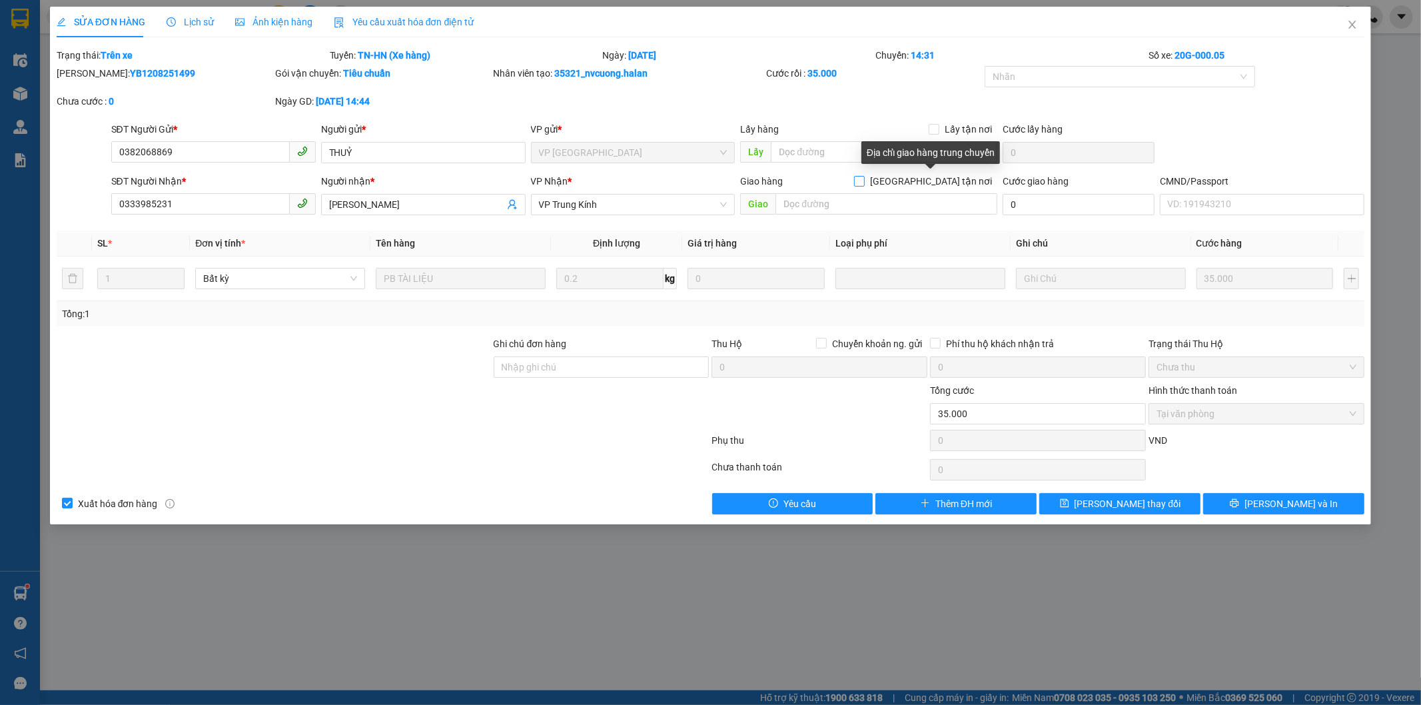
click at [864, 183] on input "Giao tận nơi" at bounding box center [858, 180] width 9 height 9
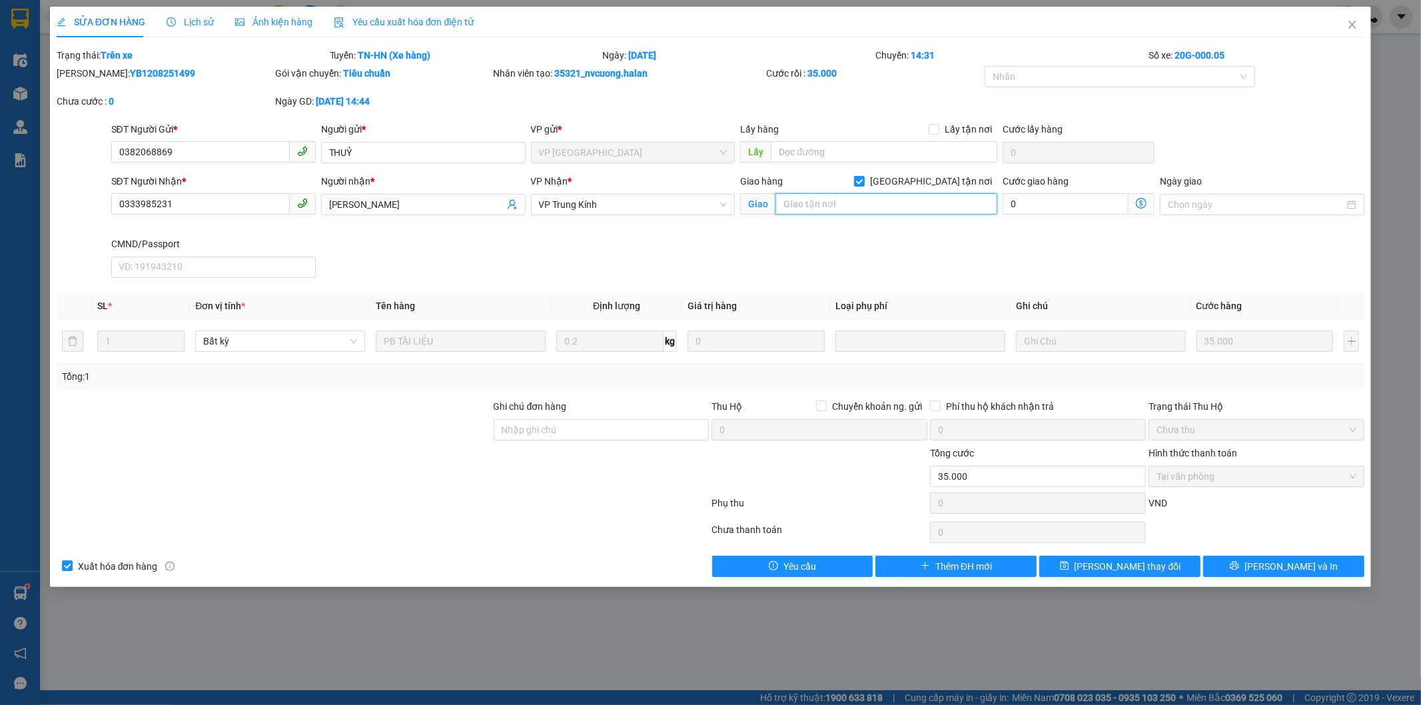
click at [922, 198] on input "text" at bounding box center [887, 203] width 222 height 21
drag, startPoint x: 822, startPoint y: 203, endPoint x: 996, endPoint y: 211, distance: 174.8
click at [996, 211] on input "lô 5 tt23 khu nhà ở cho cán bộ nhận viên" at bounding box center [887, 203] width 222 height 21
click at [900, 216] on div "Giao hàng Giao tận nơi Giao lô 5 tt23 khu nhà ở cho cán bộ nhận viên" at bounding box center [868, 197] width 257 height 47
drag, startPoint x: 1130, startPoint y: 239, endPoint x: 1118, endPoint y: 233, distance: 13.7
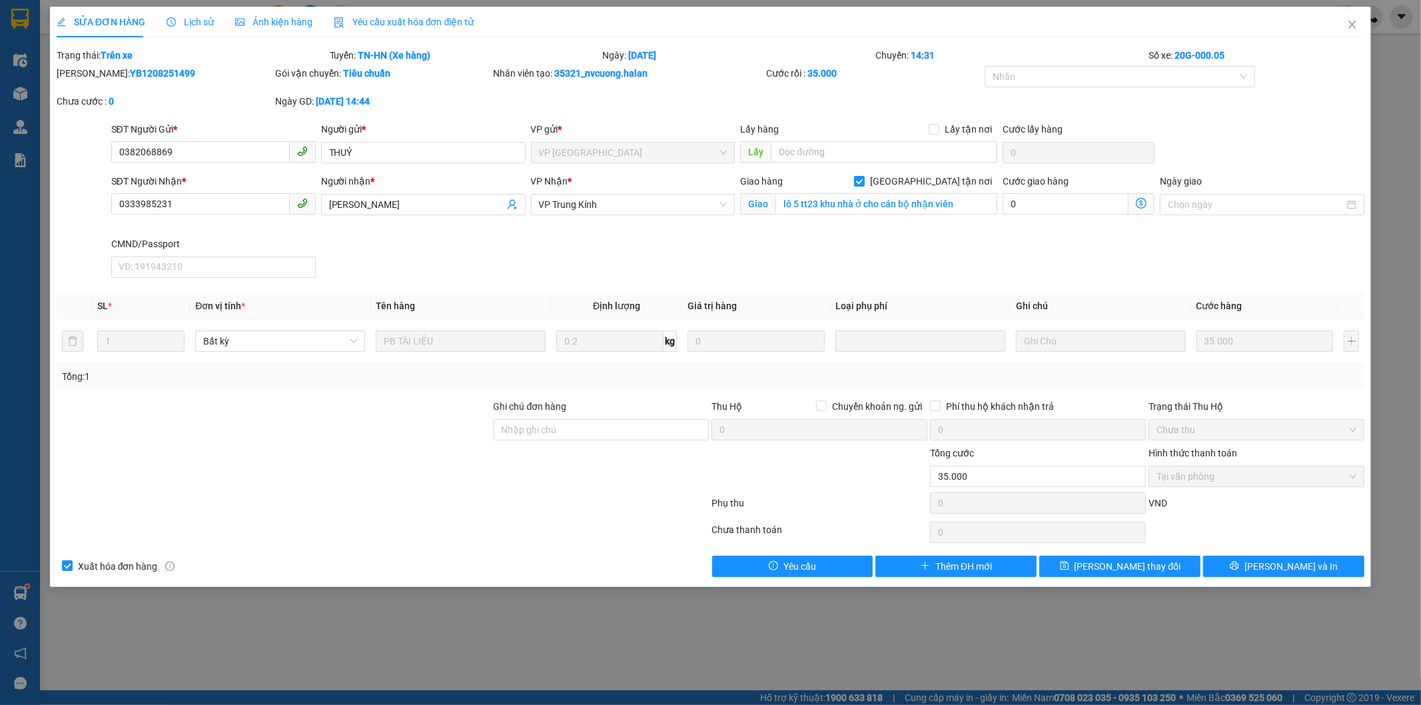
click at [1124, 237] on div "SĐT Người Nhận * 0333985231 Người nhận * VÂN ANH VP Nhận * VP Trung Kính Giao h…" at bounding box center [738, 228] width 1259 height 109
click at [821, 202] on input "lô 5 tt23 khu nhà ở cho cán bộ nhận viên" at bounding box center [887, 203] width 222 height 21
drag, startPoint x: 821, startPoint y: 202, endPoint x: 1030, endPoint y: 197, distance: 208.6
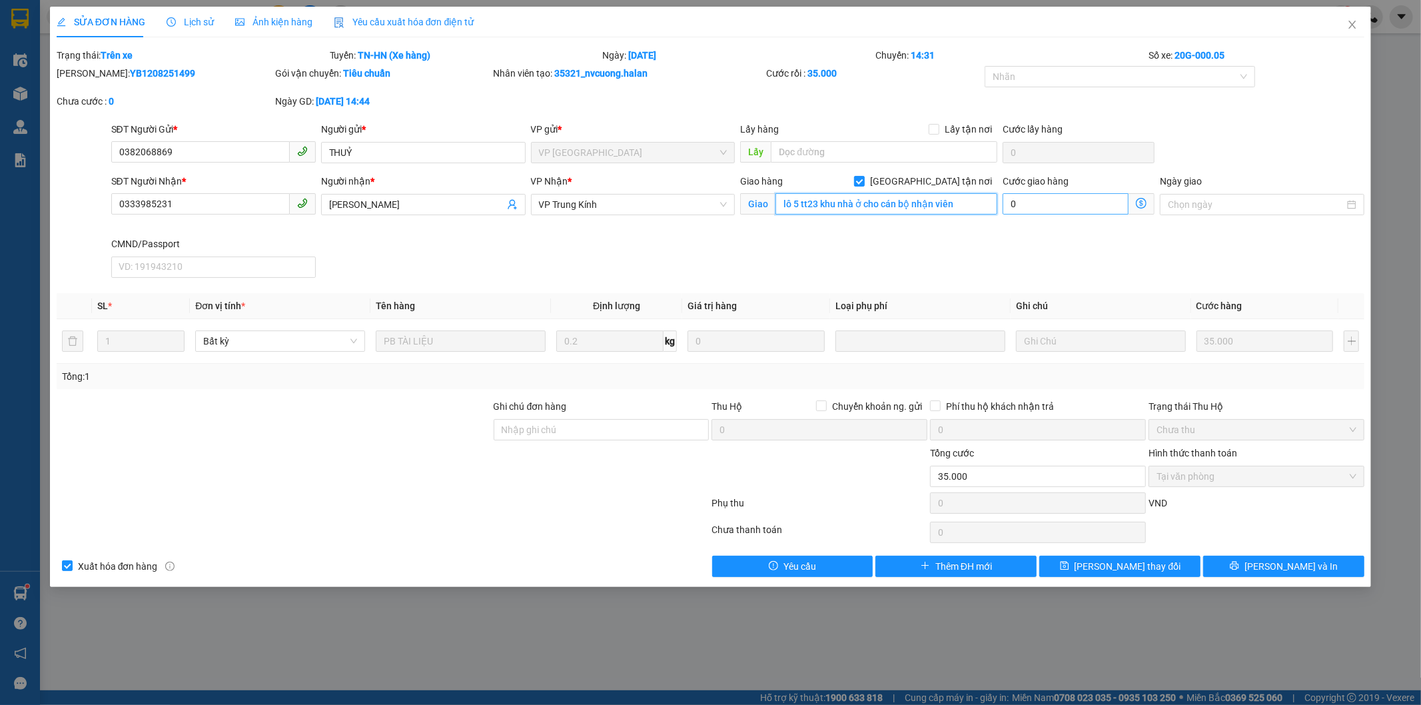
click at [1030, 197] on div "SĐT Người Nhận * 0333985231 Người nhận * VÂN ANH VP Nhận * VP Trung Kính Giao h…" at bounding box center [738, 228] width 1259 height 109
paste input "Khu nhà cán bộ văn phòng trung ương đảng, Tòa F, Xuân Phương, Nam Từ Liêm, Hà N…"
click at [956, 249] on div "SĐT Người Nhận * 0333985231 Người nhận * VÂN ANH VP Nhận * VP Trung Kính Giao h…" at bounding box center [738, 228] width 1259 height 109
click at [973, 204] on input "lô 5 tt23 Khu nhà cán bộ văn phòng trung ương đảng, Tòa F, Xuân Phương, Nam Từ …" at bounding box center [887, 203] width 222 height 21
click at [980, 207] on input "lô 5 tt23 Khu nhà cán bộ văn phòng trung ương đảng, Tòa F, Xuân Phương, Nam Từ …" at bounding box center [887, 203] width 222 height 21
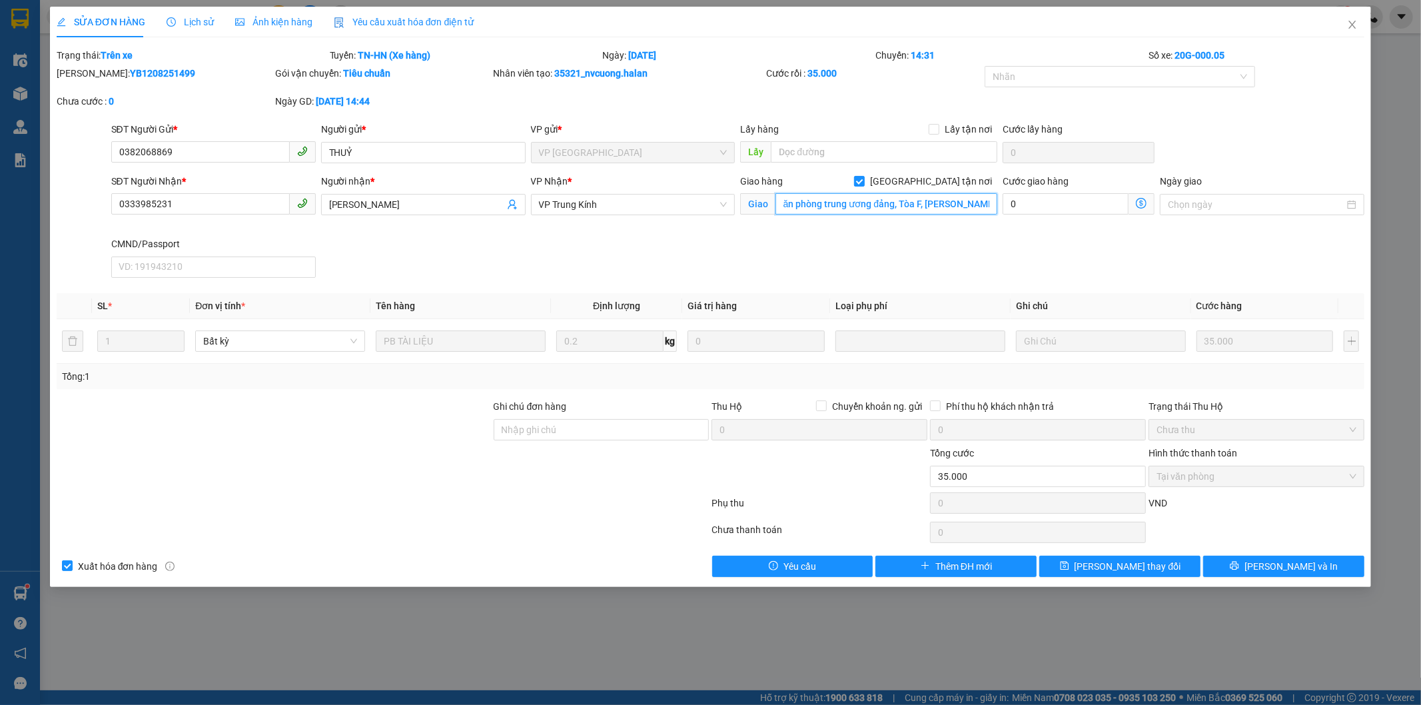
scroll to position [0, 135]
click at [904, 204] on input "lô 5 tt23 Khu nhà cán bộ văn phòng trung ương đảng, Tòa F, Xuân Phương, Nam Từ …" at bounding box center [887, 203] width 222 height 21
click at [984, 260] on div "SĐT Người Nhận * 0333985231 Người nhận * VÂN ANH VP Nhận * VP Trung Kính Giao h…" at bounding box center [738, 228] width 1259 height 109
click at [833, 205] on input "lô 5 tt23 Khu nhà cán bộ văn phòng trung ương đảng, Xuân Phương, Nam Từ Liêm, H…" at bounding box center [887, 203] width 222 height 21
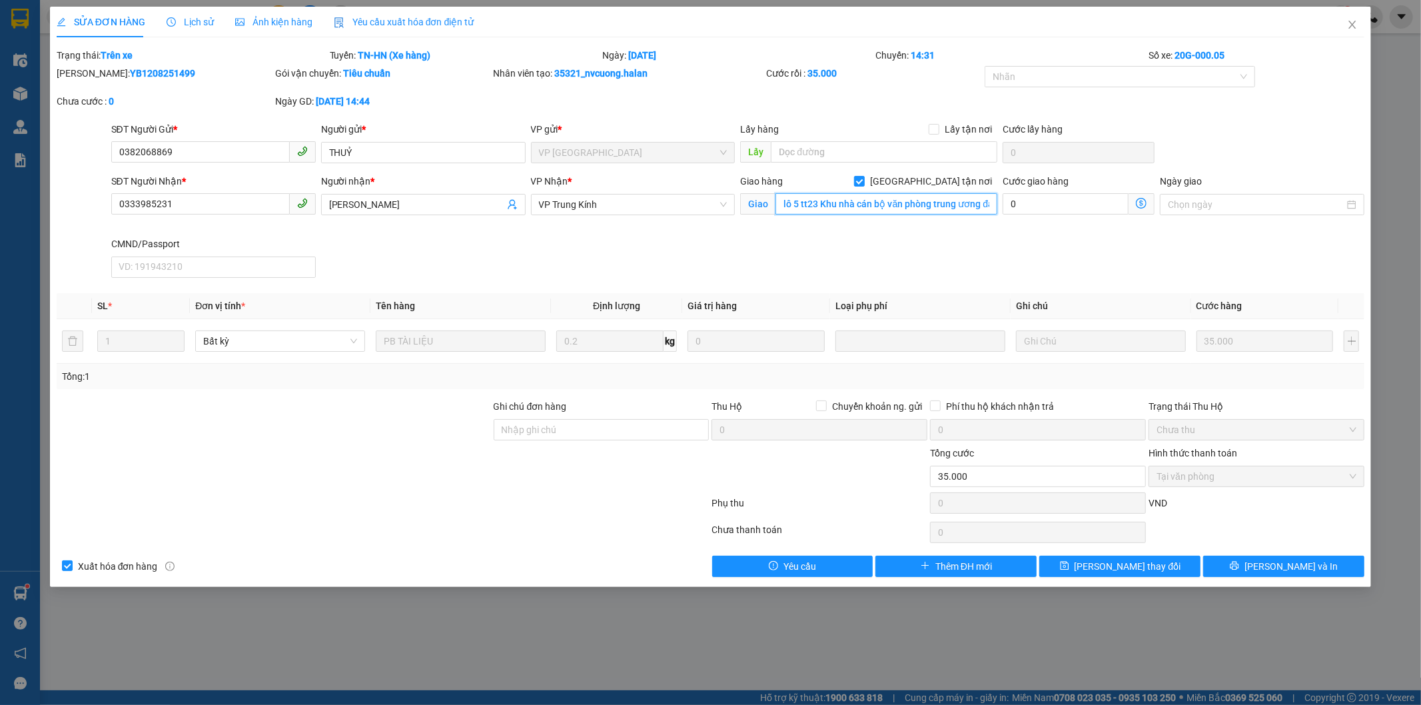
click at [836, 205] on input "lô 5 tt23 Khu nhà cán bộ văn phòng trung ương đảng, Xuân Phương, Nam Từ Liêm, H…" at bounding box center [887, 203] width 222 height 21
paste input "Khu Đô thị Vân Canh, Vân Canh, Hoài Đức, Hà Nội, Việt Nam"
click at [1140, 203] on icon "dollar-circle" at bounding box center [1141, 203] width 11 height 11
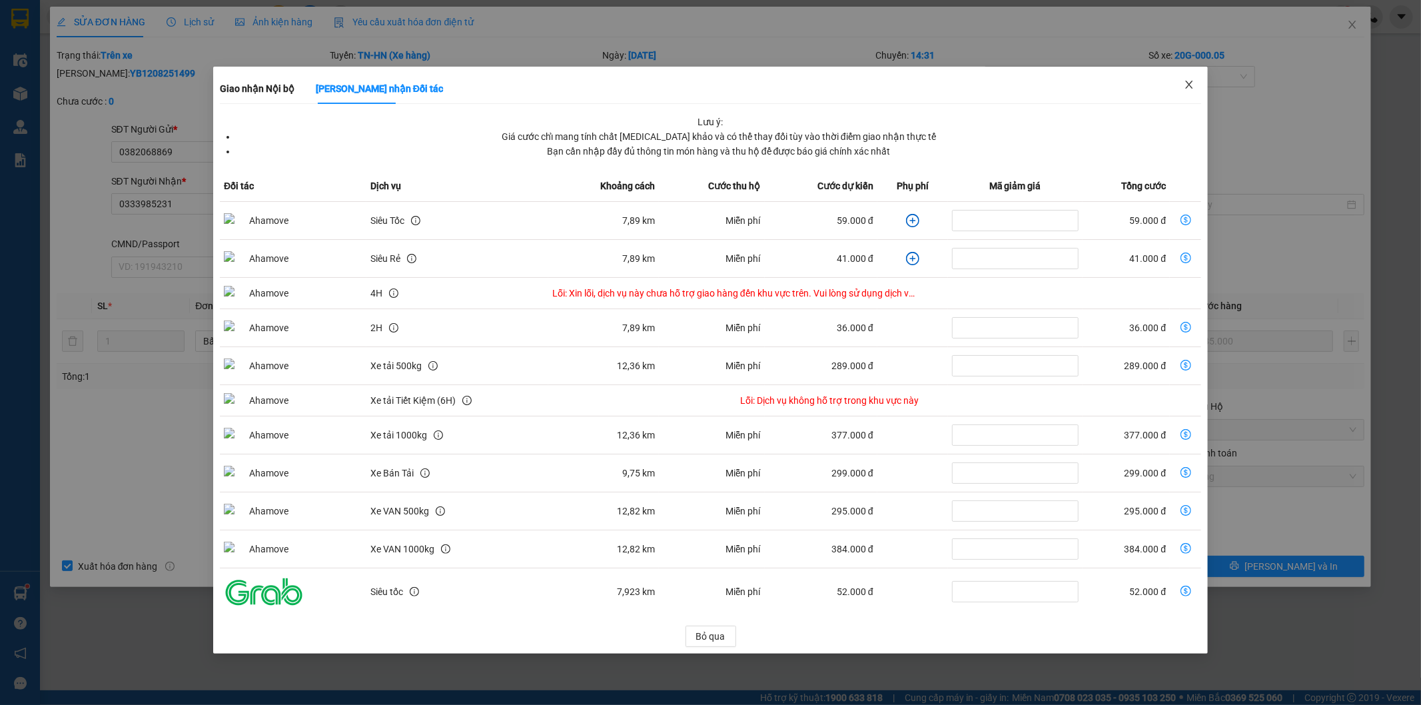
click at [1191, 84] on icon "close" at bounding box center [1189, 84] width 11 height 11
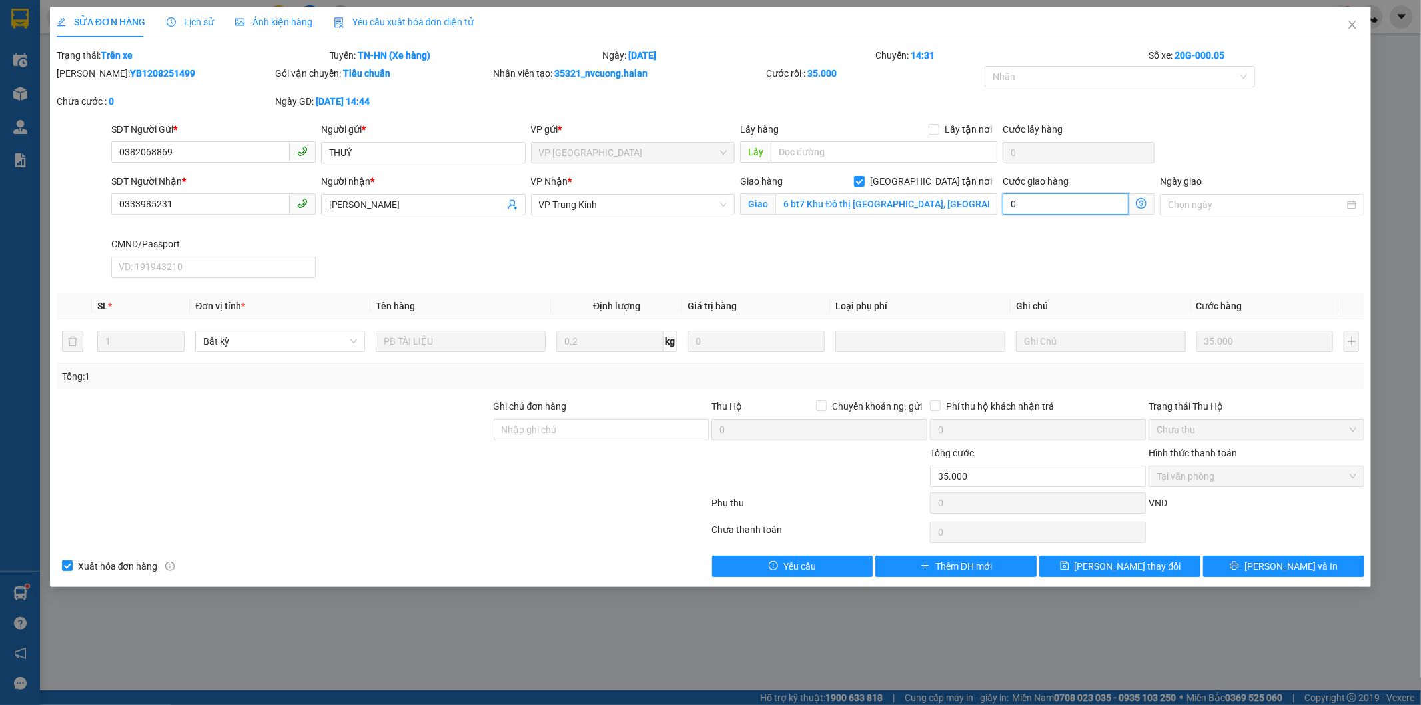
click at [1098, 203] on input "0" at bounding box center [1066, 203] width 126 height 21
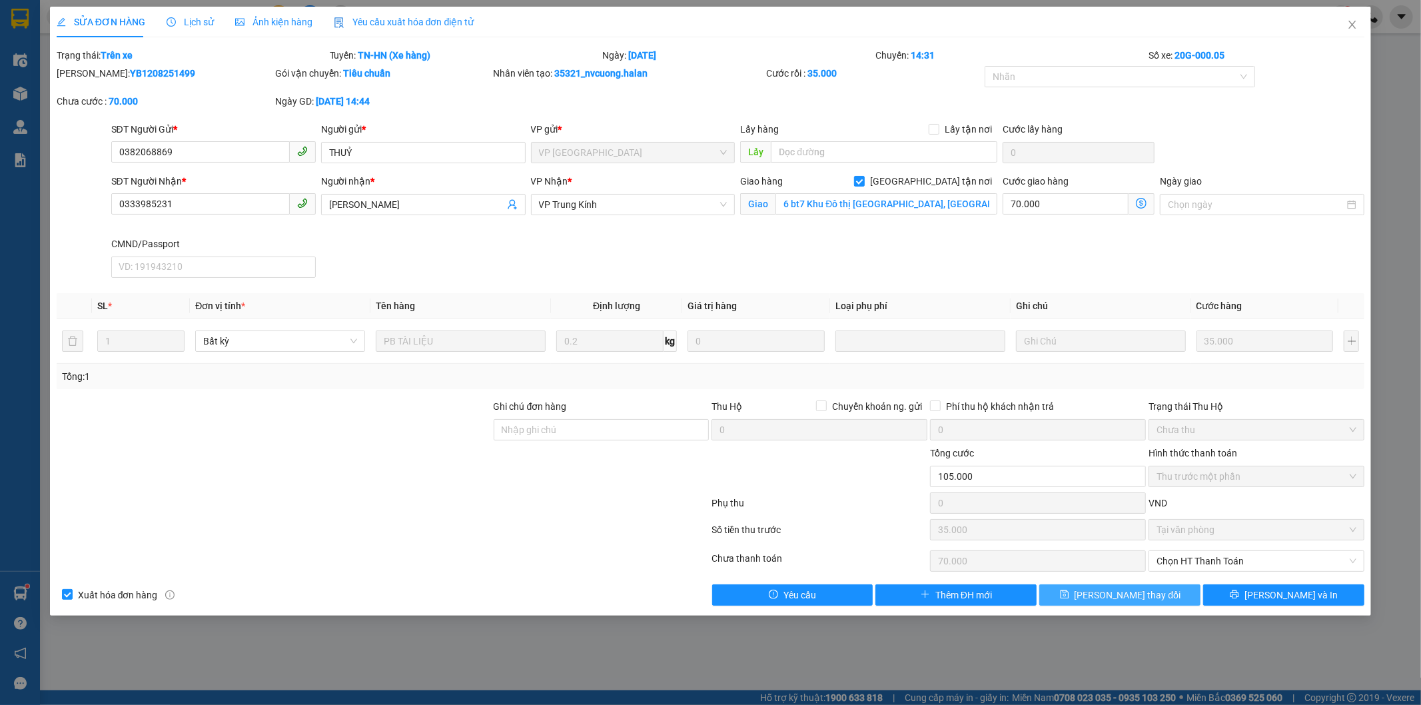
click at [1149, 595] on span "Lưu thay đổi" at bounding box center [1128, 595] width 107 height 15
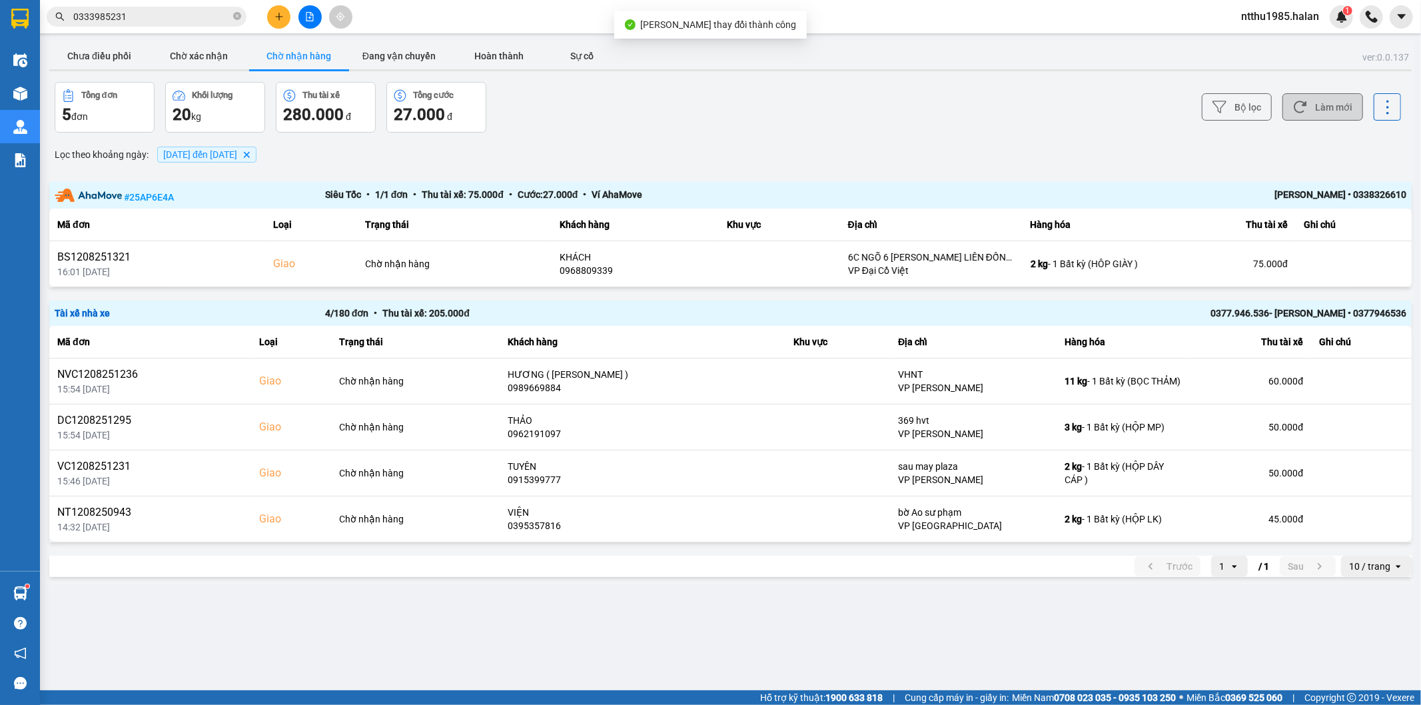
click at [1319, 112] on button "Làm mới" at bounding box center [1323, 106] width 81 height 27
click at [162, 14] on input "0333985231" at bounding box center [151, 16] width 157 height 15
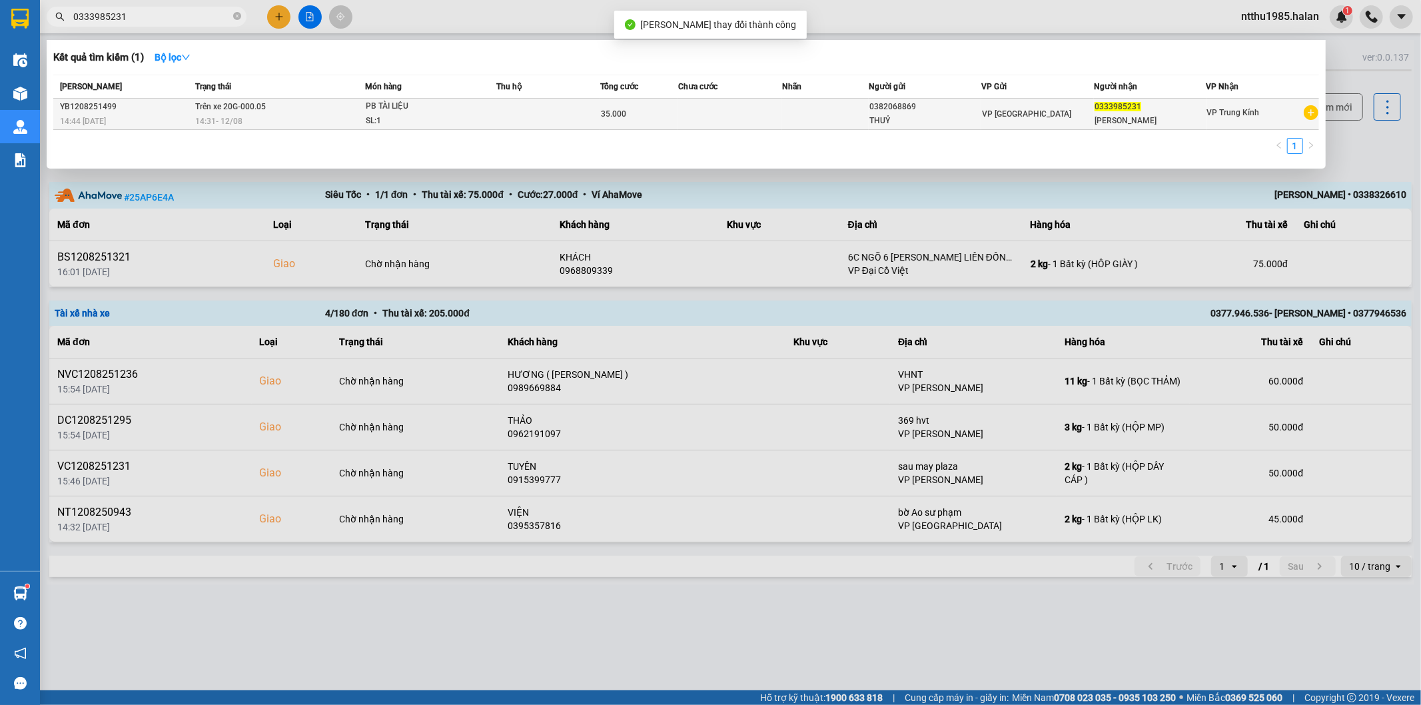
click at [770, 115] on td at bounding box center [730, 114] width 104 height 31
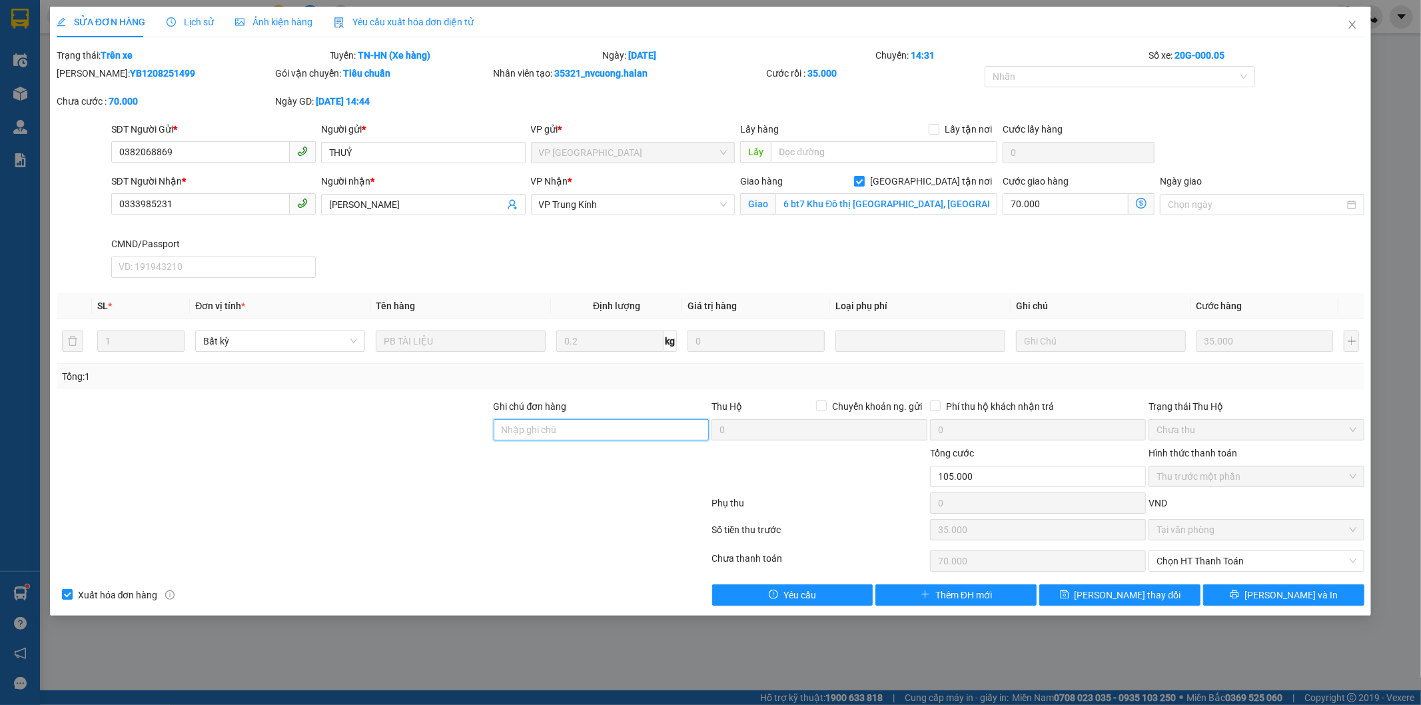
click at [552, 430] on input "Ghi chú đơn hàng" at bounding box center [602, 429] width 216 height 21
click at [1131, 595] on span "Lưu thay đổi" at bounding box center [1128, 595] width 107 height 15
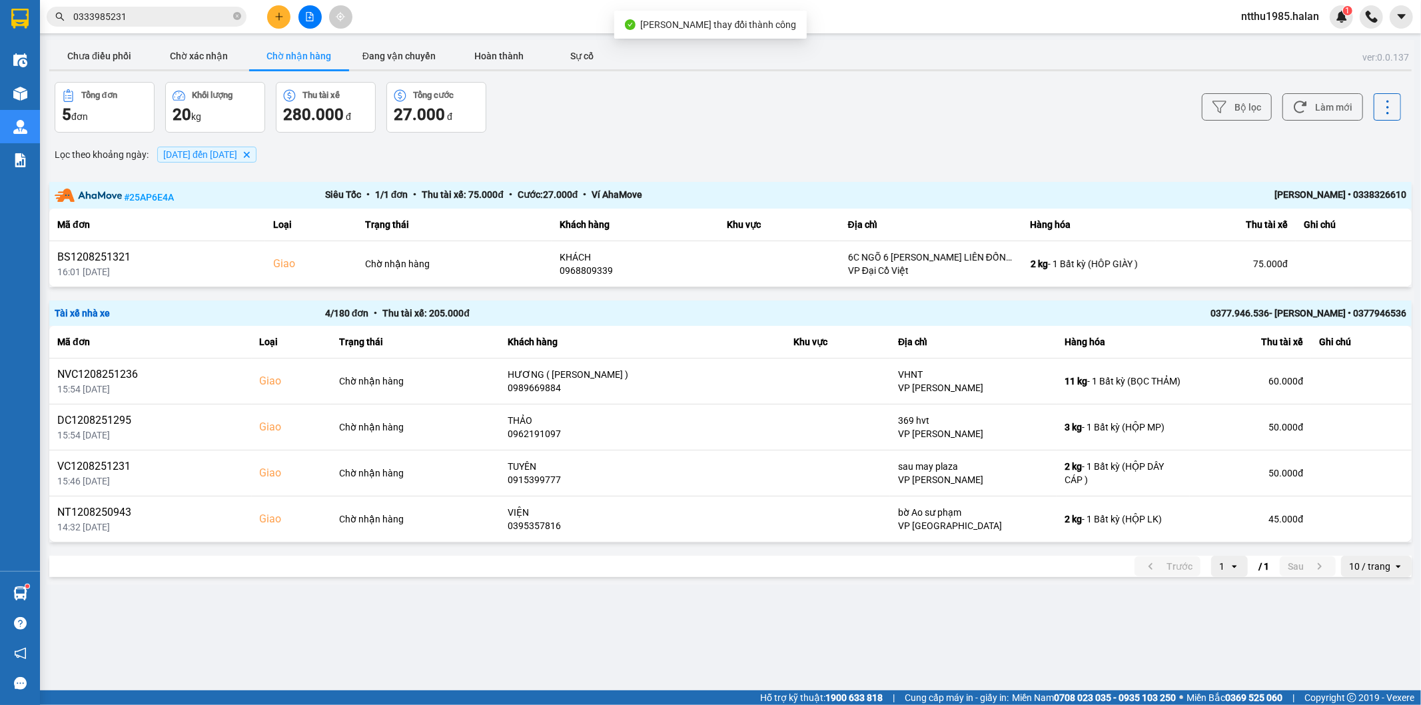
drag, startPoint x: 1326, startPoint y: 100, endPoint x: 1243, endPoint y: 63, distance: 91.0
click at [1309, 91] on div "Bộ lọc Làm mới" at bounding box center [1065, 107] width 674 height 51
click at [111, 53] on button "Chưa điều phối" at bounding box center [99, 56] width 100 height 27
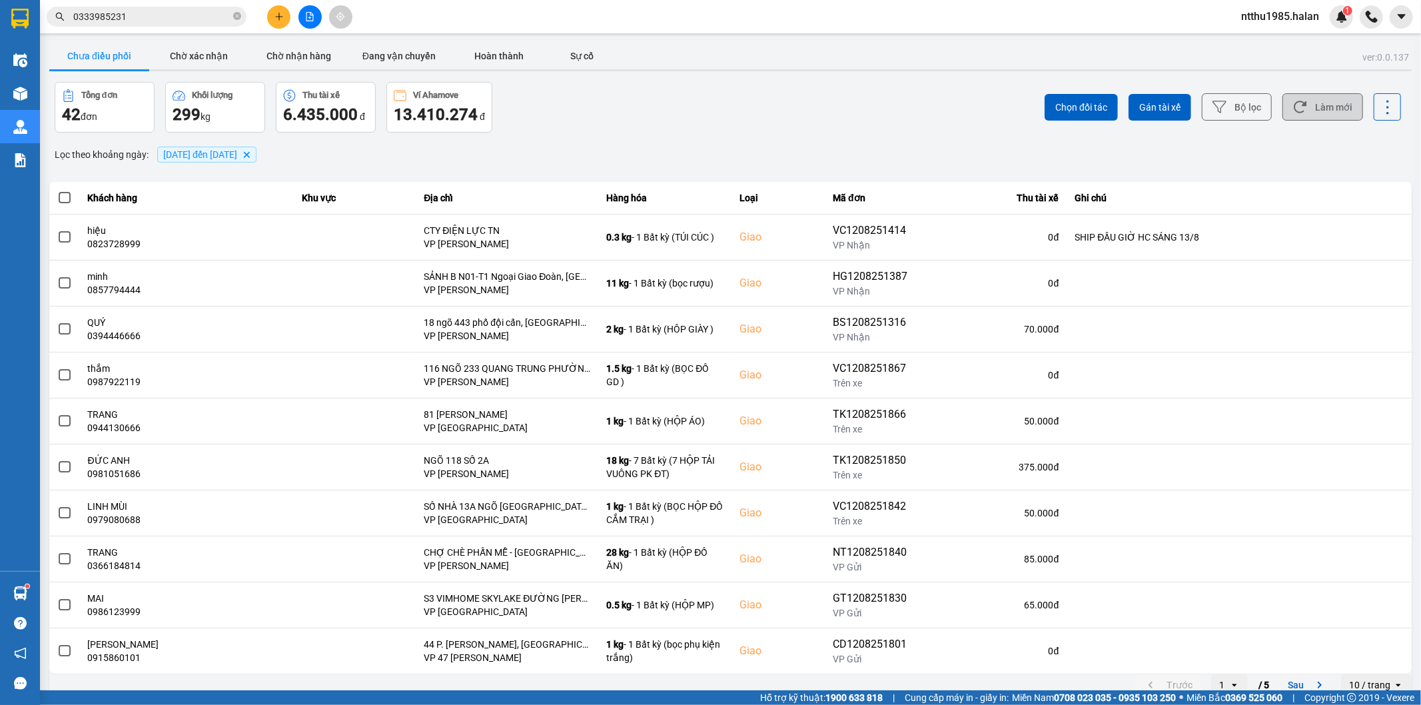
click at [1321, 97] on button "Làm mới" at bounding box center [1323, 106] width 81 height 27
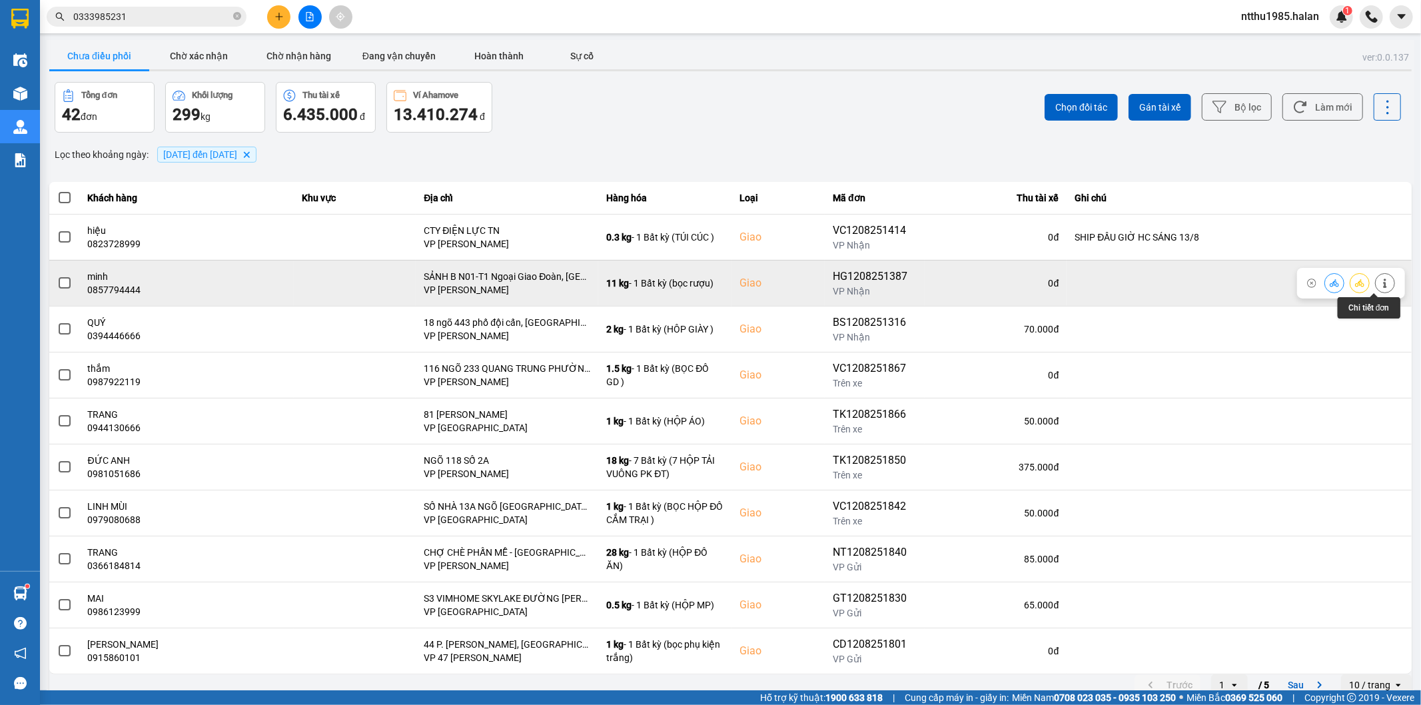
click at [1381, 283] on icon at bounding box center [1385, 283] width 9 height 9
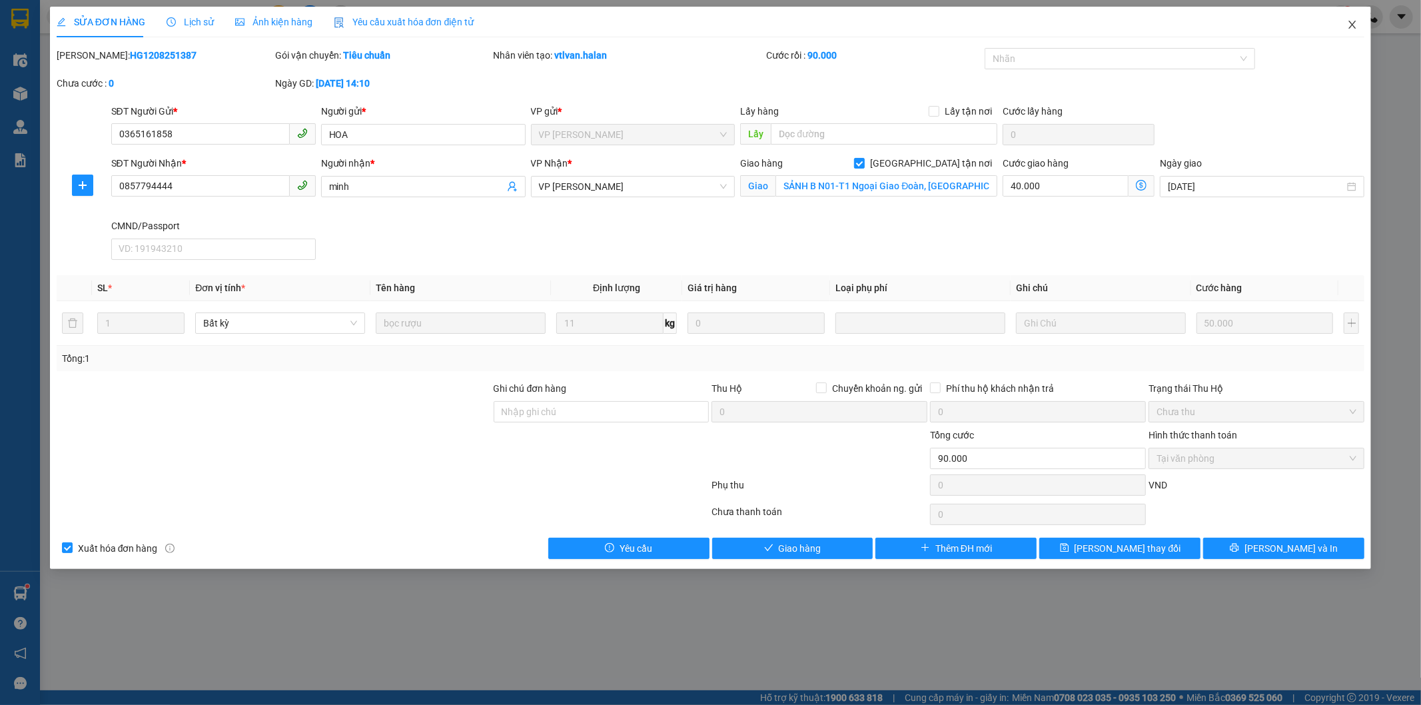
click at [1348, 23] on icon "close" at bounding box center [1352, 24] width 11 height 11
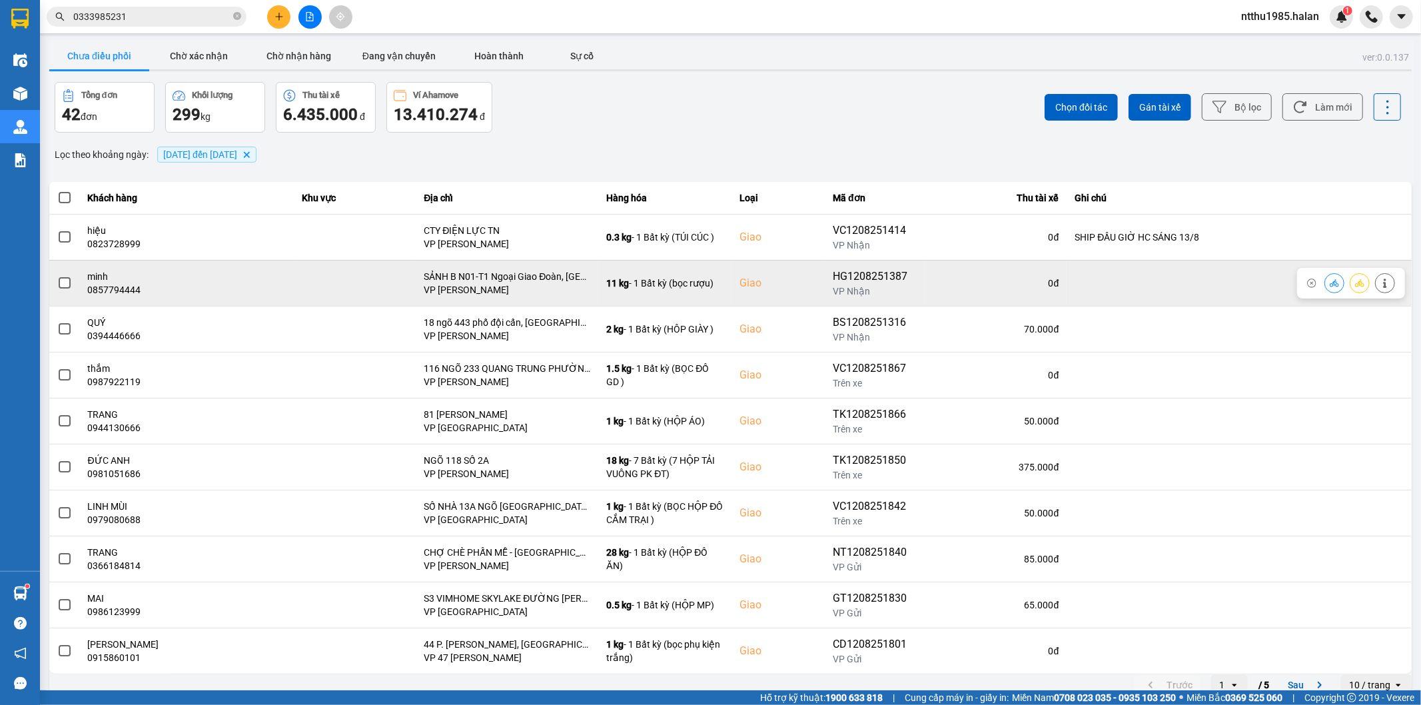
click at [63, 283] on span at bounding box center [65, 283] width 12 height 12
click at [57, 276] on input "checkbox" at bounding box center [57, 276] width 0 height 0
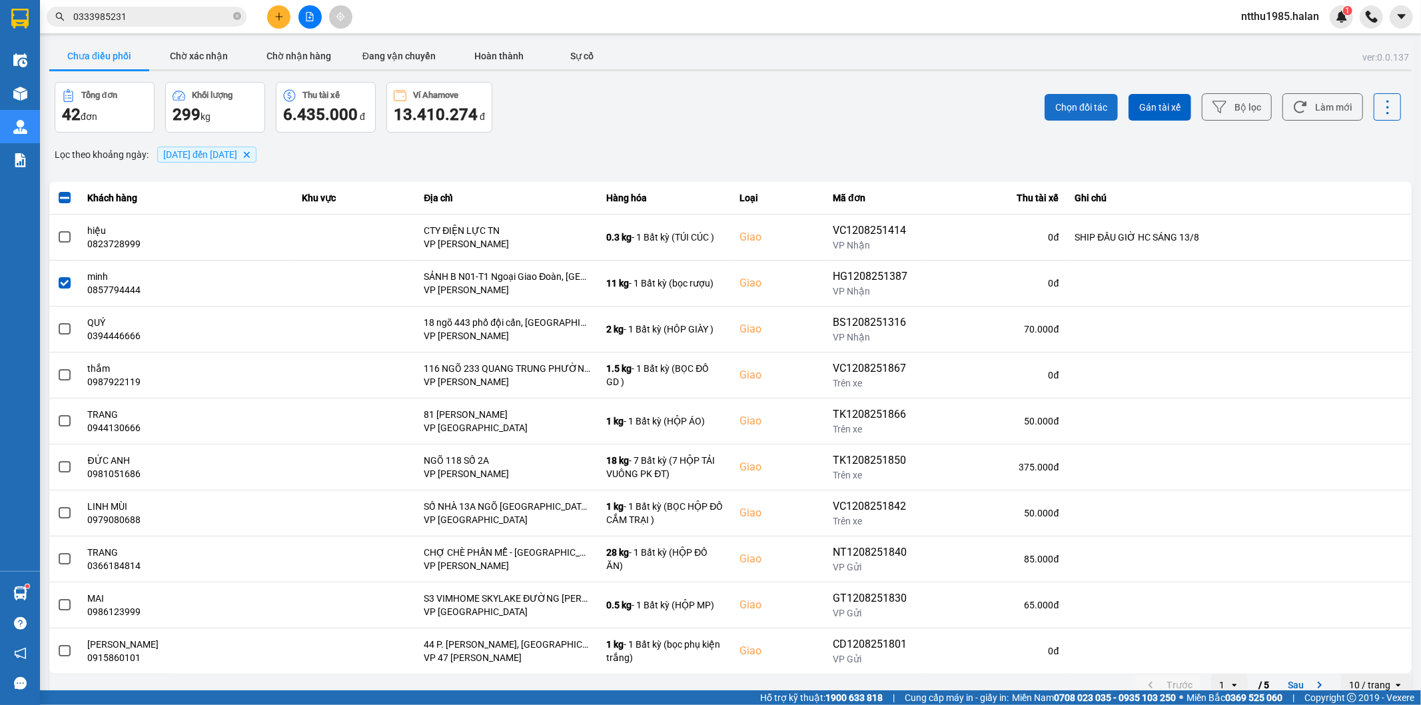
click at [1064, 103] on span "Chọn đối tác" at bounding box center [1082, 107] width 52 height 13
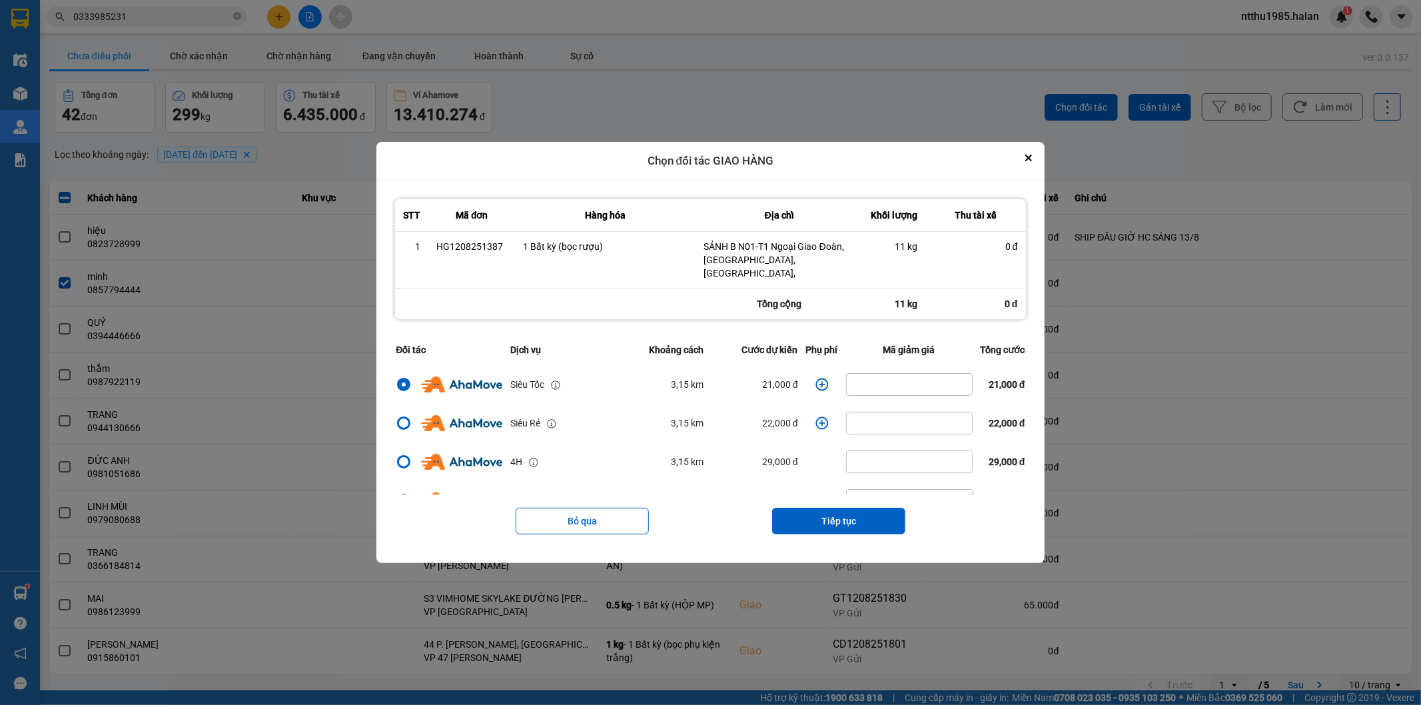
click at [816, 378] on icon "dialog" at bounding box center [822, 384] width 13 height 13
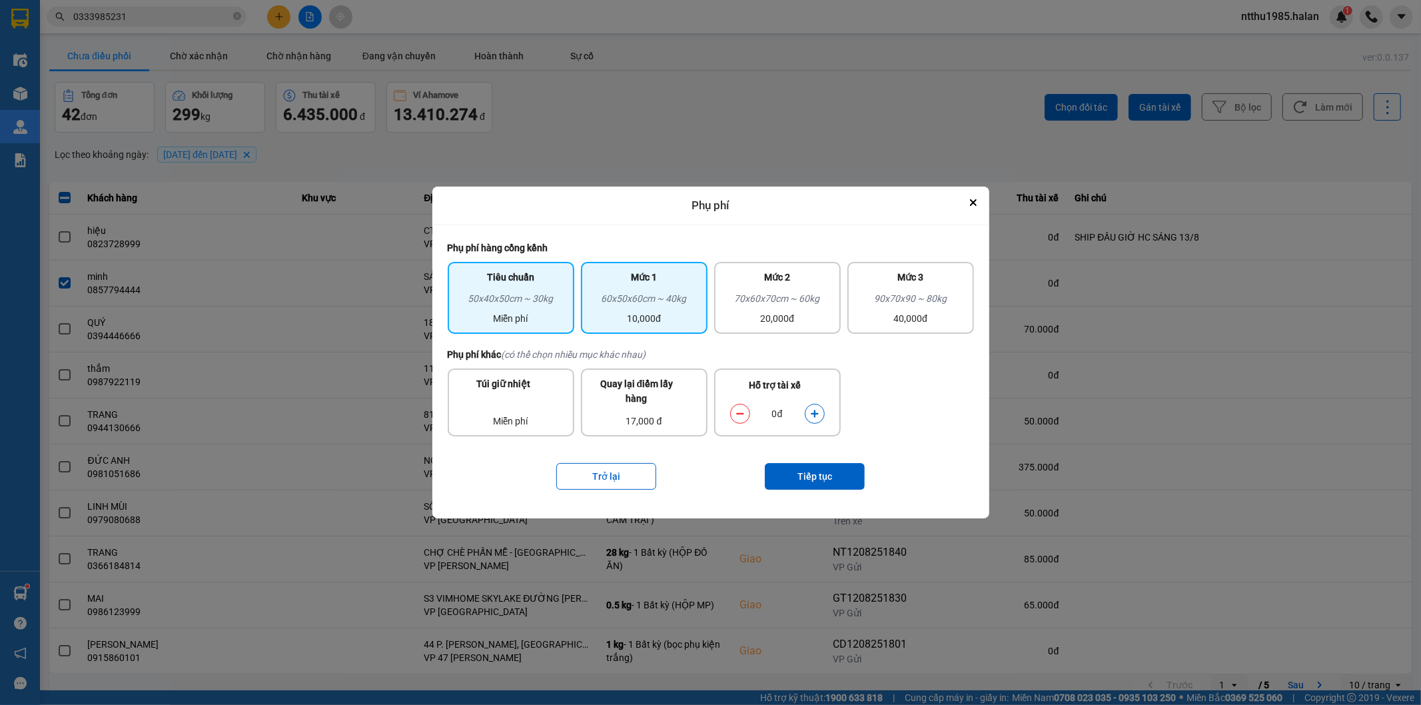
click at [611, 294] on div "60x50x60cm ~ 40kg" at bounding box center [644, 301] width 111 height 20
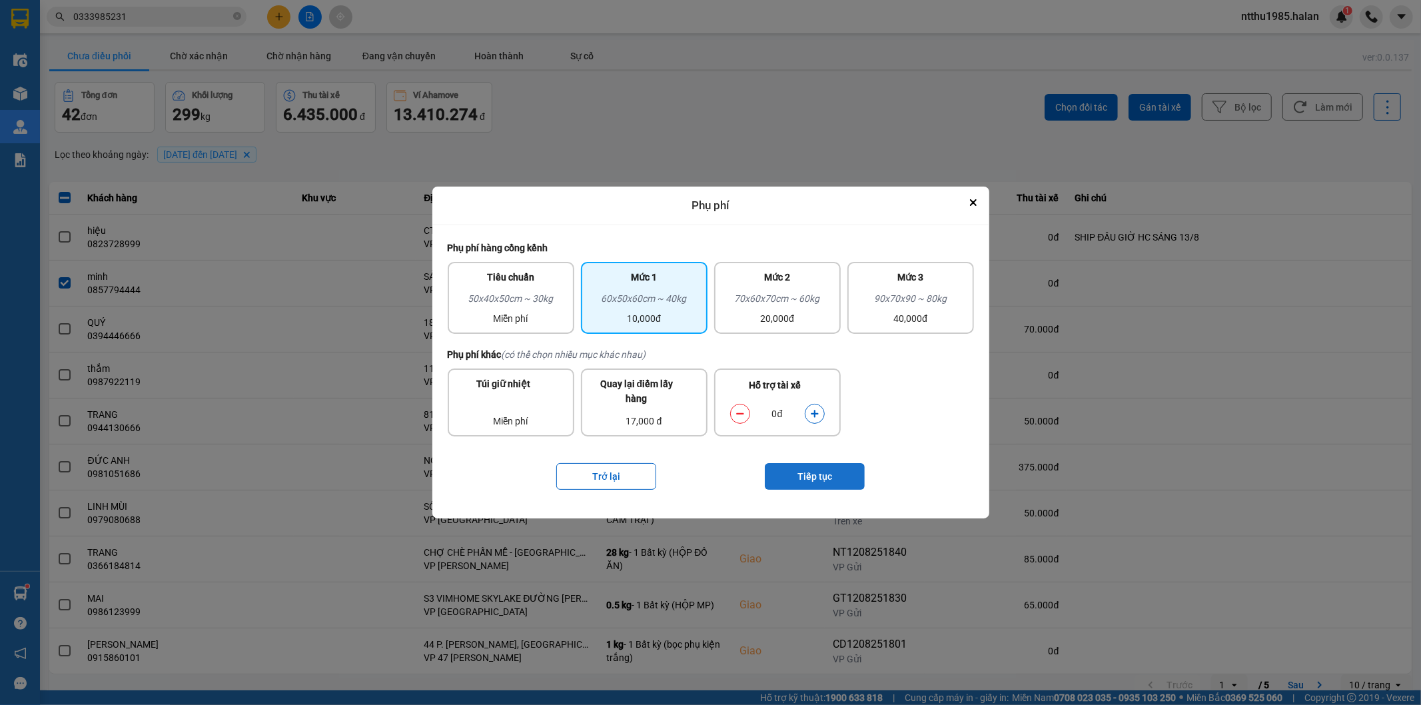
click at [802, 478] on button "Tiếp tục" at bounding box center [815, 476] width 100 height 27
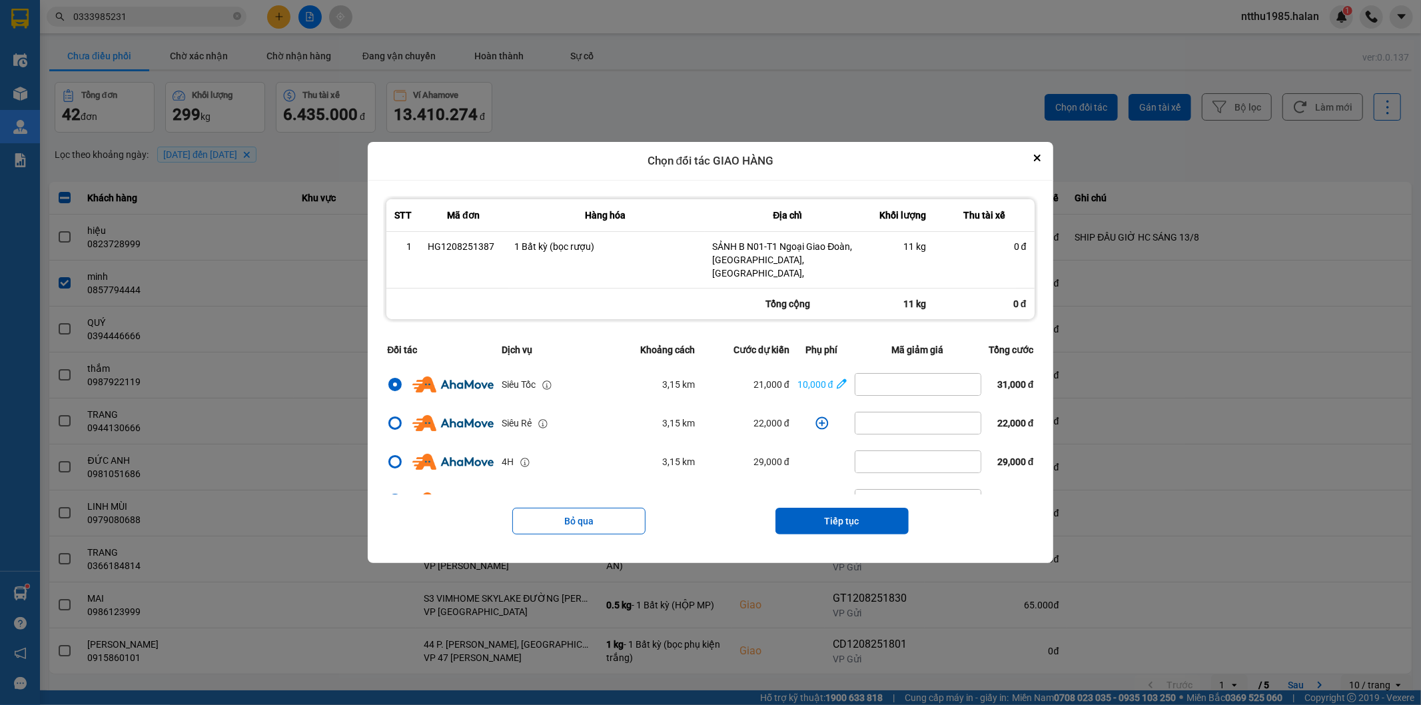
drag, startPoint x: 803, startPoint y: 511, endPoint x: 807, endPoint y: 484, distance: 27.0
click at [804, 508] on button "Tiếp tục" at bounding box center [842, 521] width 133 height 27
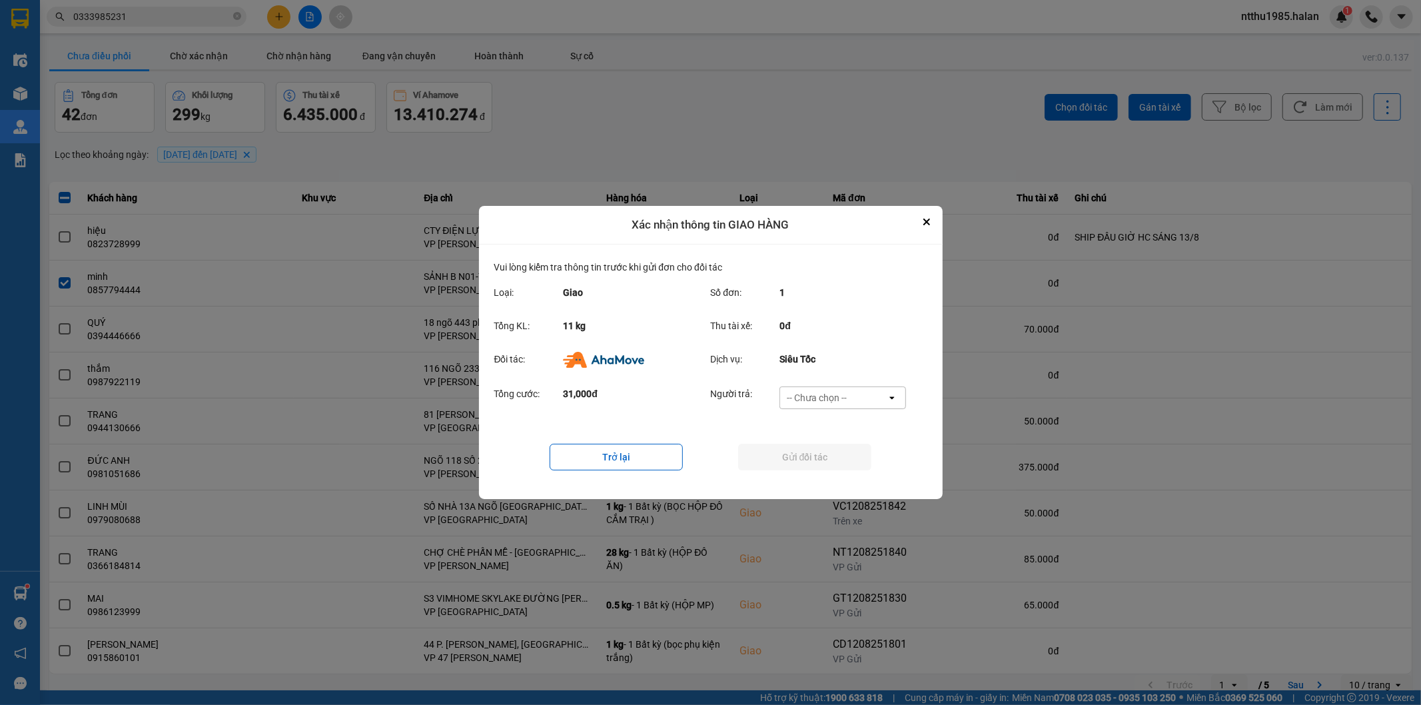
click at [820, 395] on div "-- Chưa chọn --" at bounding box center [817, 397] width 60 height 13
click at [829, 474] on span "Ví Ahamove" at bounding box center [817, 474] width 54 height 13
click at [820, 458] on button "Gửi đối tác" at bounding box center [804, 457] width 133 height 27
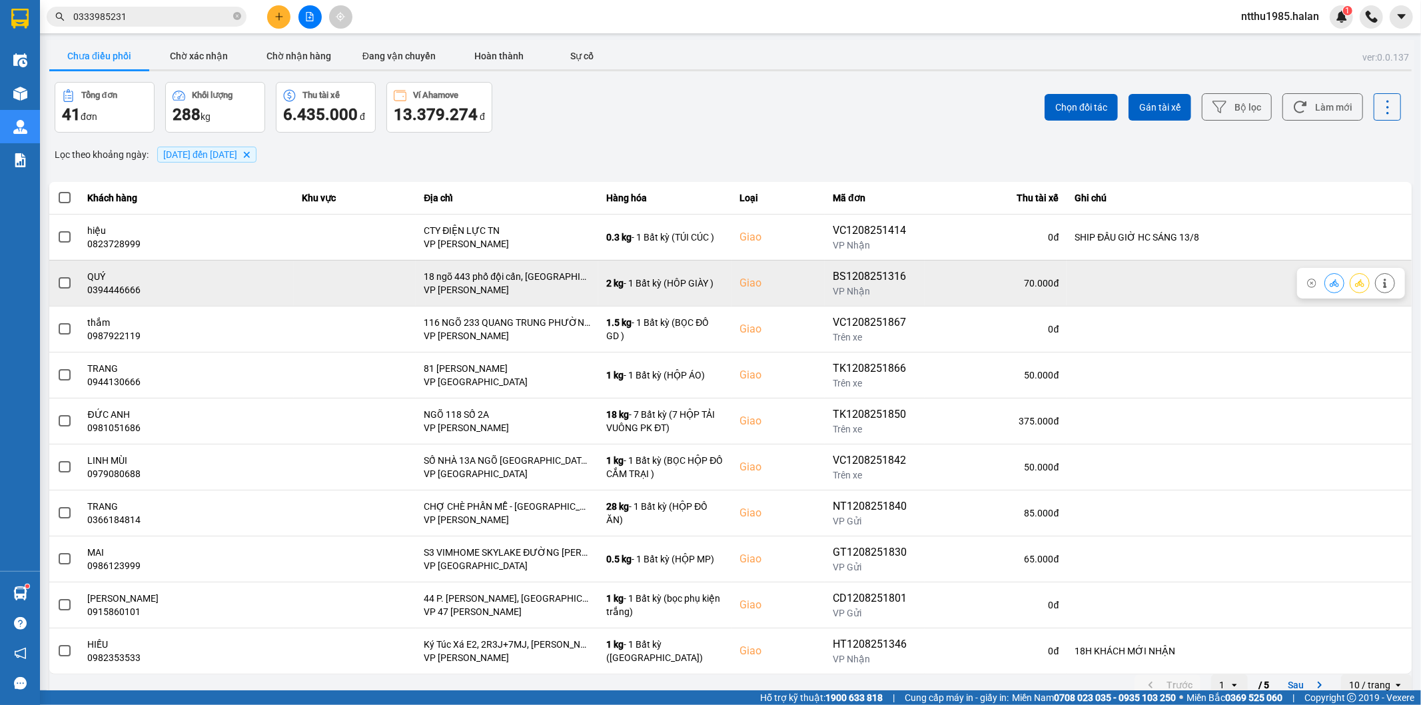
click at [63, 283] on span at bounding box center [65, 283] width 12 height 12
click at [57, 276] on input "checkbox" at bounding box center [57, 276] width 0 height 0
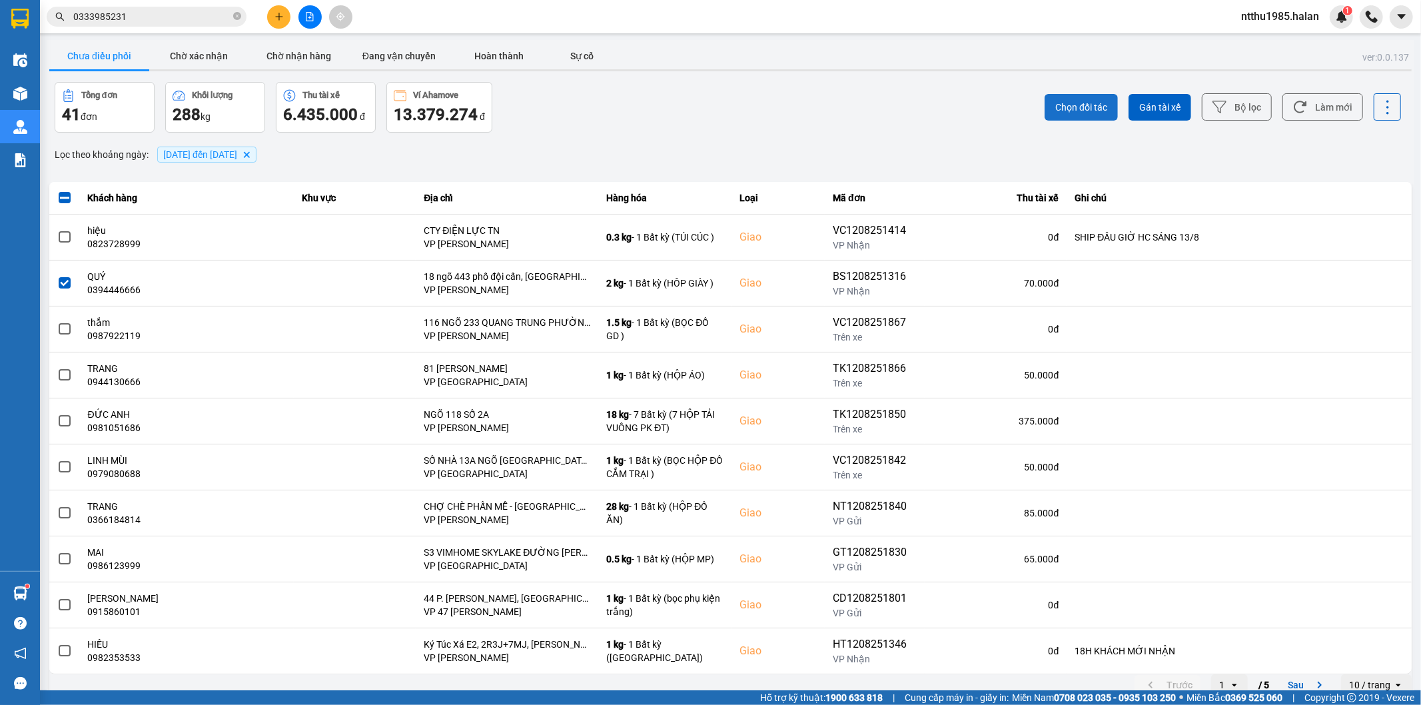
click at [1073, 98] on button "Chọn đối tác" at bounding box center [1081, 107] width 73 height 27
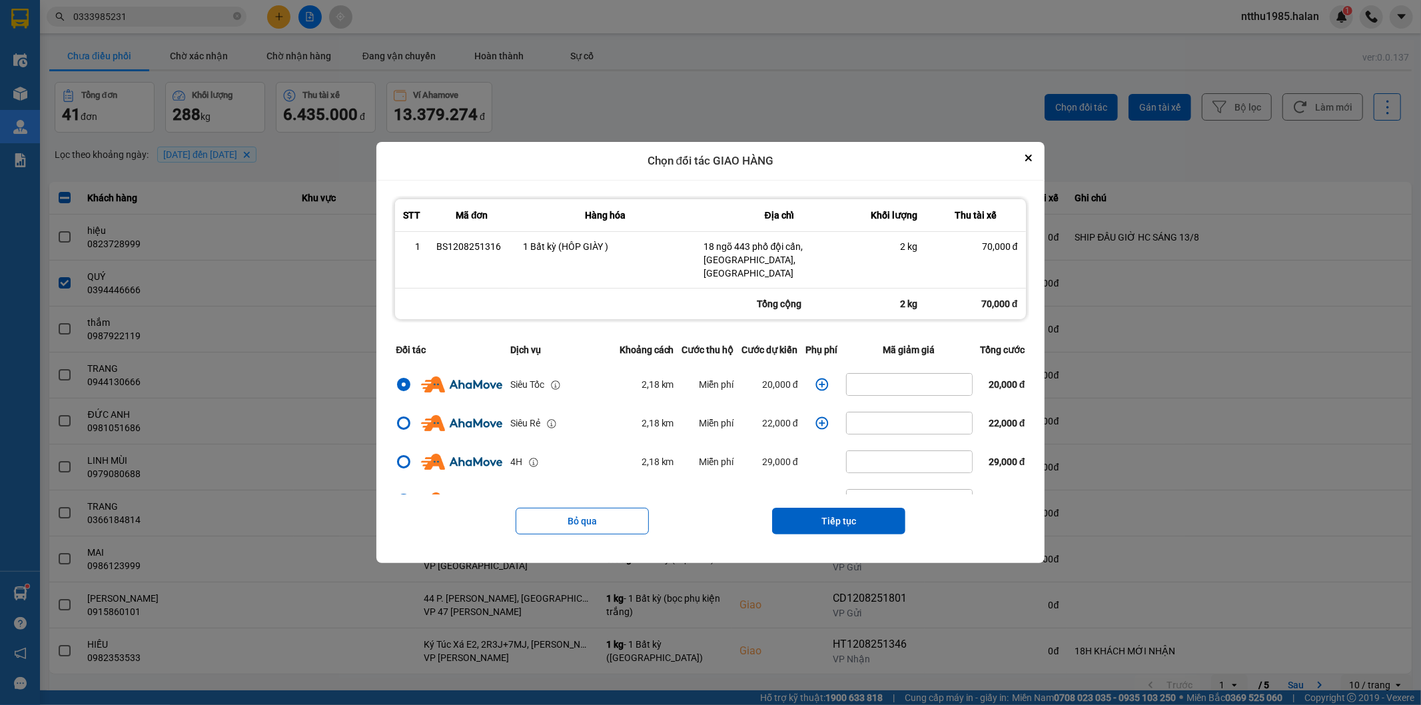
click at [862, 508] on button "Tiếp tục" at bounding box center [838, 521] width 133 height 27
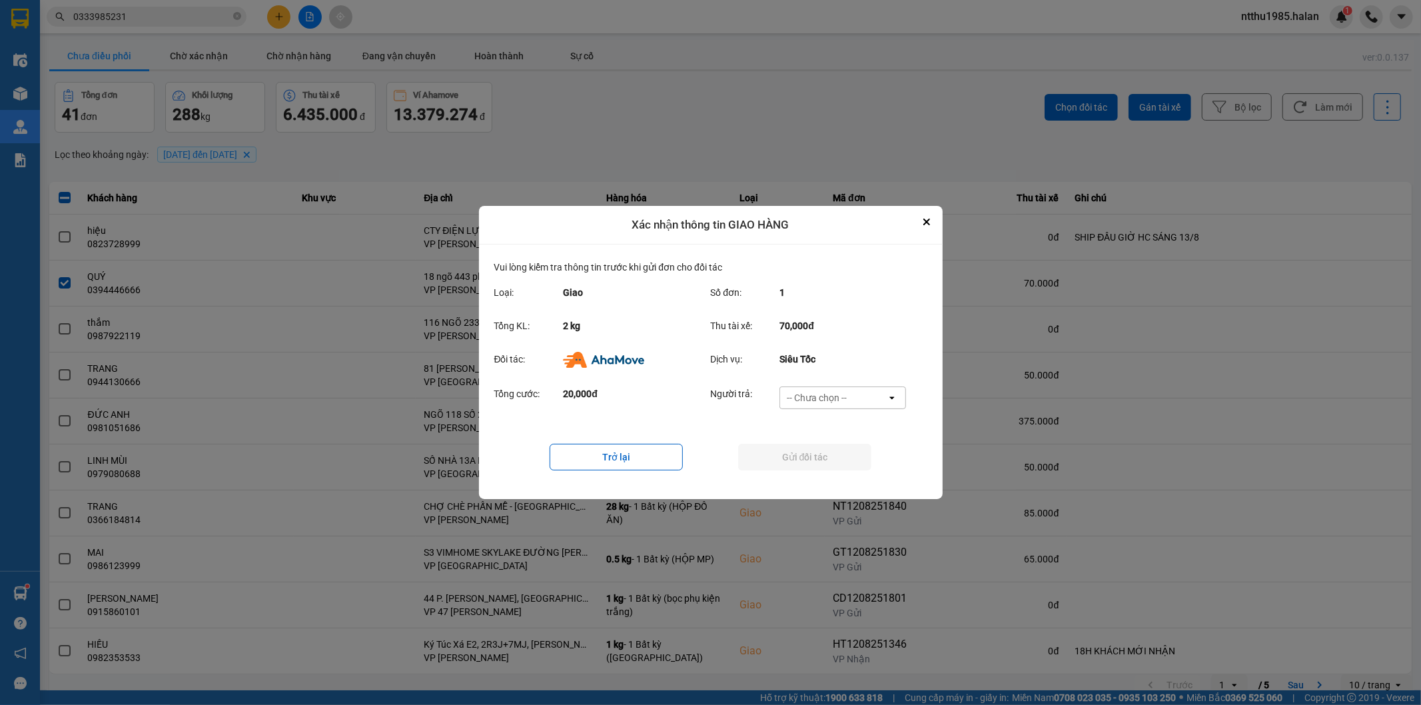
drag, startPoint x: 856, startPoint y: 395, endPoint x: 854, endPoint y: 402, distance: 7.0
click at [856, 396] on div "-- Chưa chọn --" at bounding box center [833, 397] width 107 height 21
drag, startPoint x: 834, startPoint y: 476, endPoint x: 827, endPoint y: 456, distance: 21.9
click at [834, 476] on span "Ví Ahamove" at bounding box center [817, 474] width 54 height 13
drag, startPoint x: 826, startPoint y: 452, endPoint x: 868, endPoint y: 408, distance: 60.3
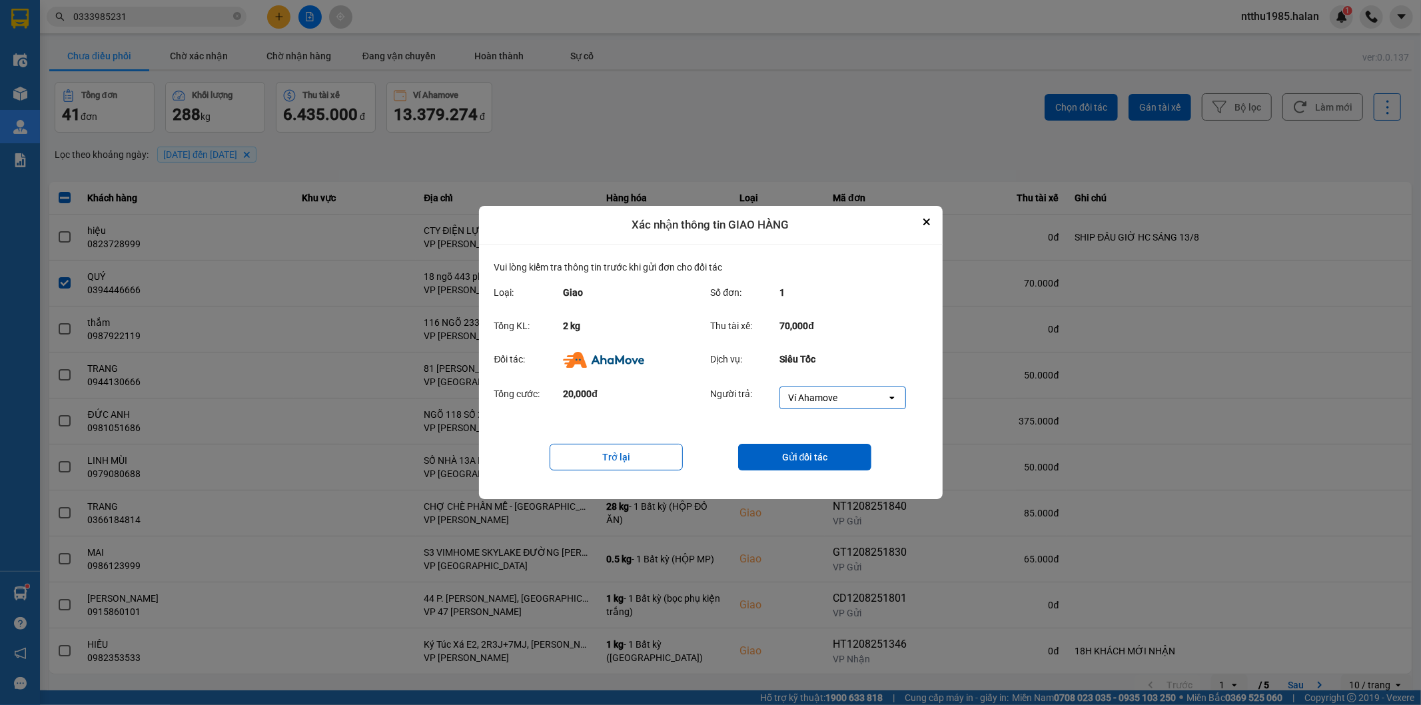
click at [830, 448] on button "Gửi đối tác" at bounding box center [804, 457] width 133 height 27
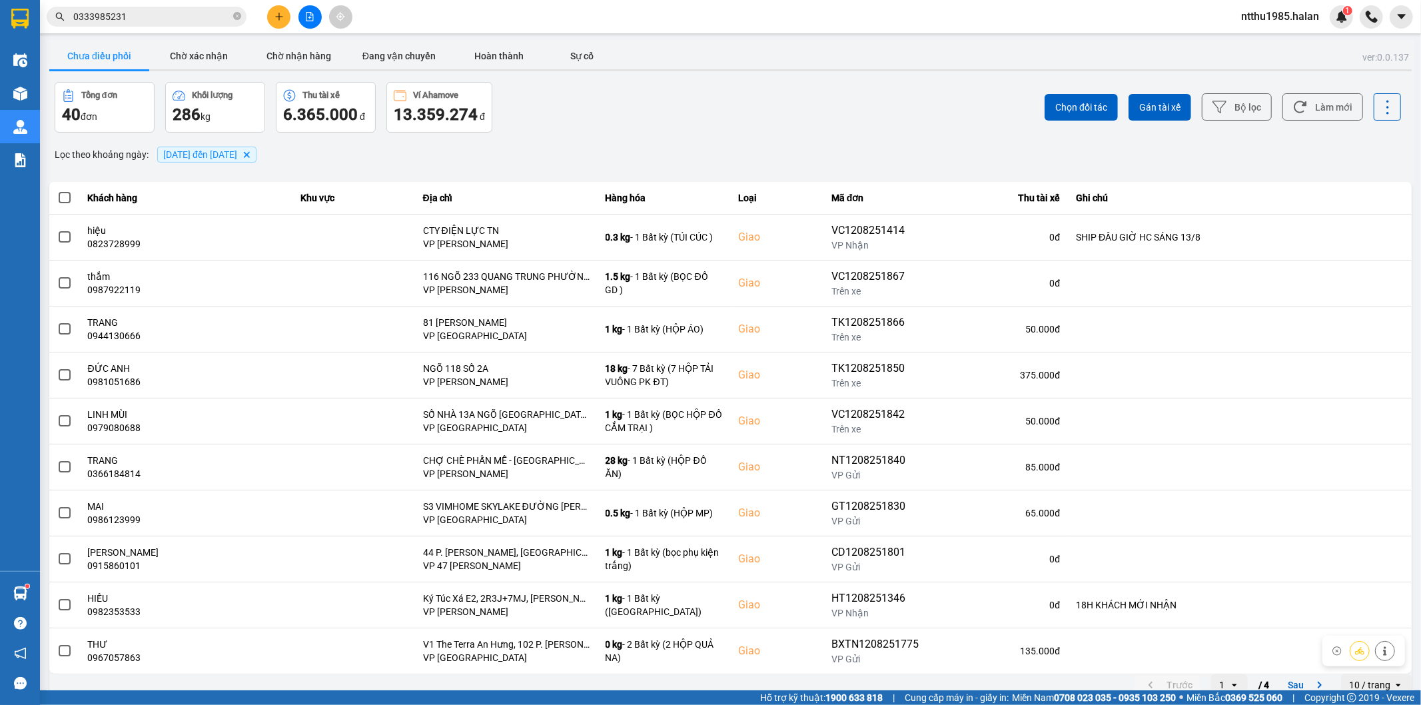
scroll to position [15, 0]
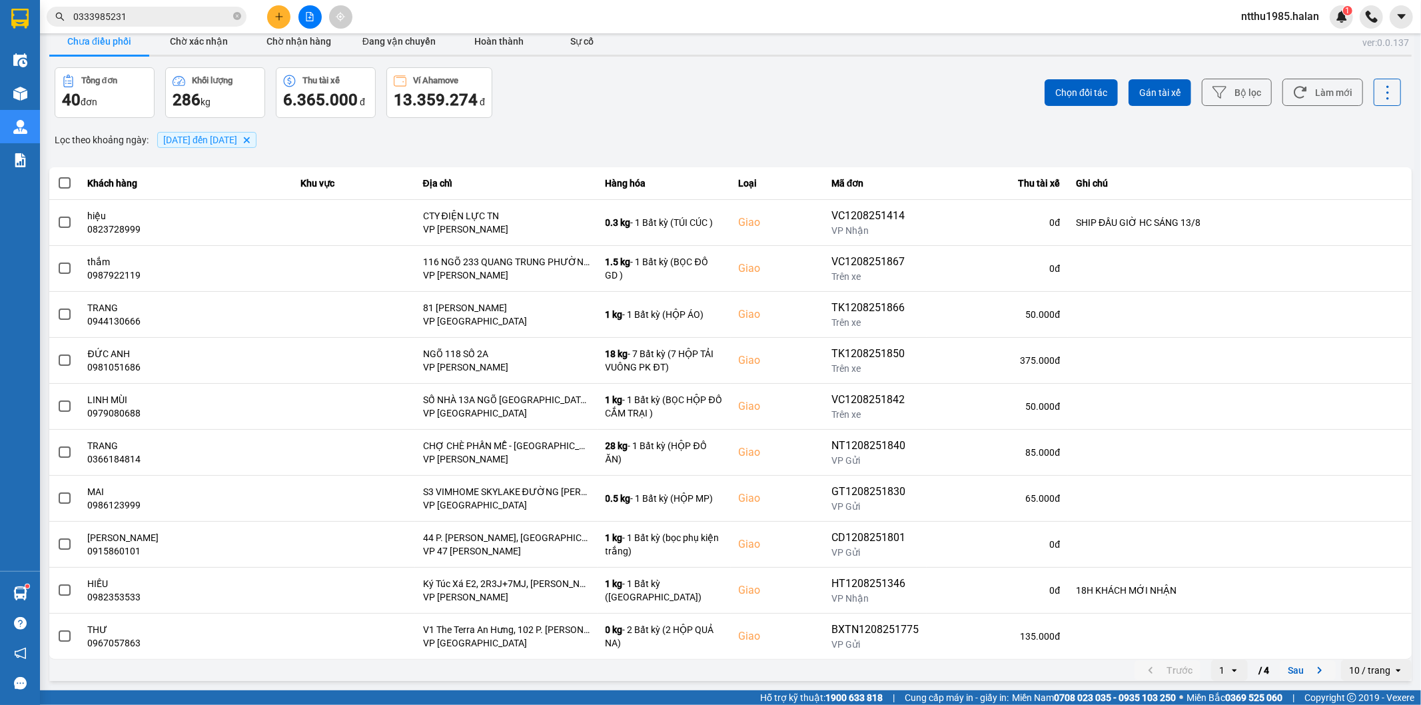
click at [1290, 673] on button "Sau" at bounding box center [1308, 670] width 56 height 20
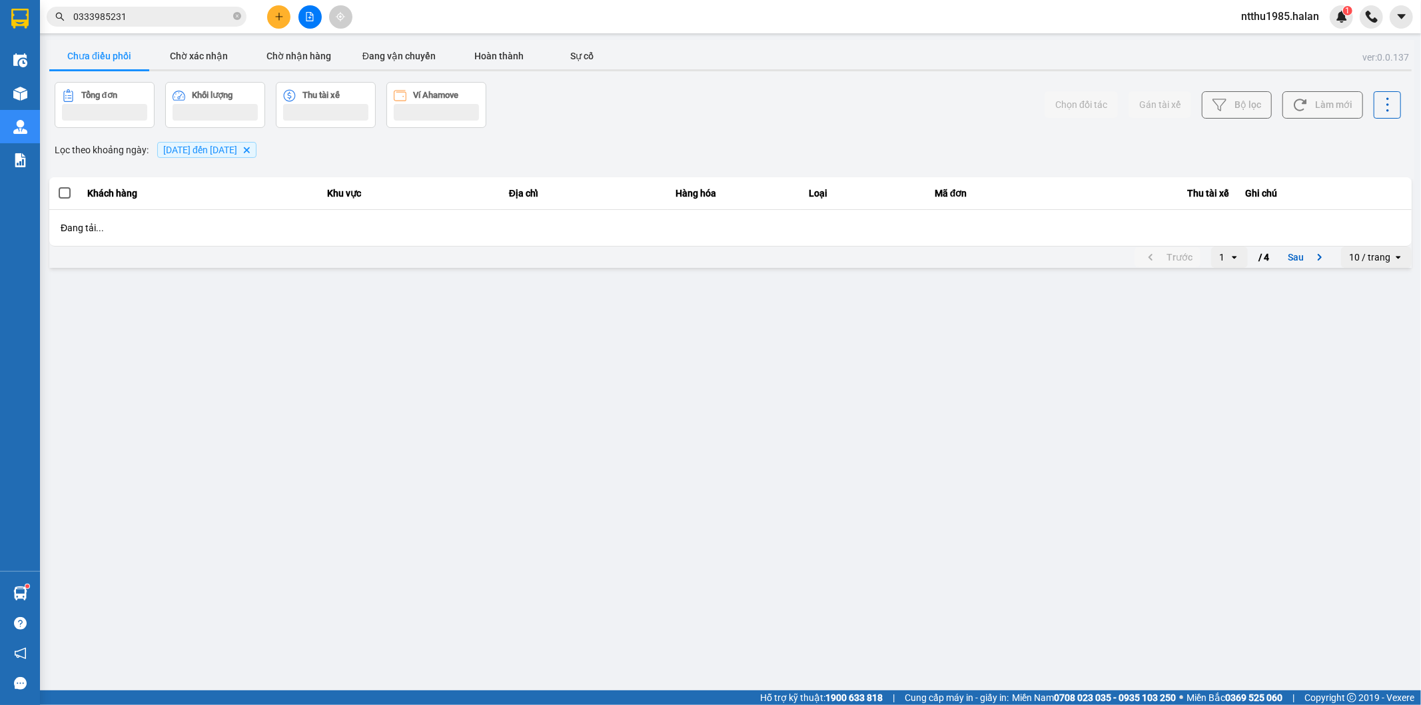
scroll to position [0, 0]
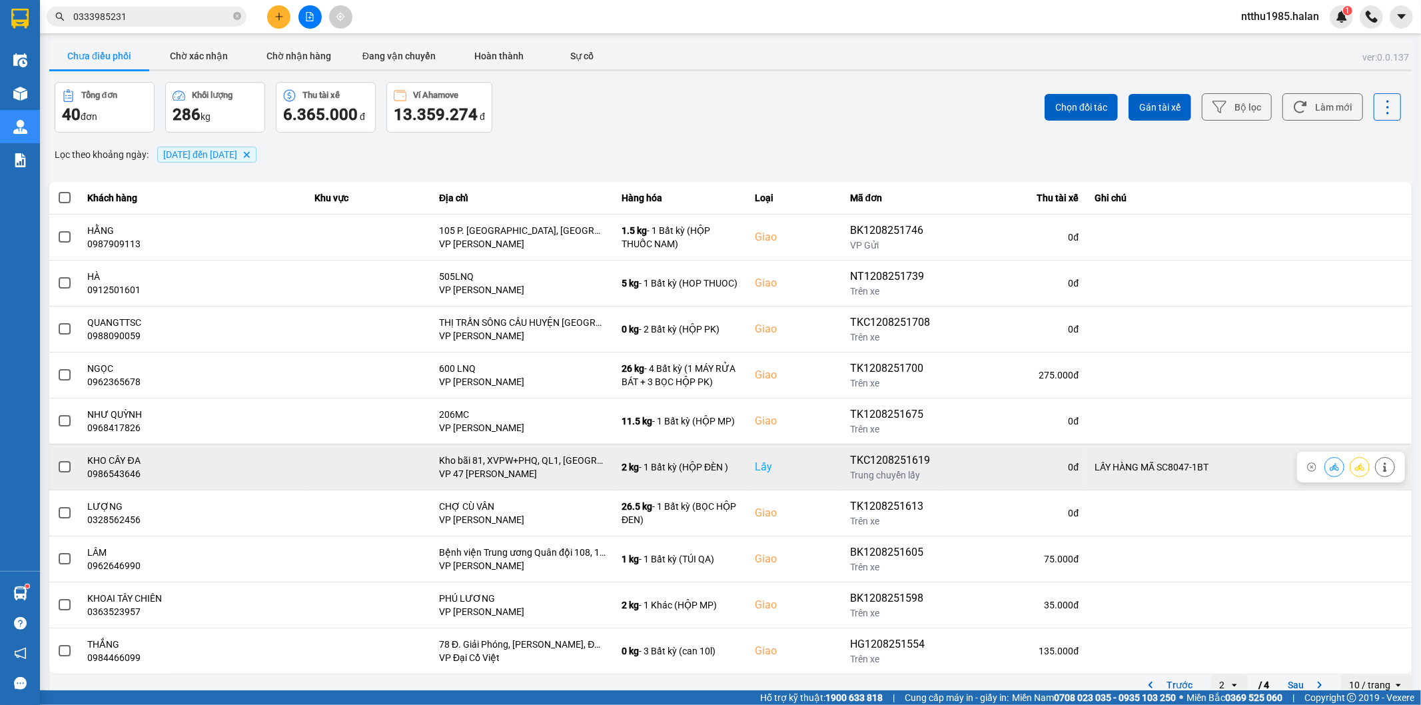
click at [64, 467] on span at bounding box center [65, 467] width 12 height 12
click at [57, 460] on input "checkbox" at bounding box center [57, 460] width 0 height 0
click at [1381, 471] on icon at bounding box center [1385, 466] width 9 height 9
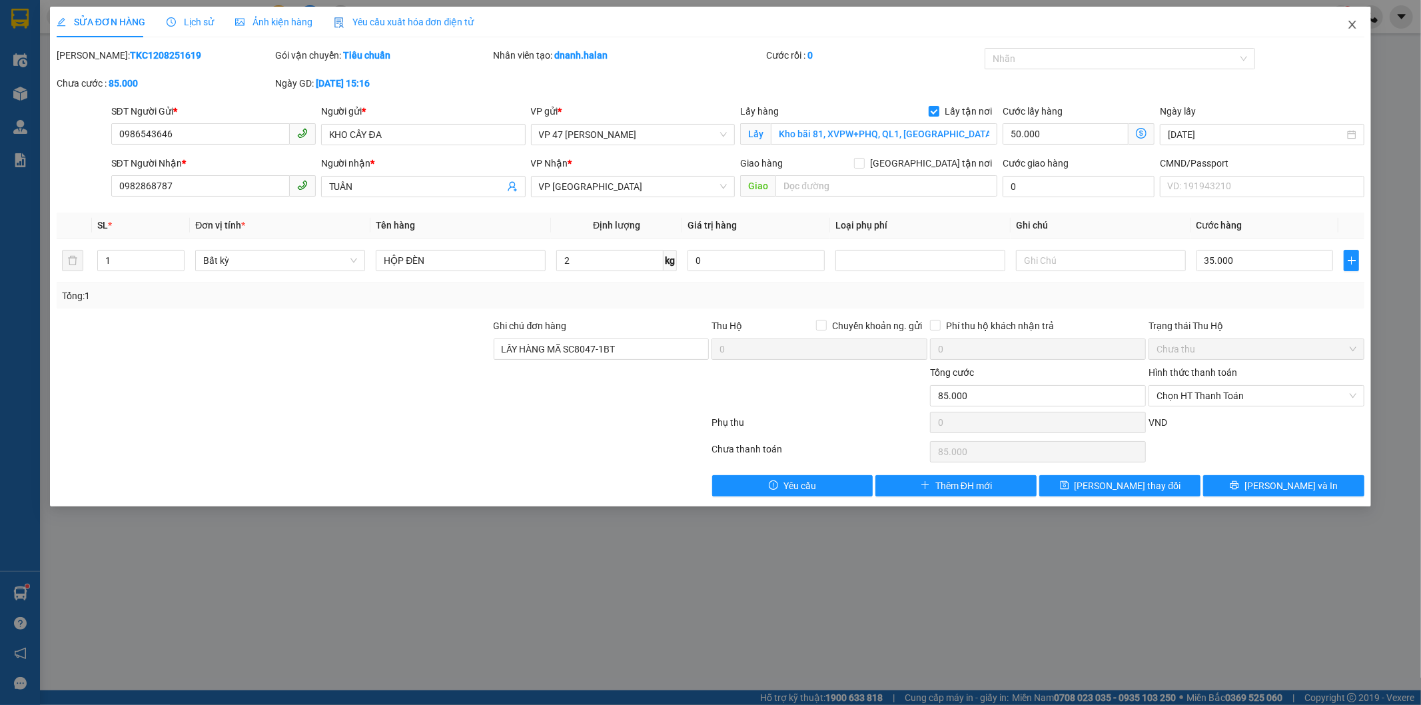
click at [1343, 24] on span "Close" at bounding box center [1352, 25] width 37 height 37
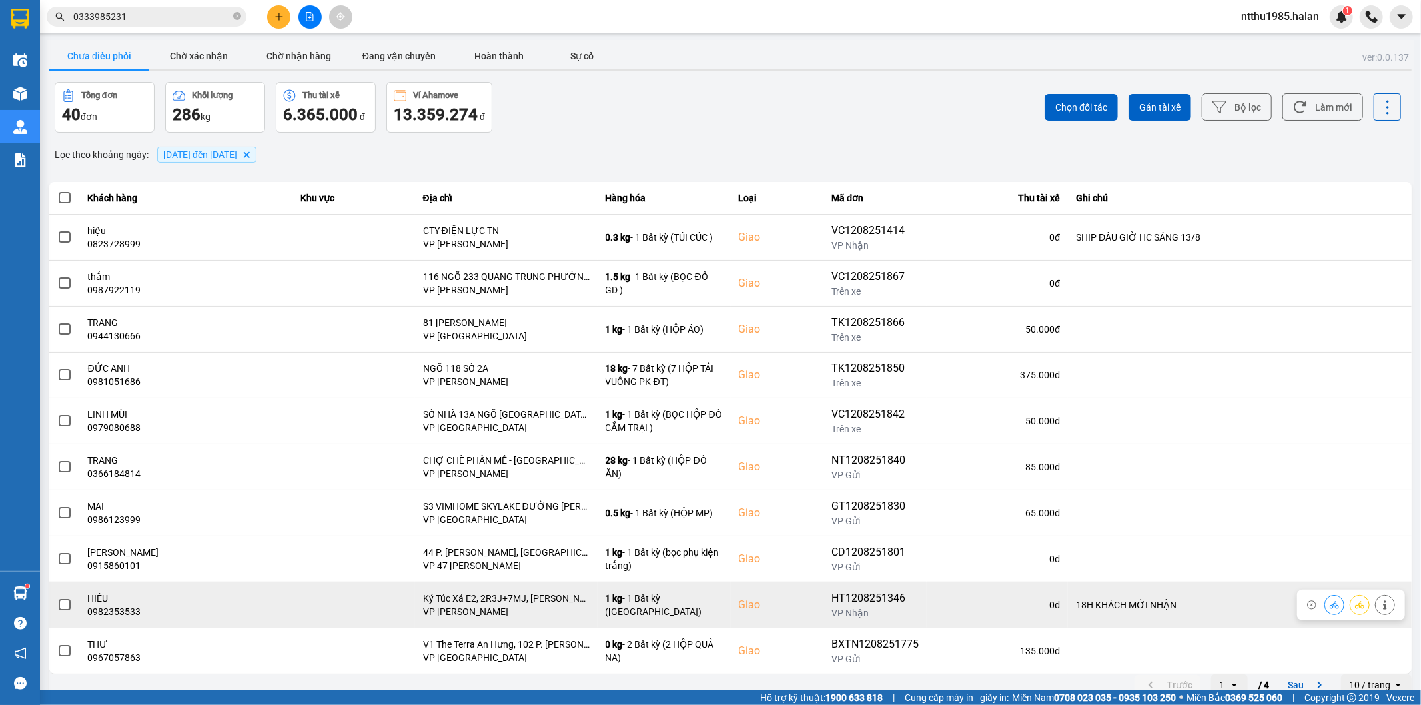
scroll to position [15, 0]
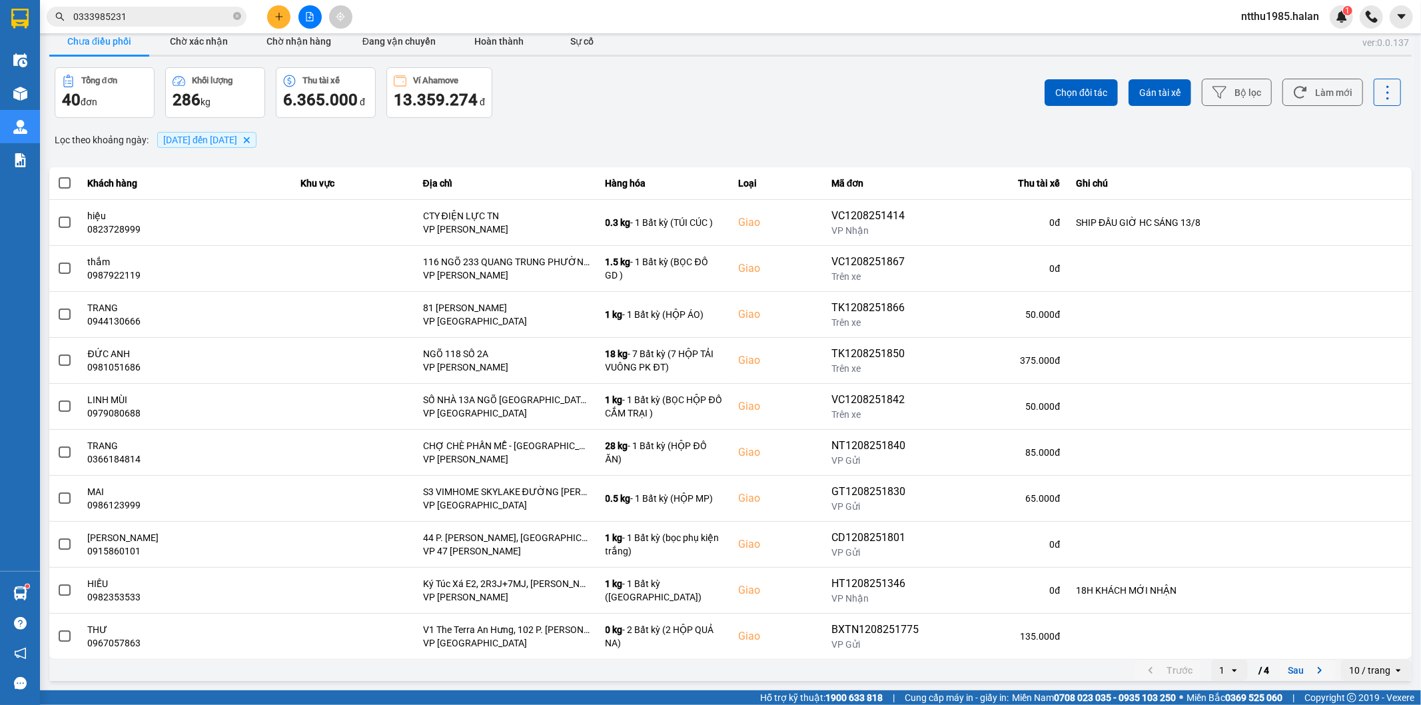
click at [1296, 671] on button "Sau" at bounding box center [1308, 670] width 56 height 20
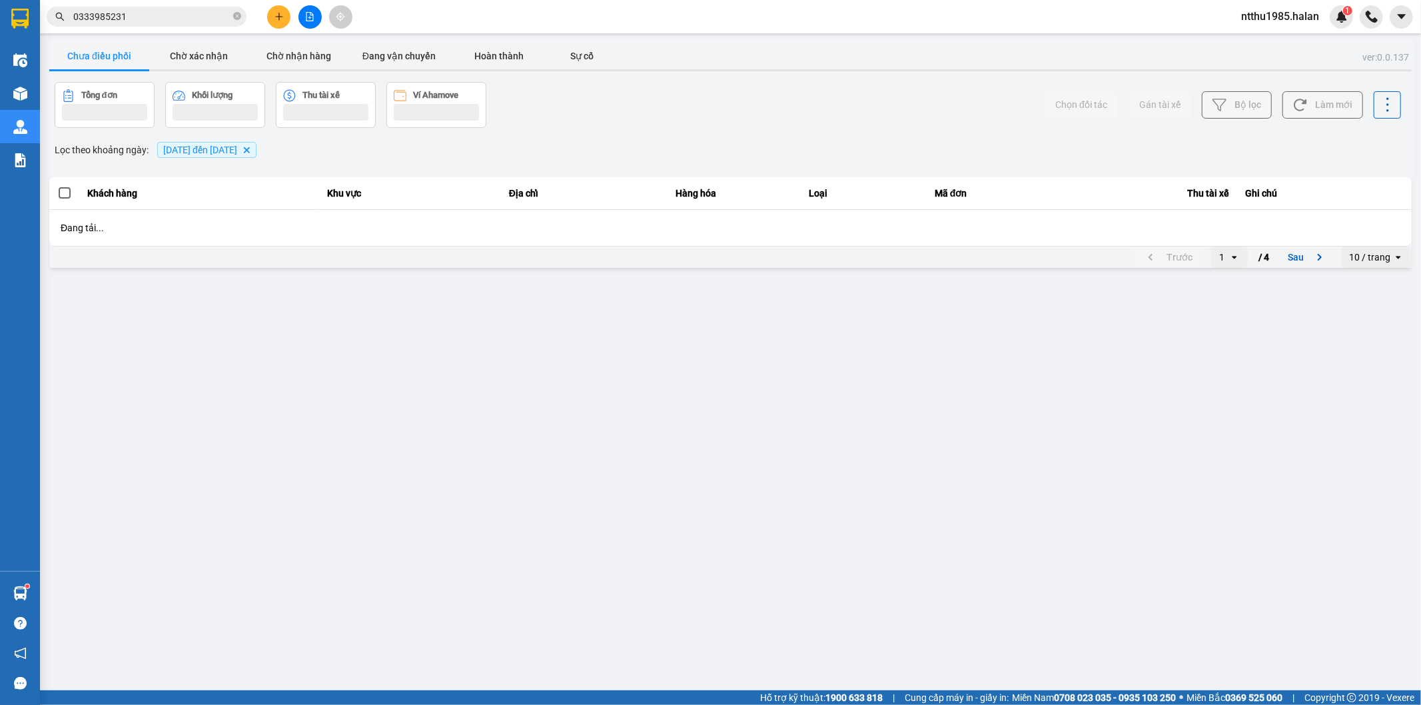
scroll to position [0, 0]
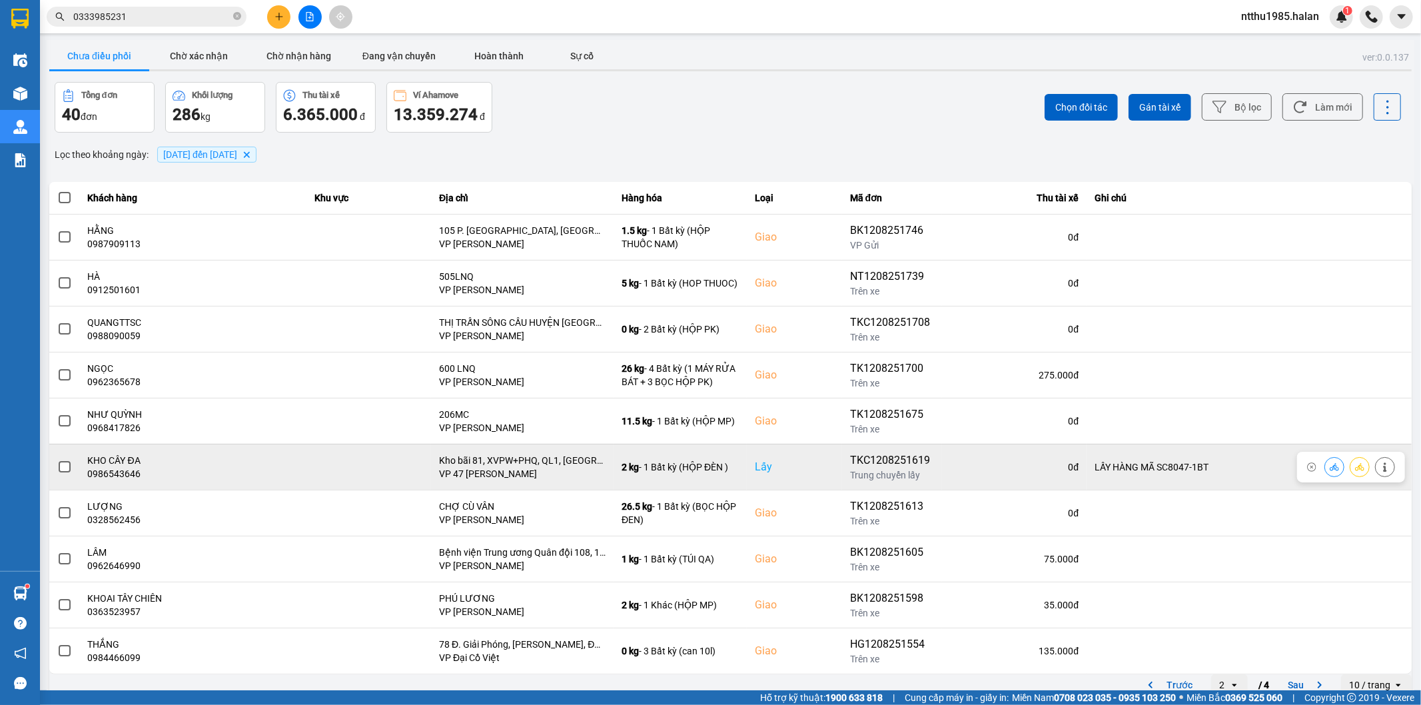
click at [69, 468] on span at bounding box center [65, 467] width 12 height 12
click at [57, 460] on input "checkbox" at bounding box center [57, 460] width 0 height 0
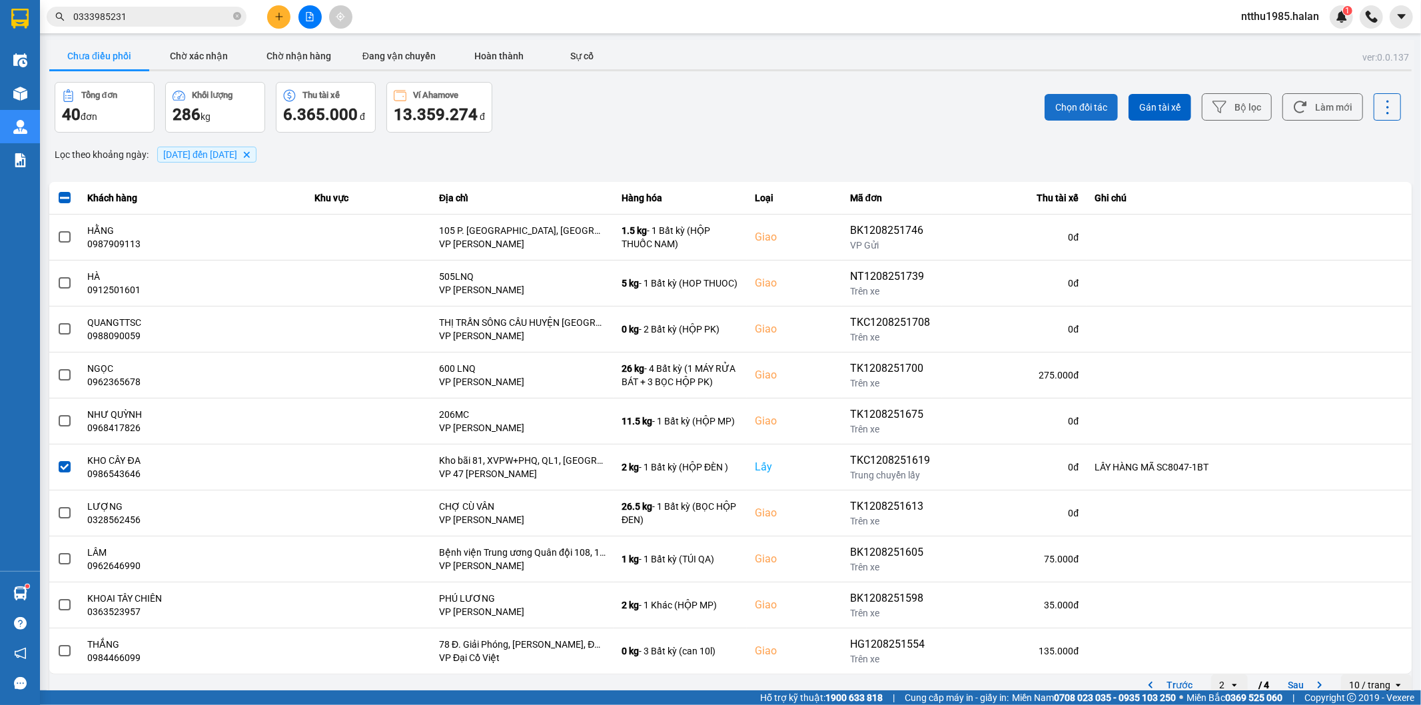
click at [1060, 108] on span "Chọn đối tác" at bounding box center [1082, 107] width 52 height 13
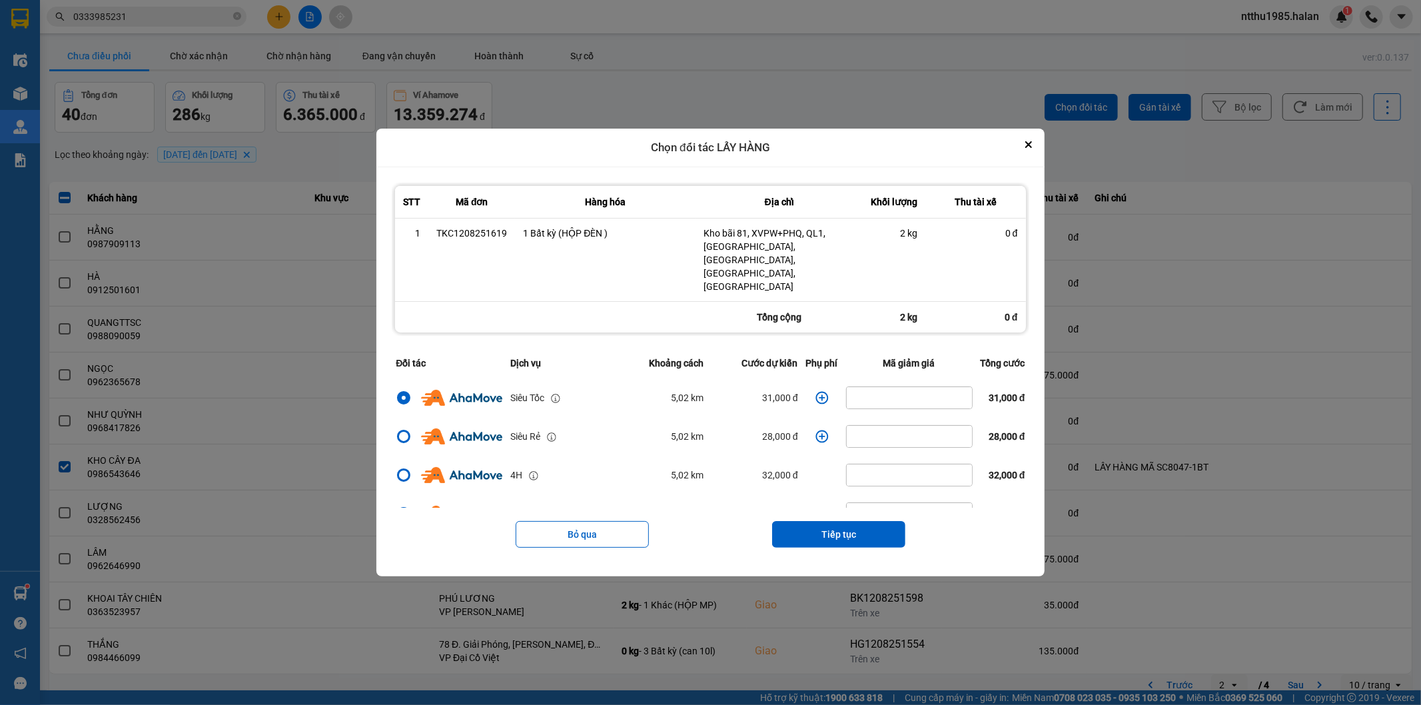
click at [816, 391] on icon "dialog" at bounding box center [822, 397] width 13 height 13
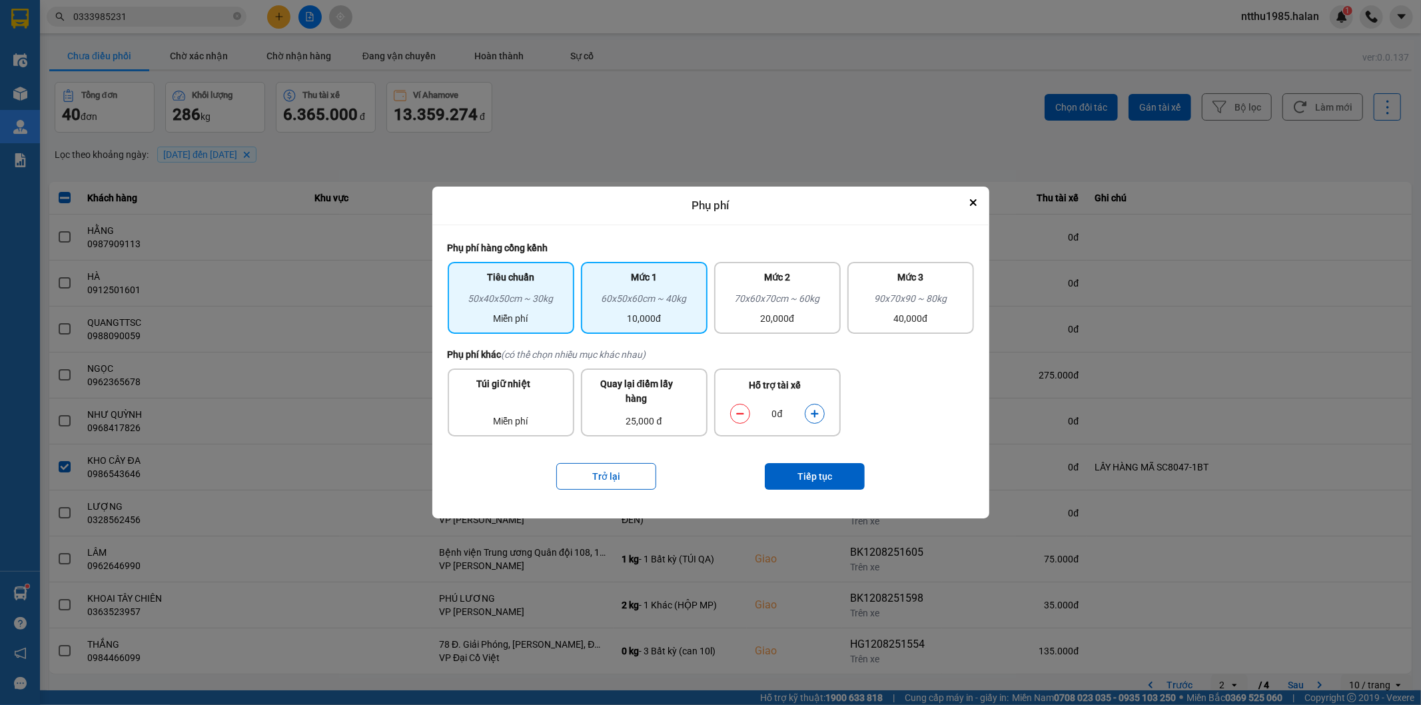
click at [608, 285] on div "Mức 1" at bounding box center [644, 280] width 111 height 21
click at [973, 206] on icon "Close" at bounding box center [973, 202] width 7 height 7
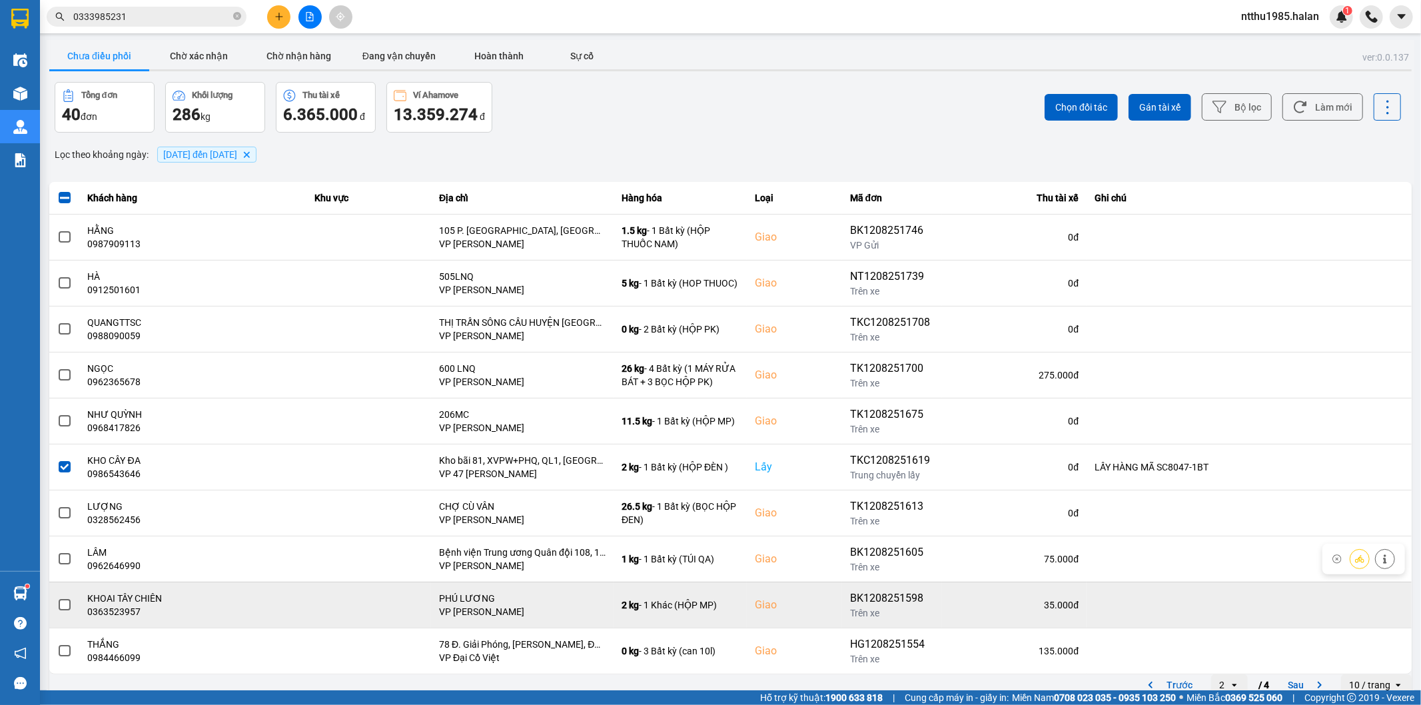
scroll to position [15, 0]
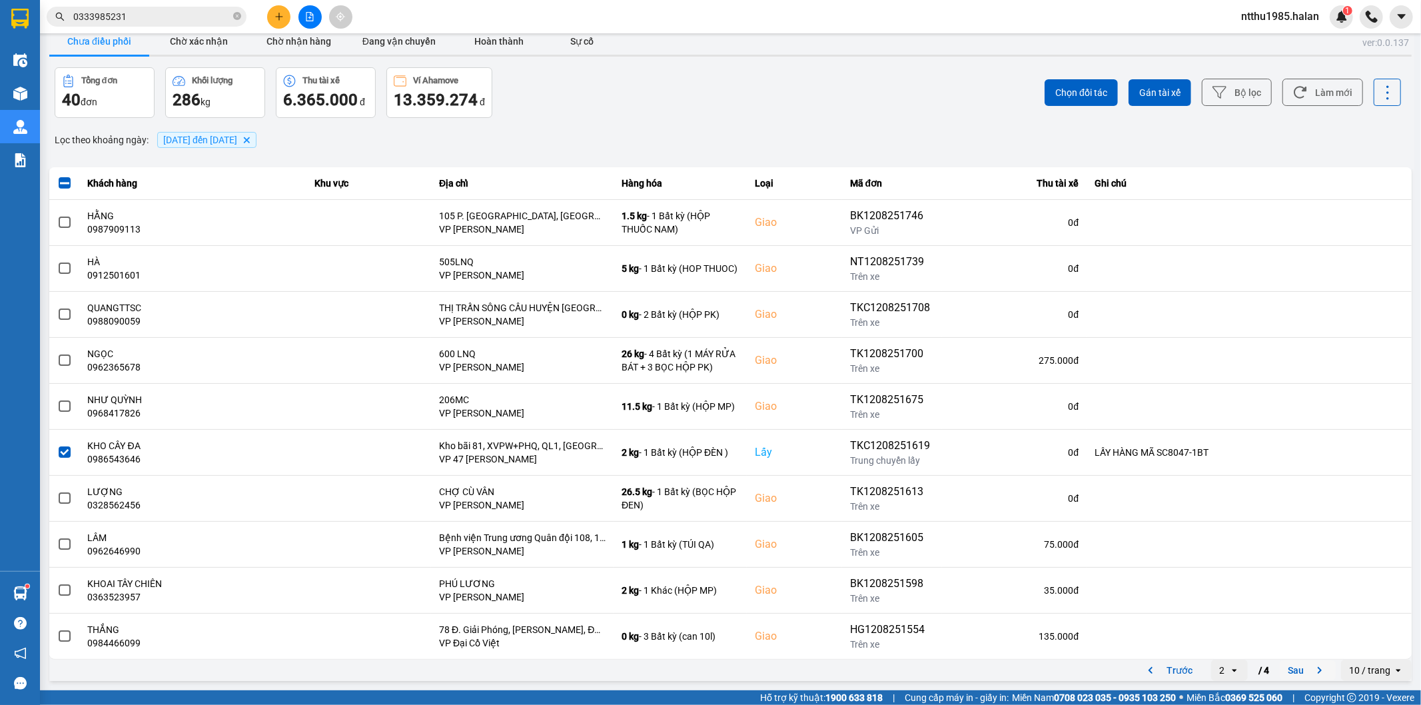
click at [1298, 672] on button "Sau" at bounding box center [1308, 670] width 56 height 20
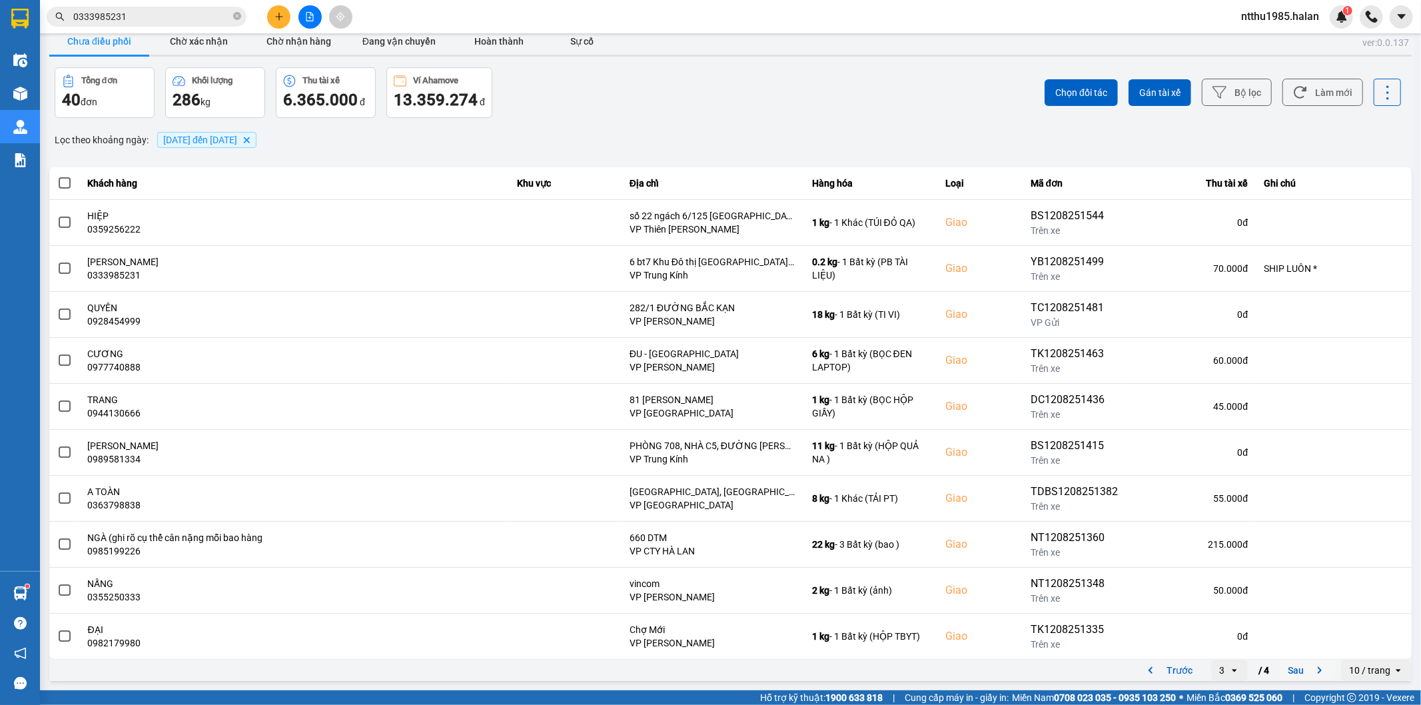
click at [1282, 674] on button "Sau" at bounding box center [1308, 670] width 56 height 20
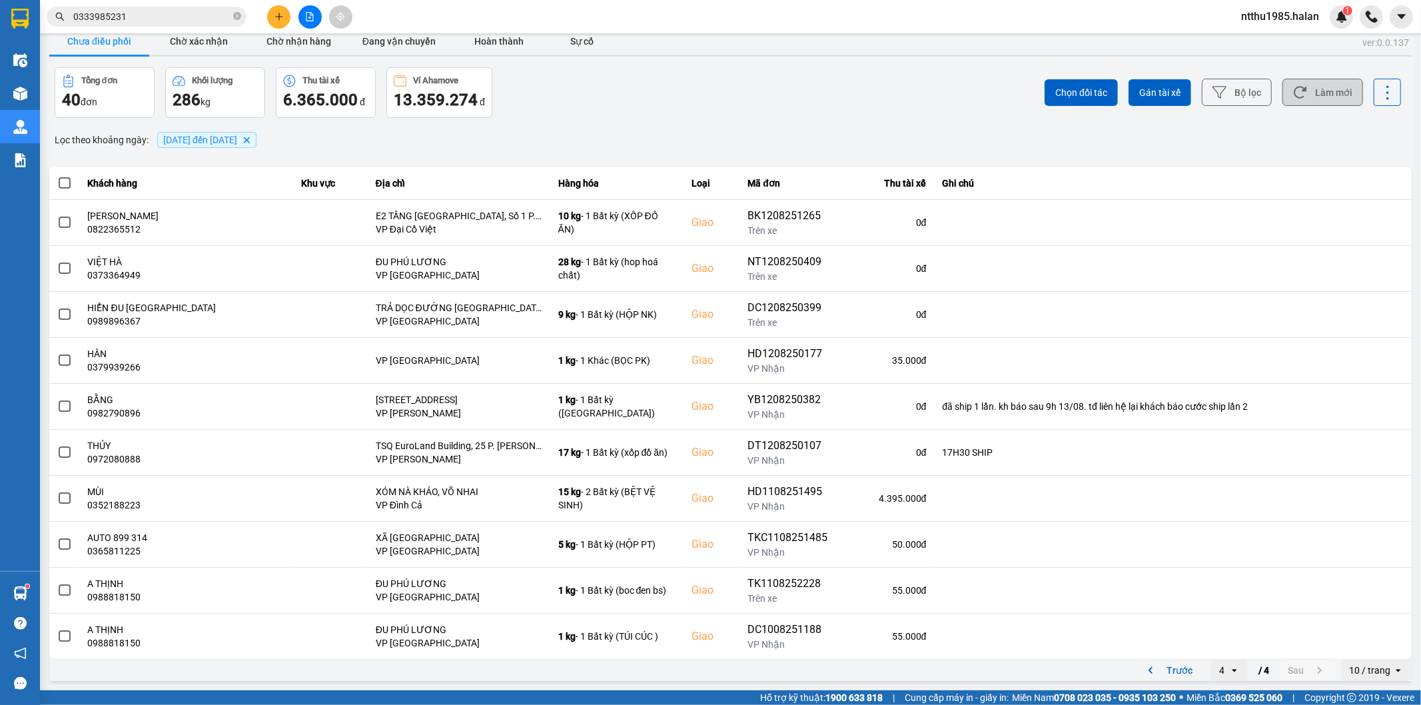
click at [1316, 95] on button "Làm mới" at bounding box center [1323, 92] width 81 height 27
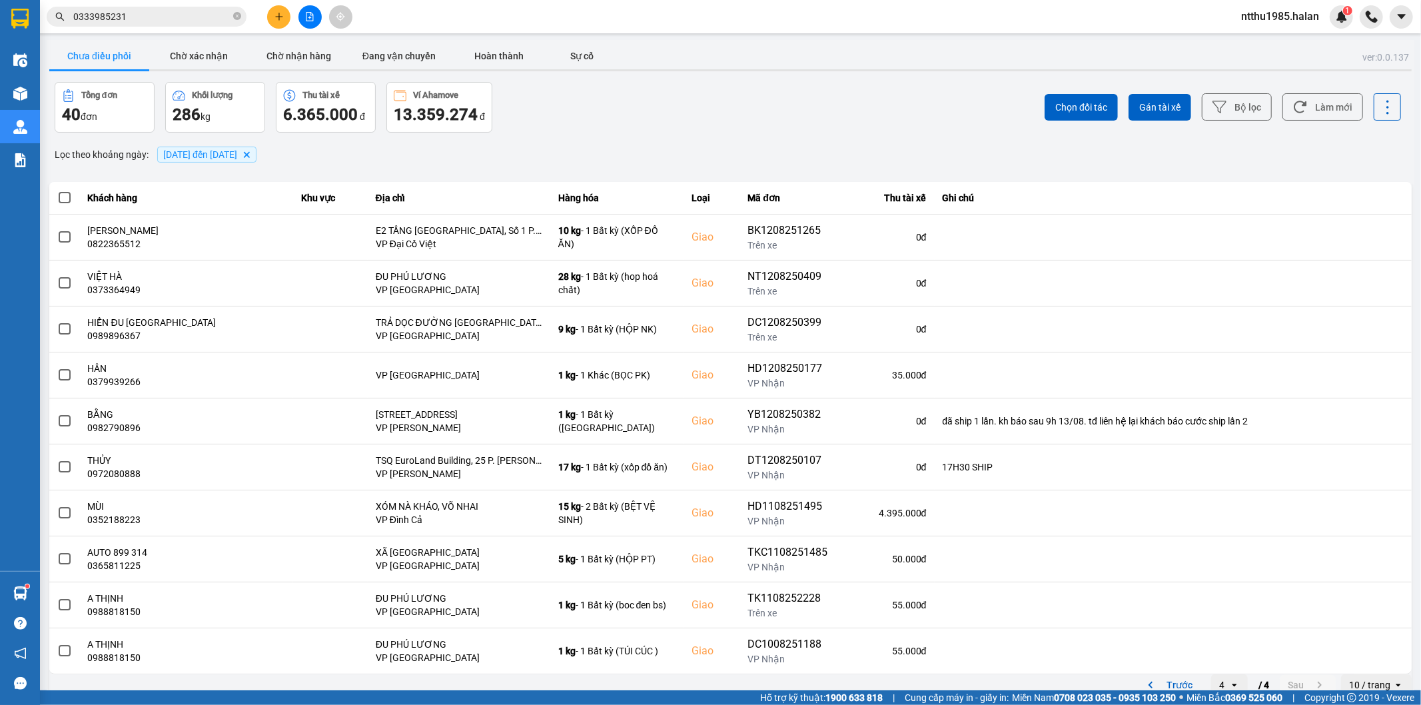
click at [136, 16] on input "0333985231" at bounding box center [151, 16] width 157 height 15
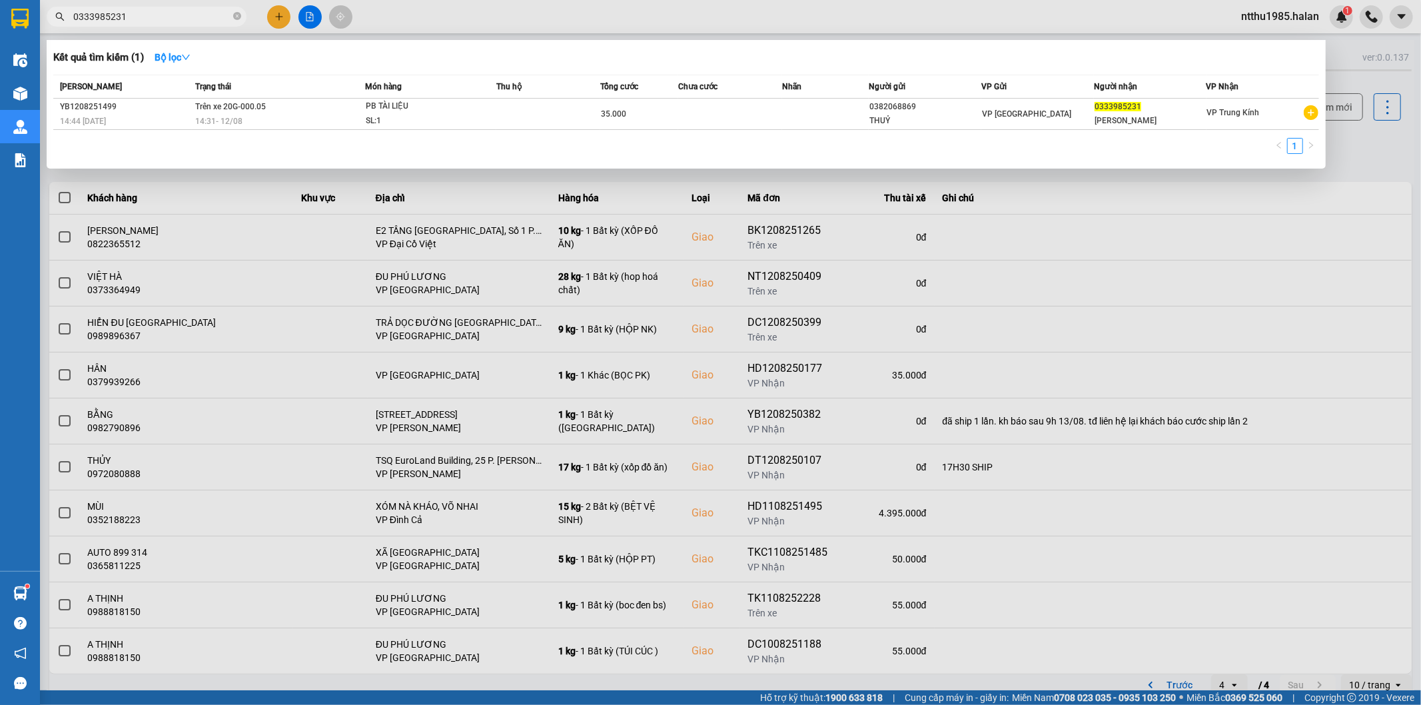
click at [141, 14] on input "0333985231" at bounding box center [151, 16] width 157 height 15
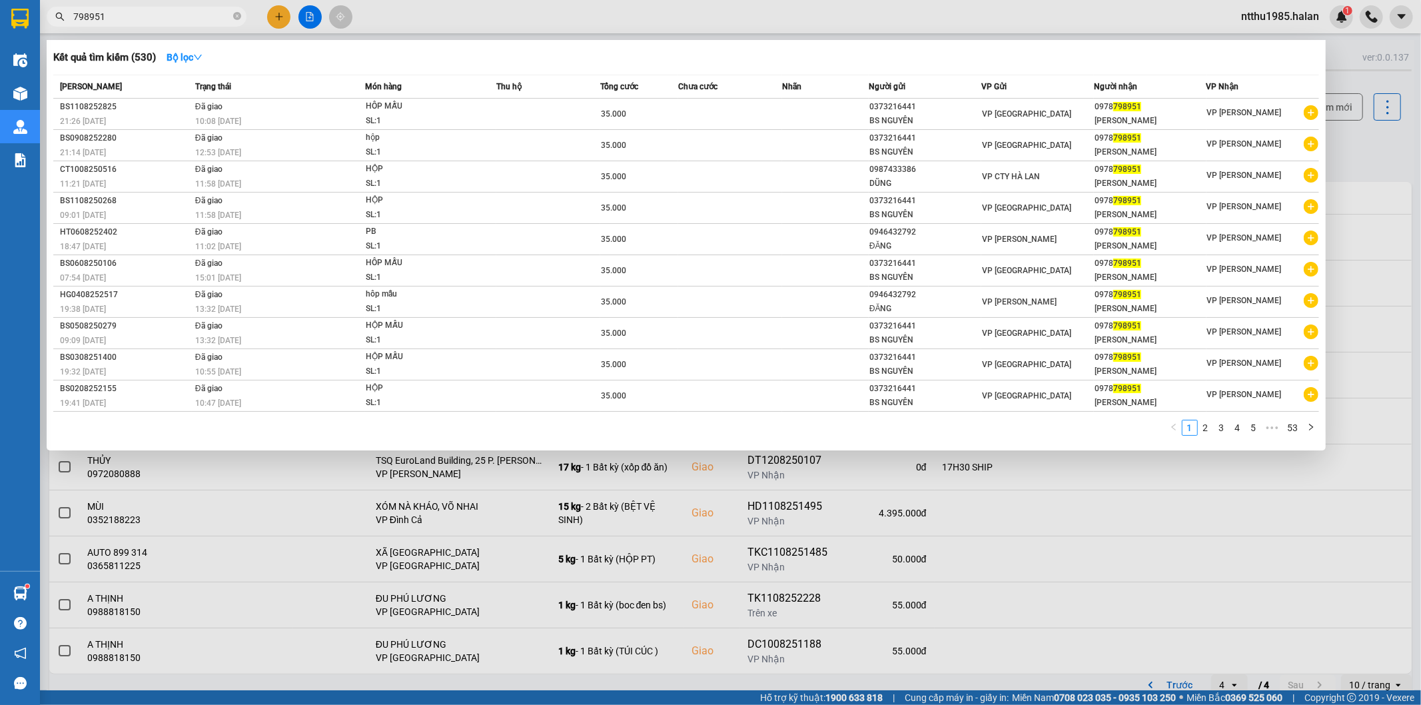
click at [143, 17] on input "798951" at bounding box center [151, 16] width 157 height 15
click at [128, 19] on input "798951" at bounding box center [151, 16] width 157 height 15
click at [127, 18] on input "798951" at bounding box center [151, 16] width 157 height 15
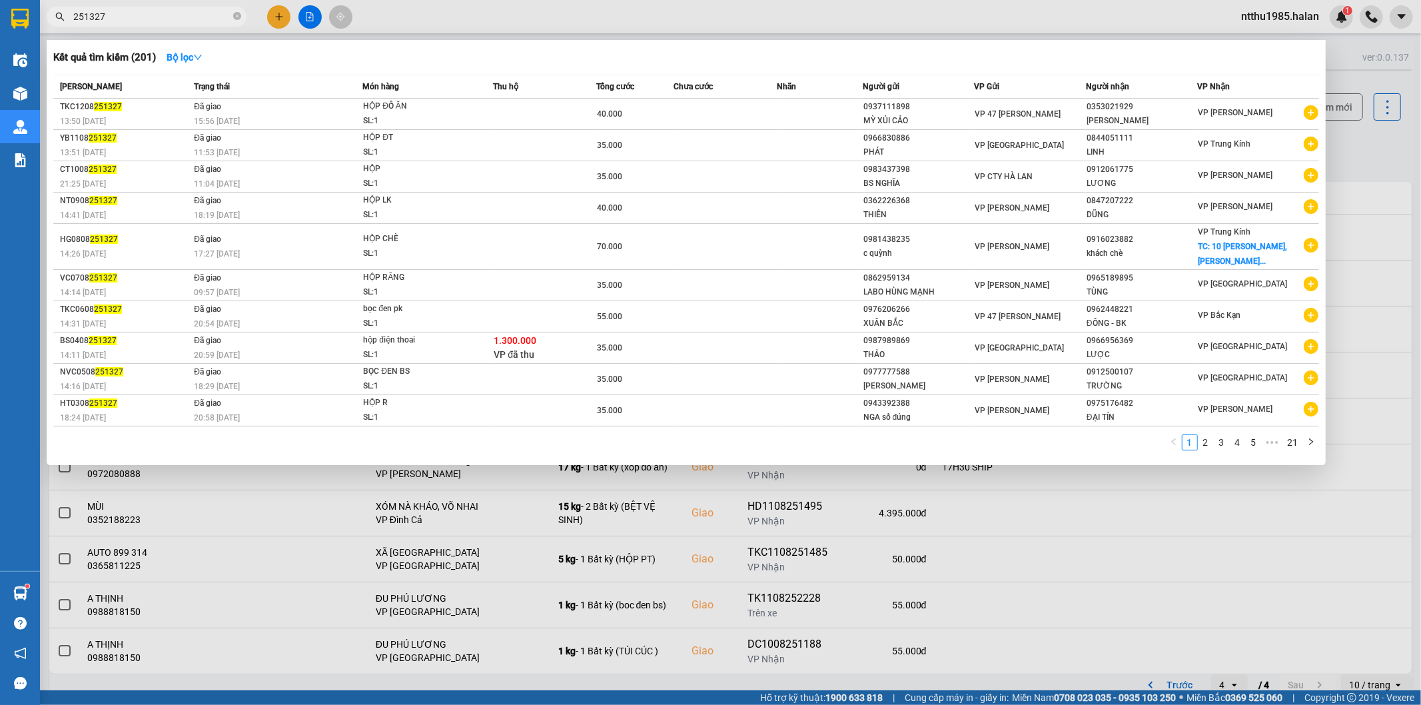
click at [151, 11] on input "251327" at bounding box center [151, 16] width 157 height 15
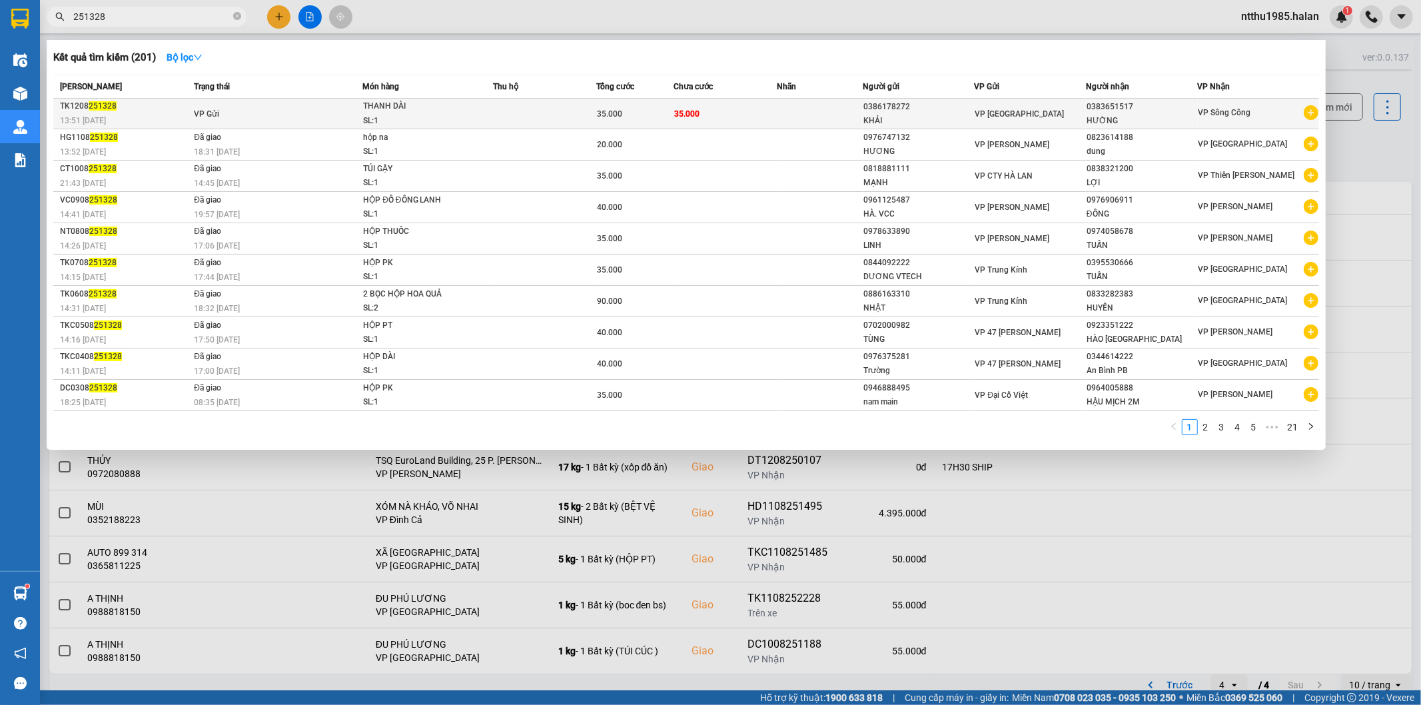
click at [466, 111] on span "THANH DÀI SL: 1" at bounding box center [427, 113] width 129 height 29
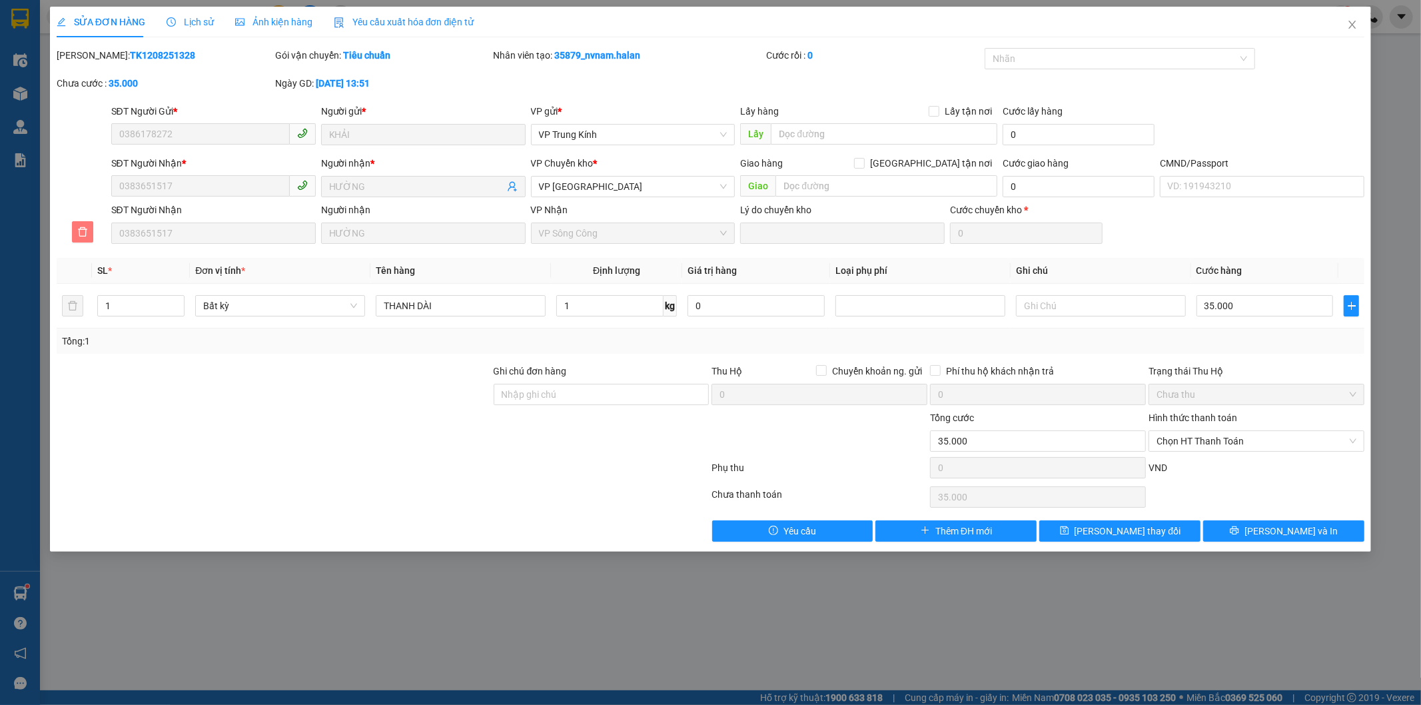
click at [75, 234] on span "delete" at bounding box center [83, 232] width 20 height 11
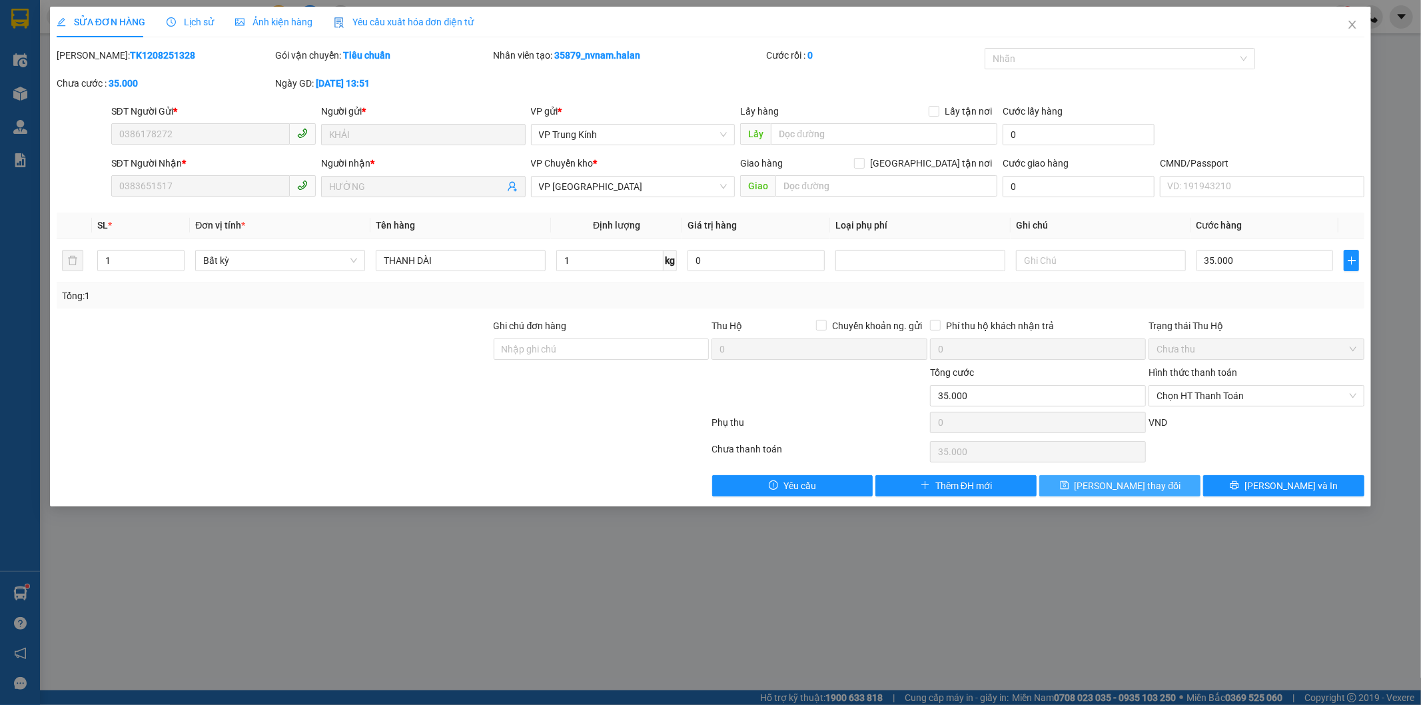
click at [1144, 484] on span "Lưu thay đổi" at bounding box center [1128, 485] width 107 height 15
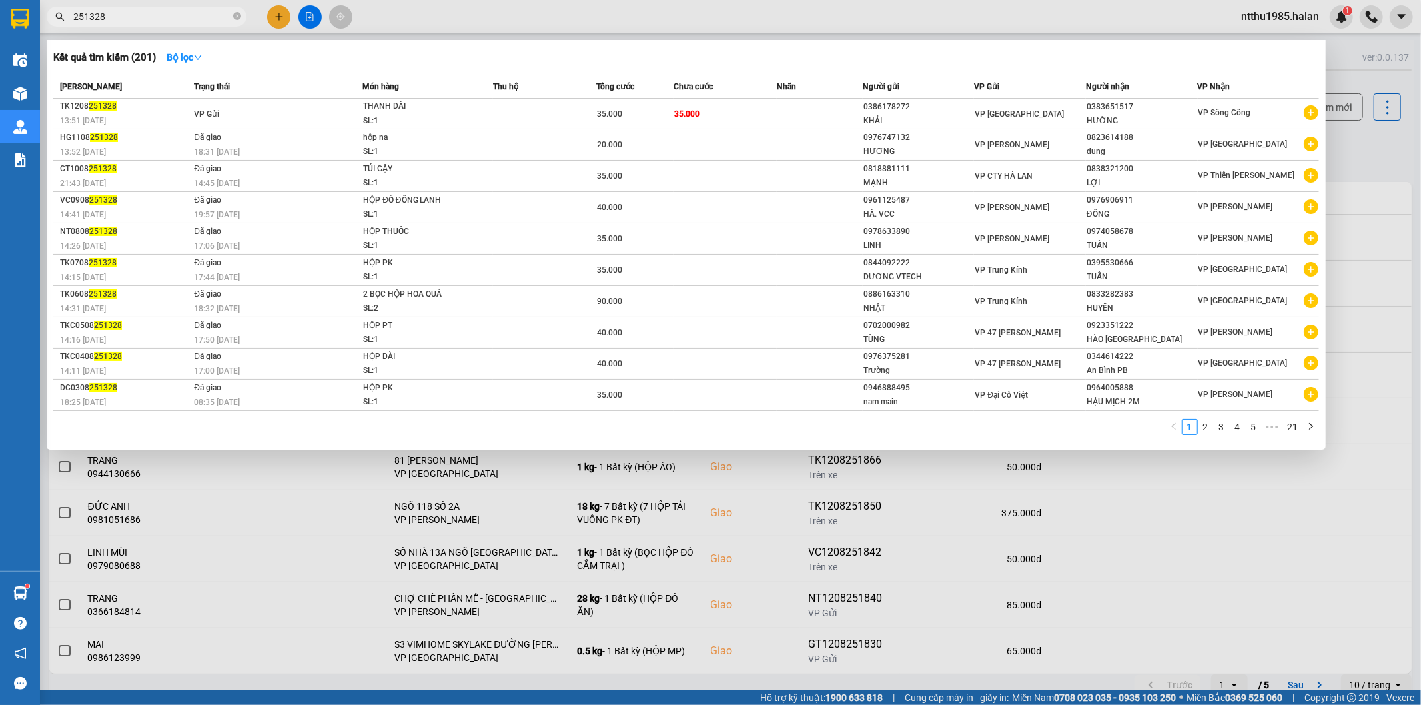
click at [147, 21] on input "251328" at bounding box center [151, 16] width 157 height 15
click at [145, 16] on input "251328" at bounding box center [151, 16] width 157 height 15
click at [139, 4] on div at bounding box center [710, 352] width 1421 height 705
click at [120, 15] on input "251328" at bounding box center [151, 16] width 157 height 15
click at [129, 7] on span "251328" at bounding box center [147, 17] width 200 height 20
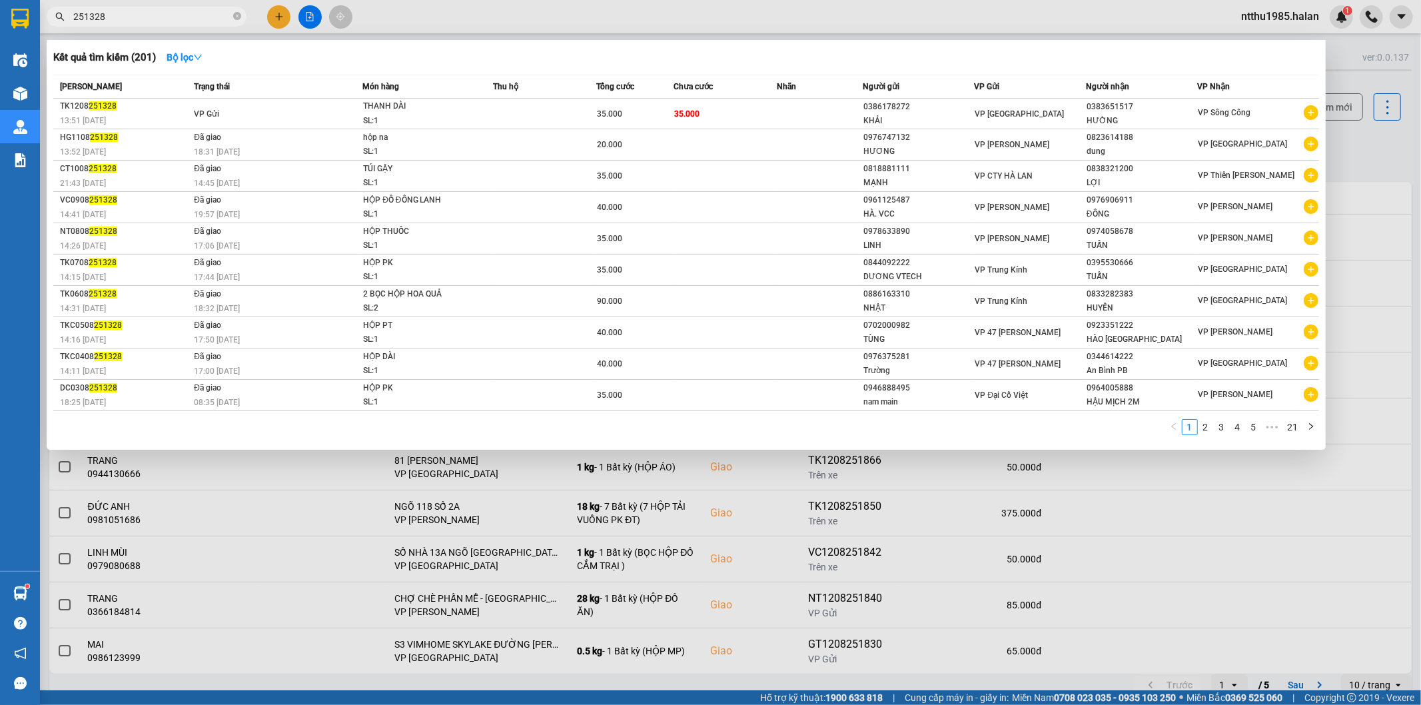
click at [129, 7] on span "251328" at bounding box center [147, 17] width 200 height 20
click at [127, 18] on input "251328" at bounding box center [151, 16] width 157 height 15
click at [127, 17] on input "251328" at bounding box center [151, 16] width 157 height 15
click at [1354, 145] on div at bounding box center [710, 352] width 1421 height 705
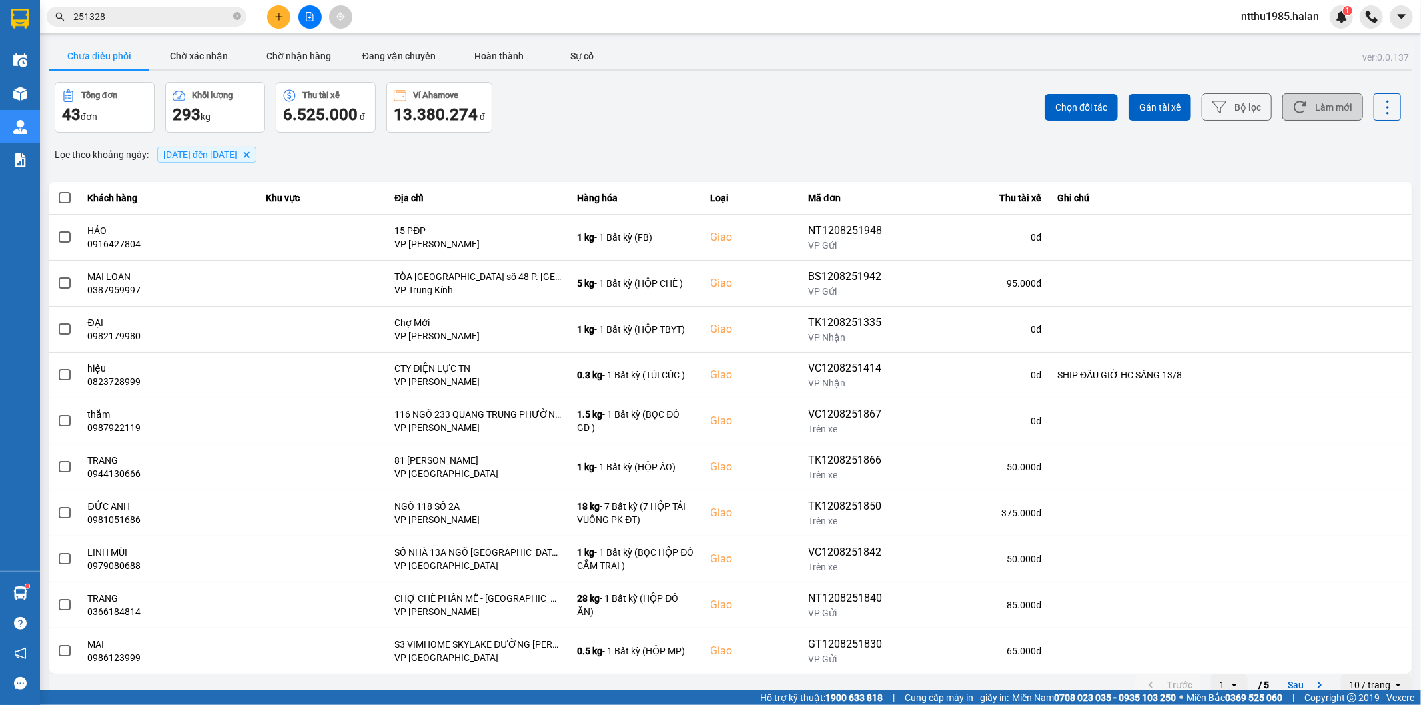
click at [1325, 110] on button "Làm mới" at bounding box center [1323, 106] width 81 height 27
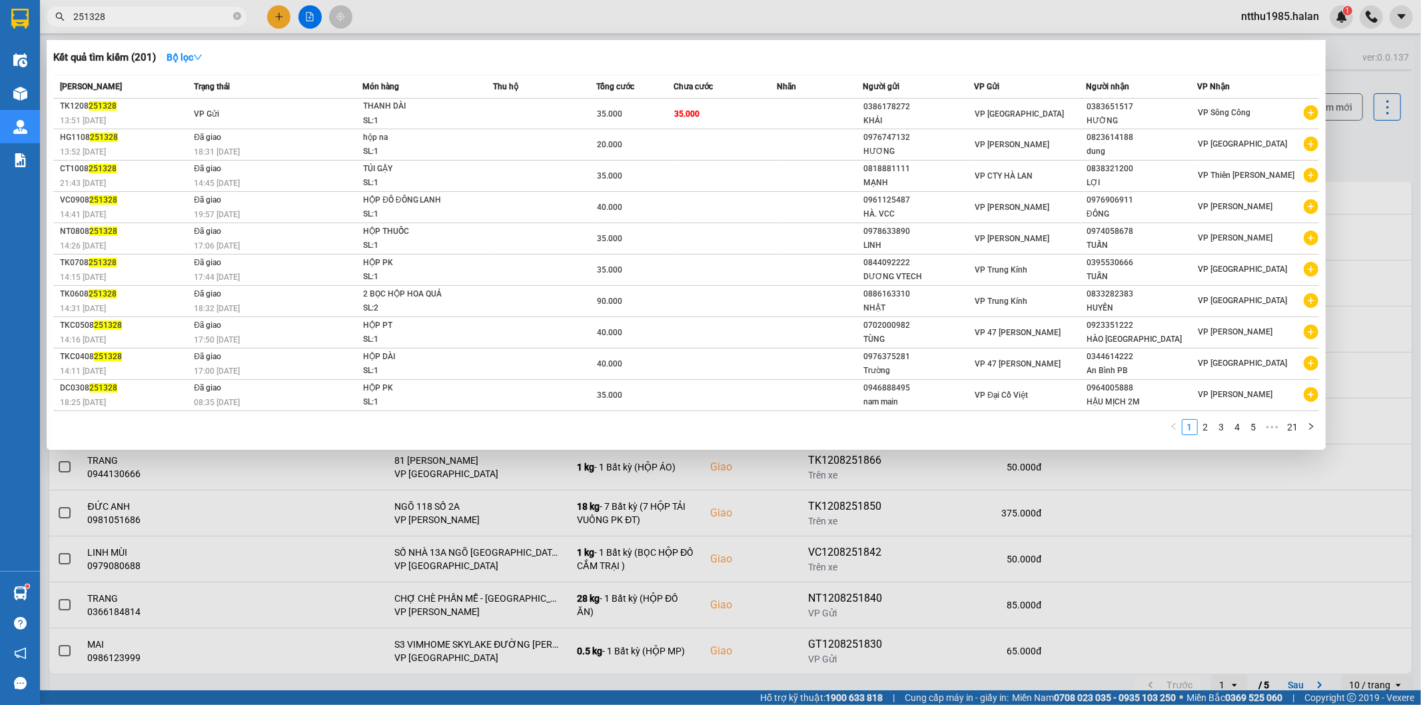
click at [145, 14] on input "251328" at bounding box center [151, 16] width 157 height 15
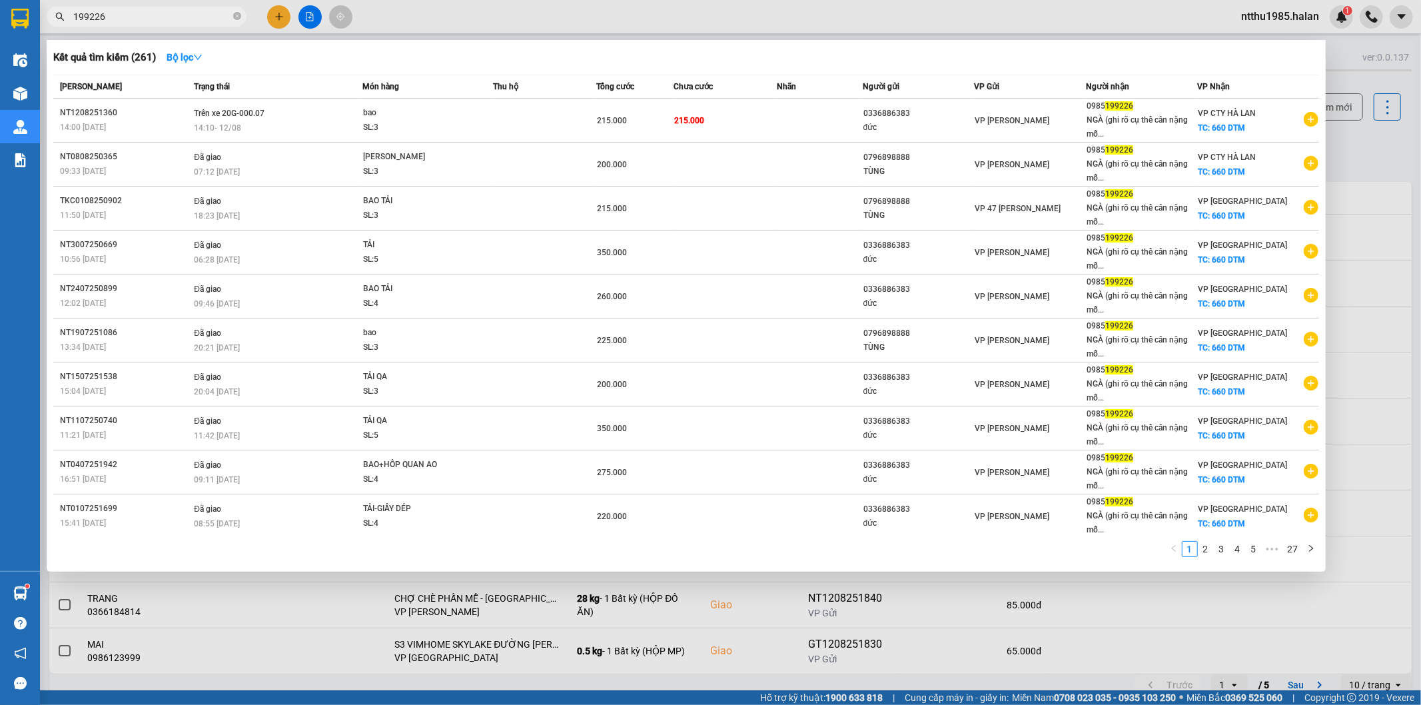
drag, startPoint x: 1357, startPoint y: 149, endPoint x: 1338, endPoint y: 123, distance: 32.0
click at [1355, 149] on div at bounding box center [710, 352] width 1421 height 705
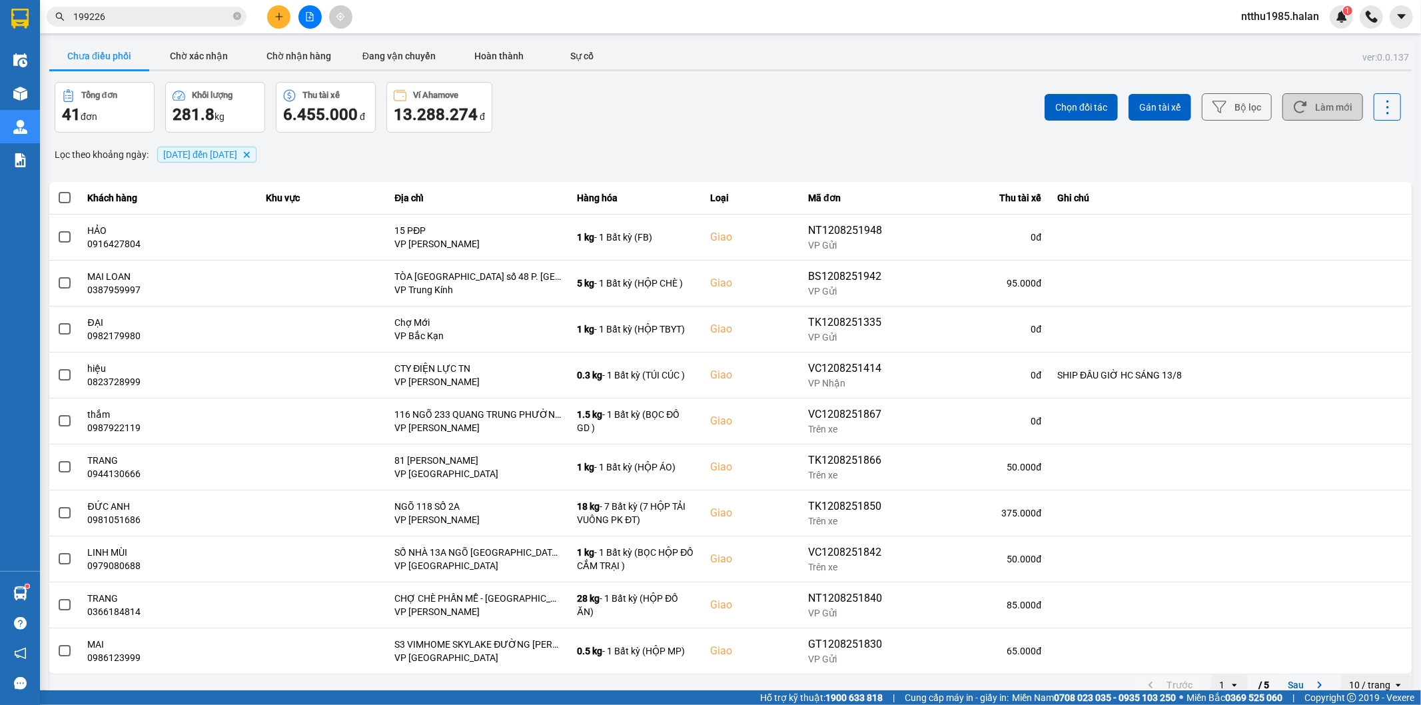
click at [1331, 107] on button "Làm mới" at bounding box center [1323, 106] width 81 height 27
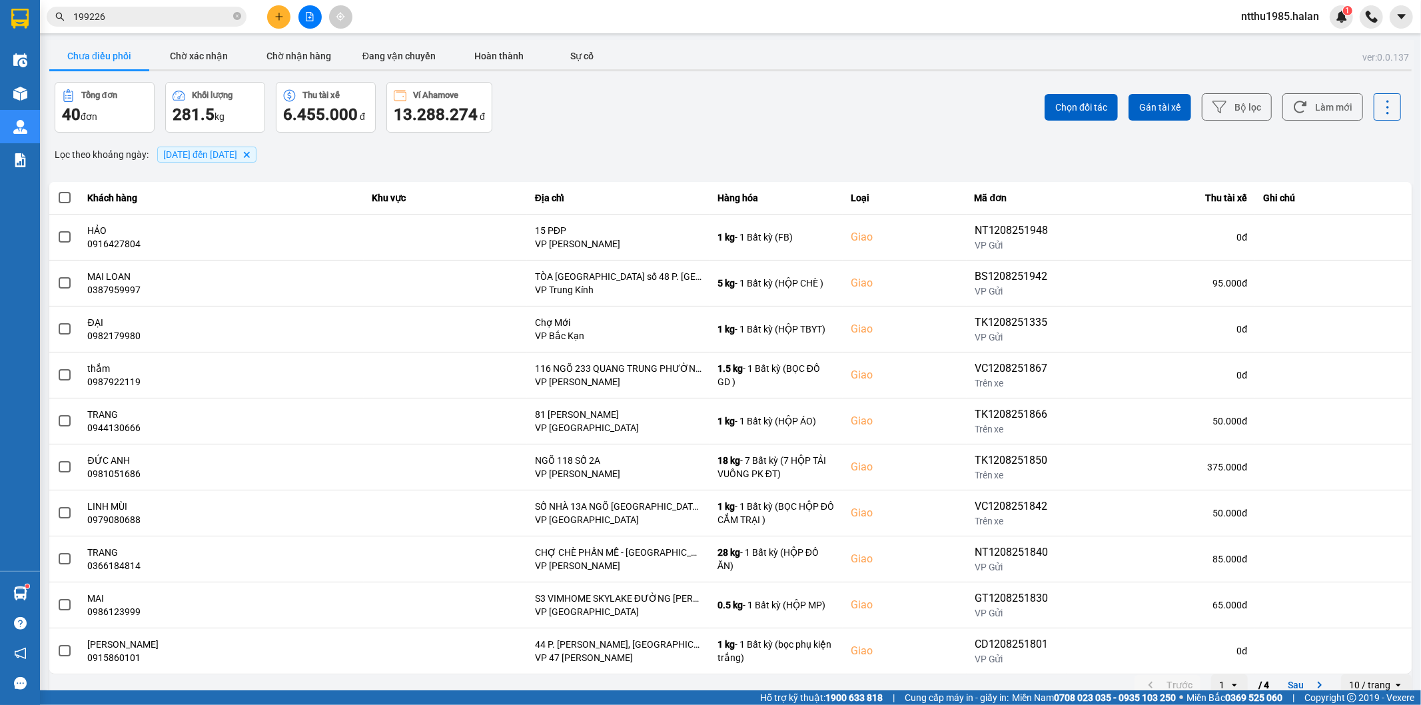
click at [157, 15] on input "199226" at bounding box center [151, 16] width 157 height 15
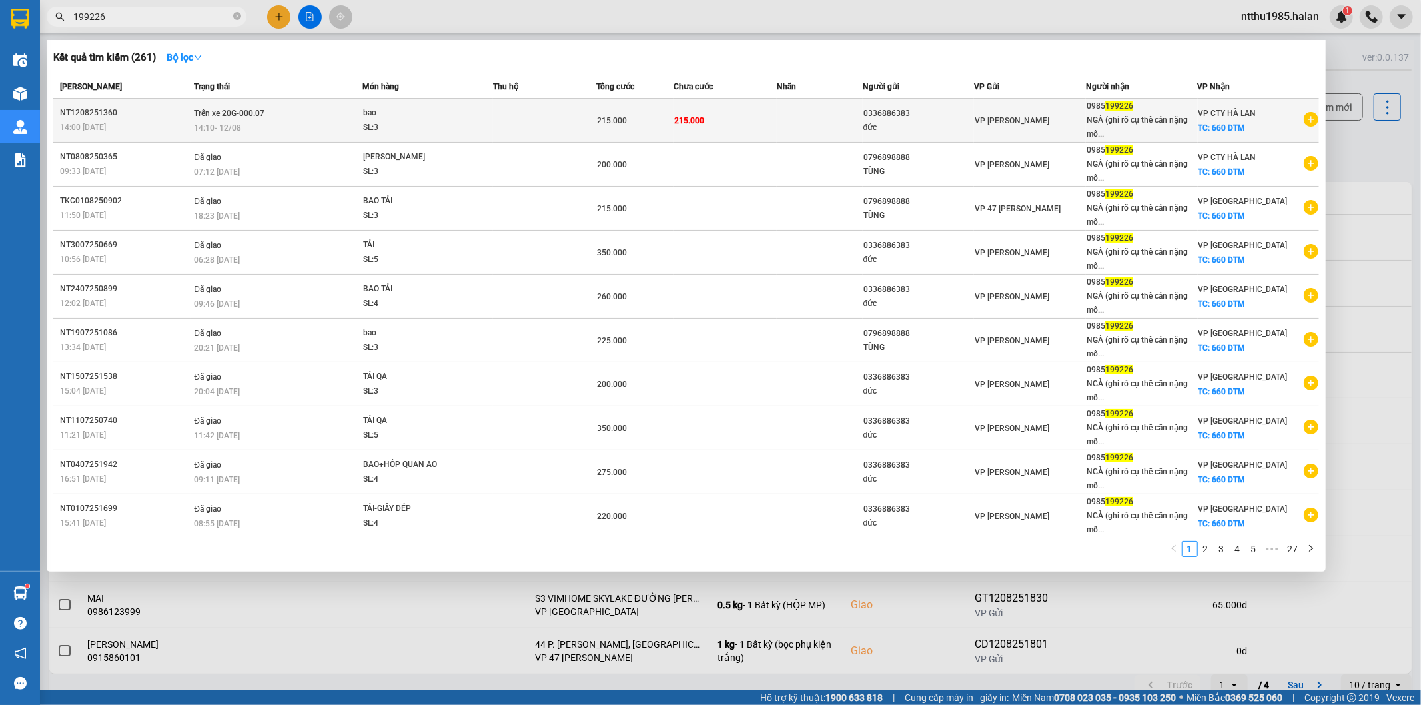
click at [465, 112] on span "bao SL: 3" at bounding box center [427, 120] width 129 height 29
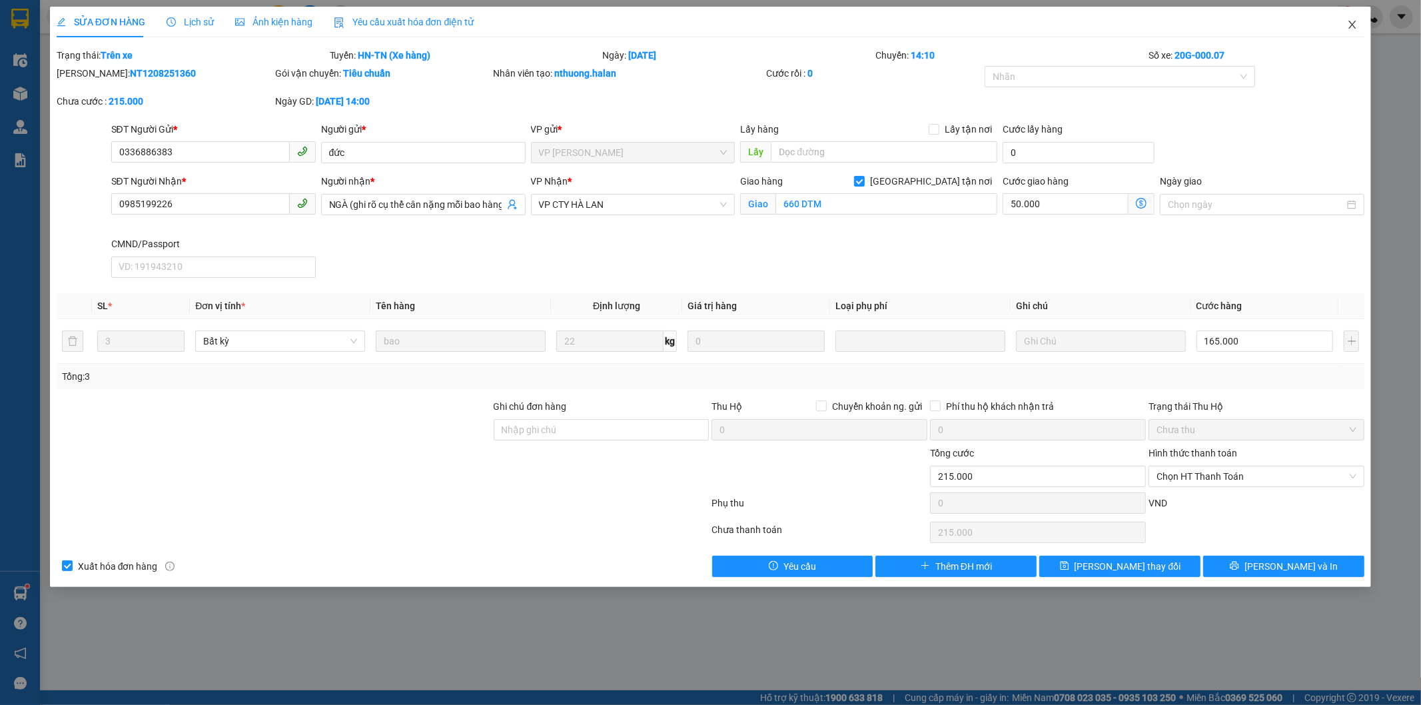
click at [1354, 25] on icon "close" at bounding box center [1352, 24] width 11 height 11
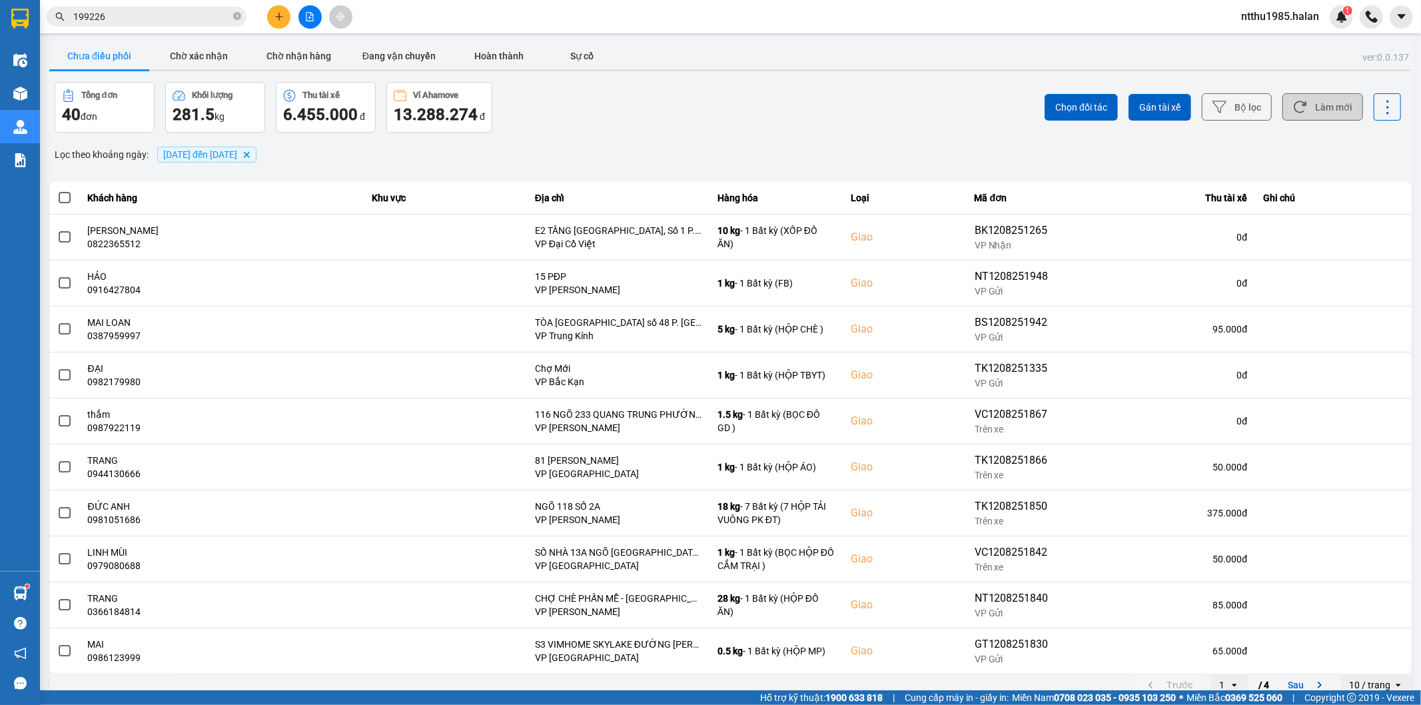
click at [1305, 113] on button "Làm mới" at bounding box center [1323, 106] width 81 height 27
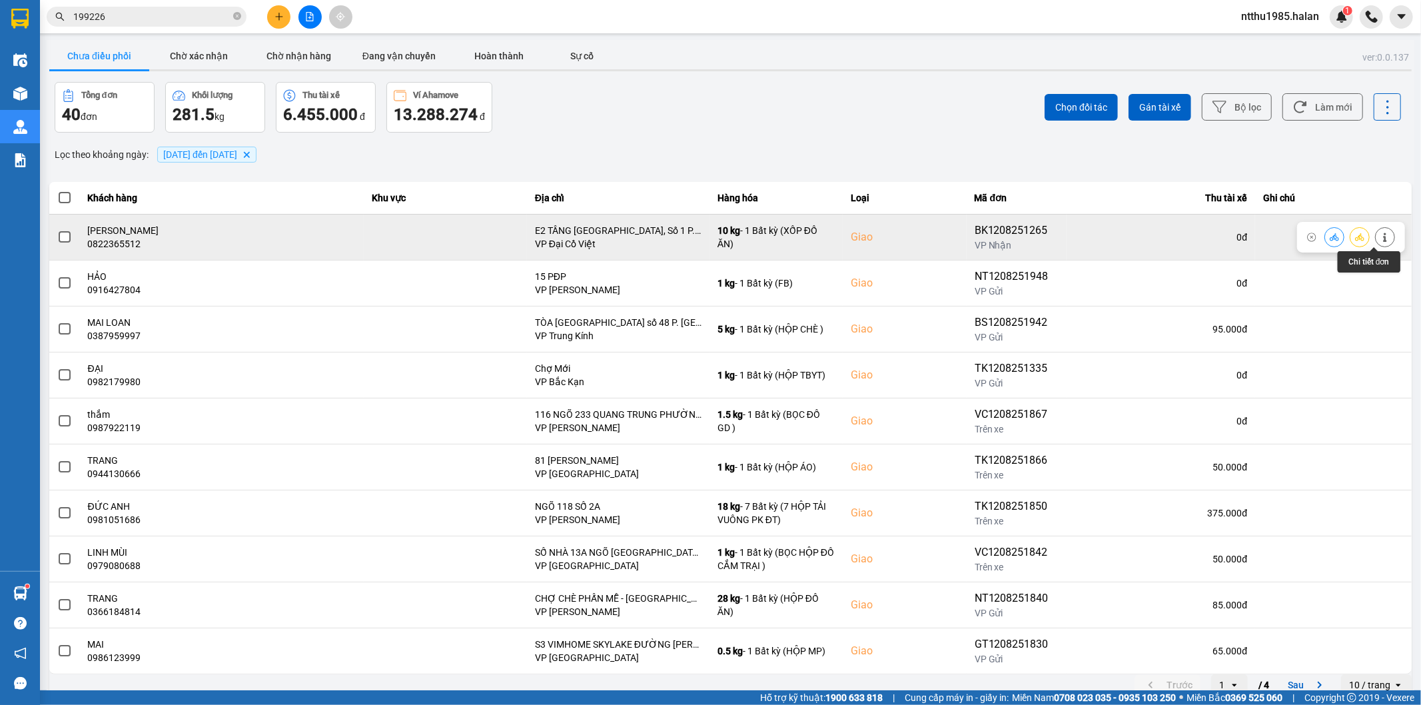
click at [1383, 237] on icon at bounding box center [1384, 237] width 3 height 9
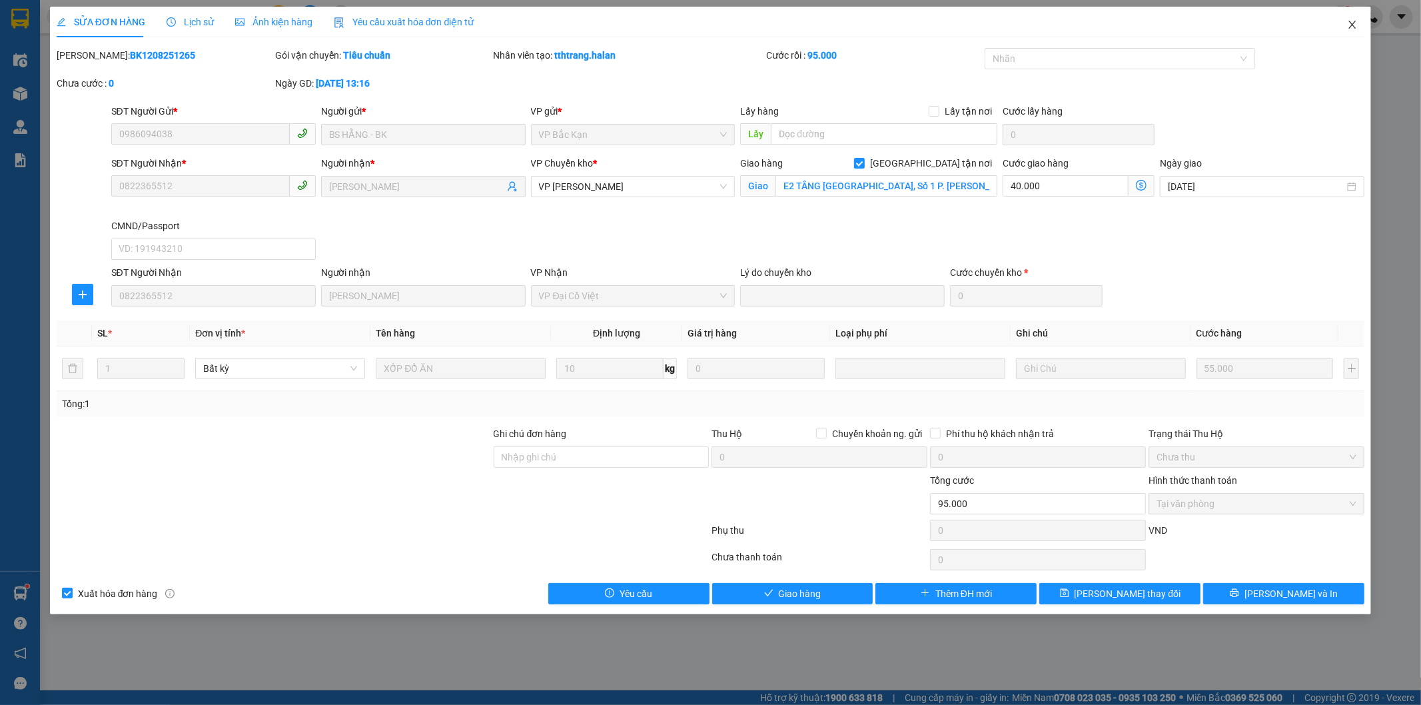
click at [1355, 27] on icon "close" at bounding box center [1352, 25] width 7 height 8
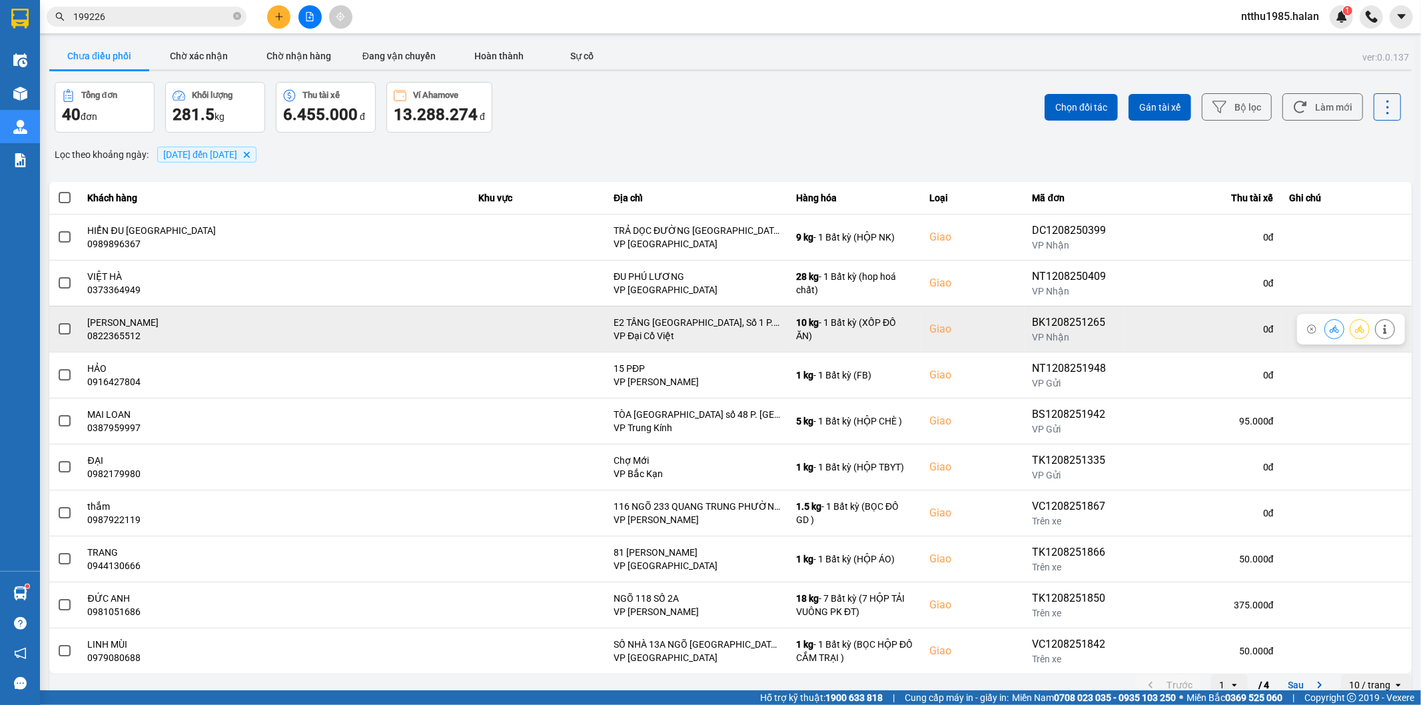
click at [62, 332] on span at bounding box center [65, 329] width 12 height 12
click at [57, 322] on input "checkbox" at bounding box center [57, 322] width 0 height 0
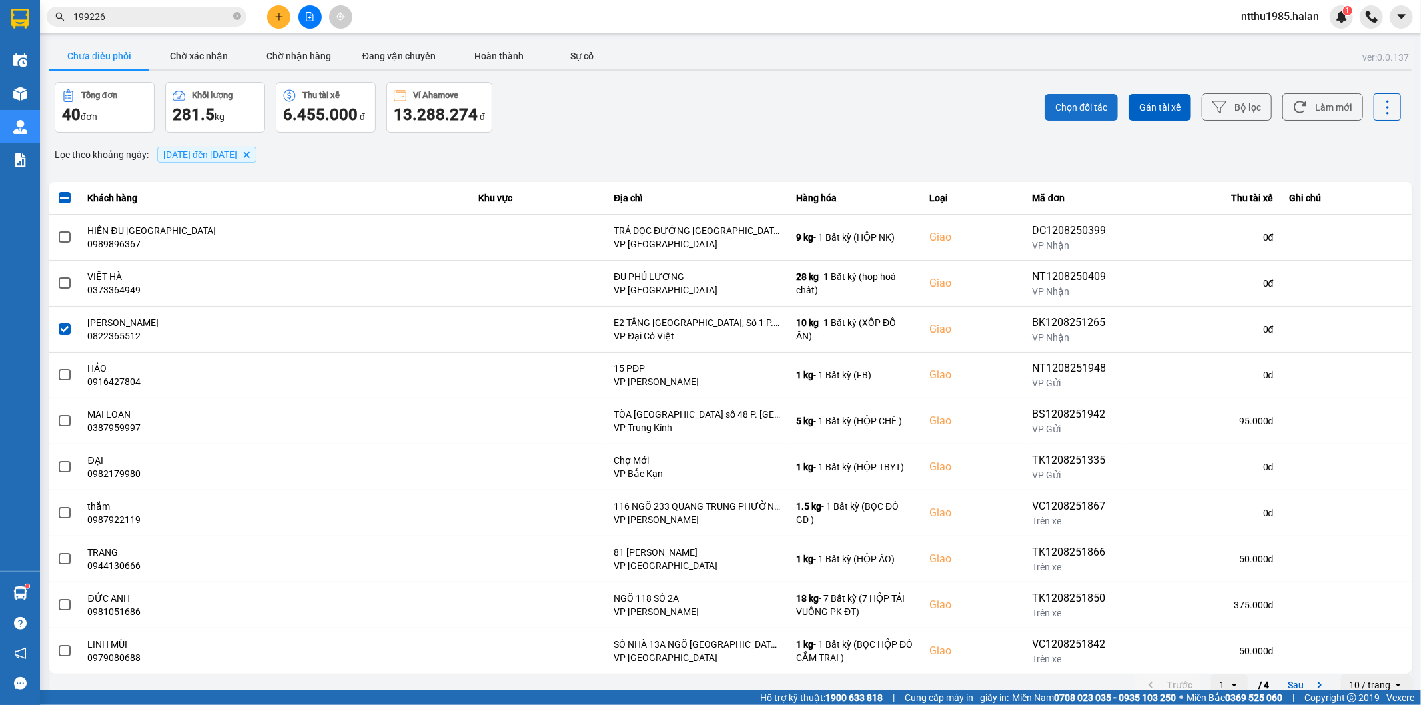
click at [1070, 109] on span "Chọn đối tác" at bounding box center [1082, 107] width 52 height 13
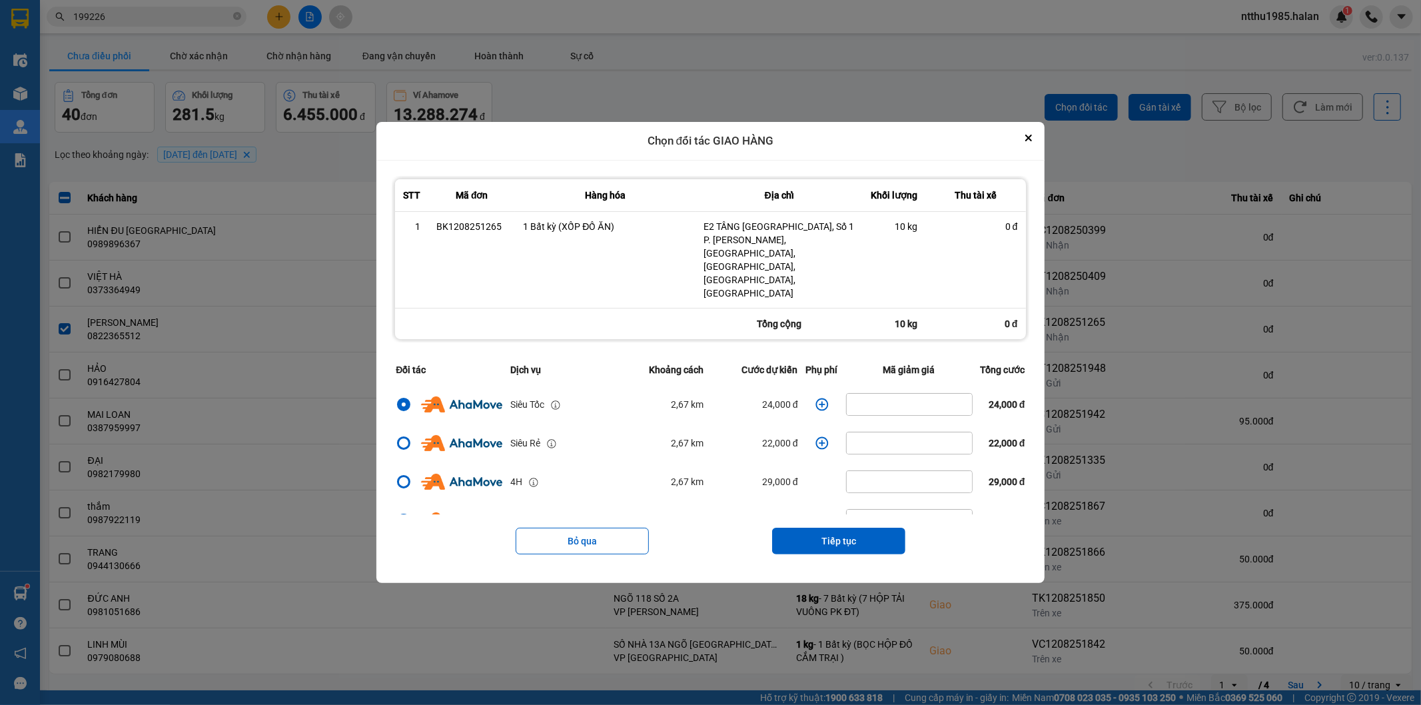
click at [816, 398] on icon "dialog" at bounding box center [822, 404] width 13 height 13
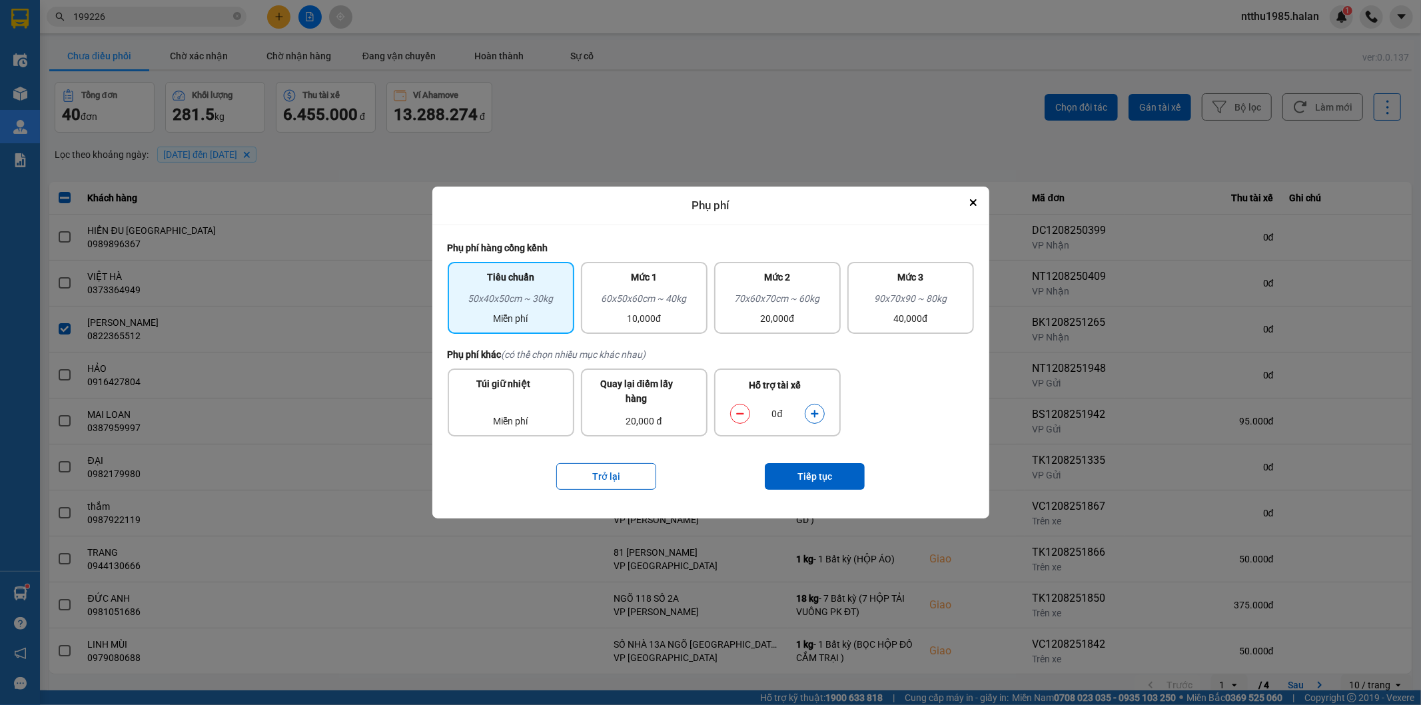
click at [814, 414] on icon "dialog" at bounding box center [814, 413] width 9 height 9
click at [801, 480] on button "Tiếp tục" at bounding box center [815, 476] width 100 height 27
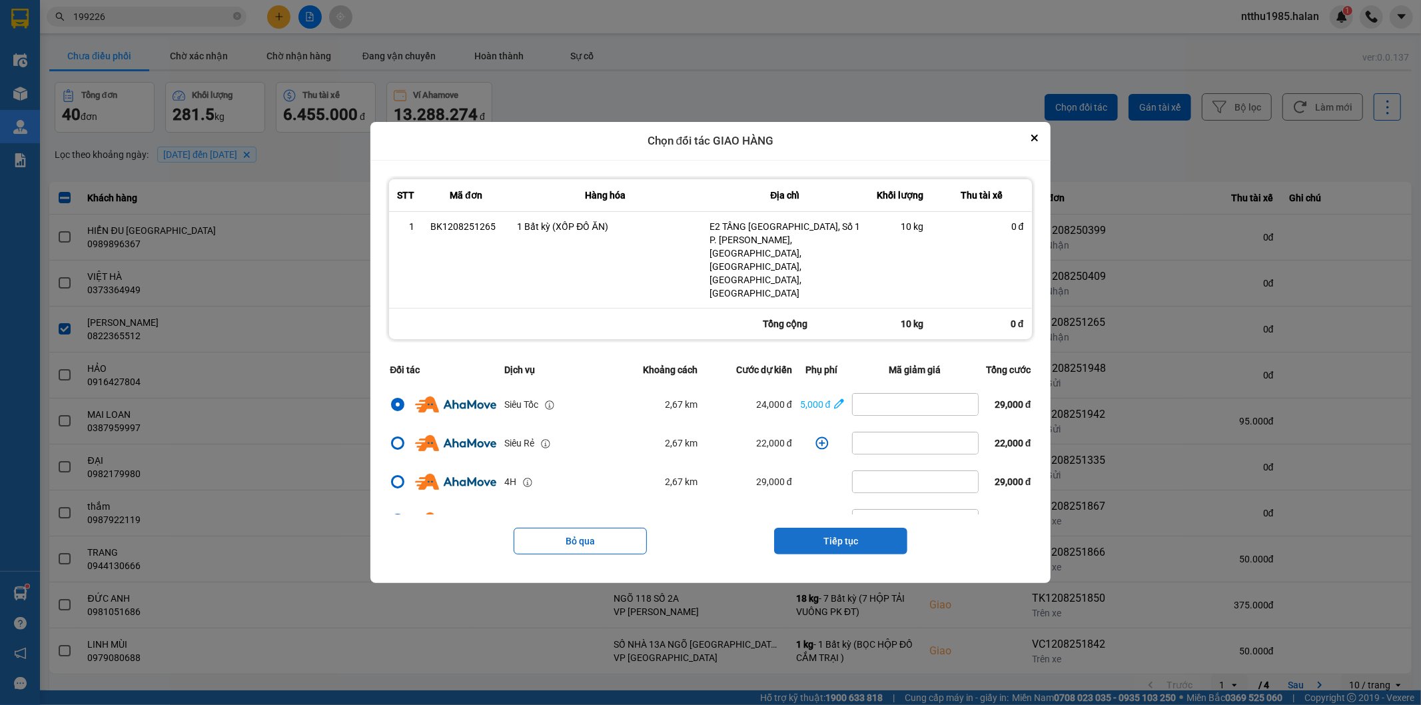
drag, startPoint x: 823, startPoint y: 524, endPoint x: 823, endPoint y: 500, distance: 23.3
click at [824, 528] on button "Tiếp tục" at bounding box center [840, 541] width 133 height 27
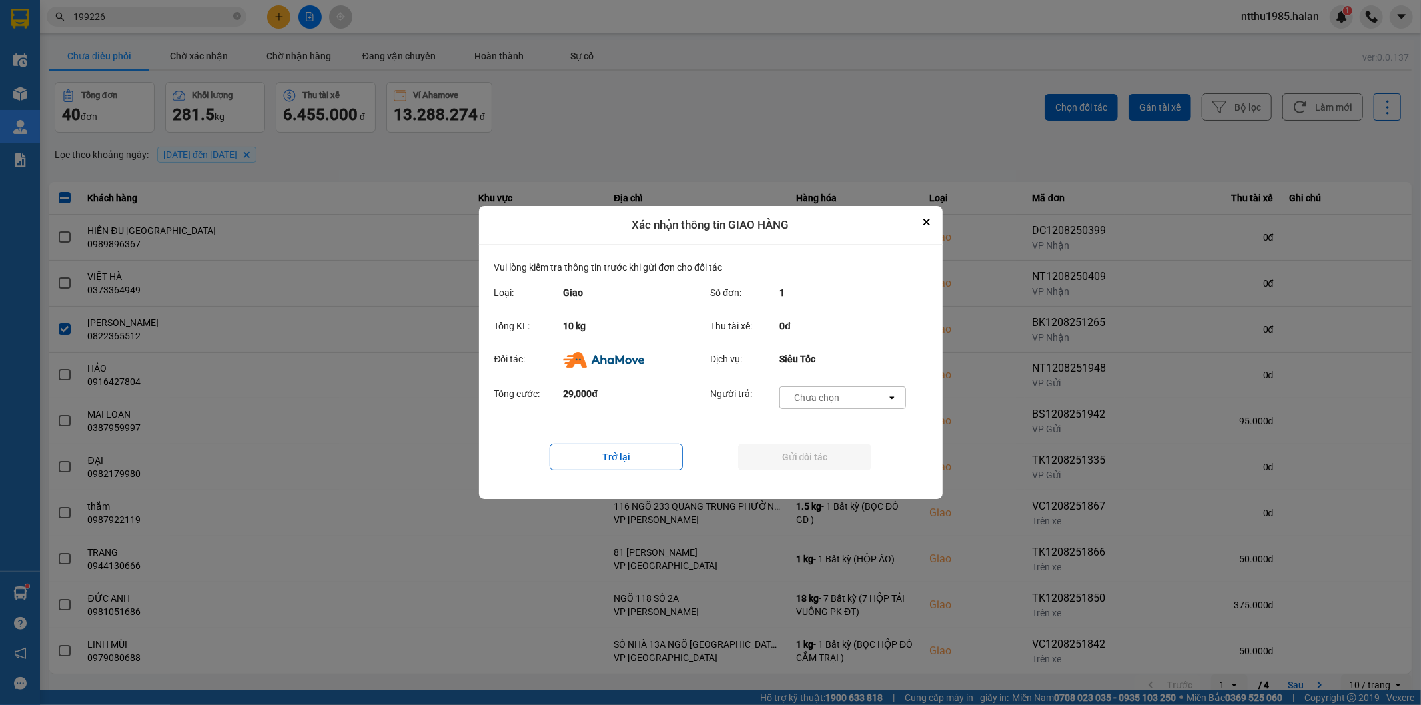
click at [810, 393] on div "-- Chưa chọn --" at bounding box center [817, 397] width 60 height 13
click at [828, 473] on span "Ví Ahamove" at bounding box center [817, 474] width 54 height 13
click at [816, 450] on button "Gửi đối tác" at bounding box center [804, 457] width 133 height 27
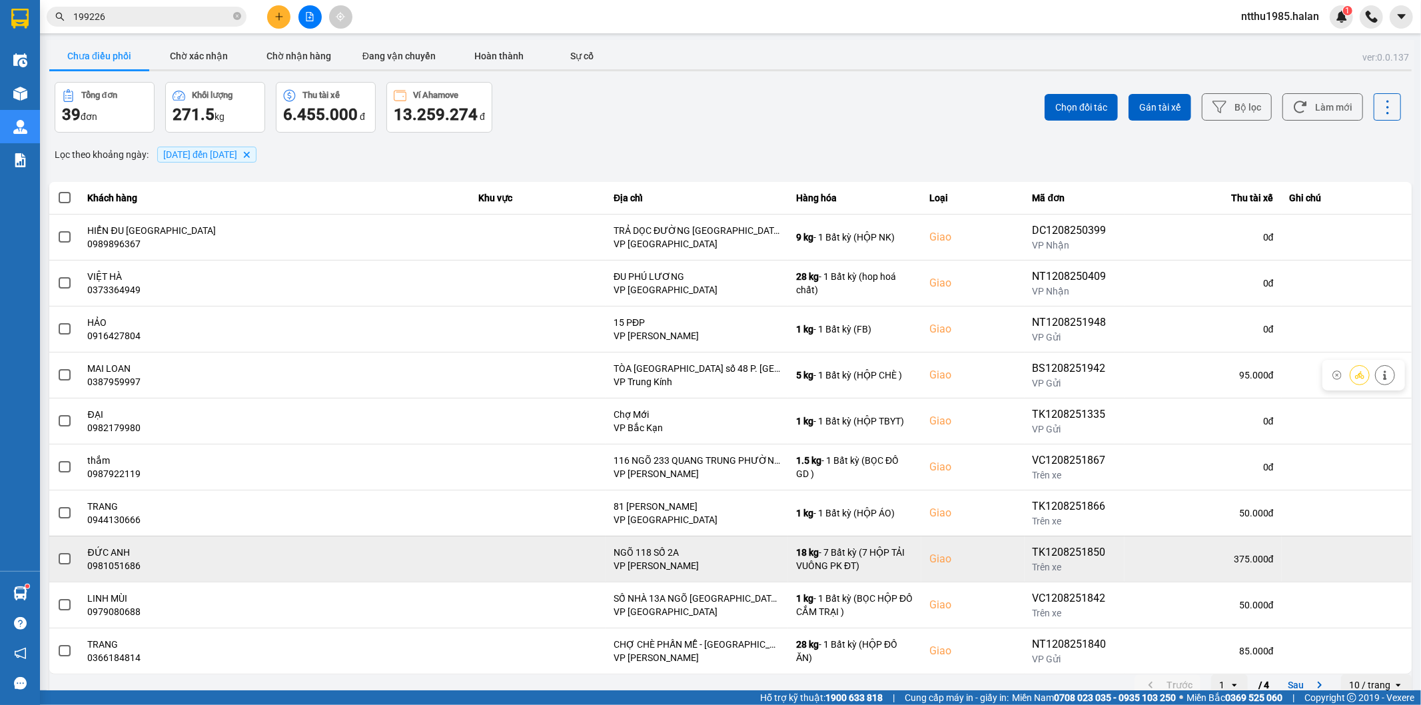
scroll to position [15, 0]
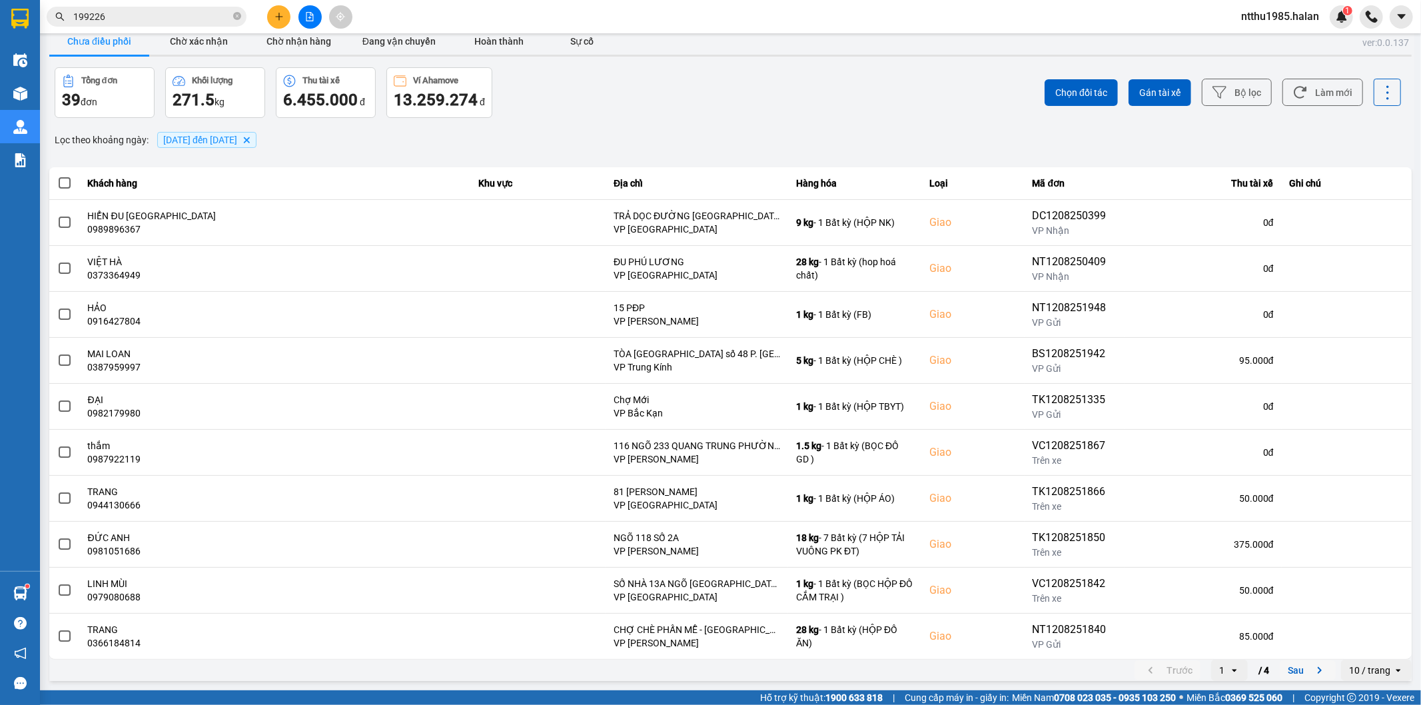
click at [1281, 663] on button "Sau" at bounding box center [1308, 670] width 56 height 20
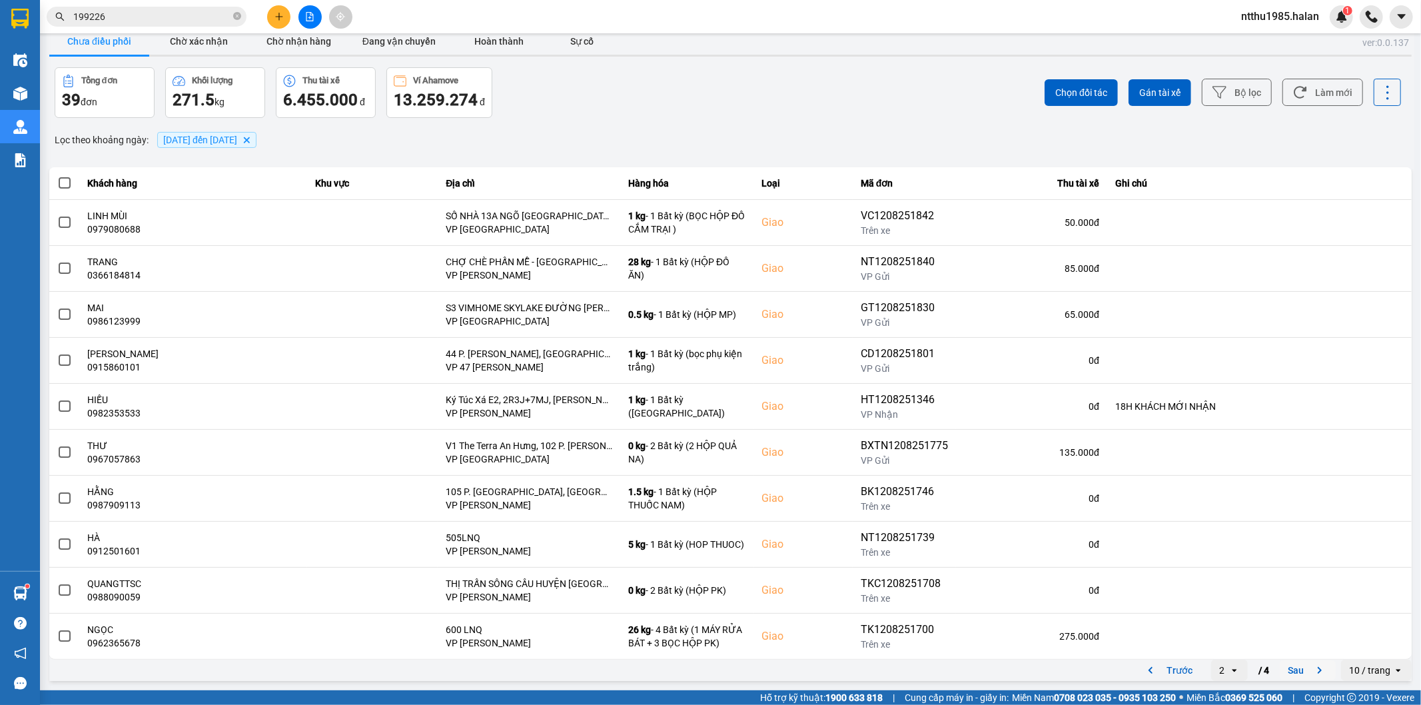
click at [1285, 674] on button "Sau" at bounding box center [1308, 670] width 56 height 20
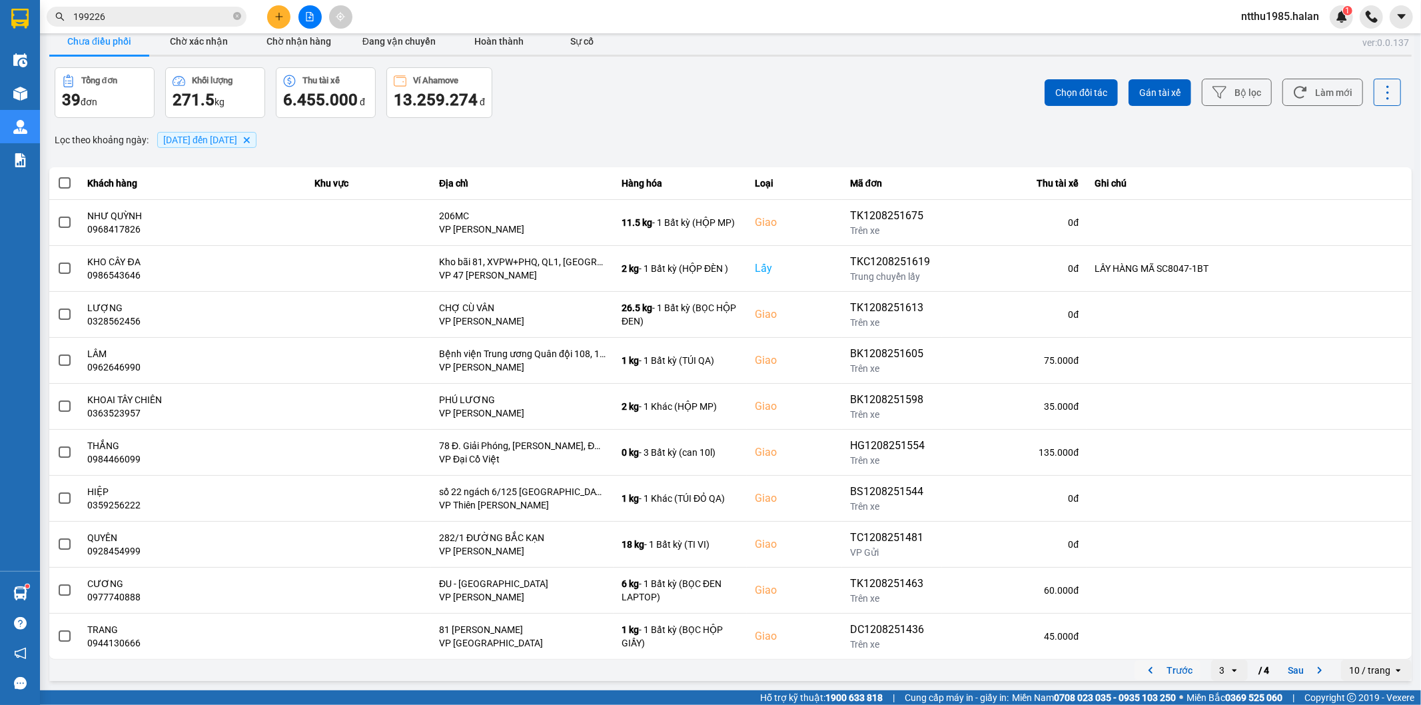
click at [1171, 670] on button "Trước" at bounding box center [1168, 670] width 66 height 20
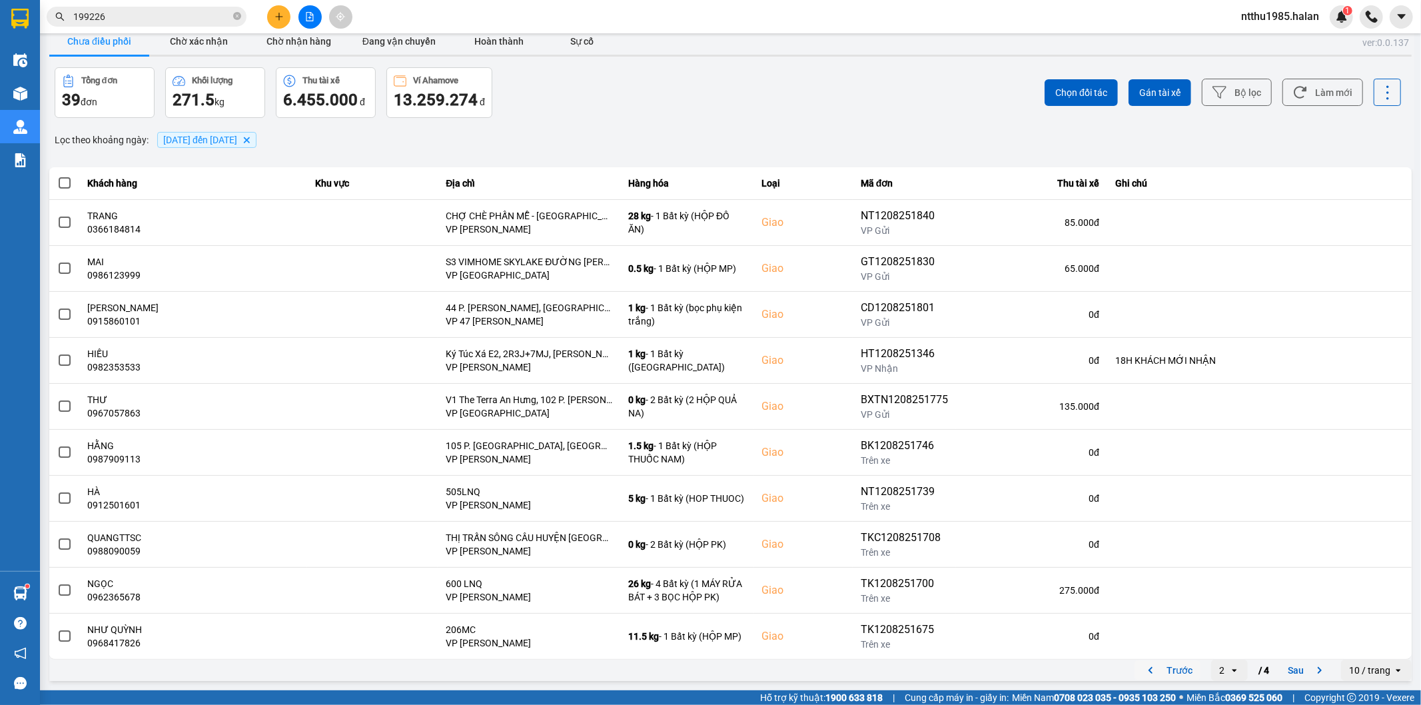
click at [1167, 667] on button "Trước" at bounding box center [1168, 670] width 66 height 20
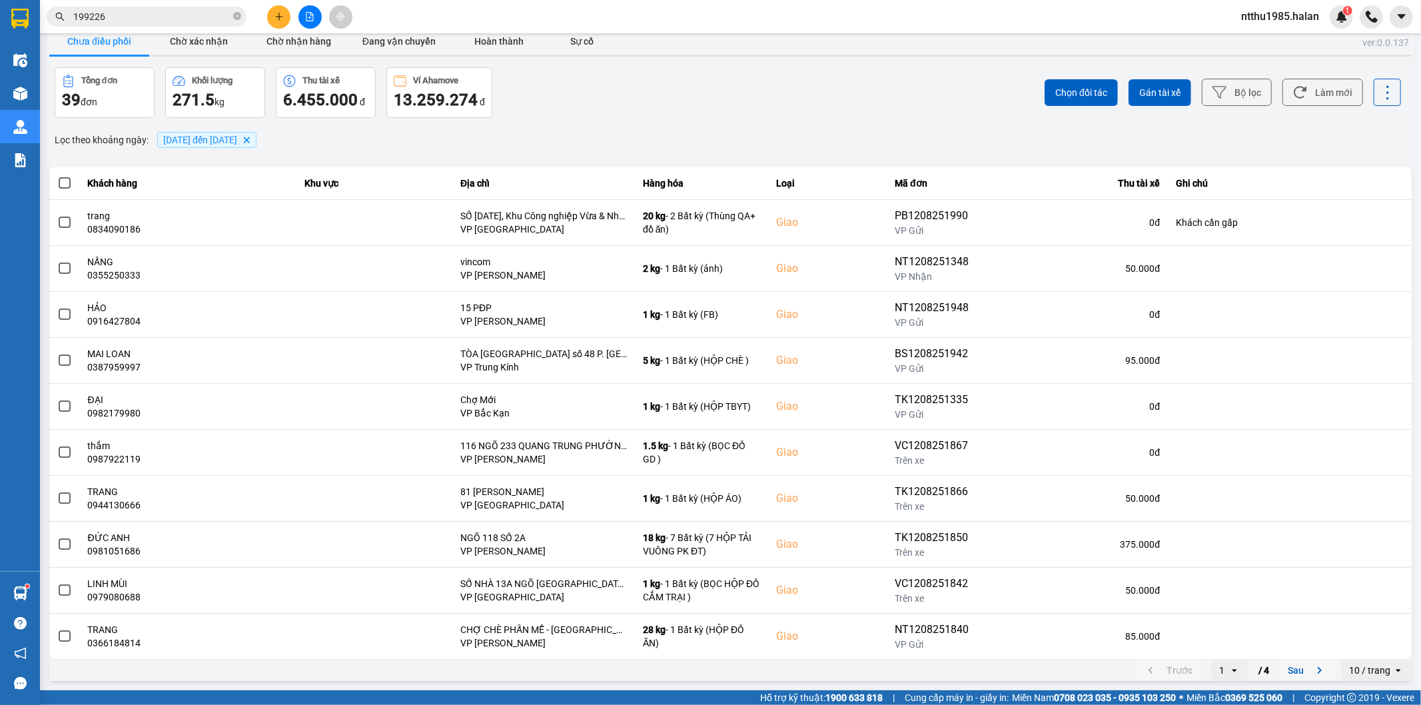
click at [1289, 667] on button "Sau" at bounding box center [1308, 670] width 56 height 20
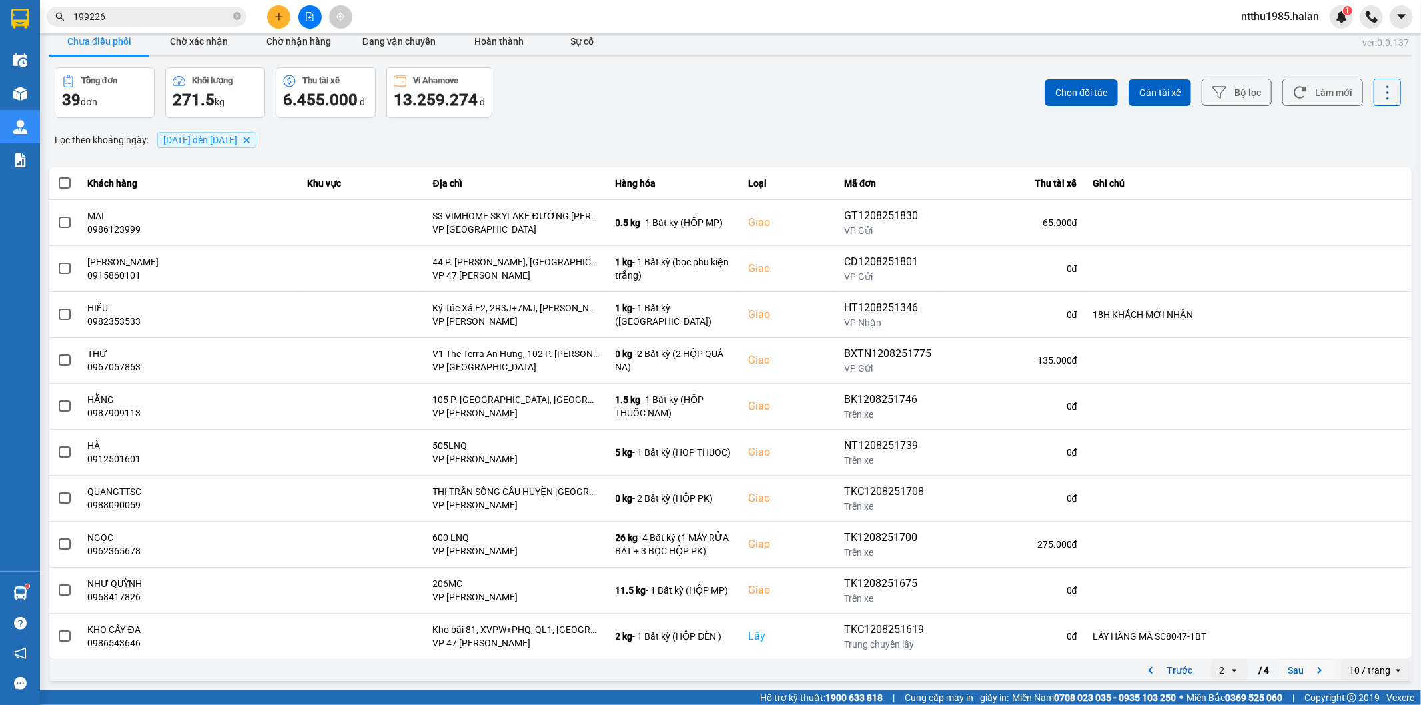
click at [1291, 678] on button "Sau" at bounding box center [1308, 670] width 56 height 20
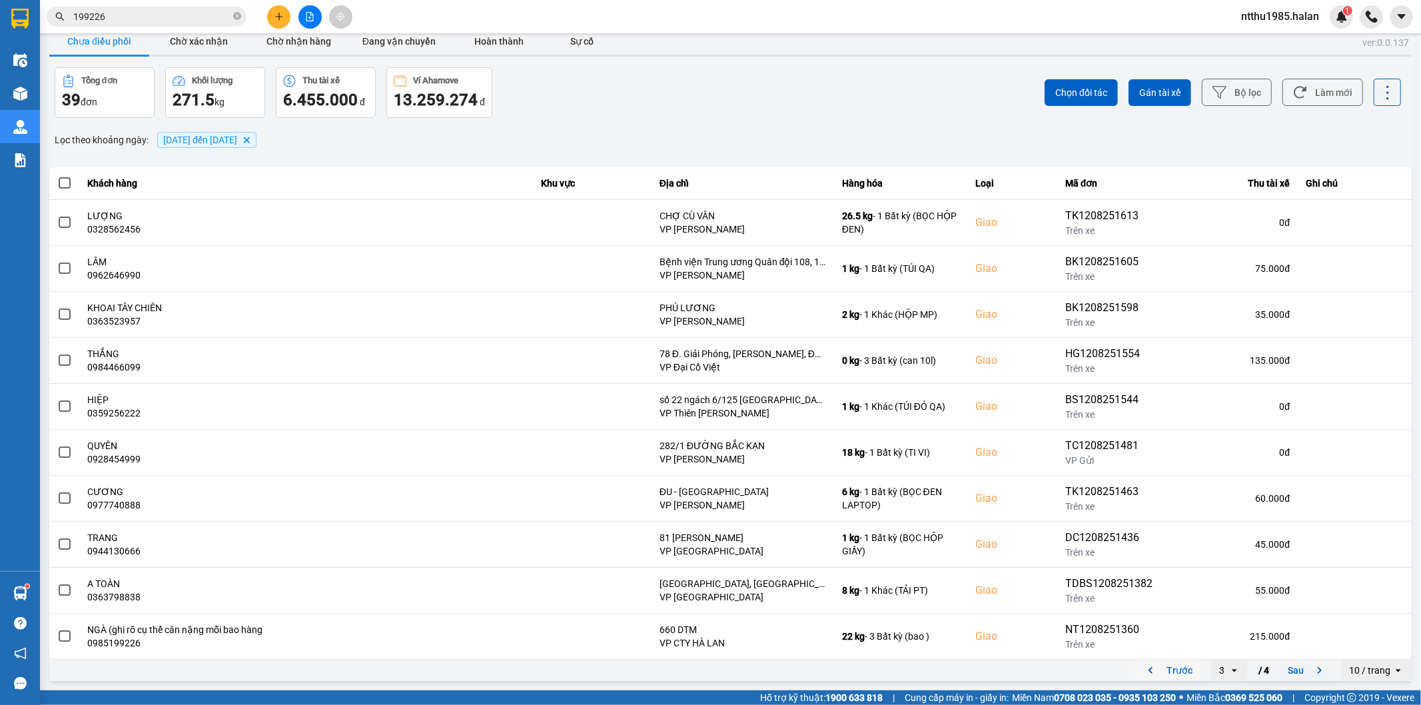
click at [1174, 674] on button "Trước" at bounding box center [1168, 670] width 66 height 20
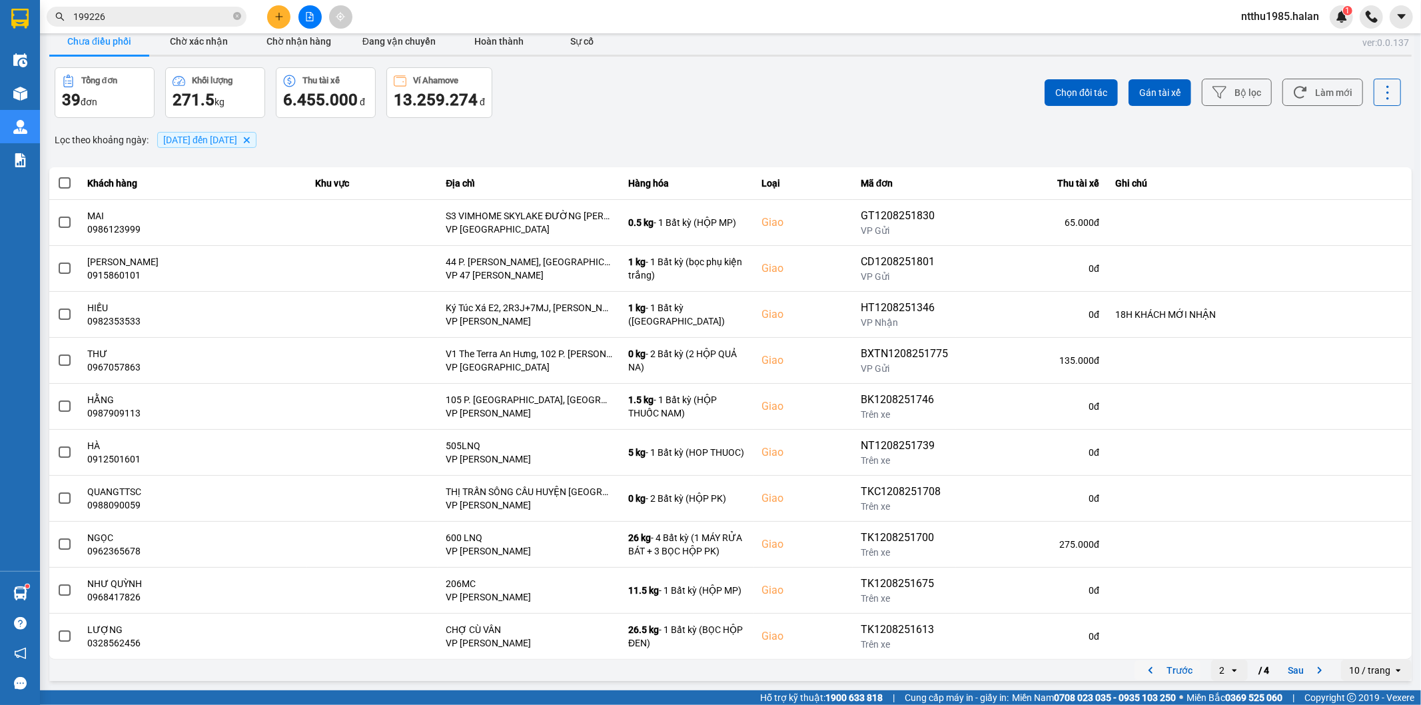
click at [1164, 672] on button "Trước" at bounding box center [1168, 670] width 66 height 20
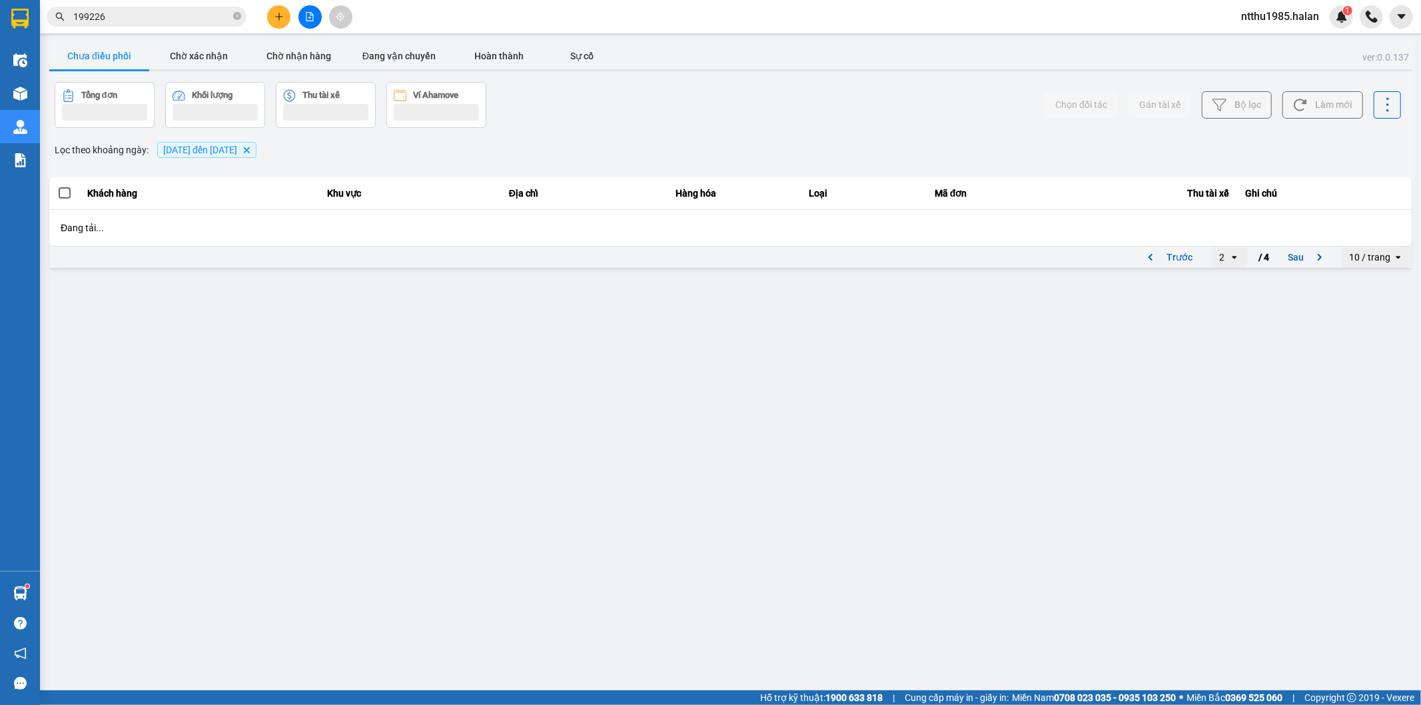
scroll to position [0, 0]
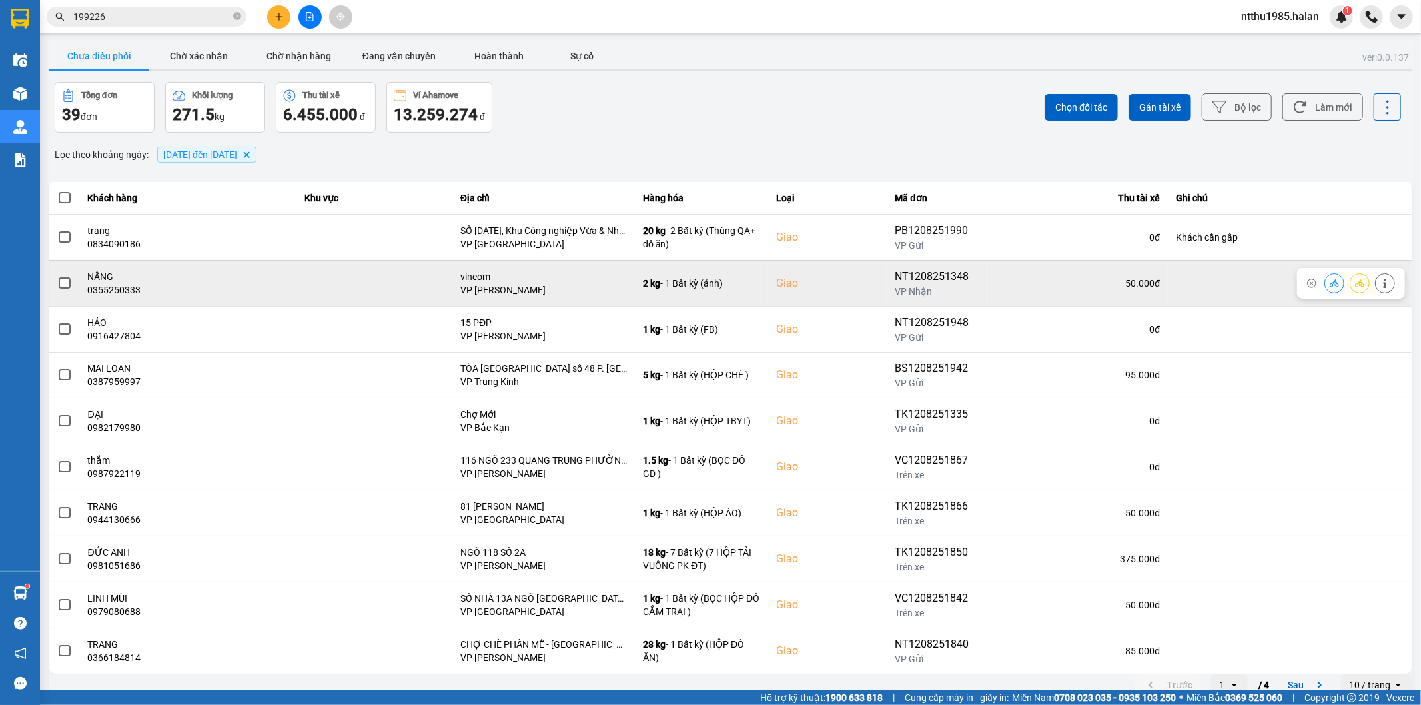
click at [61, 283] on span at bounding box center [65, 283] width 12 height 12
click at [57, 276] on input "checkbox" at bounding box center [57, 276] width 0 height 0
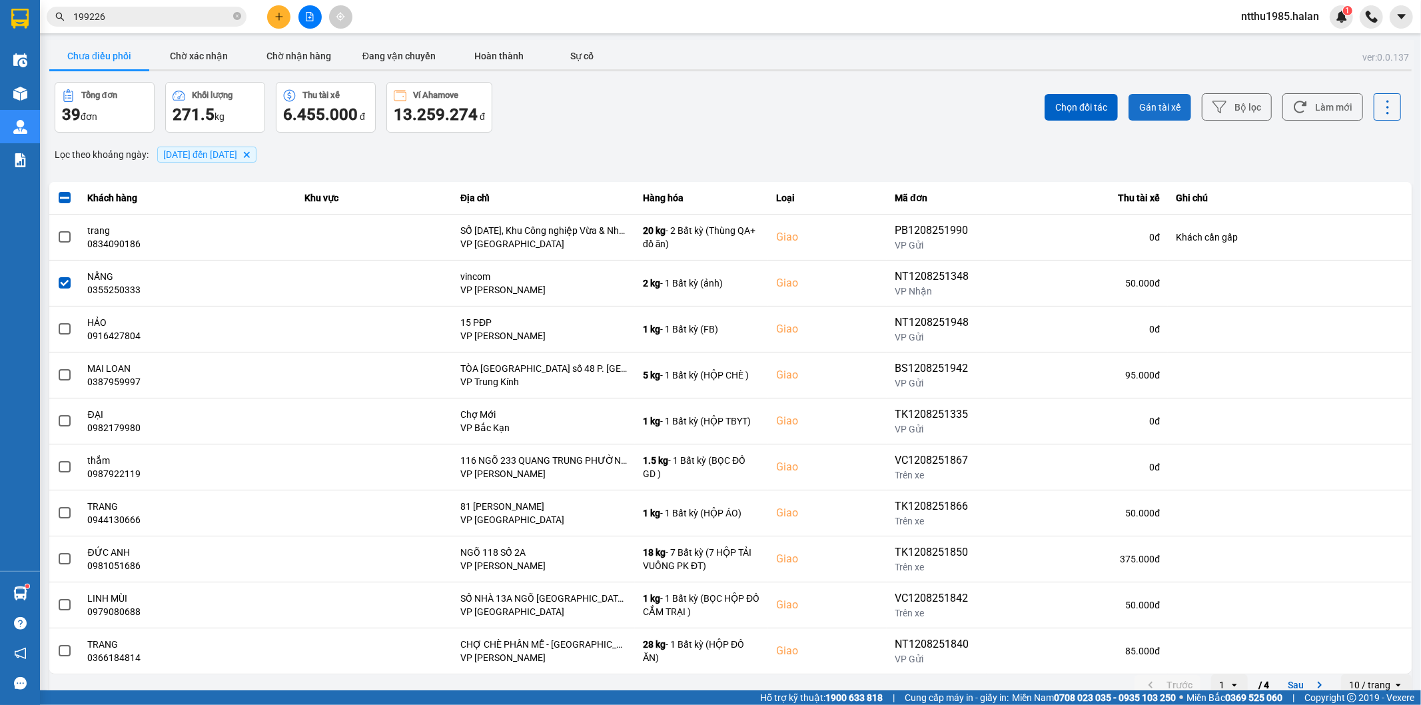
click at [1161, 105] on span "Gán tài xế" at bounding box center [1160, 107] width 41 height 13
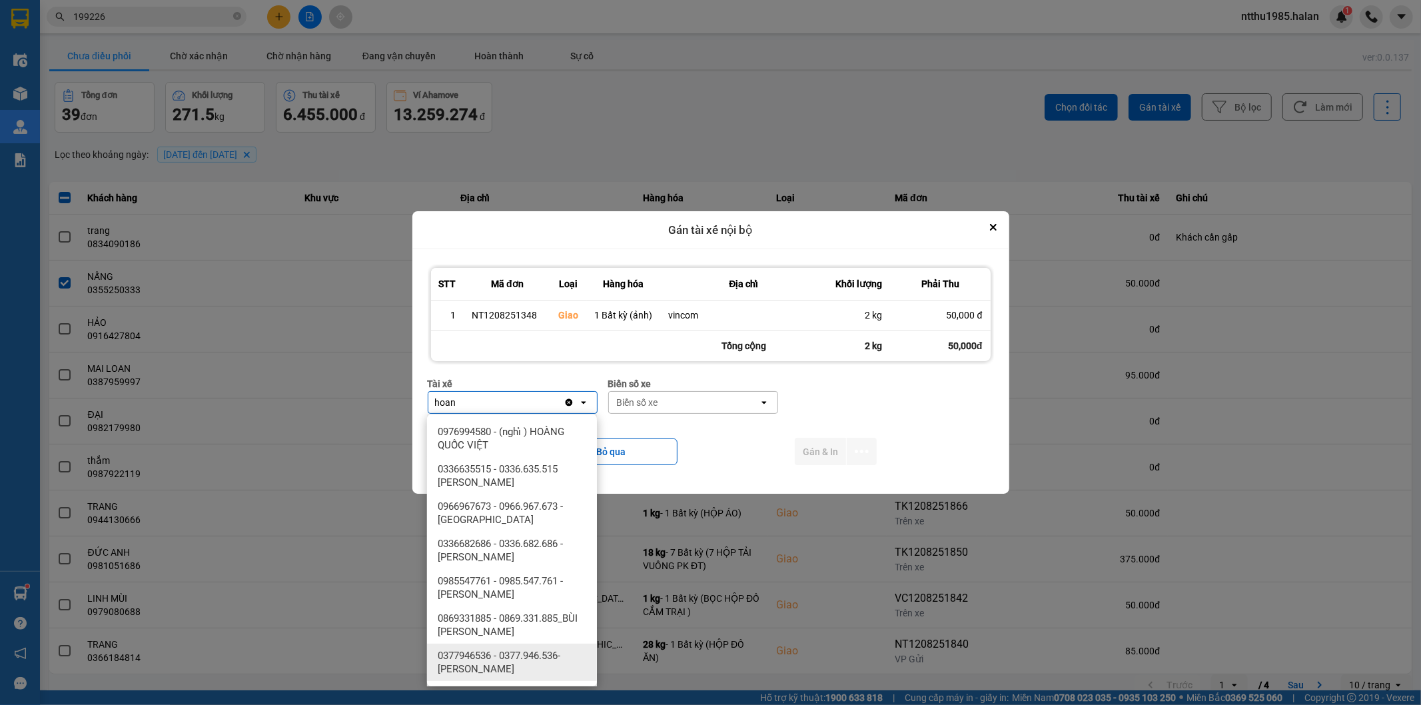
click at [542, 653] on span "0377946536 - 0377.946.536- Đào Duy Hoàn" at bounding box center [515, 662] width 154 height 27
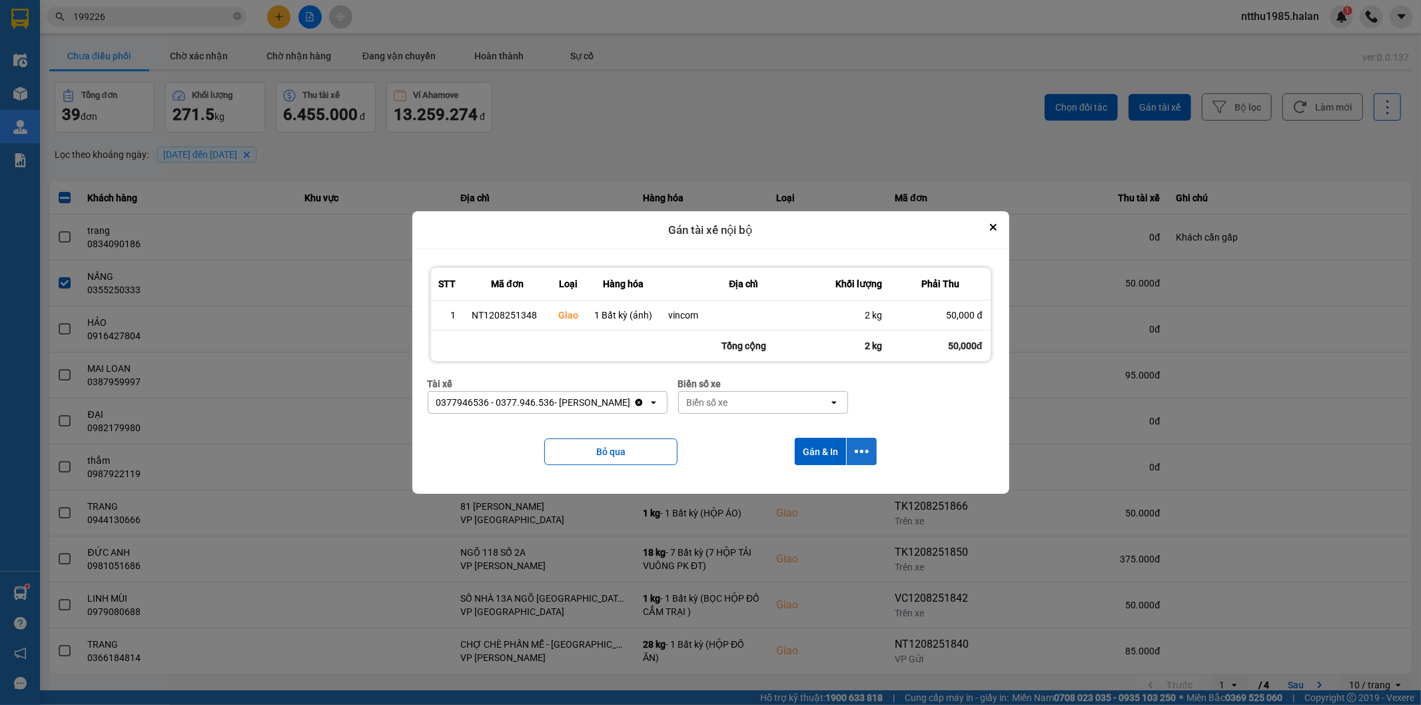
click at [863, 450] on icon "dialog" at bounding box center [862, 451] width 14 height 14
click at [830, 483] on span "Chỉ gán tài" at bounding box center [809, 488] width 44 height 13
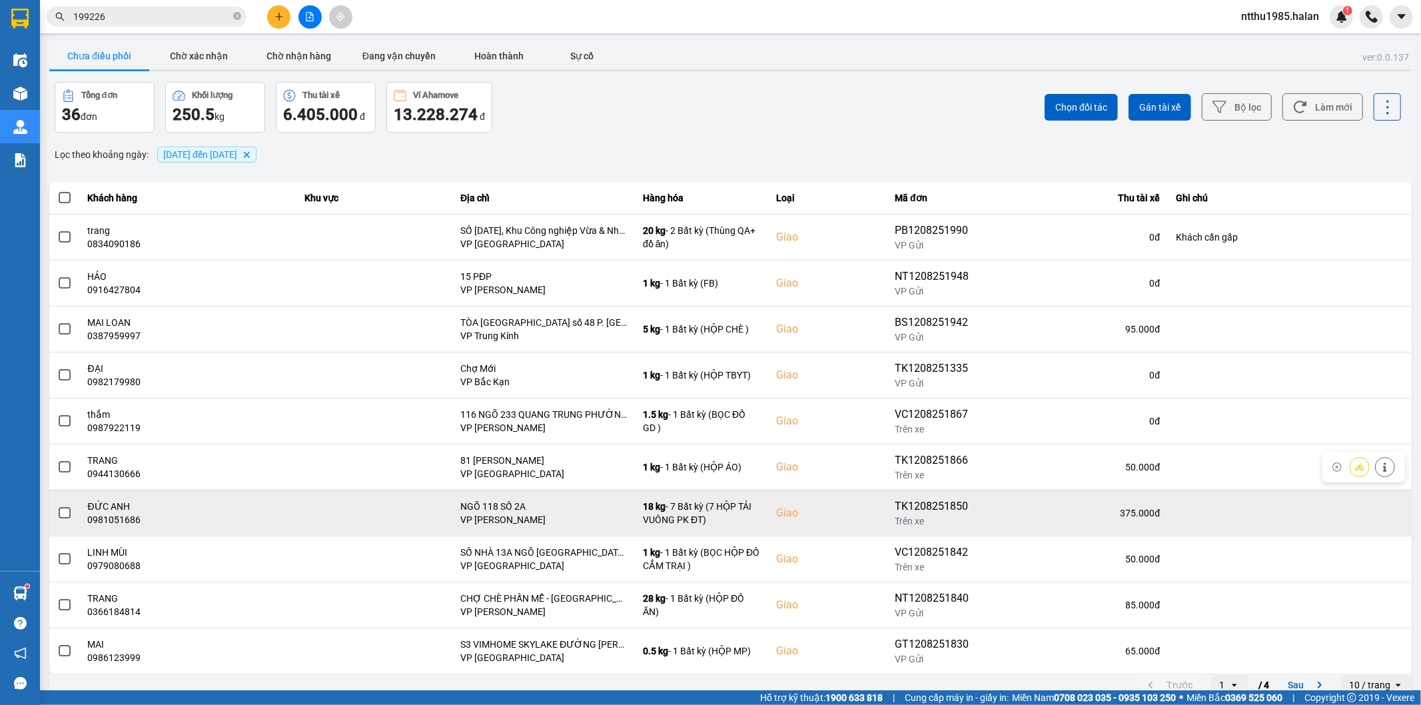
scroll to position [15, 0]
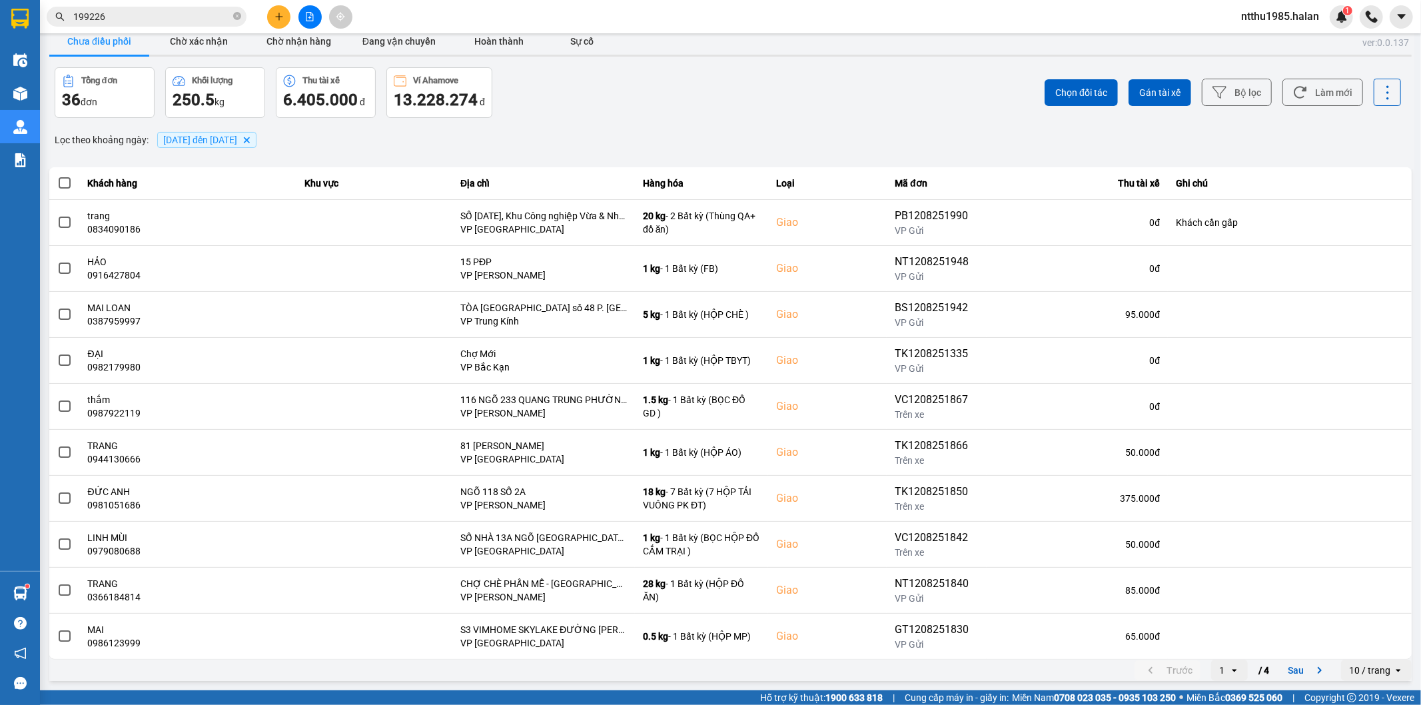
drag, startPoint x: 596, startPoint y: 117, endPoint x: 844, endPoint y: 103, distance: 247.6
click at [622, 115] on div "Tổng đơn 36 đơn Khối lượng 250.5 kg Thu tài xế 6.405.000 đ Ví Ahamove 13.228.27…" at bounding box center [392, 92] width 674 height 51
click at [1333, 96] on button "Làm mới" at bounding box center [1323, 92] width 81 height 27
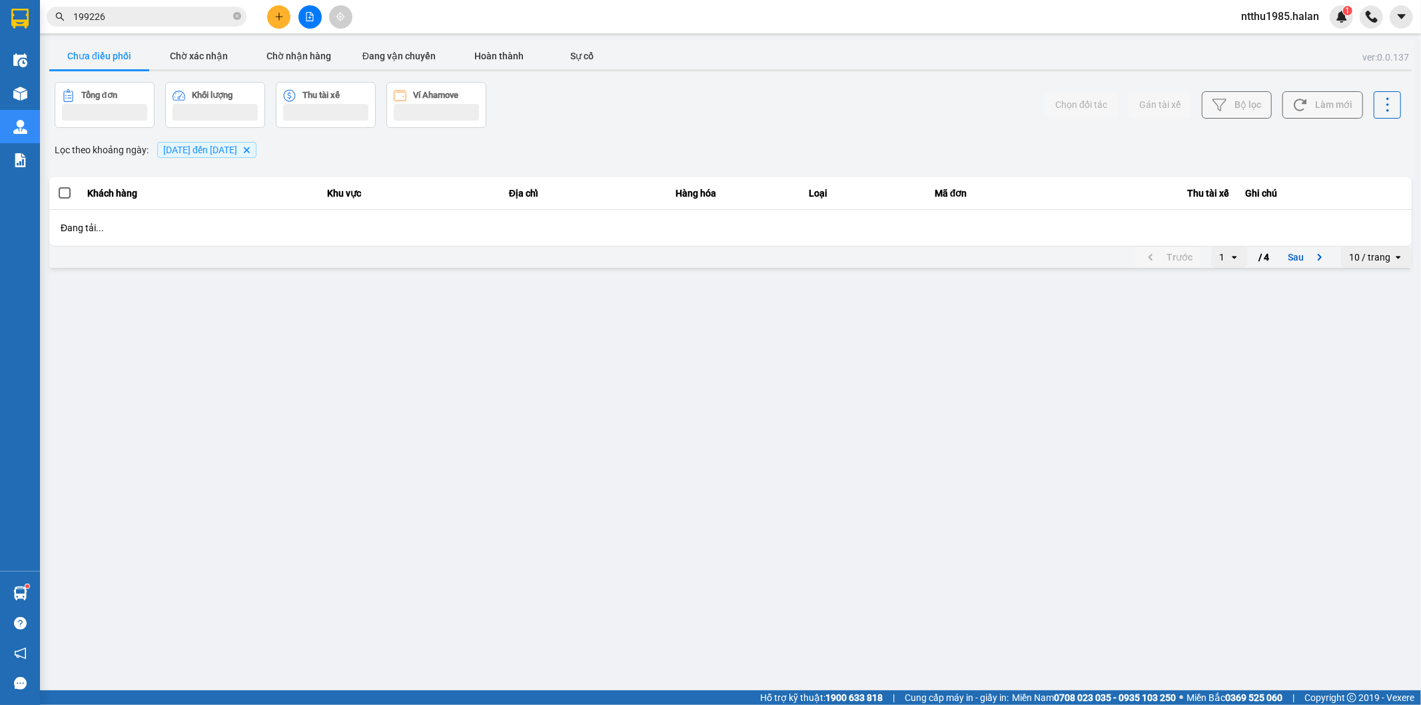
scroll to position [0, 0]
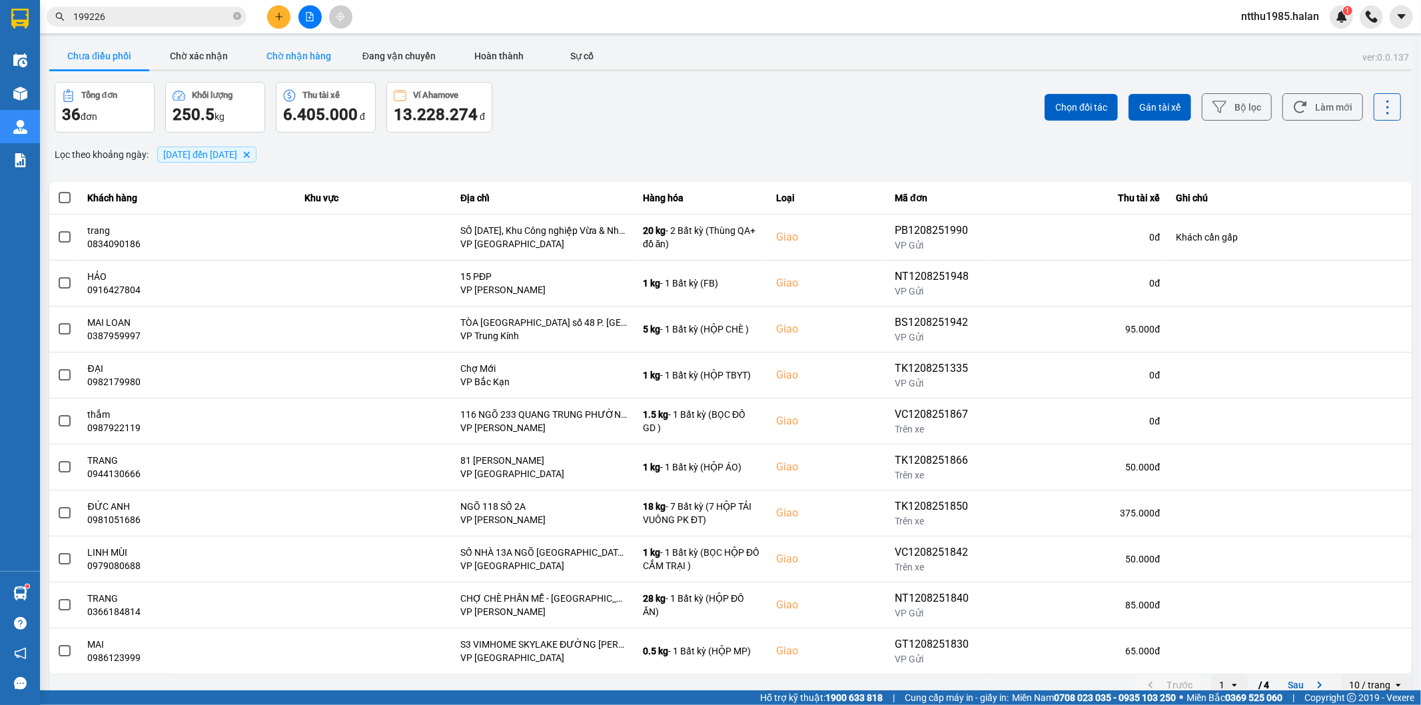
click at [289, 58] on button "Chờ nhận hàng" at bounding box center [299, 56] width 100 height 27
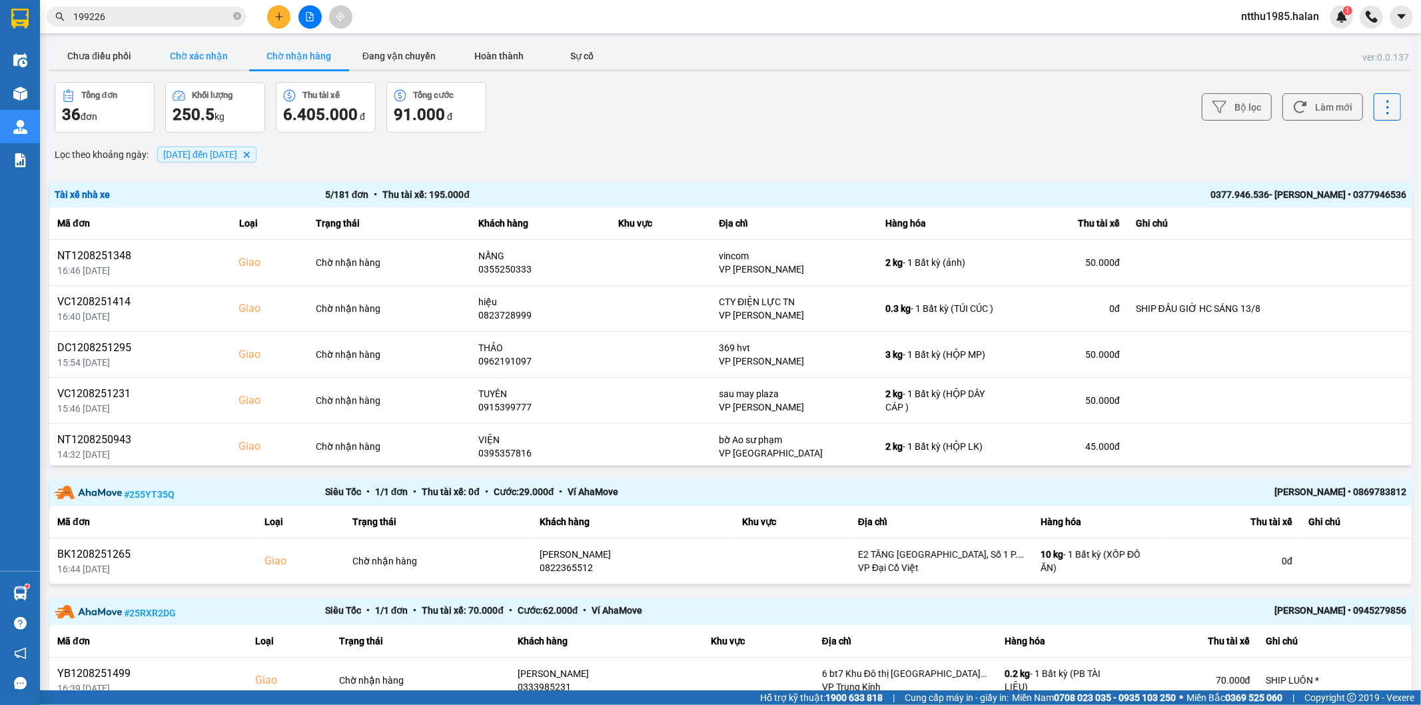
click at [196, 61] on button "Chờ xác nhận" at bounding box center [199, 56] width 100 height 27
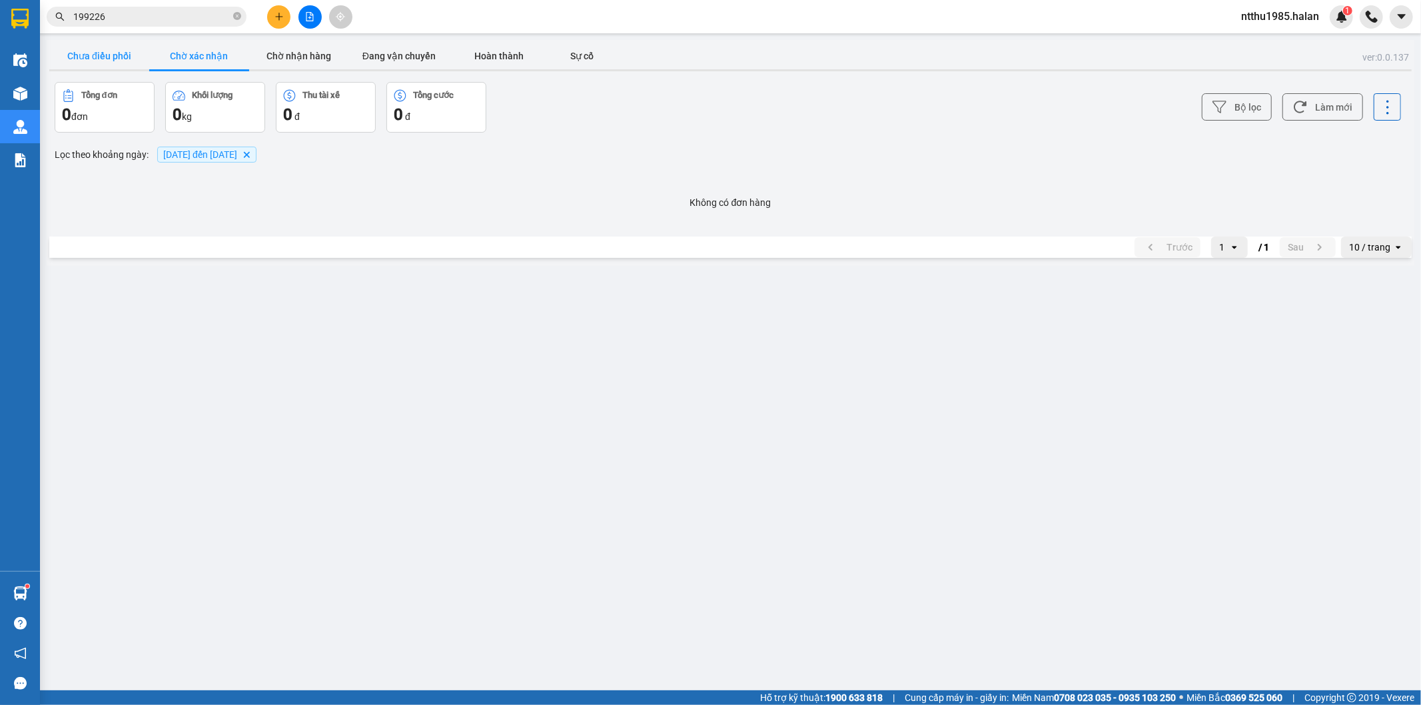
click at [96, 49] on button "Chưa điều phối" at bounding box center [99, 56] width 100 height 27
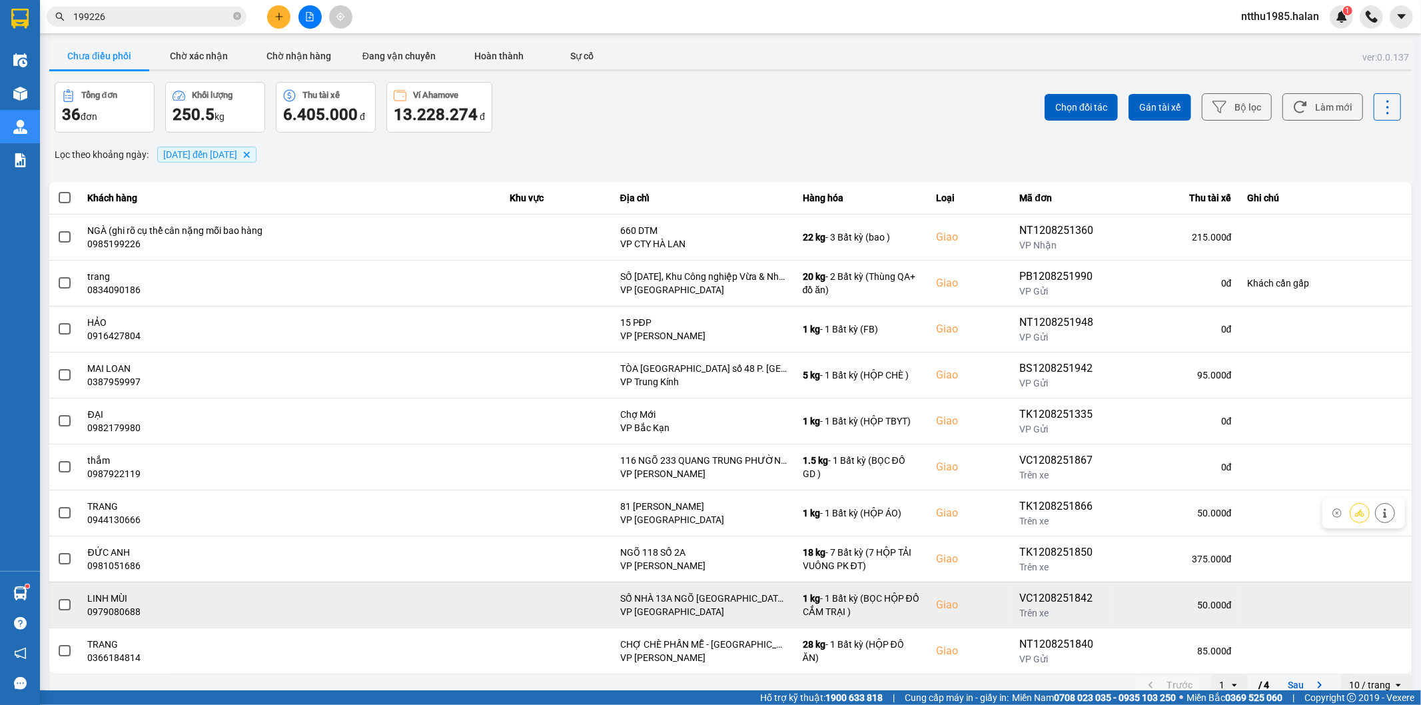
scroll to position [15, 0]
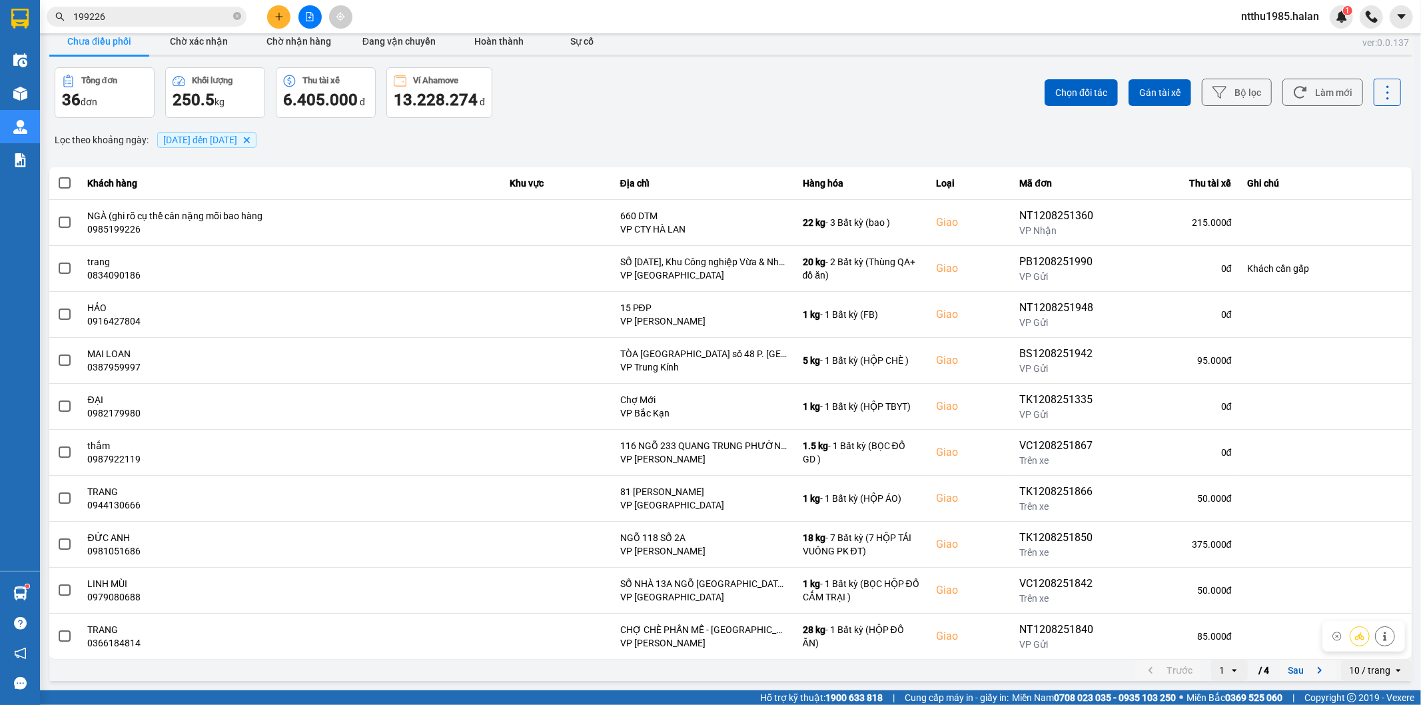
click at [1293, 662] on button "Sau" at bounding box center [1308, 670] width 56 height 20
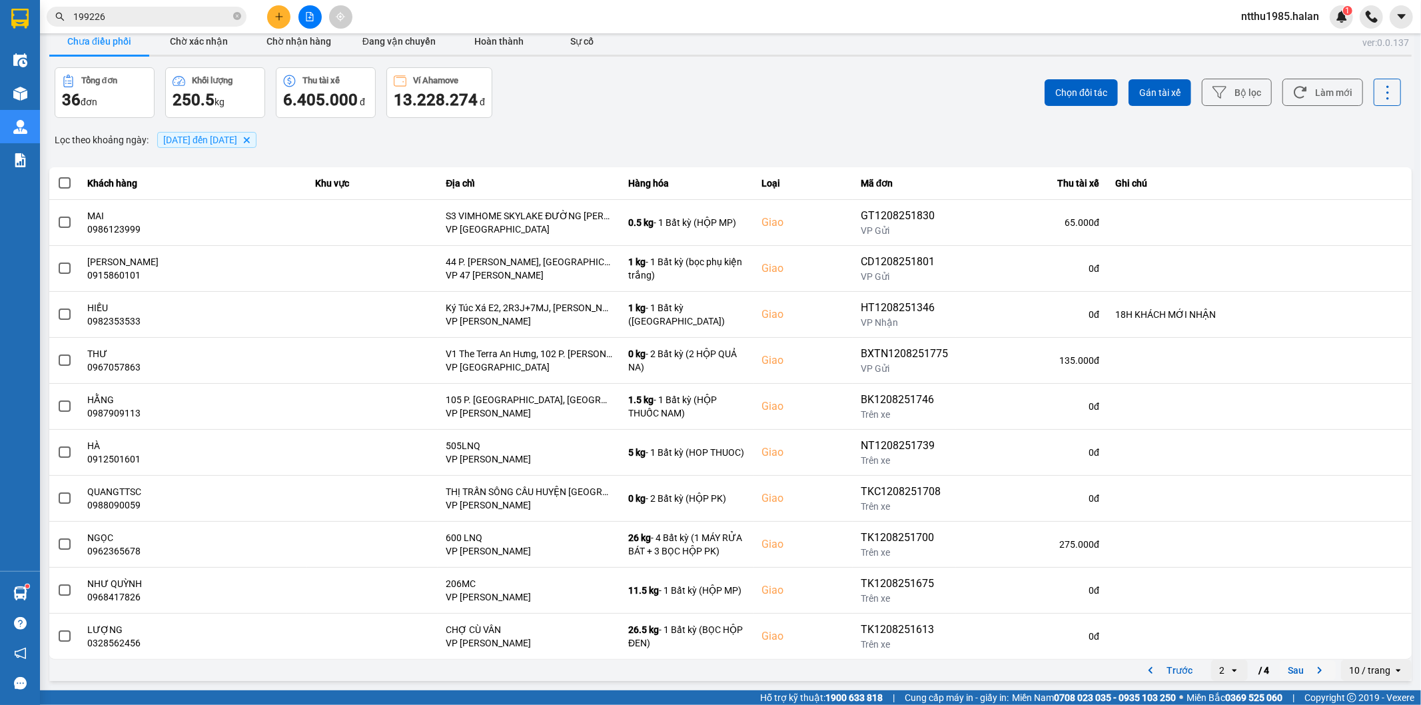
click at [1280, 670] on button "Sau" at bounding box center [1308, 670] width 56 height 20
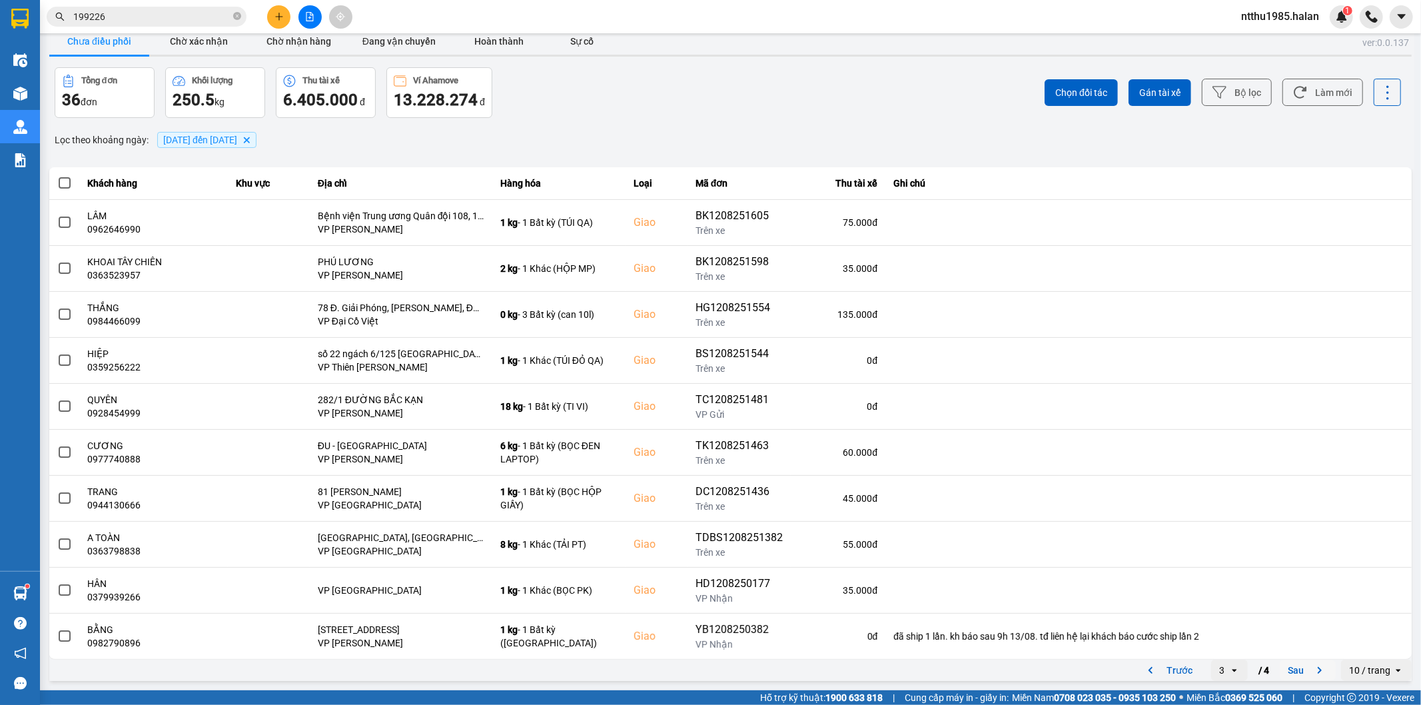
click at [1286, 670] on button "Sau" at bounding box center [1308, 670] width 56 height 20
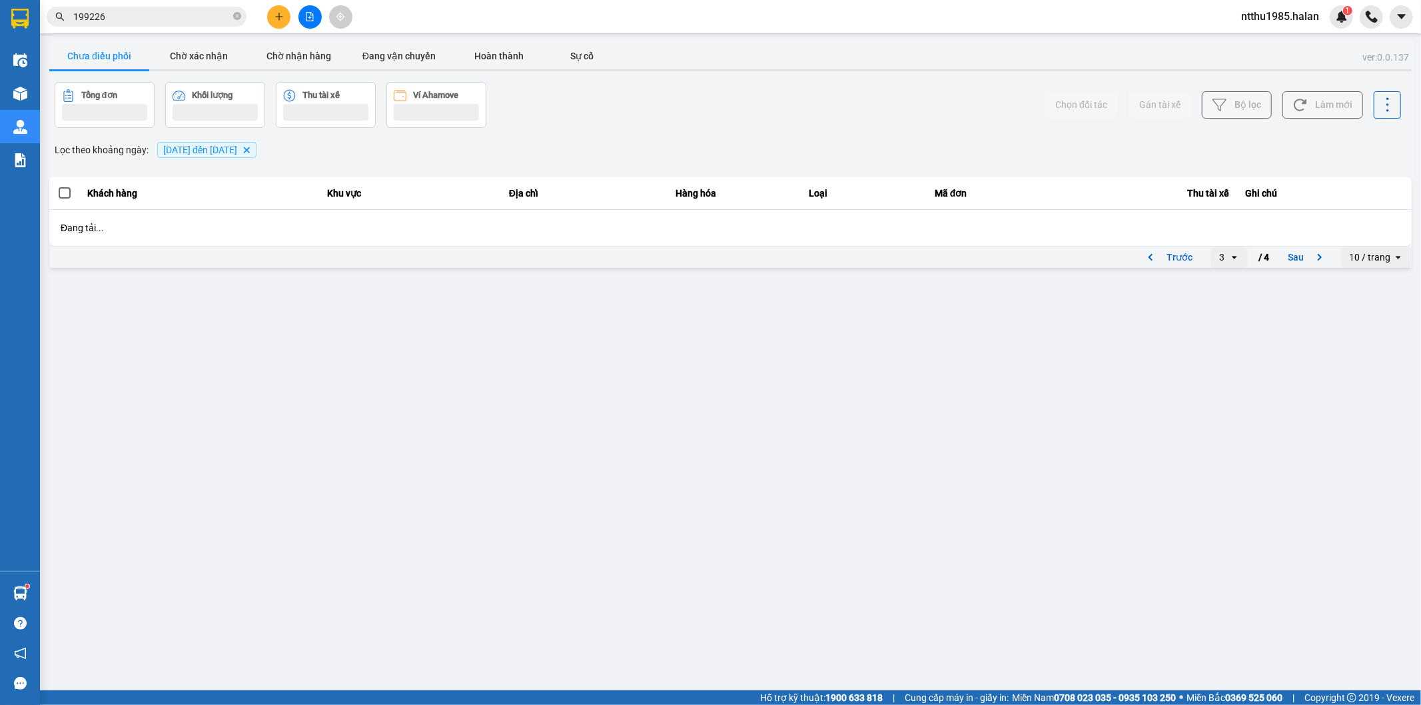
scroll to position [0, 0]
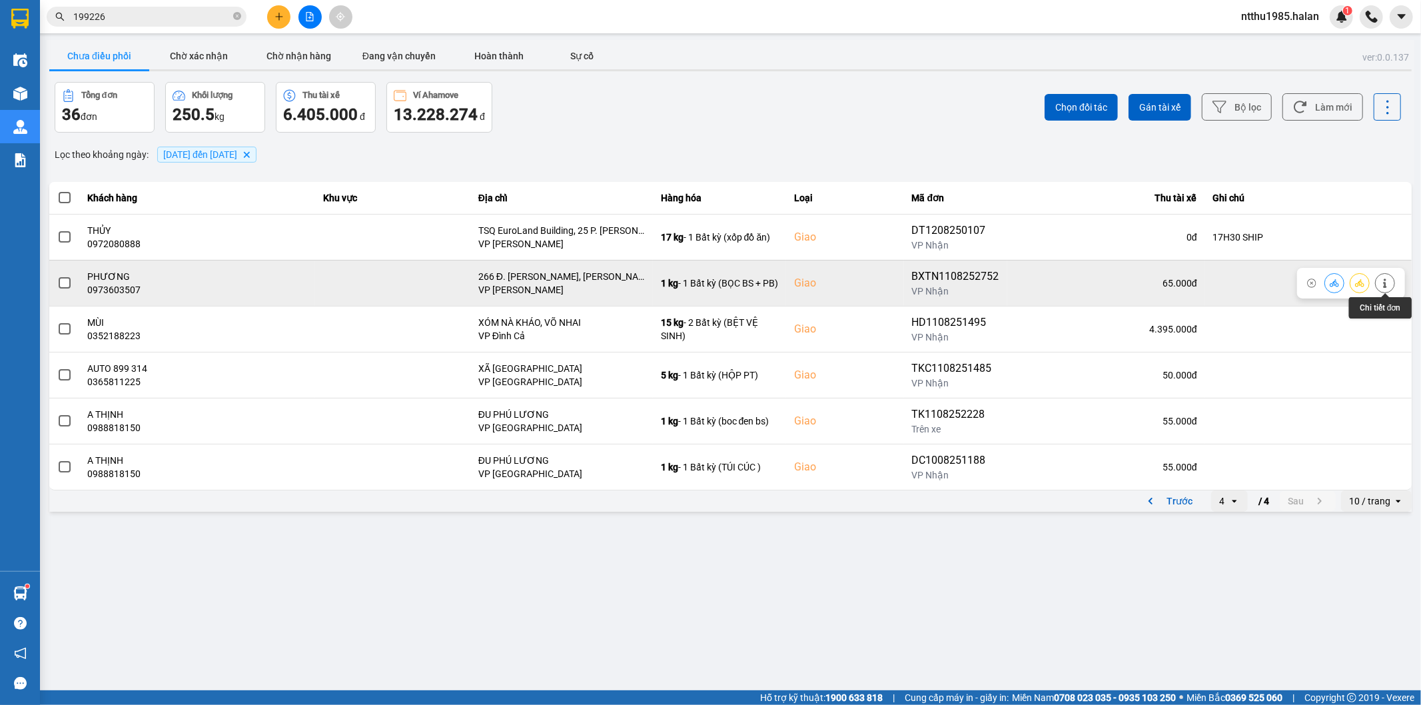
click at [1385, 281] on icon at bounding box center [1384, 283] width 3 height 9
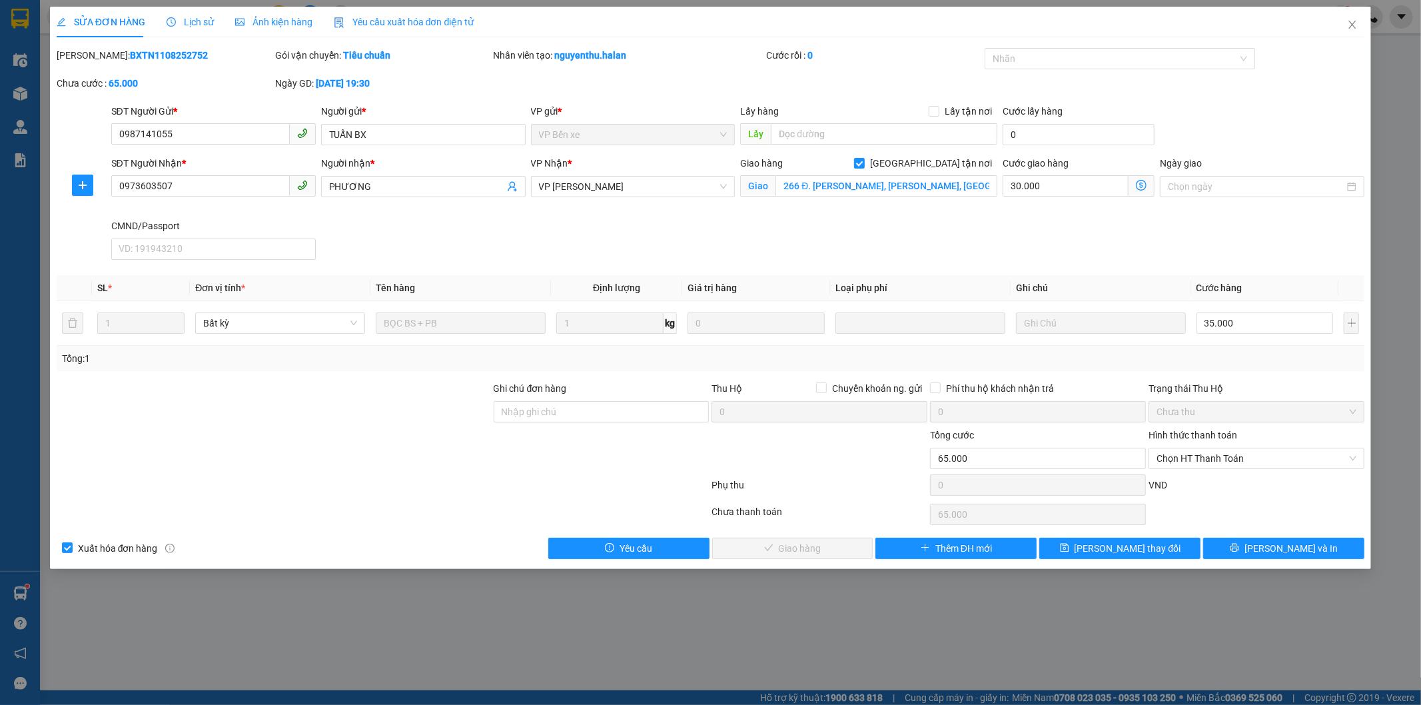
click at [201, 21] on span "Lịch sử" at bounding box center [190, 22] width 47 height 11
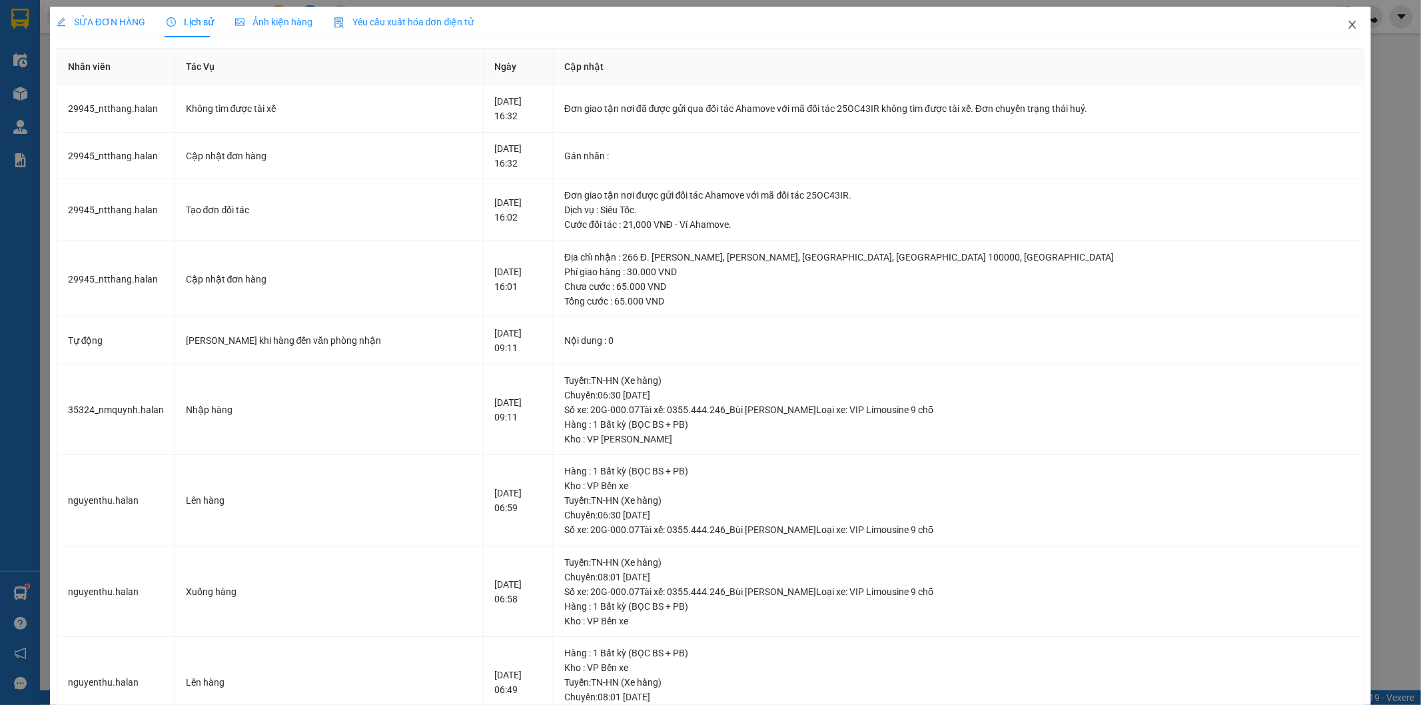
click at [1341, 18] on span "Close" at bounding box center [1352, 25] width 37 height 37
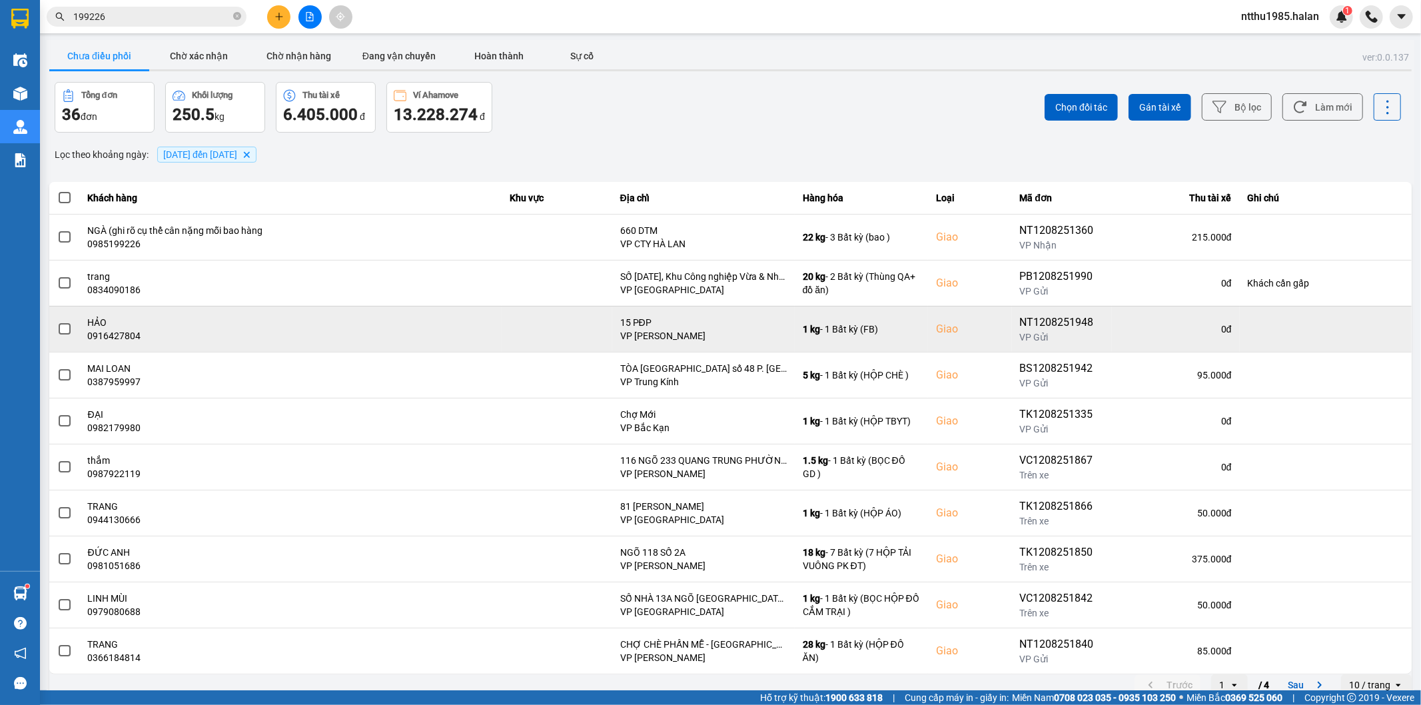
scroll to position [15, 0]
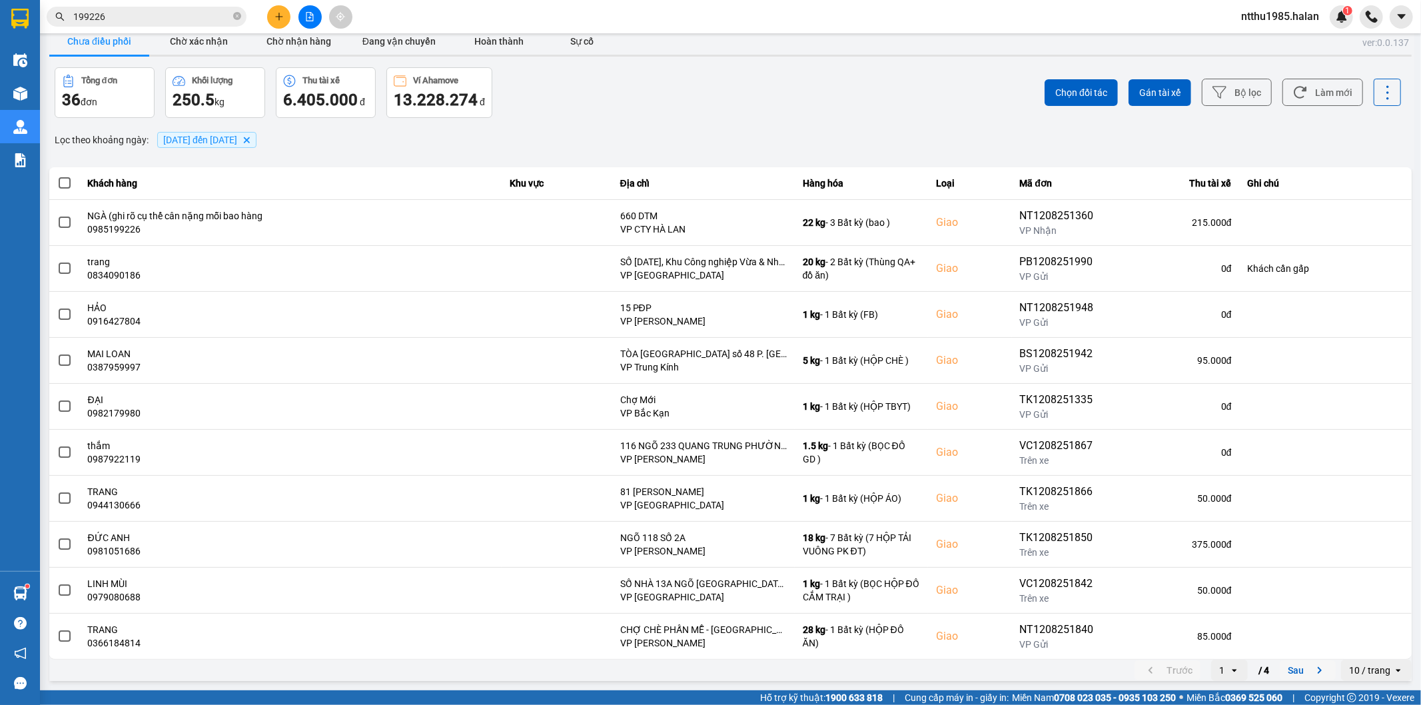
click at [1285, 664] on button "Sau" at bounding box center [1308, 670] width 56 height 20
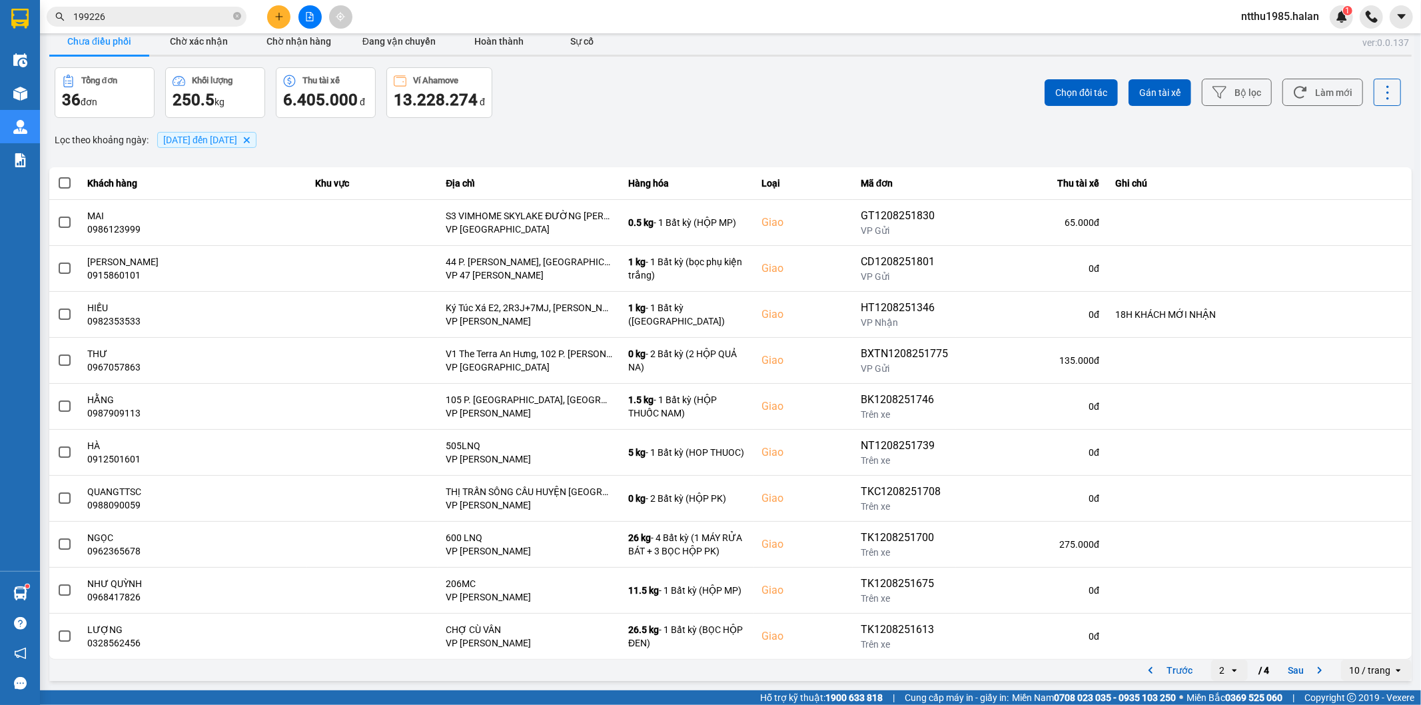
drag, startPoint x: 1288, startPoint y: 672, endPoint x: 1421, endPoint y: 235, distance: 456.8
click at [1293, 651] on div "Khách hàng Khu vực Địa chỉ Hàng hóa Loại Mã đơn Thu tài xế Ghi chú MAI 09861239…" at bounding box center [730, 424] width 1363 height 514
click at [1280, 664] on button "Sau" at bounding box center [1308, 670] width 56 height 20
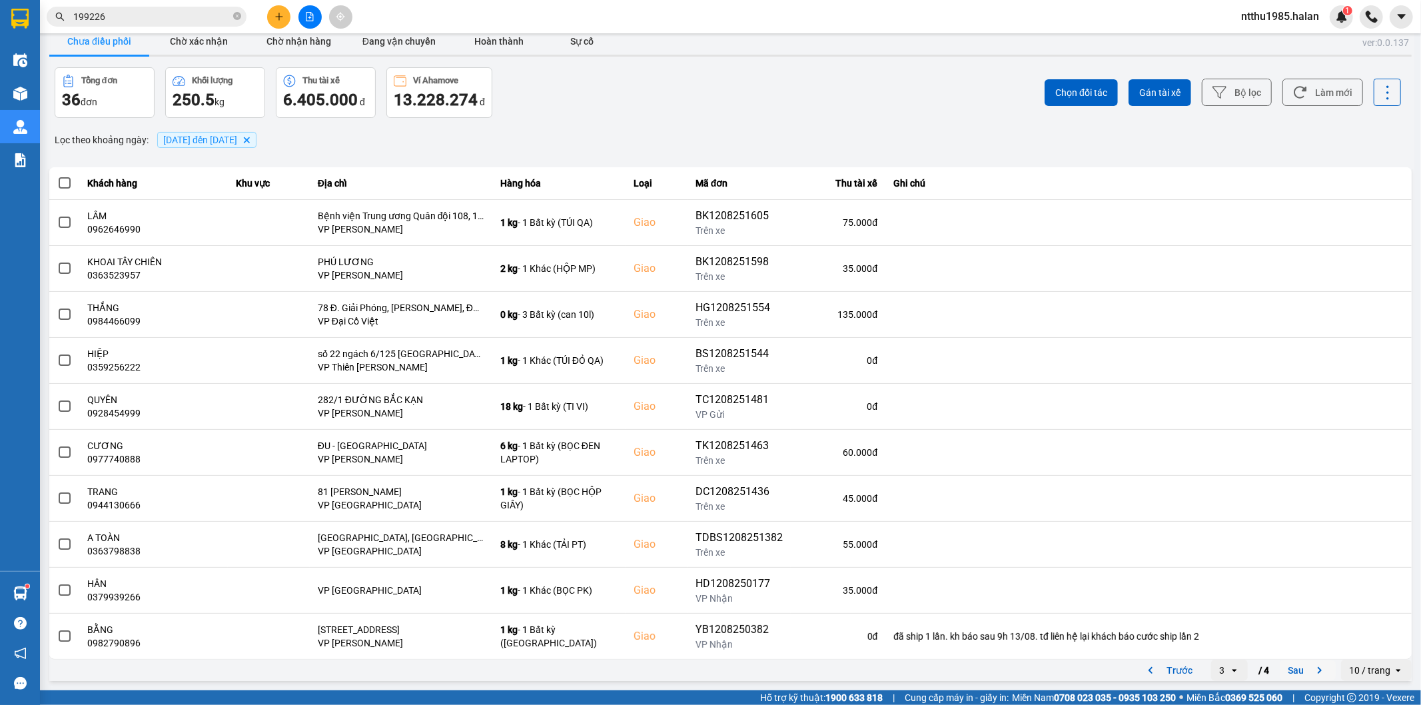
click at [1287, 673] on button "Sau" at bounding box center [1308, 670] width 56 height 20
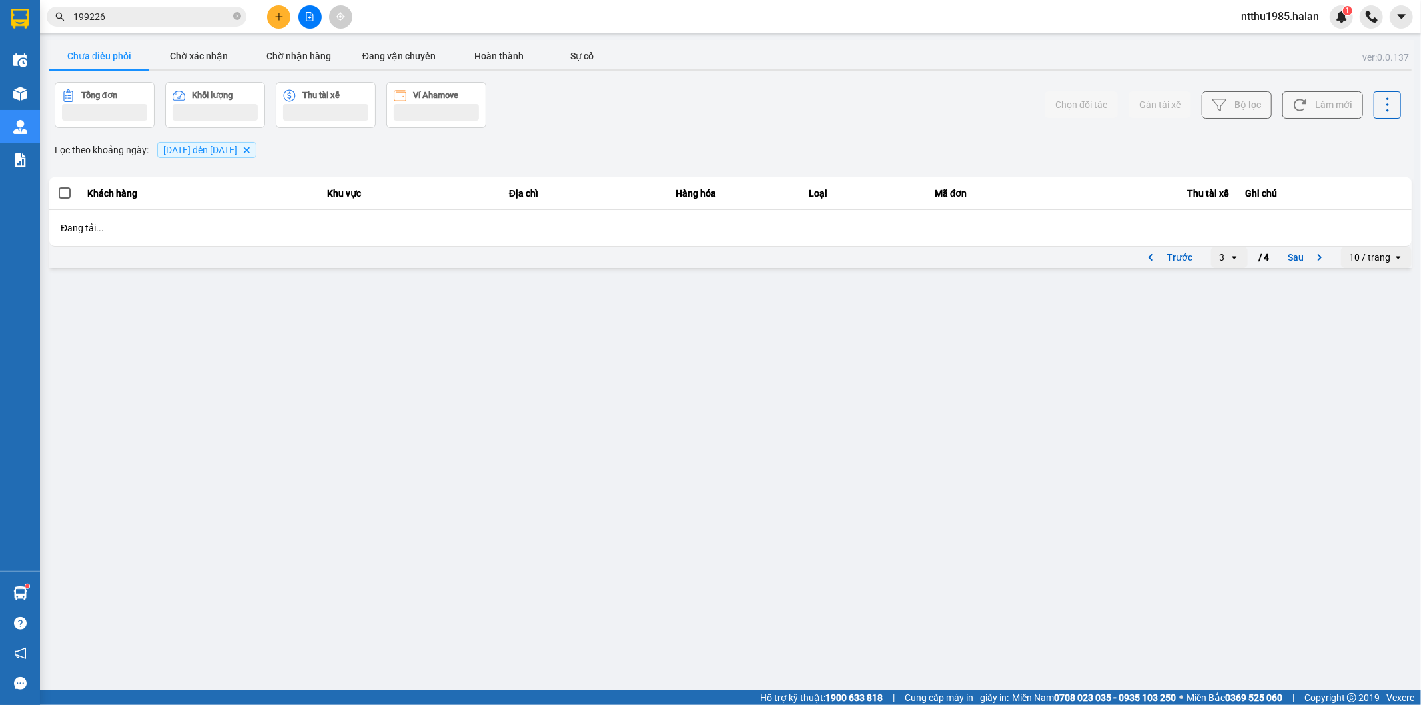
scroll to position [0, 0]
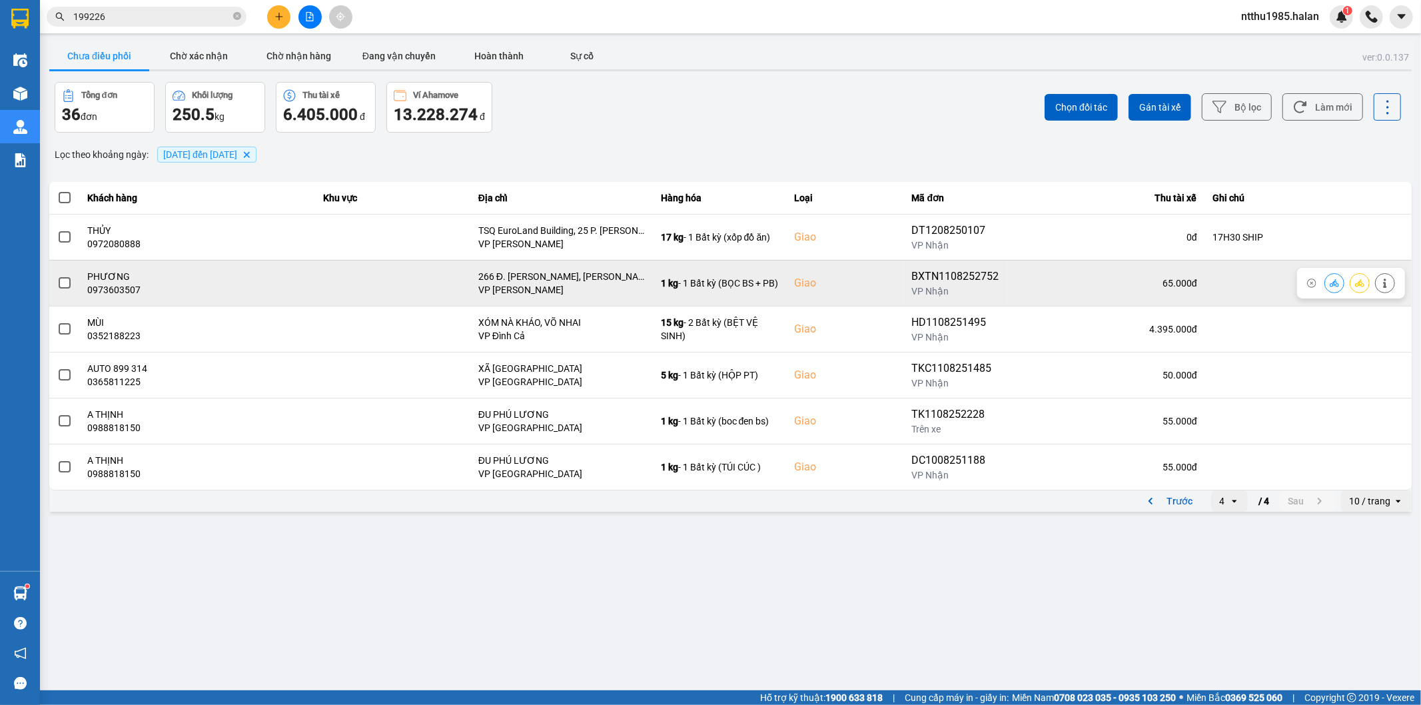
click at [61, 284] on span at bounding box center [65, 283] width 12 height 12
click at [57, 276] on input "checkbox" at bounding box center [57, 276] width 0 height 0
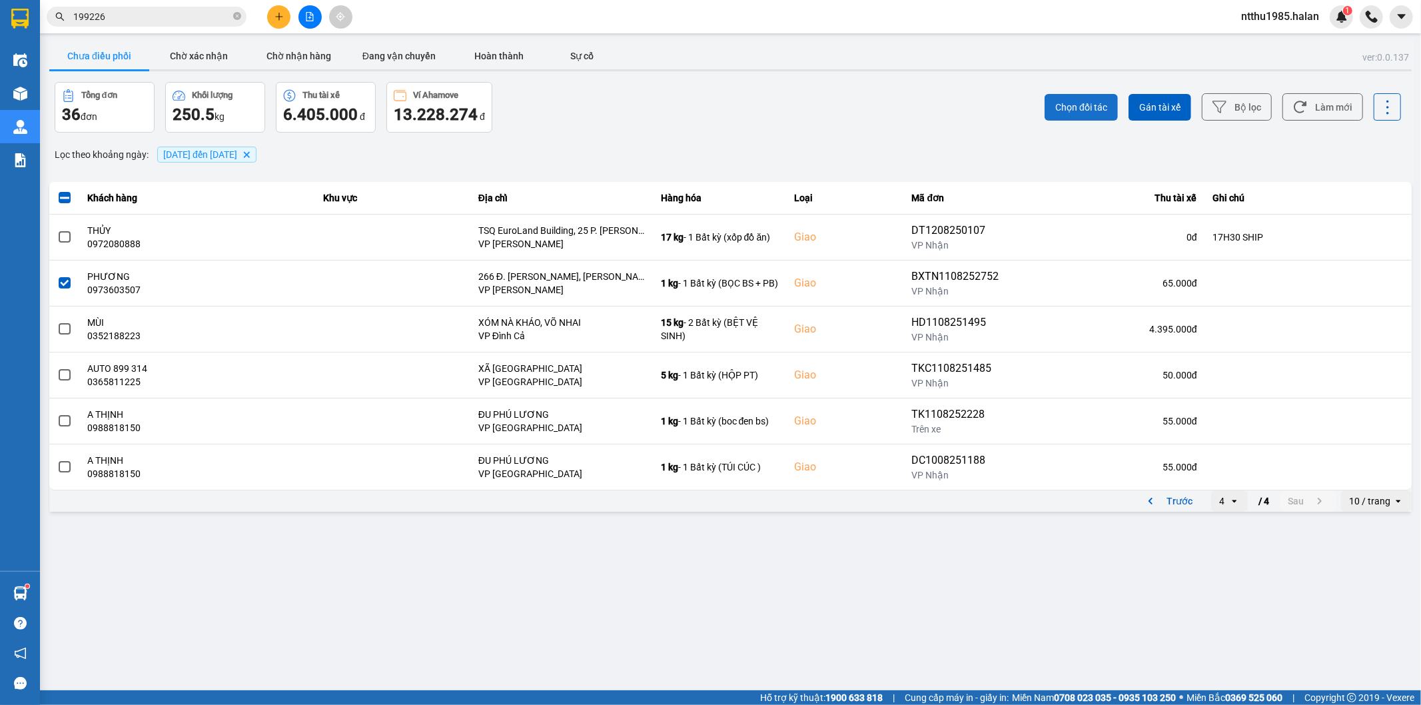
click at [1075, 101] on span "Chọn đối tác" at bounding box center [1082, 107] width 52 height 13
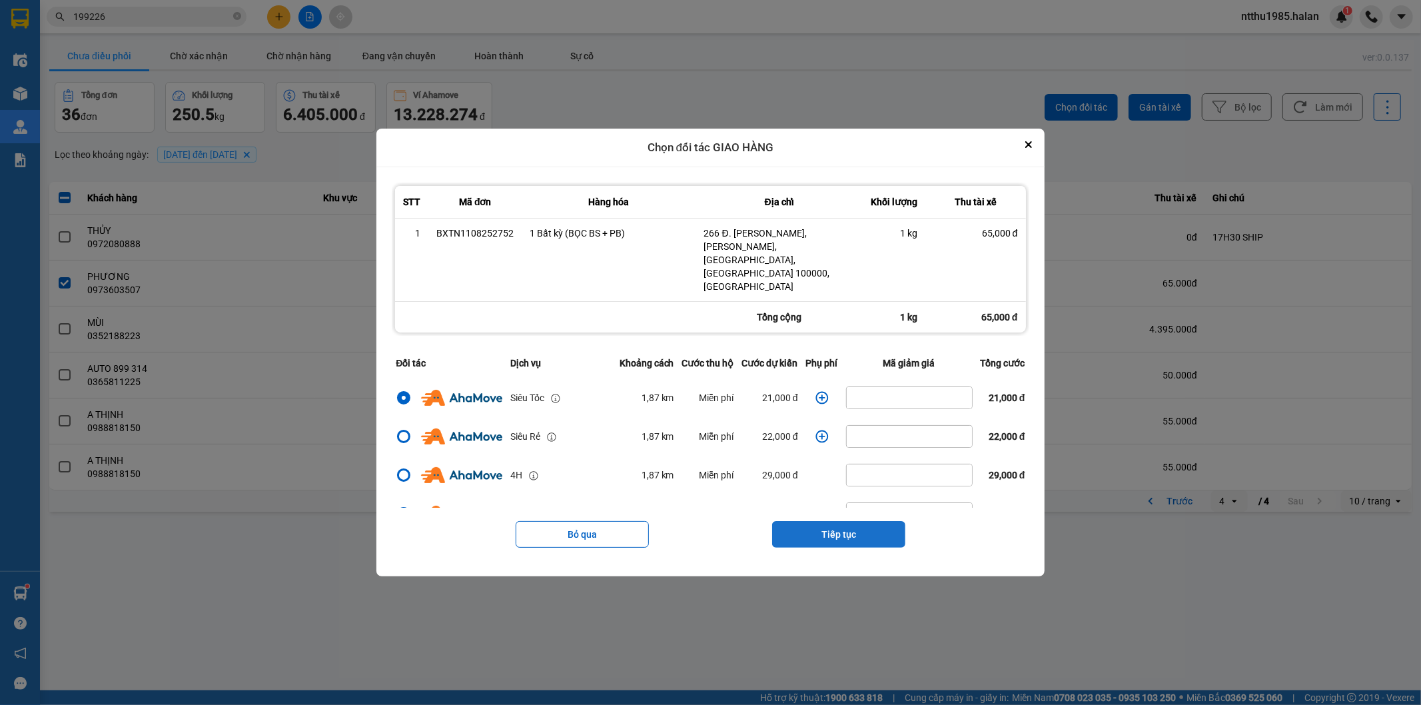
click at [862, 521] on button "Tiếp tục" at bounding box center [838, 534] width 133 height 27
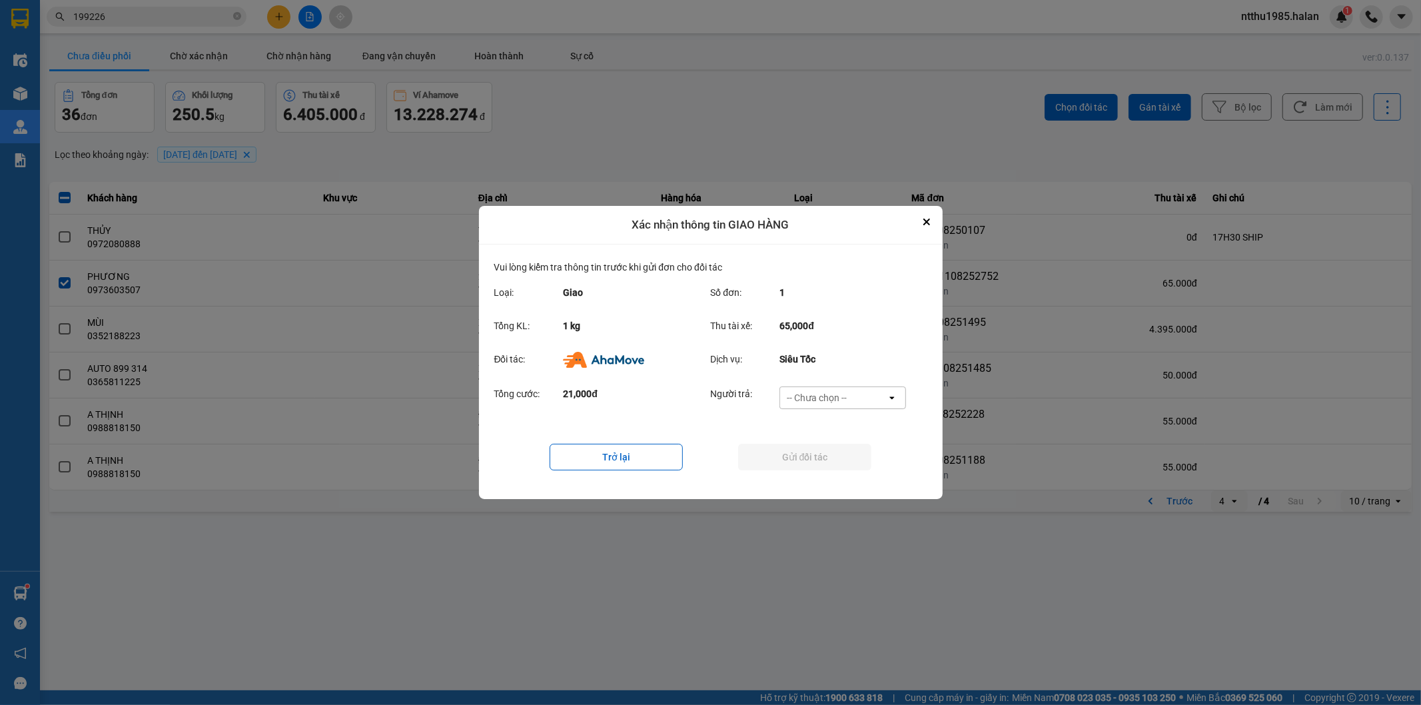
click at [833, 388] on div "-- Chưa chọn --" at bounding box center [833, 397] width 107 height 21
click at [835, 474] on span "Ví Ahamove" at bounding box center [817, 474] width 54 height 13
click at [829, 460] on button "Gửi đối tác" at bounding box center [804, 457] width 133 height 27
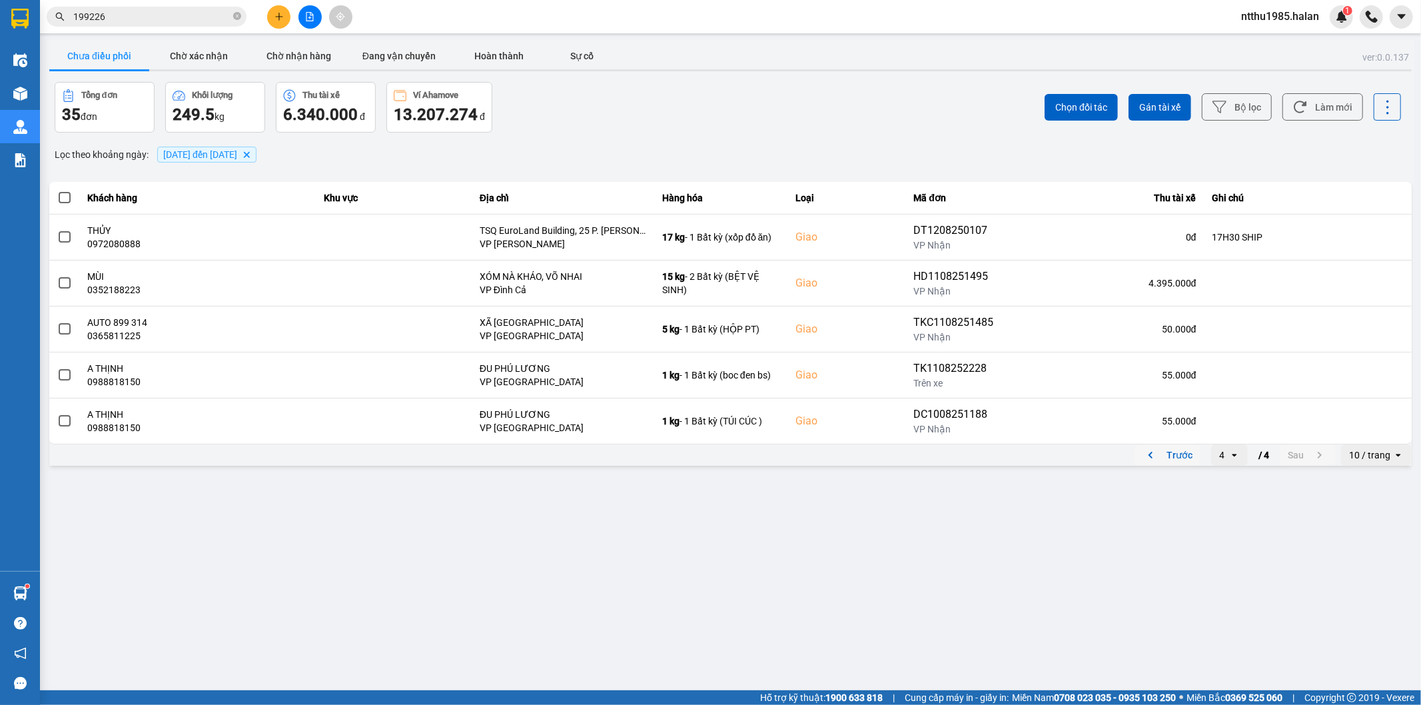
click at [1187, 458] on button "Trước" at bounding box center [1168, 455] width 66 height 20
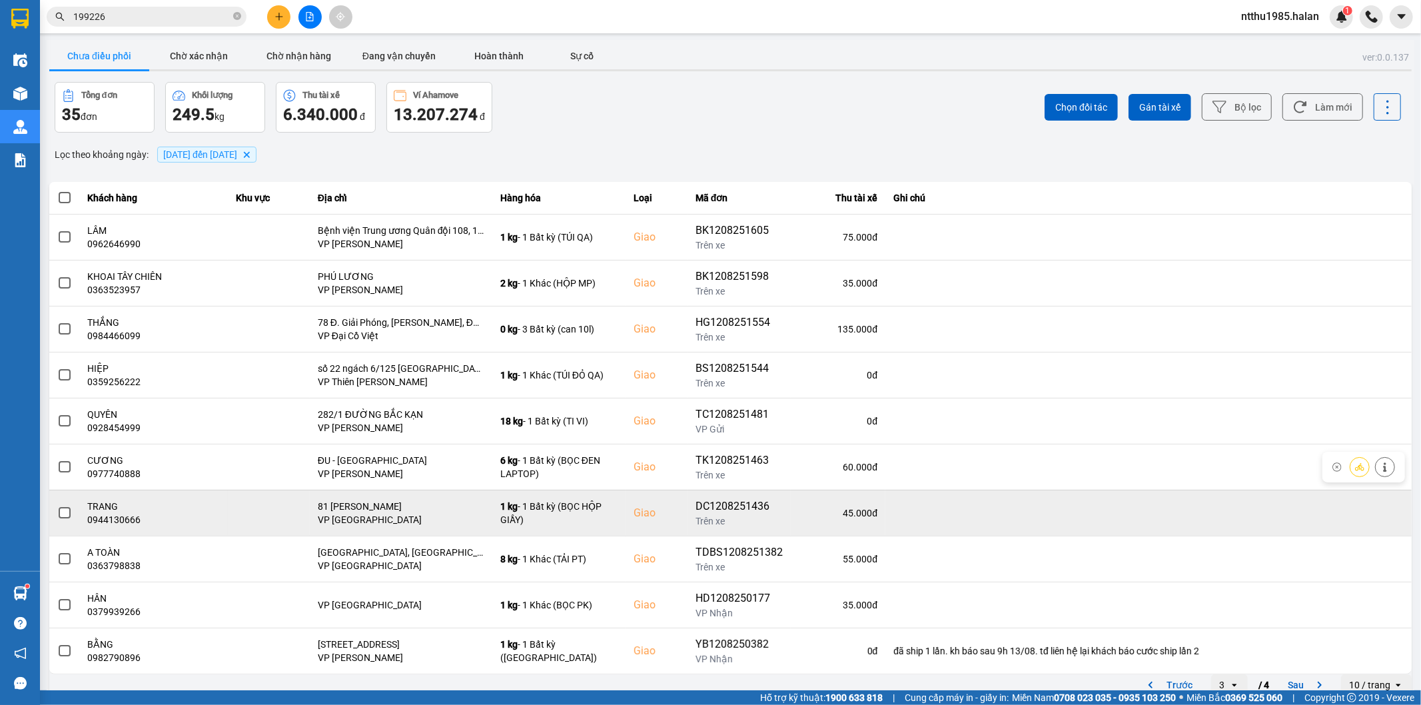
scroll to position [15, 0]
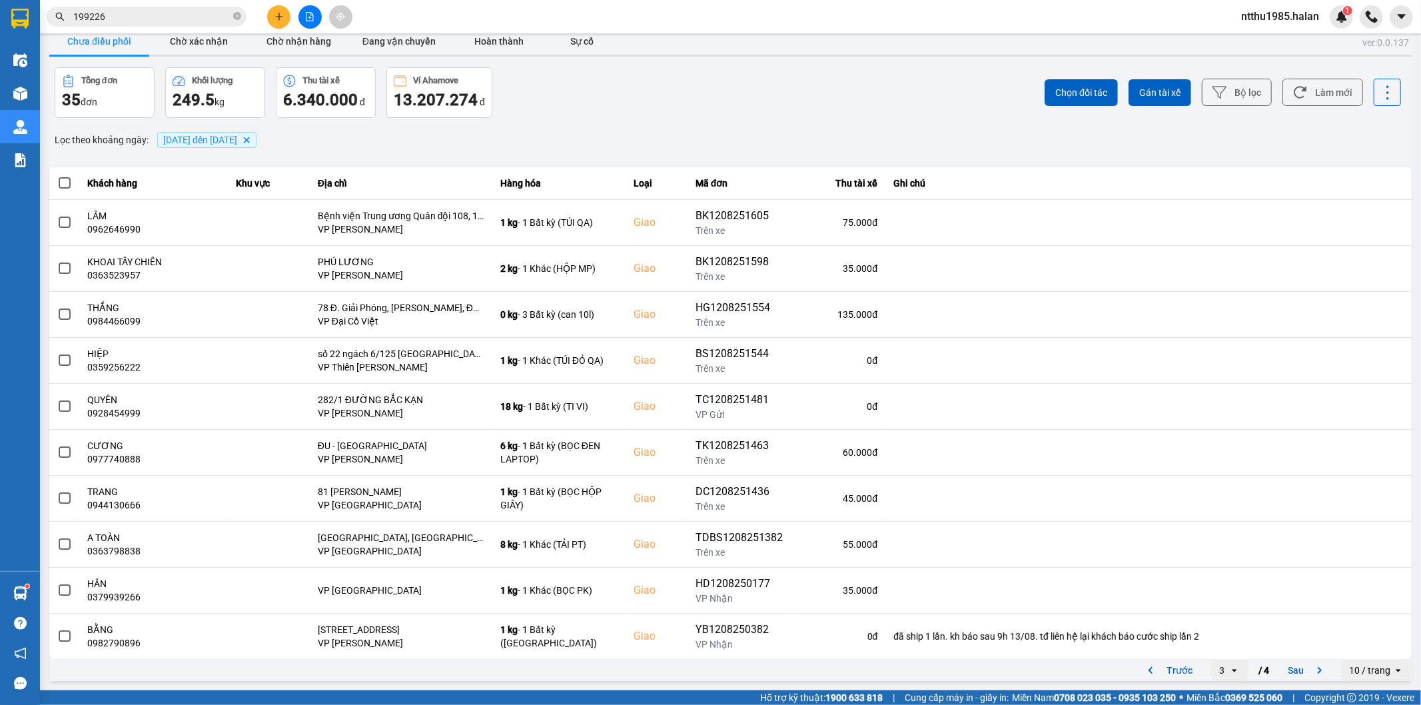
click at [624, 117] on div "Tổng đơn 35 đơn Khối lượng 249.5 kg Thu tài xế 6.340.000 đ Ví Ahamove 13.207.27…" at bounding box center [392, 92] width 674 height 51
click at [1319, 90] on button "Làm mới" at bounding box center [1323, 92] width 81 height 27
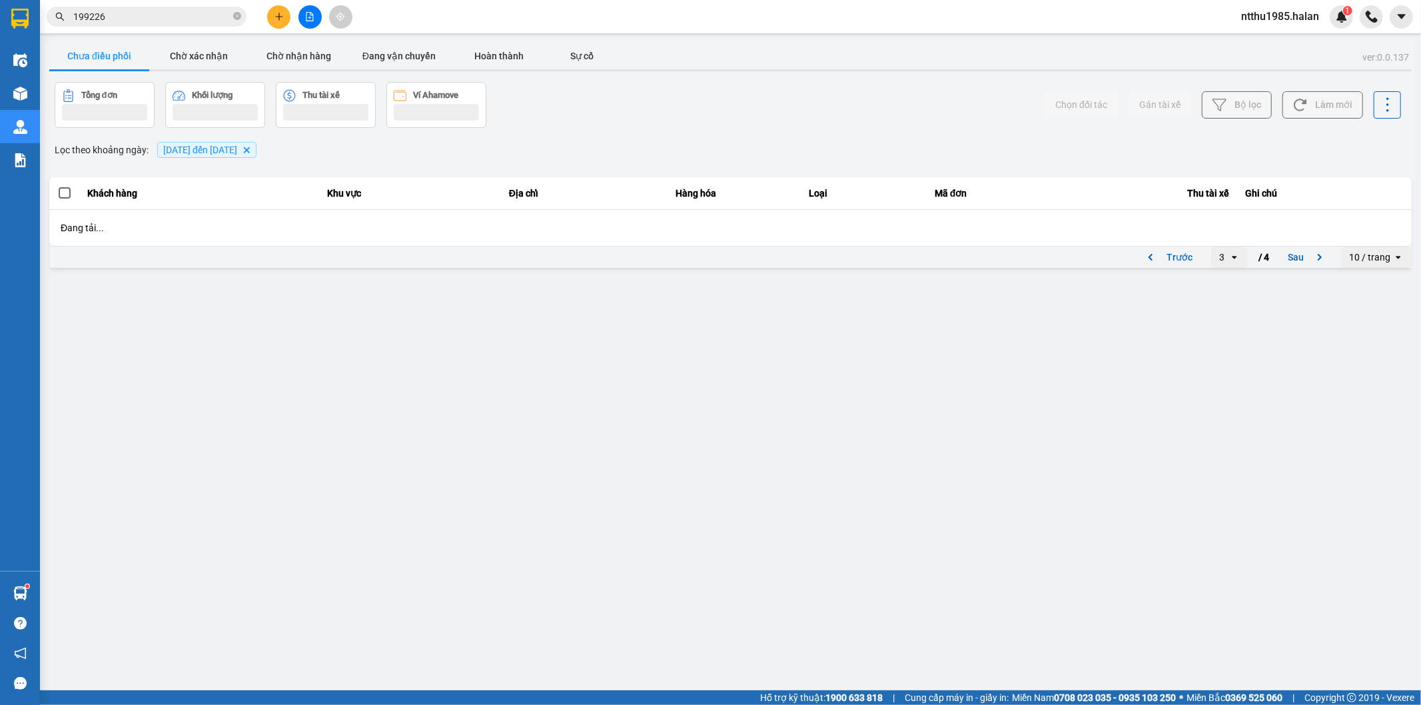
scroll to position [0, 0]
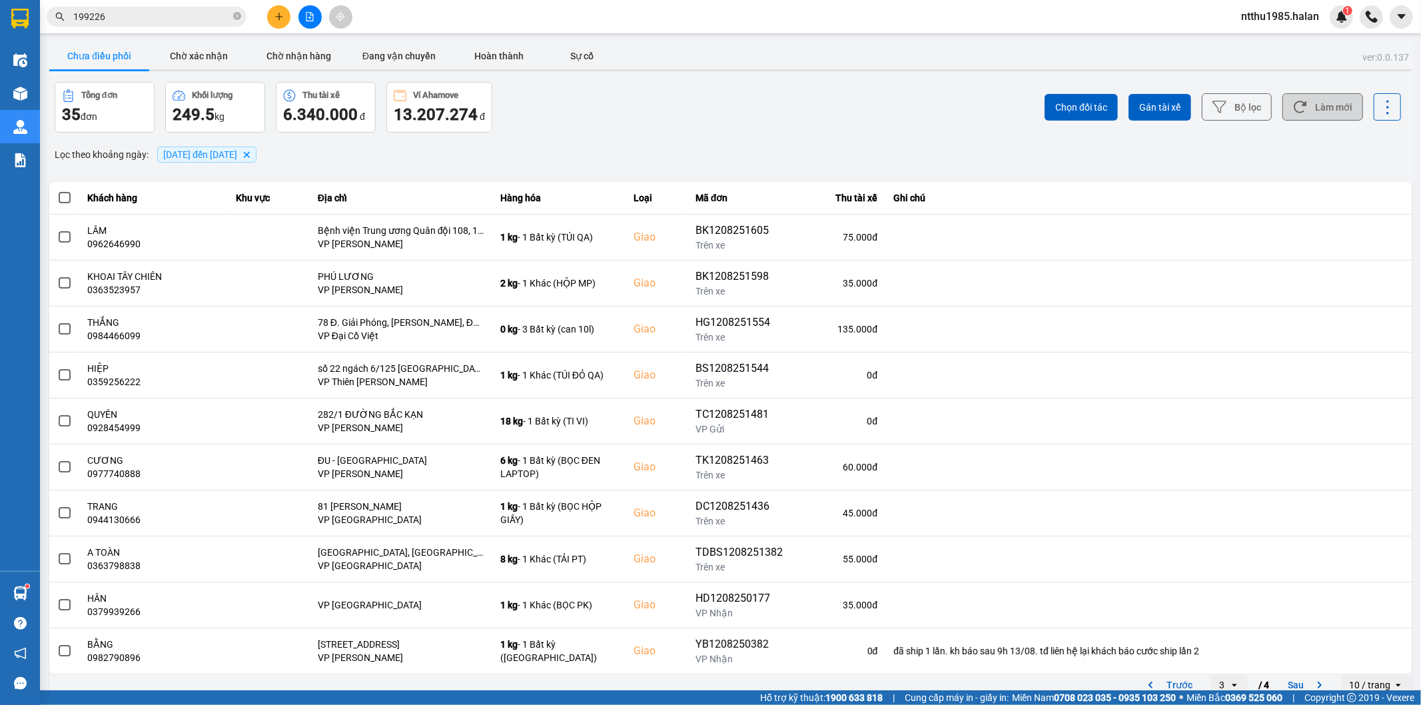
click at [1321, 114] on button "Làm mới" at bounding box center [1323, 106] width 81 height 27
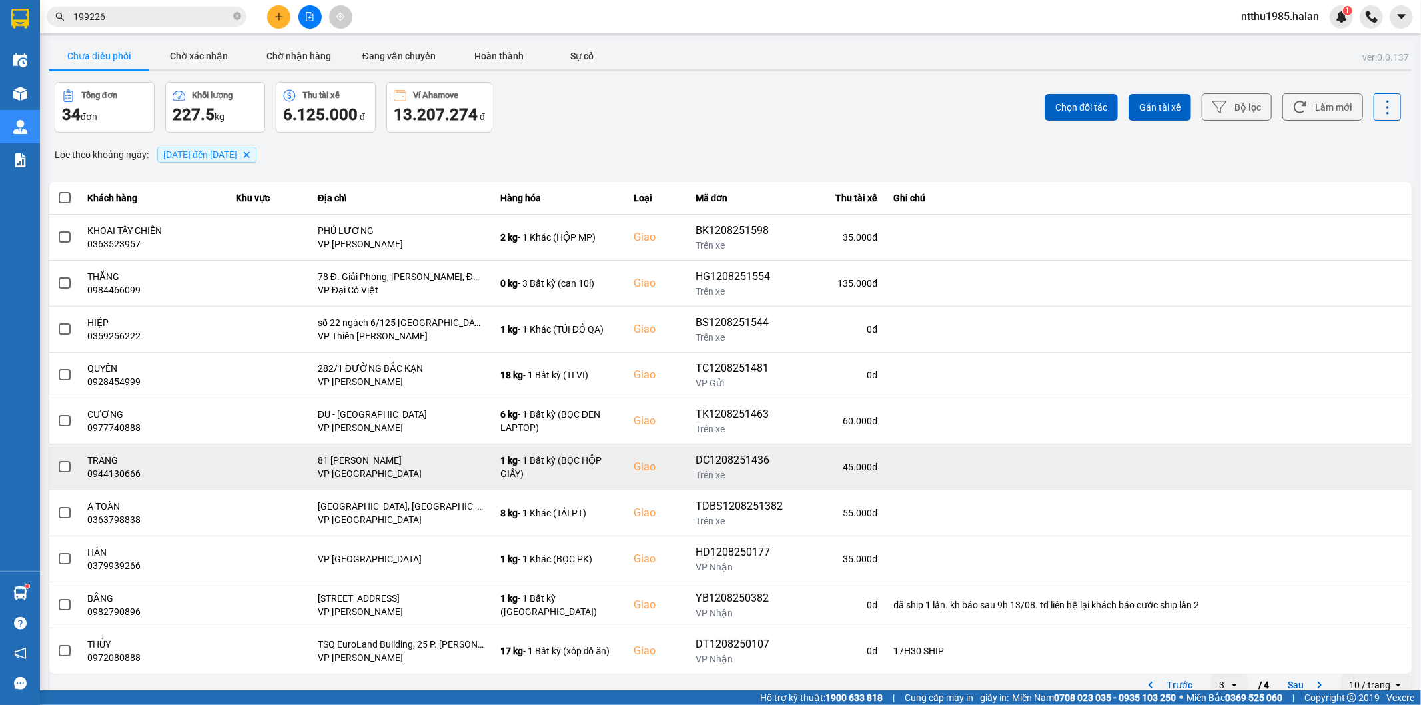
scroll to position [15, 0]
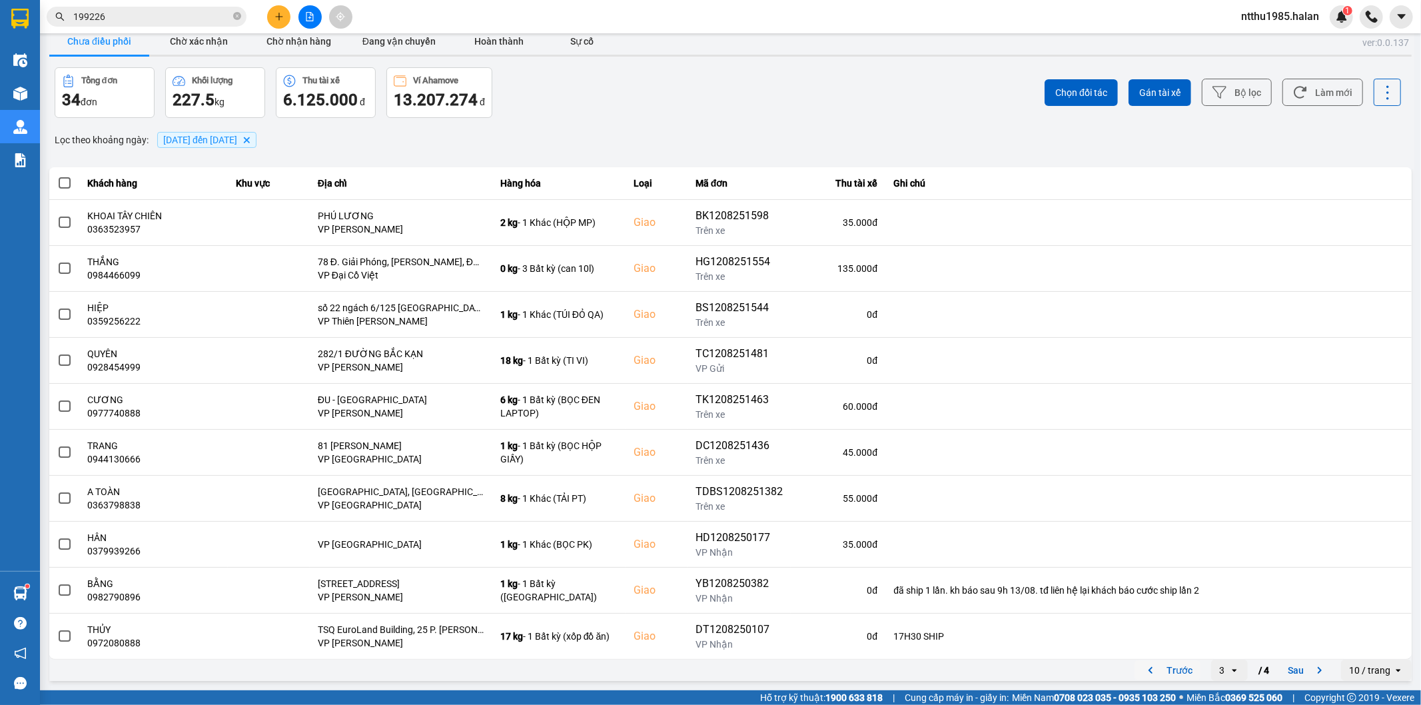
click at [1171, 674] on button "Trước" at bounding box center [1168, 670] width 66 height 20
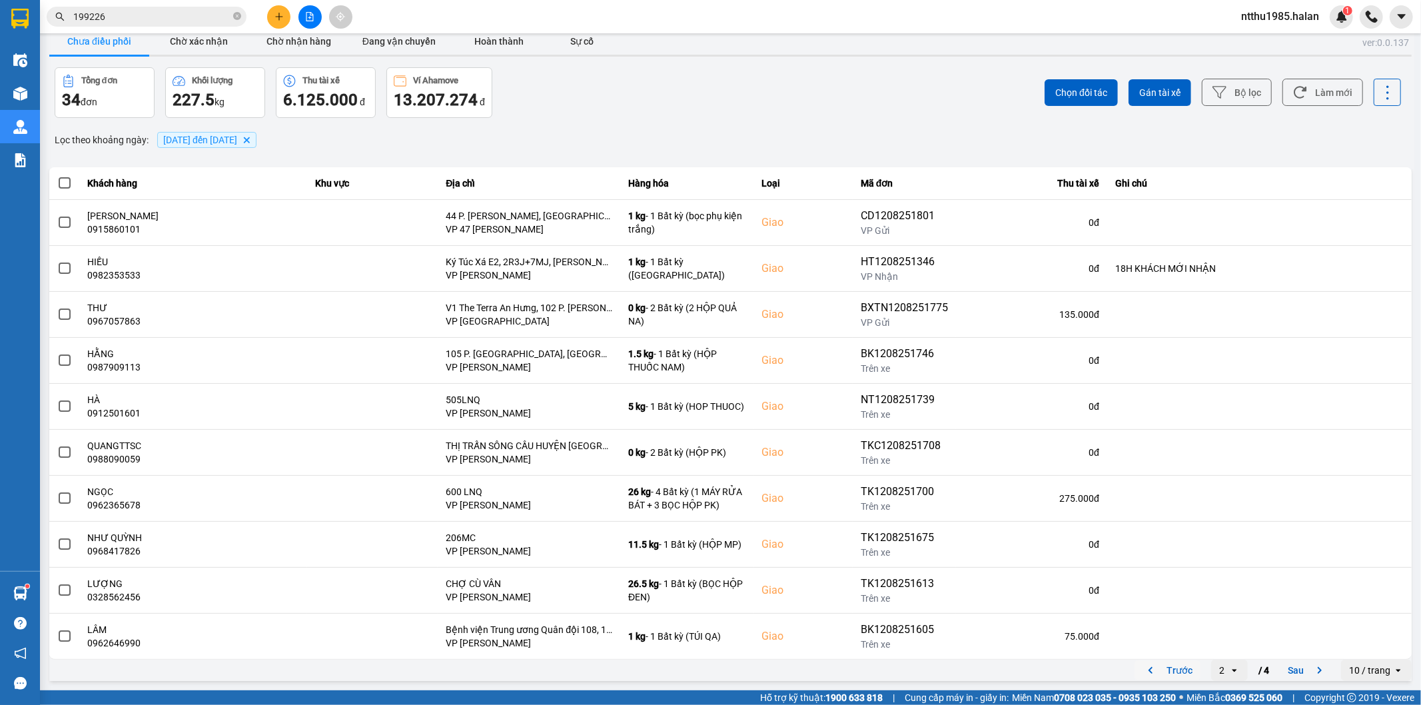
click at [1183, 674] on button "Trước" at bounding box center [1168, 670] width 66 height 20
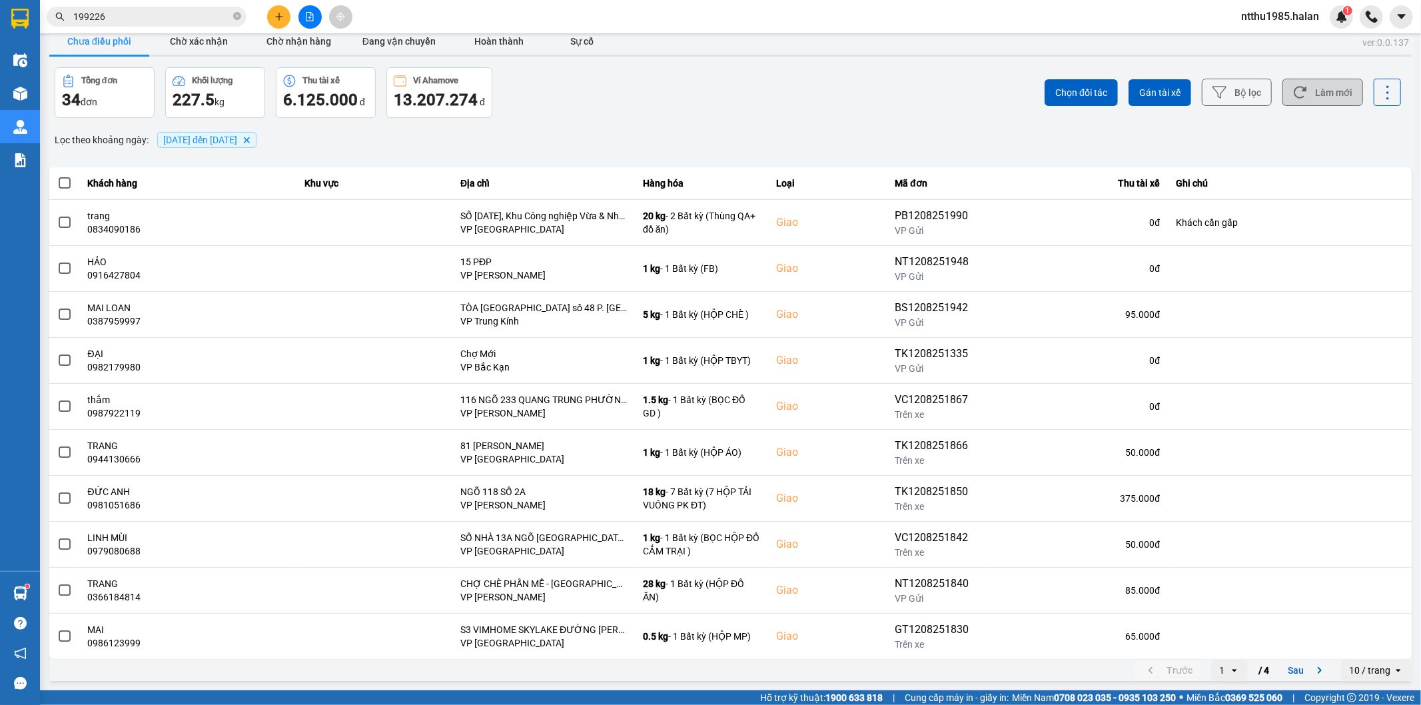
click at [1318, 94] on button "Làm mới" at bounding box center [1323, 92] width 81 height 27
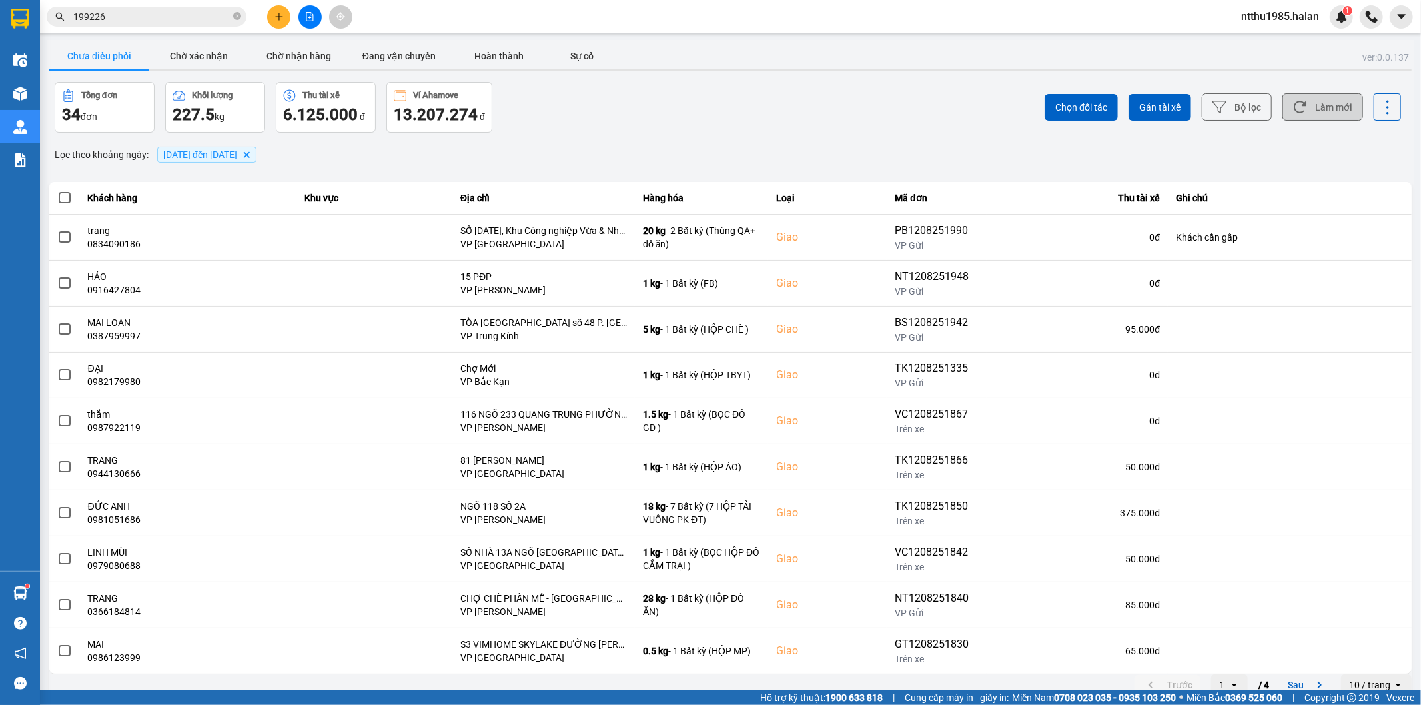
click at [1306, 107] on button "Làm mới" at bounding box center [1323, 106] width 81 height 27
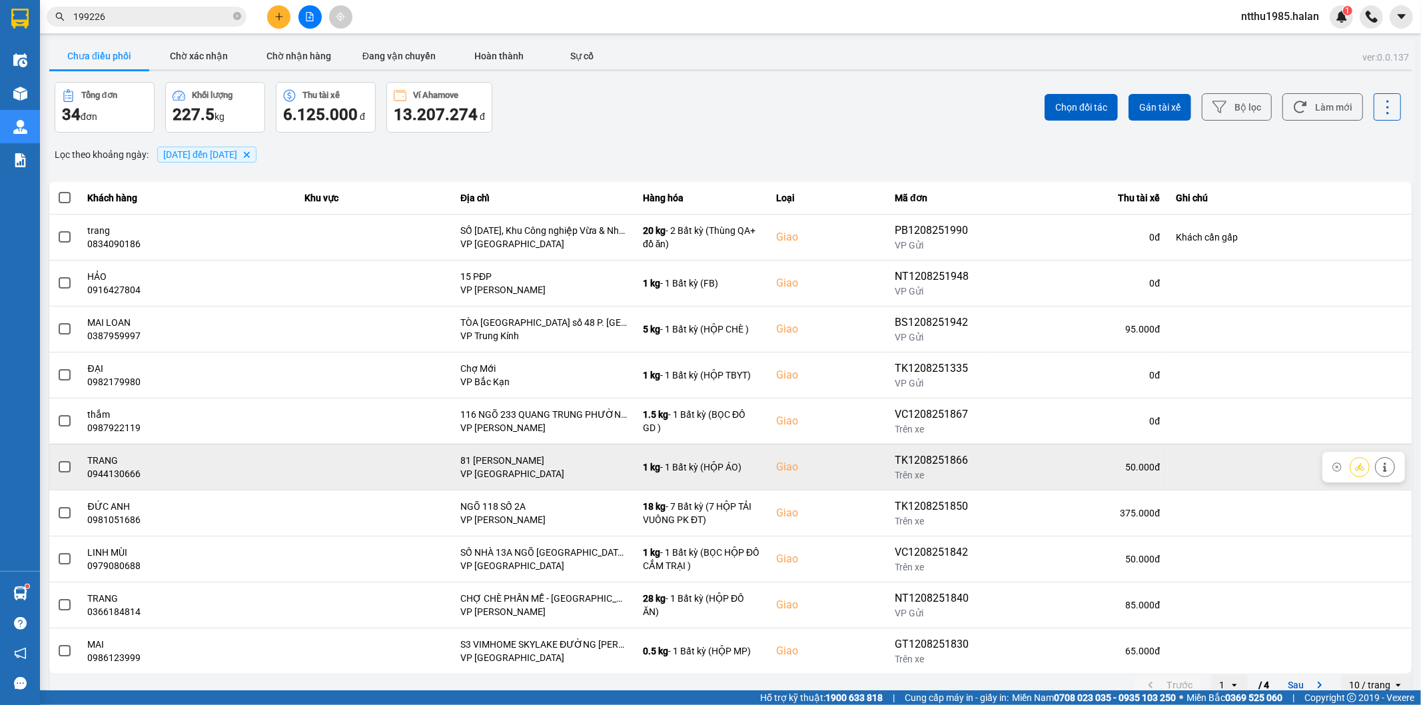
scroll to position [15, 0]
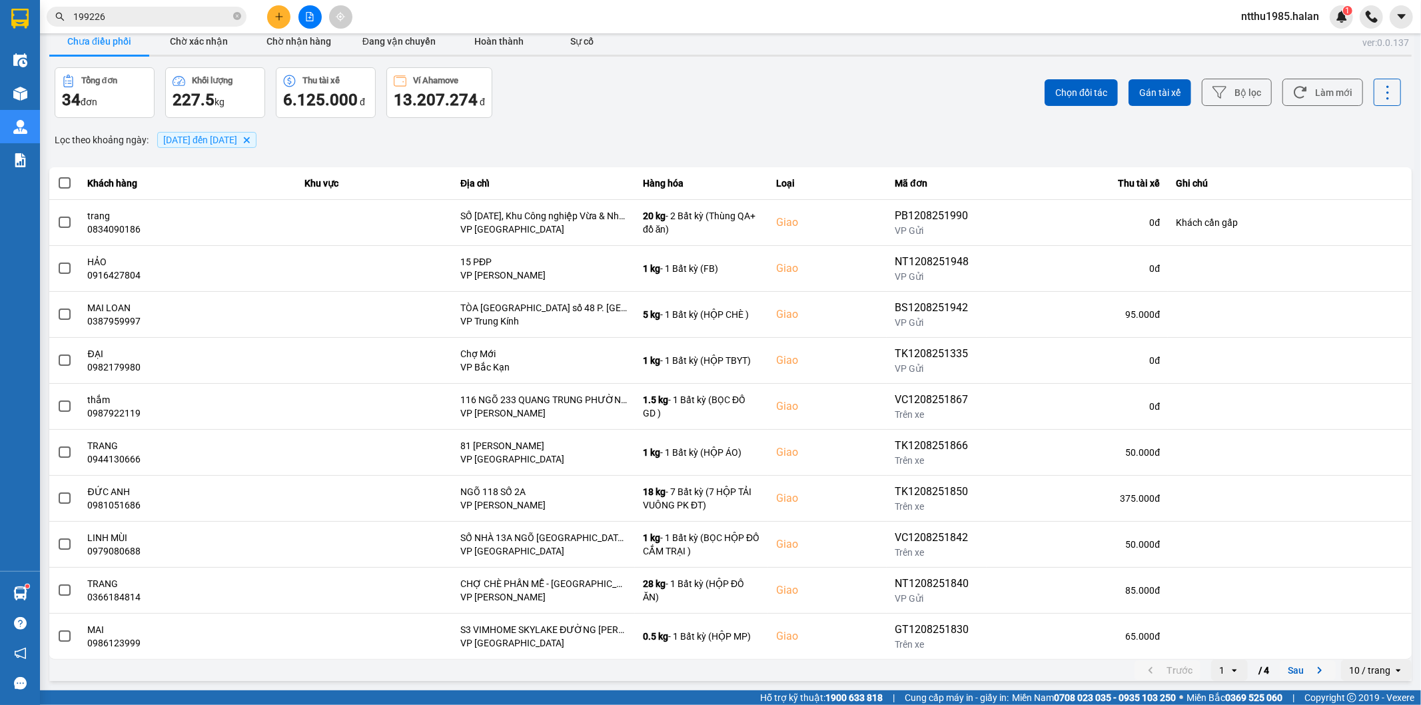
click at [1289, 675] on button "Sau" at bounding box center [1308, 670] width 56 height 20
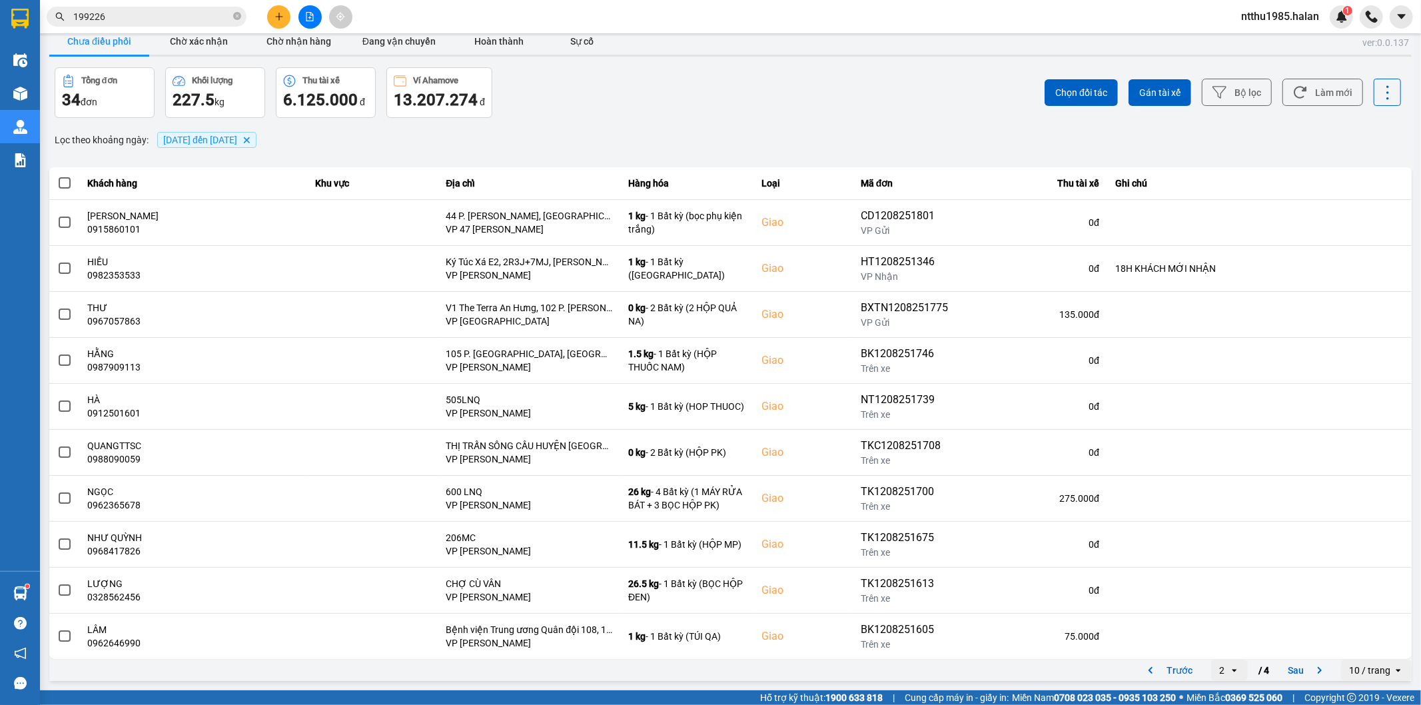
click at [131, 14] on input "199226" at bounding box center [151, 16] width 157 height 15
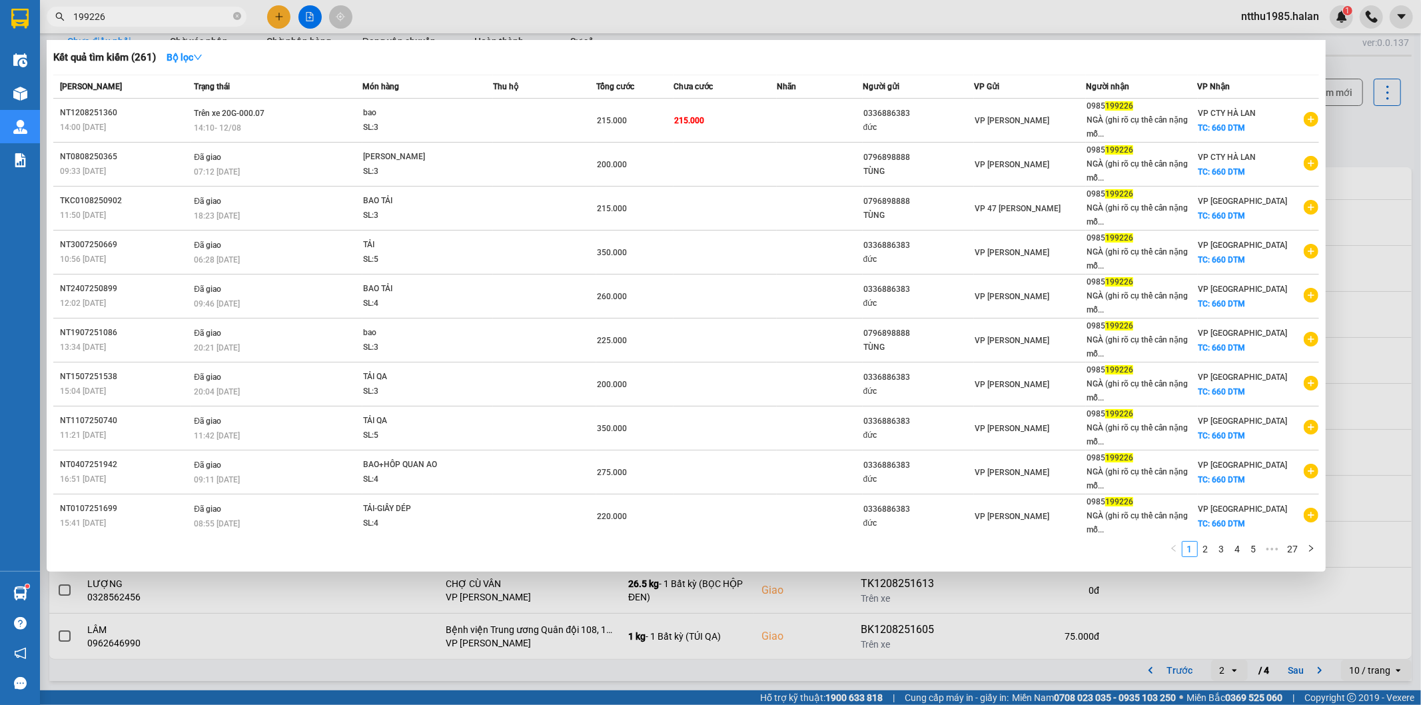
click at [131, 14] on input "199226" at bounding box center [151, 16] width 157 height 15
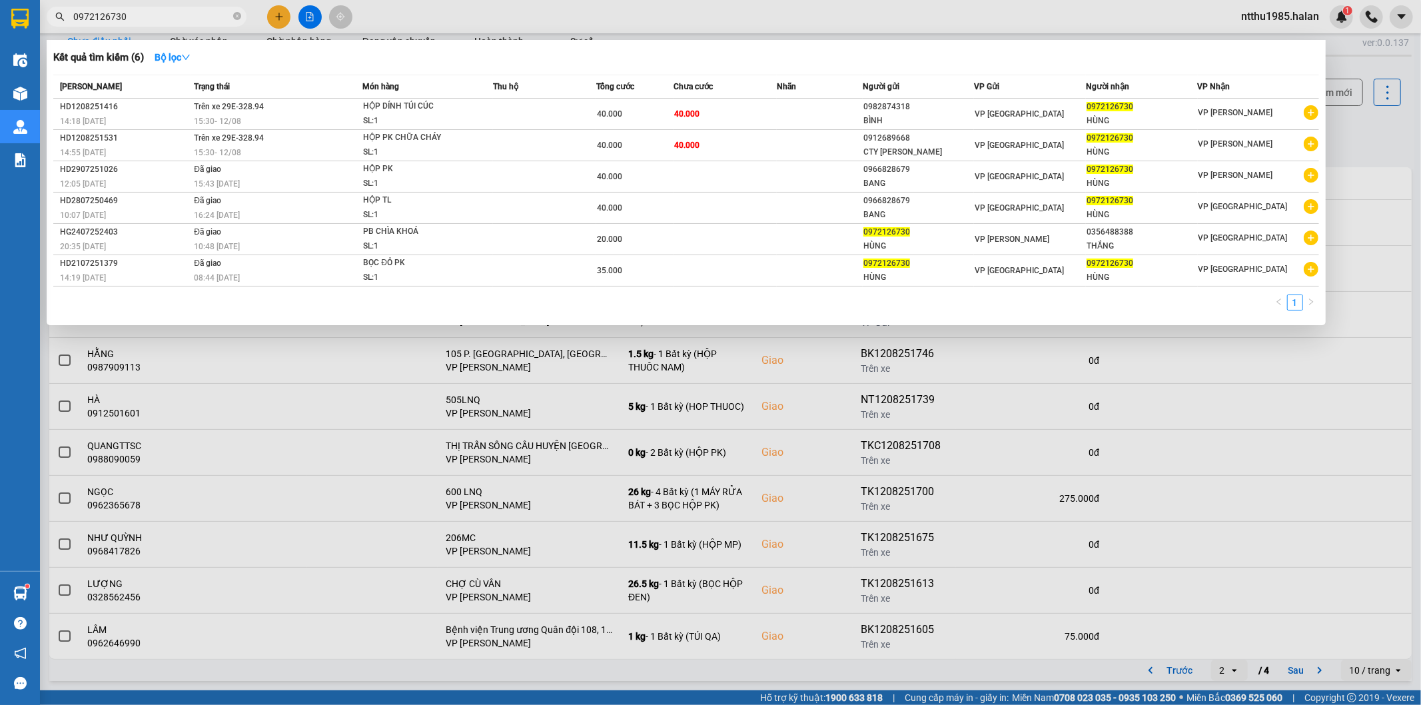
click at [1366, 125] on div at bounding box center [710, 352] width 1421 height 705
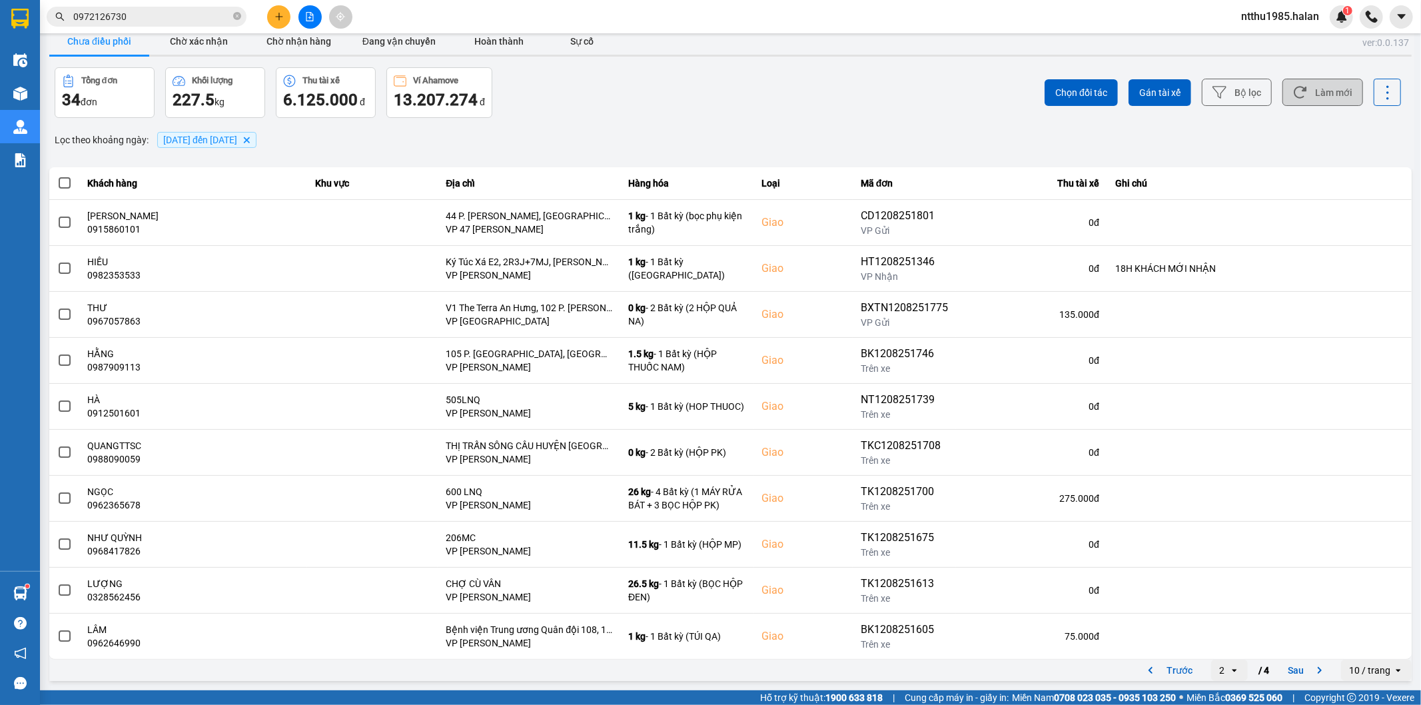
click at [1337, 99] on button "Làm mới" at bounding box center [1323, 92] width 81 height 27
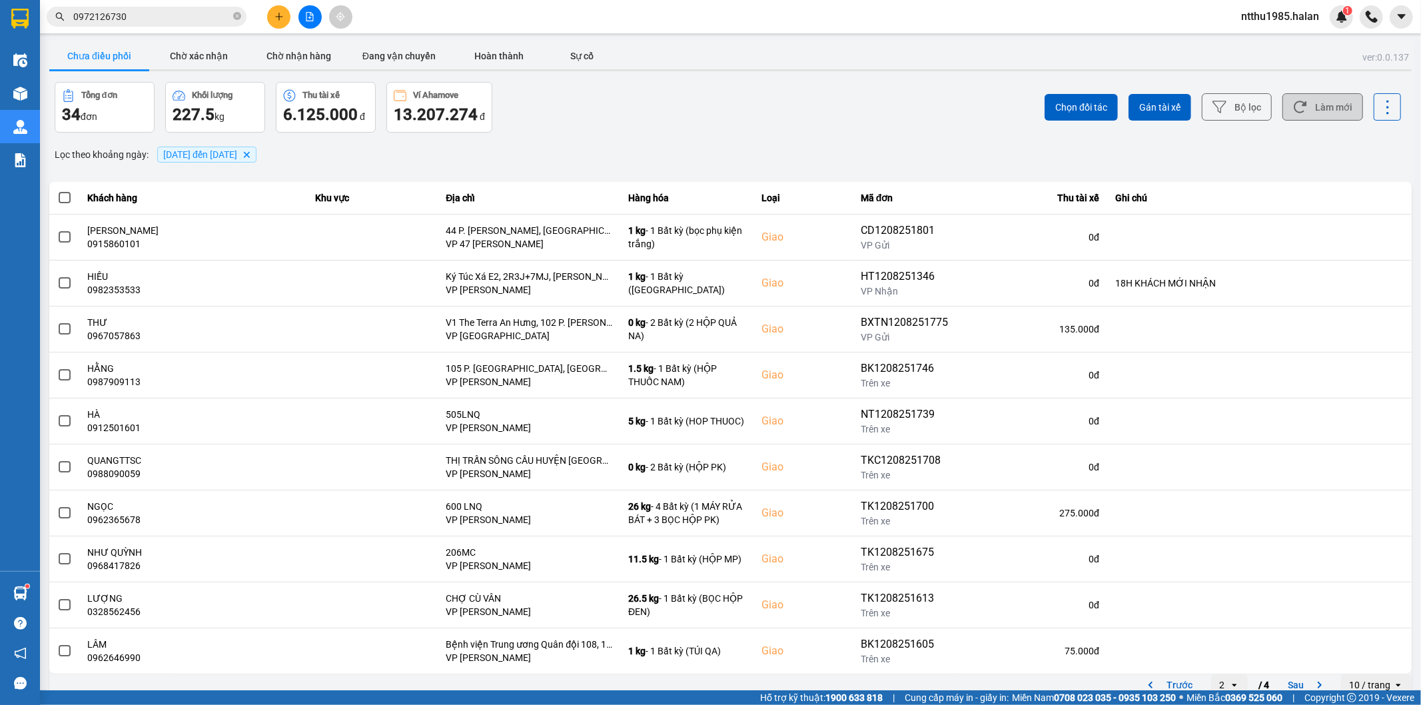
click at [1317, 96] on button "Làm mới" at bounding box center [1323, 106] width 81 height 27
click at [1323, 108] on button "Làm mới" at bounding box center [1323, 106] width 81 height 27
click at [780, 108] on div "Chọn đối tác Gán tài xế Bộ lọc Làm mới" at bounding box center [1065, 107] width 674 height 51
click at [128, 21] on input "0972126730" at bounding box center [151, 16] width 157 height 15
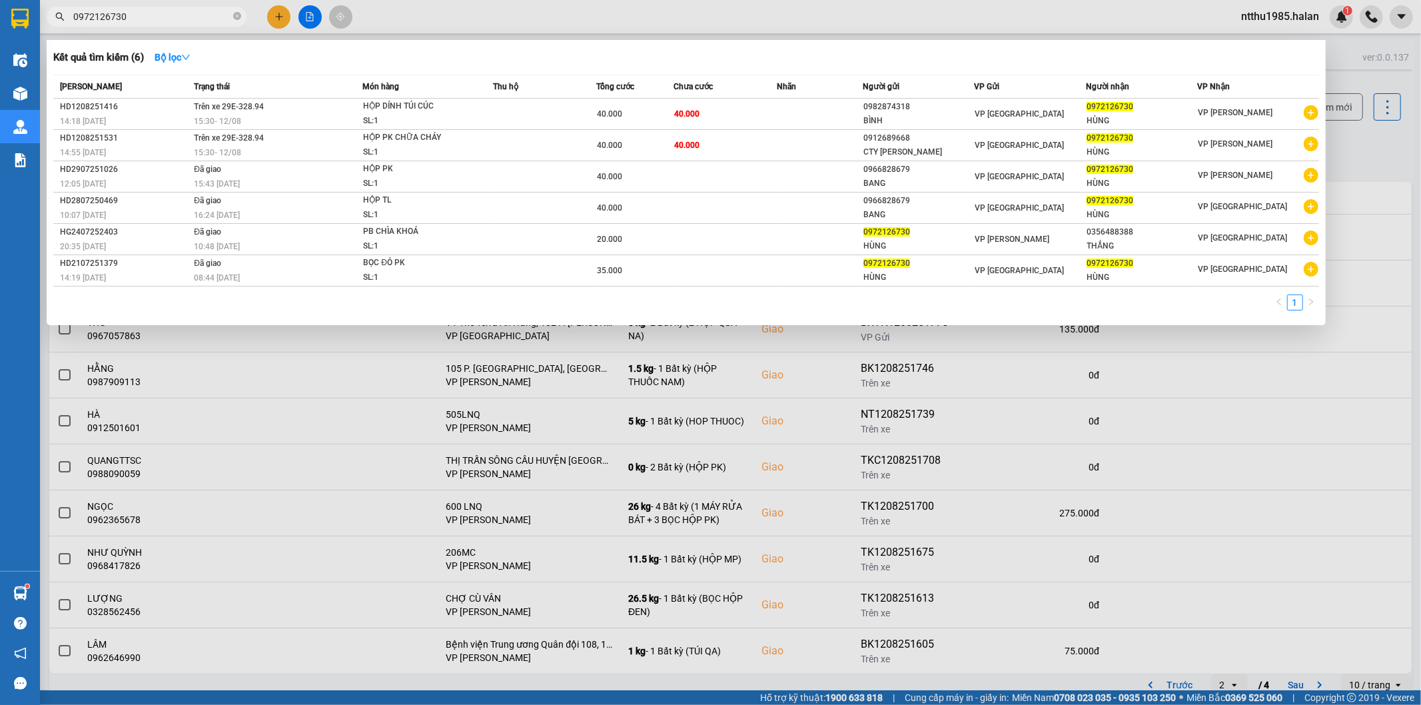
click at [128, 21] on input "0972126730" at bounding box center [151, 16] width 157 height 15
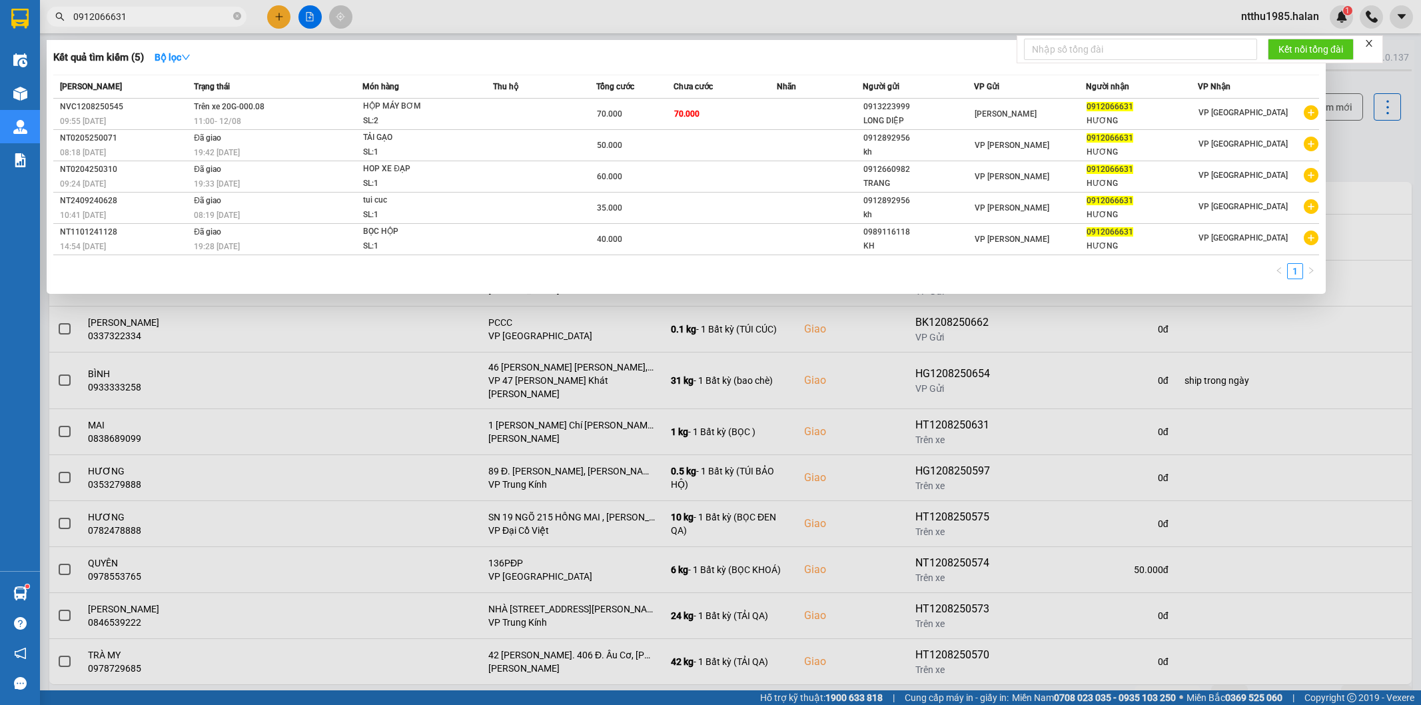
click at [181, 15] on input "0912066631" at bounding box center [151, 16] width 157 height 15
click at [147, 15] on input "0912066631" at bounding box center [151, 16] width 157 height 15
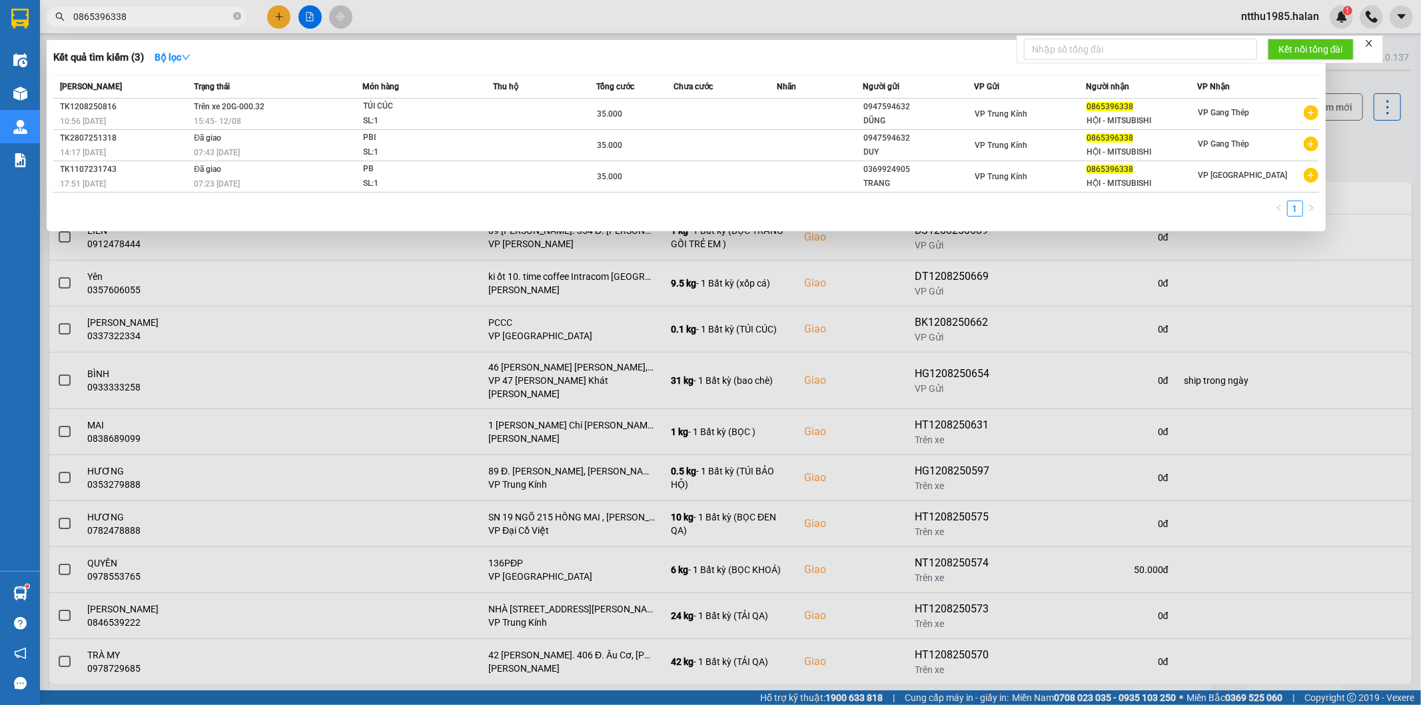
click at [156, 17] on input "0865396338" at bounding box center [151, 16] width 157 height 15
click at [168, 21] on input "0865396338" at bounding box center [151, 16] width 157 height 15
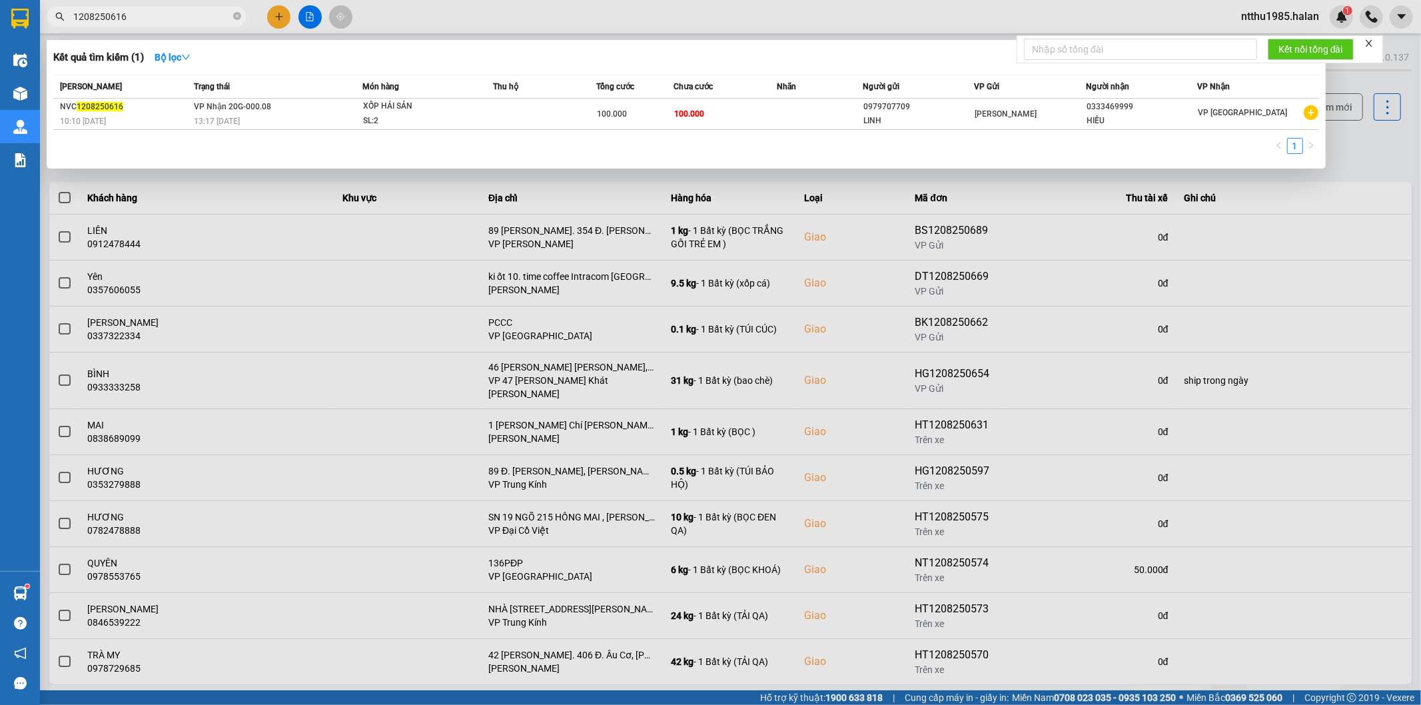
type input "1208250616"
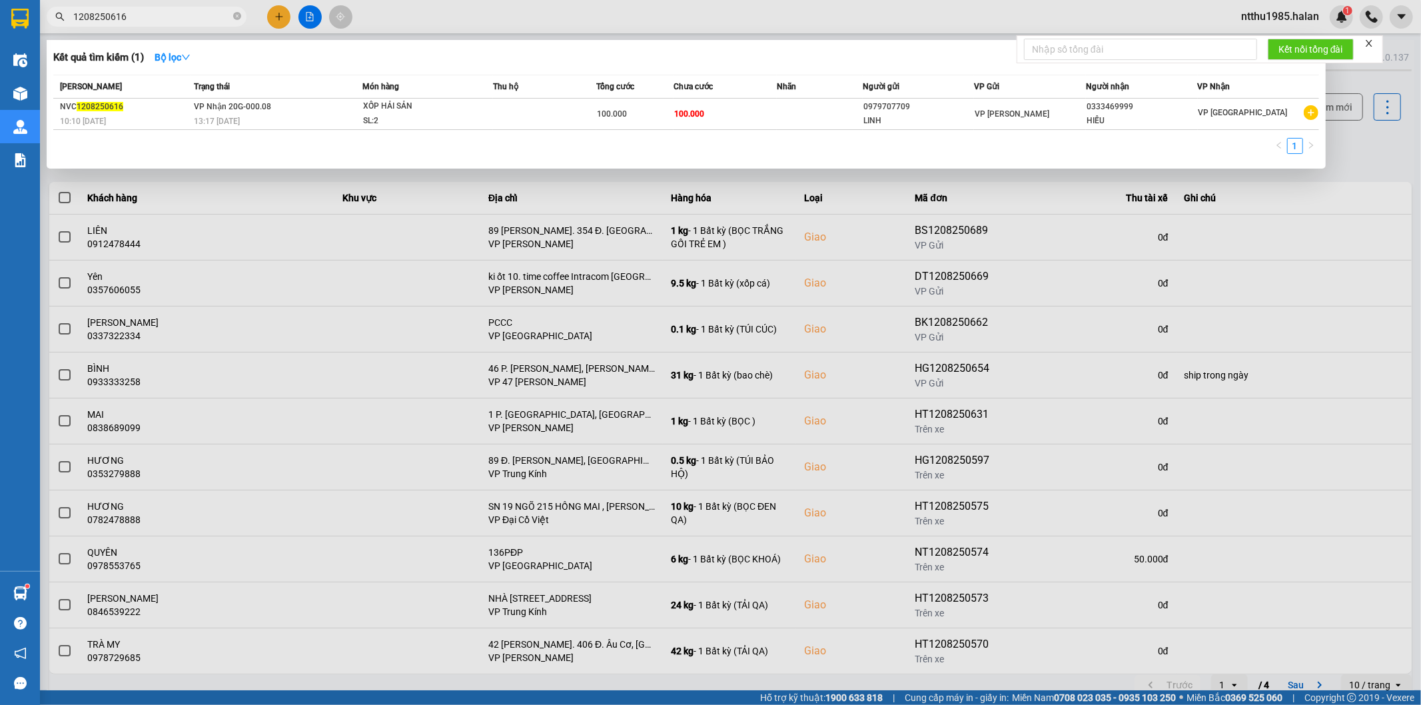
click at [168, 17] on input "1208250616" at bounding box center [151, 16] width 157 height 15
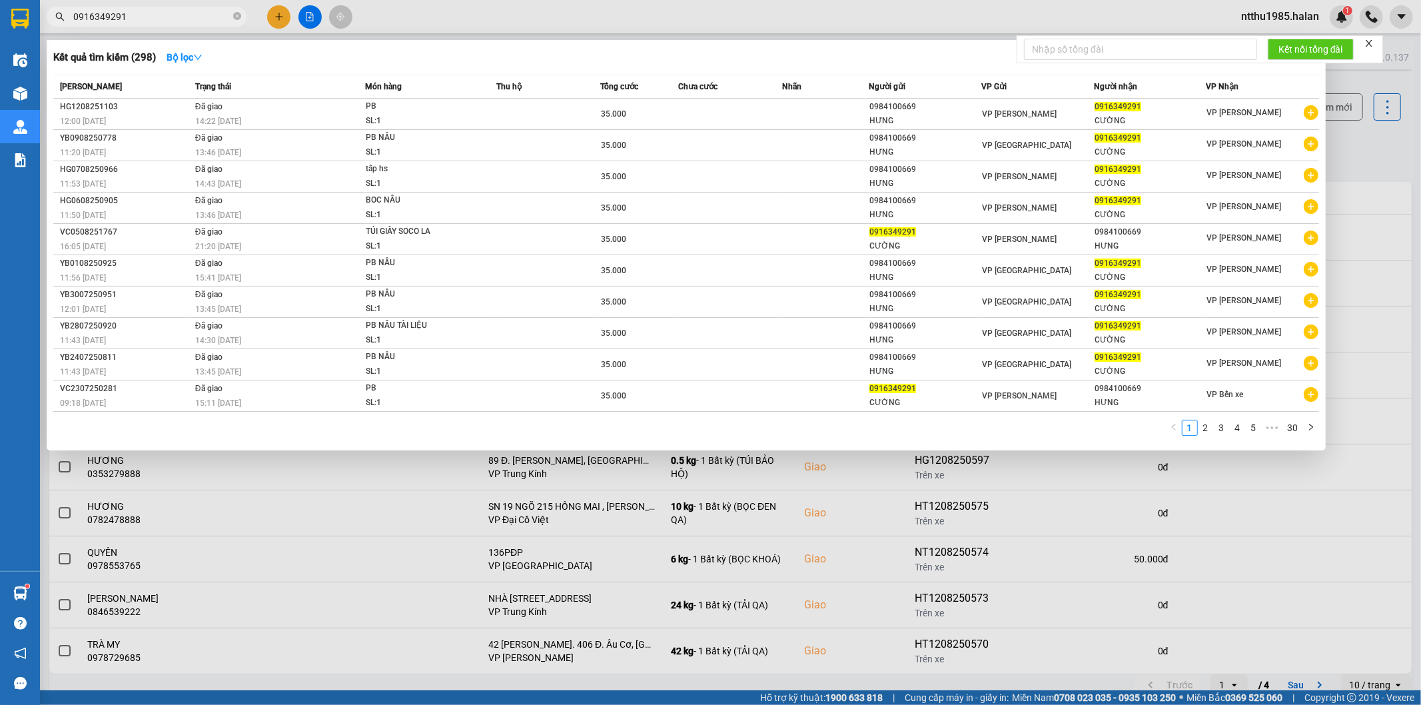
click at [149, 30] on div at bounding box center [710, 352] width 1421 height 705
click at [160, 18] on input "0916349291" at bounding box center [151, 16] width 157 height 15
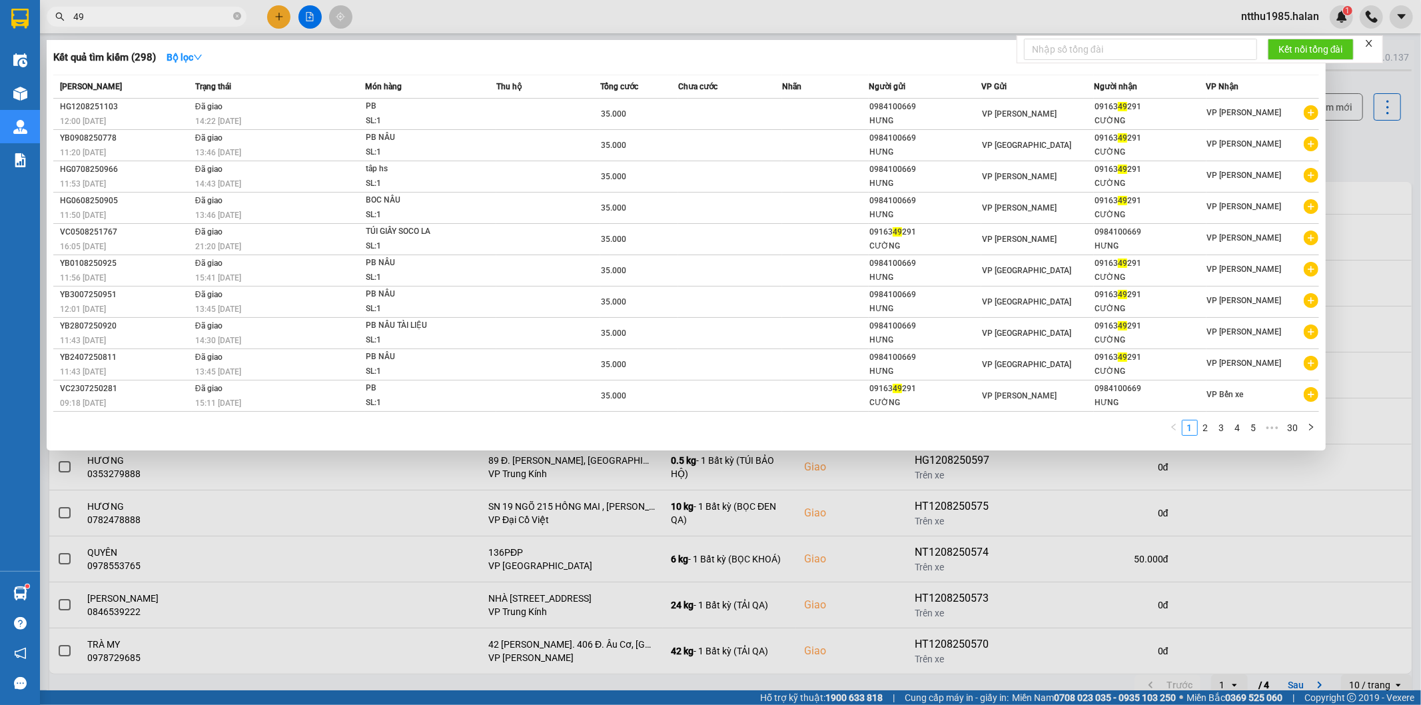
type input "4"
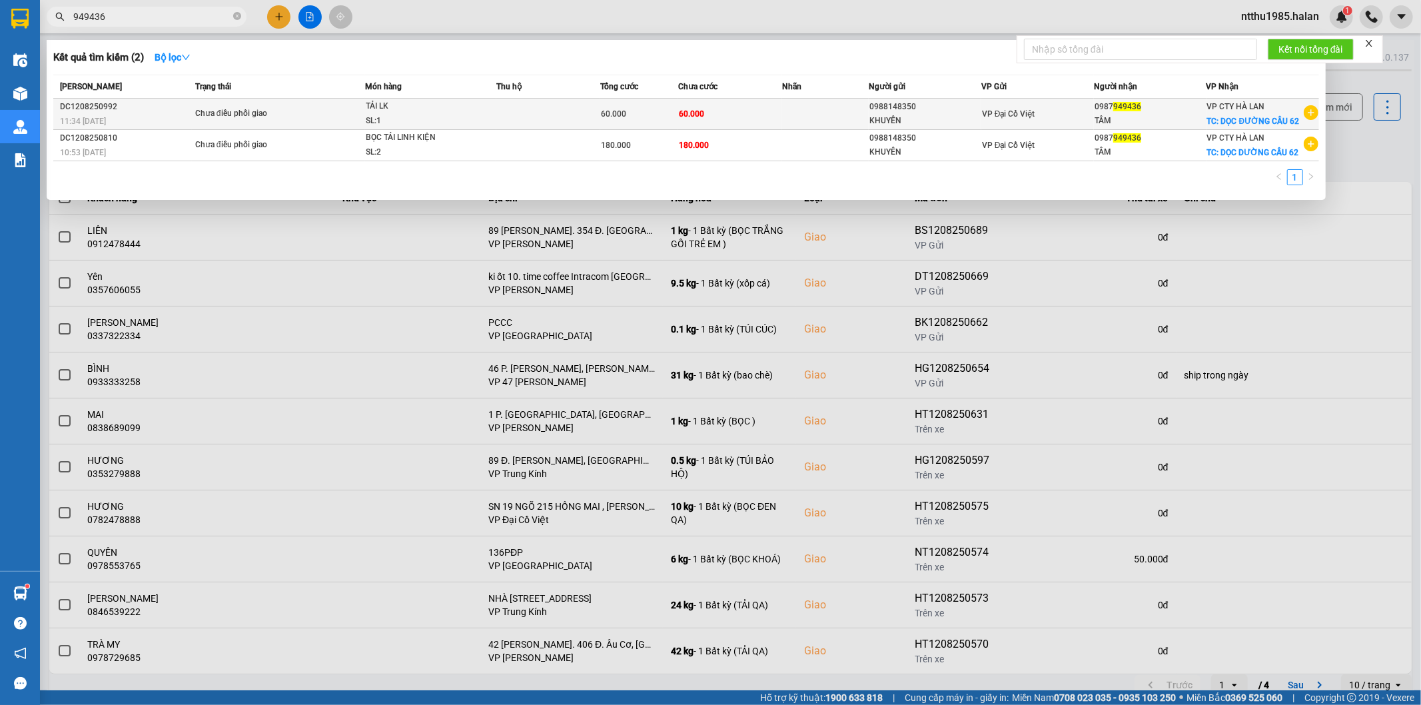
type input "949436"
click at [1068, 120] on div "VP Đại Cồ Việt" at bounding box center [1037, 114] width 111 height 15
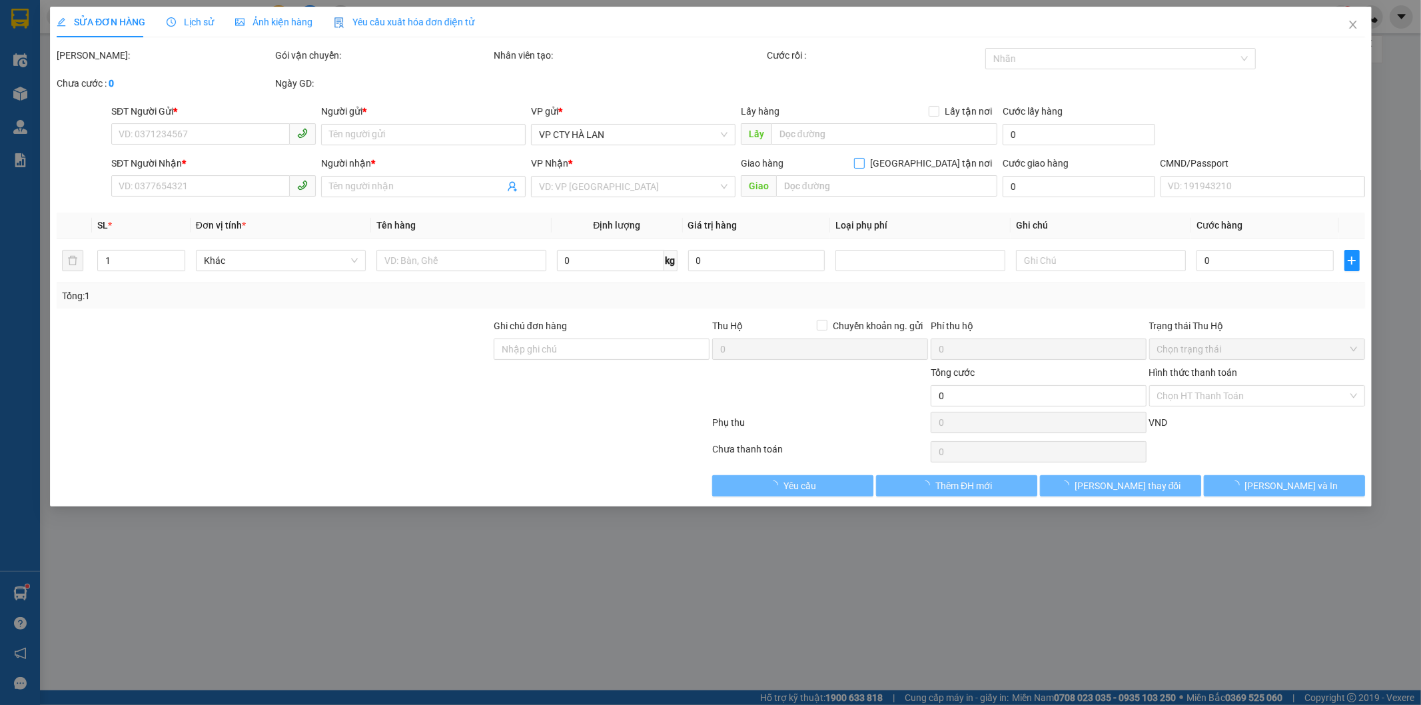
type input "0988148350"
type input "KHUYÊN"
type input "0987949436"
type input "TÂM"
checkbox input "true"
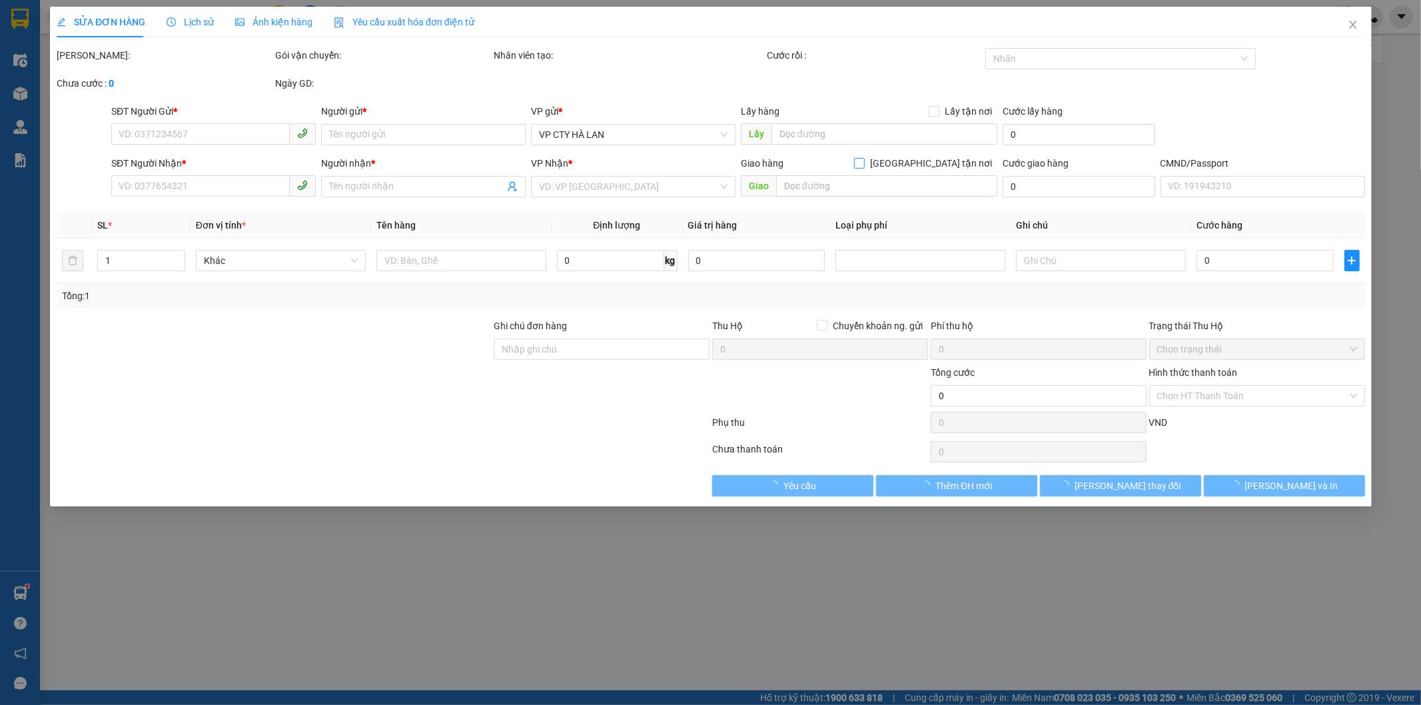
type input "DỌC ĐƯỜNG CẦU 62"
type input "60.000"
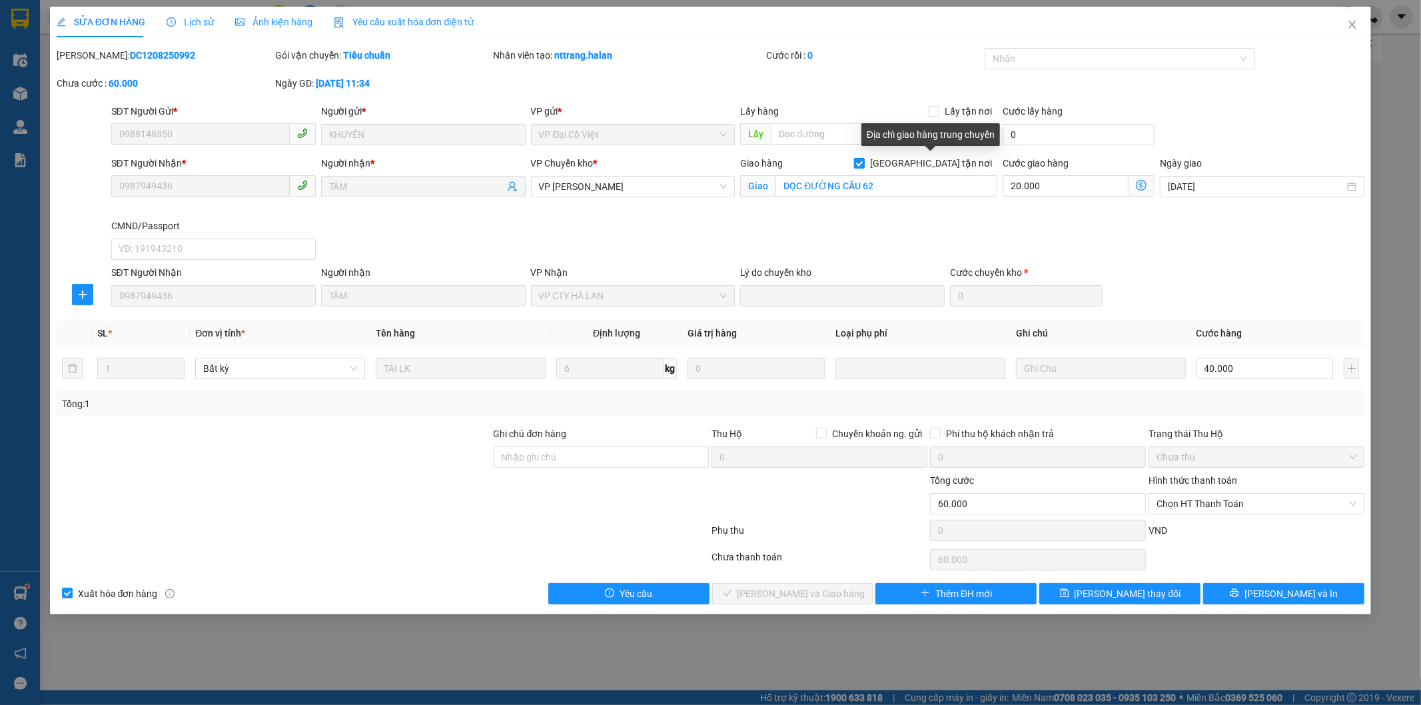
click at [864, 162] on input "[GEOGRAPHIC_DATA] tận nơi" at bounding box center [858, 162] width 9 height 9
checkbox input "false"
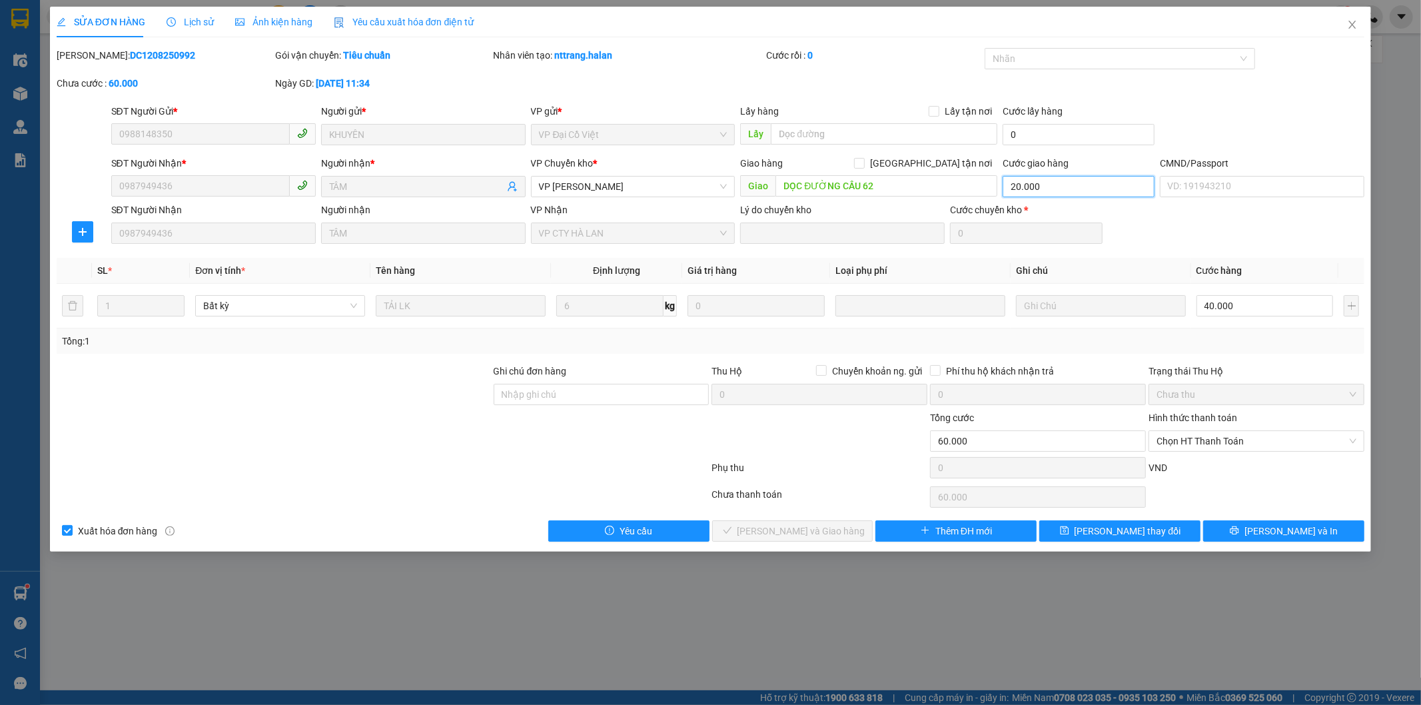
type input "40.000"
type input "0"
click at [1149, 530] on span "[PERSON_NAME] thay đổi" at bounding box center [1128, 531] width 107 height 15
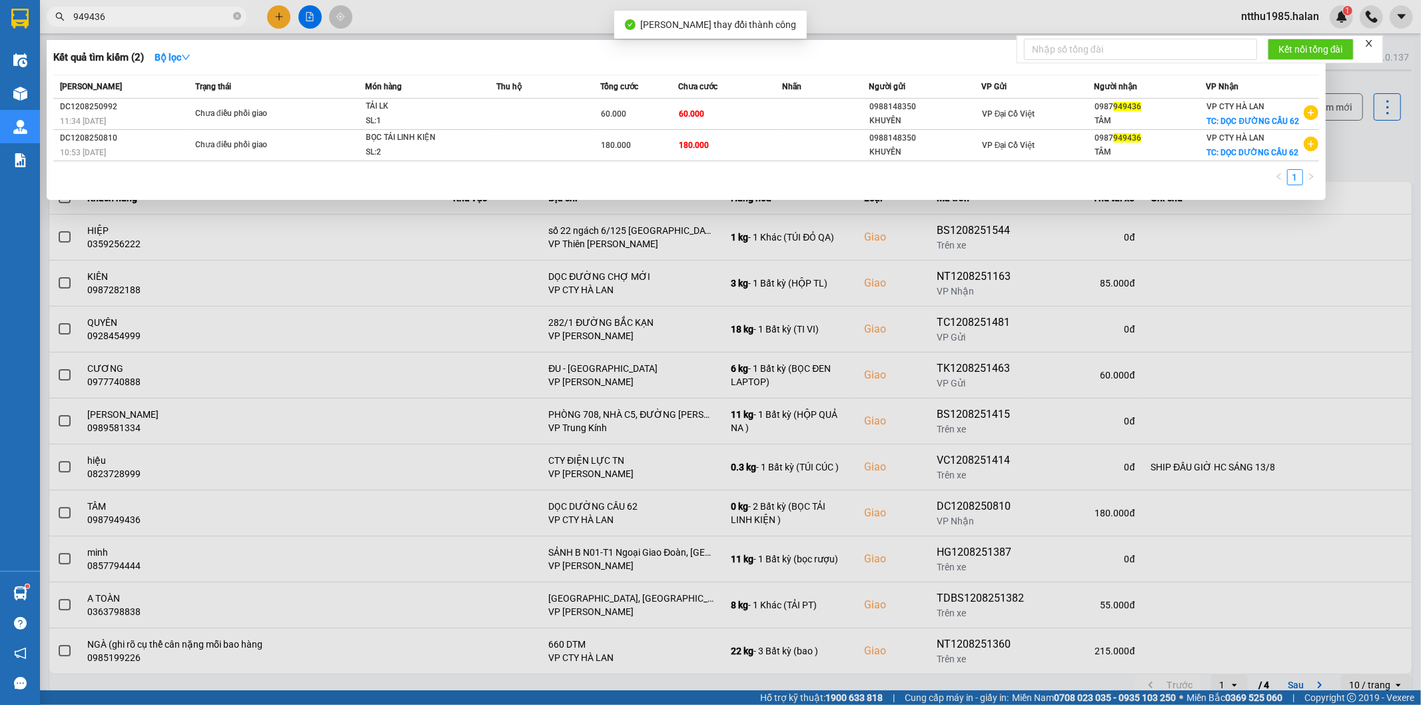
click at [183, 20] on input "949436" at bounding box center [151, 16] width 157 height 15
click at [964, 148] on div "KHUYÊN" at bounding box center [925, 152] width 111 height 14
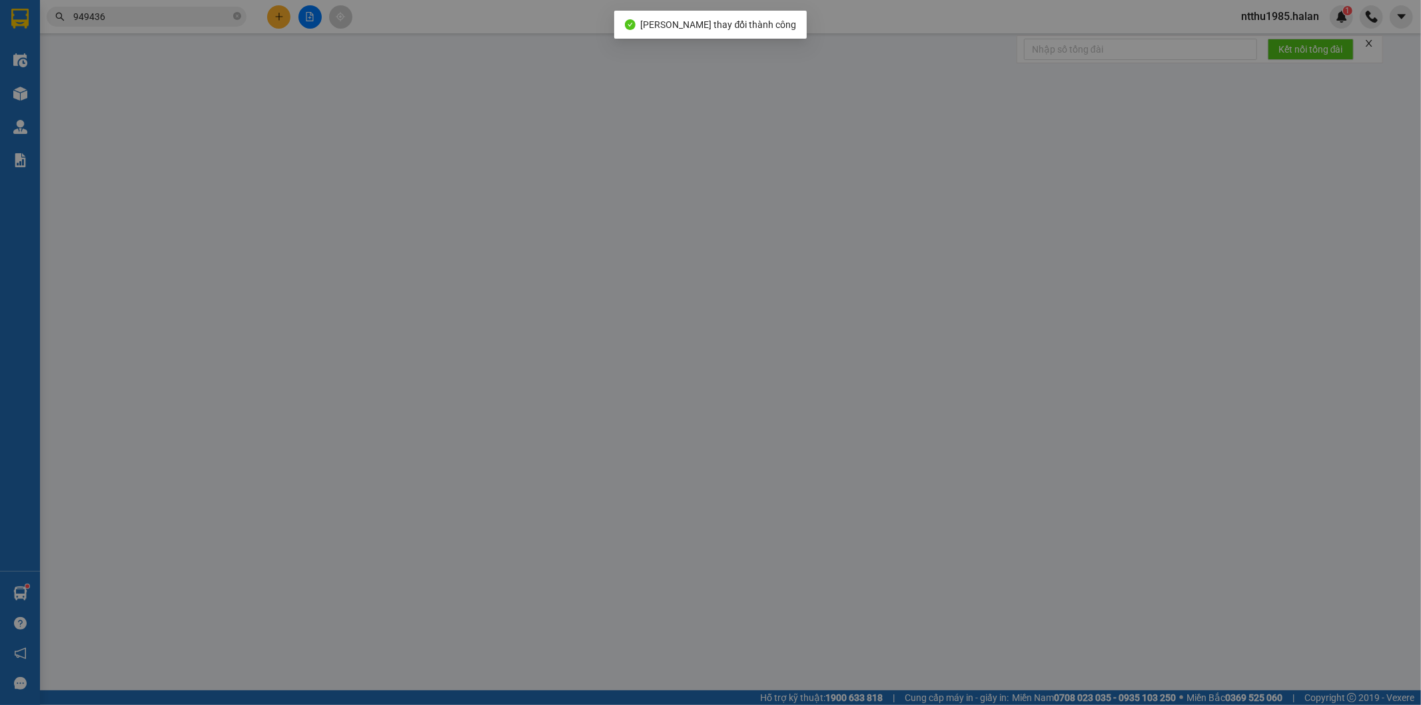
type input "0988148350"
type input "KHUYÊN"
type input "0987949436"
type input "TÂM"
checkbox input "true"
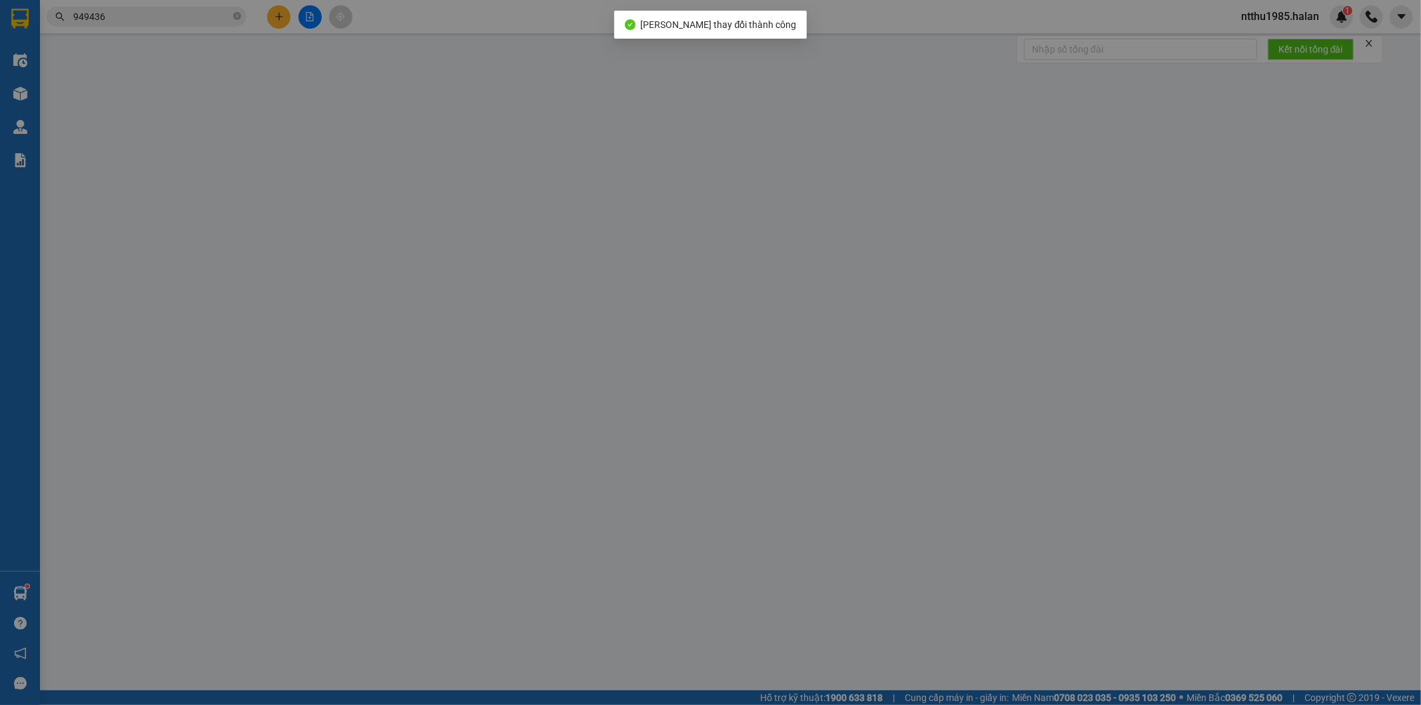
type input "DỌC DƯỜNG CẦU 62"
type input "180.000"
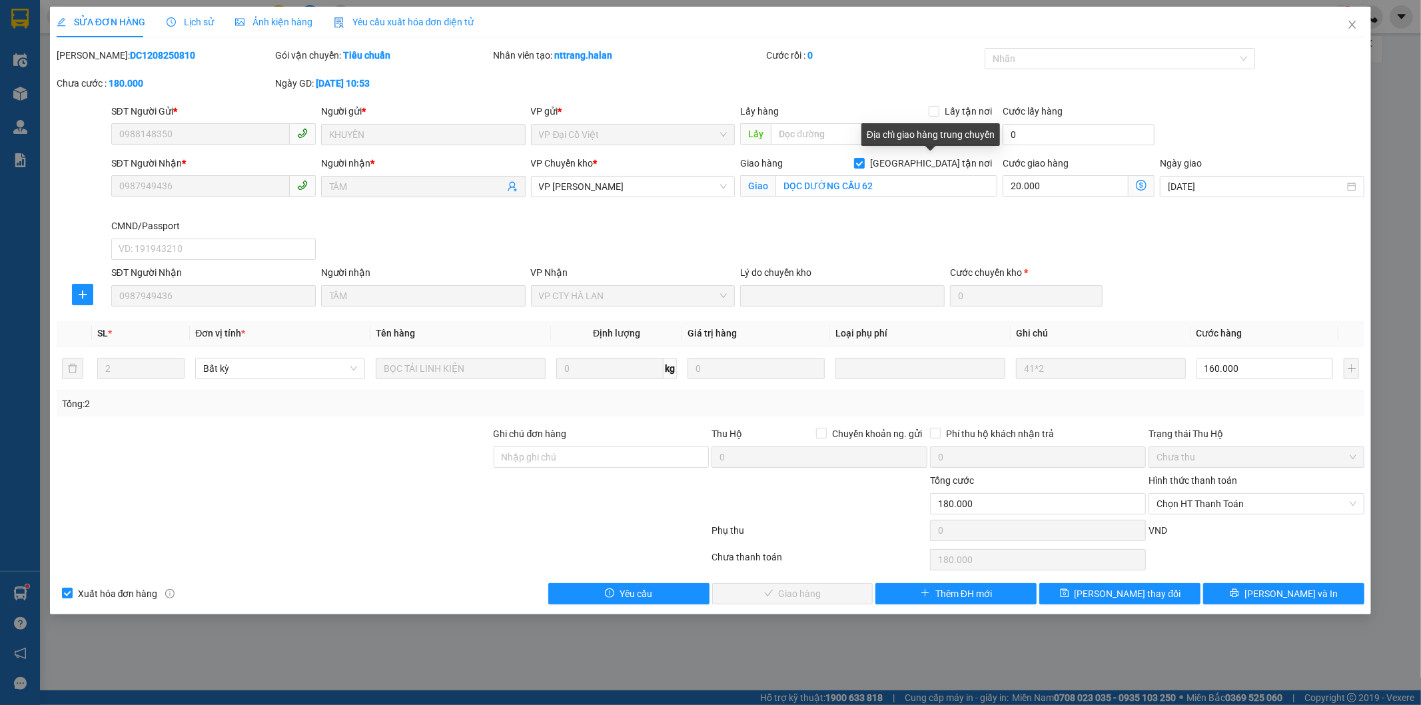
drag, startPoint x: 934, startPoint y: 161, endPoint x: 1001, endPoint y: 171, distance: 68.1
click at [940, 159] on label "[GEOGRAPHIC_DATA] tận nơi" at bounding box center [925, 163] width 143 height 15
click at [864, 159] on input "[GEOGRAPHIC_DATA] tận nơi" at bounding box center [858, 162] width 9 height 9
checkbox input "false"
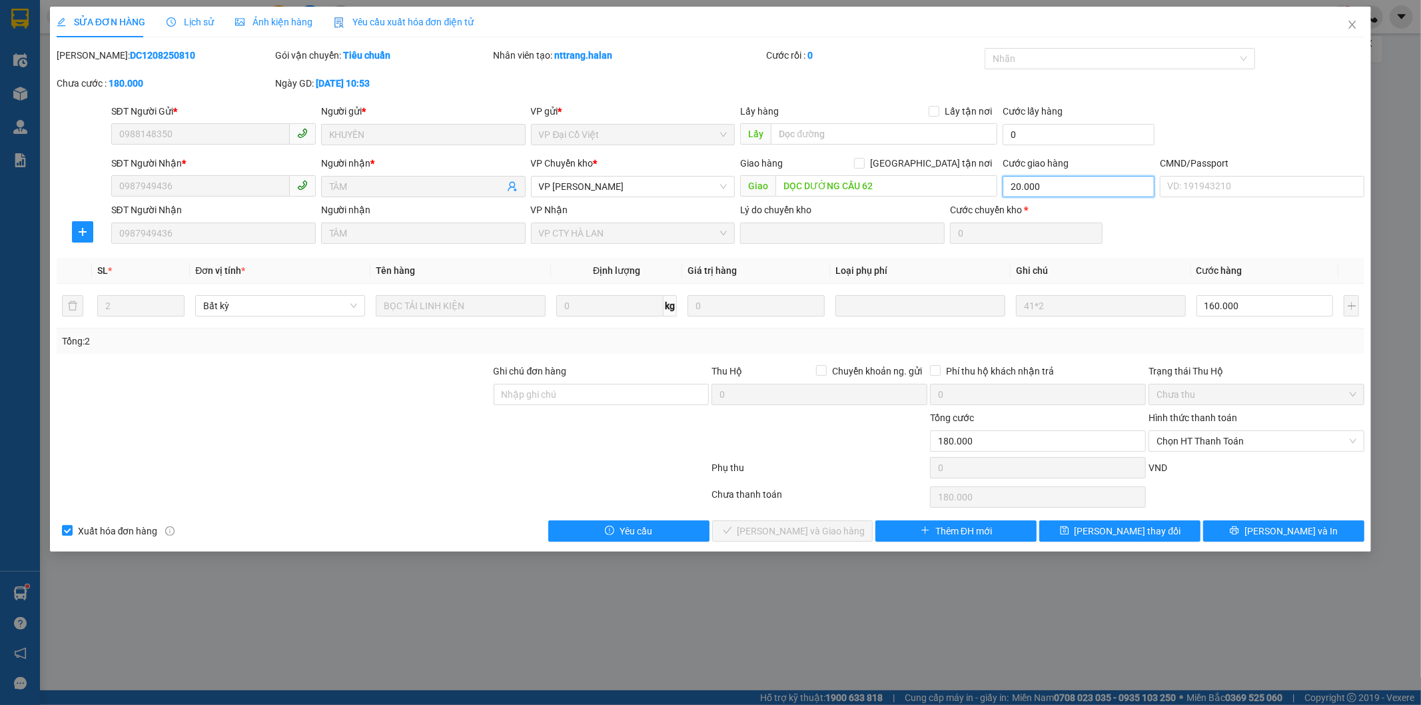
type input "160.000"
type input "0"
click at [1122, 530] on span "[PERSON_NAME] thay đổi" at bounding box center [1128, 531] width 107 height 15
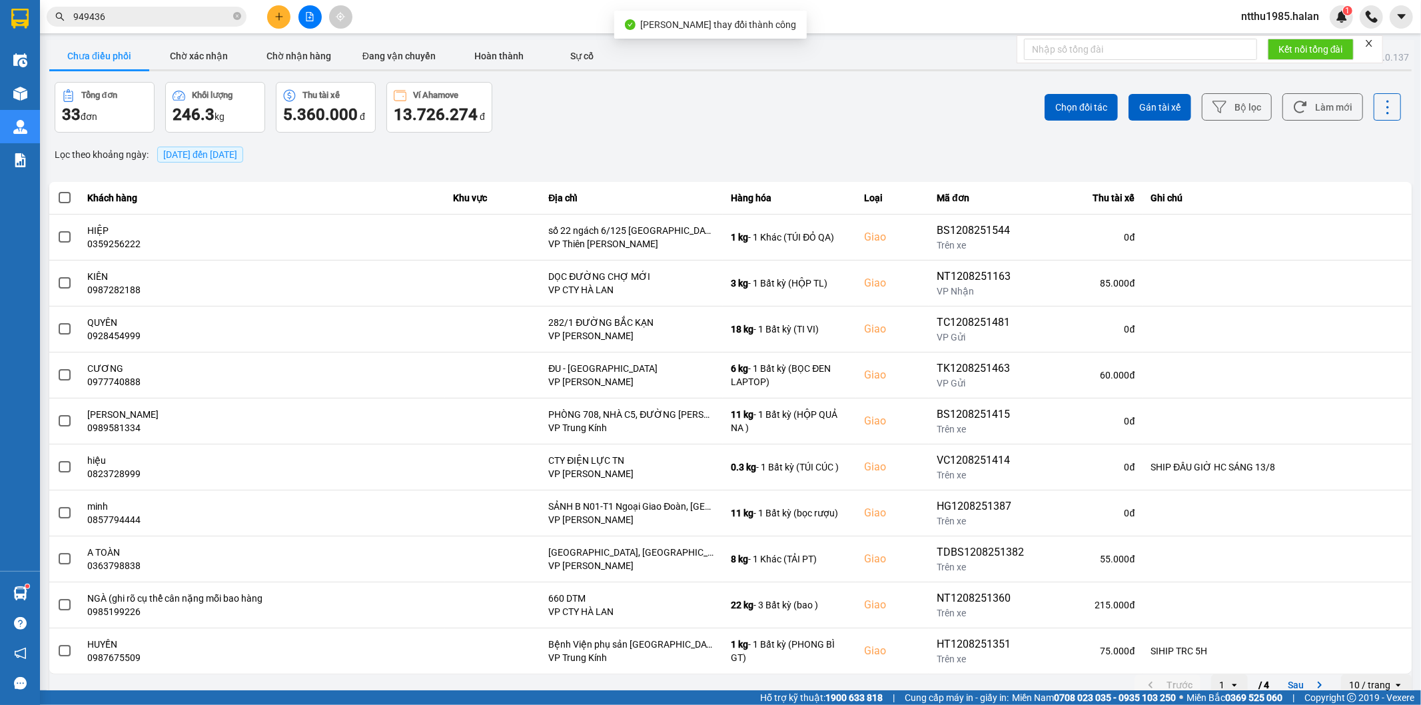
click at [134, 20] on input "949436" at bounding box center [151, 16] width 157 height 15
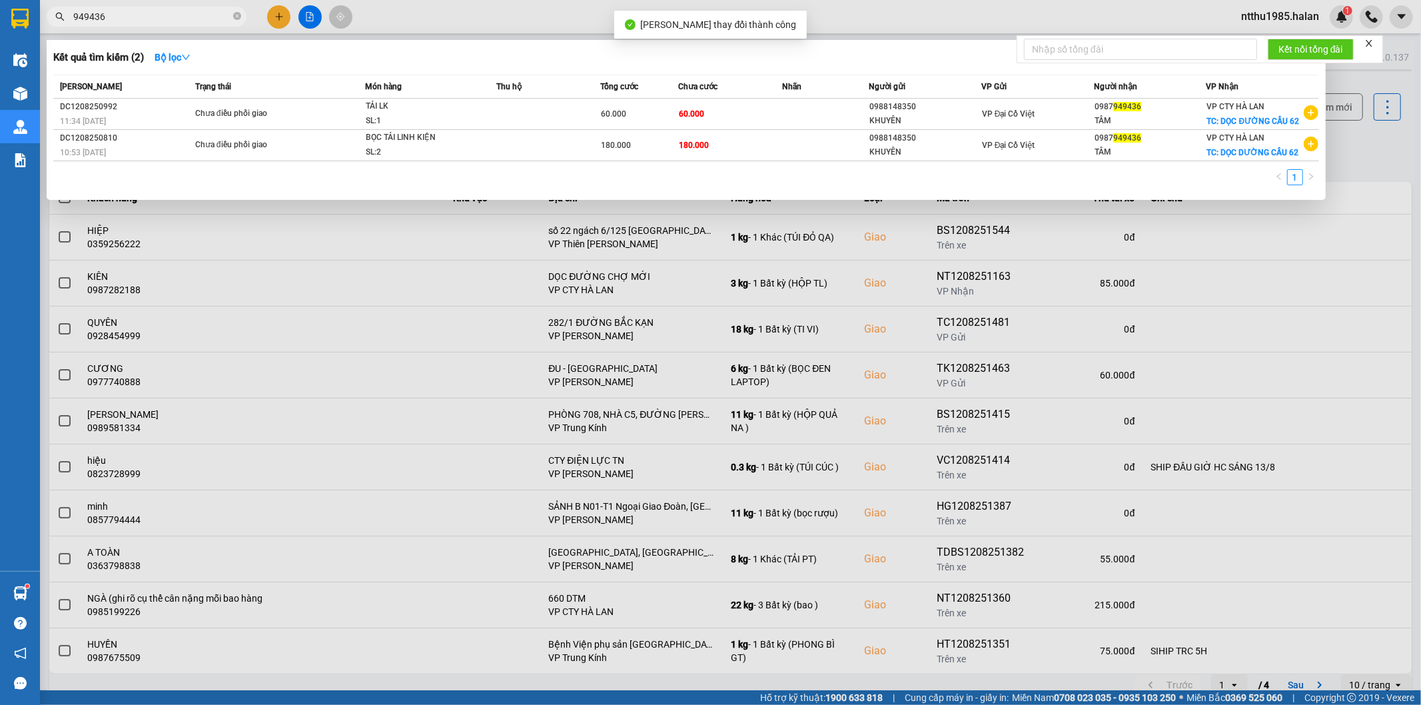
click at [134, 20] on input "949436" at bounding box center [151, 16] width 157 height 15
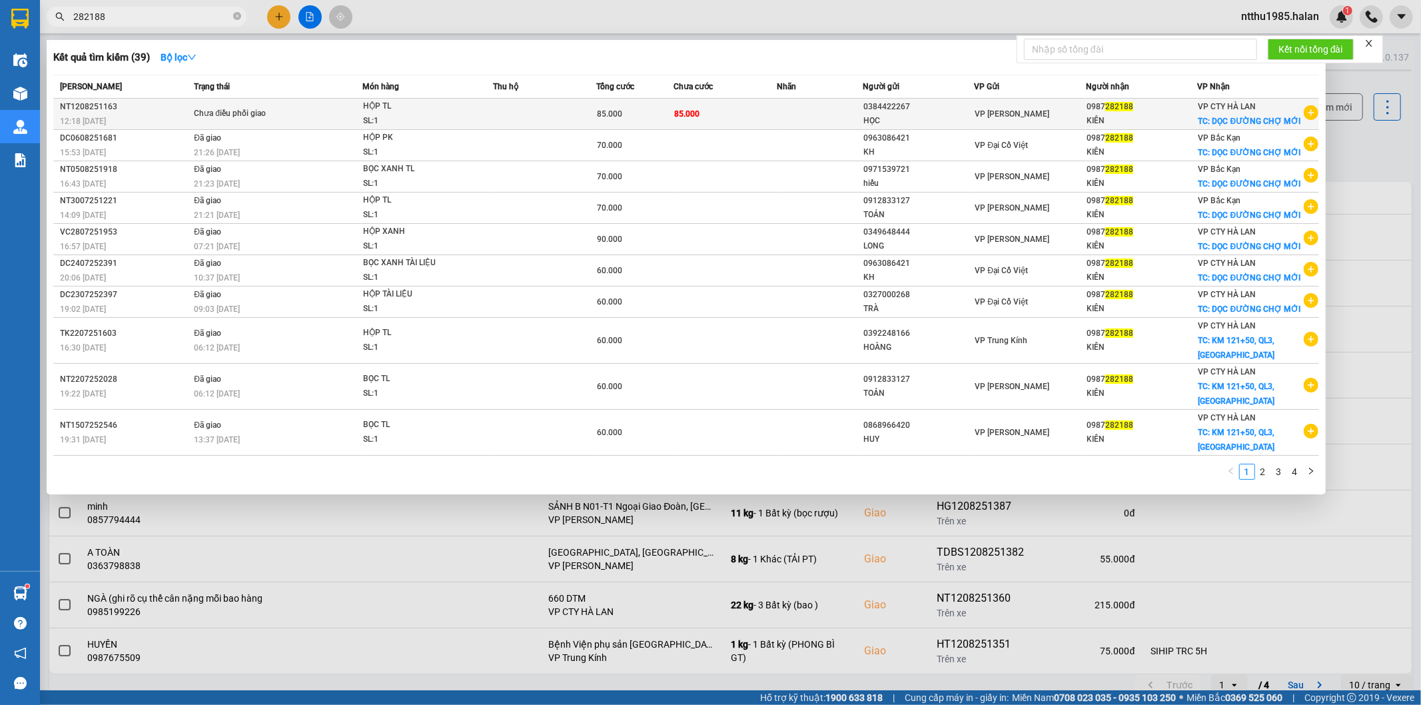
type input "282188"
click at [574, 122] on td at bounding box center [544, 114] width 103 height 31
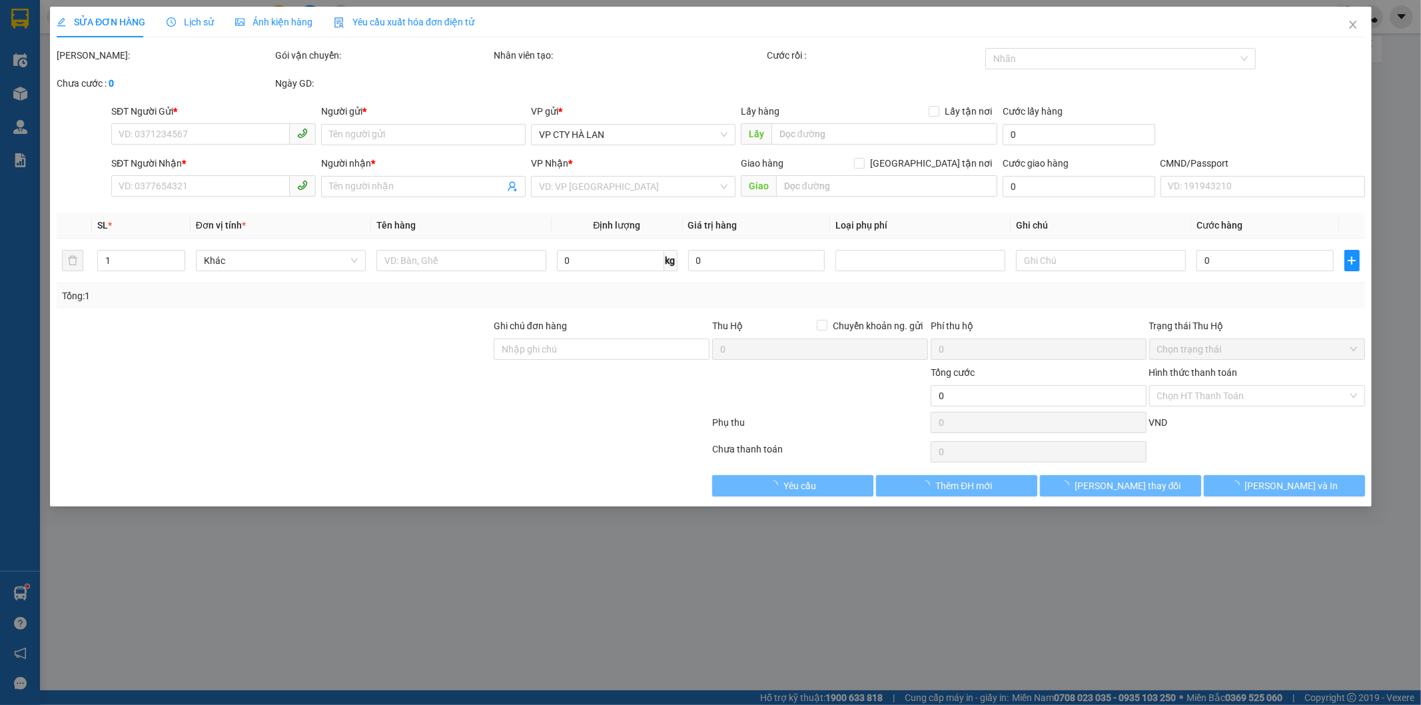
type input "0384422267"
type input "HỌC"
type input "0987282188"
type input "KIÊN"
checkbox input "true"
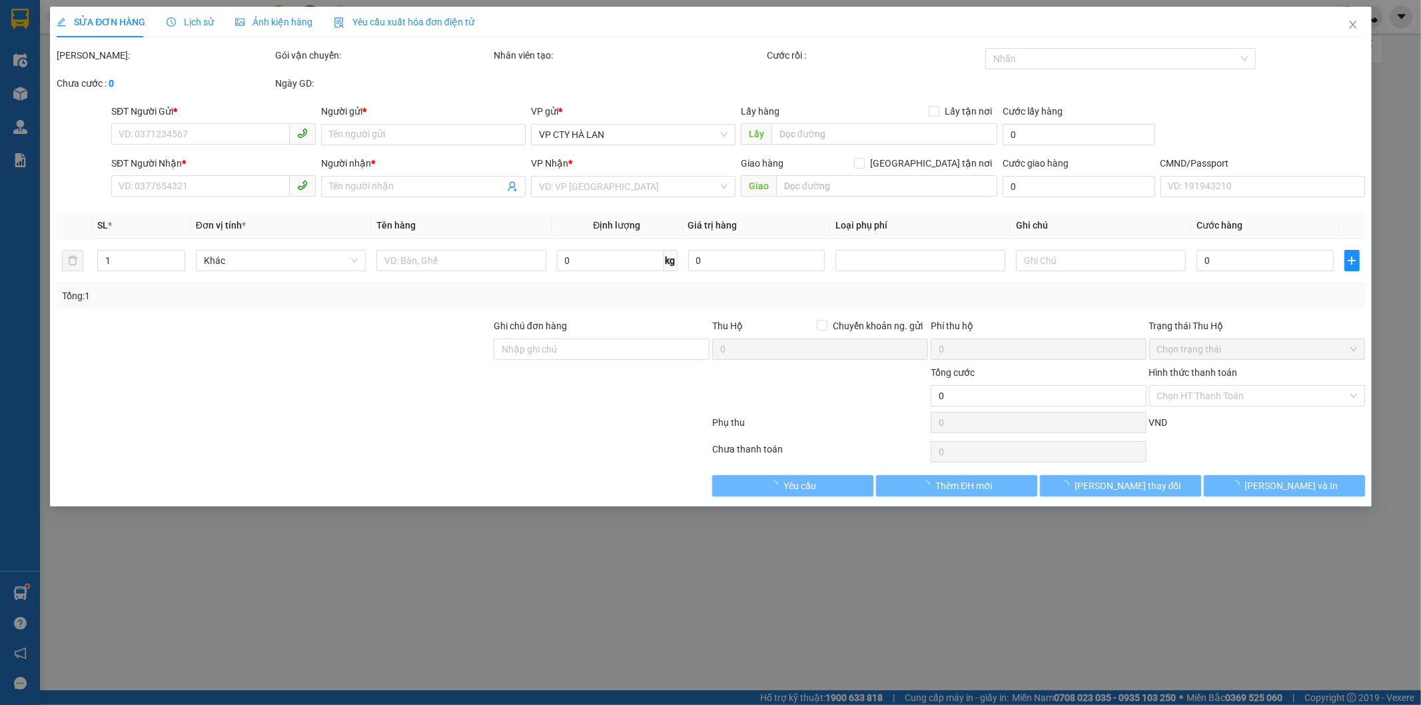
type input "DỌC ĐƯỜNG CHỢ MỚI"
type input "85.000"
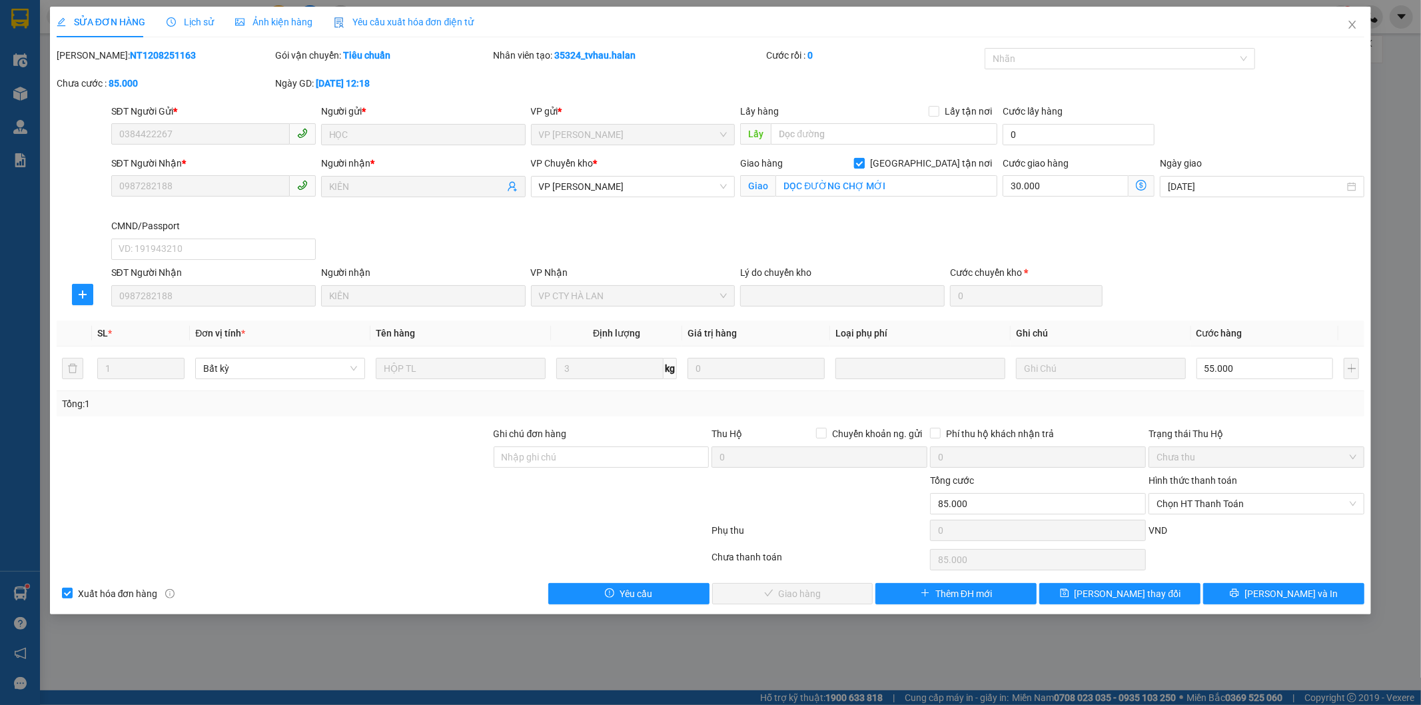
click at [864, 159] on input "[GEOGRAPHIC_DATA] tận nơi" at bounding box center [858, 162] width 9 height 9
checkbox input "false"
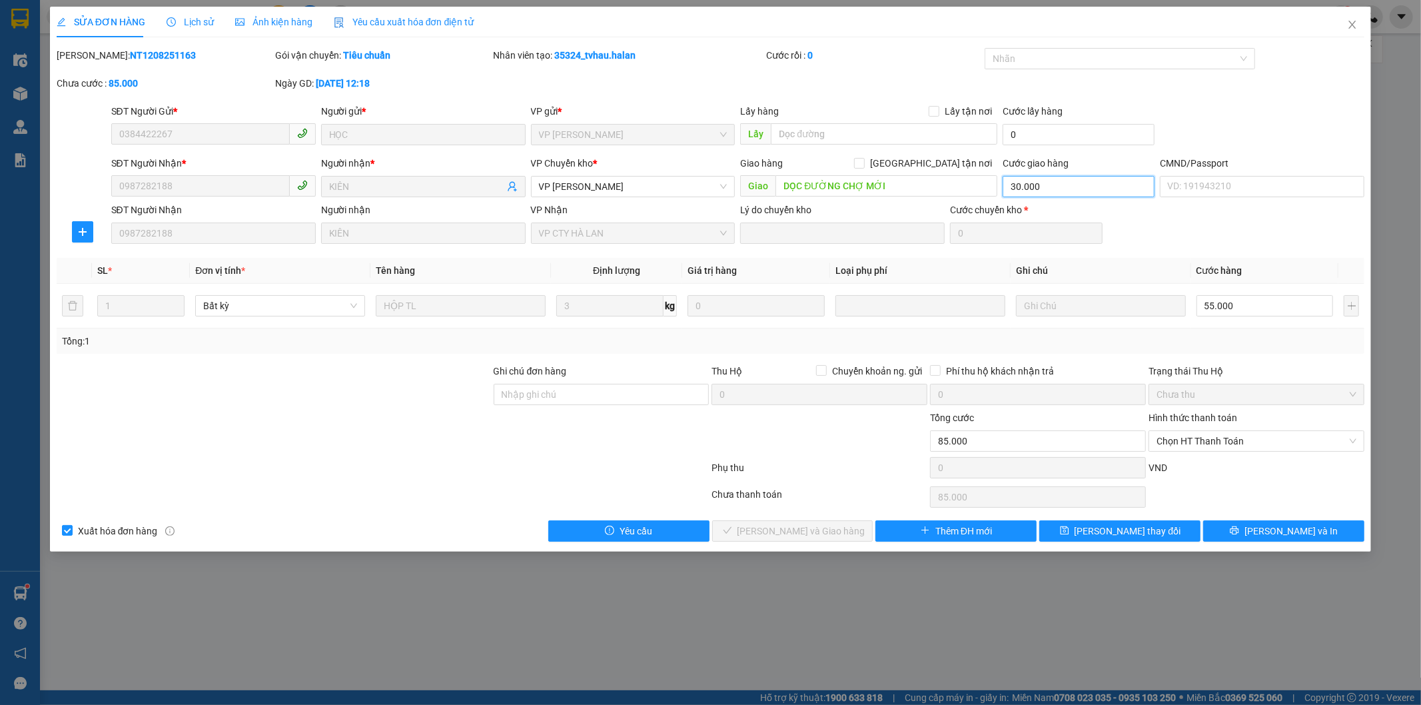
click at [1052, 180] on input "30.000" at bounding box center [1079, 186] width 152 height 21
type input "0"
type input "55.000"
type input "0"
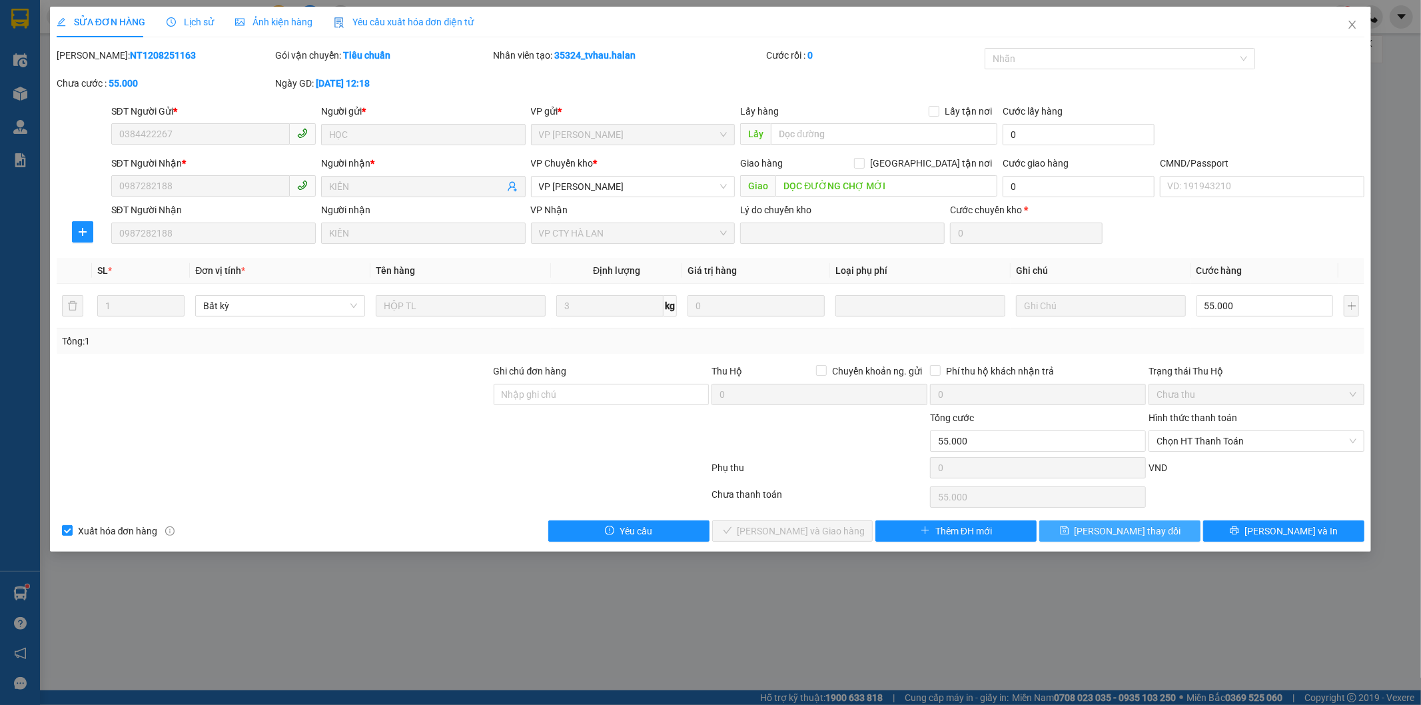
click at [1124, 529] on span "[PERSON_NAME] thay đổi" at bounding box center [1128, 531] width 107 height 15
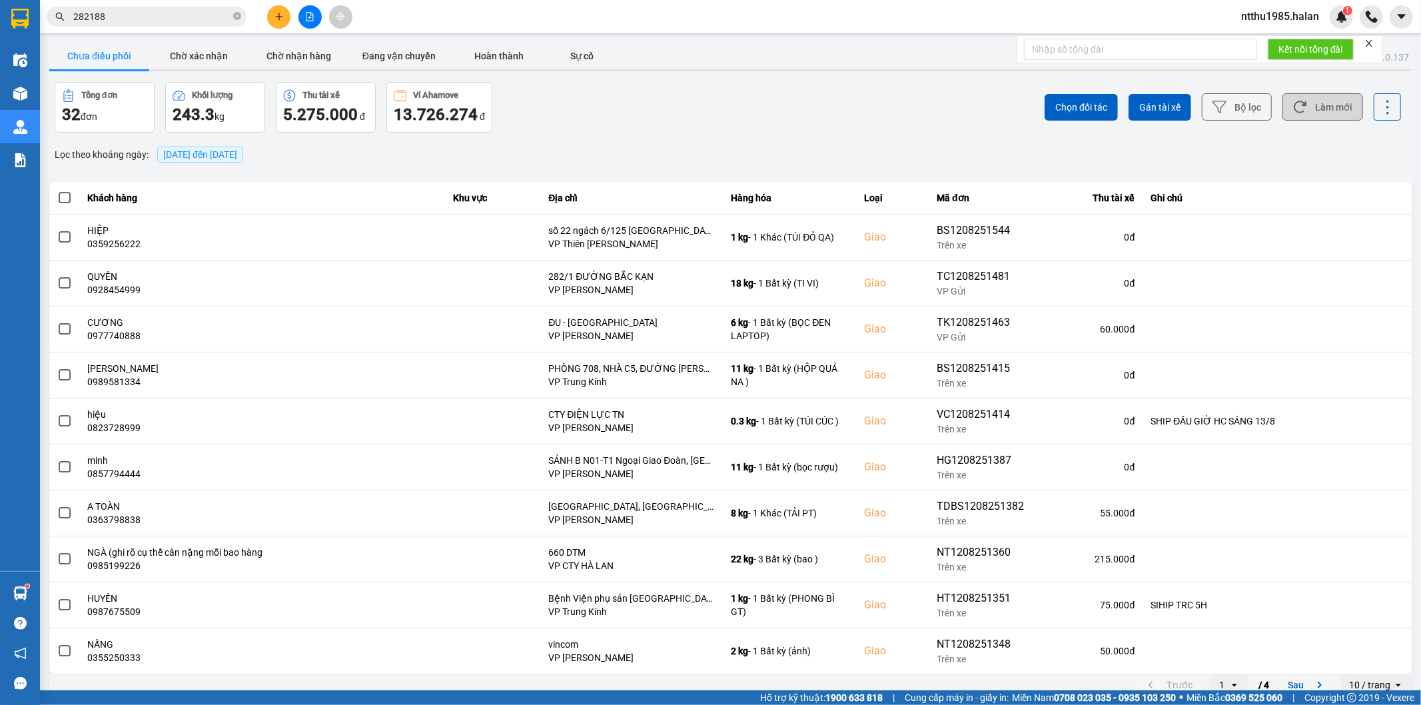
click at [1308, 101] on button "Làm mới" at bounding box center [1323, 106] width 81 height 27
click at [1306, 109] on button "Làm mới" at bounding box center [1323, 106] width 81 height 27
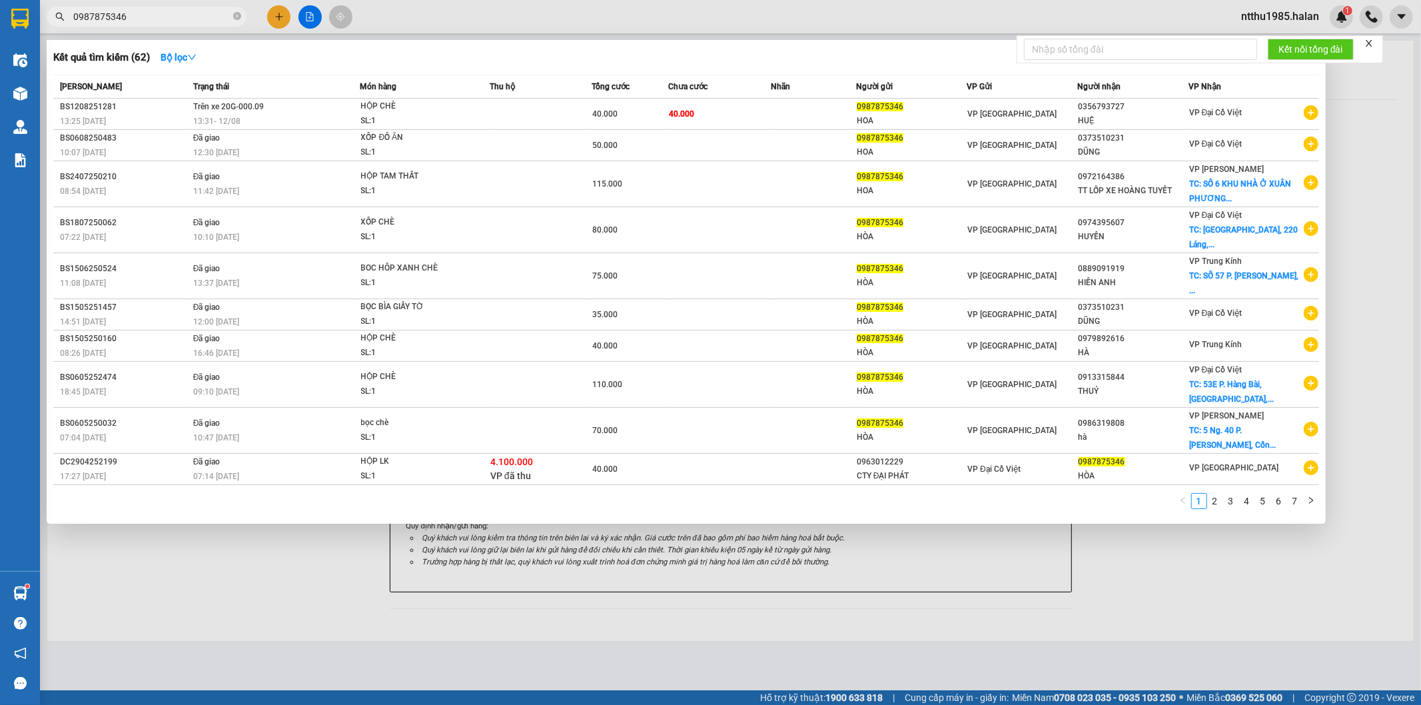
click at [144, 23] on input "0987875346" at bounding box center [151, 16] width 157 height 15
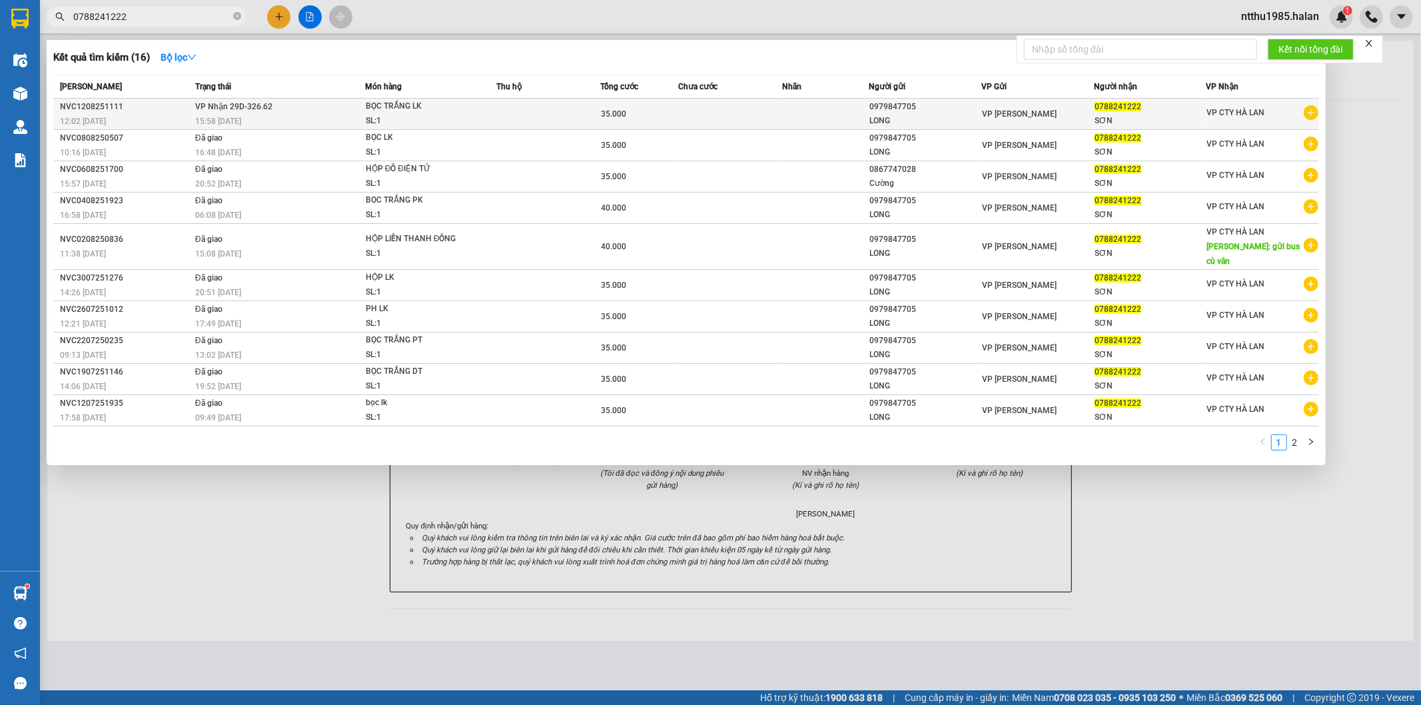
type input "0788241222"
click at [640, 114] on div "35.000" at bounding box center [639, 114] width 77 height 15
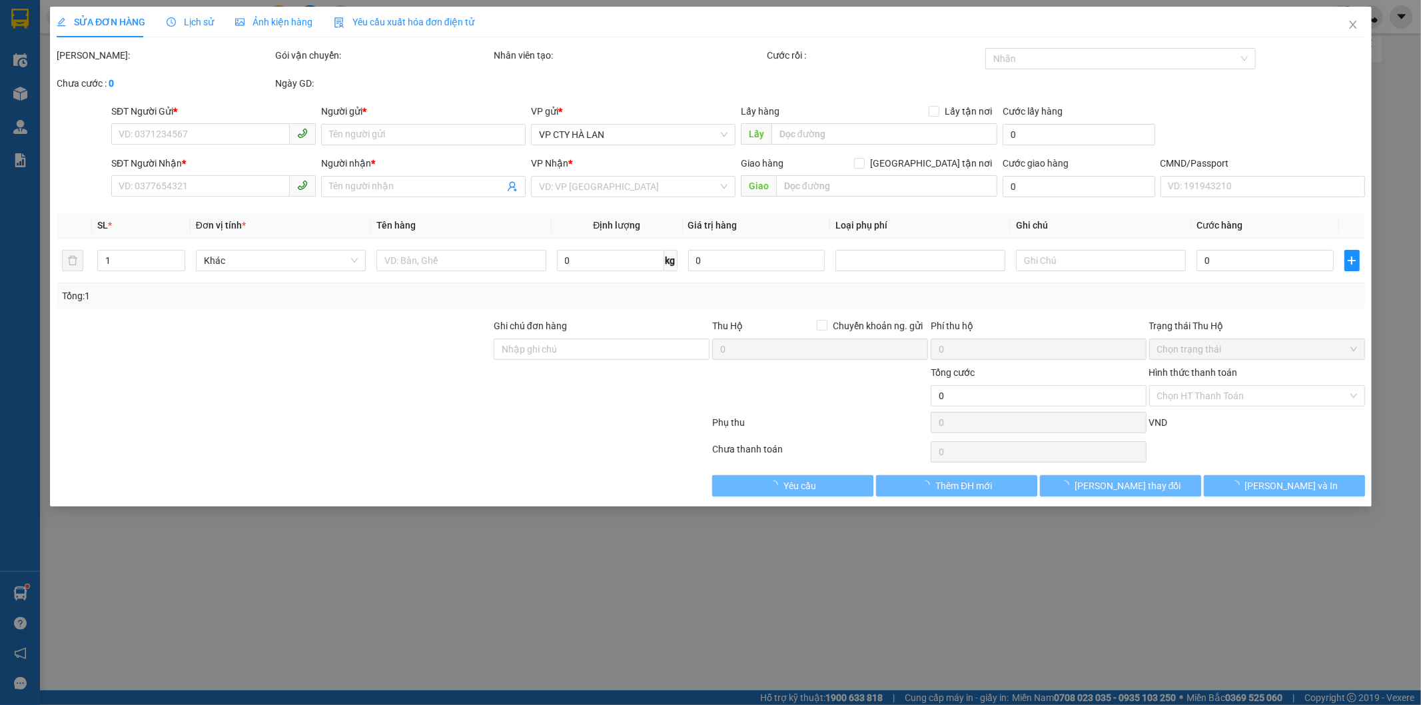
type input "0979847705"
type input "LONG"
type input "0788241222"
type input "SƠN"
type input "35.000"
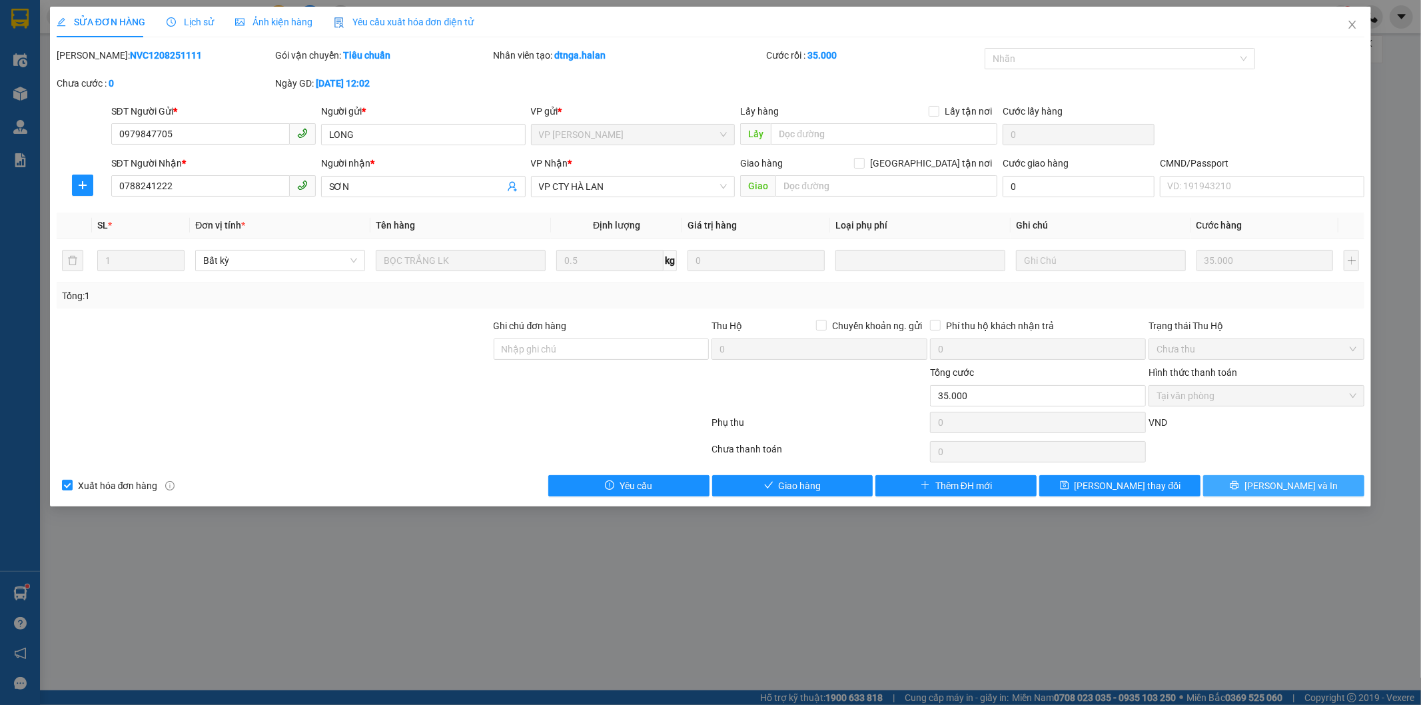
drag, startPoint x: 1289, startPoint y: 487, endPoint x: 1369, endPoint y: 472, distance: 81.4
click at [1291, 487] on span "[PERSON_NAME] và In" at bounding box center [1291, 485] width 93 height 15
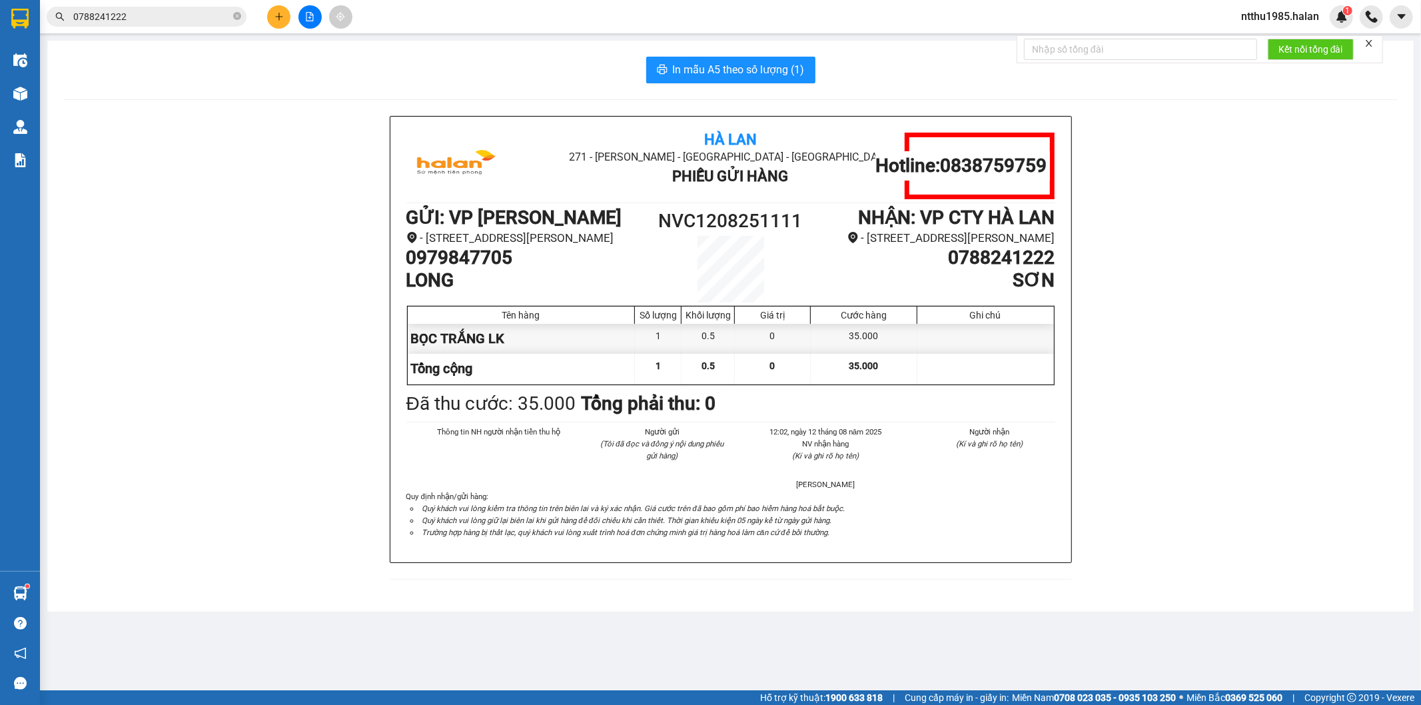
drag, startPoint x: 244, startPoint y: 263, endPoint x: 244, endPoint y: 291, distance: 28.0
click at [244, 264] on div "Hà Lan 271 - [PERSON_NAME] - [GEOGRAPHIC_DATA] Long - [GEOGRAPHIC_DATA] Phiếu G…" at bounding box center [730, 356] width 1335 height 480
click at [157, 14] on input "0788241222" at bounding box center [151, 16] width 157 height 15
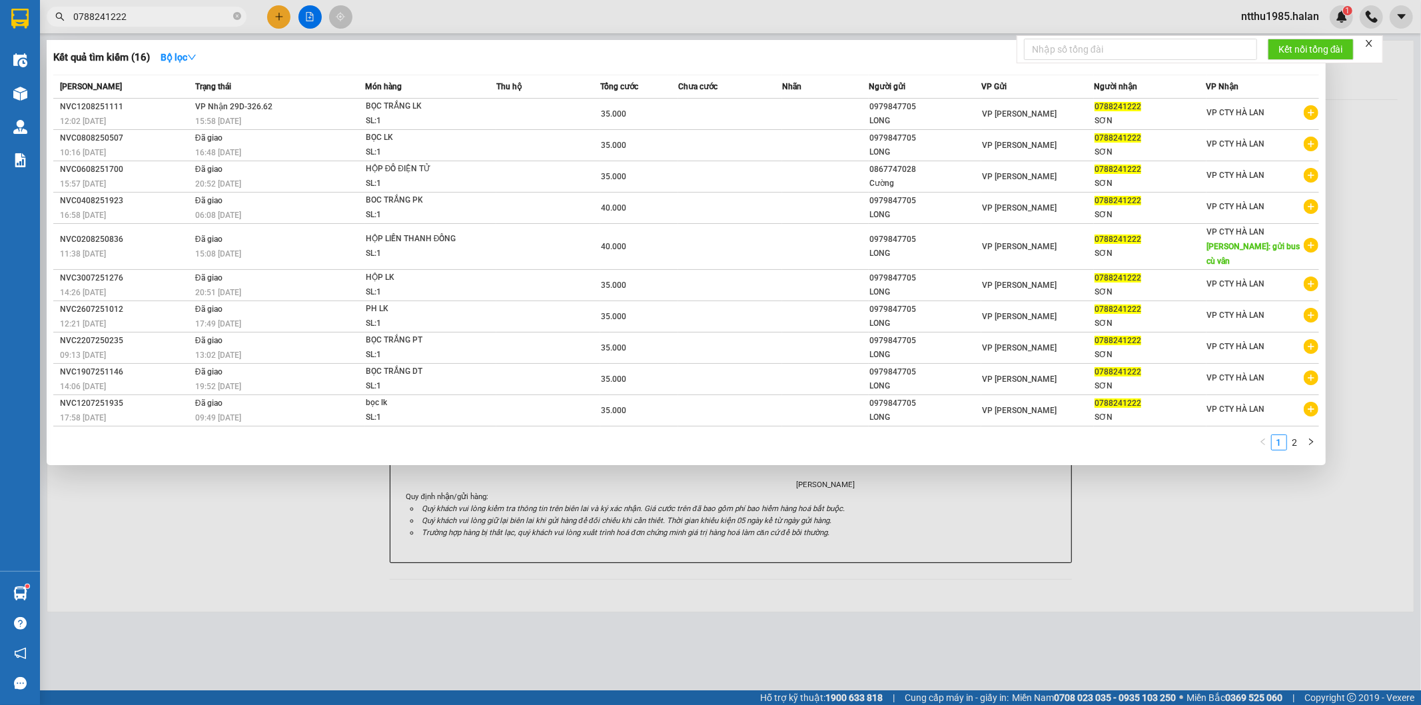
click at [157, 14] on input "0788241222" at bounding box center [151, 16] width 157 height 15
type input "0"
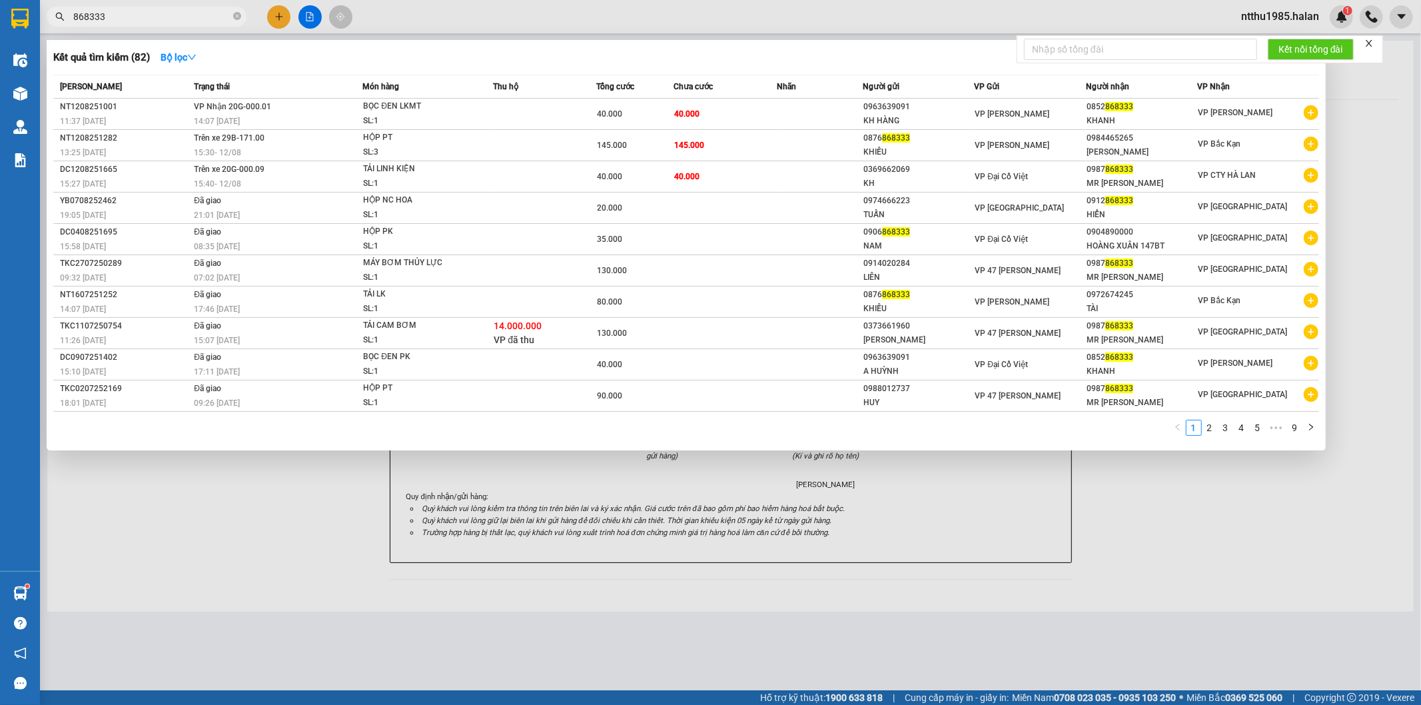
type input "868333"
click at [888, 174] on div "0369662069" at bounding box center [919, 170] width 111 height 14
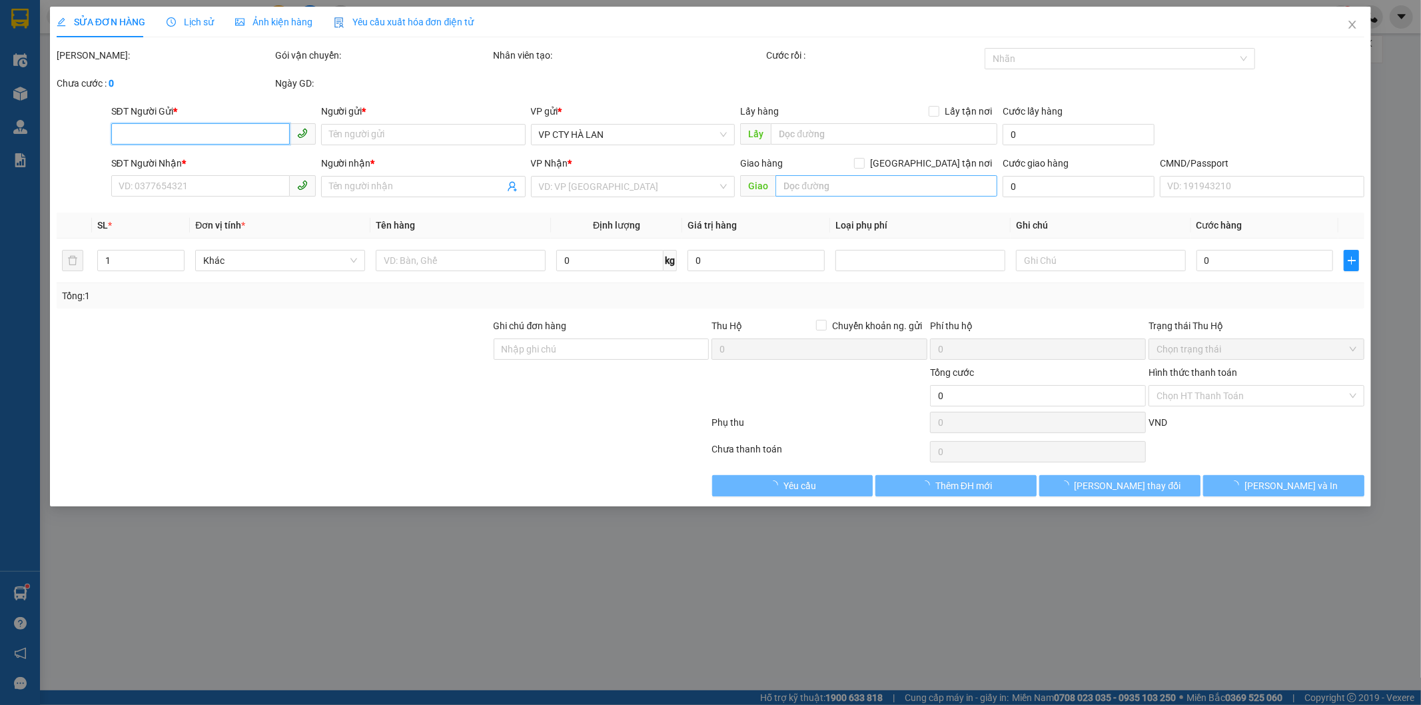
type input "0369662069"
type input "KH"
type input "0987868333"
type input "MR [PERSON_NAME]"
type input "40.000"
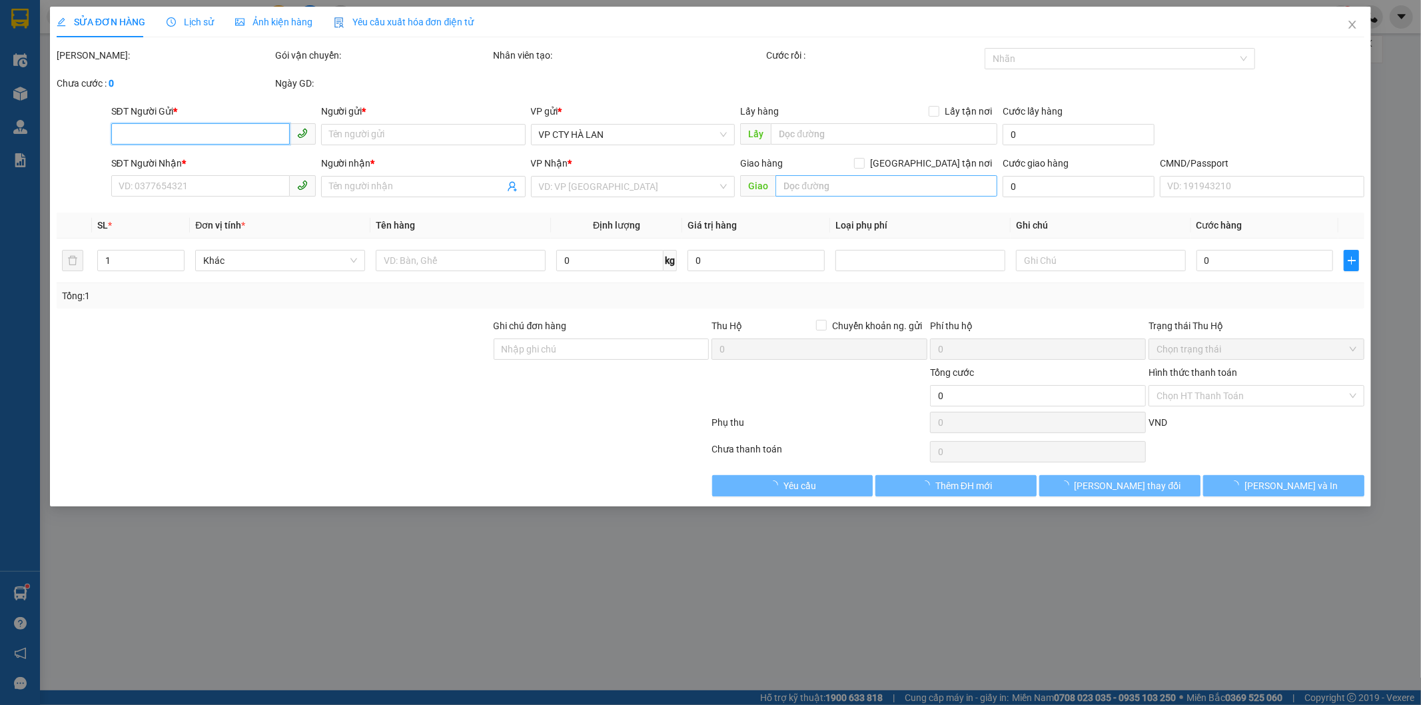
type input "40.000"
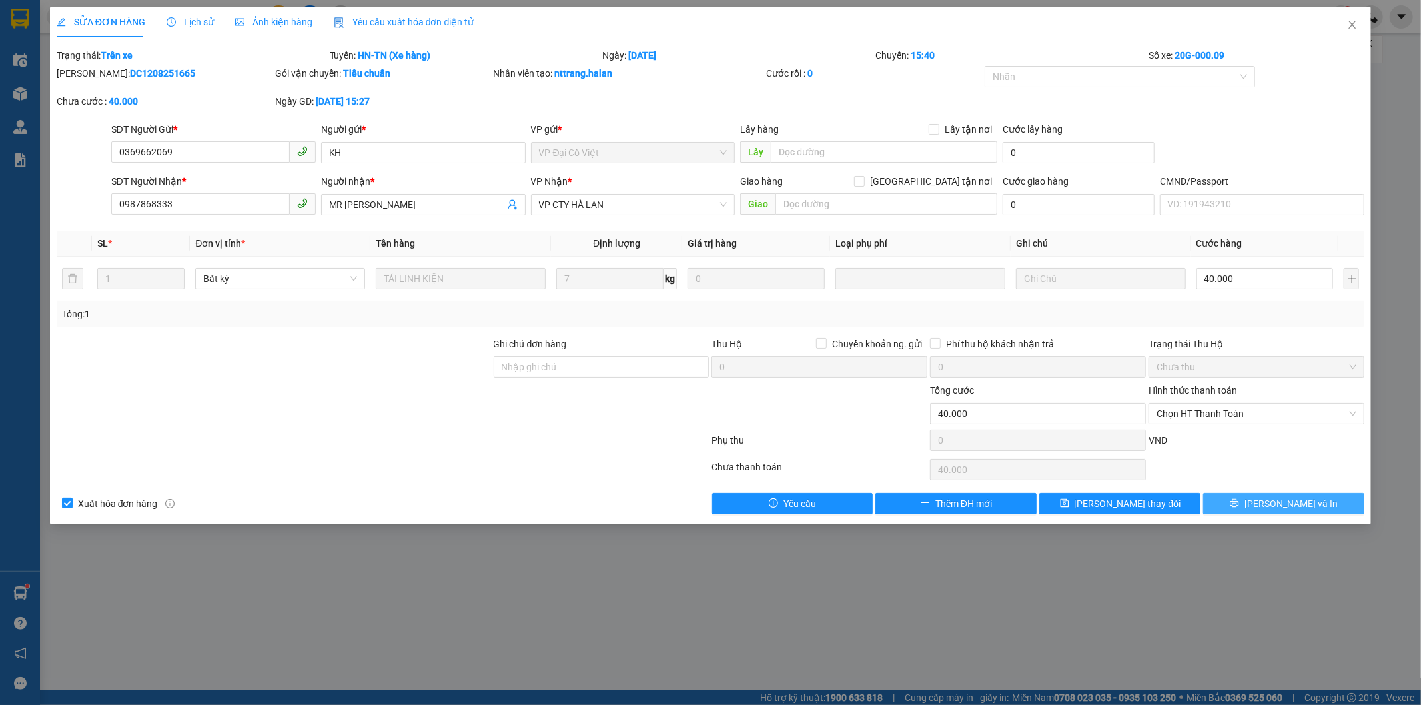
drag, startPoint x: 1289, startPoint y: 508, endPoint x: 1317, endPoint y: 448, distance: 65.3
click at [1289, 508] on span "[PERSON_NAME] và In" at bounding box center [1291, 503] width 93 height 15
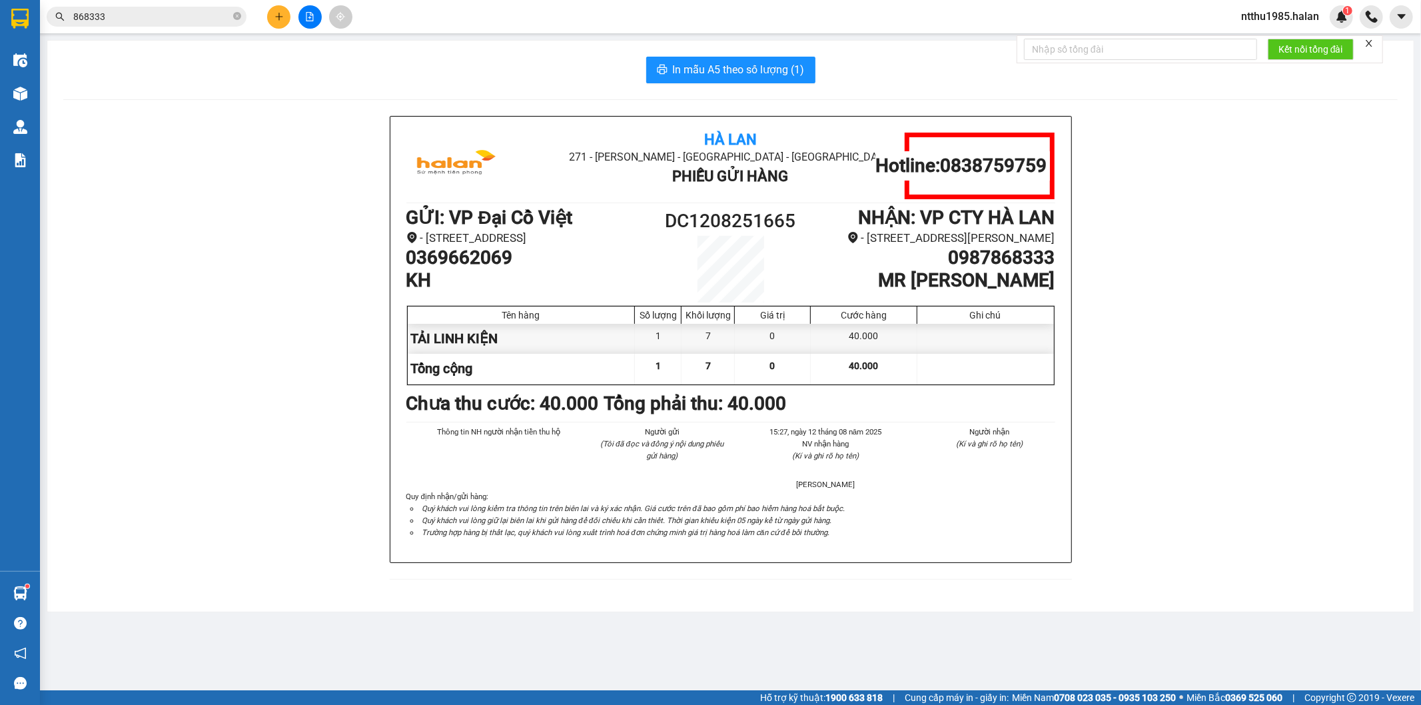
click at [105, 19] on input "868333" at bounding box center [151, 16] width 157 height 15
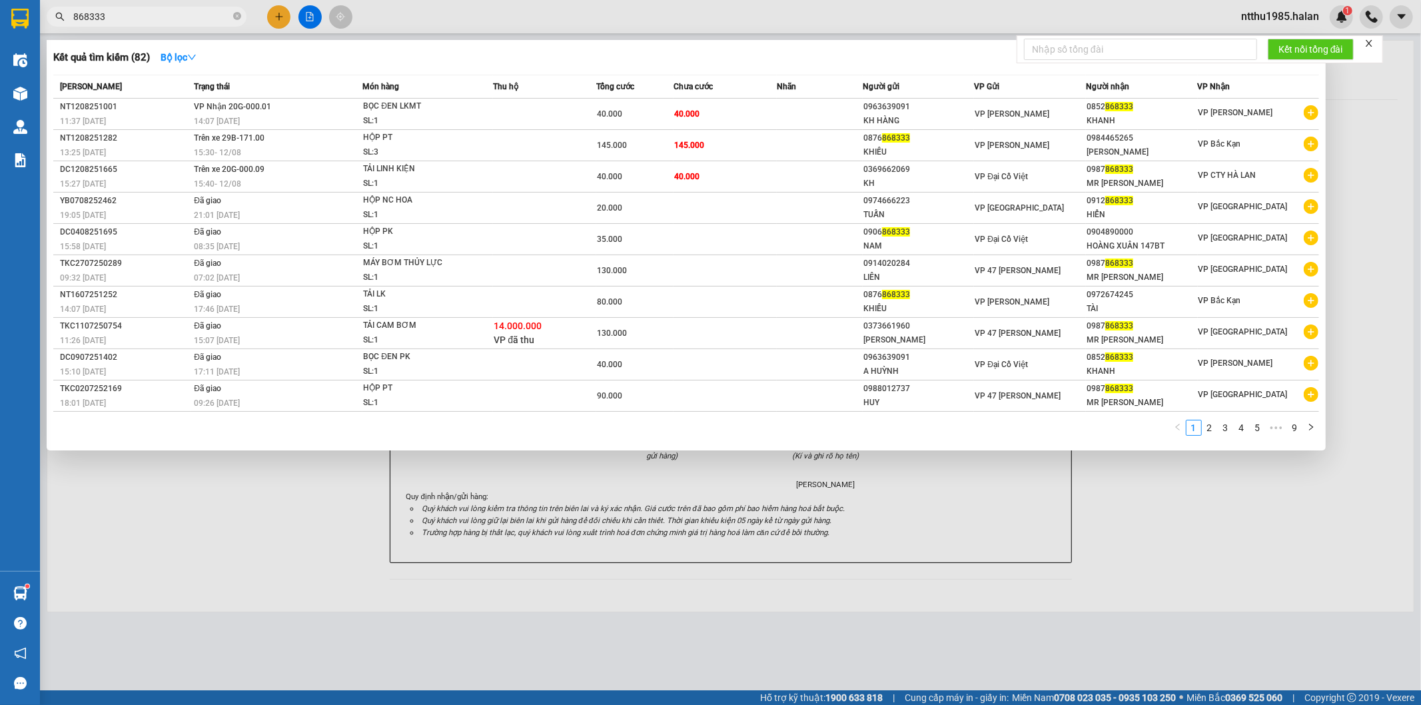
click at [105, 19] on input "868333" at bounding box center [151, 16] width 157 height 15
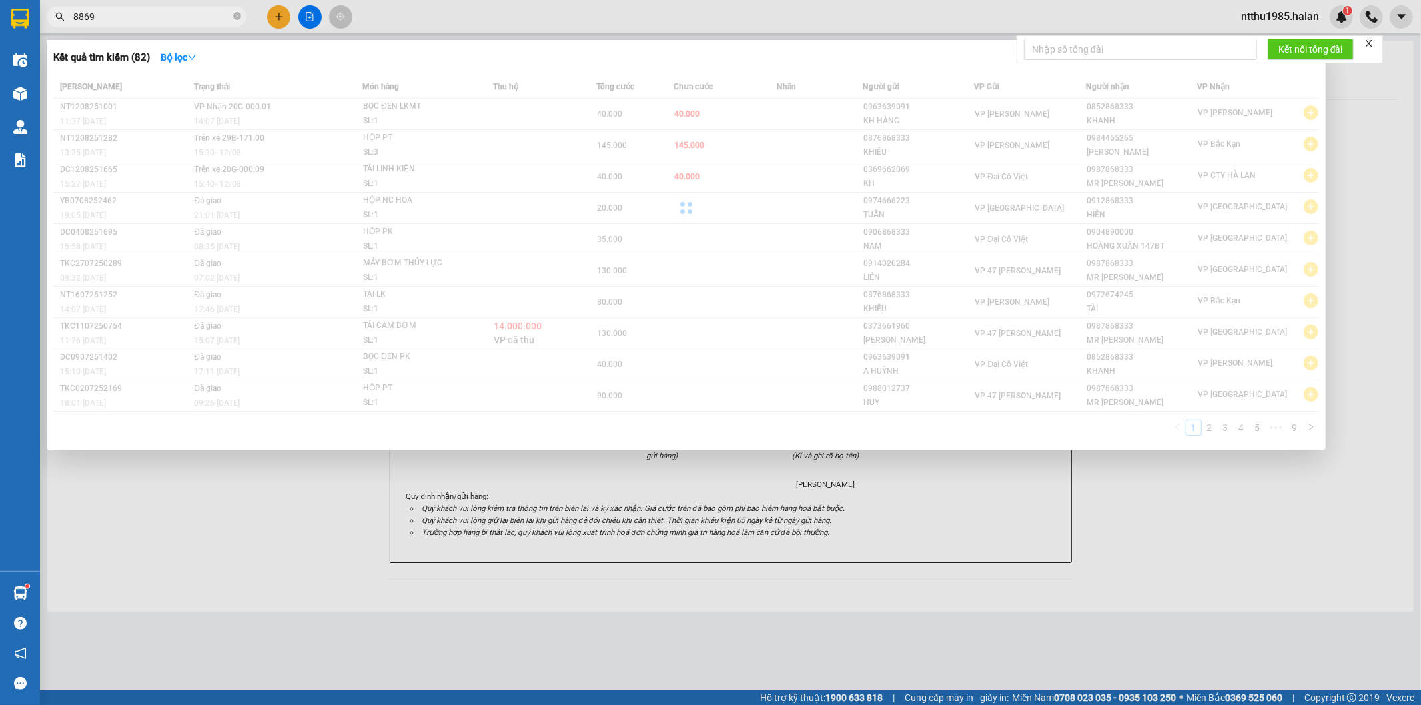
click at [110, 29] on div "Kết quả tìm kiếm ( 82 ) Bộ lọc Mã ĐH Trạng thái Món hàng Thu hộ Tổng cước Chưa …" at bounding box center [130, 16] width 260 height 23
click at [114, 39] on div at bounding box center [710, 352] width 1421 height 705
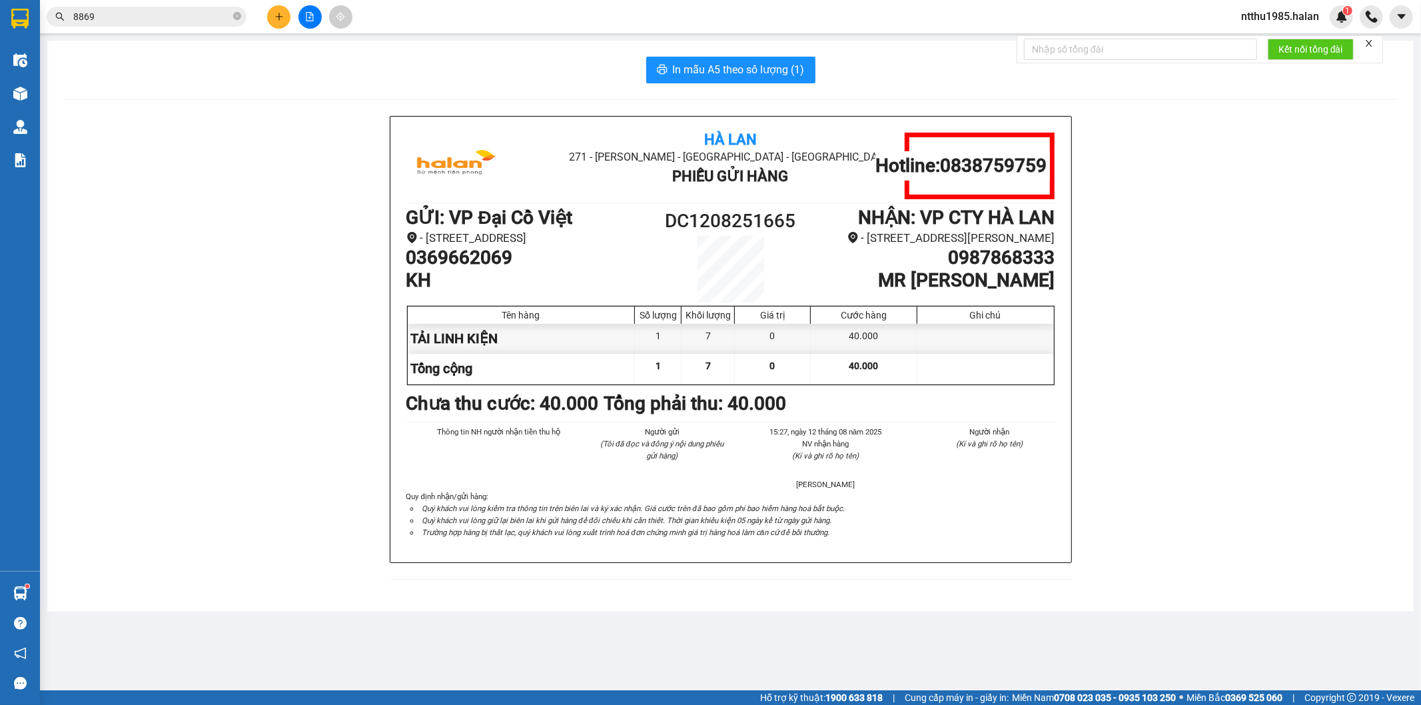
click at [121, 15] on input "8869" at bounding box center [151, 16] width 157 height 15
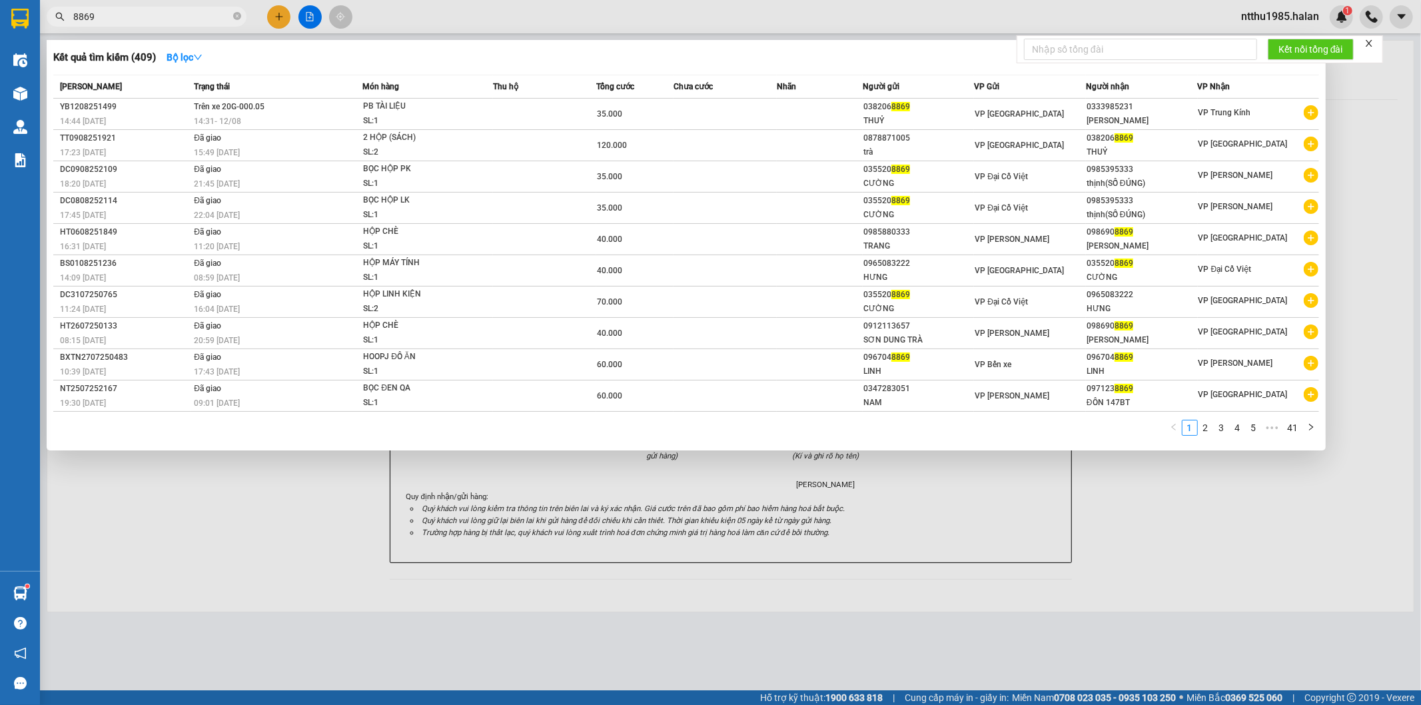
click at [121, 15] on input "8869" at bounding box center [151, 16] width 157 height 15
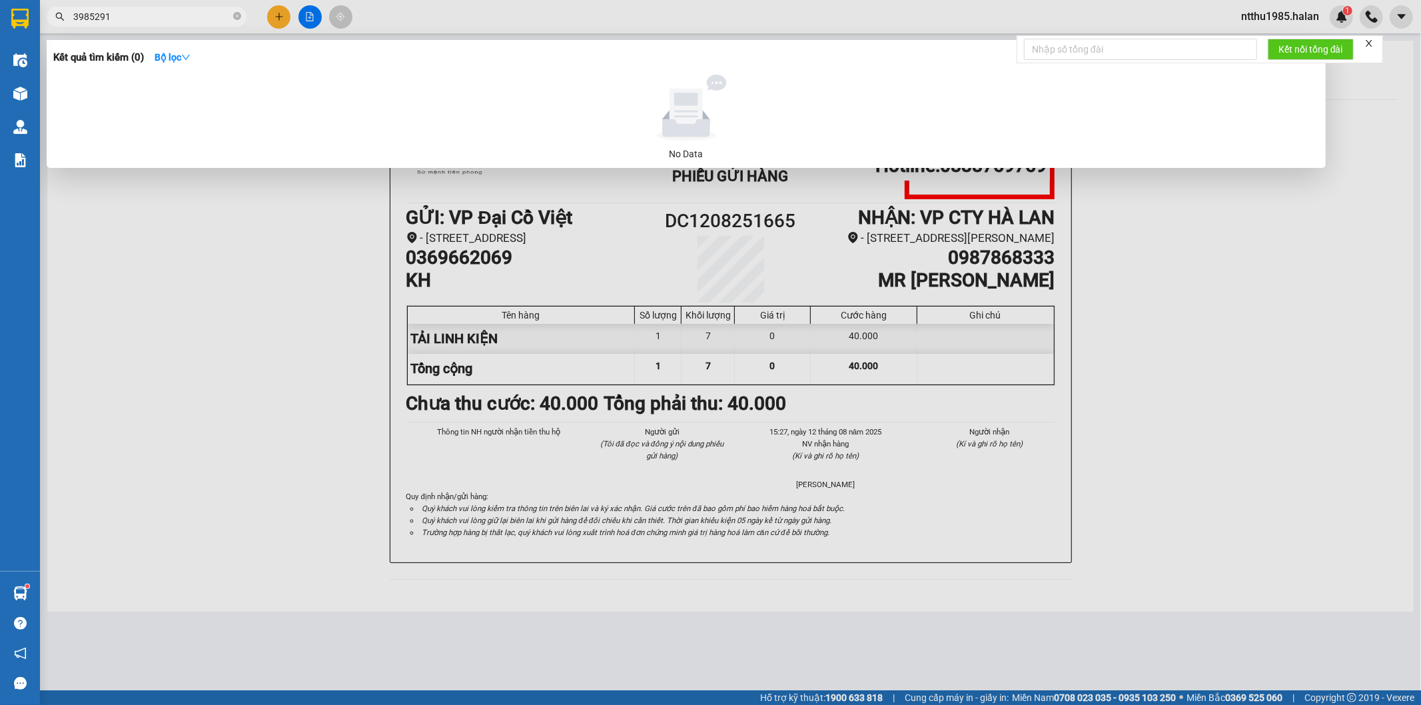
click at [77, 13] on input "3985291" at bounding box center [151, 16] width 157 height 15
click at [140, 17] on input "985291" at bounding box center [151, 16] width 157 height 15
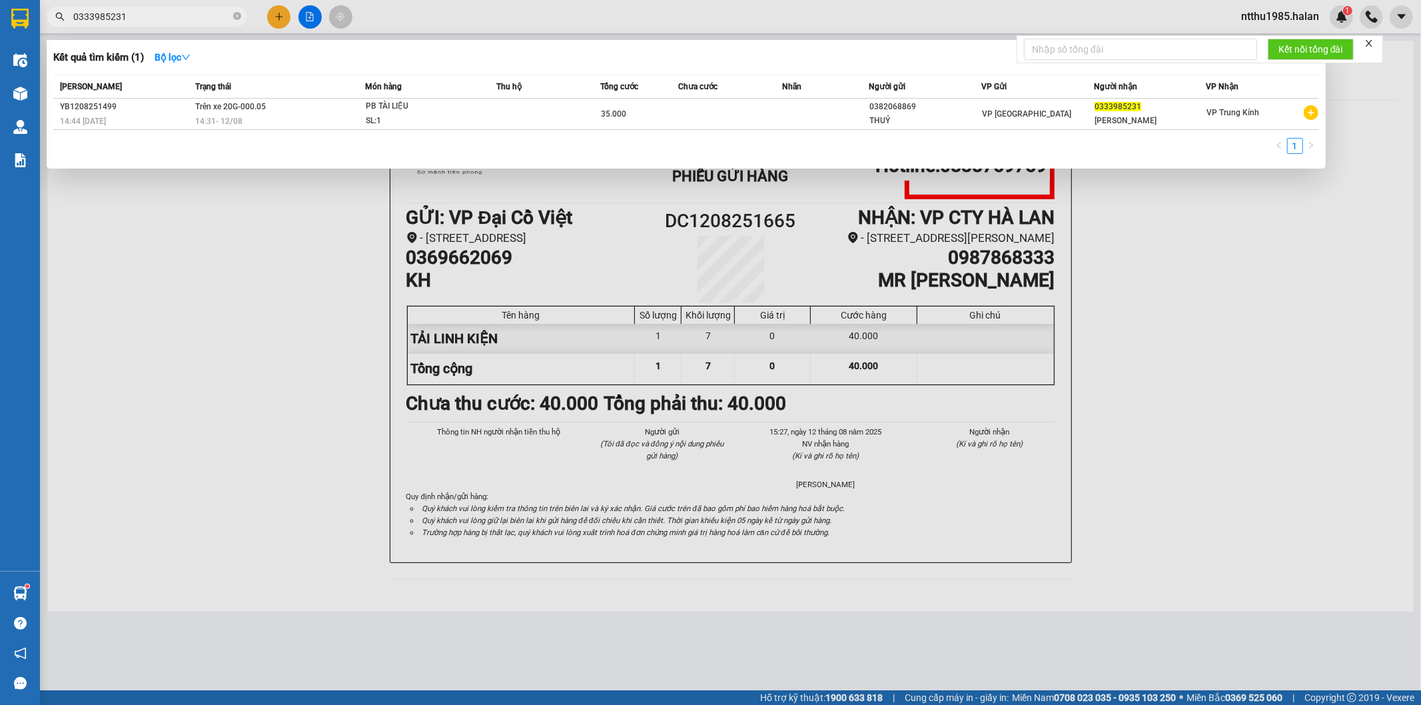
click at [163, 11] on input "0333985231" at bounding box center [151, 16] width 157 height 15
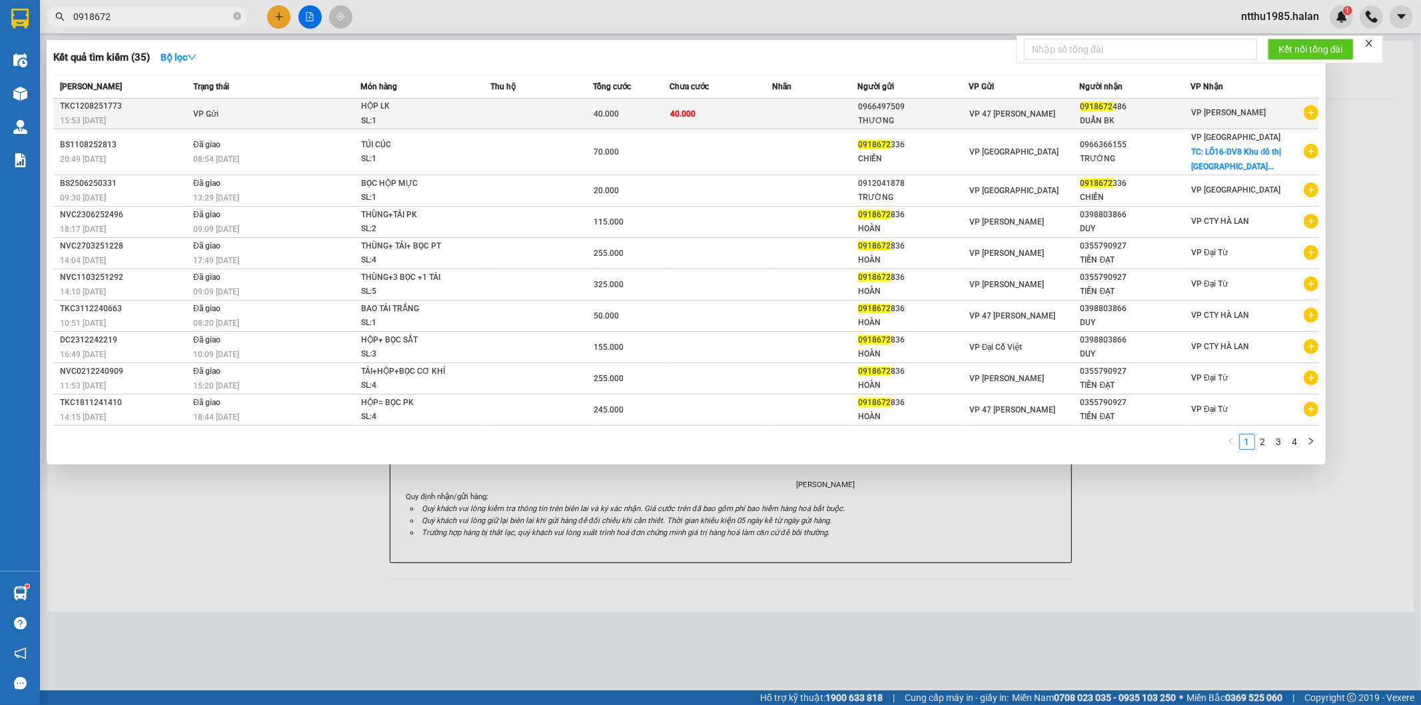
type input "0918672"
click at [516, 120] on td at bounding box center [541, 114] width 103 height 31
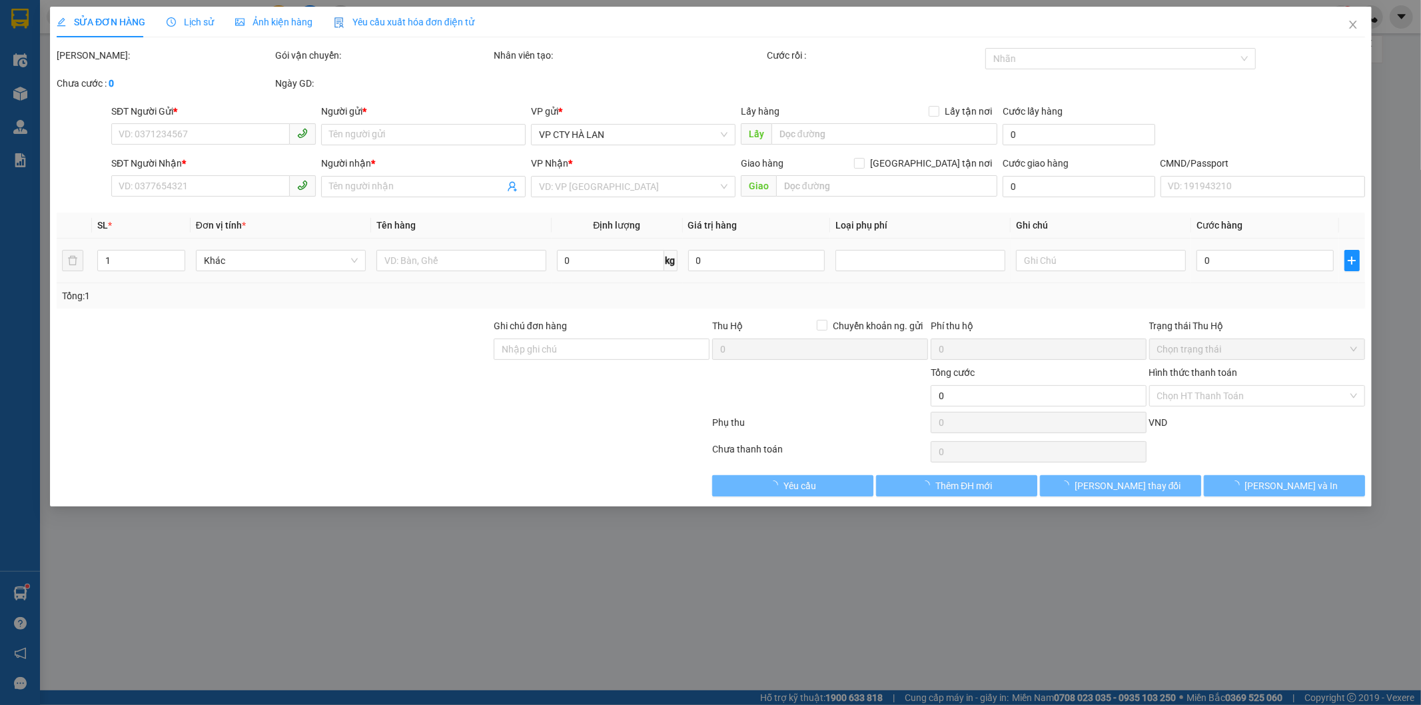
type input "0966497509"
type input "THƯƠNG"
type input "0918672486"
type input "DUẨN BK"
type input "40.000"
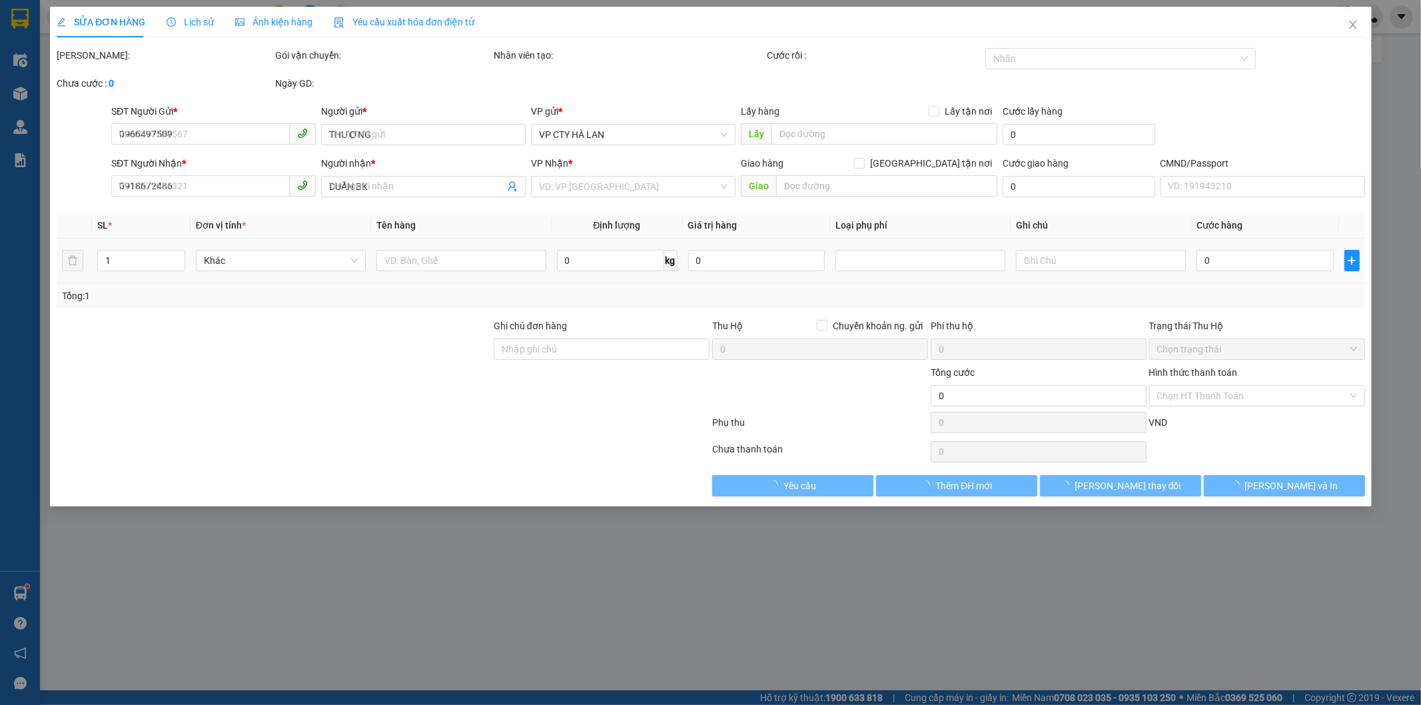
type input "40.000"
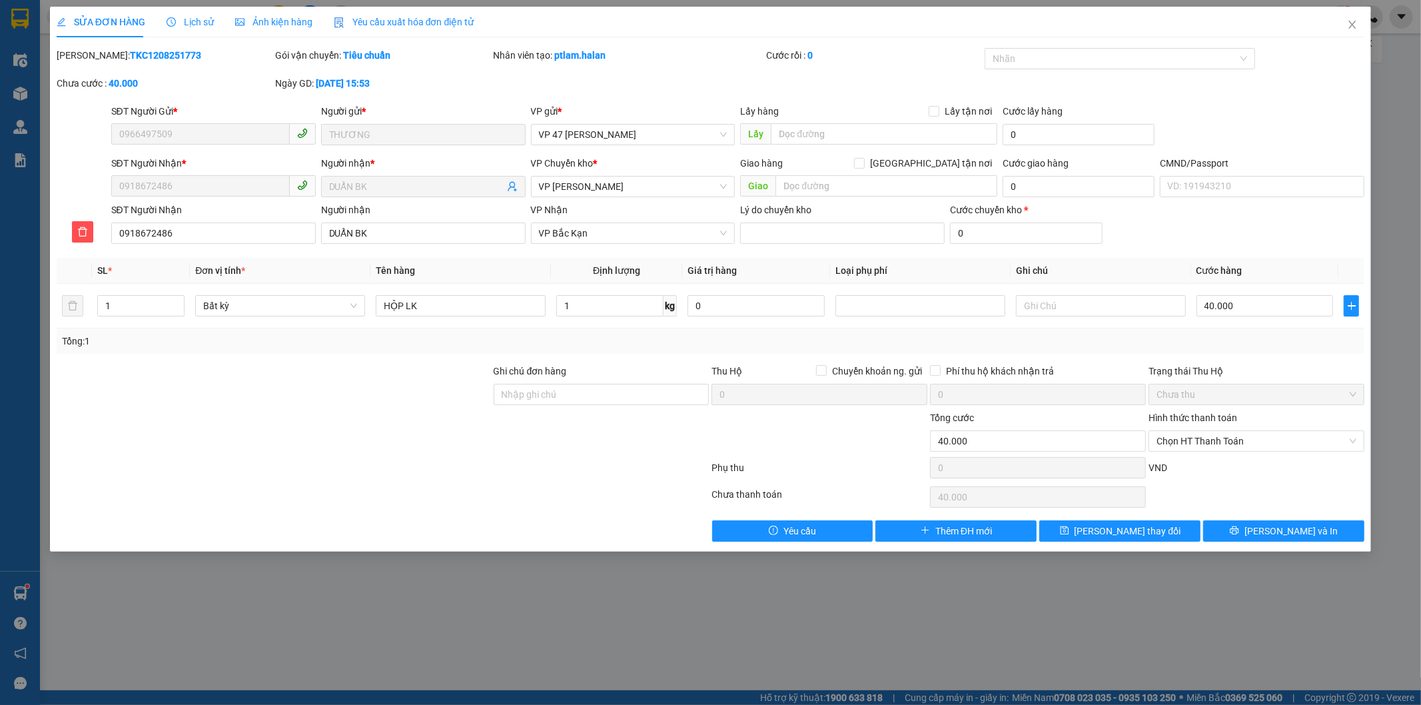
click at [421, 487] on div at bounding box center [383, 497] width 656 height 27
click at [1353, 23] on icon "close" at bounding box center [1352, 24] width 11 height 11
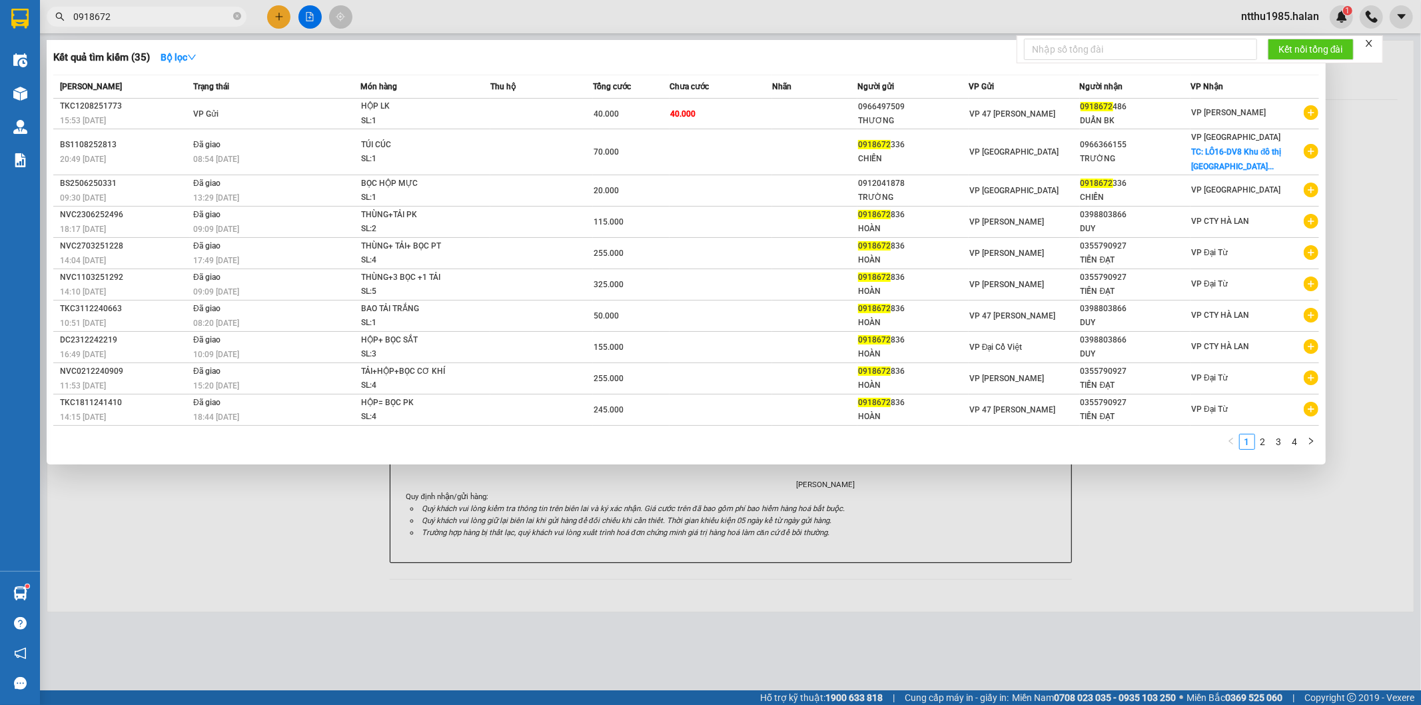
click at [185, 20] on input "0918672" at bounding box center [151, 16] width 157 height 15
click at [168, 9] on input "0918672" at bounding box center [151, 16] width 157 height 15
drag, startPoint x: 129, startPoint y: 18, endPoint x: 142, endPoint y: 2, distance: 20.4
click at [129, 17] on input "0918672" at bounding box center [151, 16] width 157 height 15
click at [188, 23] on input "0918672" at bounding box center [151, 16] width 157 height 15
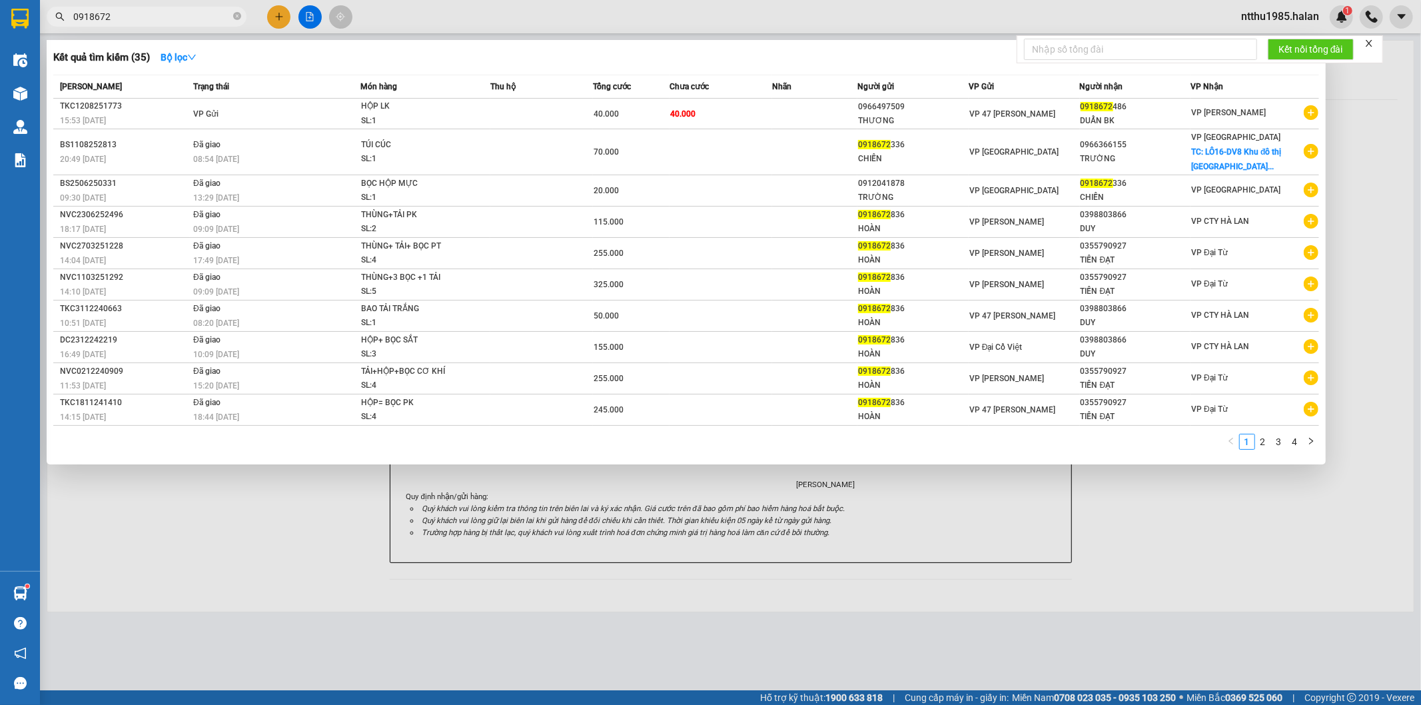
click at [187, 17] on input "0918672" at bounding box center [151, 16] width 157 height 15
drag, startPoint x: 1397, startPoint y: 136, endPoint x: 811, endPoint y: 120, distance: 586.6
click at [1370, 133] on div at bounding box center [710, 352] width 1421 height 705
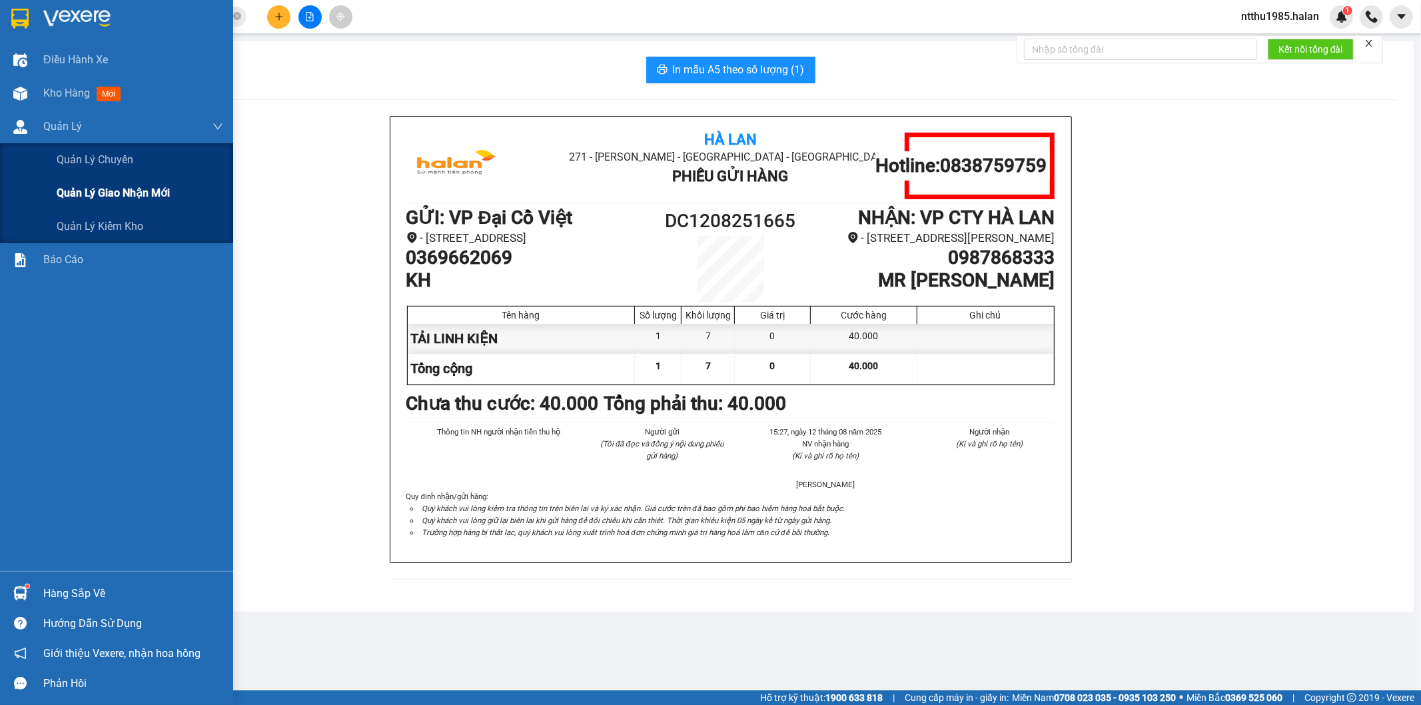
drag, startPoint x: 110, startPoint y: 197, endPoint x: 117, endPoint y: 195, distance: 7.6
click at [117, 195] on span "Quản lý giao nhận mới" at bounding box center [113, 193] width 113 height 17
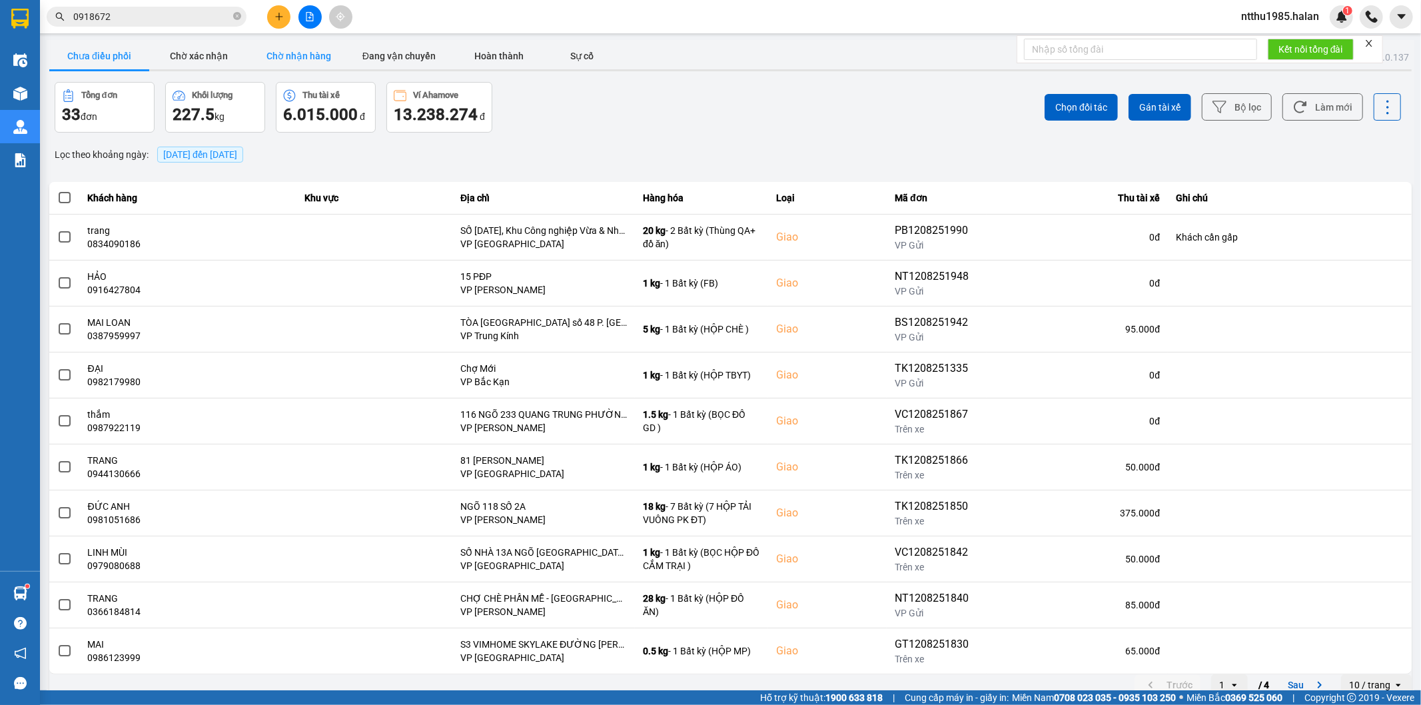
click at [312, 61] on button "Chờ nhận hàng" at bounding box center [299, 56] width 100 height 27
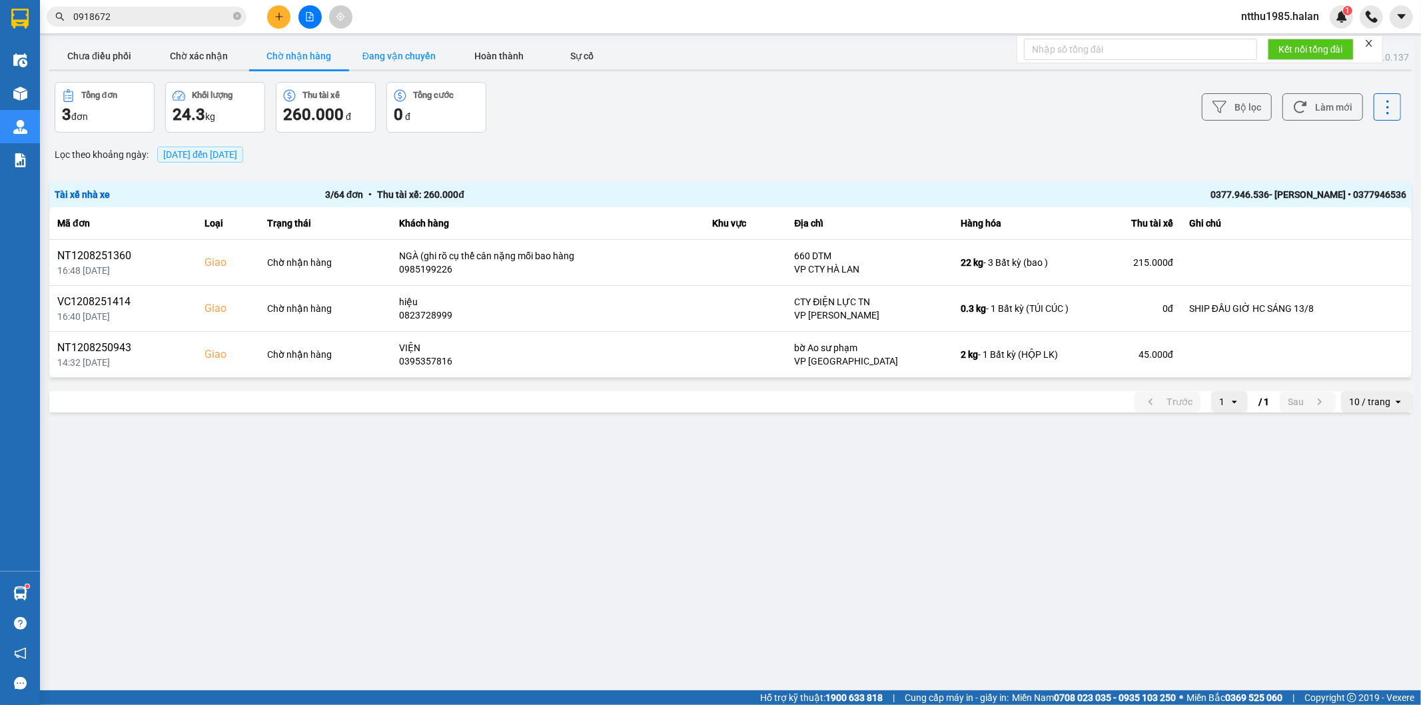
click at [394, 60] on button "Đang vận chuyển" at bounding box center [399, 56] width 100 height 27
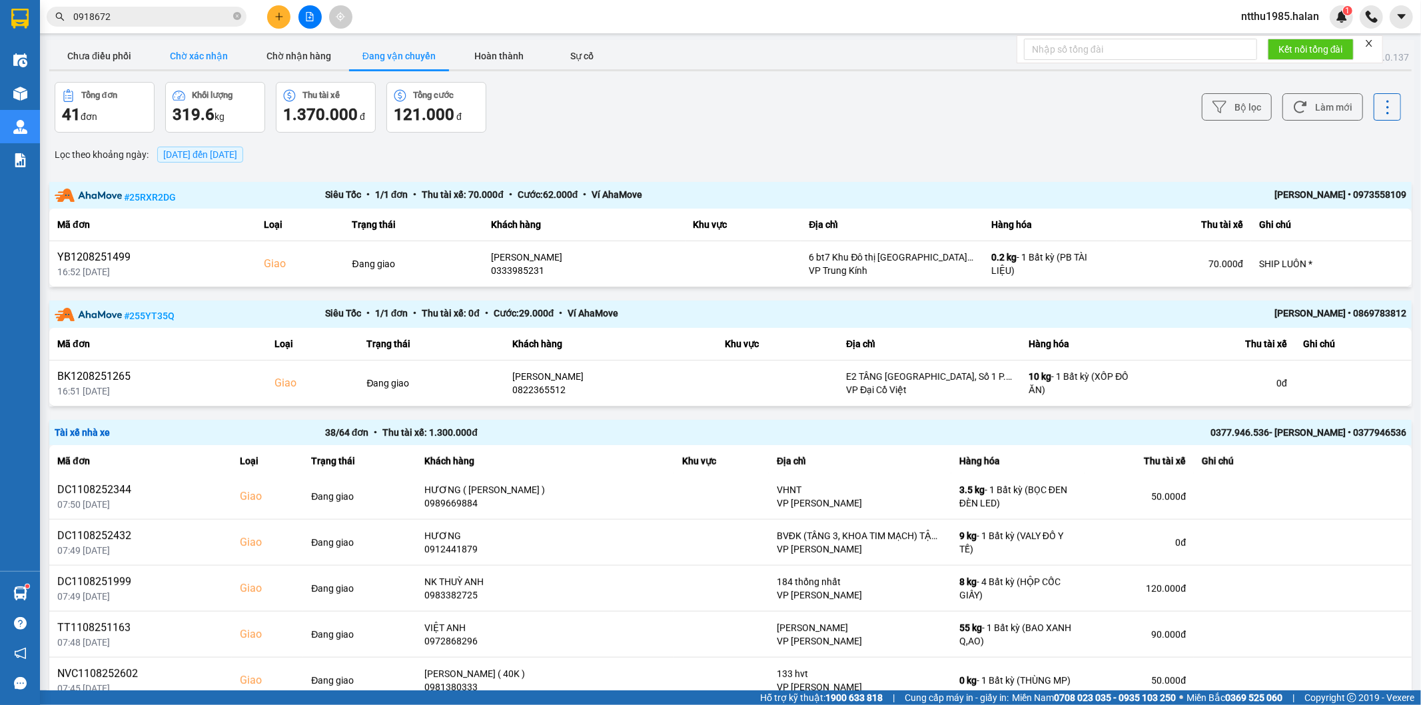
click at [219, 55] on button "Chờ xác nhận" at bounding box center [199, 56] width 100 height 27
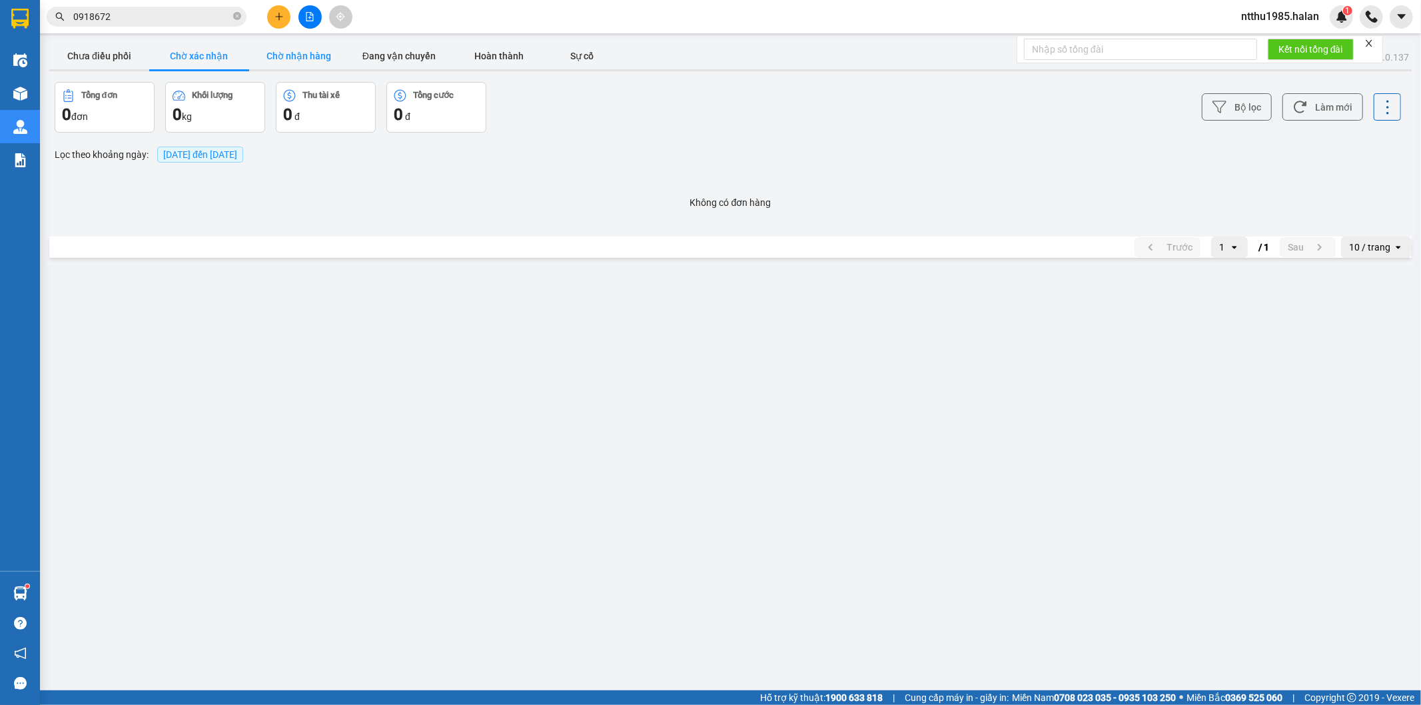
click at [320, 55] on button "Chờ nhận hàng" at bounding box center [299, 56] width 100 height 27
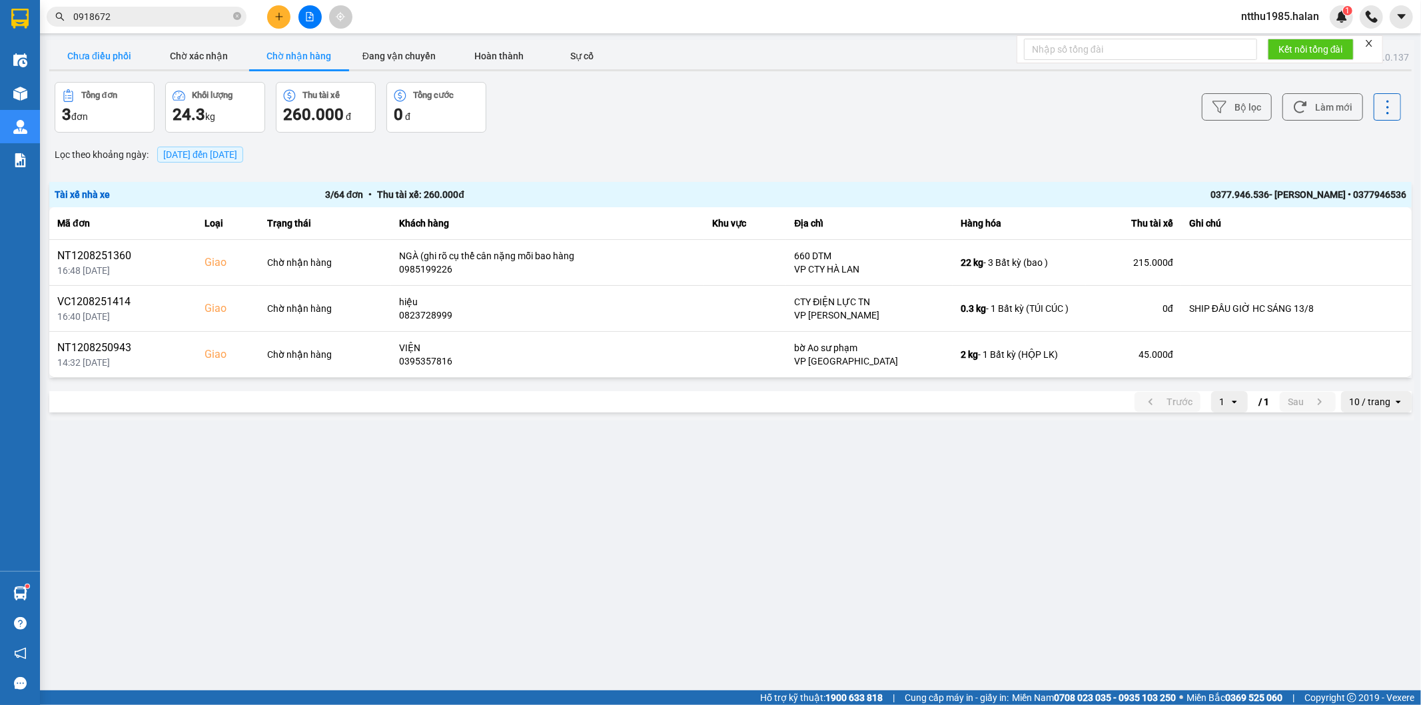
click at [96, 49] on button "Chưa điều phối" at bounding box center [99, 56] width 100 height 27
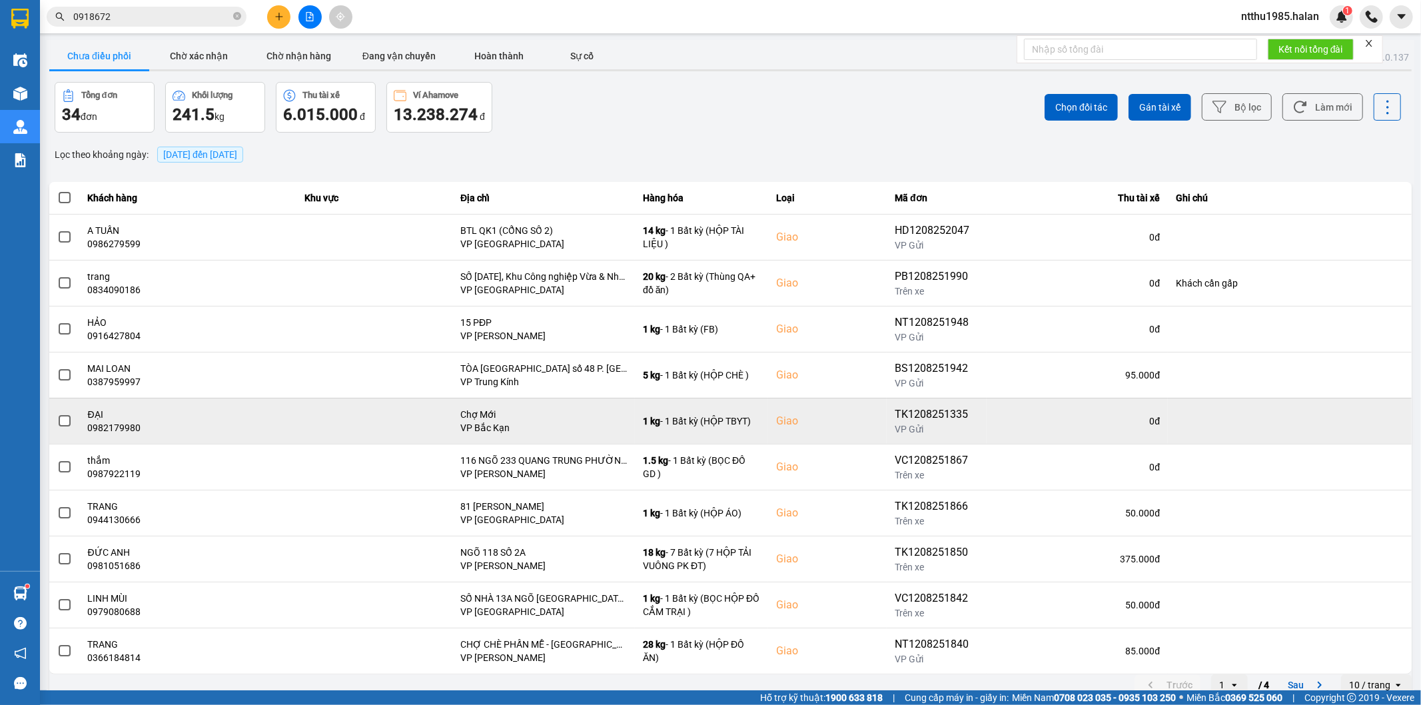
scroll to position [15, 0]
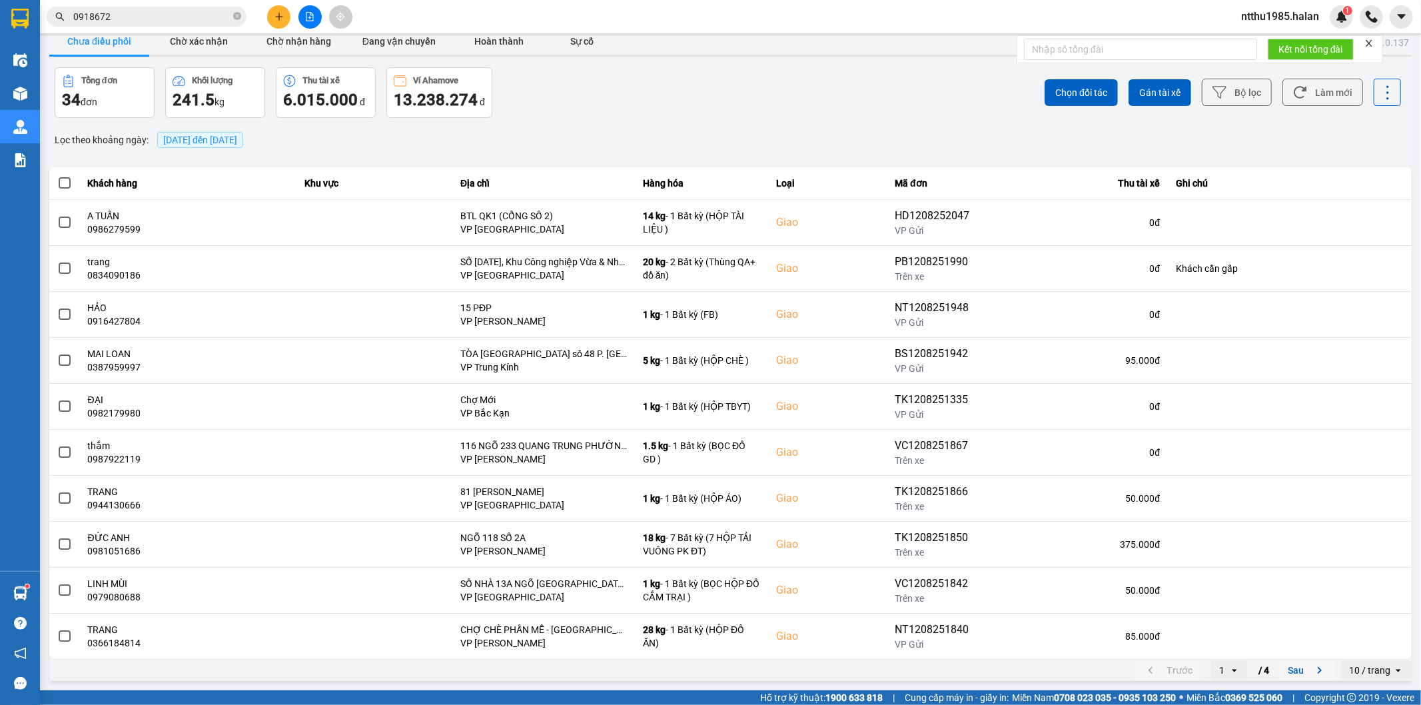
click at [1284, 670] on button "Sau" at bounding box center [1308, 670] width 56 height 20
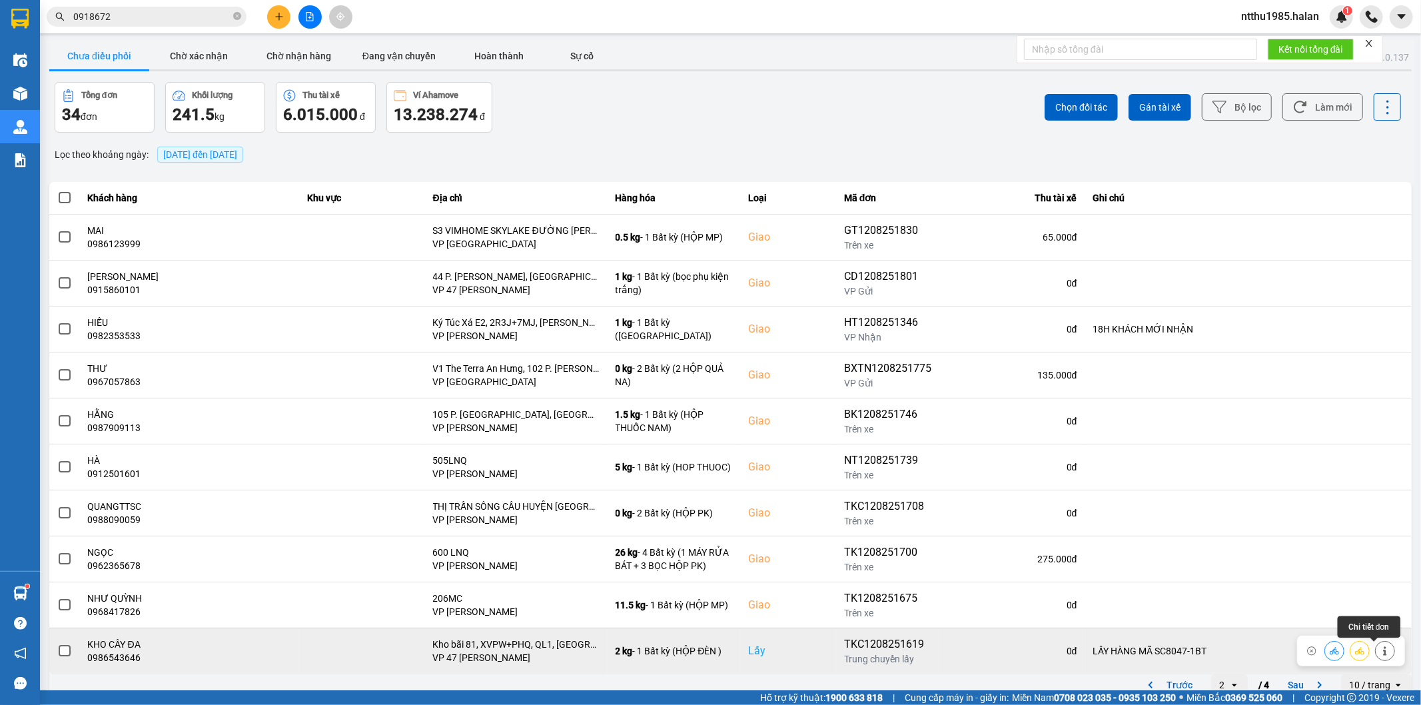
click at [1380, 655] on button at bounding box center [1385, 650] width 19 height 23
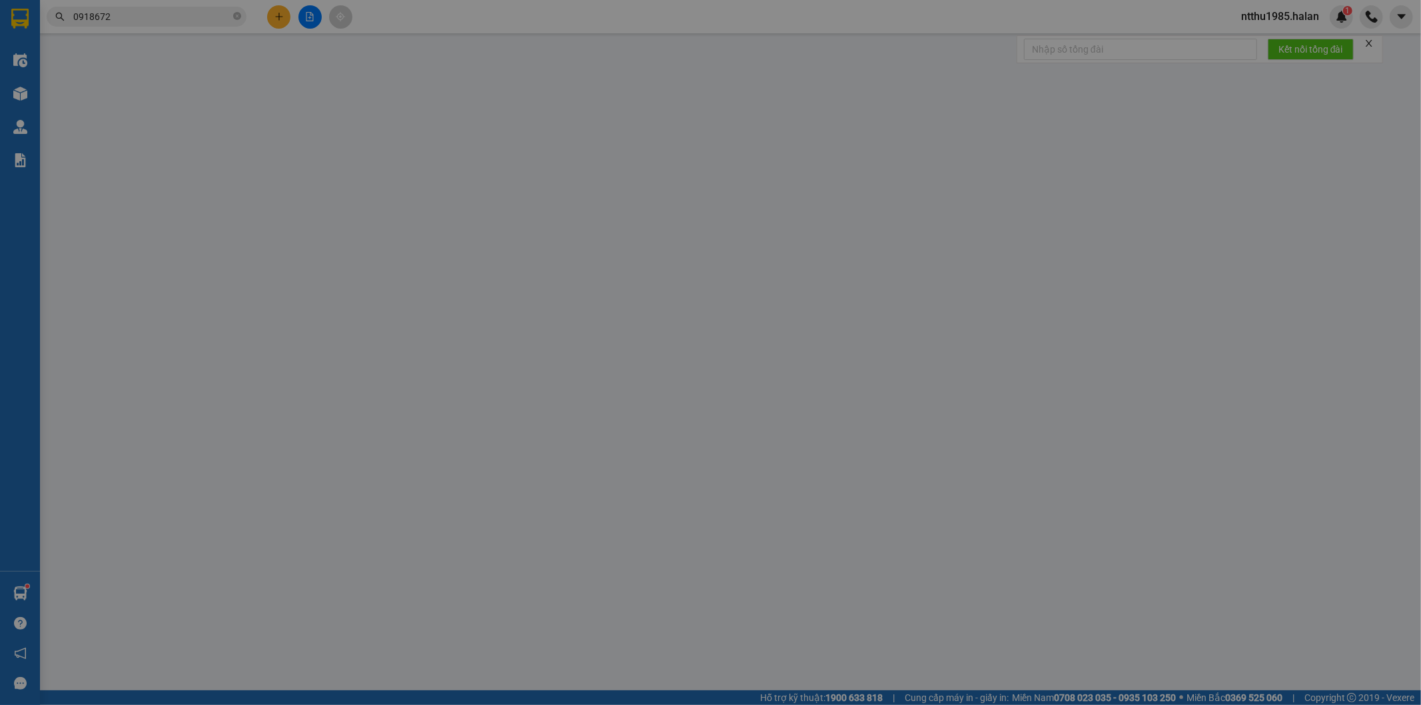
type input "0986543646"
type input "KHO CÂY ĐA"
checkbox input "true"
type input "Kho bãi 81, XVPW+PHQ, QL1, [GEOGRAPHIC_DATA], [GEOGRAPHIC_DATA], [GEOGRAPHIC_DA…"
type input "0982868787"
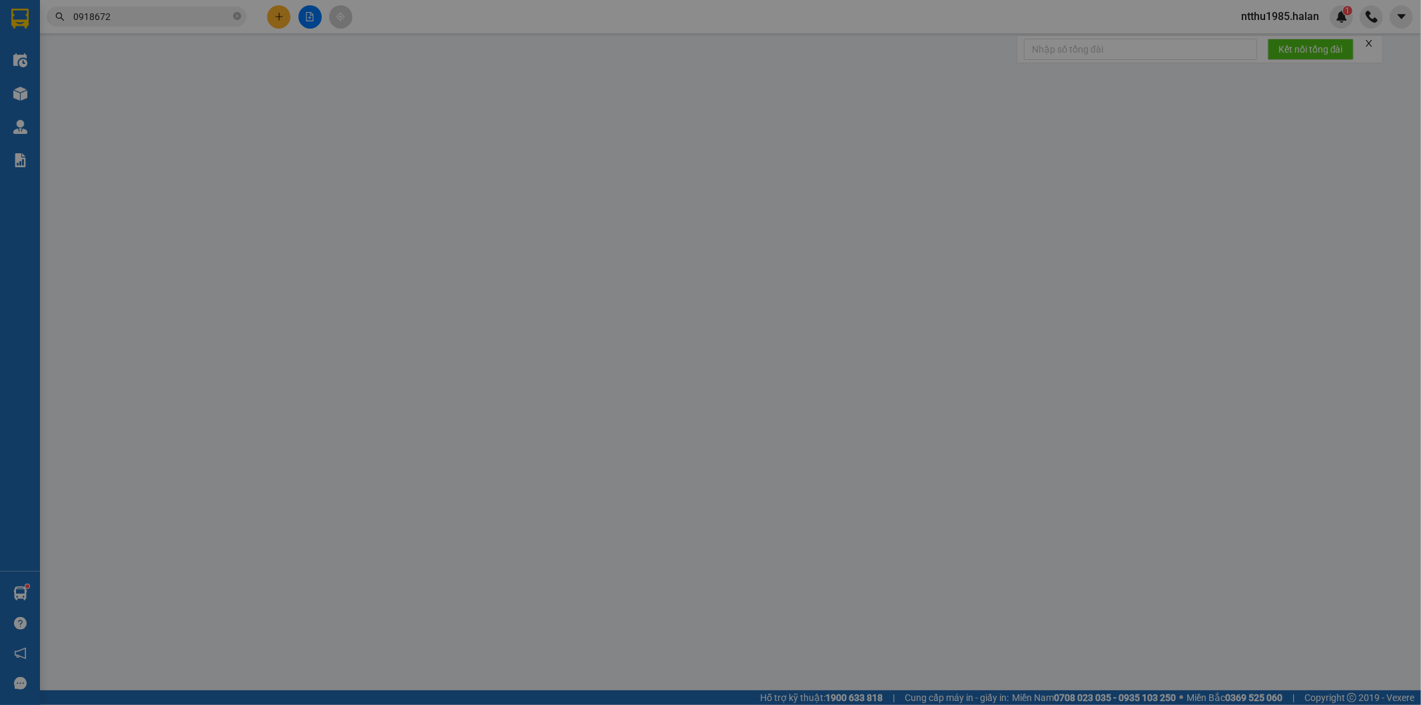
type input "TUÂN"
type input "LẤY HÀNG MÃ SC8047-1BT"
type input "85.000"
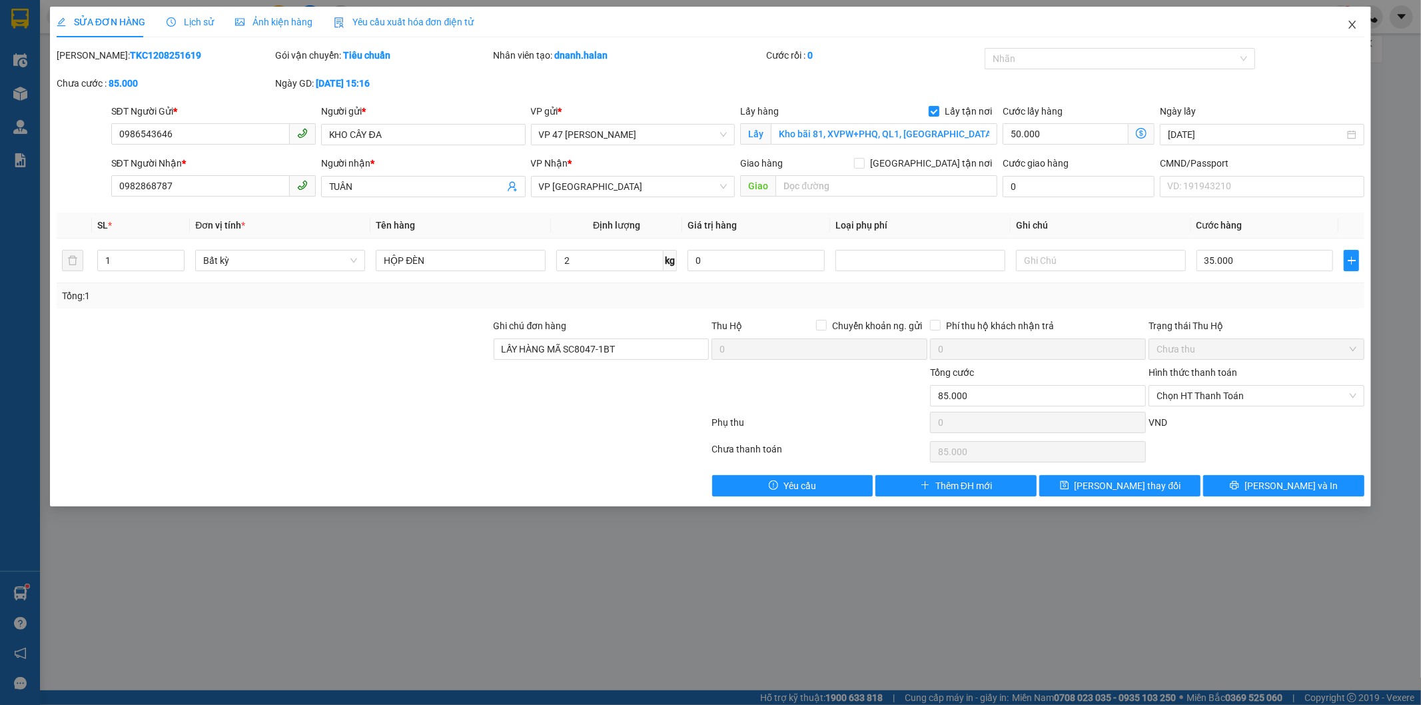
click at [1355, 28] on icon "close" at bounding box center [1352, 25] width 7 height 8
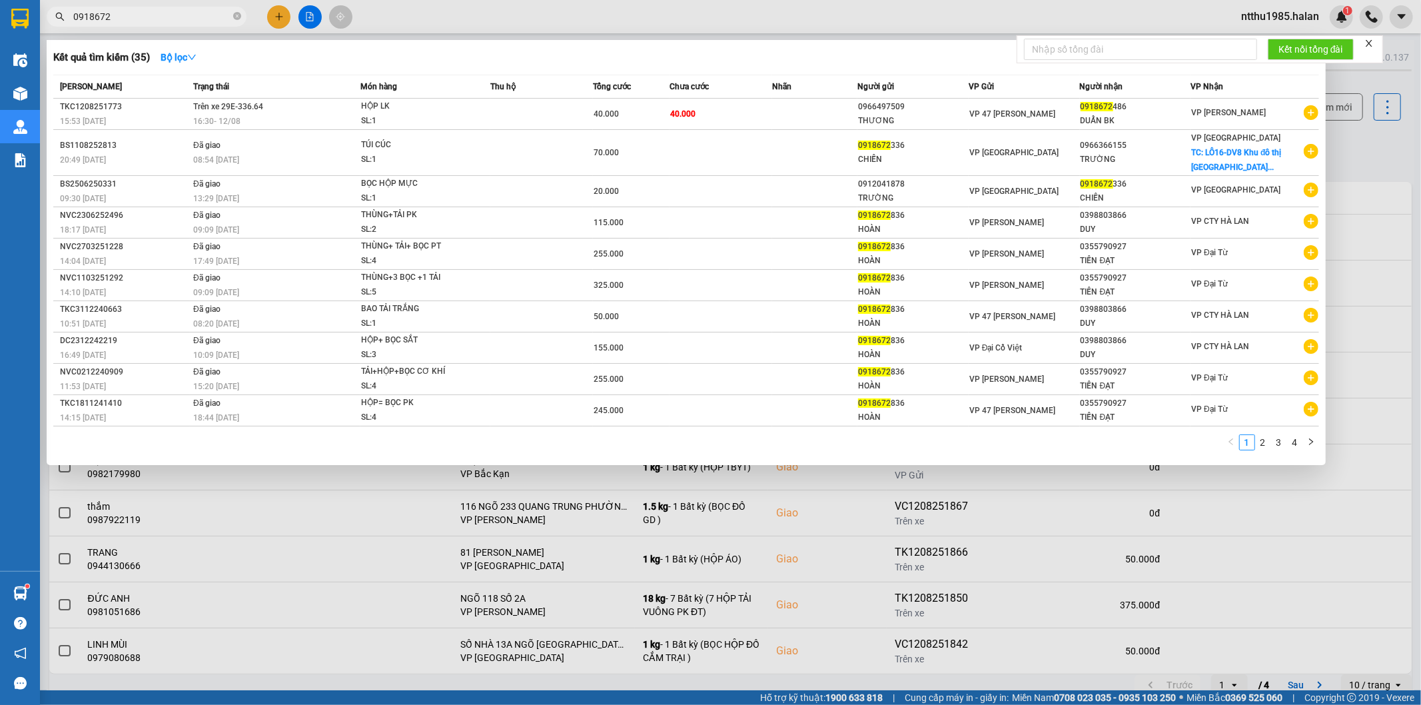
click at [138, 17] on input "0918672" at bounding box center [151, 16] width 157 height 15
click at [185, 77] on th "[PERSON_NAME]" at bounding box center [121, 86] width 137 height 23
click at [151, 21] on input "0918672" at bounding box center [151, 16] width 157 height 15
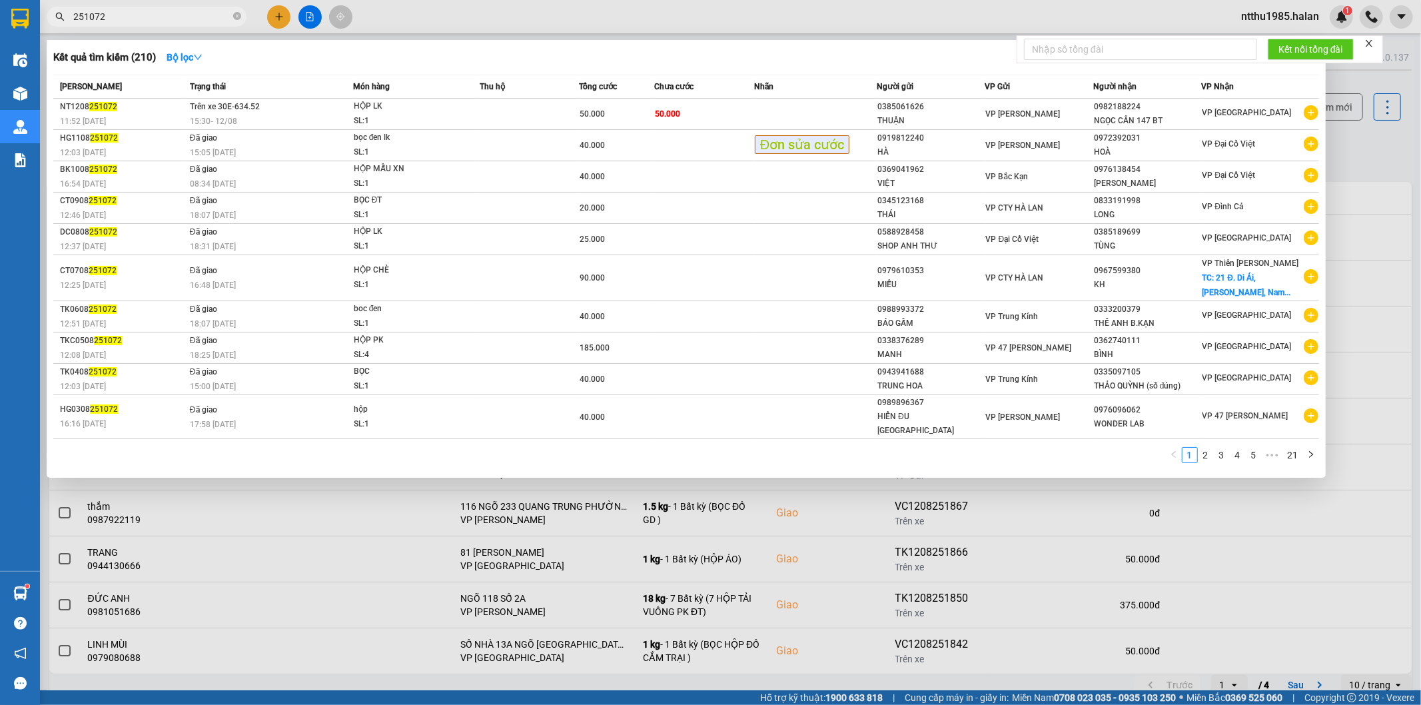
click at [159, 11] on input "251072" at bounding box center [151, 16] width 157 height 15
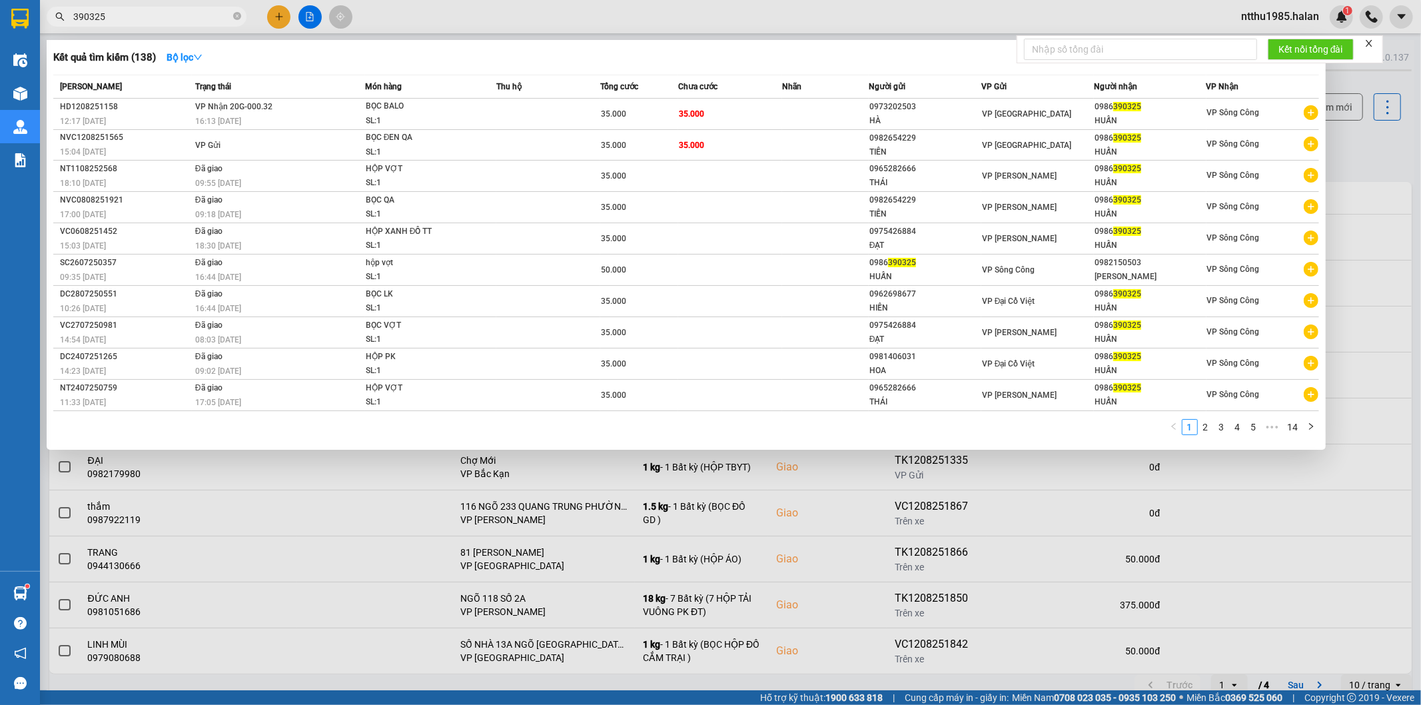
click at [183, 11] on input "390325" at bounding box center [151, 16] width 157 height 15
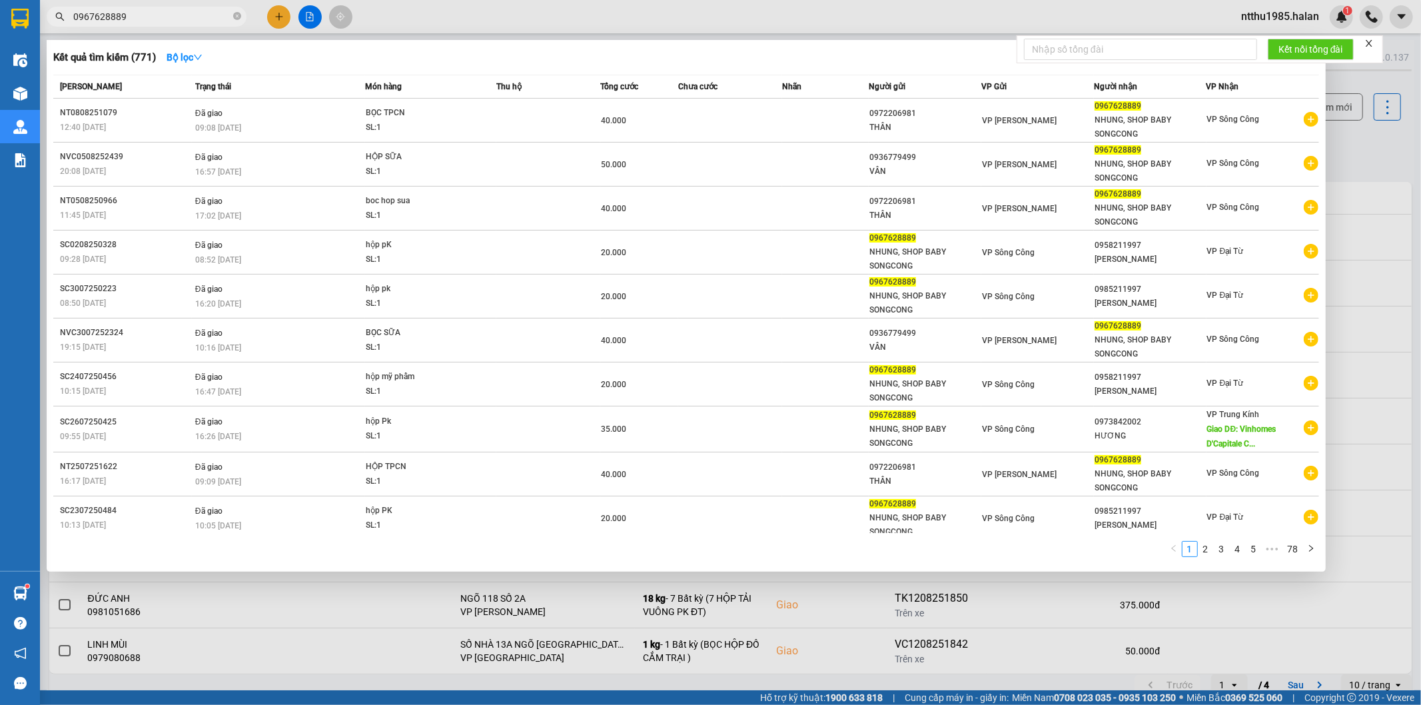
click at [1346, 152] on div at bounding box center [710, 352] width 1421 height 705
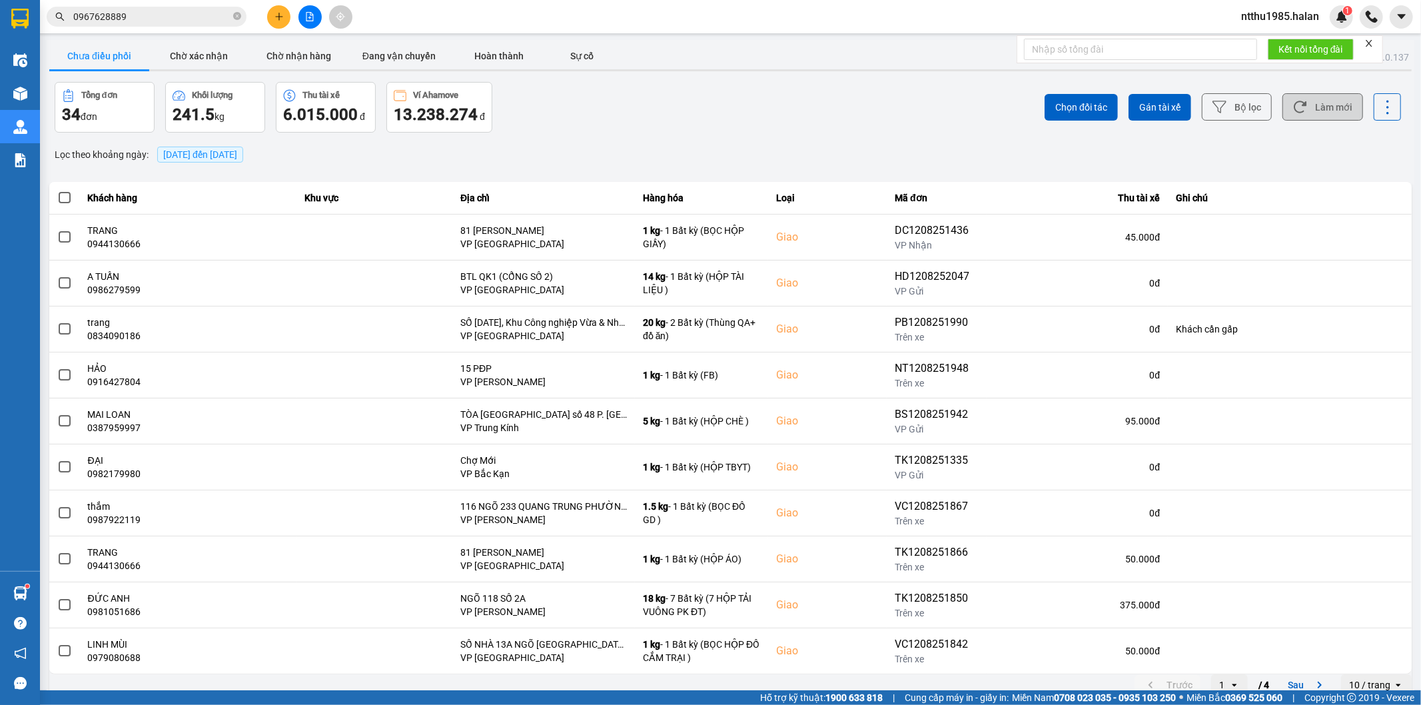
click at [1337, 102] on button "Làm mới" at bounding box center [1323, 106] width 81 height 27
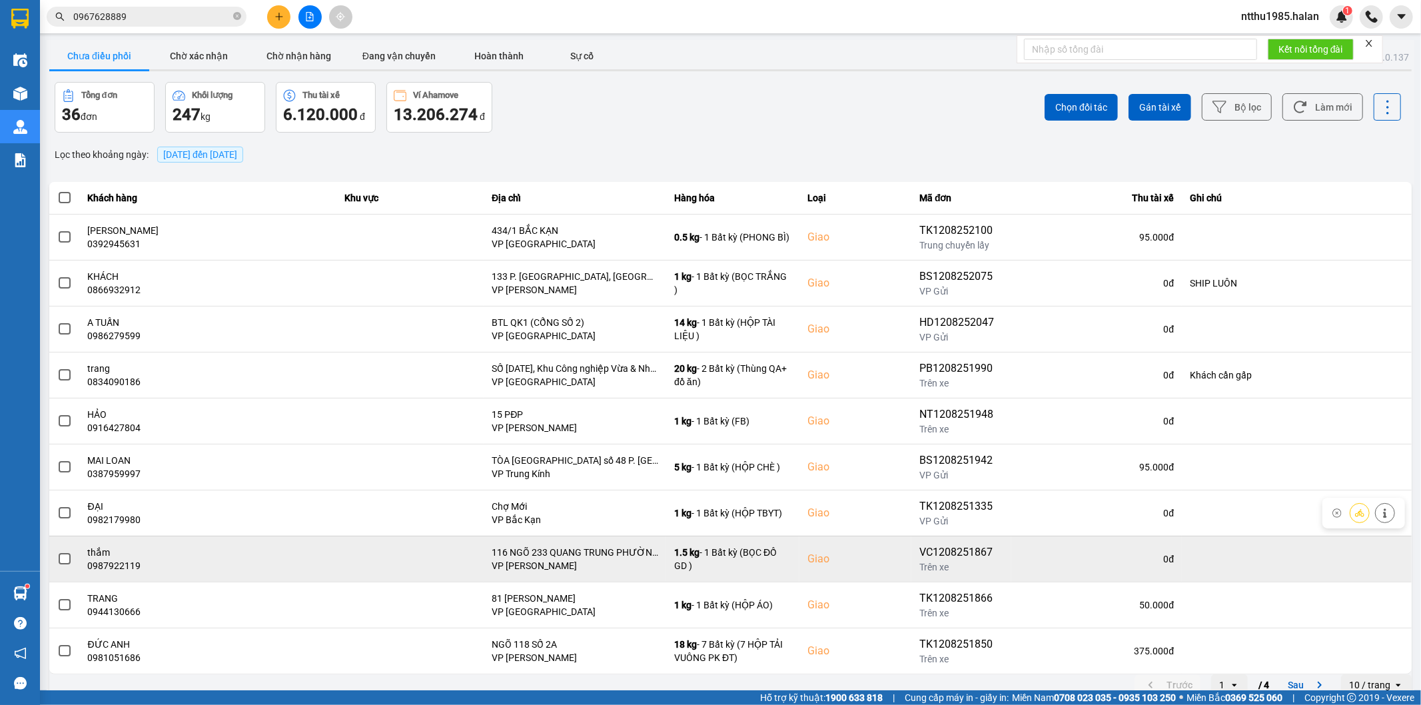
scroll to position [15, 0]
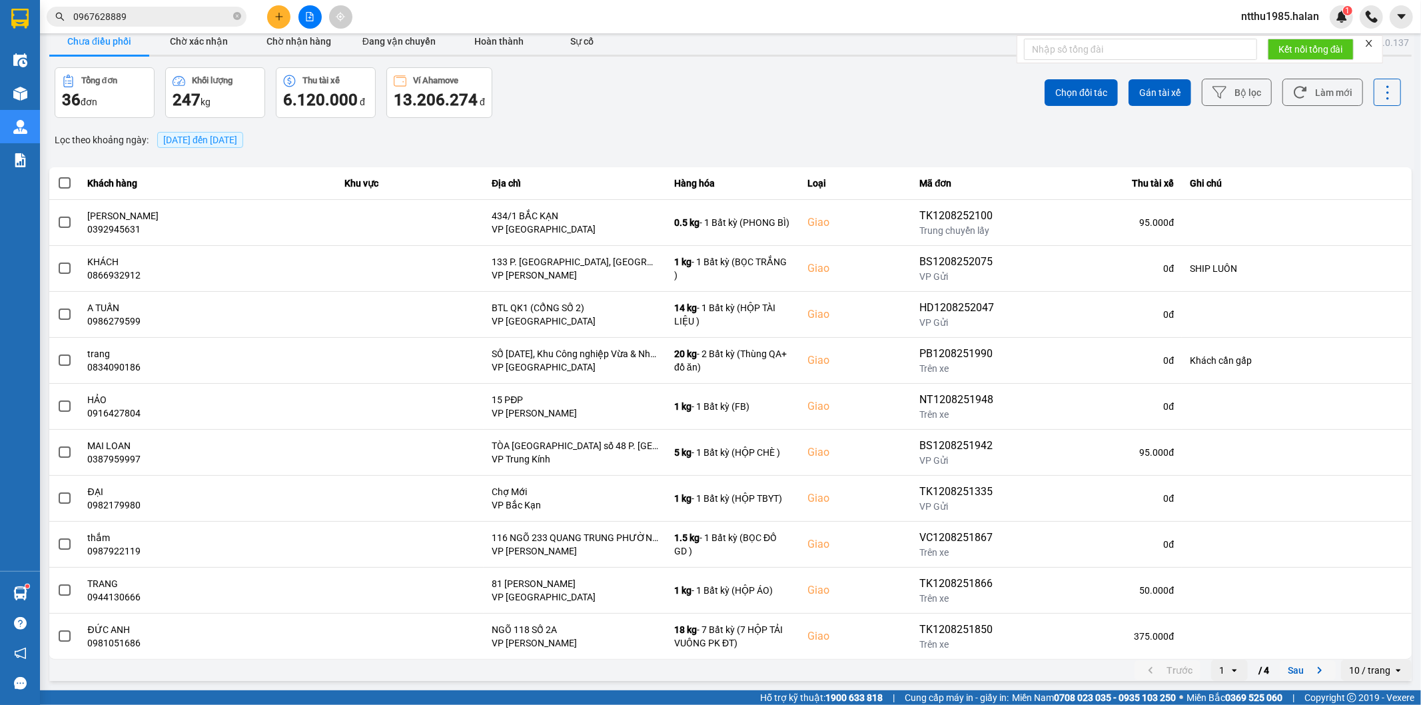
click at [1289, 665] on button "Sau" at bounding box center [1308, 670] width 56 height 20
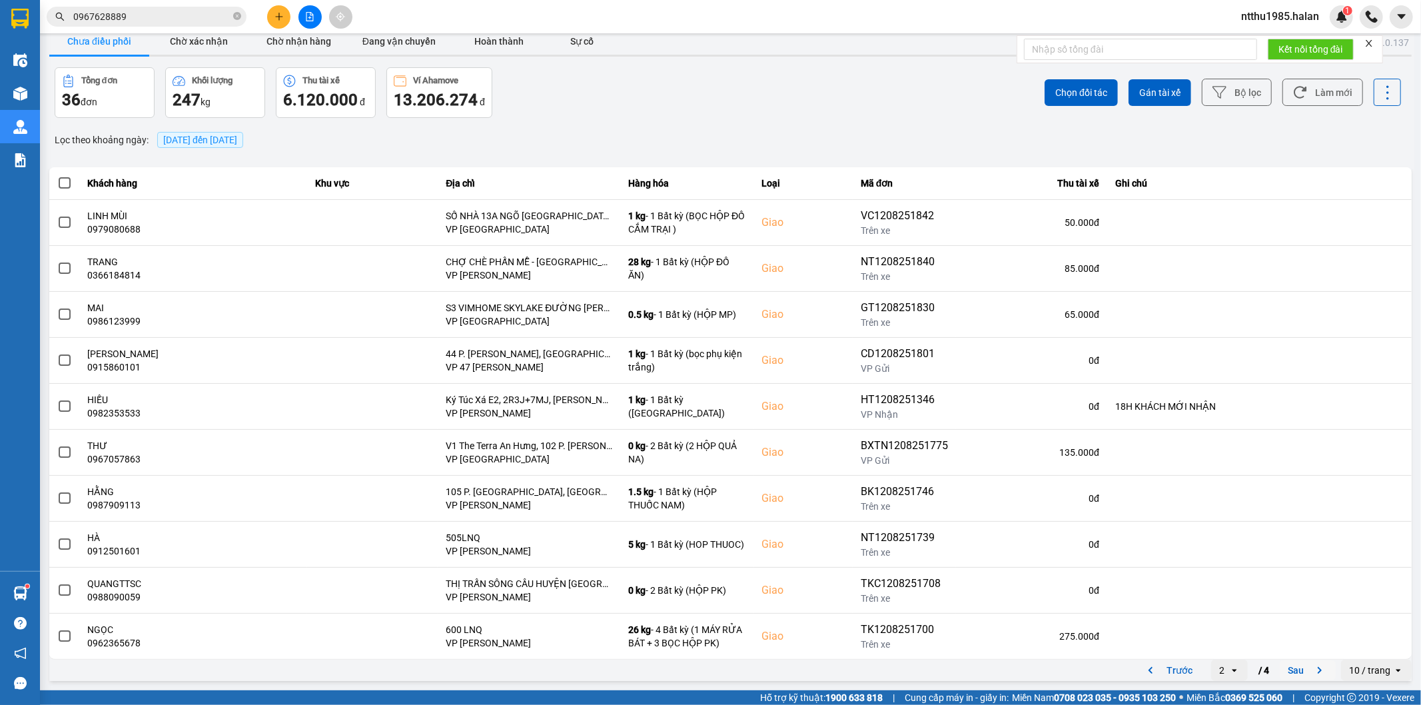
click at [1286, 669] on button "Sau" at bounding box center [1308, 670] width 56 height 20
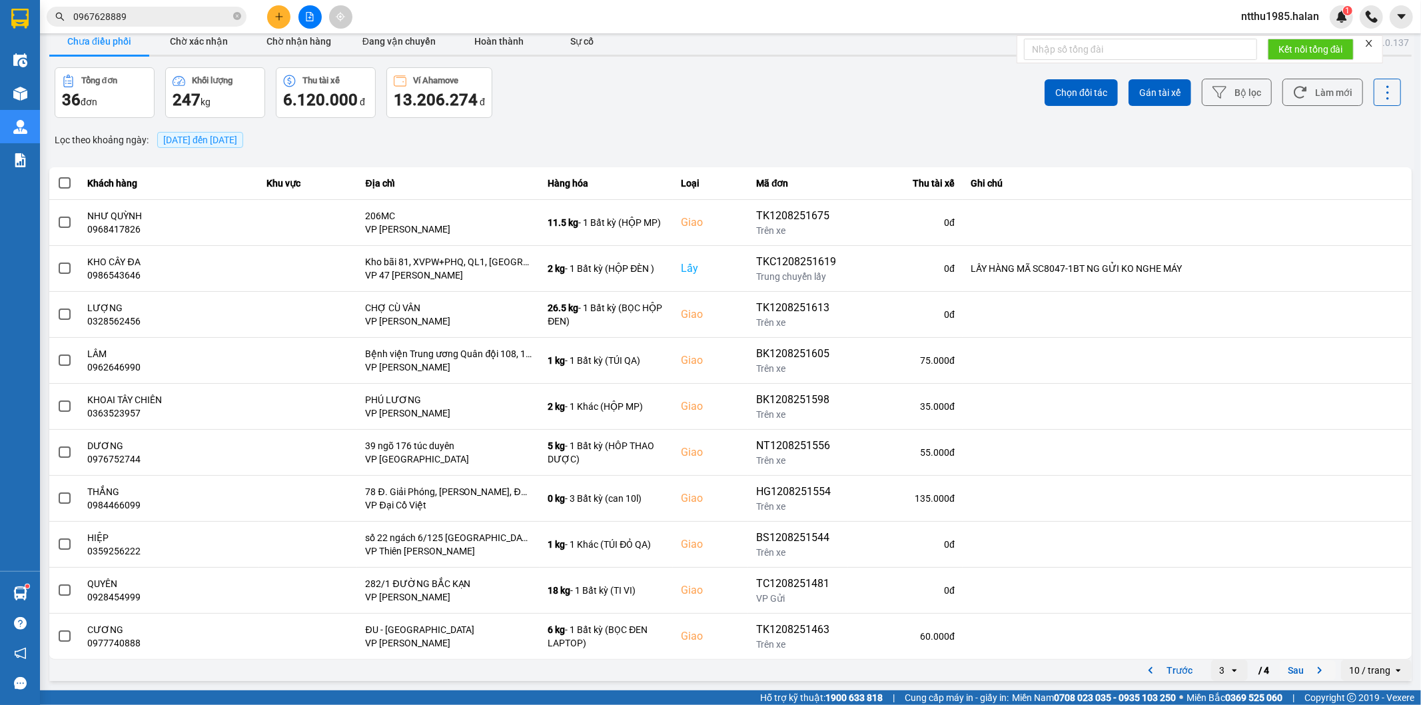
click at [1280, 671] on button "Sau" at bounding box center [1308, 670] width 56 height 20
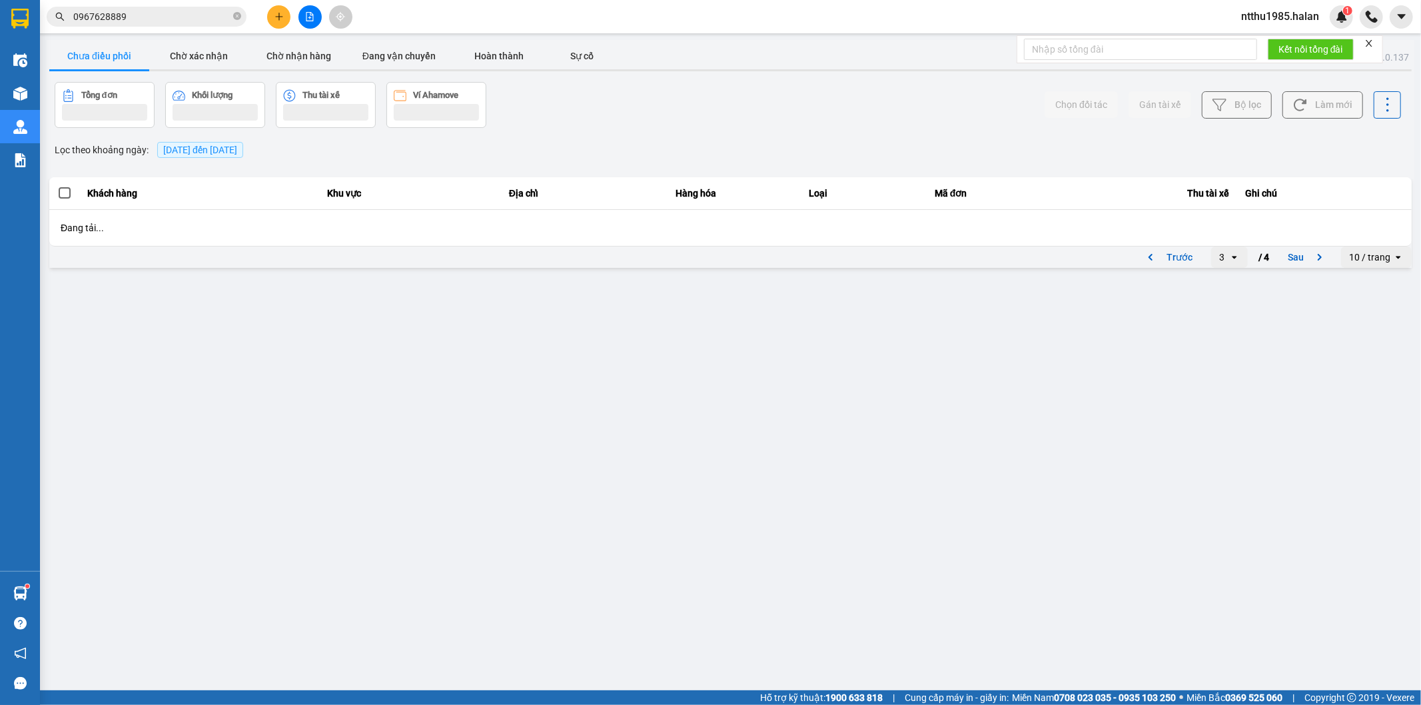
scroll to position [0, 0]
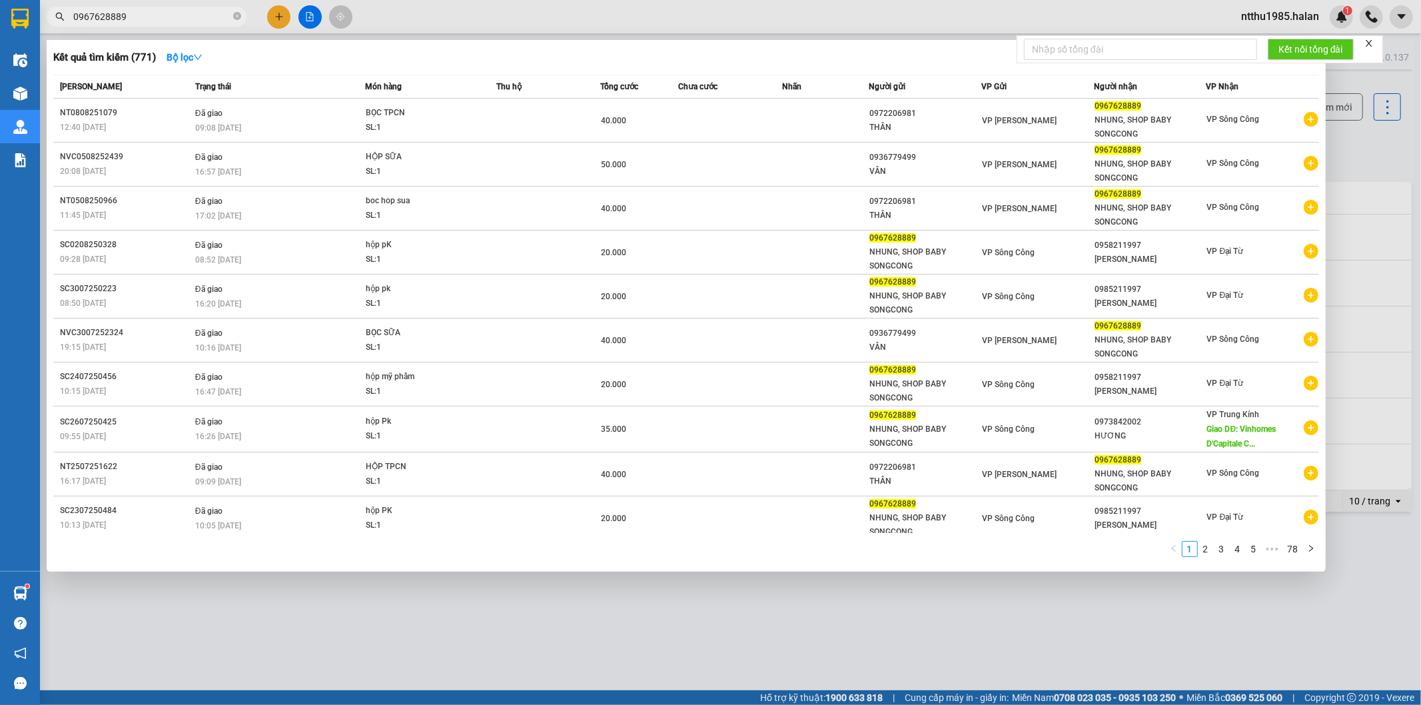
click at [133, 15] on input "0967628889" at bounding box center [151, 16] width 157 height 15
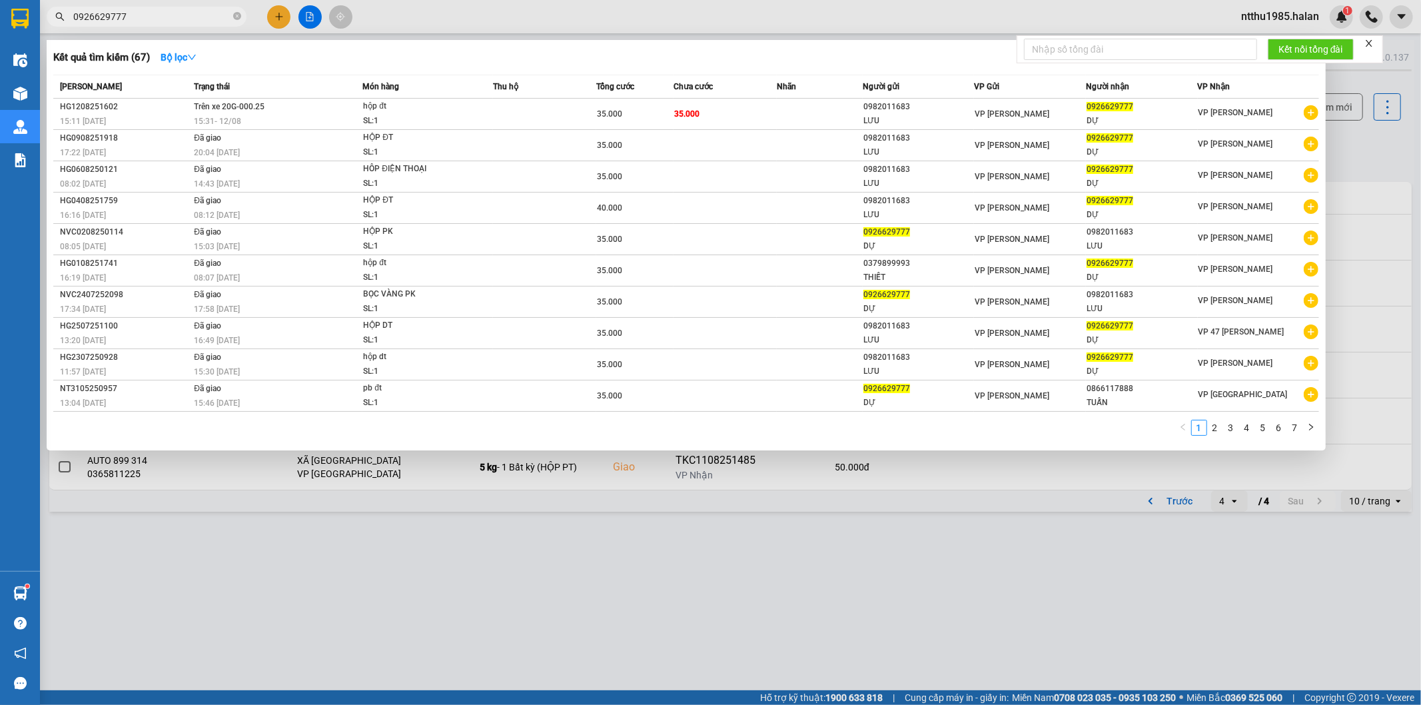
type input "0926629777"
drag, startPoint x: 1371, startPoint y: 161, endPoint x: 1346, endPoint y: 110, distance: 56.9
click at [1371, 159] on div at bounding box center [710, 352] width 1421 height 705
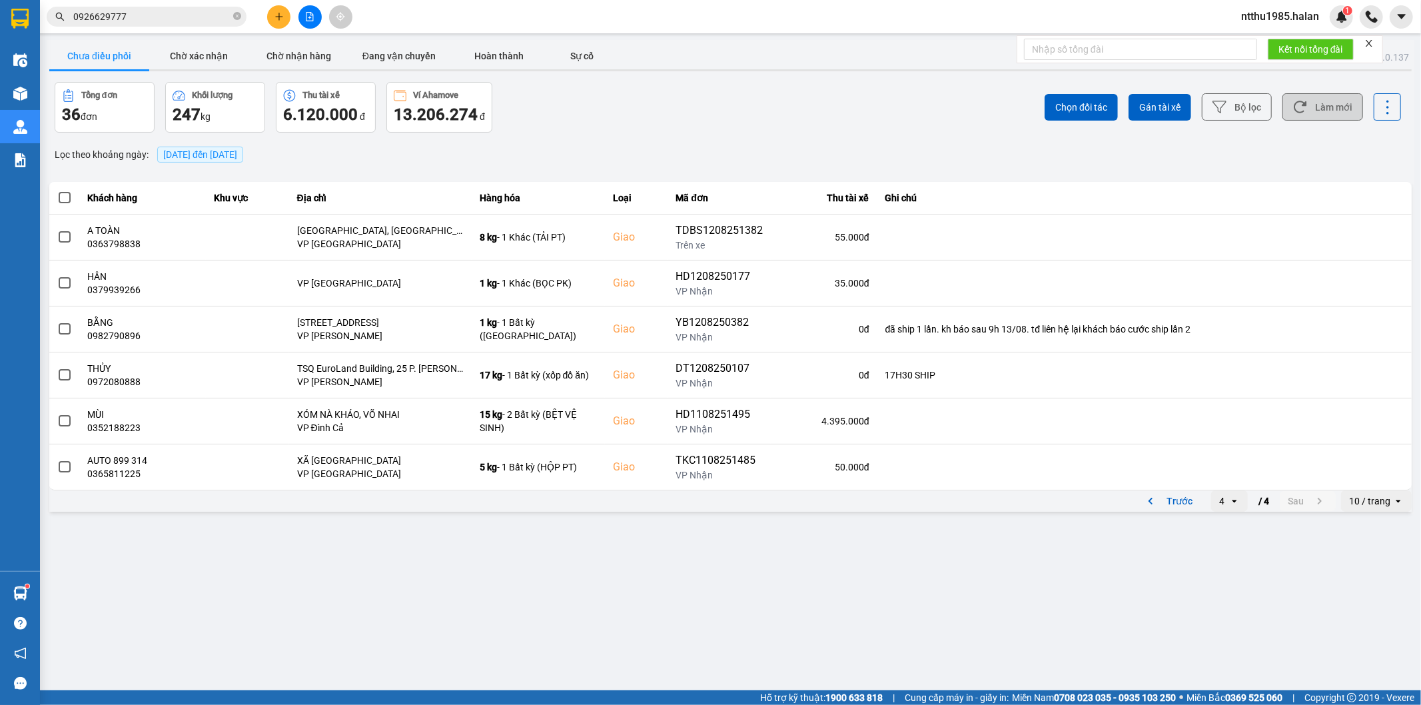
click at [1343, 107] on button "Làm mới" at bounding box center [1323, 106] width 81 height 27
click at [1317, 109] on button "Làm mới" at bounding box center [1323, 106] width 81 height 27
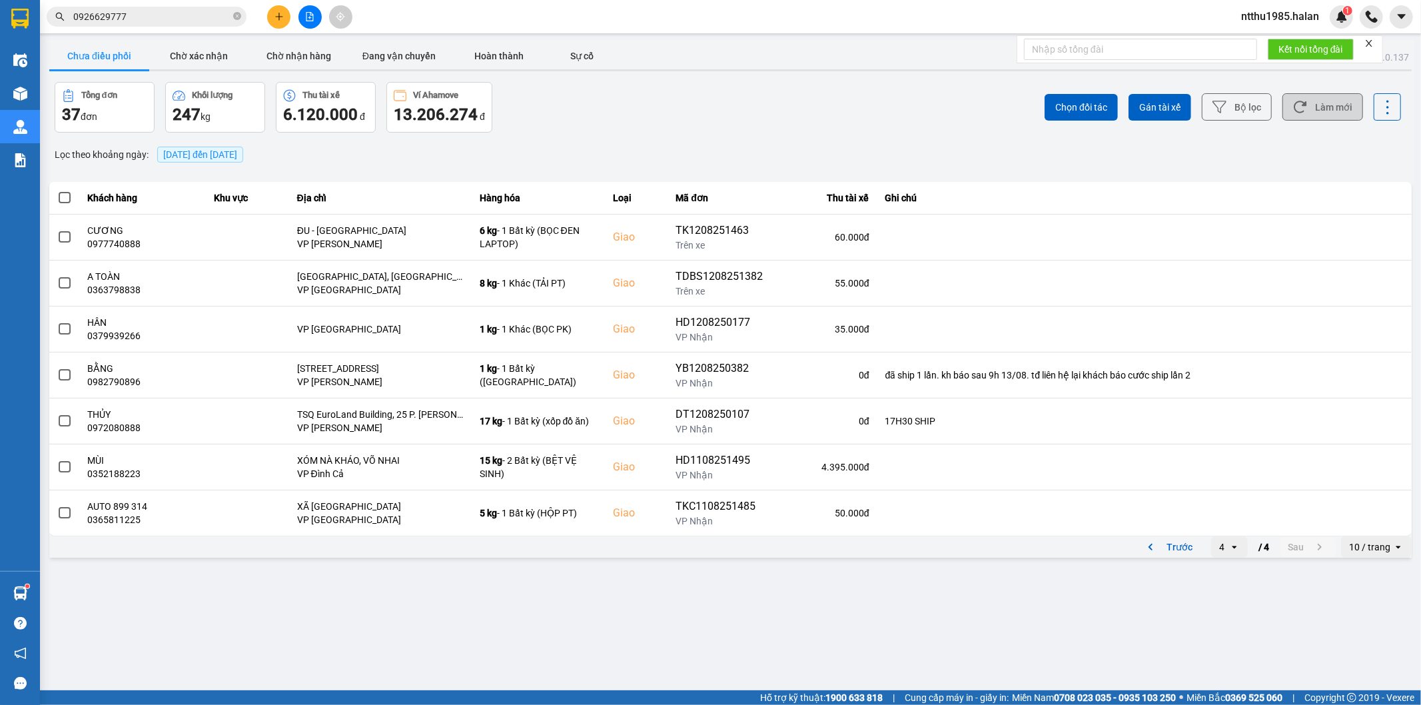
click at [1311, 108] on button "Làm mới" at bounding box center [1323, 106] width 81 height 27
click at [1174, 551] on button "Trước" at bounding box center [1168, 547] width 66 height 20
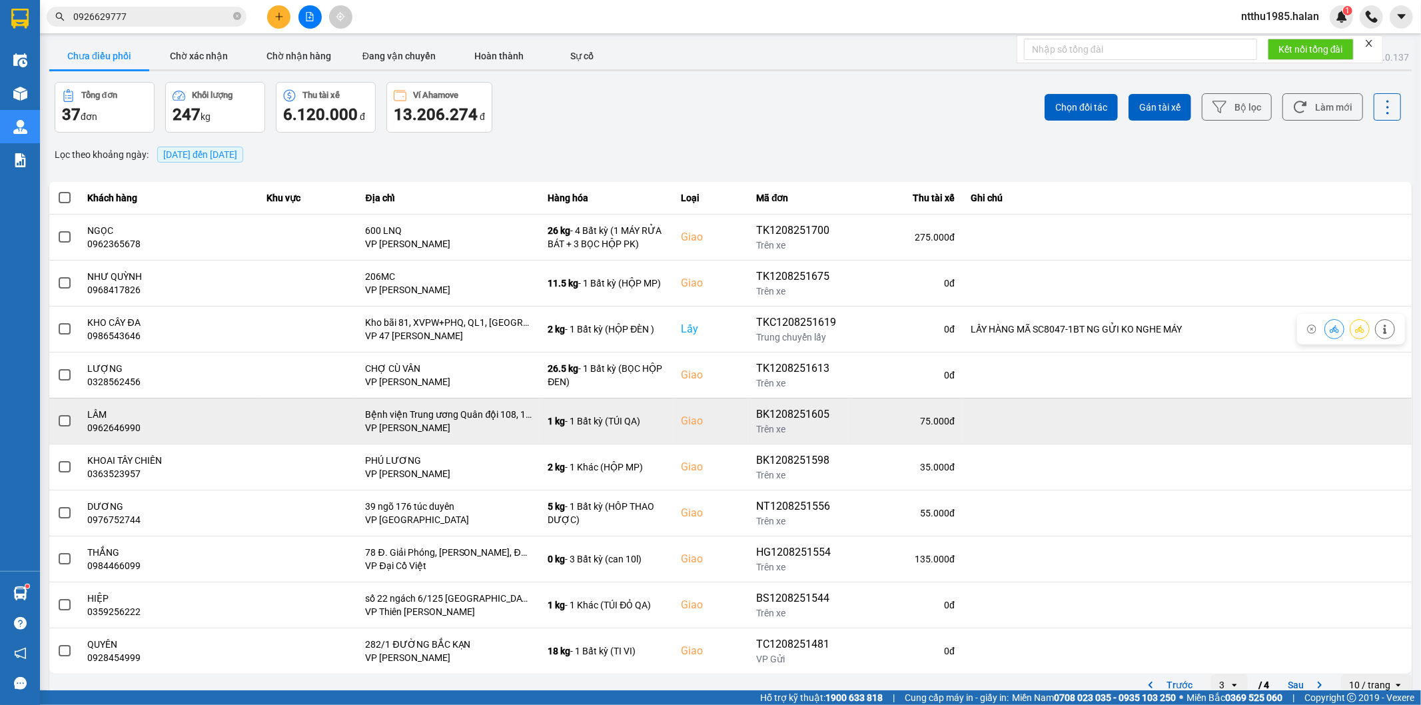
scroll to position [15, 0]
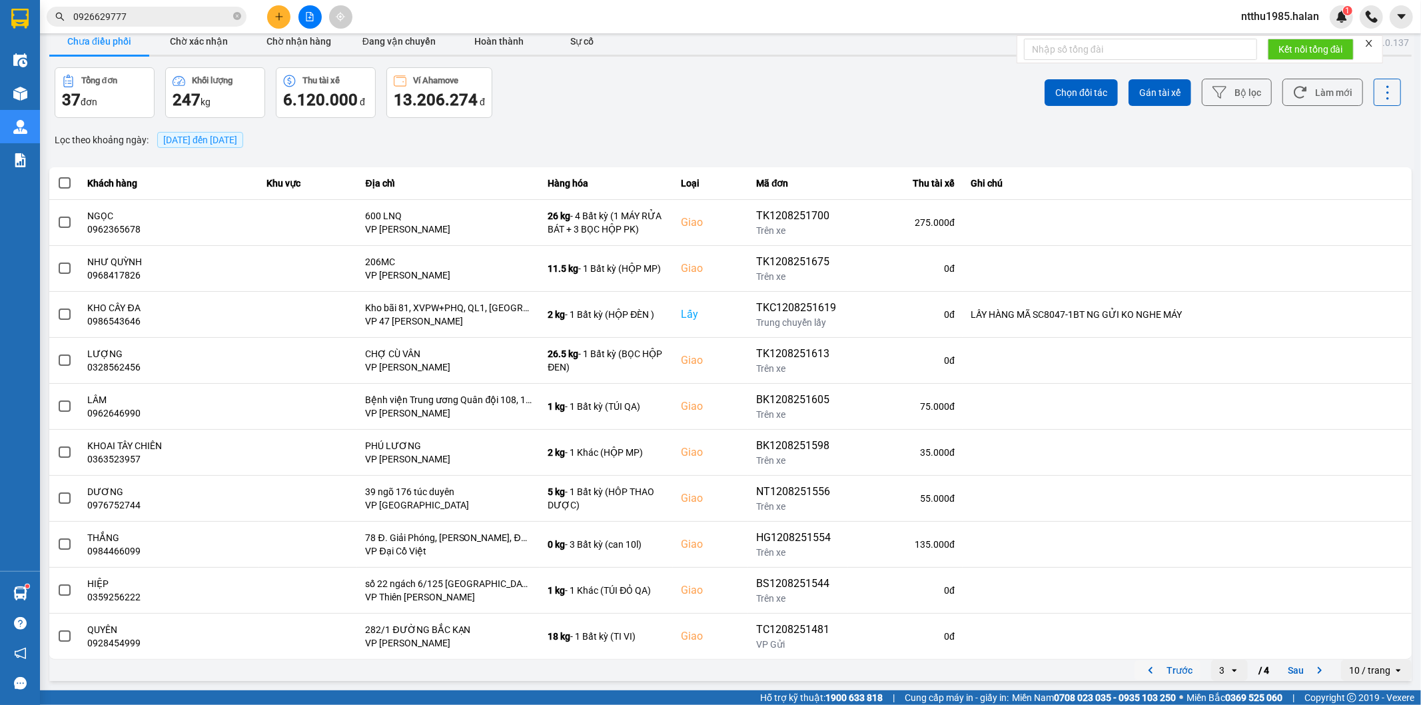
click at [1174, 672] on button "Trước" at bounding box center [1168, 670] width 66 height 20
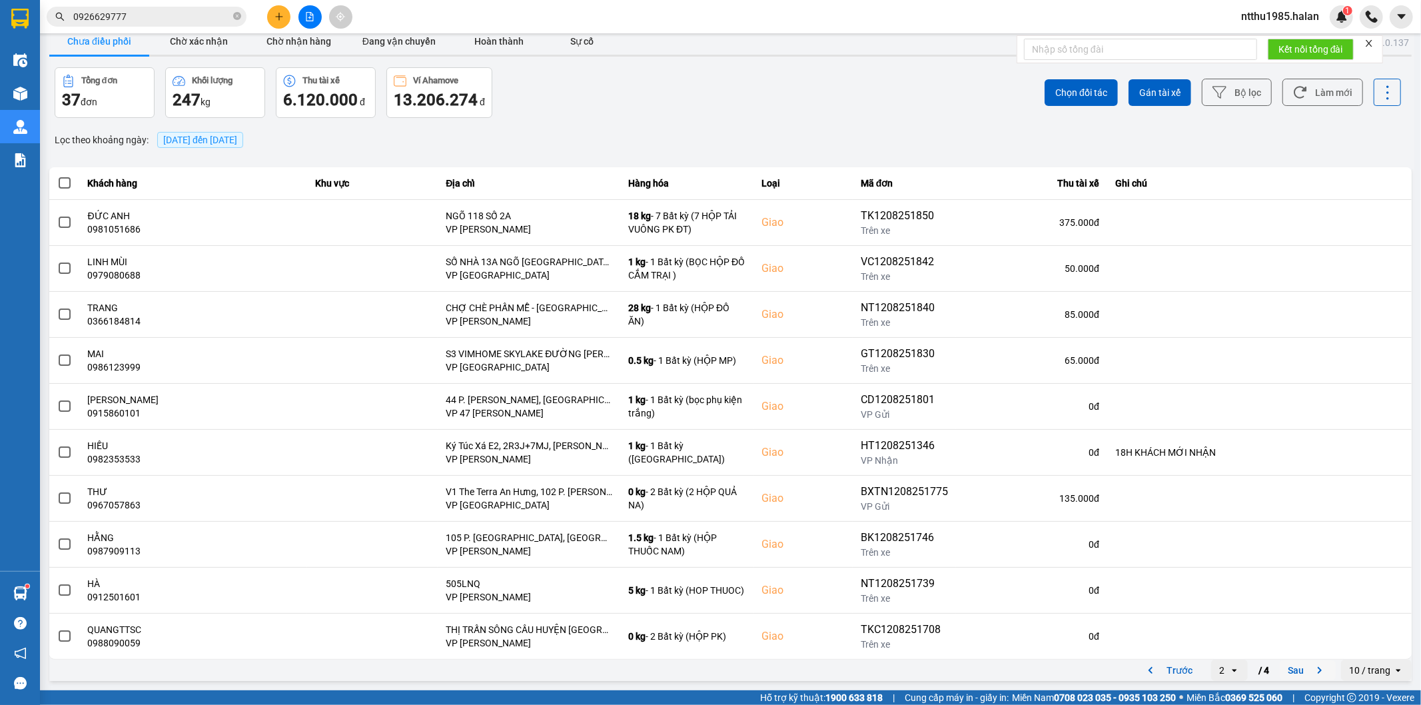
click at [1281, 668] on button "Sau" at bounding box center [1308, 670] width 56 height 20
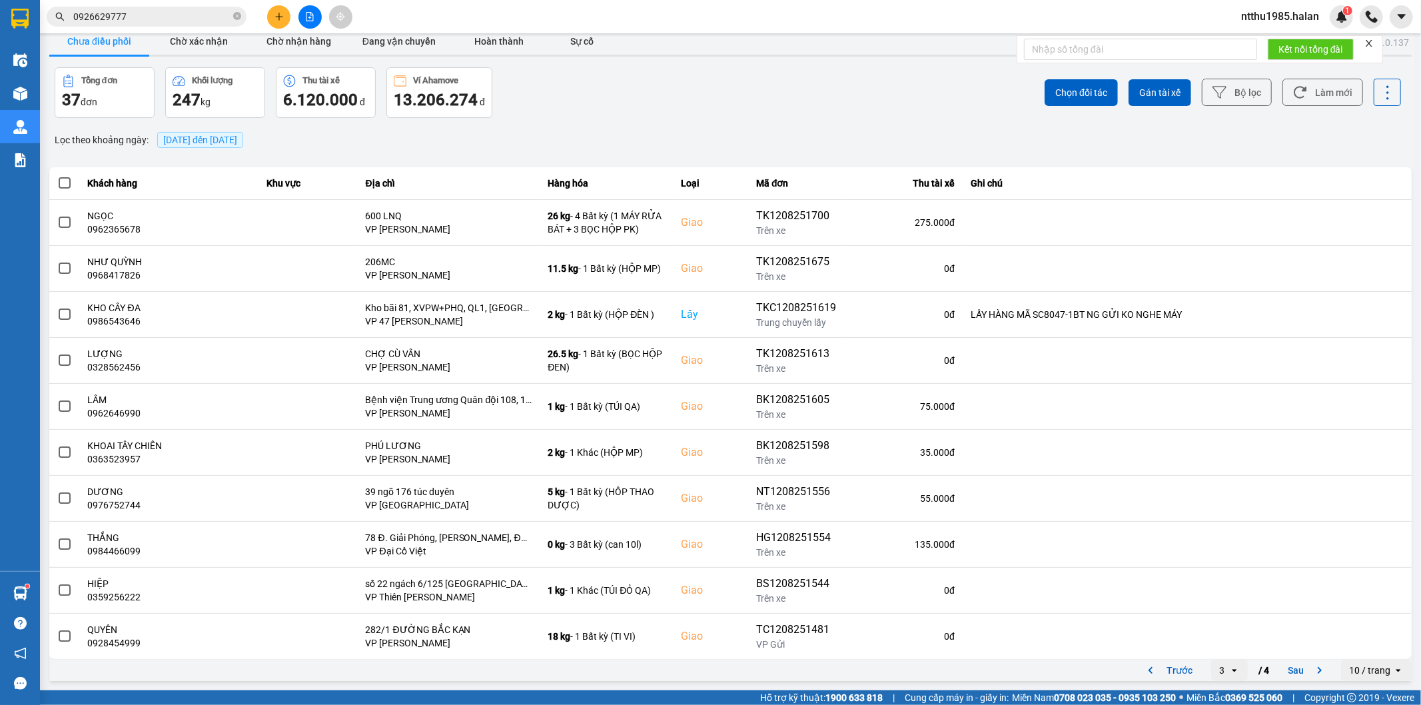
drag, startPoint x: 1284, startPoint y: 670, endPoint x: 1421, endPoint y: 322, distance: 373.7
click at [1286, 667] on button "Sau" at bounding box center [1308, 670] width 56 height 20
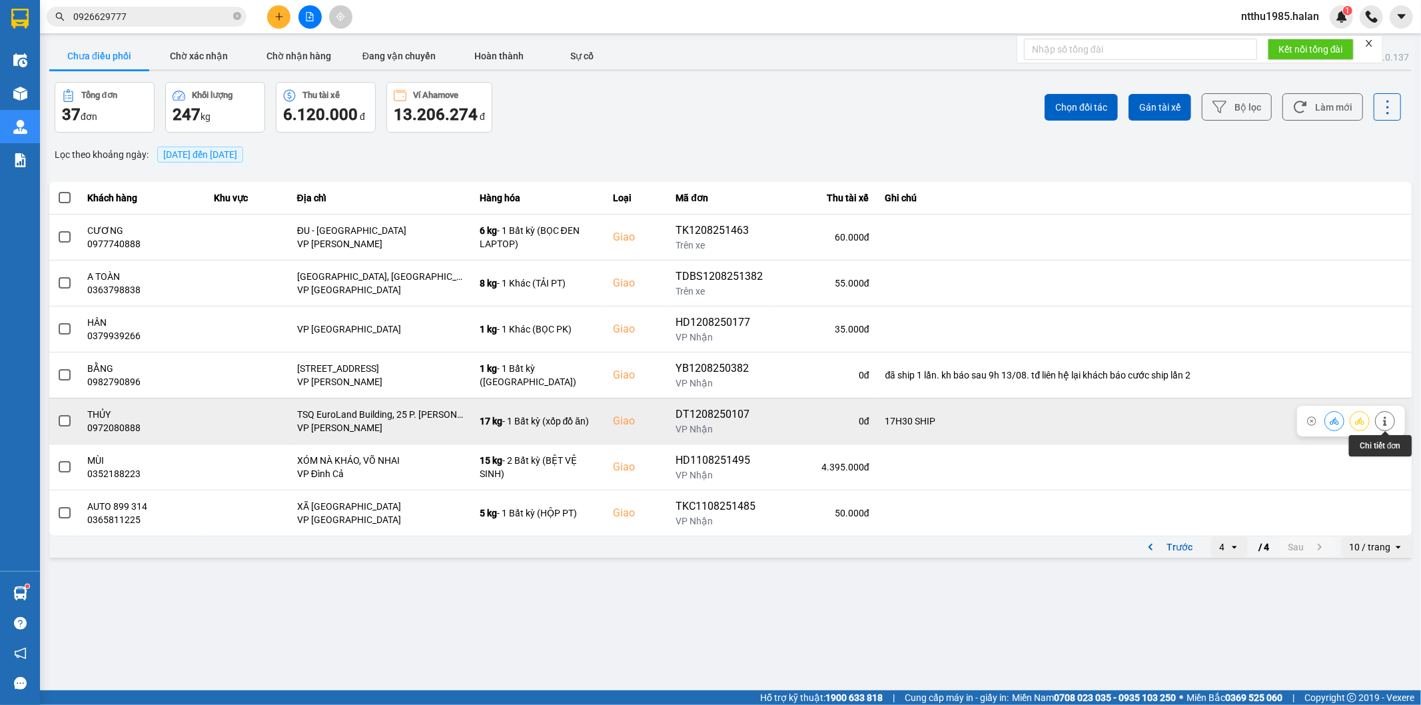
click at [1383, 423] on icon at bounding box center [1385, 420] width 9 height 9
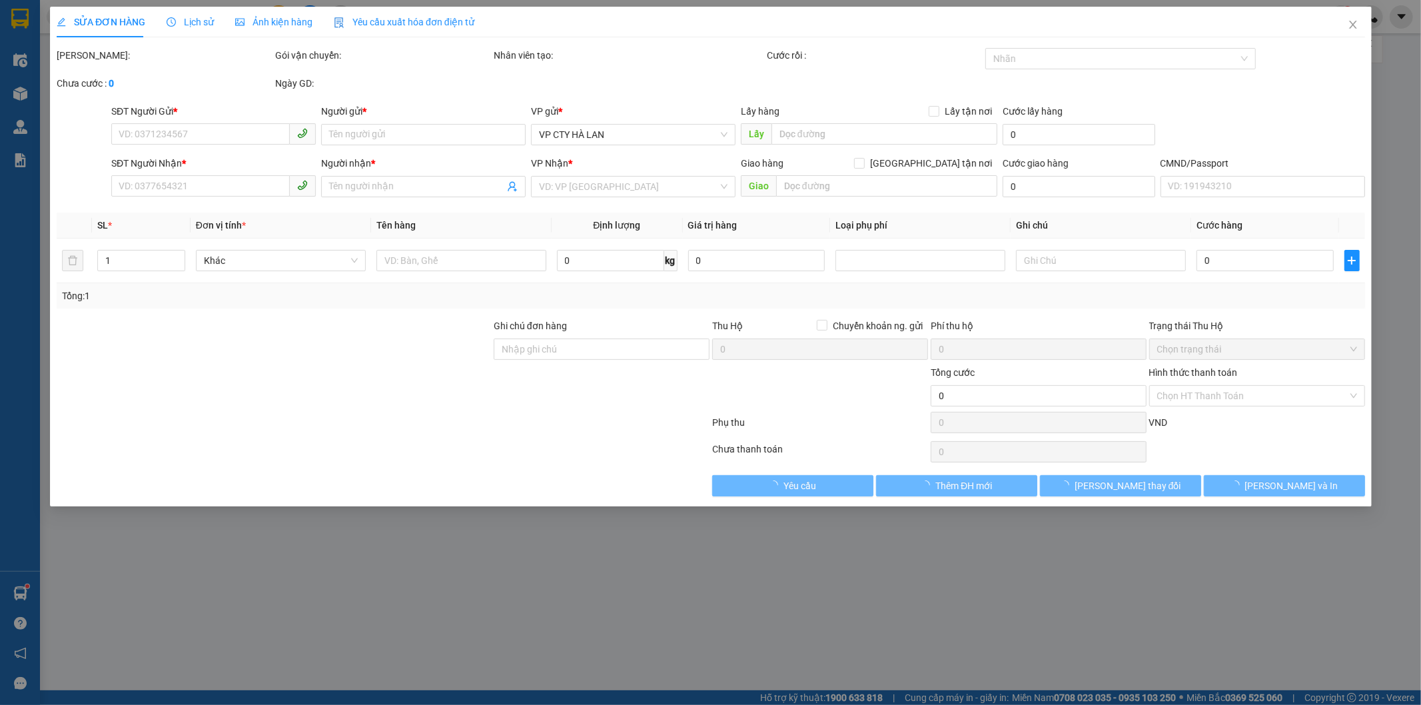
type input "0917995863"
type input "XUÂN"
type input "0972080888"
type input "THỦY"
checkbox input "true"
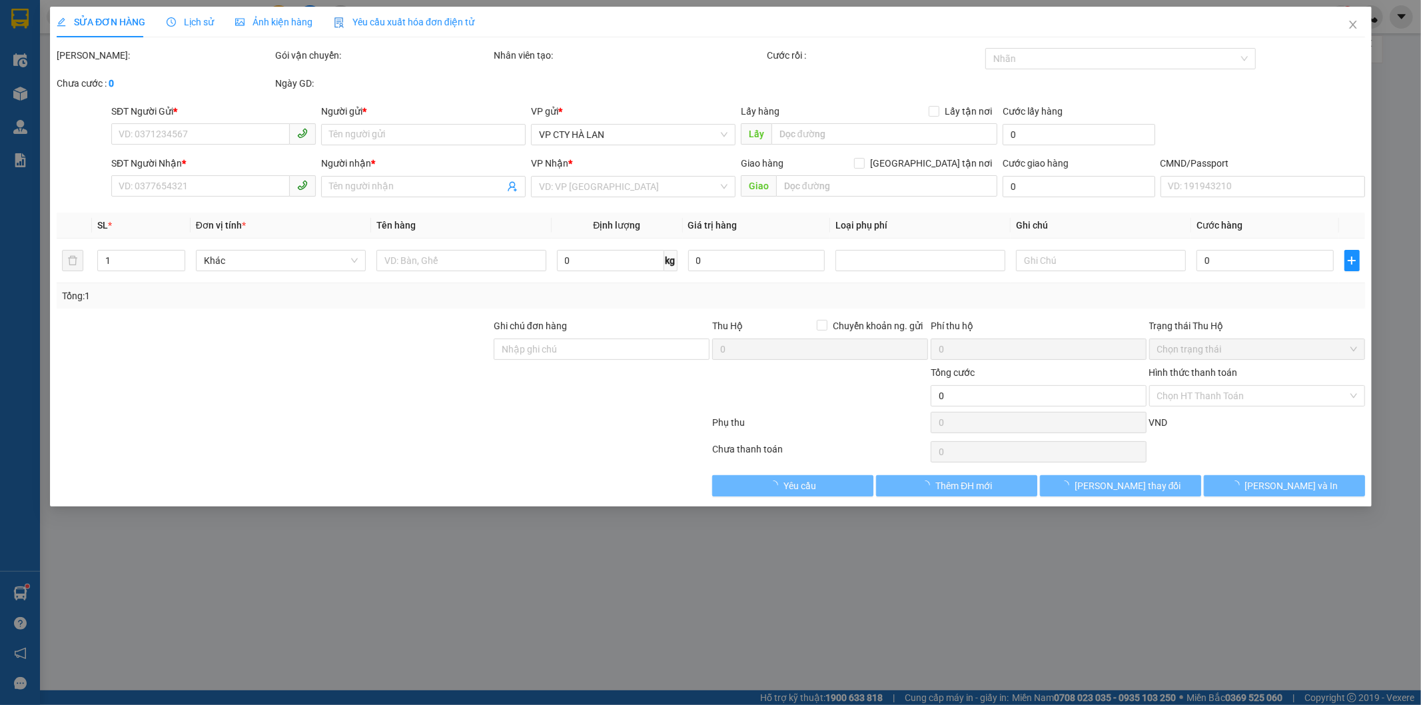
type input "TSQ EuroLand Building, 25 P. [PERSON_NAME], P. Mộ Lao, [GEOGRAPHIC_DATA], [GEOG…"
type input "17H30 SHIP"
type input "115.000"
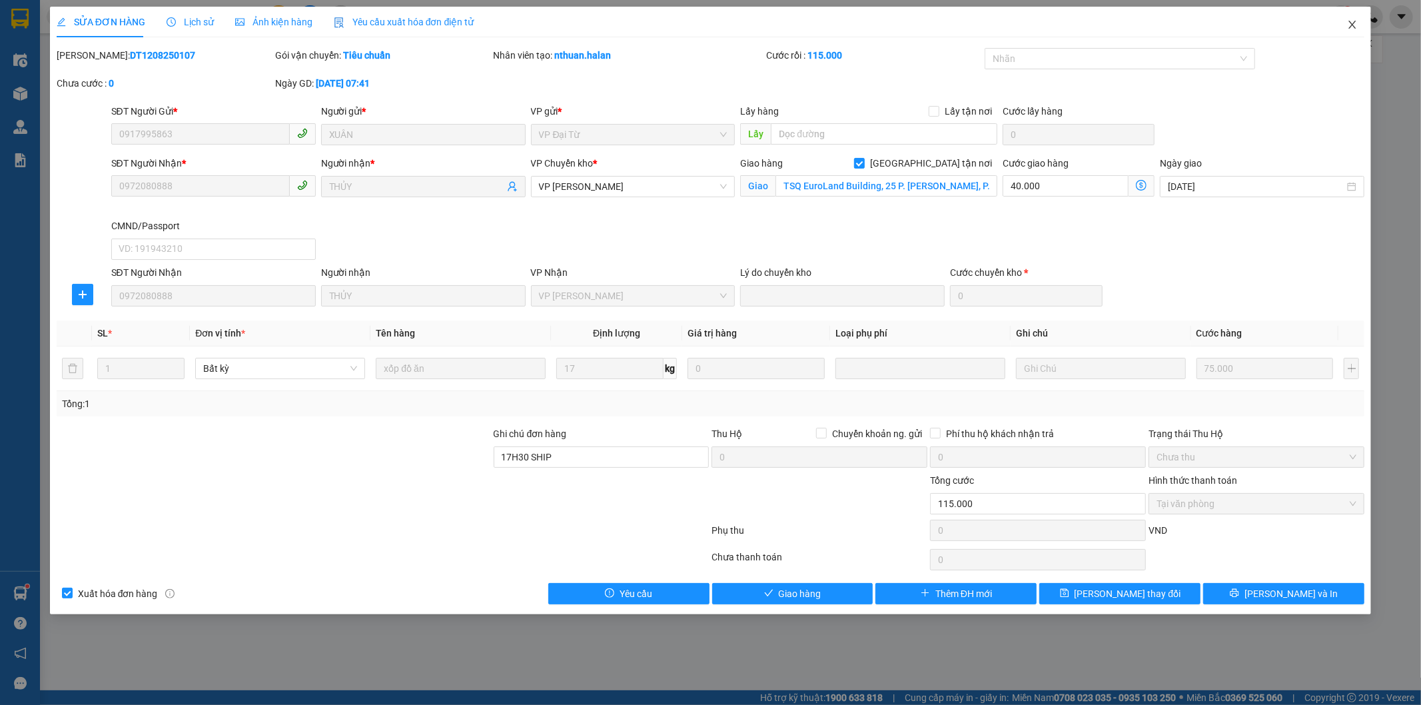
click at [1353, 22] on icon "close" at bounding box center [1352, 24] width 11 height 11
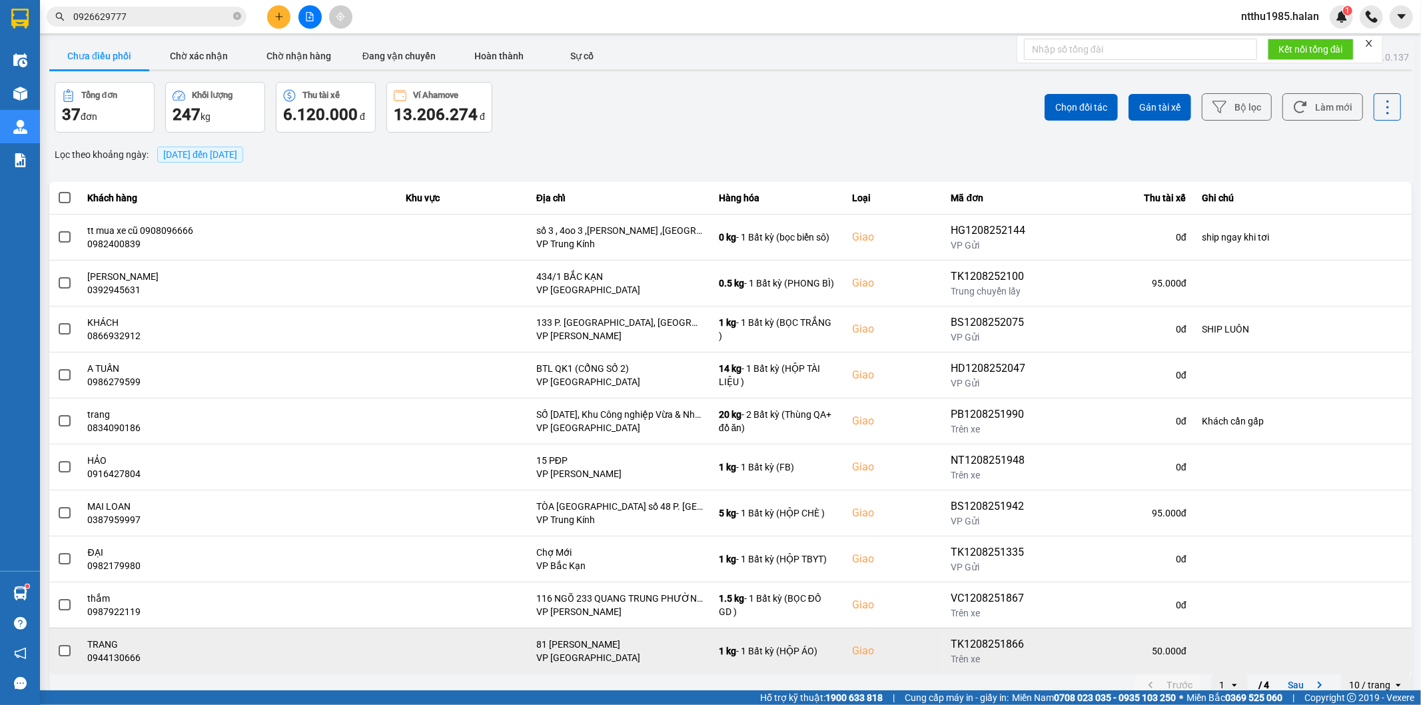
scroll to position [15, 0]
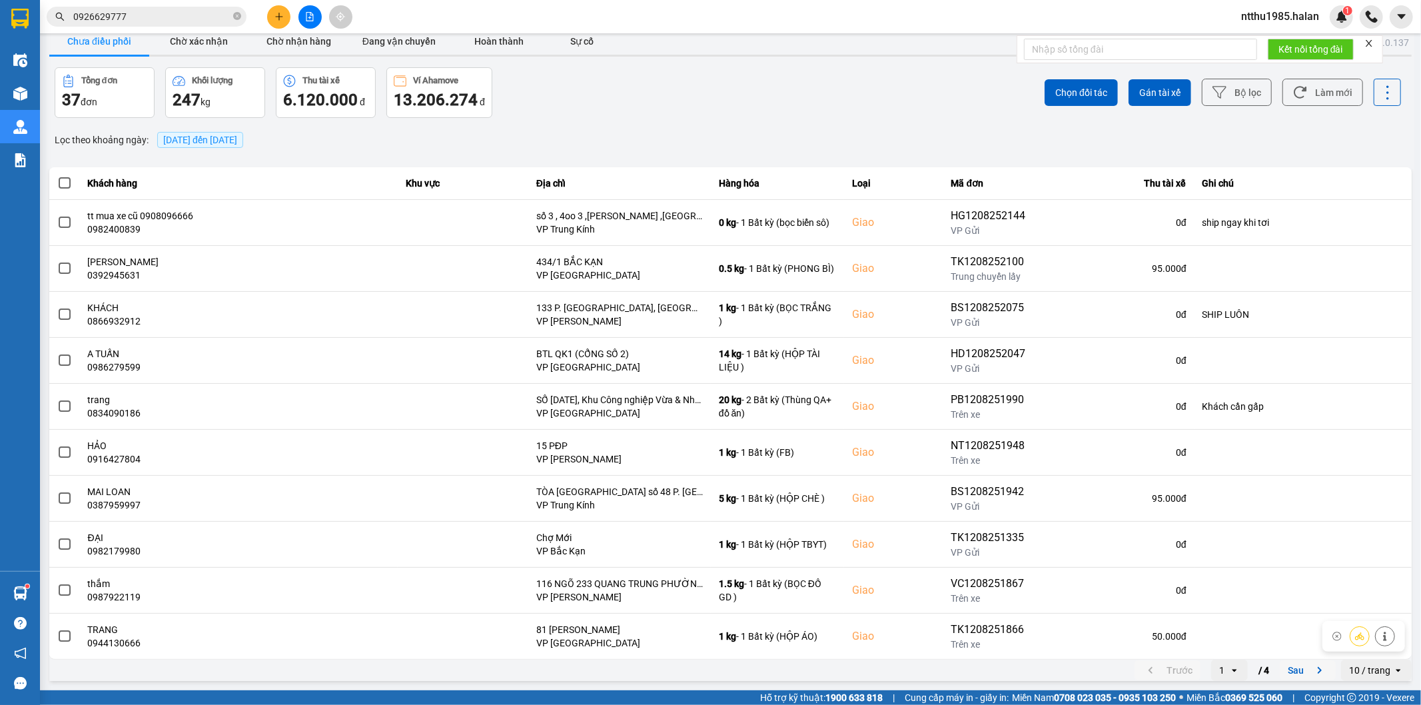
click at [1287, 669] on button "Sau" at bounding box center [1308, 670] width 56 height 20
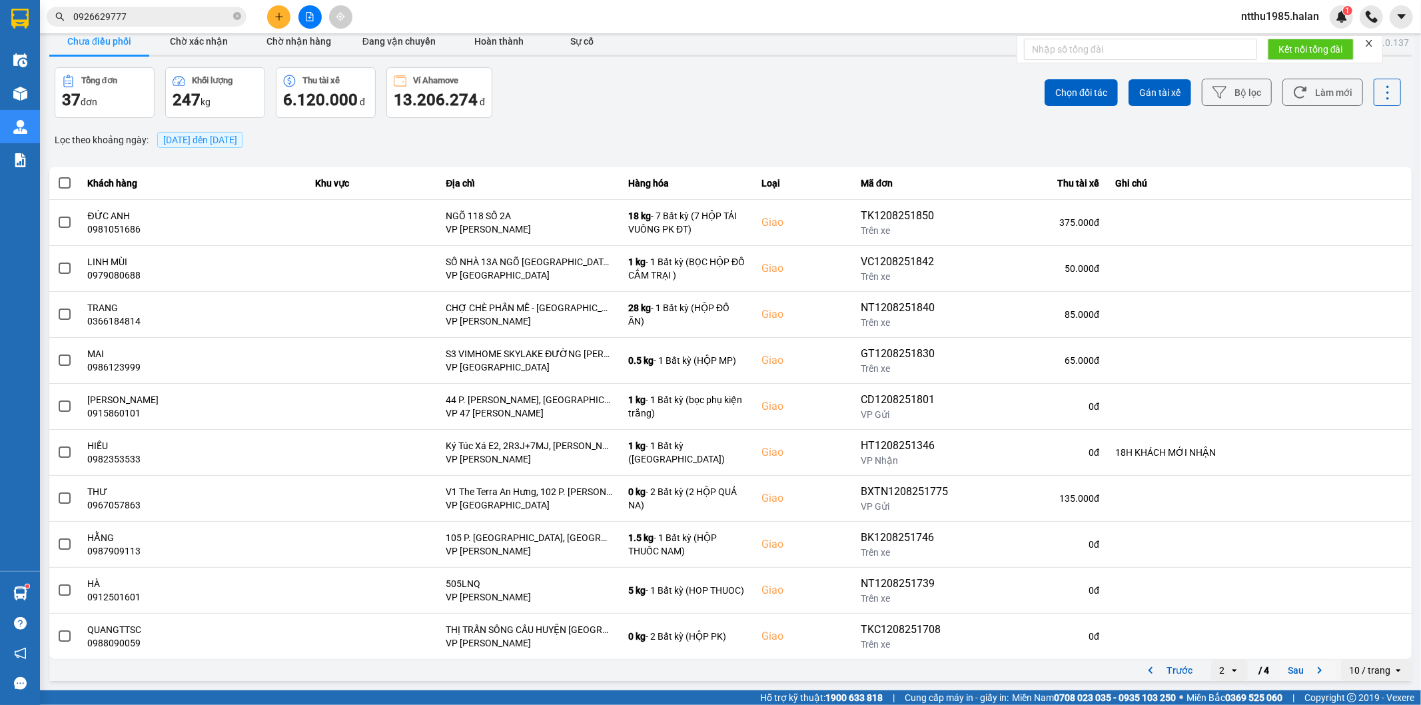
click at [1291, 671] on button "Sau" at bounding box center [1308, 670] width 56 height 20
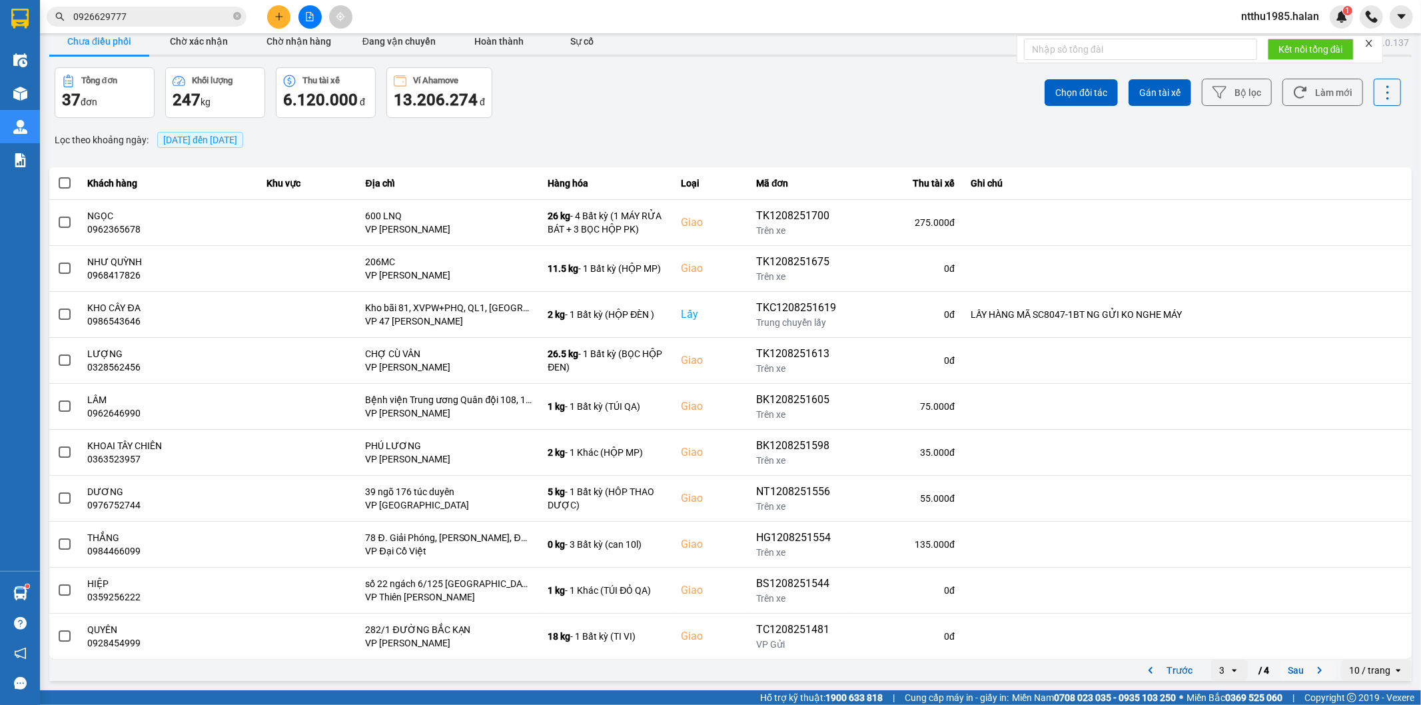
click at [1291, 678] on button "Sau" at bounding box center [1308, 670] width 56 height 20
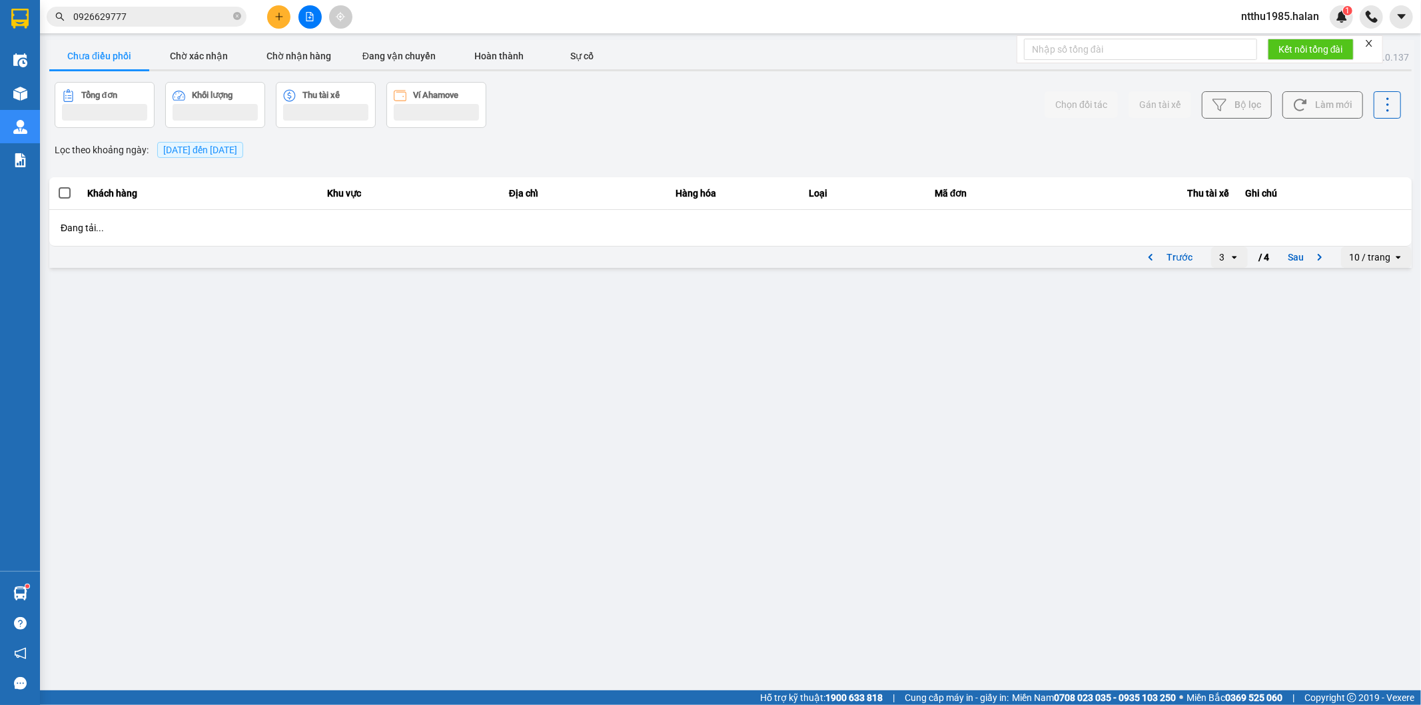
scroll to position [0, 0]
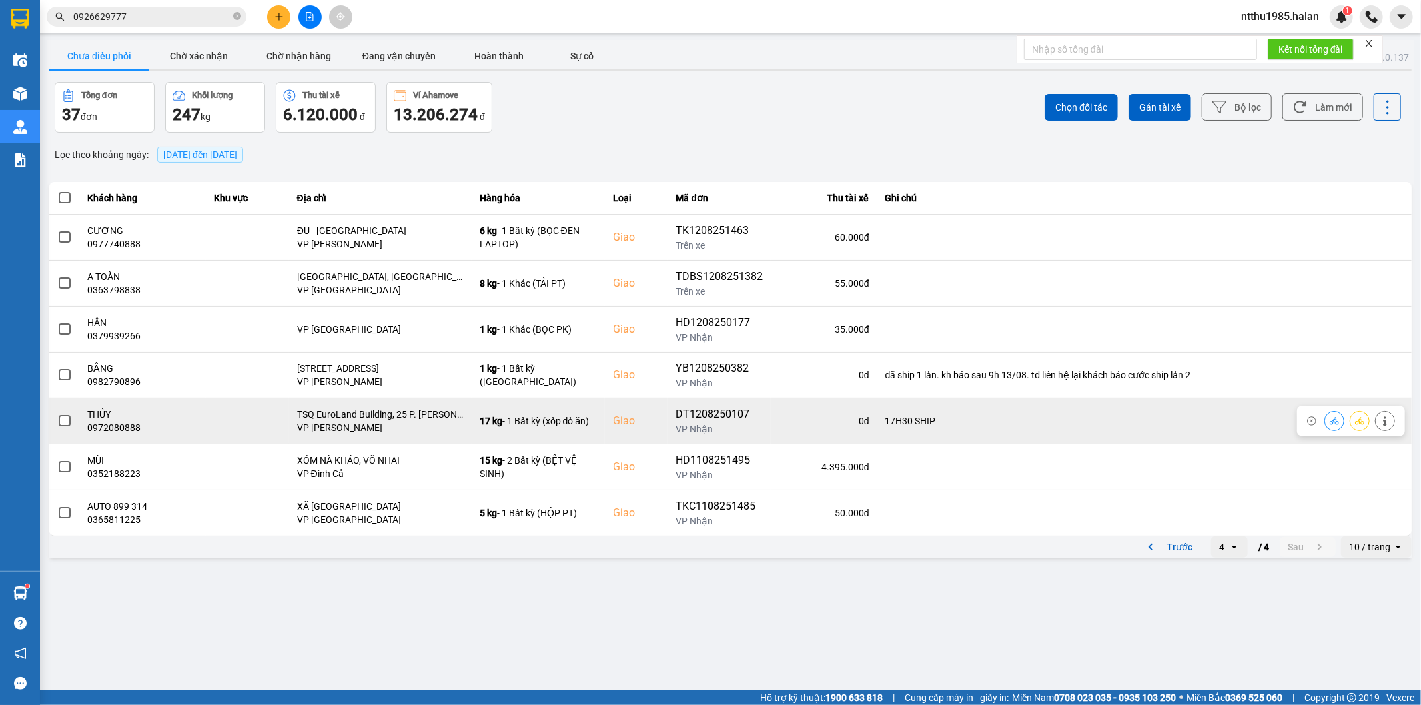
click at [64, 422] on span at bounding box center [65, 421] width 12 height 12
click at [57, 414] on input "checkbox" at bounding box center [57, 414] width 0 height 0
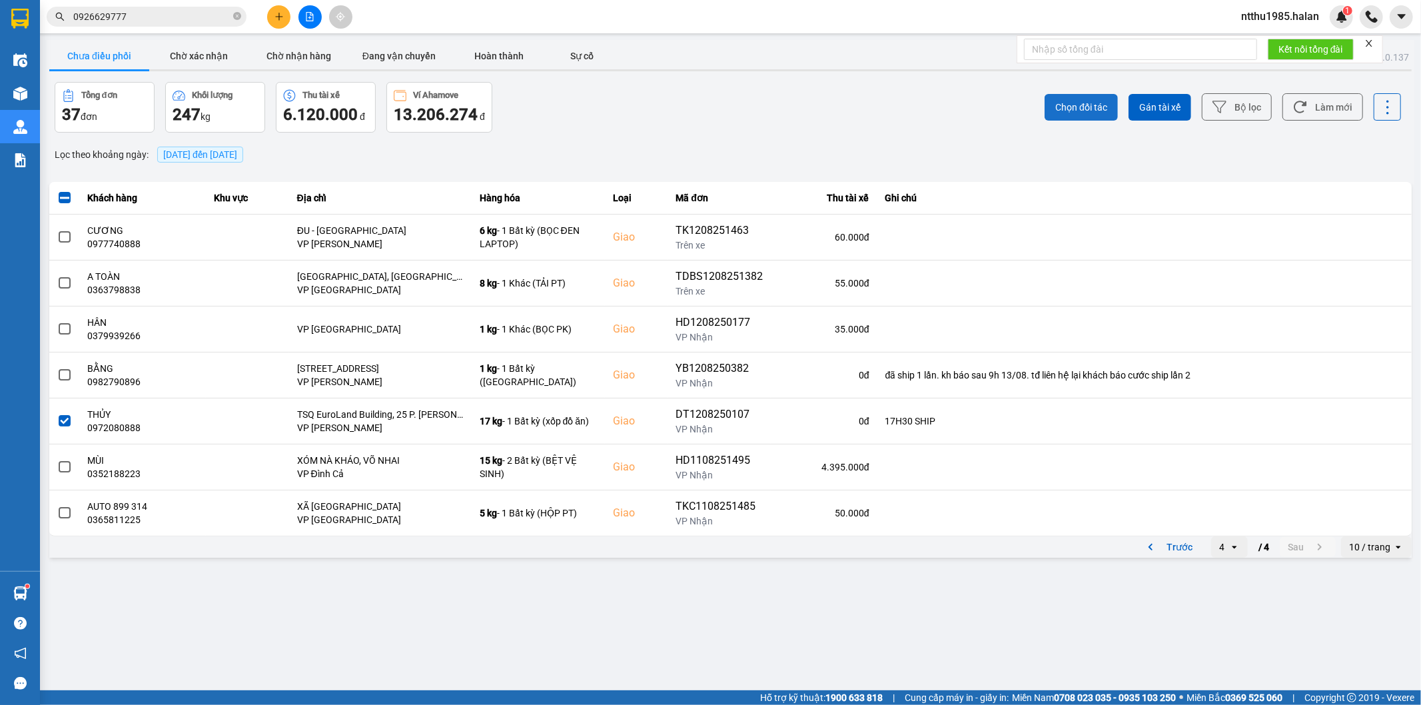
click at [1076, 107] on span "Chọn đối tác" at bounding box center [1082, 107] width 52 height 13
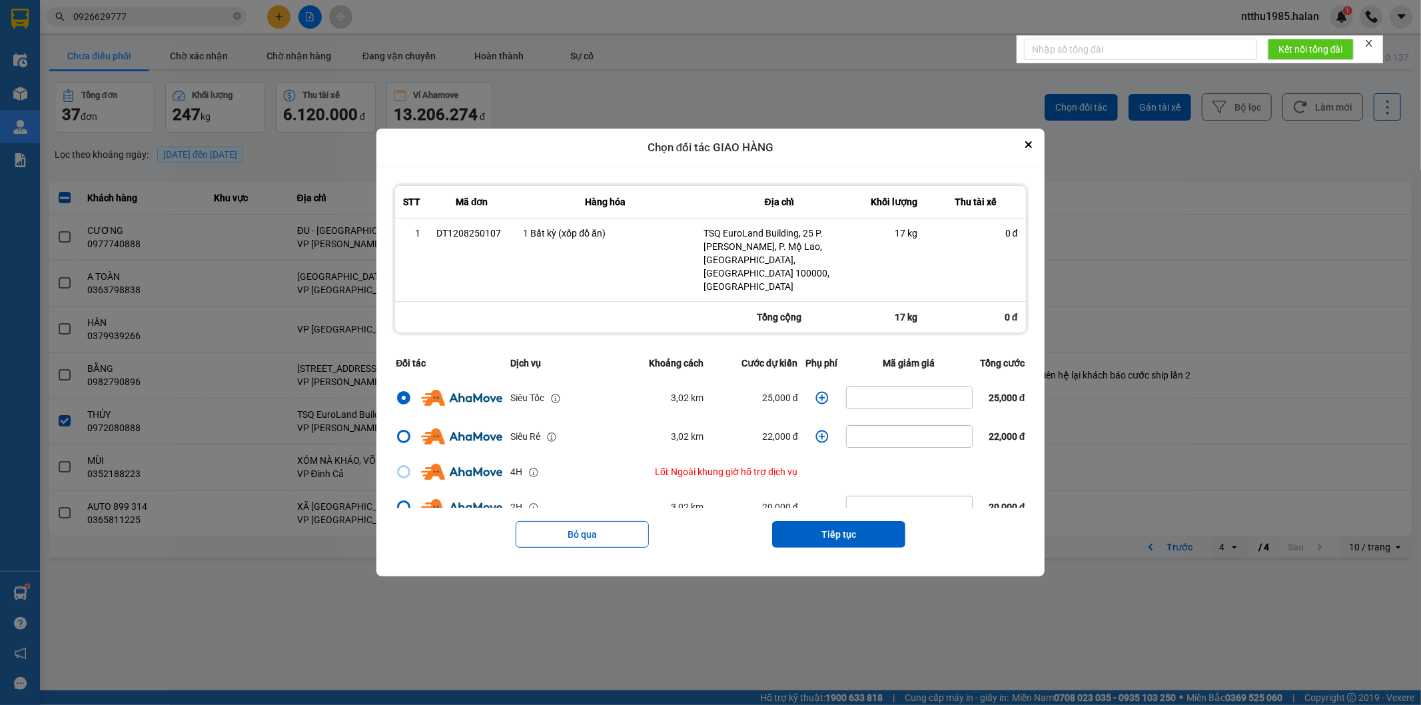
click at [816, 391] on icon "dialog" at bounding box center [822, 397] width 13 height 13
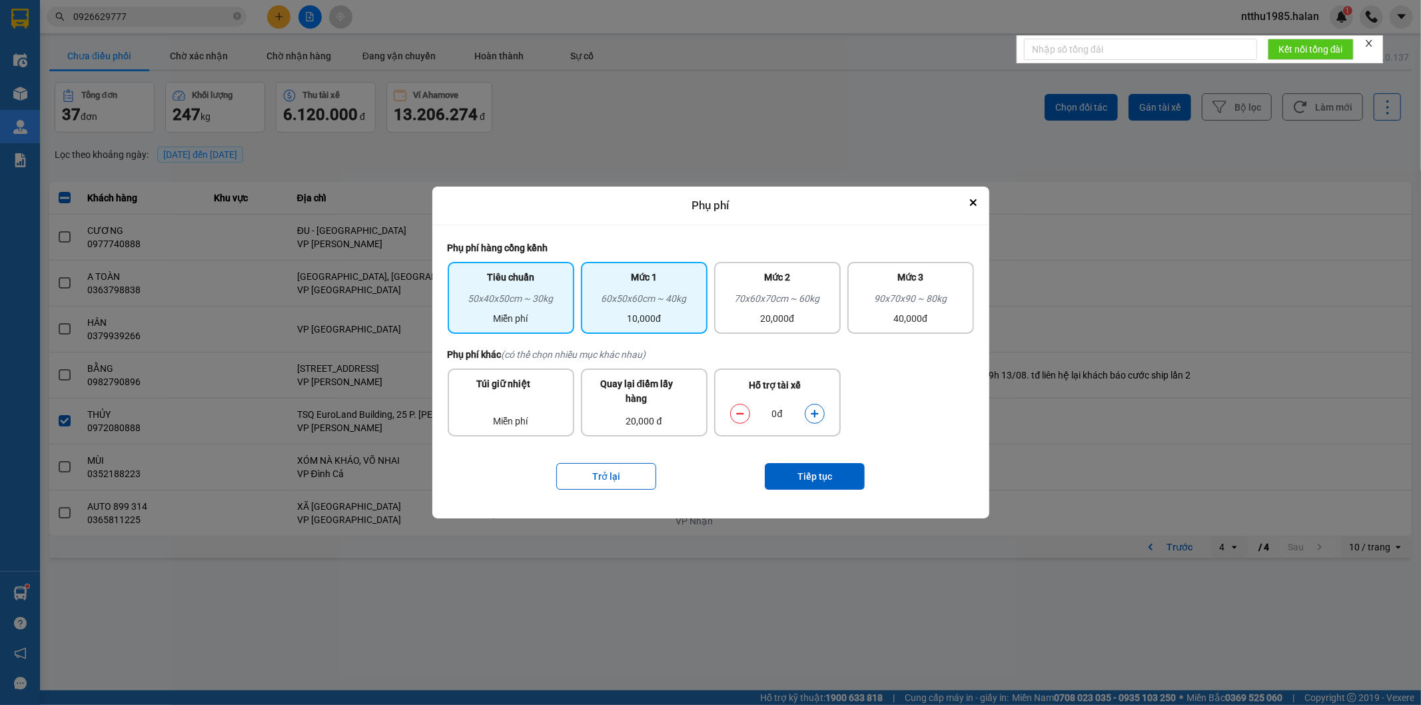
click at [642, 307] on div "60x50x60cm ~ 40kg" at bounding box center [644, 301] width 111 height 20
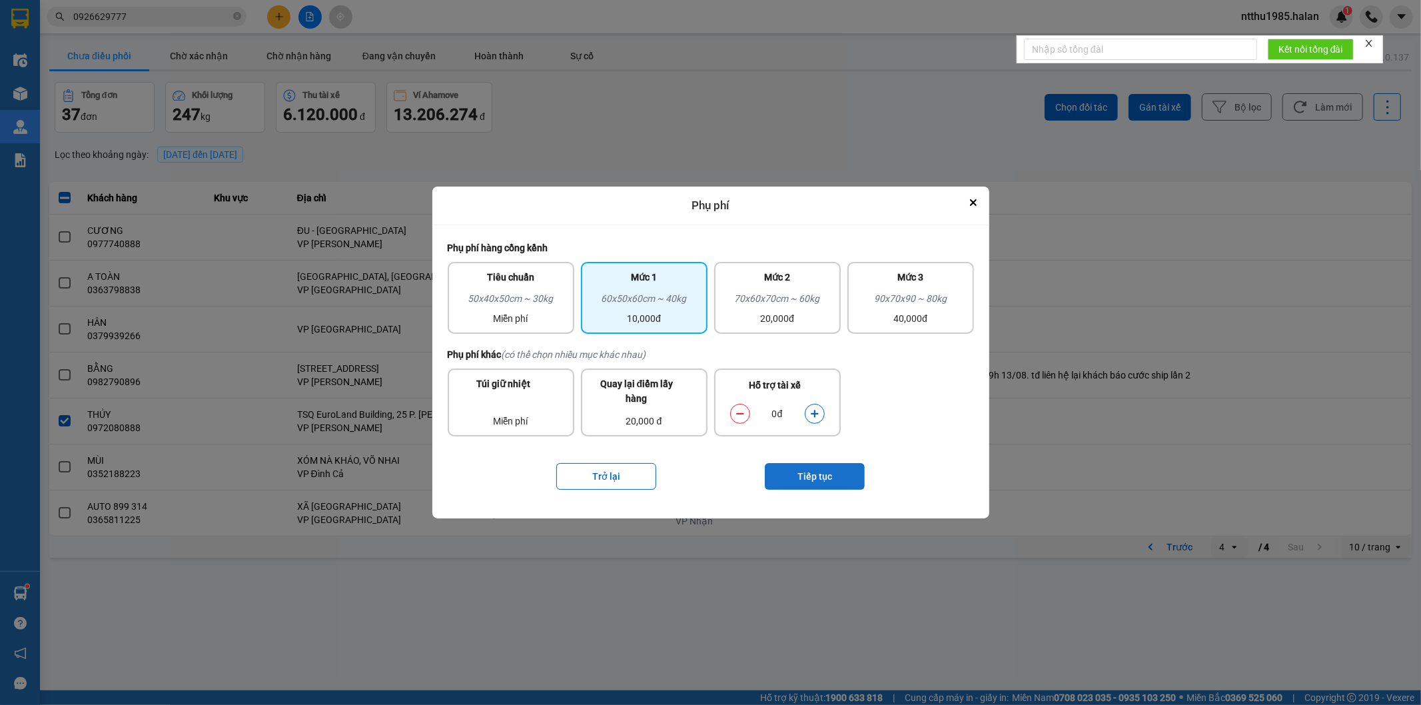
click at [808, 466] on button "Tiếp tục" at bounding box center [815, 476] width 100 height 27
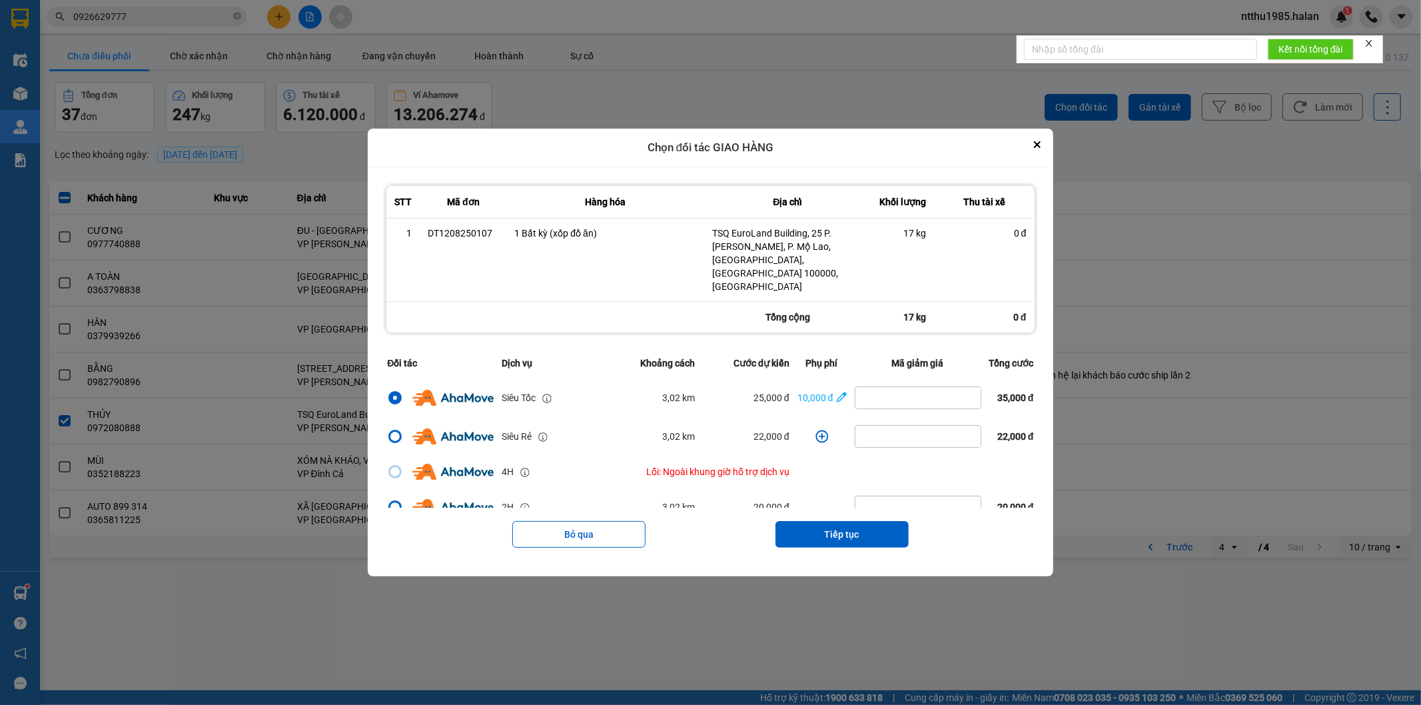
drag, startPoint x: 813, startPoint y: 521, endPoint x: 817, endPoint y: 498, distance: 23.0
click at [813, 521] on button "Tiếp tục" at bounding box center [842, 534] width 133 height 27
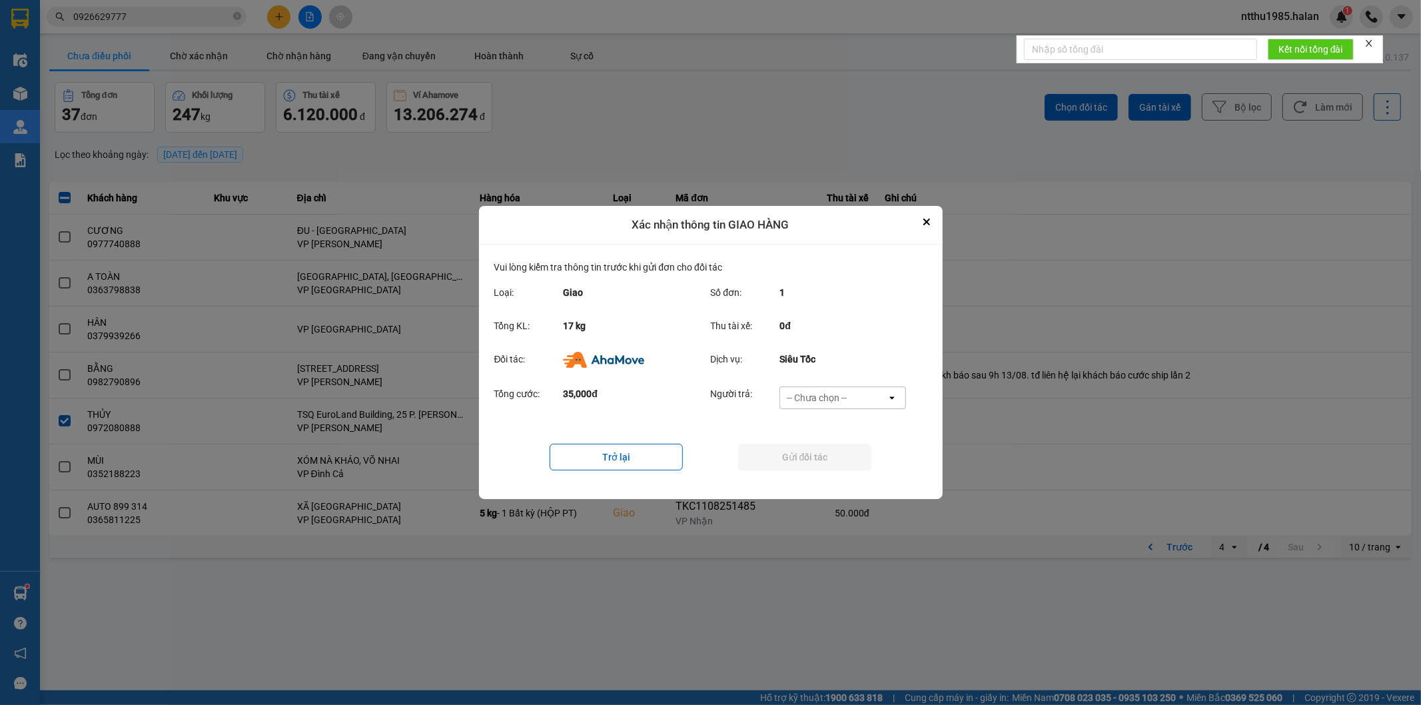
click at [822, 397] on div "-- Chưa chọn --" at bounding box center [817, 397] width 60 height 13
click at [811, 476] on span "Ví Ahamove" at bounding box center [817, 474] width 54 height 13
click at [802, 454] on button "Gửi đối tác" at bounding box center [804, 457] width 133 height 27
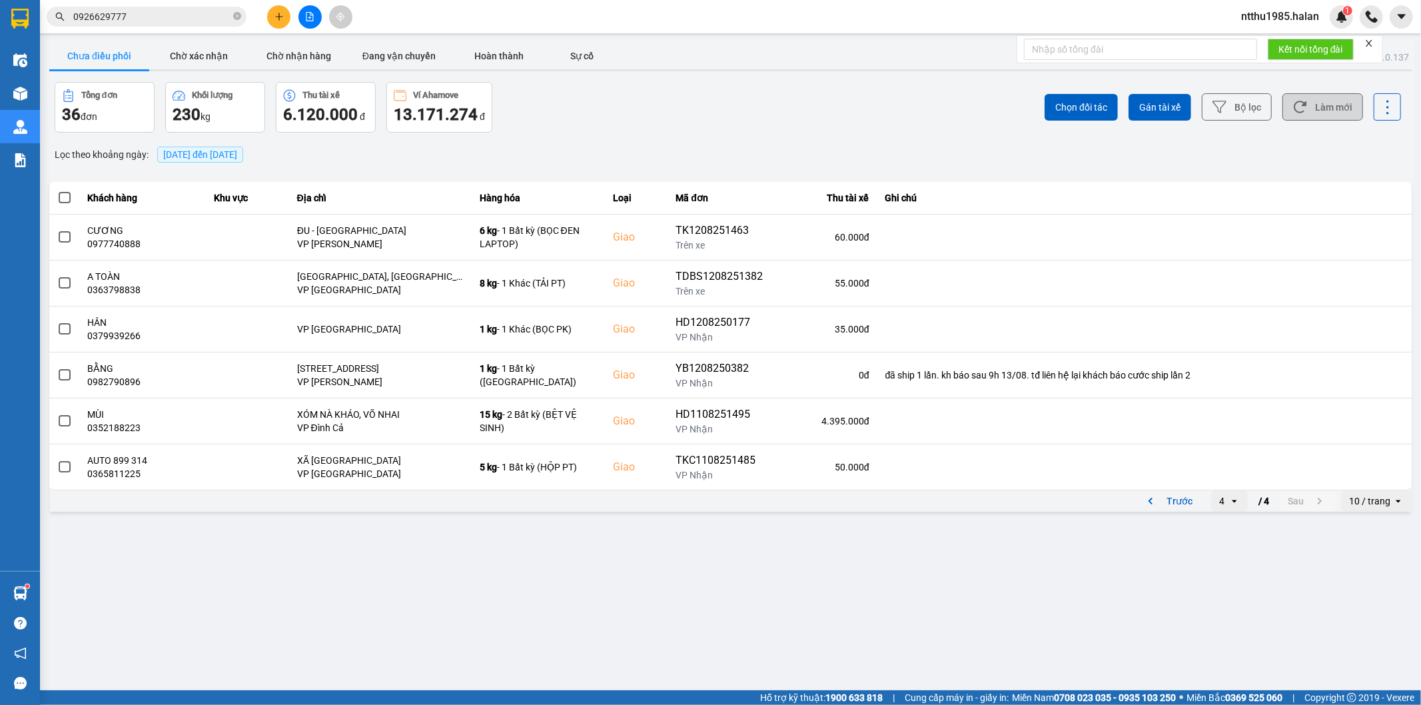
click at [1340, 101] on button "Làm mới" at bounding box center [1323, 106] width 81 height 27
click at [1176, 500] on button "Trước" at bounding box center [1168, 501] width 66 height 20
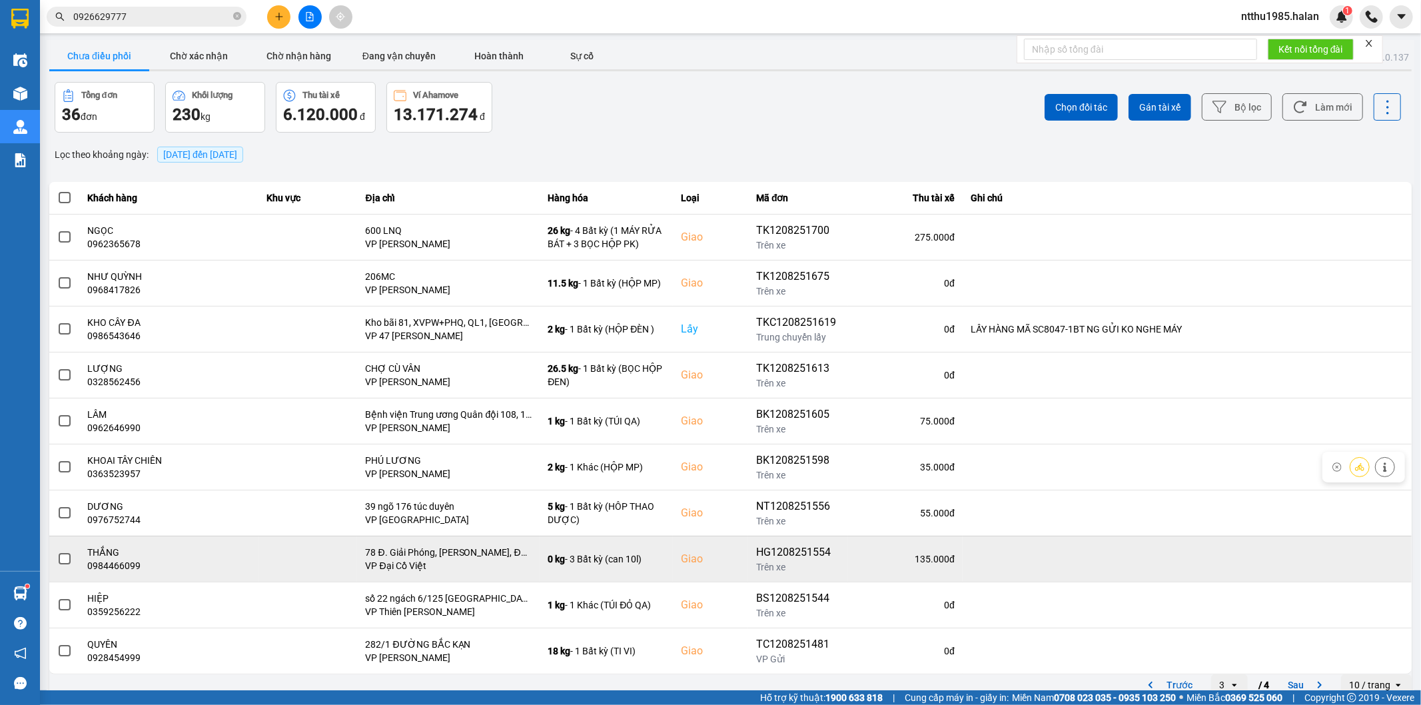
scroll to position [15, 0]
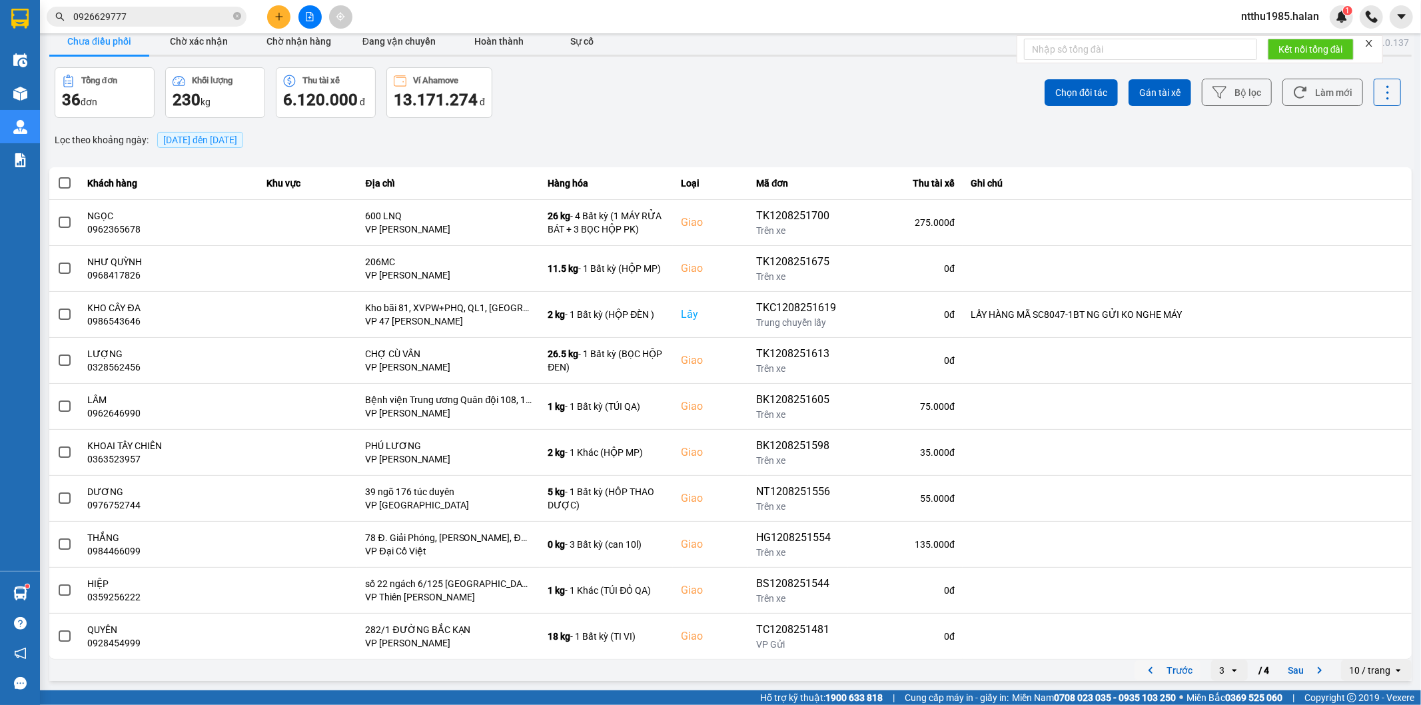
click at [1168, 676] on button "Trước" at bounding box center [1168, 670] width 66 height 20
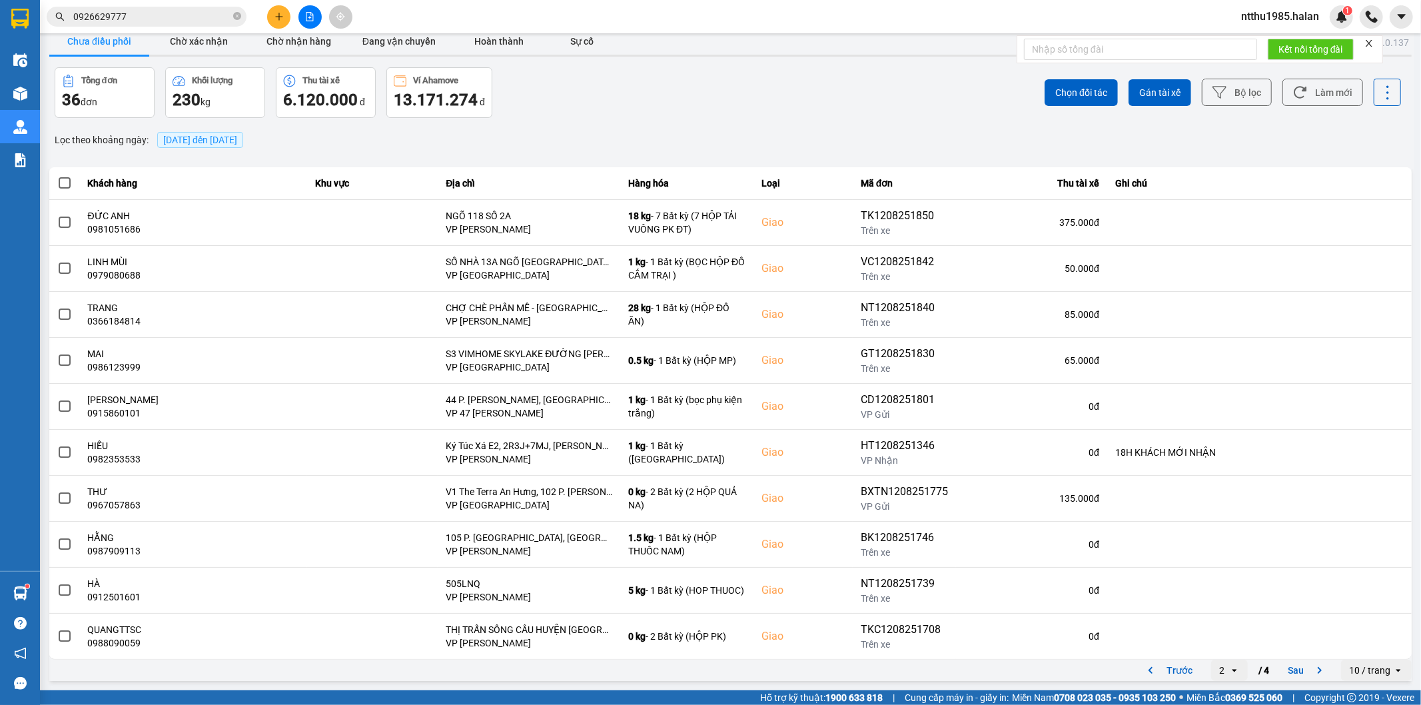
click at [178, 21] on input "0926629777" at bounding box center [151, 16] width 157 height 15
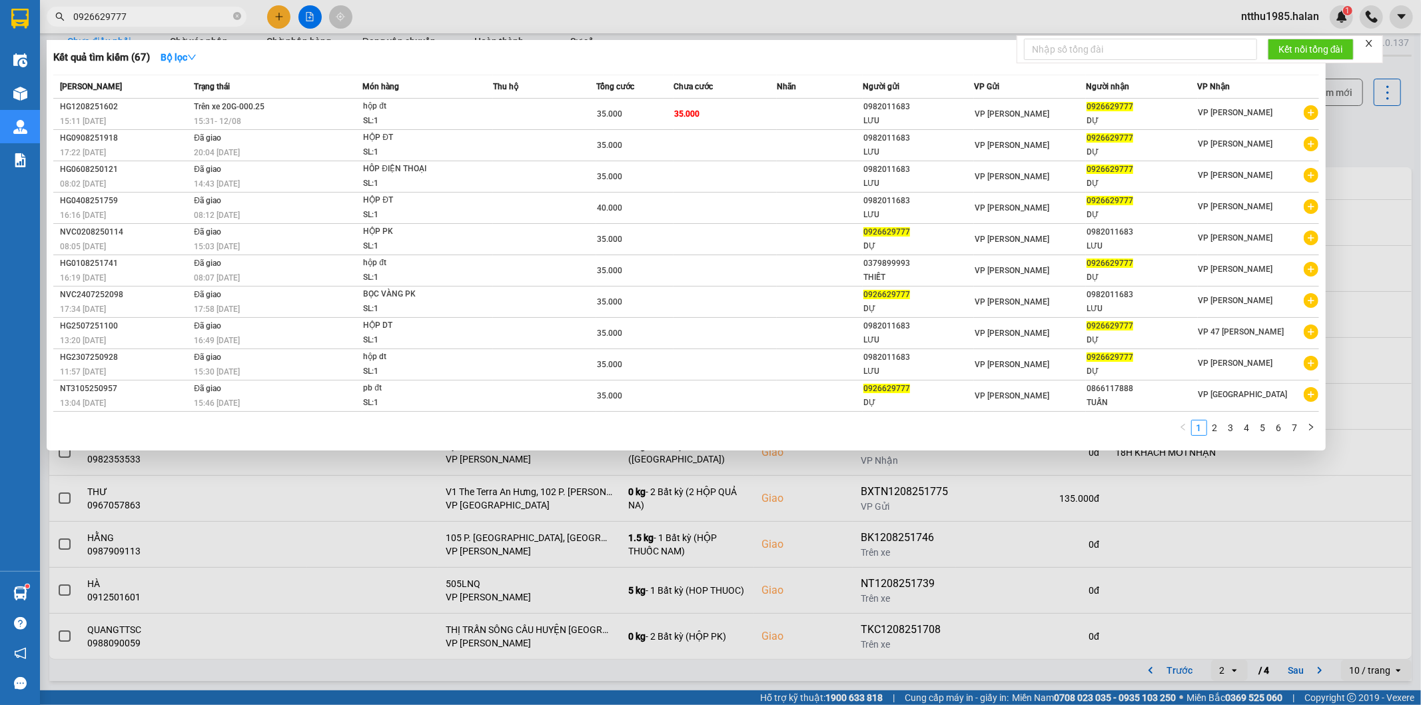
click at [178, 21] on input "0926629777" at bounding box center [151, 16] width 157 height 15
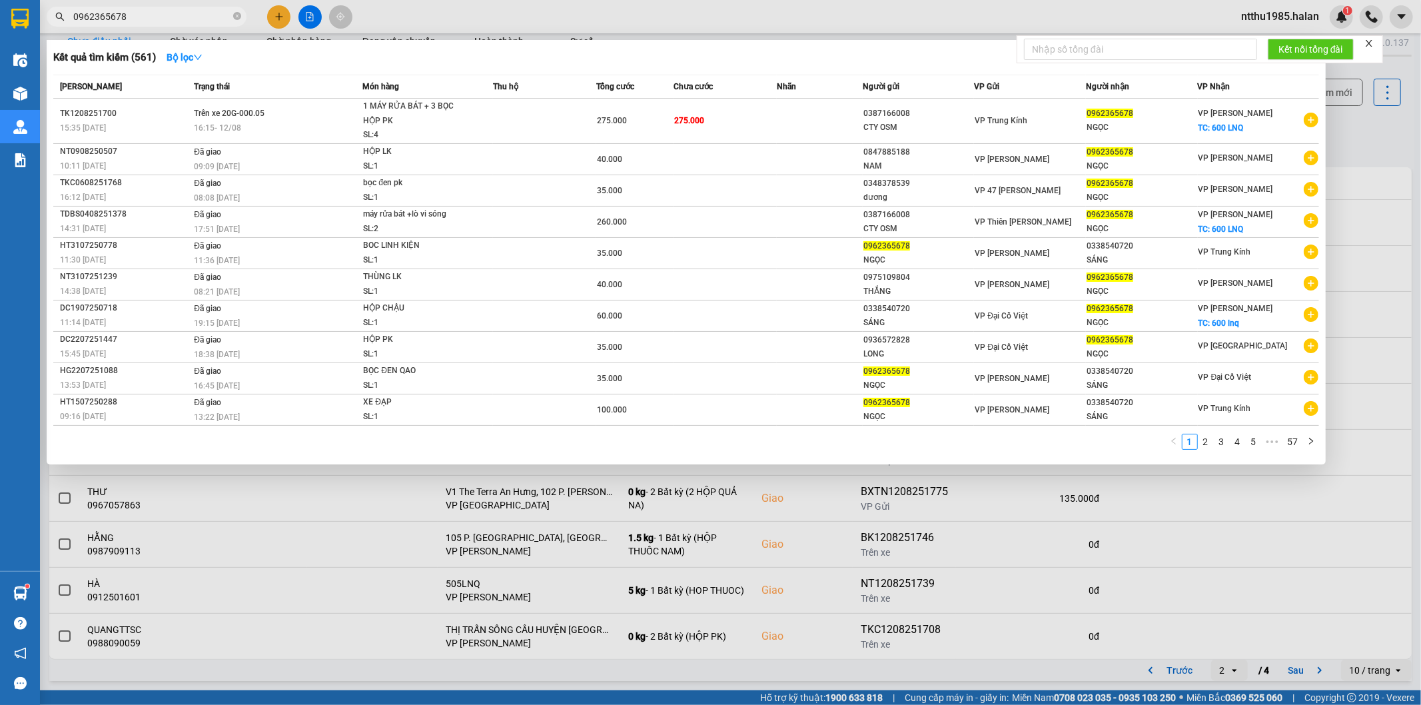
type input "0962365678"
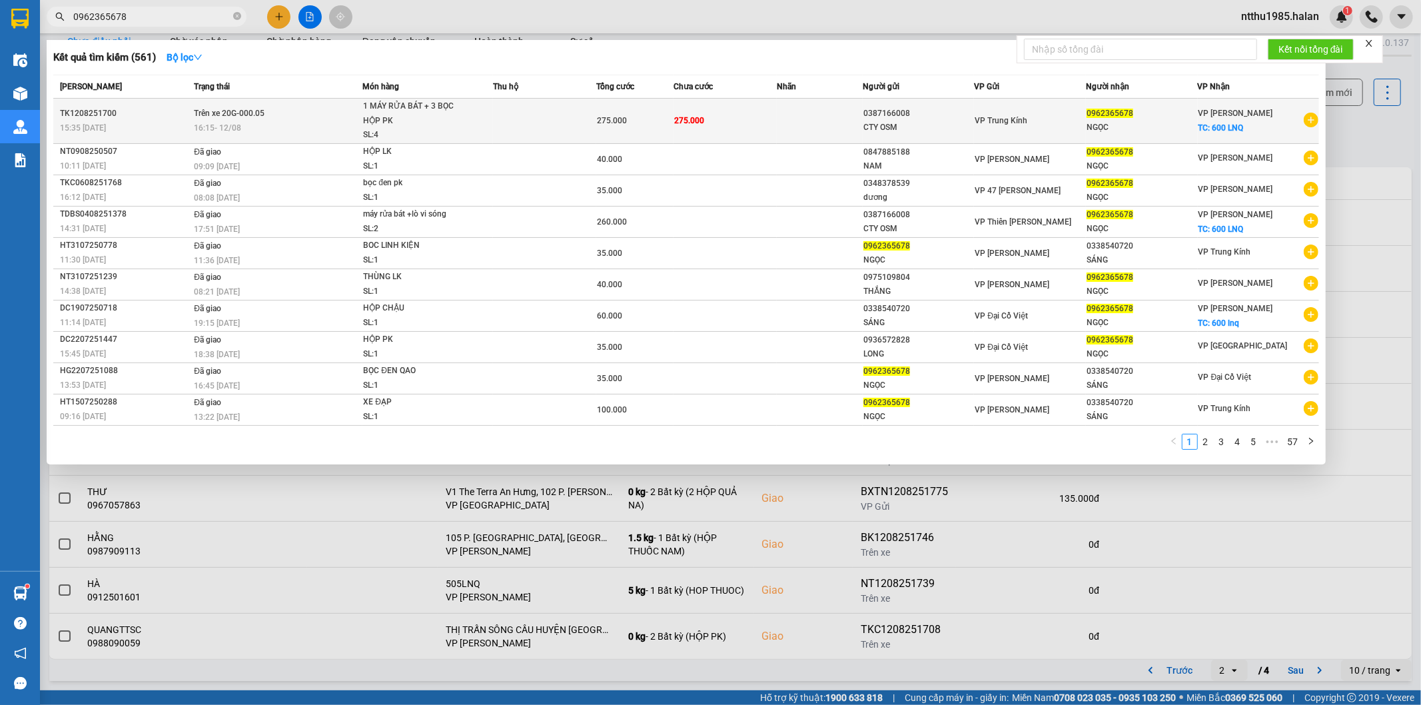
click at [777, 117] on td "275.000" at bounding box center [725, 121] width 103 height 45
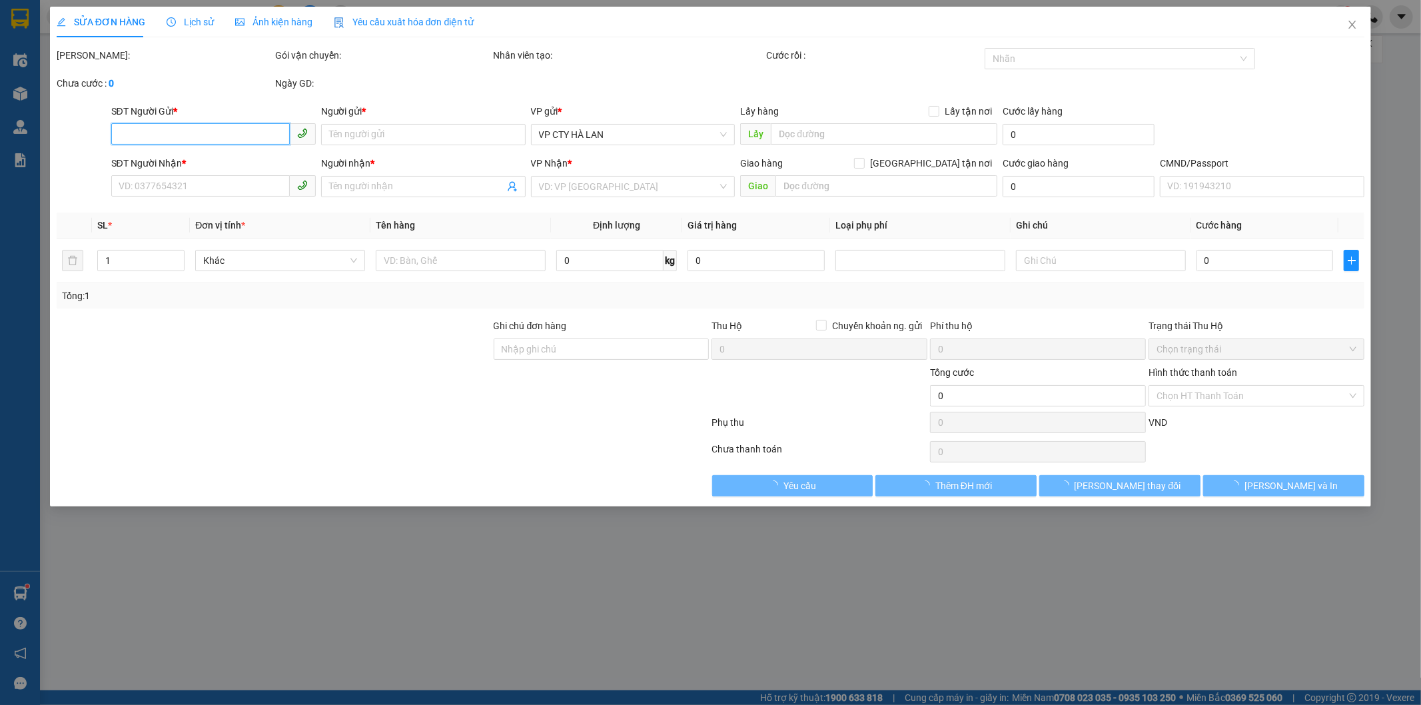
type input "0387166008"
type input "CTY OSM"
type input "0962365678"
type input "NGỌC"
checkbox input "true"
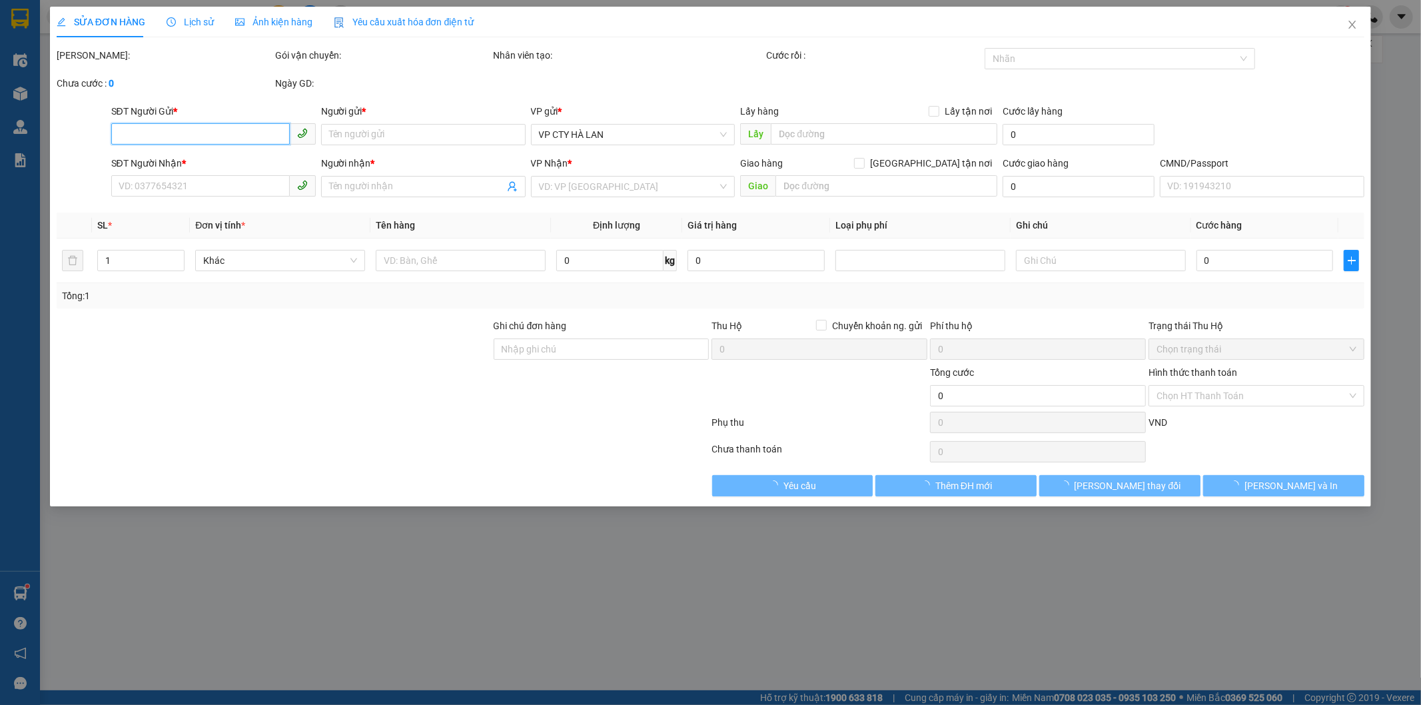
type input "600 LNQ"
type input "275.000"
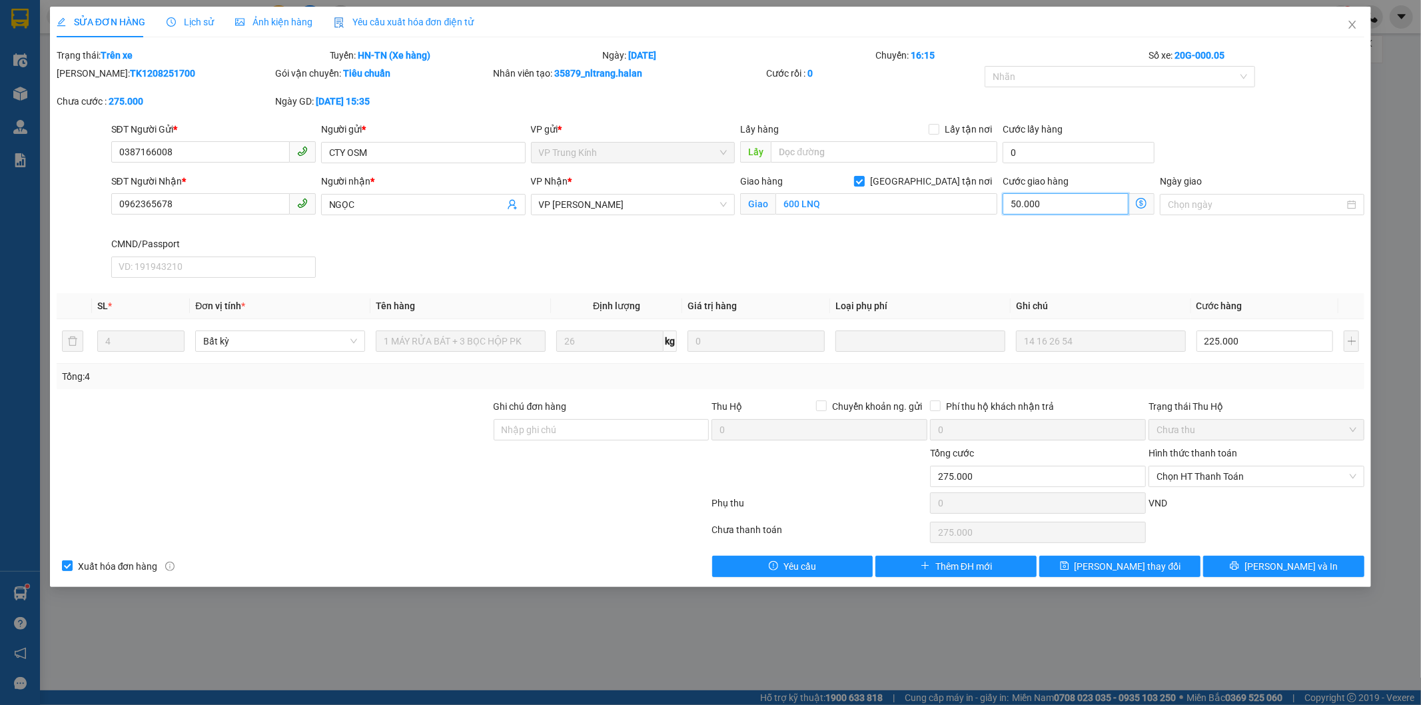
click at [1075, 209] on input "50.000" at bounding box center [1066, 203] width 126 height 21
type input "0"
type input "225.000"
type input "0"
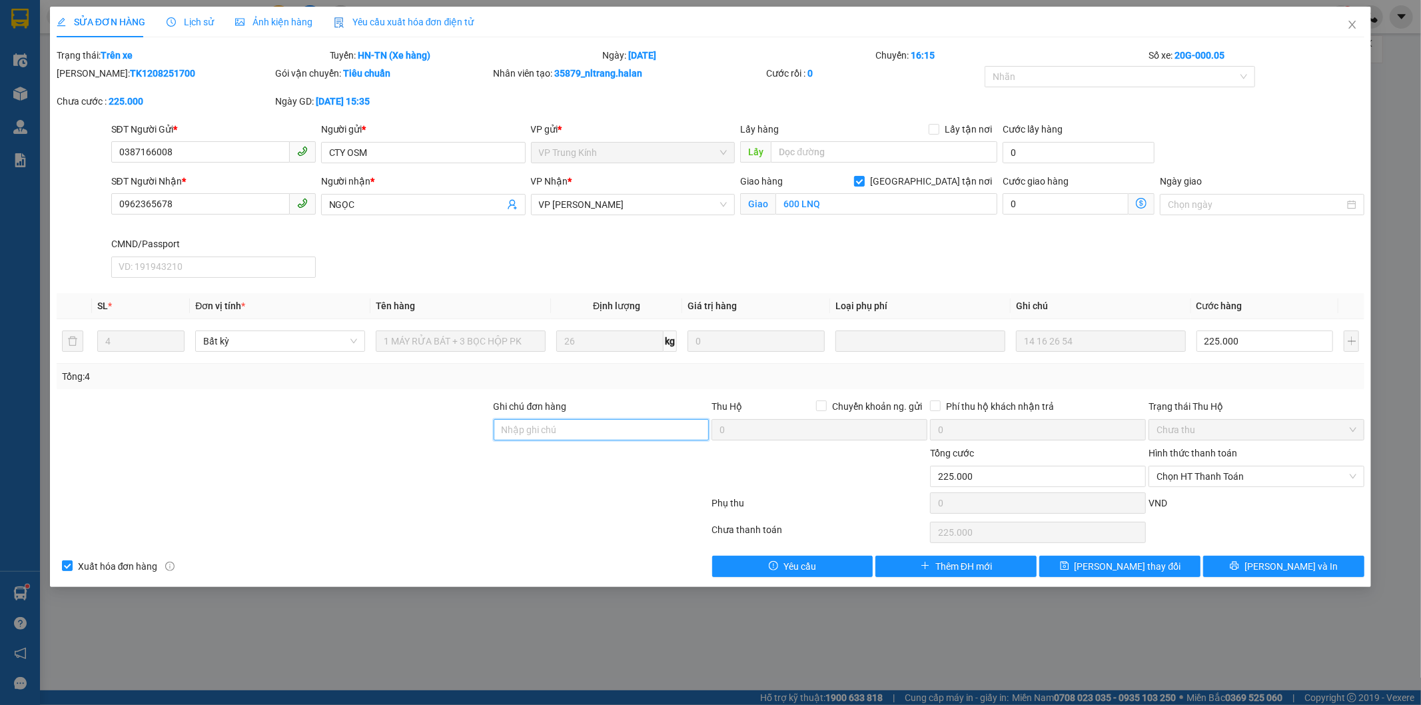
click at [552, 433] on input "Ghi chú đơn hàng" at bounding box center [602, 429] width 216 height 21
type input "kh ra vp nhận"
click at [1070, 572] on span "save" at bounding box center [1064, 566] width 9 height 11
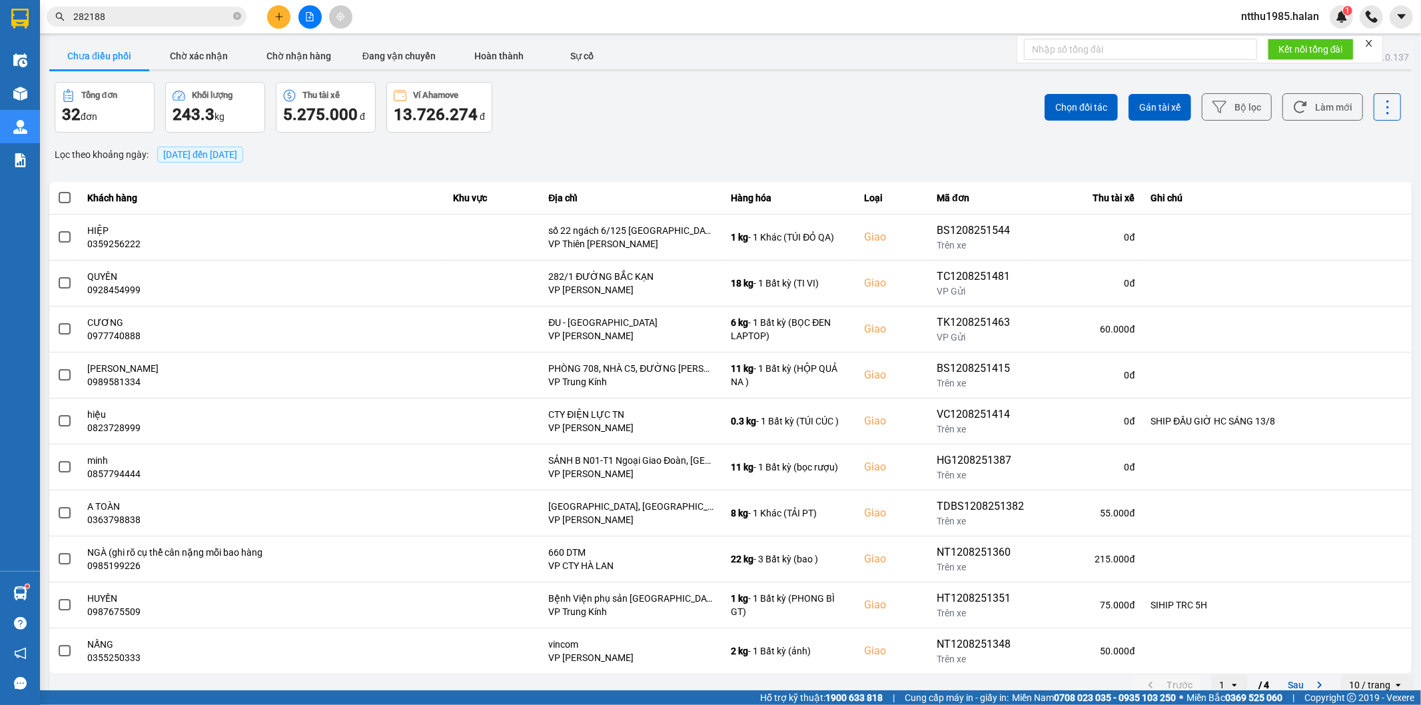
click at [143, 20] on input "282188" at bounding box center [151, 16] width 157 height 15
